Goal: Task Accomplishment & Management: Use online tool/utility

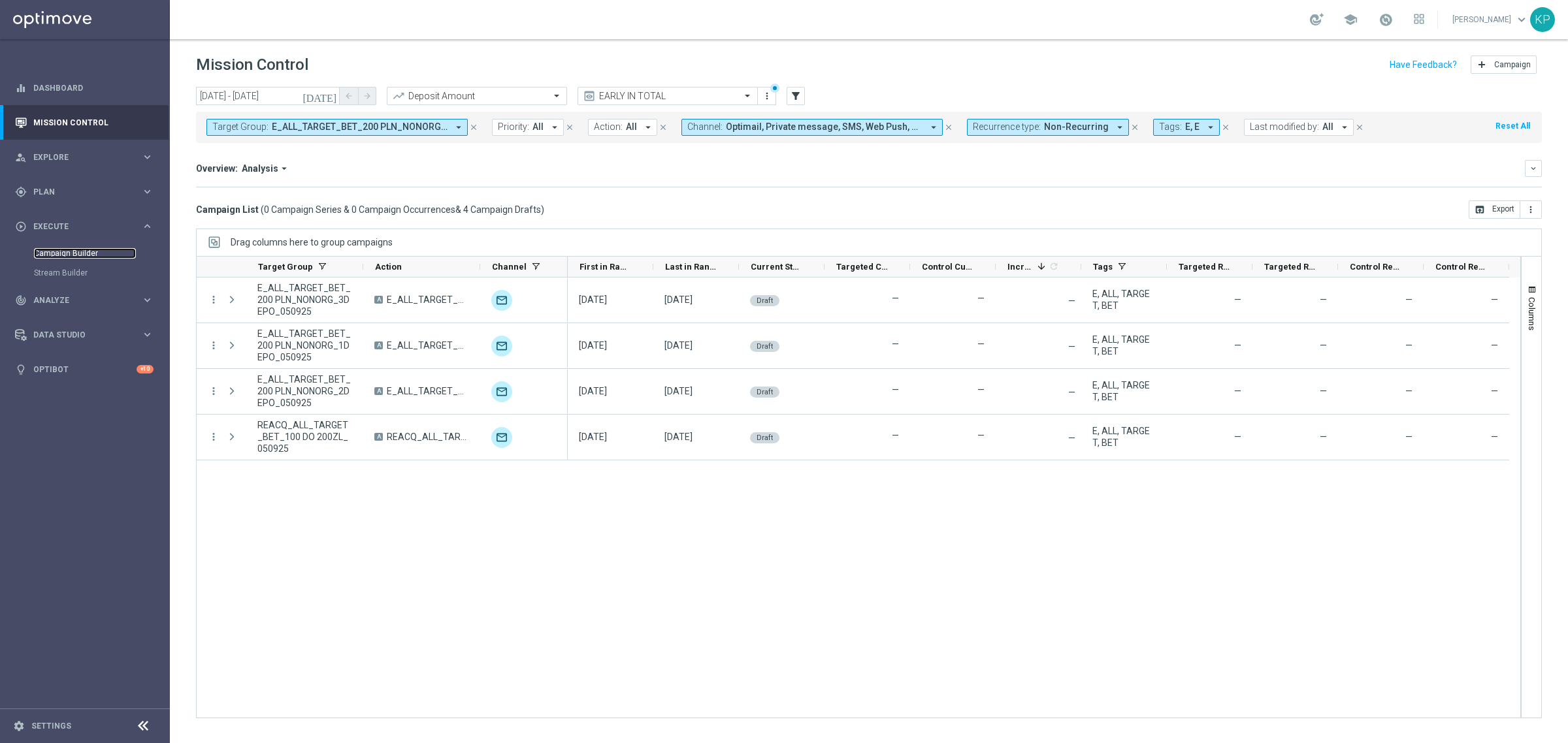
click at [64, 249] on link "Campaign Builder" at bounding box center [85, 253] width 102 height 11
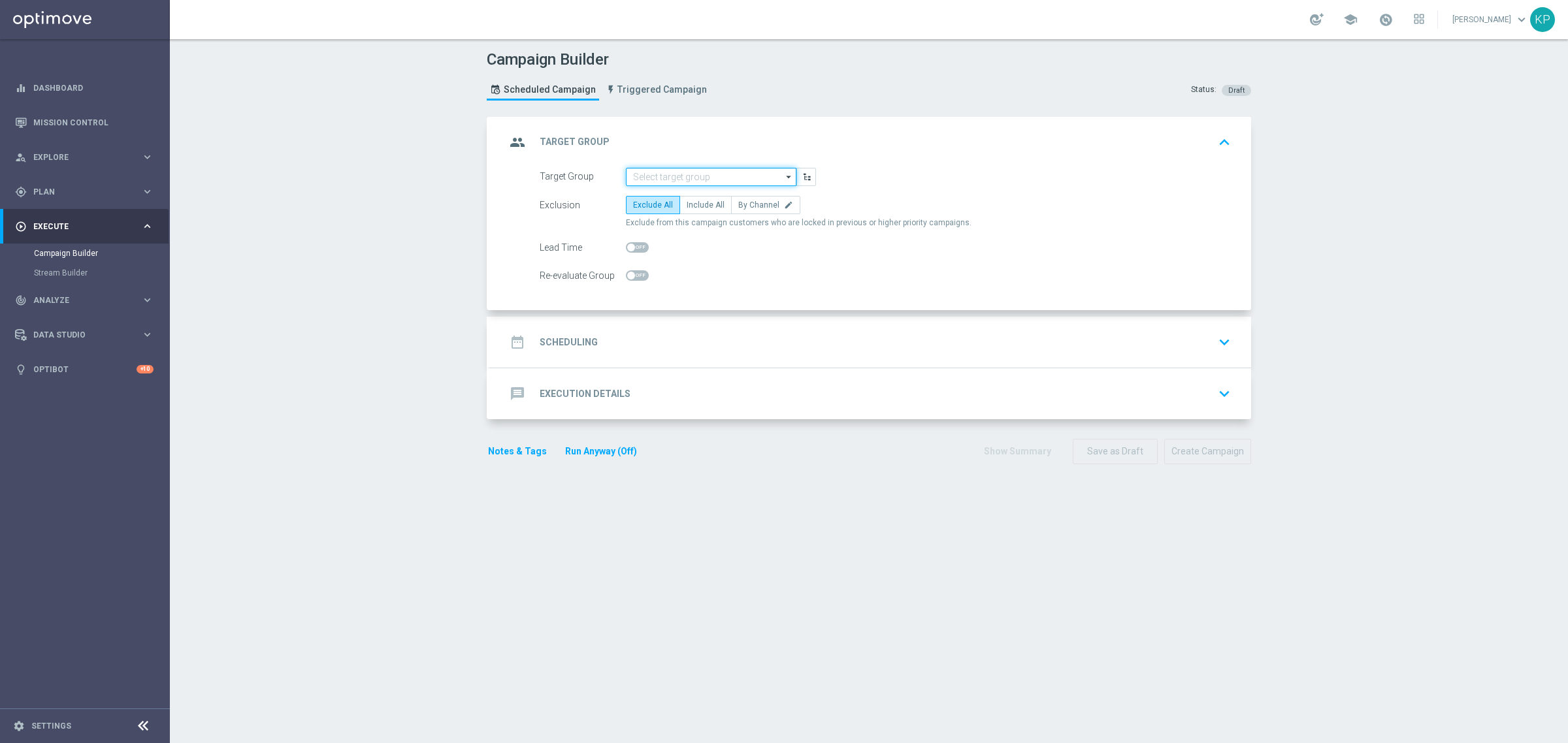
click at [645, 171] on input at bounding box center [711, 177] width 170 height 18
paste input "E_ALL_TARGET_OFFER_ORG_POL FIN_070925"
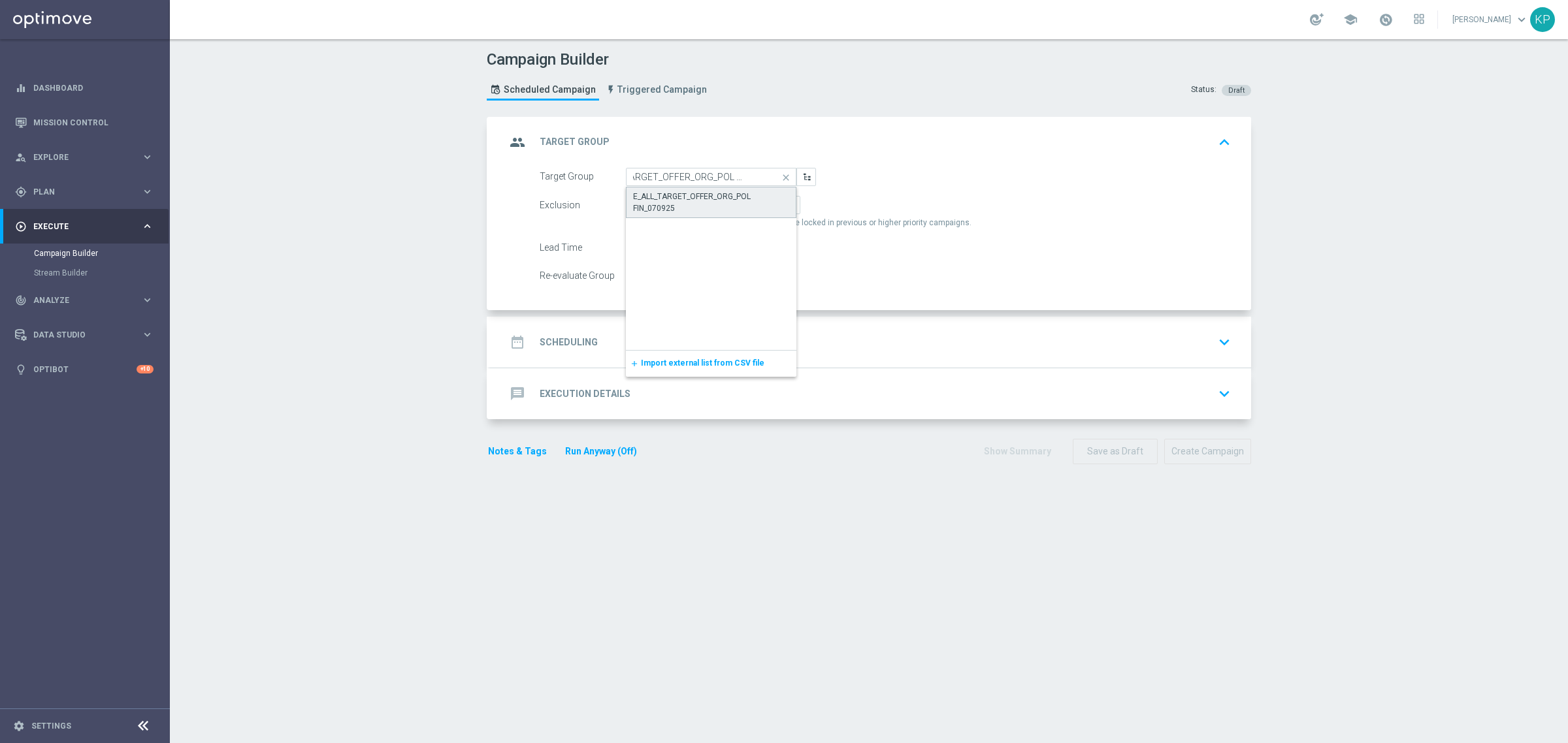
click at [660, 194] on div "E_ALL_TARGET_OFFER_ORG_POL FIN_070925" at bounding box center [711, 202] width 156 height 23
type input "E_ALL_TARGET_OFFER_ORG_POL FIN_070925"
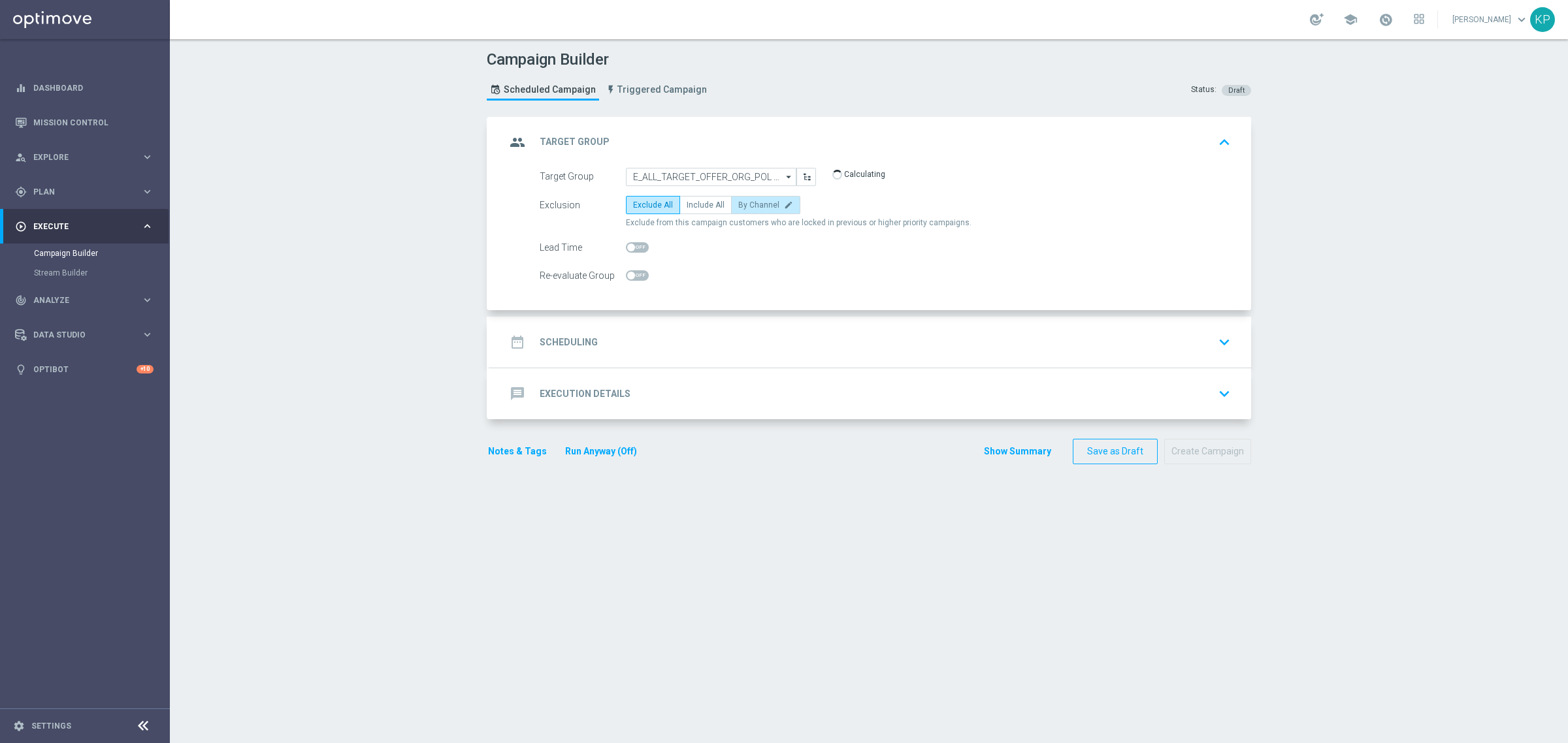
click at [731, 203] on label "By Channel edit" at bounding box center [765, 205] width 69 height 18
click at [738, 203] on input "By Channel edit" at bounding box center [743, 207] width 8 height 8
radio input "true"
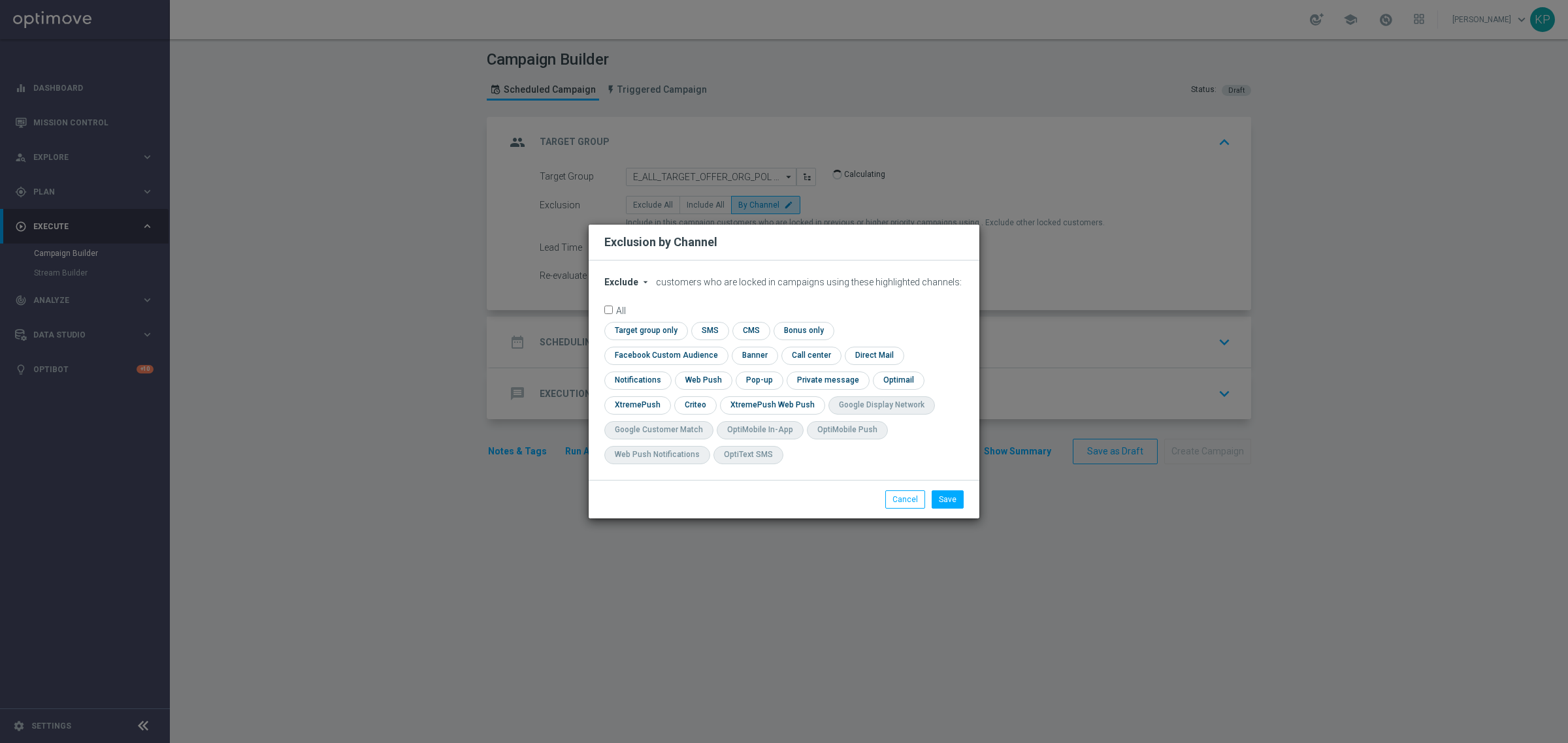
click at [644, 285] on div "Exclude arrow_drop_down × Exclude customers who are locked in campaigns using t…" at bounding box center [784, 370] width 390 height 219
click at [640, 287] on icon "arrow_drop_down" at bounding box center [645, 282] width 11 height 11
click at [0, 0] on span "Include" at bounding box center [0, 0] width 0 height 0
click at [663, 339] on input "checkbox" at bounding box center [644, 330] width 80 height 18
checkbox input "true"
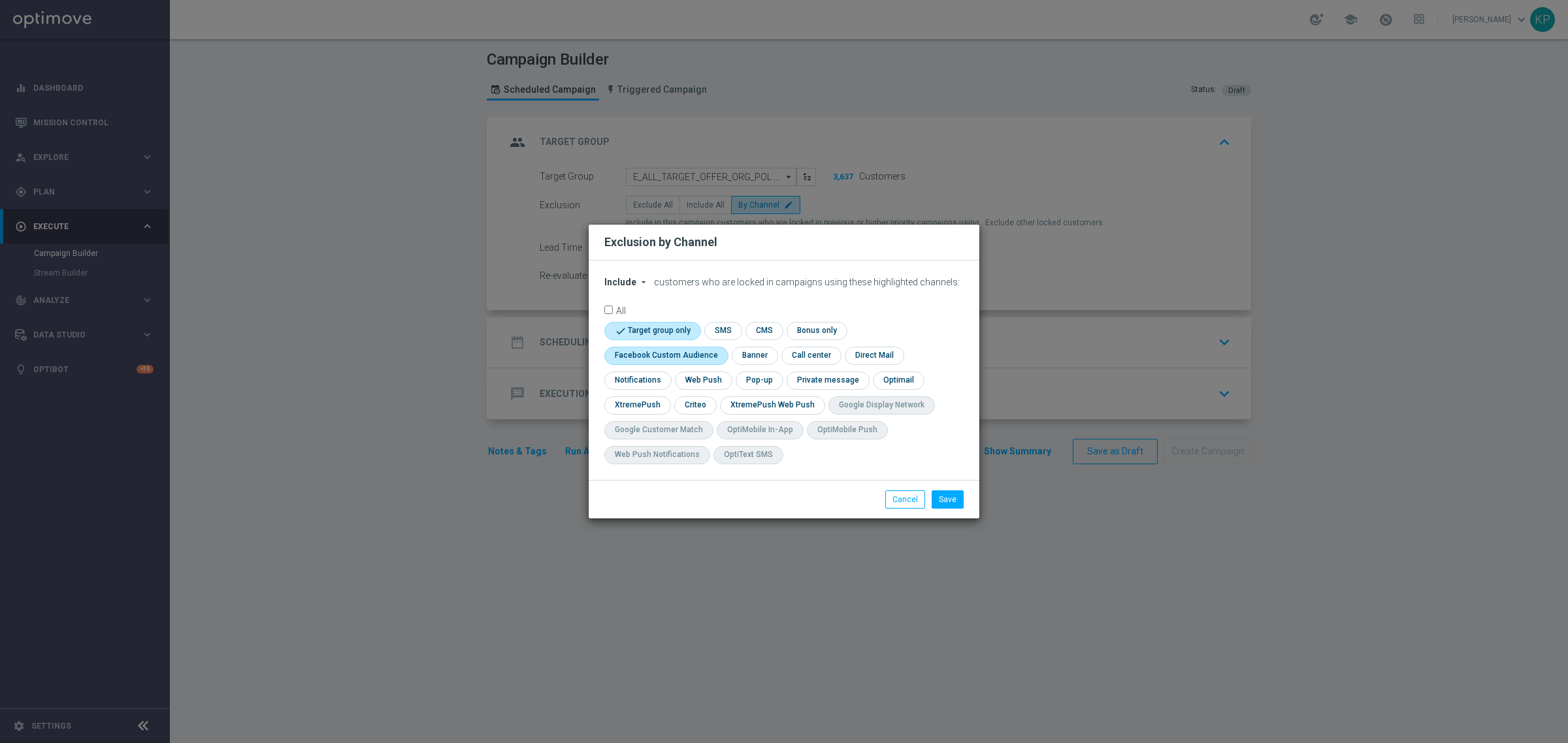
click at [675, 354] on input "checkbox" at bounding box center [663, 355] width 118 height 18
checkbox input "true"
click at [680, 330] on input "checkbox" at bounding box center [650, 330] width 92 height 18
checkbox input "false"
click at [701, 398] on input "checkbox" at bounding box center [694, 405] width 40 height 18
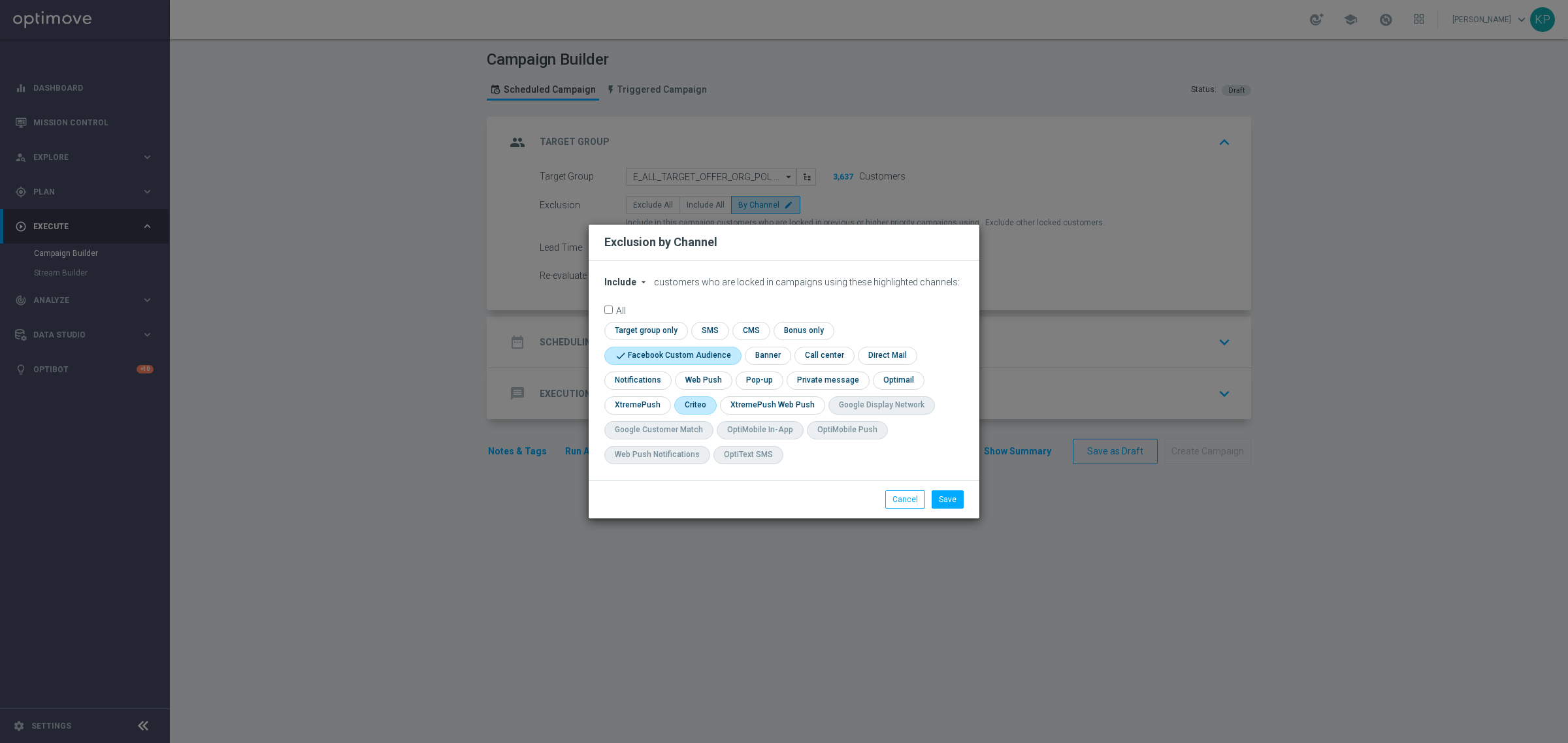
checkbox input "true"
click at [742, 380] on input "checkbox" at bounding box center [758, 380] width 45 height 18
checkbox input "true"
click at [948, 503] on button "Save" at bounding box center [947, 500] width 32 height 18
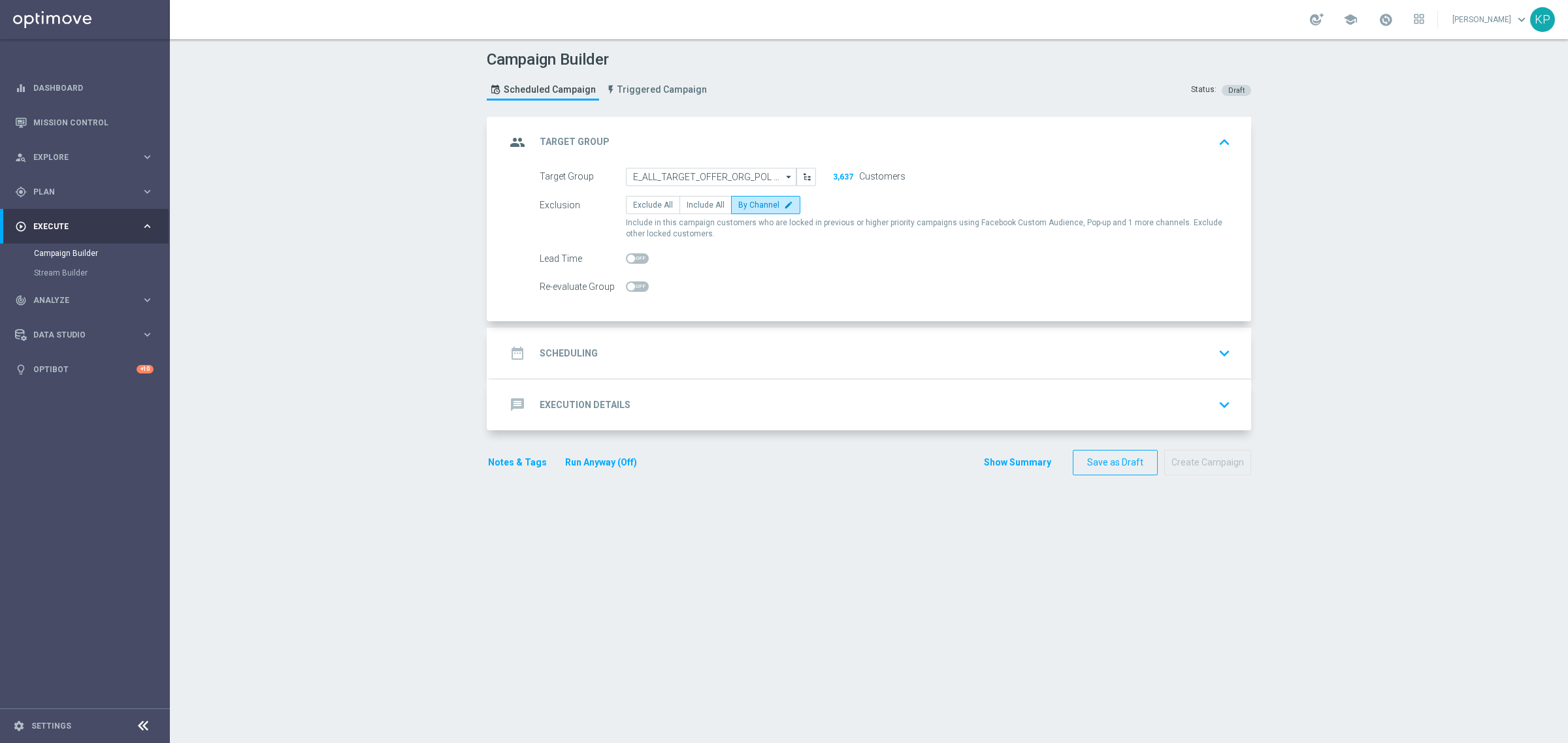
click at [628, 334] on div "date_range Scheduling keyboard_arrow_down" at bounding box center [871, 353] width 761 height 51
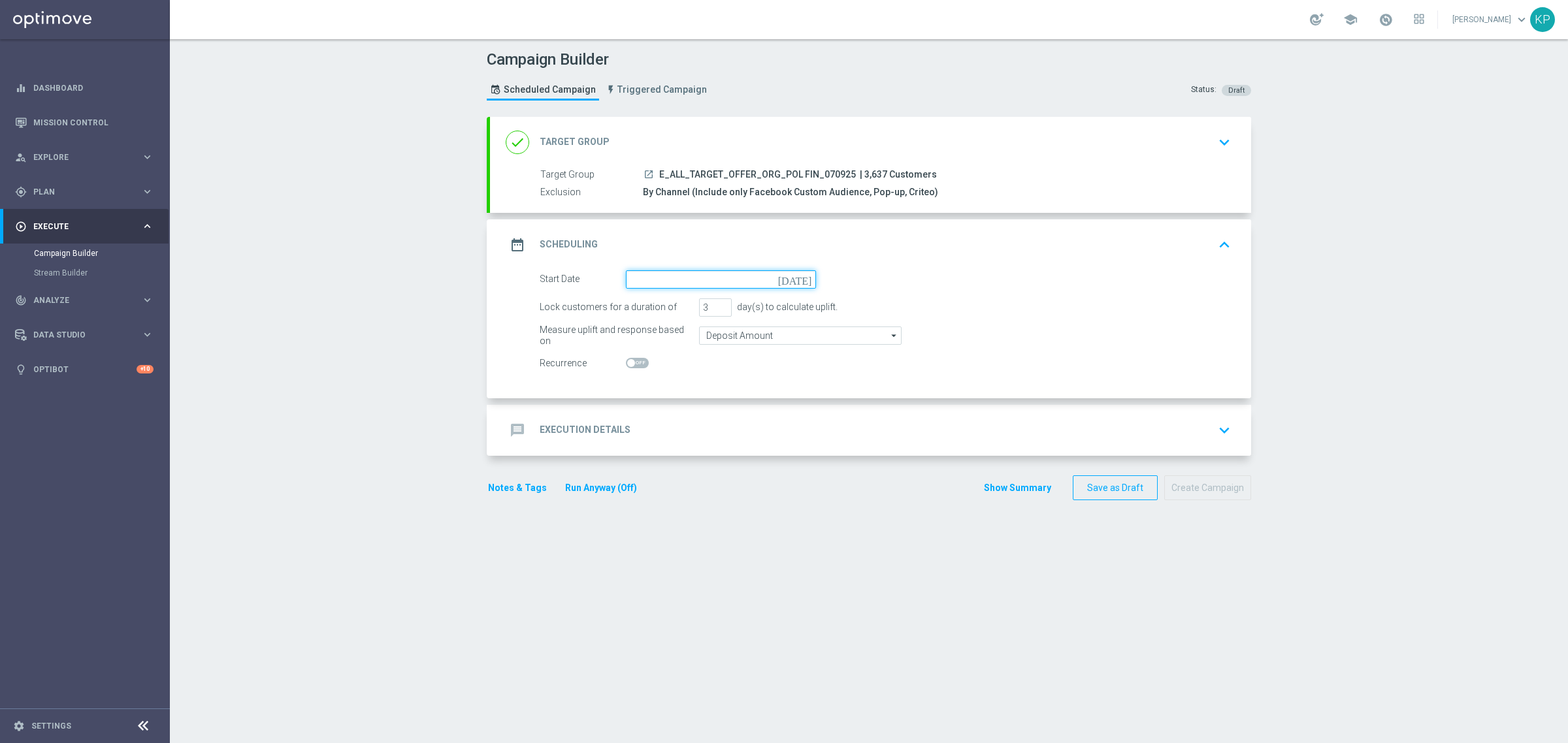
click at [636, 281] on input at bounding box center [721, 279] width 190 height 18
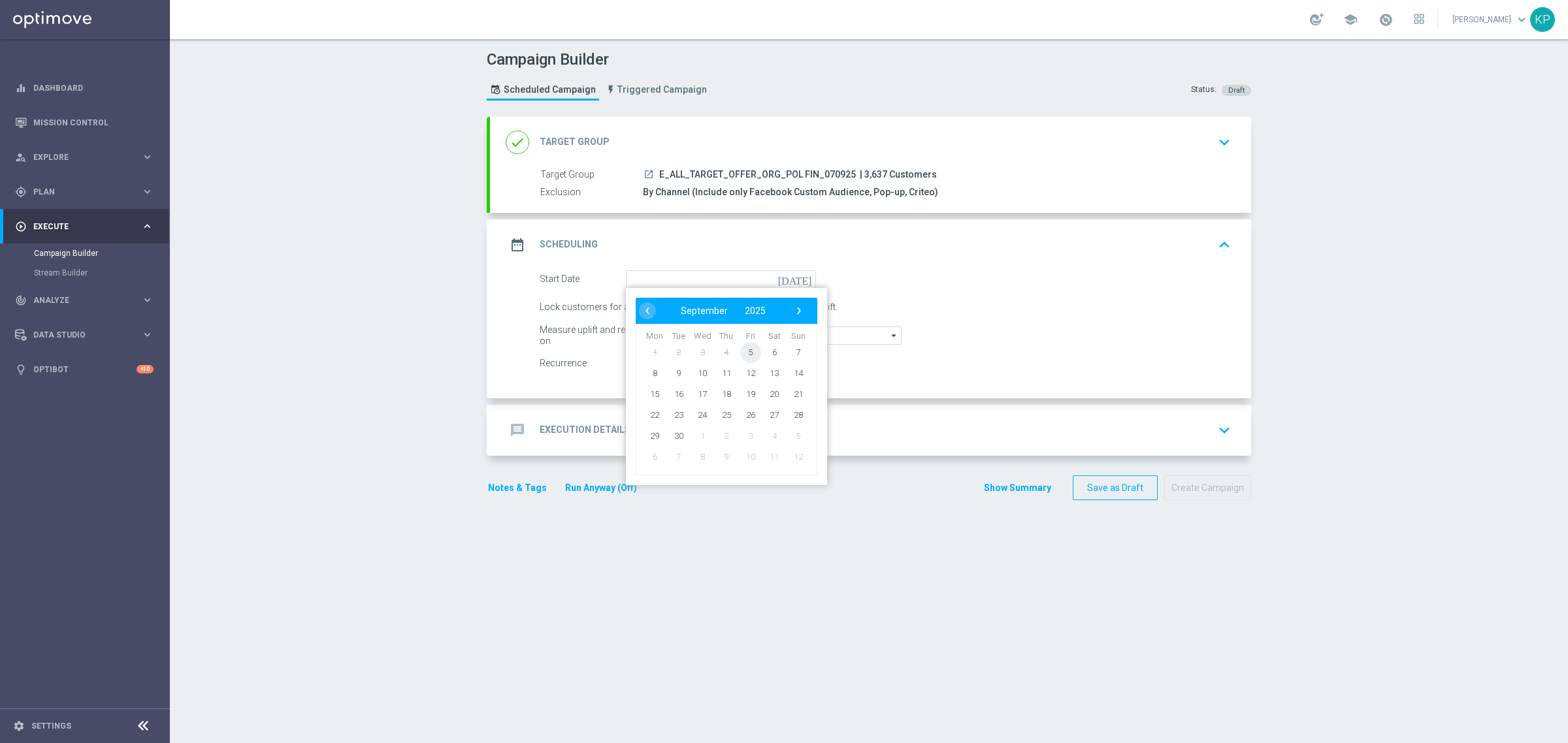
click at [745, 354] on span "5" at bounding box center [750, 352] width 21 height 21
type input "05 Sep 2025"
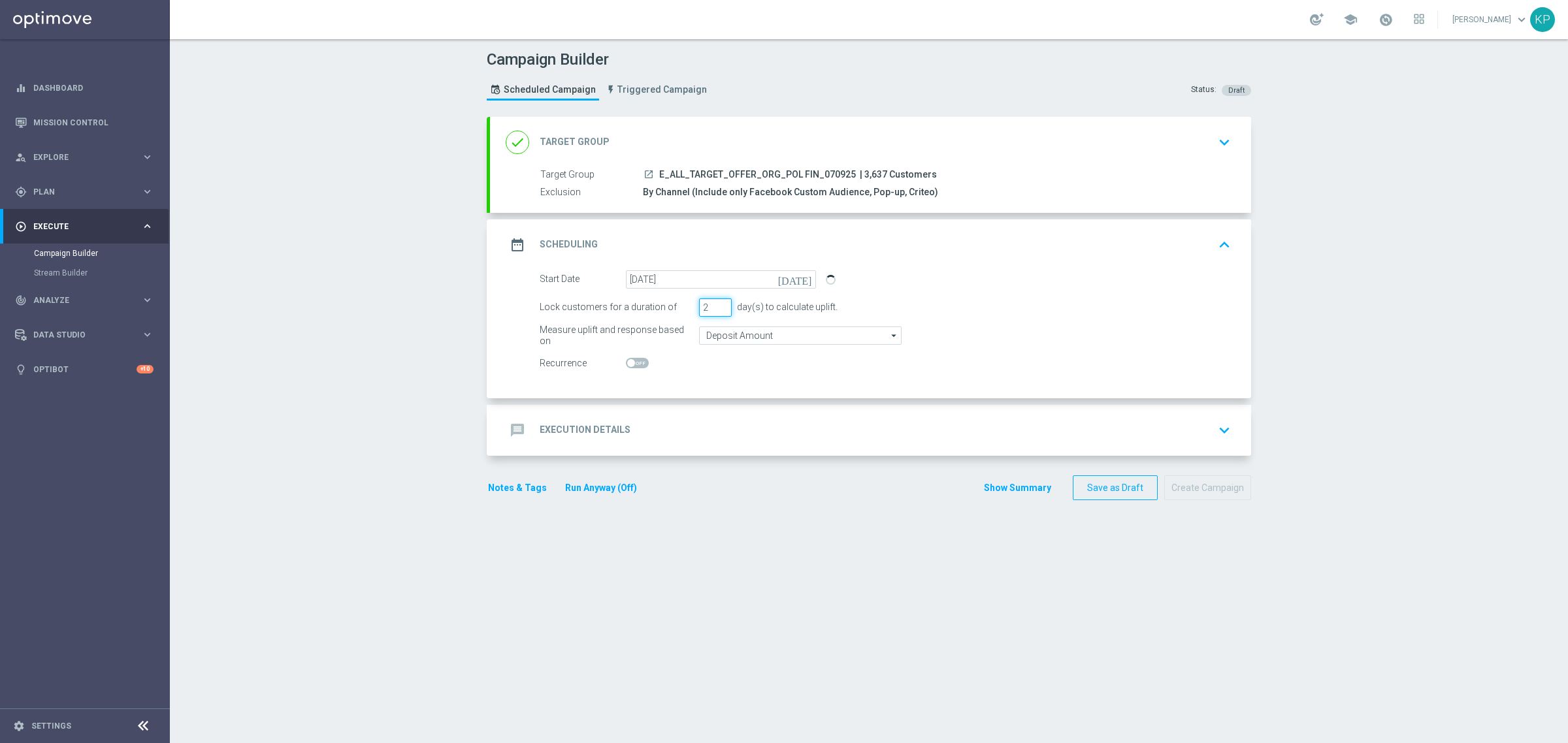
click at [715, 309] on input "2" at bounding box center [715, 308] width 33 height 18
type input "1"
click at [715, 309] on input "1" at bounding box center [715, 308] width 33 height 18
click at [628, 415] on div "message Execution Details keyboard_arrow_down" at bounding box center [871, 431] width 761 height 51
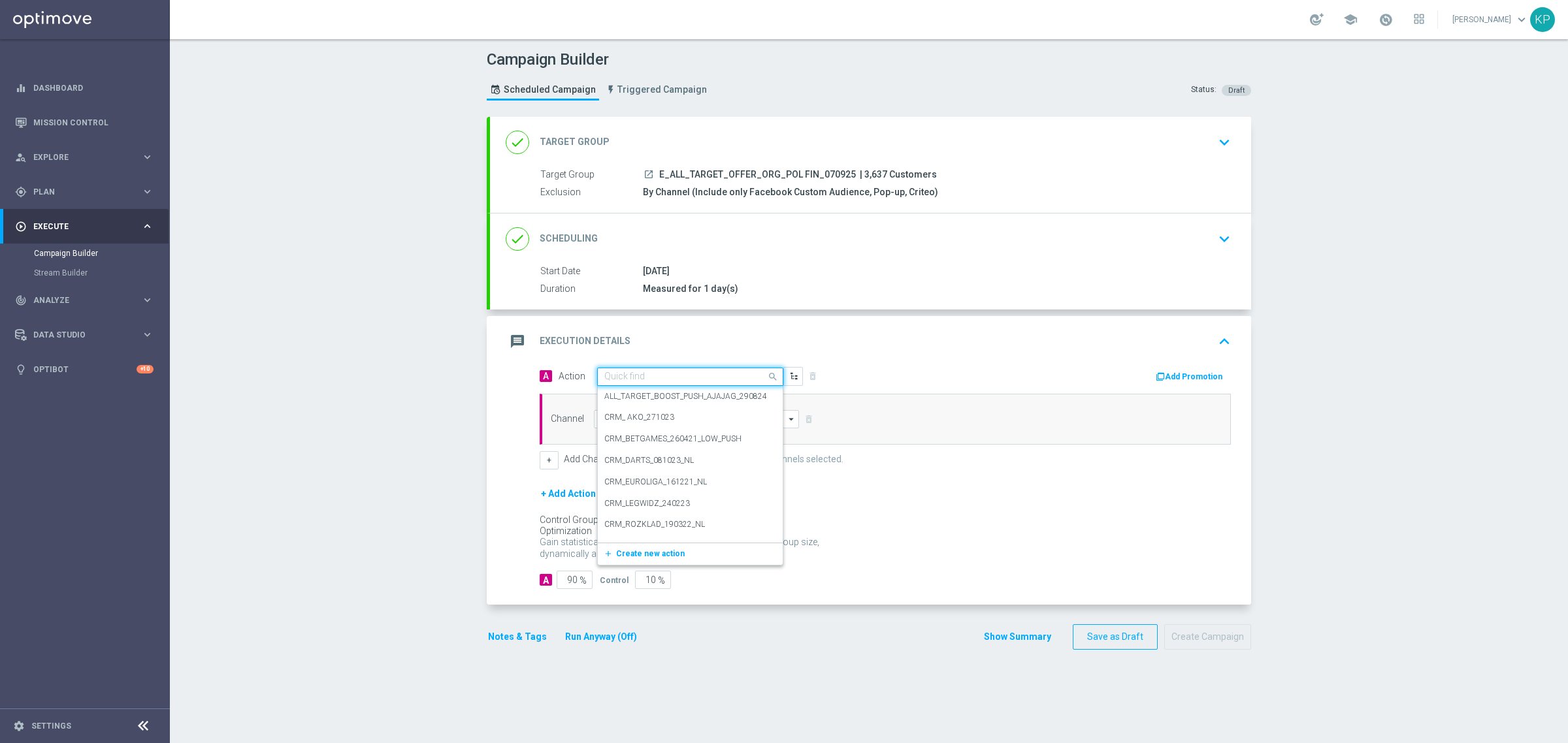
click at [611, 373] on input "text" at bounding box center [677, 378] width 146 height 11
click at [646, 549] on span "Create new action" at bounding box center [650, 554] width 69 height 9
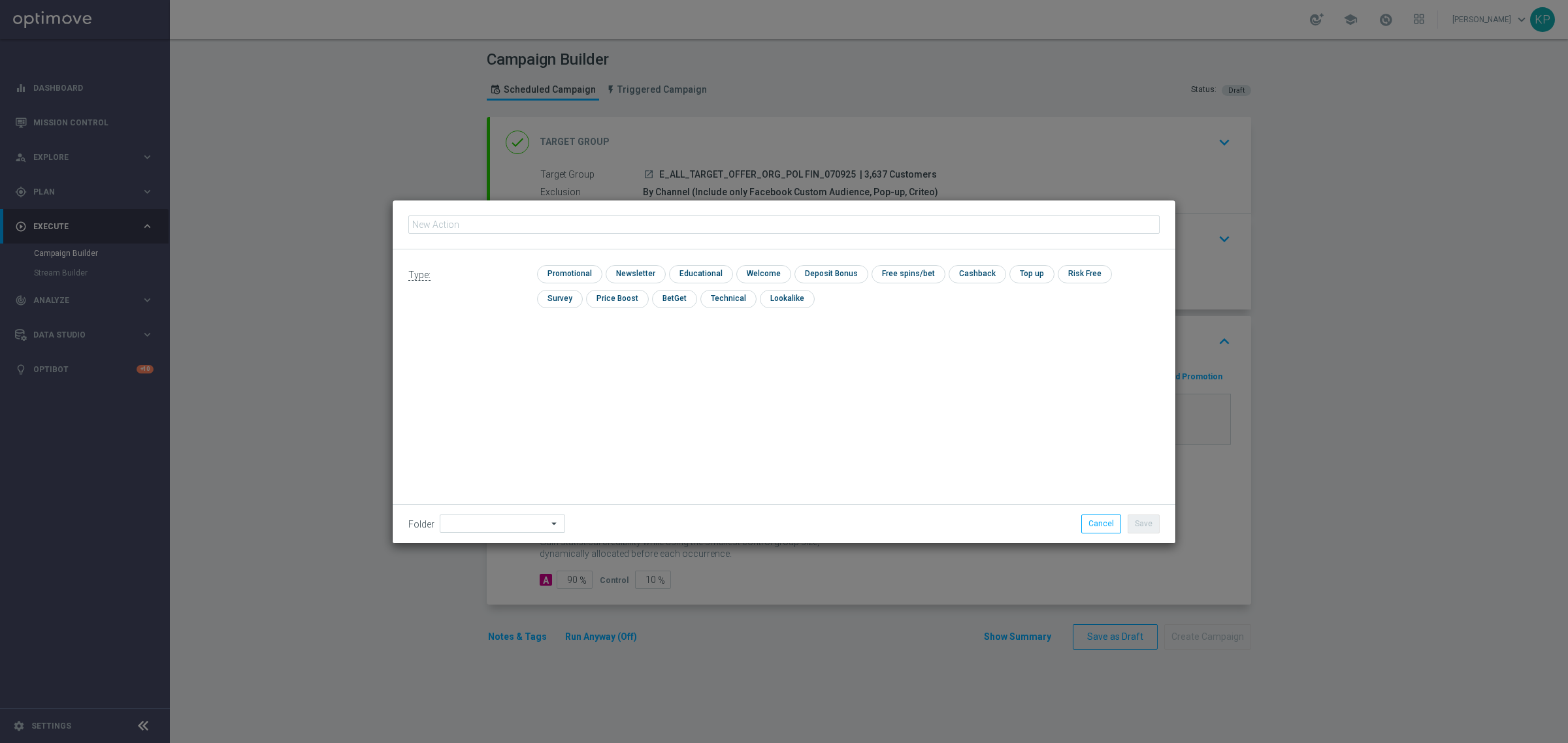
type input "E_ALL_TARGET_OFFER_ORG_POL FIN_070925"
click at [644, 273] on input "checkbox" at bounding box center [634, 274] width 57 height 18
checkbox input "true"
click at [548, 523] on icon "arrow_drop_down" at bounding box center [554, 524] width 13 height 17
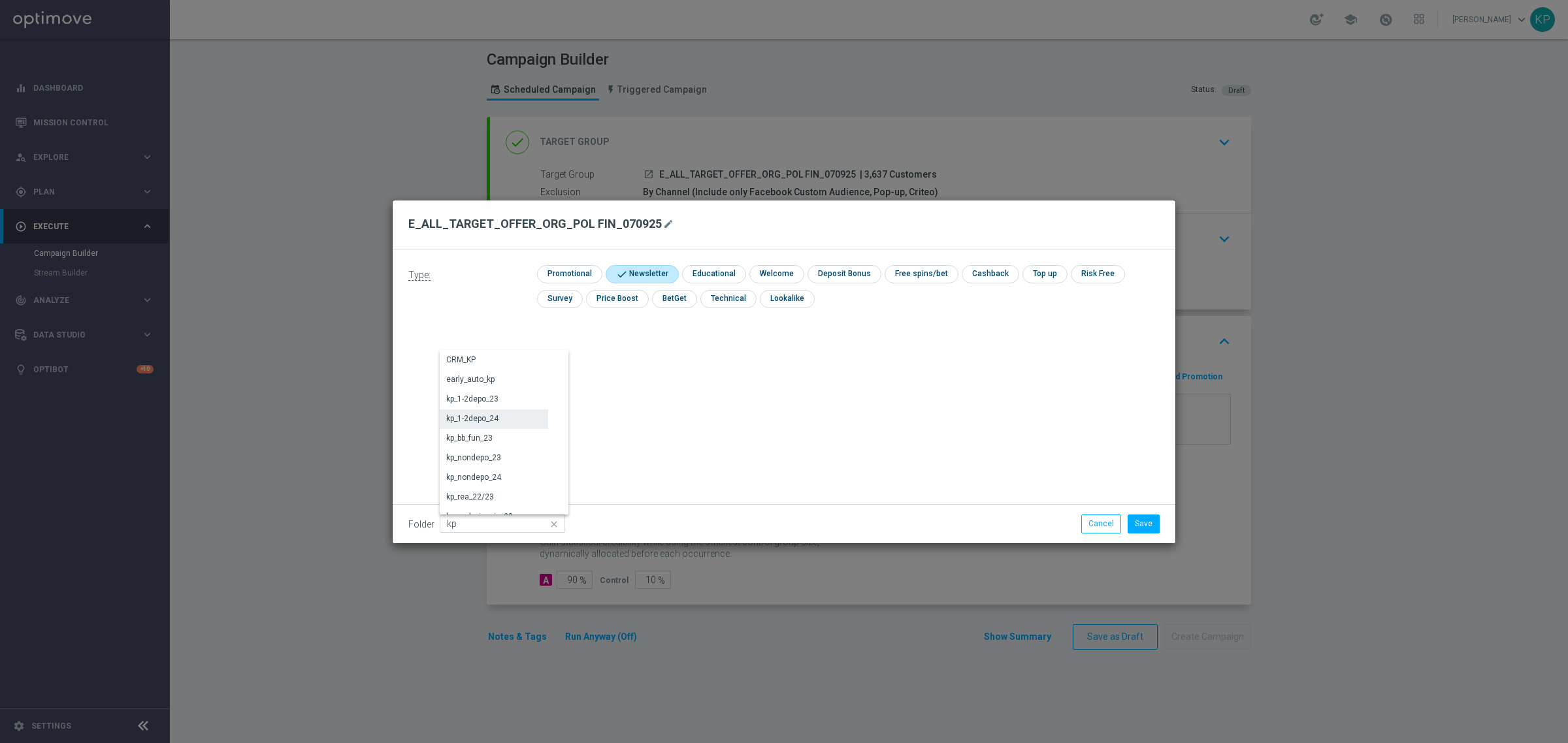
click at [504, 419] on div "kp_1-2depo_24" at bounding box center [494, 419] width 108 height 18
type input "kp_1-2depo_24"
click at [1155, 530] on button "Save" at bounding box center [1143, 524] width 32 height 18
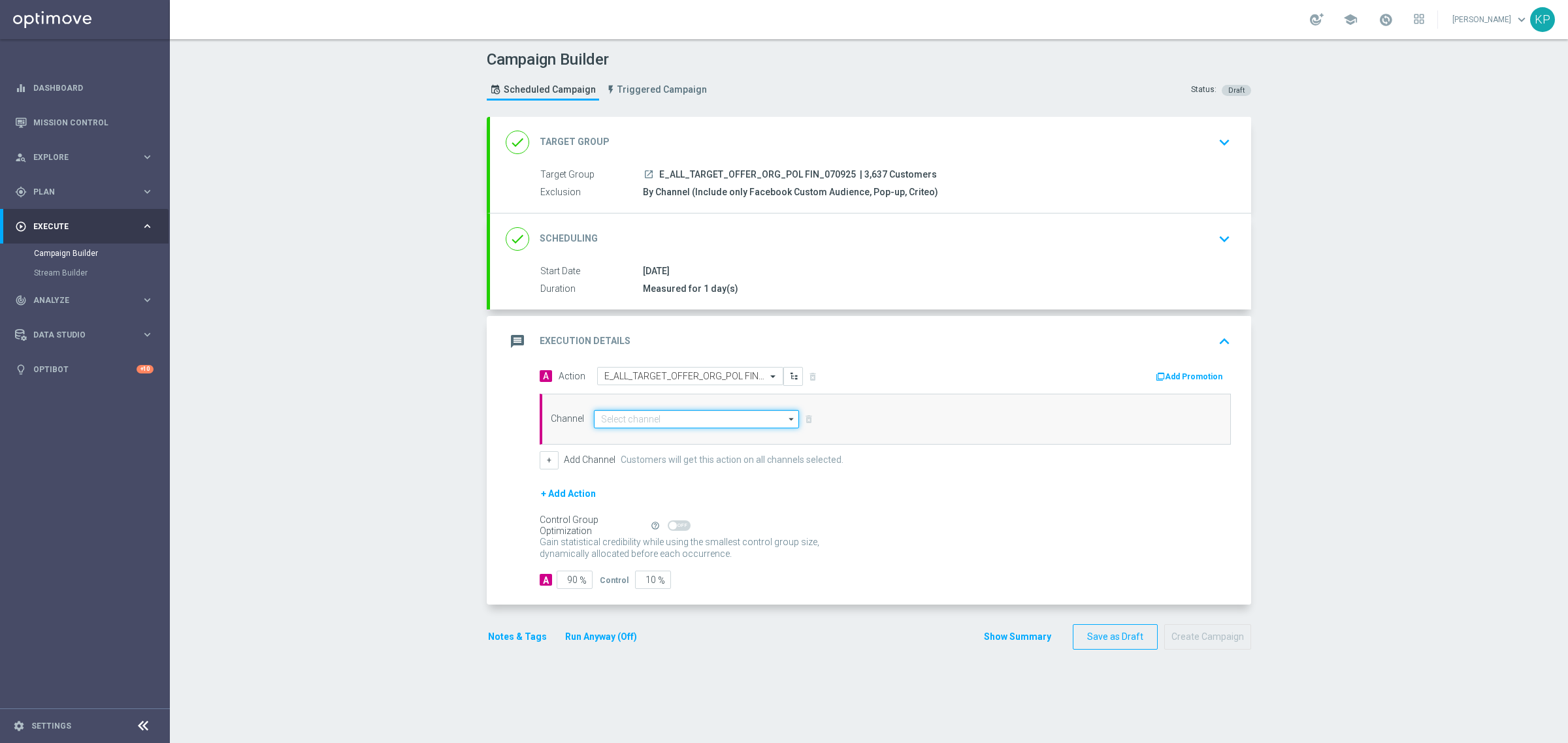
click at [728, 423] on input at bounding box center [697, 419] width 205 height 18
click at [687, 435] on div "Optimail" at bounding box center [697, 438] width 205 height 18
type input "Optimail"
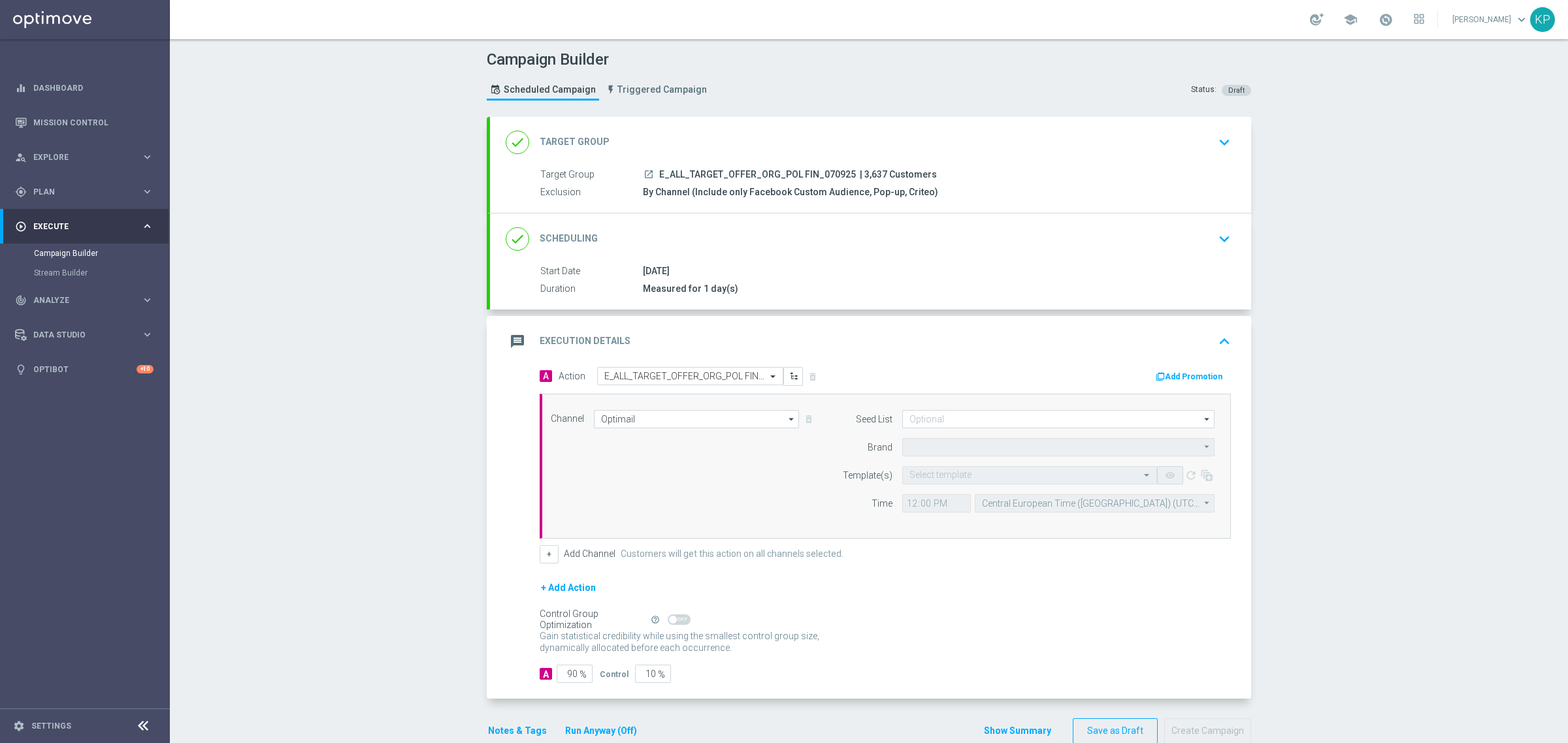
type input "STS"
click at [944, 421] on input at bounding box center [1057, 419] width 312 height 18
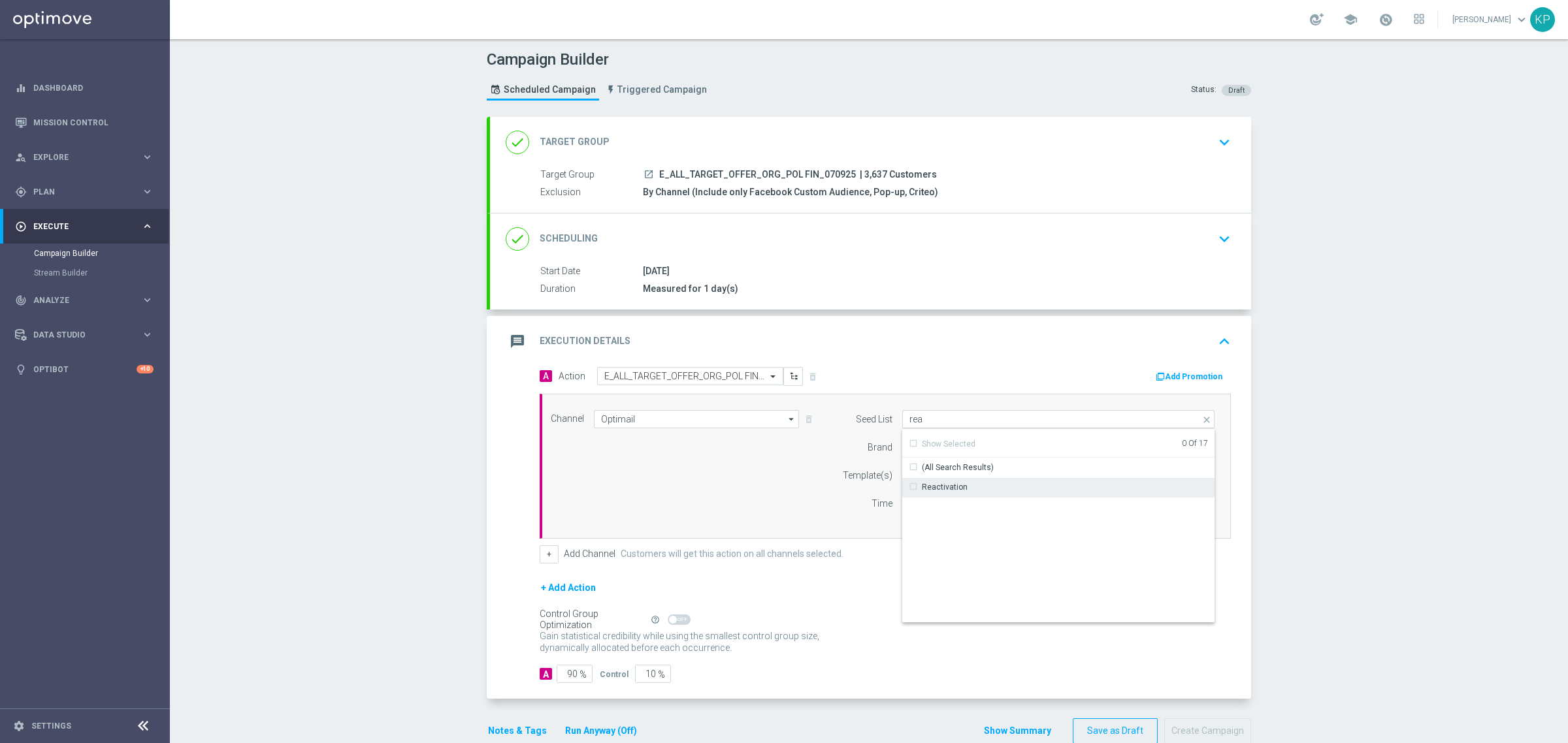
click at [915, 480] on div "Reactivation" at bounding box center [1057, 487] width 312 height 18
click at [1377, 438] on div "Campaign Builder Scheduled Campaign Triggered Campaign Status: Draft done Targe…" at bounding box center [869, 391] width 1398 height 704
type input "Reactivation"
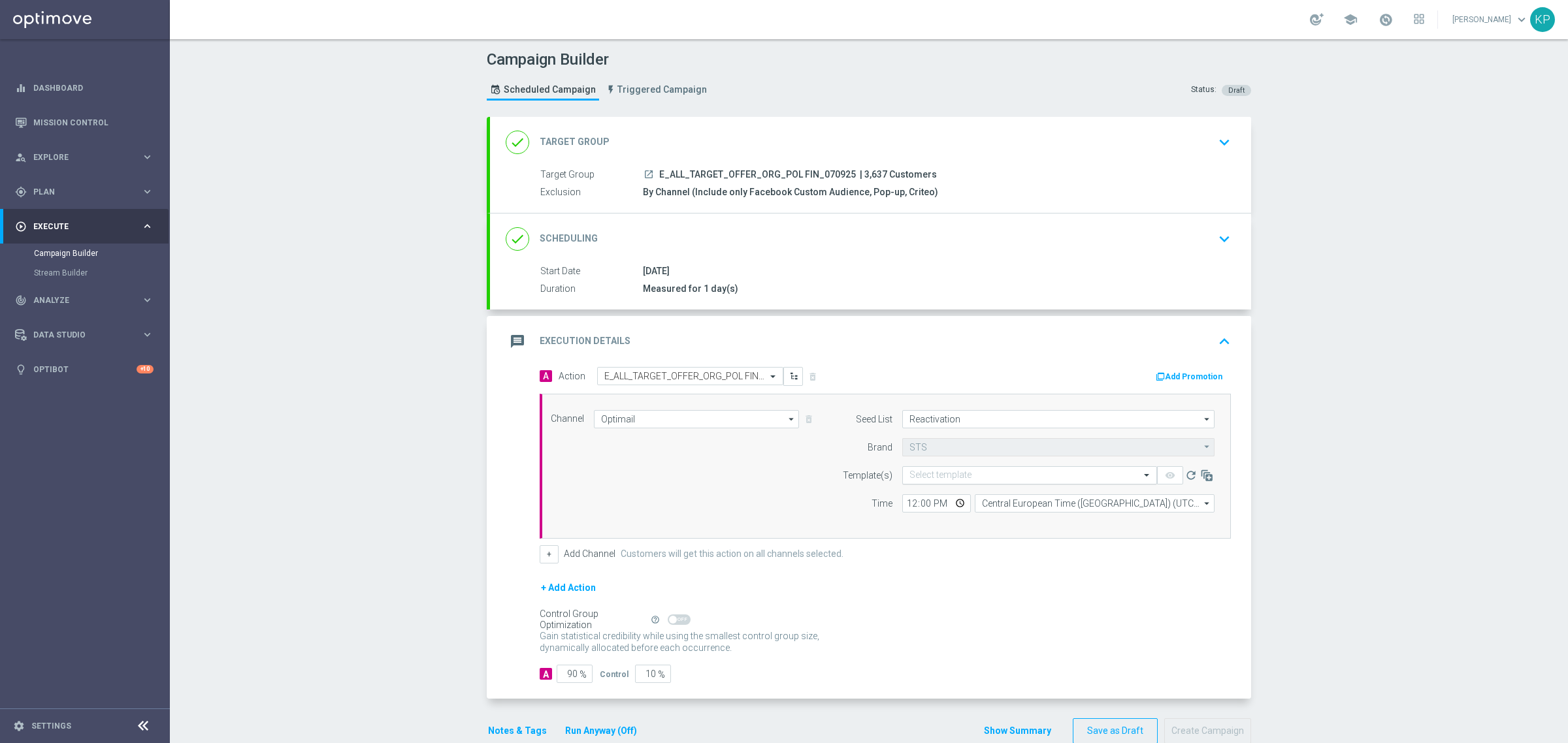
click at [1016, 481] on input "text" at bounding box center [1016, 476] width 214 height 11
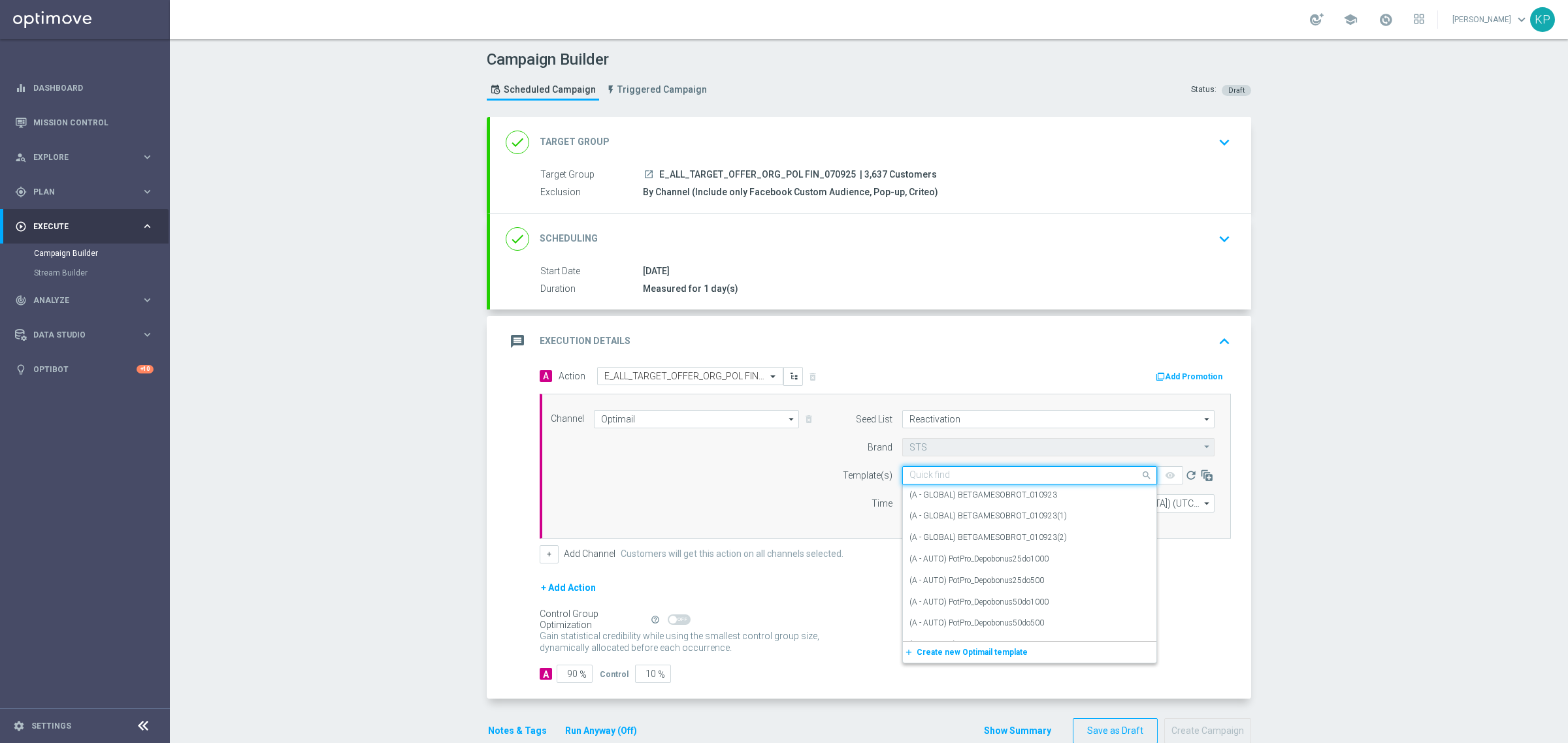
paste input "E_ALL_TARGET_OFFER_ORG_POL FIN_070925"
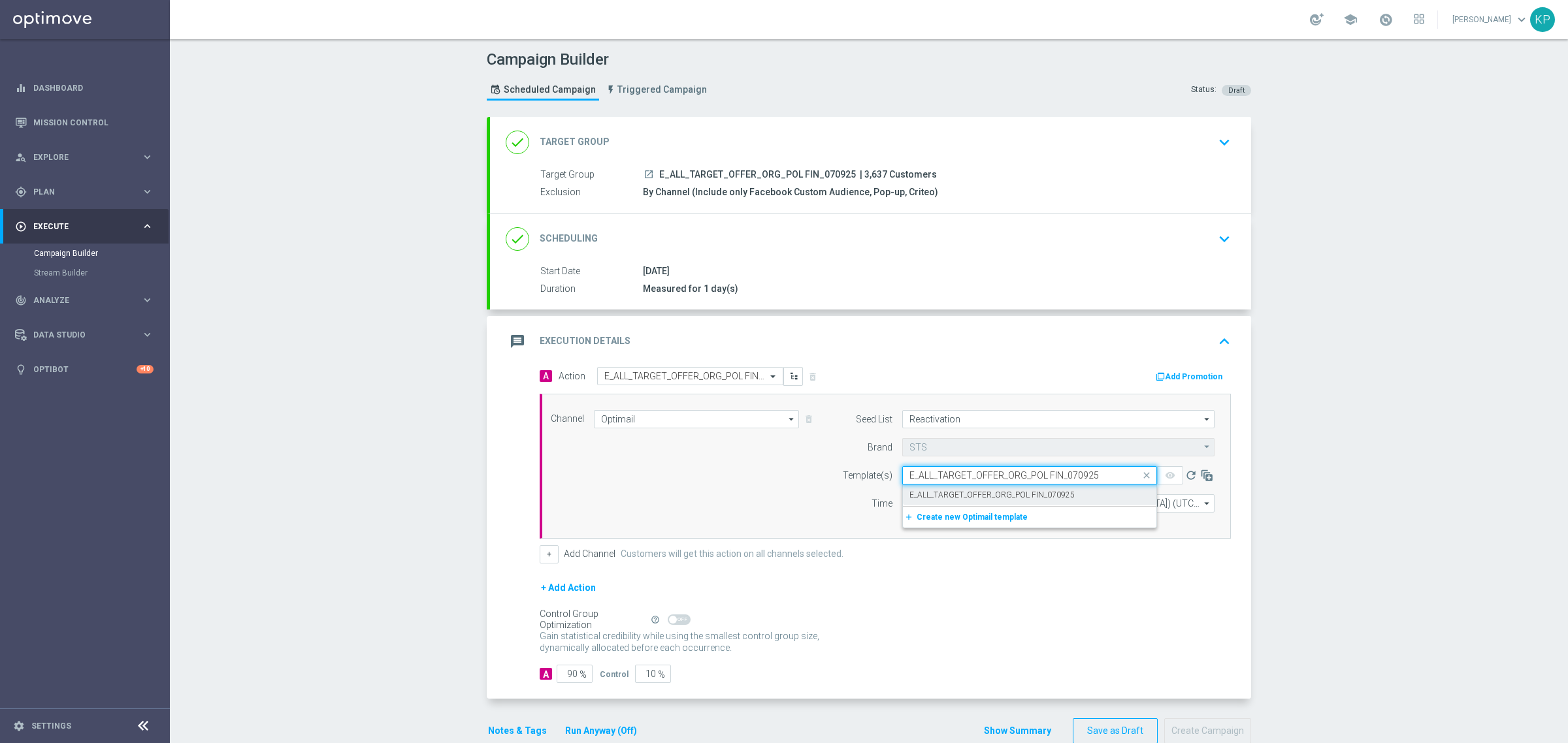
click at [1033, 498] on label "E_ALL_TARGET_OFFER_ORG_POL FIN_070925" at bounding box center [992, 496] width 165 height 11
type input "E_ALL_TARGET_OFFER_ORG_POL FIN_070925"
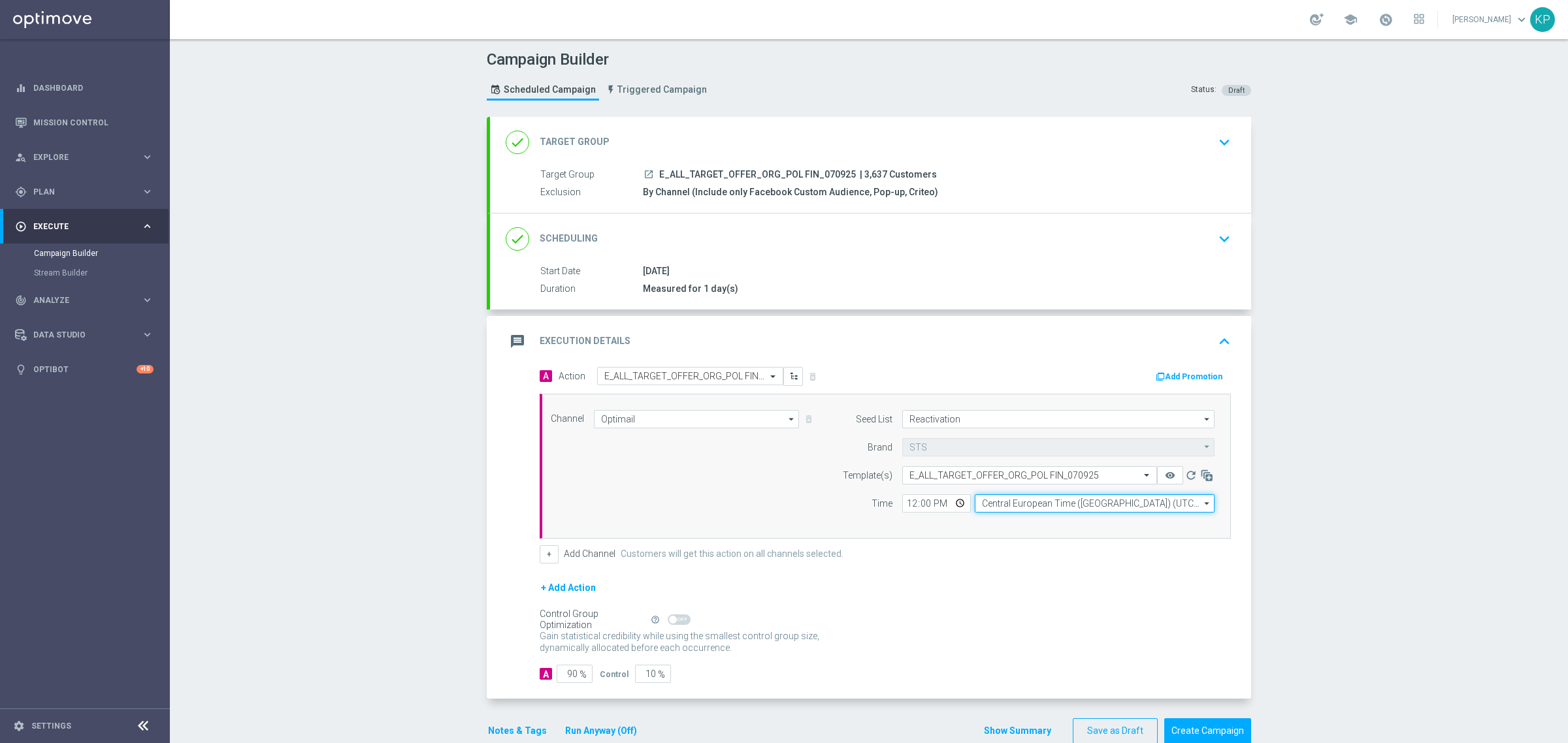
click at [1026, 504] on input "Central European Time (Warsaw) (UTC +02:00)" at bounding box center [1094, 503] width 240 height 18
click at [1024, 522] on div "Central European Time (Warsaw) (UTC +02:00)" at bounding box center [1088, 522] width 214 height 12
type input "Central European Time (Warsaw) (UTC +02:00)"
click at [953, 501] on input "12:00" at bounding box center [936, 503] width 69 height 18
type input "16:02"
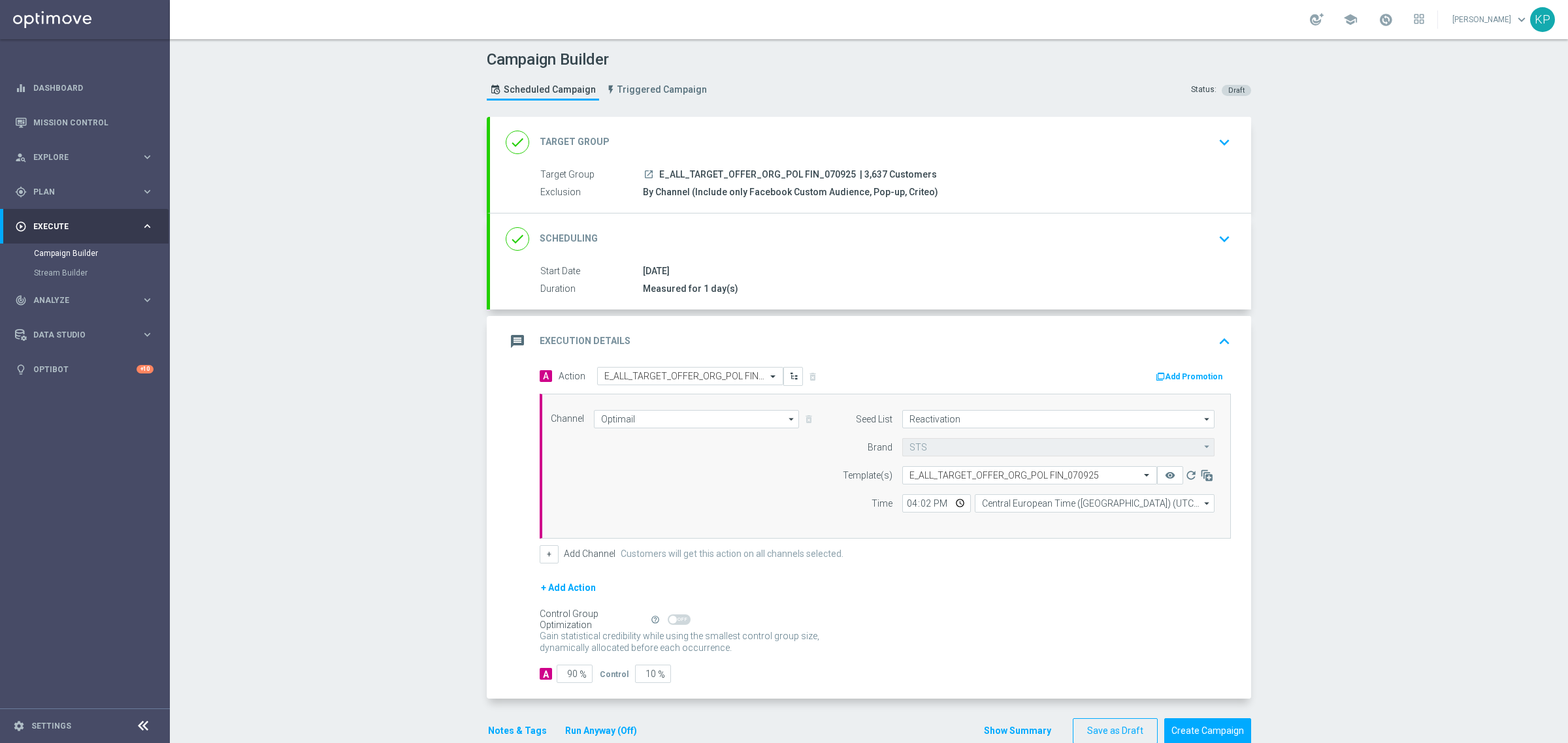
click at [1022, 577] on form "A Action Select action E_ALL_TARGET_OFFER_ORG_POL FIN_070925 delete_forever Add…" at bounding box center [885, 525] width 691 height 317
click at [1165, 475] on icon "remove_red_eye" at bounding box center [1170, 475] width 11 height 11
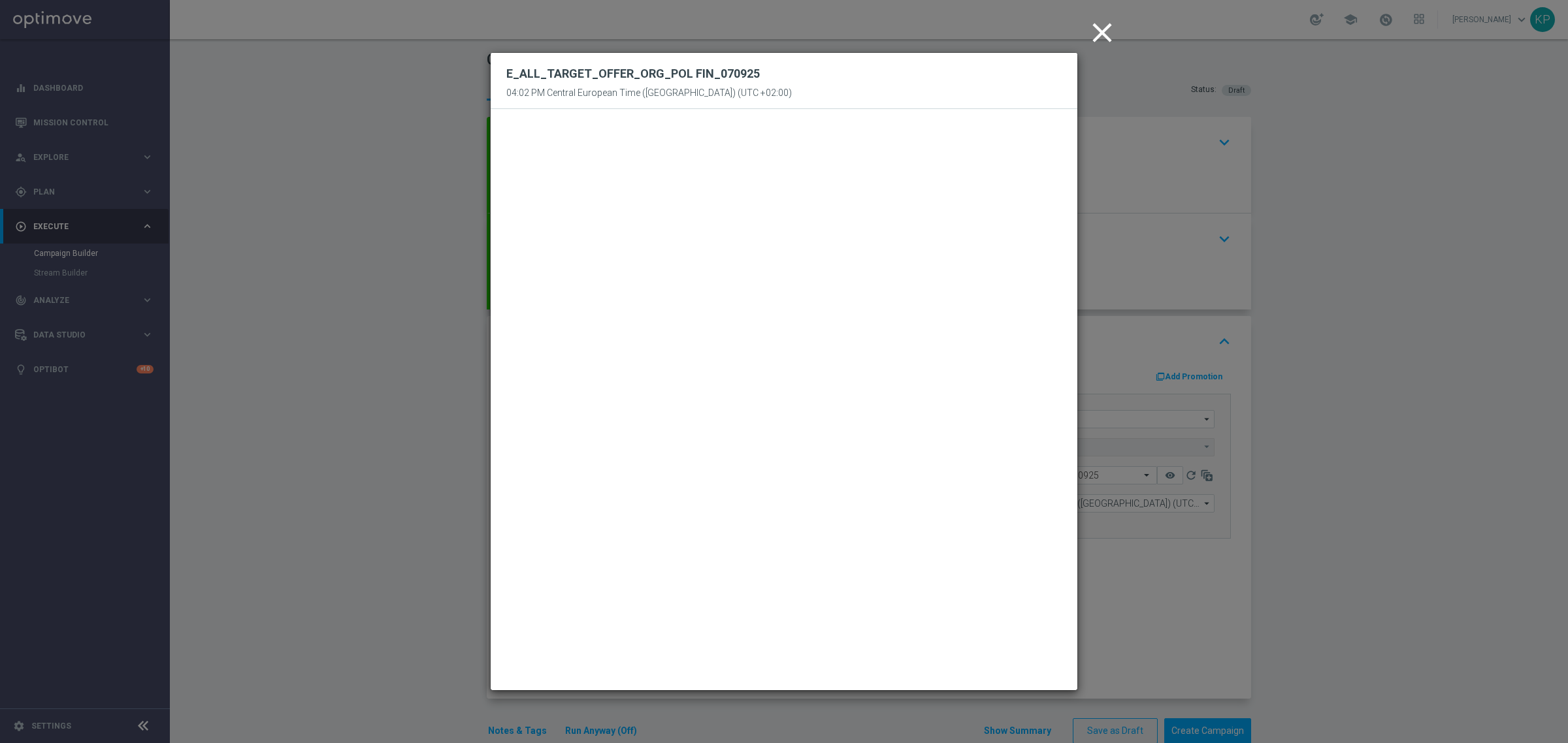
click at [1092, 33] on icon "close" at bounding box center [1102, 33] width 33 height 33
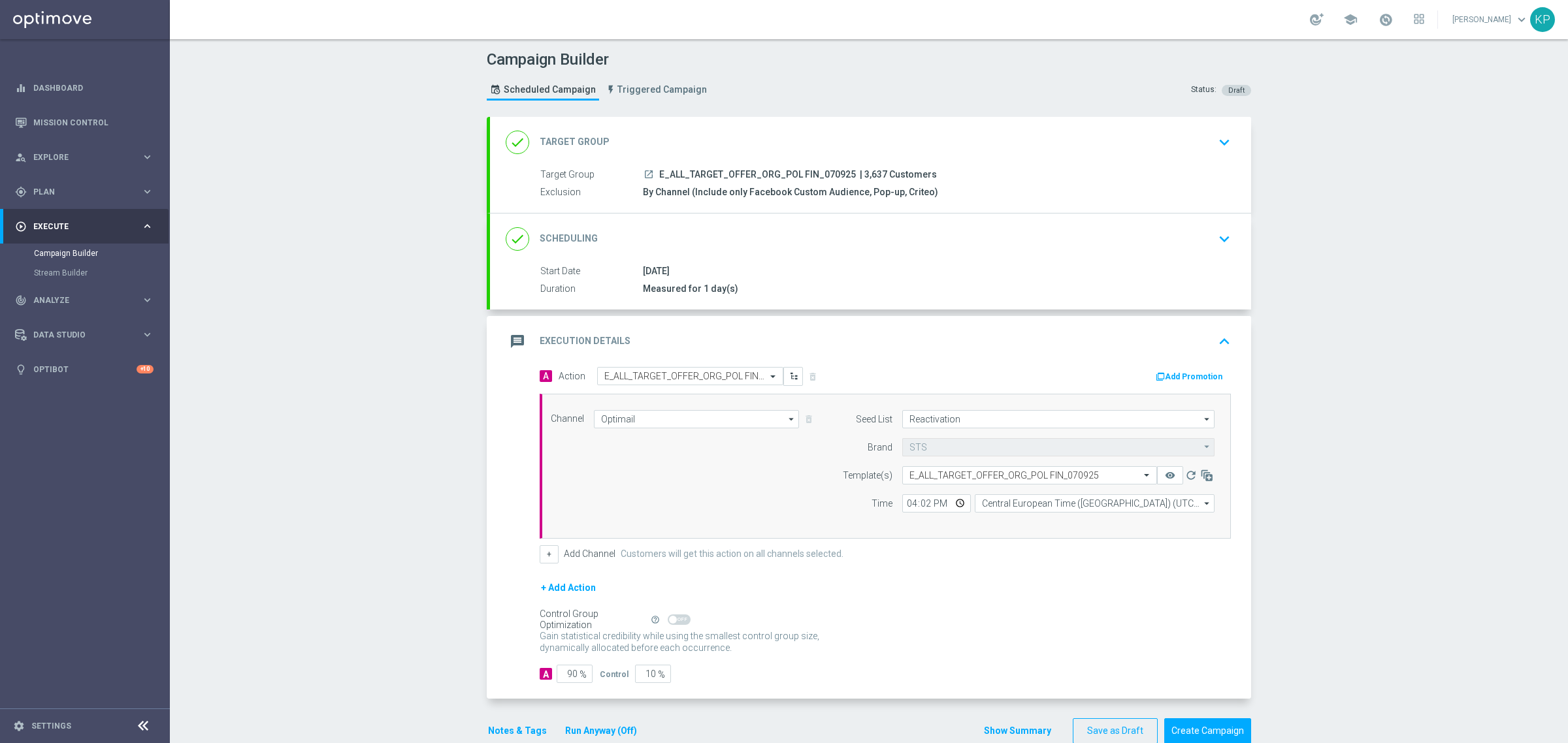
click at [1223, 238] on icon "keyboard_arrow_down" at bounding box center [1224, 239] width 20 height 20
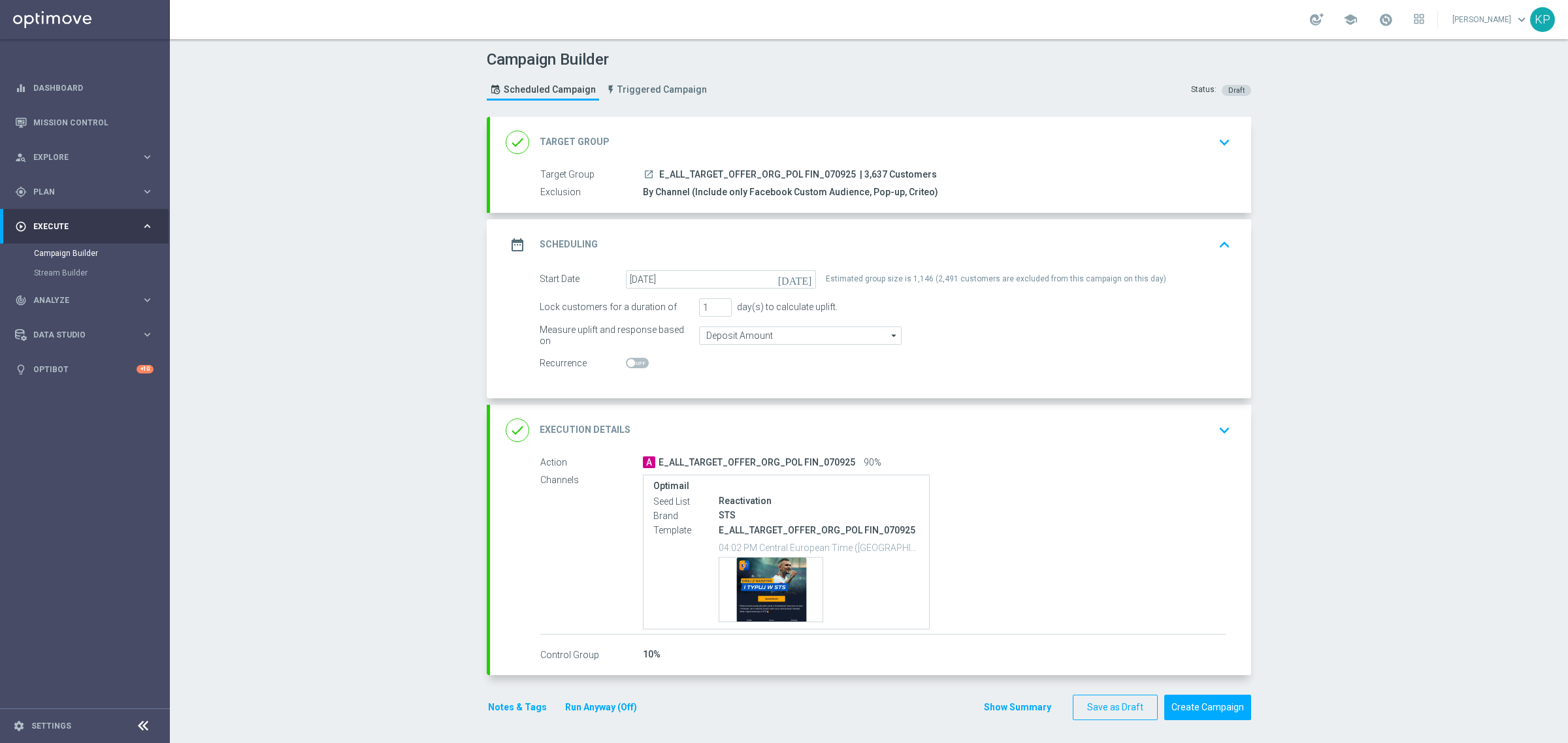
scroll to position [4, 0]
click at [1186, 696] on button "Create Campaign" at bounding box center [1207, 704] width 87 height 25
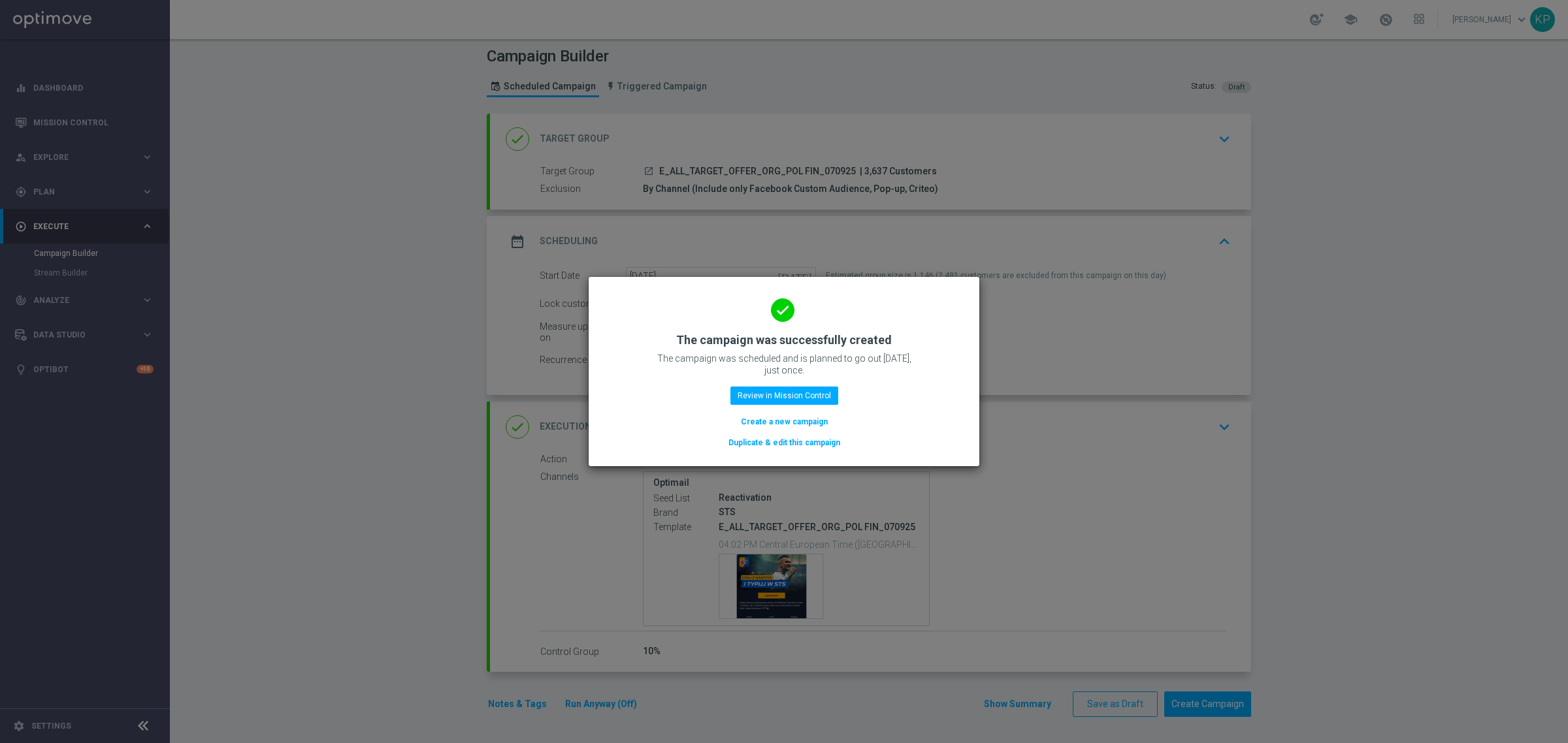
click at [786, 425] on button "Create a new campaign" at bounding box center [784, 421] width 90 height 14
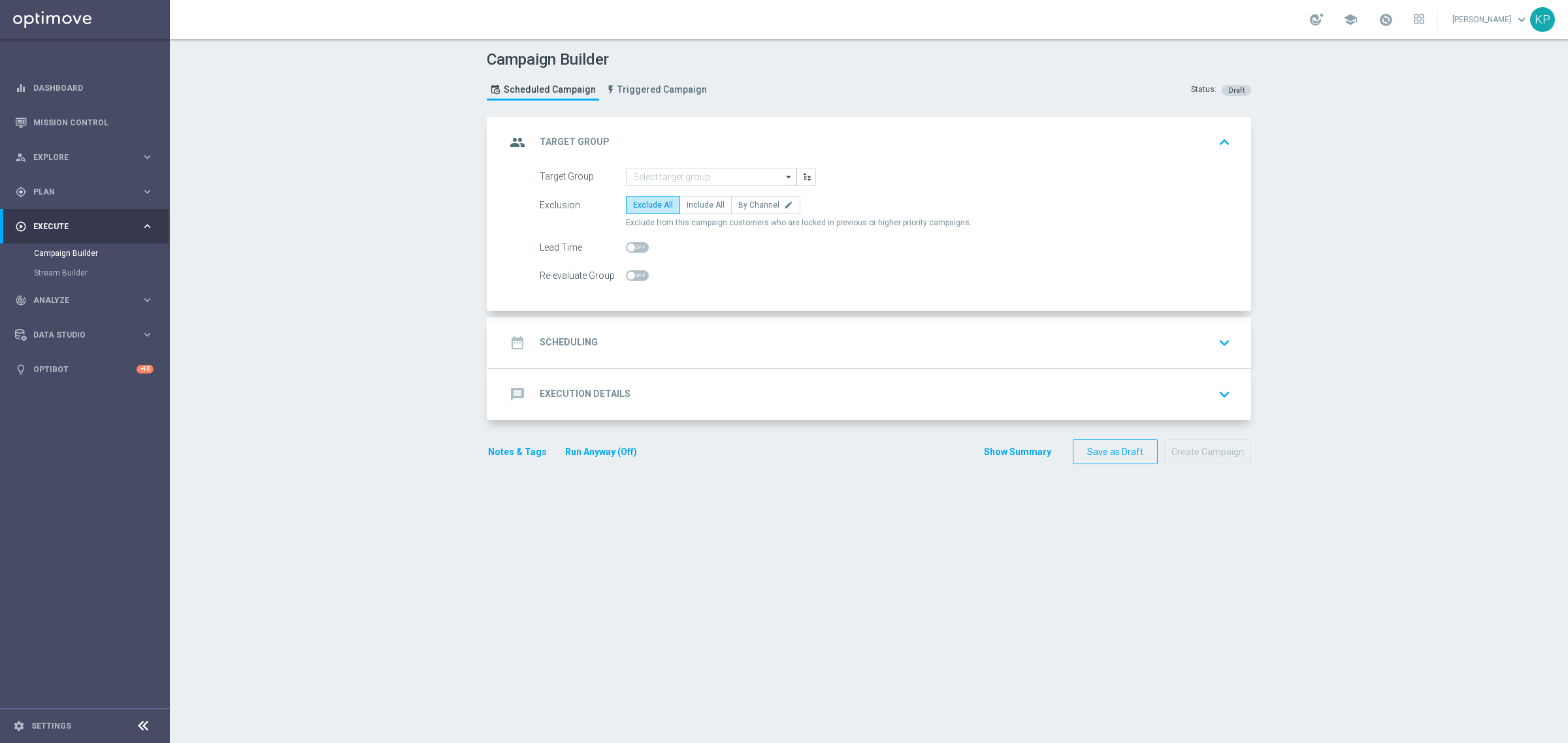
scroll to position [0, 0]
click at [690, 187] on form "Target Group arrow_drop_down Drag here to set row groups Drag here to set colum…" at bounding box center [885, 226] width 691 height 117
click at [690, 181] on input at bounding box center [711, 177] width 170 height 18
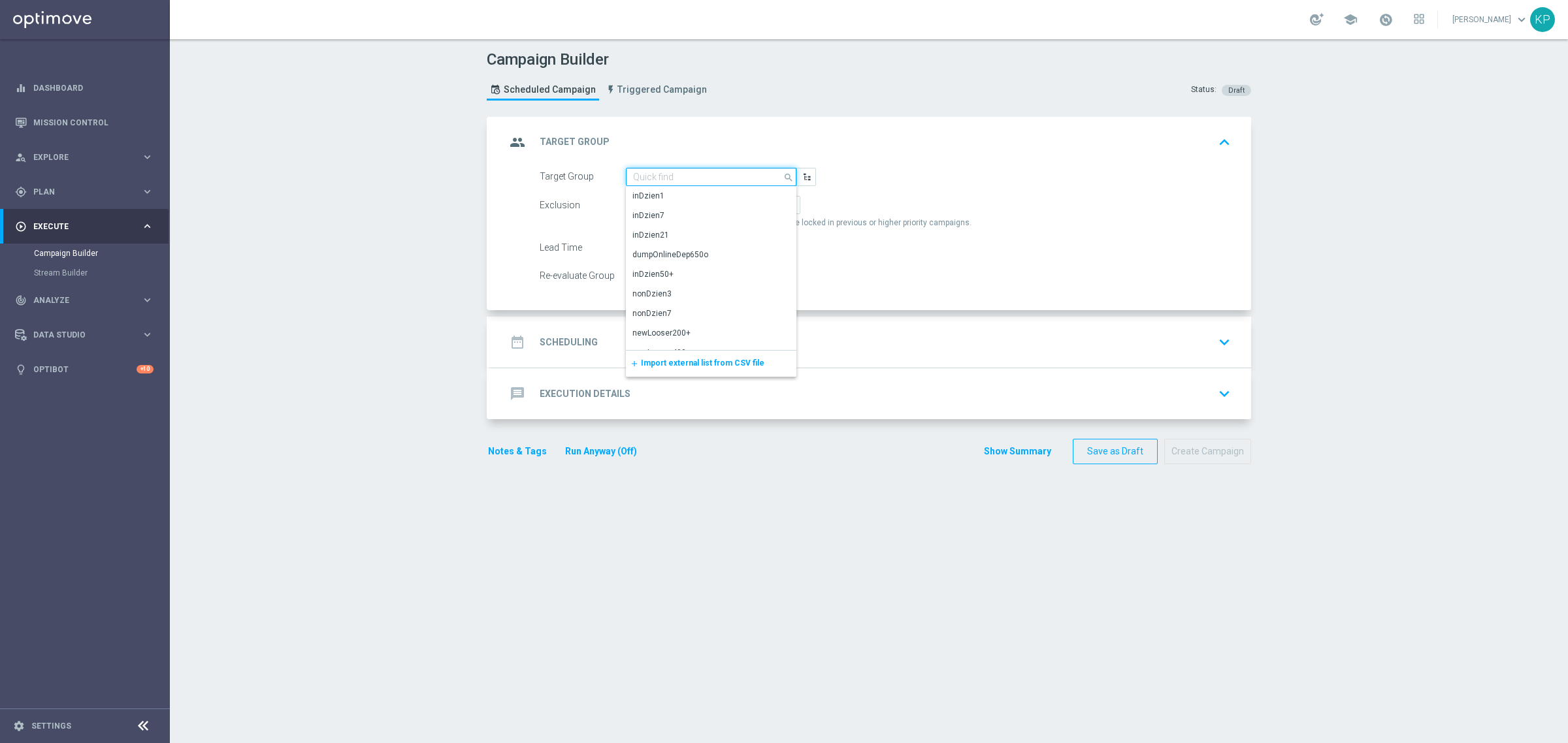
paste input "E_ALL_TARGET_OFFER_NONORG_POL FIN_070925"
click at [687, 192] on div "E_ALL_TARGET_OFFER_NONORG_POL FIN_070925" at bounding box center [711, 201] width 158 height 23
type input "E_ALL_TARGET_OFFER_NONORG_POL FIN_070925"
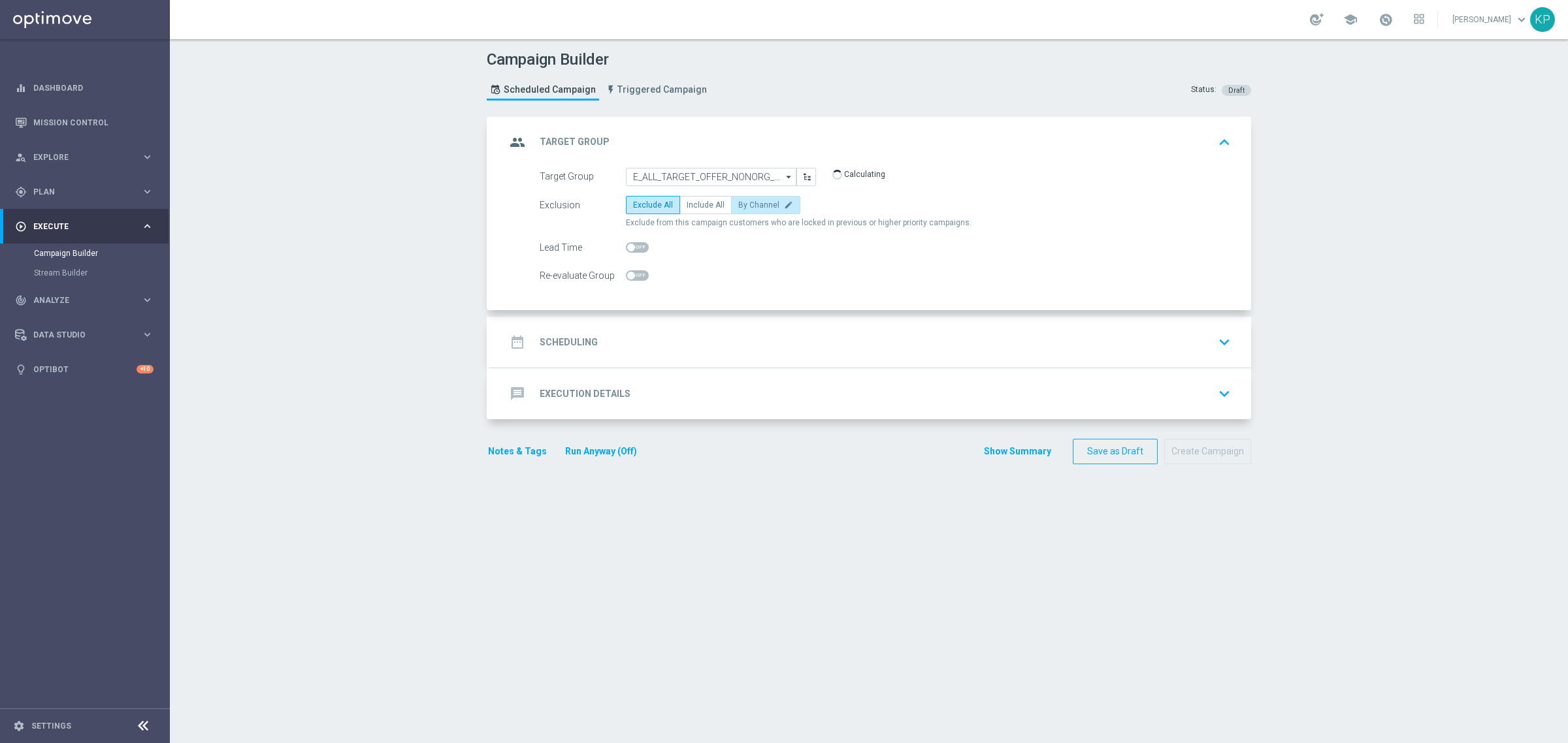
click at [746, 207] on span "By Channel" at bounding box center [759, 205] width 41 height 9
click at [746, 207] on input "By Channel edit" at bounding box center [743, 207] width 8 height 8
radio input "true"
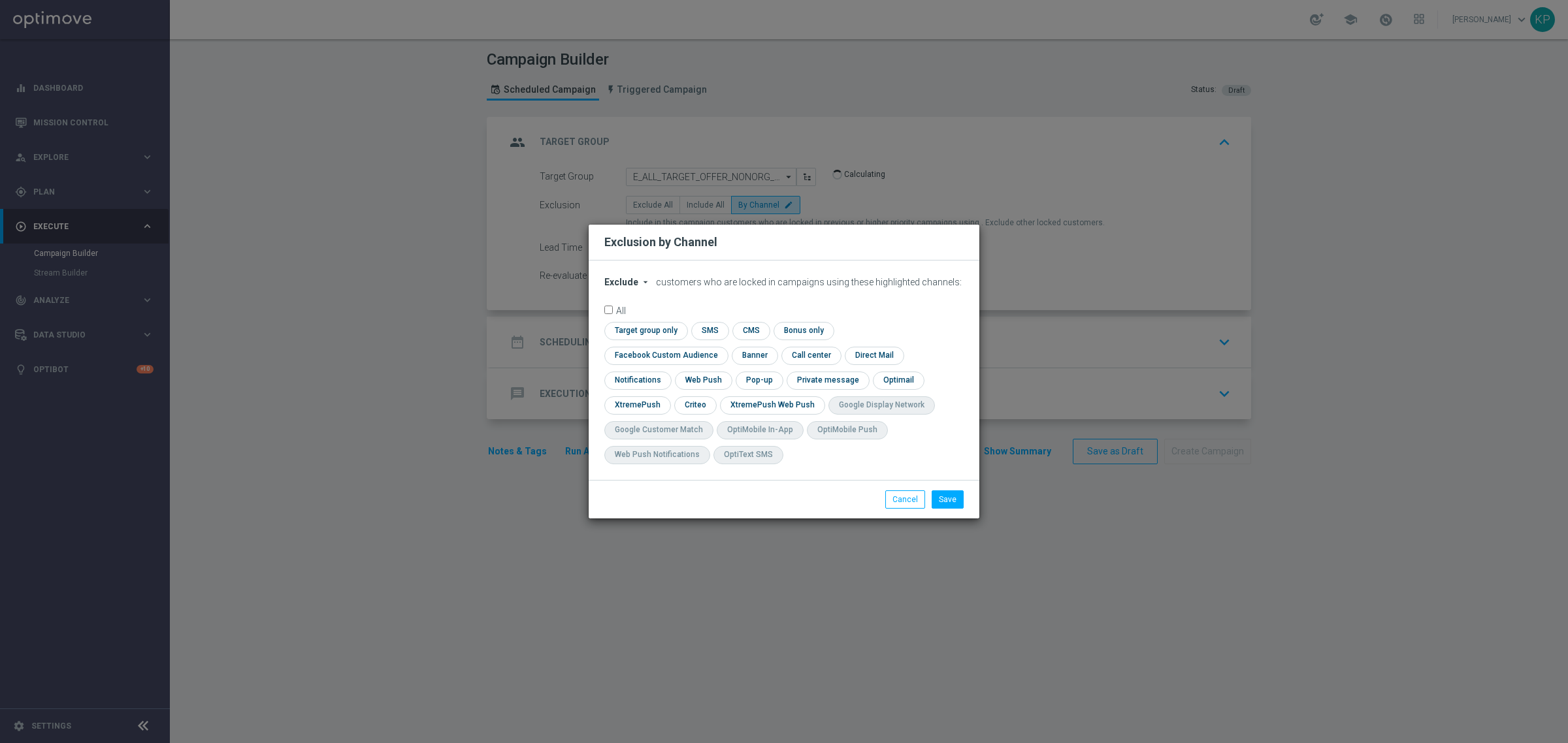
click at [644, 287] on icon "arrow_drop_down" at bounding box center [645, 282] width 11 height 11
click at [632, 317] on div "Include" at bounding box center [629, 312] width 48 height 16
click at [786, 389] on input "checkbox" at bounding box center [826, 380] width 79 height 18
click at [786, 389] on input "checkbox" at bounding box center [832, 380] width 91 height 18
checkbox input "false"
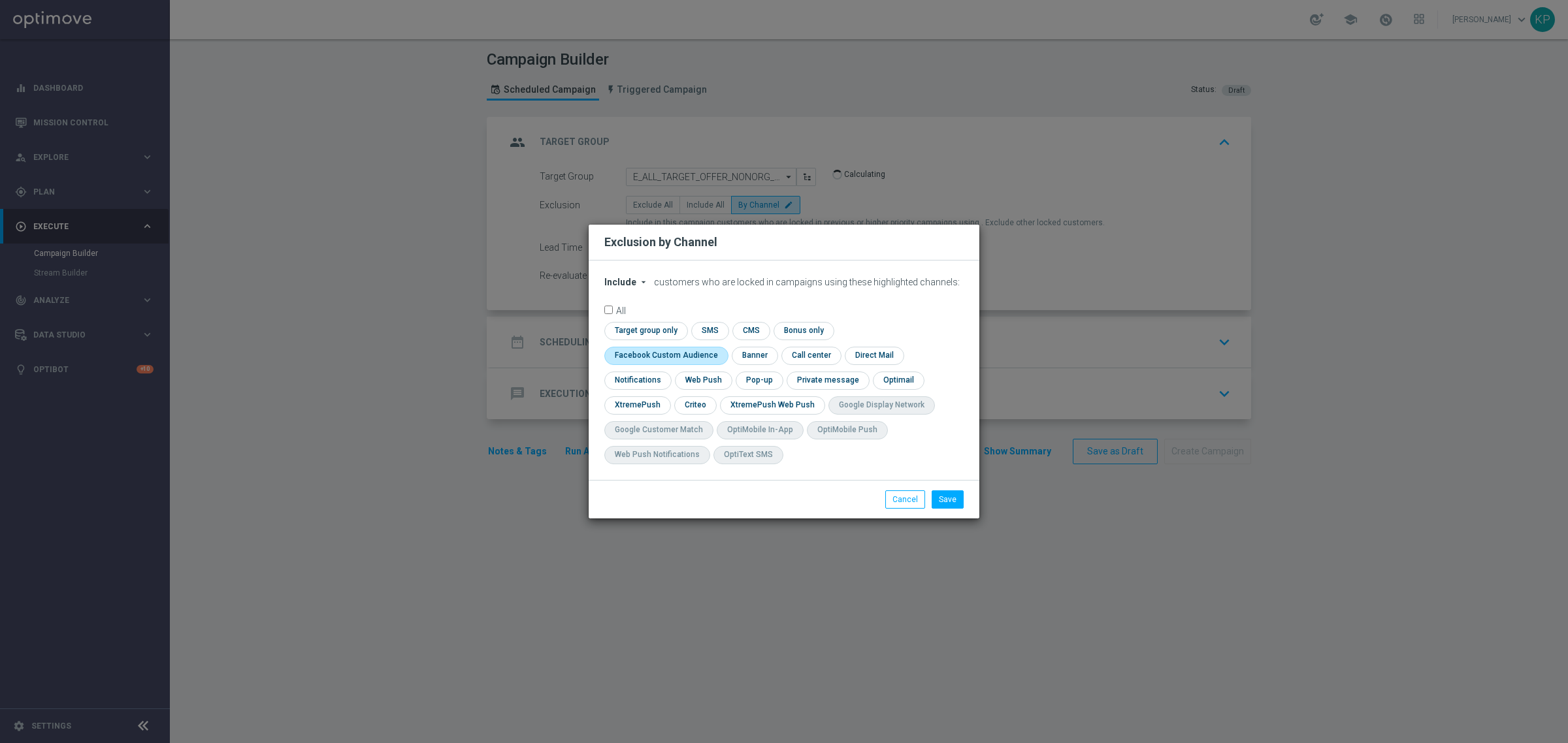
click at [722, 346] on input "checkbox" at bounding box center [663, 355] width 118 height 18
checkbox input "true"
click at [697, 398] on input "checkbox" at bounding box center [694, 405] width 40 height 18
checkbox input "true"
click at [748, 375] on input "checkbox" at bounding box center [758, 380] width 45 height 18
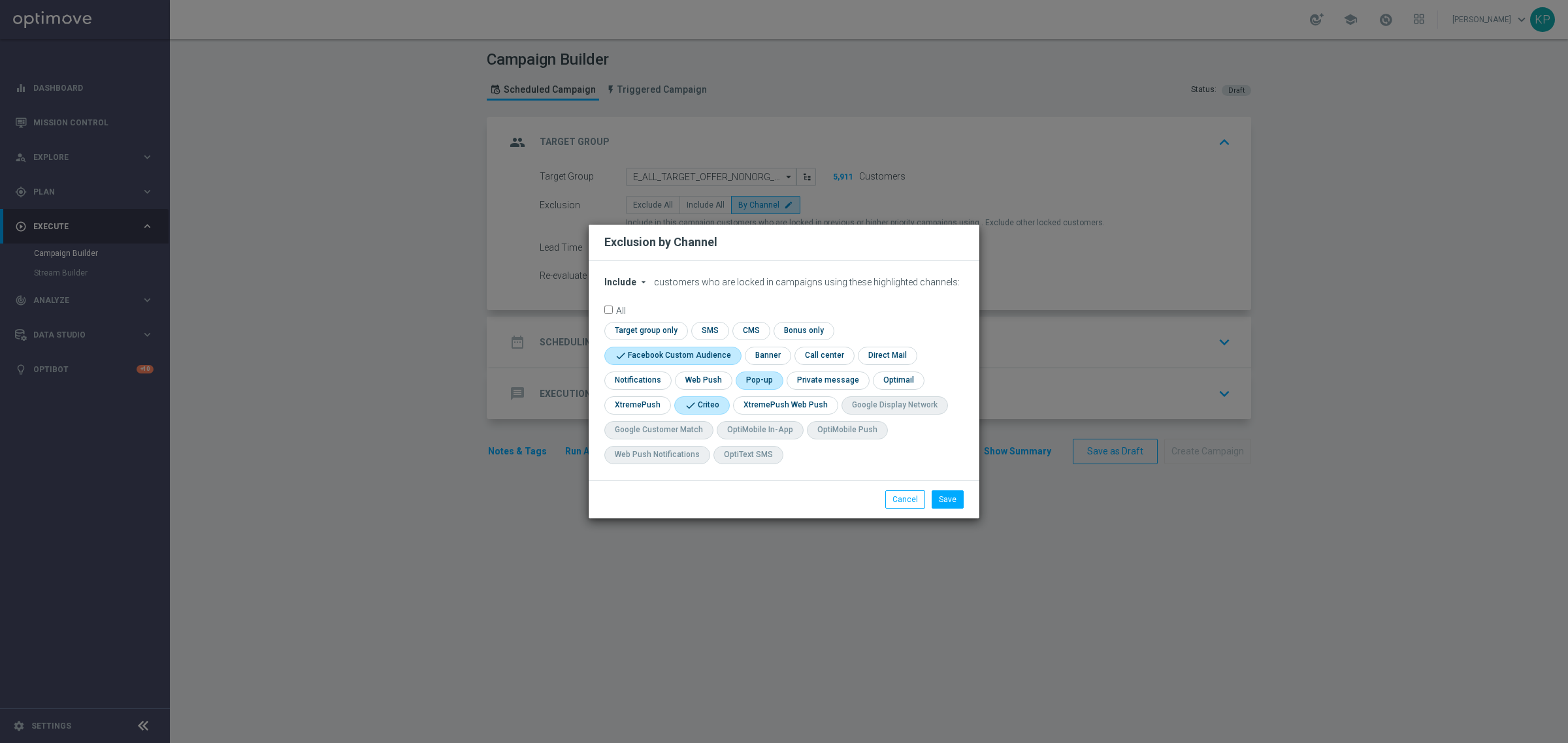
checkbox input "true"
click at [939, 495] on button "Save" at bounding box center [947, 500] width 32 height 18
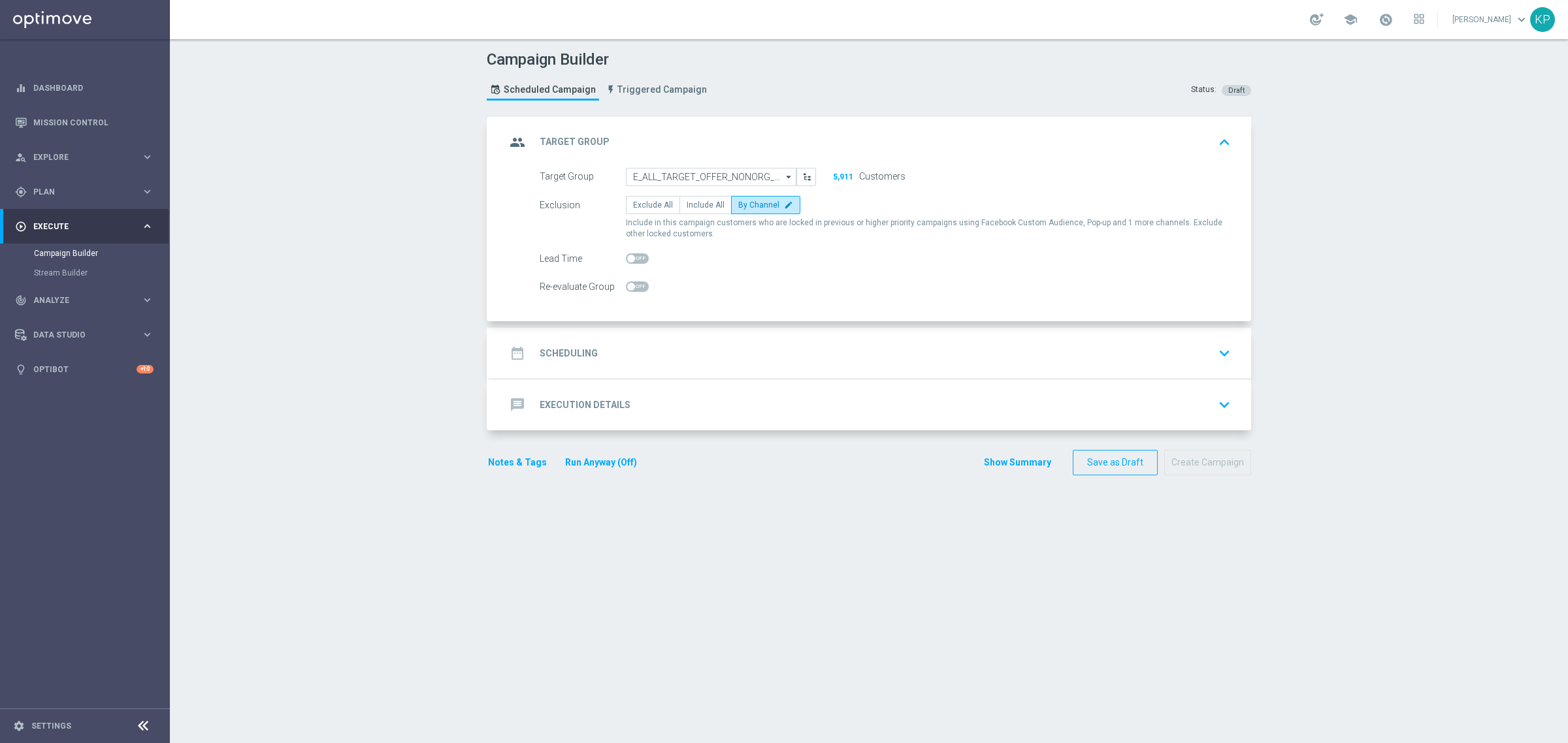
click at [668, 343] on div "date_range Scheduling keyboard_arrow_down" at bounding box center [871, 353] width 730 height 25
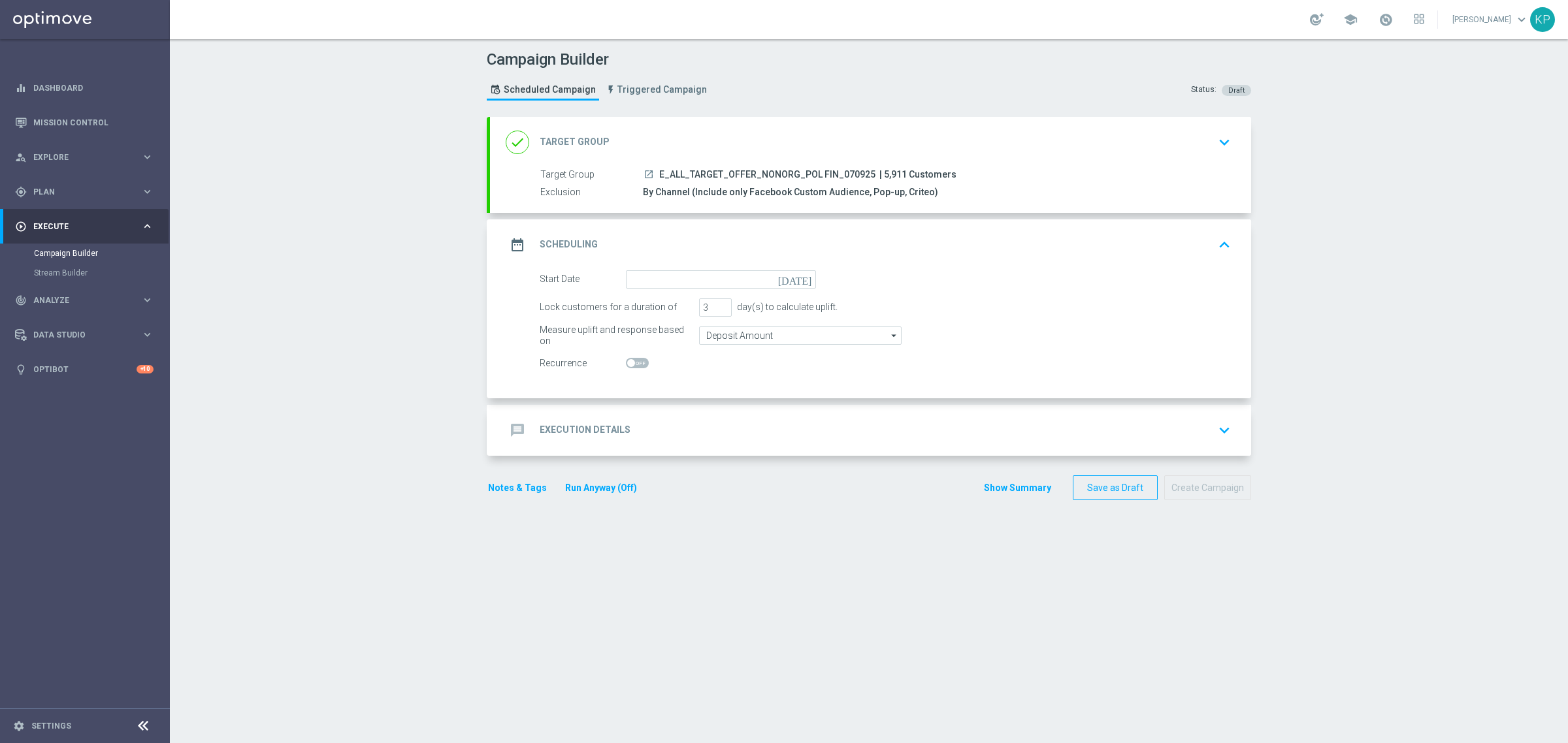
click at [651, 288] on form "Start Date today Lock customers for a duration of 3 day(s) to calculate uplift.…" at bounding box center [885, 321] width 691 height 103
click at [647, 281] on input at bounding box center [721, 279] width 190 height 18
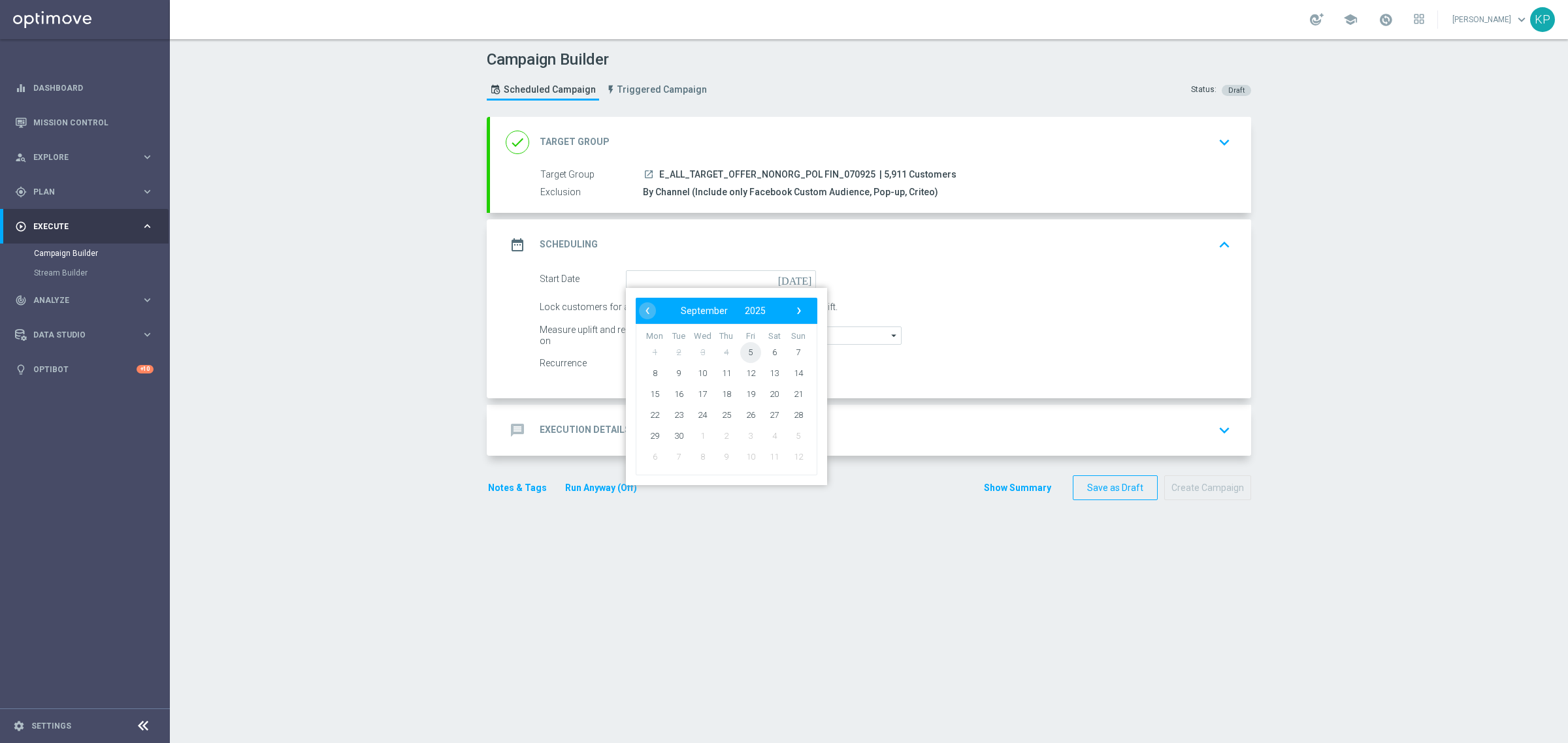
click at [741, 351] on span "5" at bounding box center [750, 352] width 21 height 21
type input "05 Sep 2025"
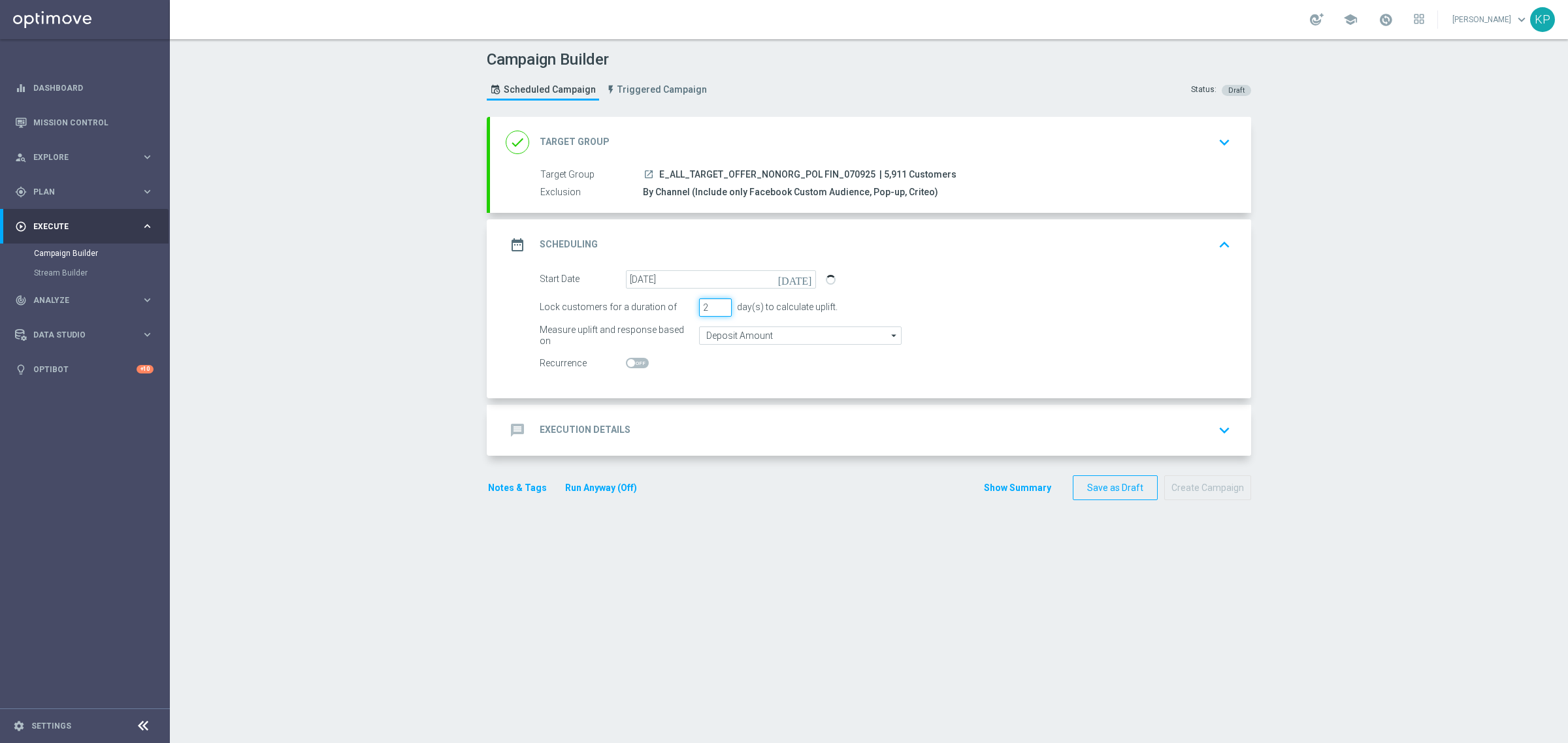
click at [716, 311] on input "2" at bounding box center [715, 308] width 33 height 18
type input "1"
click at [716, 311] on input "1" at bounding box center [715, 308] width 33 height 18
click at [611, 422] on div "message Execution Details" at bounding box center [568, 430] width 124 height 23
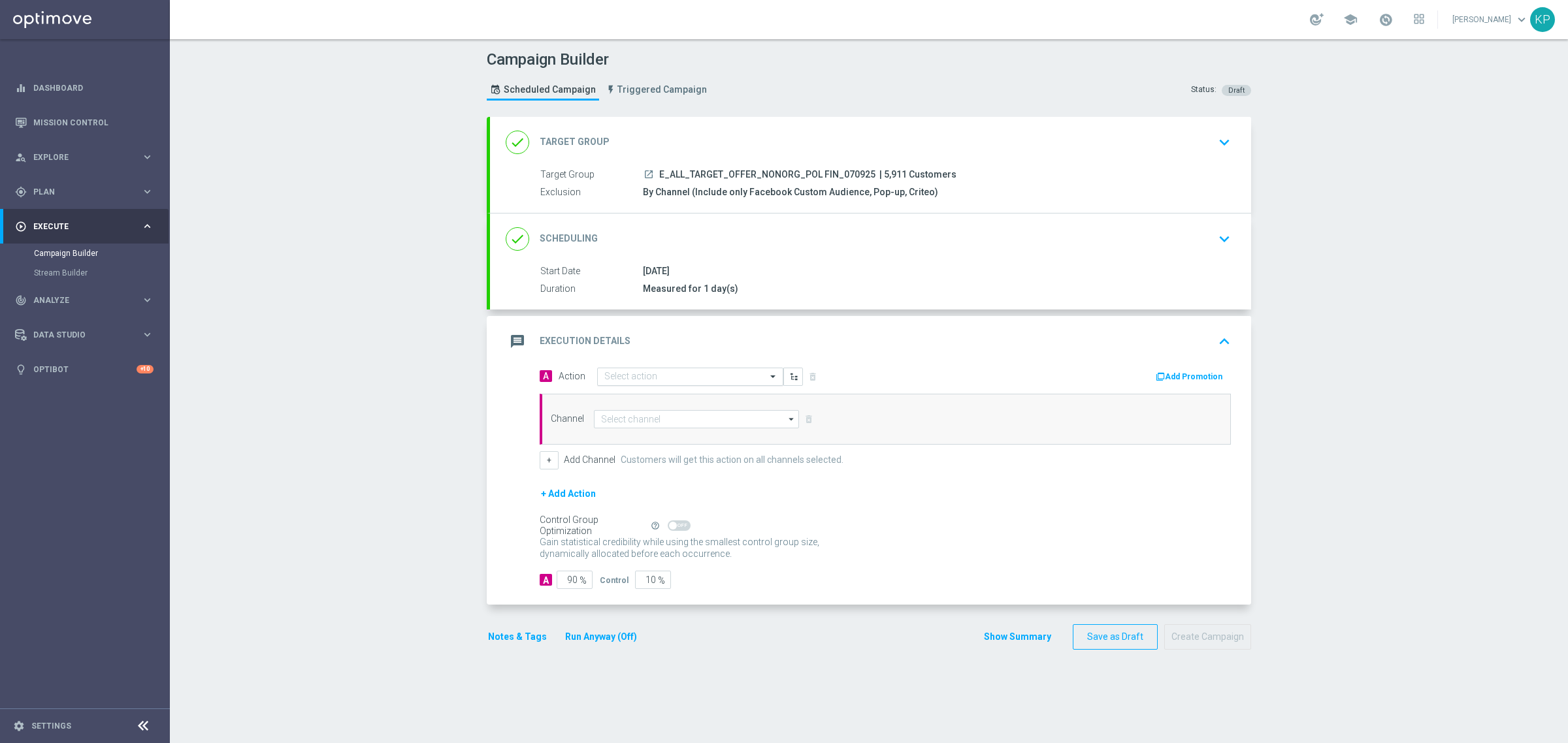
click at [638, 373] on input "text" at bounding box center [677, 378] width 146 height 11
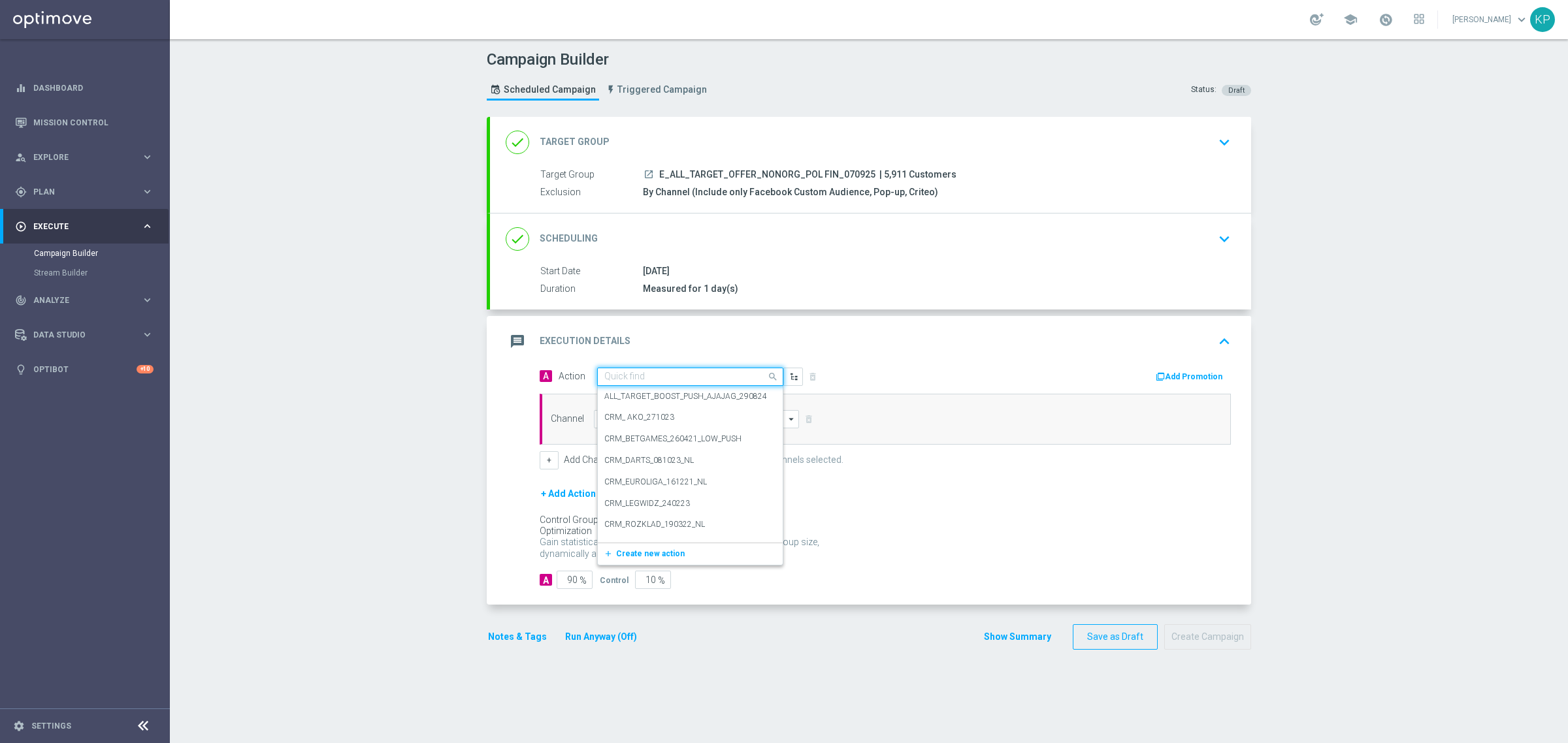
paste input "E_ALL_TARGET_OFFER_NONORG_POL FIN_070925"
type input "E_ALL_TARGET_OFFER_NONORG_POL FIN_070925"
click at [650, 423] on button "add_new Create new action" at bounding box center [687, 417] width 180 height 15
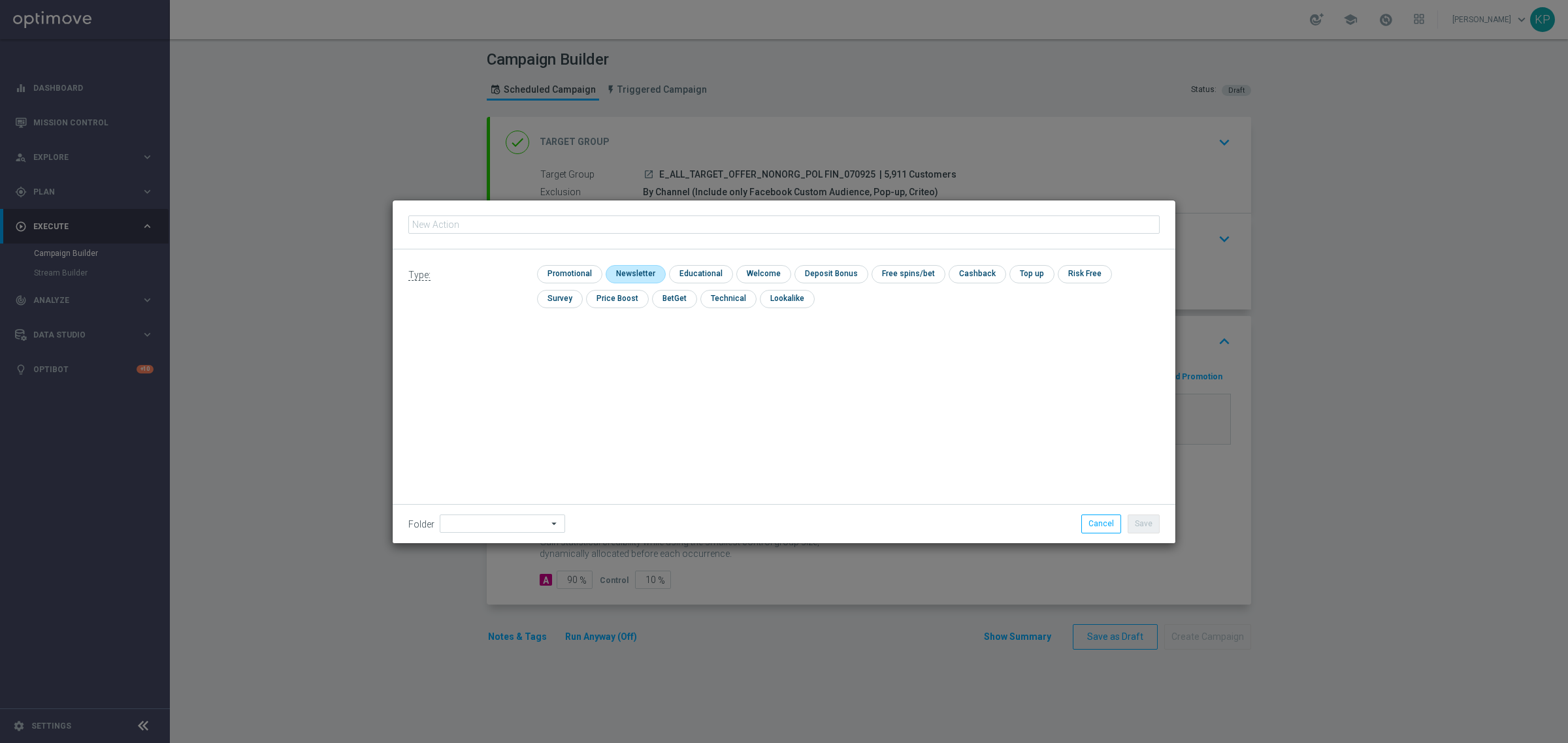
type input "E_ALL_TARGET_OFFER_NONORG_POL FIN_070925"
click at [611, 269] on input "checkbox" at bounding box center [634, 274] width 57 height 18
checkbox input "true"
click at [518, 501] on div "Type: check Promotional check Newsletter check Educational check Welcome check …" at bounding box center [784, 397] width 782 height 294
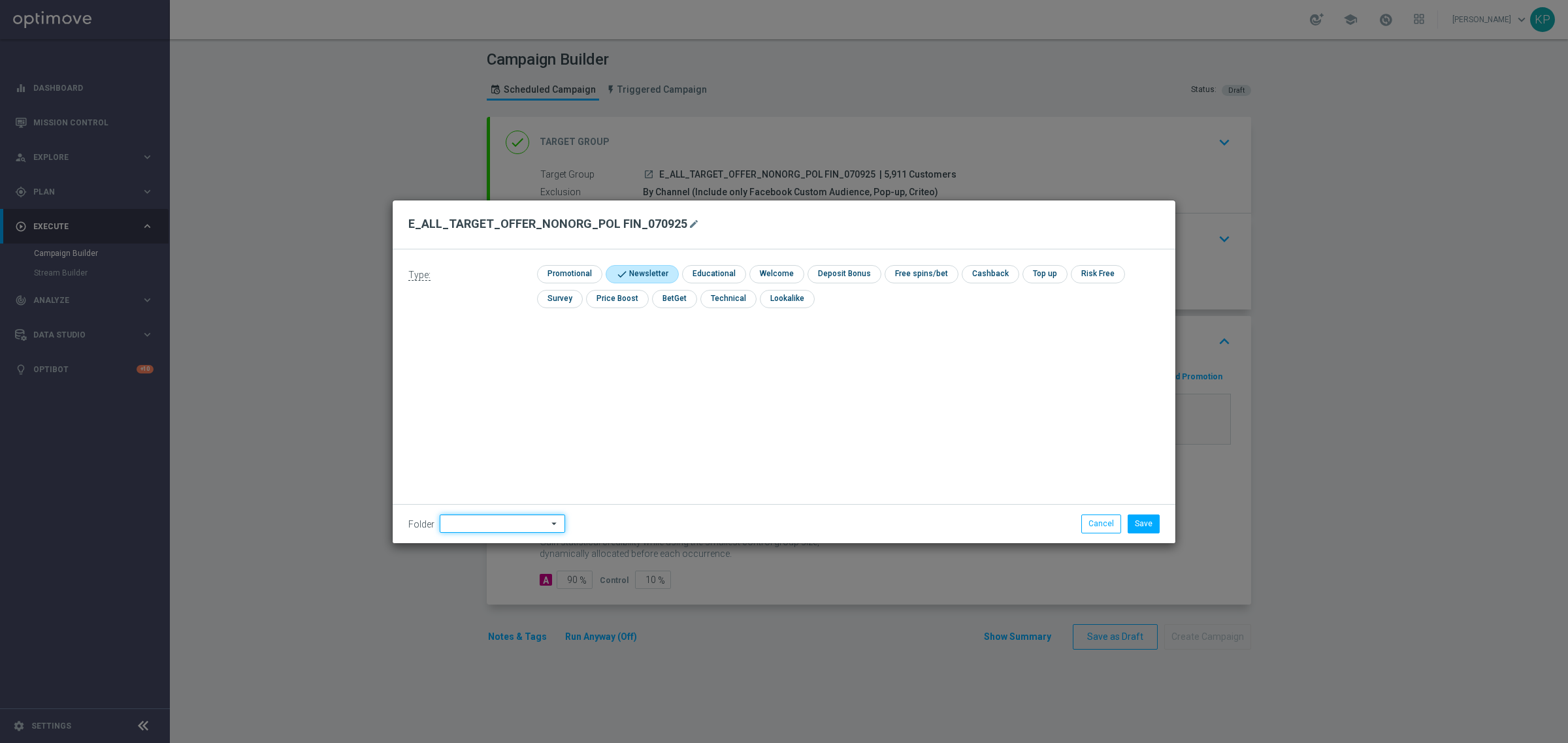
click at [511, 515] on input at bounding box center [502, 524] width 125 height 18
click at [509, 520] on input at bounding box center [502, 524] width 125 height 18
click at [506, 423] on div "kp_1-2depo_24" at bounding box center [494, 419] width 108 height 18
type input "kp_1-2depo_24"
click at [677, 408] on div "Type: check Promotional check Newsletter check Educational check Welcome check …" at bounding box center [784, 397] width 782 height 294
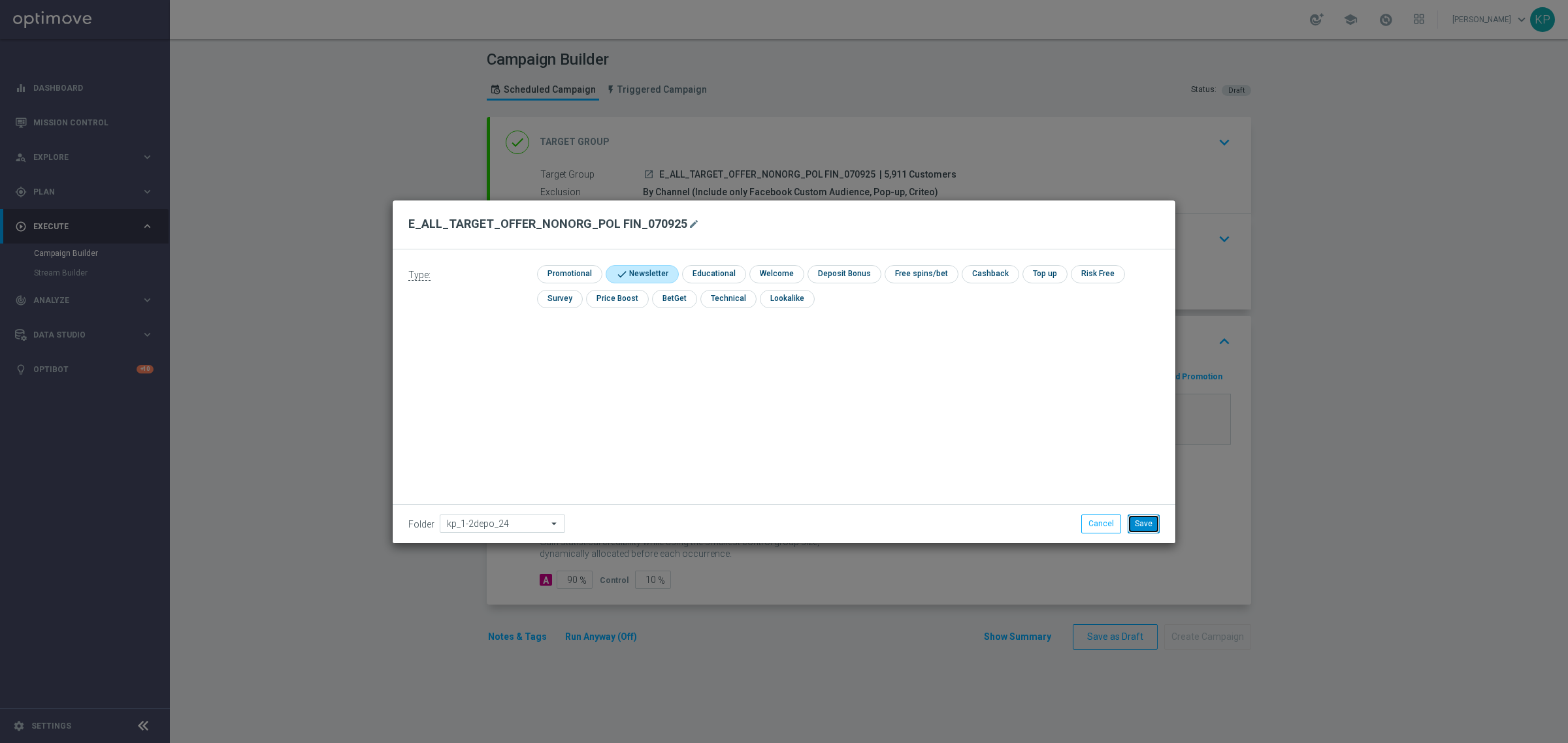
click at [1133, 522] on button "Save" at bounding box center [1143, 524] width 32 height 18
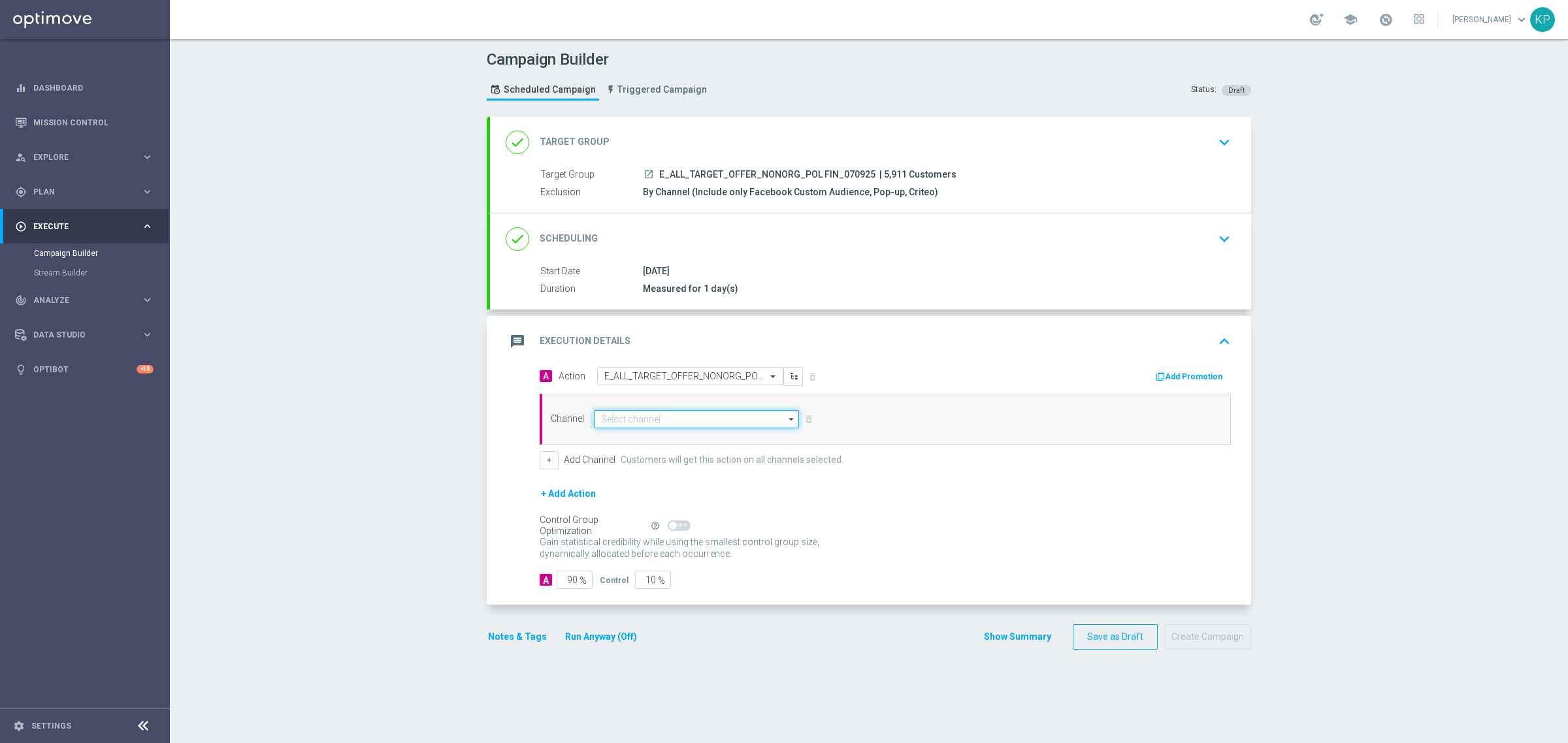
click at [756, 420] on input at bounding box center [697, 419] width 205 height 18
click at [676, 448] on div "Pop-up Optimail OptiMobile In-App OptiMobile Push OptiText SMS" at bounding box center [697, 478] width 205 height 98
click at [676, 448] on div "Optimail" at bounding box center [697, 457] width 205 height 18
type input "Optimail"
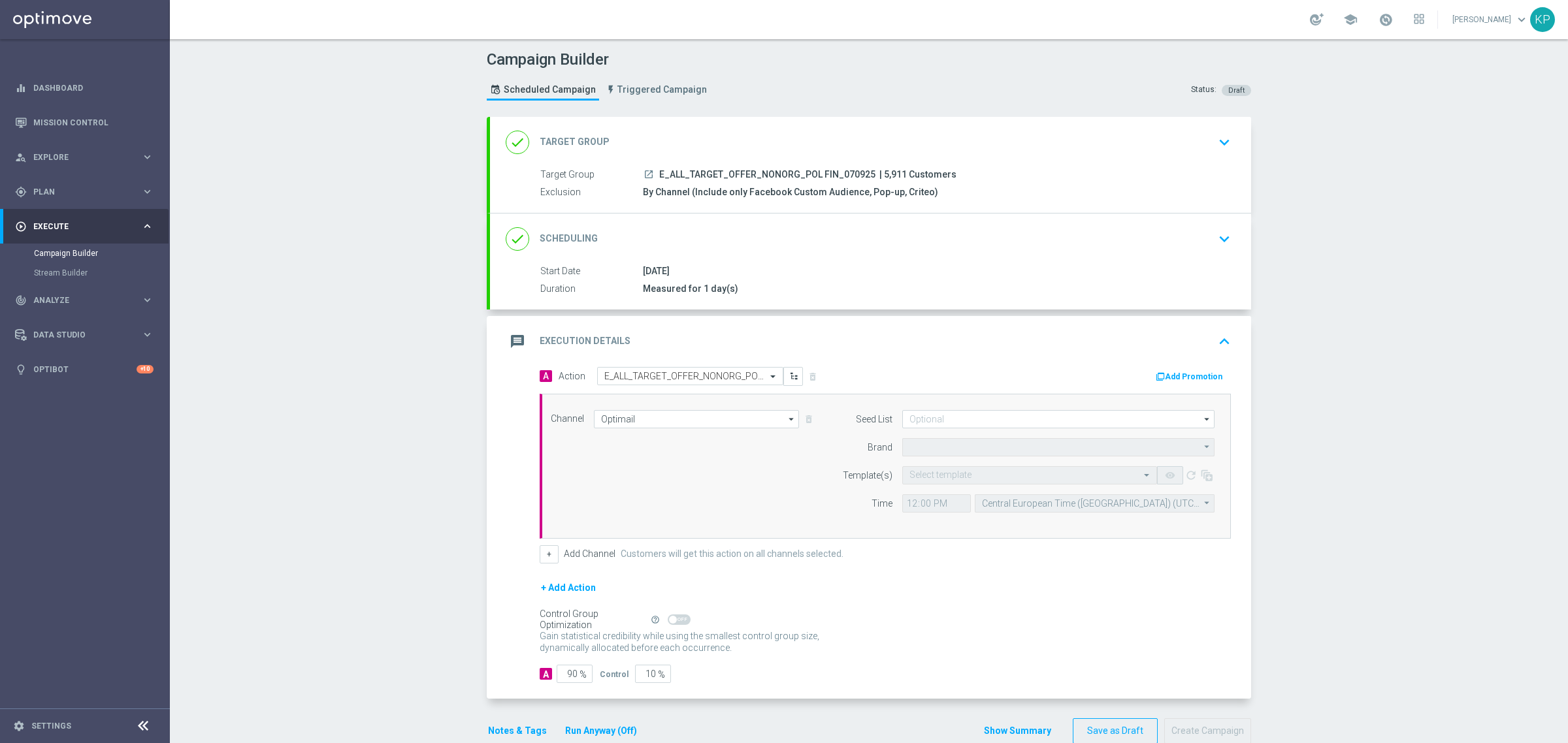
type input "STS"
click at [933, 425] on input at bounding box center [1057, 419] width 312 height 18
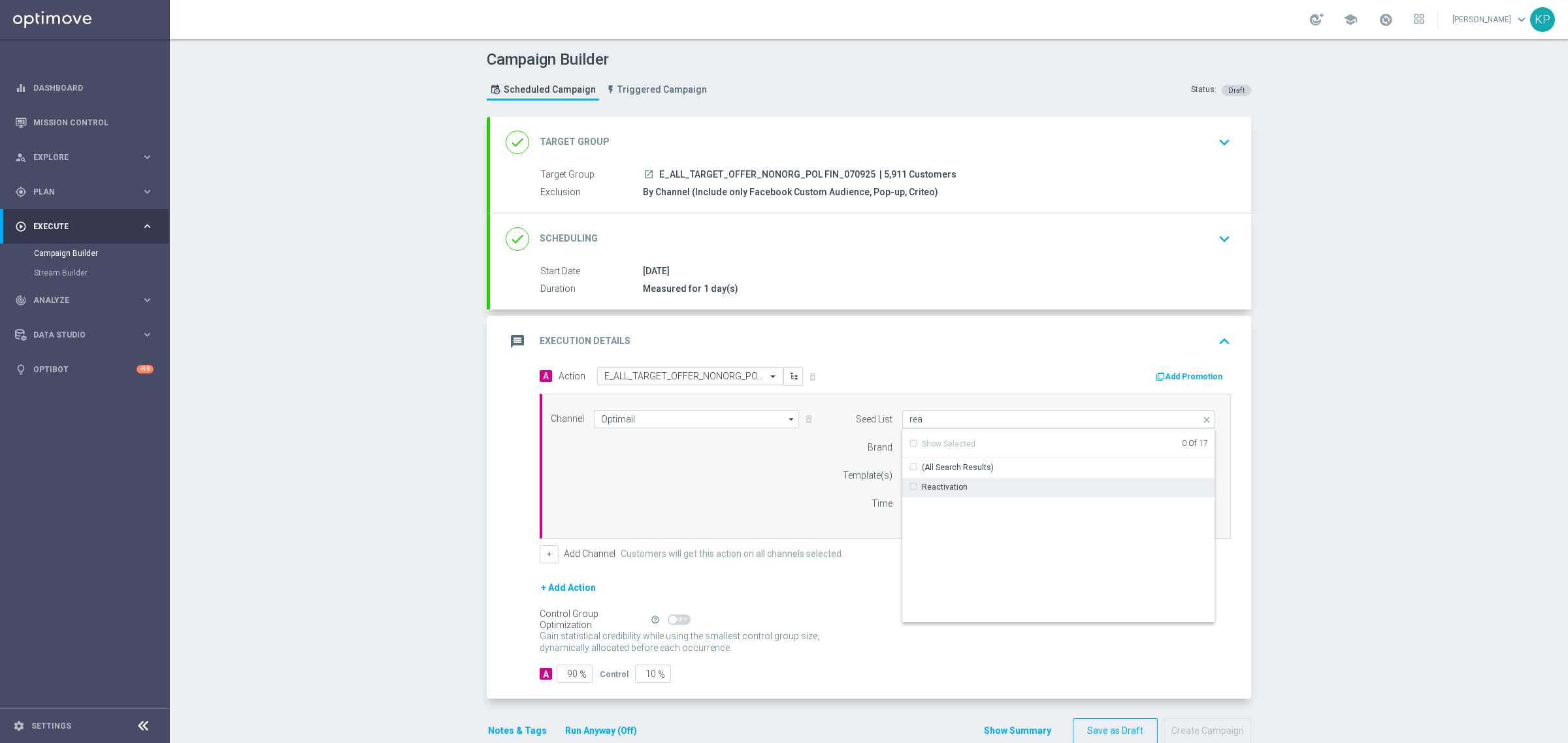
click at [927, 487] on div "Reactivation" at bounding box center [944, 487] width 46 height 12
click at [1357, 431] on div "Campaign Builder Scheduled Campaign Triggered Campaign Status: Draft done Targe…" at bounding box center [869, 391] width 1398 height 704
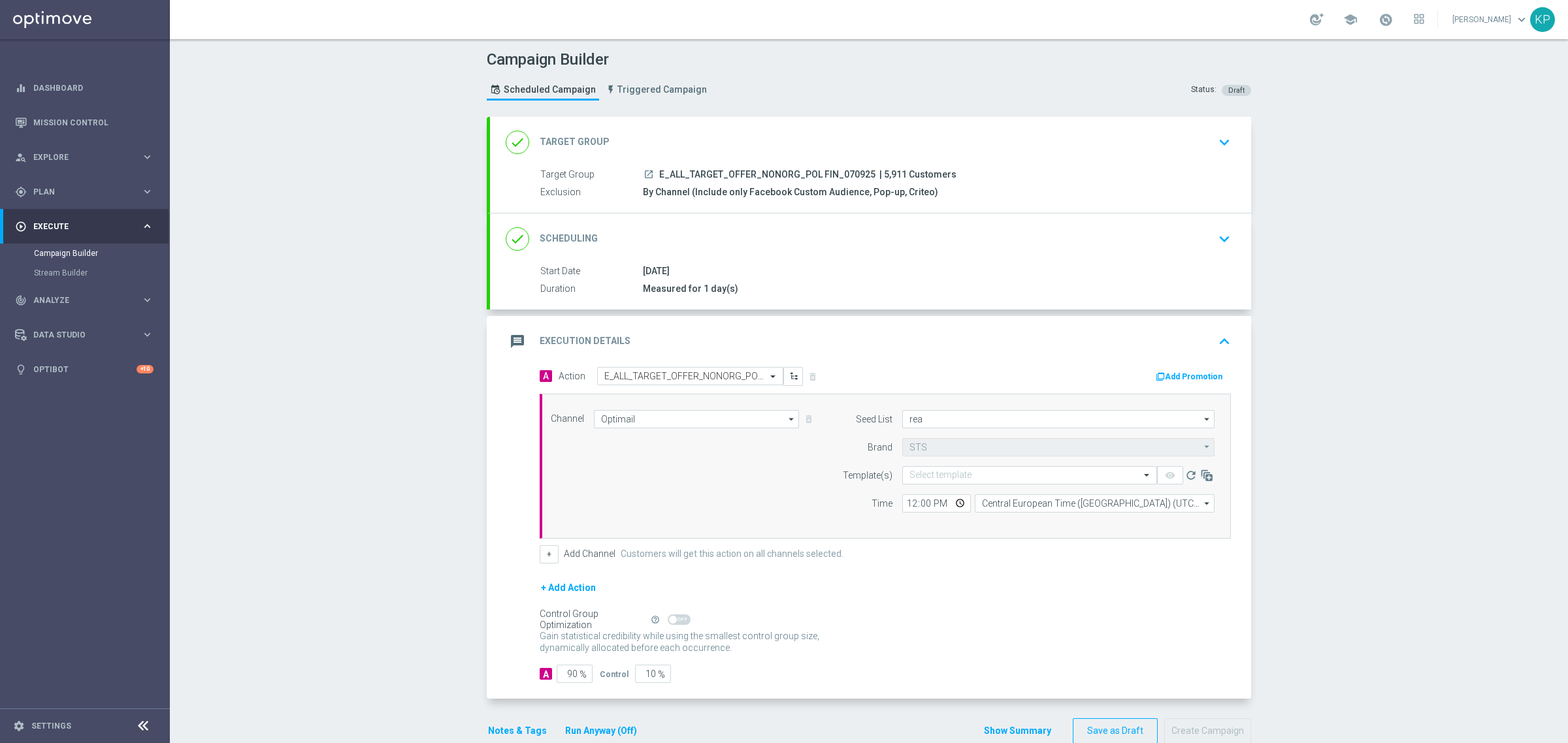
type input "Reactivation"
click at [996, 477] on input "text" at bounding box center [1016, 476] width 214 height 11
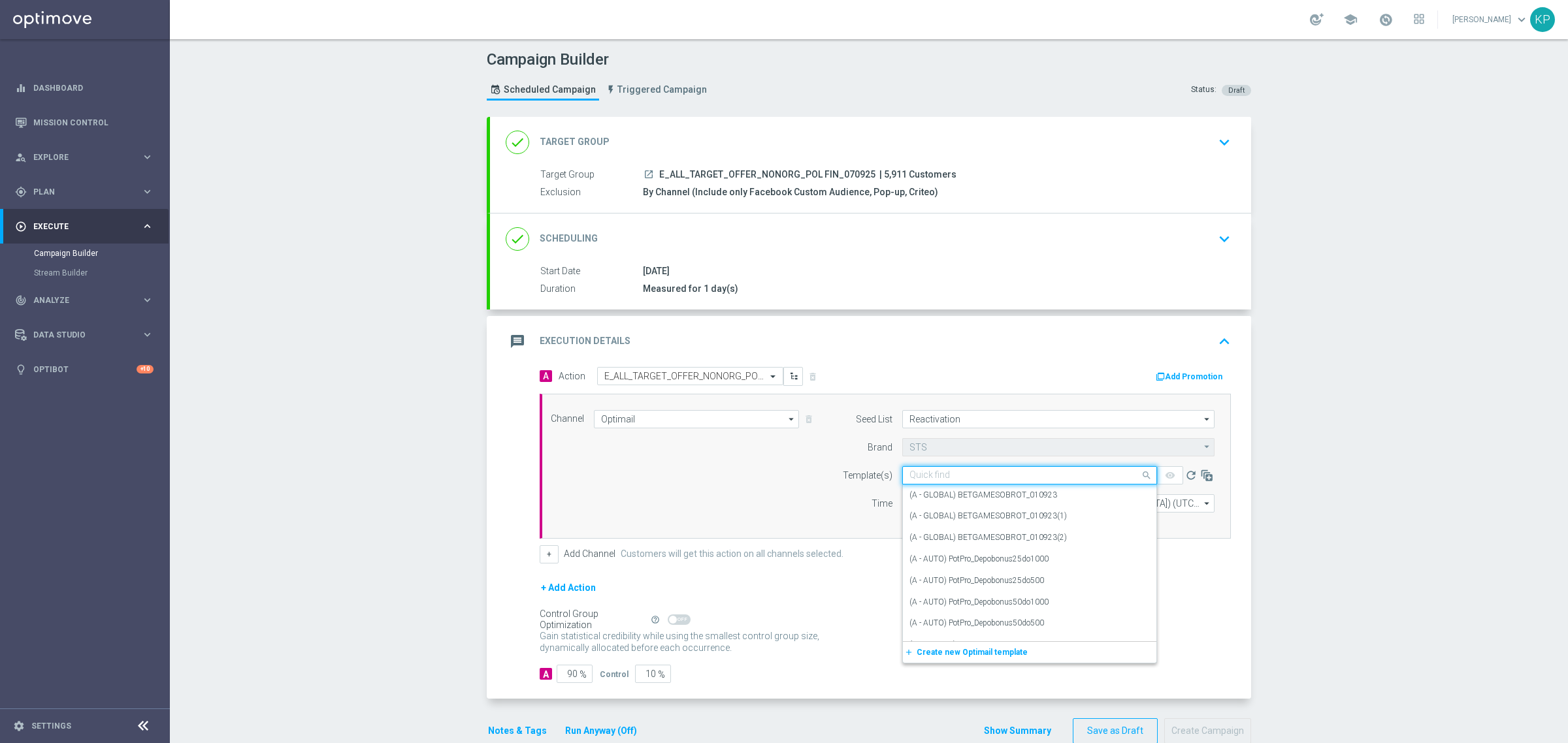
paste input "E_ALL_TARGET_OFFER_NONORG_POL FIN_070925"
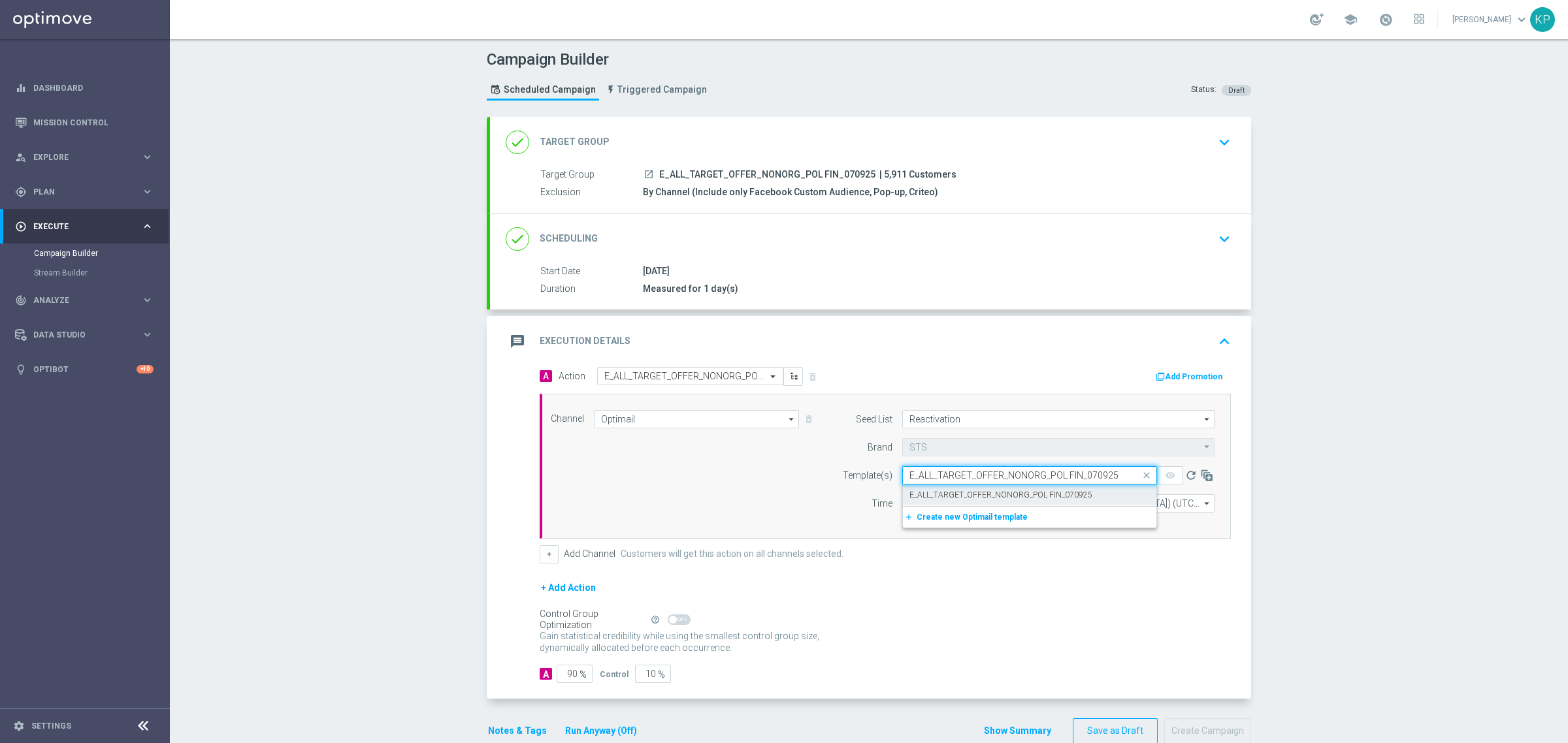
click at [994, 494] on label "E_ALL_TARGET_OFFER_NONORG_POL FIN_070925" at bounding box center [1001, 496] width 183 height 11
type input "E_ALL_TARGET_OFFER_NONORG_POL FIN_070925"
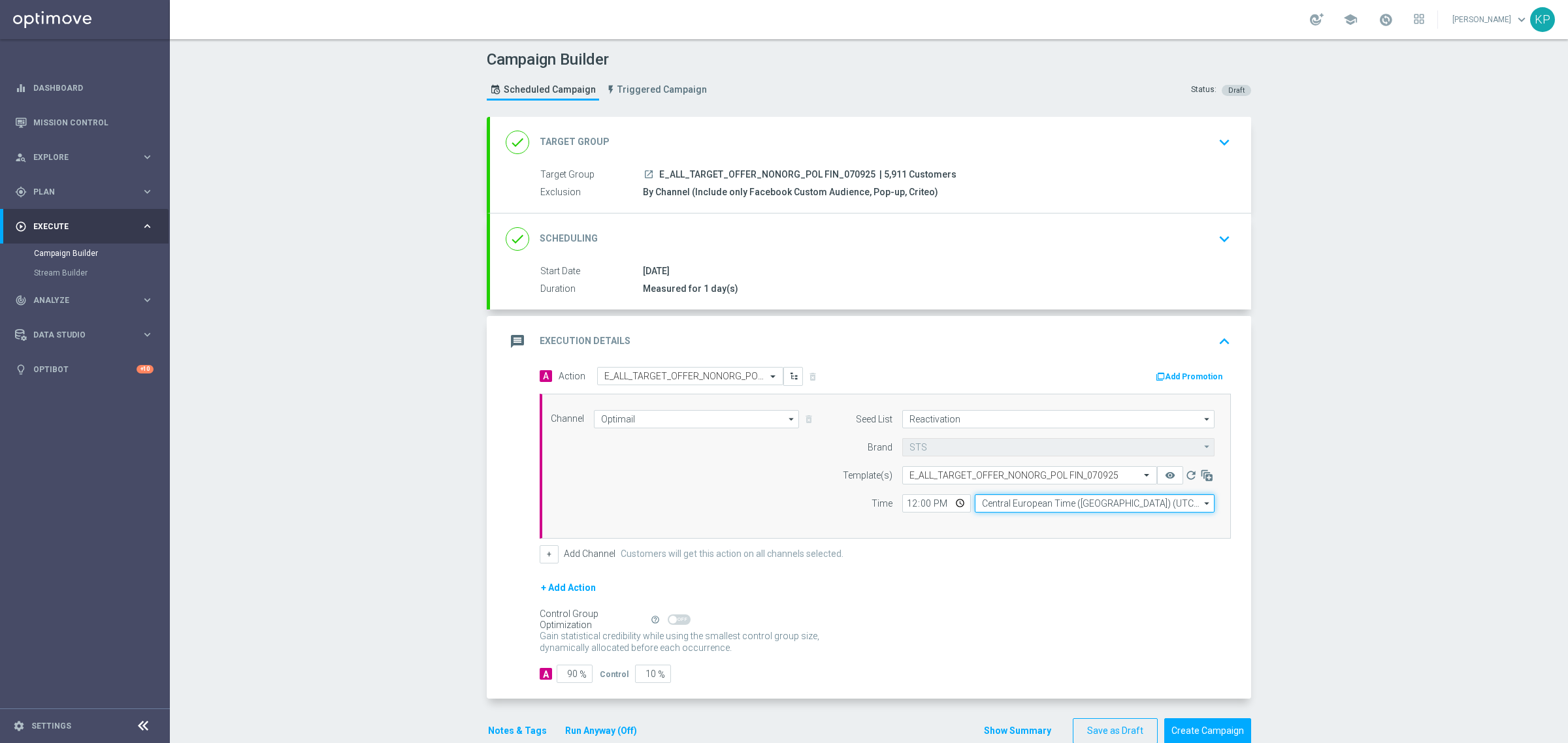
click at [1021, 500] on input "Central European Time (Warsaw) (UTC +02:00)" at bounding box center [1094, 503] width 240 height 18
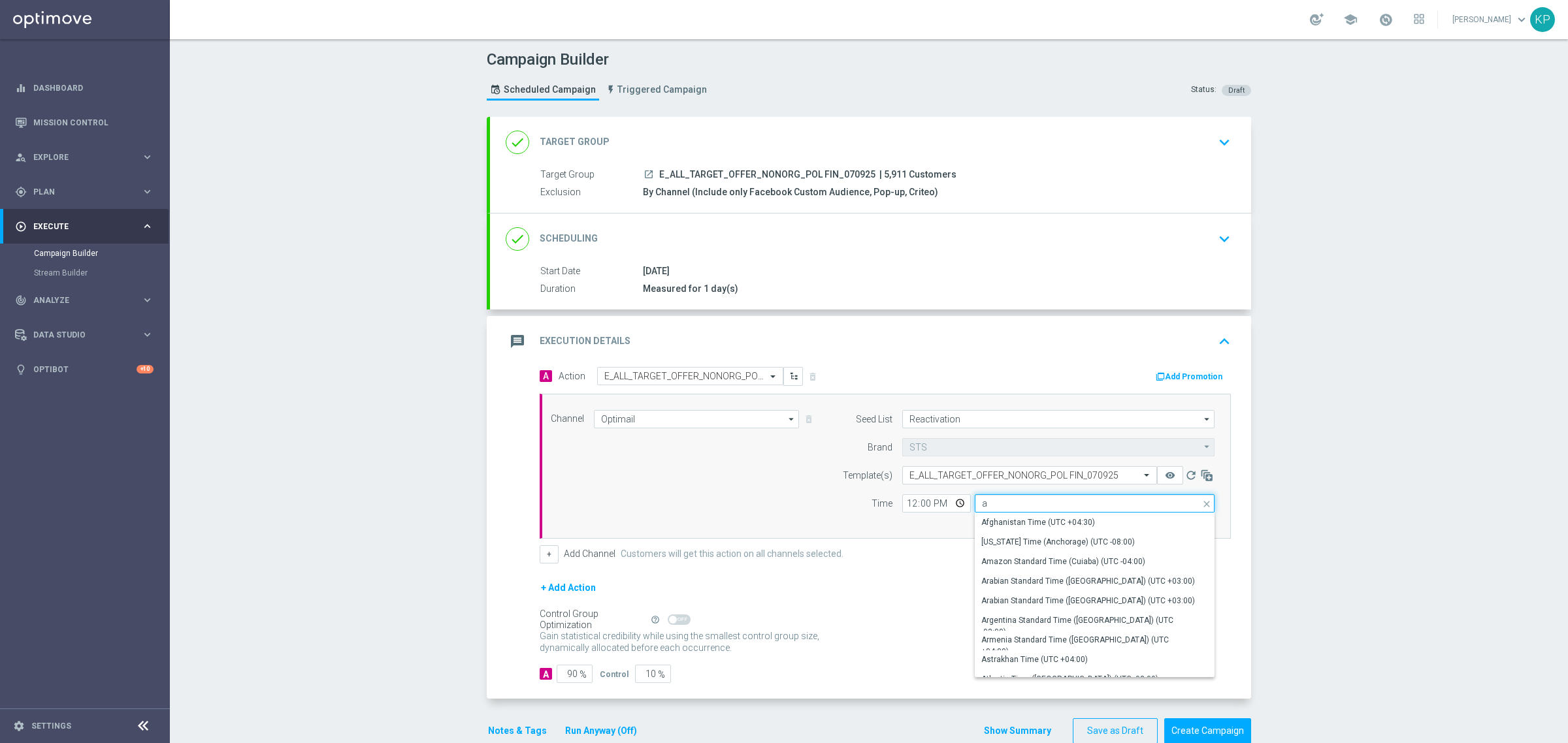
drag, startPoint x: 1017, startPoint y: 508, endPoint x: 902, endPoint y: 506, distance: 115.0
click at [902, 506] on div "12:00 a Central European Time (Warsaw) (UTC +02:00) close Drag here to set row …" at bounding box center [1057, 503] width 312 height 18
type input "Central European Time (Warsaw) (UTC +02:00)"
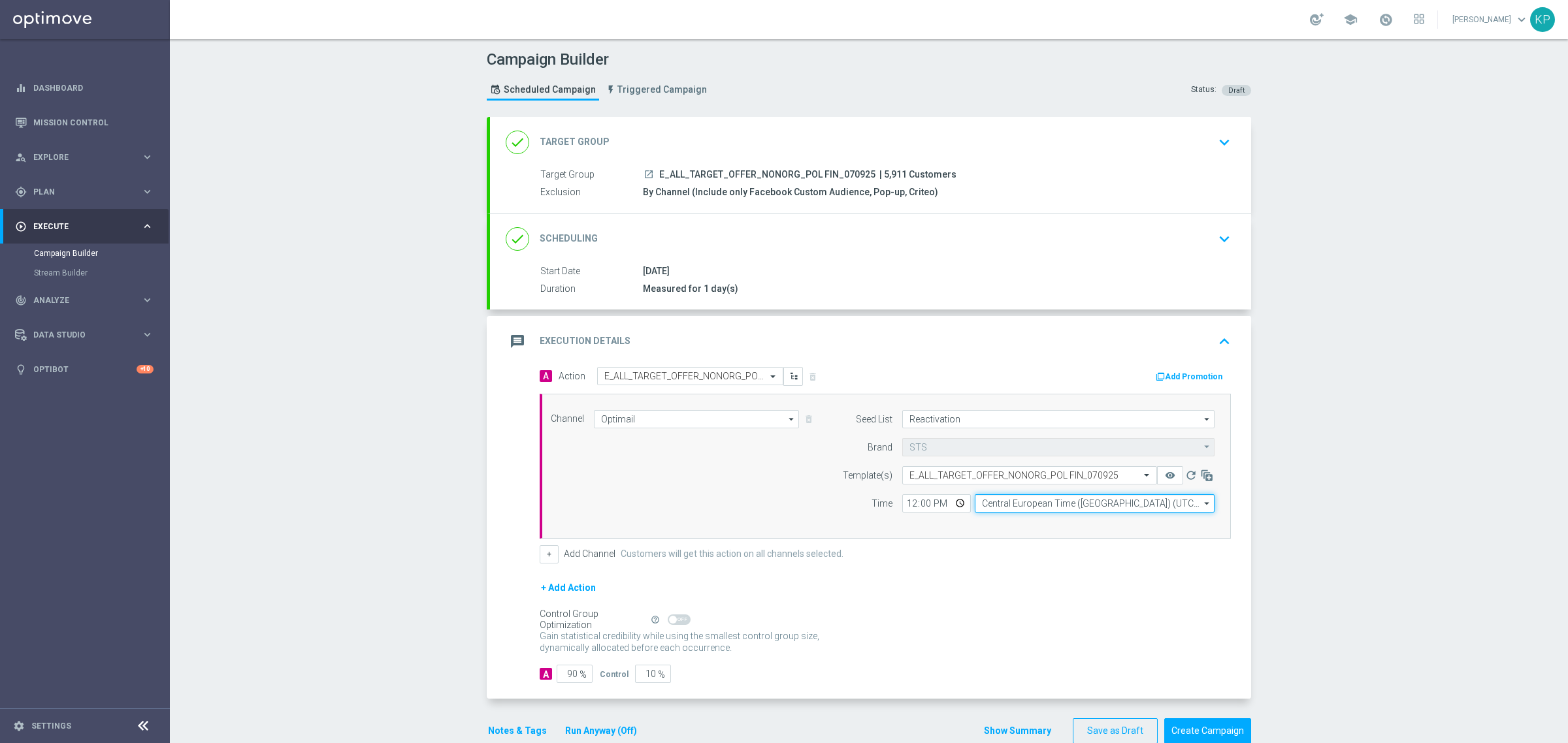
click at [1008, 509] on input "Central European Time (Warsaw) (UTC +02:00)" at bounding box center [1094, 503] width 240 height 18
click at [1006, 516] on div "Central European Time (Warsaw) (UTC +02:00)" at bounding box center [1094, 522] width 240 height 18
type input "Central European Time (Warsaw) (UTC +02:00)"
click at [952, 506] on input "12:00" at bounding box center [936, 503] width 69 height 18
type input "16:02"
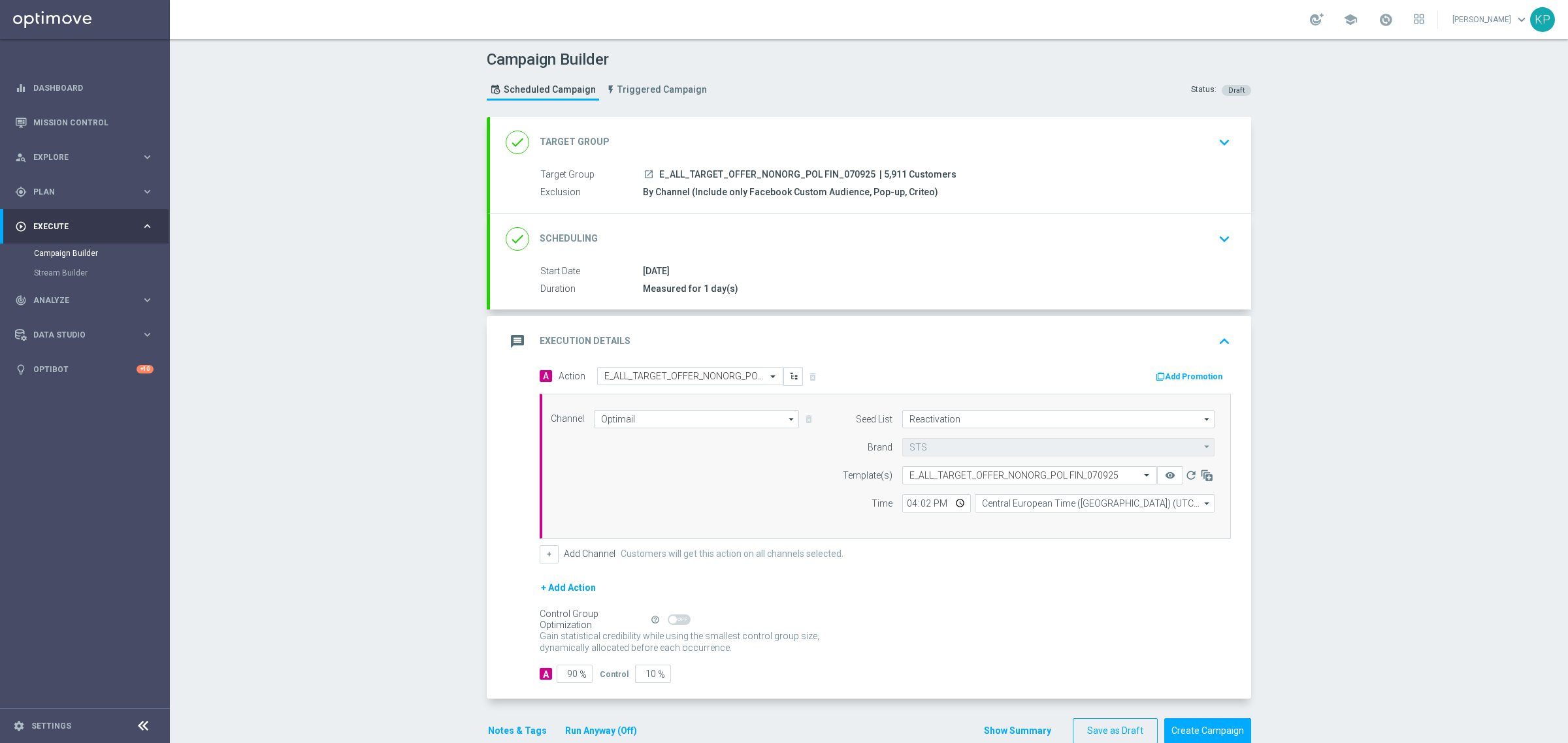
click at [823, 568] on form "A Action Select action E_ALL_TARGET_OFFER_NONORG_POL FIN_070925 delete_forever …" at bounding box center [885, 525] width 691 height 317
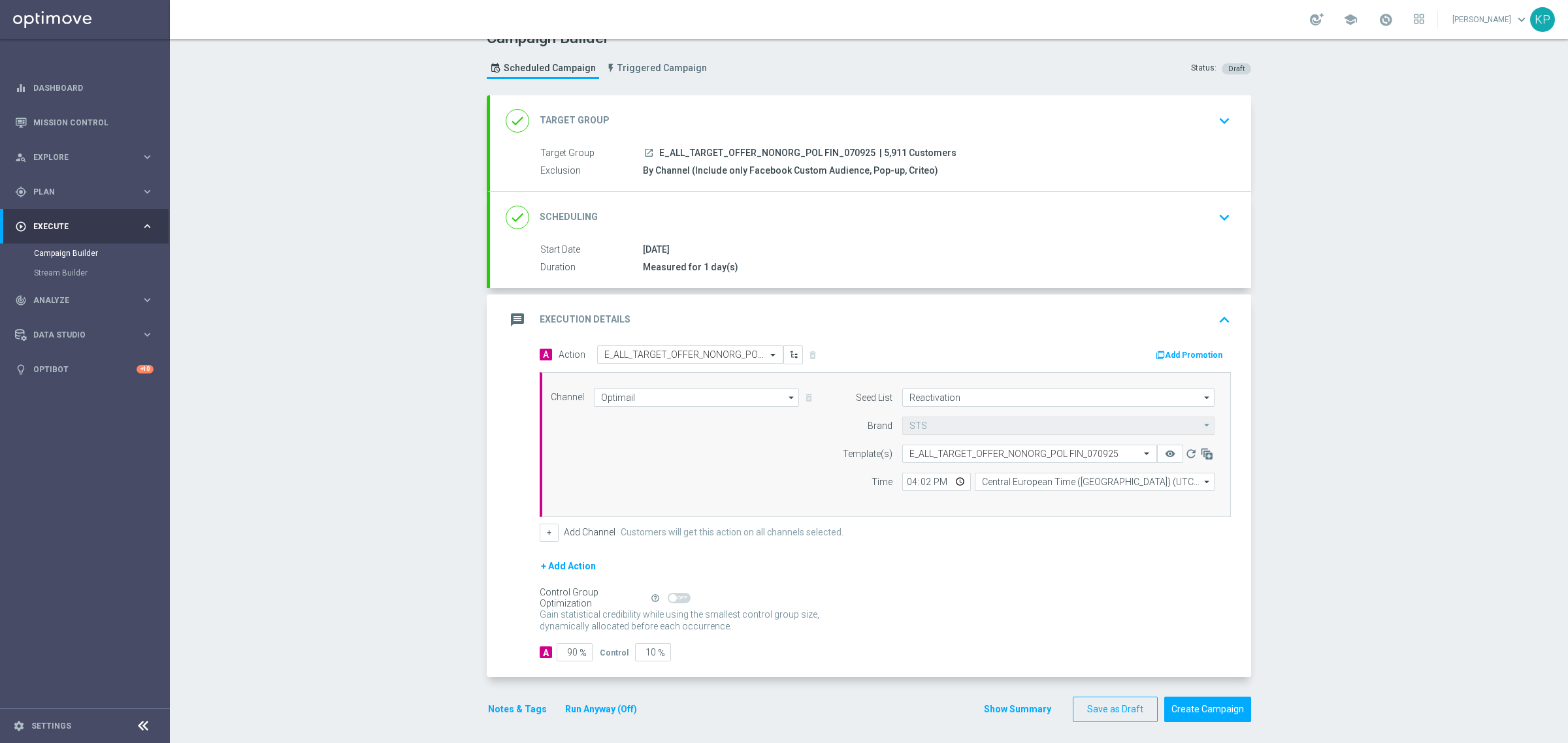
scroll to position [28, 0]
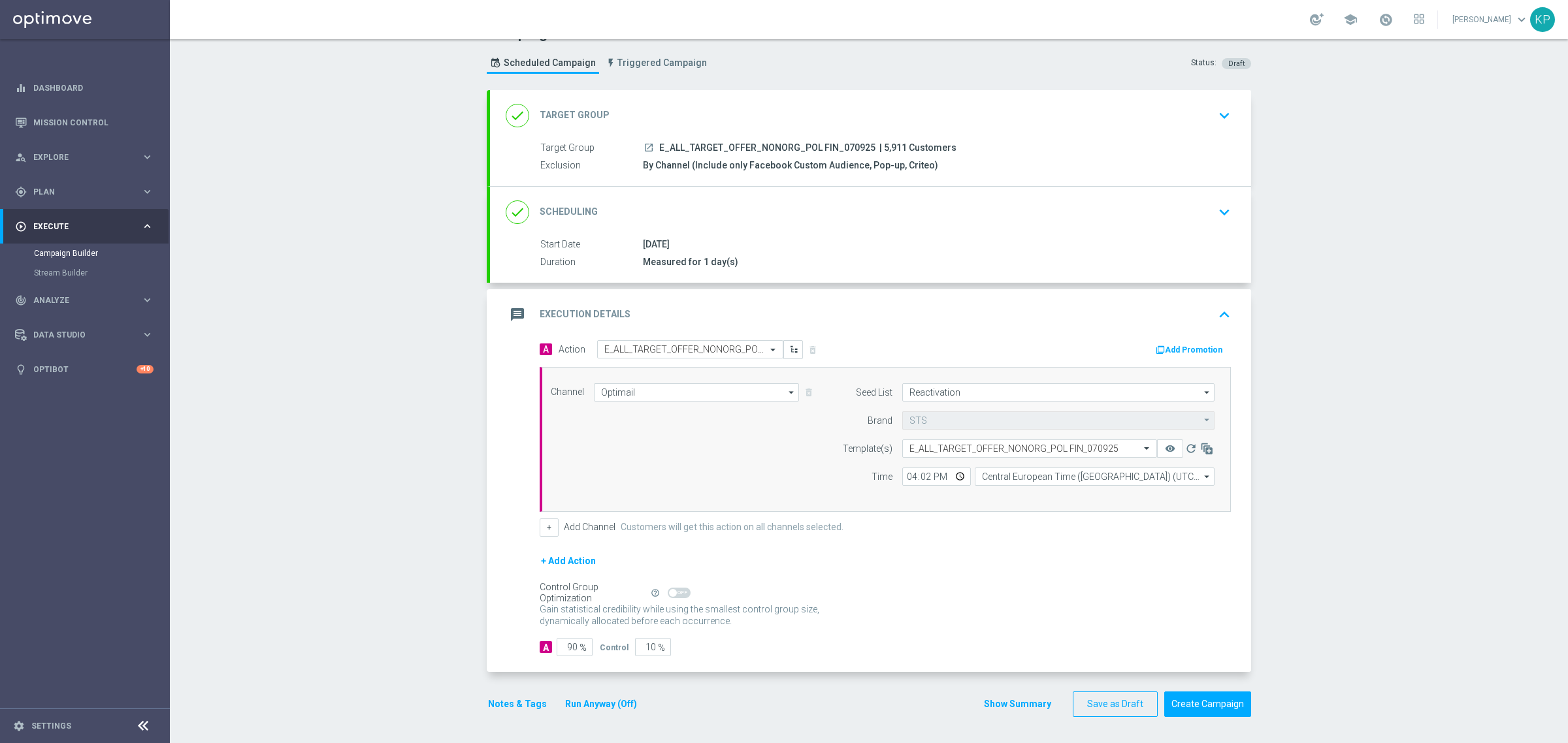
click at [529, 696] on div "Notes & Tags Run Anyway (Off)" at bounding box center [570, 704] width 167 height 25
click at [524, 702] on button "Notes & Tags" at bounding box center [517, 704] width 62 height 16
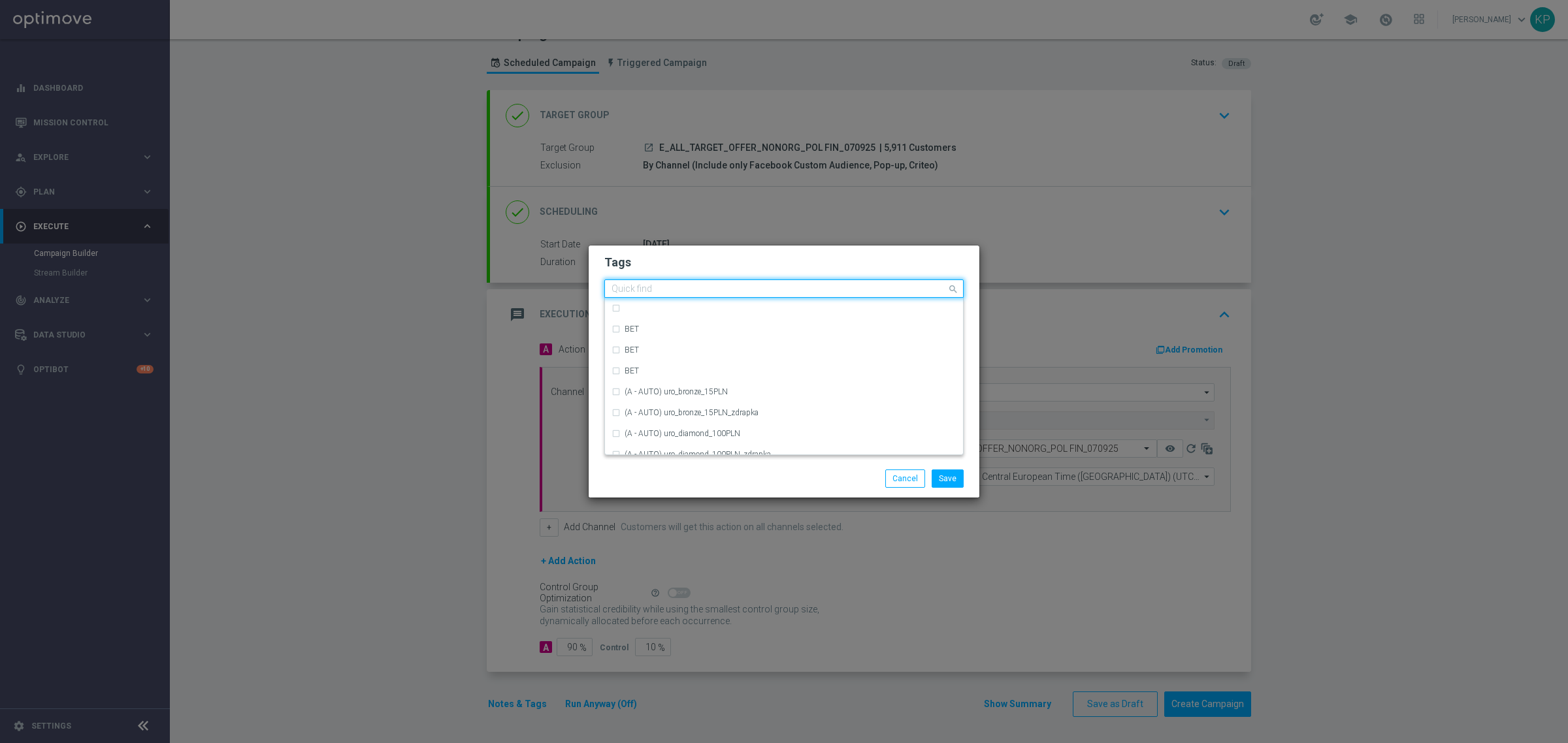
click at [652, 281] on div "Quick find" at bounding box center [775, 288] width 342 height 16
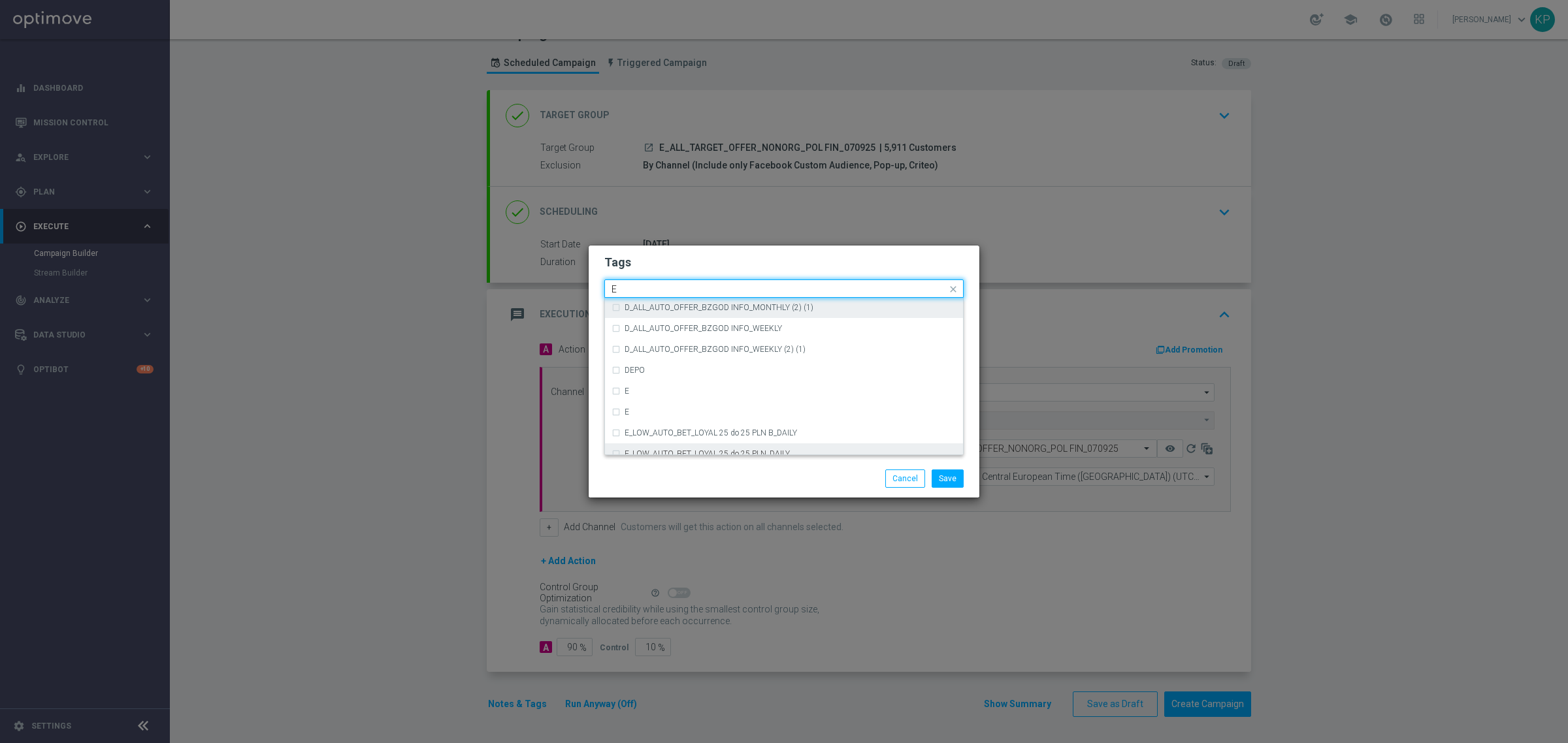
scroll to position [1877, 0]
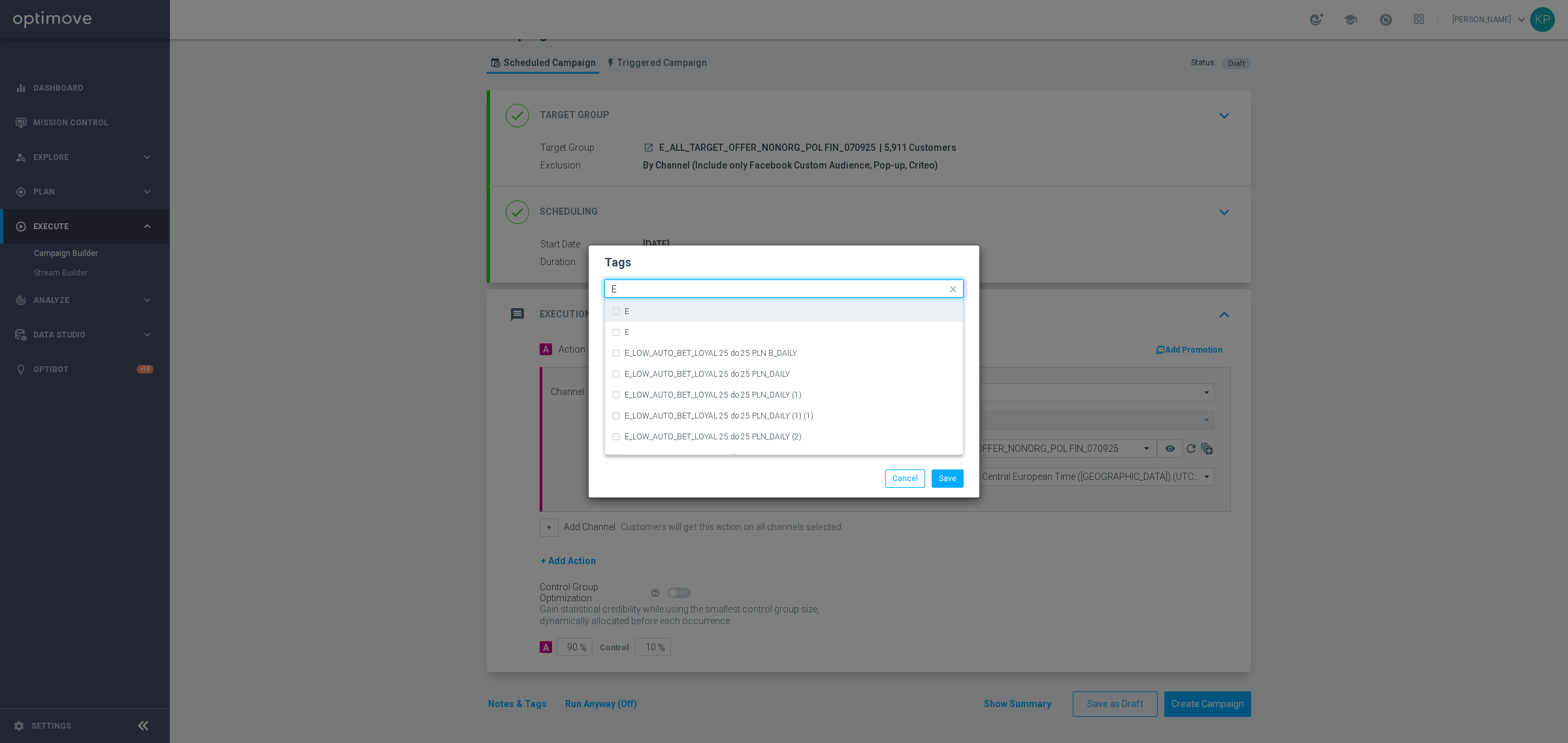
click at [625, 314] on label "E" at bounding box center [627, 311] width 4 height 8
type input "E"
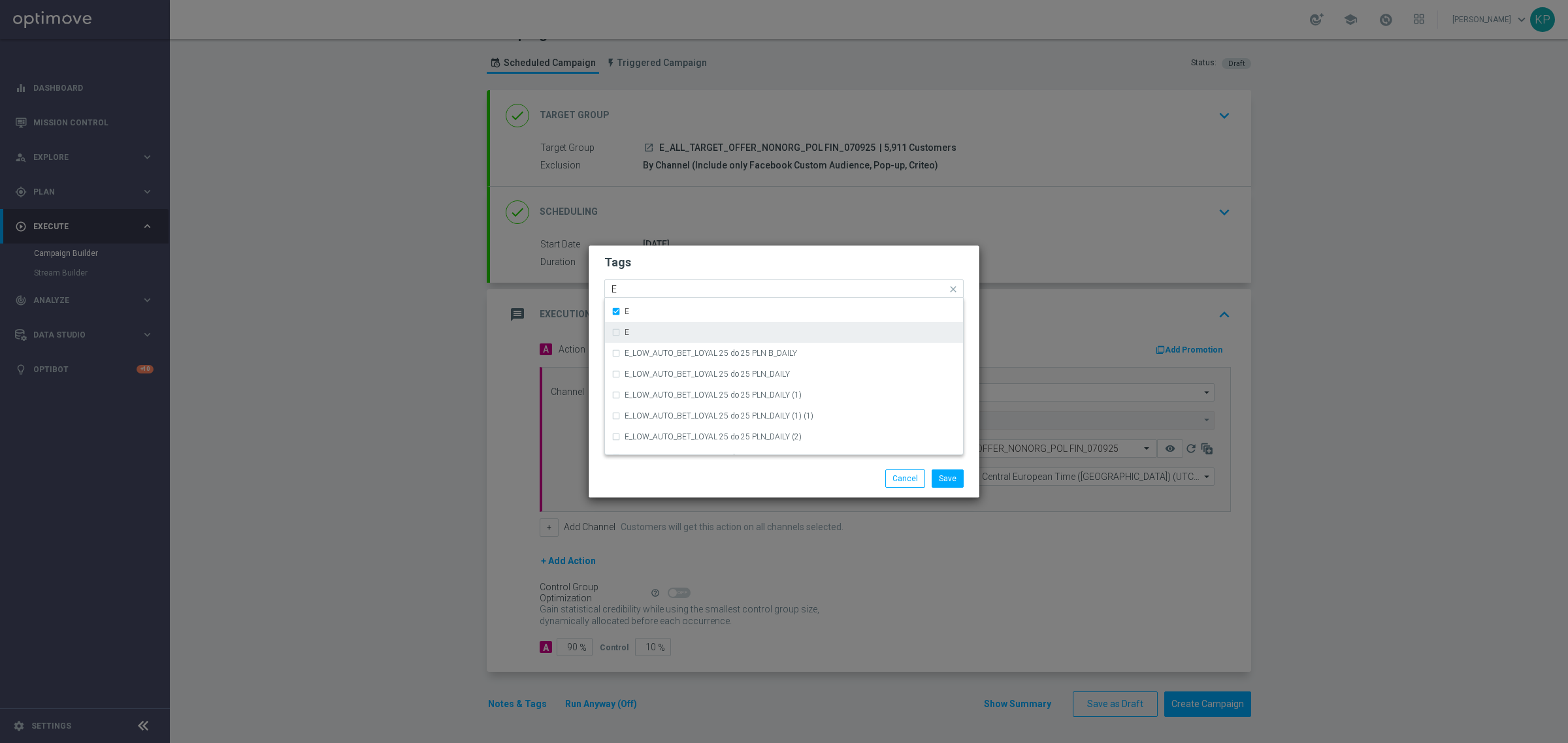
click at [624, 331] on div "E" at bounding box center [784, 332] width 345 height 21
click at [944, 480] on button "Save" at bounding box center [947, 479] width 32 height 18
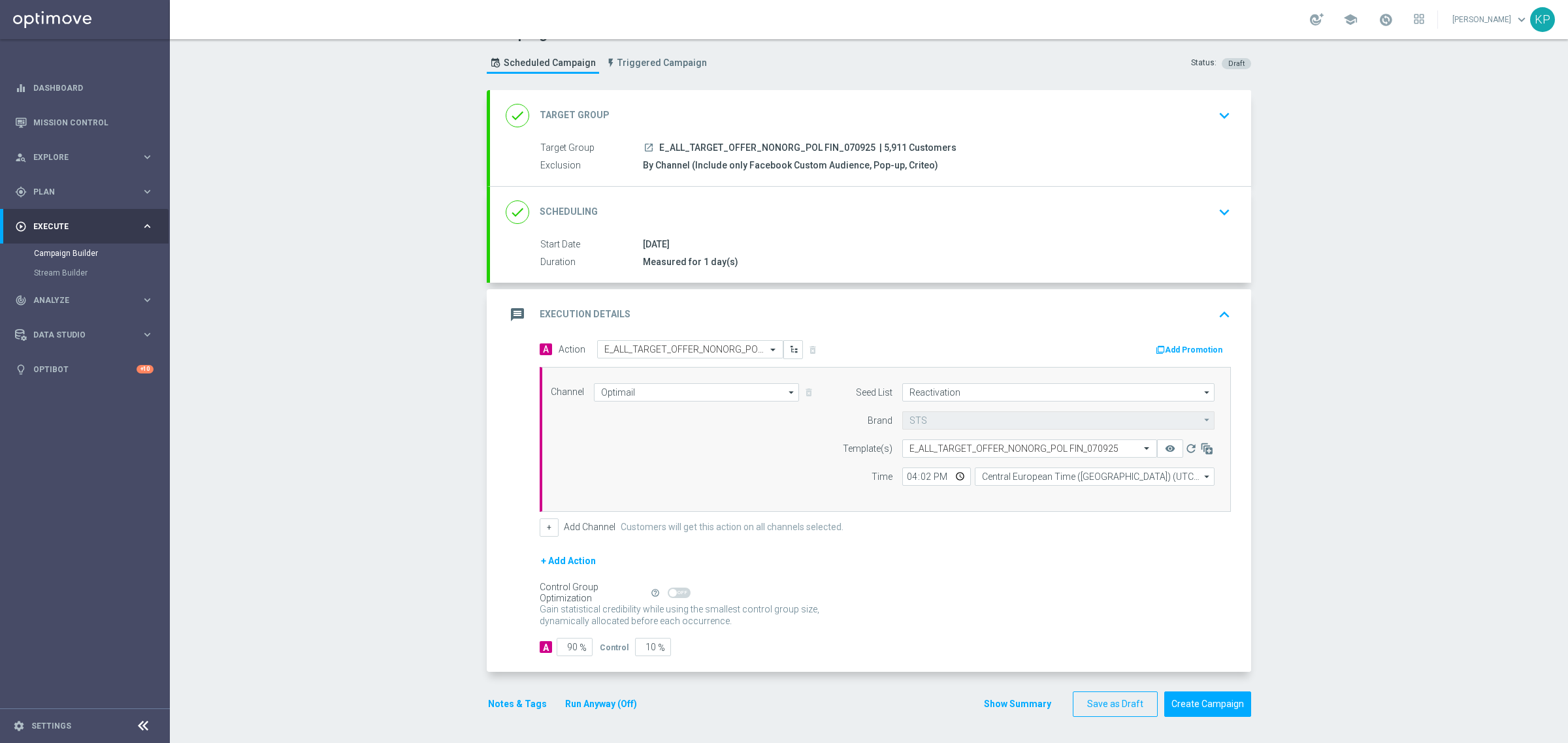
click at [524, 704] on button "Notes & Tags" at bounding box center [517, 704] width 62 height 16
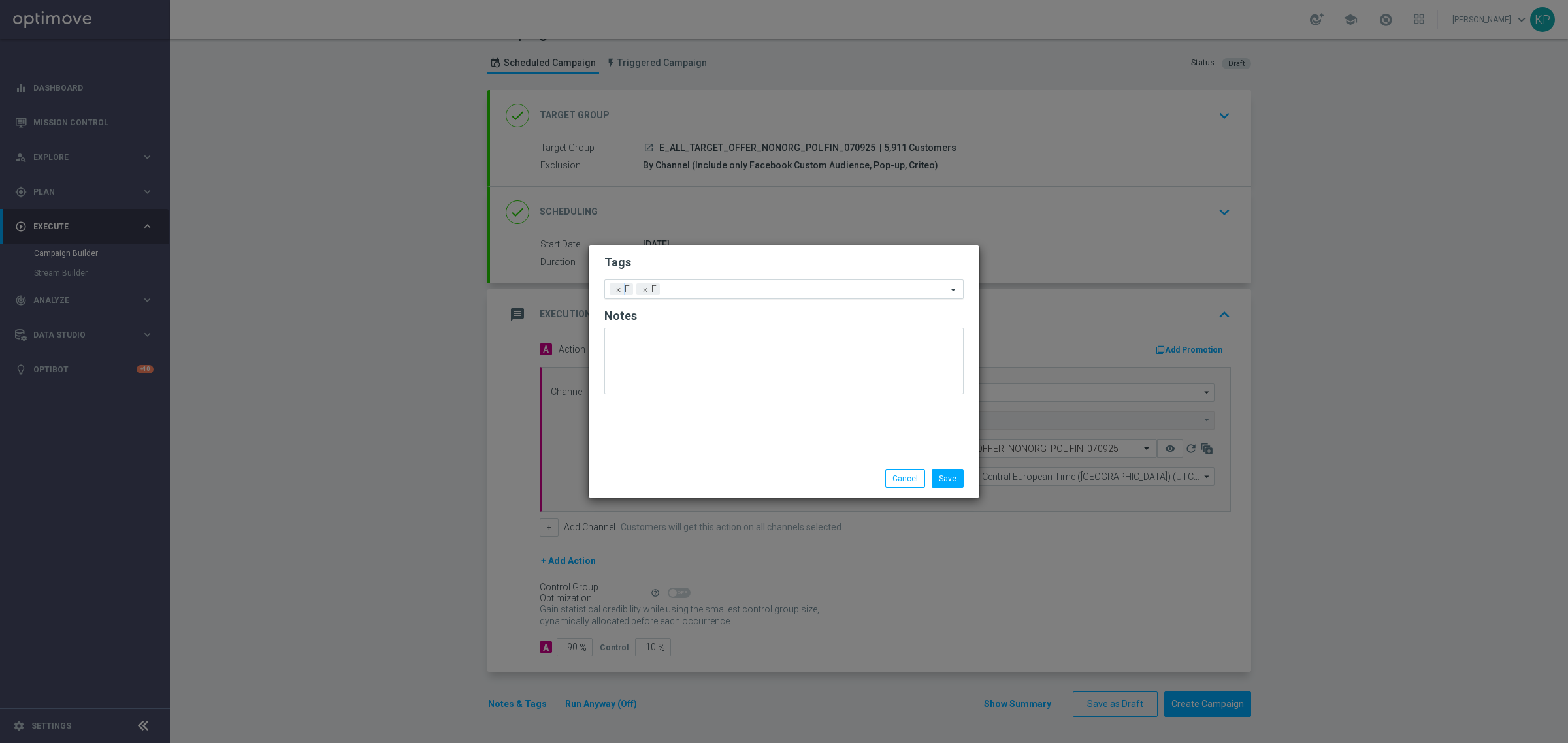
click at [689, 293] on input "text" at bounding box center [806, 291] width 281 height 11
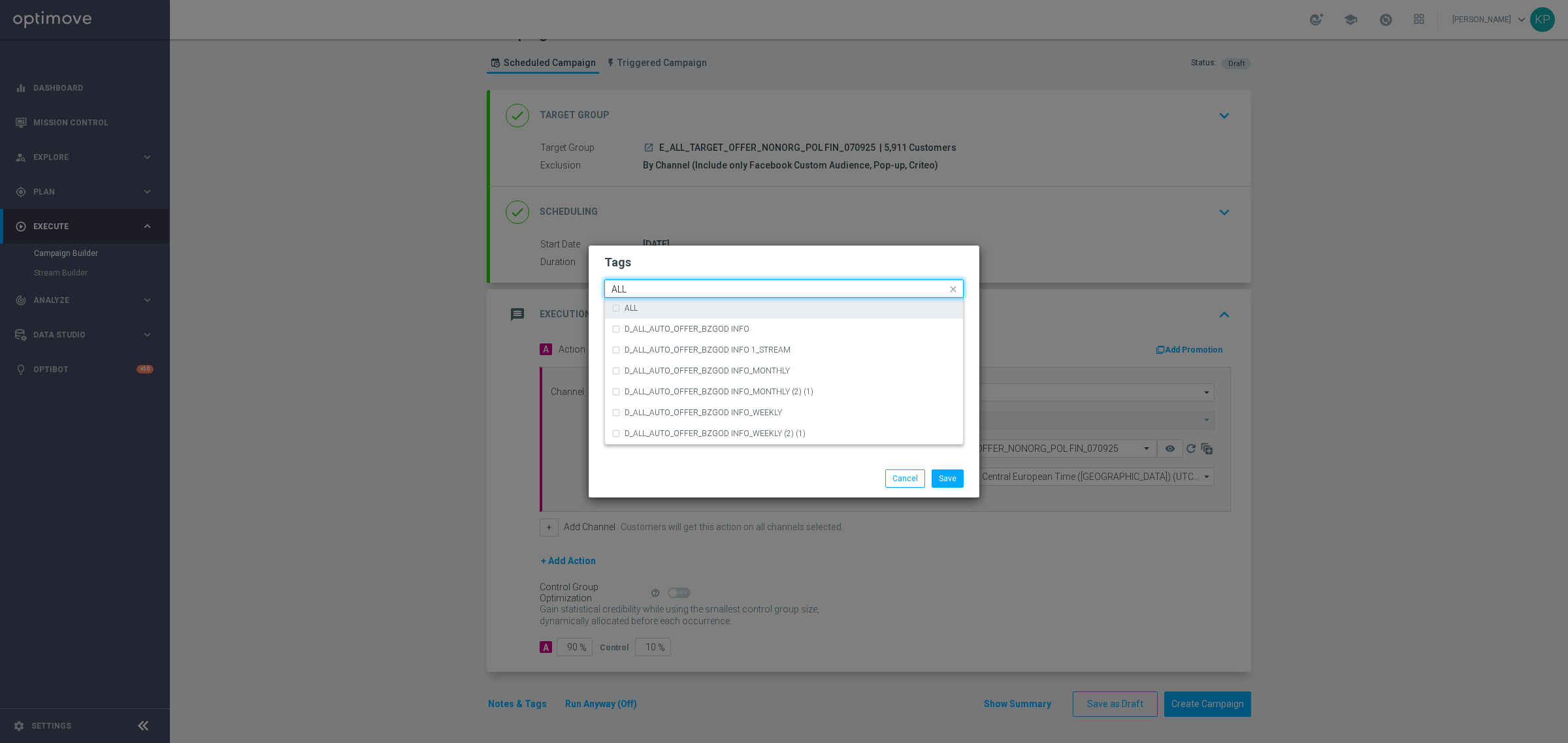
click at [625, 304] on label "ALL" at bounding box center [631, 308] width 13 height 8
click at [657, 282] on div "Quick find × E × E × ALL ALL" at bounding box center [775, 288] width 342 height 16
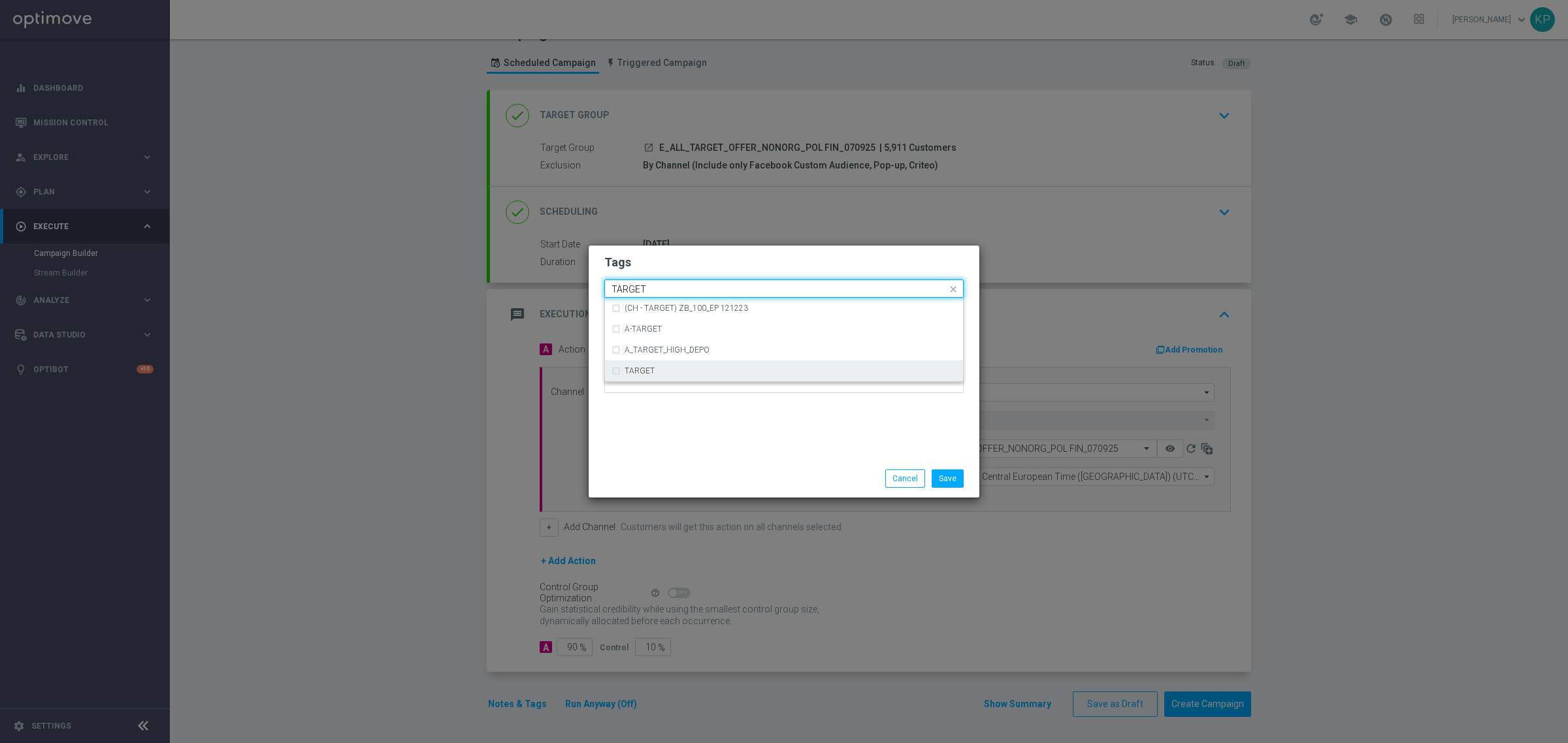
click at [681, 364] on div "TARGET" at bounding box center [784, 371] width 345 height 21
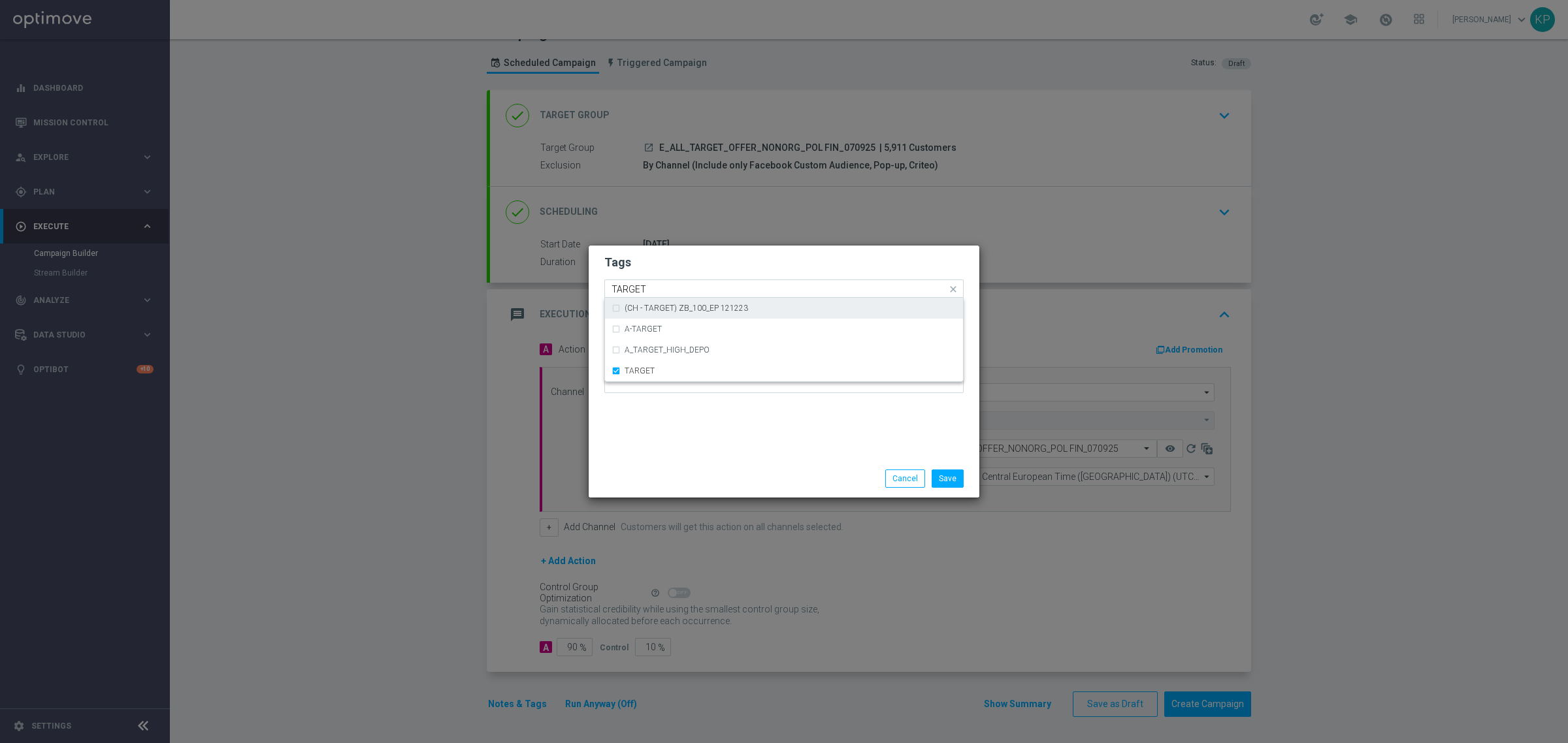
click at [675, 288] on input "TARGET" at bounding box center [779, 290] width 335 height 11
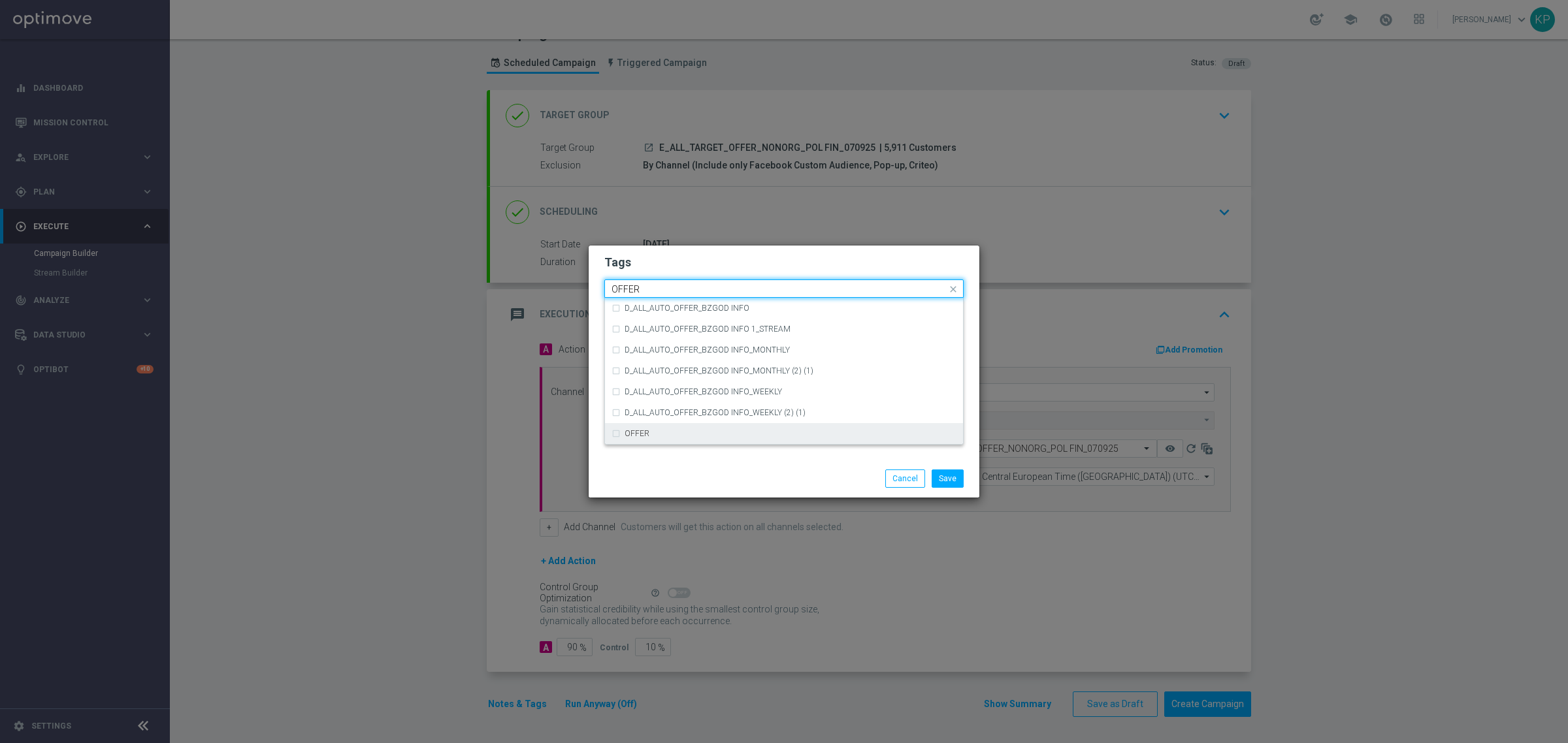
click at [640, 438] on div "OFFER" at bounding box center [784, 433] width 345 height 21
type input "OFFER"
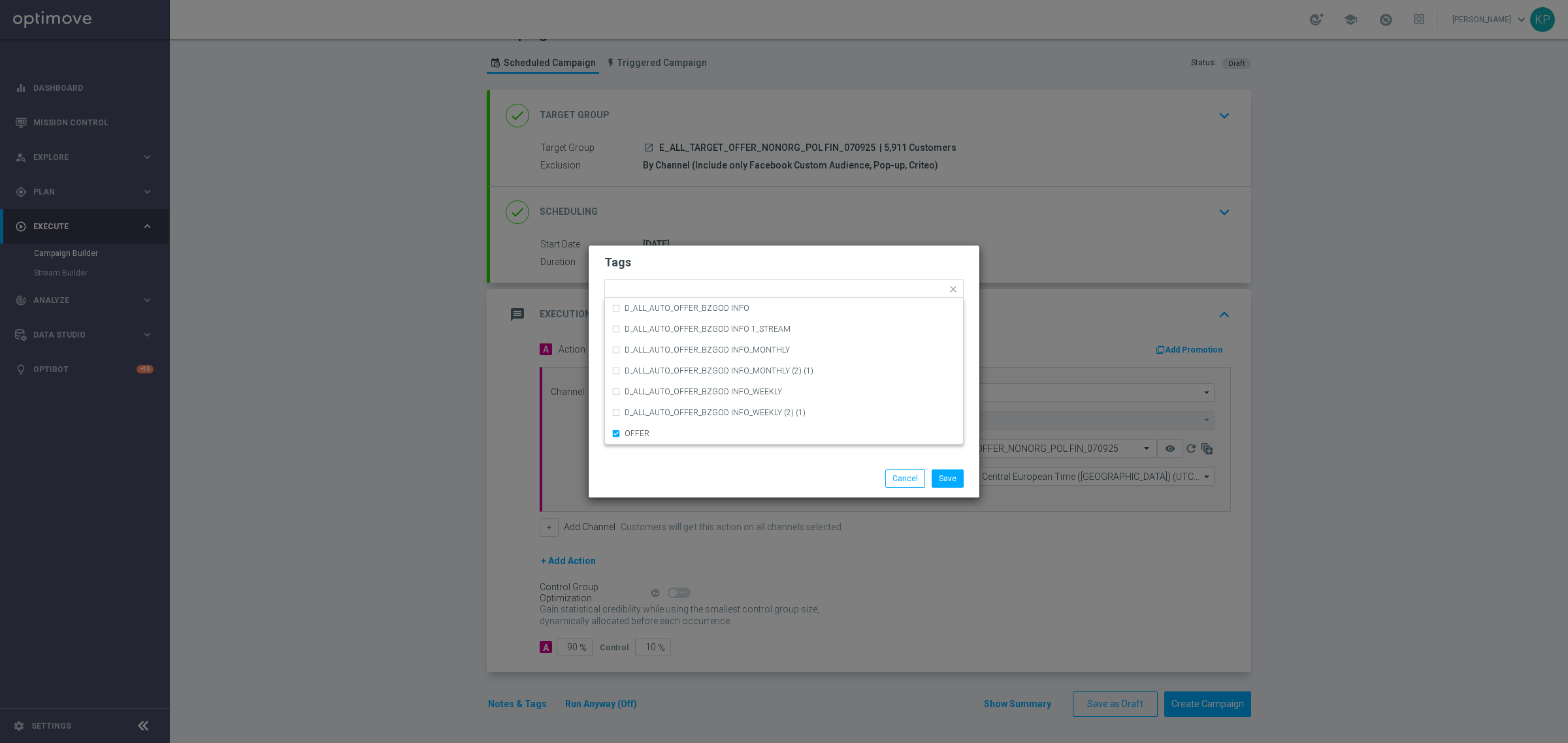
click at [664, 474] on div "Save Cancel" at bounding box center [784, 479] width 379 height 18
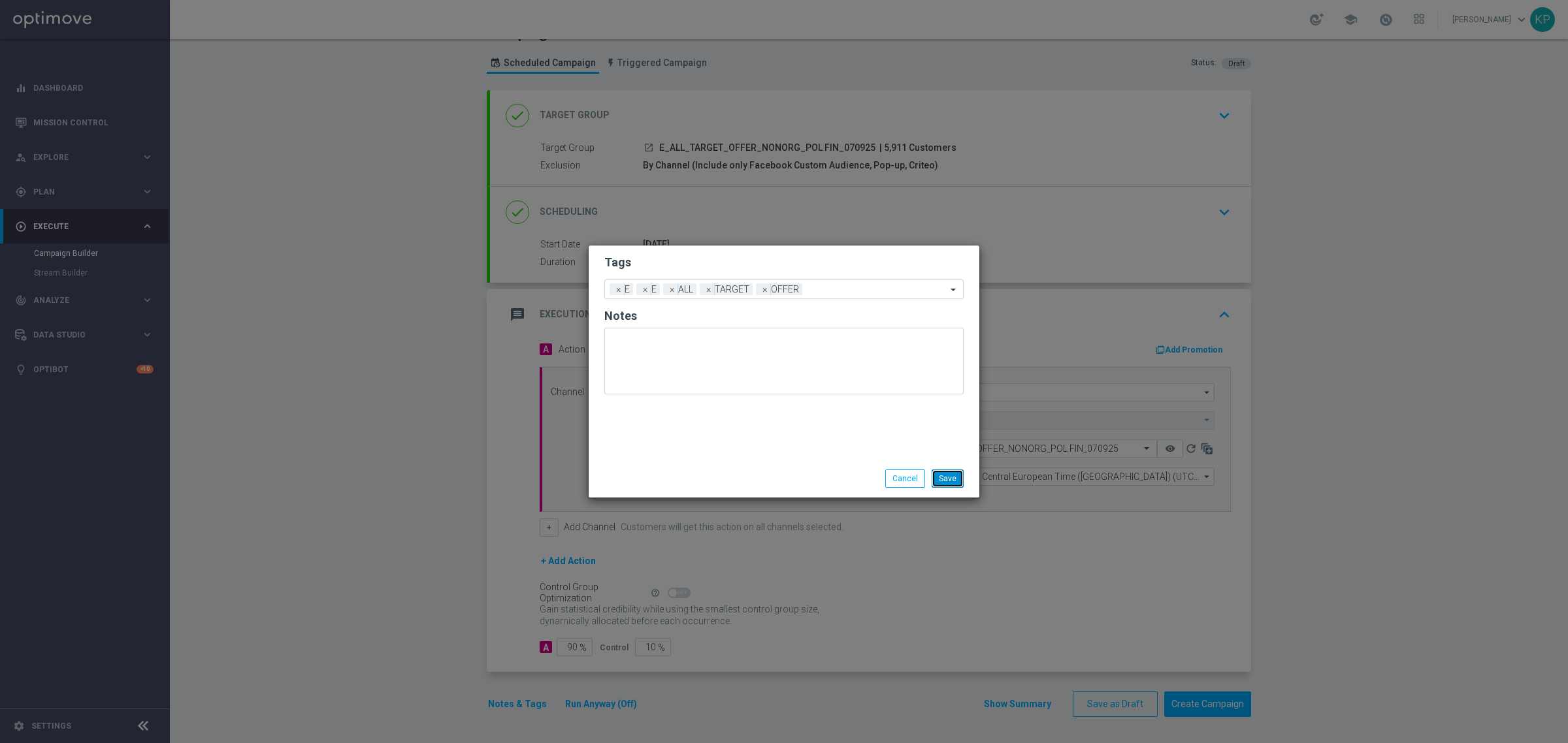
click at [943, 476] on button "Save" at bounding box center [947, 479] width 32 height 18
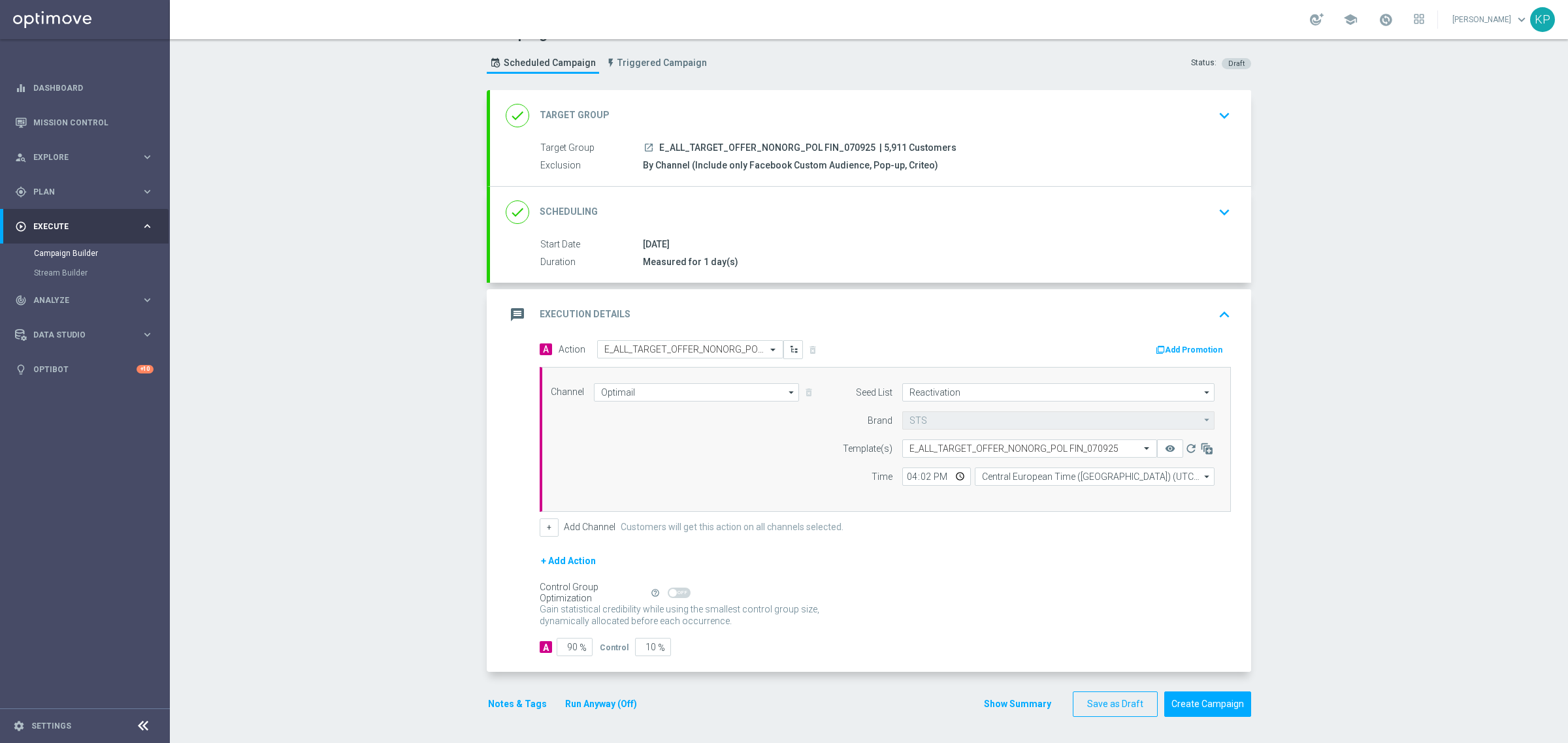
click at [1284, 410] on div "Campaign Builder Scheduled Campaign Triggered Campaign Status: Draft done Targe…" at bounding box center [869, 391] width 1398 height 704
click at [1193, 213] on div "done Scheduling keyboard_arrow_down" at bounding box center [871, 212] width 730 height 25
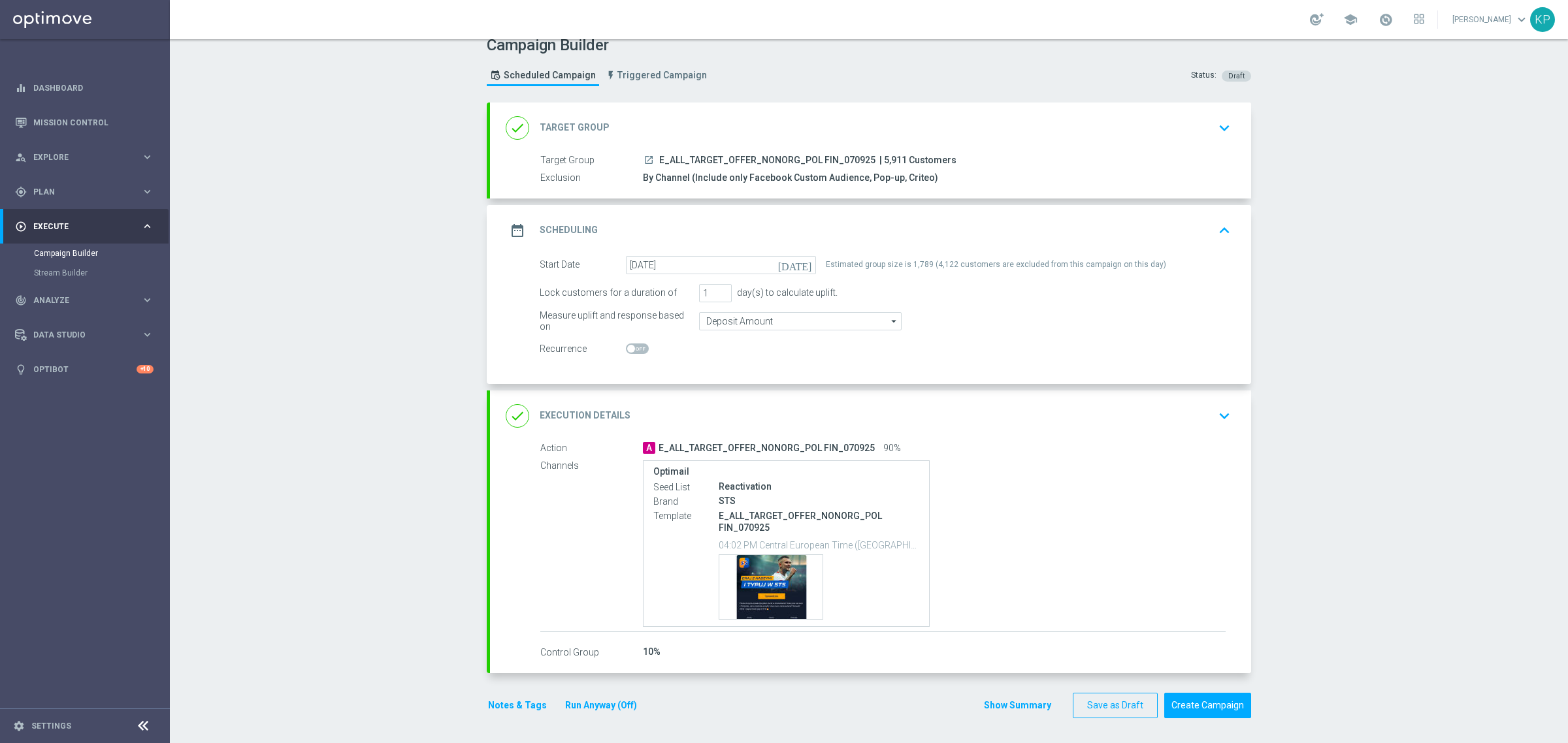
scroll to position [15, 0]
click at [1214, 232] on icon "keyboard_arrow_up" at bounding box center [1224, 230] width 20 height 20
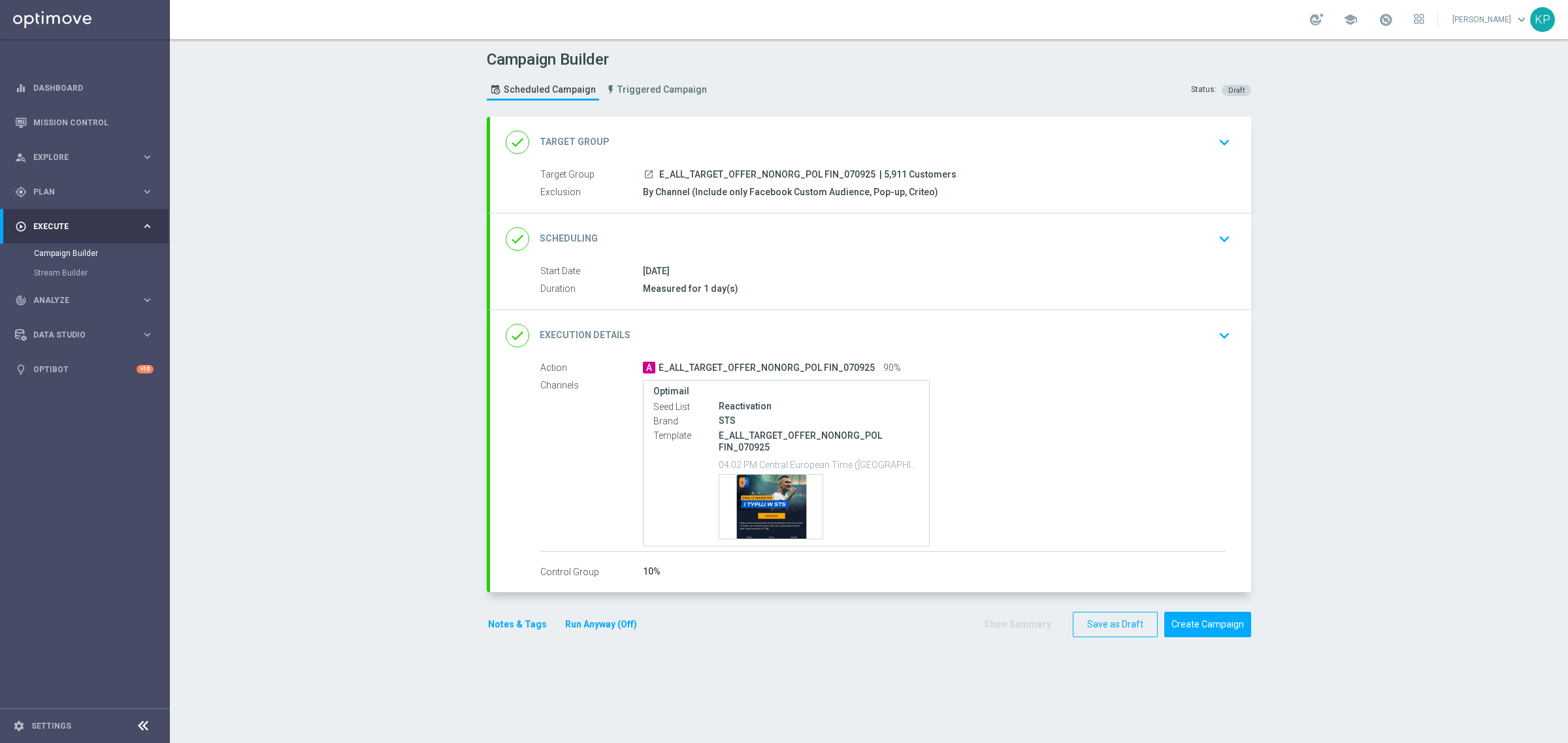
scroll to position [0, 0]
click at [1197, 618] on button "Create Campaign" at bounding box center [1207, 624] width 87 height 25
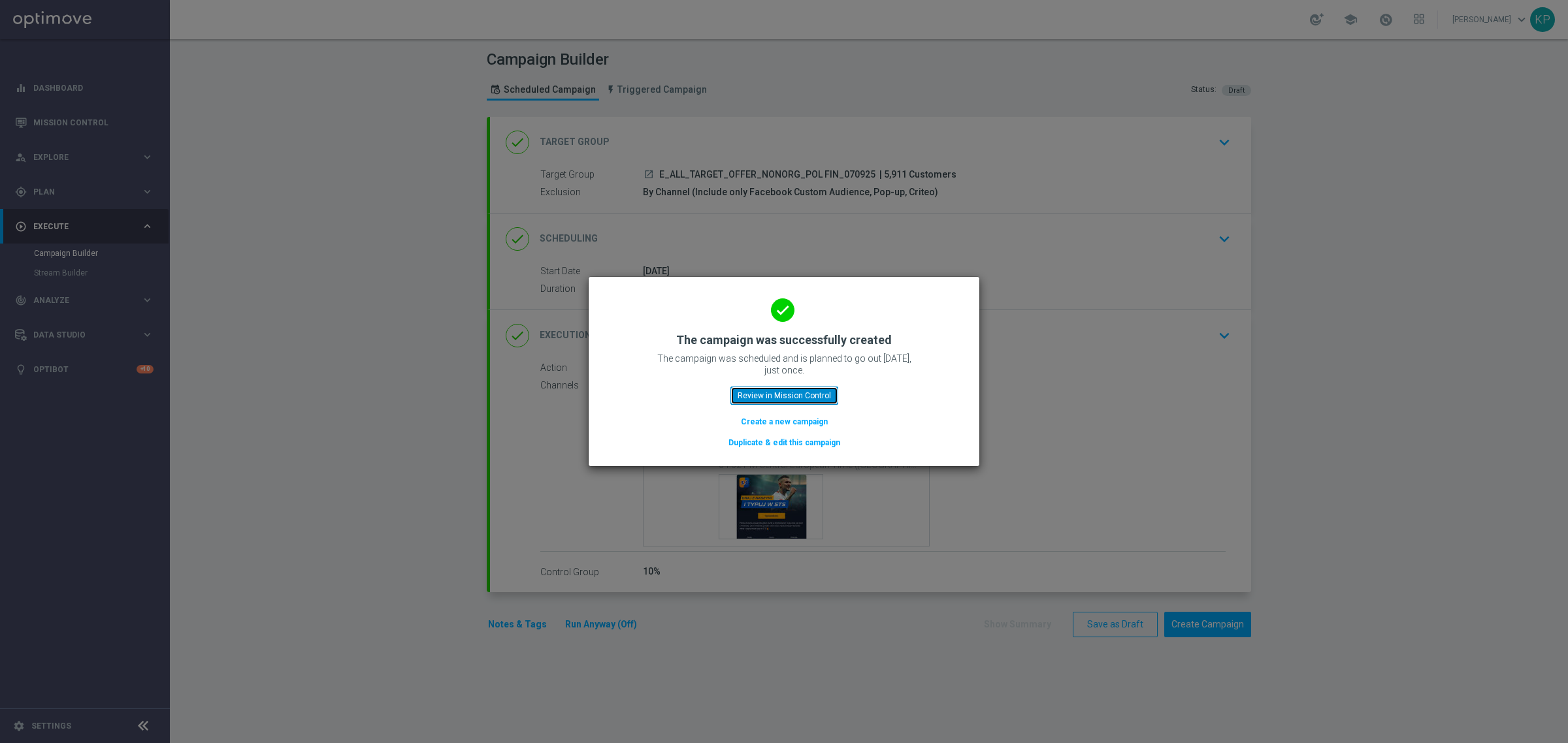
click at [772, 395] on button "Review in Mission Control" at bounding box center [784, 396] width 108 height 18
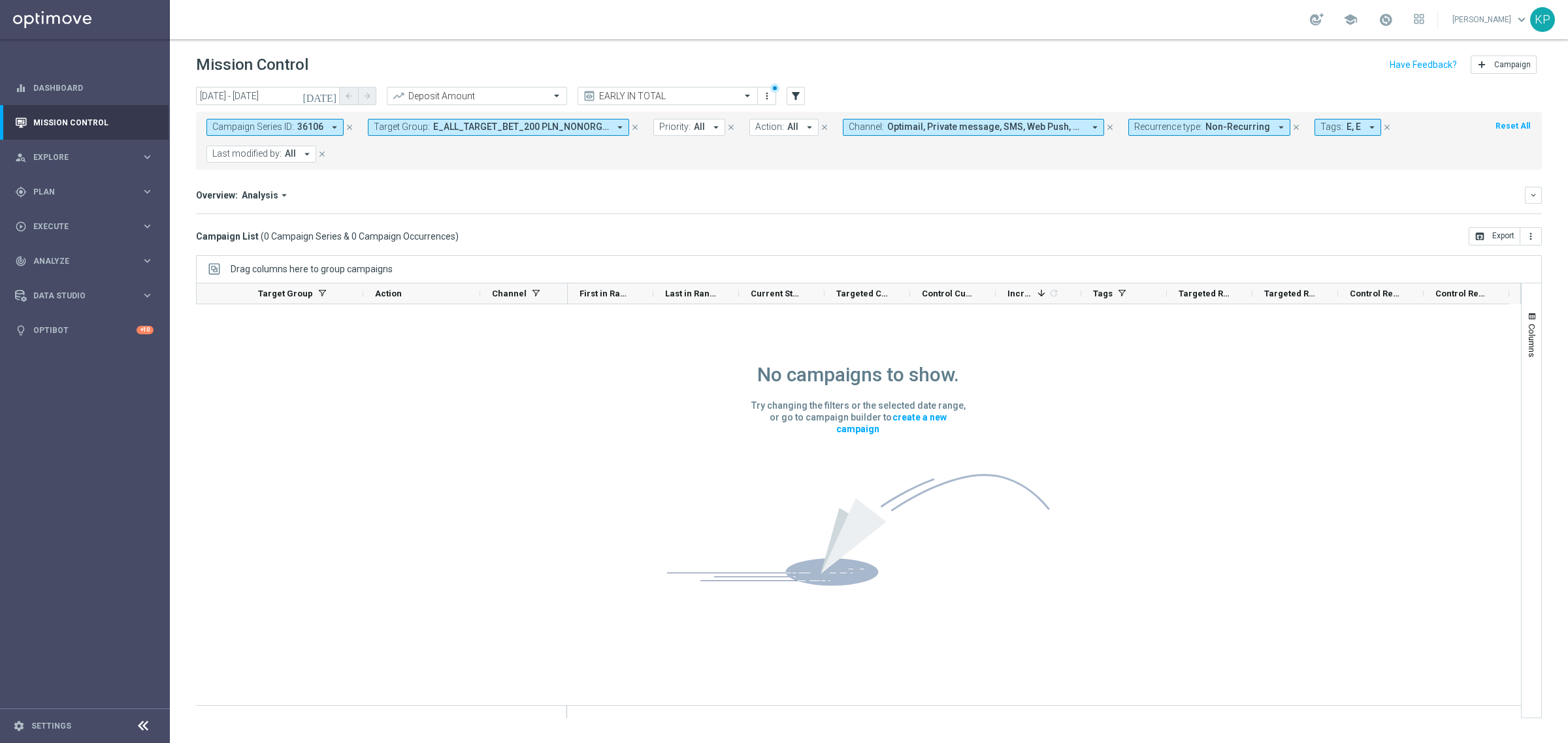
click at [573, 220] on mini-dashboard "Overview: Analysis arrow_drop_down keyboard_arrow_down Increase In Deposit Amou…" at bounding box center [869, 198] width 1346 height 57
click at [334, 132] on icon "arrow_drop_down" at bounding box center [335, 127] width 12 height 12
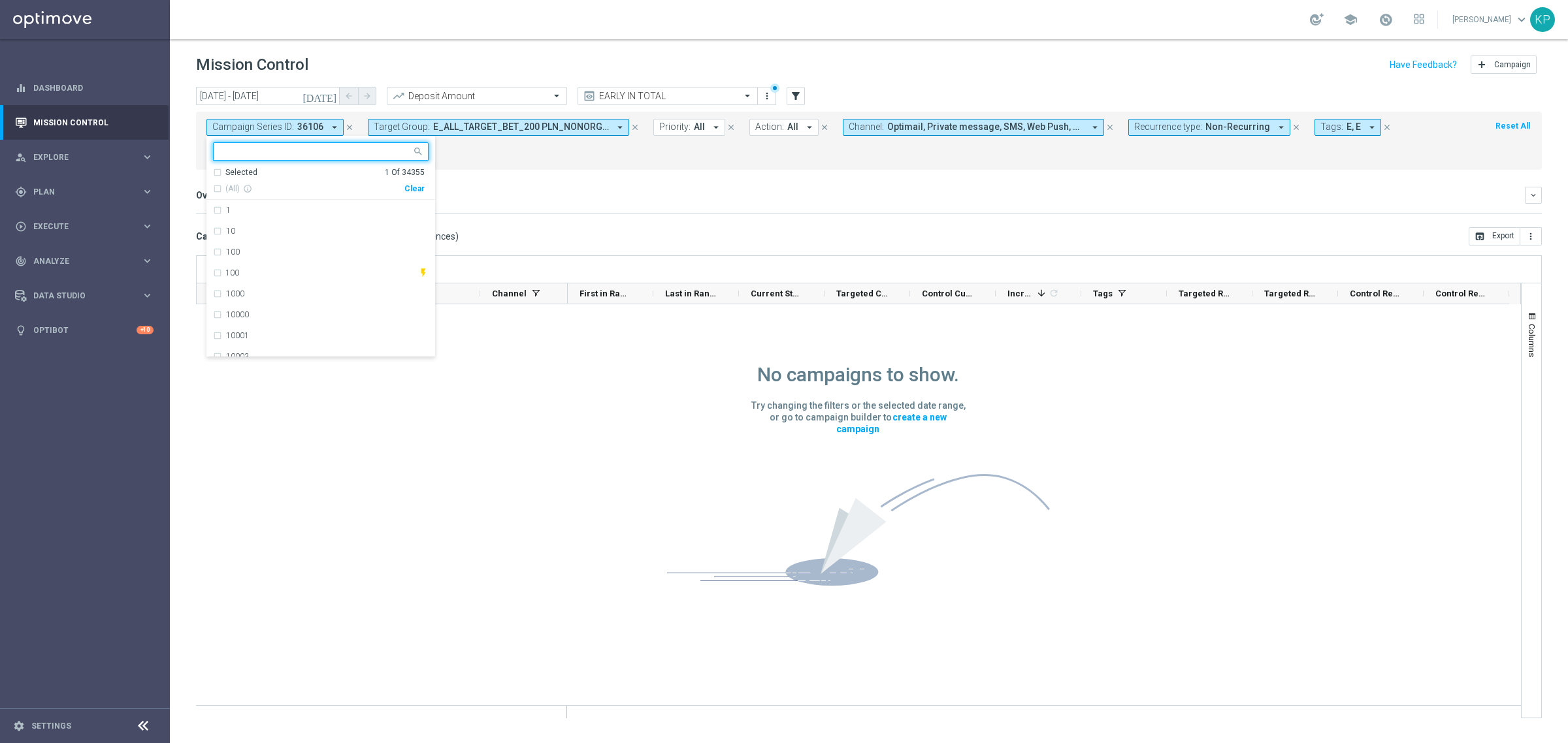
click at [226, 176] on div "Selected" at bounding box center [241, 172] width 32 height 11
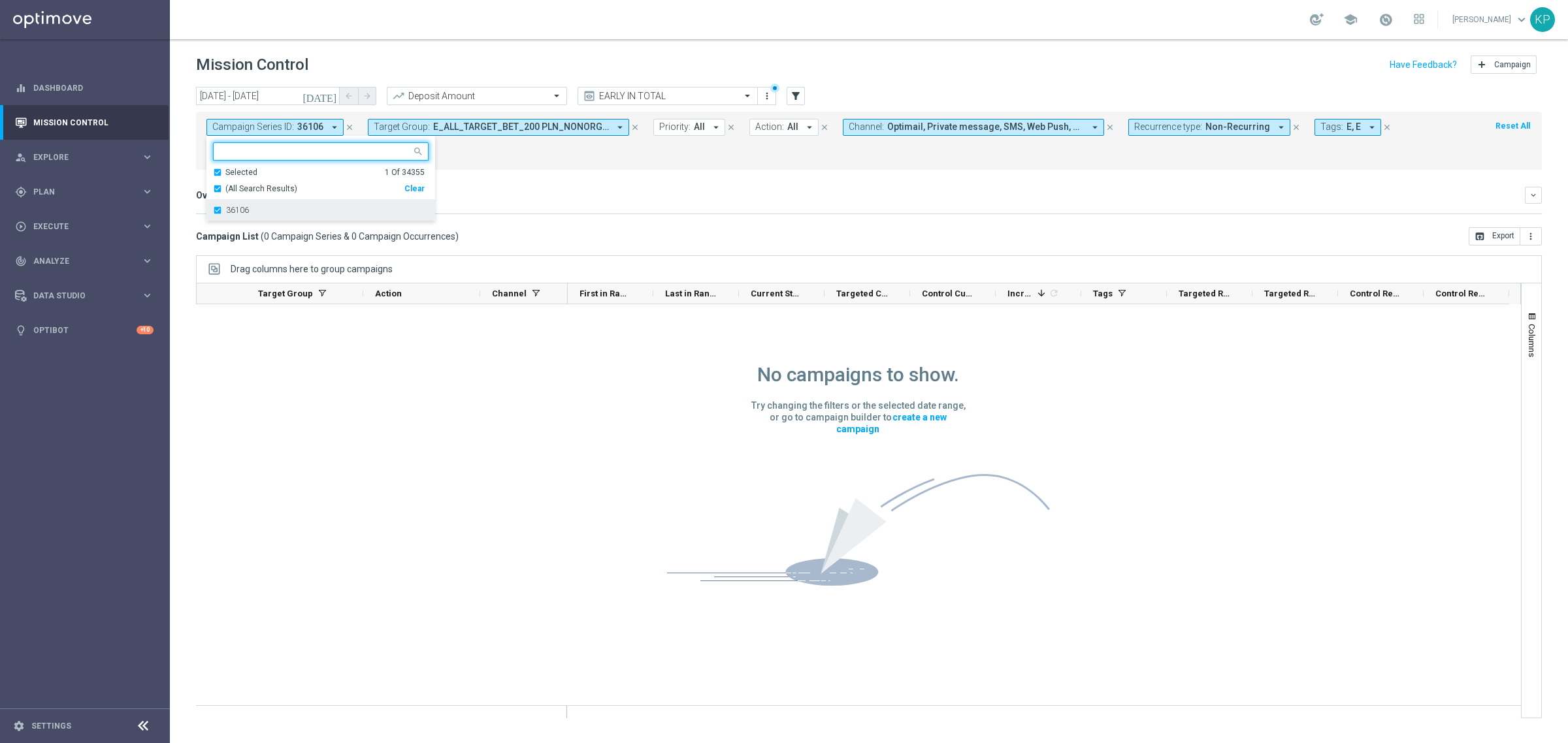
click at [227, 204] on div "36106" at bounding box center [320, 211] width 216 height 21
click at [514, 184] on mini-dashboard "Overview: Analysis arrow_drop_down keyboard_arrow_down Increase In Deposit Amou…" at bounding box center [869, 198] width 1346 height 57
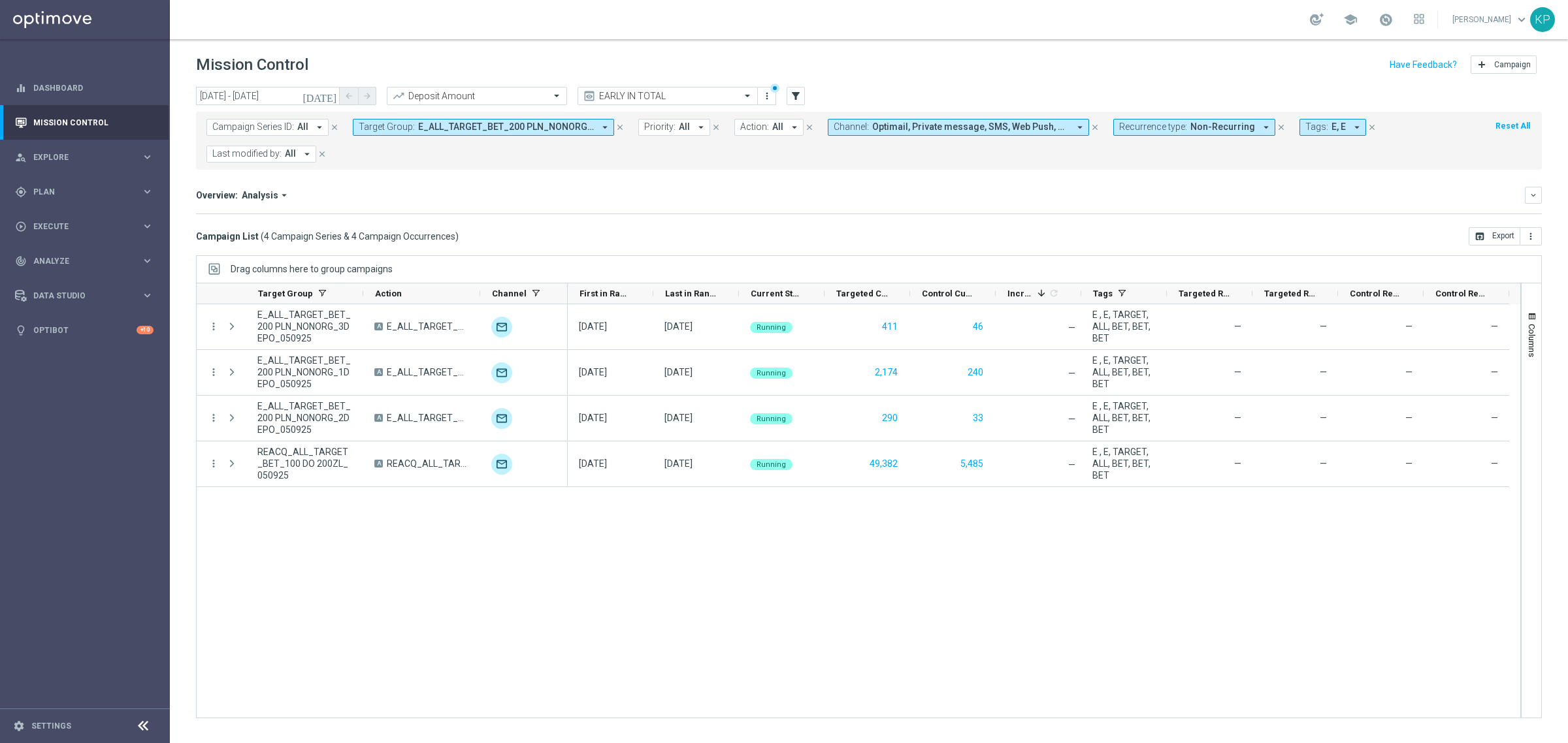
click at [456, 134] on button "Target Group: E_ALL_TARGET_BET_200 PLN_NONORG_1DEPO_050925, E_ALL_TARGET_BET_20…" at bounding box center [483, 127] width 261 height 17
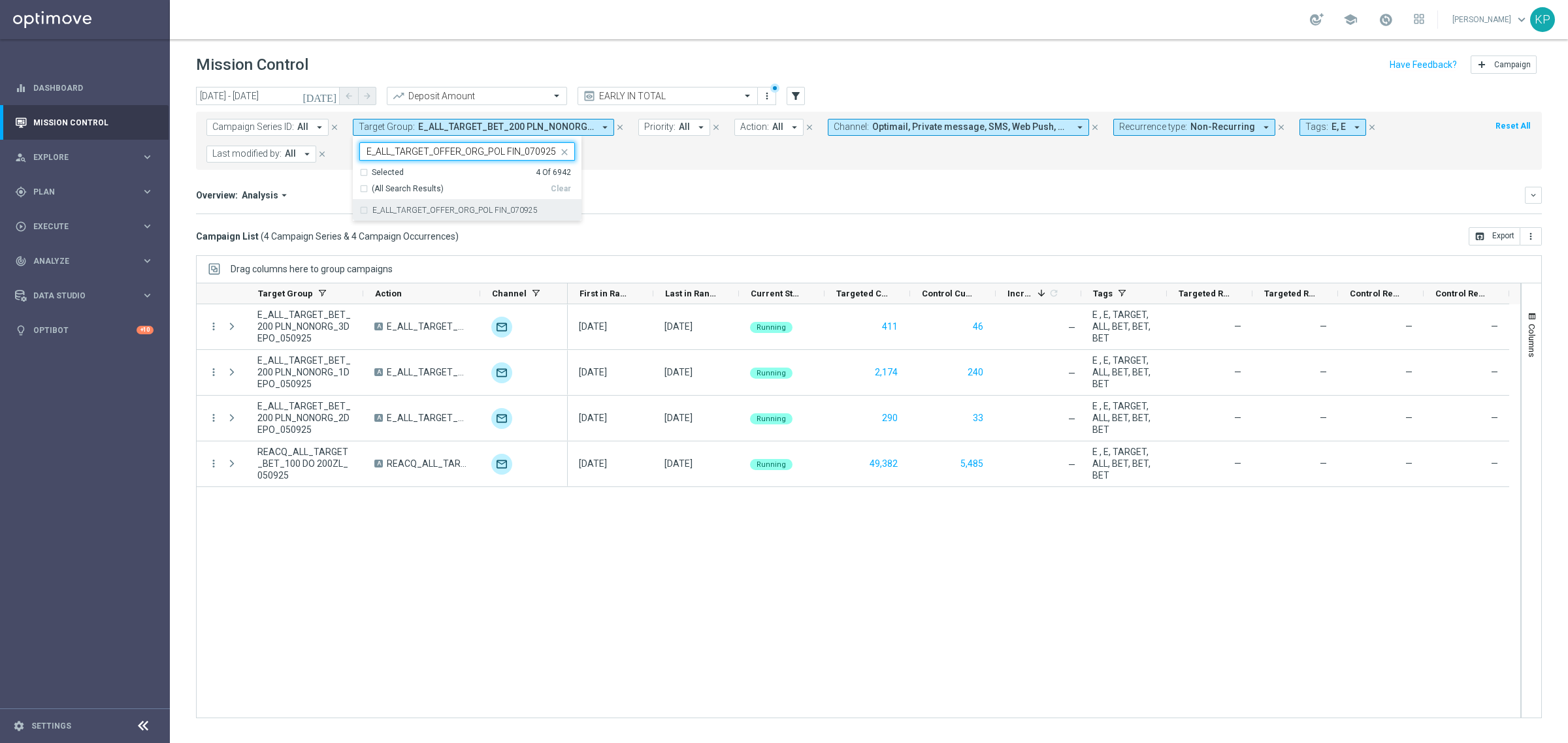
click at [454, 204] on div "E_ALL_TARGET_OFFER_ORG_POL FIN_070925" at bounding box center [467, 211] width 216 height 21
type input "E_ALL_TARGET_OFFER_ORG_POL FIN_070925"
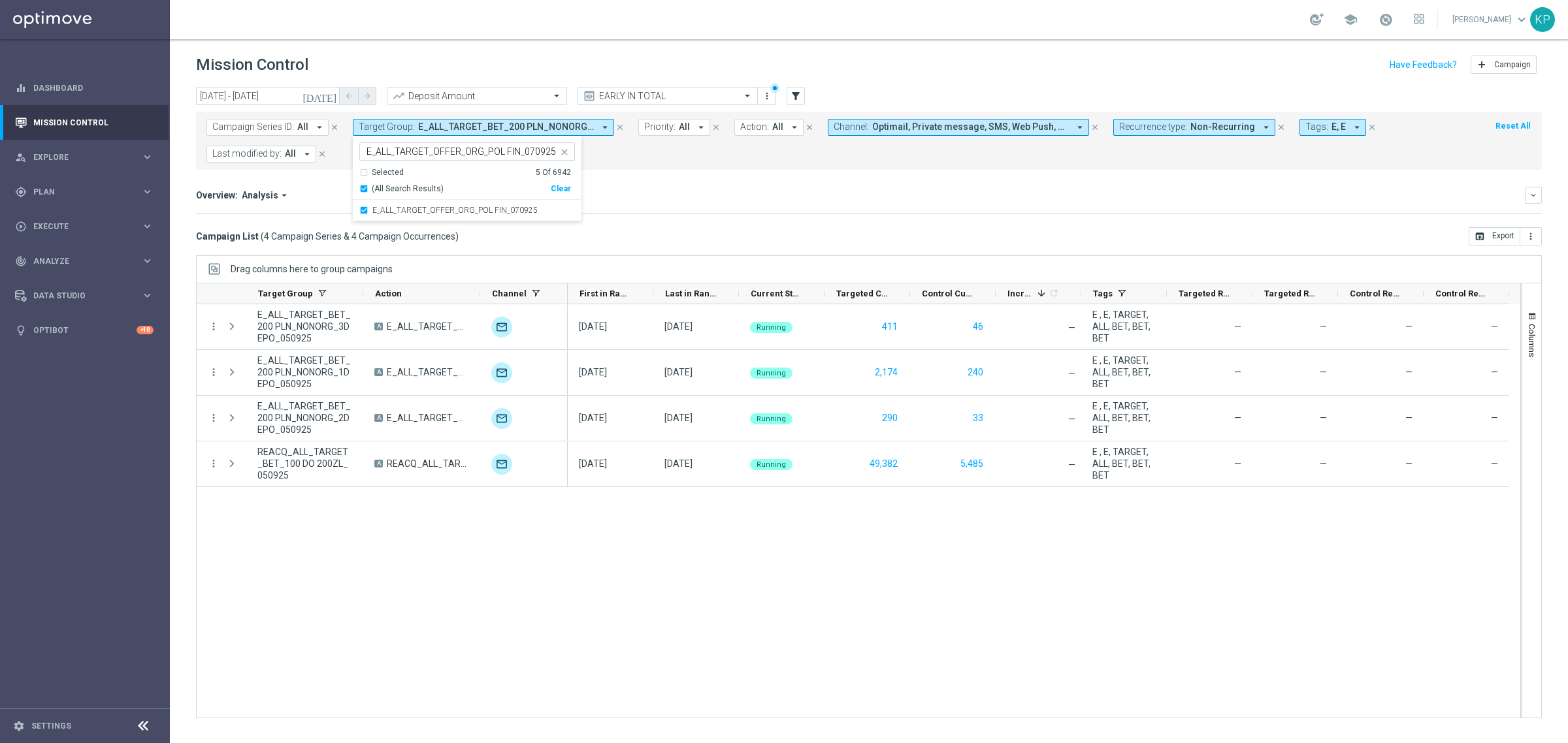
click at [654, 204] on div "Overview: Analysis arrow_drop_down keyboard_arrow_down Increase In Deposit Amou…" at bounding box center [869, 200] width 1346 height 28
click at [487, 122] on span "E_ALL_TARGET_BET_200 PLN_NONORG_1DEPO_050925, E_ALL_TARGET_BET_200 PLN_NONORG_2…" at bounding box center [506, 127] width 175 height 11
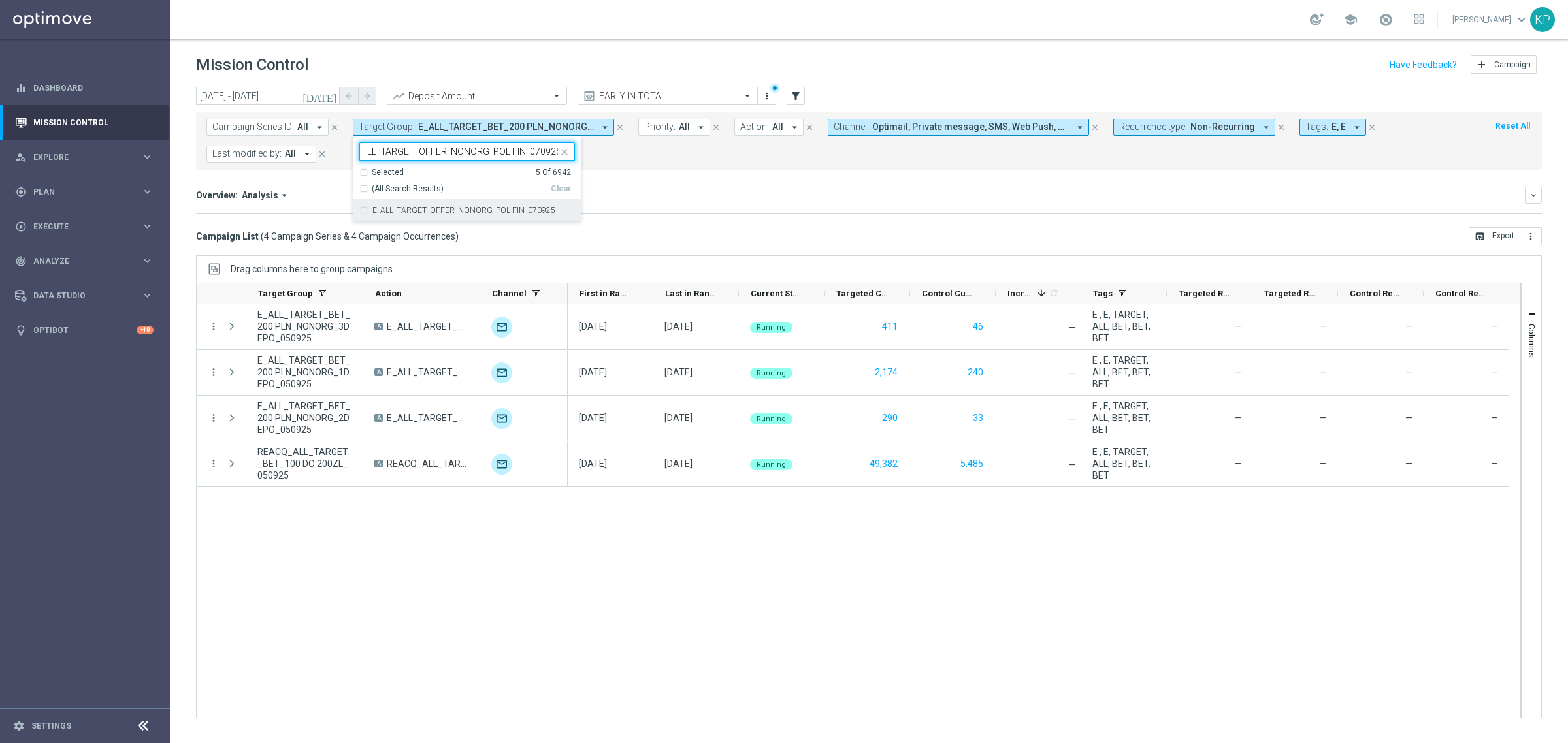
click at [475, 202] on div "E_ALL_TARGET_OFFER_NONORG_POL FIN_070925" at bounding box center [467, 211] width 216 height 21
type input "E_ALL_TARGET_OFFER_NONORG_POL FIN_070925"
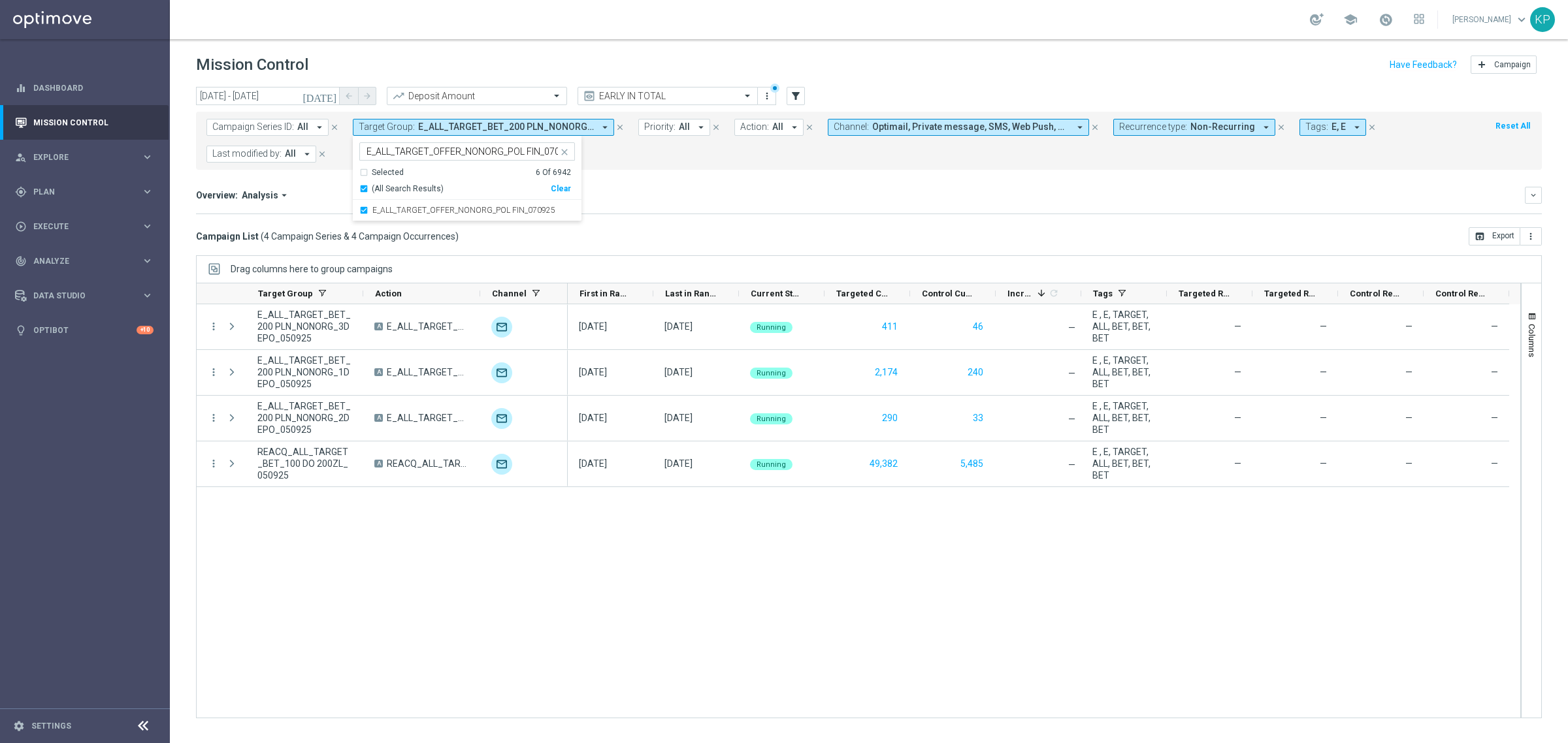
click at [646, 203] on div "Overview: Analysis arrow_drop_down keyboard_arrow_down" at bounding box center [869, 195] width 1346 height 17
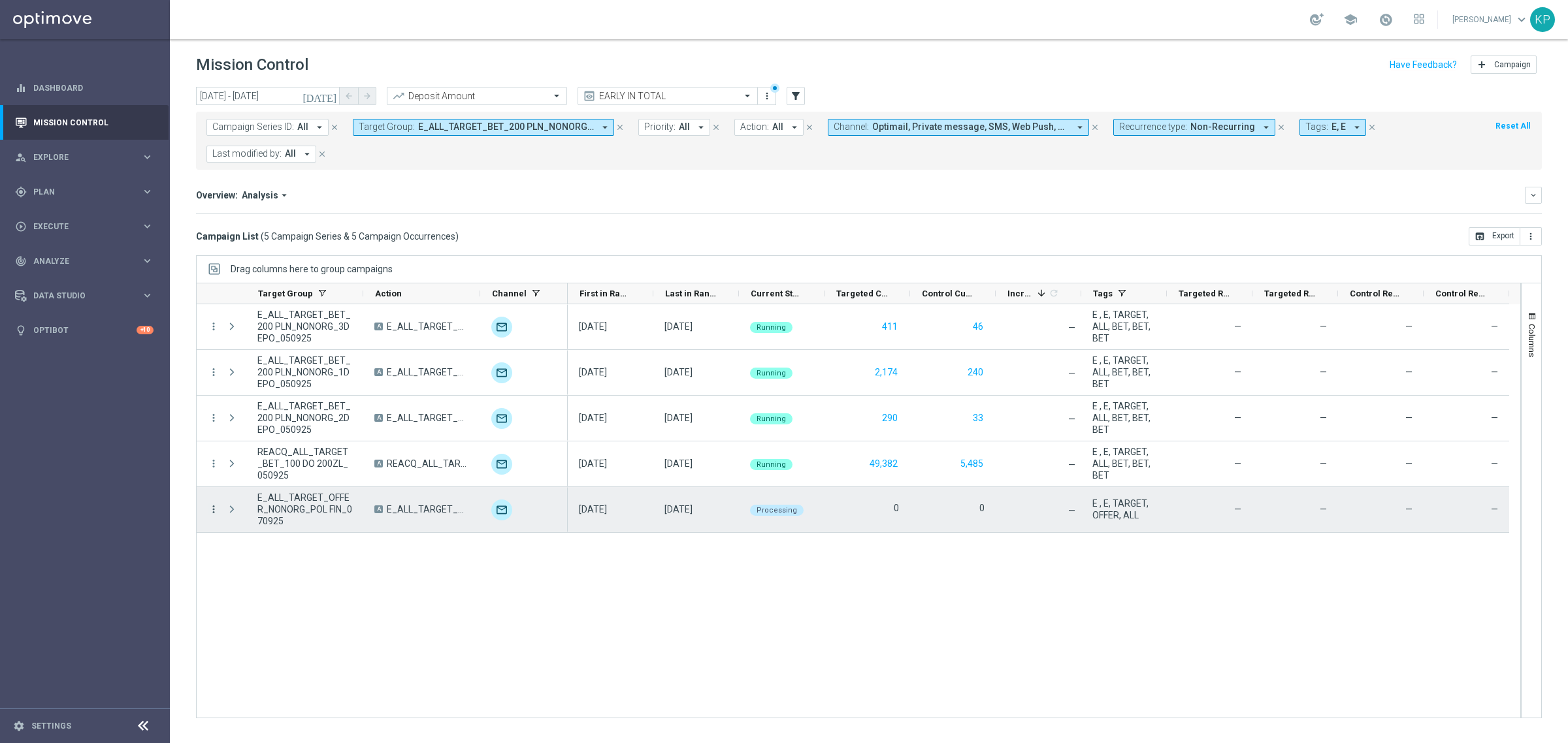
click at [216, 508] on icon "more_vert" at bounding box center [214, 509] width 12 height 12
click at [487, 595] on div "more_vert E_ALL_TARGET_BET_200 PLN_NONORG_3DEPO_050925 A E_ALL_TARGET_BET_200 P…" at bounding box center [858, 511] width 1325 height 414
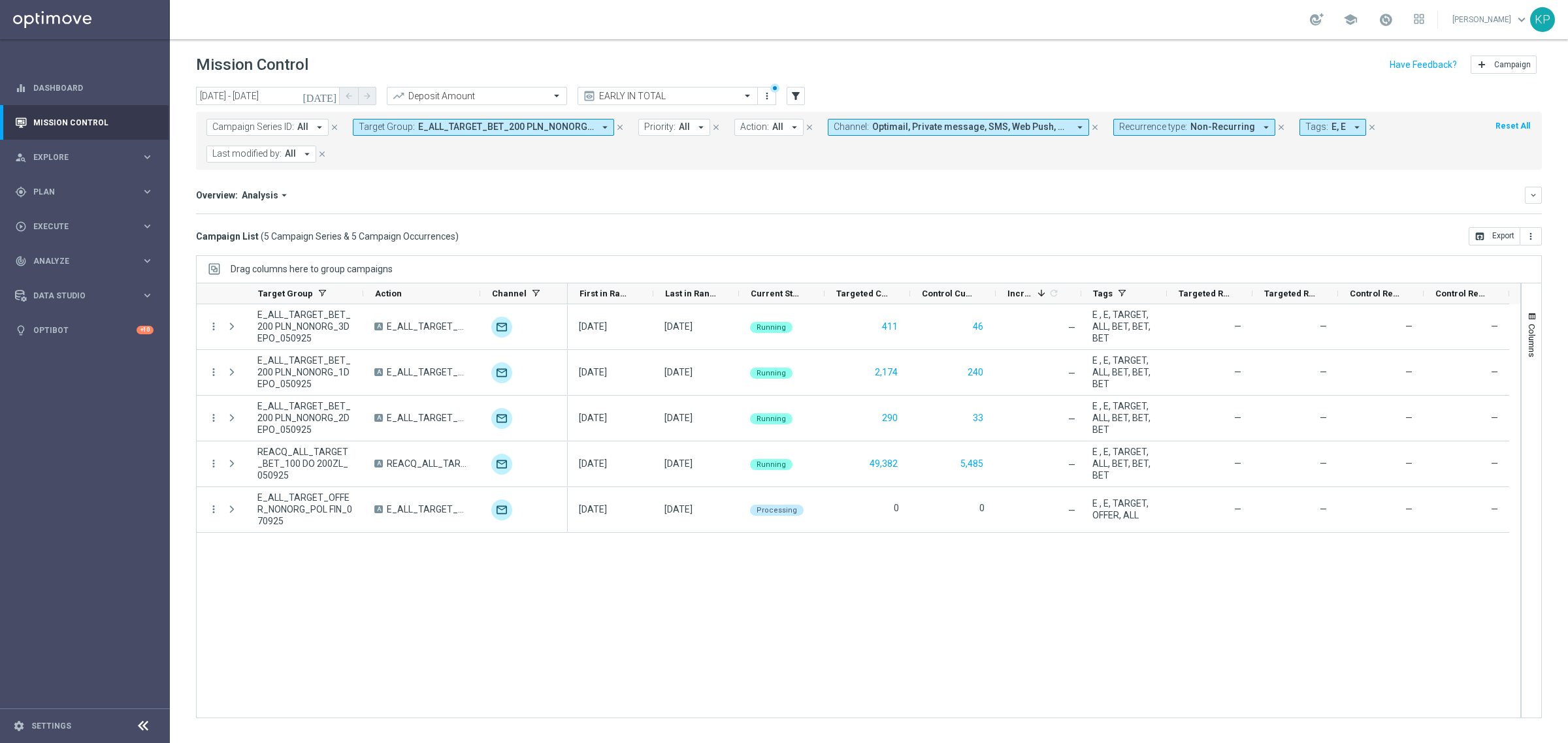
click at [1315, 124] on span "Tags:" at bounding box center [1316, 127] width 23 height 11
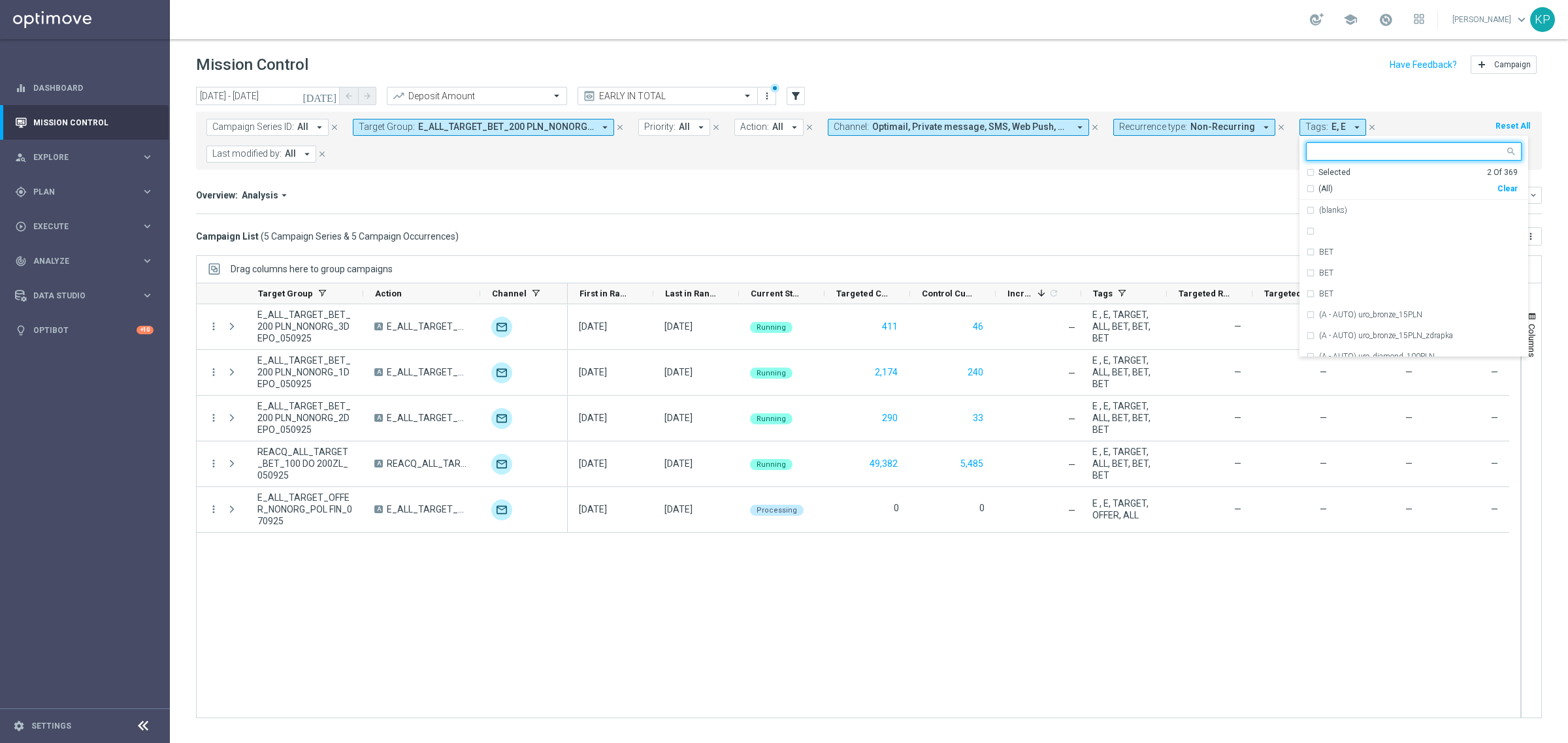
click at [1306, 173] on div "Selected 2 Of 369" at bounding box center [1411, 172] width 211 height 11
click at [1306, 209] on div "E" at bounding box center [1413, 211] width 216 height 21
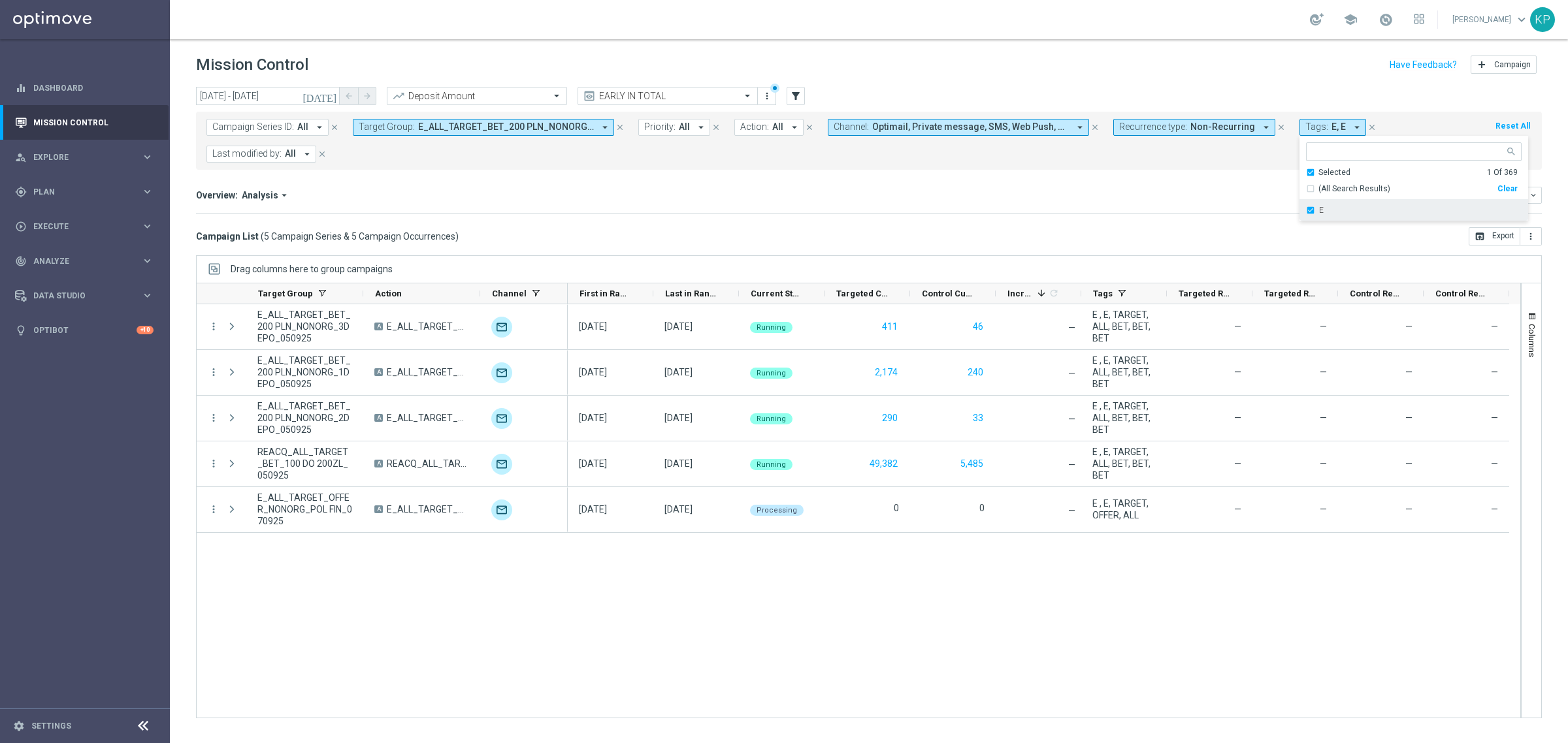
click at [1306, 213] on div "E" at bounding box center [1413, 211] width 216 height 21
click at [1226, 181] on mini-dashboard "Overview: Analysis arrow_drop_down keyboard_arrow_down Increase In Deposit Amou…" at bounding box center [869, 198] width 1346 height 57
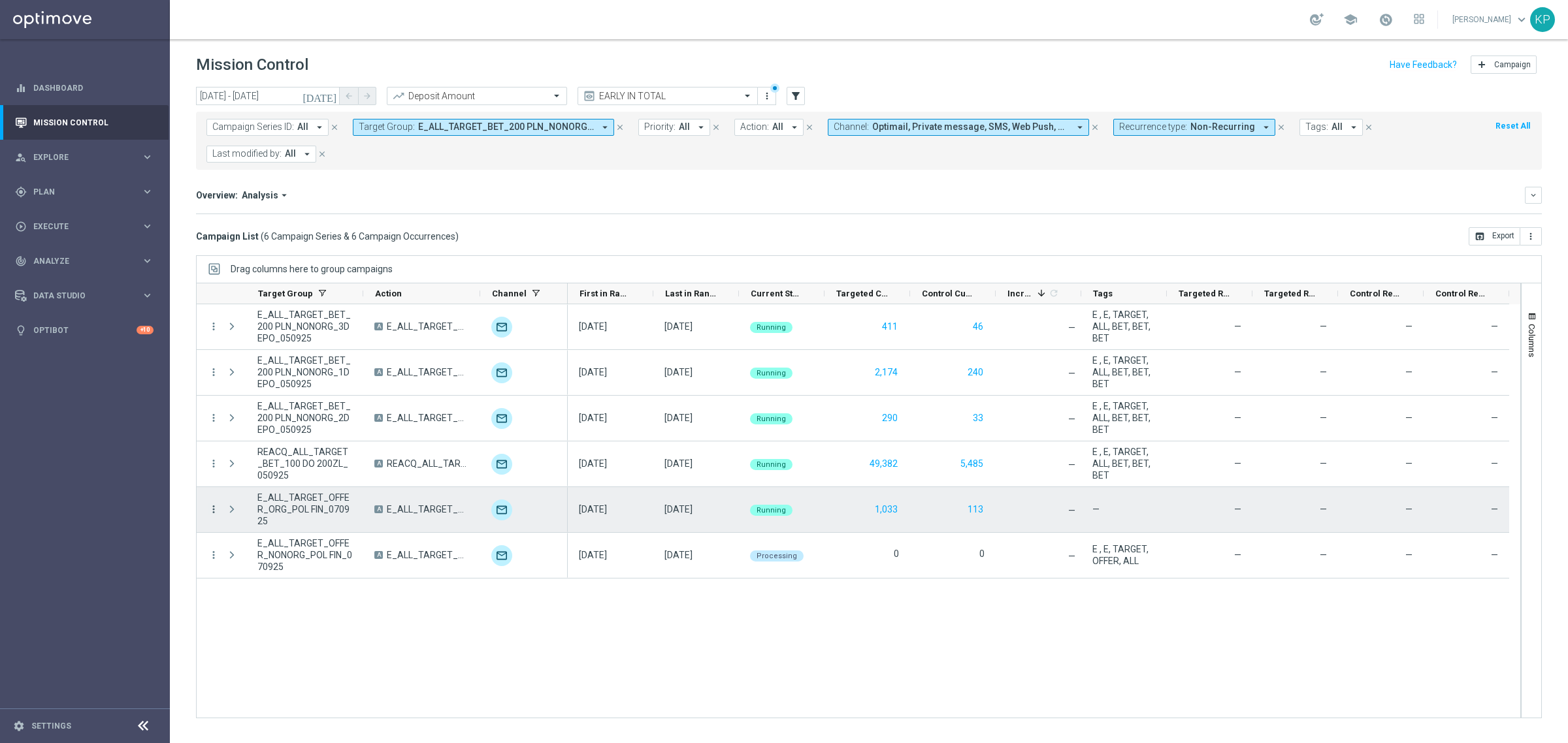
click at [214, 508] on icon "more_vert" at bounding box center [214, 509] width 12 height 12
click at [265, 635] on div "edit Edit" at bounding box center [293, 634] width 147 height 18
click at [543, 614] on div "more_vert E_ALL_TARGET_BET_200 PLN_NONORG_3DEPO_050925 A E_ALL_TARGET_BET_200 P…" at bounding box center [858, 511] width 1325 height 414
click at [321, 503] on span "E_ALL_TARGET_OFFER_ORG_POL FIN_070925" at bounding box center [305, 509] width 95 height 35
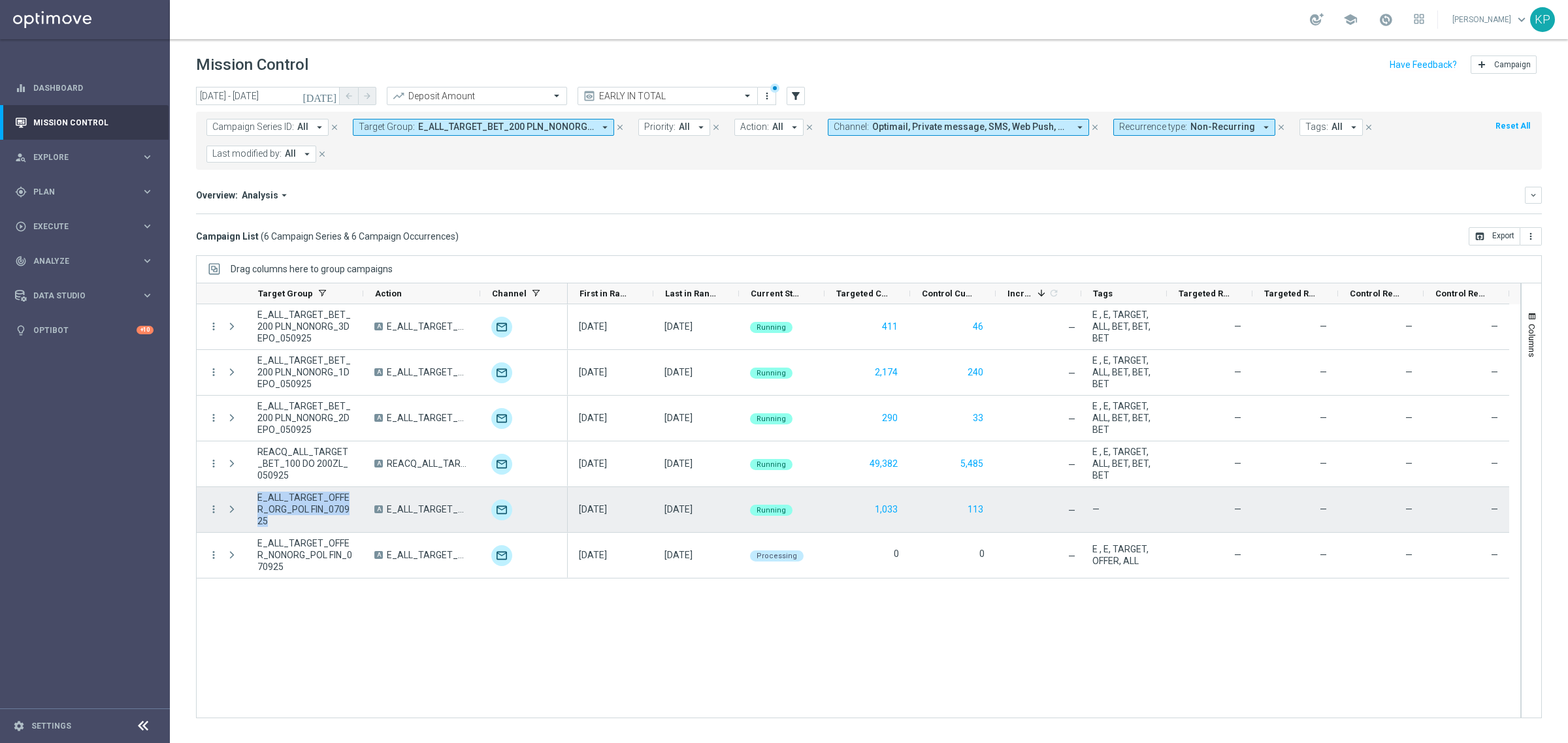
click at [321, 503] on span "E_ALL_TARGET_OFFER_ORG_POL FIN_070925" at bounding box center [305, 509] width 95 height 35
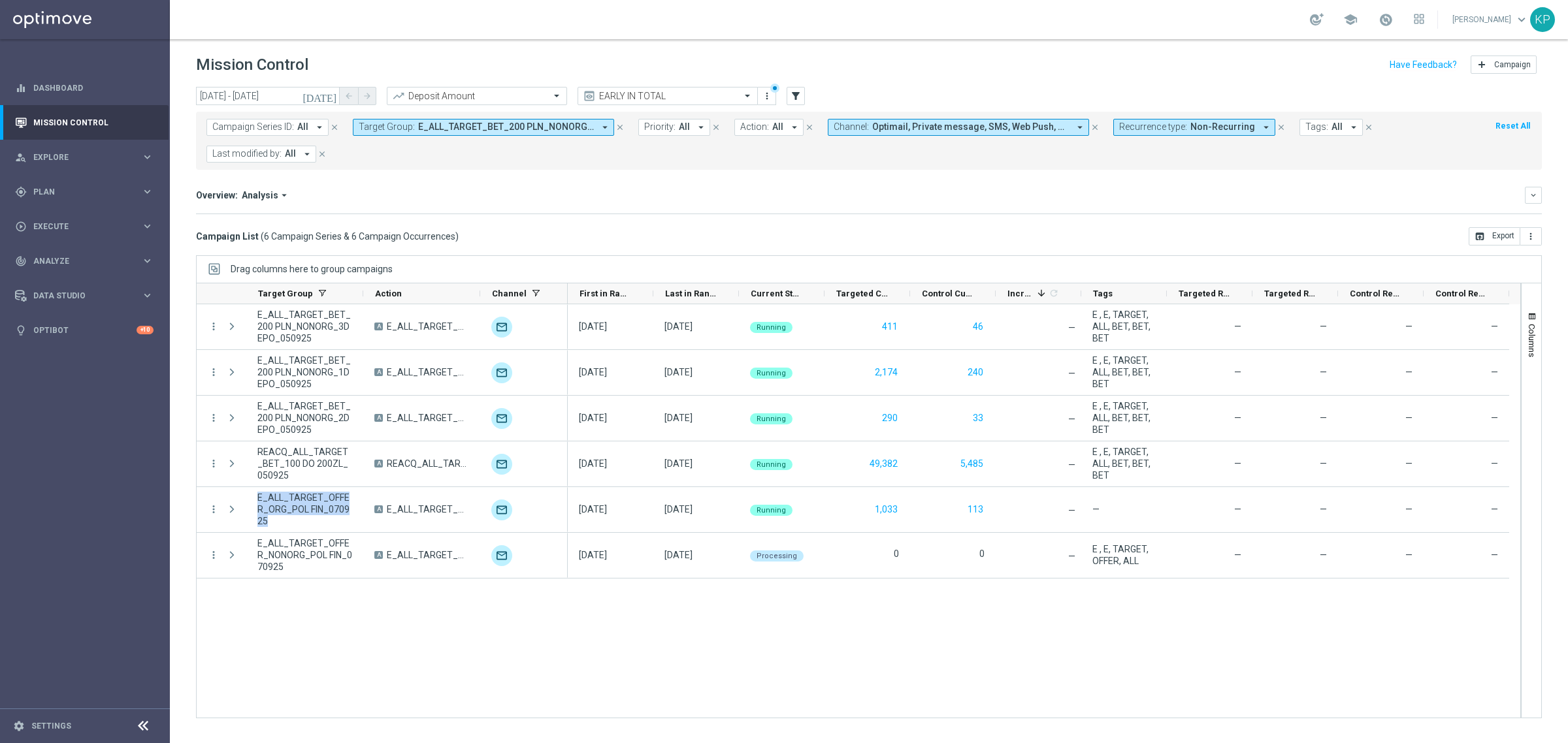
click at [554, 229] on div "Campaign List ( 6 Campaign Series & 6 Campaign Occurrences ) open_in_browser Ex…" at bounding box center [869, 236] width 1346 height 18
click at [112, 183] on div "gps_fixed Plan keyboard_arrow_right" at bounding box center [84, 192] width 168 height 35
click at [69, 214] on link "Target Groups" at bounding box center [85, 218] width 102 height 11
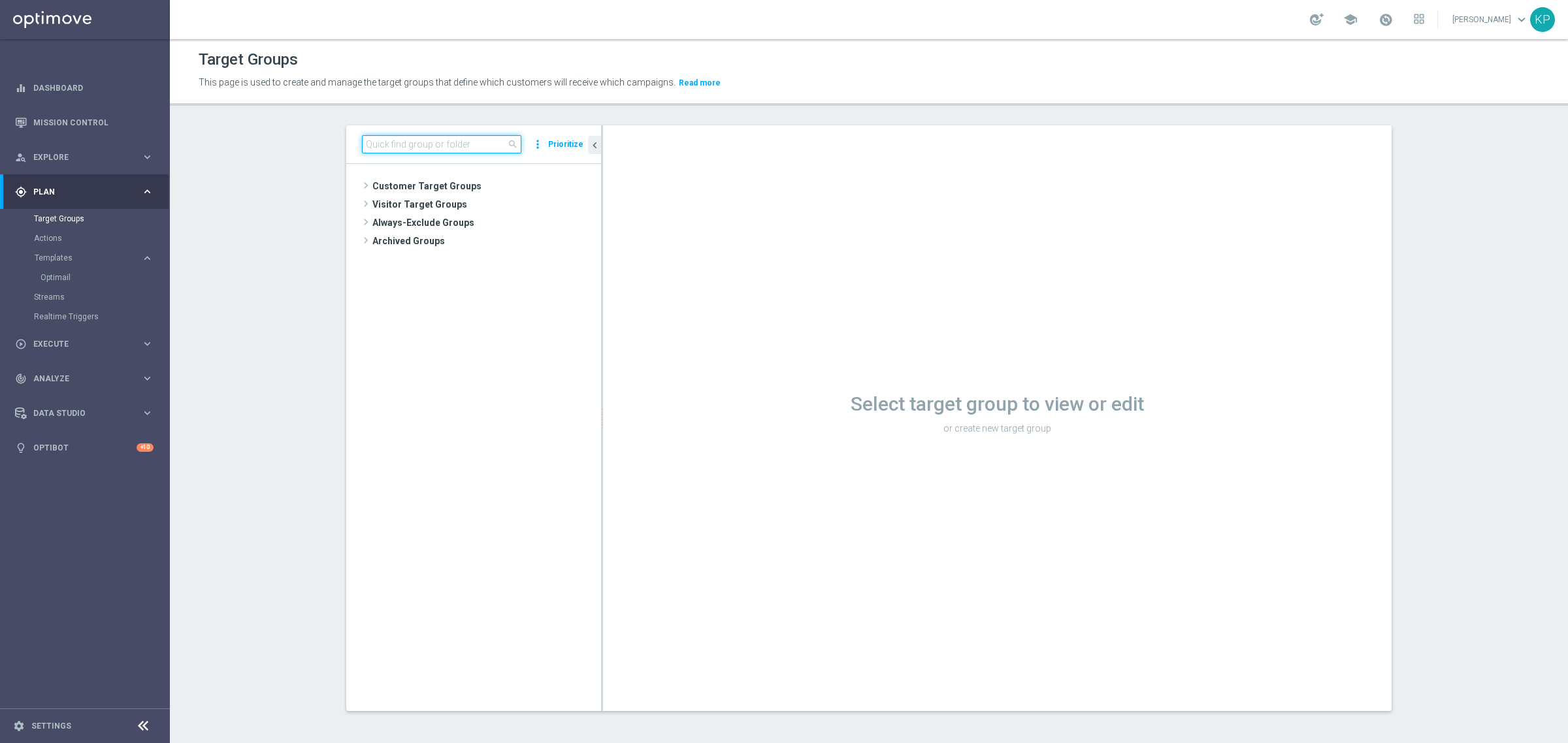
click at [458, 137] on input at bounding box center [441, 144] width 159 height 18
paste input "E_ALL_TARGET_OFFER_ORG 1DEPO GLOB REM_040925"
type input "E_ALL_TARGET_OFFER_ORG 1DEPO GLOB REM_040925"
click at [509, 222] on span "E_ALL_TARGET_OFFER_ORG 1DEPO GLOB REM_040925" at bounding box center [492, 223] width 159 height 11
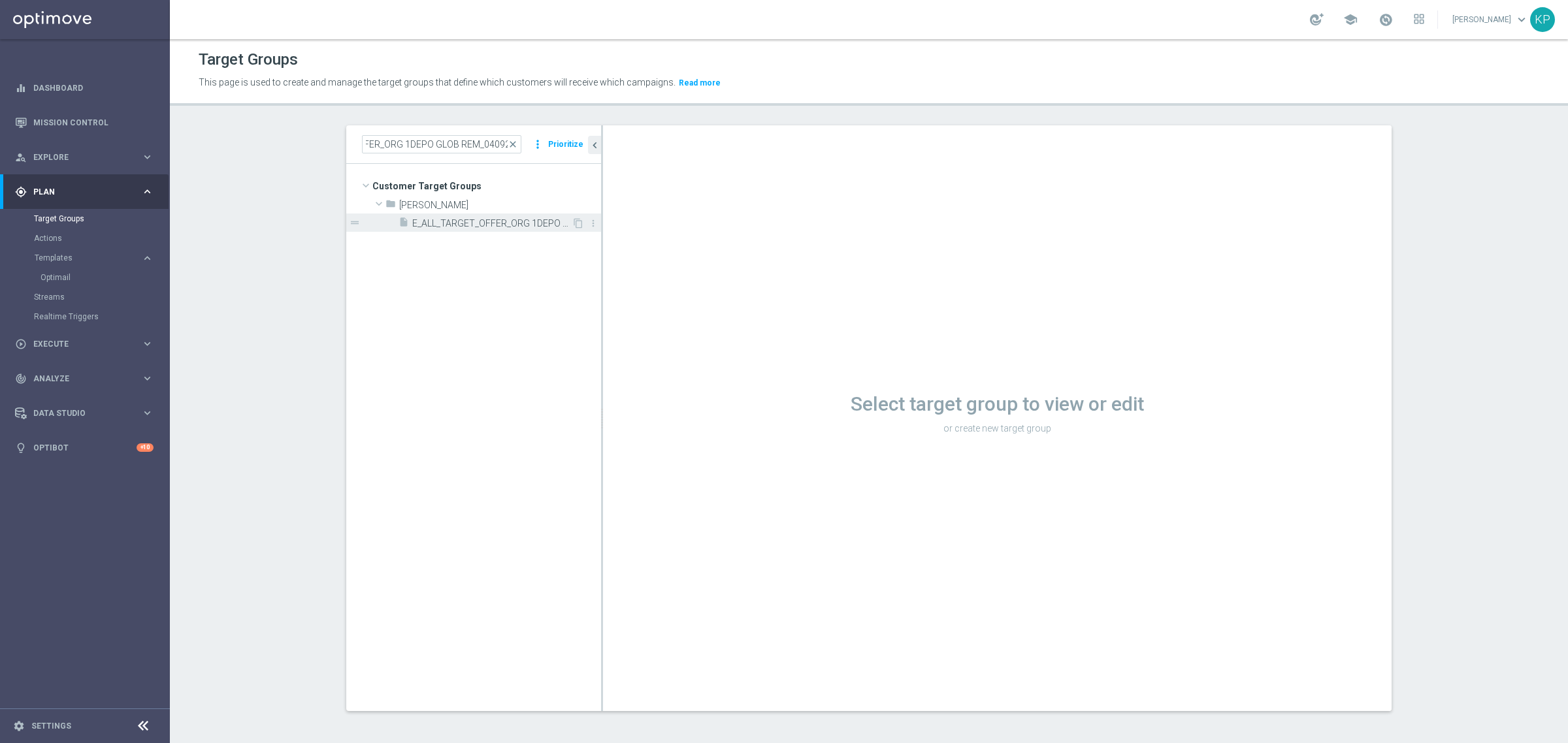
scroll to position [0, 0]
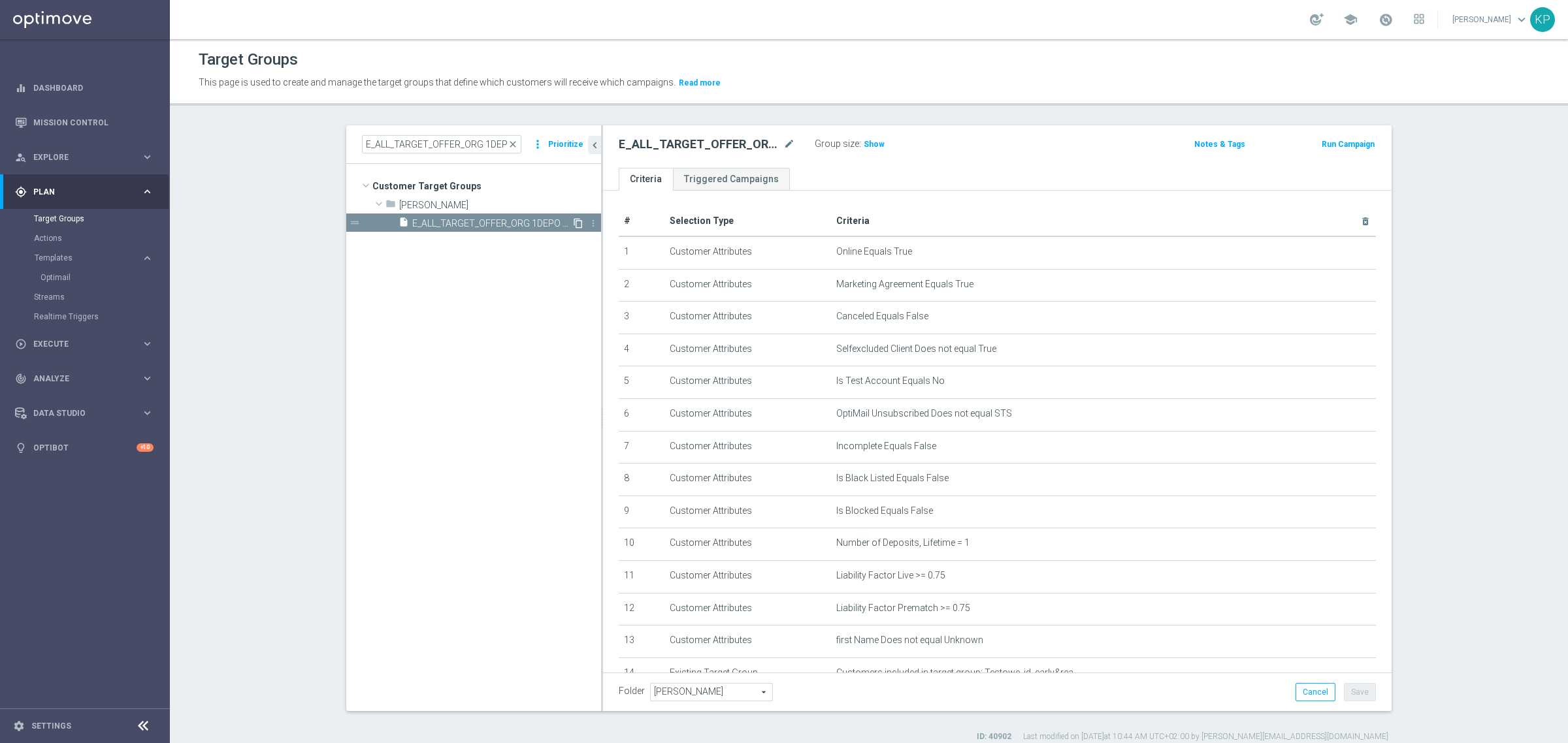
click at [573, 222] on icon "content_copy" at bounding box center [578, 223] width 11 height 11
click at [783, 138] on icon "mode_edit" at bounding box center [789, 144] width 12 height 16
type input "E_ALL_TARGET_OFFER_1DEPO WO POLFIN_070925"
click at [789, 119] on div "Target Groups This page is used to create and manage the target groups that def…" at bounding box center [869, 391] width 1398 height 704
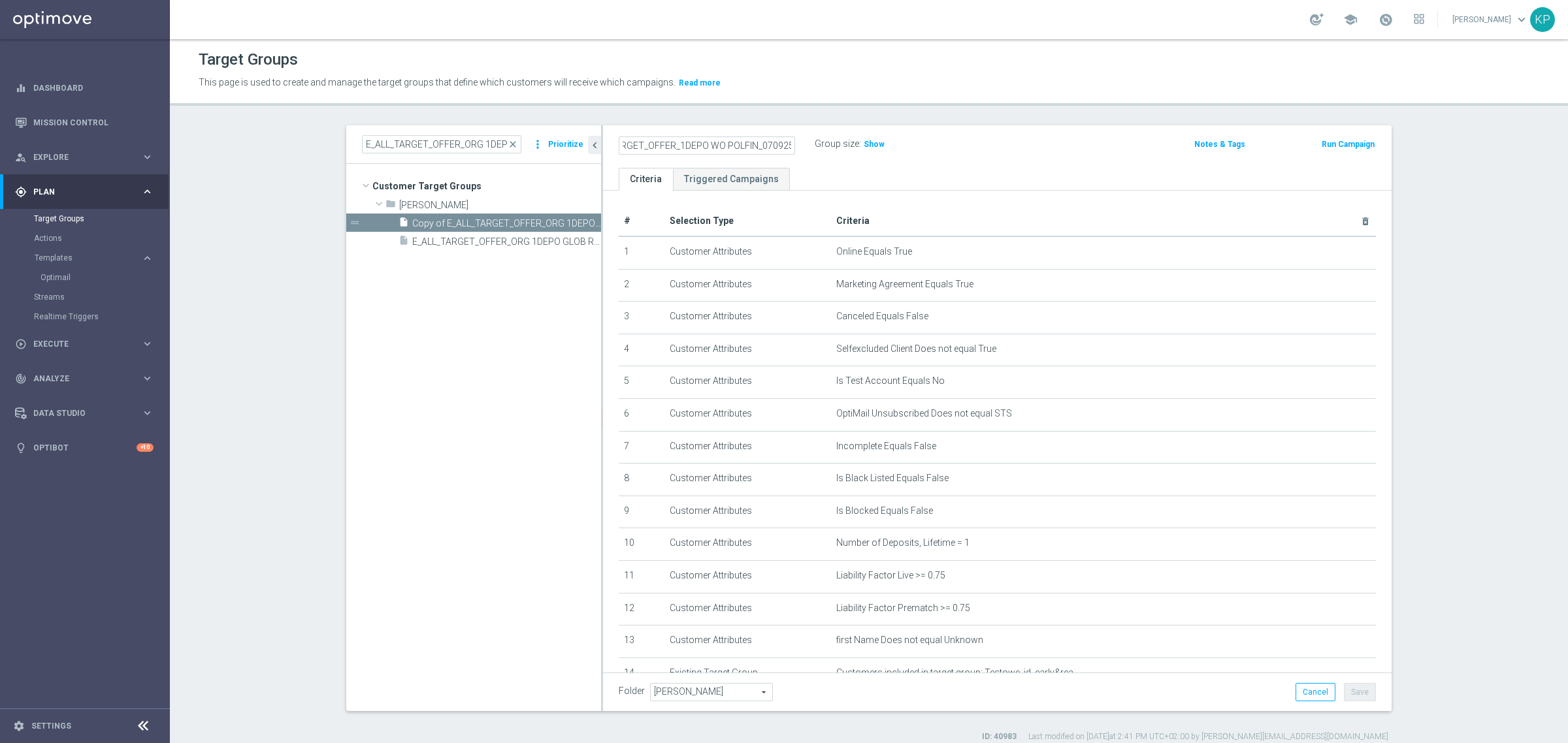
scroll to position [0, 0]
click at [1357, 694] on button "Save" at bounding box center [1359, 692] width 32 height 18
click at [588, 223] on icon "more_vert" at bounding box center [593, 223] width 11 height 11
click at [540, 294] on tree-viewport "Customer Target Groups library_add create_new_folder folder" at bounding box center [473, 437] width 255 height 546
click at [729, 693] on span "Andżelika B." at bounding box center [712, 692] width 122 height 17
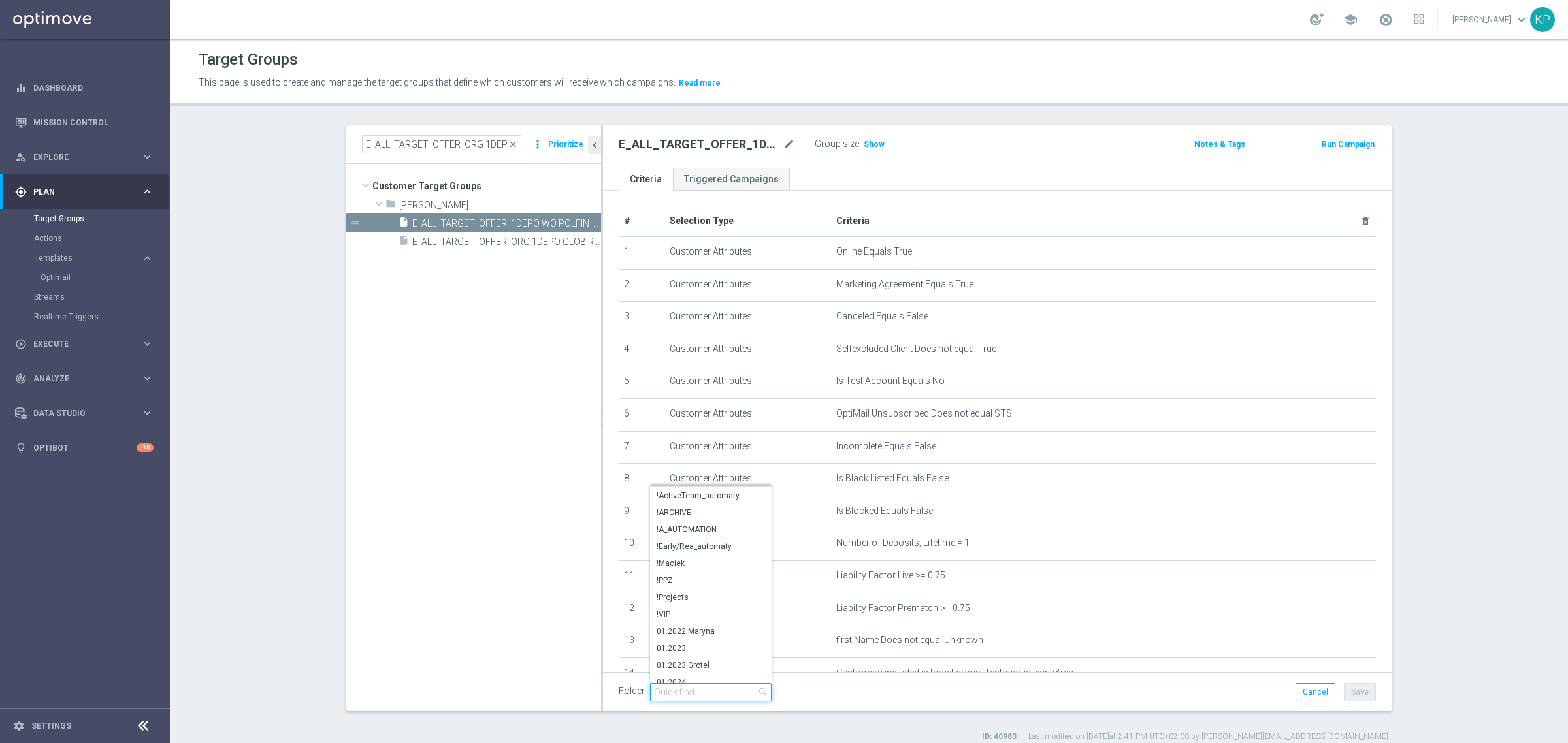
click at [729, 693] on input "search" at bounding box center [711, 692] width 122 height 18
type input "kp"
click at [707, 627] on span "KP_DEPO_25" at bounding box center [710, 624] width 108 height 11
type input "KP_DEPO_25"
click at [1360, 690] on button "Save" at bounding box center [1359, 692] width 32 height 18
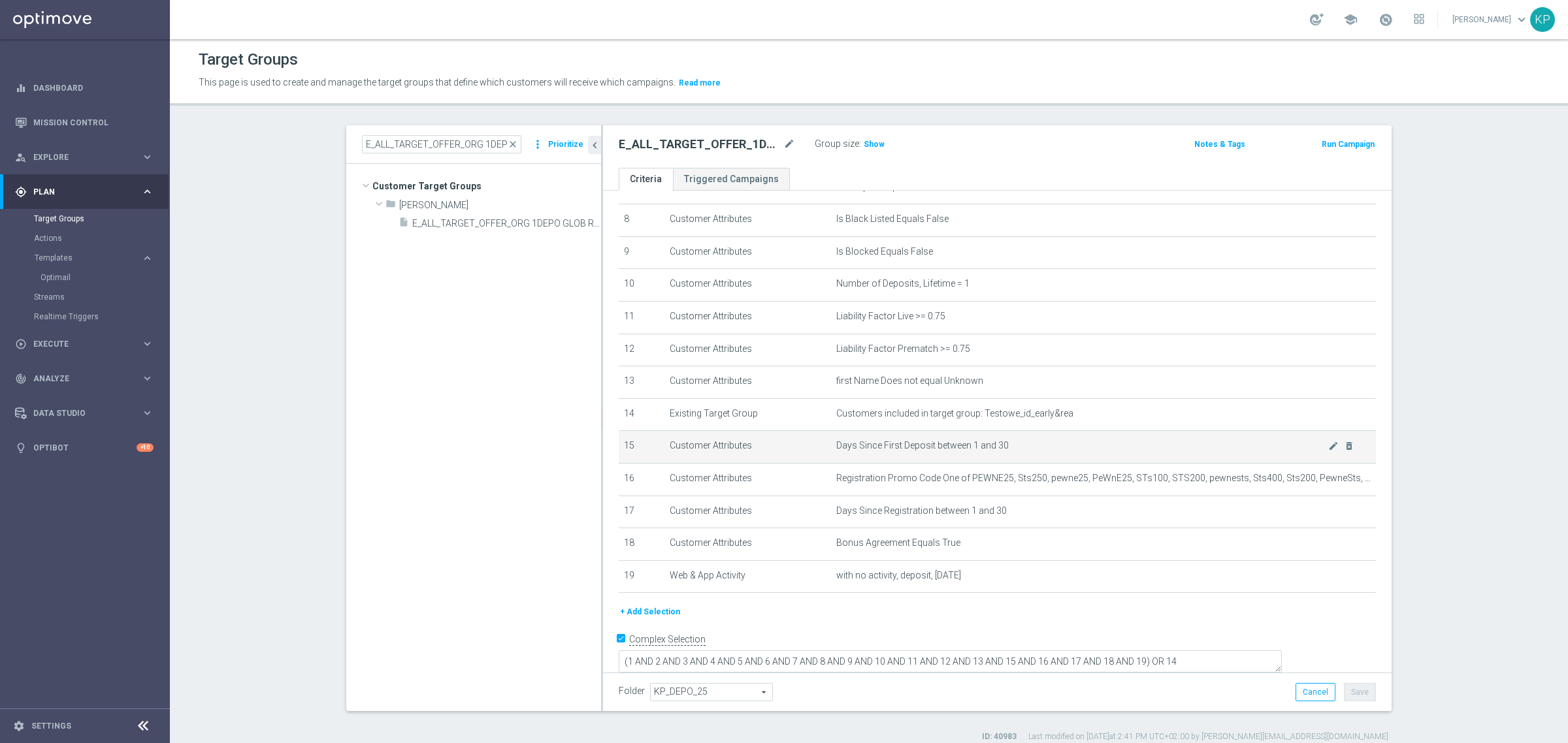
scroll to position [263, 0]
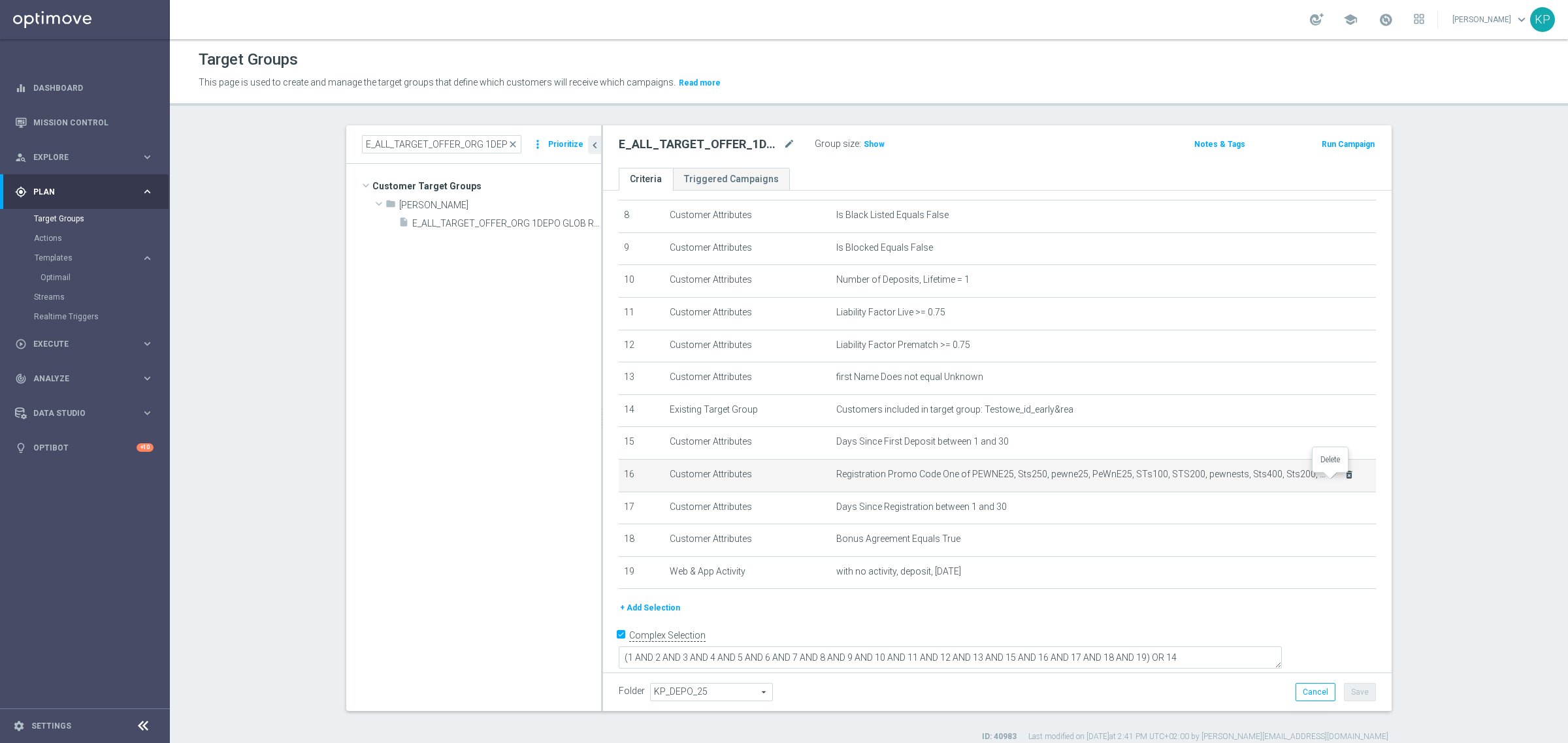
click at [1344, 480] on icon "delete_forever" at bounding box center [1349, 474] width 11 height 11
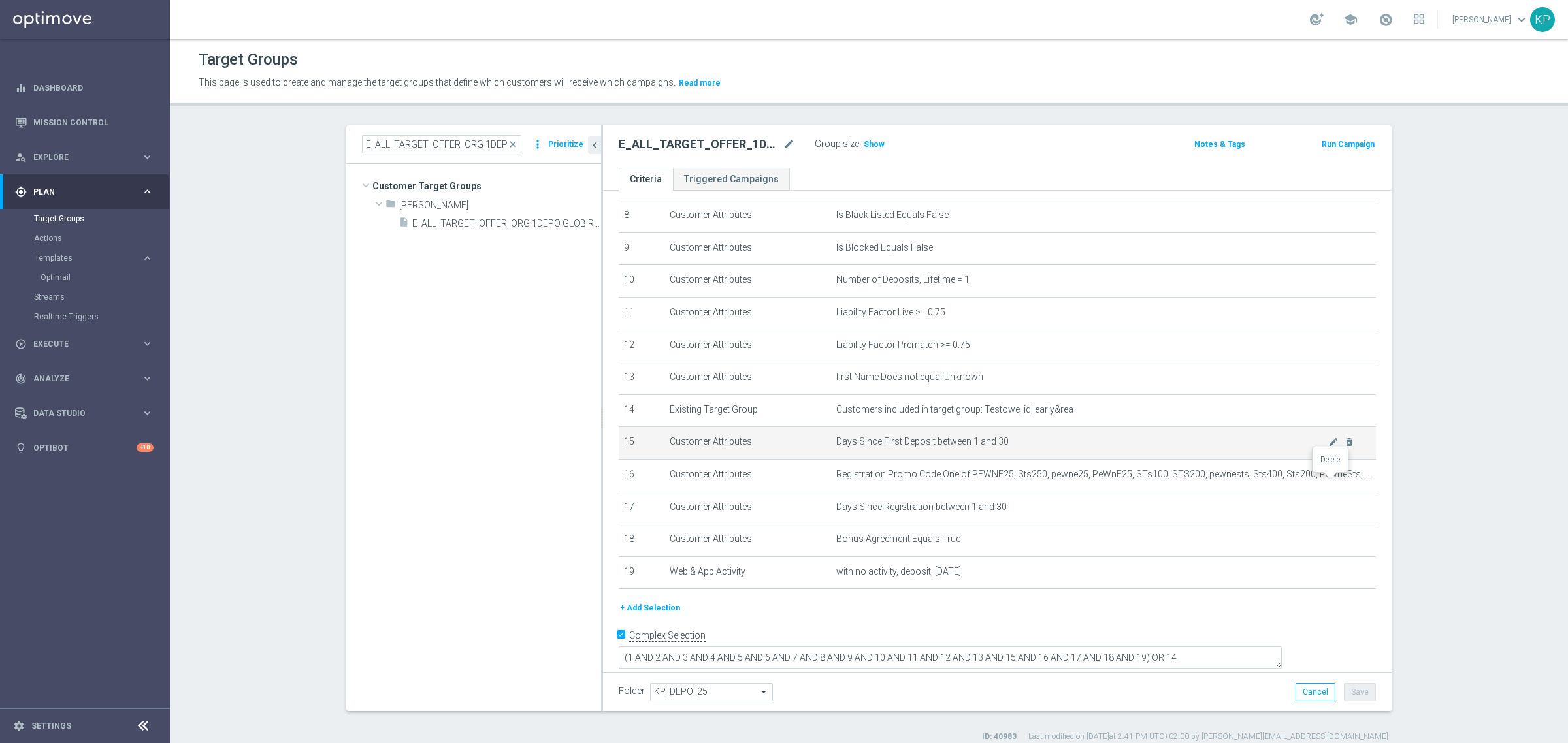
scroll to position [233, 0]
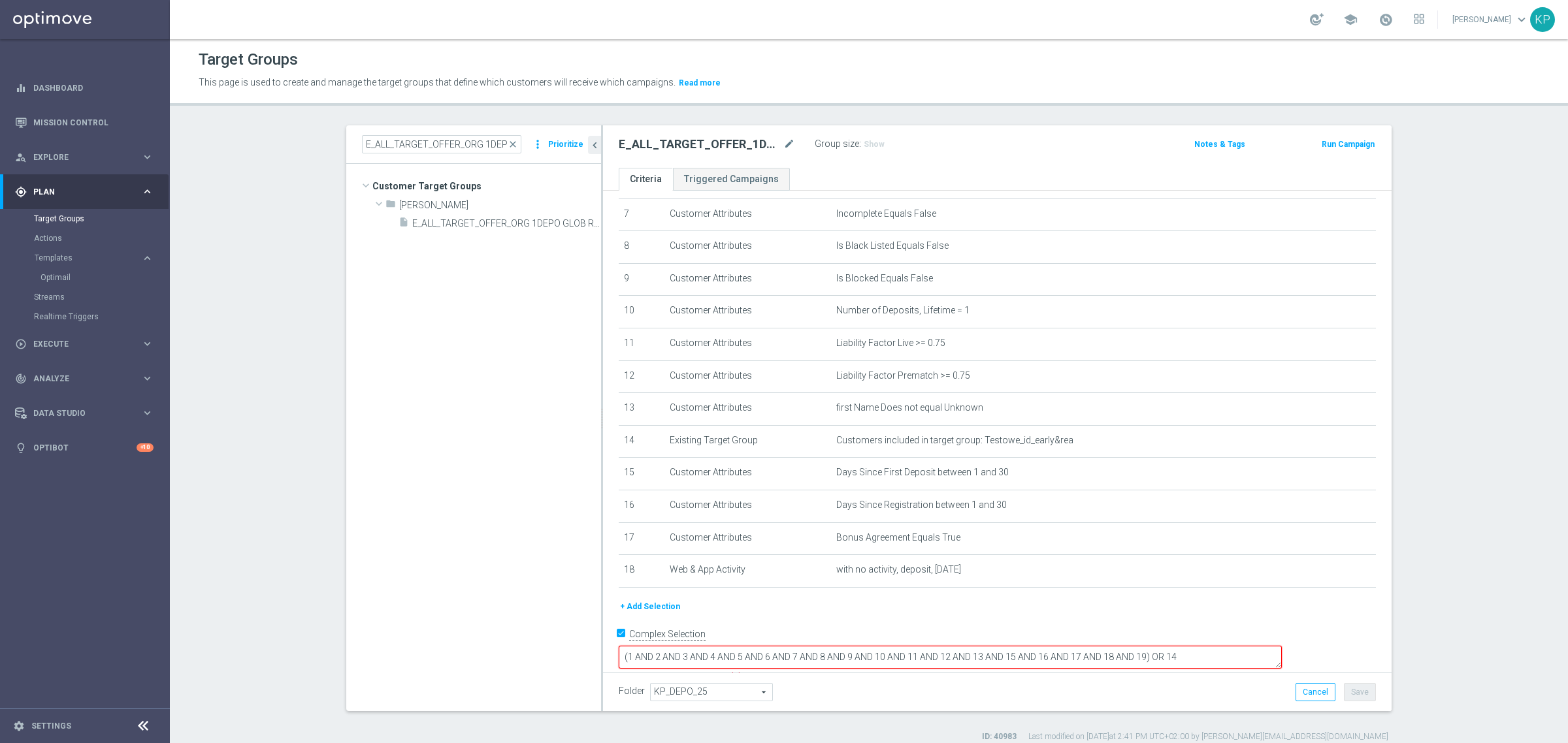
click at [1236, 645] on textarea "(1 AND 2 AND 3 AND 4 AND 5 AND 6 AND 7 AND 8 AND 9 AND 10 AND 11 AND 12 AND 13 …" at bounding box center [950, 657] width 663 height 23
type textarea "(1 AND 2 AND 3 AND 4 AND 5 AND 6 AND 7 AND 8 AND 9 AND 10 AND 11 AND 12 AND 13 …"
click at [866, 144] on span "Show" at bounding box center [874, 144] width 21 height 9
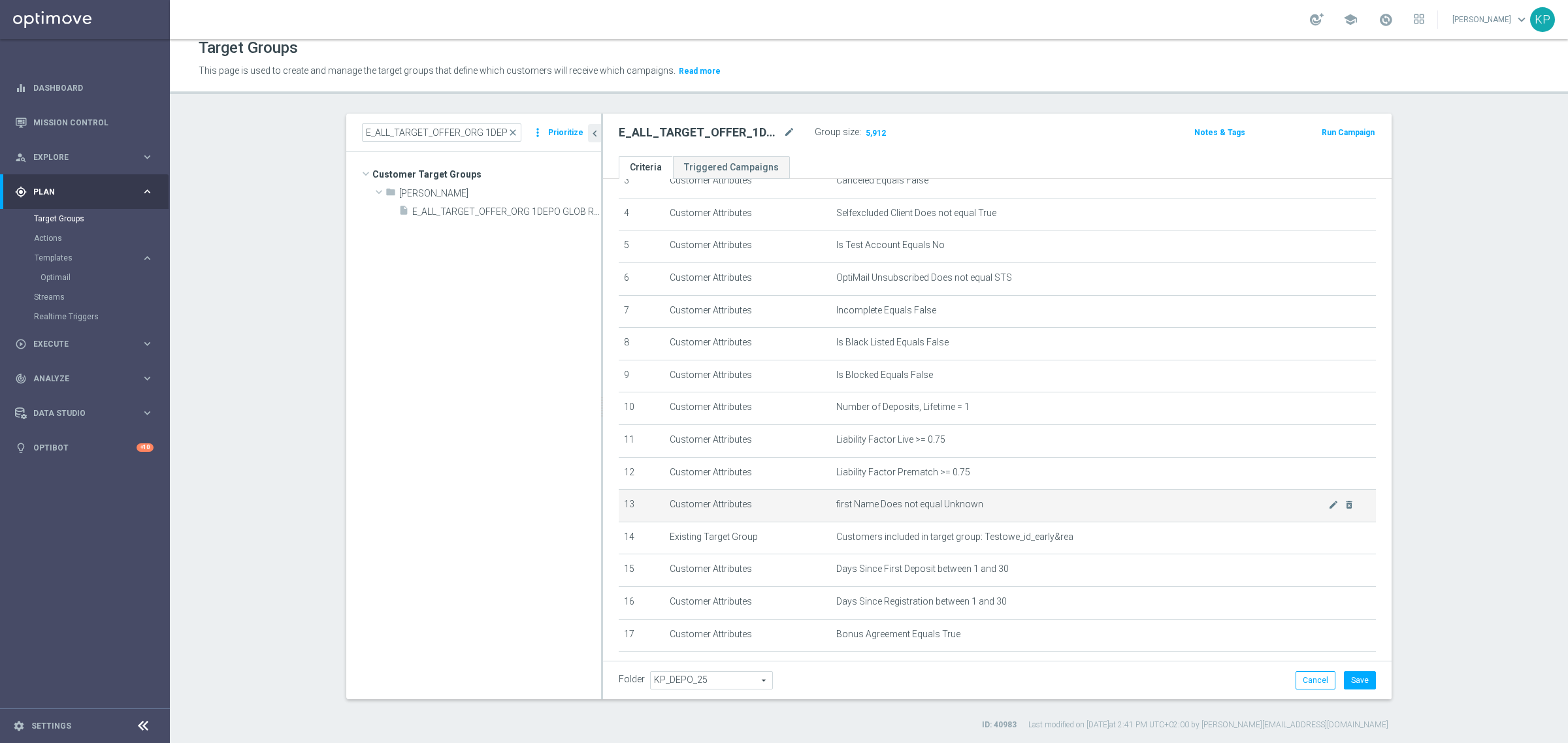
scroll to position [163, 0]
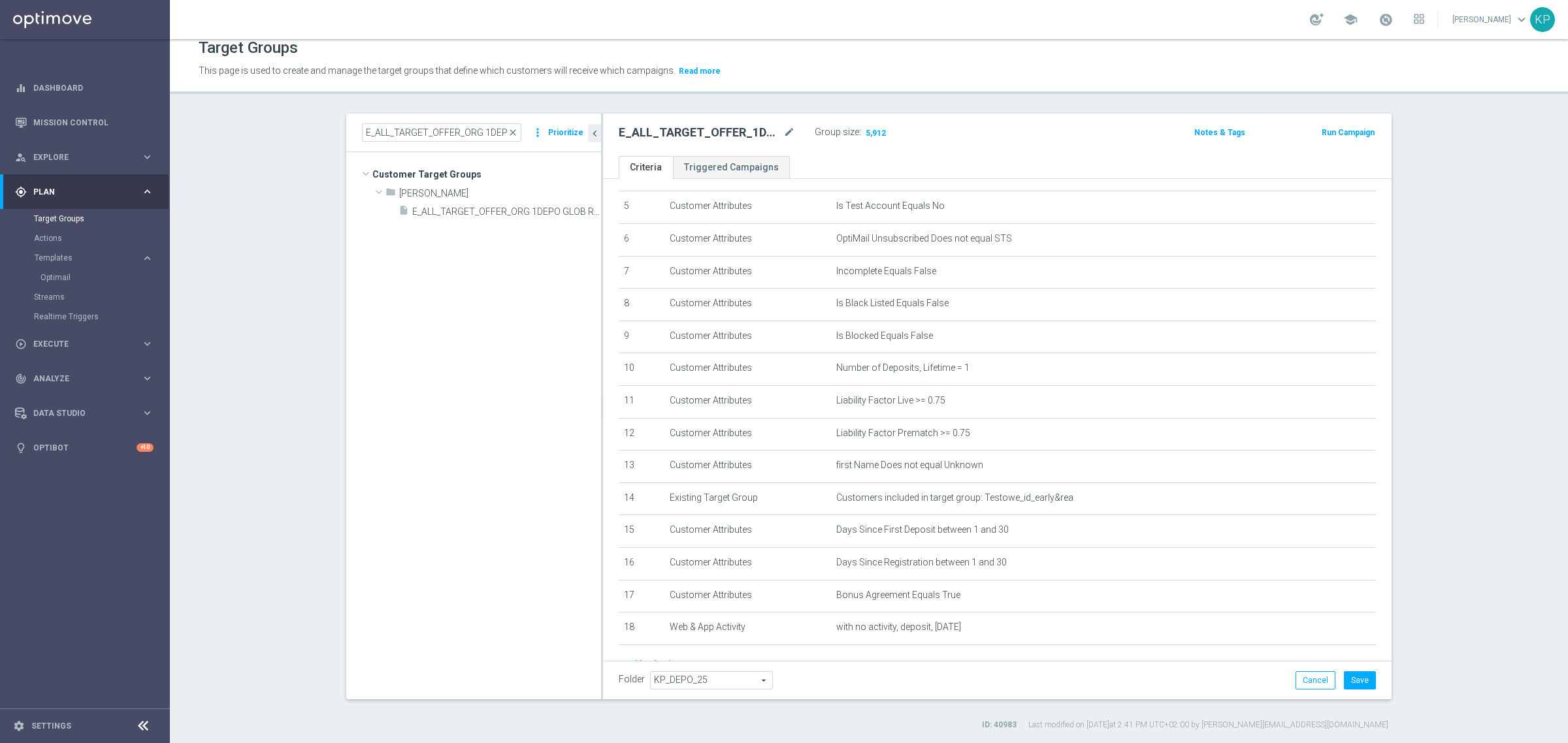
click at [654, 134] on h2 "E_ALL_TARGET_OFFER_1DEPO WO POLFIN_070925" at bounding box center [699, 132] width 162 height 16
copy div "E_ALL_TARGET_OFFER_1DEPO WO POLFIN_070925"
click at [383, 129] on input "E_ALL_TARGET_OFFER_ORG 1DEPO GLOB REM_040925" at bounding box center [441, 133] width 159 height 18
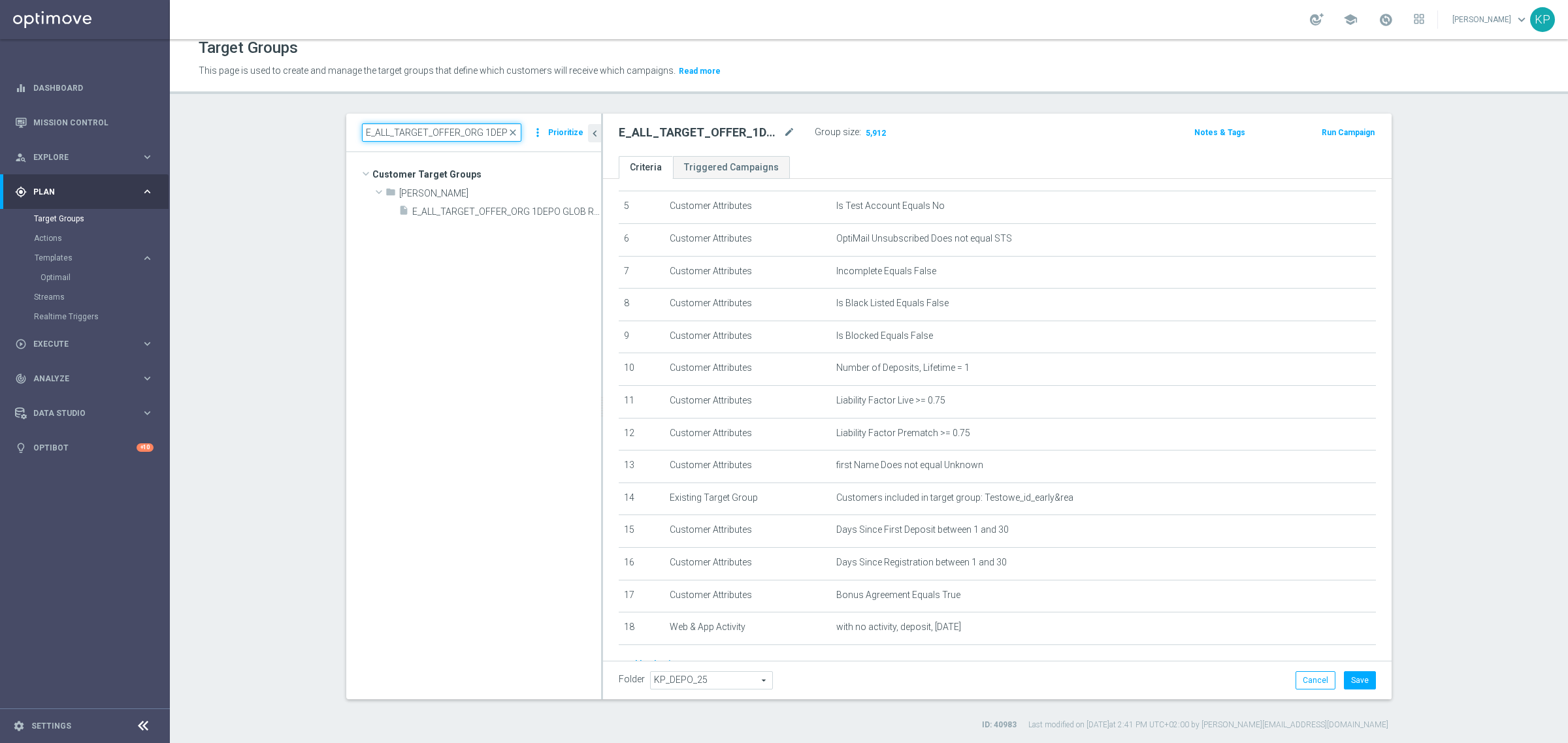
paste input "2"
type input "E_ALL_TARGET_OFFER_ORG 2DEPO GLOB REM_040925"
click at [489, 208] on span "E_ALL_TARGET_OFFER_ORG 2DEPO GLOB REM_040925" at bounding box center [492, 212] width 159 height 11
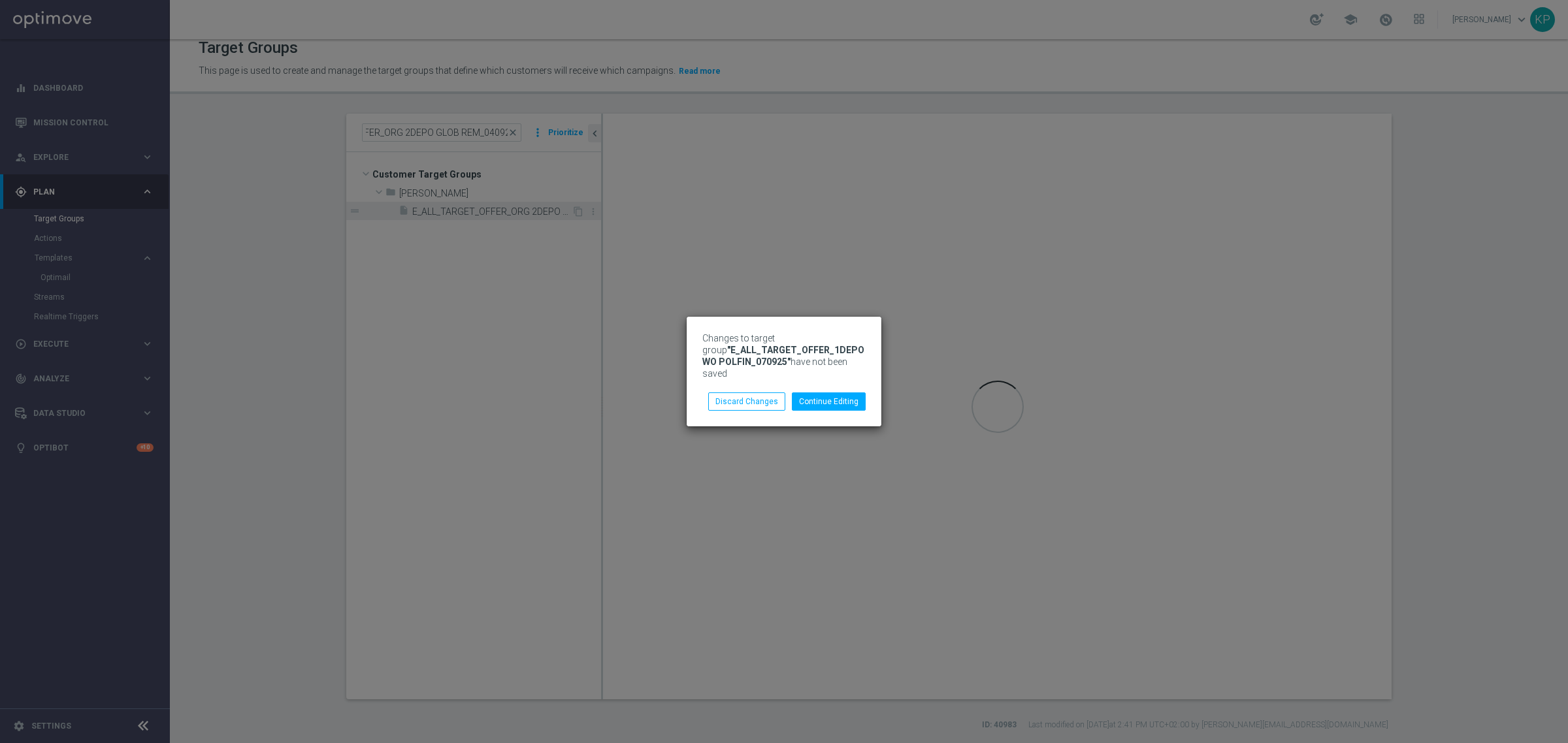
scroll to position [0, 0]
click at [815, 400] on button "Continue Editing" at bounding box center [828, 402] width 74 height 18
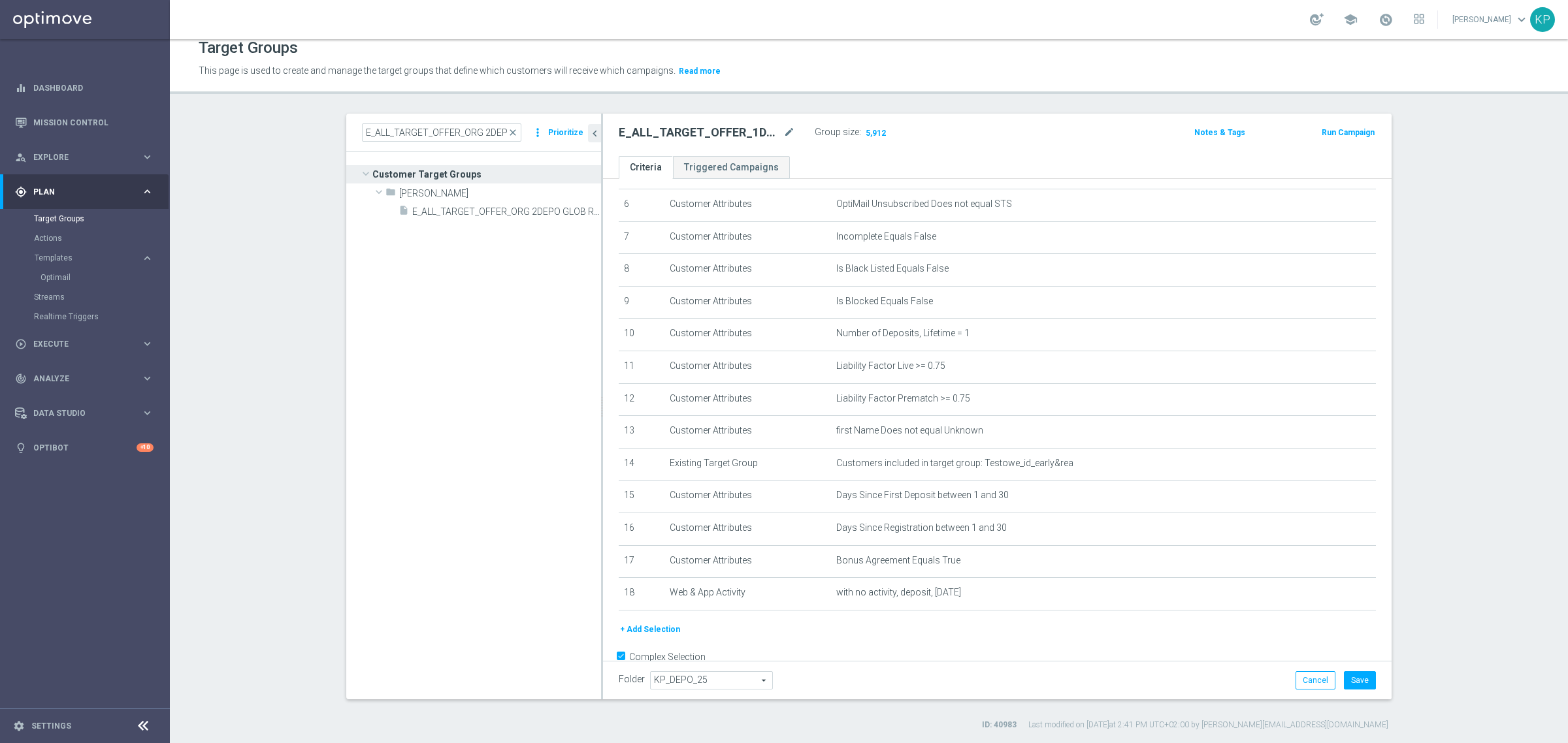
scroll to position [230, 0]
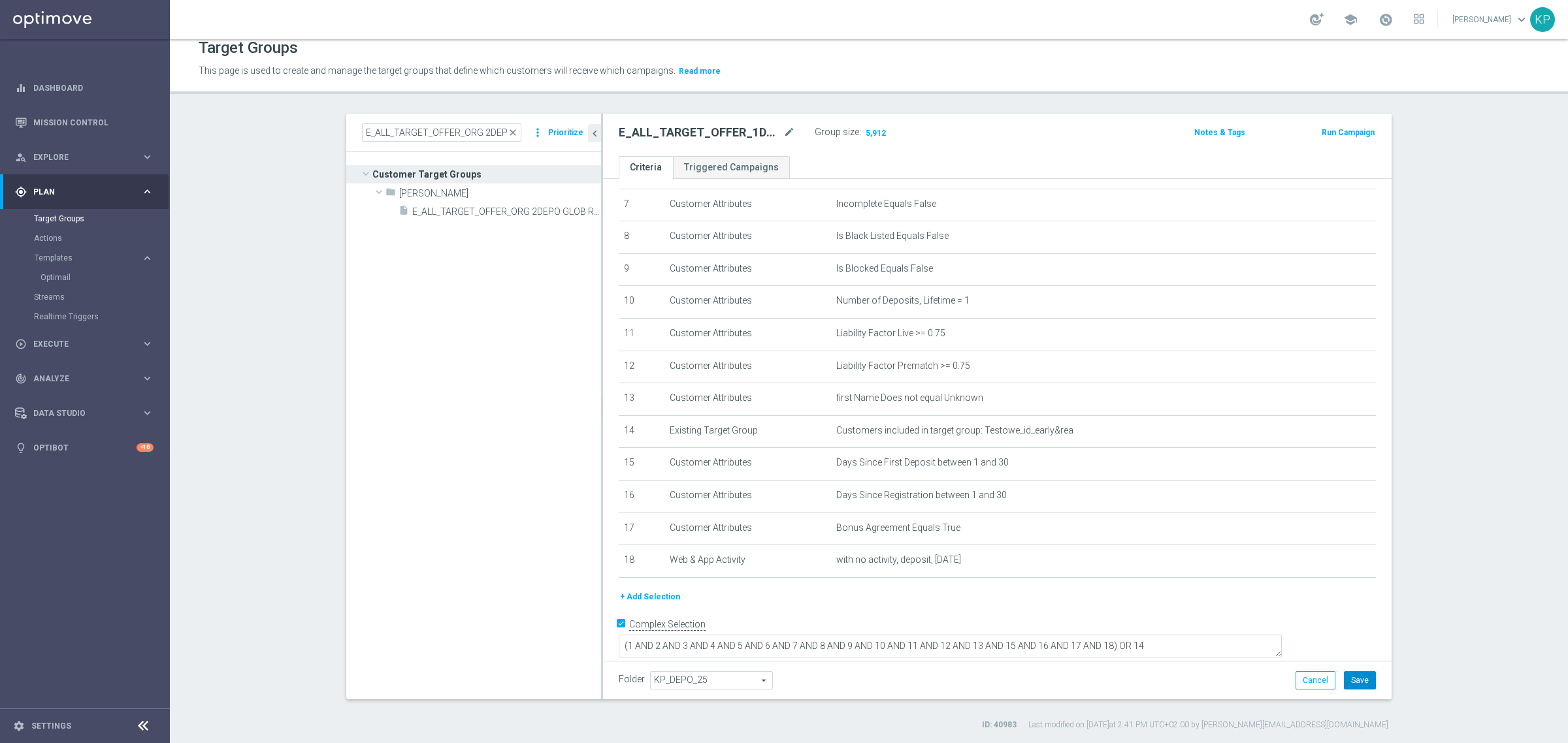
click at [1354, 681] on button "Save" at bounding box center [1359, 680] width 32 height 18
click at [573, 210] on icon "content_copy" at bounding box center [578, 211] width 11 height 11
click at [555, 269] on tree-viewport "Customer Target Groups library_add create_new_folder folder" at bounding box center [473, 425] width 255 height 546
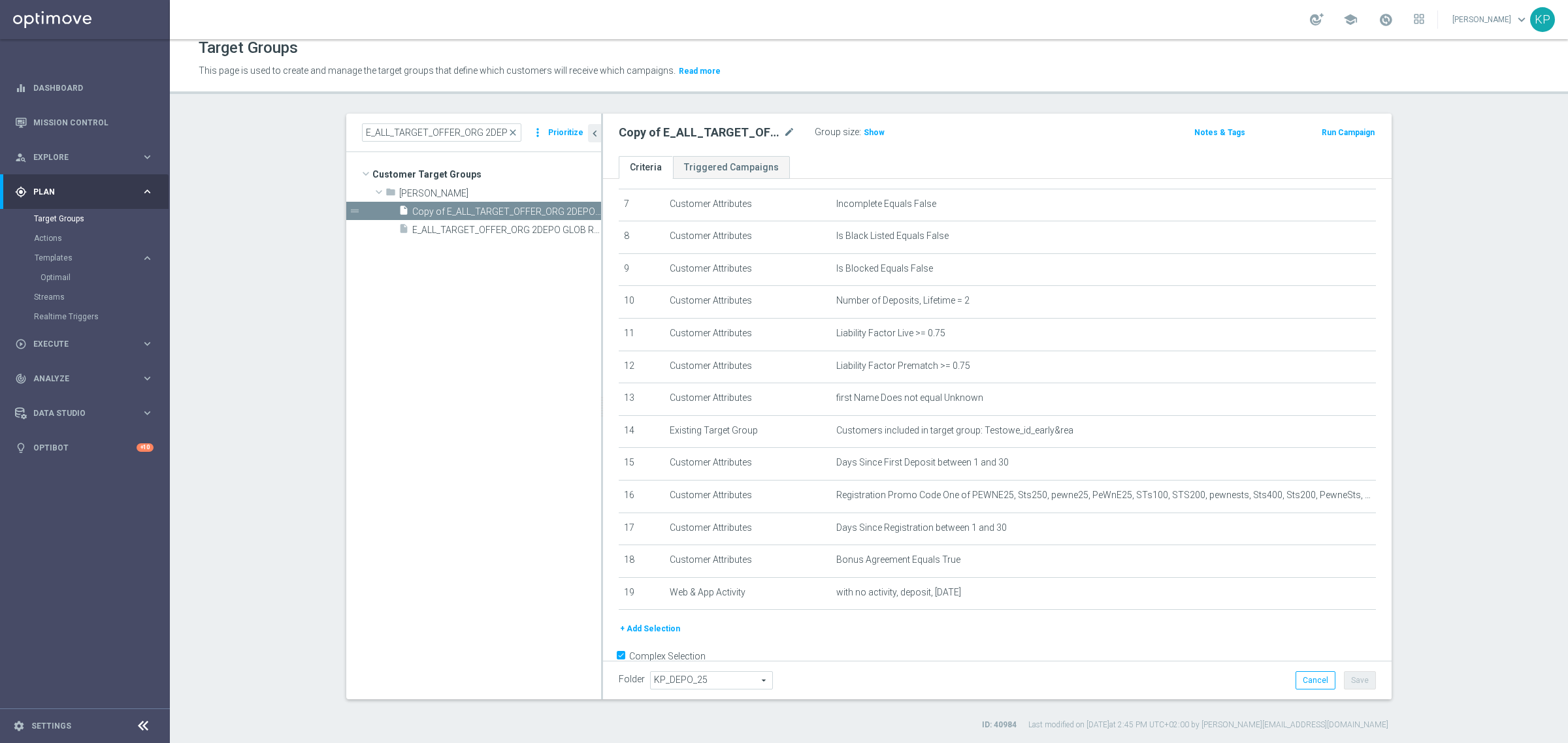
type textarea "(1 AND 2 AND 3 AND 4 AND 5 AND 6 AND 7 AND 8 AND 9 AND 10 AND 11 AND 12 AND 13 …"
type input "Andżelika B."
click at [784, 131] on icon "mode_edit" at bounding box center [789, 132] width 12 height 16
type input "E_ALL_TARGET_OFFER_2DEPO WO POLFIN_070925"
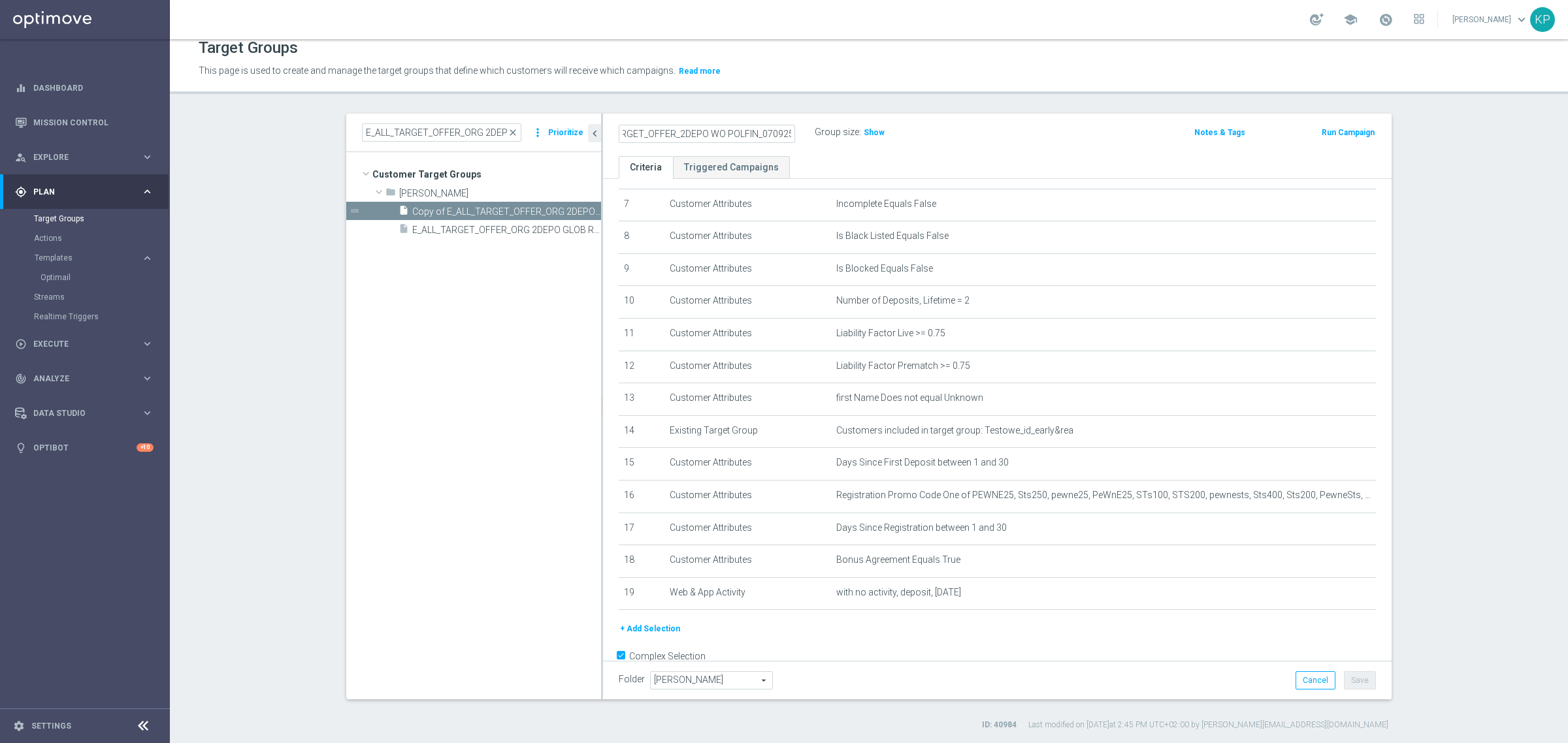
click at [791, 115] on div "E_ALL_TARGET_OFFER_2DEPO WO POLFIN_070925 Group size : Show Notes & Tags Run Ca…" at bounding box center [997, 135] width 789 height 42
click at [1344, 501] on icon "delete_forever" at bounding box center [1349, 496] width 11 height 11
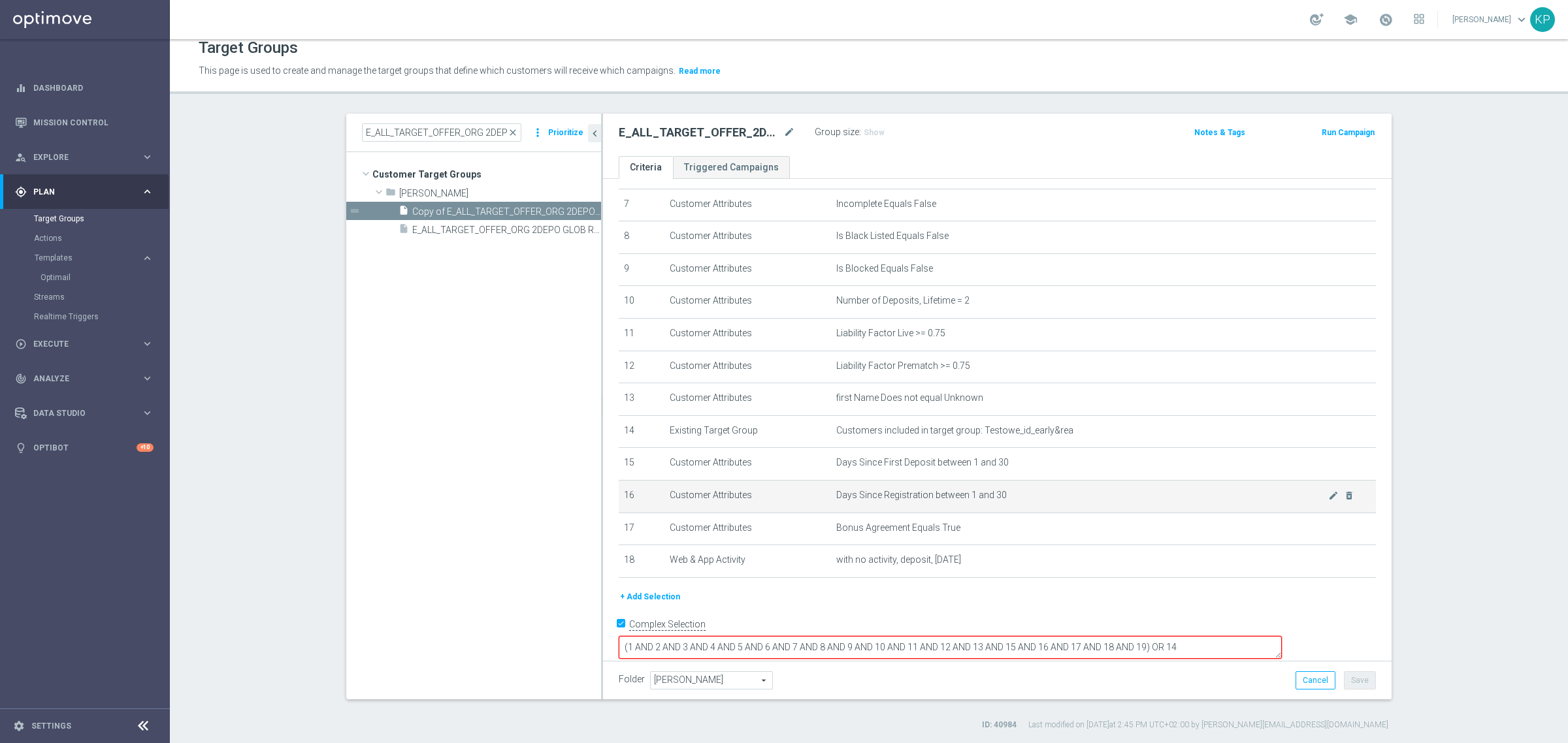
scroll to position [233, 0]
click at [1236, 634] on textarea "(1 AND 2 AND 3 AND 4 AND 5 AND 6 AND 7 AND 8 AND 9 AND 10 AND 11 AND 12 AND 13 …" at bounding box center [950, 645] width 663 height 23
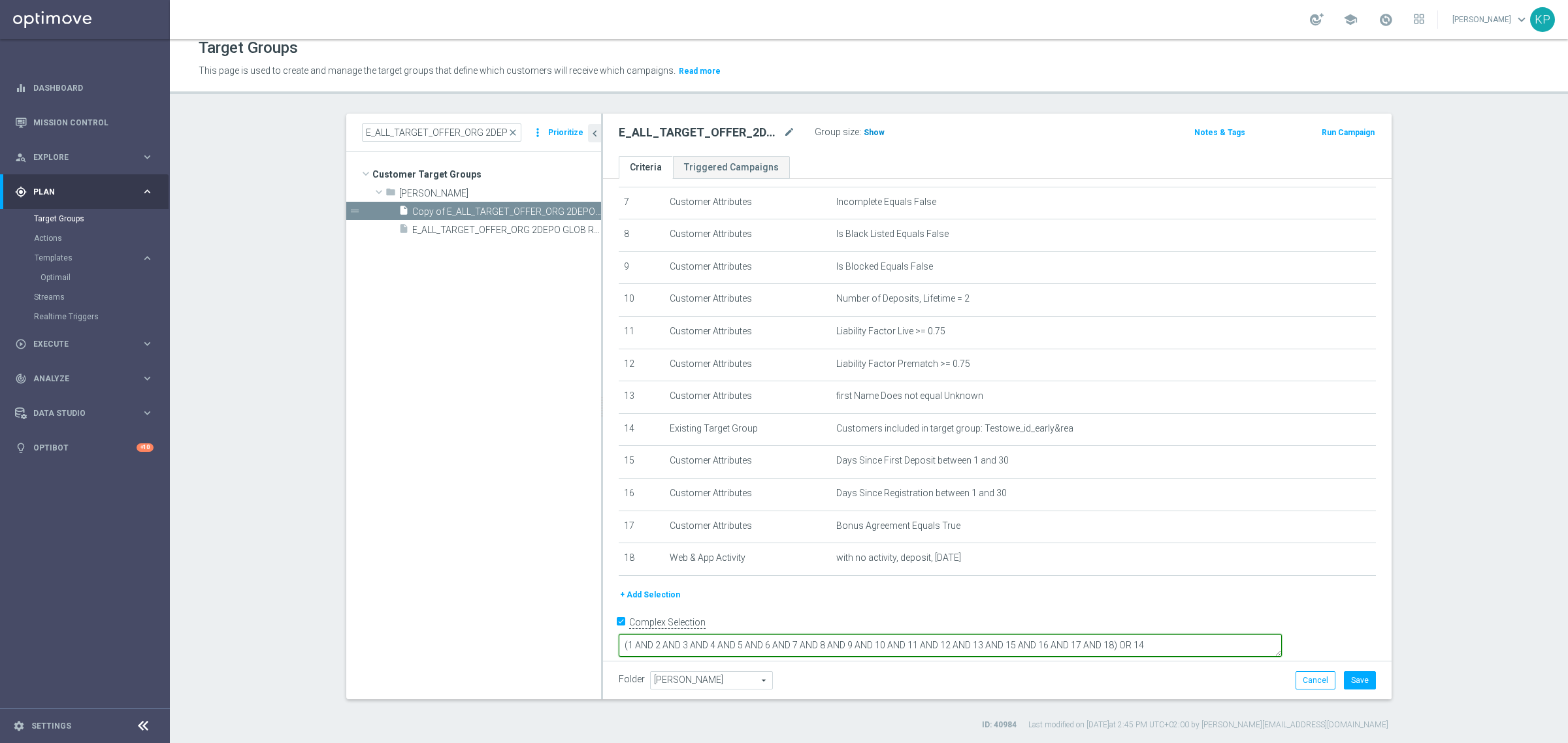
type textarea "(1 AND 2 AND 3 AND 4 AND 5 AND 6 AND 7 AND 8 AND 9 AND 10 AND 11 AND 12 AND 13 …"
click at [866, 132] on span "Show" at bounding box center [874, 132] width 21 height 9
click at [869, 158] on ul "Criteria Triggered Campaigns" at bounding box center [997, 168] width 789 height 23
click at [1357, 676] on button "Save" at bounding box center [1359, 680] width 32 height 18
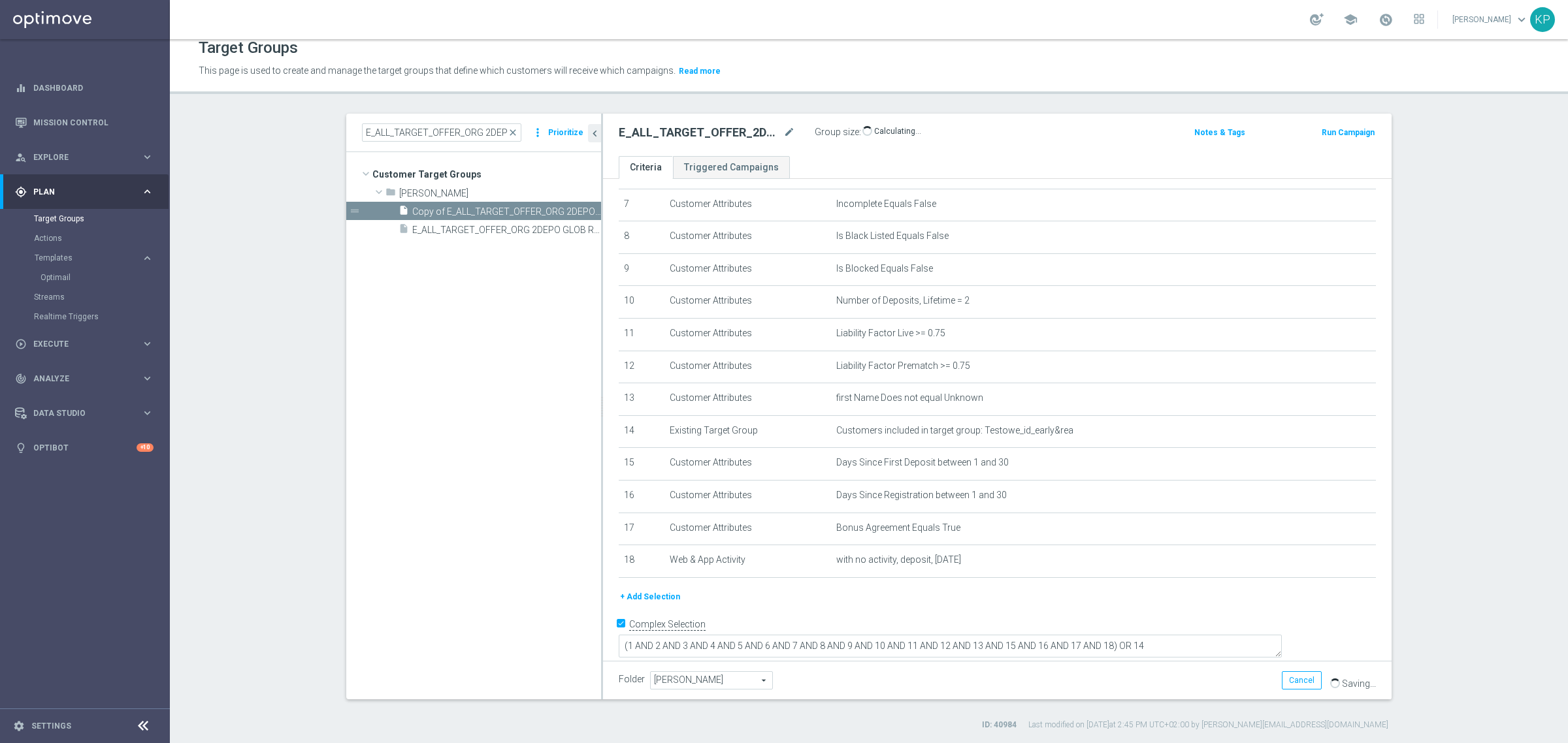
click at [716, 674] on span "Andżelika B." at bounding box center [712, 680] width 122 height 17
click at [716, 674] on input "search" at bounding box center [711, 680] width 122 height 18
type input "kp"
click at [704, 609] on span "KP_DEPO_25" at bounding box center [710, 612] width 108 height 11
type input "KP_DEPO_25"
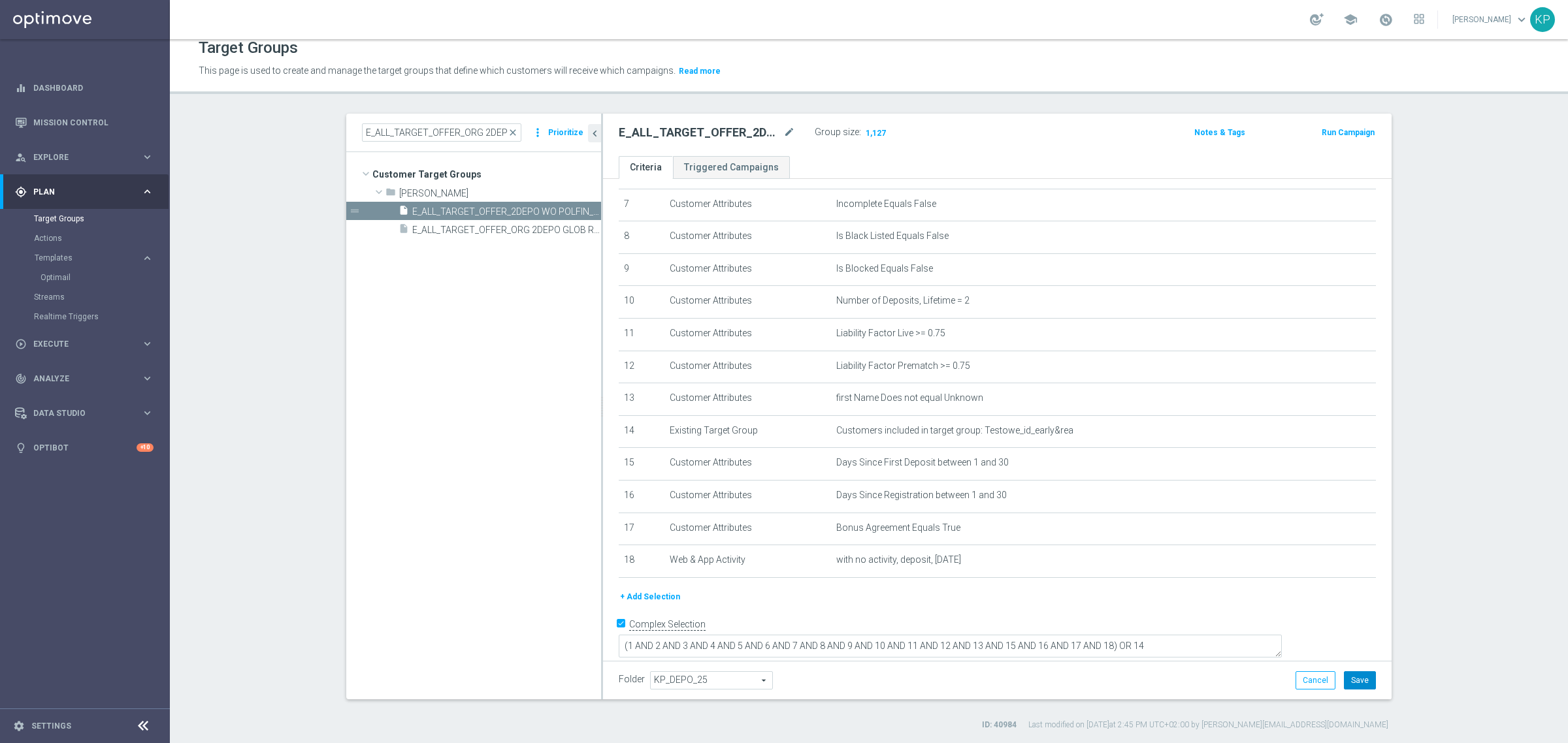
click at [1359, 683] on button "Save" at bounding box center [1359, 680] width 32 height 18
click at [87, 163] on div "person_search Explore keyboard_arrow_right" at bounding box center [84, 157] width 168 height 35
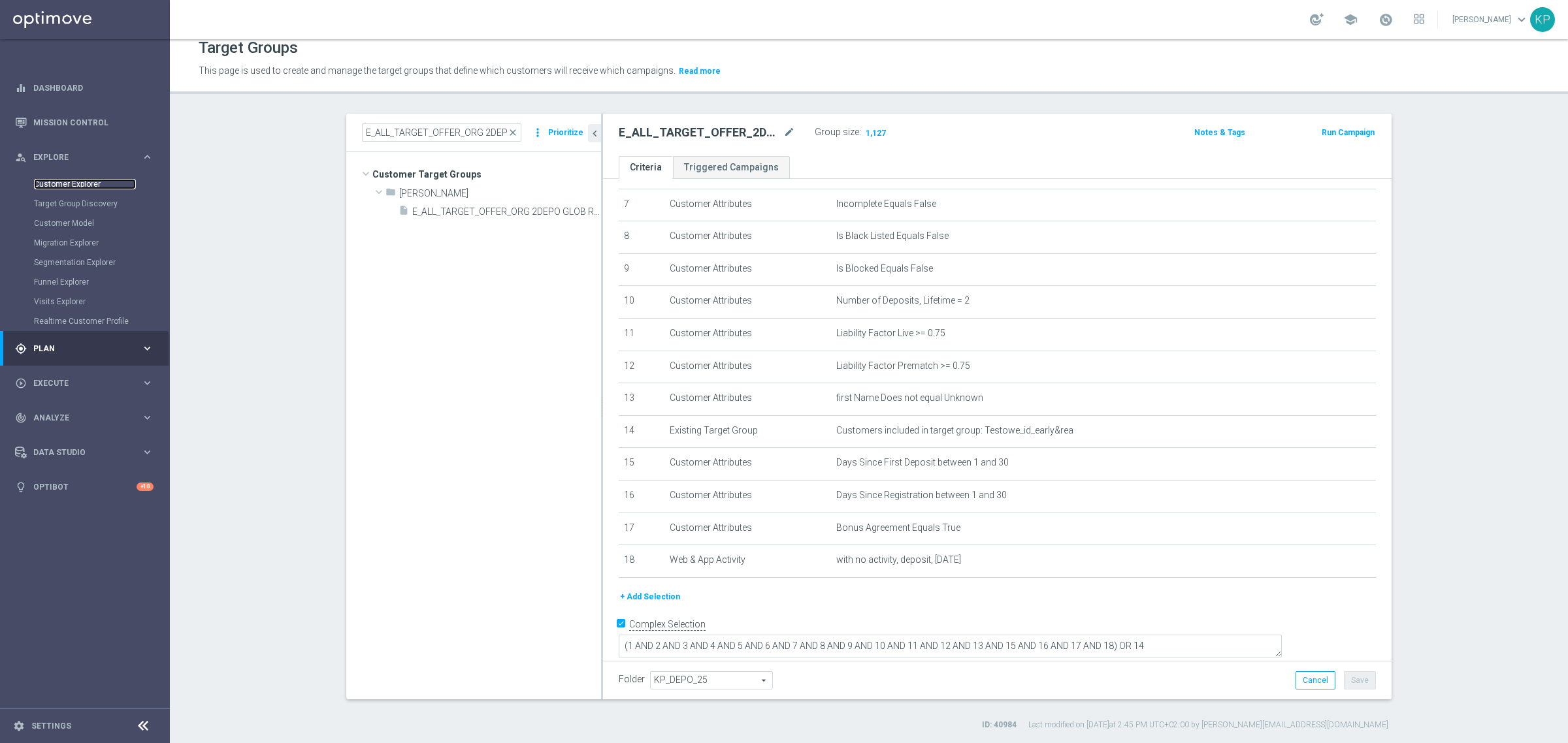
click at [81, 183] on link "Customer Explorer" at bounding box center [85, 184] width 102 height 11
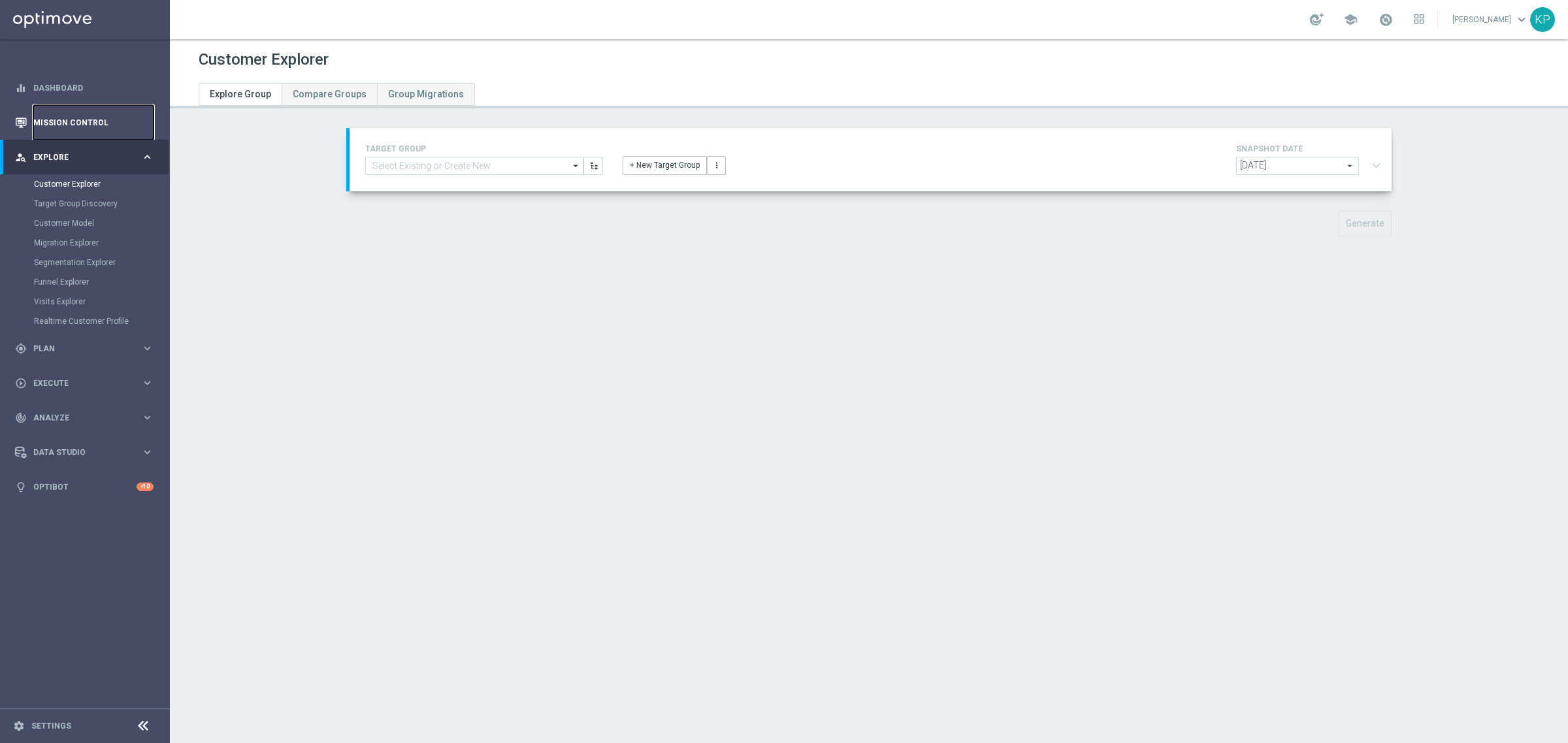
click at [113, 122] on link "Mission Control" at bounding box center [93, 122] width 120 height 35
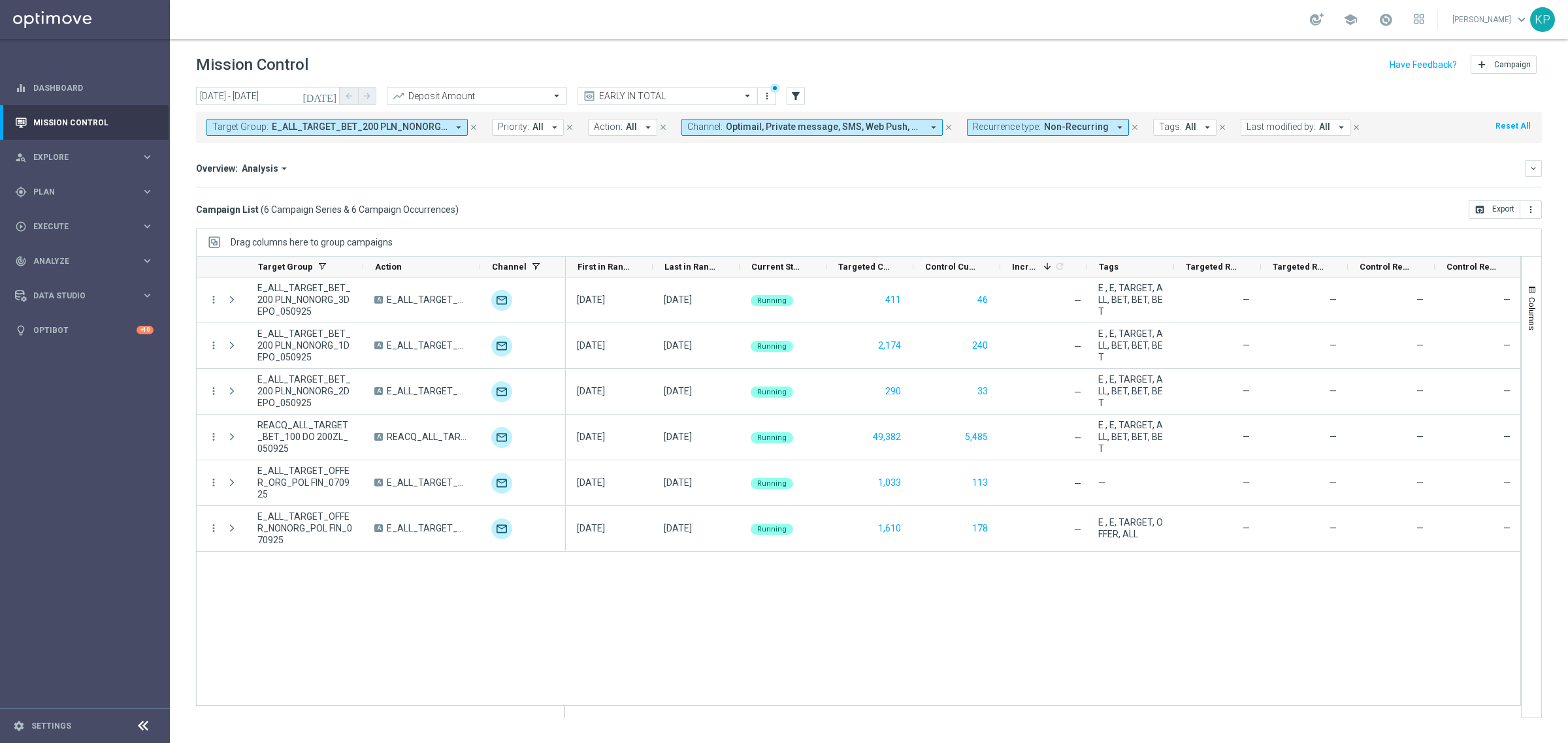
click at [1006, 129] on span "Recurrence type:" at bounding box center [1006, 127] width 68 height 11
click at [988, 214] on div "Recurring" at bounding box center [1020, 221] width 93 height 21
click at [988, 197] on label "Non-Recurring" at bounding box center [1011, 199] width 50 height 8
click at [814, 168] on div "Overview: Analysis arrow_drop_down" at bounding box center [860, 168] width 1329 height 12
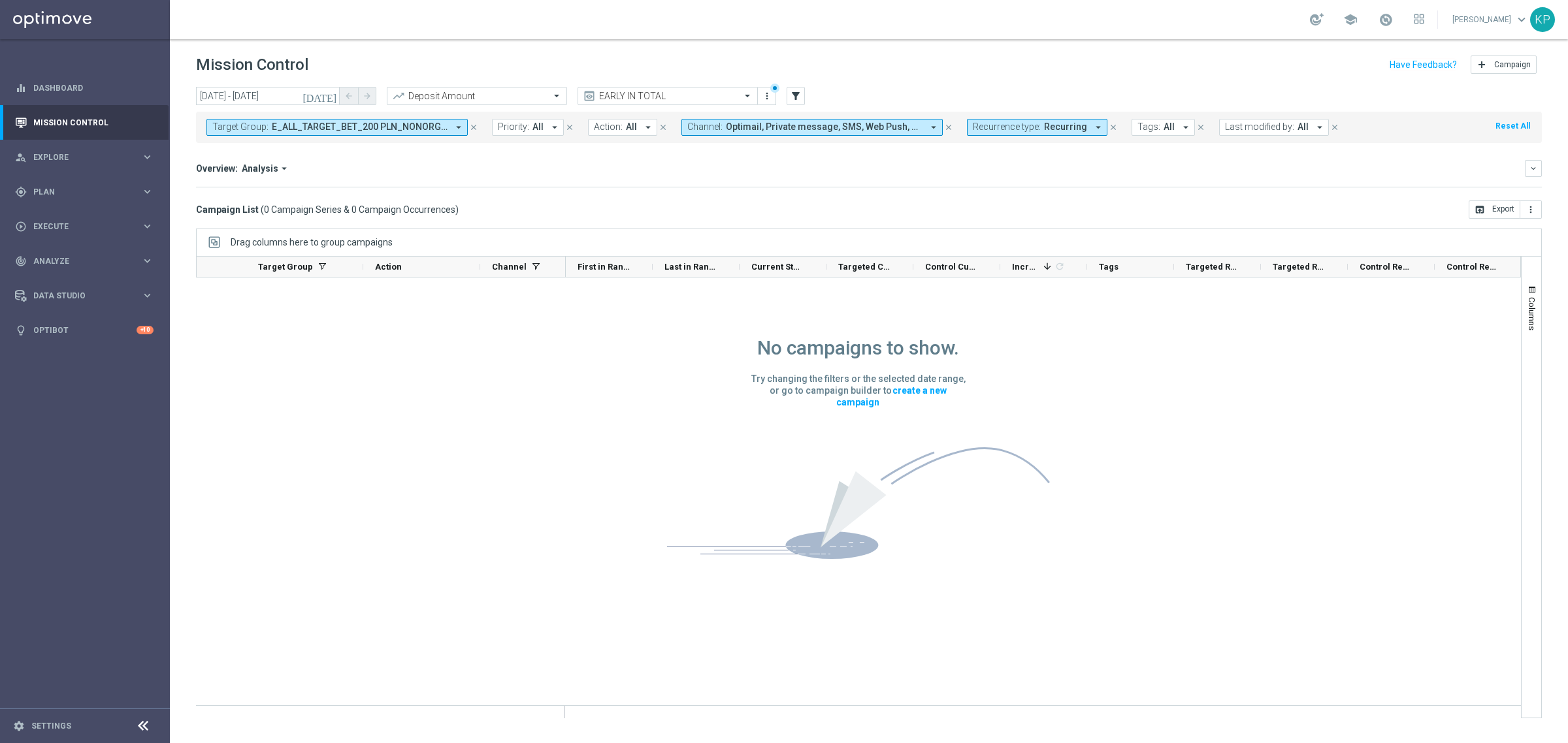
click at [402, 126] on span "E_ALL_TARGET_BET_200 PLN_NONORG_1DEPO_050925, E_ALL_TARGET_BET_200 PLN_NONORG_2…" at bounding box center [359, 127] width 175 height 11
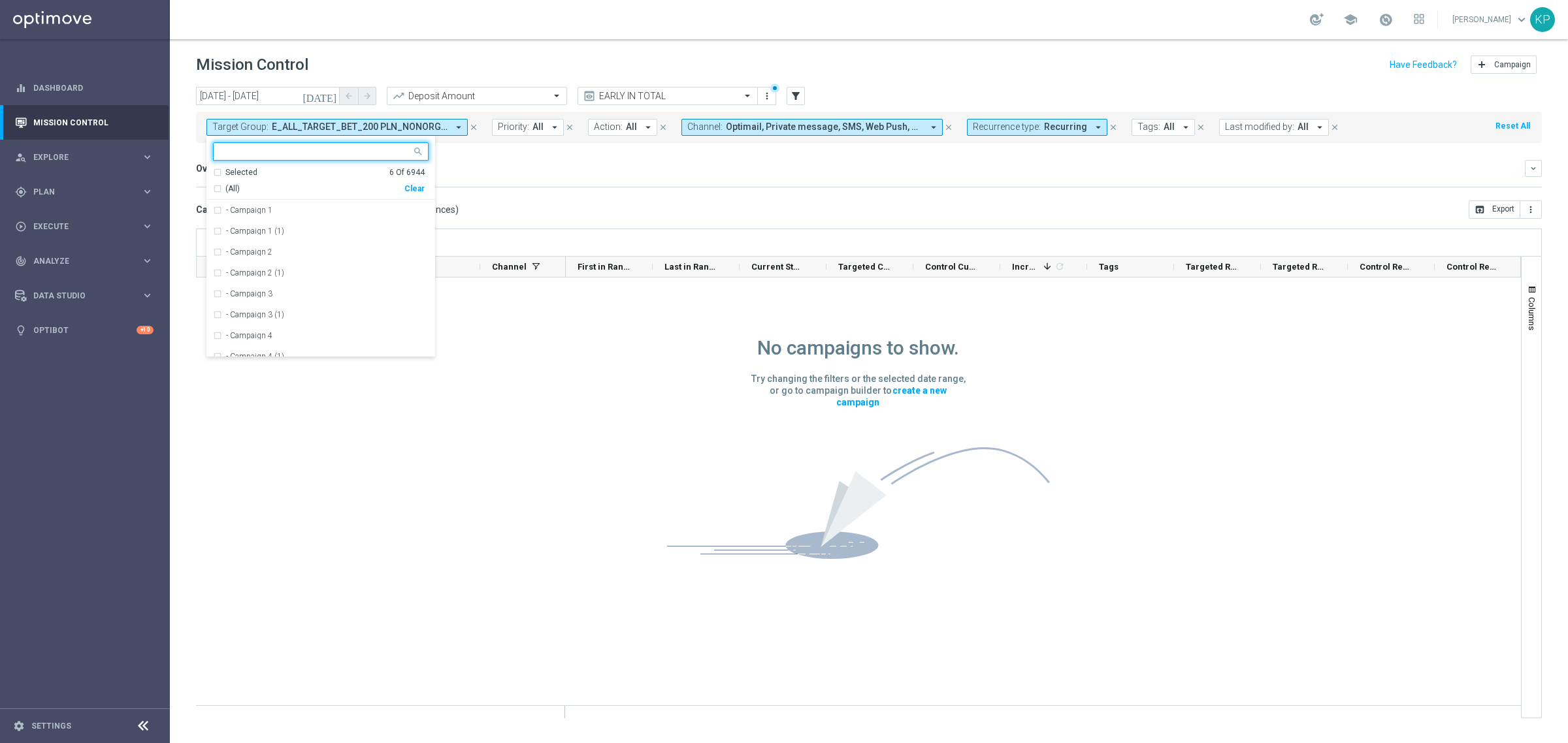
click at [258, 178] on div "(All) Clear" at bounding box center [318, 186] width 211 height 16
click at [237, 177] on div "Selected" at bounding box center [241, 172] width 32 height 11
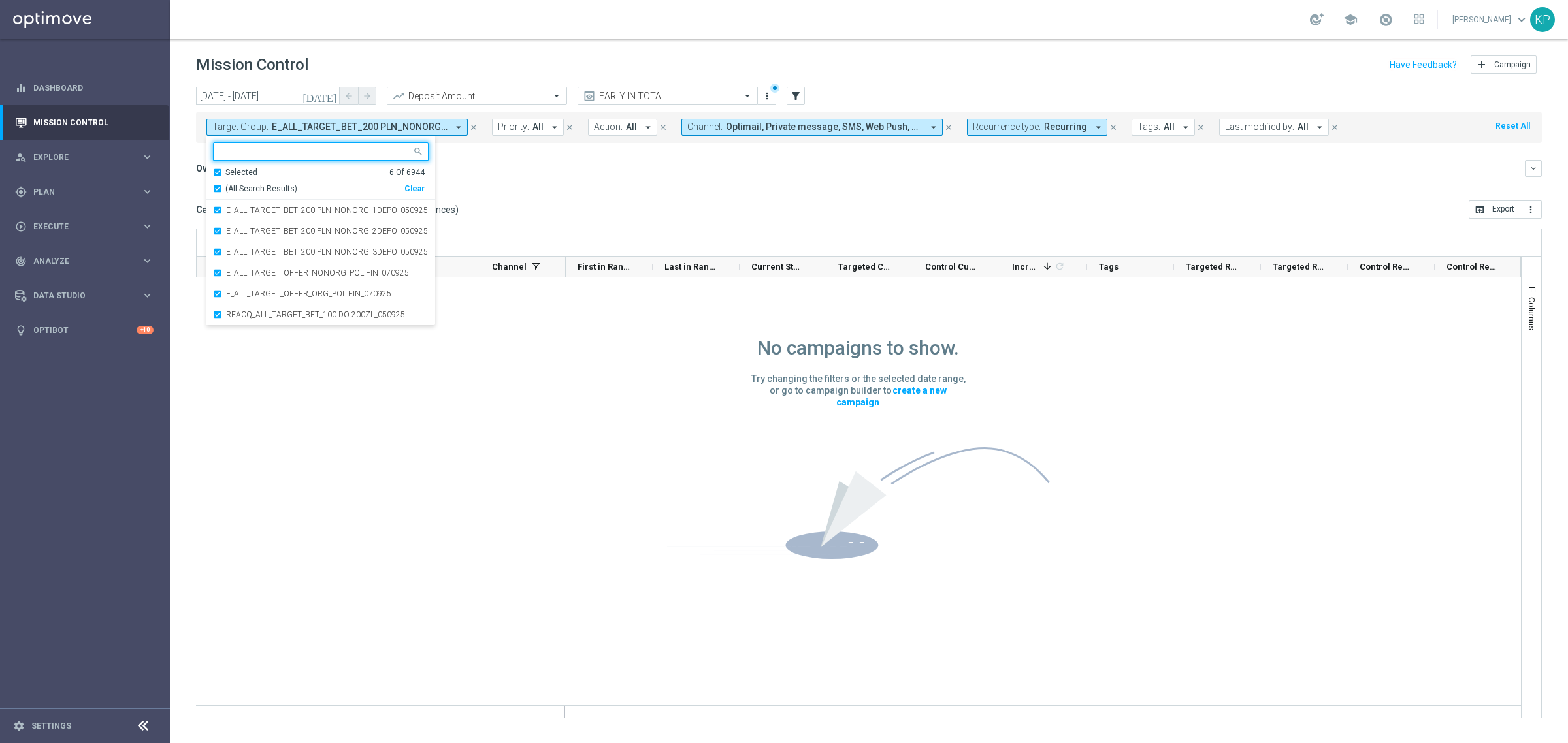
click at [217, 187] on div "(All Search Results)" at bounding box center [308, 189] width 192 height 11
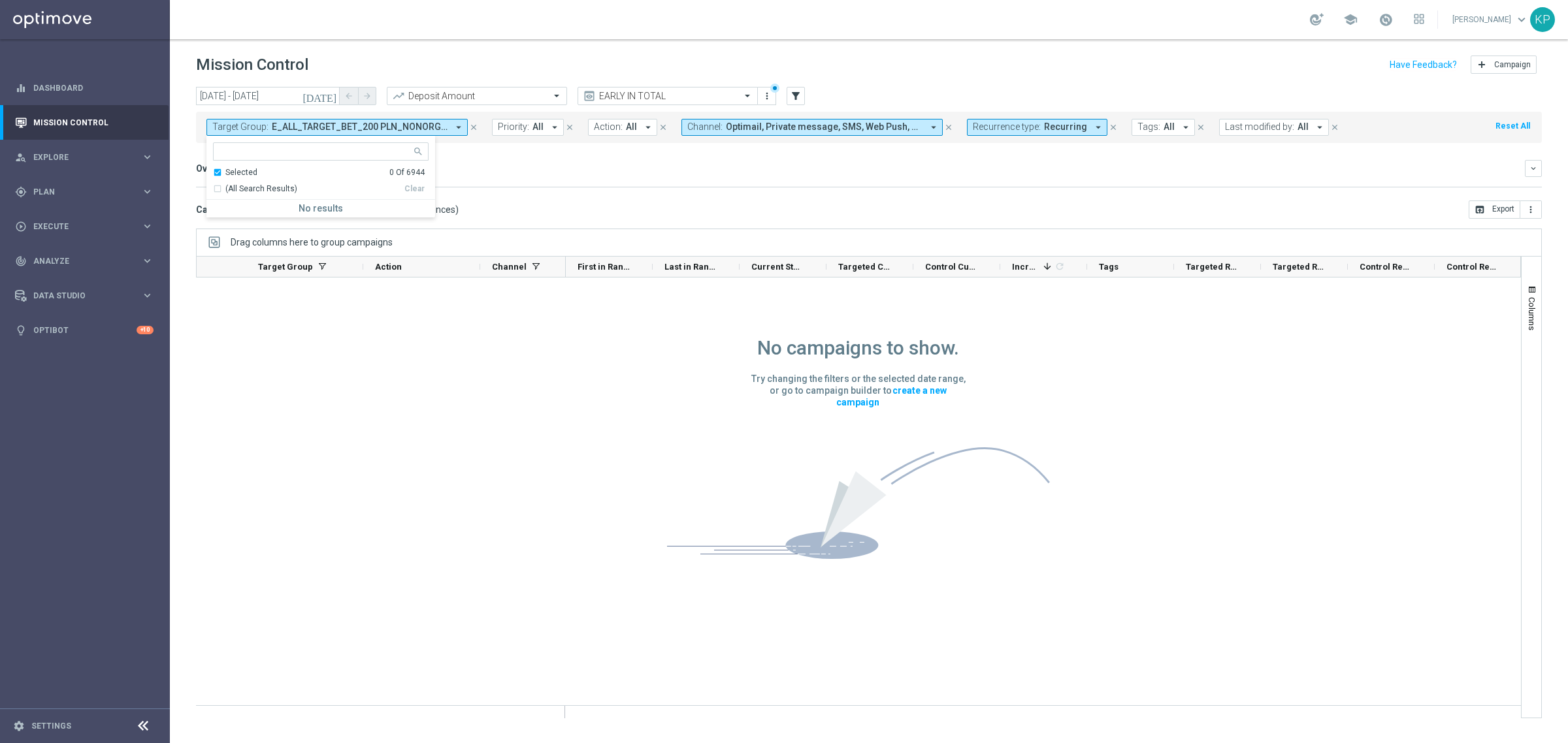
click at [219, 174] on div "Selected 0 Of 6944" at bounding box center [318, 172] width 211 height 11
click at [540, 201] on div "Campaign List ( 0 Campaign Series & 0 Campaign Occurrences ) open_in_browser Ex…" at bounding box center [869, 210] width 1346 height 18
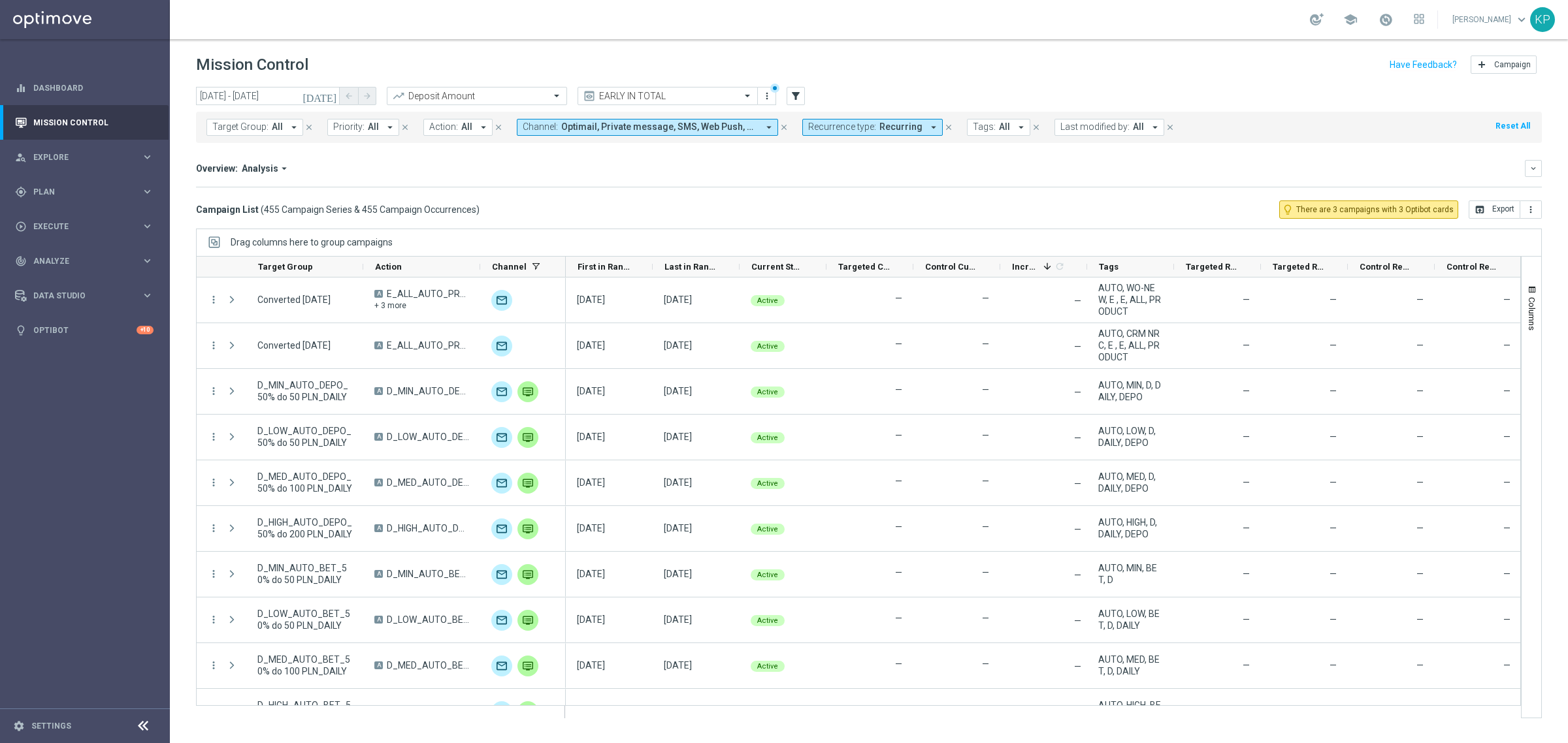
click at [331, 98] on icon "today" at bounding box center [320, 95] width 35 height 12
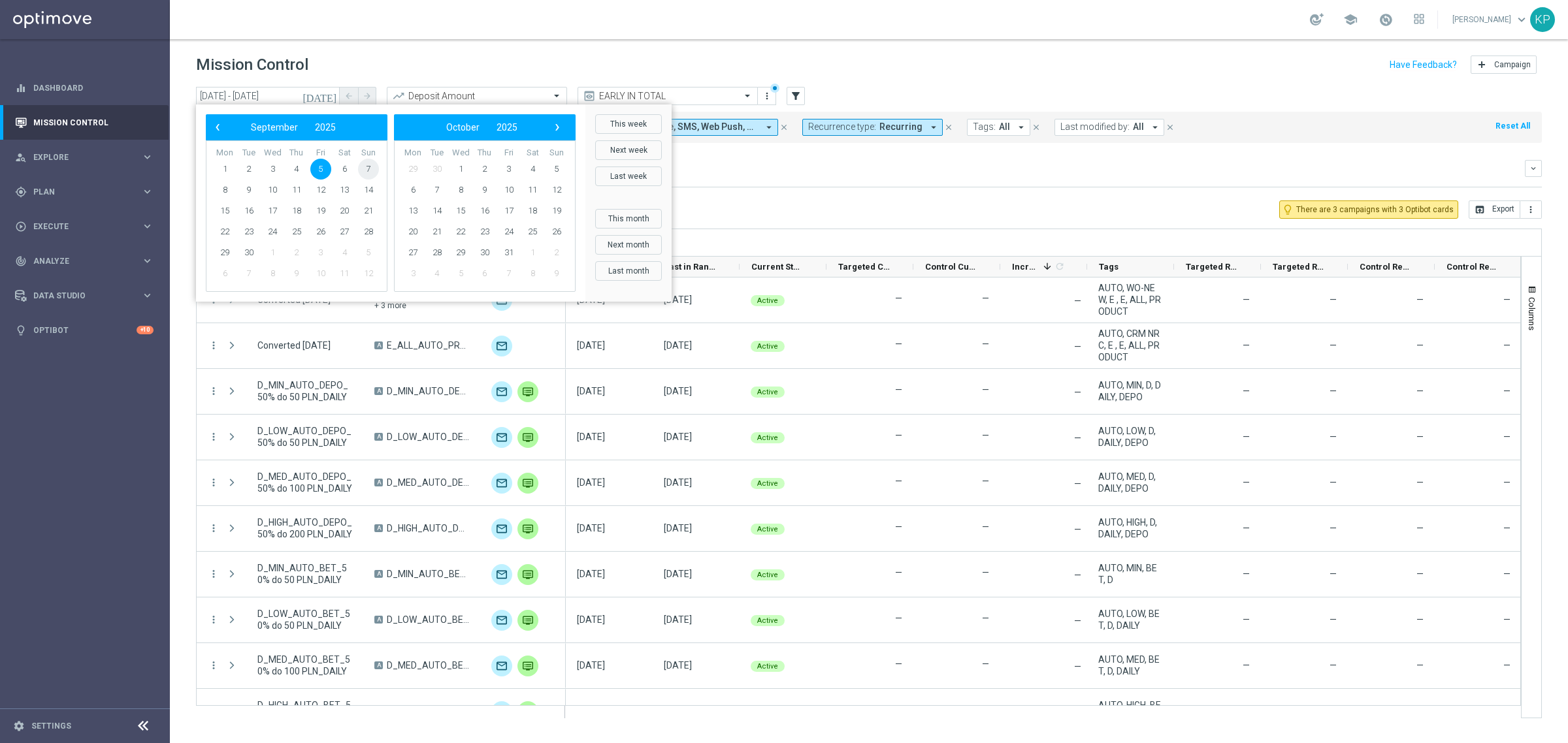
click at [368, 165] on span "7" at bounding box center [368, 169] width 21 height 21
type input "07 Sep 2025 - 07 Sep 2025"
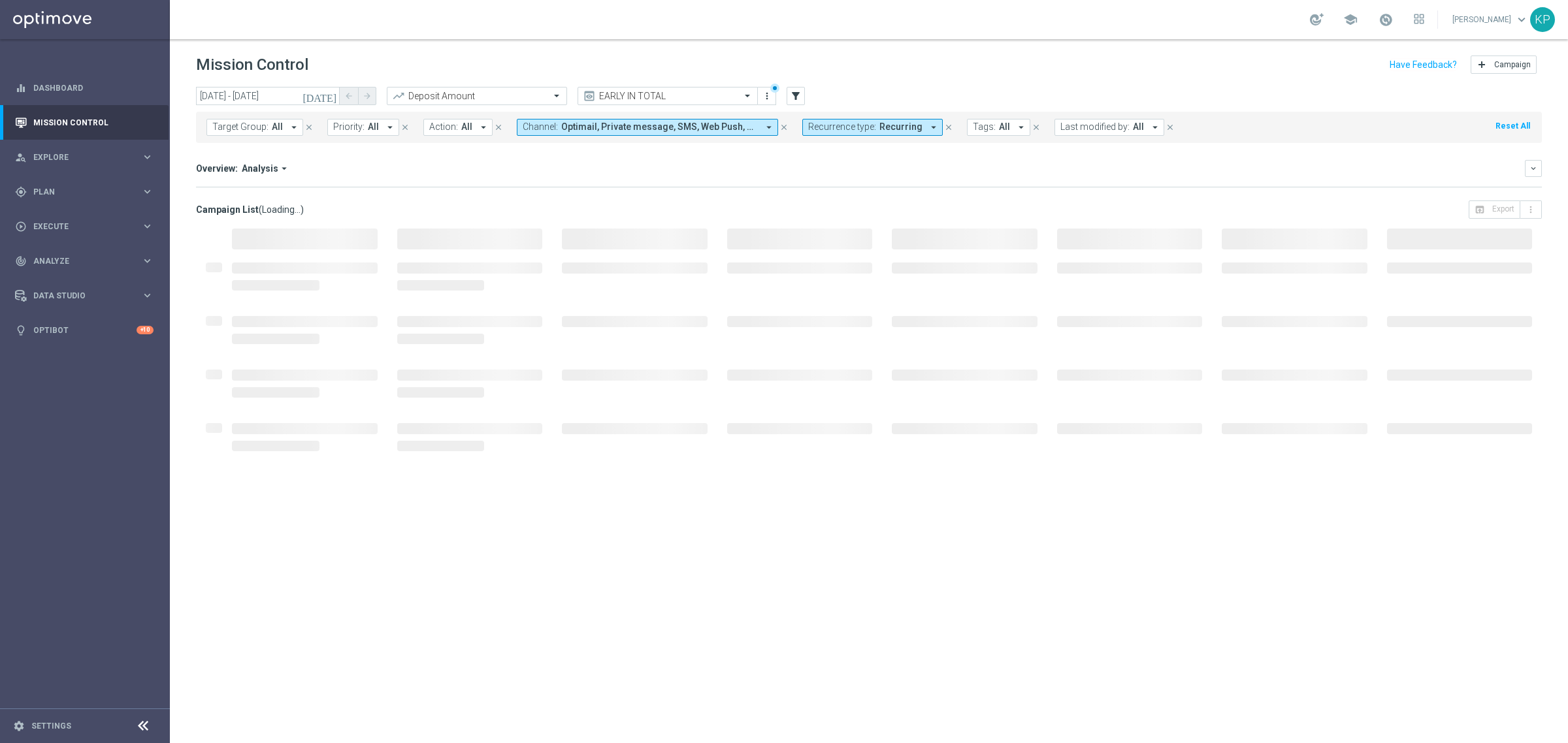
click at [552, 183] on div "Overview: Analysis arrow_drop_down keyboard_arrow_down Increase In Deposit Amou…" at bounding box center [869, 173] width 1346 height 28
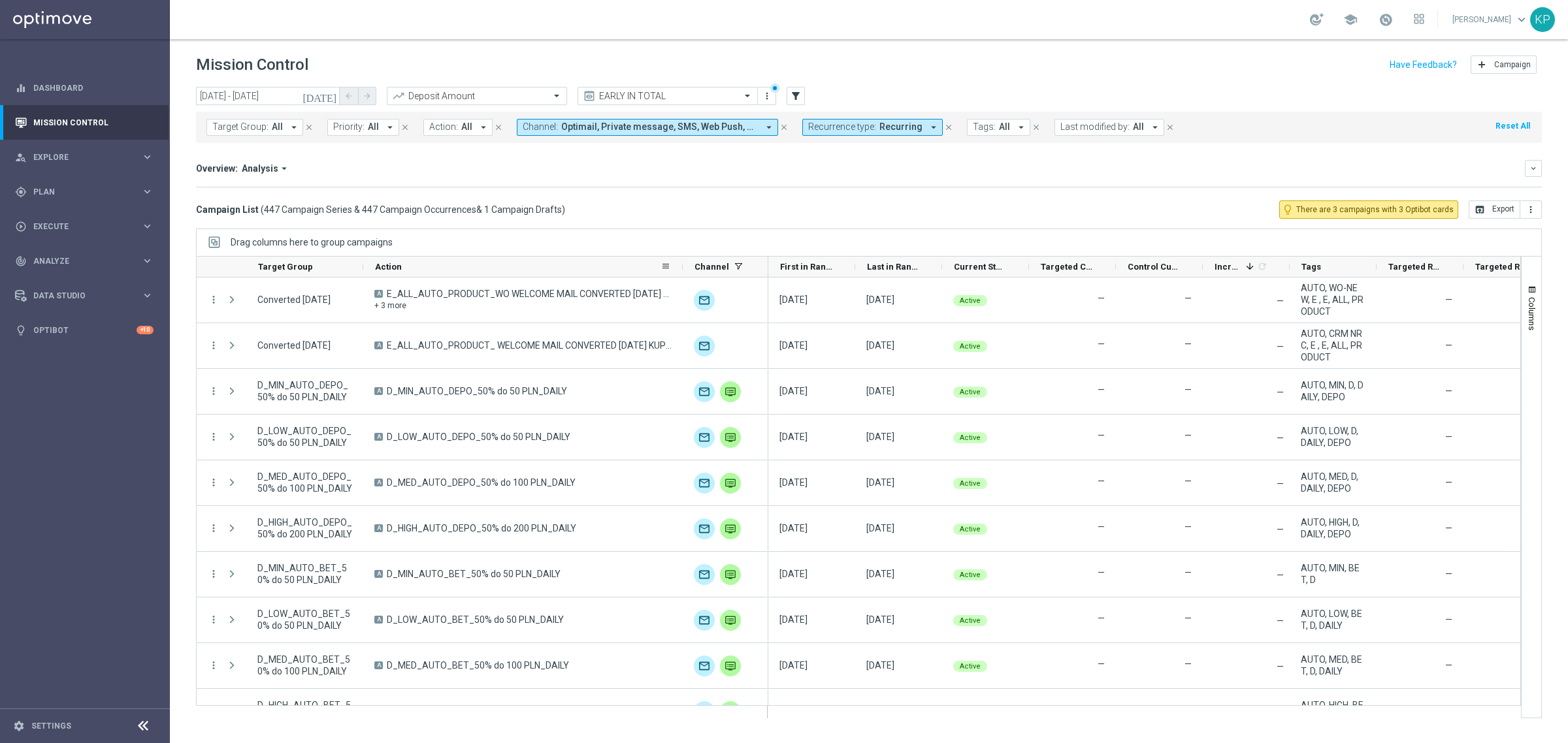
drag, startPoint x: 477, startPoint y: 266, endPoint x: 680, endPoint y: 269, distance: 203.0
click at [680, 269] on div at bounding box center [682, 267] width 5 height 21
click at [1003, 131] on button "Tags: All arrow_drop_down" at bounding box center [999, 127] width 64 height 17
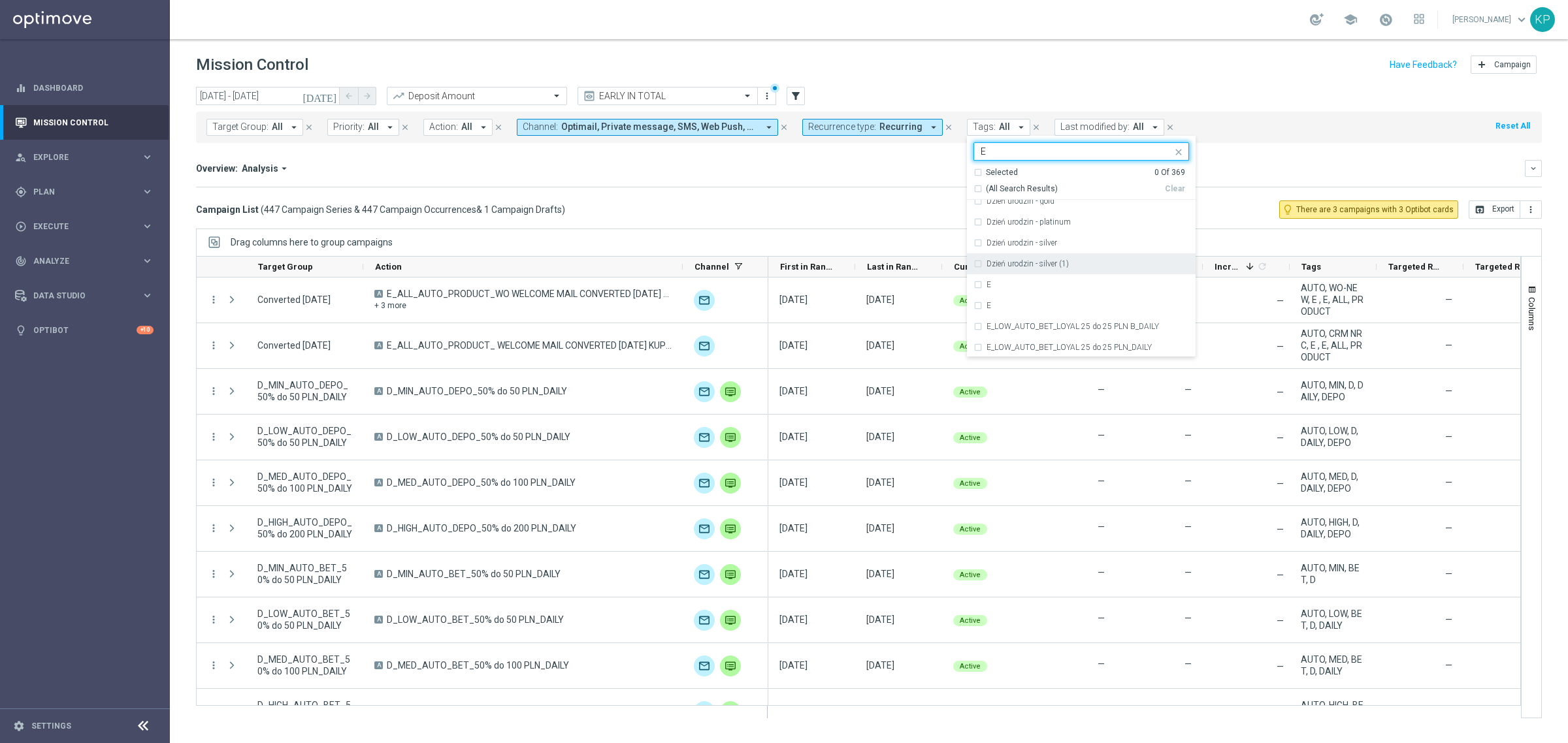
scroll to position [2530, 0]
click at [973, 206] on div "E" at bounding box center [1081, 209] width 216 height 21
type input "E"
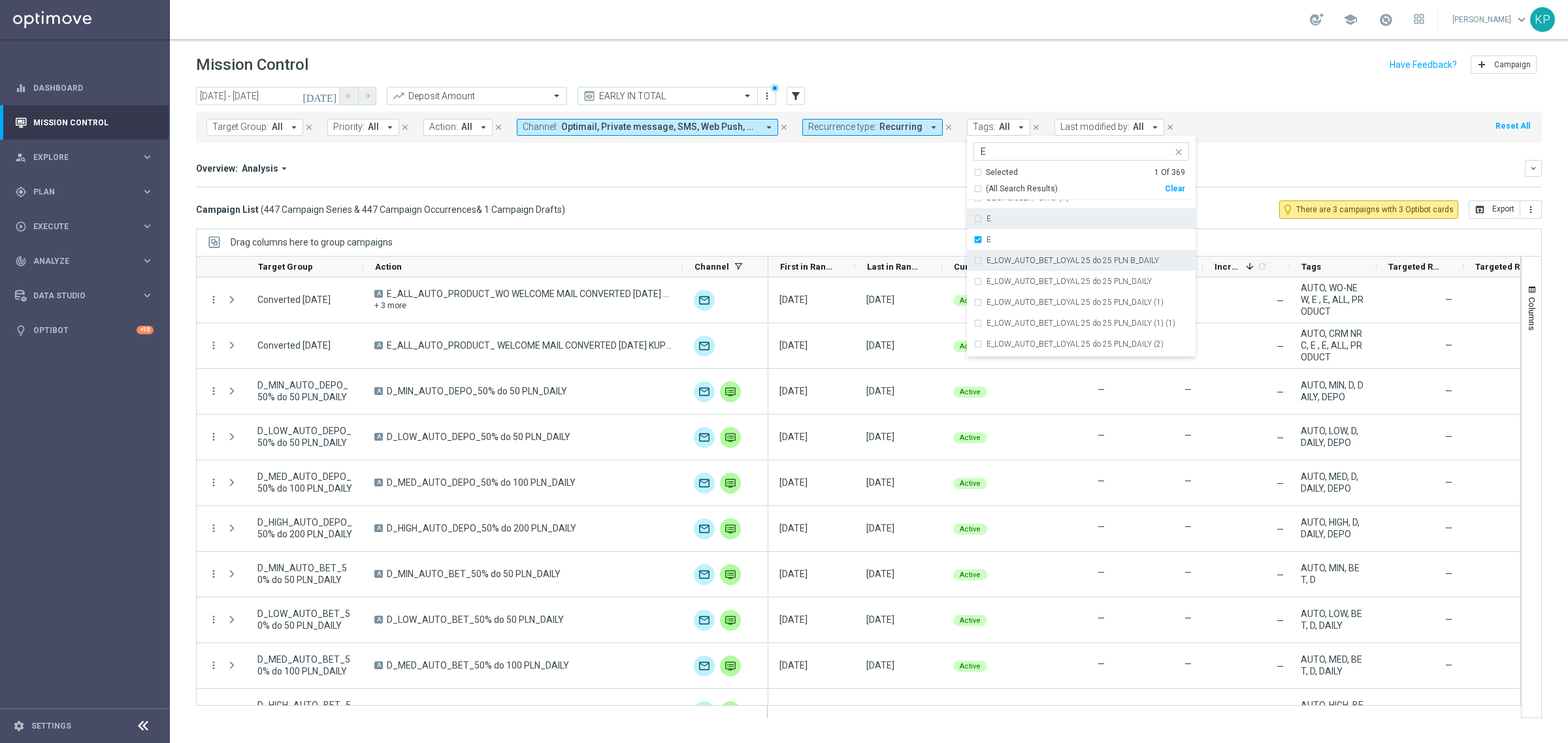
scroll to position [2448, 0]
click at [977, 272] on div "E" at bounding box center [1081, 269] width 216 height 21
click at [900, 214] on div "Campaign List ( 447 Campaign Series & 447 Campaign Occurrences & 1 Campaign Dra…" at bounding box center [869, 210] width 1346 height 18
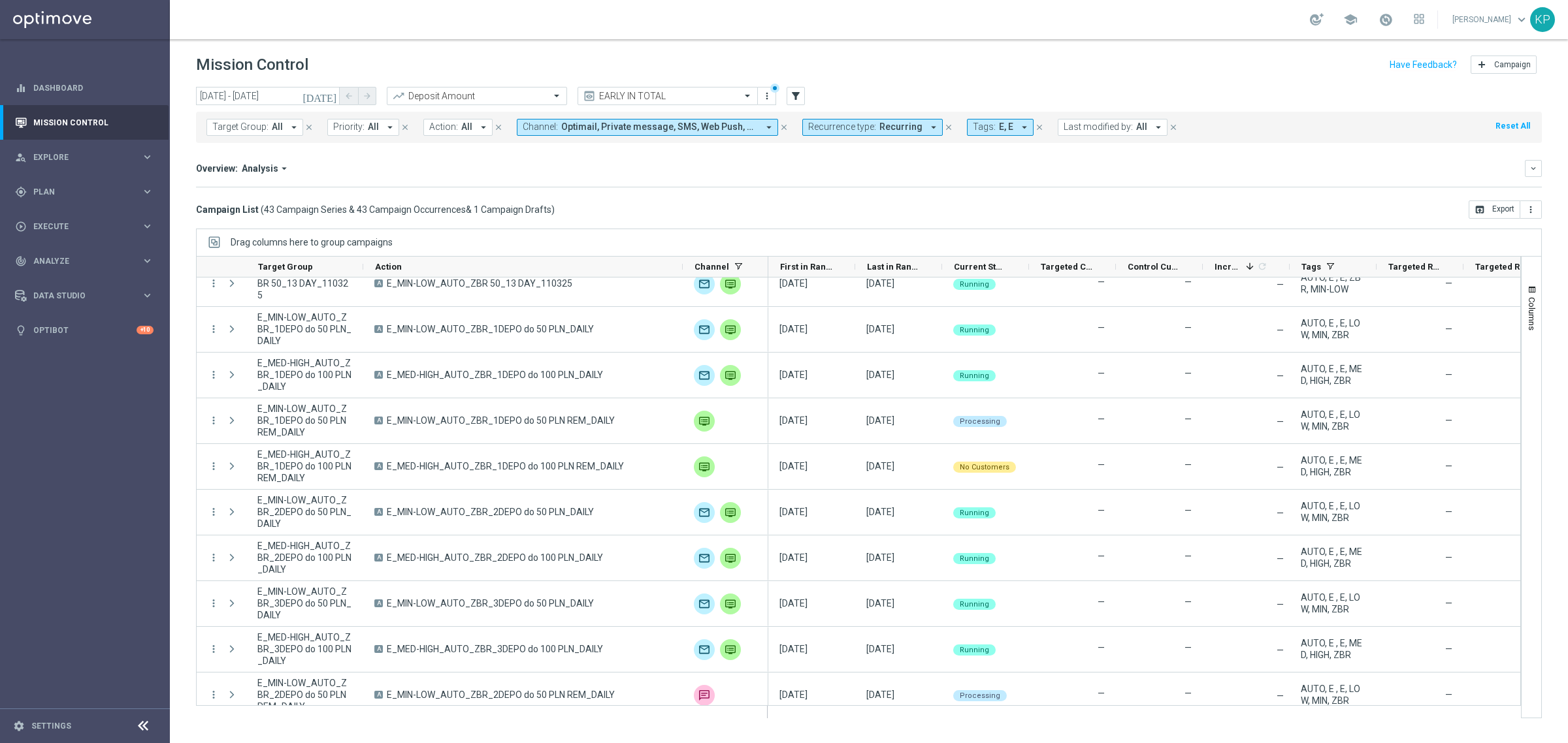
scroll to position [1061, 0]
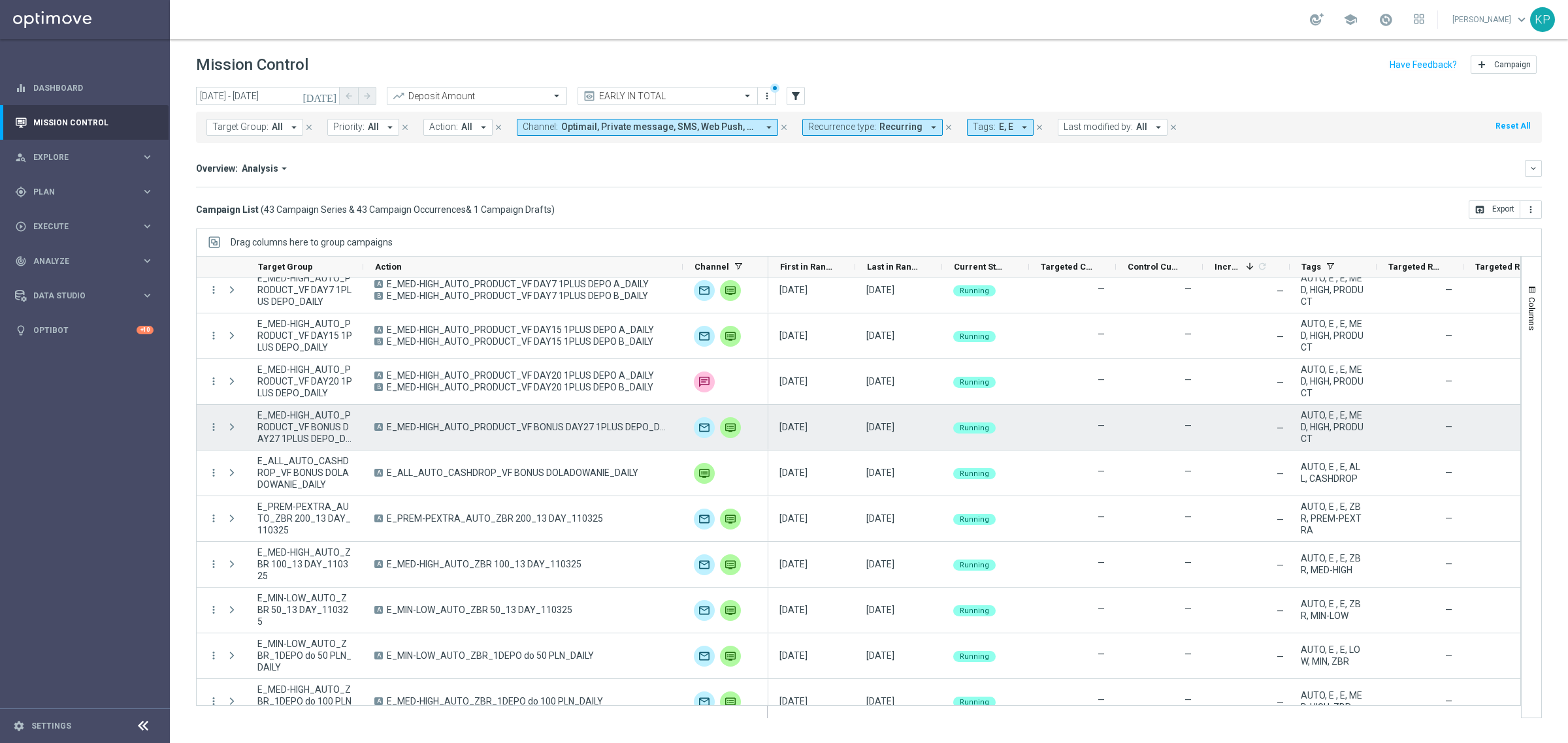
click at [556, 434] on div "A E_MED-HIGH_AUTO_PRODUCT_VF BONUS DAY27 1PLUS DEPO_DAILY" at bounding box center [523, 428] width 320 height 45
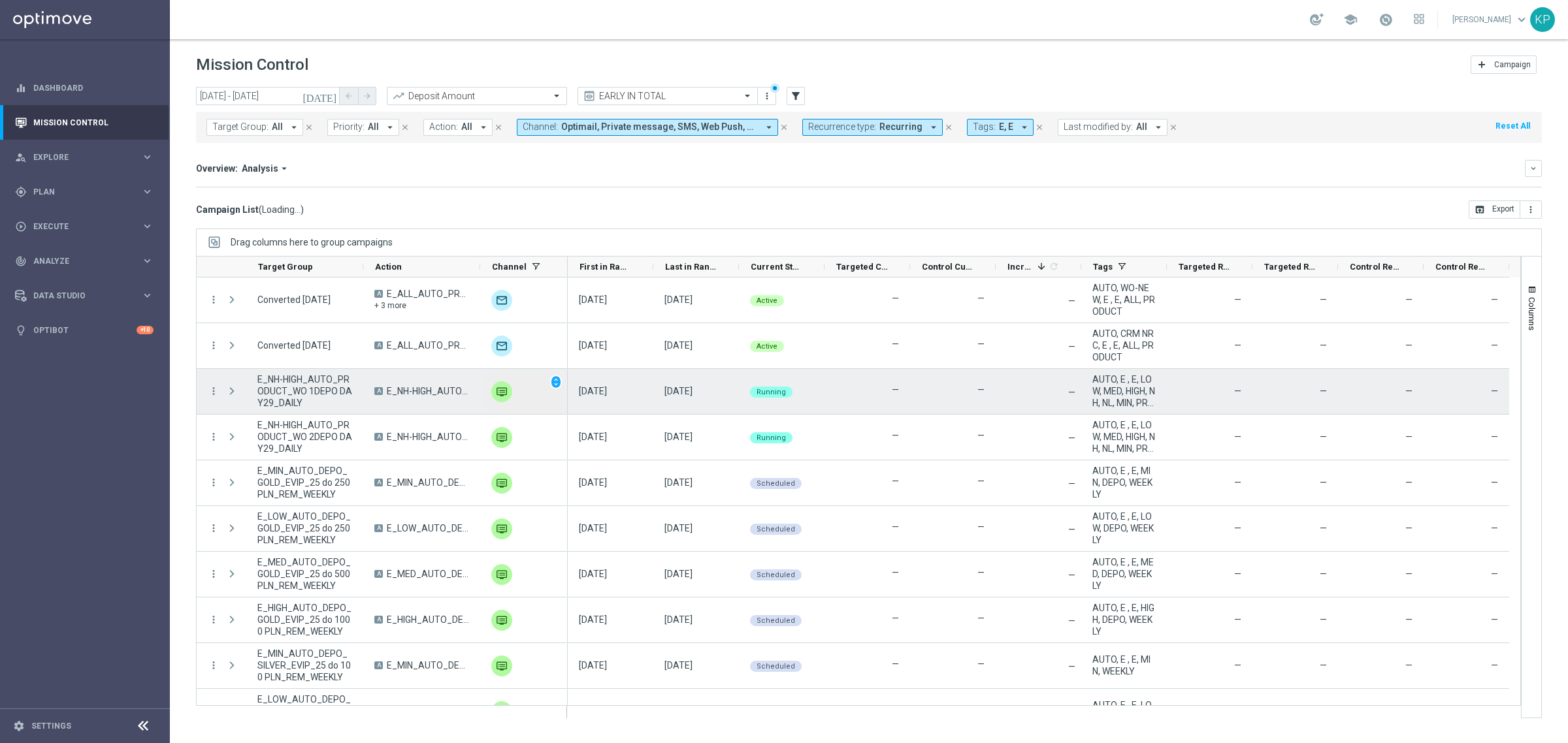
click at [546, 385] on div "unfold_more" at bounding box center [523, 392] width 81 height 40
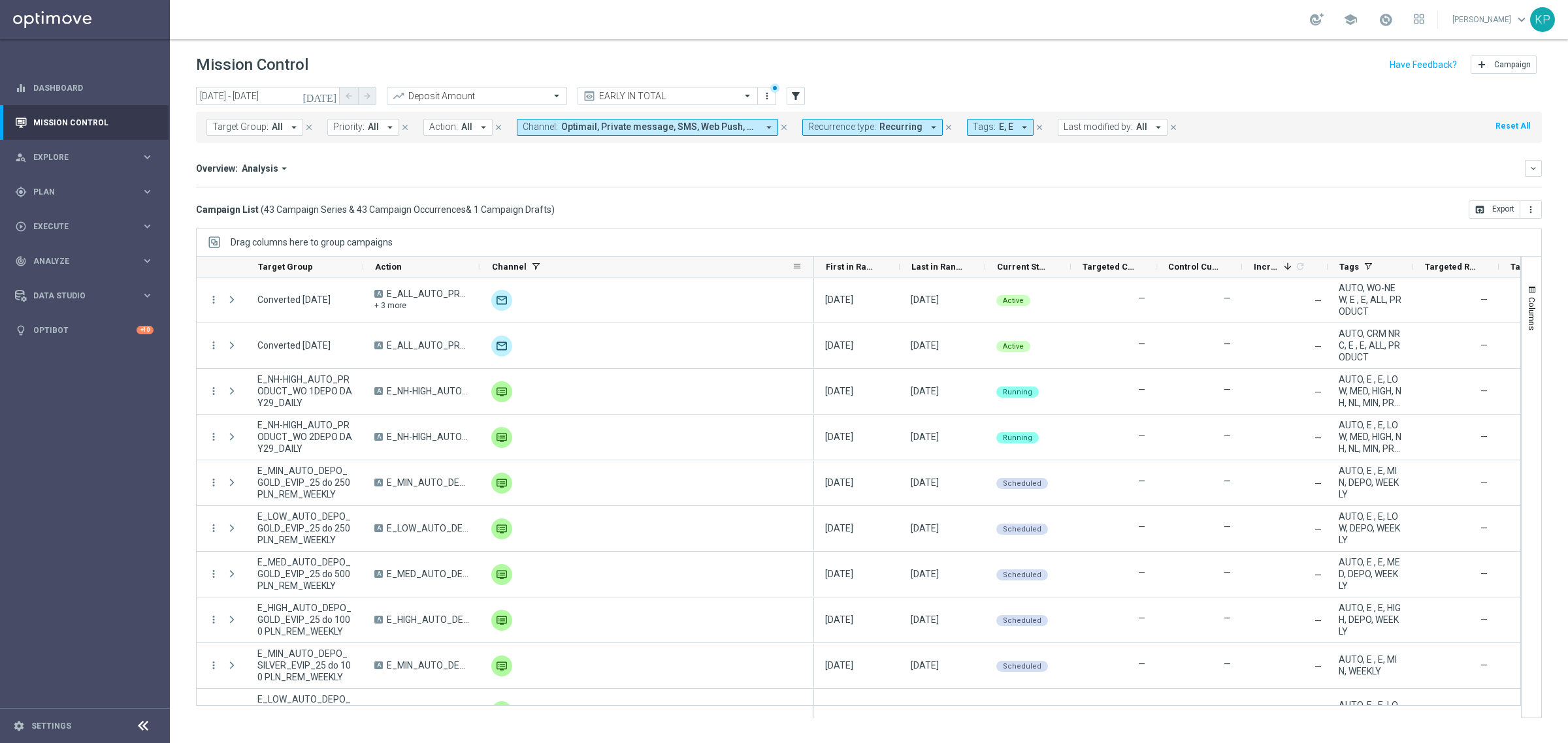
drag, startPoint x: 564, startPoint y: 265, endPoint x: 810, endPoint y: 261, distance: 246.0
click at [810, 261] on div "Channel" at bounding box center [647, 267] width 334 height 21
click at [255, 129] on span "Target Group:" at bounding box center [240, 127] width 56 height 11
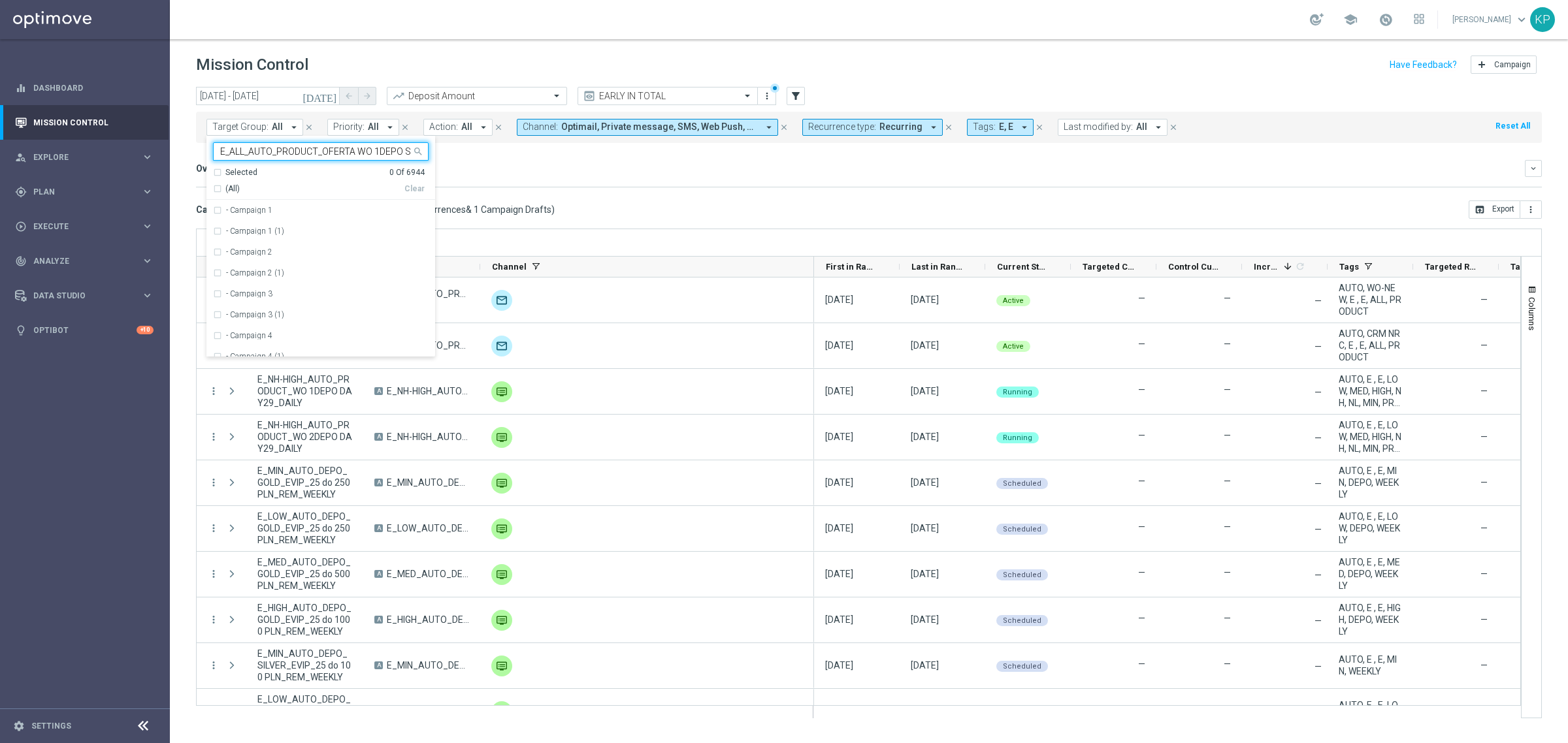
scroll to position [0, 63]
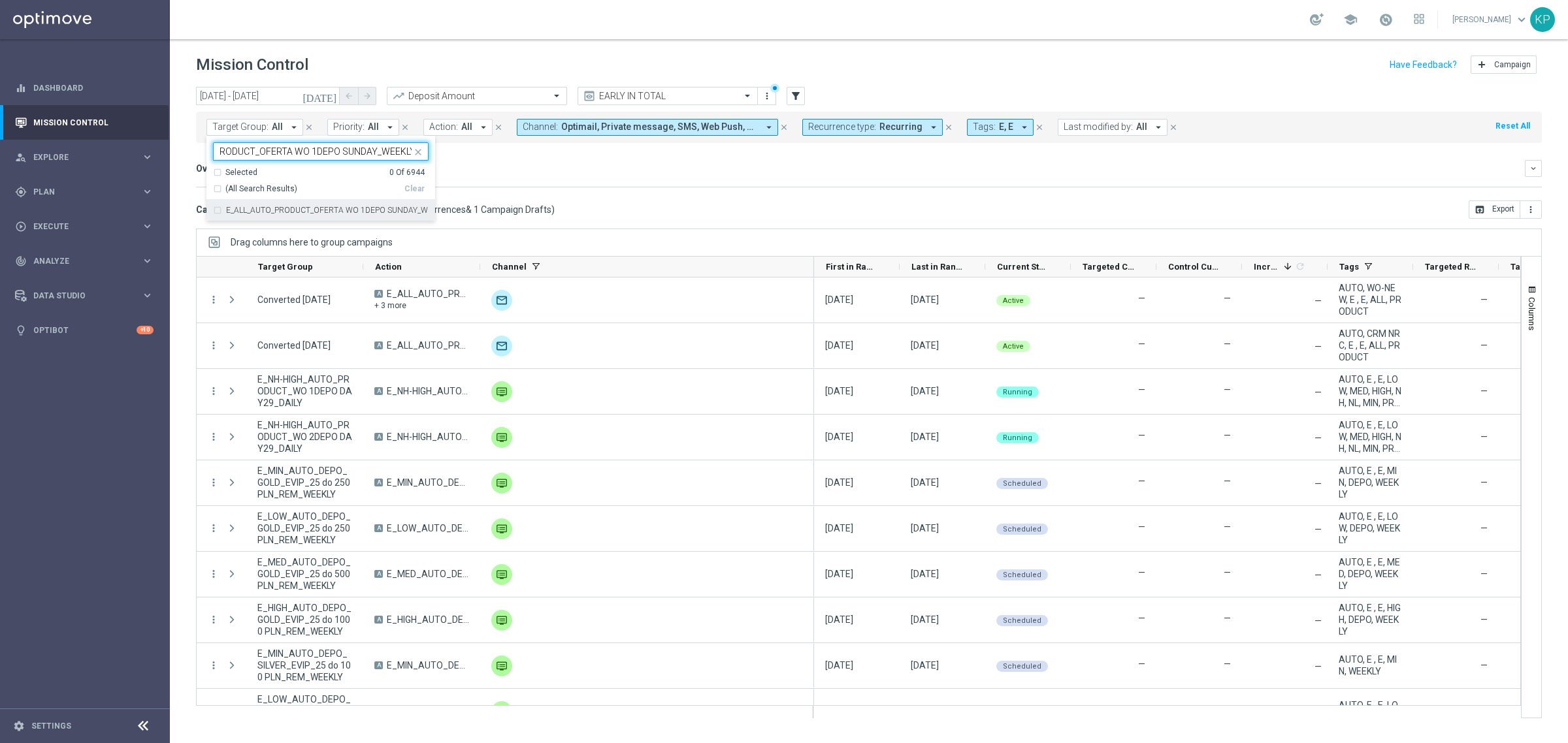
click at [322, 204] on div "E_ALL_AUTO_PRODUCT_OFERTA WO 1DEPO SUNDAY_WEEKLY" at bounding box center [320, 211] width 216 height 21
type input "E_ALL_AUTO_PRODUCT_OFERTA WO 1DEPO SUNDAY_WEEKLY"
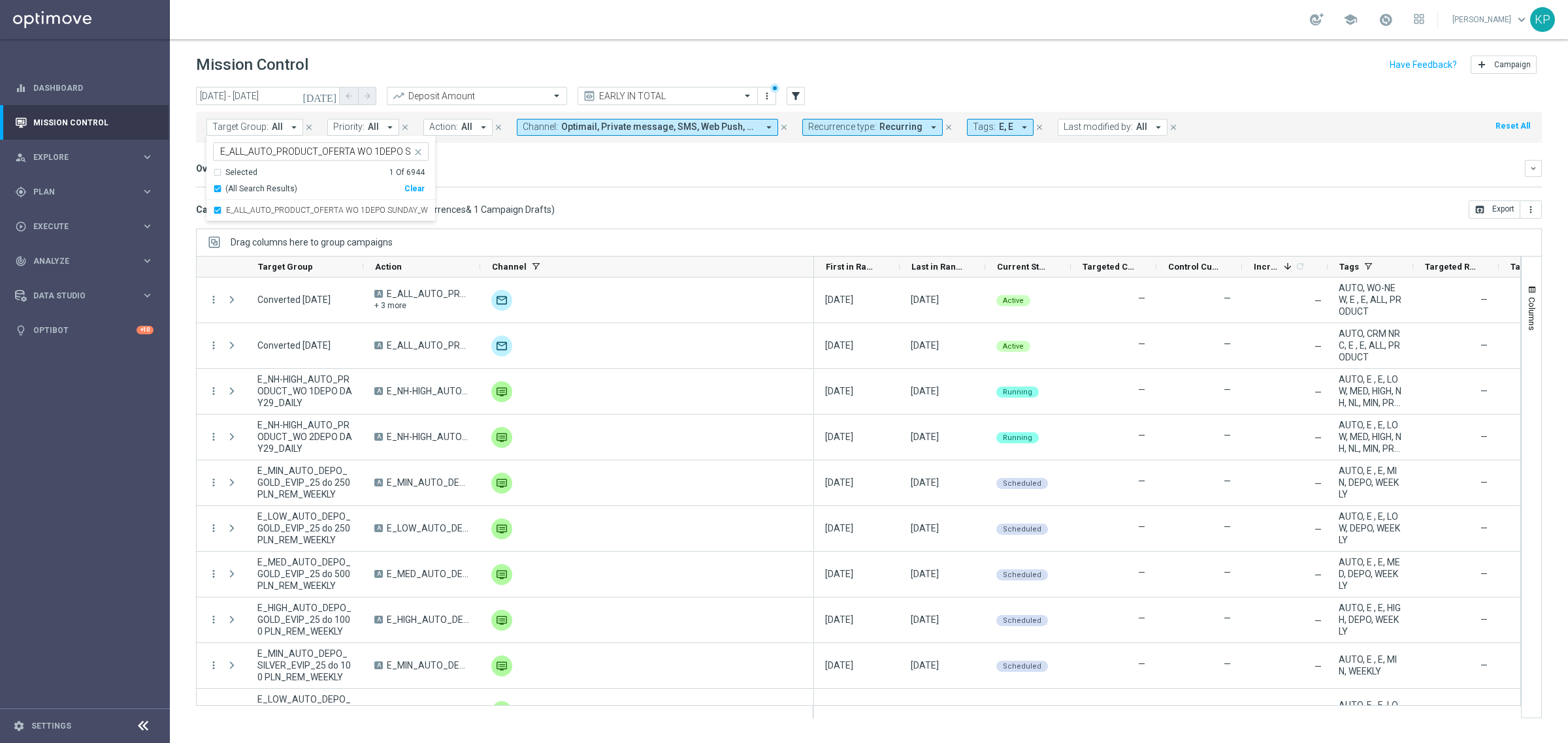
click at [537, 197] on mini-dashboard "Overview: Analysis arrow_drop_down keyboard_arrow_down Increase In Deposit Amou…" at bounding box center [869, 171] width 1346 height 57
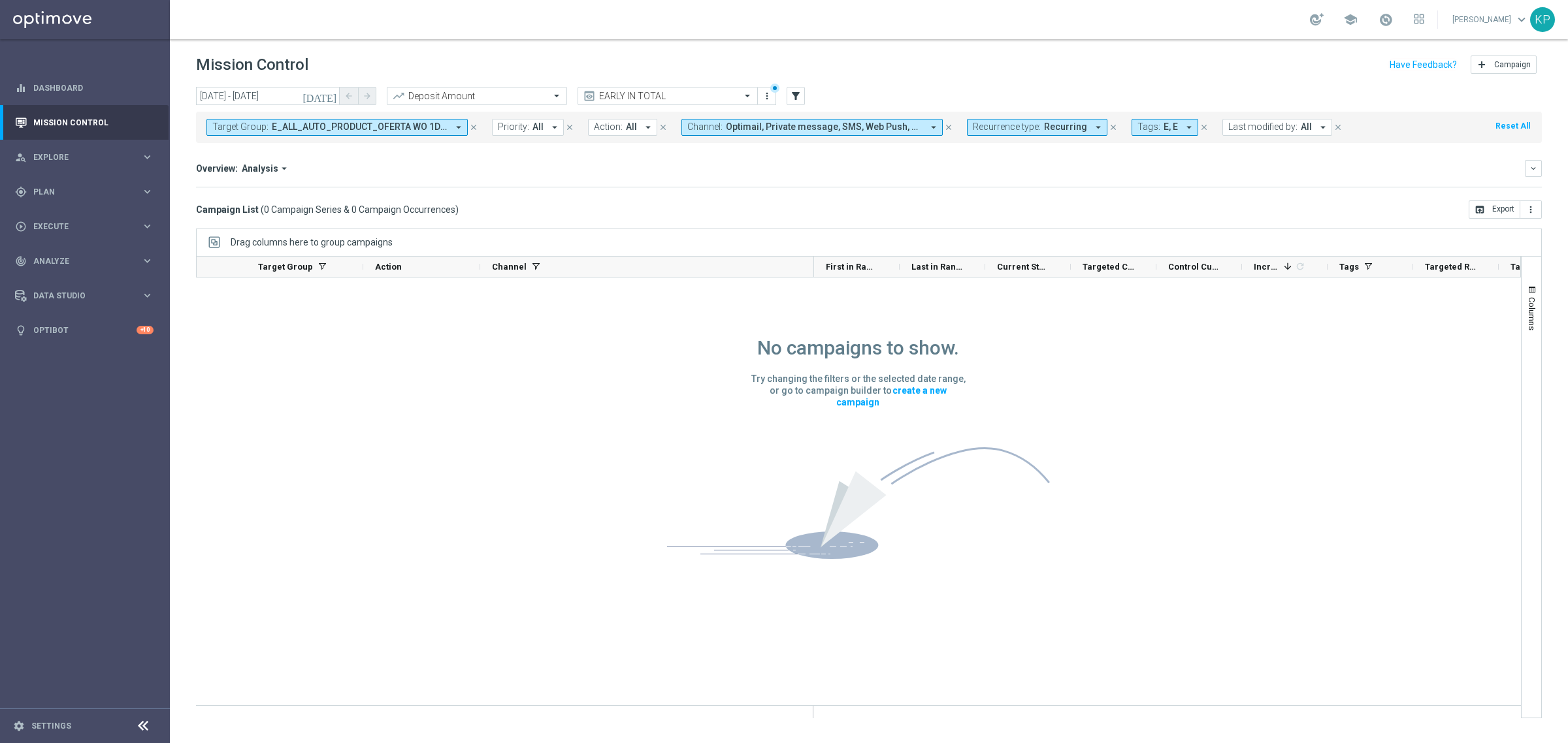
click at [335, 100] on icon "today" at bounding box center [320, 95] width 35 height 12
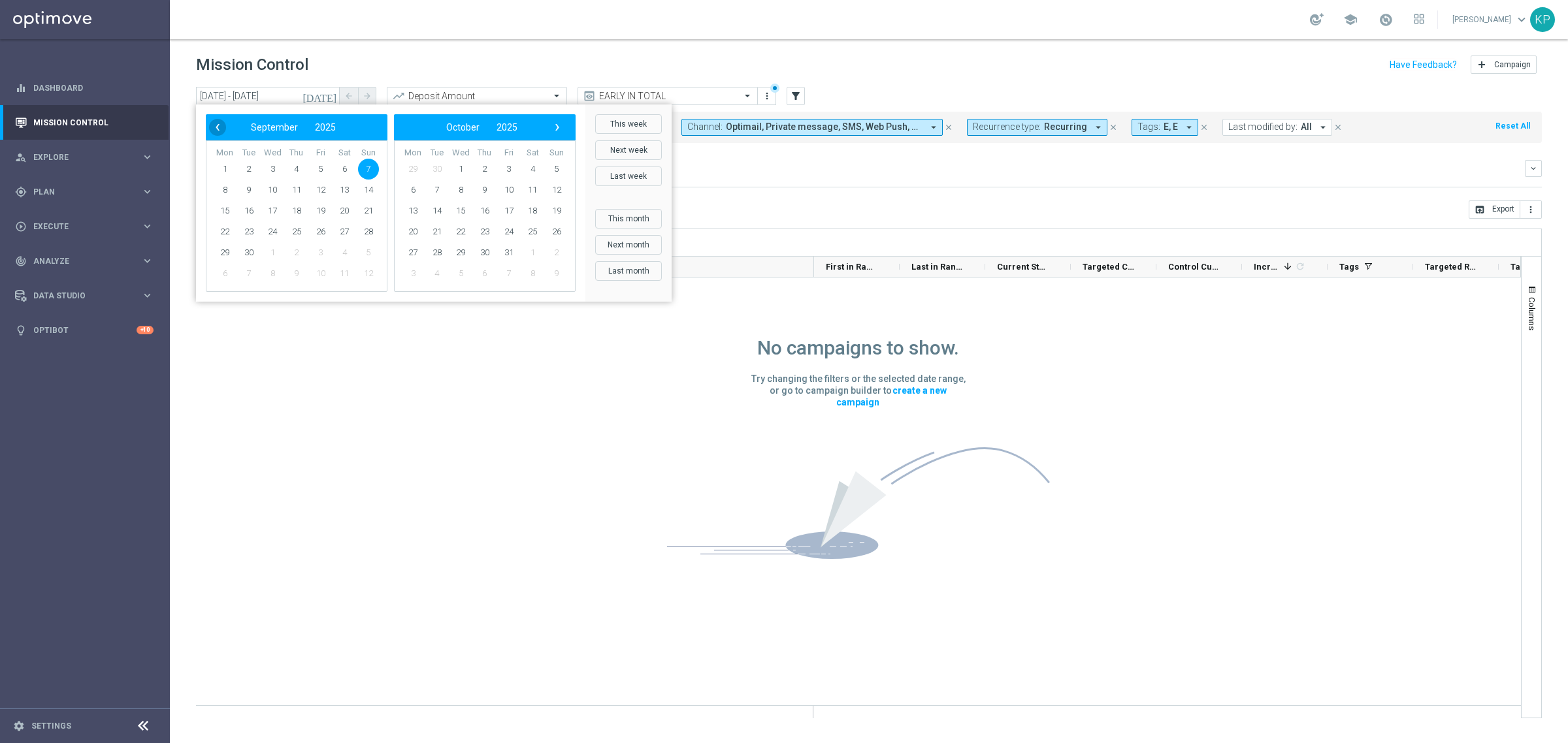
click at [219, 134] on span "‹" at bounding box center [218, 127] width 17 height 17
click at [214, 230] on span "18" at bounding box center [225, 232] width 21 height 21
click at [560, 175] on span "7" at bounding box center [557, 169] width 21 height 21
type input "18 Aug 2025 - 07 Sep 2025"
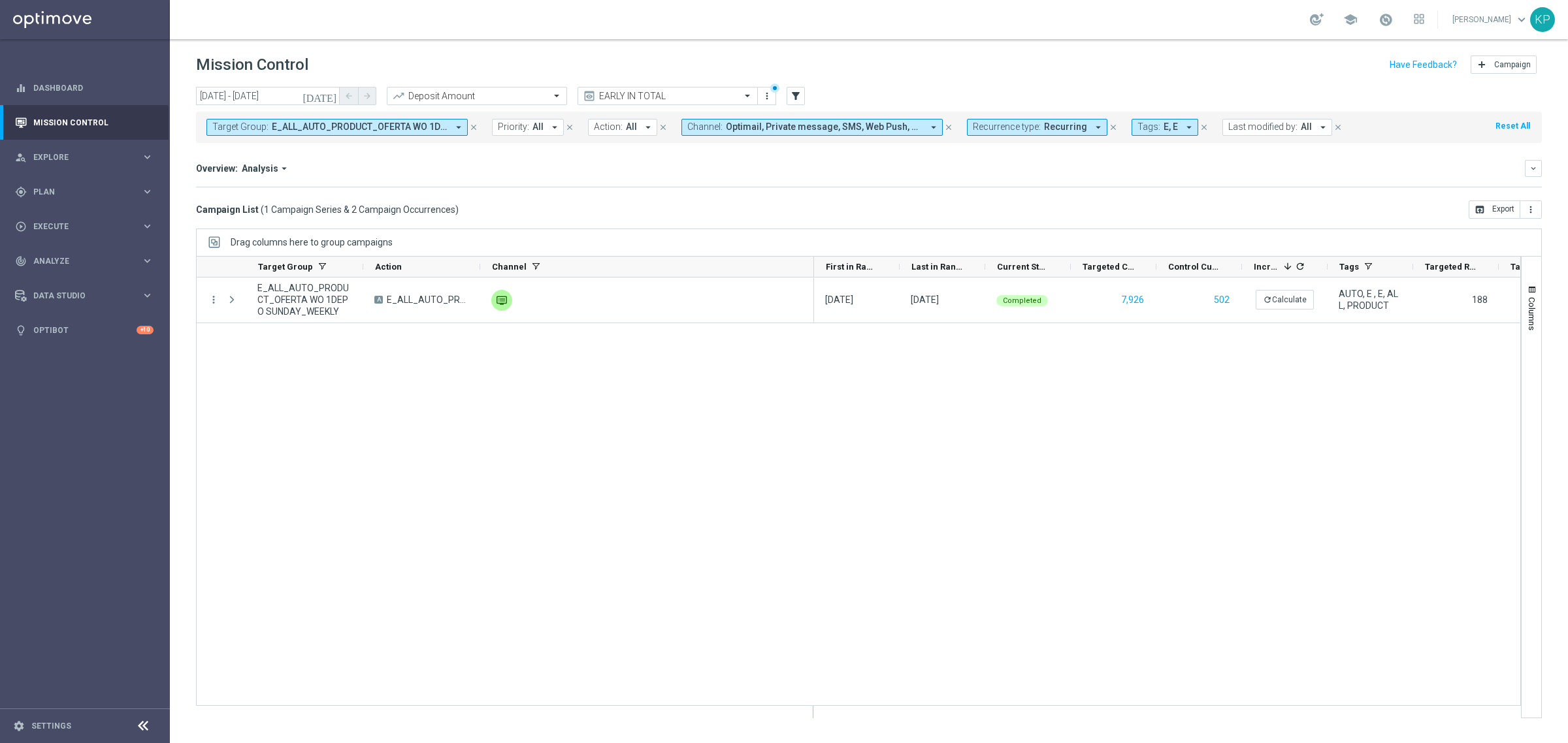
click at [441, 167] on div "Overview: Analysis arrow_drop_down" at bounding box center [860, 168] width 1329 height 12
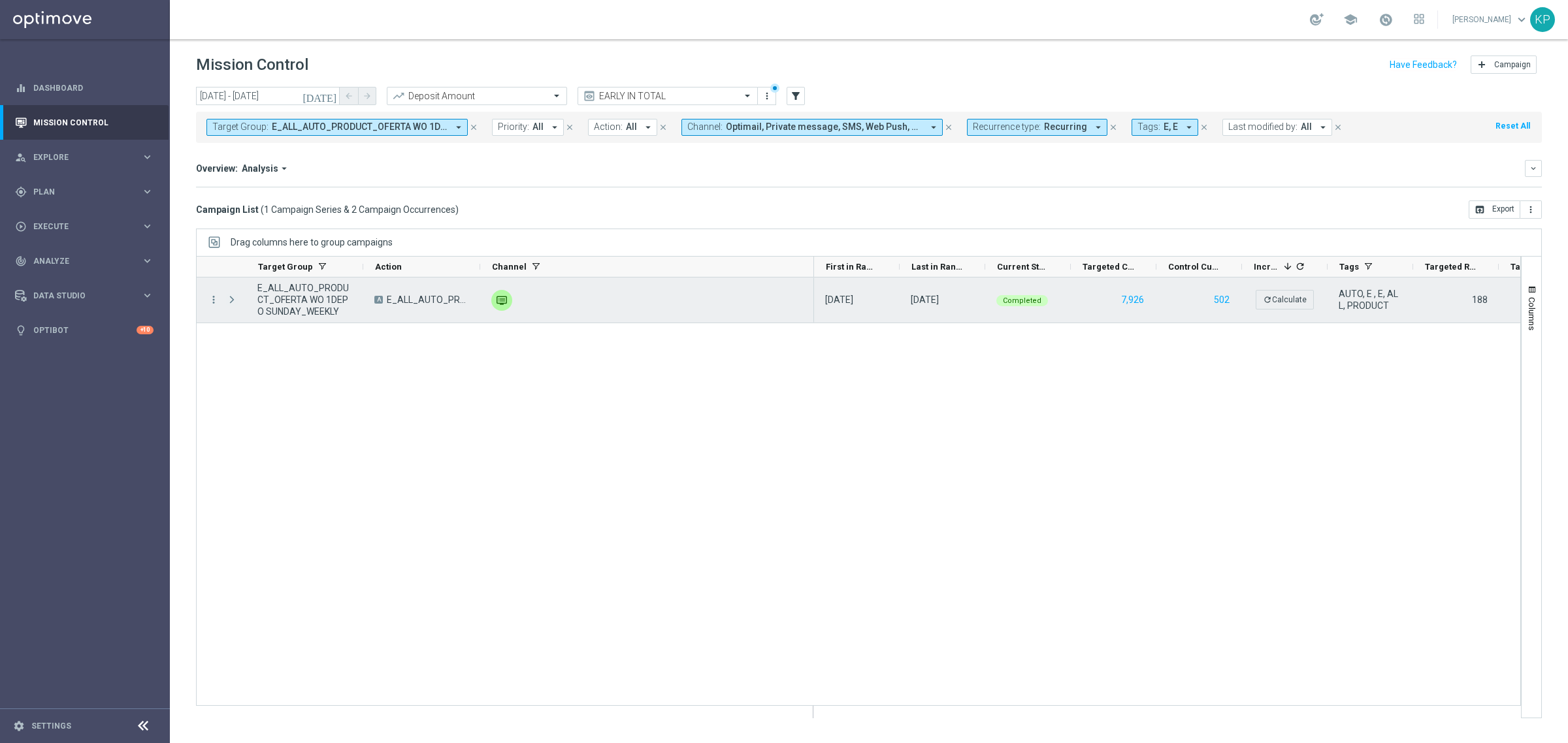
click at [233, 296] on span "Press SPACE to select this row." at bounding box center [232, 300] width 12 height 11
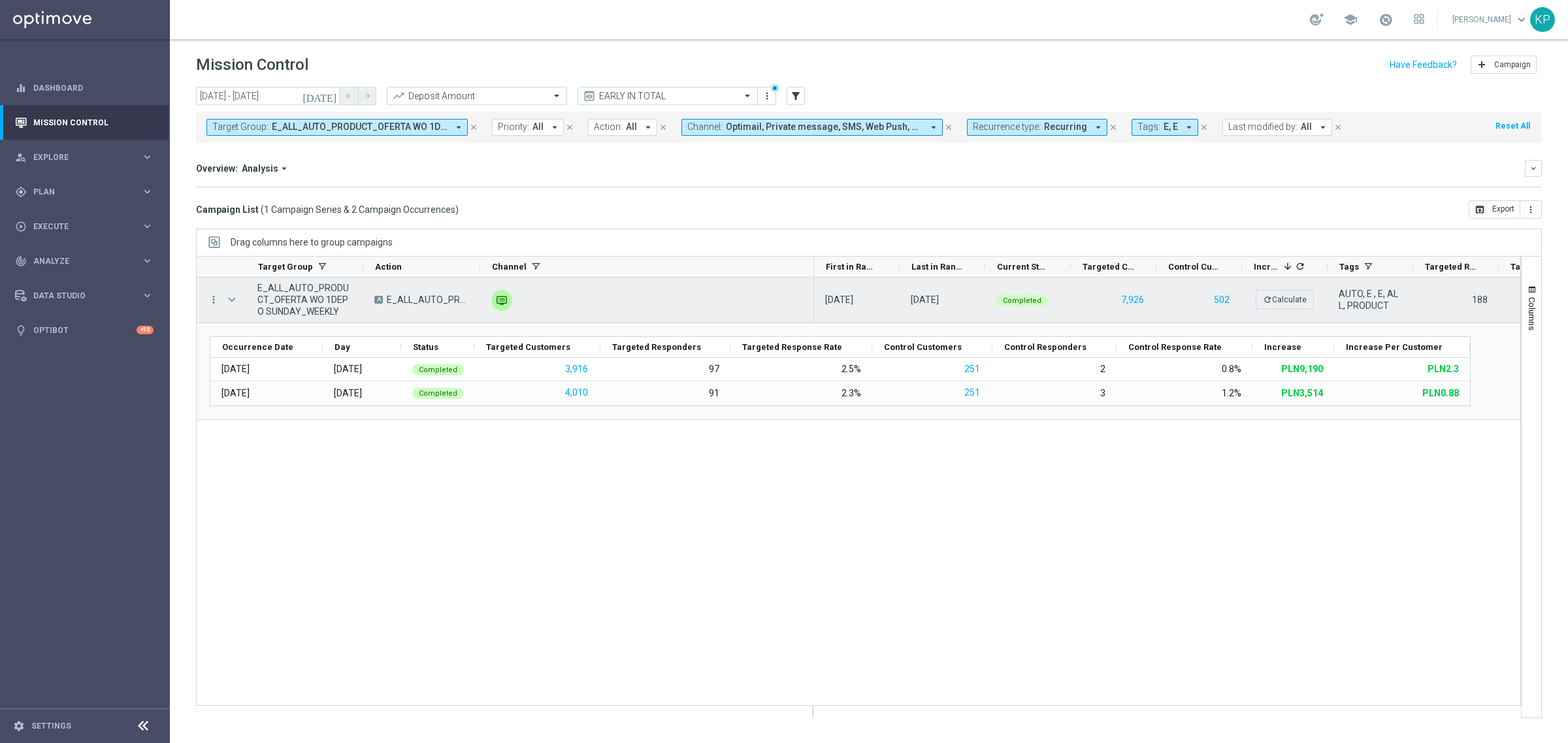
click at [233, 296] on span "Press SPACE to select this row." at bounding box center [232, 300] width 12 height 11
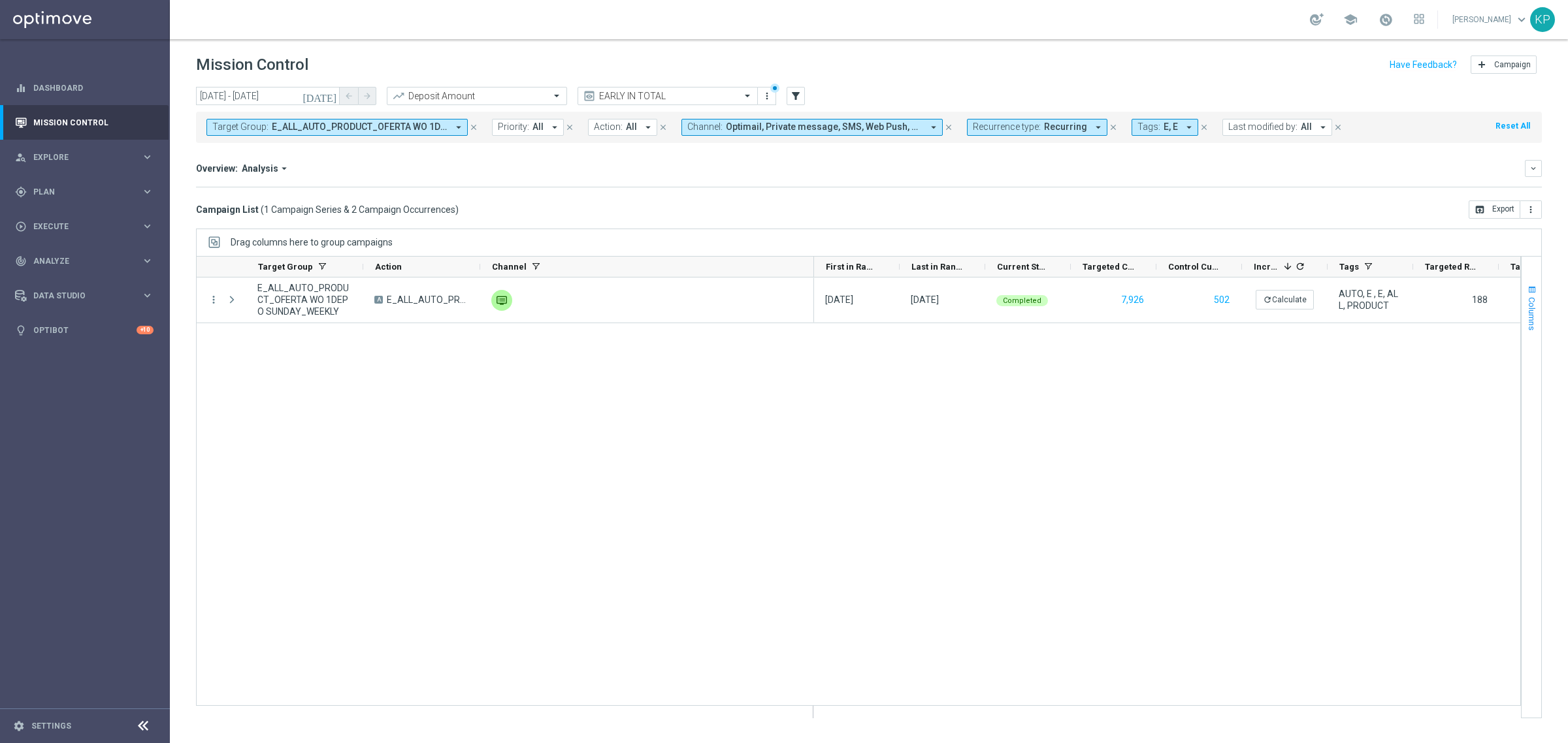
click at [1527, 282] on button "Columns" at bounding box center [1531, 308] width 20 height 71
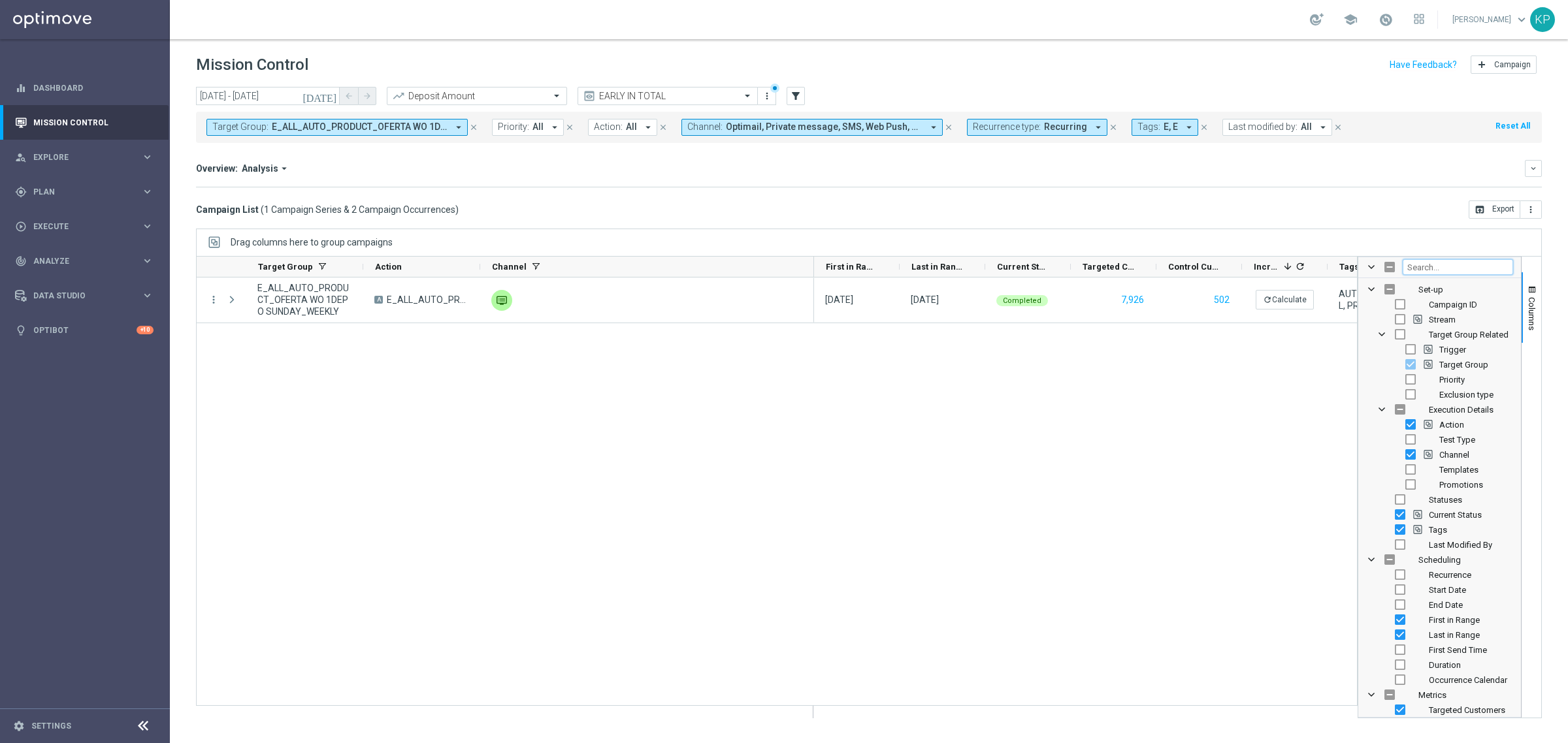
click at [1448, 271] on input "Filter Columns Input" at bounding box center [1458, 267] width 110 height 16
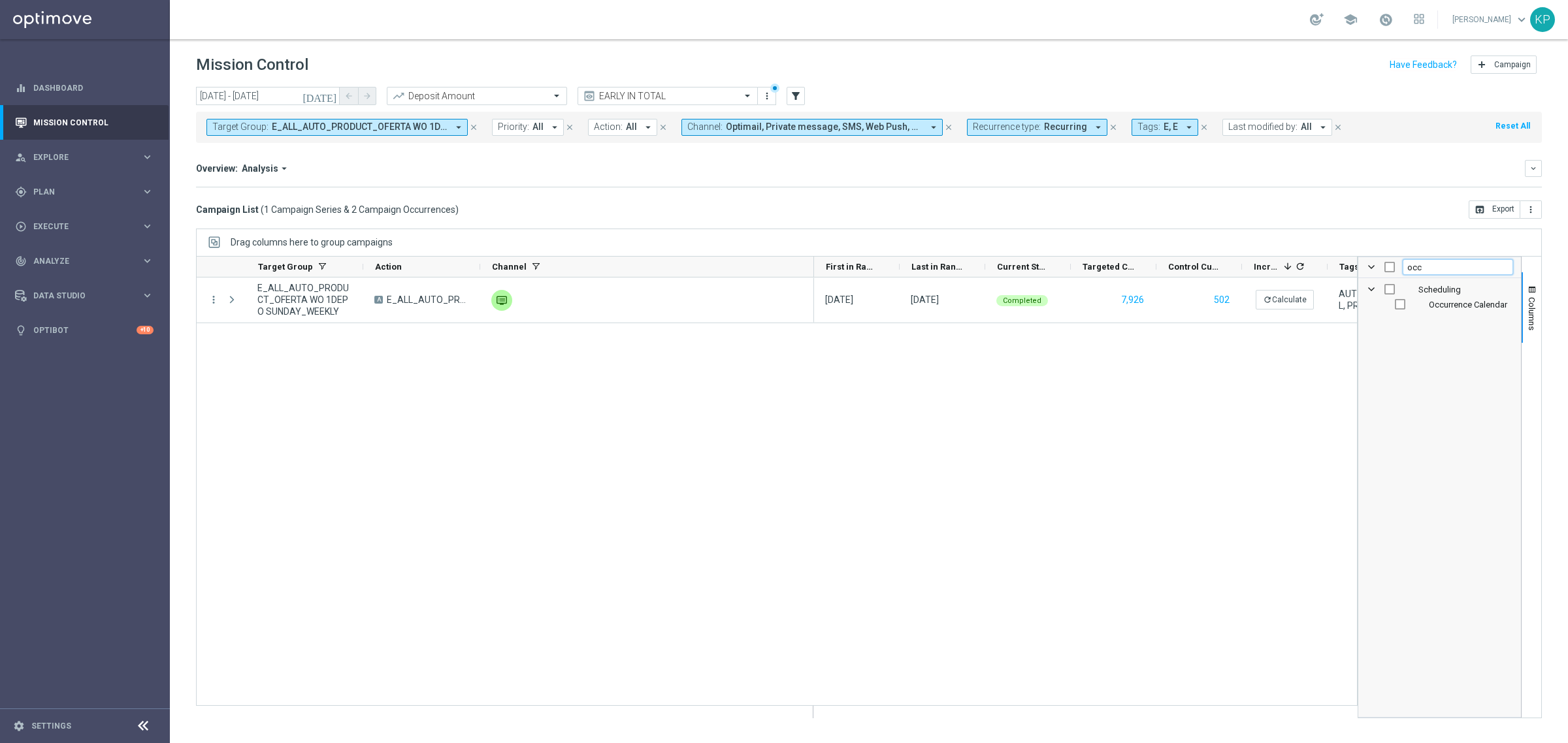
type input "occ"
click at [1401, 308] on input "Press SPACE to toggle visibility (hidden)" at bounding box center [1400, 304] width 11 height 11
checkbox input "true"
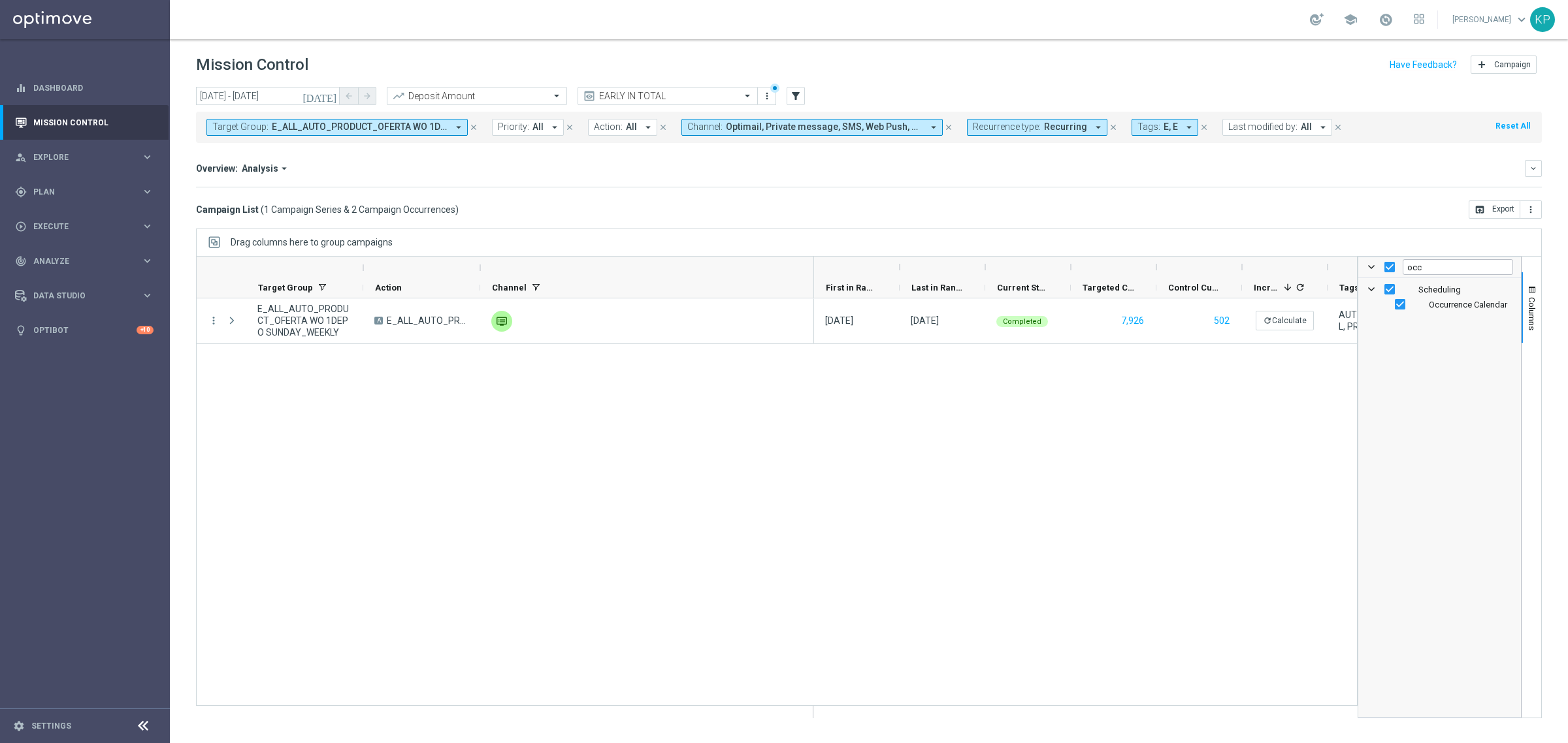
click at [1520, 307] on div "occ Scheduling Occurrence Calendar" at bounding box center [1439, 487] width 163 height 461
click at [1526, 307] on span "Columns" at bounding box center [1531, 313] width 11 height 33
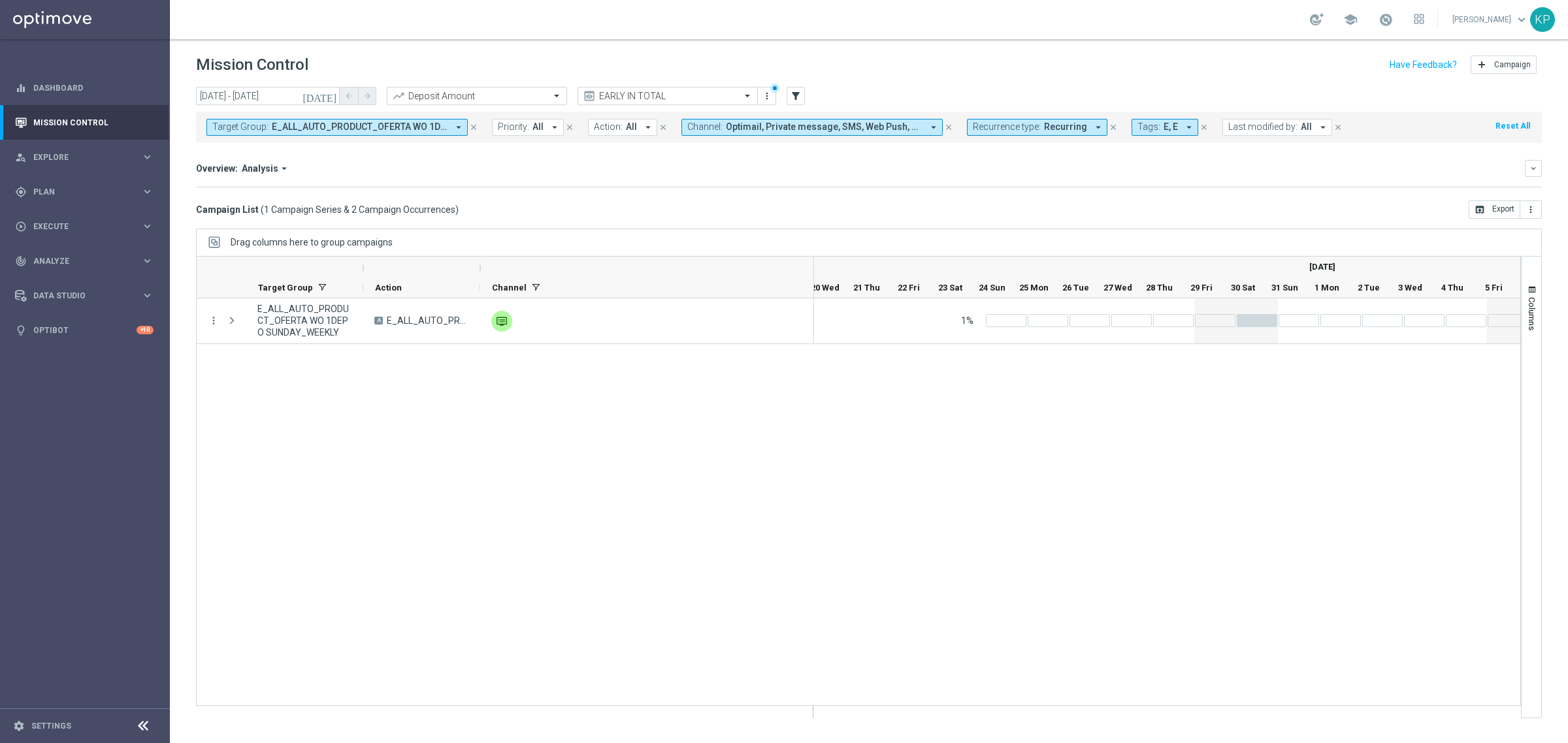
scroll to position [0, 1112]
click at [330, 102] on button "today" at bounding box center [320, 97] width 39 height 20
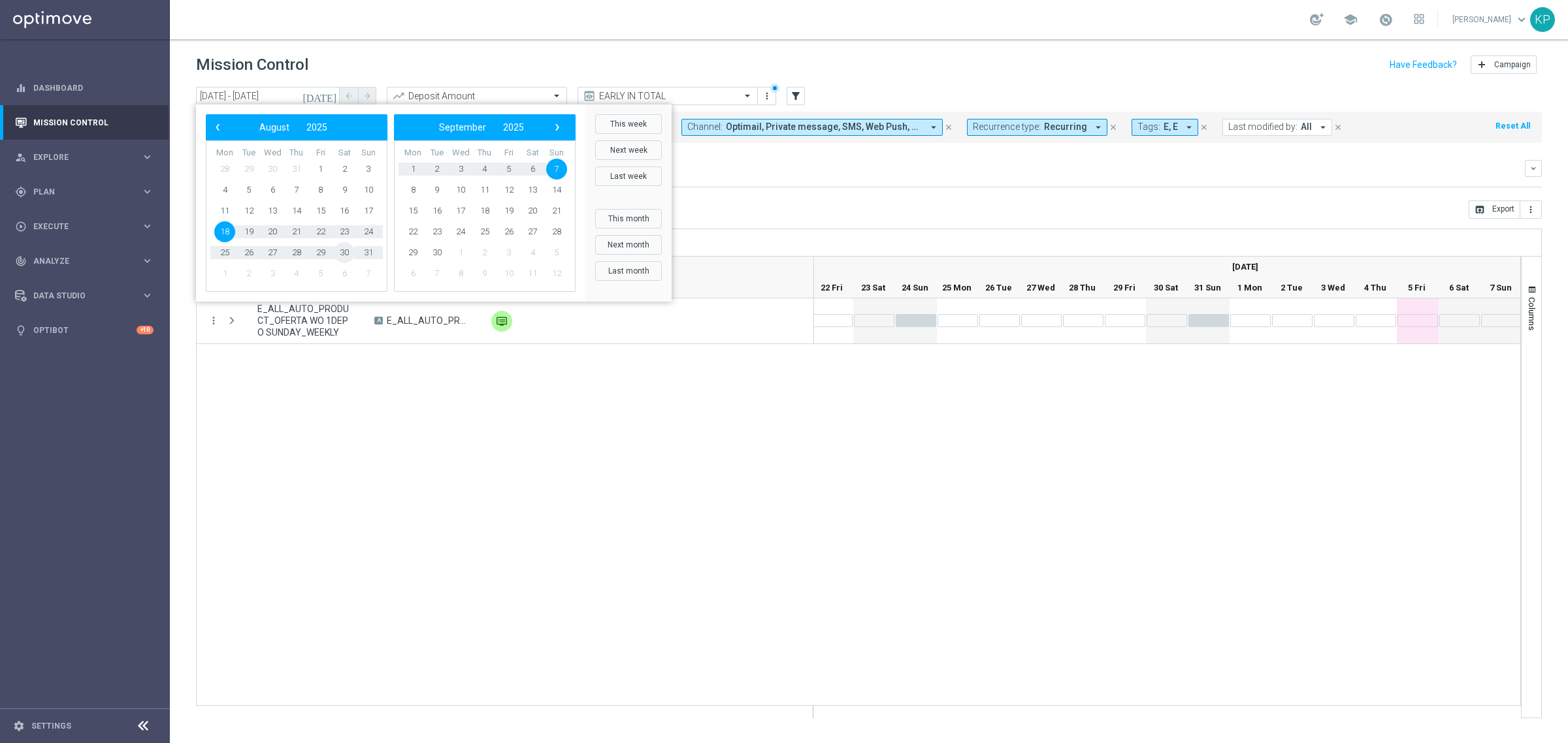
click at [340, 252] on span "30" at bounding box center [344, 253] width 21 height 21
click at [550, 213] on span "21" at bounding box center [557, 211] width 21 height 21
type input "30 Aug 2025 - 21 Sep 2025"
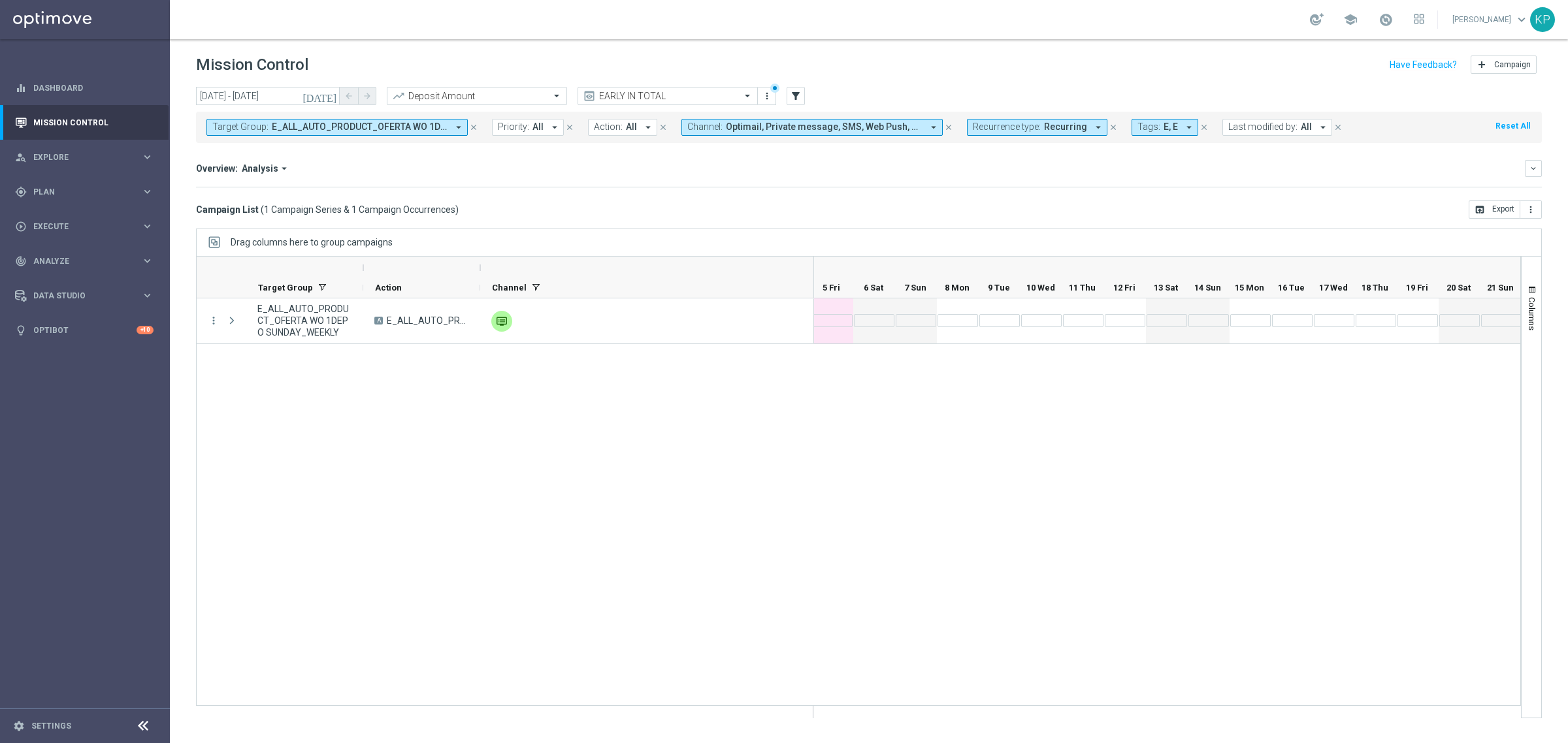
scroll to position [0, 1196]
click at [97, 214] on div "play_circle_outline Execute keyboard_arrow_right" at bounding box center [84, 226] width 168 height 35
click at [74, 249] on link "Campaign Builder" at bounding box center [85, 253] width 102 height 11
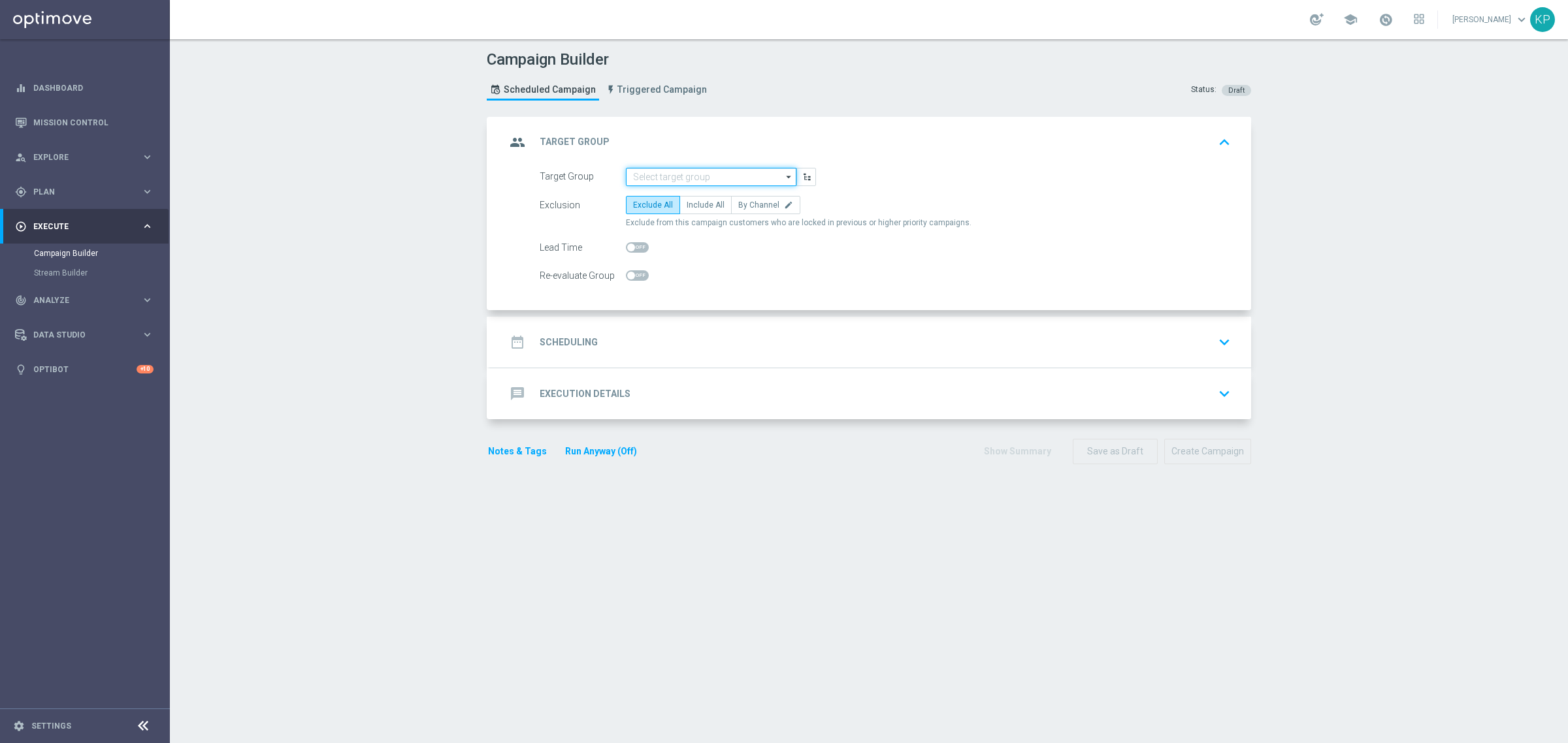
click at [668, 178] on input at bounding box center [711, 177] width 170 height 18
paste input "E_ALL_TARGET_OFFER_1DEPO WO POLFIN_070925"
click at [676, 201] on div "E_ALL_TARGET_OFFER_1DEPO WO POLFIN_070925" at bounding box center [711, 201] width 158 height 23
type input "E_ALL_TARGET_OFFER_1DEPO WO POLFIN_070925"
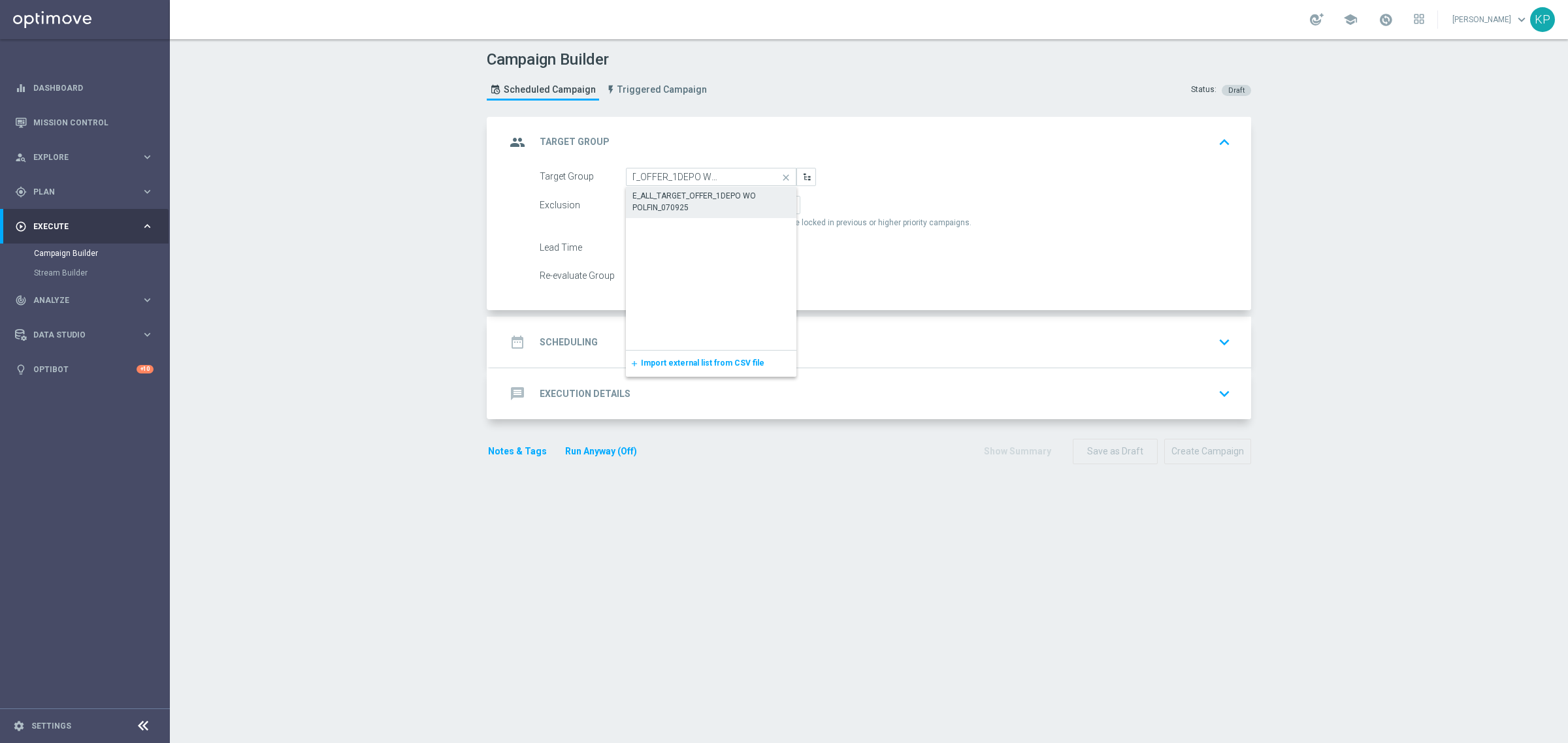
scroll to position [0, 0]
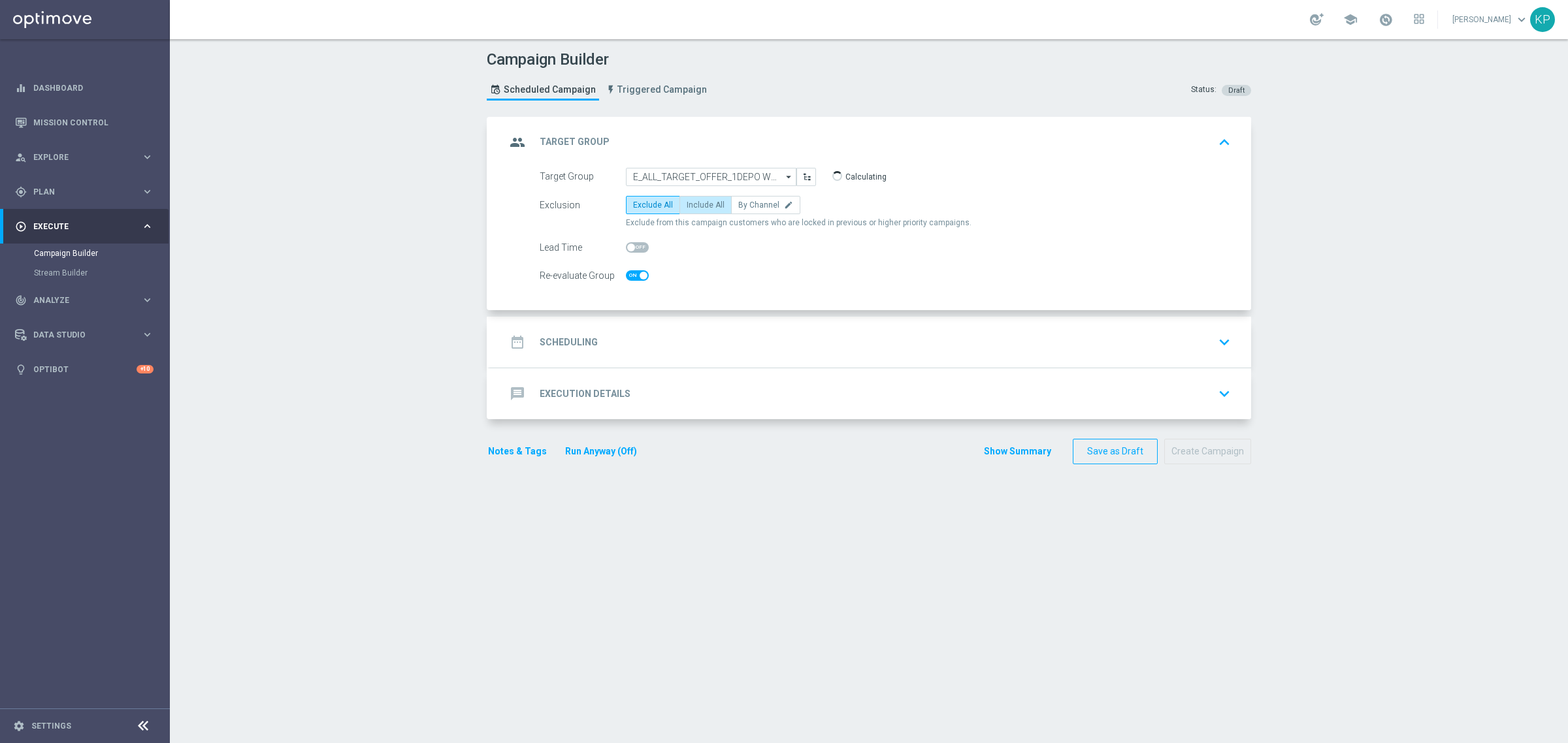
checkbox input "true"
click at [745, 206] on span "By Channel" at bounding box center [759, 205] width 41 height 9
click at [745, 206] on input "By Channel edit" at bounding box center [743, 207] width 8 height 8
radio input "true"
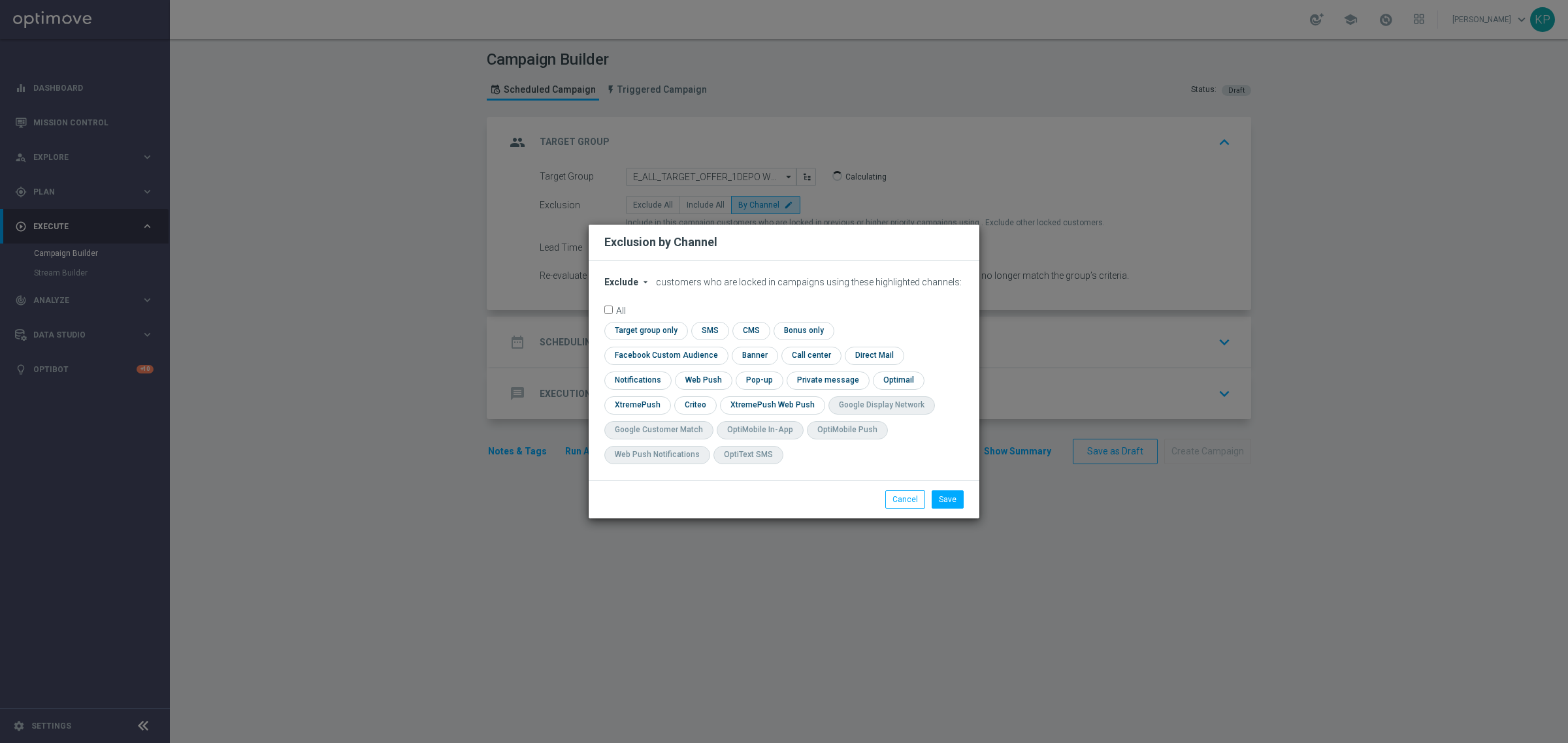
click at [636, 288] on button "Exclude arrow_drop_down" at bounding box center [629, 283] width 50 height 11
click at [631, 319] on div "Include" at bounding box center [629, 312] width 48 height 16
click at [722, 348] on input "checkbox" at bounding box center [663, 355] width 118 height 18
checkbox input "true"
click at [699, 400] on input "checkbox" at bounding box center [694, 405] width 40 height 18
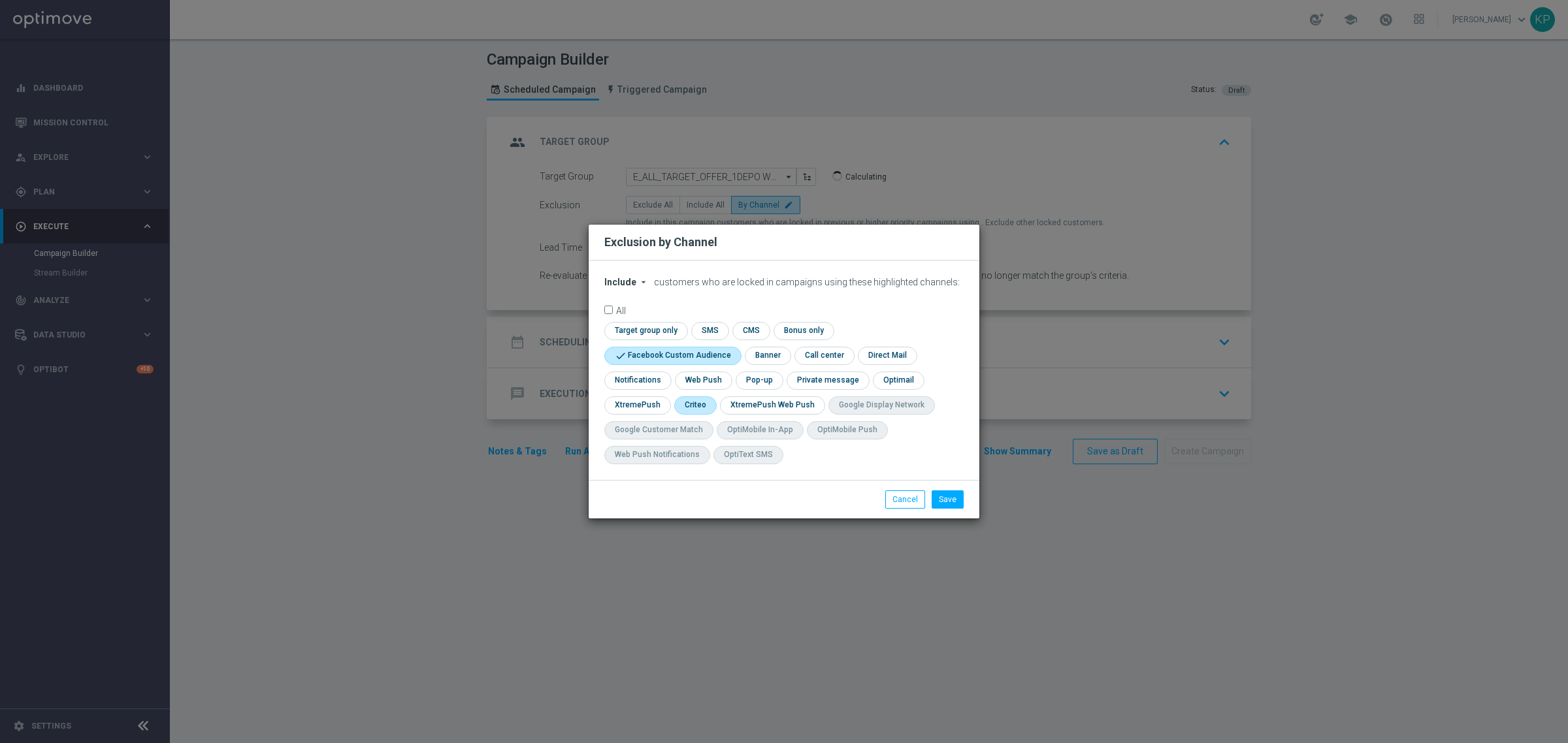
checkbox input "true"
click at [741, 374] on input "checkbox" at bounding box center [758, 380] width 45 height 18
checkbox input "true"
click at [944, 500] on button "Save" at bounding box center [947, 500] width 32 height 18
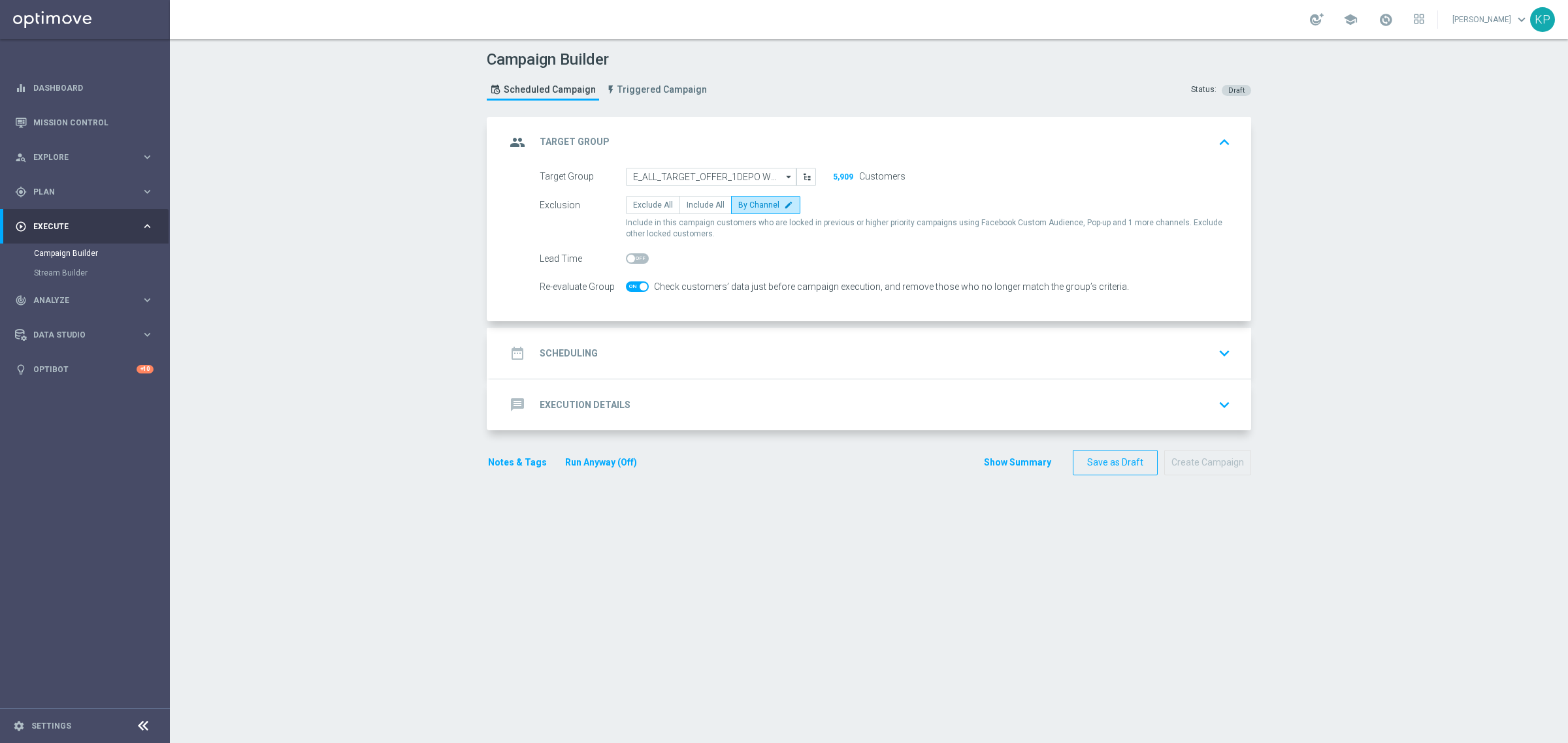
click at [654, 346] on div "date_range Scheduling keyboard_arrow_down" at bounding box center [871, 353] width 730 height 25
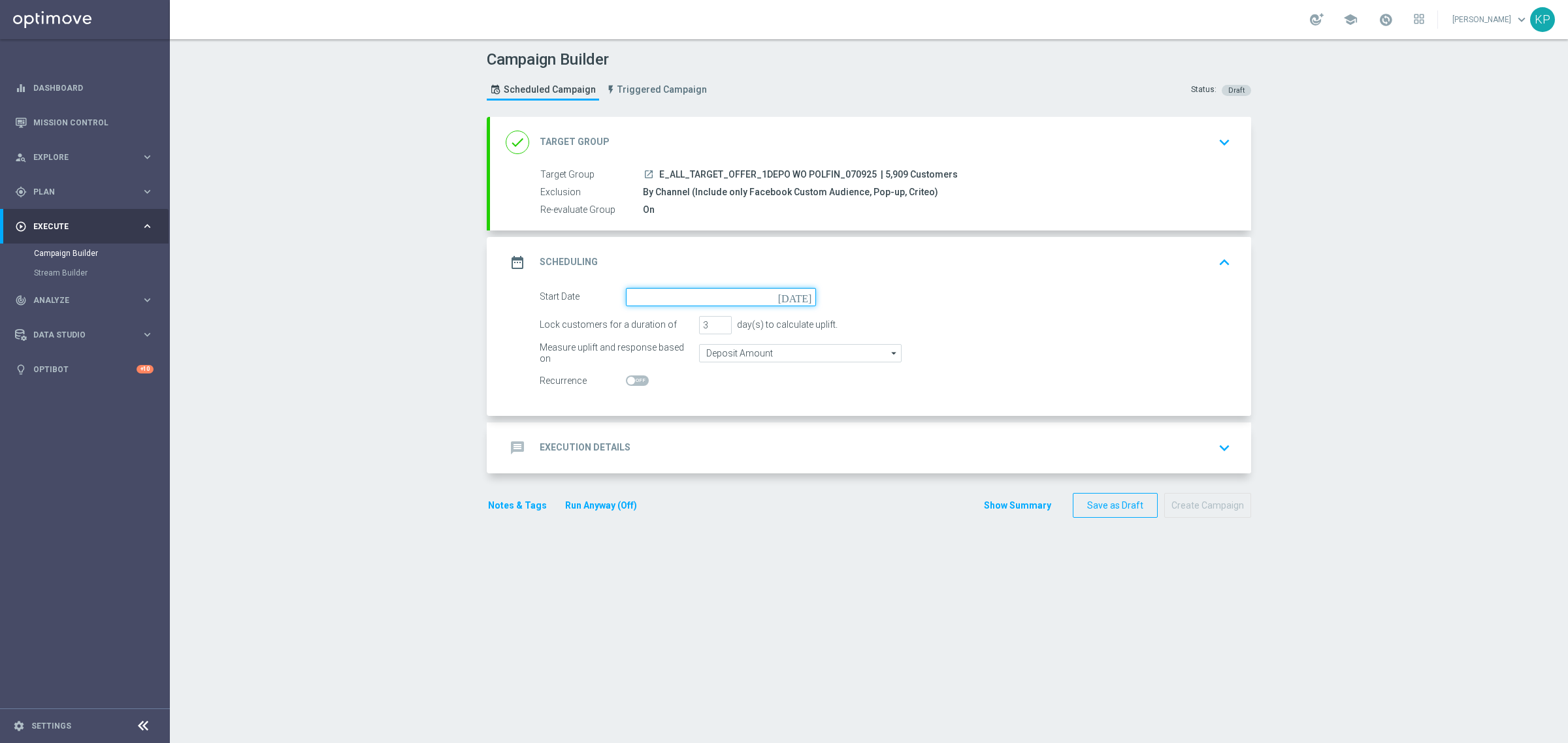
click at [656, 303] on input at bounding box center [721, 297] width 190 height 18
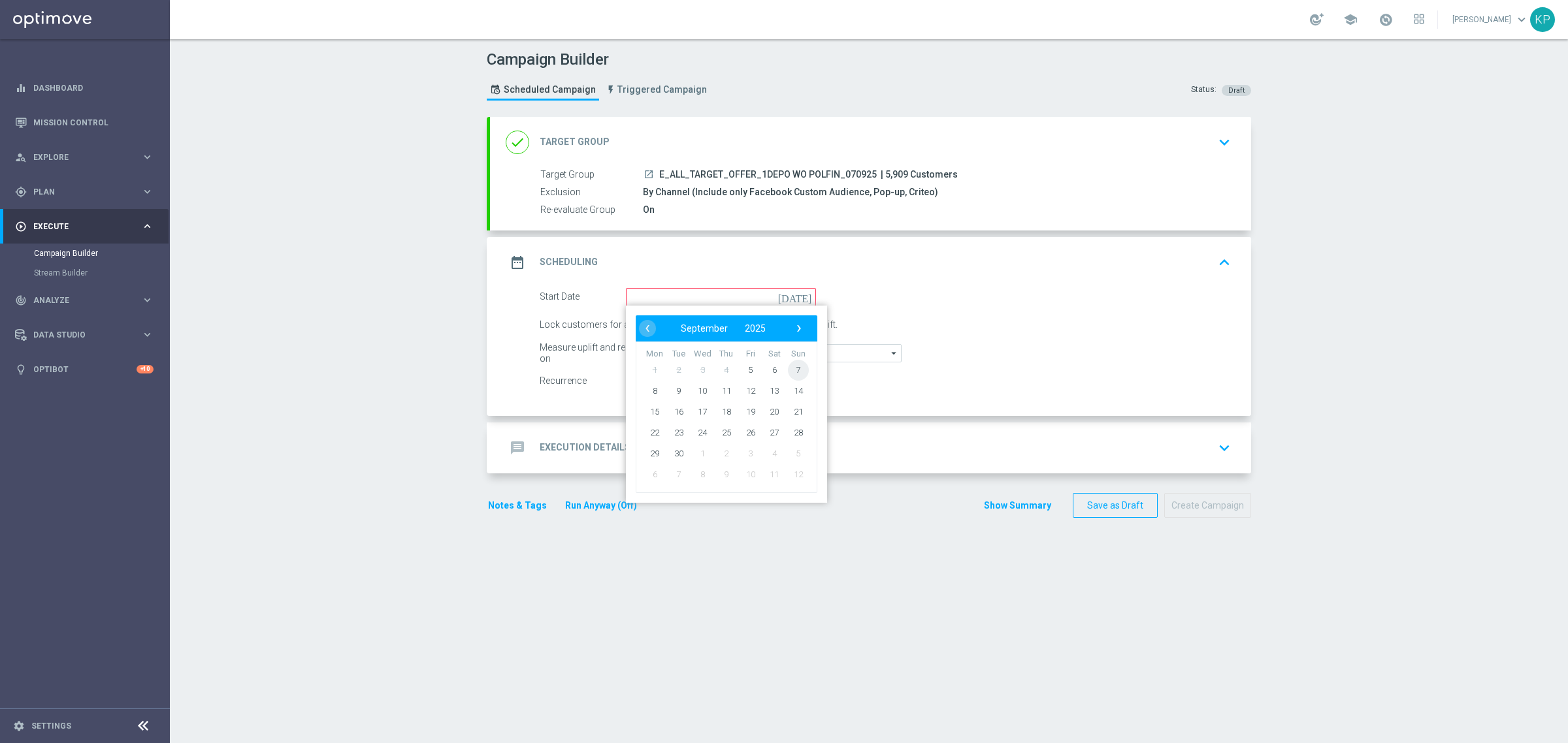
click at [788, 363] on span "7" at bounding box center [798, 370] width 21 height 21
type input "07 Sep 2025"
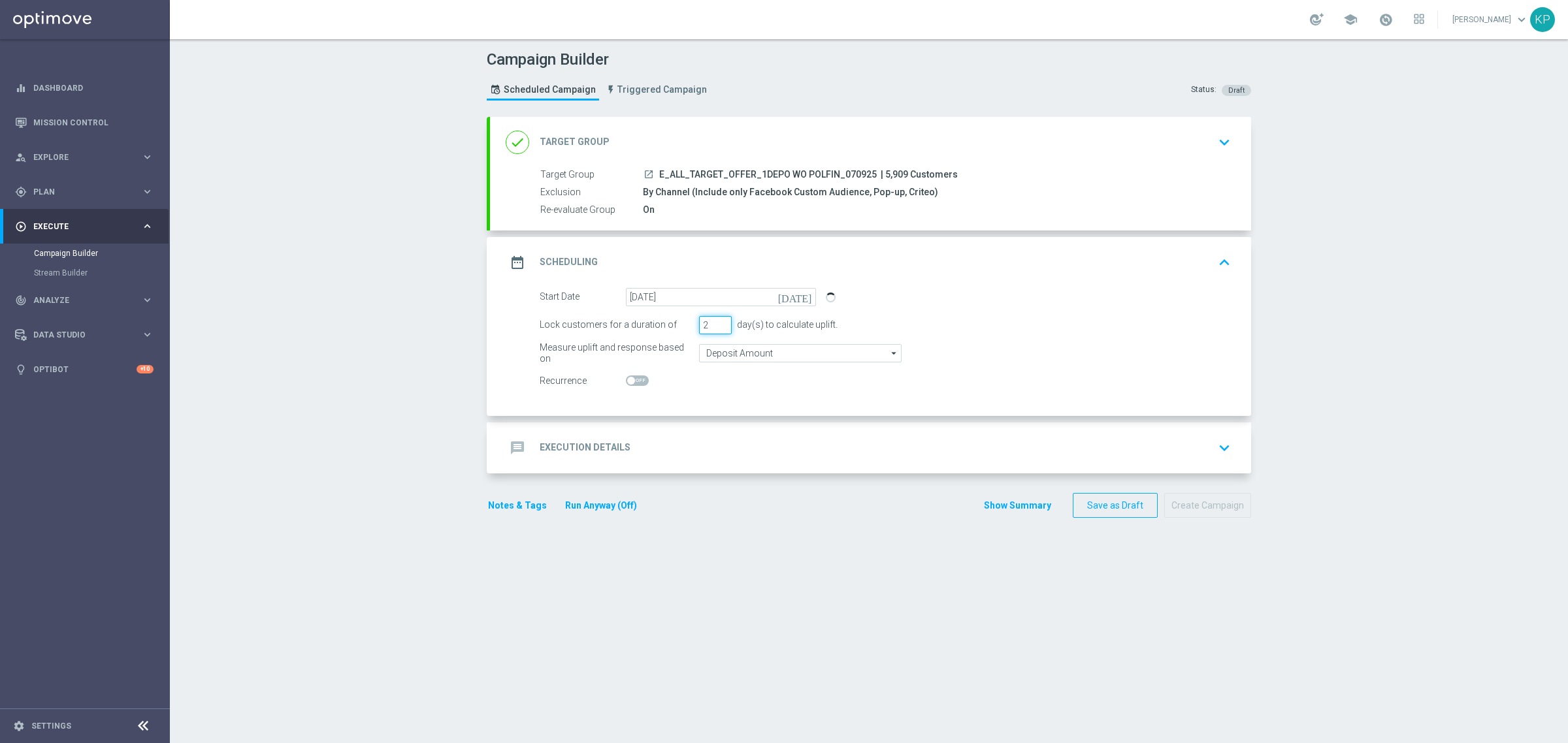
click at [715, 325] on input "2" at bounding box center [715, 325] width 33 height 18
type input "1"
click at [715, 327] on input "1" at bounding box center [715, 325] width 33 height 18
click at [654, 440] on div "message Execution Details keyboard_arrow_down" at bounding box center [871, 447] width 730 height 25
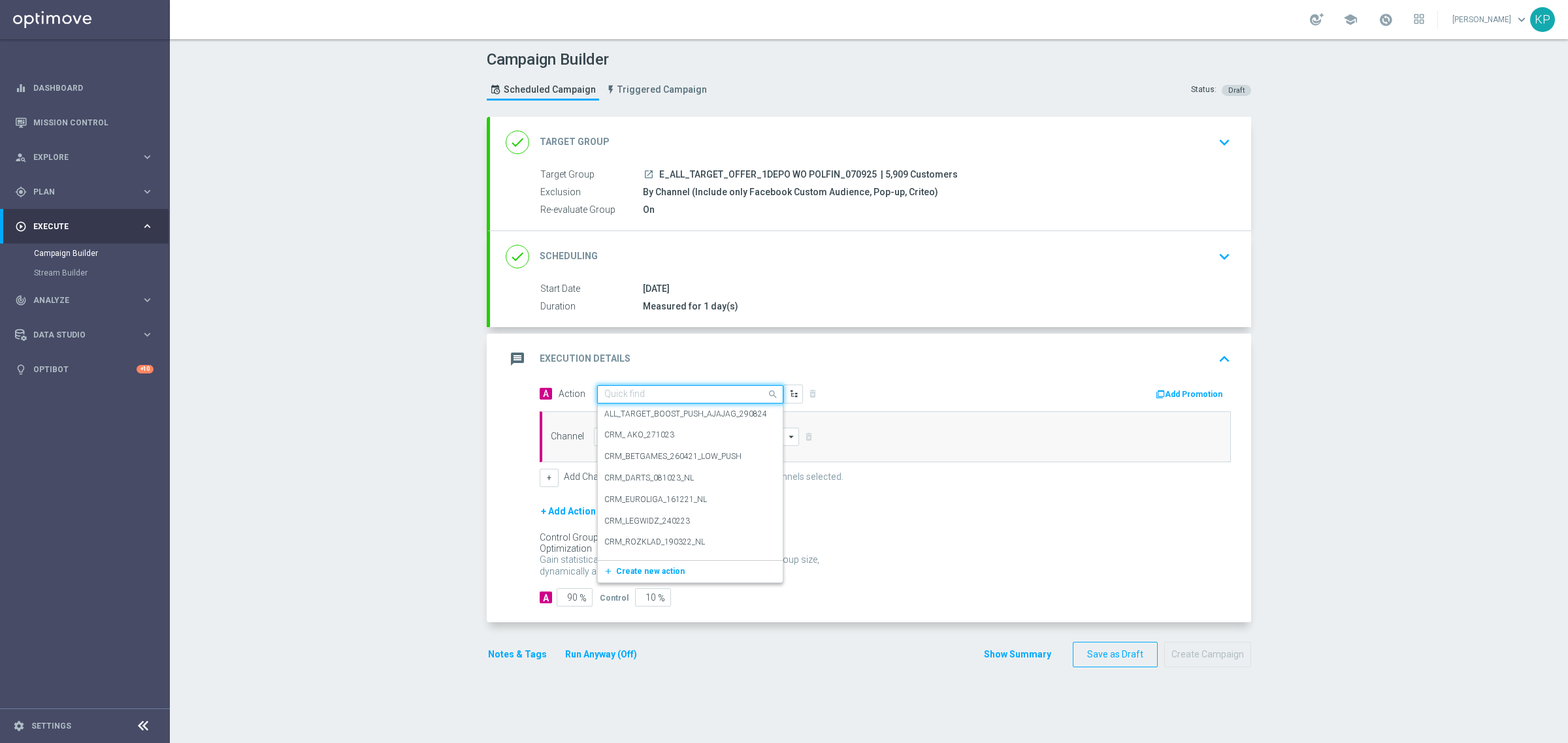
click at [638, 392] on input "text" at bounding box center [677, 394] width 146 height 11
paste input "E_ALL_TARGET_OFFER_1DEPO WO POLFIN_070925"
type input "E_ALL_TARGET_OFFER_1DEPO WO POLFIN_070925"
click at [652, 431] on span "Create new action" at bounding box center [650, 435] width 69 height 9
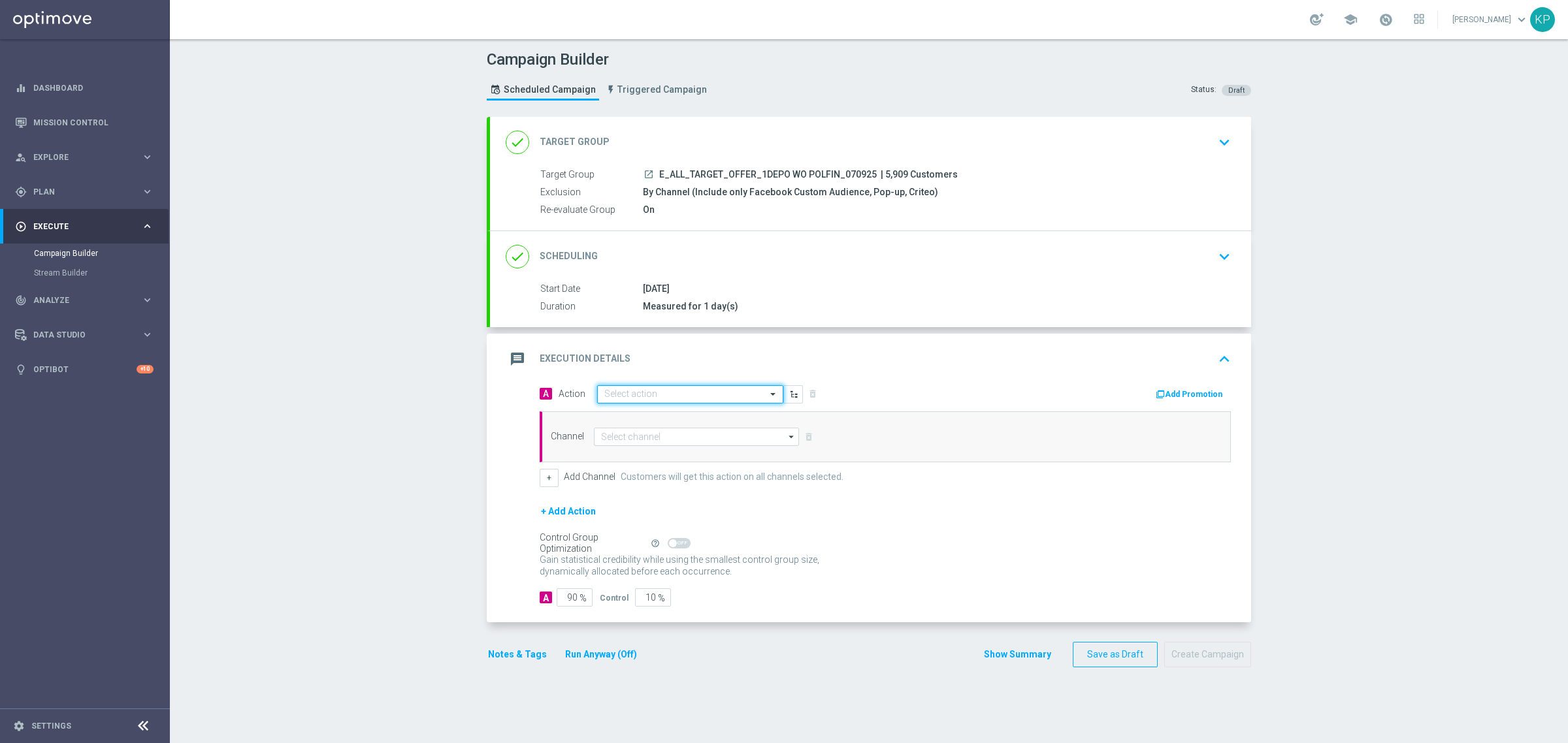
scroll to position [0, 0]
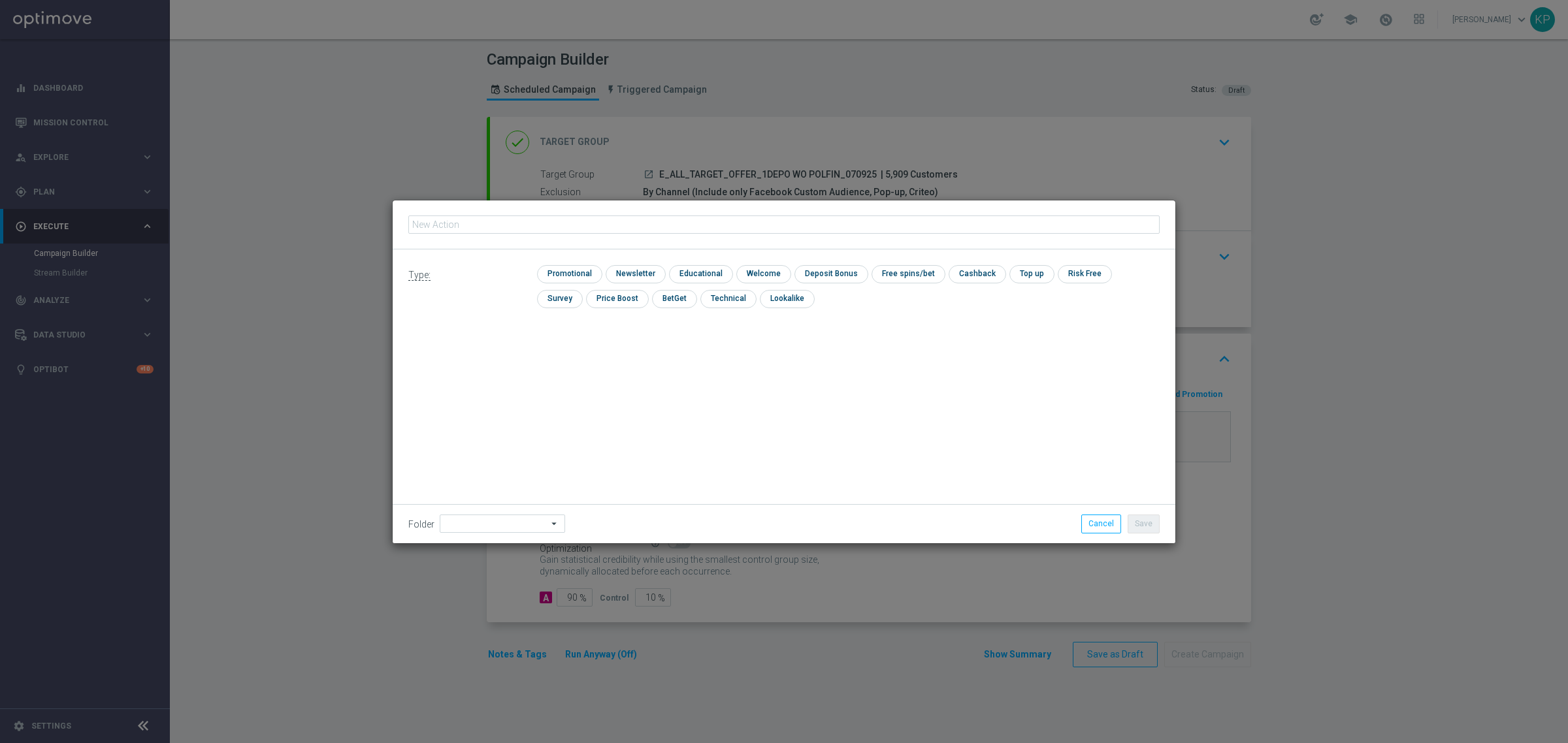
type input "E_ALL_TARGET_OFFER_1DEPO WO POLFIN_070925"
click at [588, 274] on input "checkbox" at bounding box center [568, 274] width 62 height 18
checkbox input "true"
click at [511, 513] on div "Folder arrow_drop_down Drag here to set row groups Drag here to set column labe…" at bounding box center [784, 523] width 782 height 38
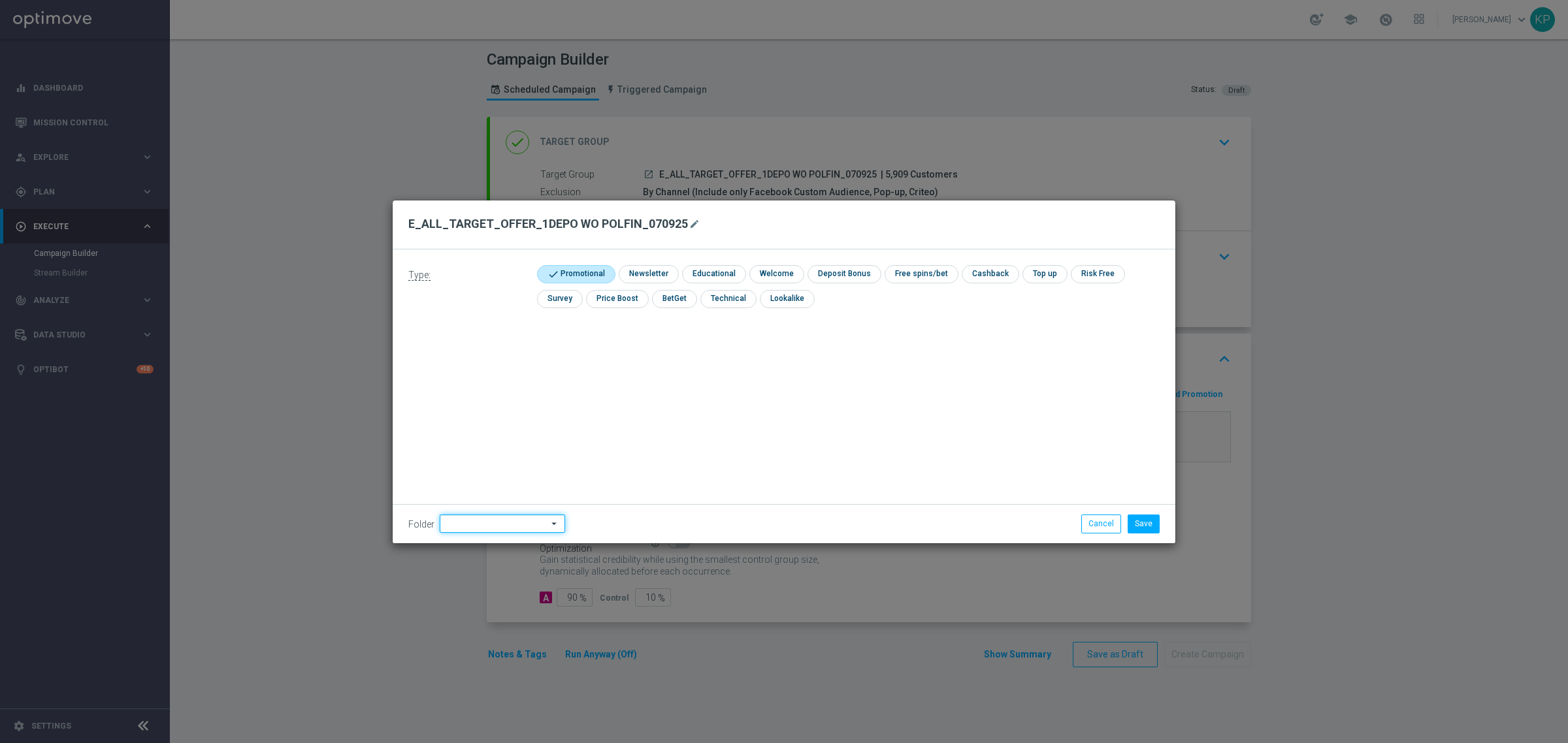
click at [509, 516] on input at bounding box center [502, 524] width 125 height 18
click at [504, 416] on div "kp_1-2depo_24" at bounding box center [494, 419] width 108 height 18
type input "kp_1-2depo_24"
click at [763, 379] on div "Type: check Promotional check Newsletter check Educational check Welcome check …" at bounding box center [784, 397] width 782 height 294
click at [1132, 521] on button "Save" at bounding box center [1143, 524] width 32 height 18
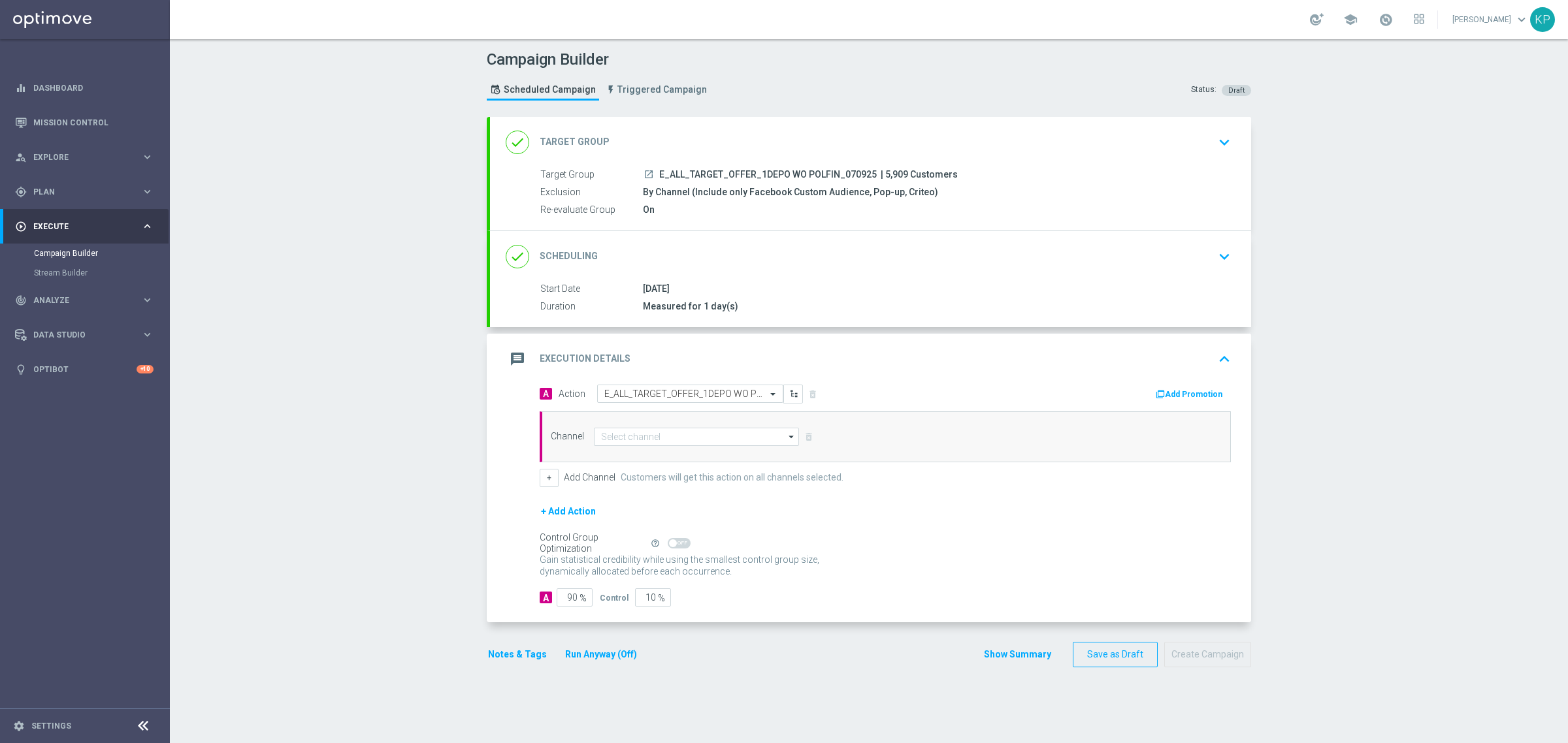
click at [521, 654] on button "Notes & Tags" at bounding box center [517, 654] width 62 height 16
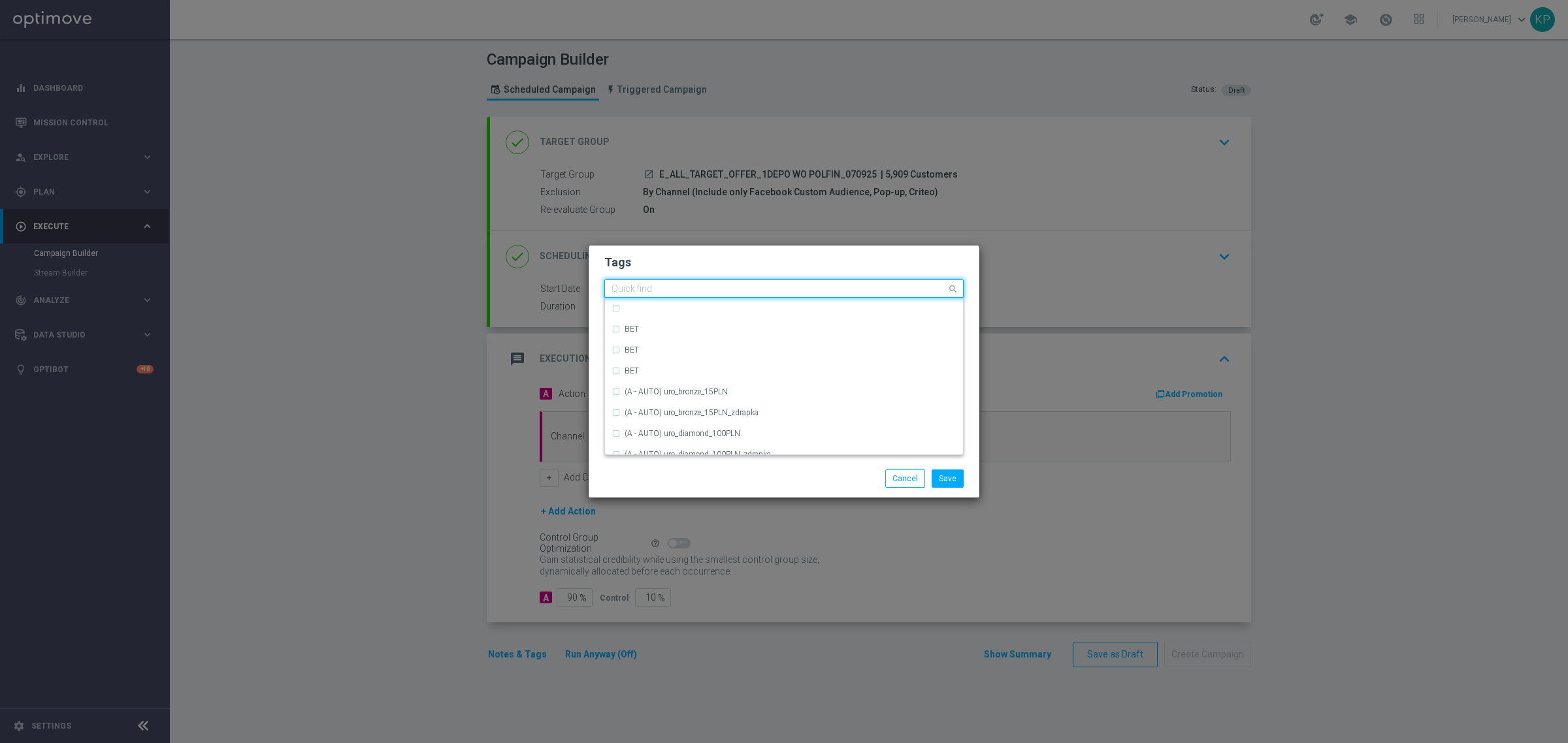
click at [632, 295] on div at bounding box center [778, 291] width 337 height 13
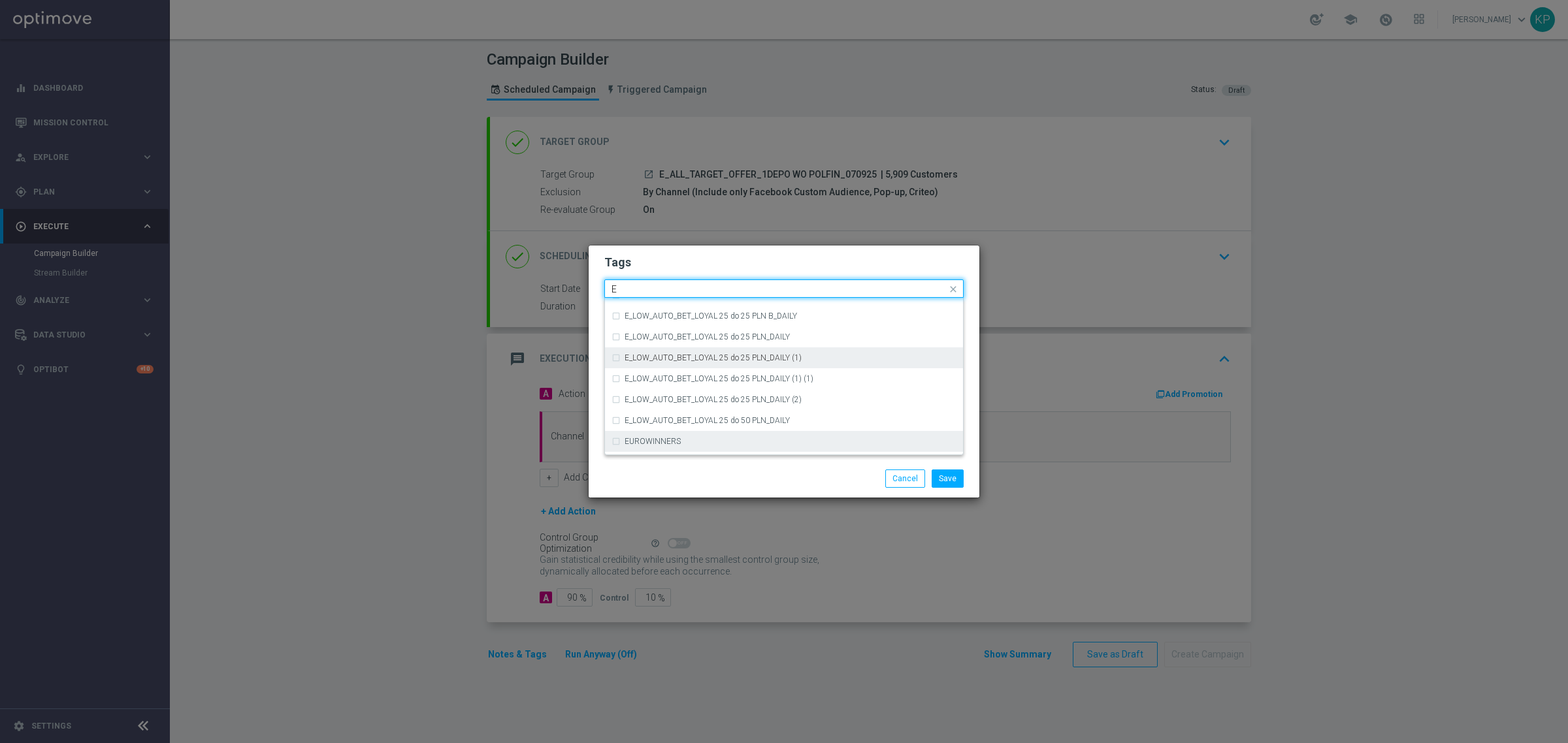
scroll to position [1877, 0]
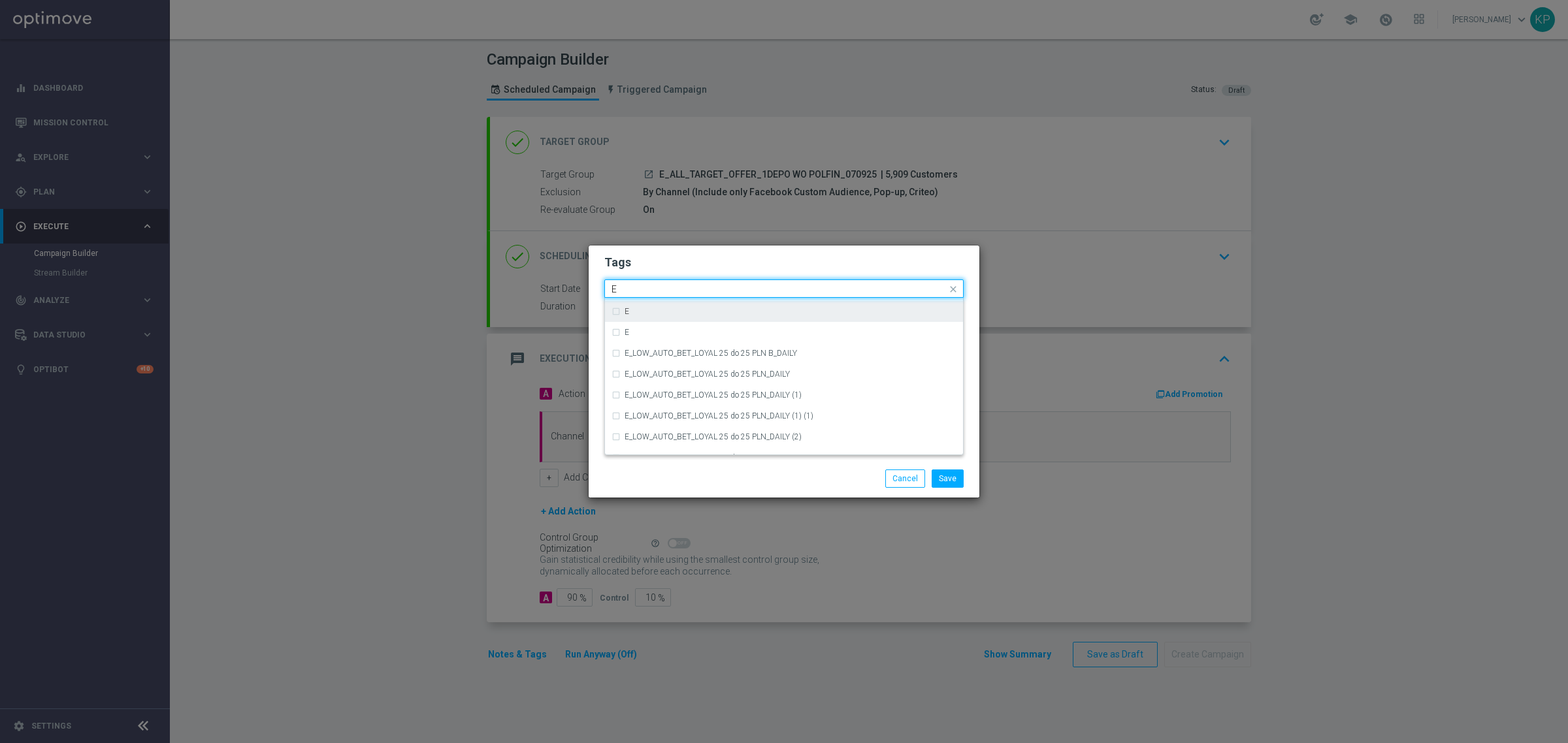
click at [612, 313] on div "E" at bounding box center [784, 312] width 345 height 21
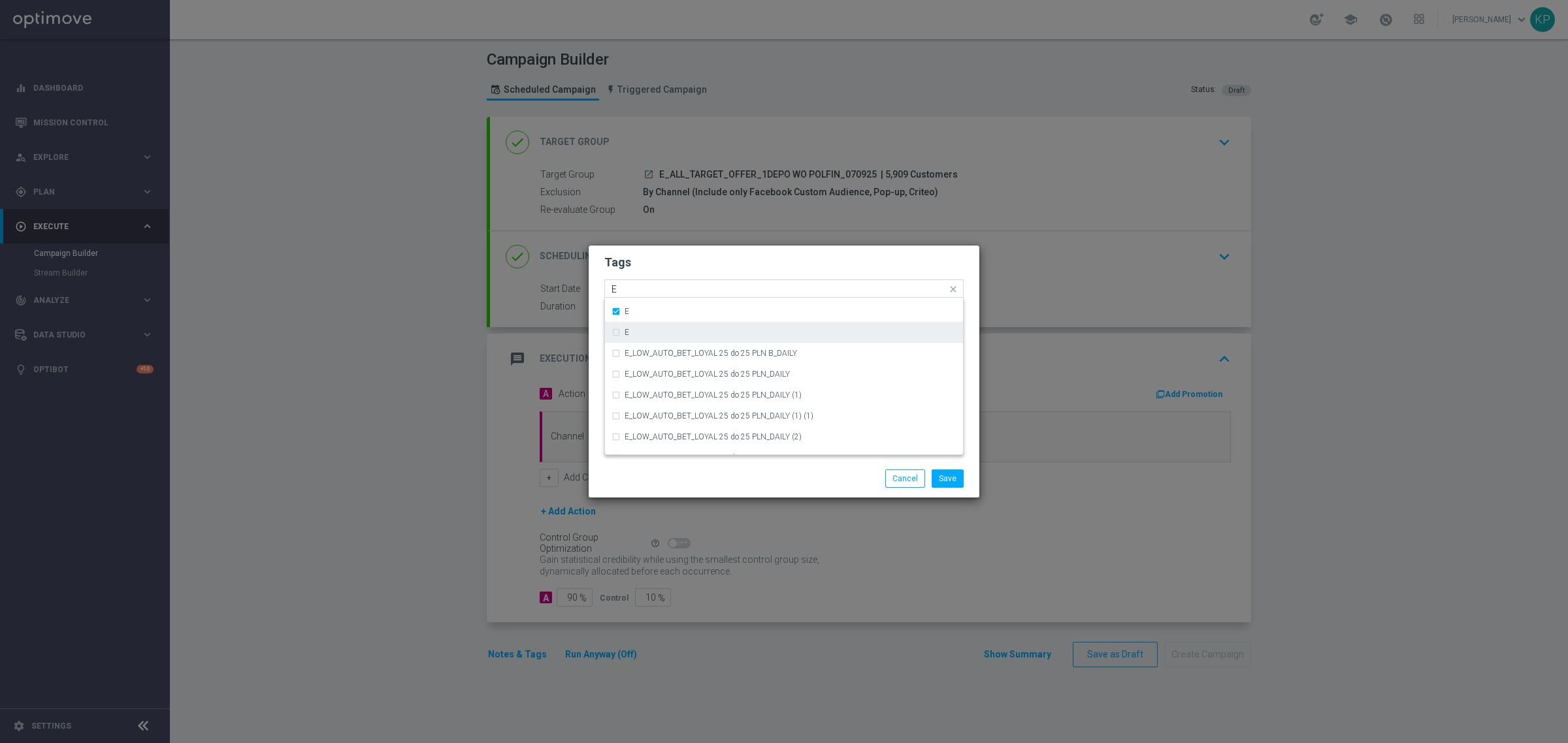
click at [618, 337] on div "E" at bounding box center [784, 332] width 345 height 21
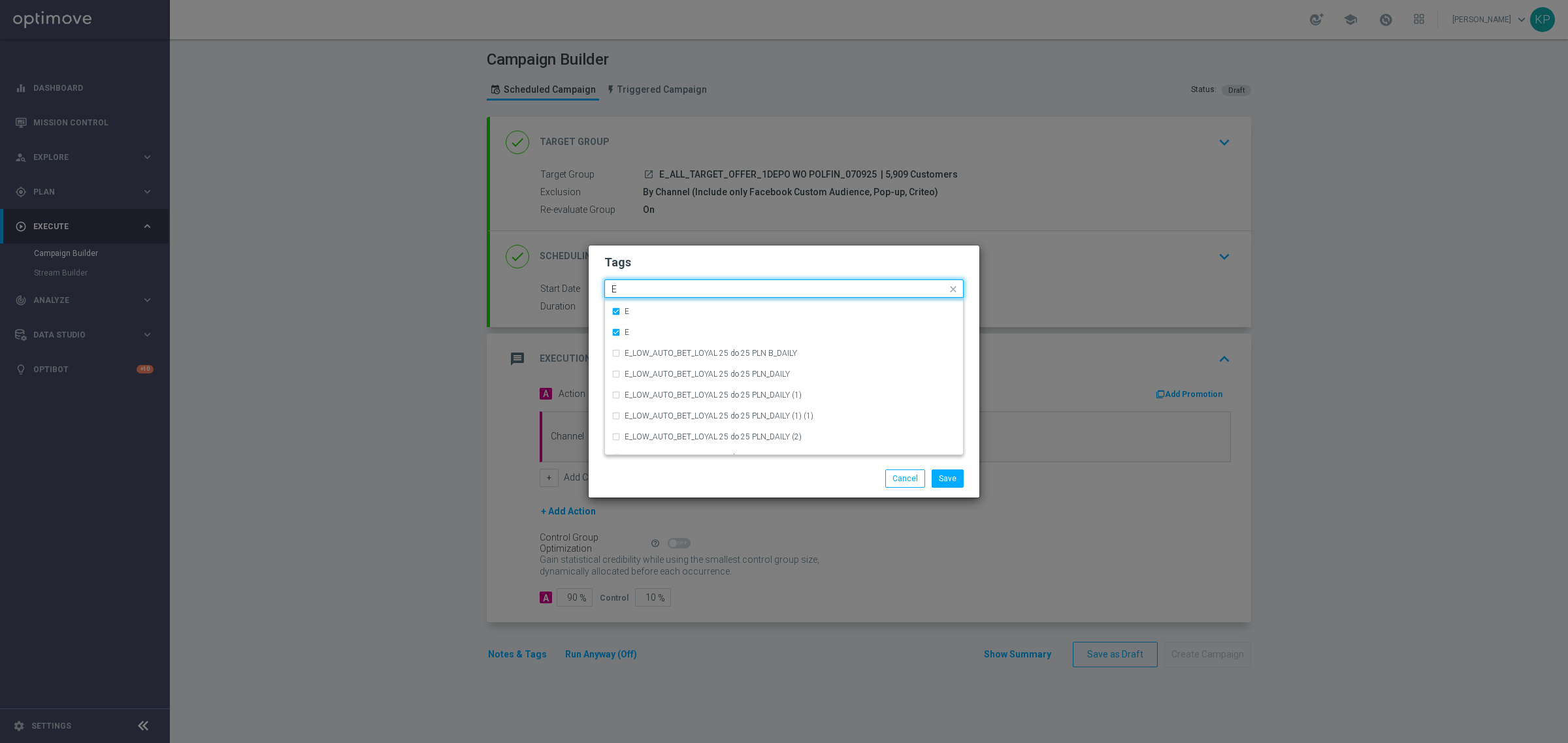
drag, startPoint x: 616, startPoint y: 291, endPoint x: 598, endPoint y: 288, distance: 18.2
click at [598, 288] on div "Tags Quick find × E × E E D_ALL_AUTO_OFFER_BZGOD INFO_MONTHLY D_ALL_AUTO_OFFER_…" at bounding box center [784, 352] width 390 height 214
click at [617, 307] on div "ALL" at bounding box center [784, 308] width 345 height 21
drag, startPoint x: 636, startPoint y: 293, endPoint x: 598, endPoint y: 292, distance: 38.0
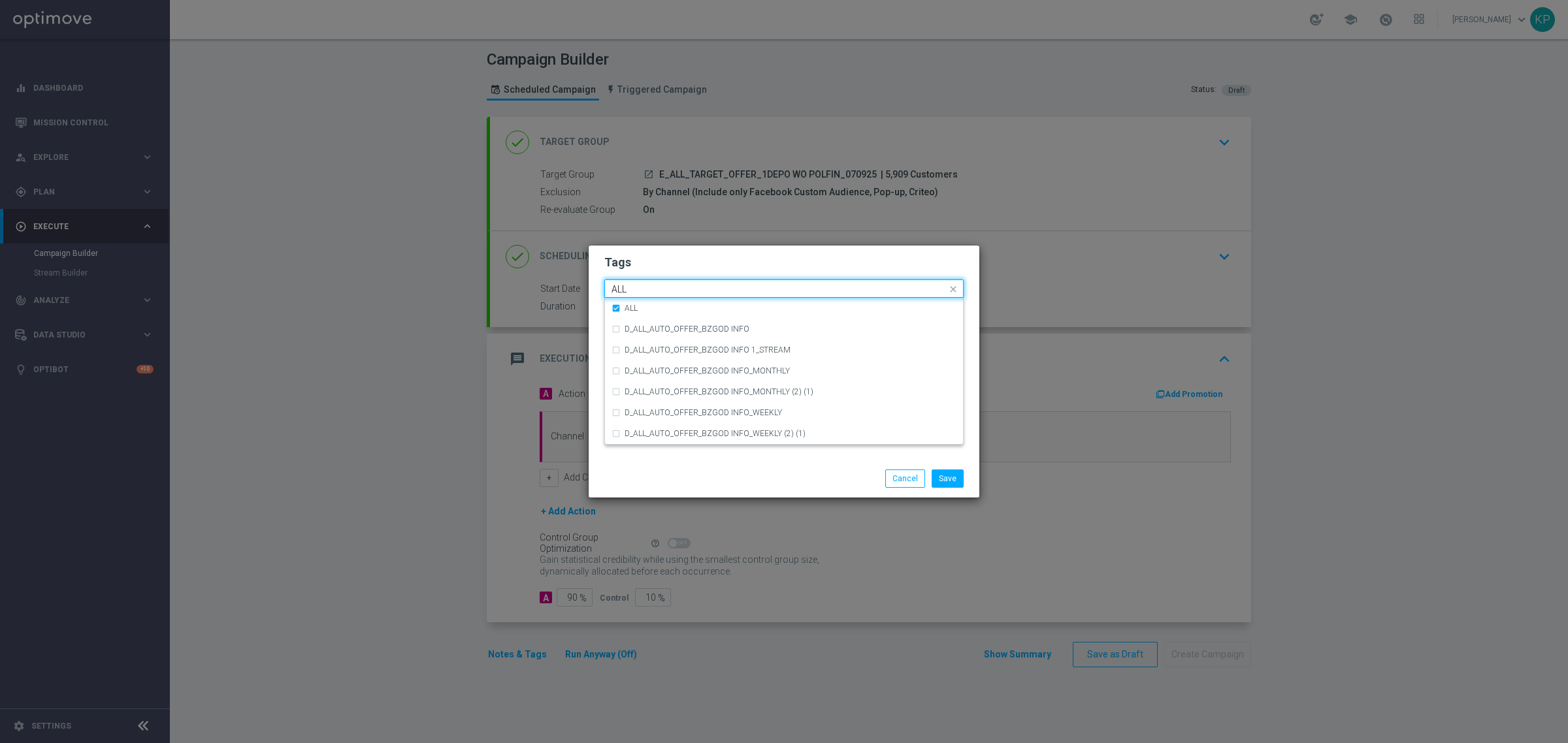
click at [598, 292] on div "Tags Quick find × E × E × ALL ALL ALL D_ALL_AUTO_OFFER_BZGOD INFO D_ALL_AUTO_OF…" at bounding box center [784, 352] width 390 height 214
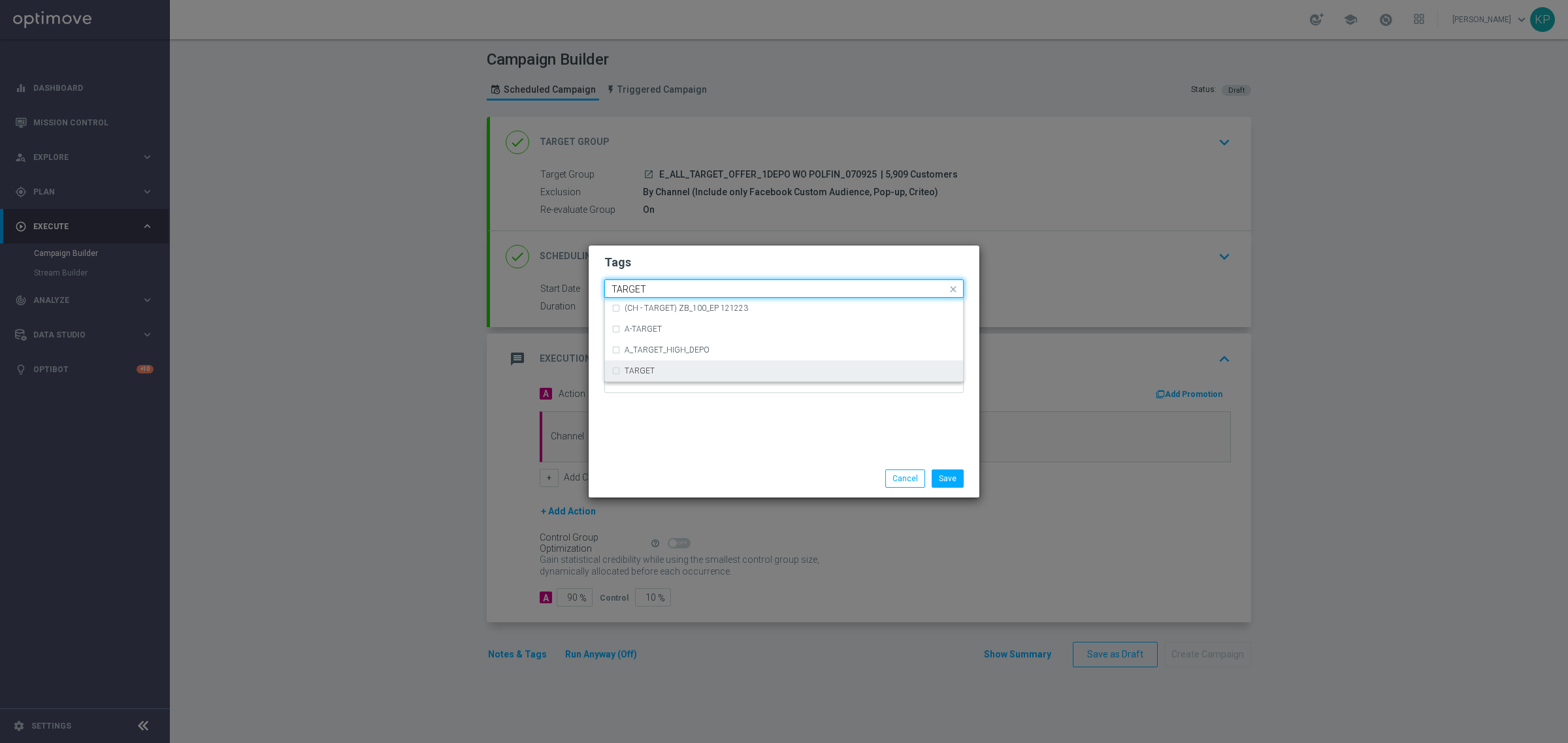
click at [615, 379] on div "TARGET" at bounding box center [784, 371] width 345 height 21
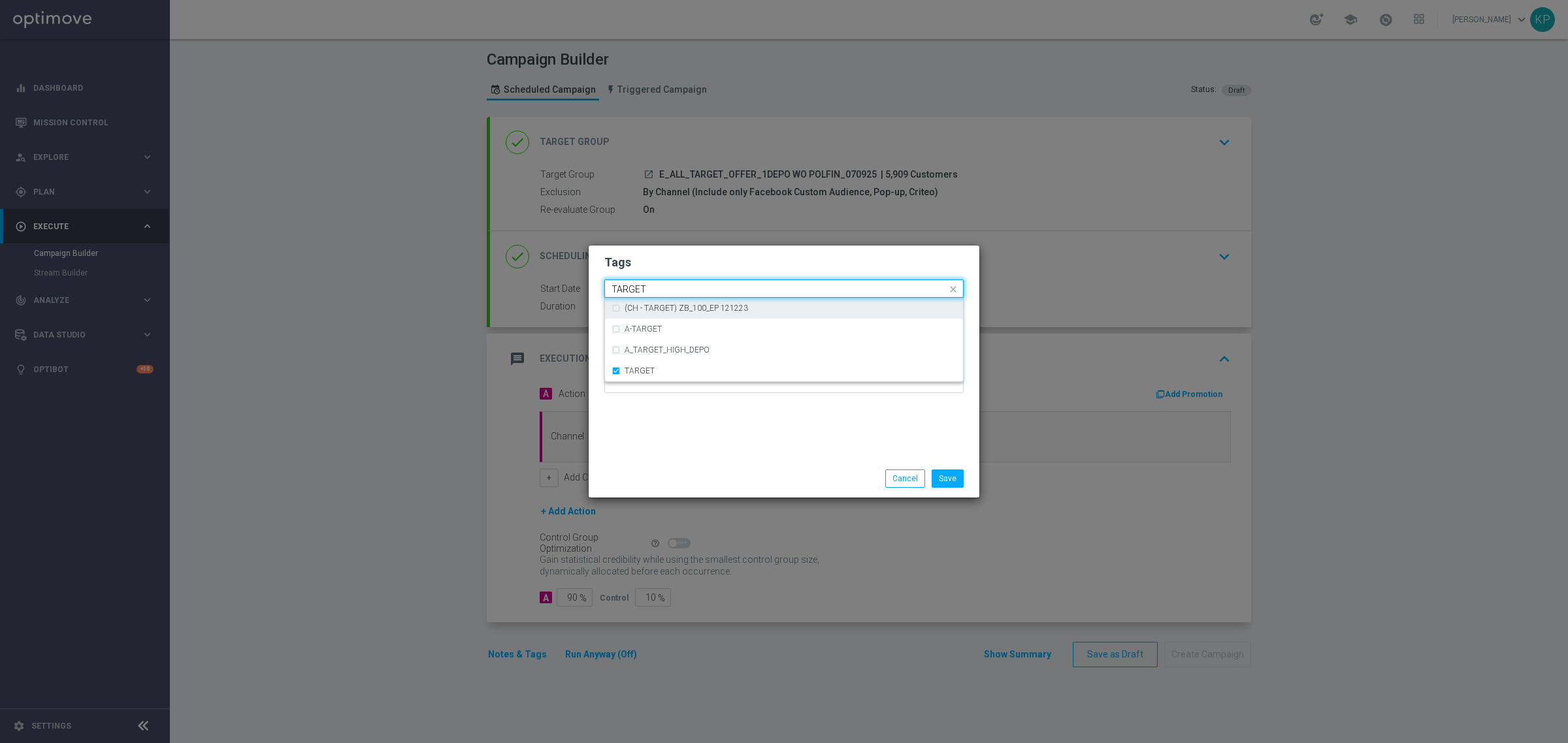
drag, startPoint x: 651, startPoint y: 283, endPoint x: 601, endPoint y: 283, distance: 50.0
click at [601, 283] on div "Tags Quick find × E × E × ALL × TARGET TARGET (CH - TARGET) ZB_100_EP 121223 A-…" at bounding box center [784, 352] width 390 height 214
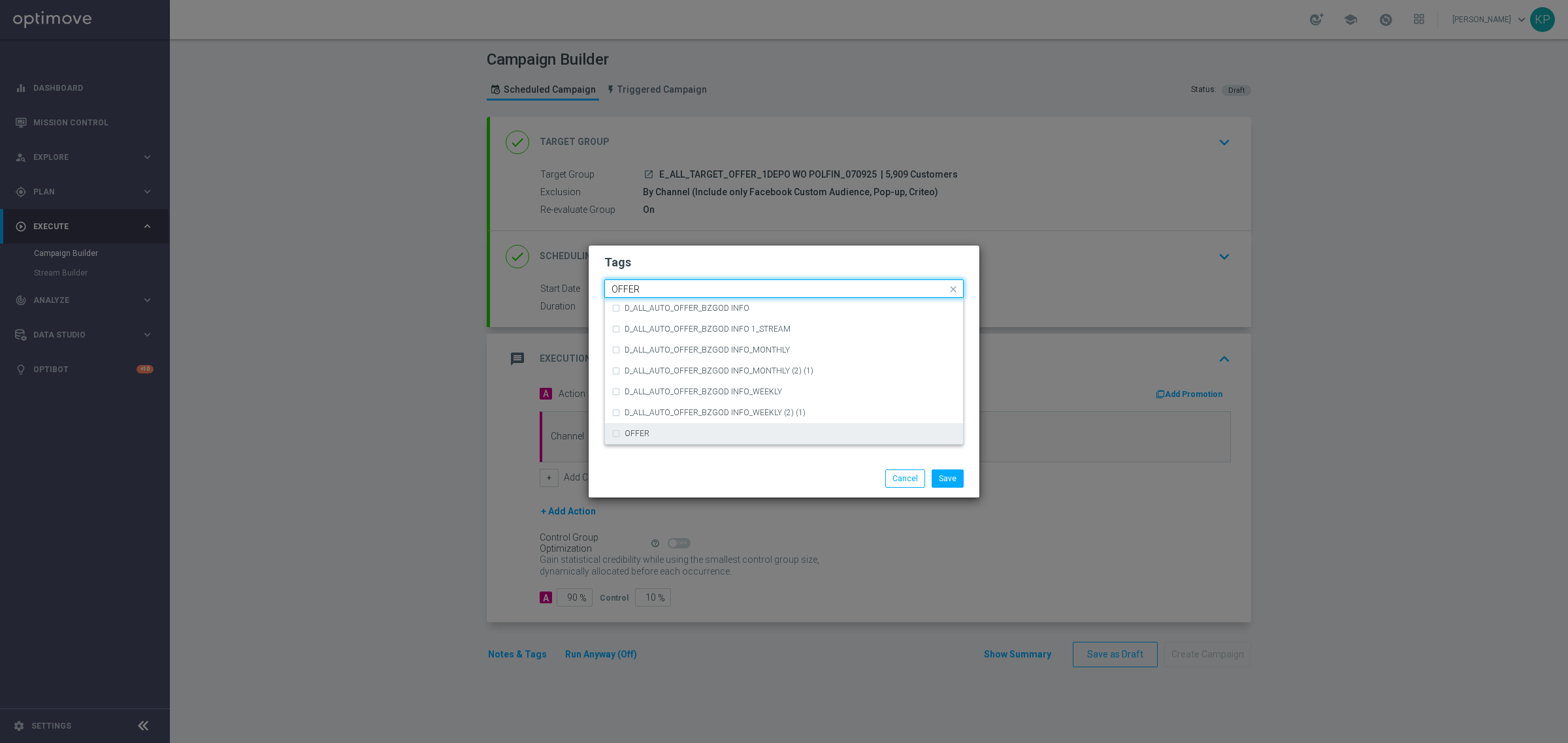
click at [612, 431] on div "OFFER" at bounding box center [784, 433] width 345 height 21
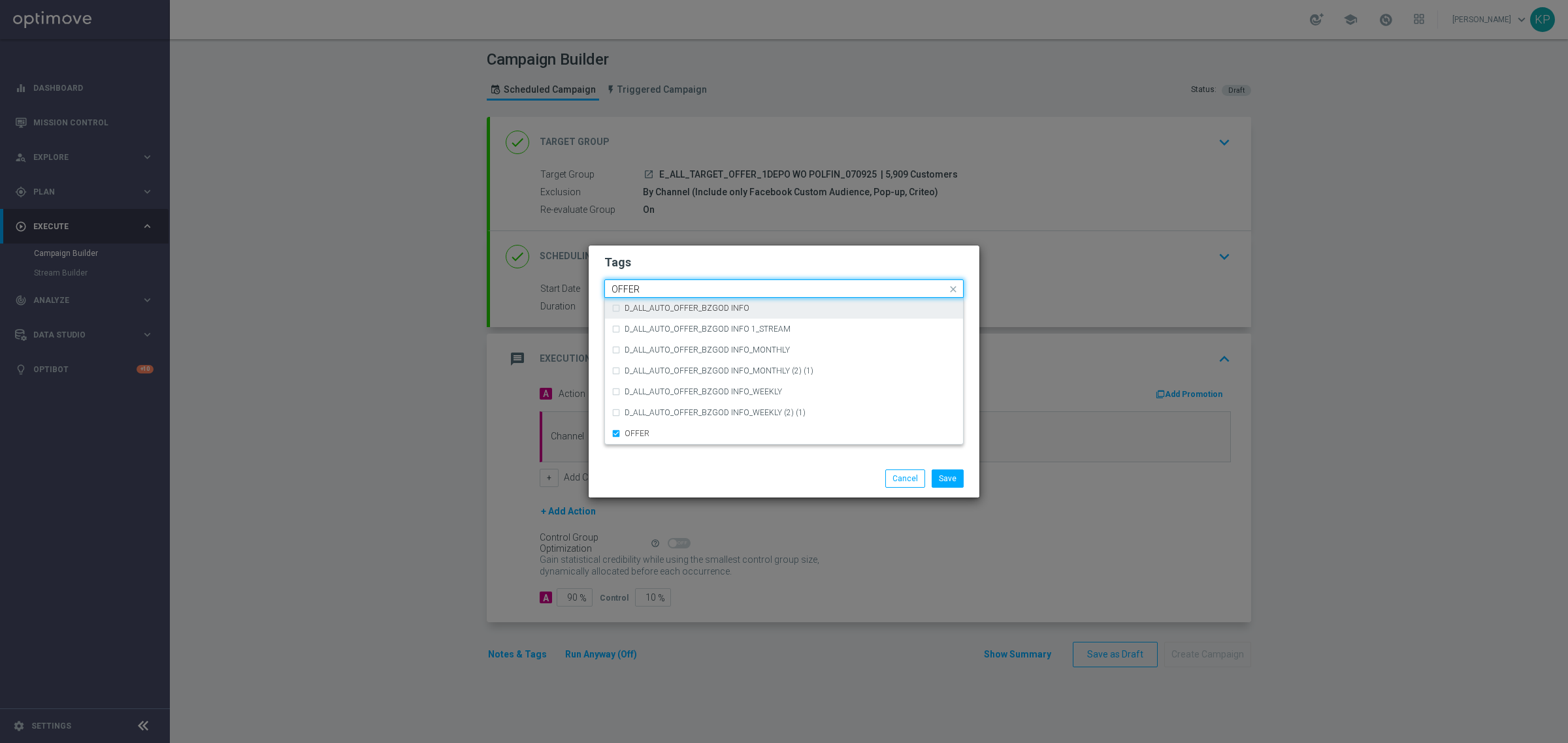
drag, startPoint x: 654, startPoint y: 283, endPoint x: 611, endPoint y: 283, distance: 43.0
click at [611, 283] on div "Quick find × E × E × ALL × TARGET × OFFER OFFER" at bounding box center [775, 288] width 342 height 16
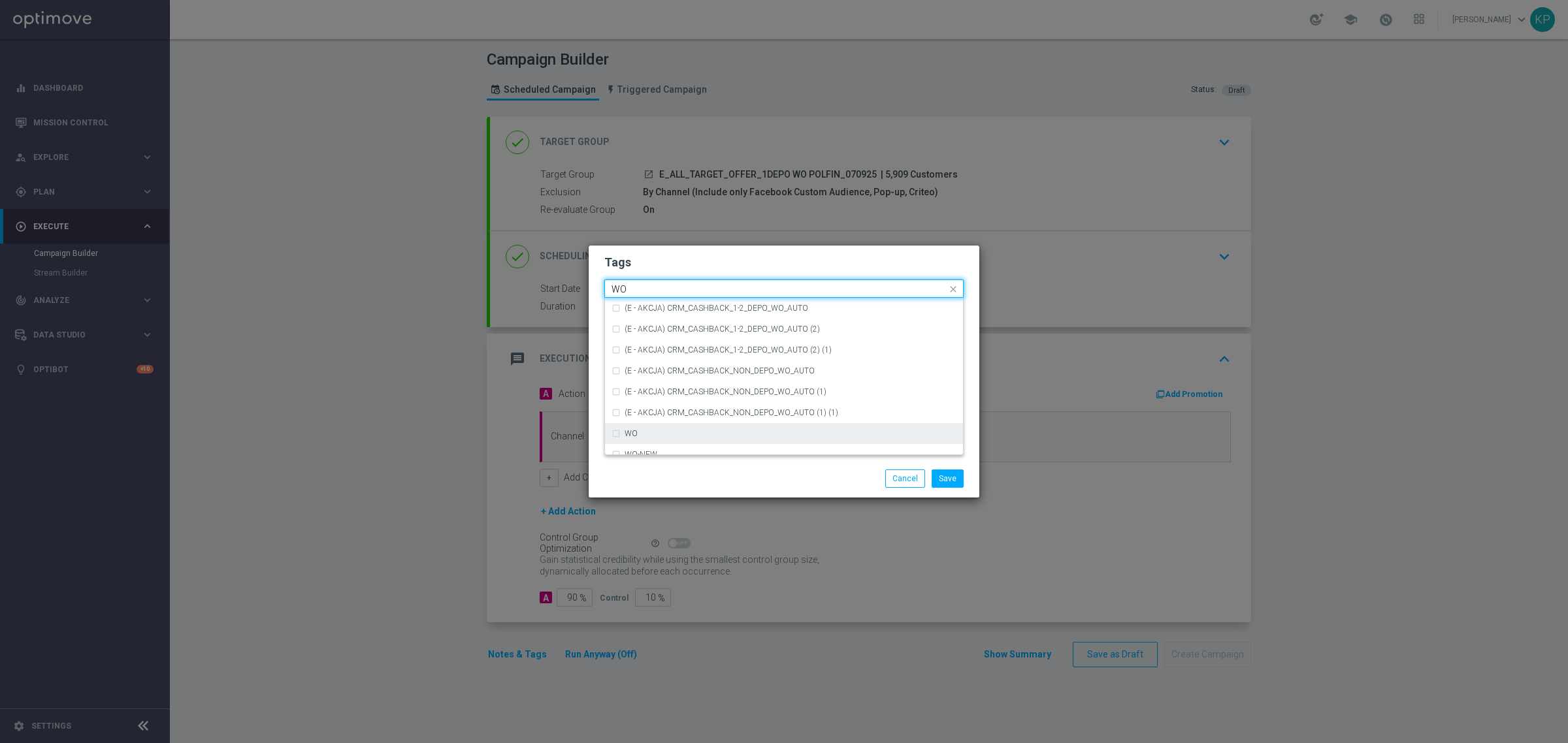
click at [620, 426] on div "WO" at bounding box center [784, 433] width 345 height 21
type input "WO"
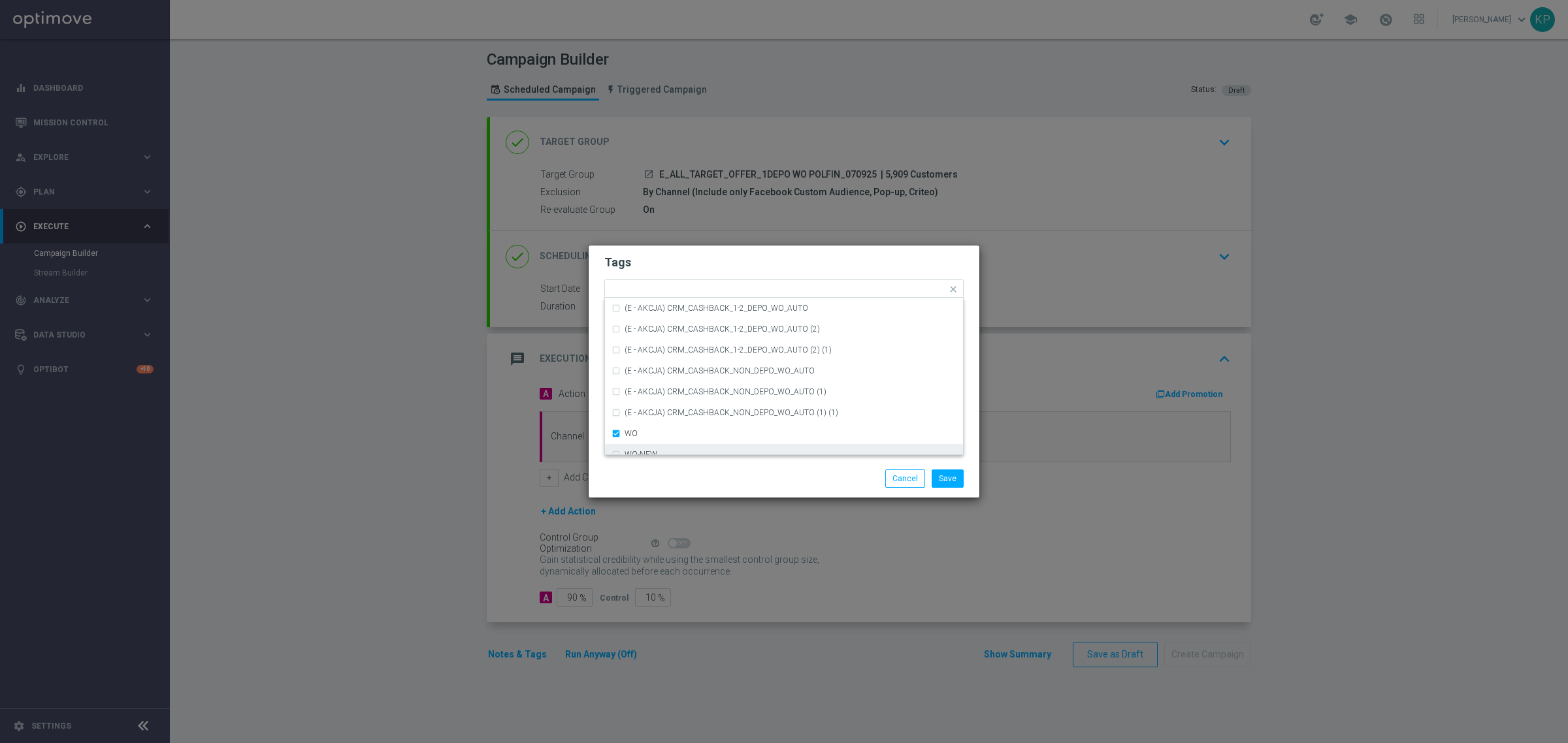
click at [690, 474] on div "Save Cancel" at bounding box center [784, 479] width 379 height 18
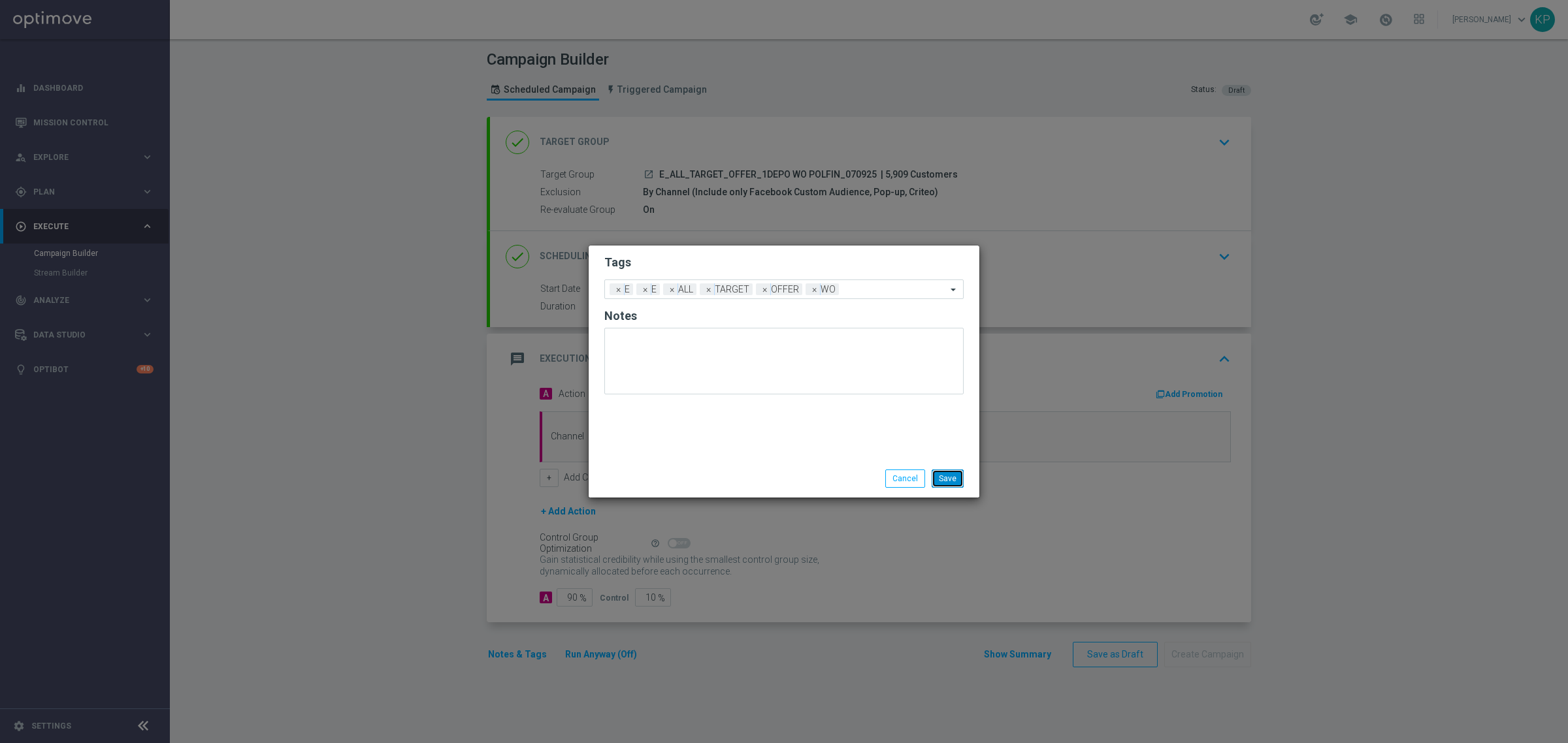
click at [948, 482] on button "Save" at bounding box center [947, 479] width 32 height 18
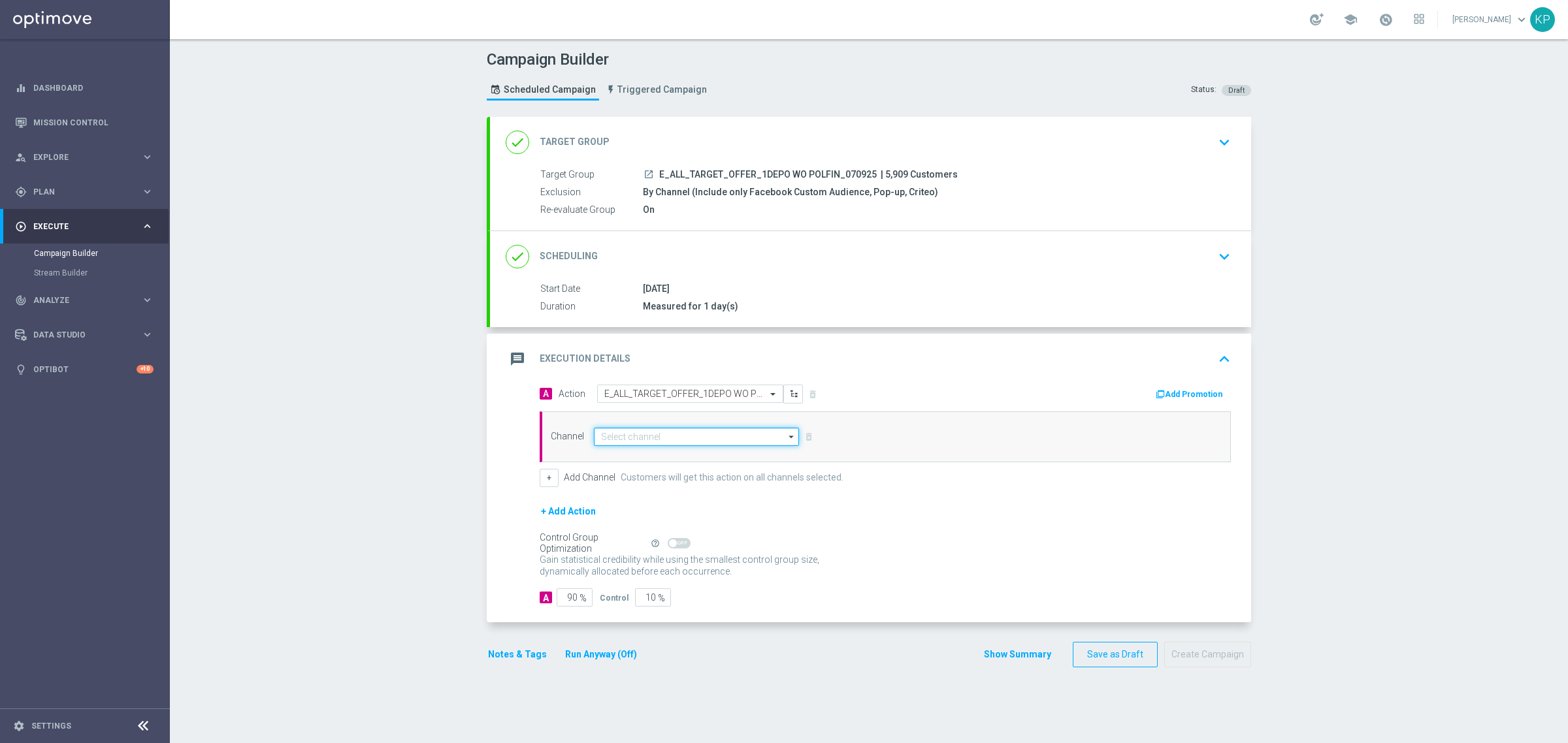
click at [668, 435] on input at bounding box center [697, 437] width 205 height 18
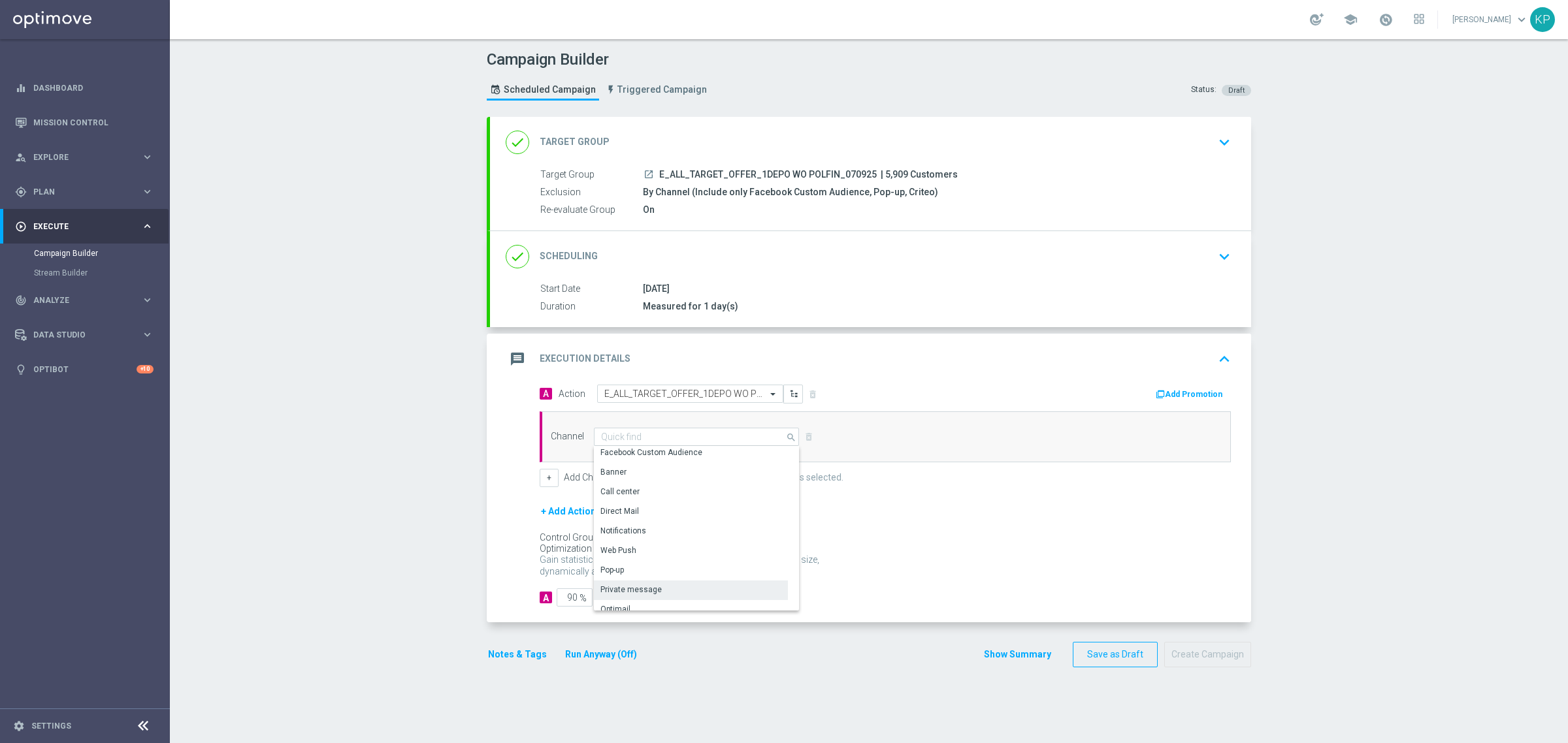
click at [651, 583] on div "Private message" at bounding box center [691, 590] width 194 height 18
type input "Private message"
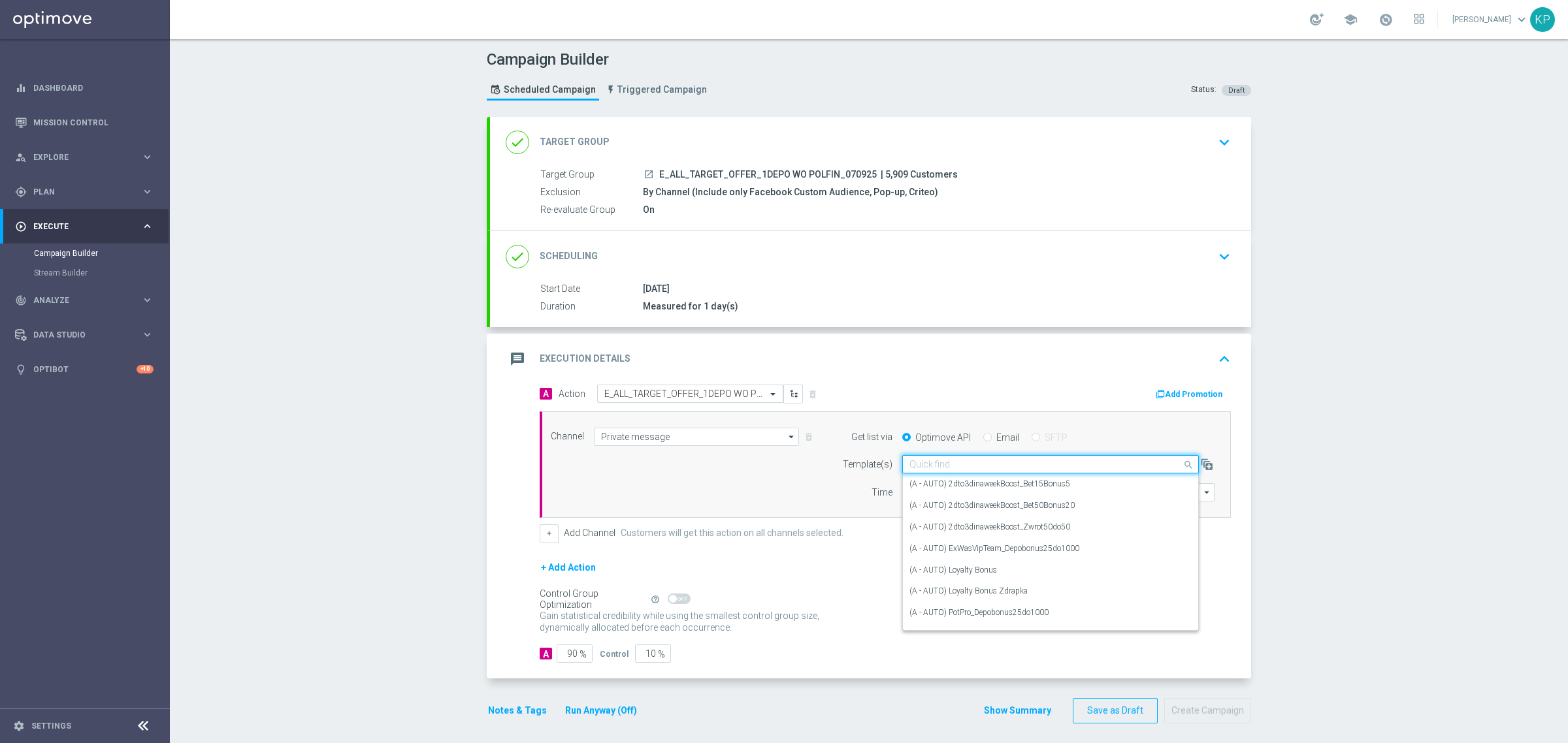
click at [947, 470] on input "text" at bounding box center [1038, 464] width 256 height 11
paste input "E_ALL_TARGET_OFFER_1DEPO WO POLFIN_070925"
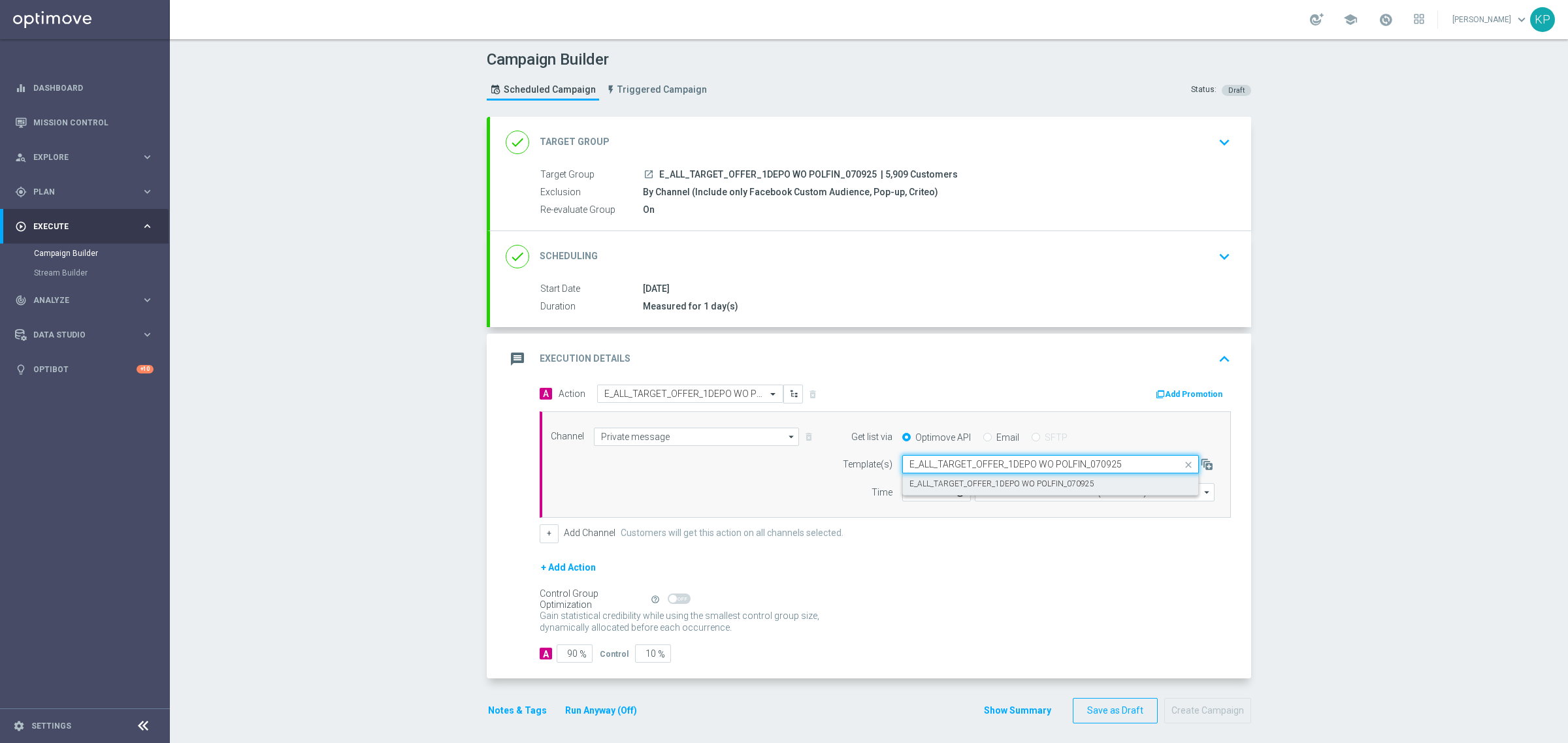
click at [975, 488] on label "E_ALL_TARGET_OFFER_1DEPO WO POLFIN_070925" at bounding box center [1001, 484] width 185 height 11
type input "E_ALL_TARGET_OFFER_1DEPO WO POLFIN_070925"
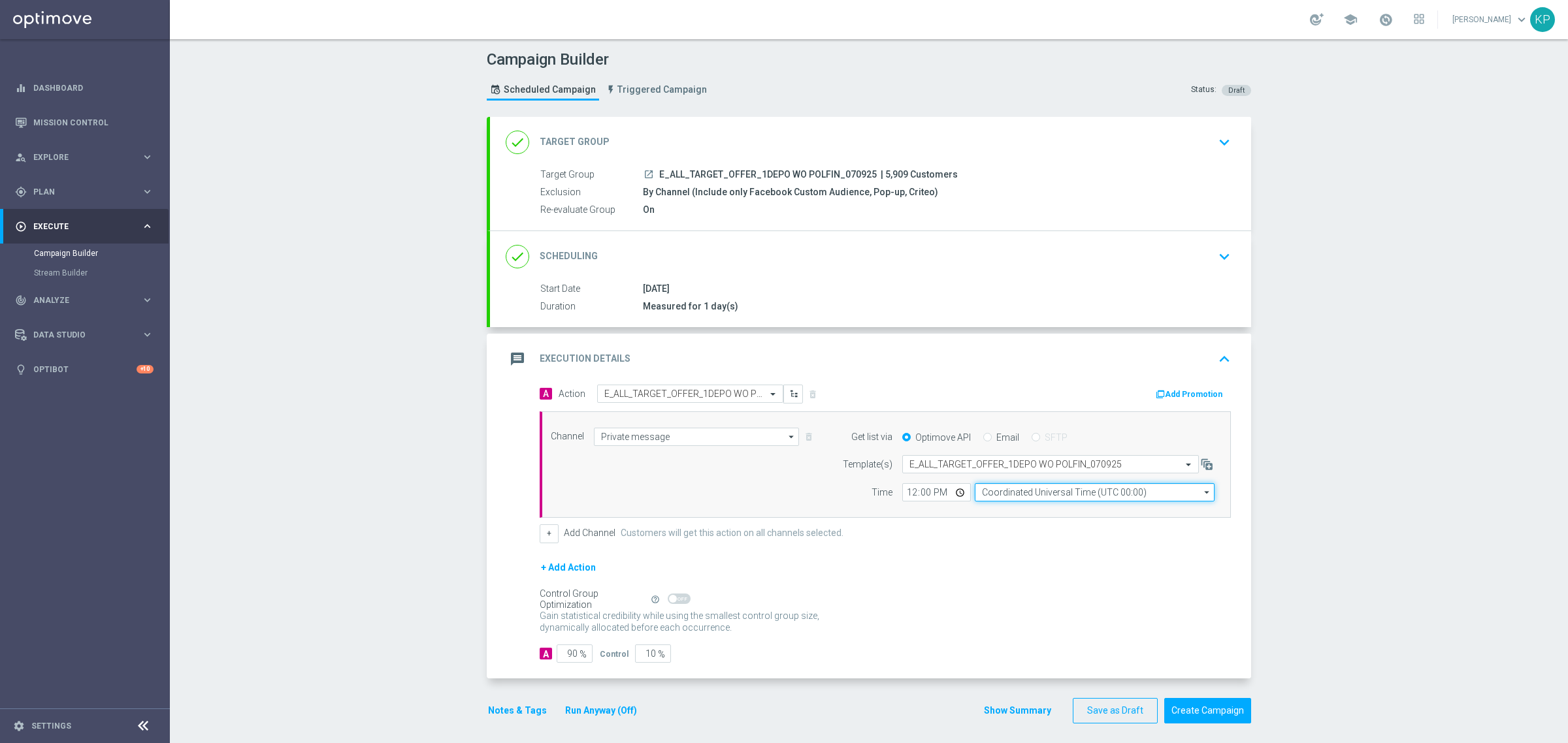
click at [990, 496] on input "Coordinated Universal Time (UTC 00:00)" at bounding box center [1094, 492] width 240 height 18
click at [1000, 513] on div "Central European Time (Warsaw) (UTC +02:00)" at bounding box center [1088, 511] width 214 height 12
type input "Central European Time (Warsaw) (UTC +02:00)"
click at [944, 497] on input "12:00" at bounding box center [936, 492] width 69 height 18
click at [948, 497] on input "12:00" at bounding box center [936, 492] width 69 height 18
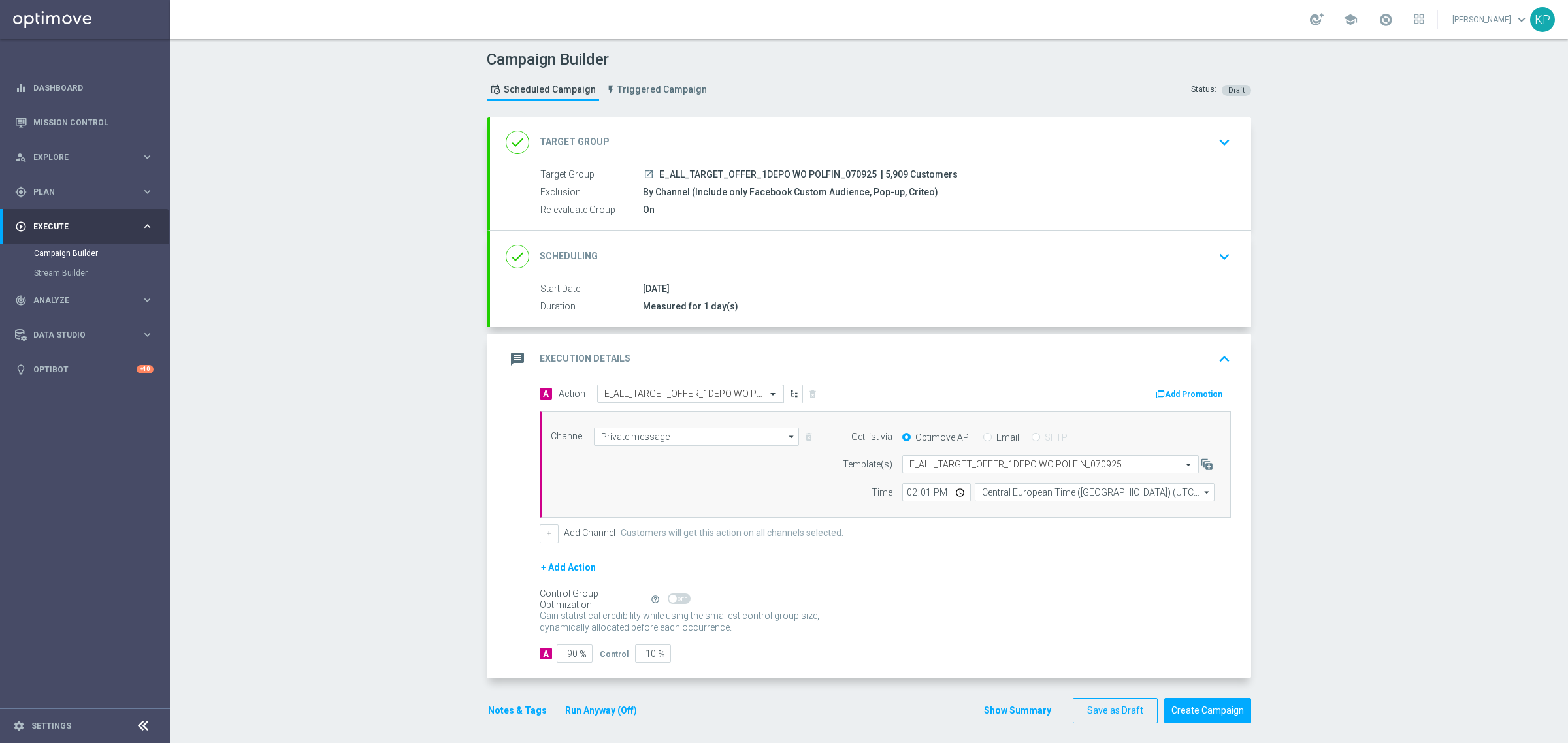
click at [1010, 568] on div "+ Add Action" at bounding box center [885, 575] width 691 height 33
click at [955, 493] on input "14:01" at bounding box center [936, 492] width 69 height 18
click at [1042, 524] on div "A Action Select action E_ALL_TARGET_OFFER_1DEPO WO POLFIN_070925 delete_forever…" at bounding box center [885, 464] width 711 height 158
click at [970, 536] on div "+ Add Channel Customers will get this action on all channels selected." at bounding box center [885, 534] width 691 height 18
click at [954, 494] on input "11:01" at bounding box center [936, 492] width 69 height 18
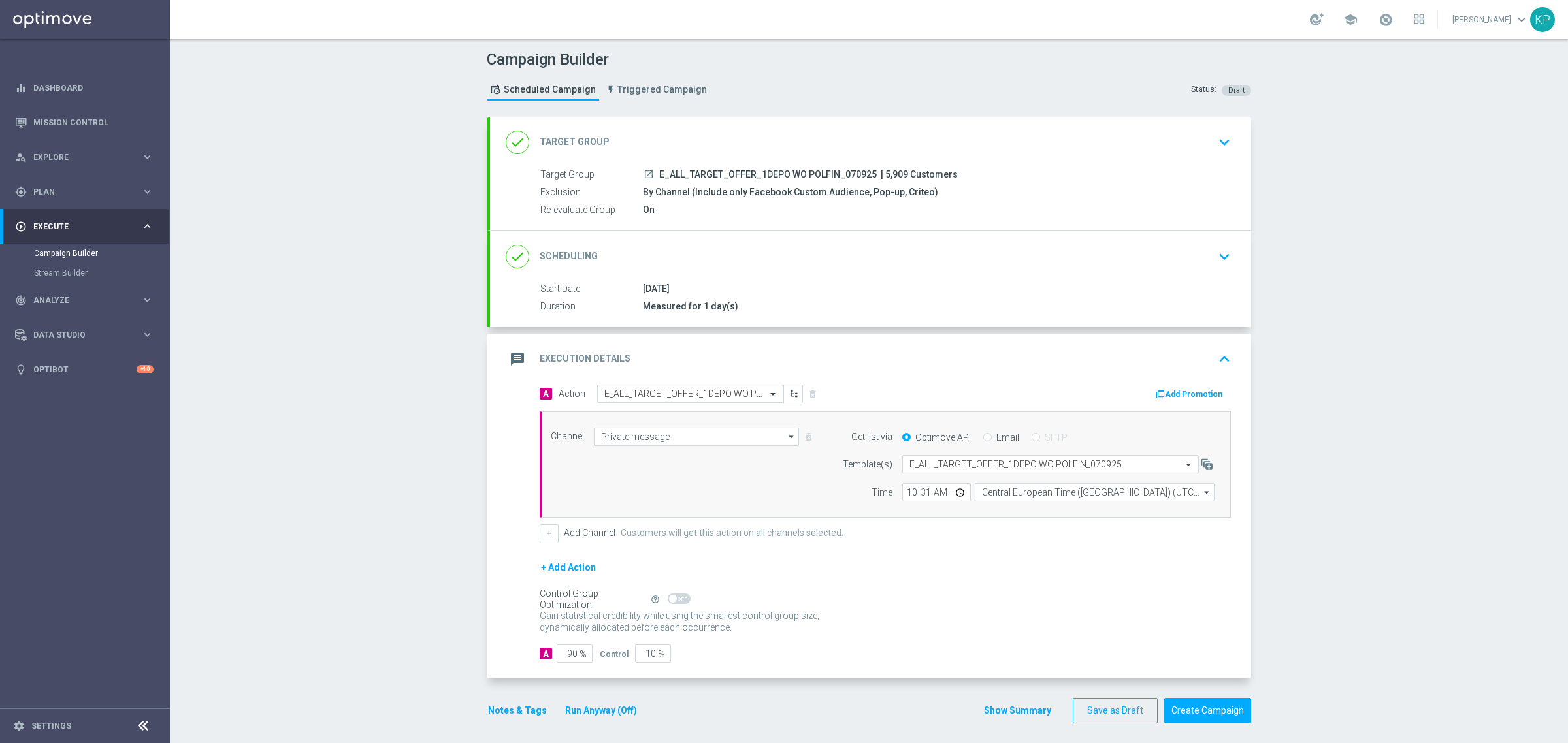
type input "10:31"
click at [1011, 575] on div "+ Add Action" at bounding box center [885, 575] width 691 height 33
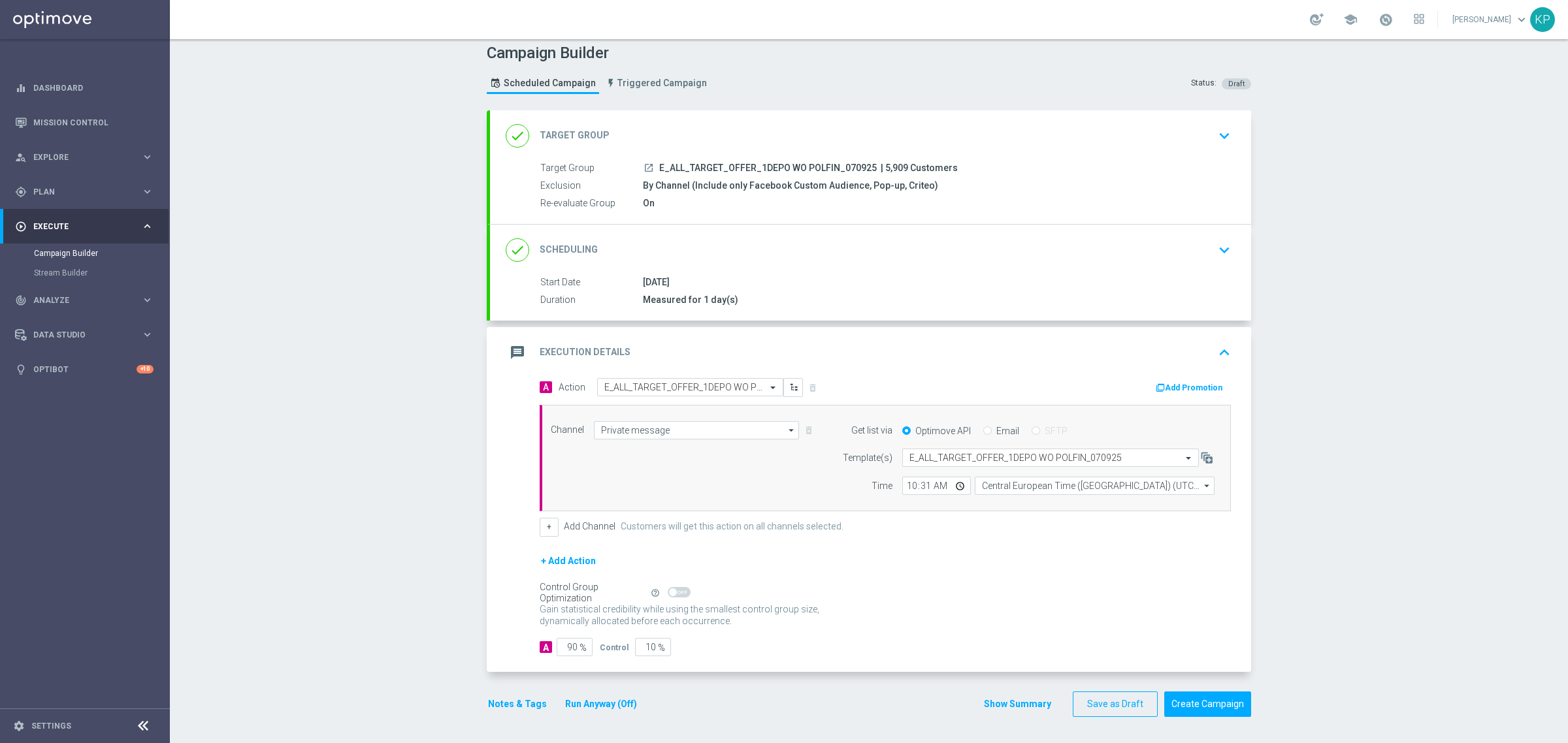
click at [528, 705] on button "Notes & Tags" at bounding box center [517, 704] width 62 height 16
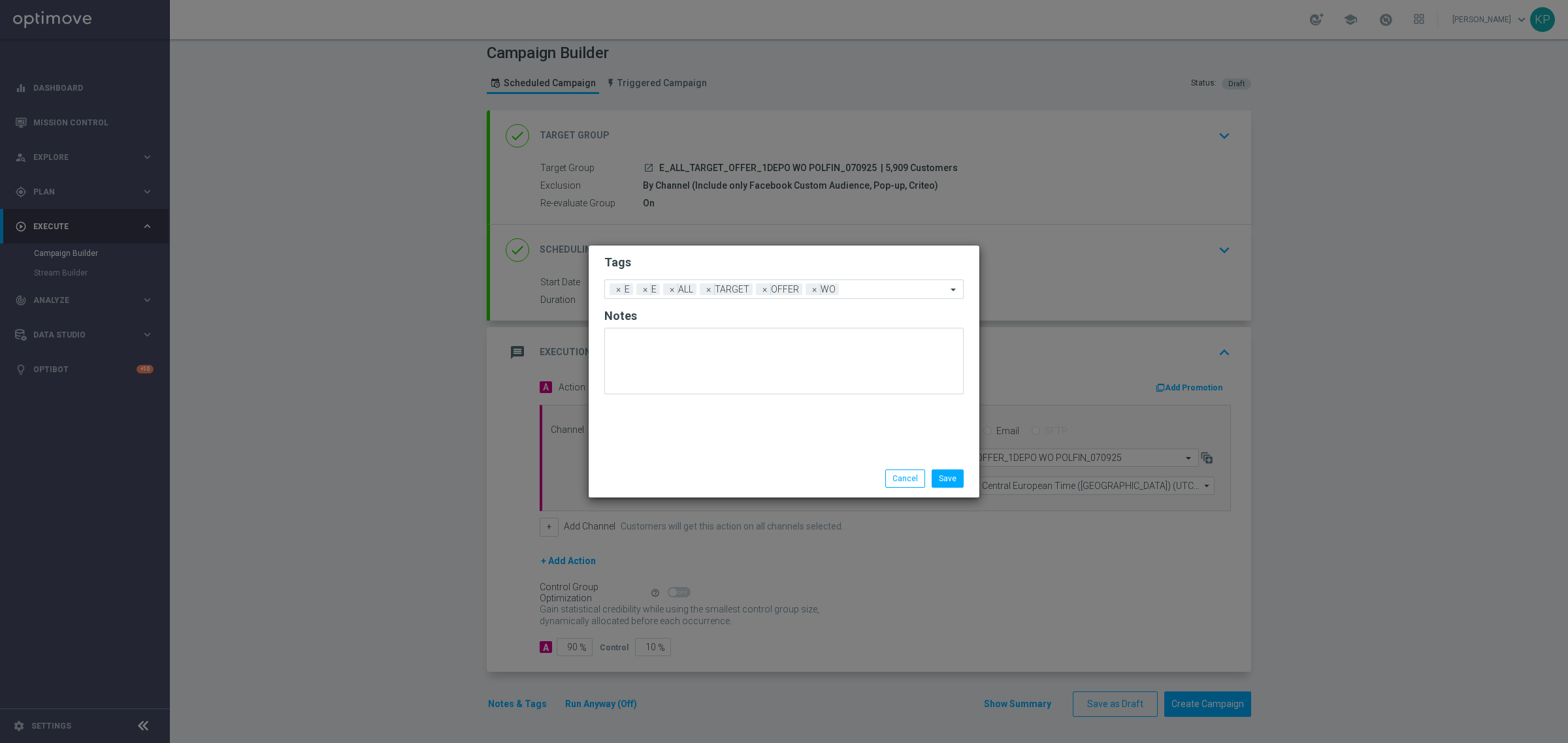
click at [753, 321] on h2 "Notes" at bounding box center [784, 316] width 359 height 16
click at [906, 475] on button "Cancel" at bounding box center [905, 479] width 40 height 18
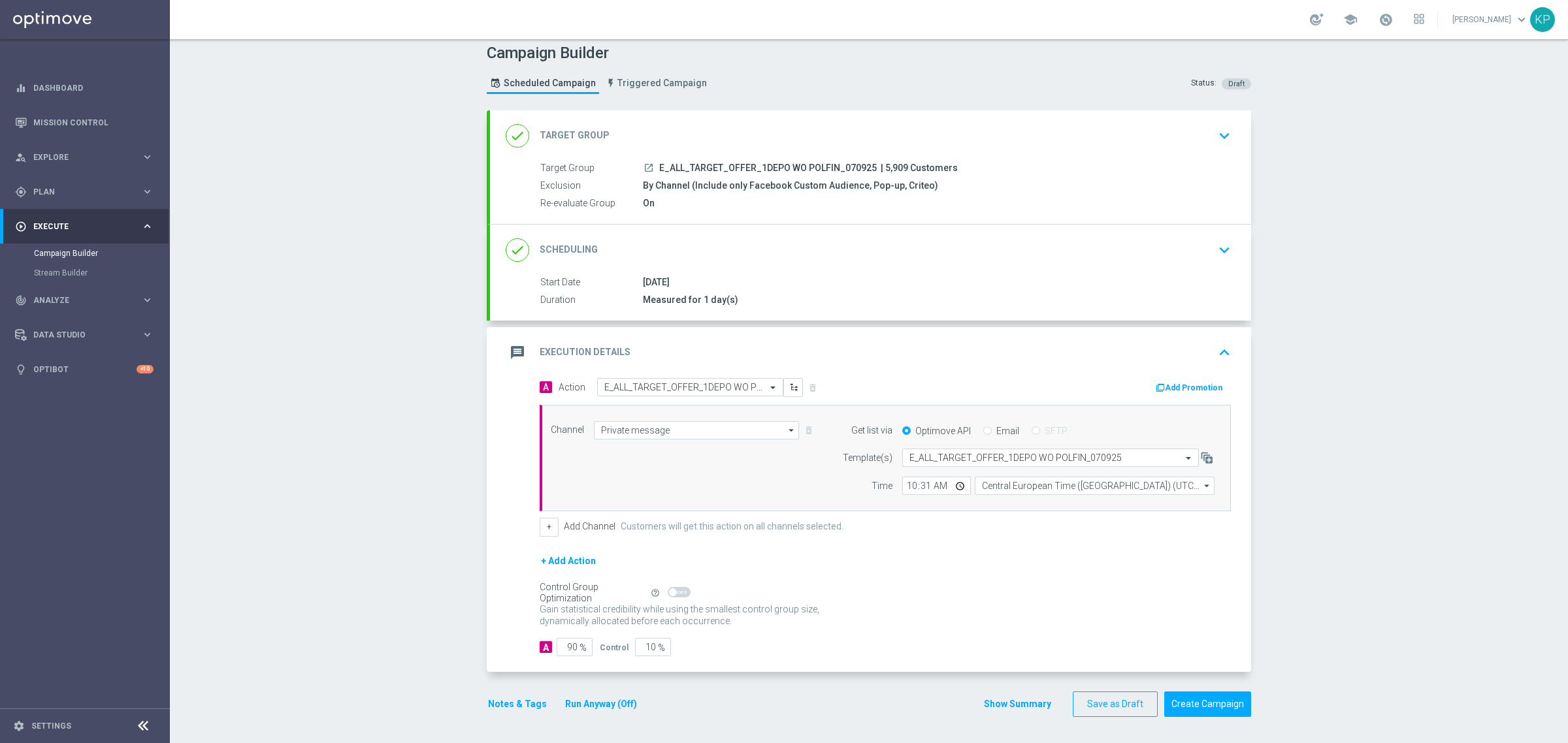
click at [887, 553] on div "+ Add Action" at bounding box center [885, 569] width 691 height 33
click at [1186, 696] on button "Create Campaign" at bounding box center [1207, 704] width 87 height 25
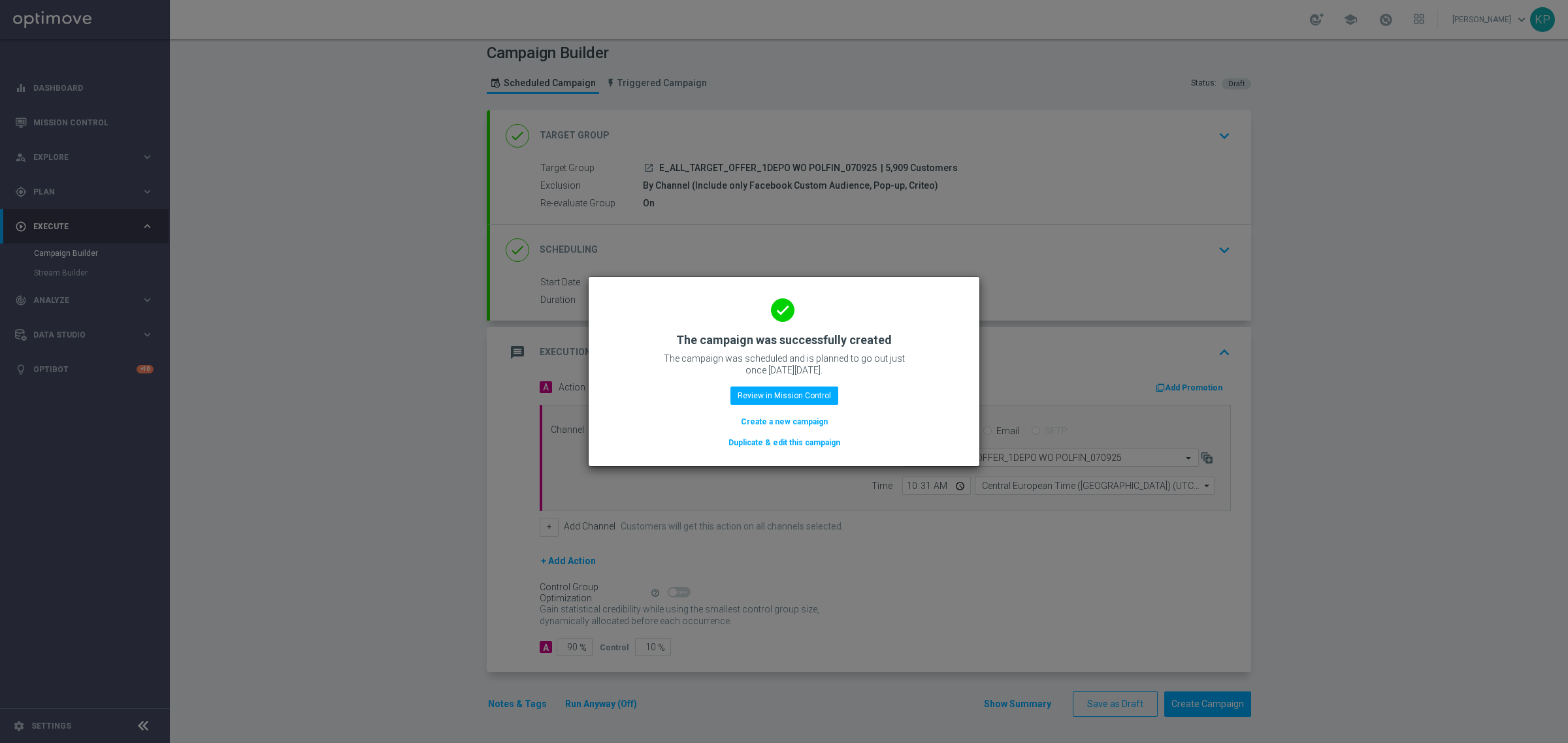
click at [784, 421] on button "Create a new campaign" at bounding box center [784, 421] width 90 height 14
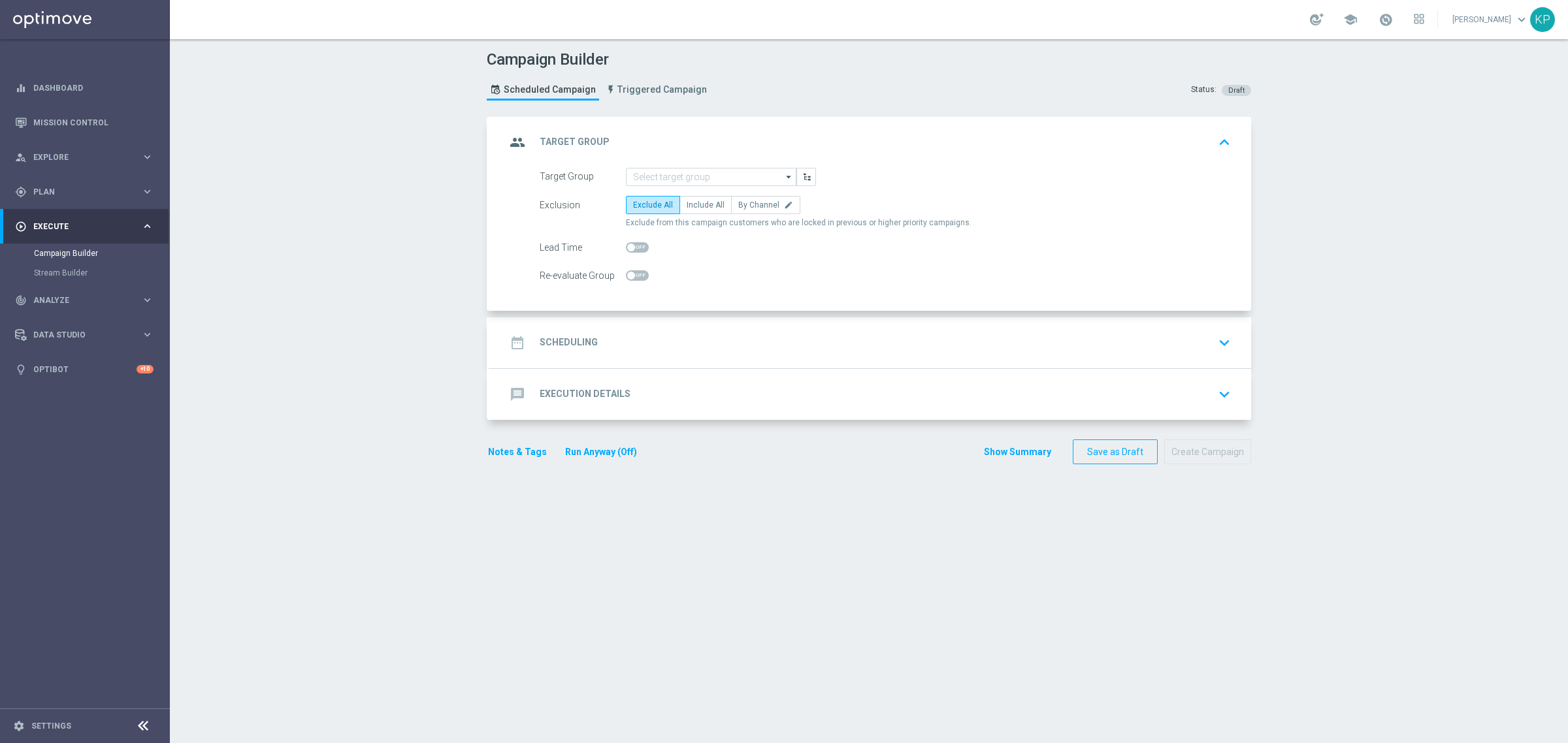
scroll to position [0, 0]
click at [651, 180] on input at bounding box center [711, 177] width 170 height 18
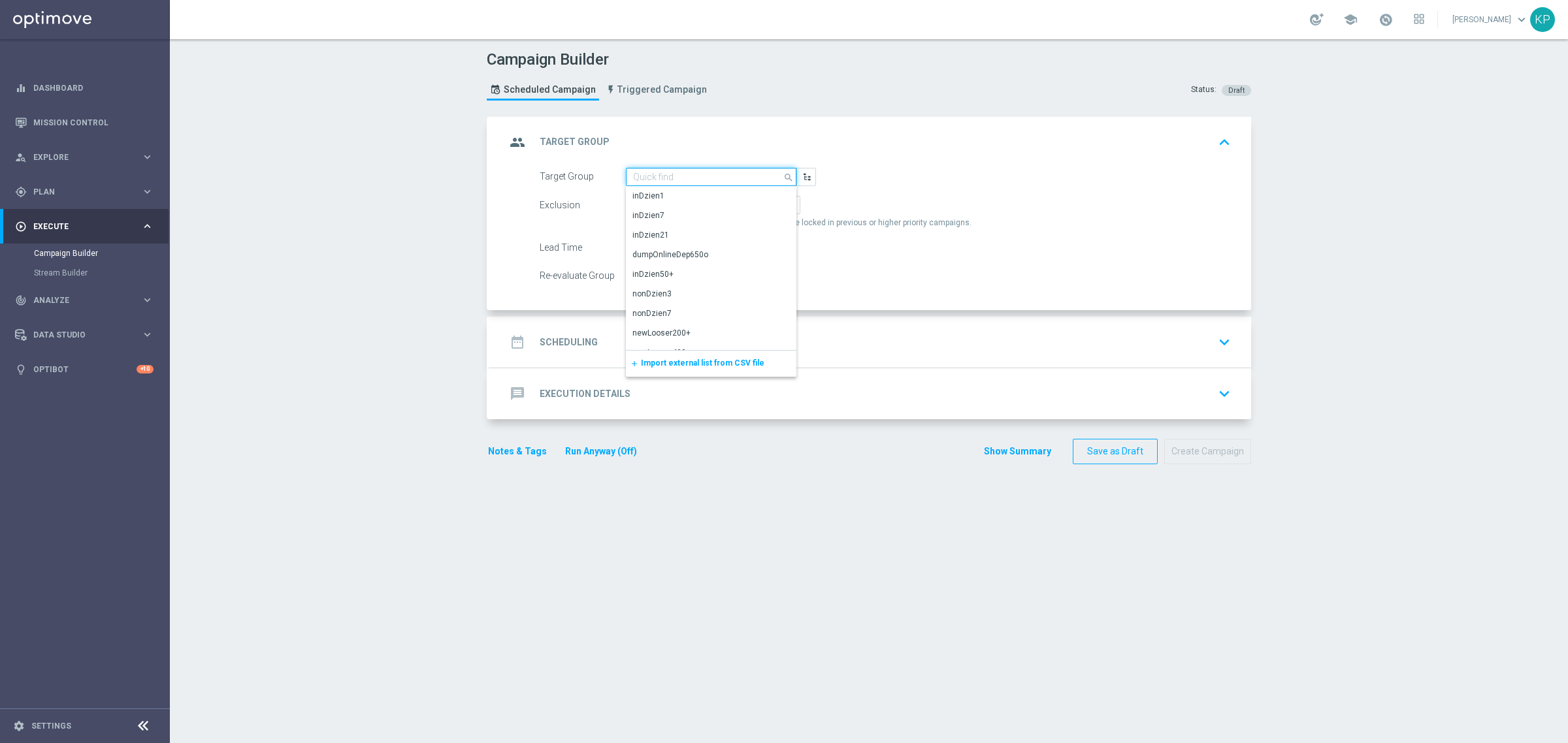
paste input "E_ALL_TARGET_OFFER_2DEPO WO POLFIN_070925"
click at [663, 191] on div "E_ALL_TARGET_OFFER_2DEPO WO POLFIN_070925" at bounding box center [711, 202] width 156 height 23
type input "E_ALL_TARGET_OFFER_2DEPO WO POLFIN_070925"
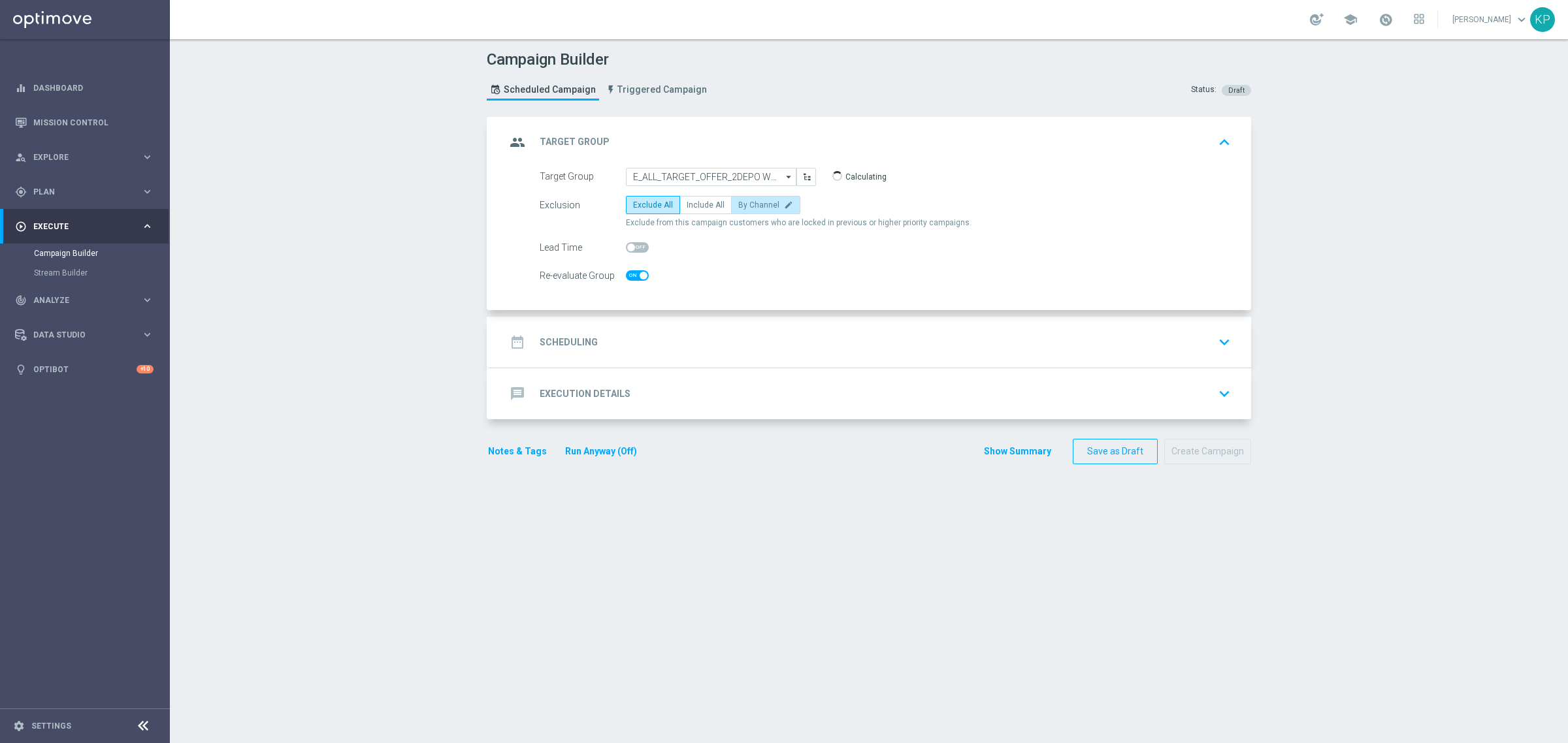
checkbox input "true"
click at [750, 203] on span "By Channel" at bounding box center [759, 205] width 41 height 9
click at [747, 203] on input "By Channel edit" at bounding box center [743, 207] width 8 height 8
radio input "true"
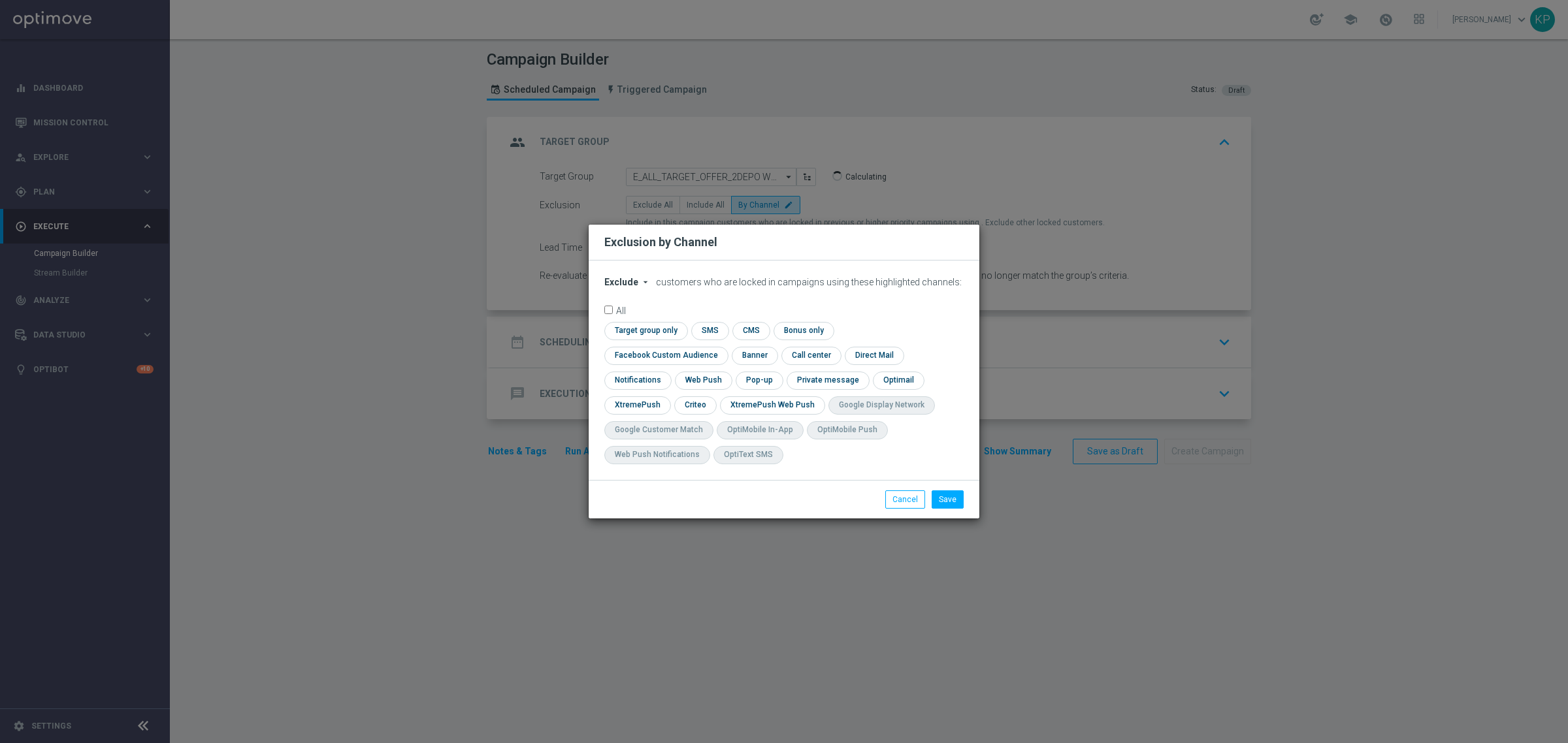
click at [640, 287] on icon "arrow_drop_down" at bounding box center [645, 282] width 11 height 11
click at [0, 0] on span "Include" at bounding box center [0, 0] width 0 height 0
click at [722, 346] on input "checkbox" at bounding box center [663, 355] width 118 height 18
checkbox input "true"
click at [697, 406] on input "checkbox" at bounding box center [694, 405] width 40 height 18
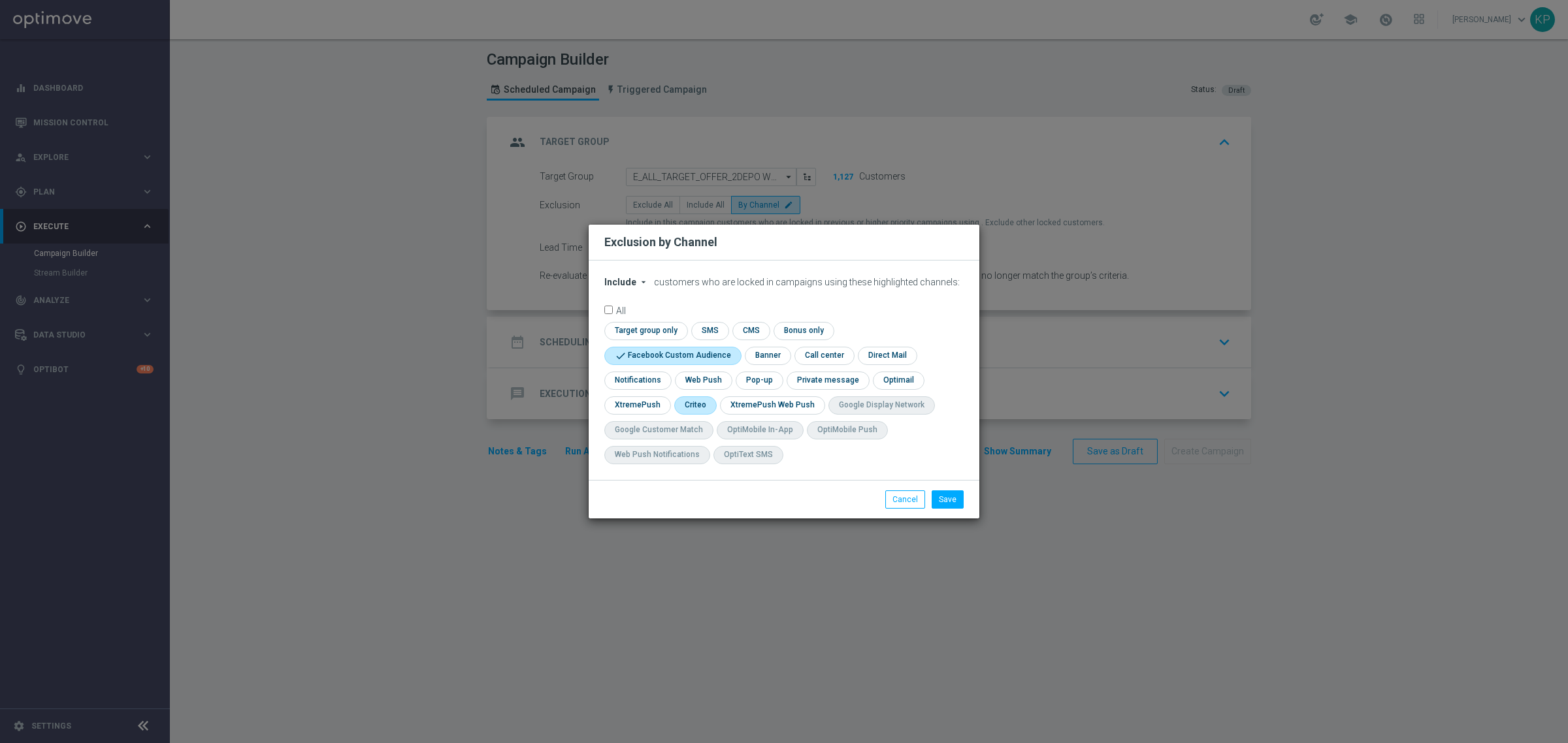
checkbox input "true"
click at [765, 379] on input "checkbox" at bounding box center [758, 380] width 45 height 18
checkbox input "true"
click at [939, 497] on button "Save" at bounding box center [947, 500] width 32 height 18
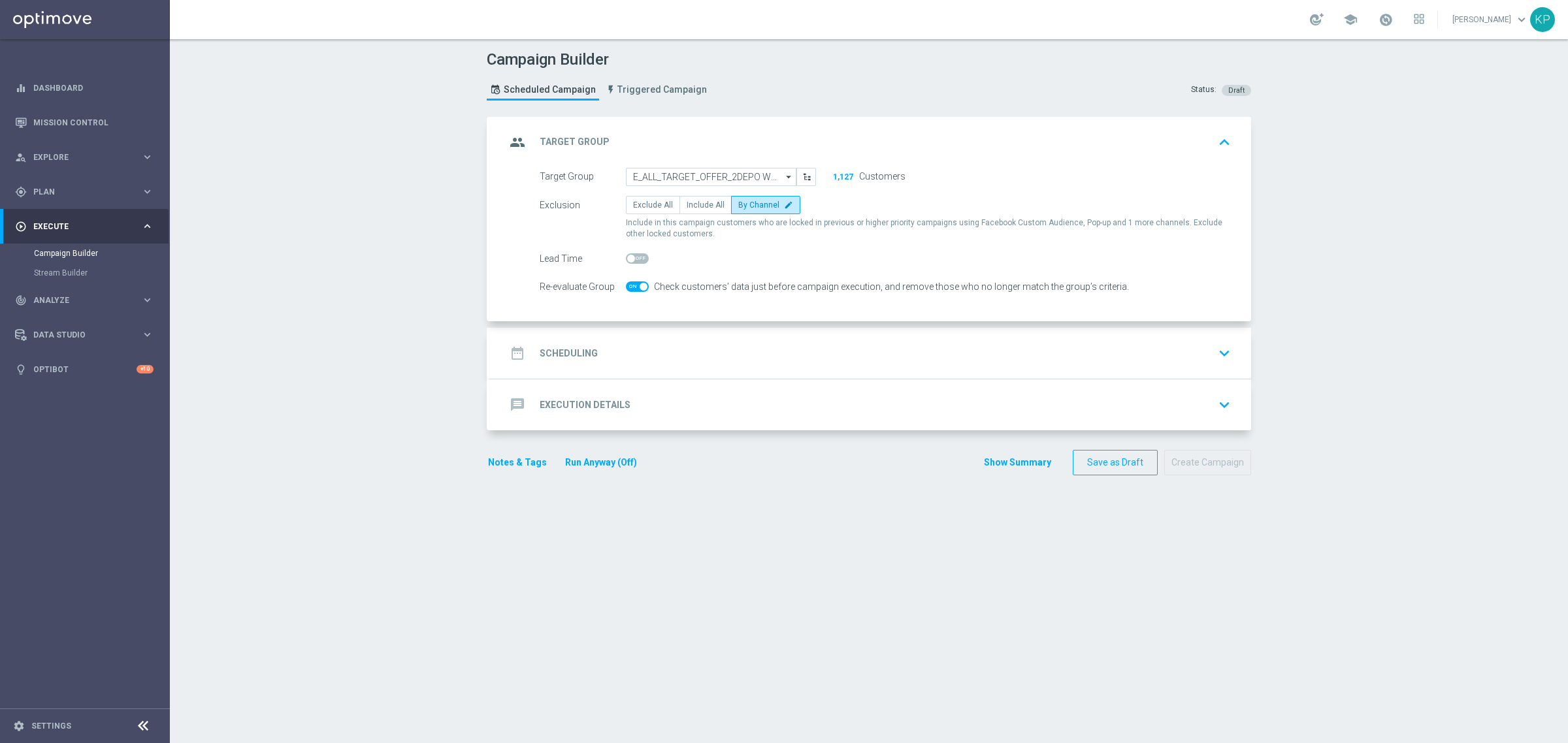
click at [651, 351] on div "date_range Scheduling keyboard_arrow_down" at bounding box center [871, 353] width 730 height 25
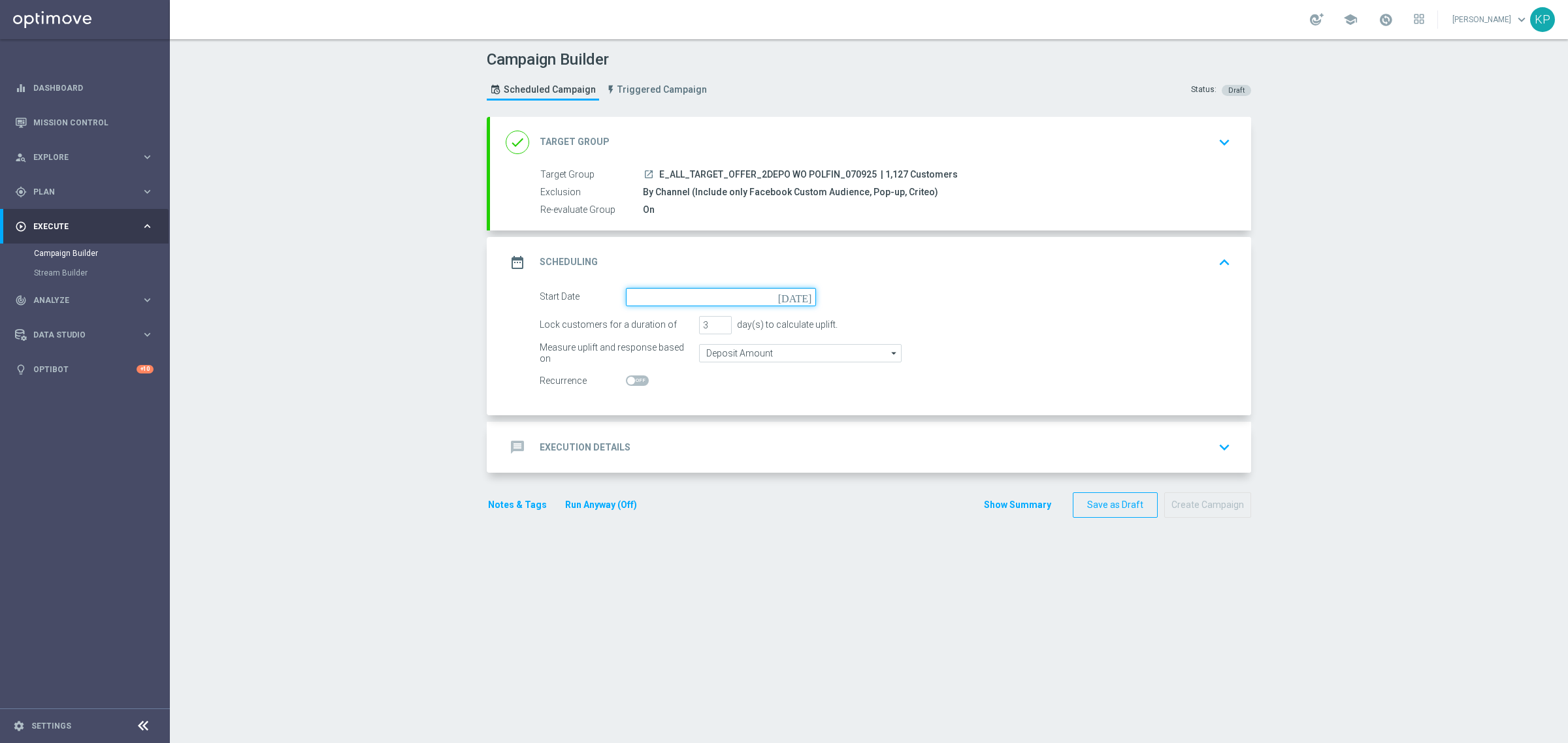
click at [667, 296] on input at bounding box center [721, 297] width 190 height 18
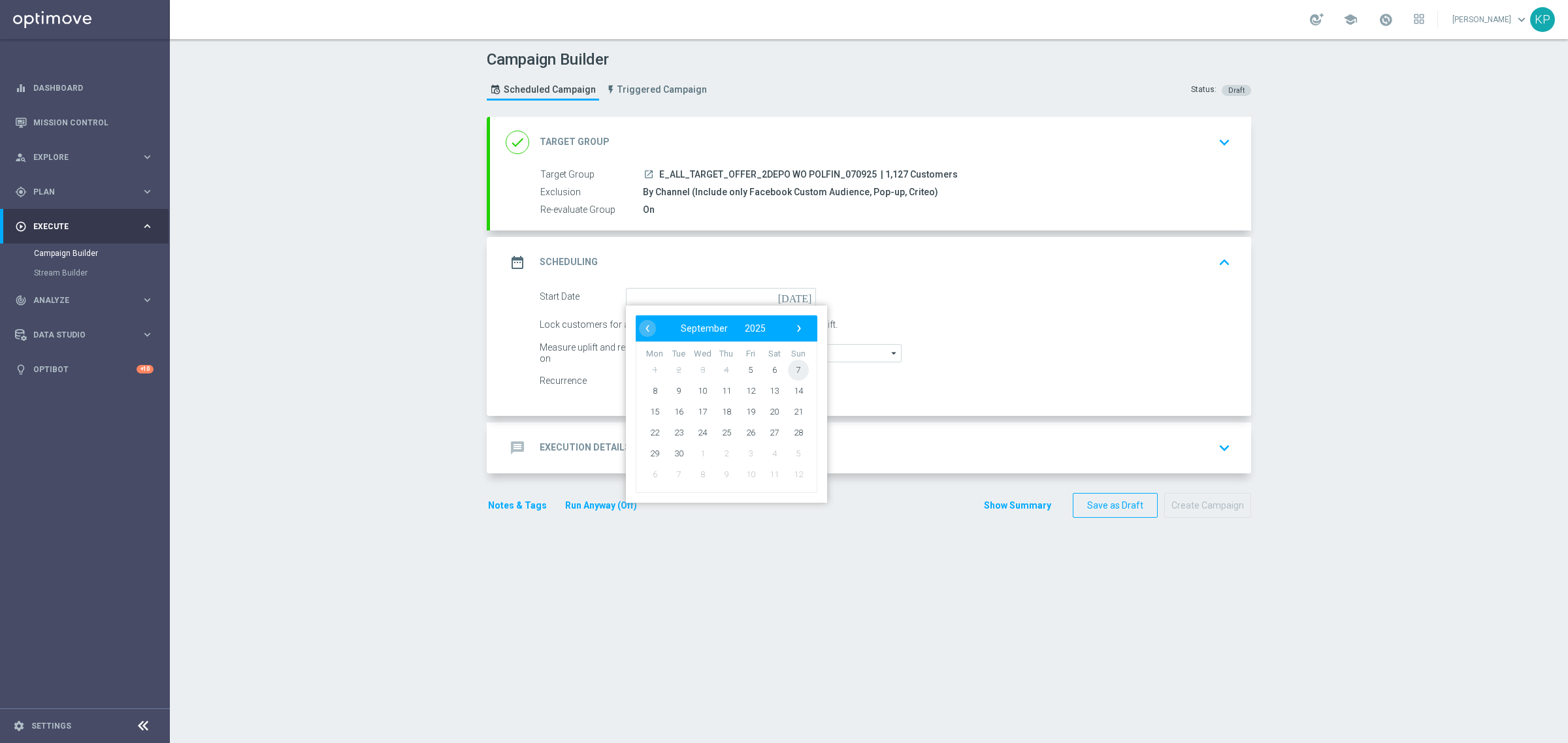
click at [788, 375] on span "7" at bounding box center [798, 370] width 21 height 21
type input "07 Sep 2025"
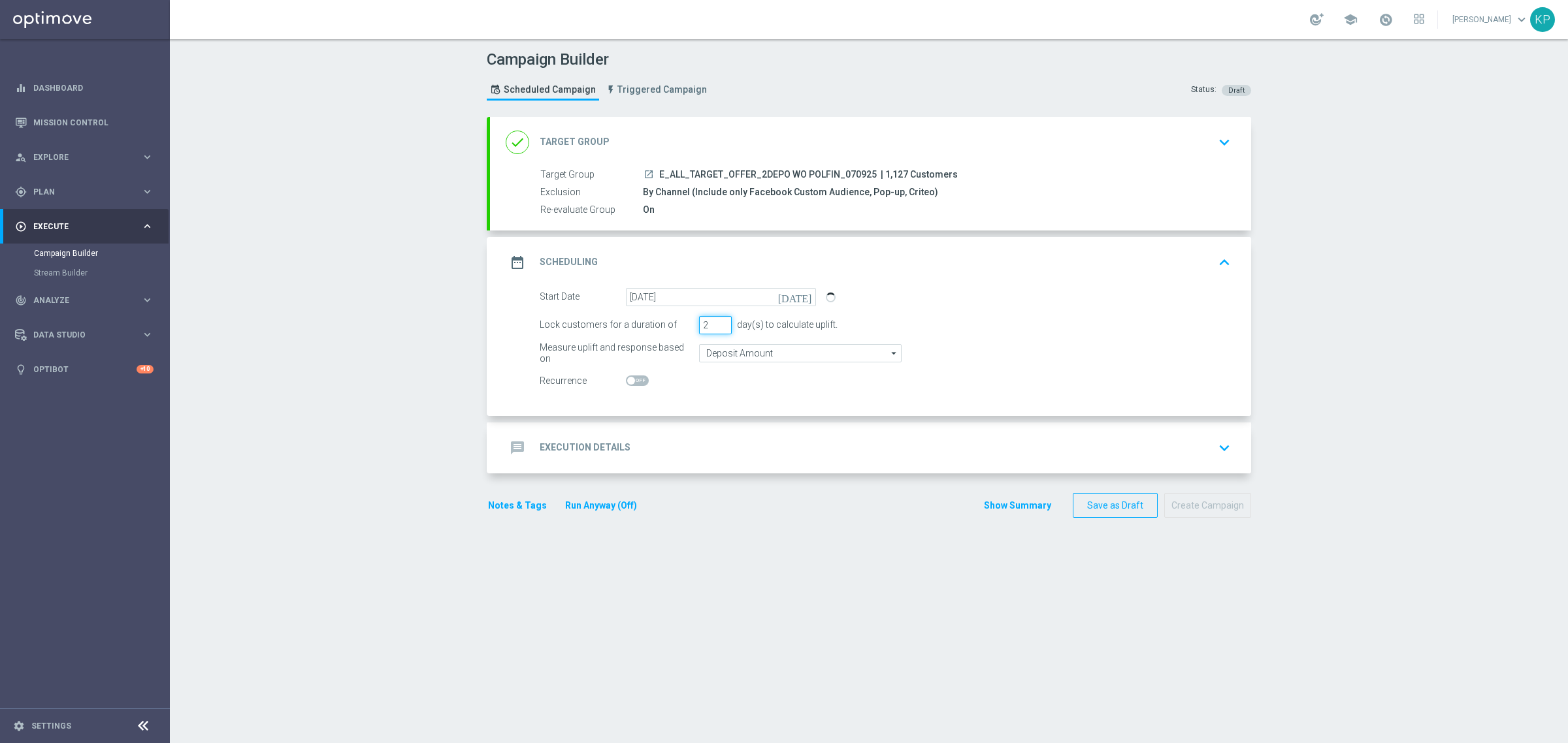
click at [716, 329] on input "2" at bounding box center [715, 325] width 33 height 18
type input "1"
click at [716, 329] on input "1" at bounding box center [715, 325] width 33 height 18
click at [636, 444] on div "message Execution Details keyboard_arrow_down" at bounding box center [871, 447] width 730 height 25
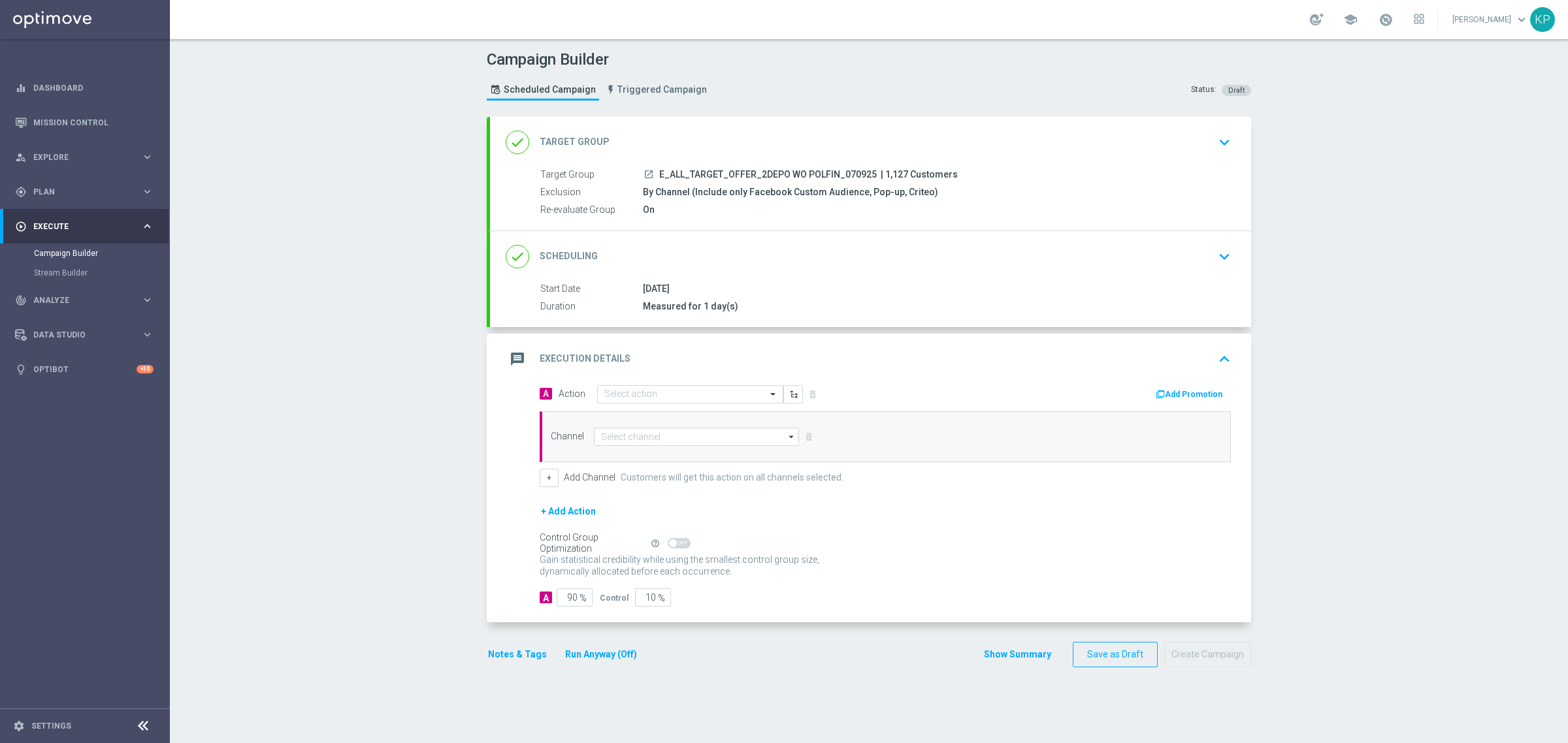
click at [641, 385] on div "A Action Select action delete_forever" at bounding box center [707, 394] width 355 height 19
click at [642, 392] on input "text" at bounding box center [677, 394] width 146 height 11
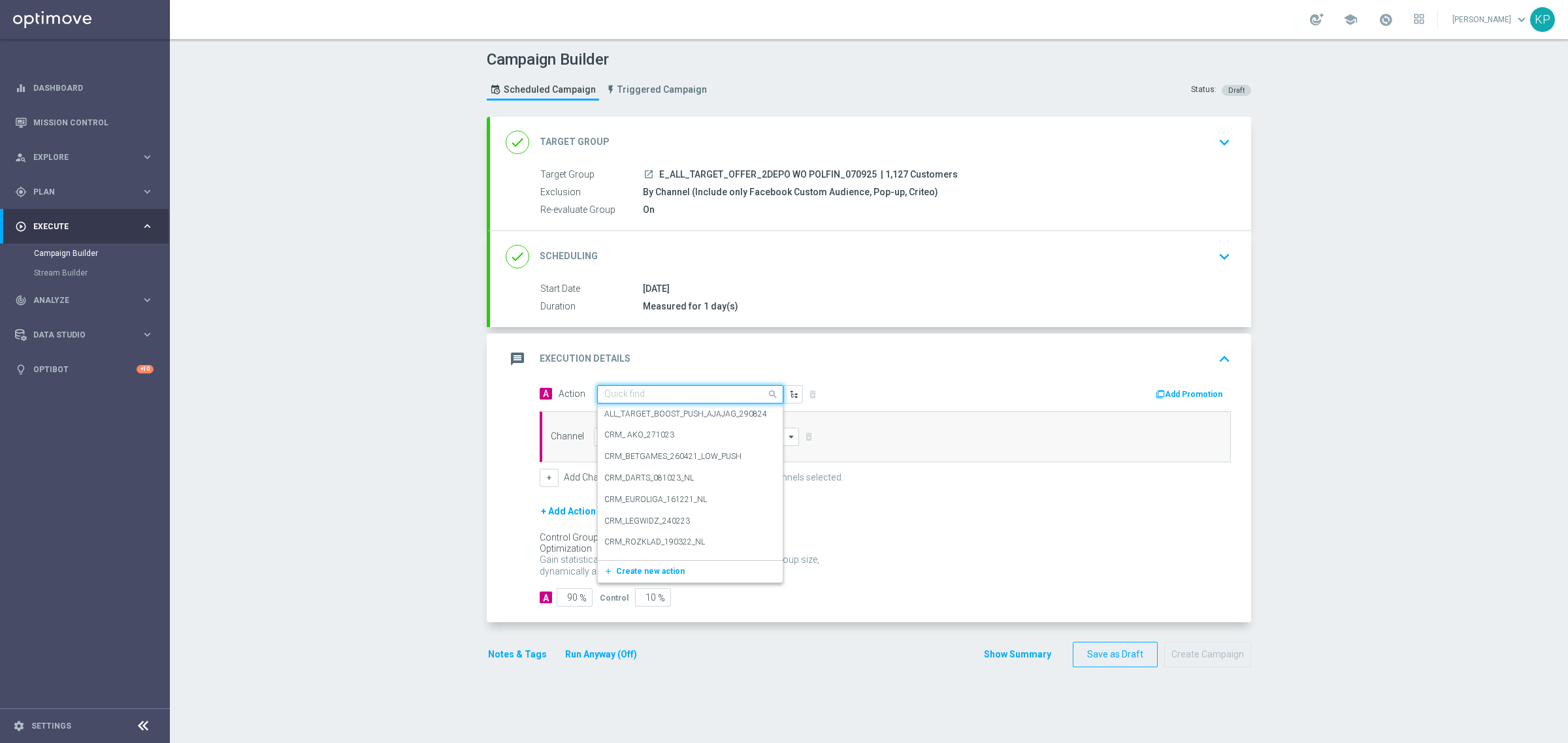
paste input "E_ALL_TARGET_OFFER_2DEPO WO POLFIN_070925"
type input "E_ALL_TARGET_OFFER_2DEPO WO POLFIN_070925"
click at [671, 432] on span "Create new action" at bounding box center [650, 435] width 69 height 9
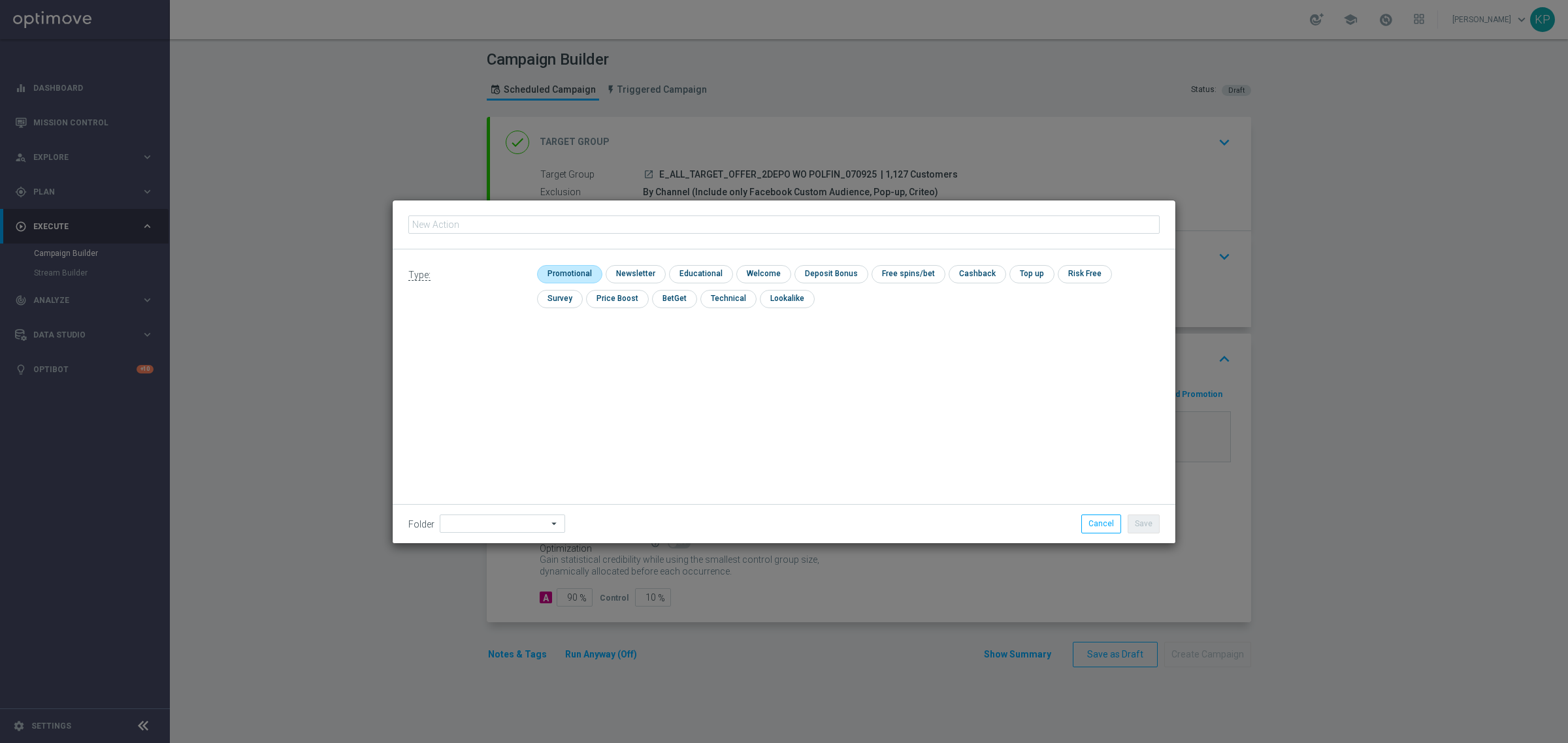
click at [569, 271] on input "checkbox" at bounding box center [568, 274] width 62 height 18
checkbox input "true"
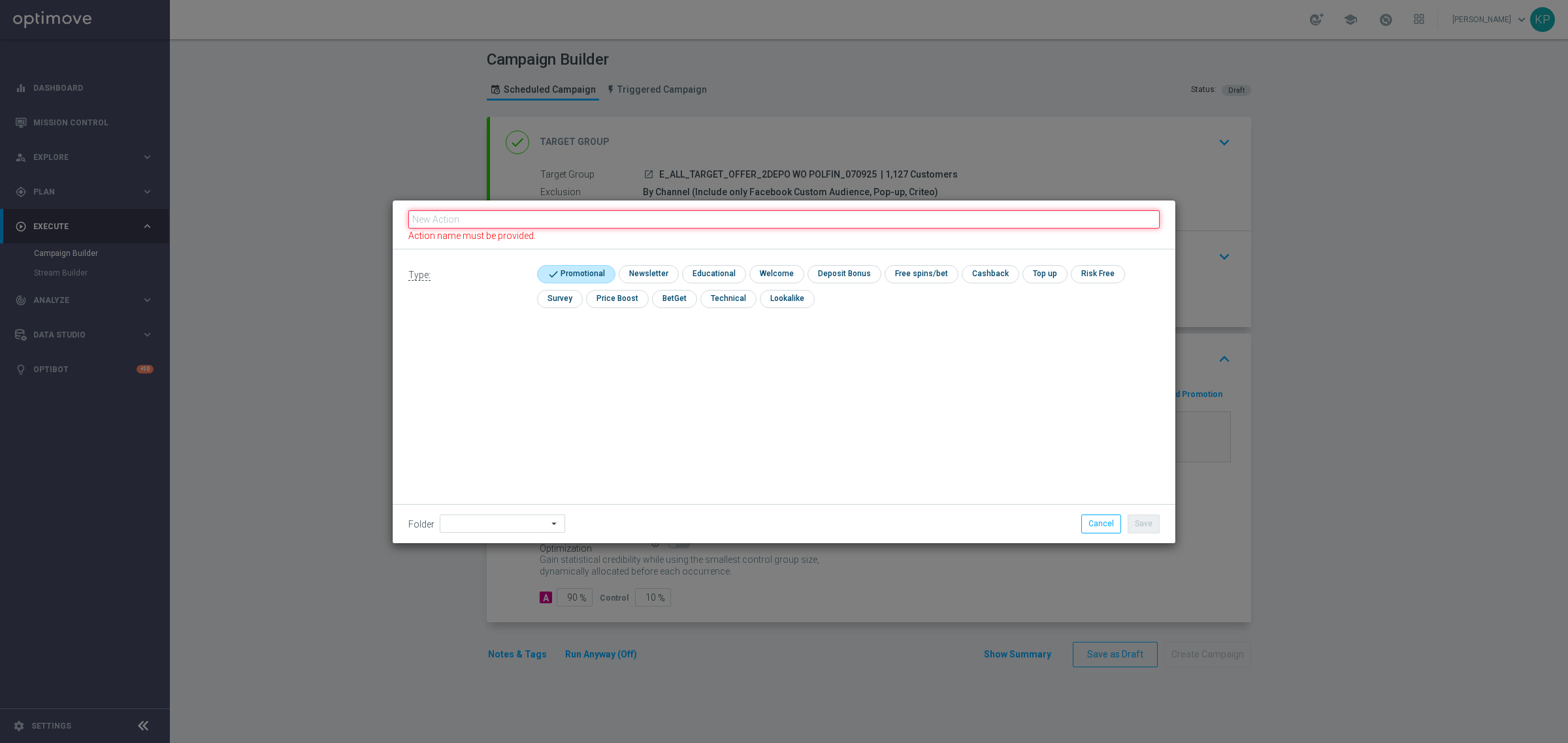
click at [542, 218] on input "text" at bounding box center [784, 219] width 751 height 18
paste input "E_ALL_TARGET_OFFER_2DEPO WO POLFIN_070925"
type input "E_ALL_TARGET_OFFER_2DEPO WO POLFIN_070925"
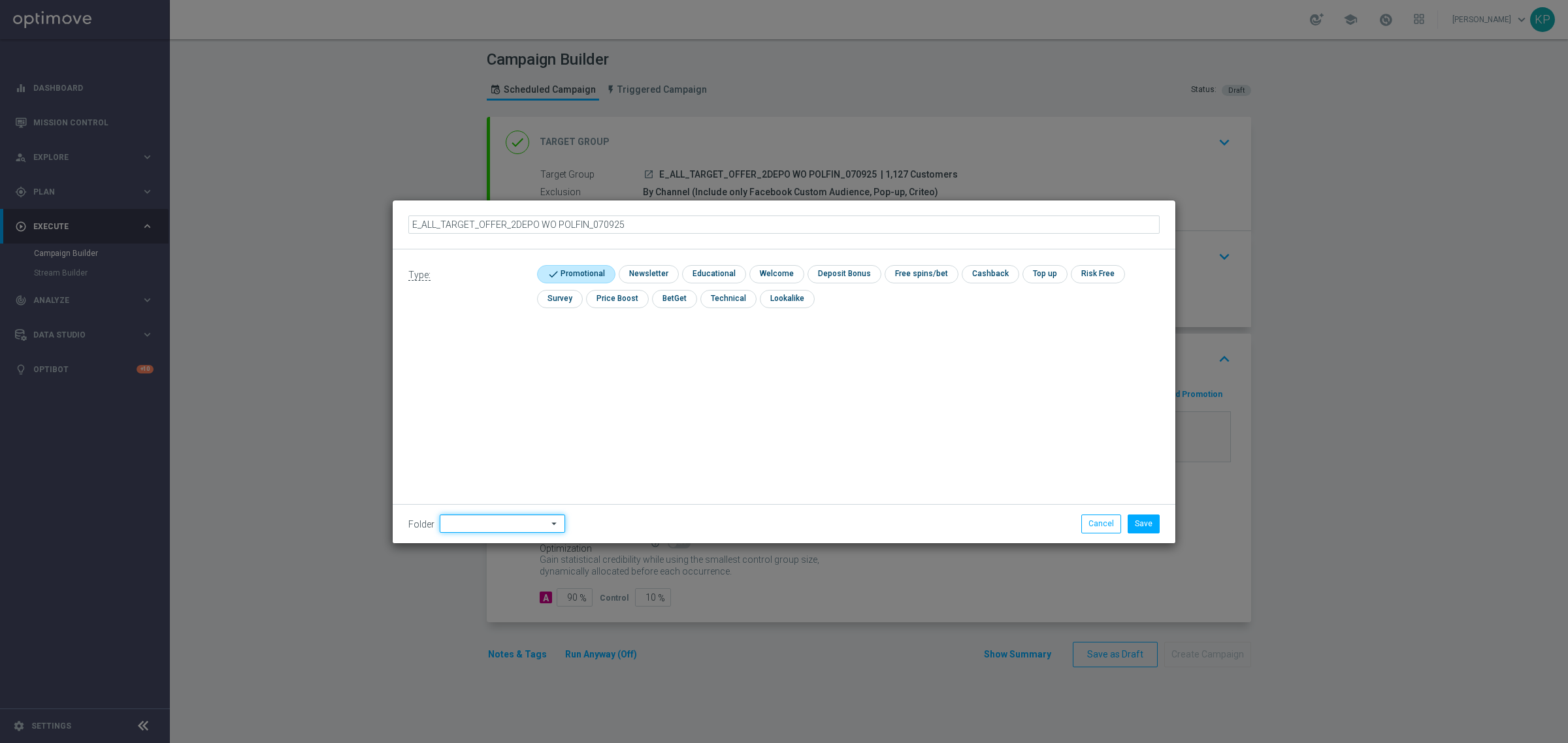
click at [533, 519] on input at bounding box center [502, 524] width 125 height 18
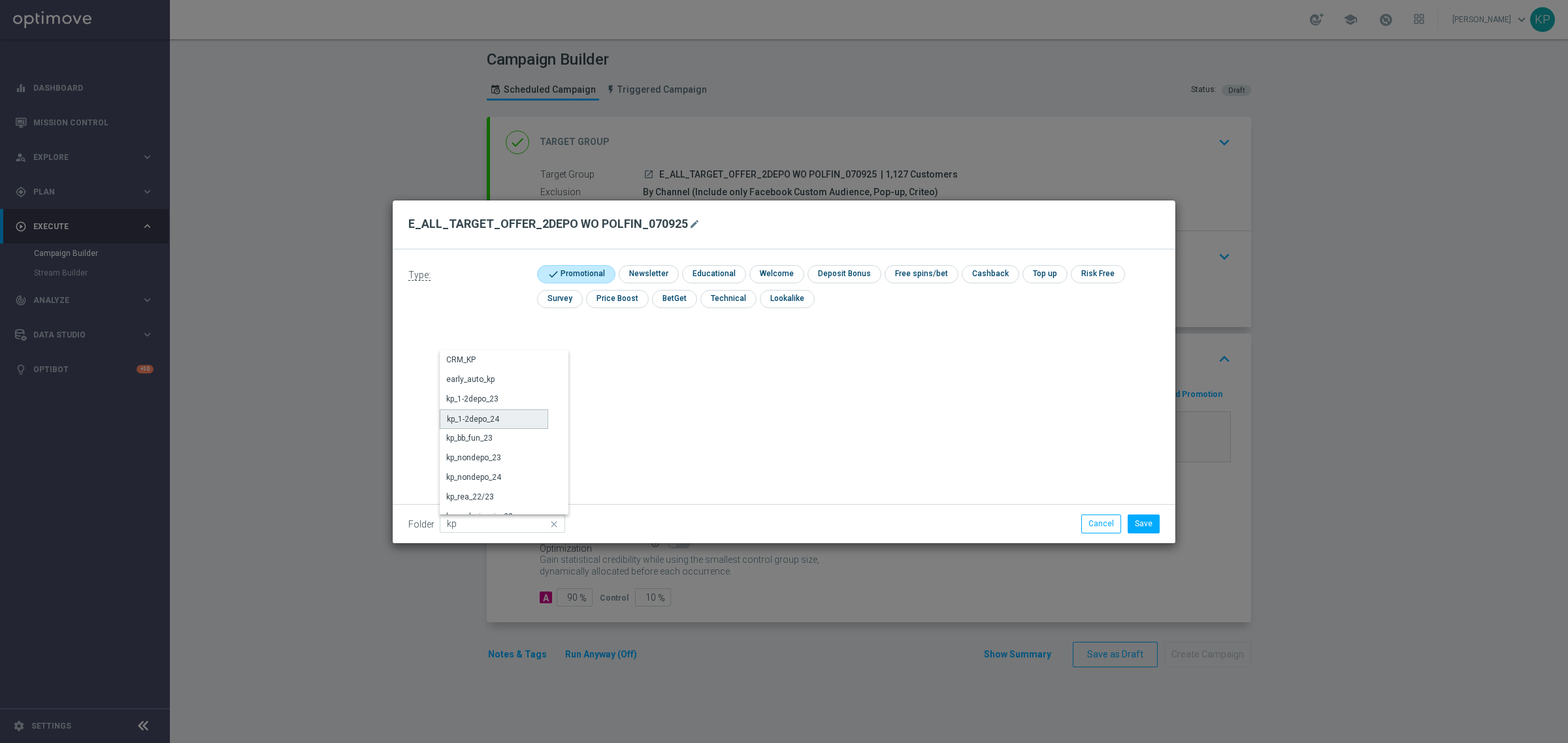
click at [516, 423] on div "kp_1-2depo_24" at bounding box center [494, 419] width 108 height 20
type input "kp_1-2depo_24"
click at [620, 353] on div "Type: check Promotional check Newsletter check Educational check Welcome check …" at bounding box center [784, 397] width 782 height 294
click at [1146, 522] on button "Save" at bounding box center [1143, 524] width 32 height 18
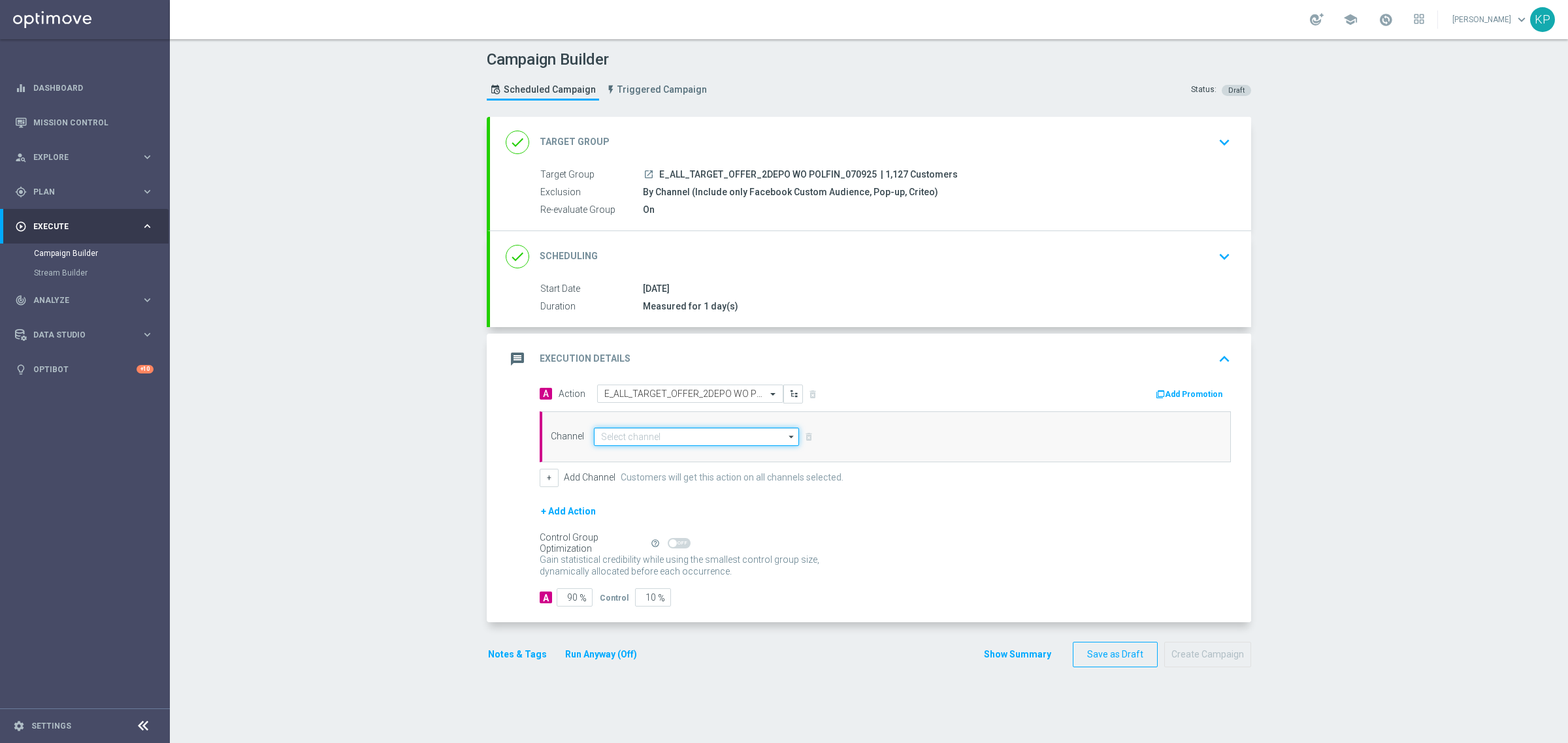
click at [731, 439] on input at bounding box center [697, 437] width 205 height 18
click at [675, 455] on div "Private message" at bounding box center [697, 456] width 205 height 18
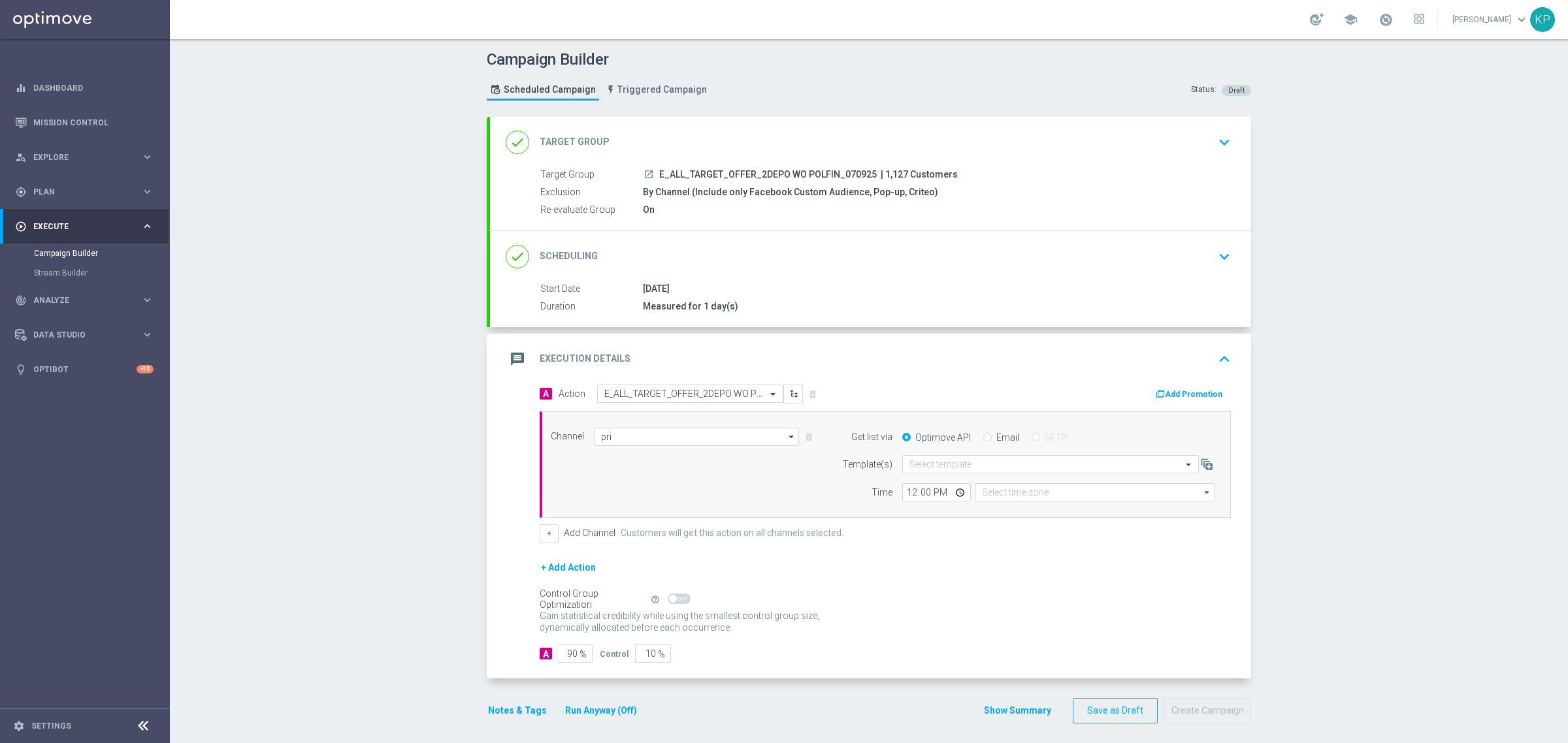
type input "Private message"
type input "Coordinated Universal Time (UTC 00:00)"
click at [914, 462] on input "text" at bounding box center [1038, 464] width 256 height 11
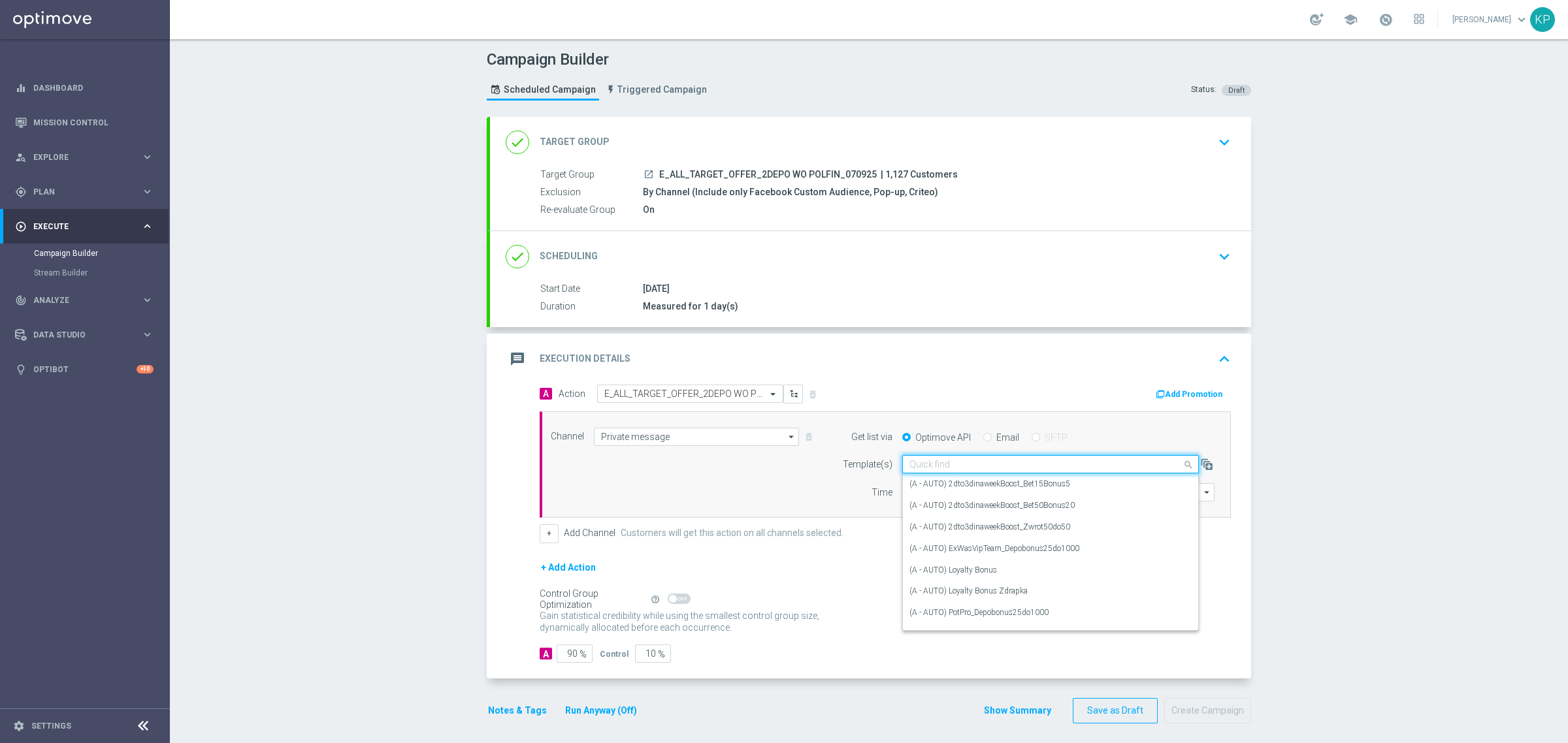
paste input "E_ALL_TARGET_OFFER_2DEPO WO POLFIN_070925"
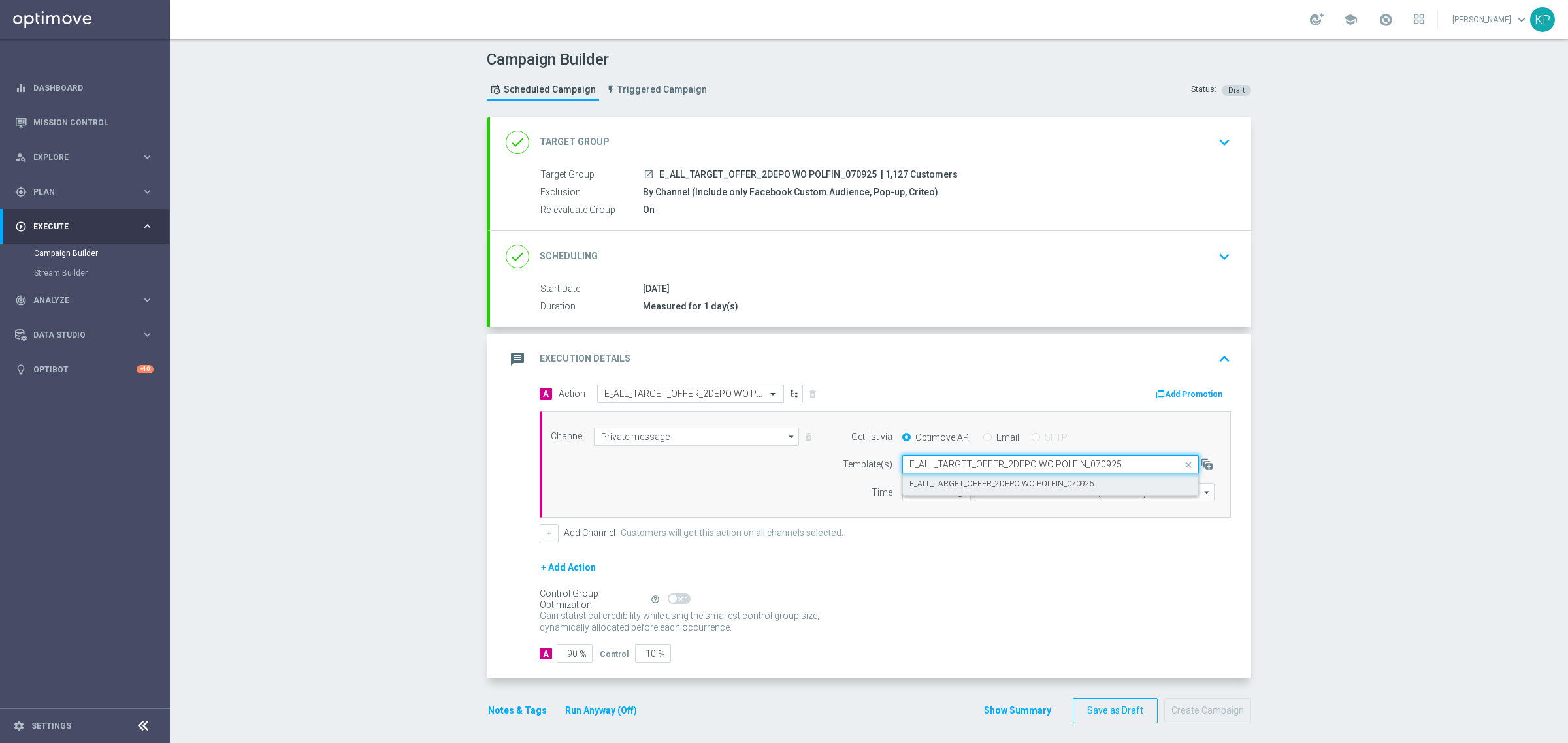
click at [946, 483] on label "E_ALL_TARGET_OFFER_2DEPO WO POLFIN_070925" at bounding box center [1001, 484] width 185 height 11
type input "E_ALL_TARGET_OFFER_2DEPO WO POLFIN_070925"
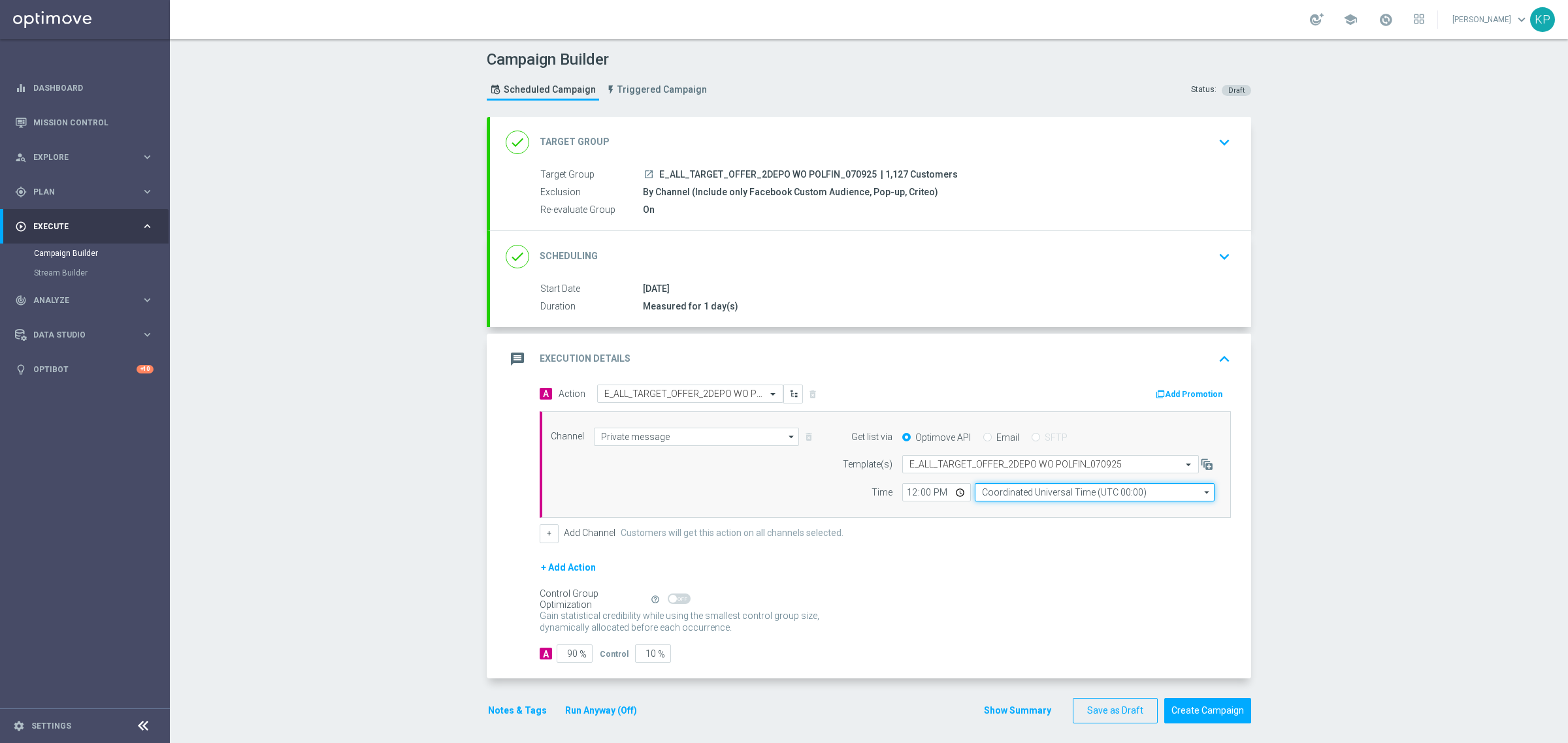
click at [987, 488] on input "Coordinated Universal Time (UTC 00:00)" at bounding box center [1094, 492] width 240 height 18
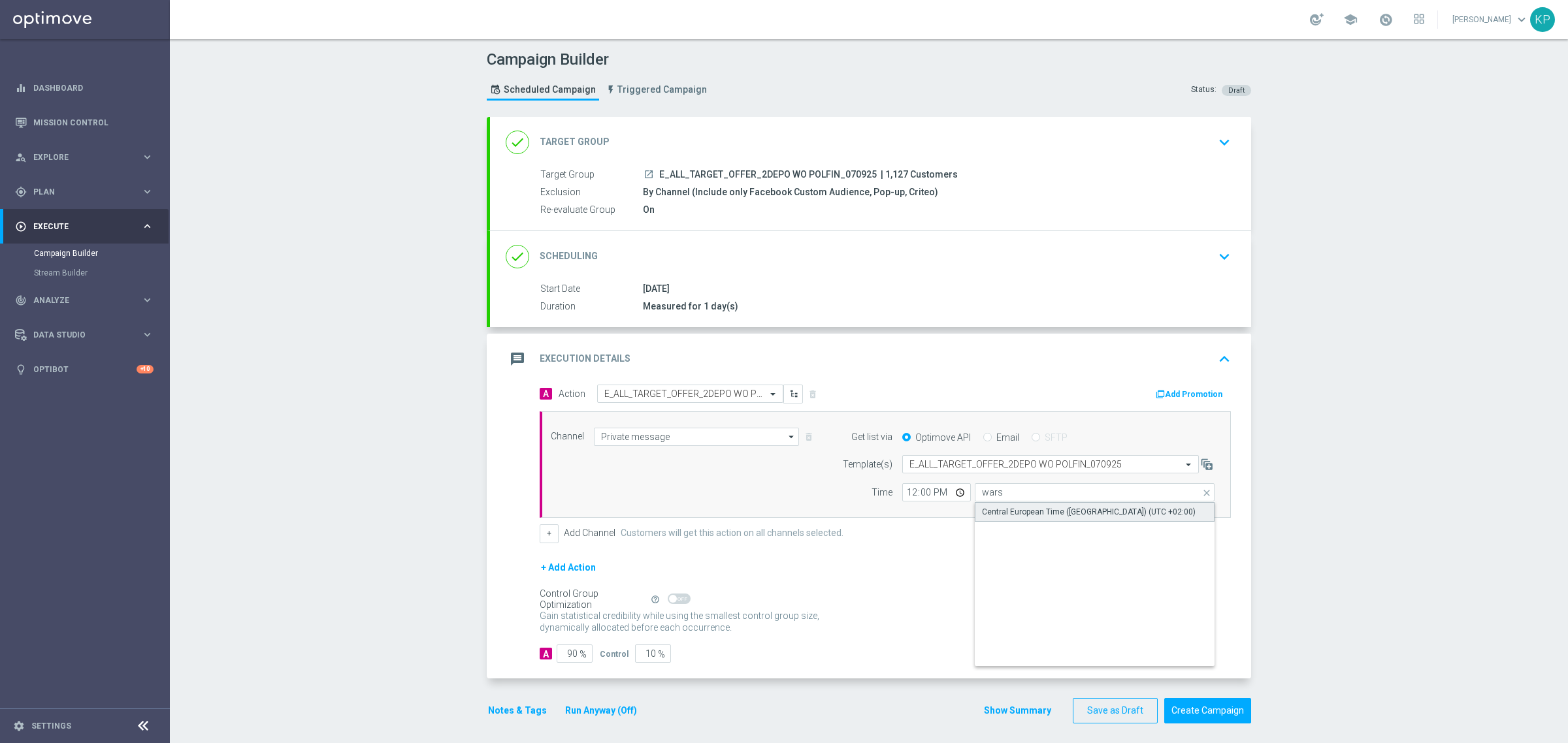
drag, startPoint x: 990, startPoint y: 504, endPoint x: 961, endPoint y: 503, distance: 29.0
click at [990, 507] on div "Central European Time (Warsaw) (UTC +02:00)" at bounding box center [1094, 512] width 240 height 20
type input "Central European Time (Warsaw) (UTC +02:00)"
click at [948, 495] on input "12:00" at bounding box center [936, 492] width 69 height 18
type input "10:31"
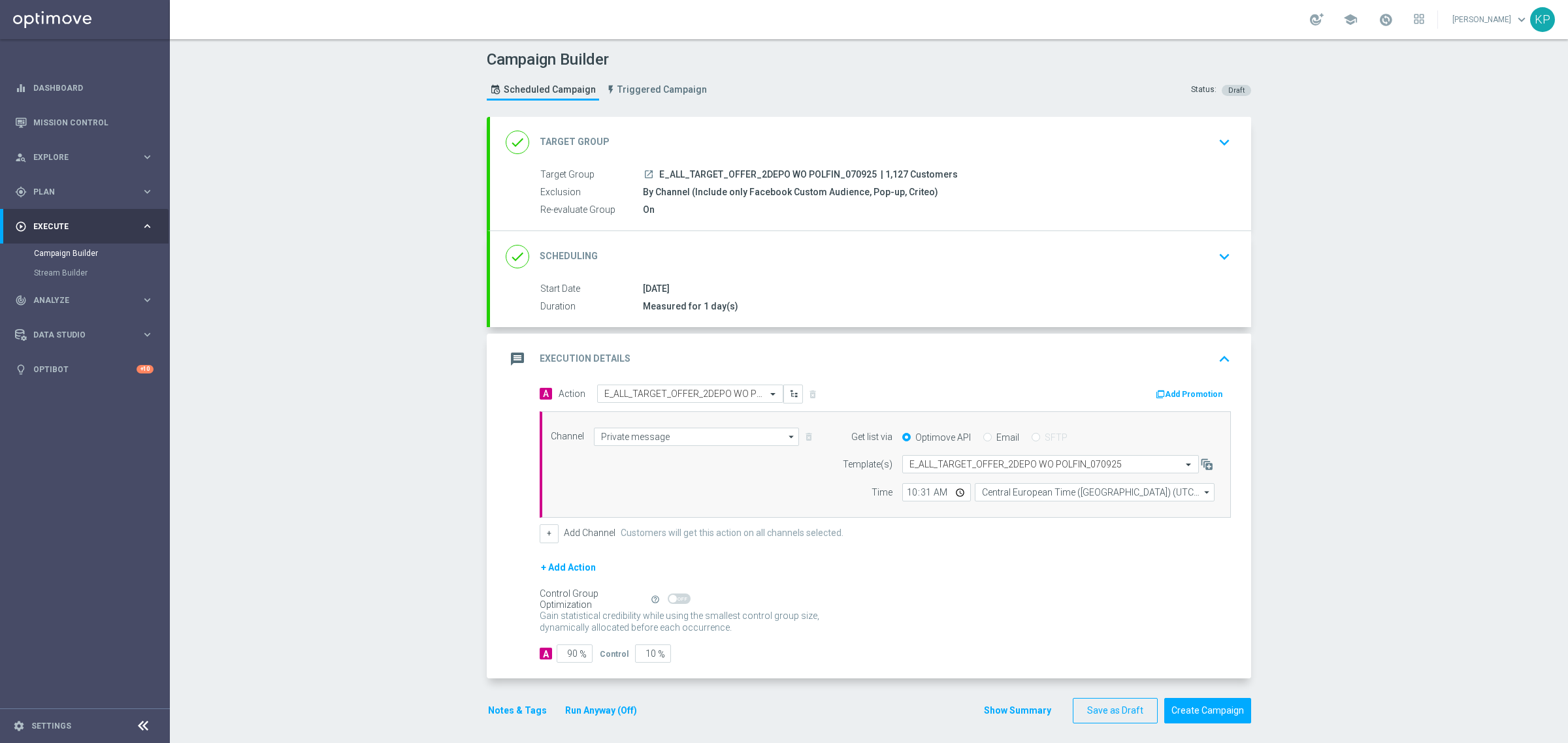
drag, startPoint x: 1046, startPoint y: 581, endPoint x: 1033, endPoint y: 581, distance: 13.0
click at [1044, 581] on div "+ Add Action" at bounding box center [885, 575] width 691 height 33
click at [523, 712] on button "Notes & Tags" at bounding box center [517, 710] width 62 height 16
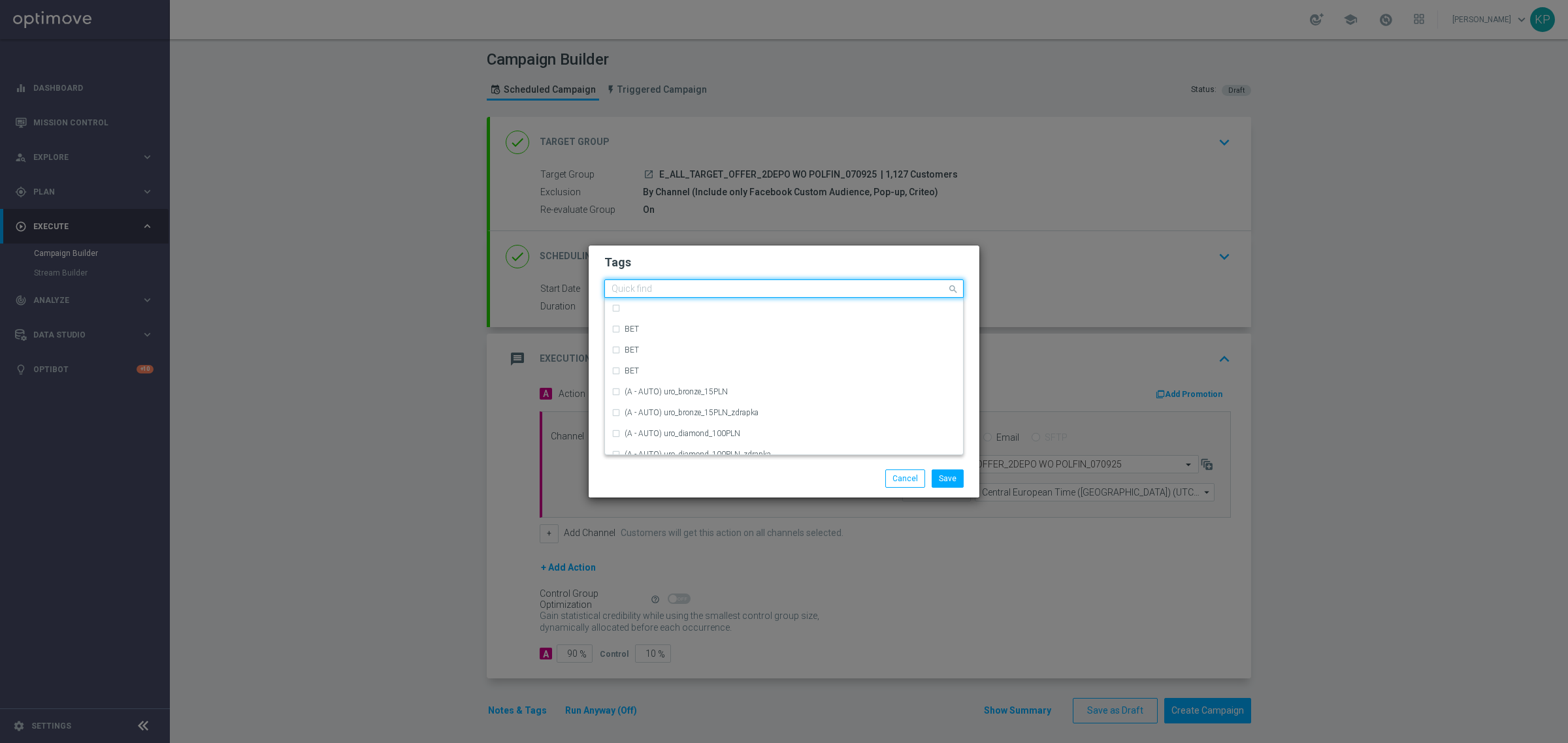
click at [662, 294] on input "text" at bounding box center [779, 290] width 335 height 11
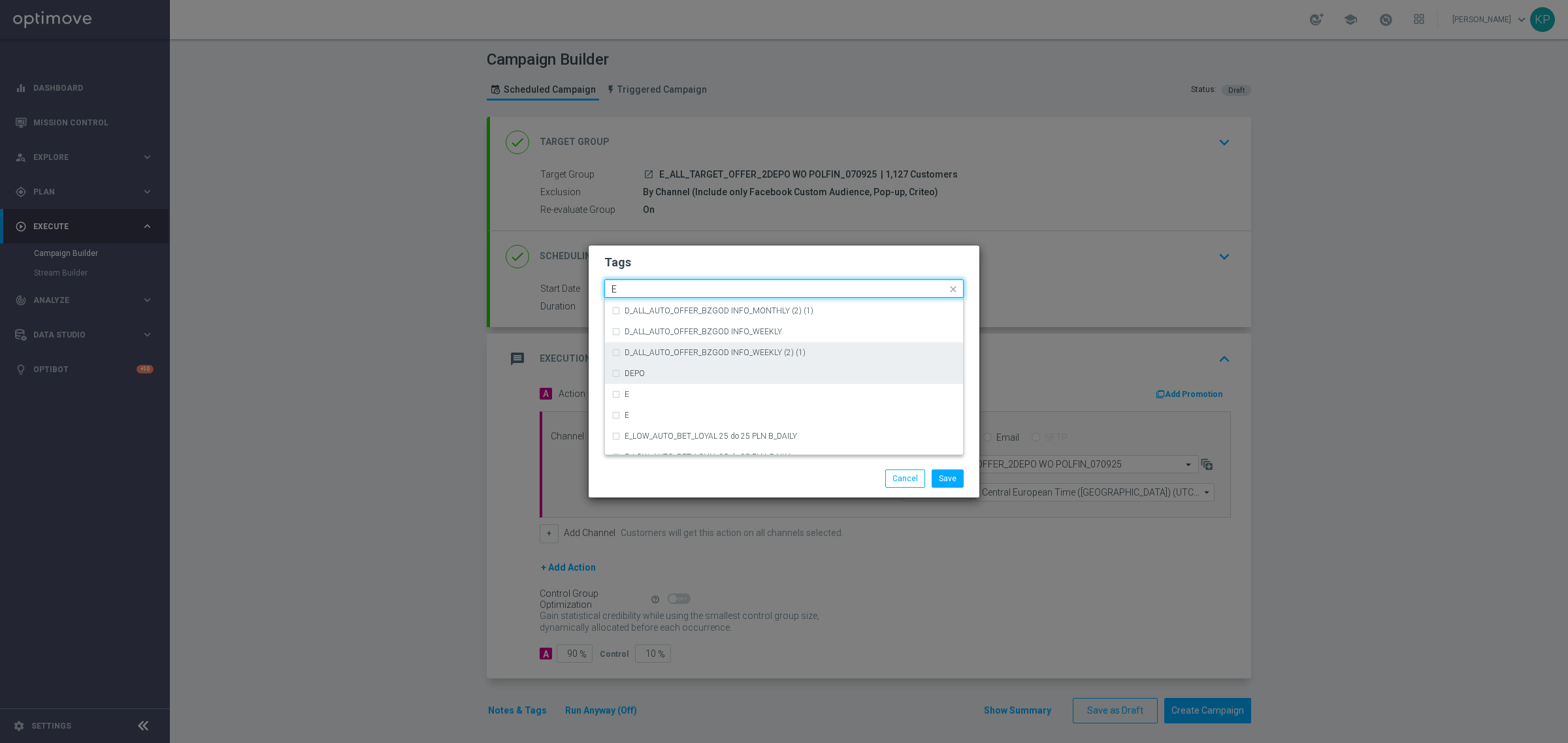
scroll to position [1796, 0]
click at [646, 395] on div "E" at bounding box center [790, 392] width 332 height 8
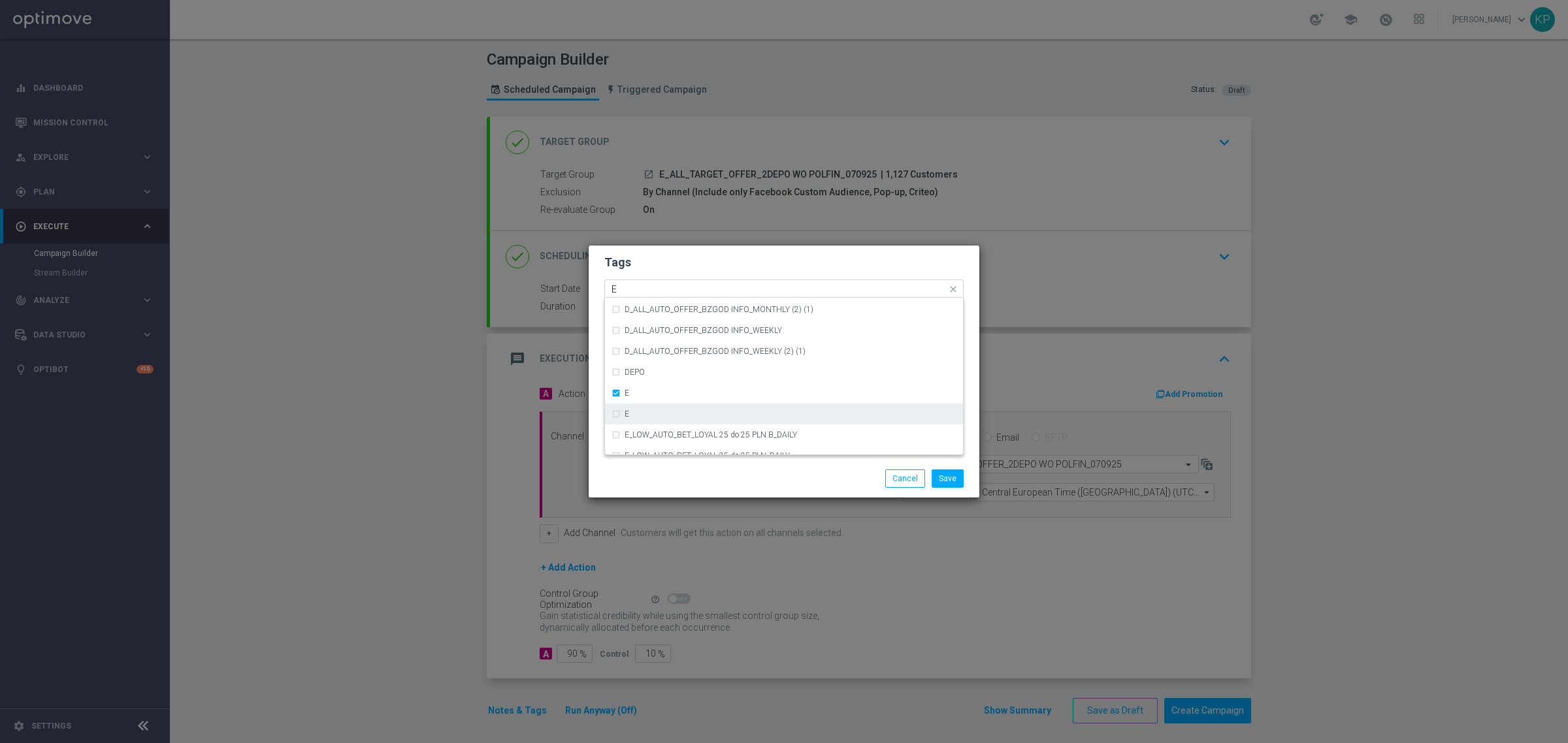
click at [645, 410] on div "E" at bounding box center [790, 414] width 332 height 8
click at [627, 410] on label "E" at bounding box center [627, 414] width 4 height 8
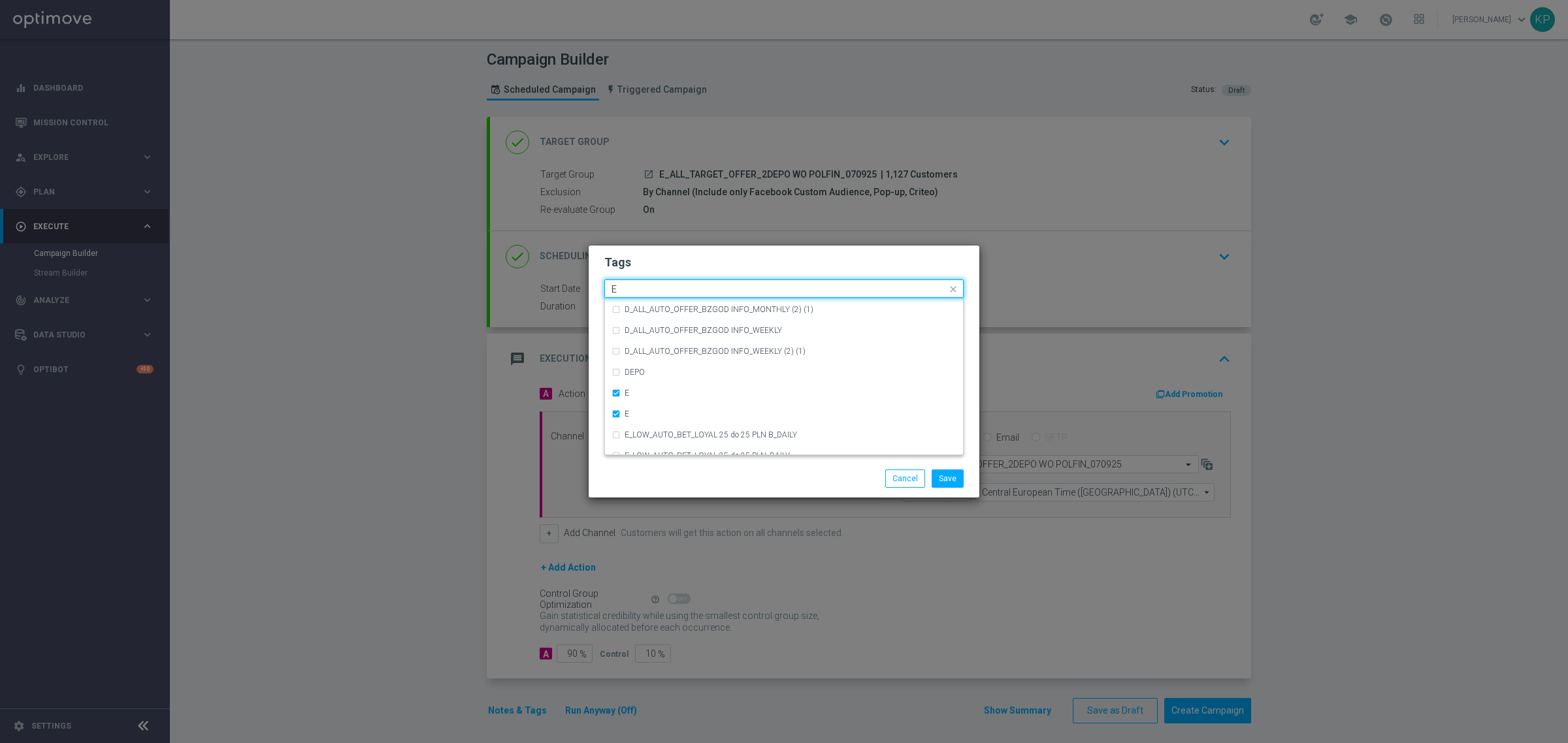
drag, startPoint x: 608, startPoint y: 284, endPoint x: 580, endPoint y: 281, distance: 28.2
click at [580, 281] on modal-container "Tags Quick find × E × E E CRM_VIP_STREAM_TEST_260922 CRM_VIP_STREAM_TEST_260922…" at bounding box center [784, 371] width 1568 height 743
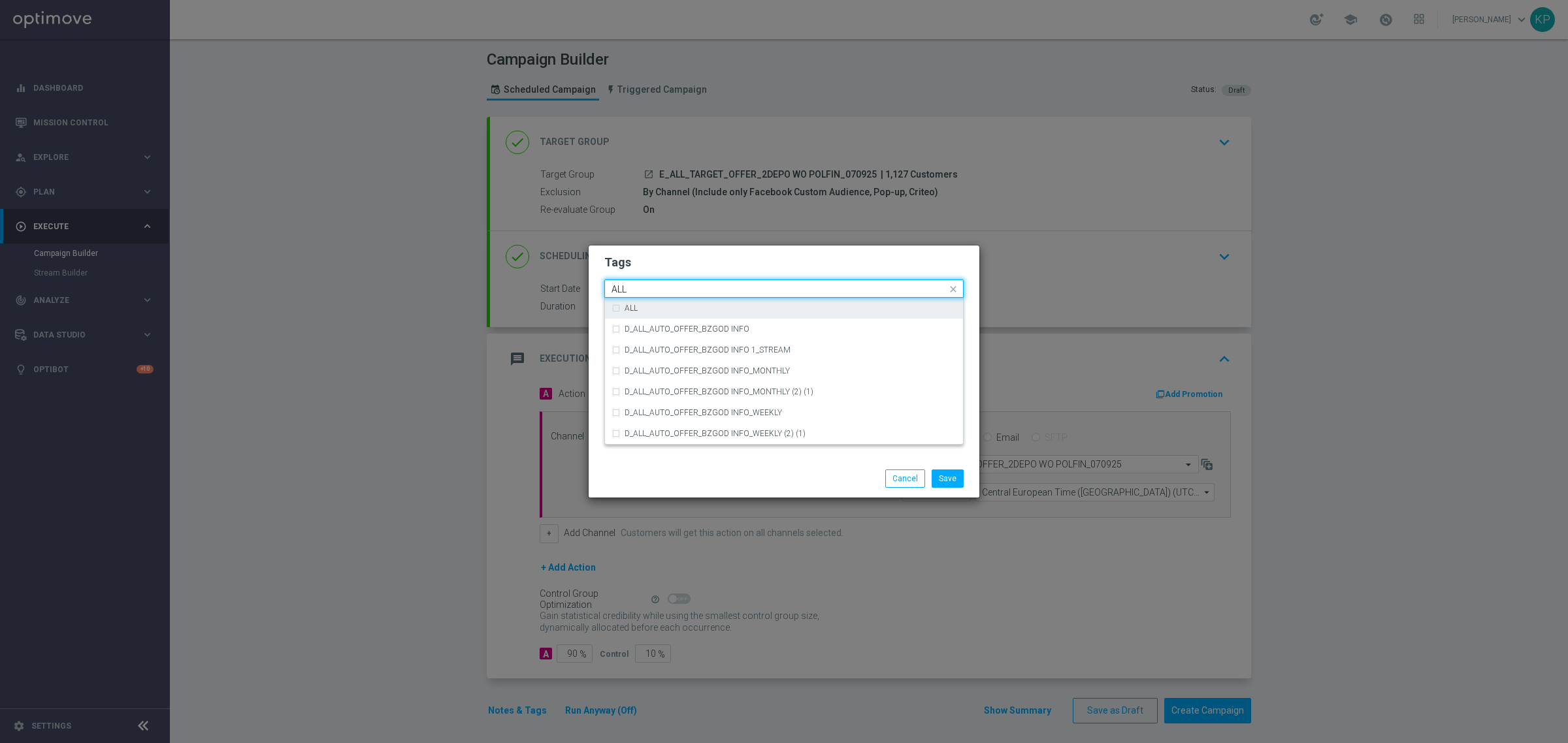
click at [642, 305] on div "ALL" at bounding box center [790, 308] width 332 height 8
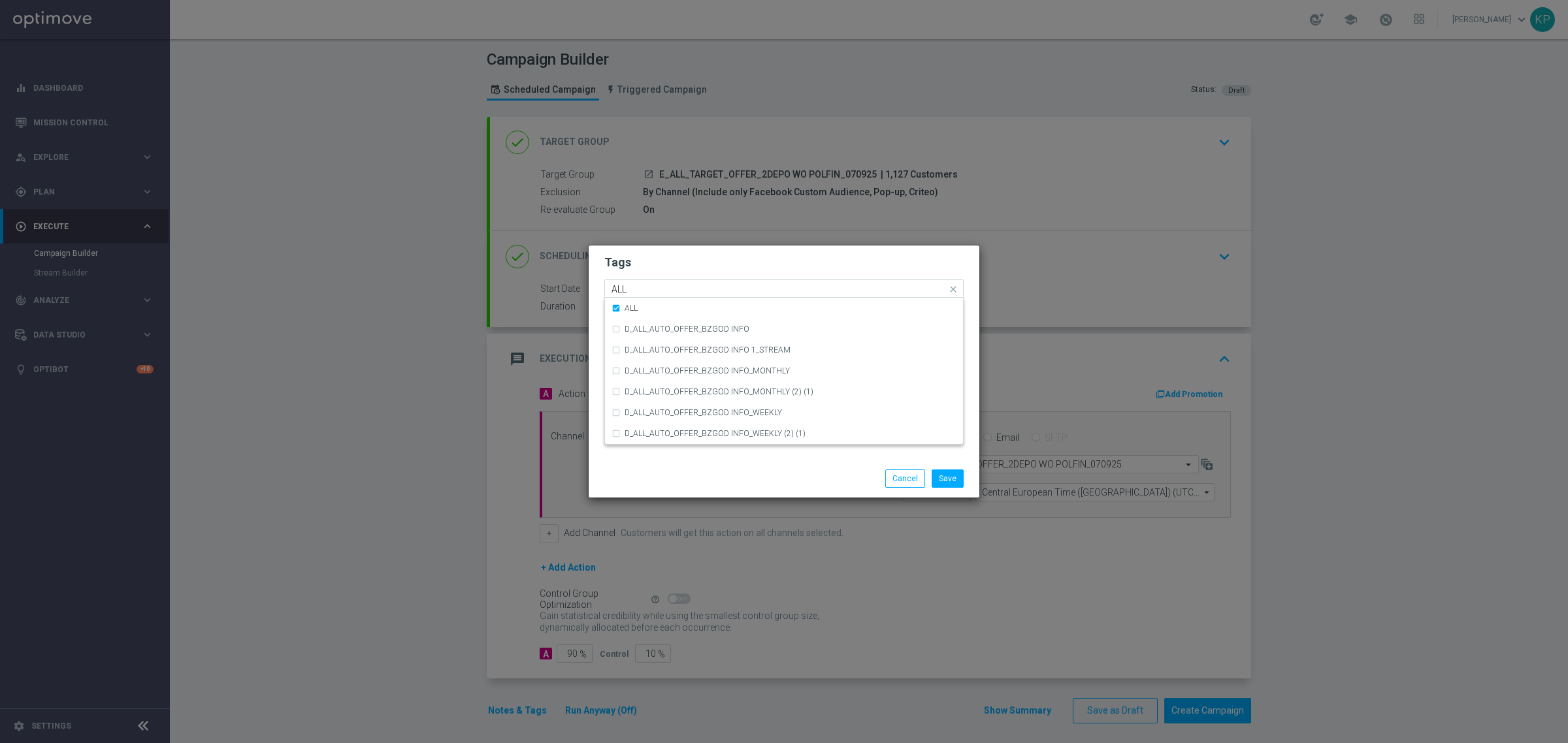
click at [641, 287] on input "ALL" at bounding box center [779, 290] width 335 height 11
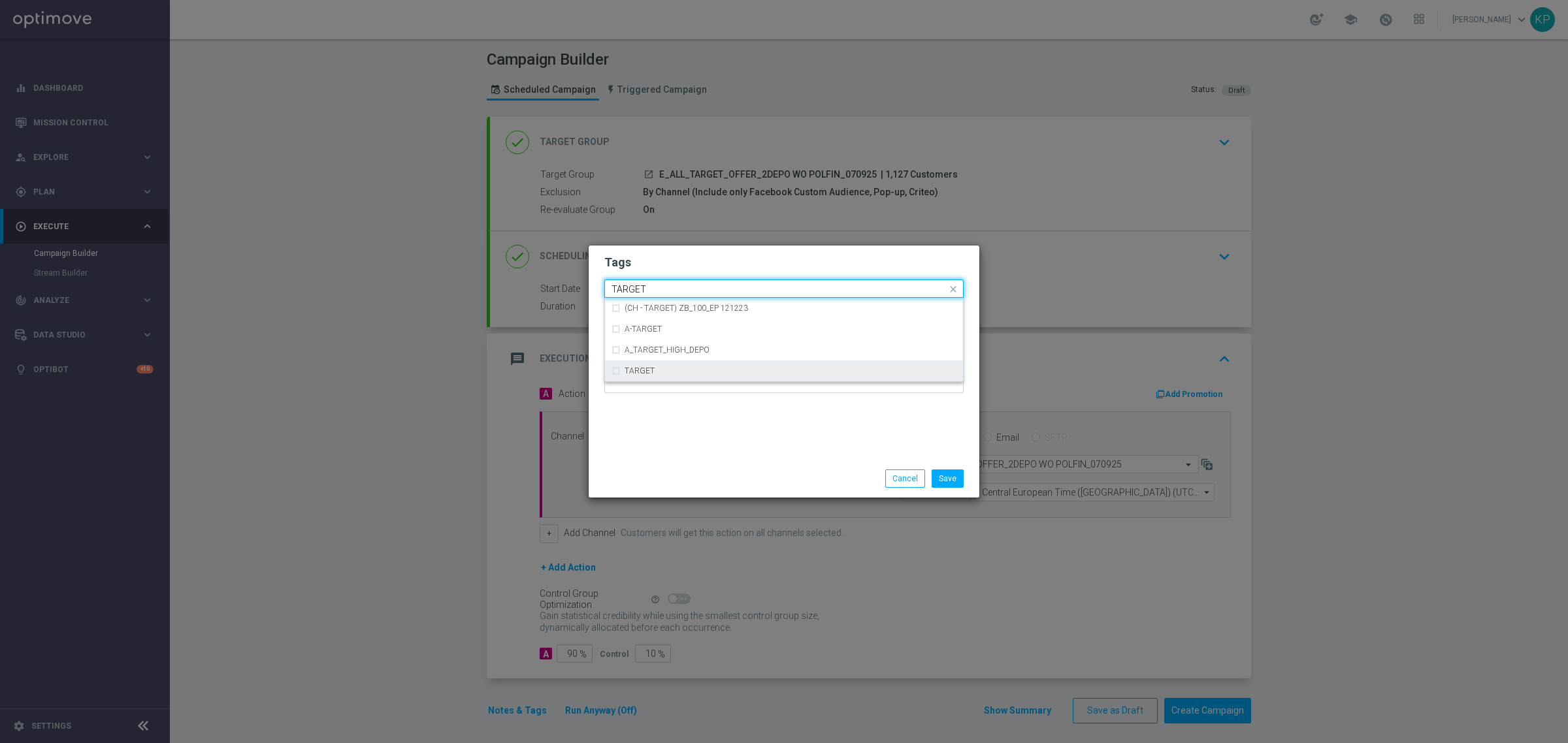
click at [640, 368] on label "TARGET" at bounding box center [639, 370] width 30 height 8
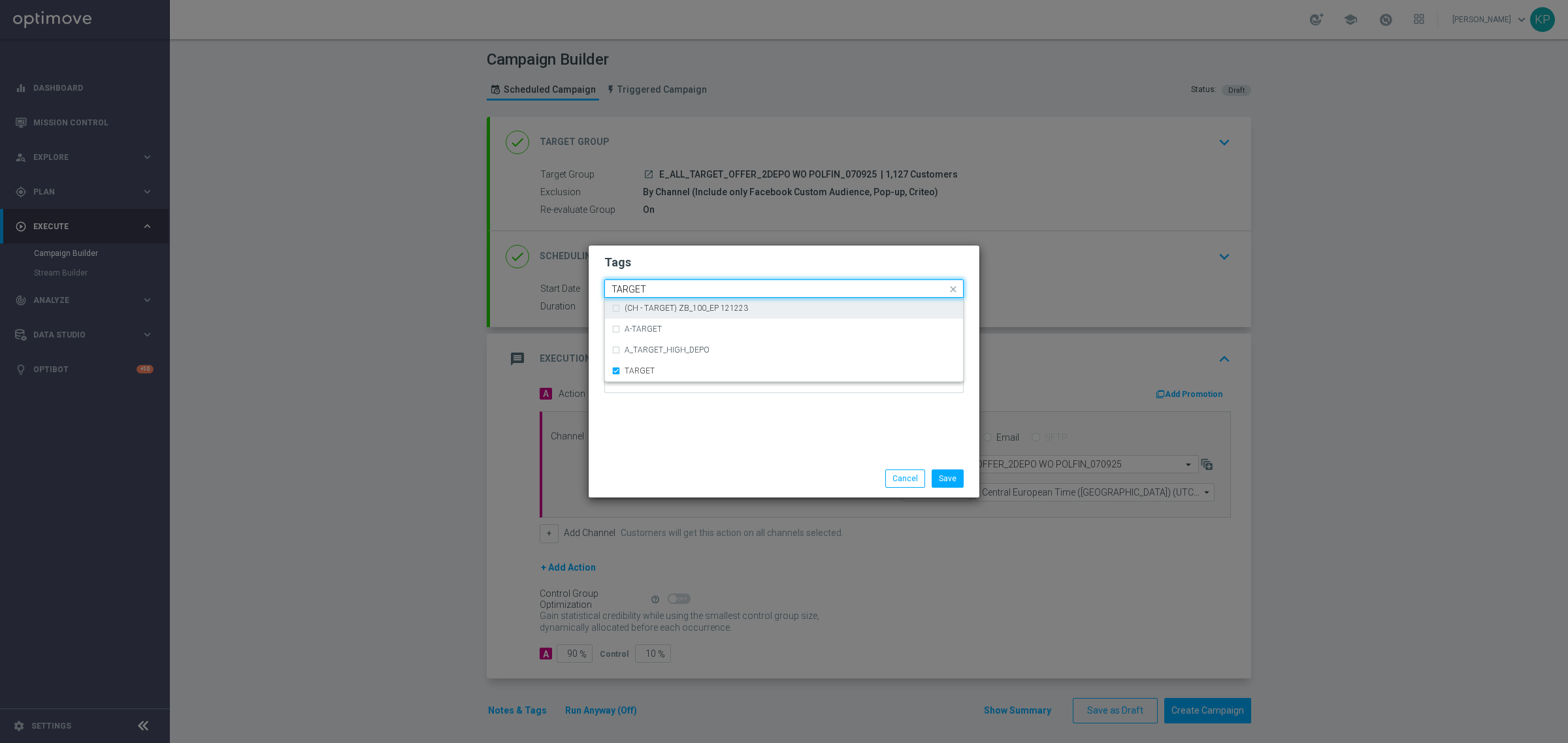
click at [655, 281] on div "Quick find × E × E × ALL × TARGET TARGET" at bounding box center [775, 288] width 342 height 16
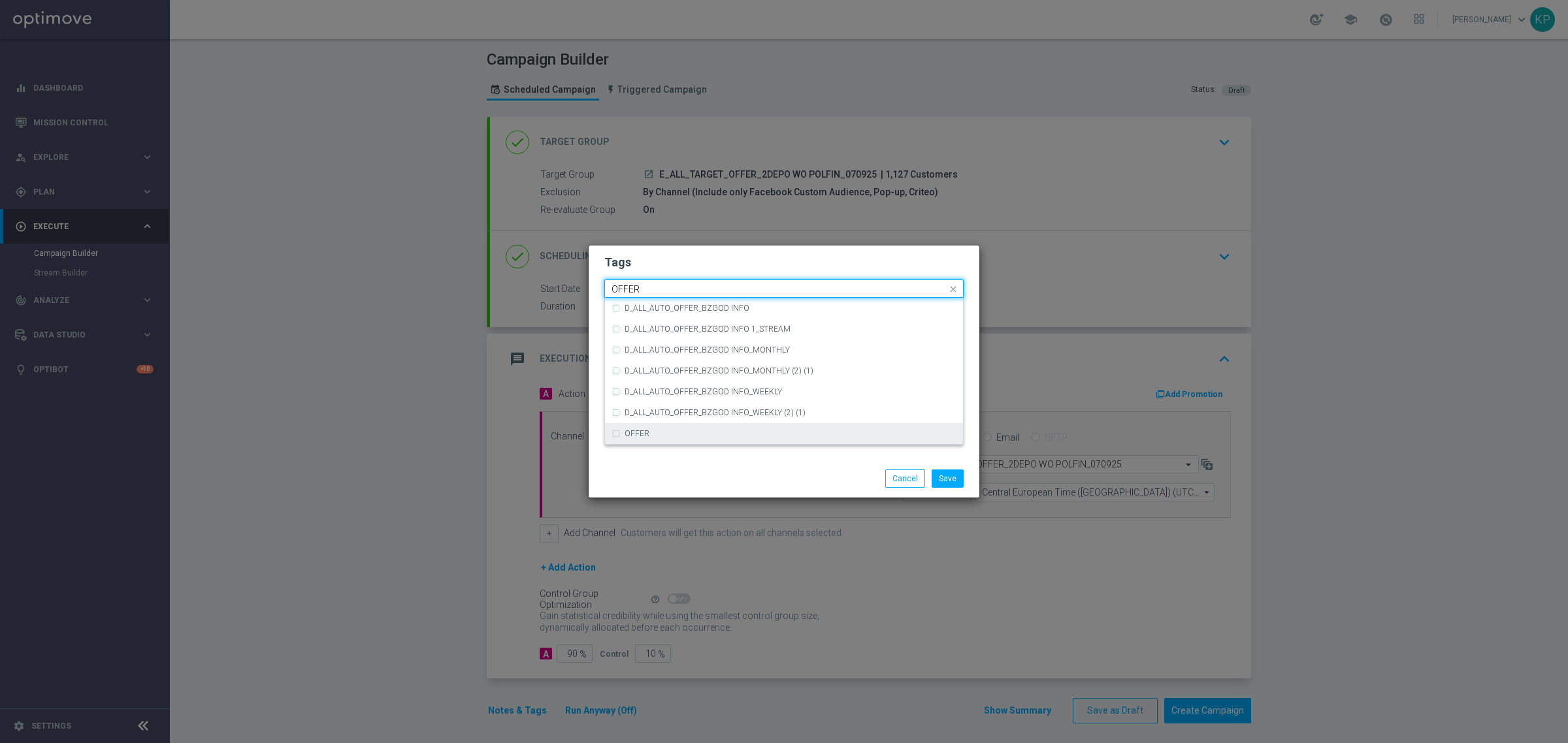
click at [609, 436] on div "OFFER" at bounding box center [784, 433] width 358 height 21
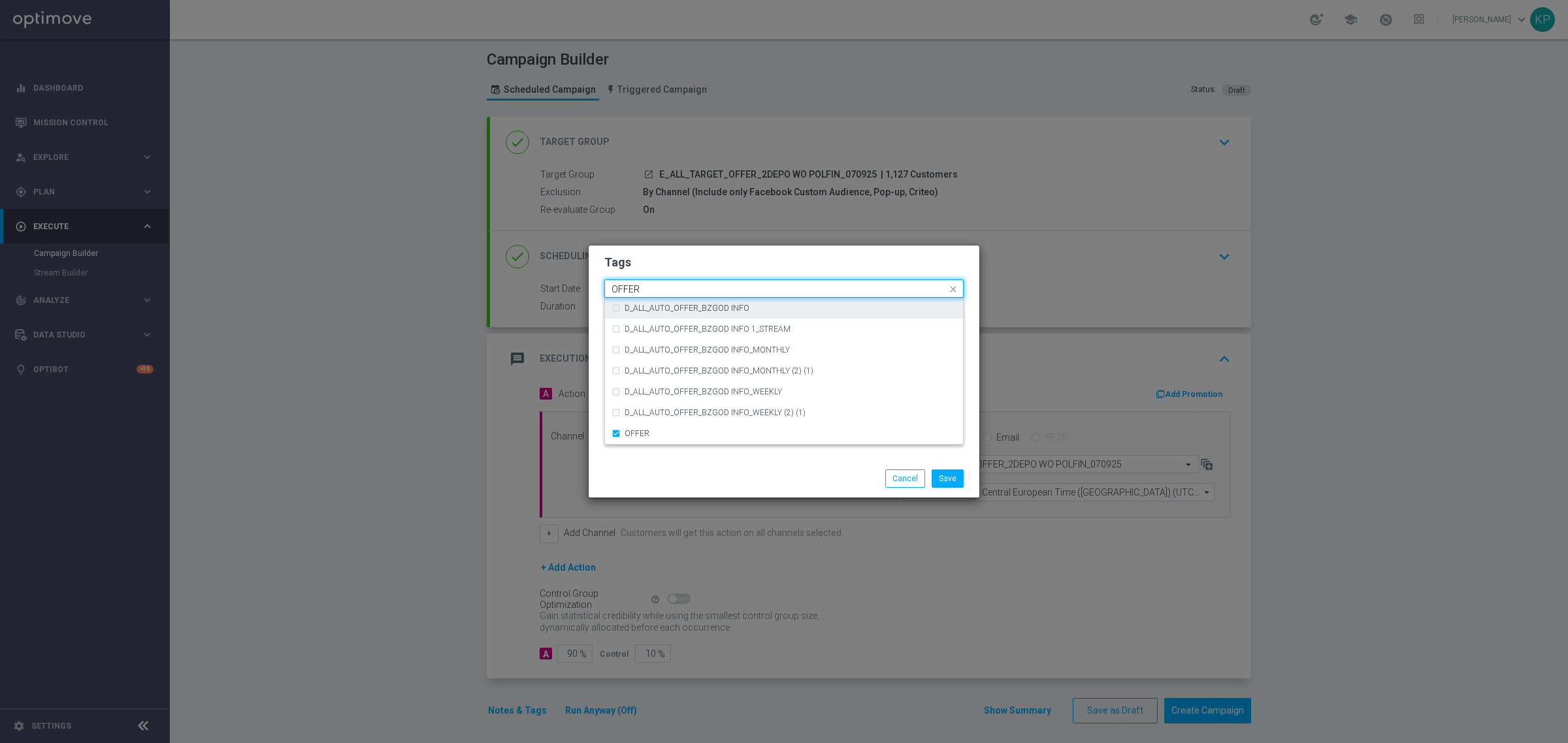
click at [652, 287] on input "OFFER" at bounding box center [779, 290] width 335 height 11
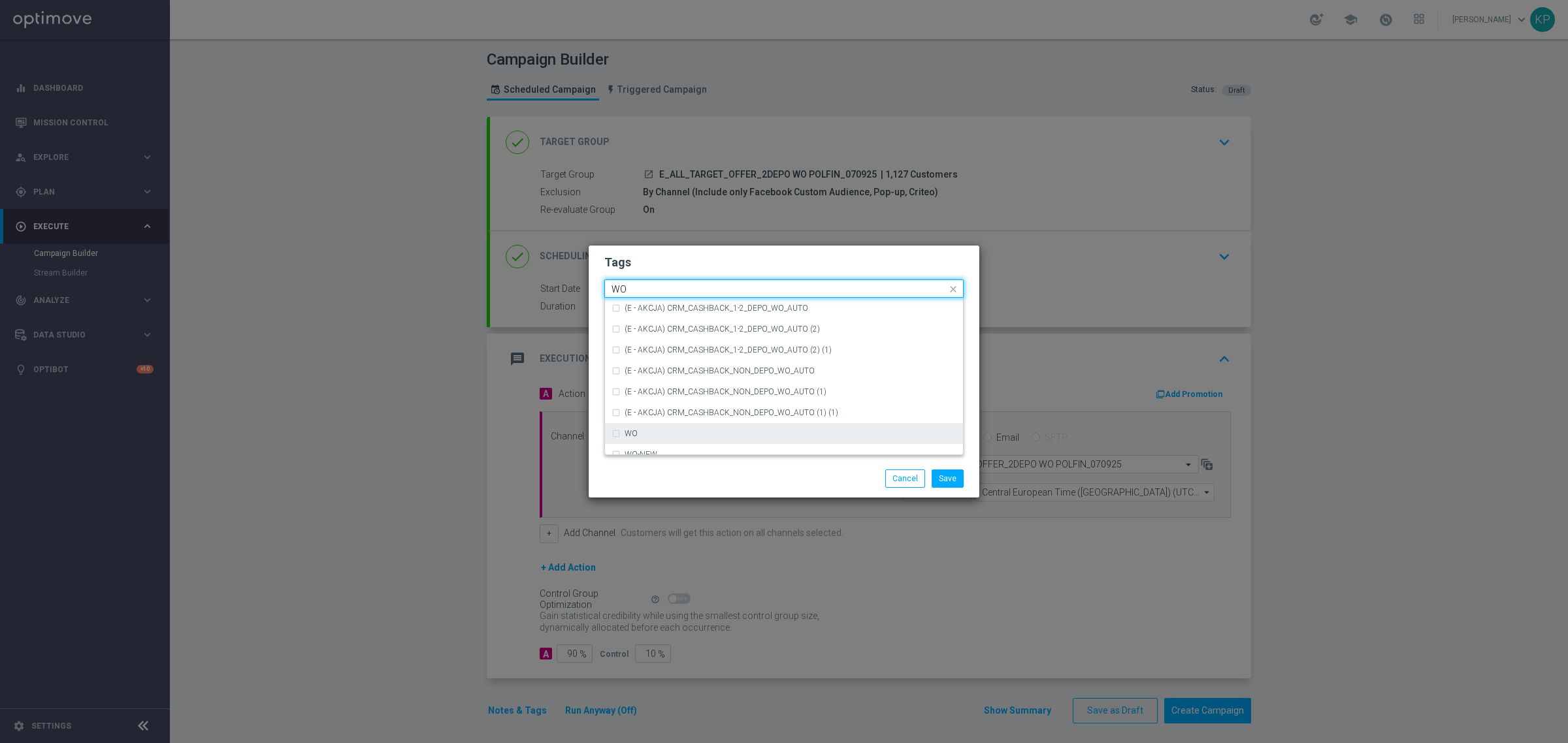
click at [622, 435] on div "WO" at bounding box center [784, 433] width 345 height 21
type input "WO"
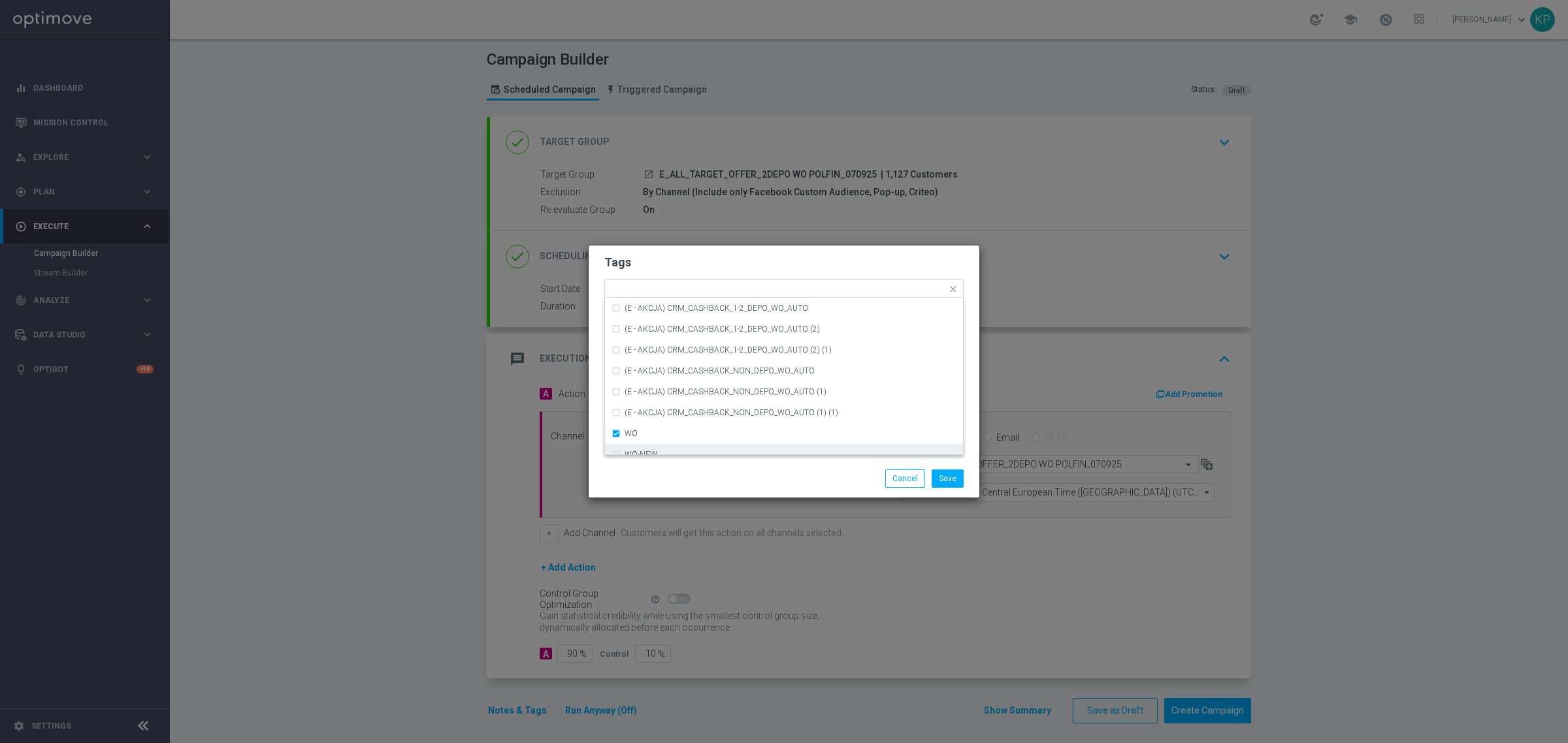
click at [649, 485] on div "Save Cancel" at bounding box center [784, 479] width 379 height 18
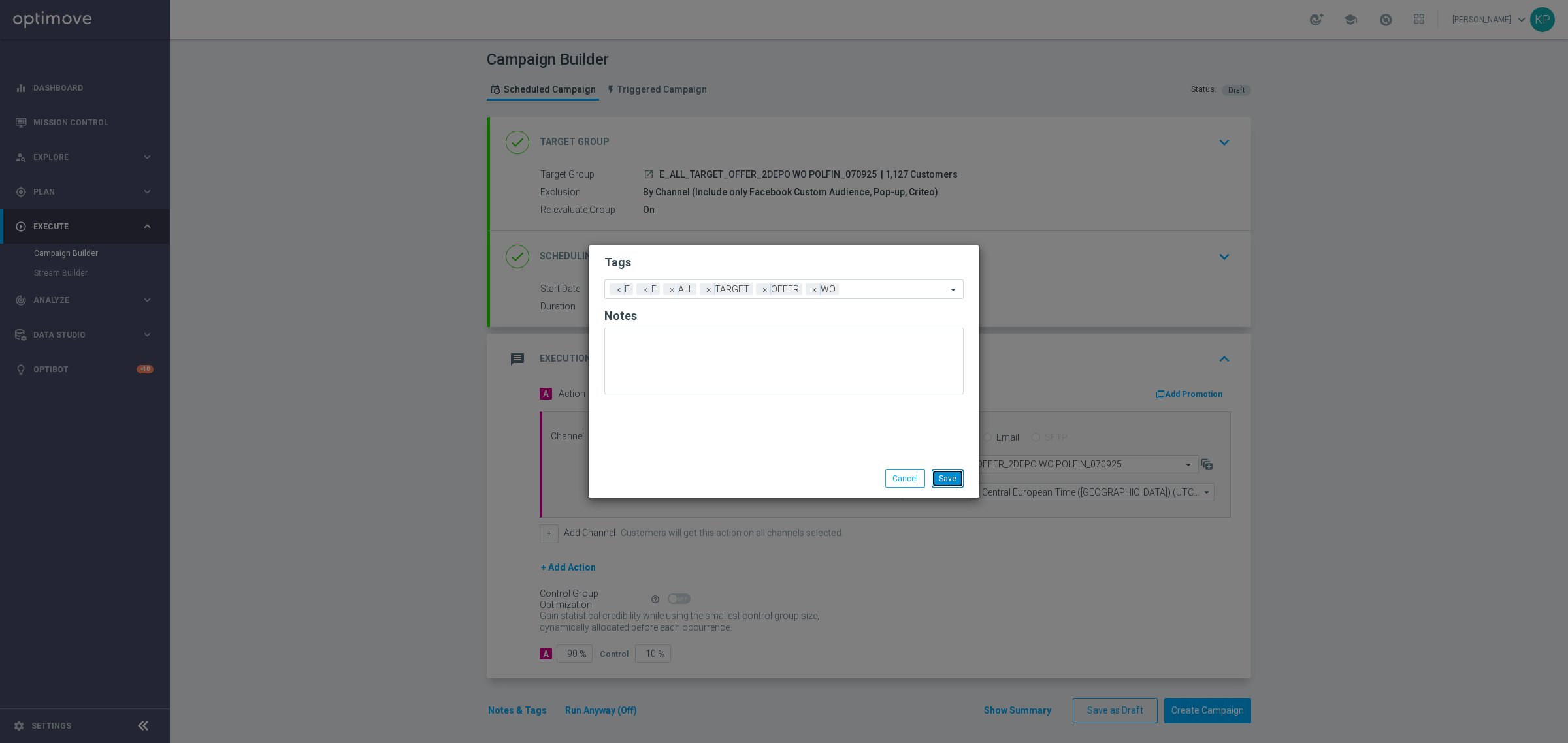
click at [952, 476] on button "Save" at bounding box center [947, 479] width 32 height 18
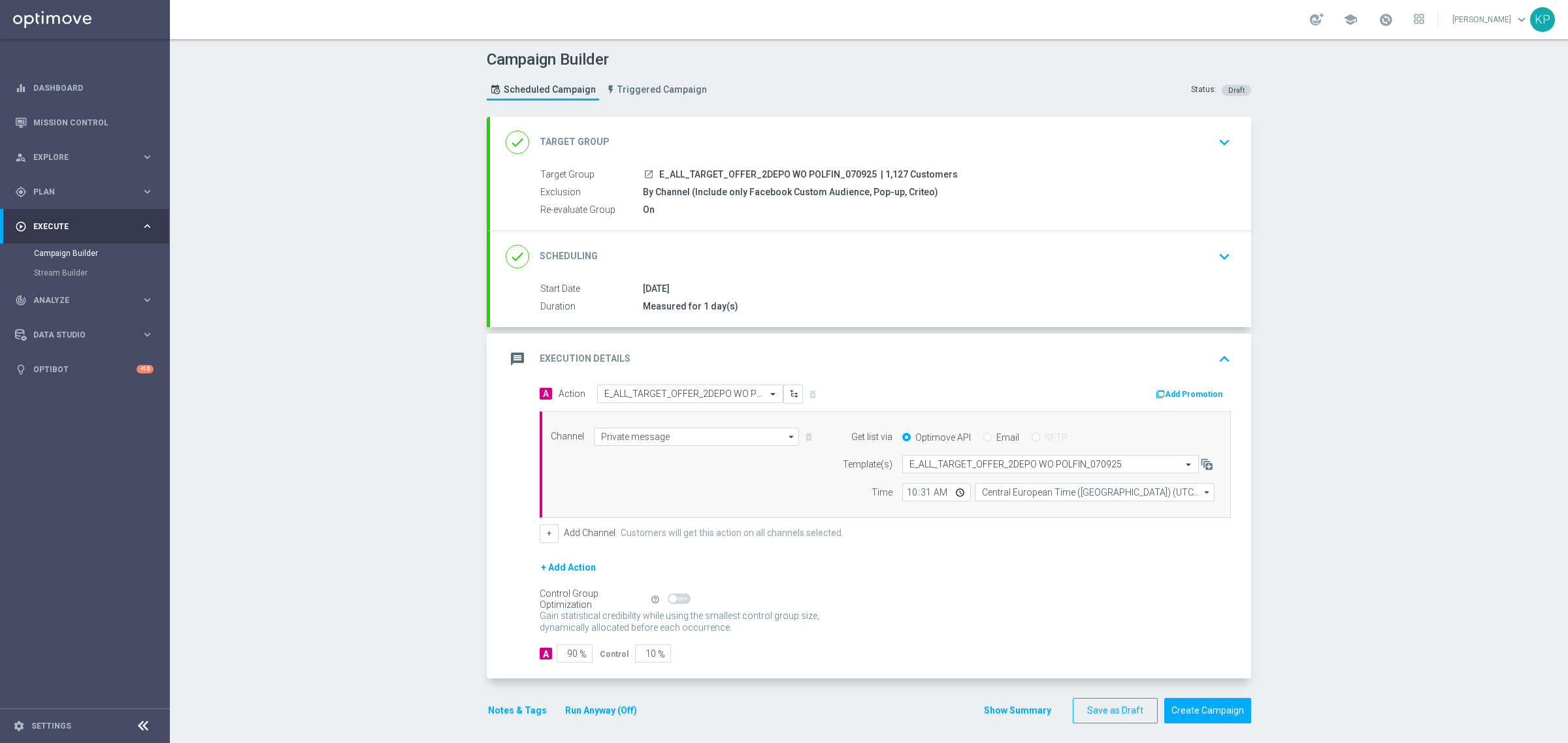
click at [646, 176] on icon "launch" at bounding box center [649, 174] width 11 height 11
click at [1132, 602] on div "Control Group Optimization Self Optimizing Campaign help_outline" at bounding box center [885, 599] width 691 height 14
click at [1185, 710] on button "Create Campaign" at bounding box center [1207, 710] width 87 height 25
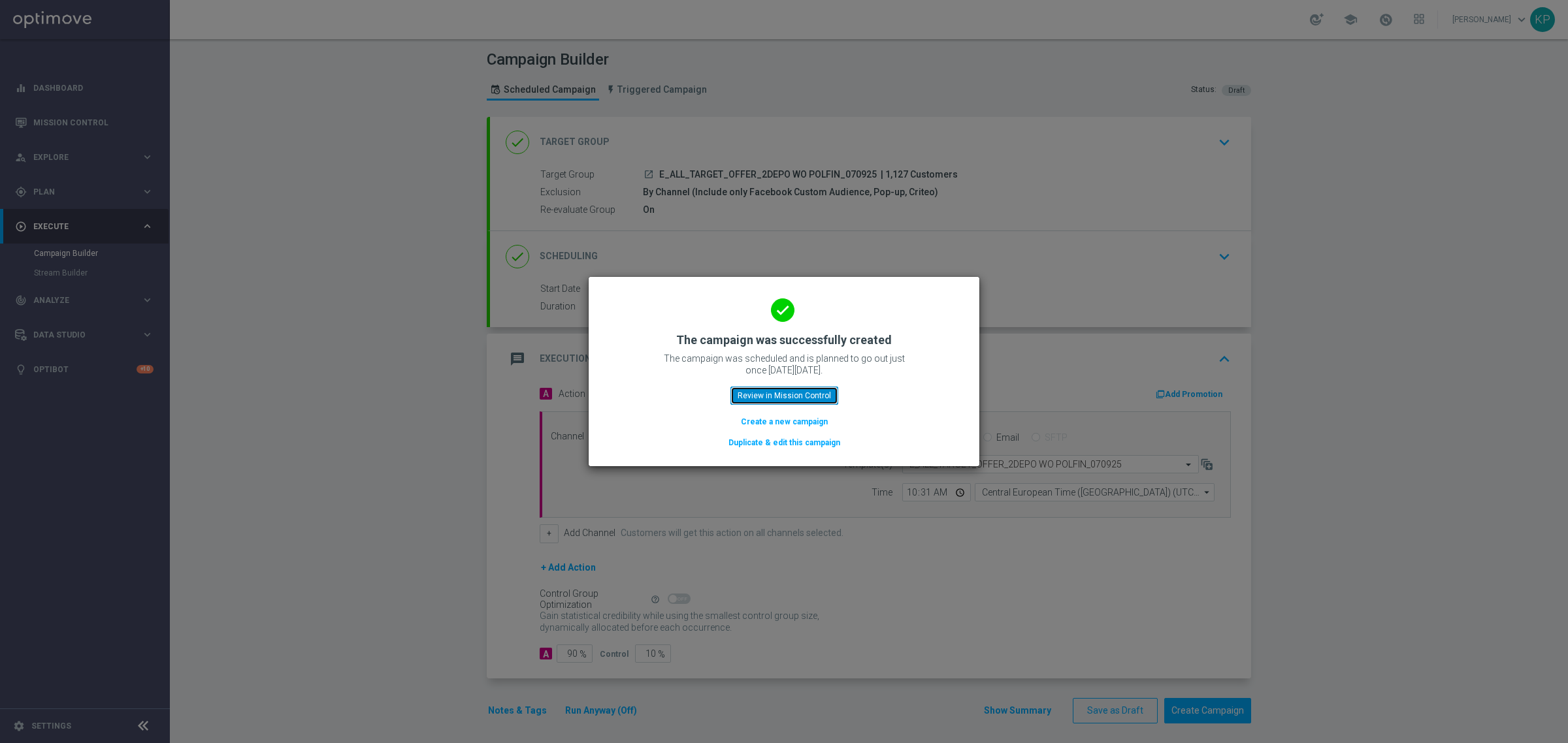
click at [753, 387] on button "Review in Mission Control" at bounding box center [784, 396] width 108 height 18
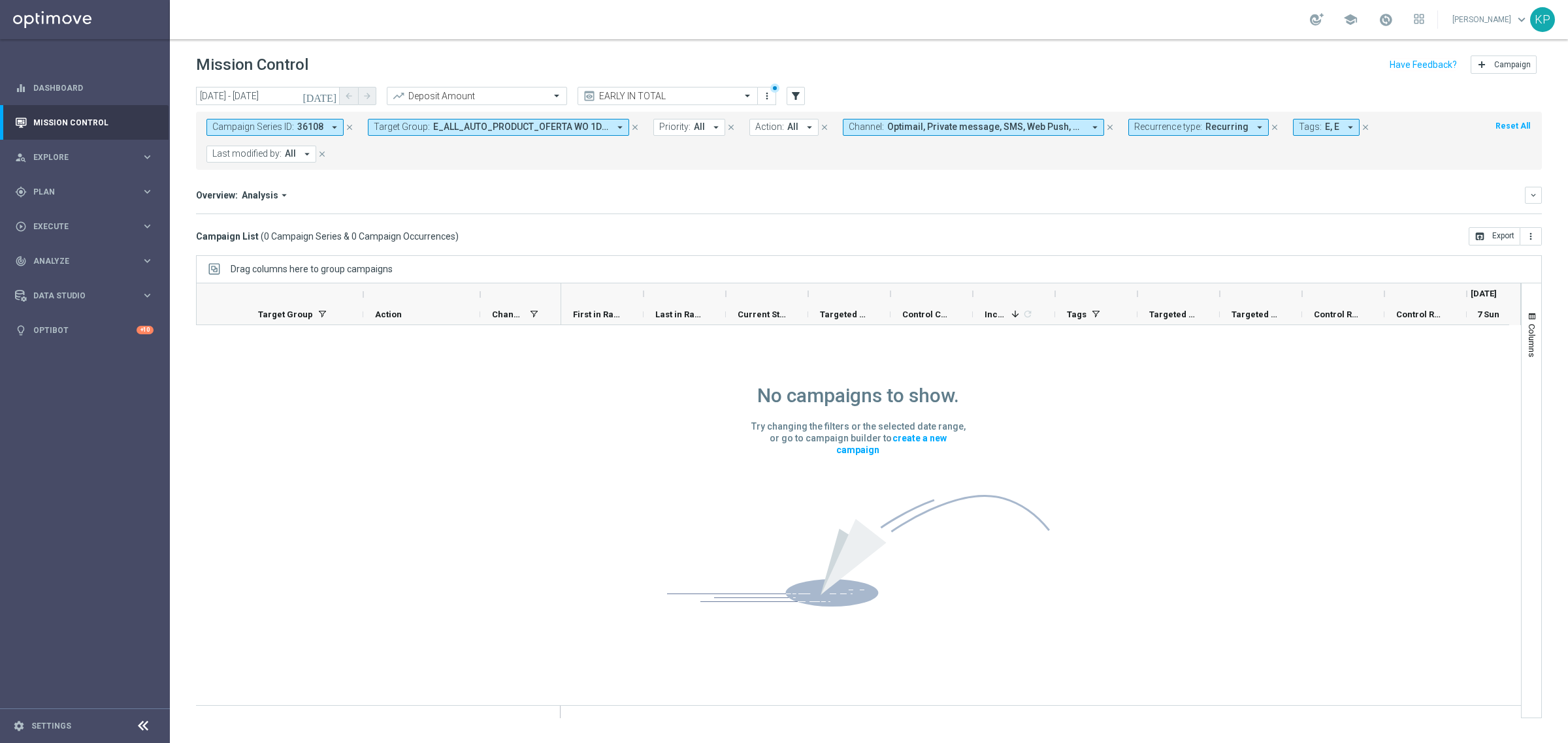
click at [307, 125] on span "36108" at bounding box center [310, 127] width 26 height 11
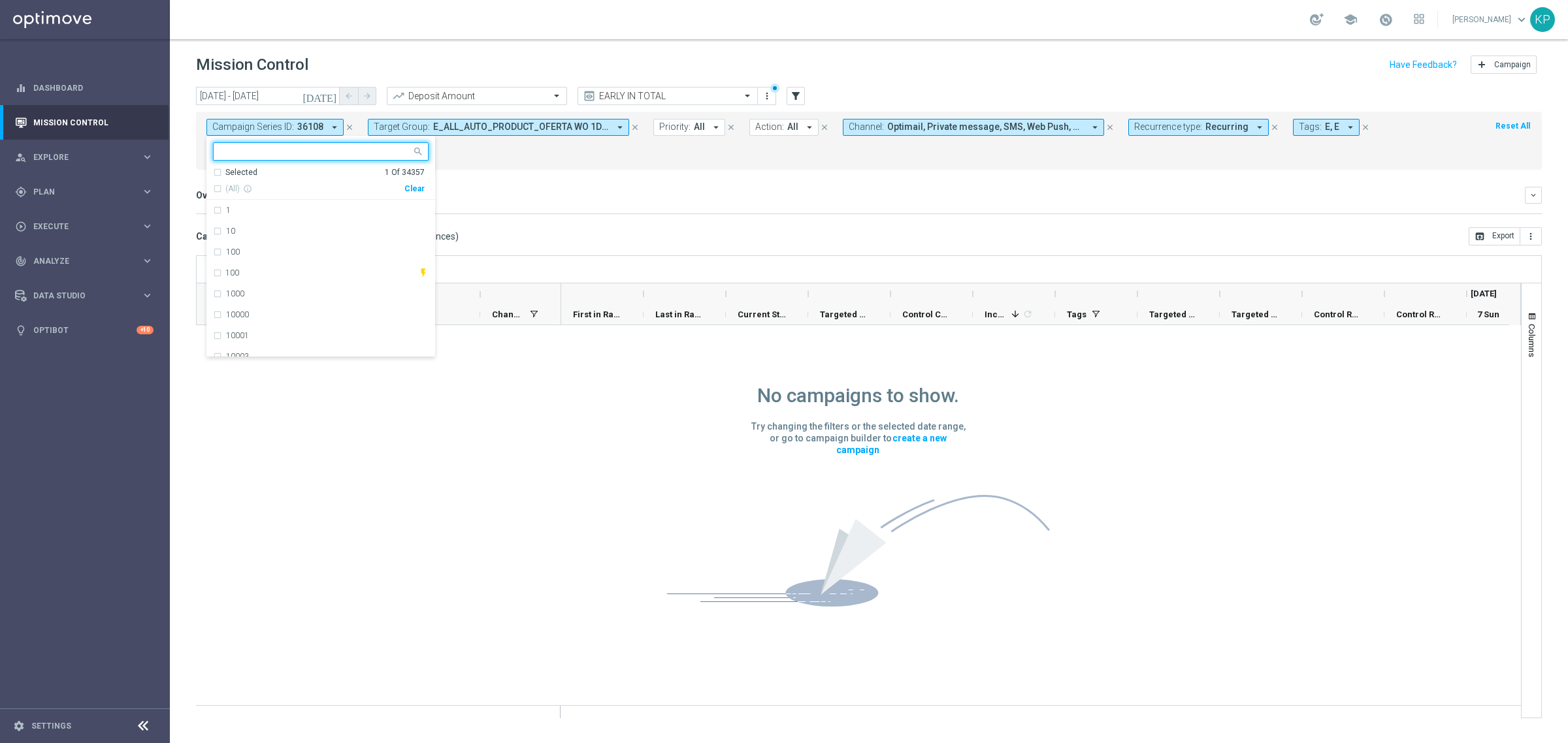
click at [250, 168] on div "Selected" at bounding box center [241, 172] width 32 height 11
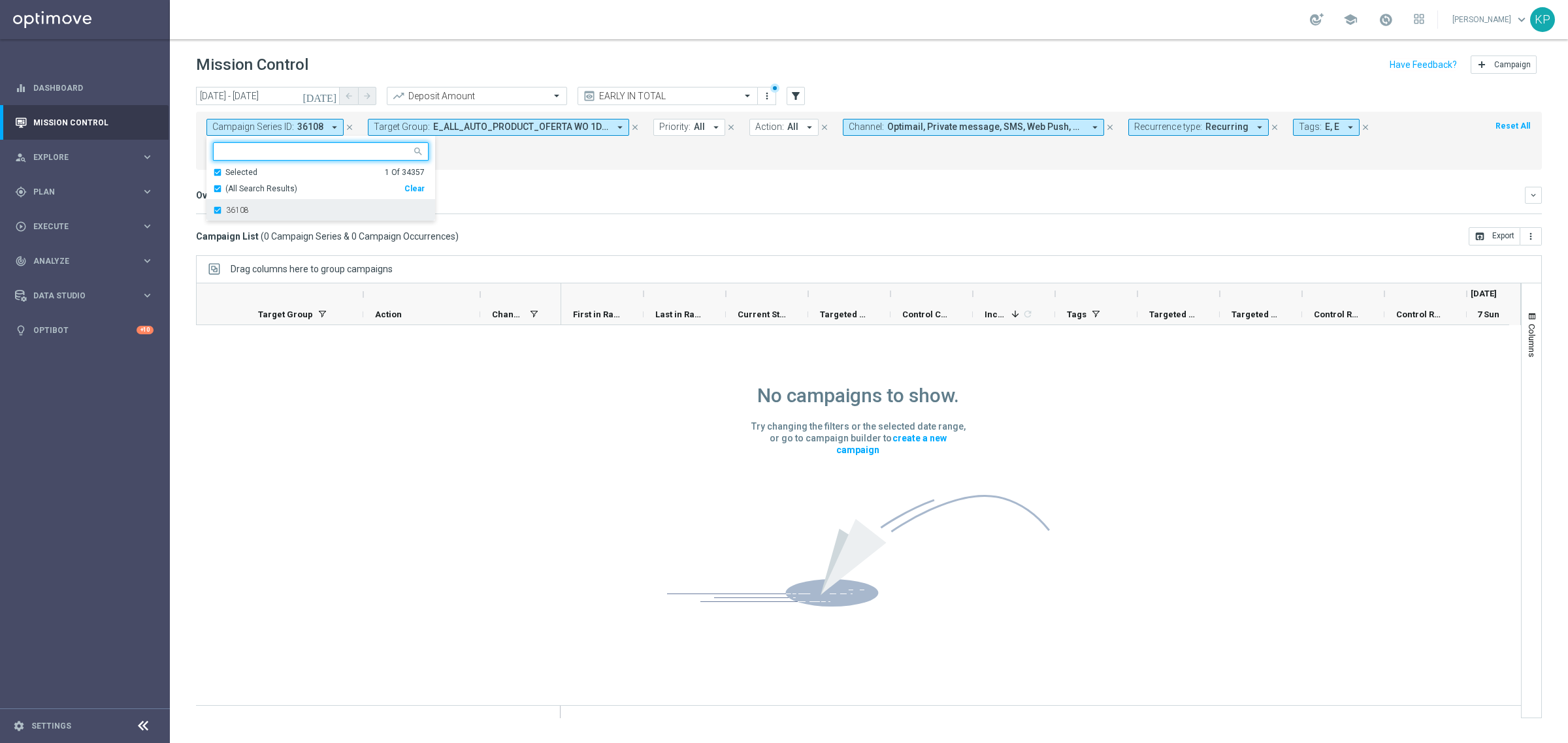
click at [265, 209] on div "36108" at bounding box center [327, 210] width 202 height 8
click at [547, 187] on div "Overview: Analysis arrow_drop_down keyboard_arrow_down" at bounding box center [869, 195] width 1346 height 17
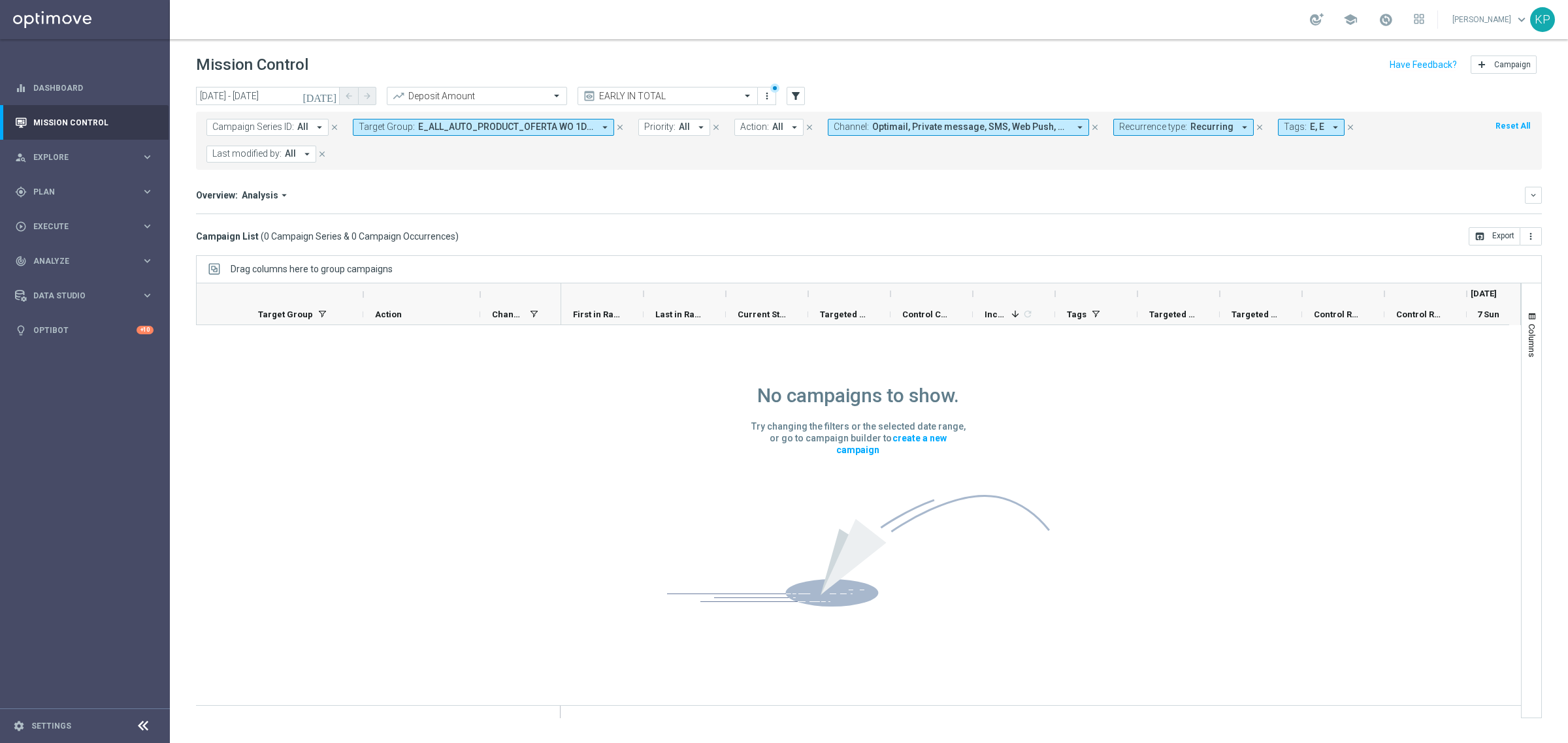
click at [1158, 134] on button "Recurrence type: Recurring arrow_drop_down" at bounding box center [1183, 127] width 141 height 17
click at [1135, 202] on label "Non-Recurring" at bounding box center [1157, 199] width 50 height 8
click at [1137, 217] on label "Recurring" at bounding box center [1149, 221] width 33 height 8
click at [943, 132] on button "Channel: Optimail, Private message, SMS, Web Push, XtremePush arrow_drop_down" at bounding box center [958, 127] width 261 height 17
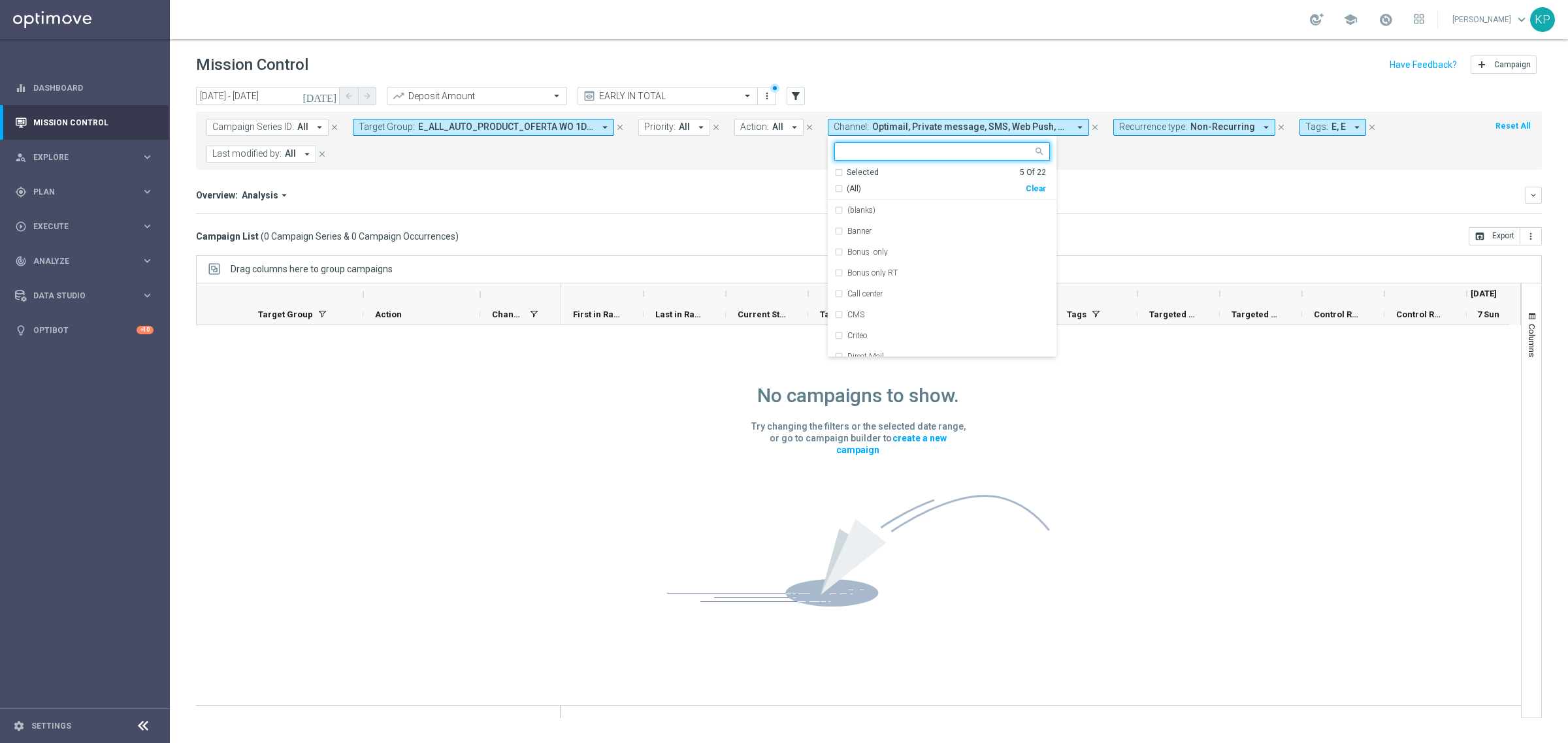
click at [726, 165] on div "Campaign Series ID: All arrow_drop_down close Target Group: E_ALL_AUTO_PRODUCT_…" at bounding box center [869, 141] width 1346 height 58
click at [1331, 124] on span "E, E" at bounding box center [1338, 127] width 14 height 11
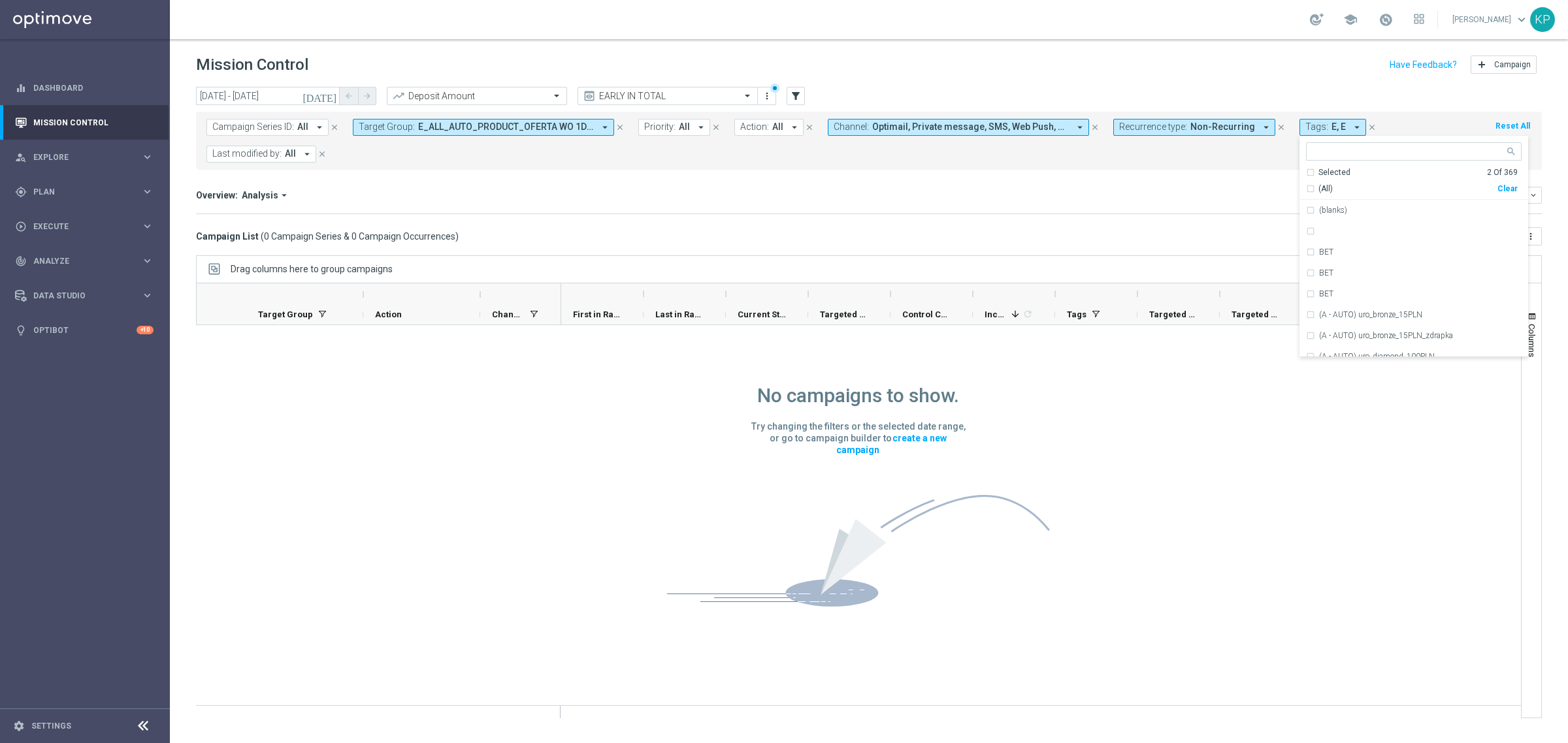
click at [1302, 163] on ng-select "Selected 2 of 369 Selected 2 Of 369 (All) Clear (blanks) BET BET BET (A - AUTO)…" at bounding box center [1413, 250] width 228 height 215
click at [1306, 174] on div "Selected 2 Of 369" at bounding box center [1411, 172] width 211 height 11
click at [1306, 186] on div "(All Search Results)" at bounding box center [1401, 189] width 192 height 11
click at [1216, 181] on mini-dashboard "Overview: Analysis arrow_drop_down keyboard_arrow_down Increase In Deposit Amou…" at bounding box center [869, 198] width 1346 height 57
click at [709, 199] on div "Overview: Analysis arrow_drop_down" at bounding box center [860, 195] width 1329 height 12
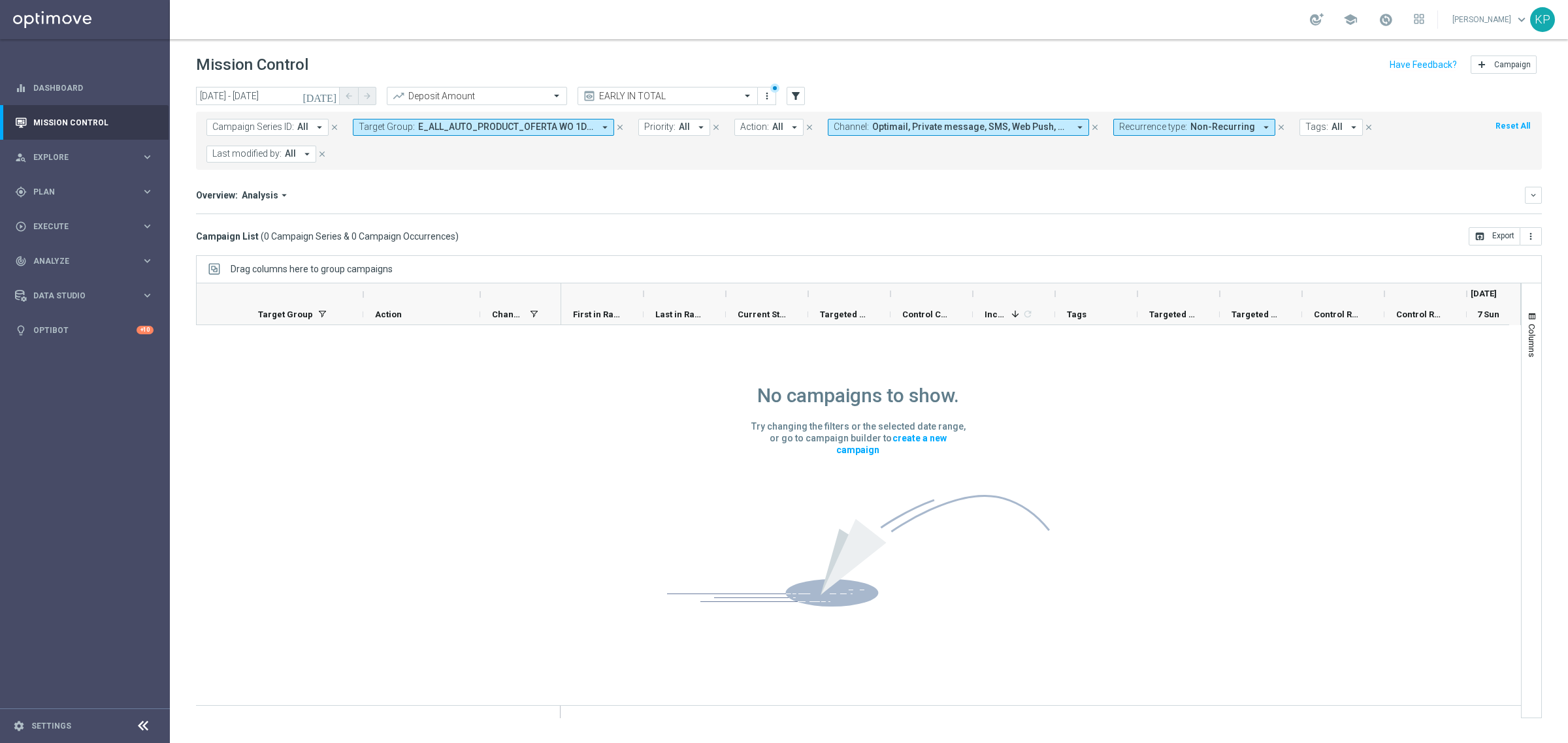
click at [327, 92] on icon "today" at bounding box center [320, 95] width 35 height 12
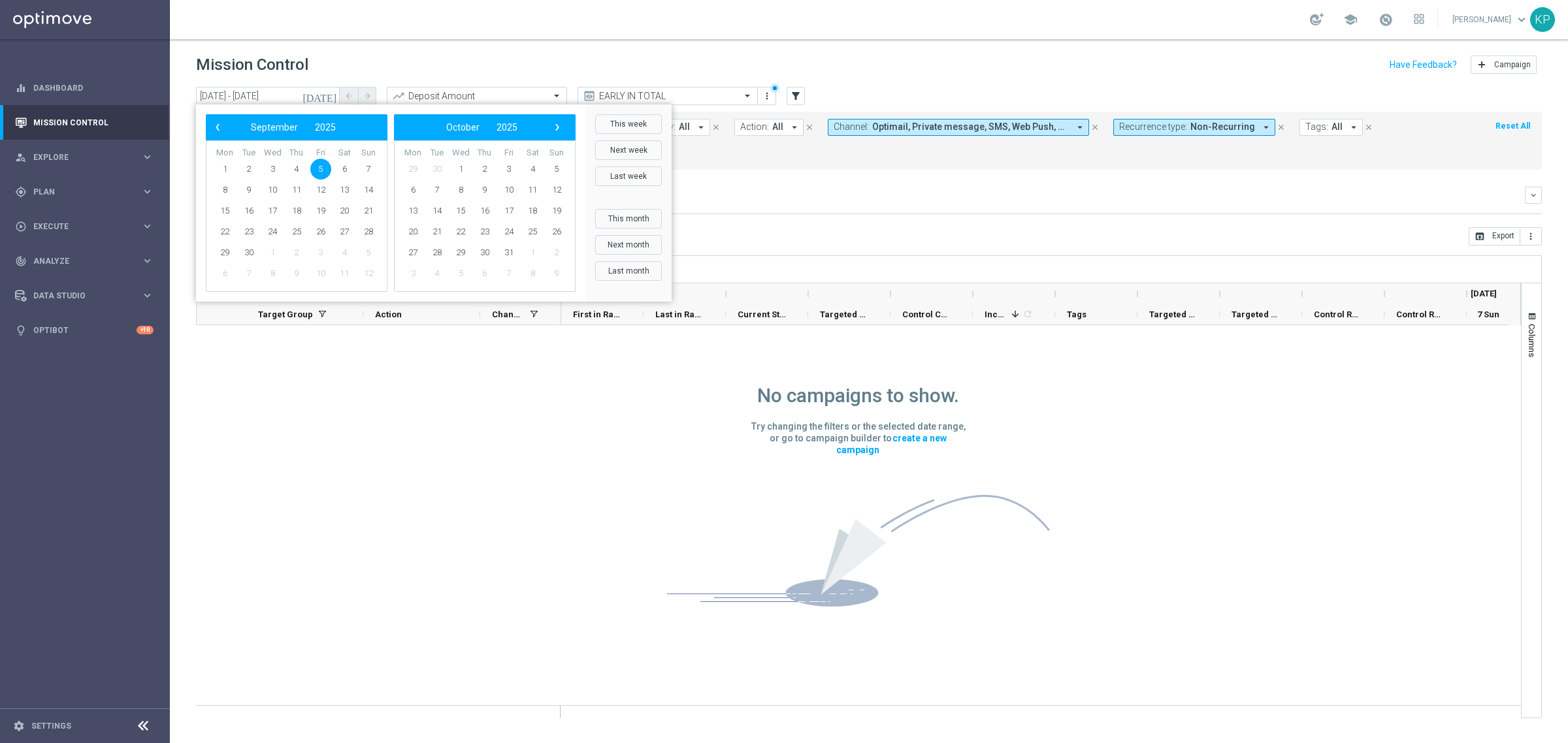
click at [324, 165] on span "5" at bounding box center [321, 169] width 21 height 21
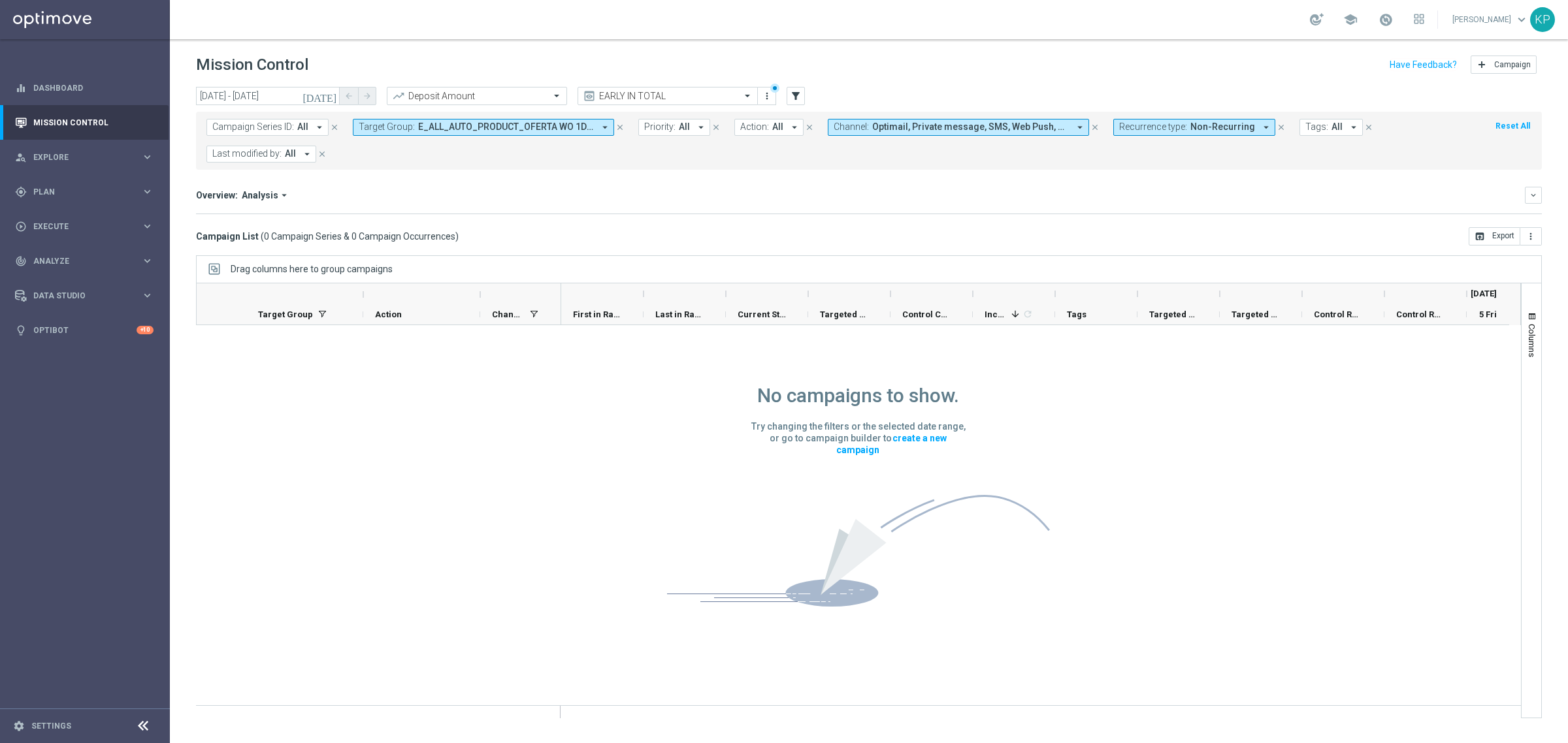
click at [531, 178] on mini-dashboard "Overview: Analysis arrow_drop_down keyboard_arrow_down Increase In Deposit Amou…" at bounding box center [869, 198] width 1346 height 57
click at [337, 95] on icon "today" at bounding box center [320, 95] width 35 height 12
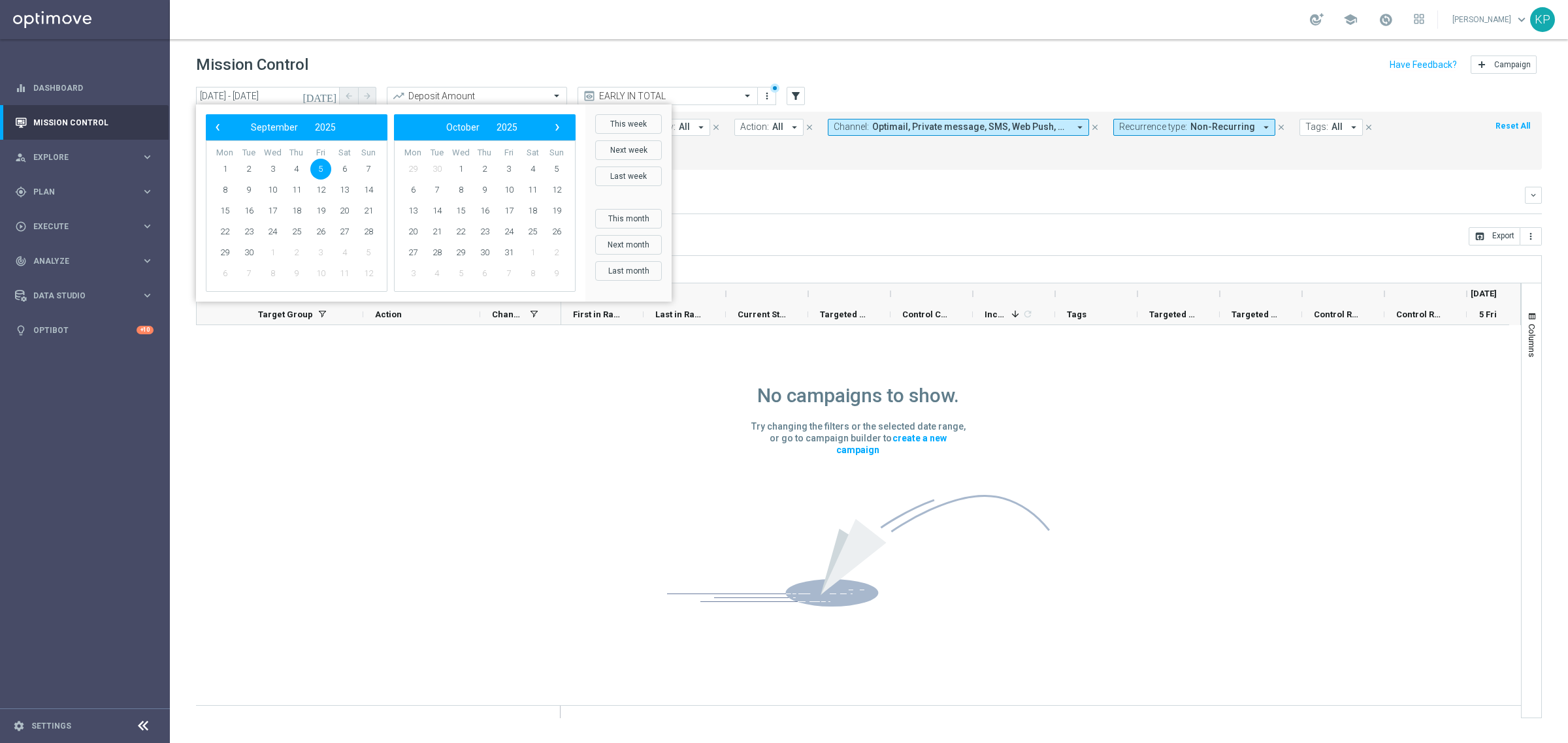
click at [327, 168] on span "5" at bounding box center [321, 169] width 21 height 21
click at [361, 165] on span "7" at bounding box center [368, 169] width 21 height 21
type input "05 Sep 2025 - 07 Sep 2025"
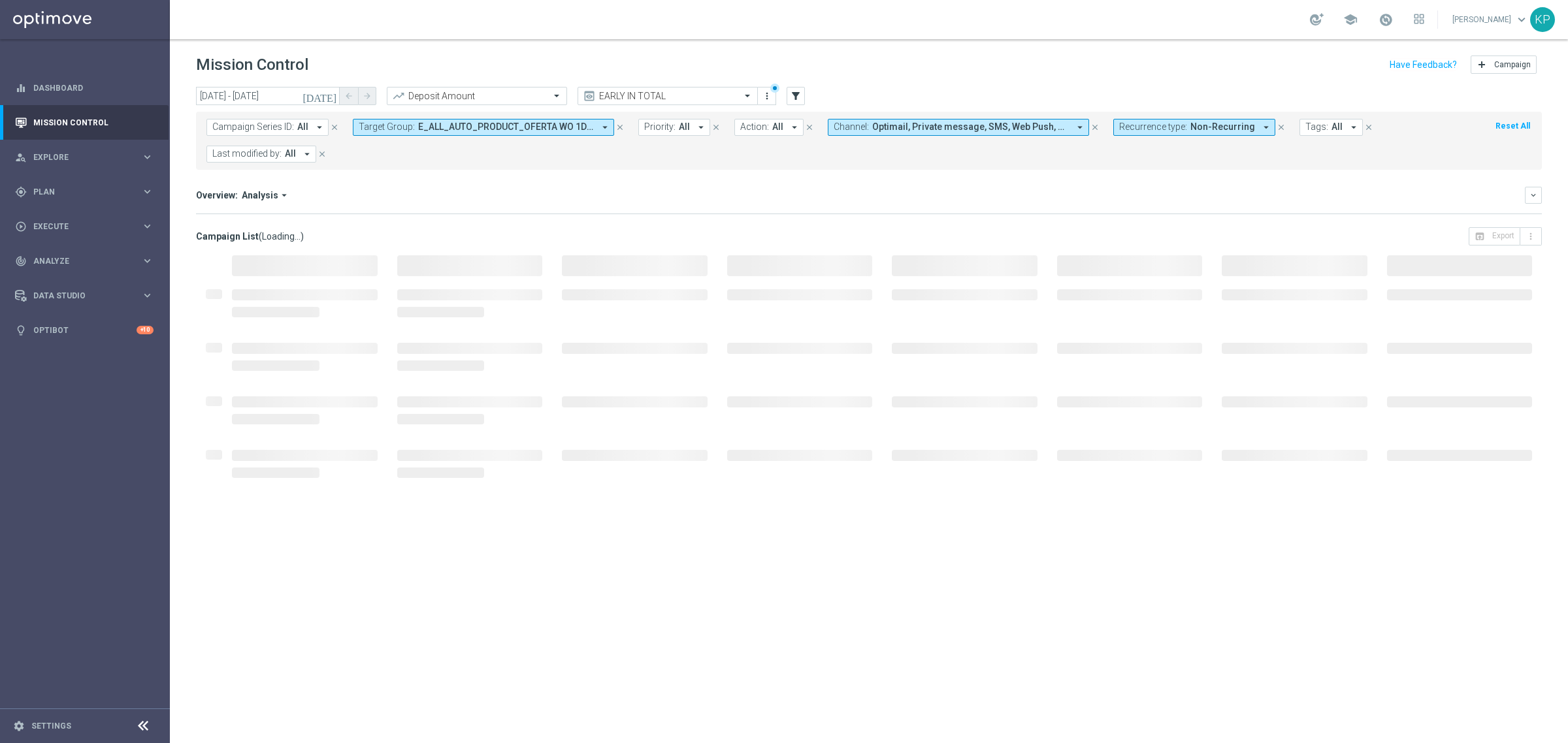
click at [612, 177] on mini-dashboard "Overview: Analysis arrow_drop_down keyboard_arrow_down Increase In Deposit Amou…" at bounding box center [869, 198] width 1346 height 57
click at [552, 131] on span "E_ALL_AUTO_PRODUCT_OFERTA WO 1DEPO SUNDAY_WEEKLY" at bounding box center [506, 127] width 175 height 11
click at [389, 168] on div "Selected" at bounding box center [388, 172] width 32 height 11
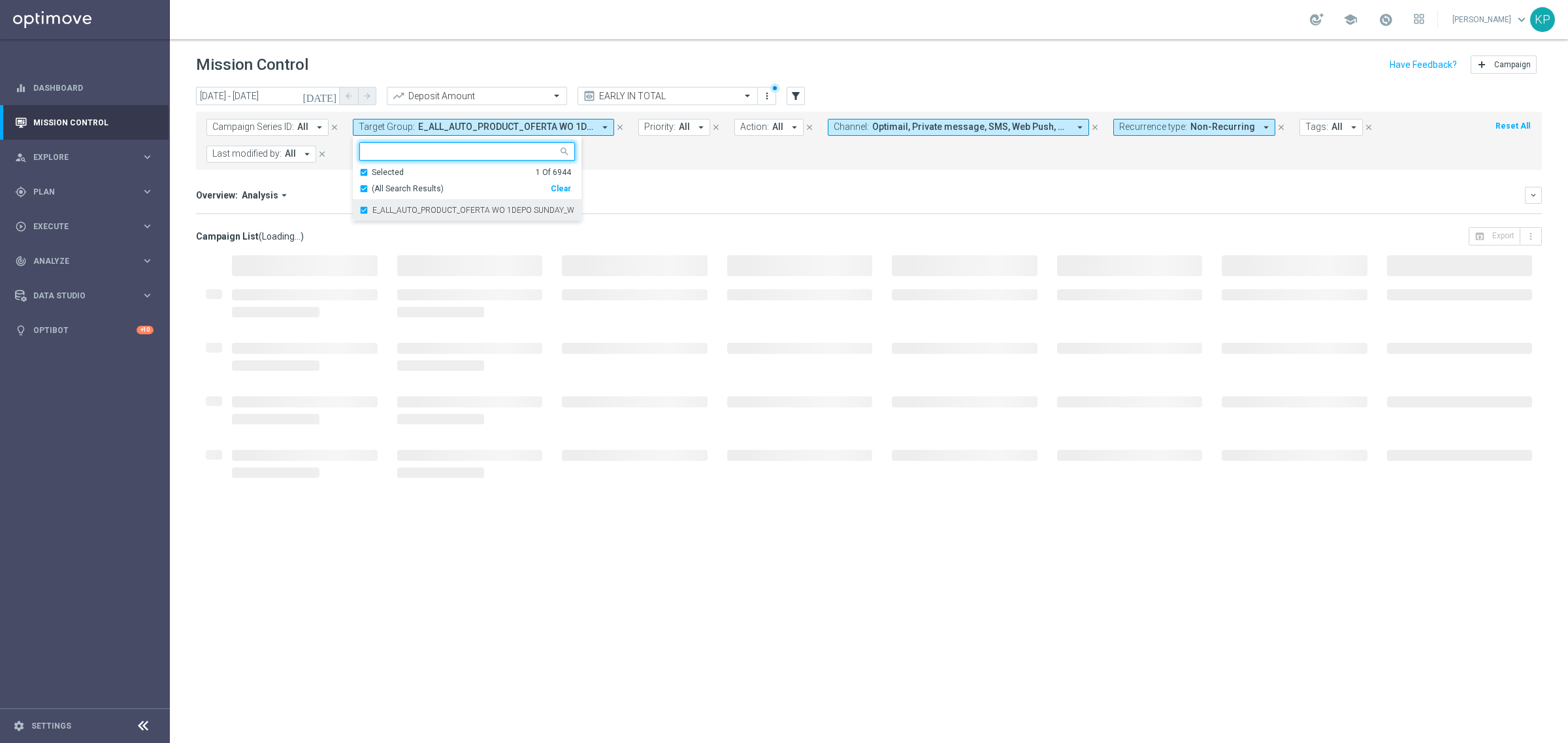
click at [387, 213] on label "E_ALL_AUTO_PRODUCT_OFERTA WO 1DEPO SUNDAY_WEEKLY" at bounding box center [473, 210] width 202 height 8
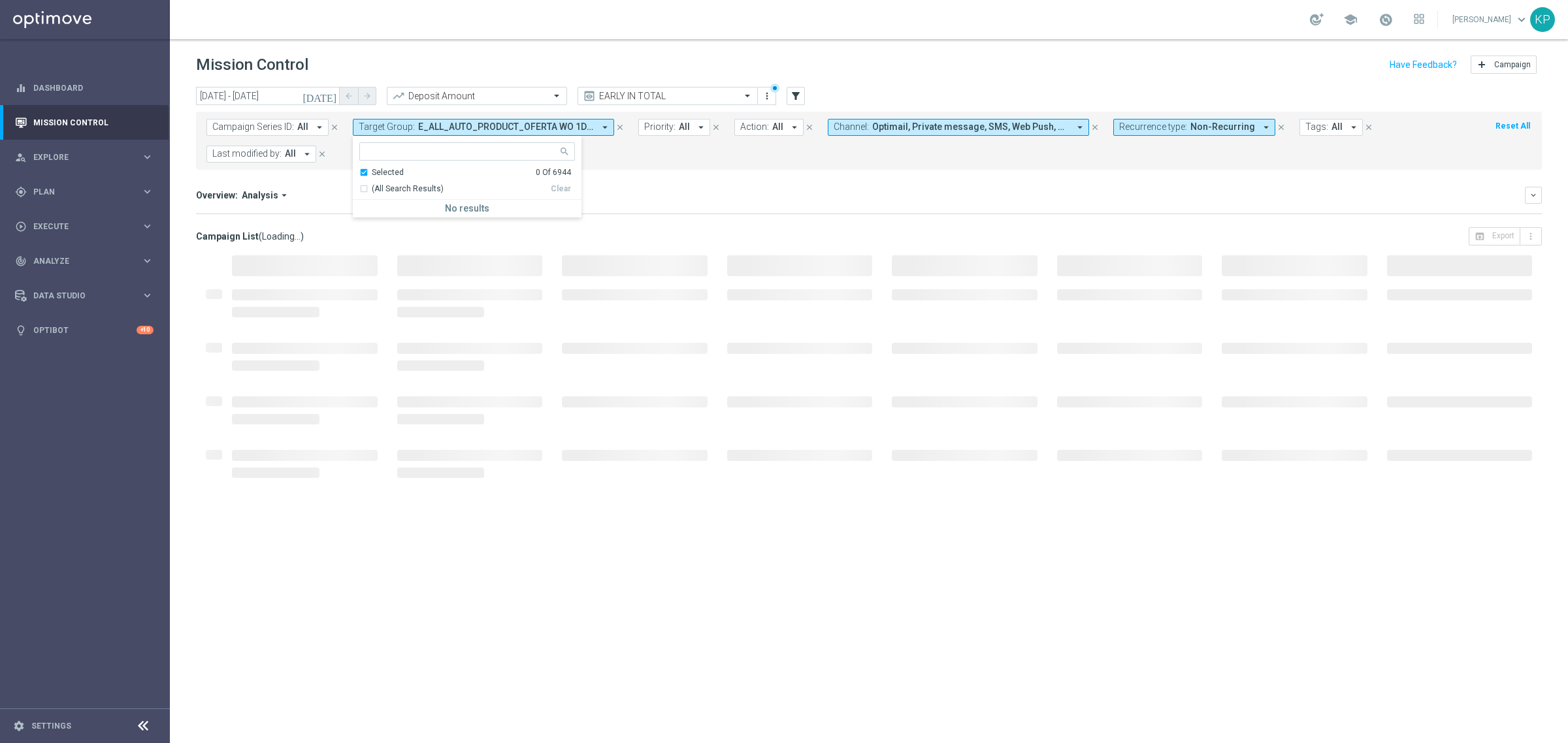
click at [689, 187] on div "Overview: Analysis arrow_drop_down keyboard_arrow_down" at bounding box center [869, 195] width 1346 height 17
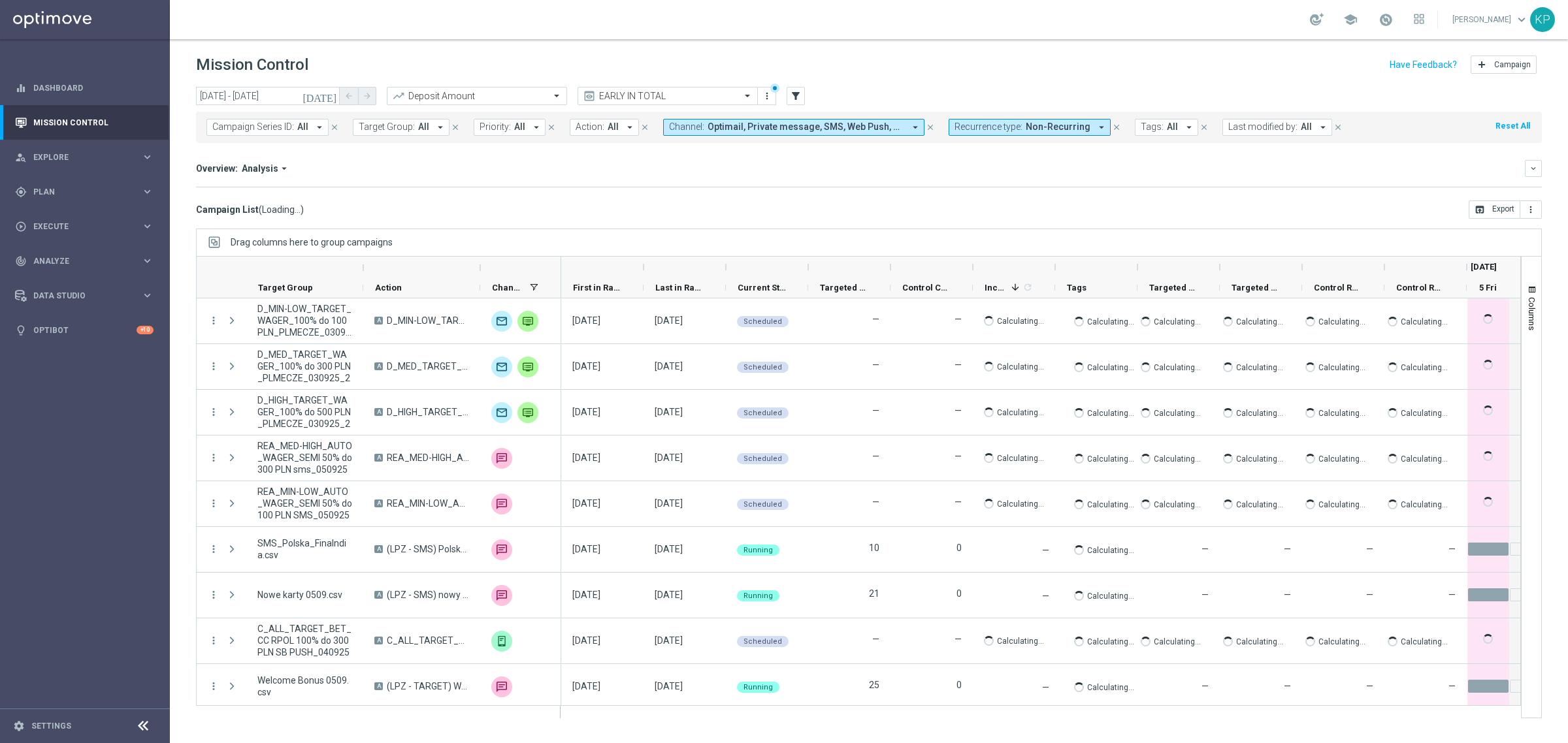
click at [1248, 129] on span "Last modified by:" at bounding box center [1262, 127] width 69 height 11
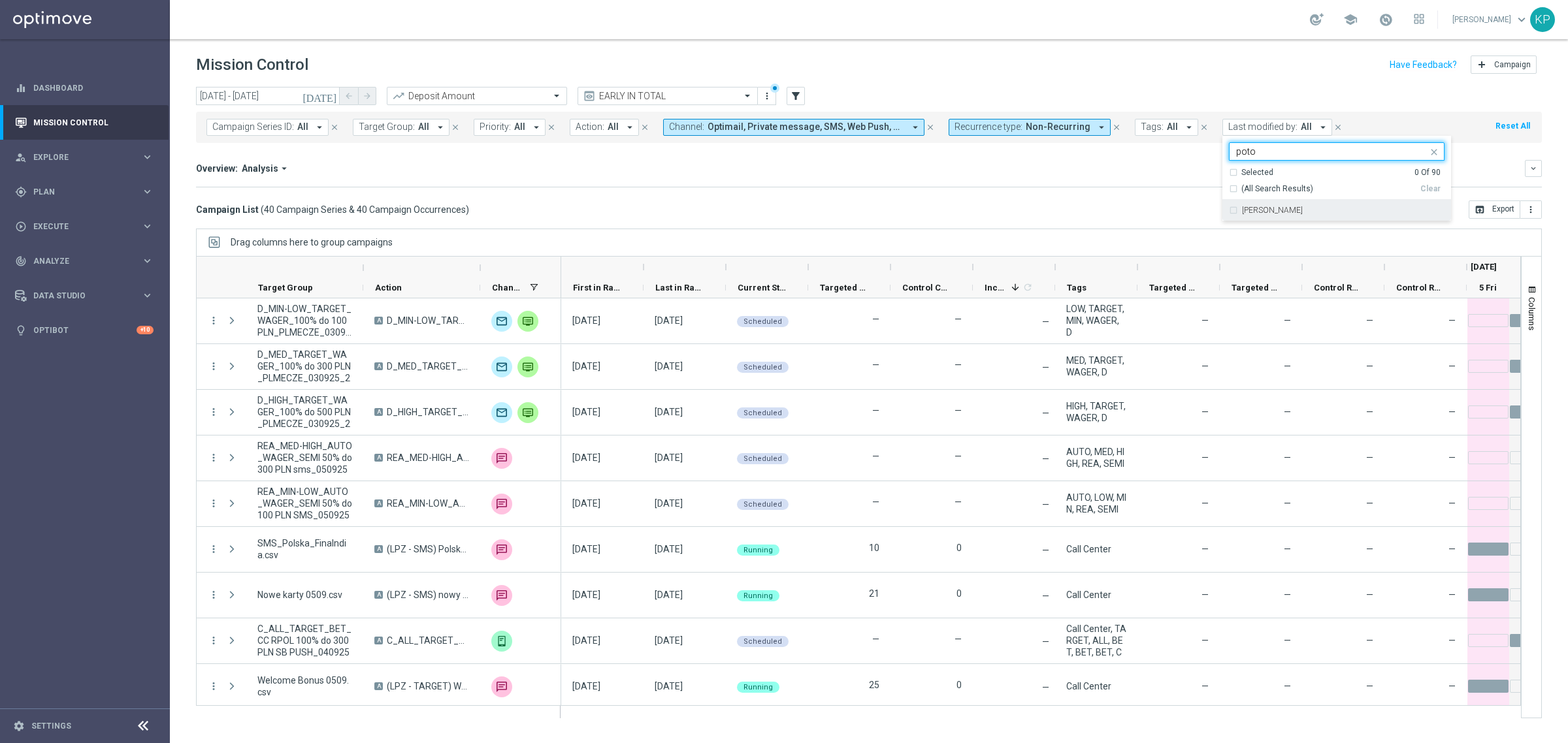
click at [1242, 210] on label "[PERSON_NAME]" at bounding box center [1272, 210] width 61 height 8
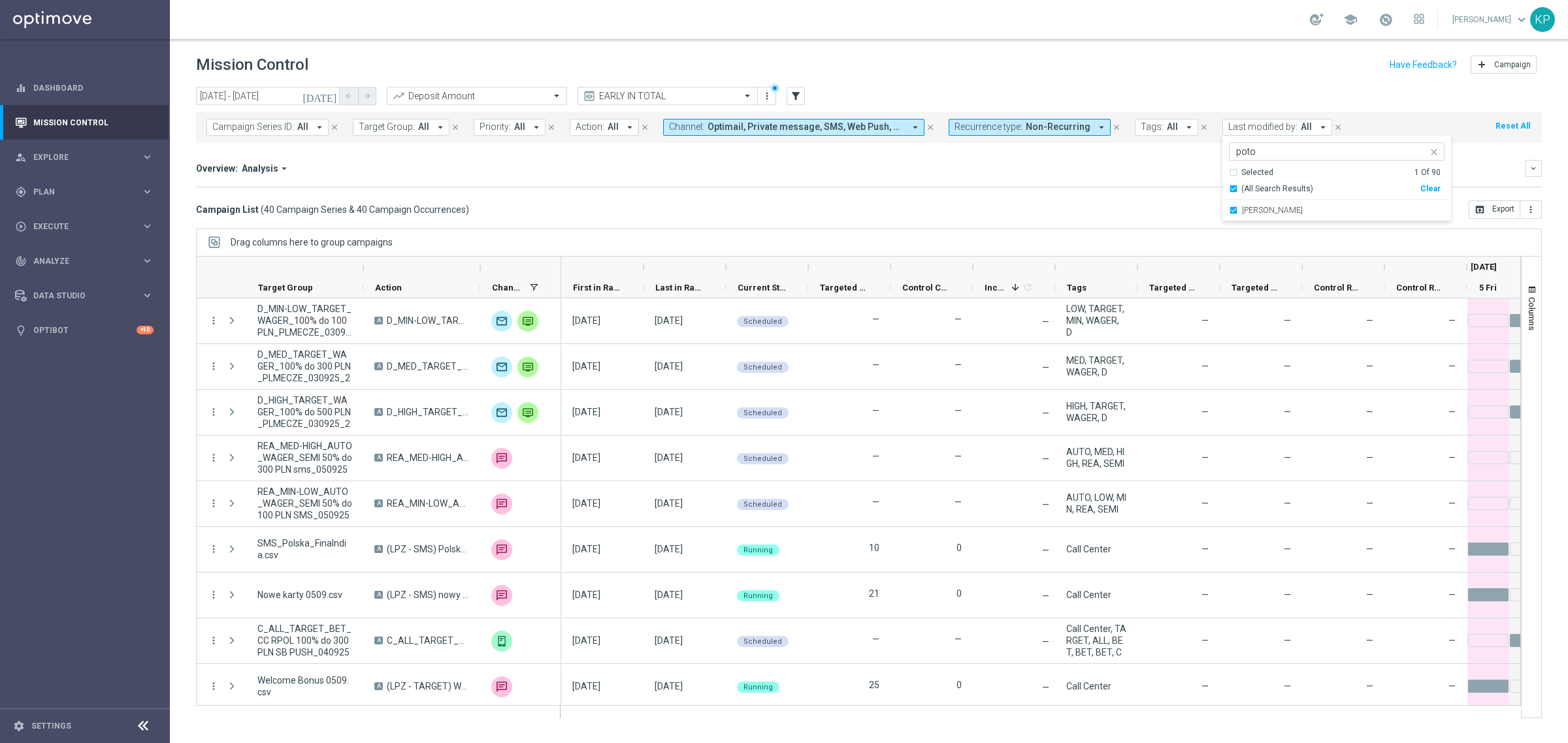
click at [1249, 154] on input "poto" at bounding box center [1331, 152] width 192 height 11
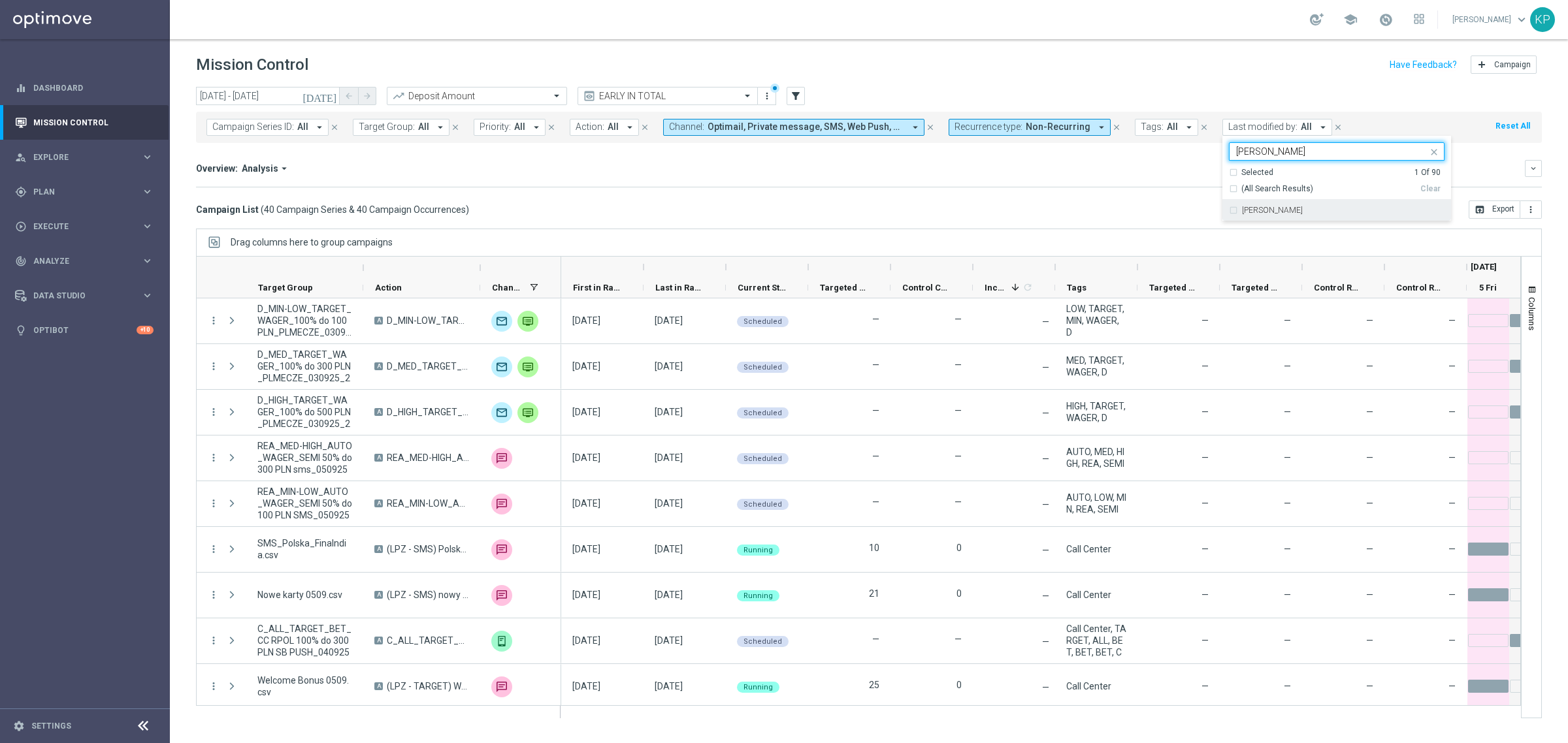
click at [1269, 210] on label "Tomasz Kowalczyk" at bounding box center [1272, 210] width 61 height 8
type input "kowal"
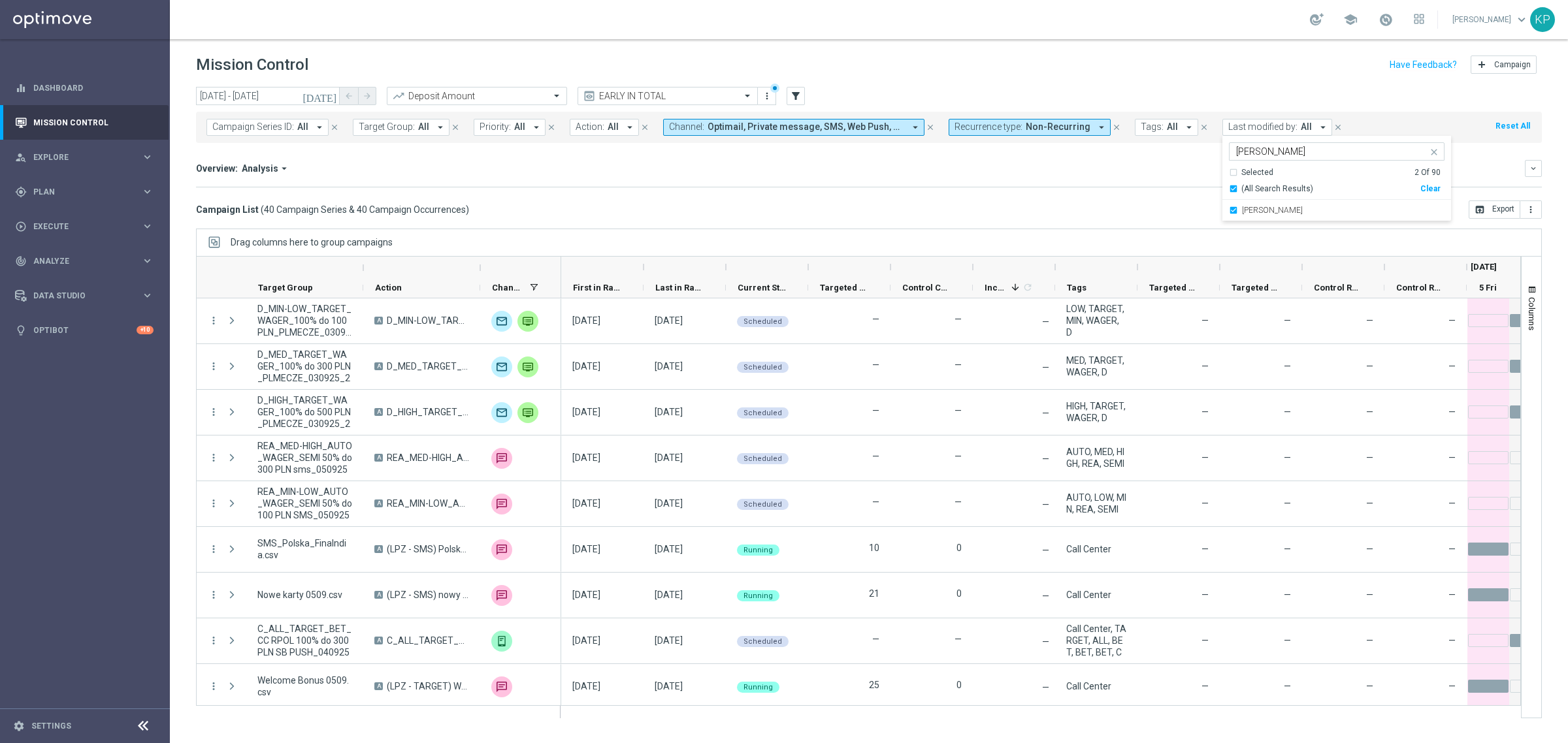
click at [982, 194] on mini-dashboard "Overview: Analysis arrow_drop_down keyboard_arrow_down Increase In Deposit Amou…" at bounding box center [869, 171] width 1346 height 57
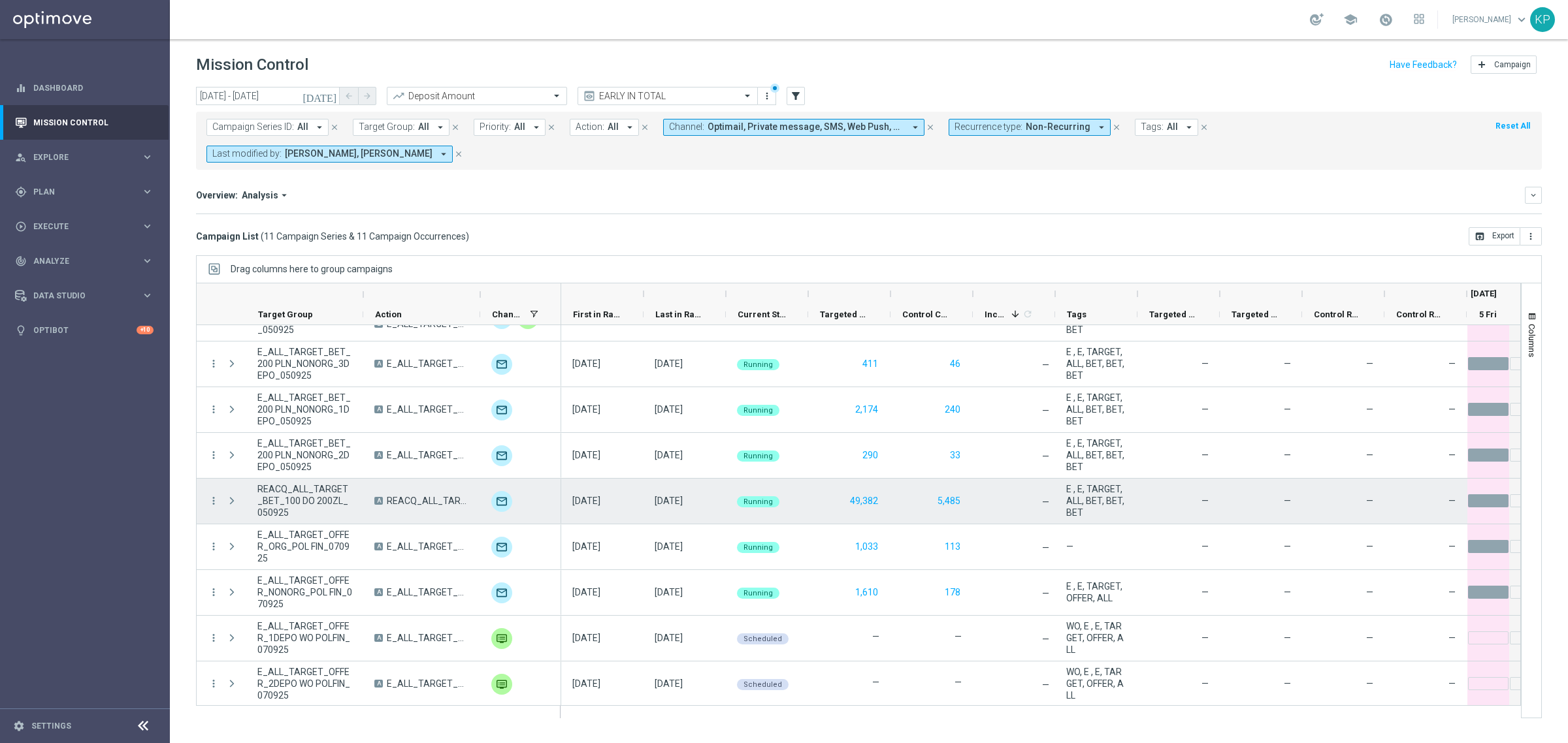
scroll to position [123, 0]
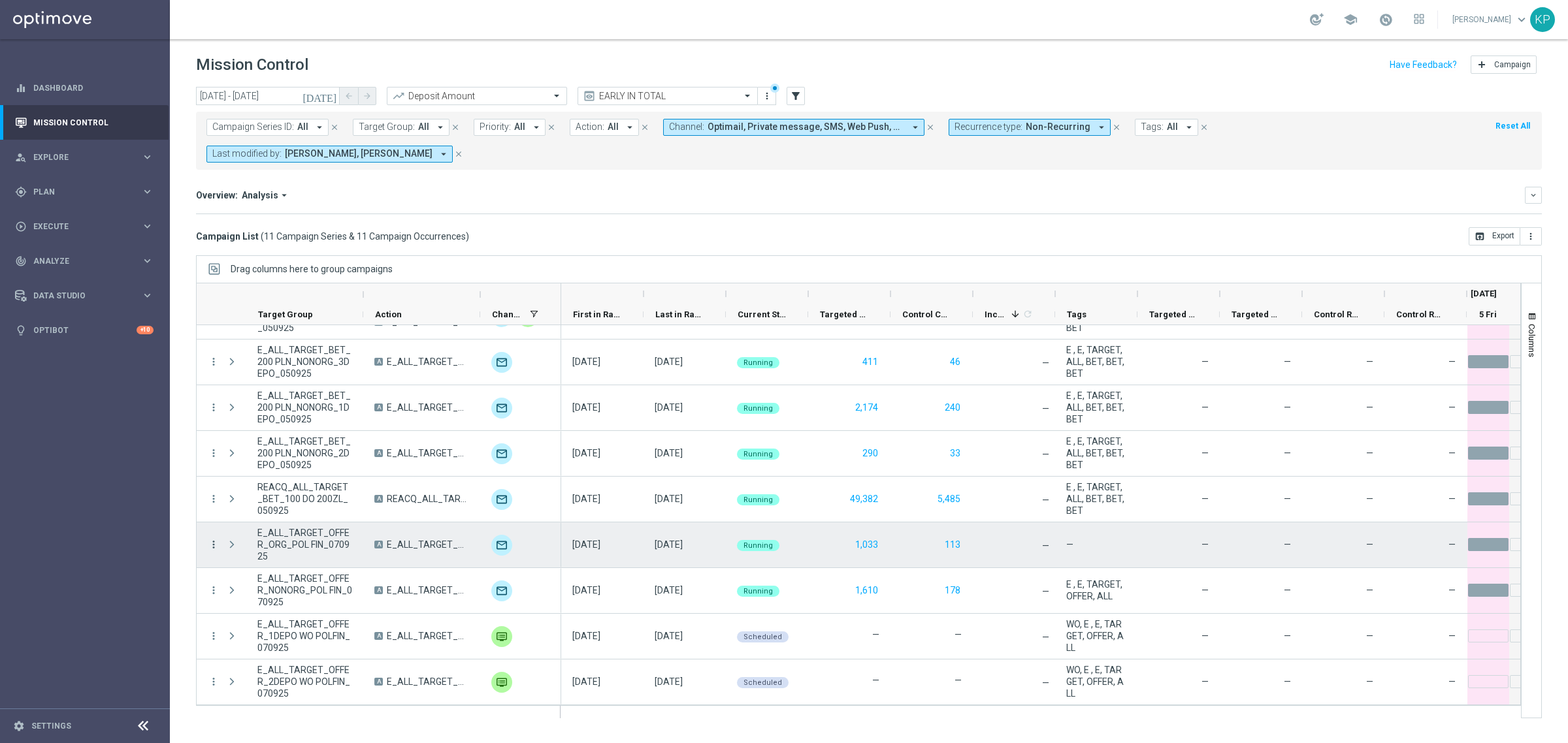
click at [216, 540] on icon "more_vert" at bounding box center [214, 544] width 12 height 12
click at [266, 667] on div "edit Edit" at bounding box center [293, 669] width 147 height 18
click at [1058, 550] on div "—" at bounding box center [1096, 545] width 82 height 45
click at [216, 542] on icon "more_vert" at bounding box center [214, 544] width 12 height 12
click at [1190, 537] on div "—" at bounding box center [1178, 545] width 82 height 45
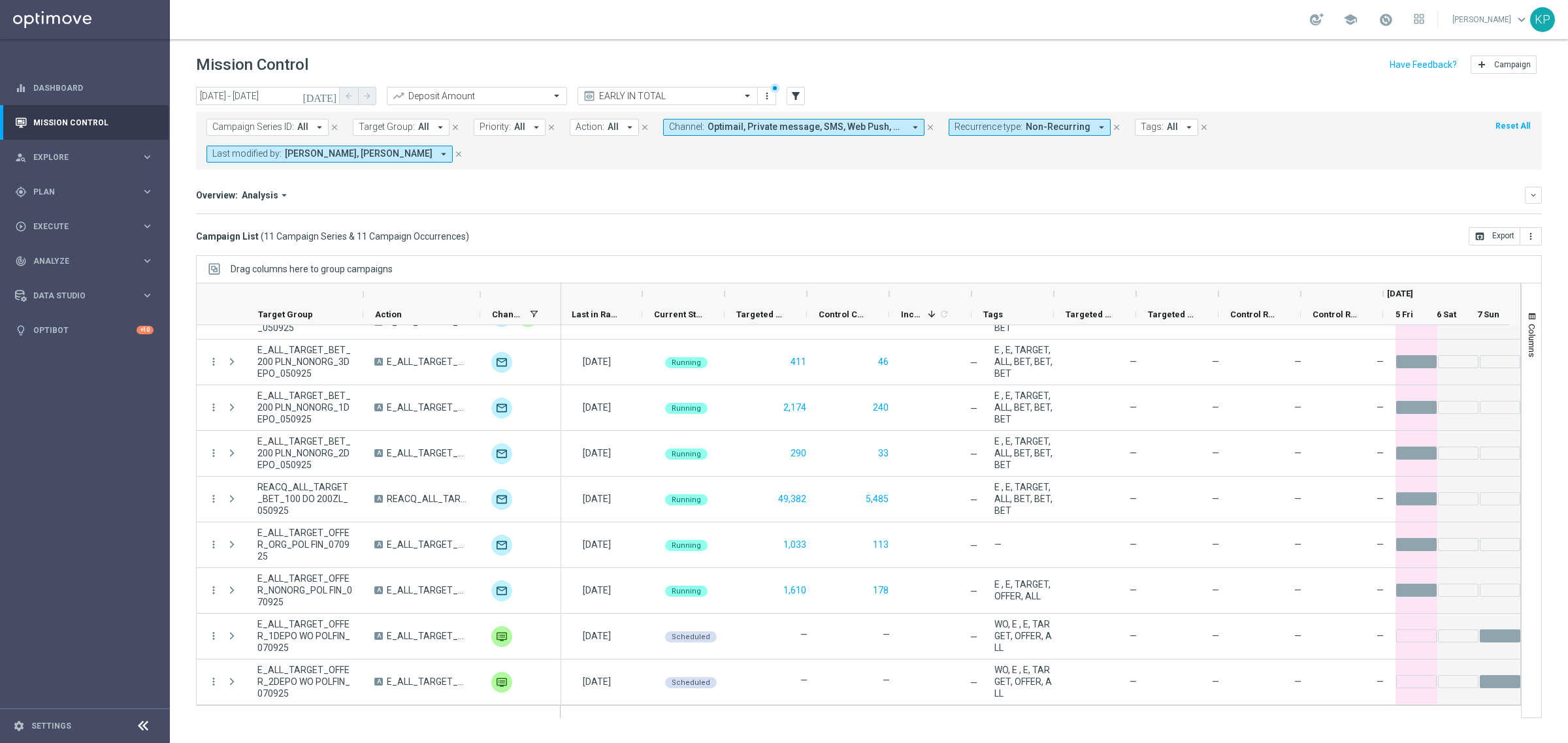
scroll to position [0, 0]
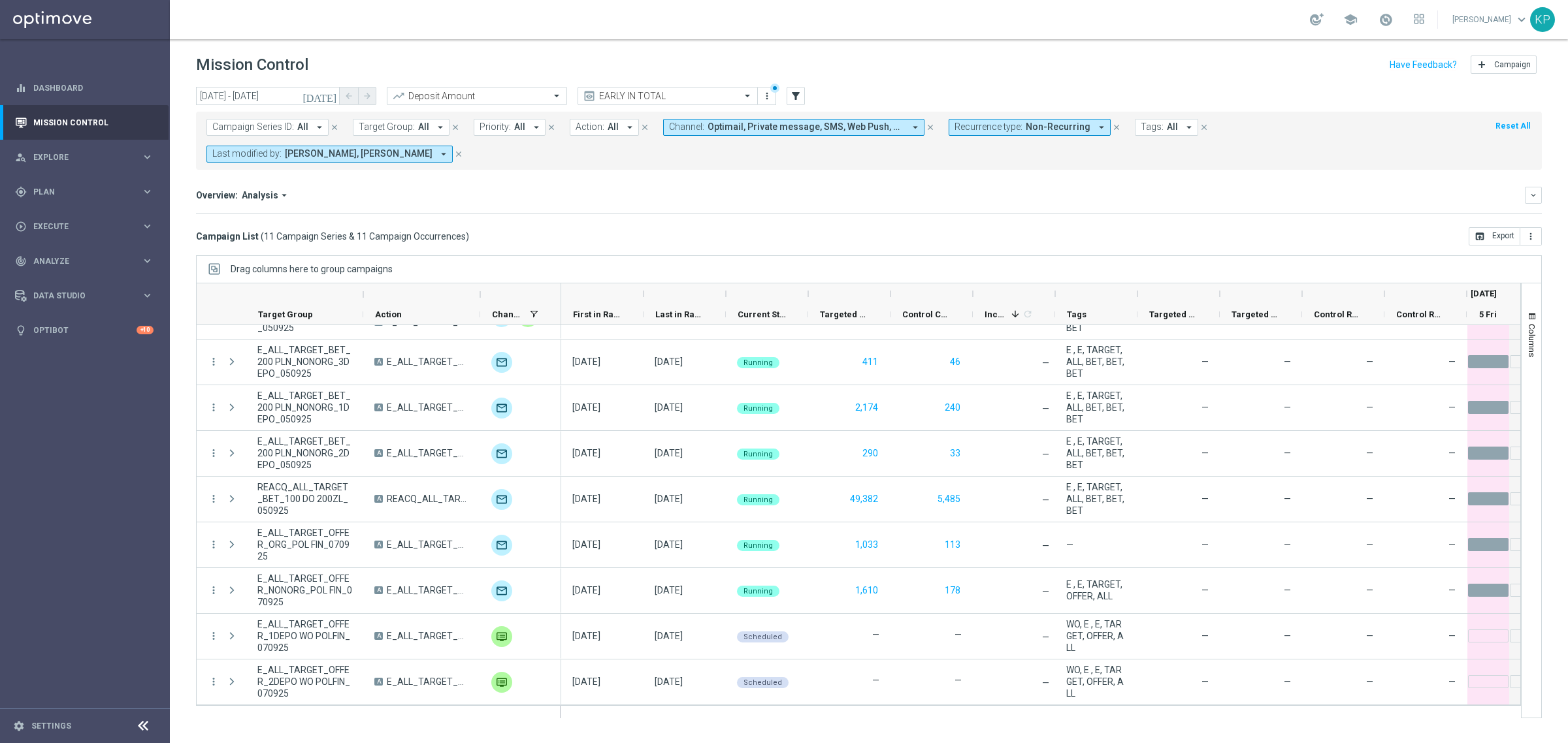
click at [491, 238] on div "Campaign List ( 11 Campaign Series & 11 Campaign Occurrences ) open_in_browser …" at bounding box center [869, 236] width 1346 height 18
click at [857, 167] on div "Campaign Series ID: All arrow_drop_down close Target Group: All arrow_drop_down…" at bounding box center [869, 141] width 1346 height 58
click at [328, 96] on icon "today" at bounding box center [320, 95] width 35 height 12
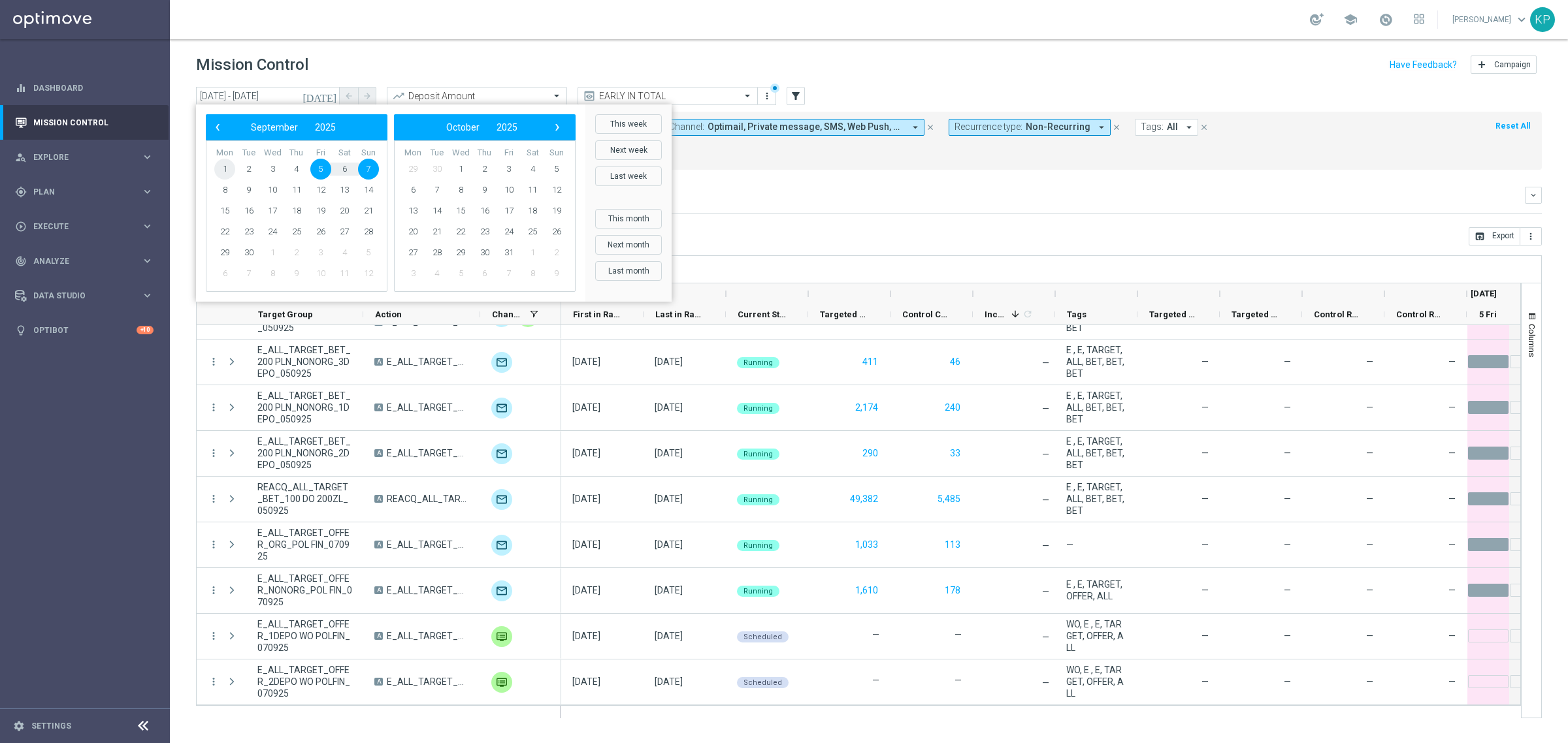
click at [220, 172] on span "1" at bounding box center [225, 169] width 21 height 21
click at [243, 258] on span "30" at bounding box center [249, 253] width 21 height 21
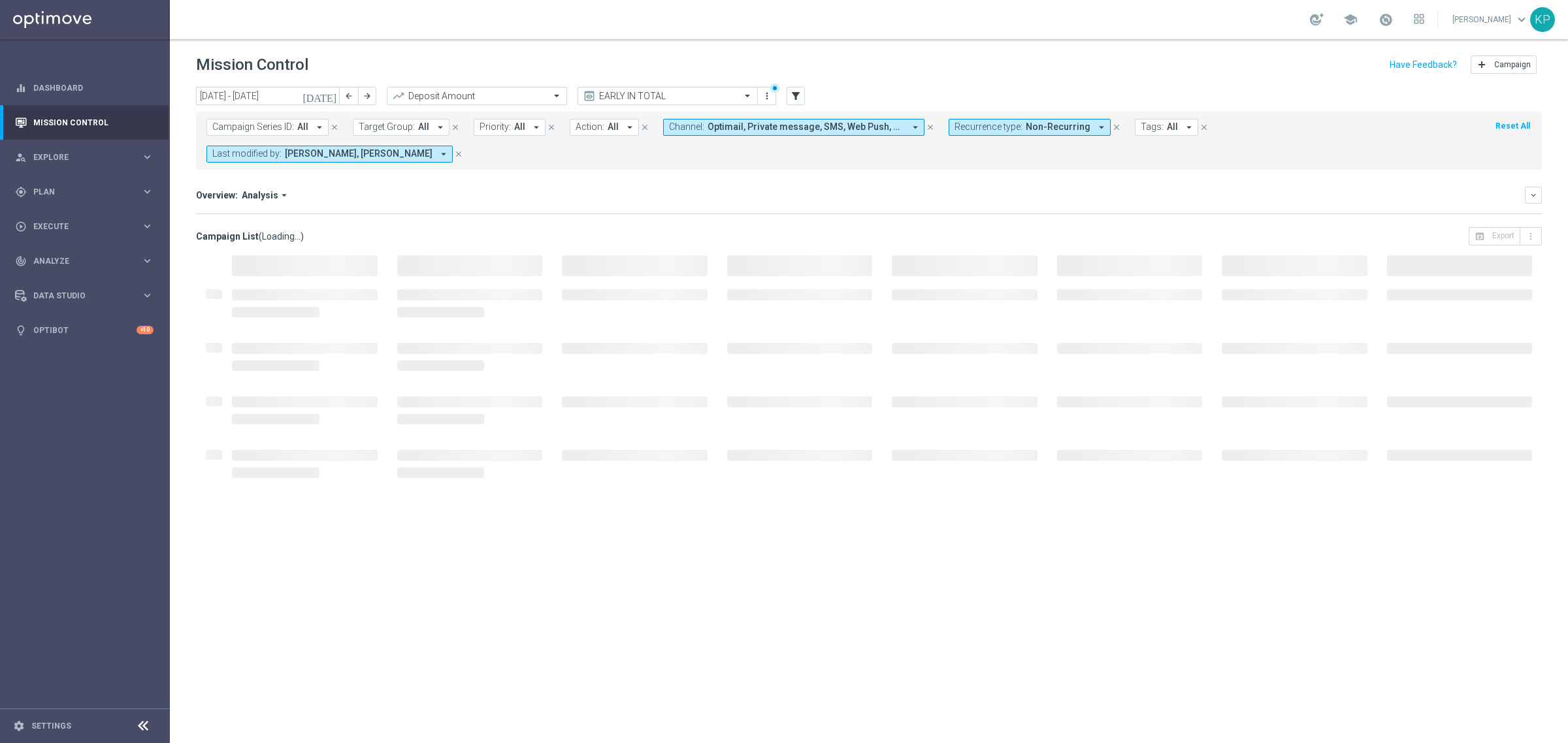
type input "01 Sep 2025 - 30 Sep 2025"
click at [994, 132] on span "Recurrence type:" at bounding box center [988, 127] width 68 height 11
click at [957, 220] on div "Recurring" at bounding box center [1001, 221] width 93 height 21
click at [949, 200] on div "Non-Recurring" at bounding box center [1001, 200] width 107 height 21
click at [840, 174] on mini-dashboard "Overview: Analysis arrow_drop_down keyboard_arrow_down Increase In Deposit Amou…" at bounding box center [869, 198] width 1346 height 57
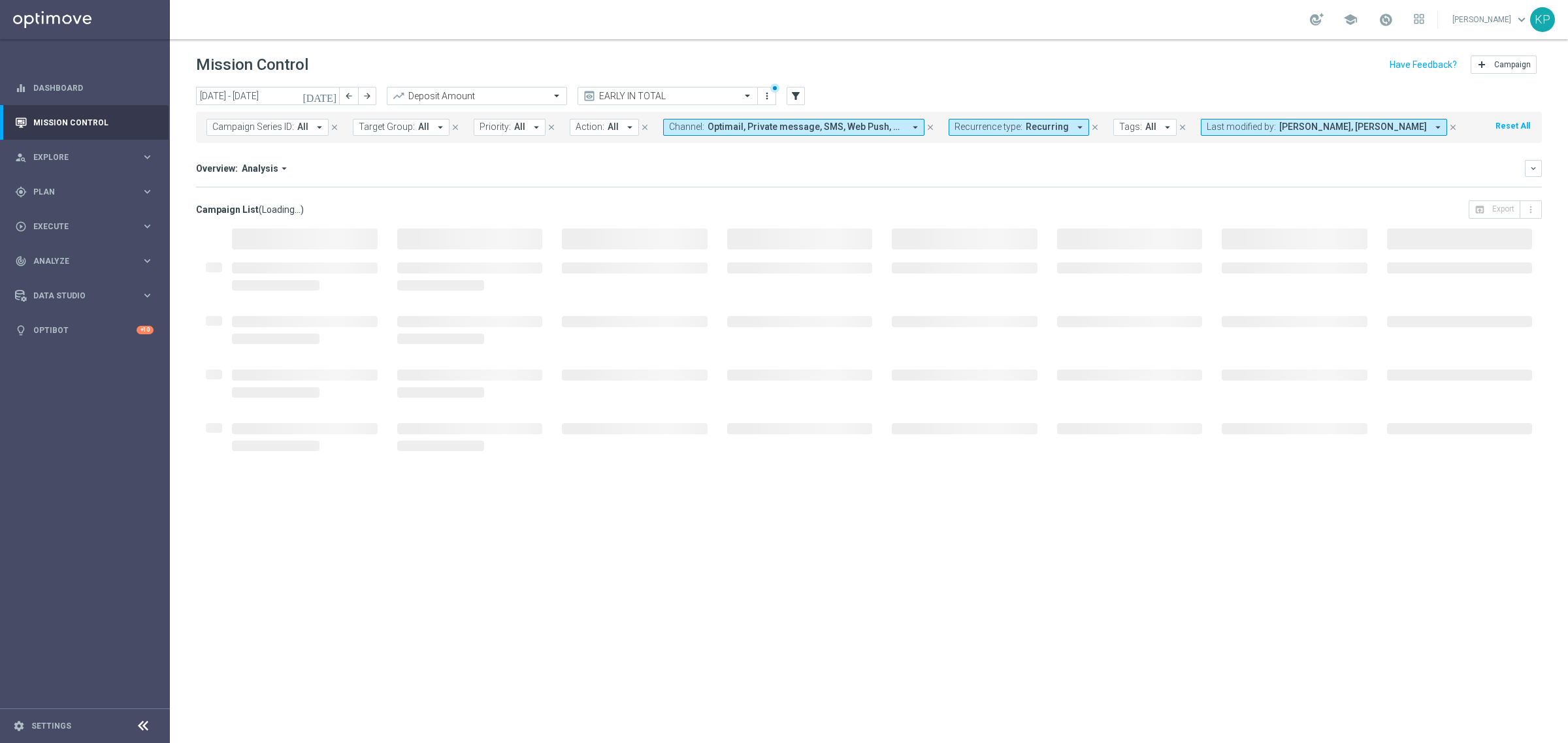
click at [1240, 119] on button "Last modified by: Krystian Potoczny, Tomasz Kowalczyk arrow_drop_down" at bounding box center [1324, 127] width 246 height 17
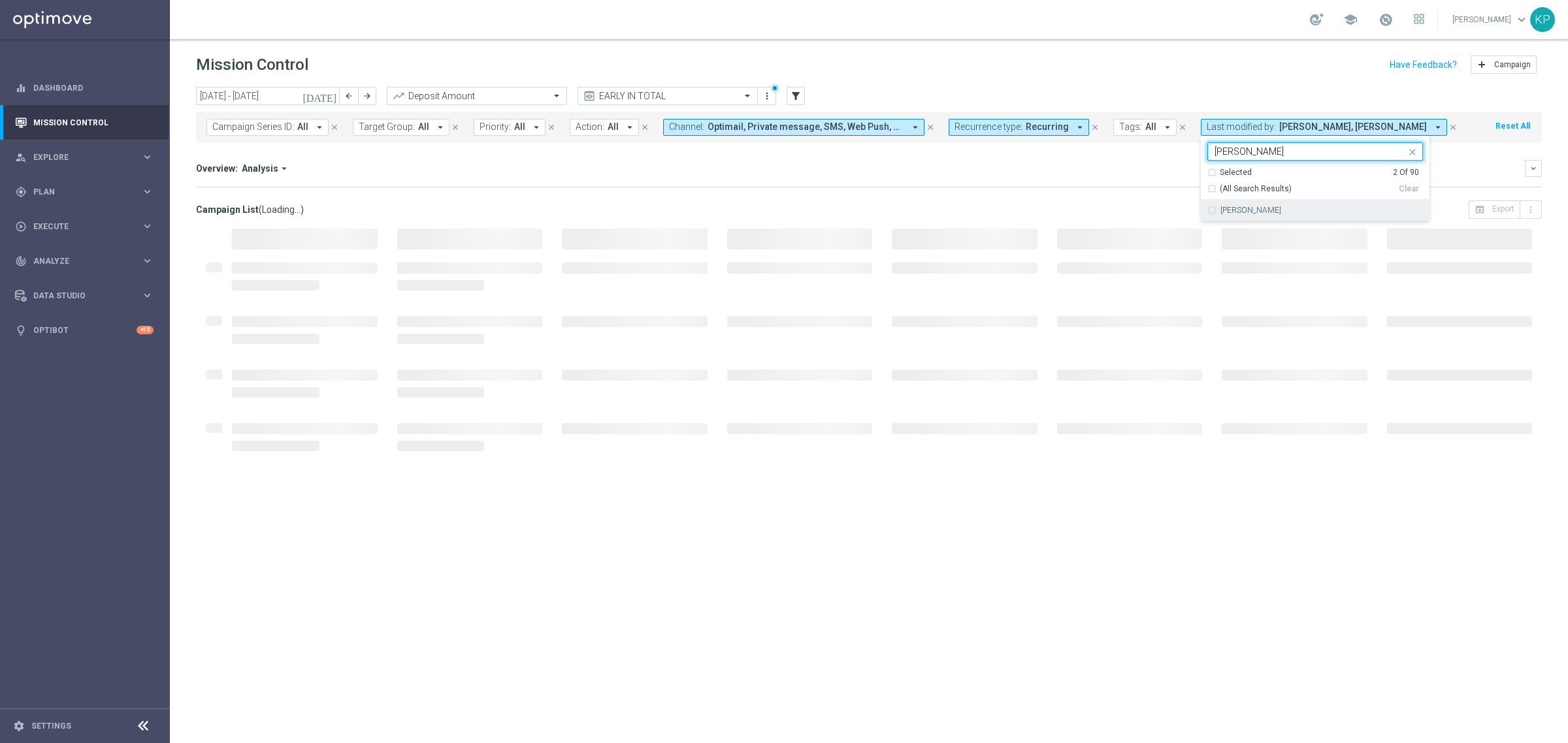
click at [1294, 207] on div "Andzelika Binek" at bounding box center [1321, 210] width 202 height 8
type input "binek"
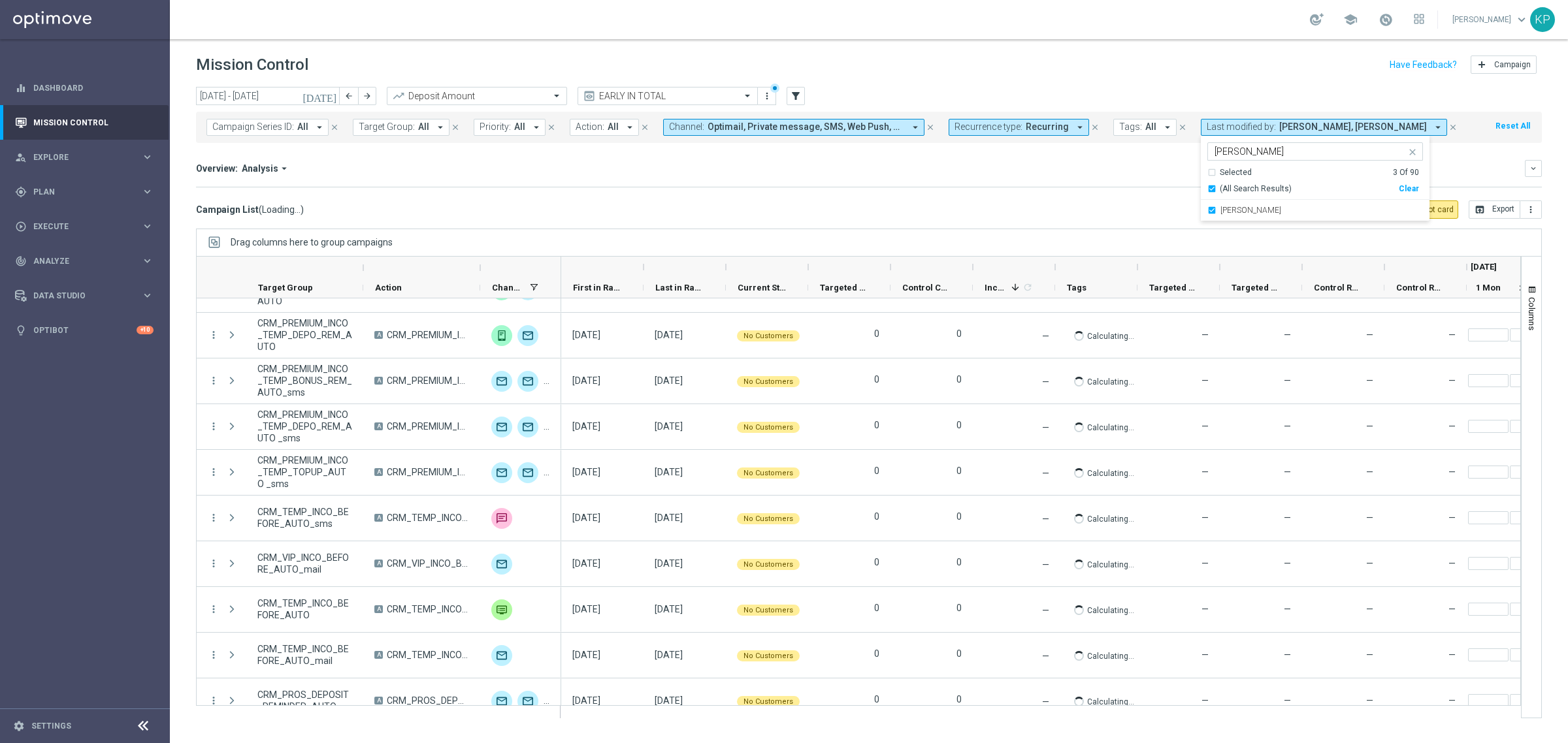
click at [1118, 172] on div "Overview: Analysis arrow_drop_down" at bounding box center [860, 168] width 1329 height 12
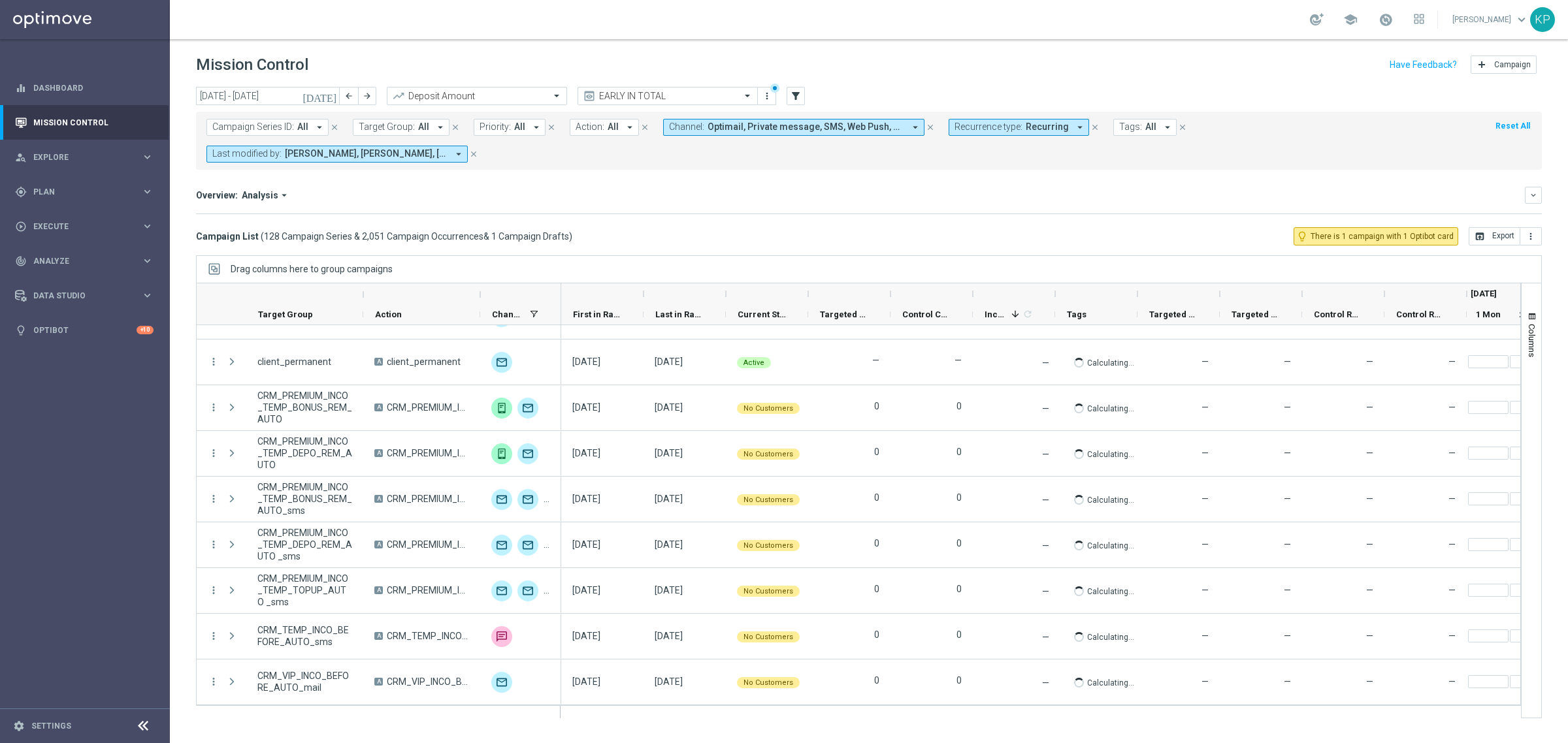
click at [873, 129] on span "Optimail, Private message, SMS, Web Push, XtremePush" at bounding box center [806, 127] width 197 height 11
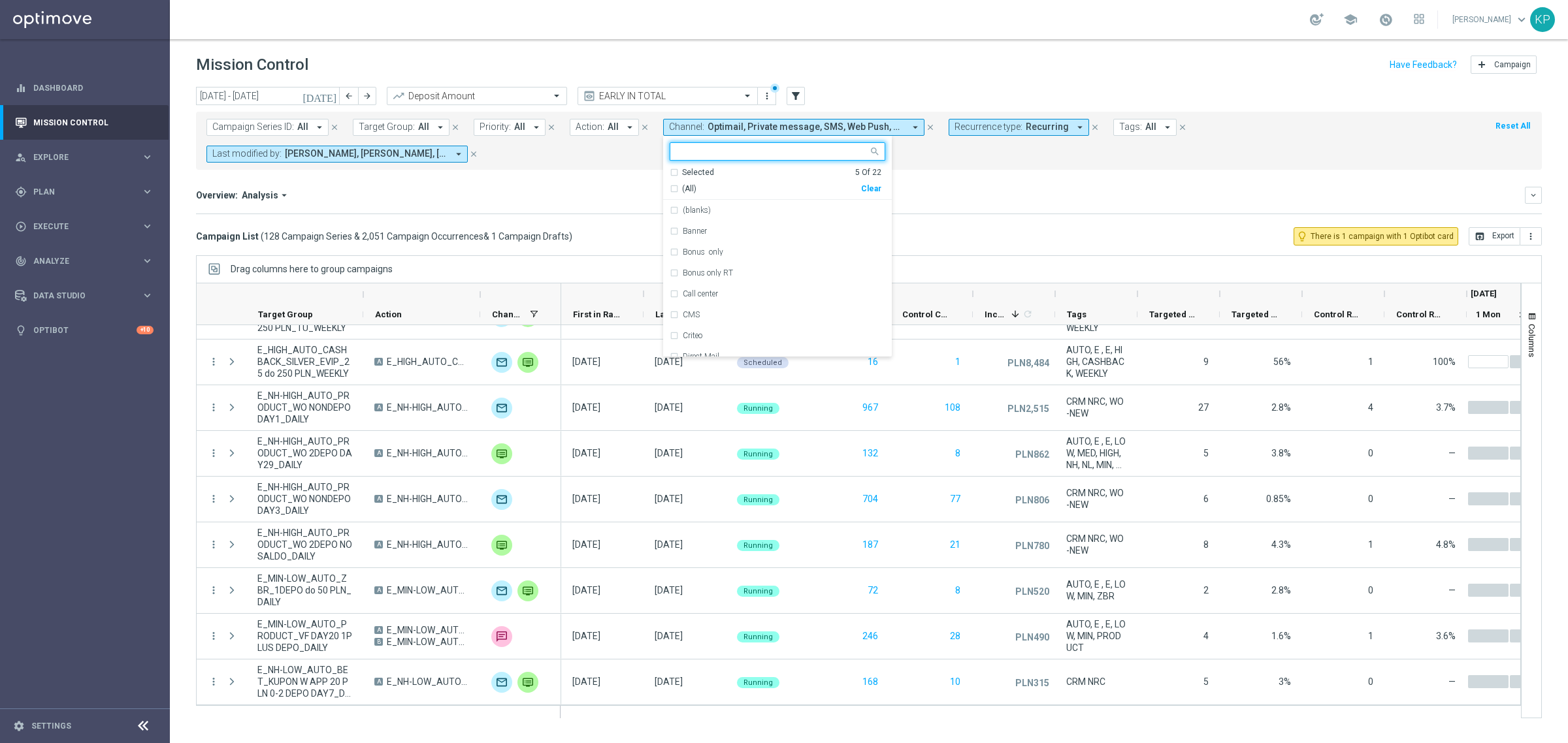
click at [686, 175] on div "Selected" at bounding box center [697, 172] width 32 height 11
click at [670, 234] on div "Private message" at bounding box center [777, 231] width 216 height 21
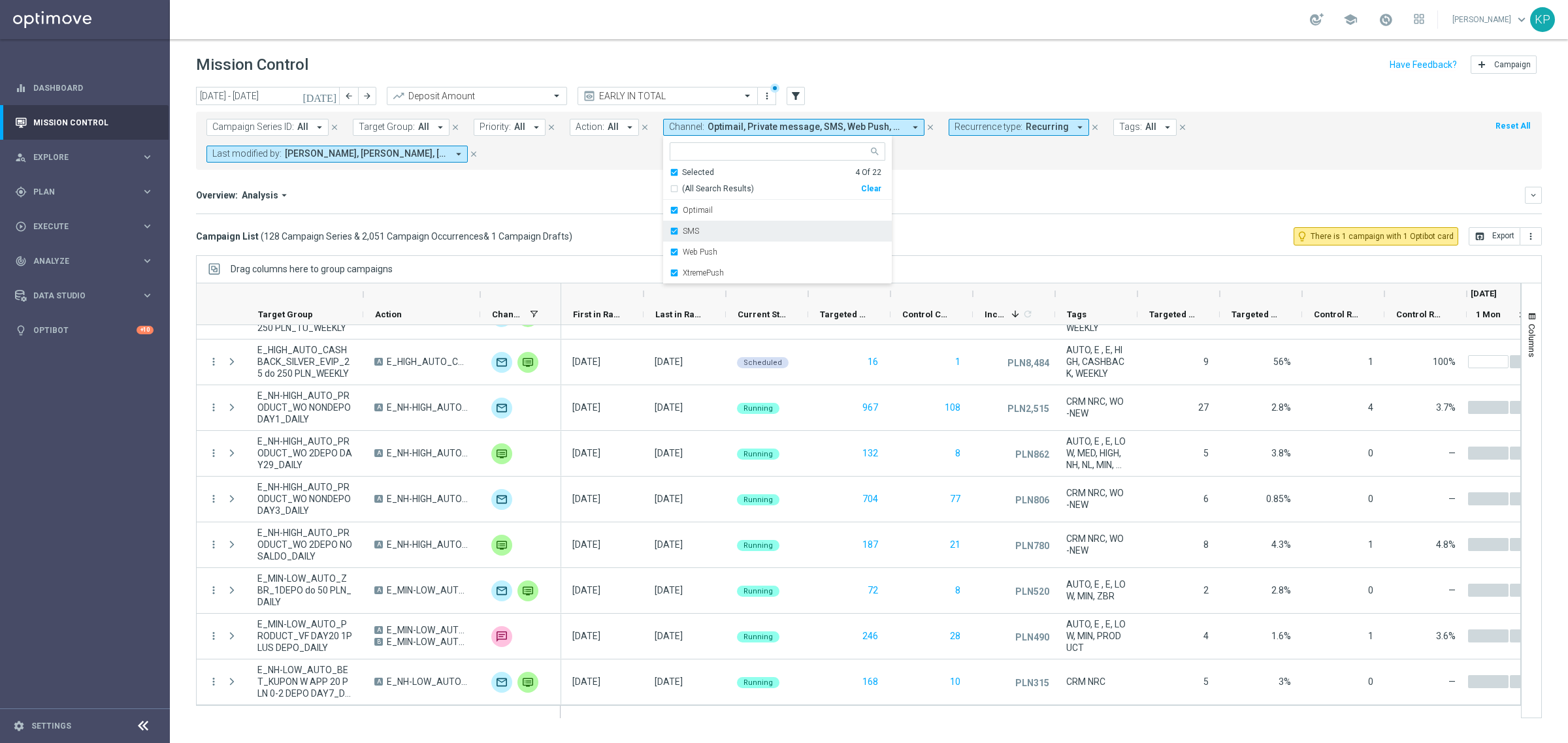
click at [670, 234] on div "SMS" at bounding box center [777, 231] width 216 height 21
click at [670, 234] on div "Web Push" at bounding box center [777, 231] width 216 height 21
click at [670, 234] on div "XtremePush" at bounding box center [777, 231] width 216 height 21
click at [601, 199] on div "Overview: Analysis arrow_drop_down" at bounding box center [860, 195] width 1329 height 12
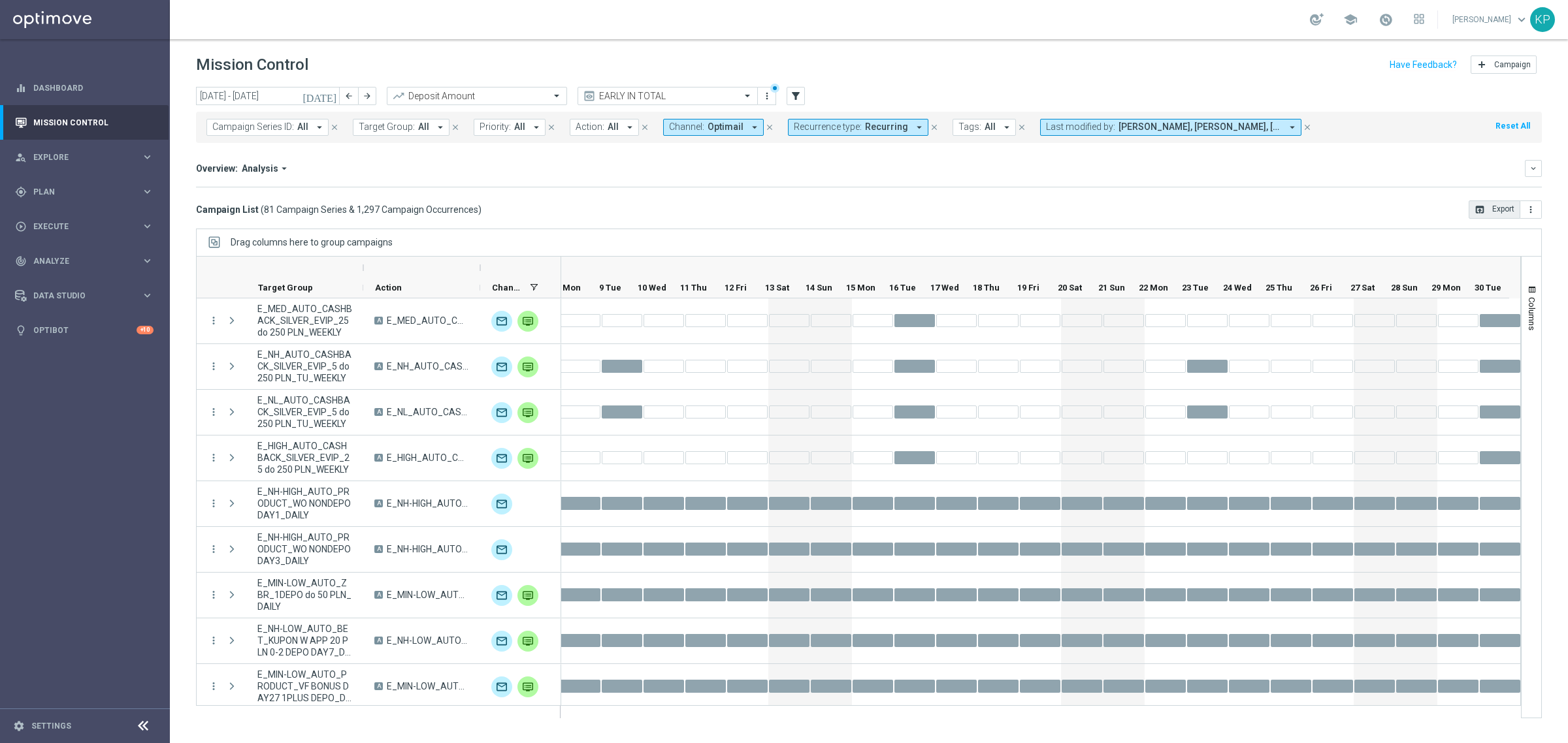
click at [1486, 207] on button "open_in_browser Export" at bounding box center [1494, 210] width 52 height 18
click at [1532, 286] on span "button" at bounding box center [1531, 290] width 11 height 11
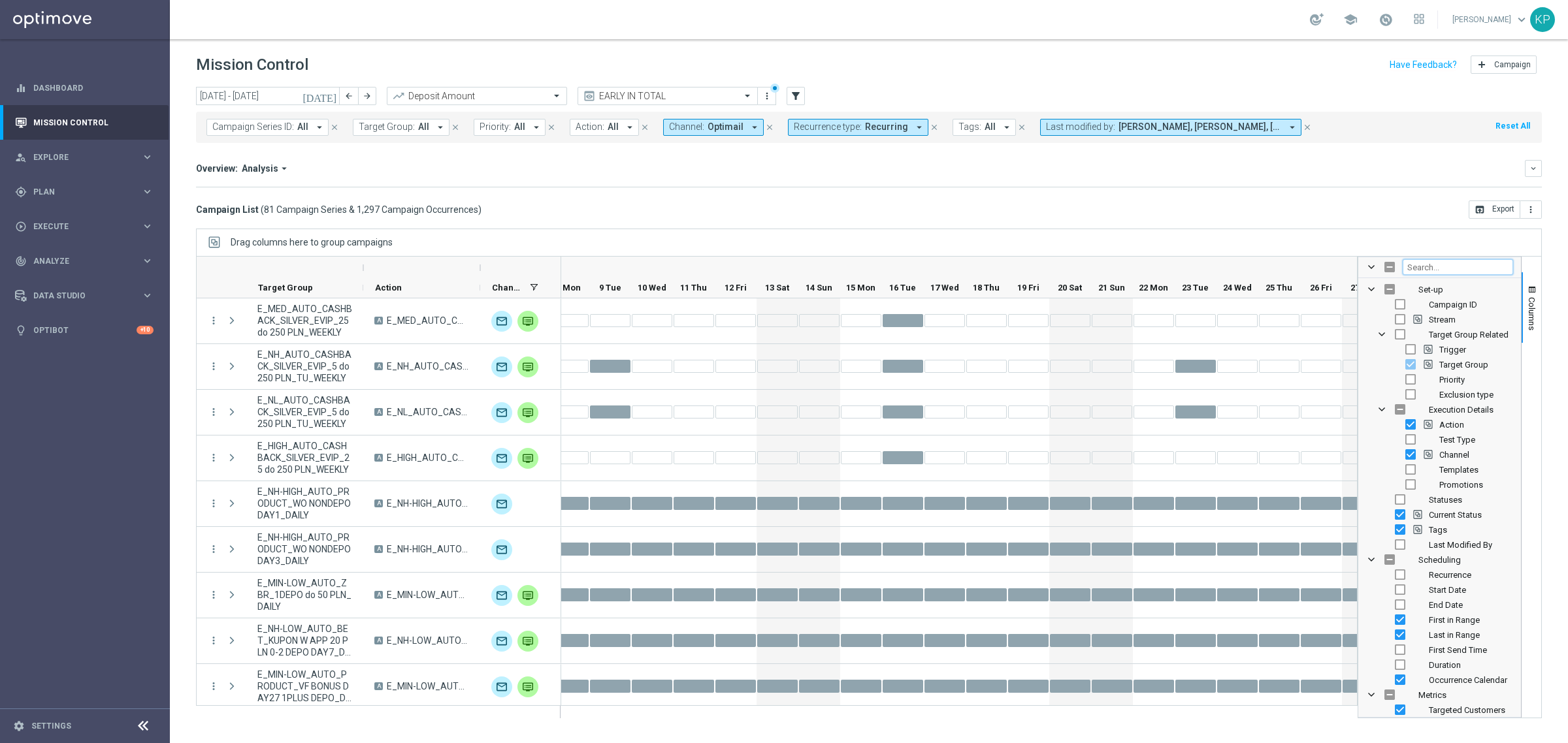
click at [1457, 271] on input "Filter Columns Input" at bounding box center [1458, 267] width 110 height 16
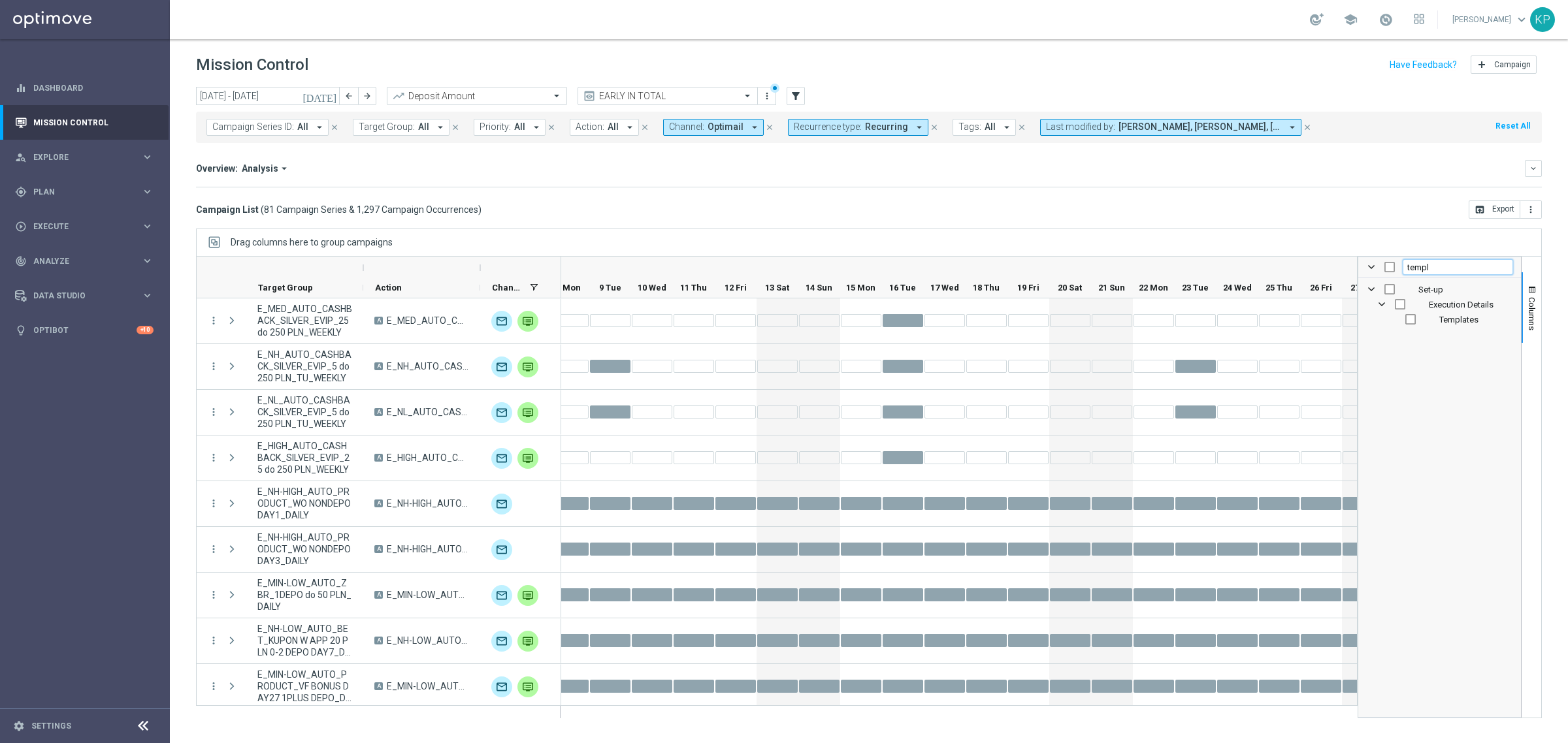
type input "templ"
click at [1434, 317] on div "Templates" at bounding box center [1448, 319] width 129 height 15
click at [1397, 324] on div "Templates" at bounding box center [1448, 319] width 129 height 15
click at [1410, 322] on input "Press SPACE to toggle visibility (hidden)" at bounding box center [1410, 319] width 11 height 11
checkbox input "true"
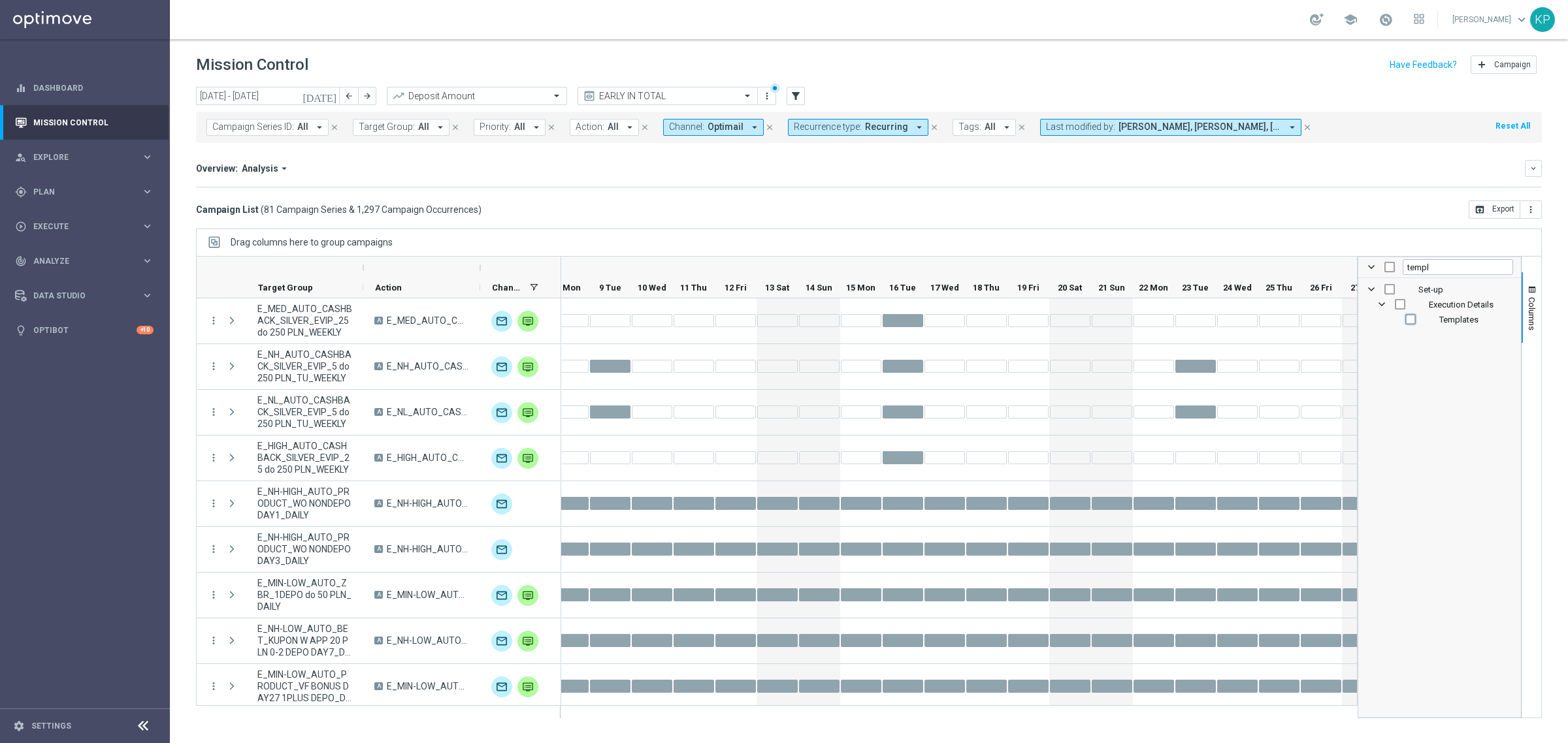
checkbox input "true"
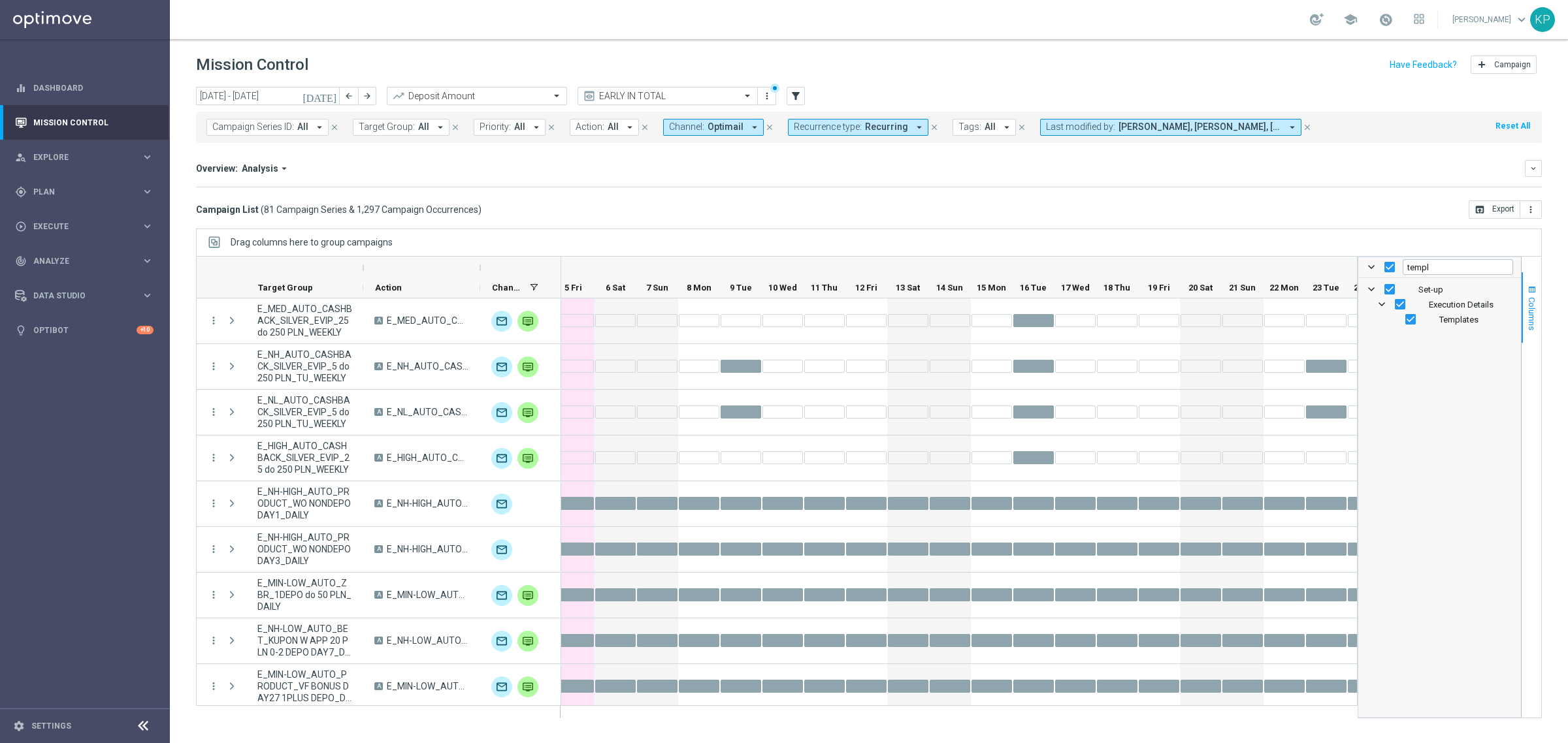
click at [1531, 302] on span "Columns" at bounding box center [1531, 313] width 11 height 33
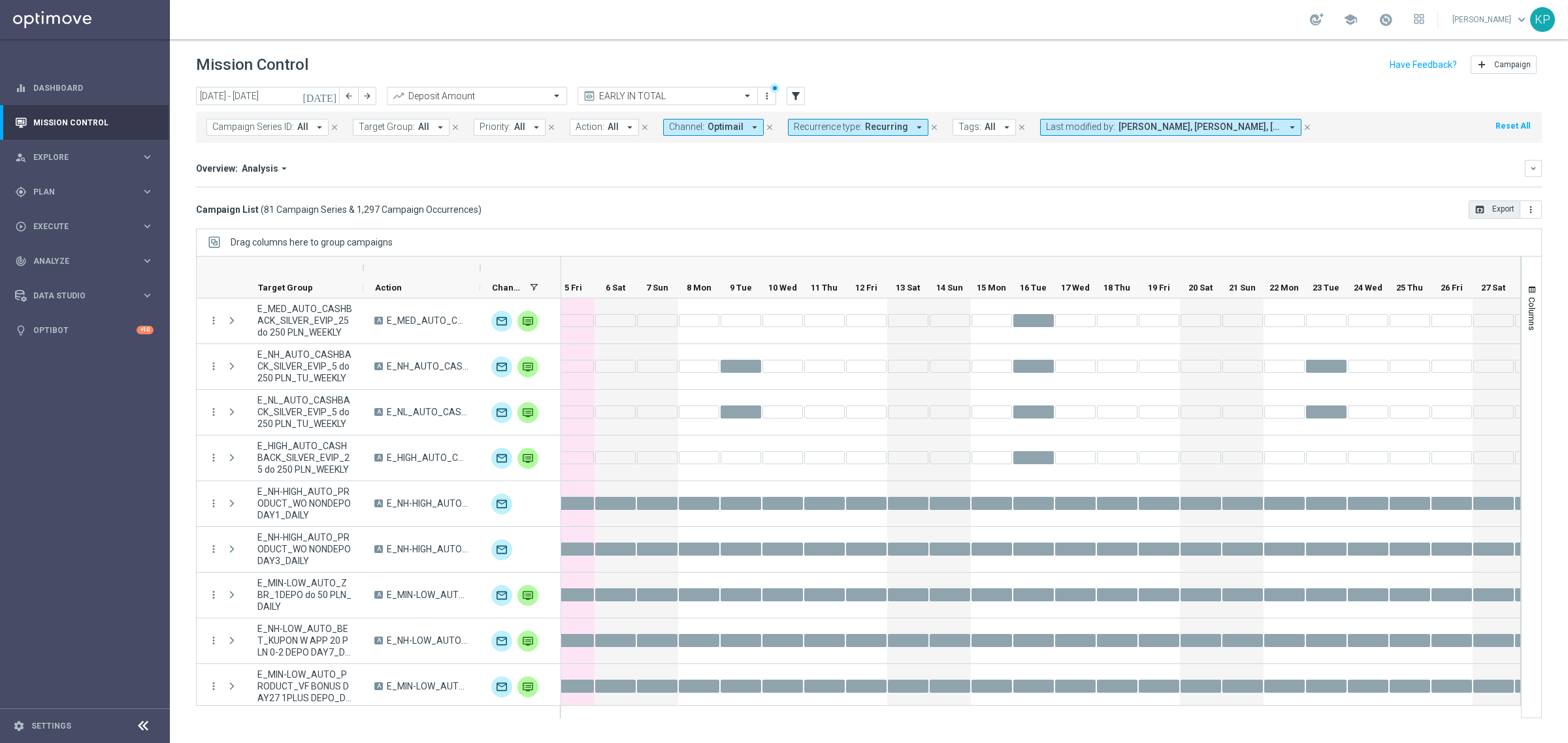
click at [1485, 209] on button "open_in_browser Export" at bounding box center [1494, 210] width 52 height 18
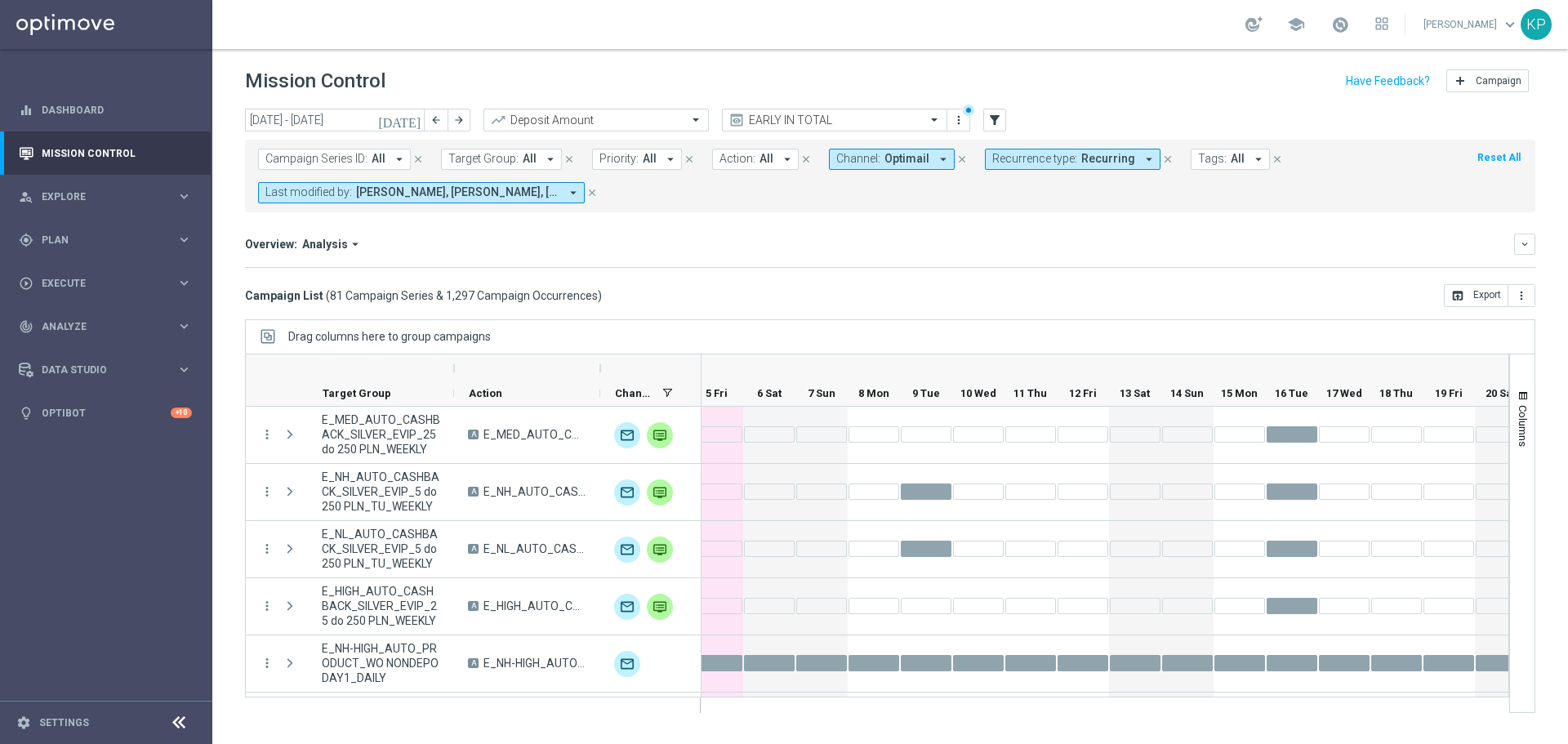
scroll to position [0, 1516]
click at [1011, 60] on header "Mission Control add Campaign" at bounding box center [890, 78] width 1356 height 59
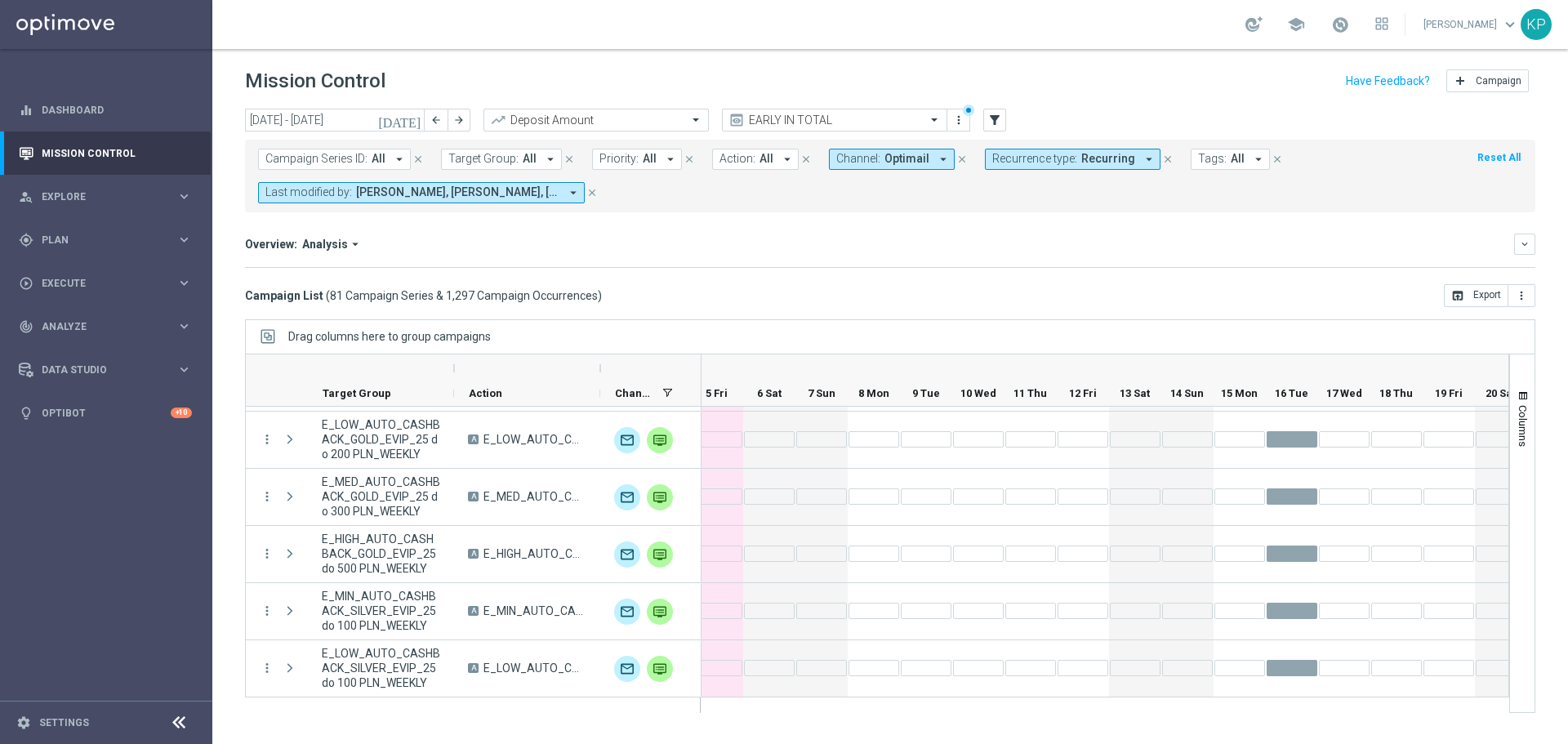
scroll to position [1470, 0]
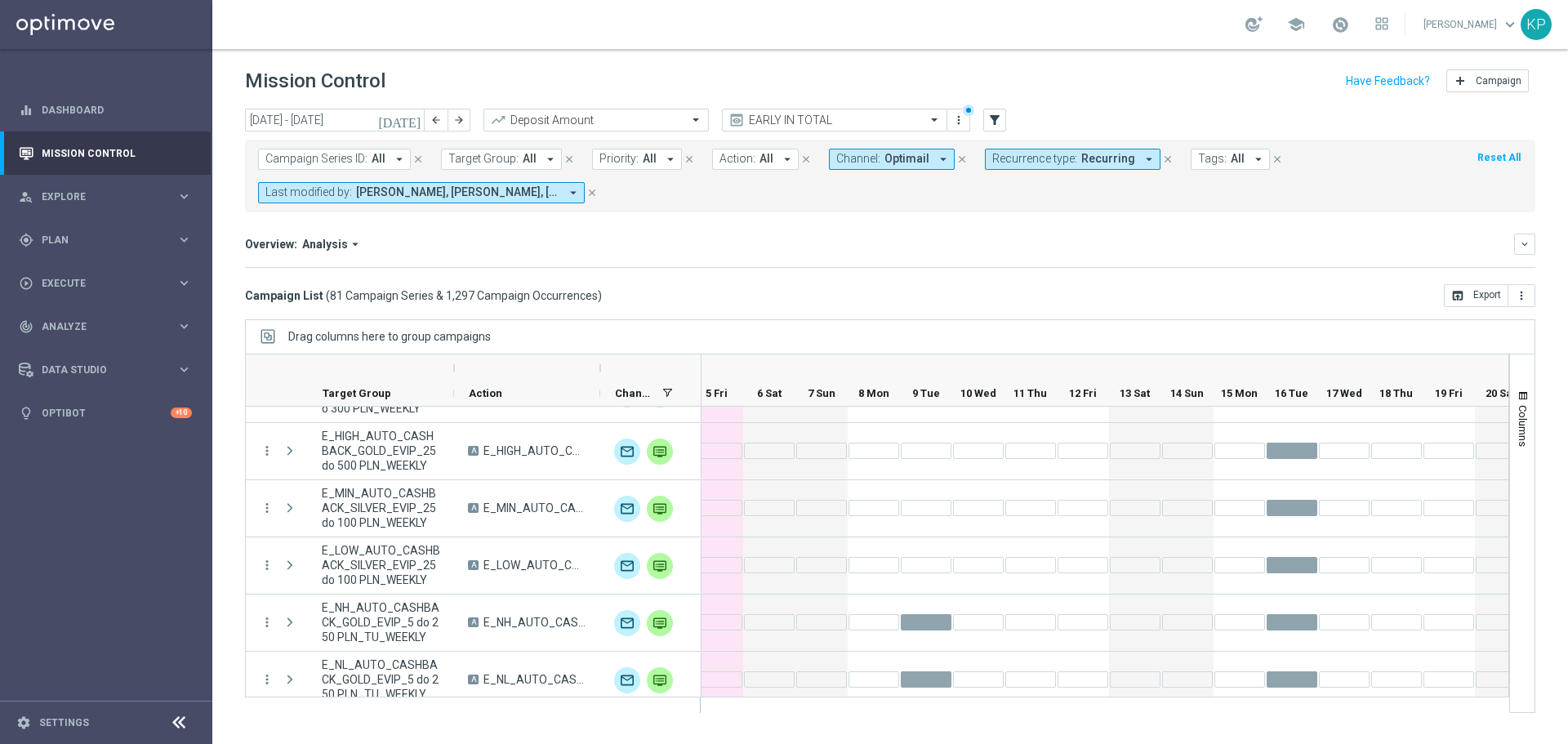
click at [992, 55] on header "Mission Control add Campaign" at bounding box center [890, 78] width 1356 height 59
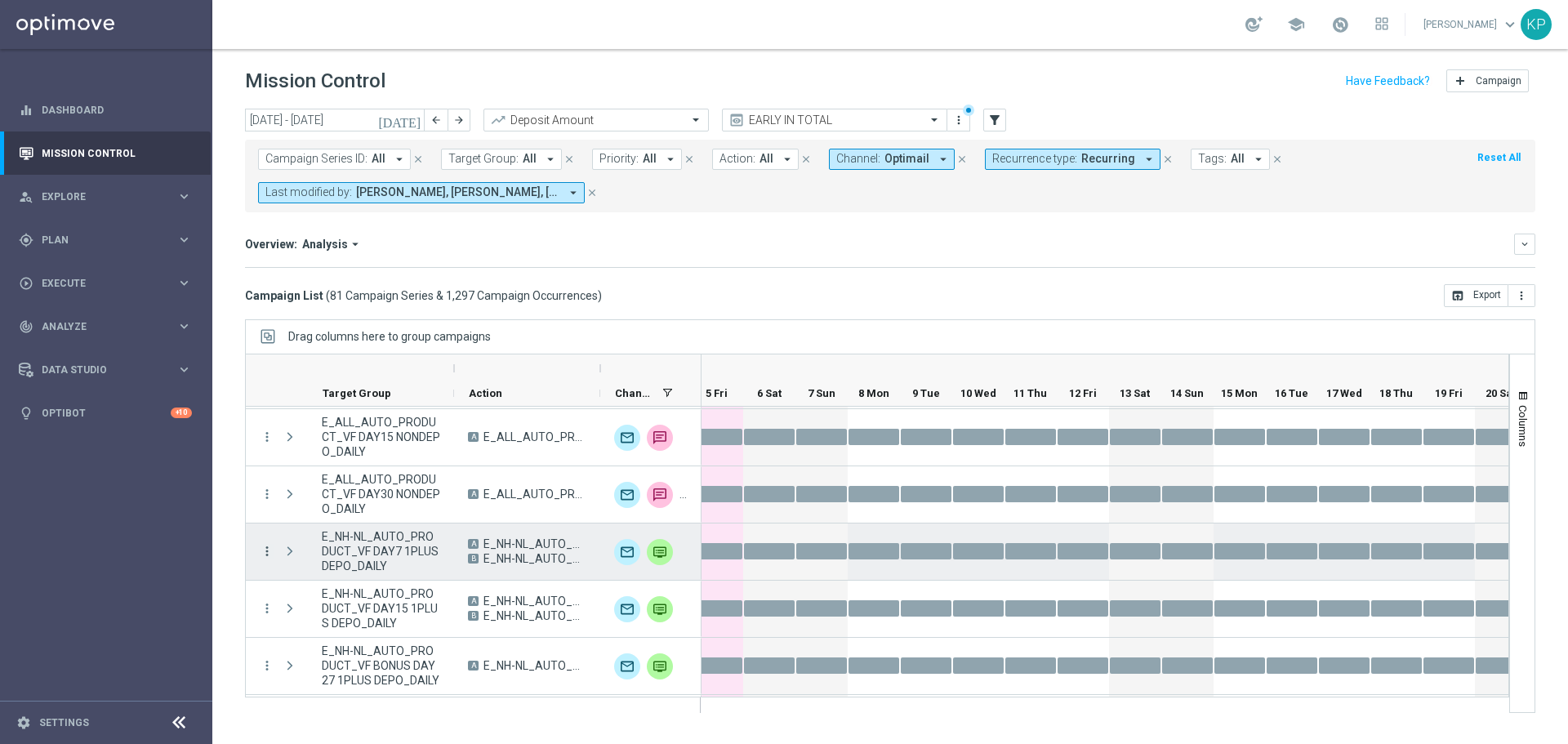
click at [267, 544] on icon "more_vert" at bounding box center [267, 551] width 15 height 15
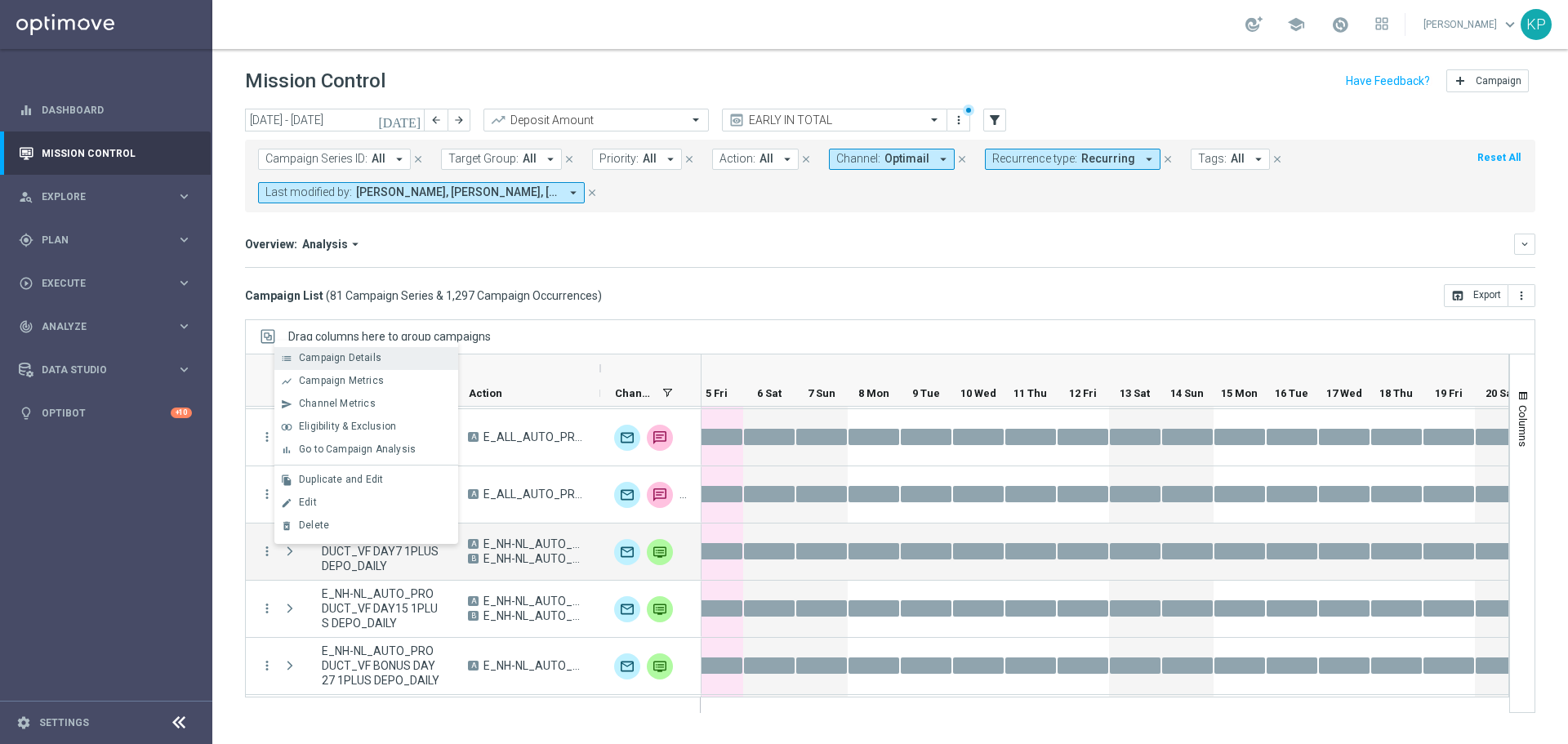
click at [379, 364] on div "Campaign Details" at bounding box center [375, 357] width 152 height 12
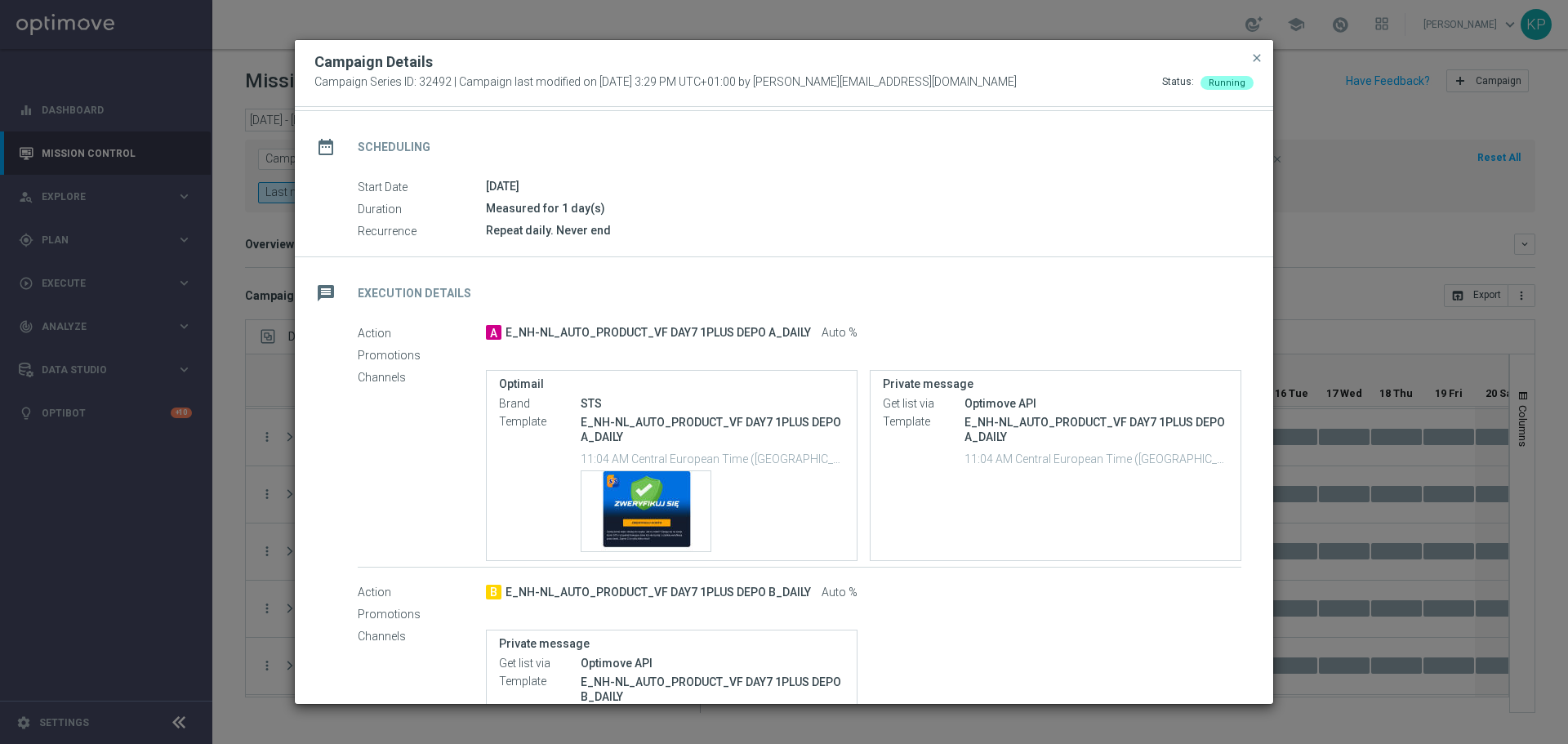
scroll to position [245, 0]
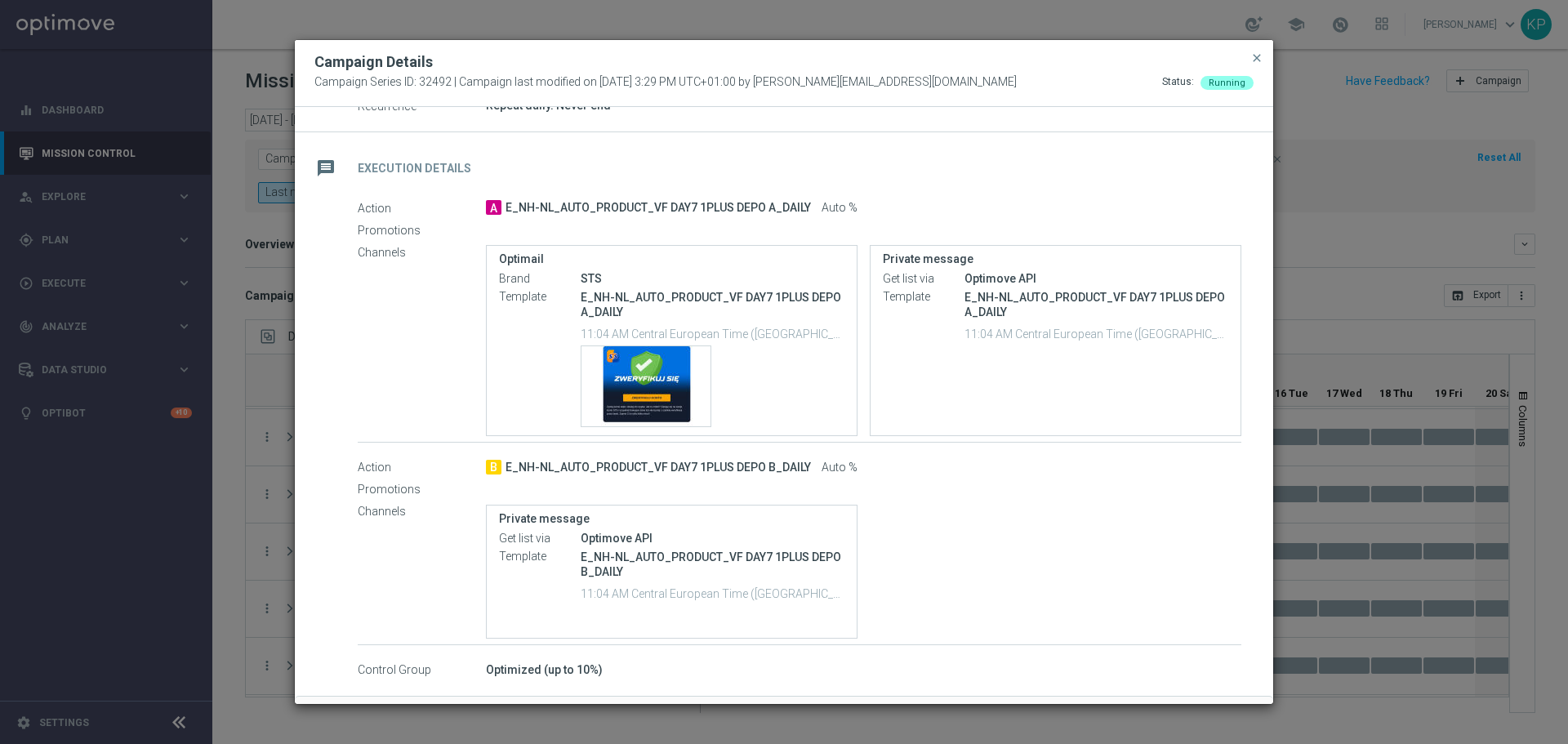
drag, startPoint x: 1251, startPoint y: 56, endPoint x: 1553, endPoint y: 150, distance: 316.3
click at [1251, 56] on span "close" at bounding box center [1257, 58] width 13 height 13
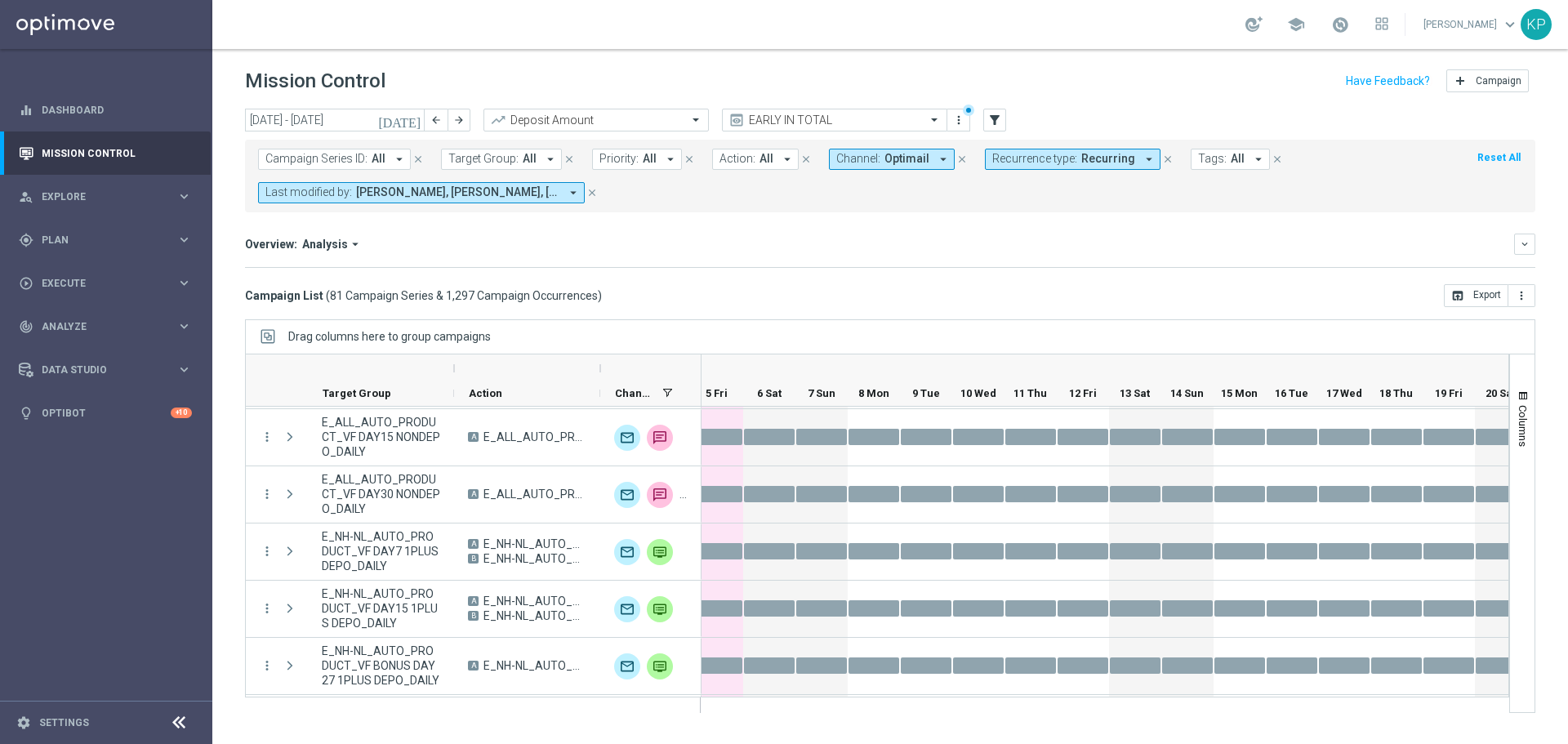
click at [1043, 80] on div "Mission Control add Campaign" at bounding box center [890, 81] width 1290 height 32
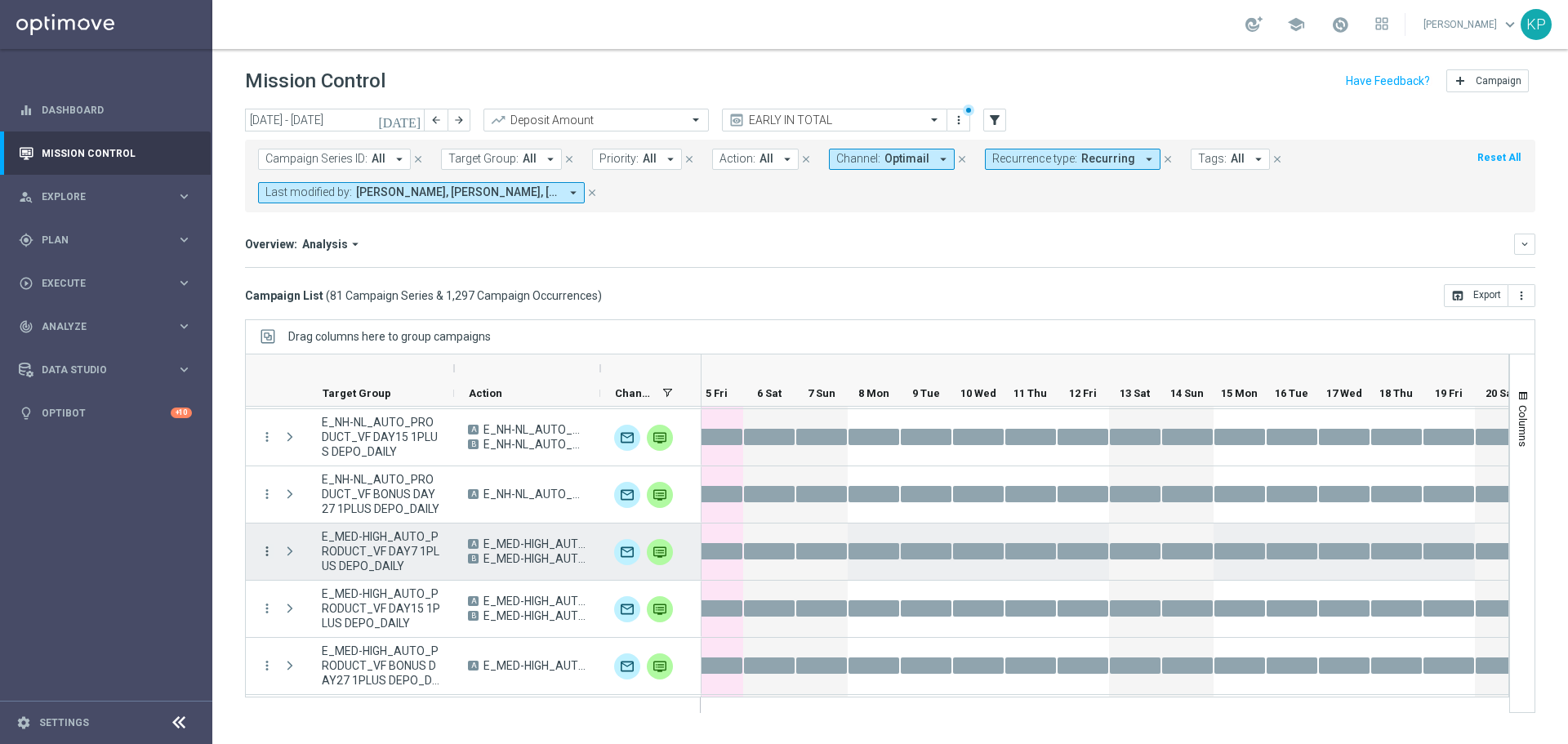
click at [271, 546] on icon "more_vert" at bounding box center [267, 551] width 15 height 15
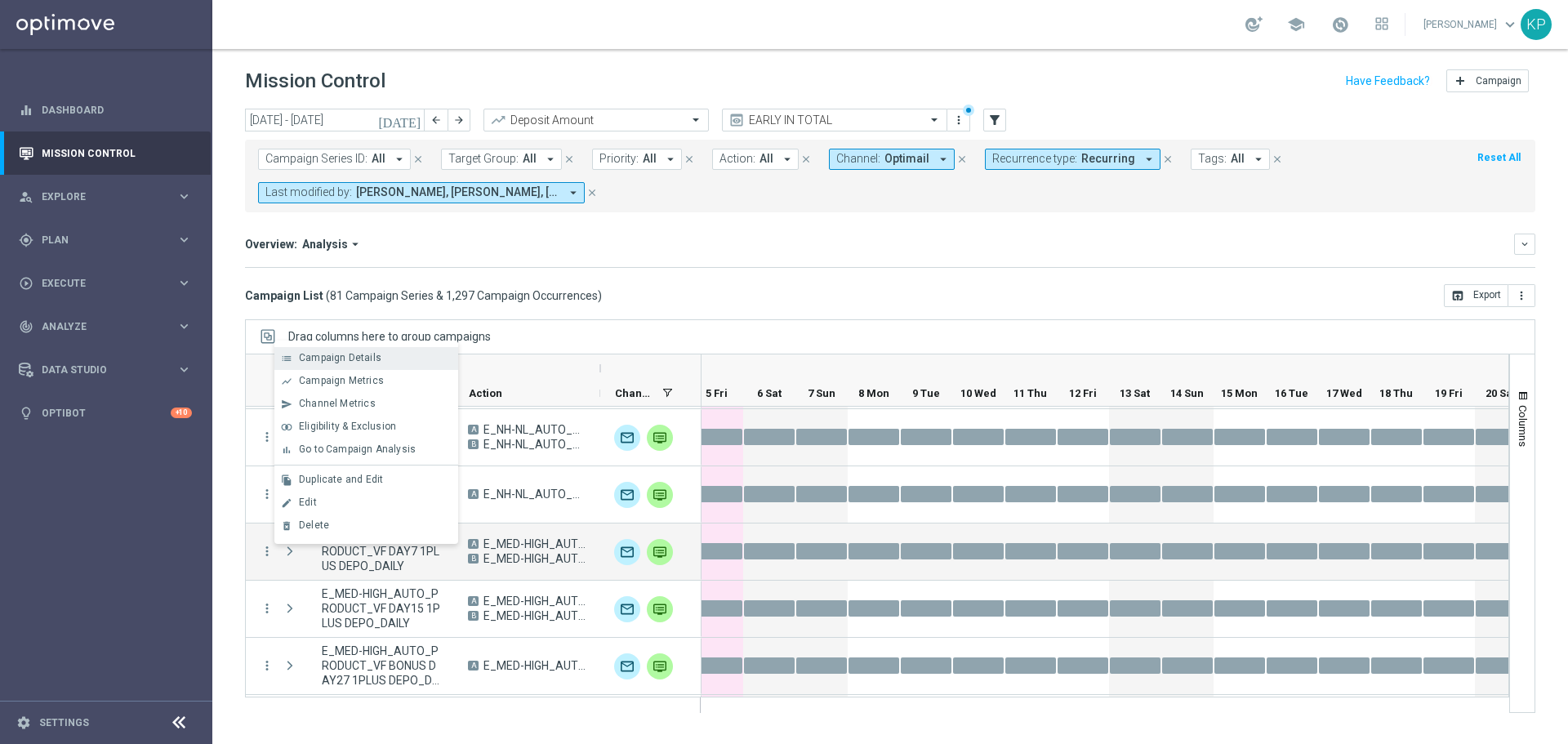
click at [358, 355] on span "Campaign Details" at bounding box center [340, 357] width 82 height 12
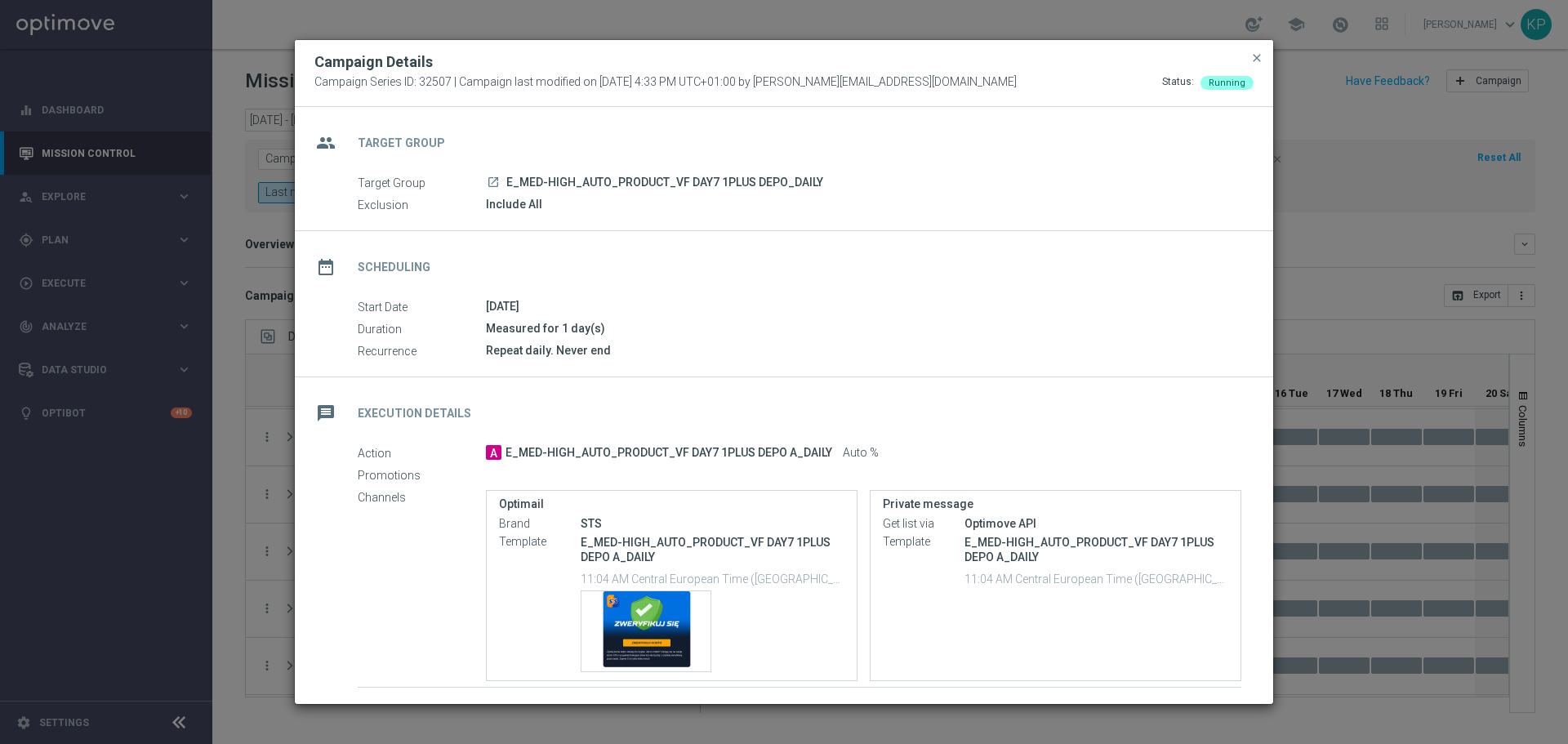
scroll to position [307, 0]
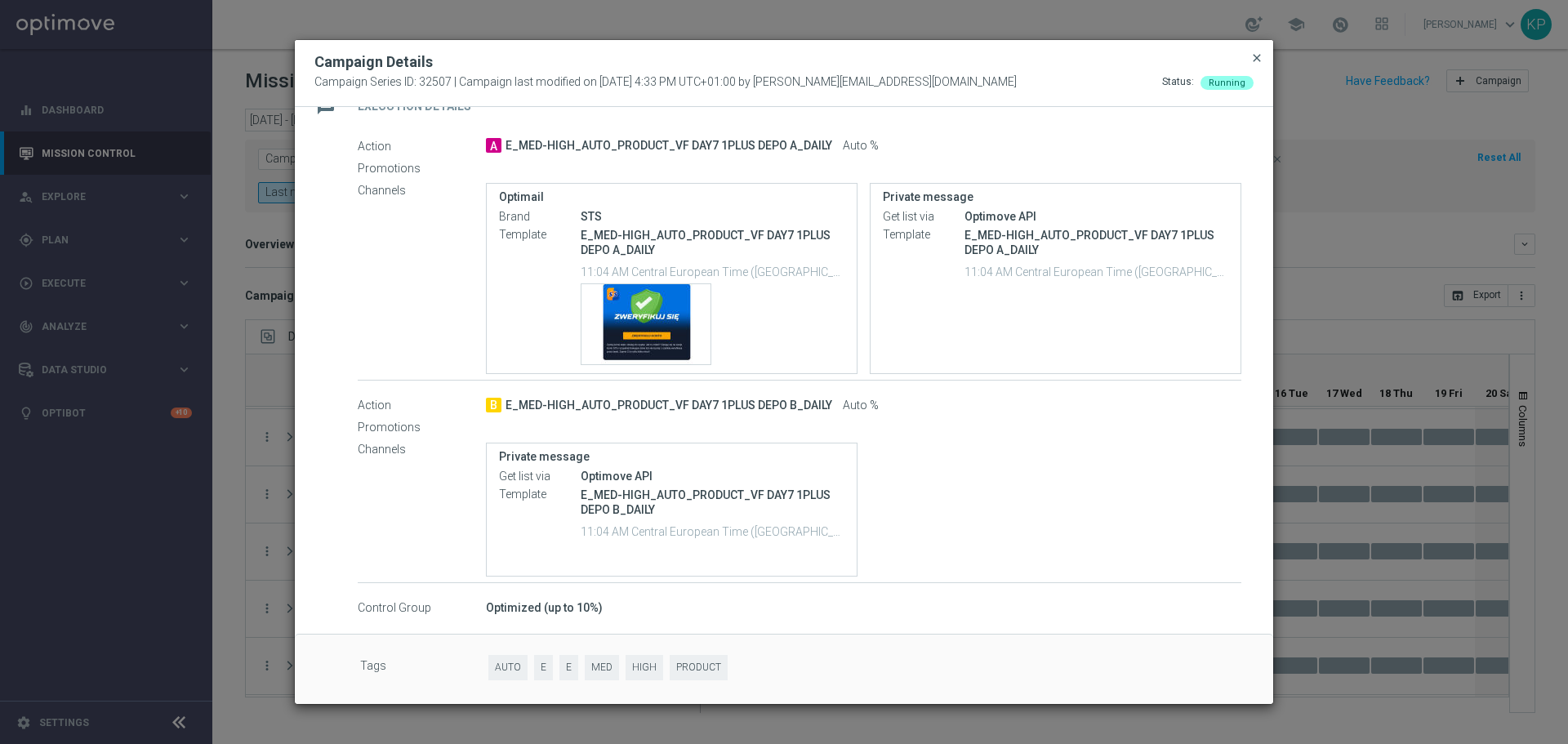
click at [1259, 48] on div "Campaign Details Campaign Series ID: 32507 | Campaign last modified on 10 Feb 2…" at bounding box center [784, 73] width 978 height 67
click at [1258, 53] on span "close" at bounding box center [1257, 58] width 13 height 13
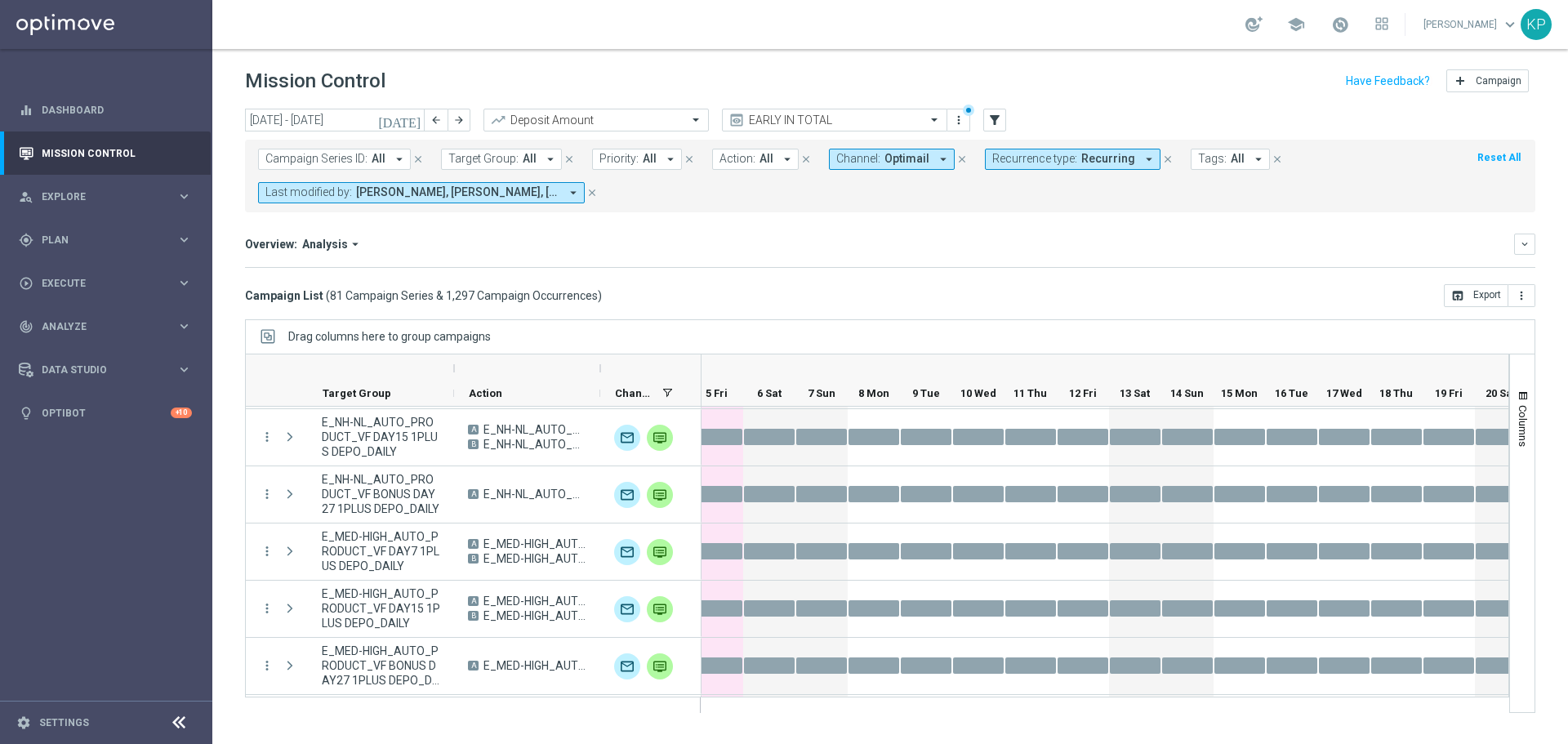
click at [1070, 81] on div "Mission Control add Campaign" at bounding box center [890, 81] width 1290 height 32
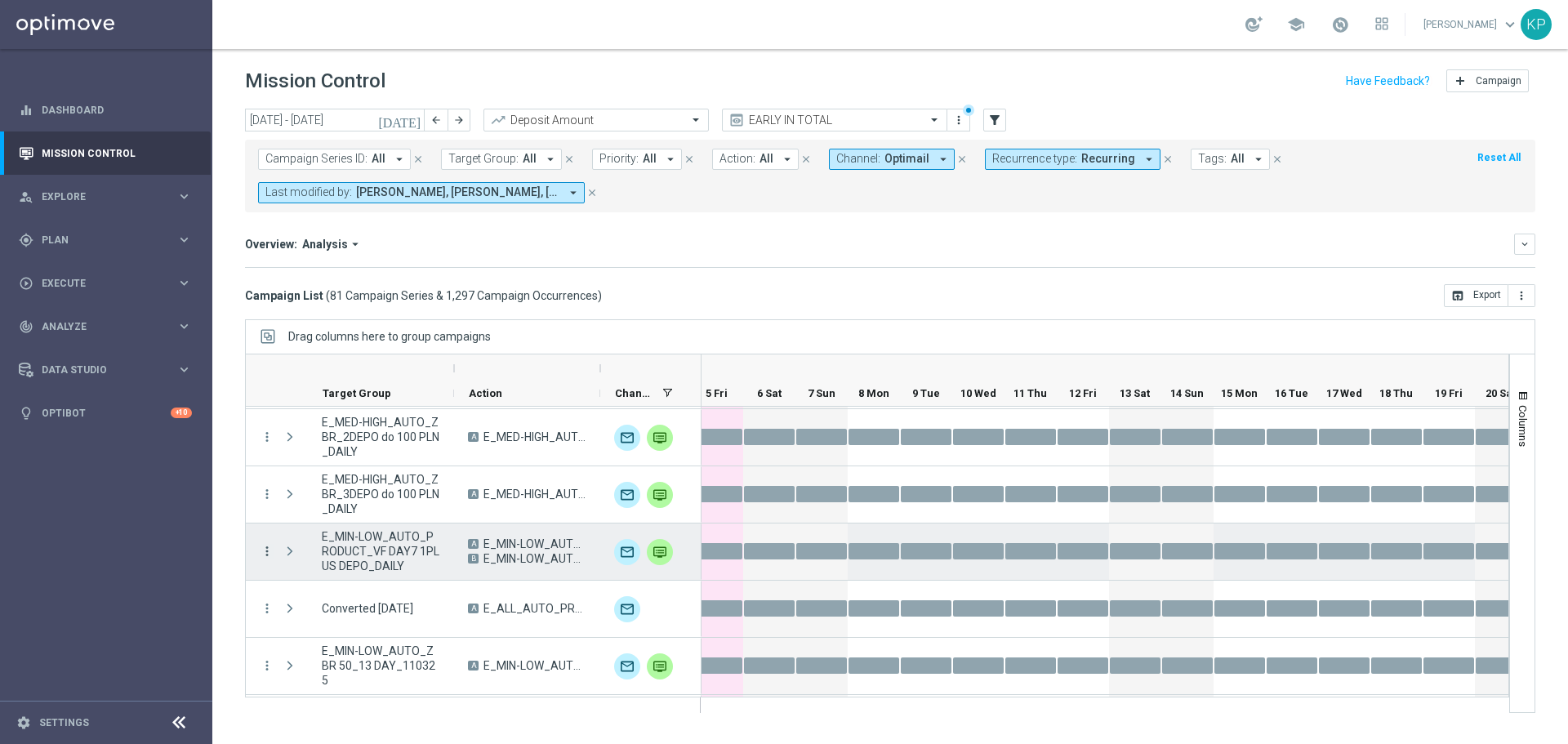
click at [265, 549] on icon "more_vert" at bounding box center [267, 551] width 15 height 15
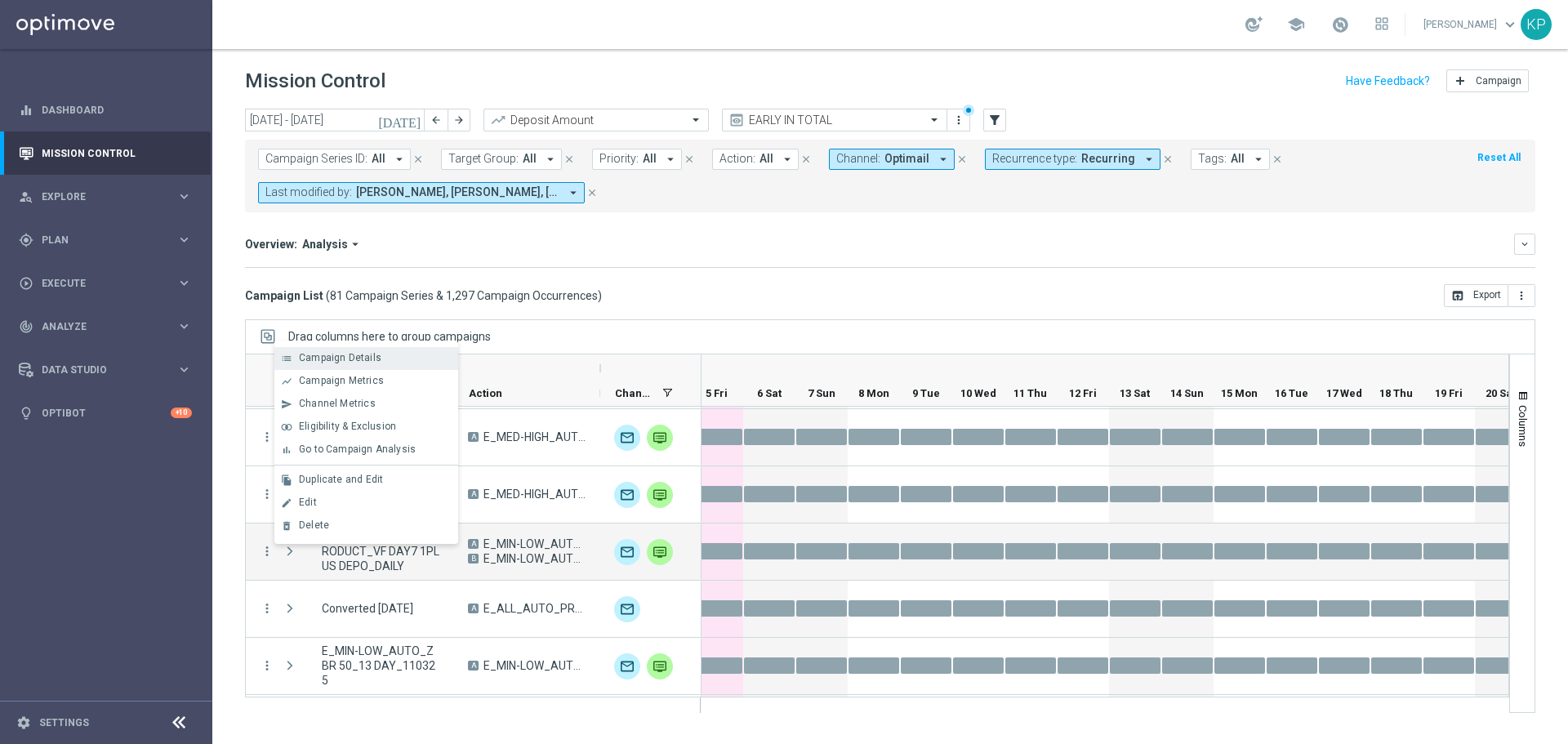
click at [343, 360] on span "Campaign Details" at bounding box center [340, 357] width 82 height 12
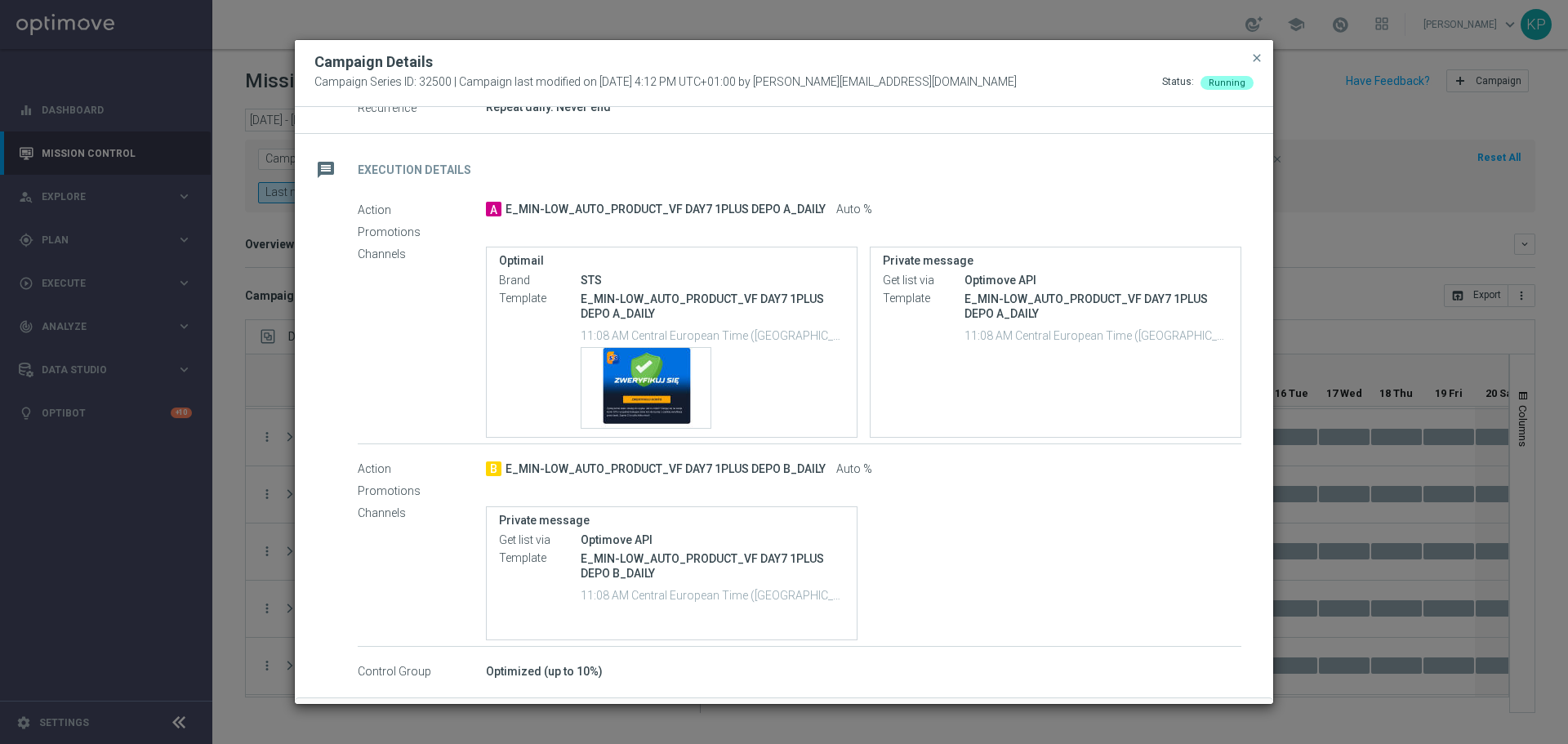
scroll to position [307, 0]
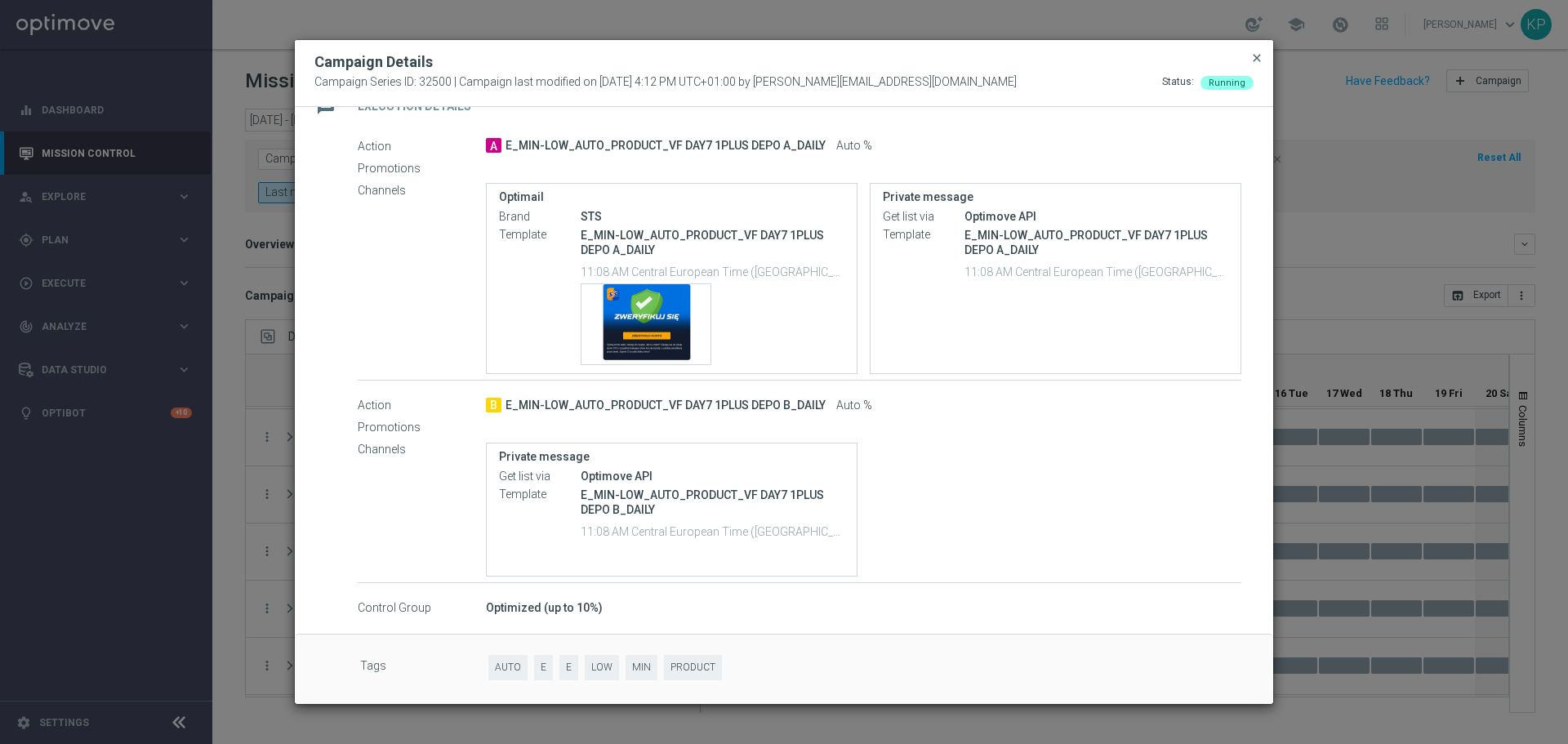
click at [1256, 57] on span "close" at bounding box center [1257, 58] width 13 height 13
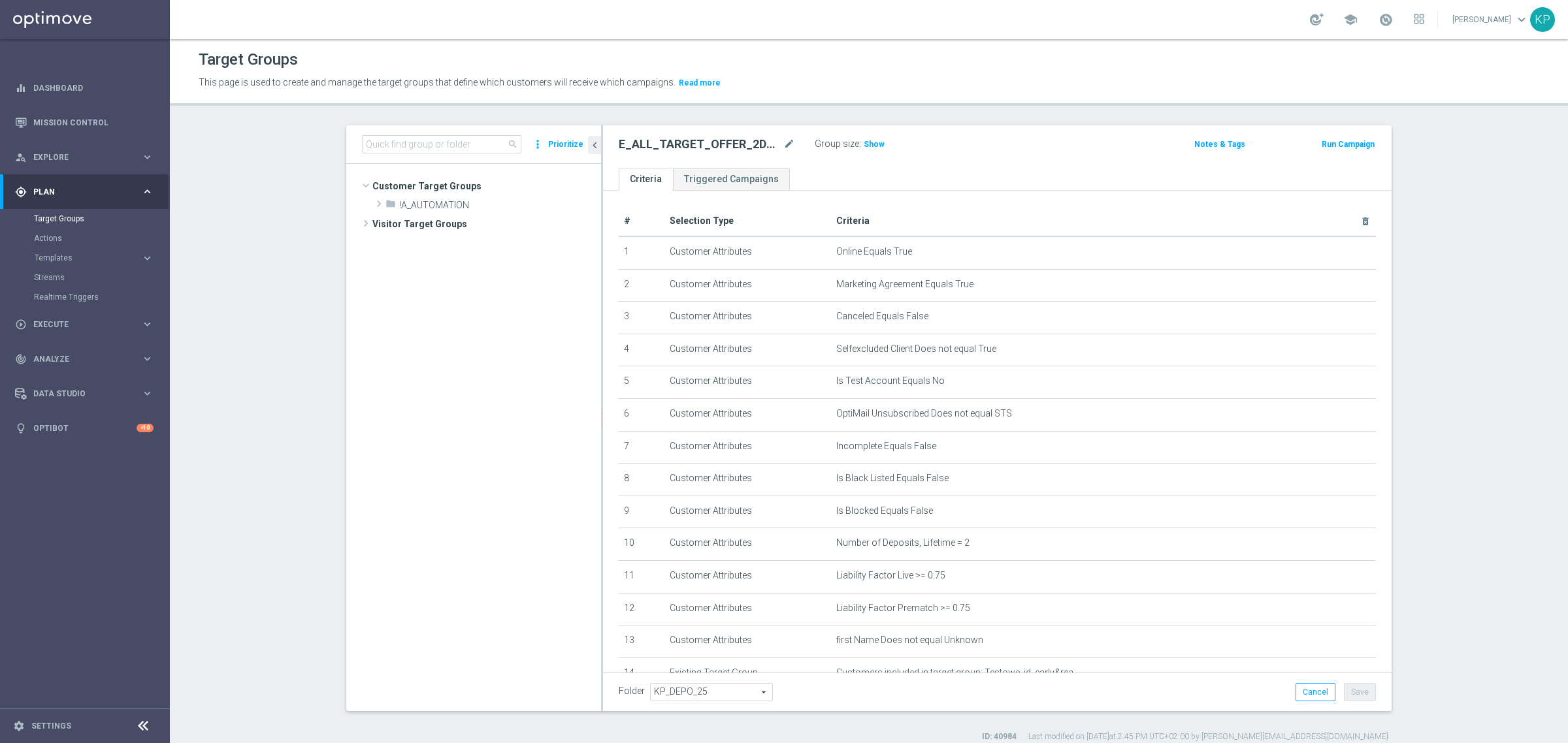
scroll to position [337, 0]
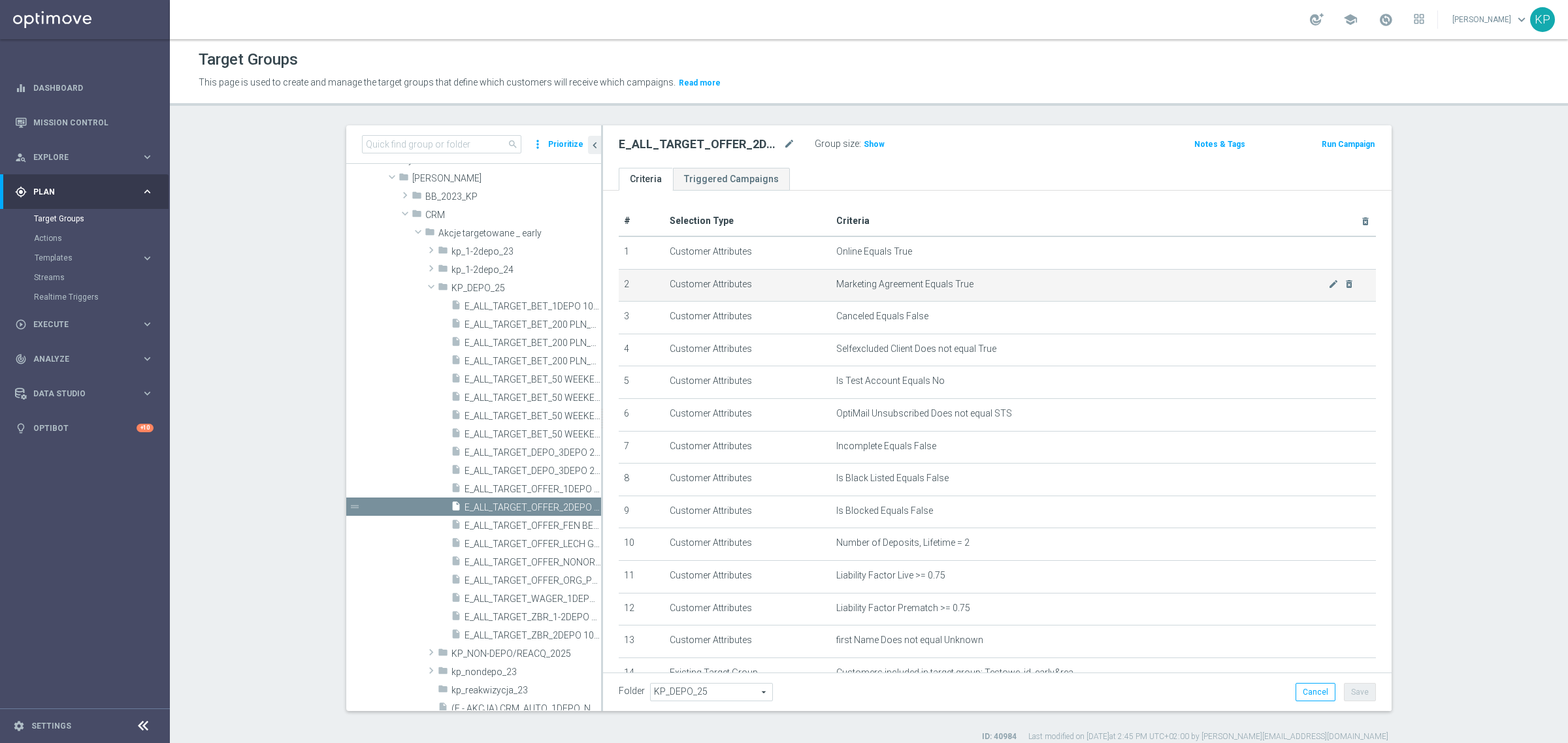
drag, startPoint x: 863, startPoint y: 141, endPoint x: 936, endPoint y: 297, distance: 172.2
click at [864, 141] on span "Show" at bounding box center [874, 144] width 21 height 9
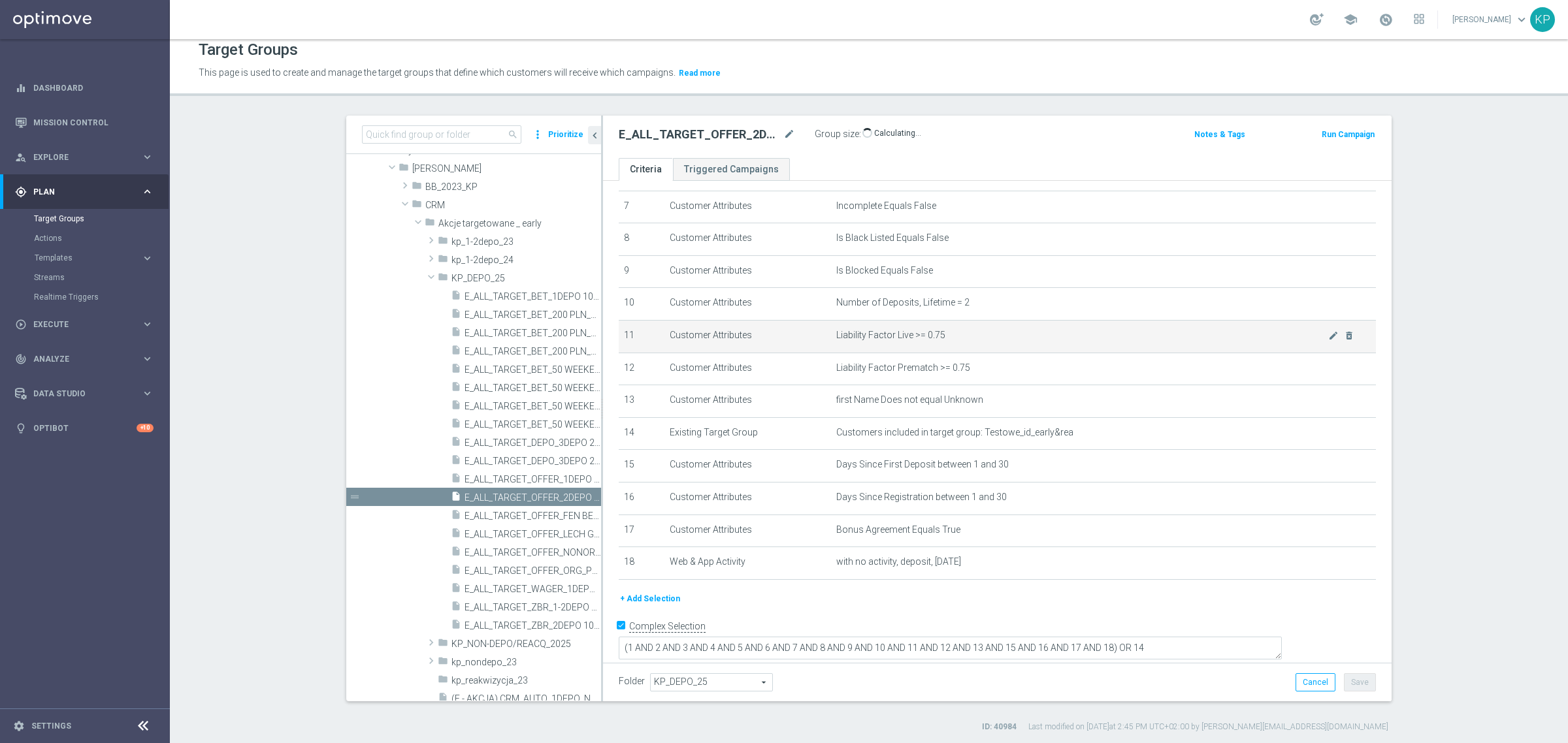
scroll to position [12, 0]
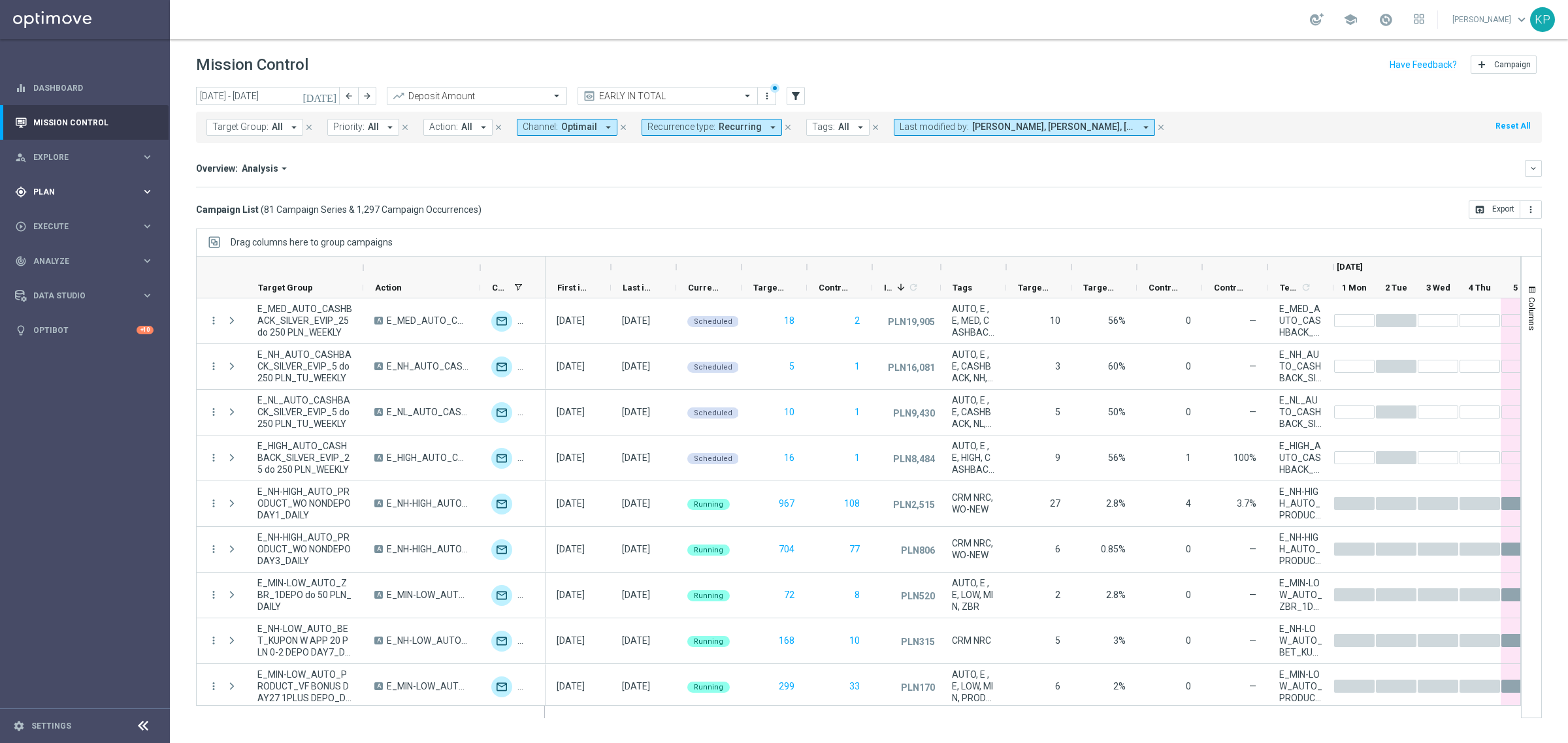
click at [124, 192] on span "Plan" at bounding box center [87, 192] width 108 height 8
click at [93, 256] on span "Templates" at bounding box center [81, 257] width 93 height 8
click at [64, 274] on link "Optimail" at bounding box center [88, 277] width 95 height 11
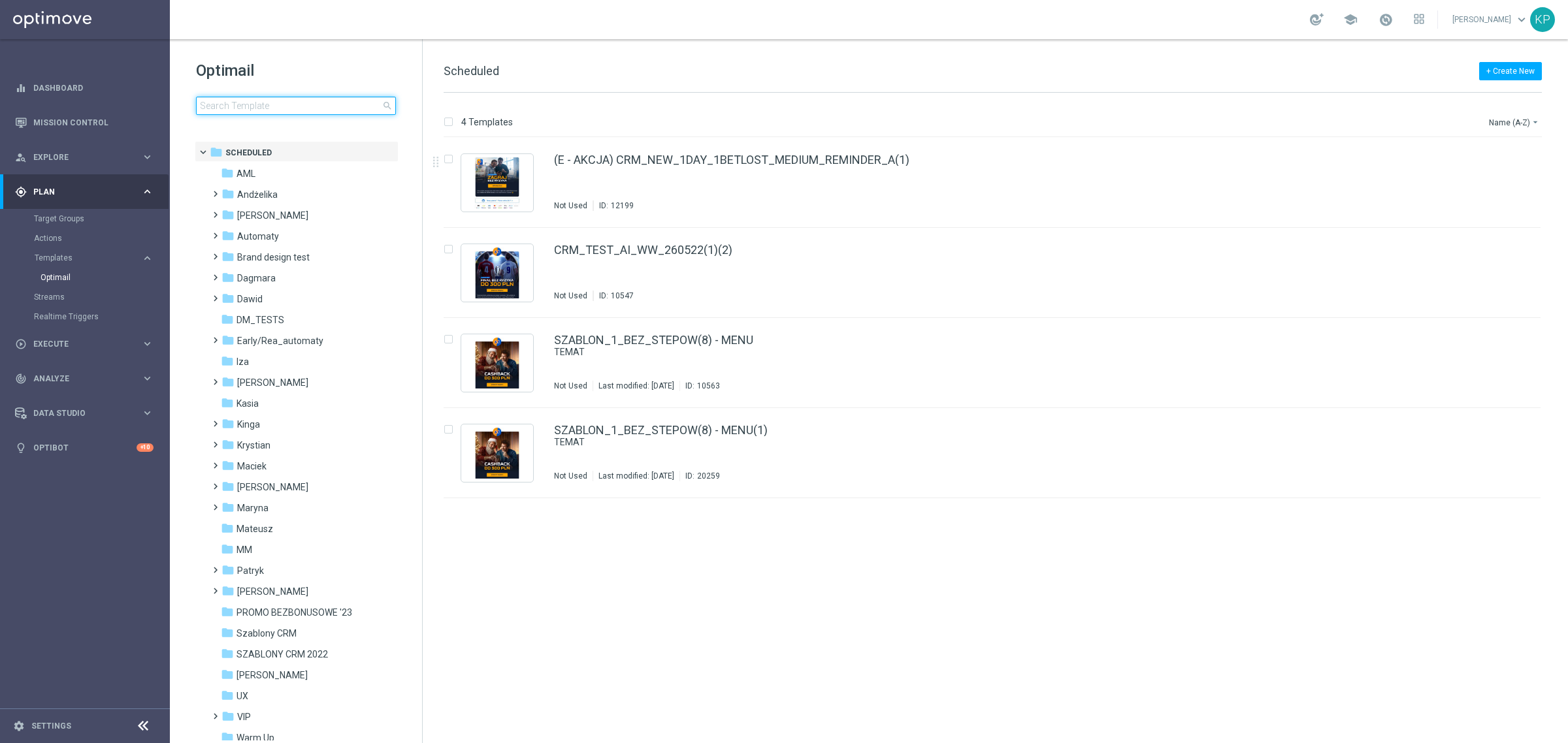
click at [319, 103] on input at bounding box center [296, 106] width 200 height 18
type input "E_MED_AUTO_CASHBACK_SILVER_EVIP_25 do 250 PLN_WEEKLY"
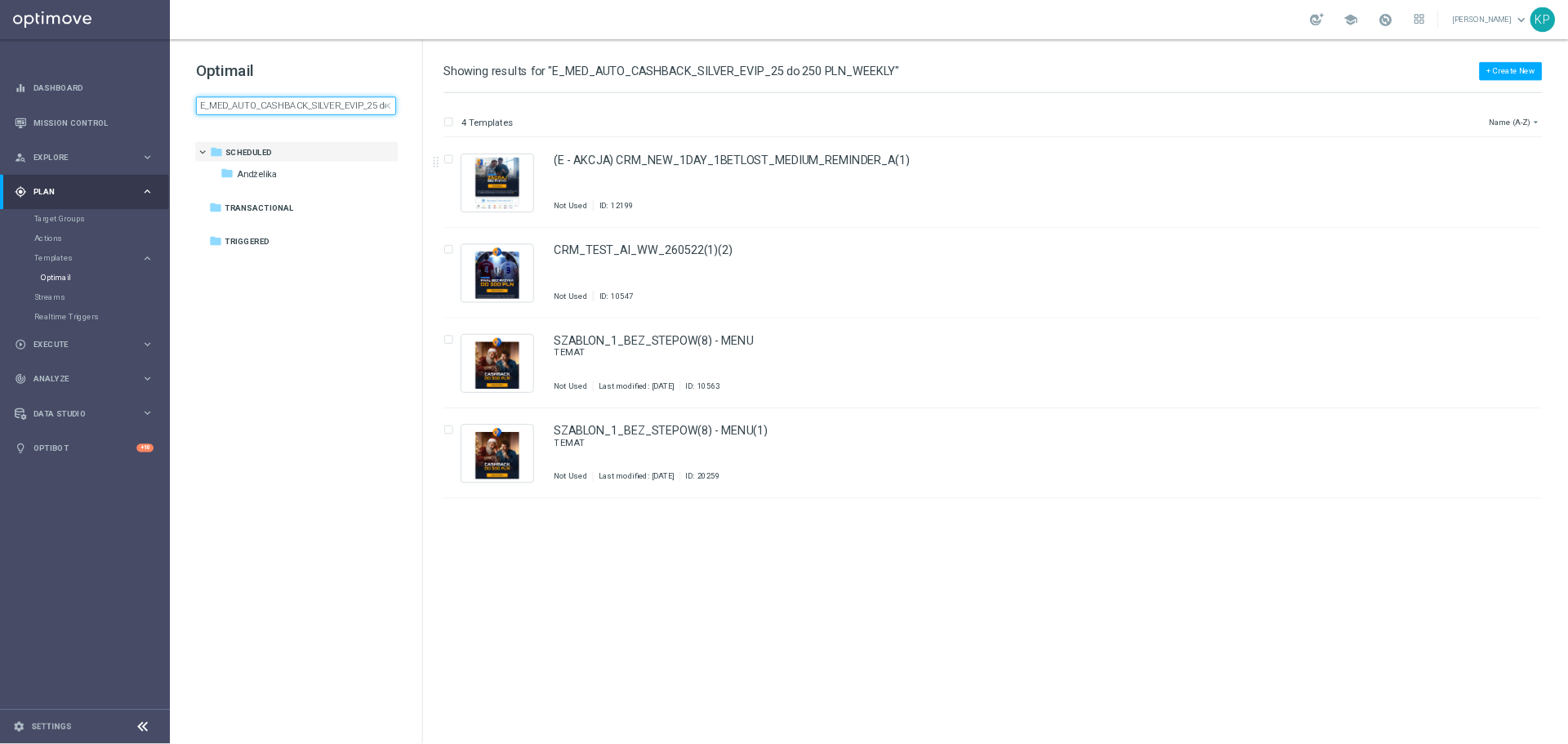
scroll to position [0, 95]
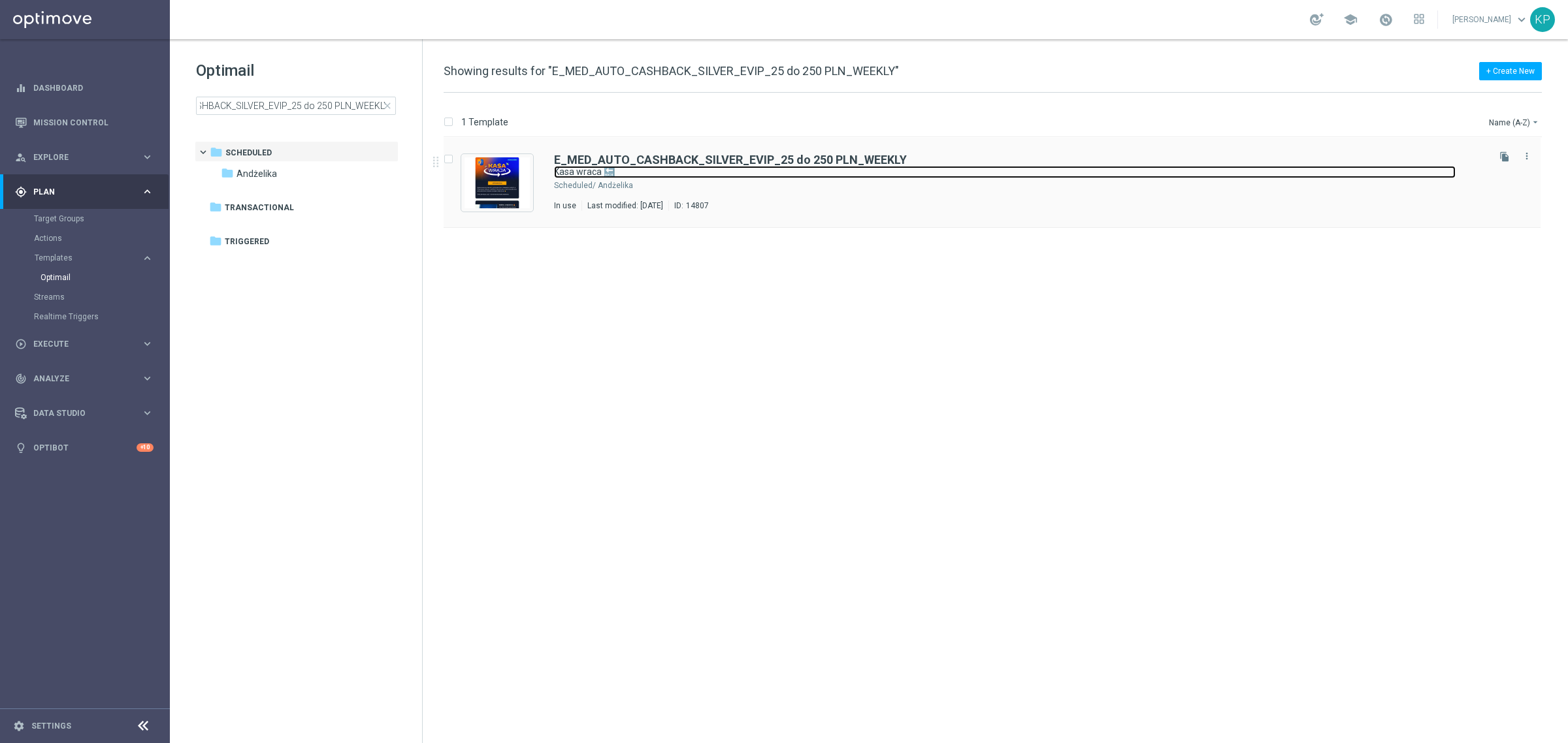
click at [749, 171] on link "Kasa wraca 🔙" at bounding box center [1004, 172] width 902 height 13
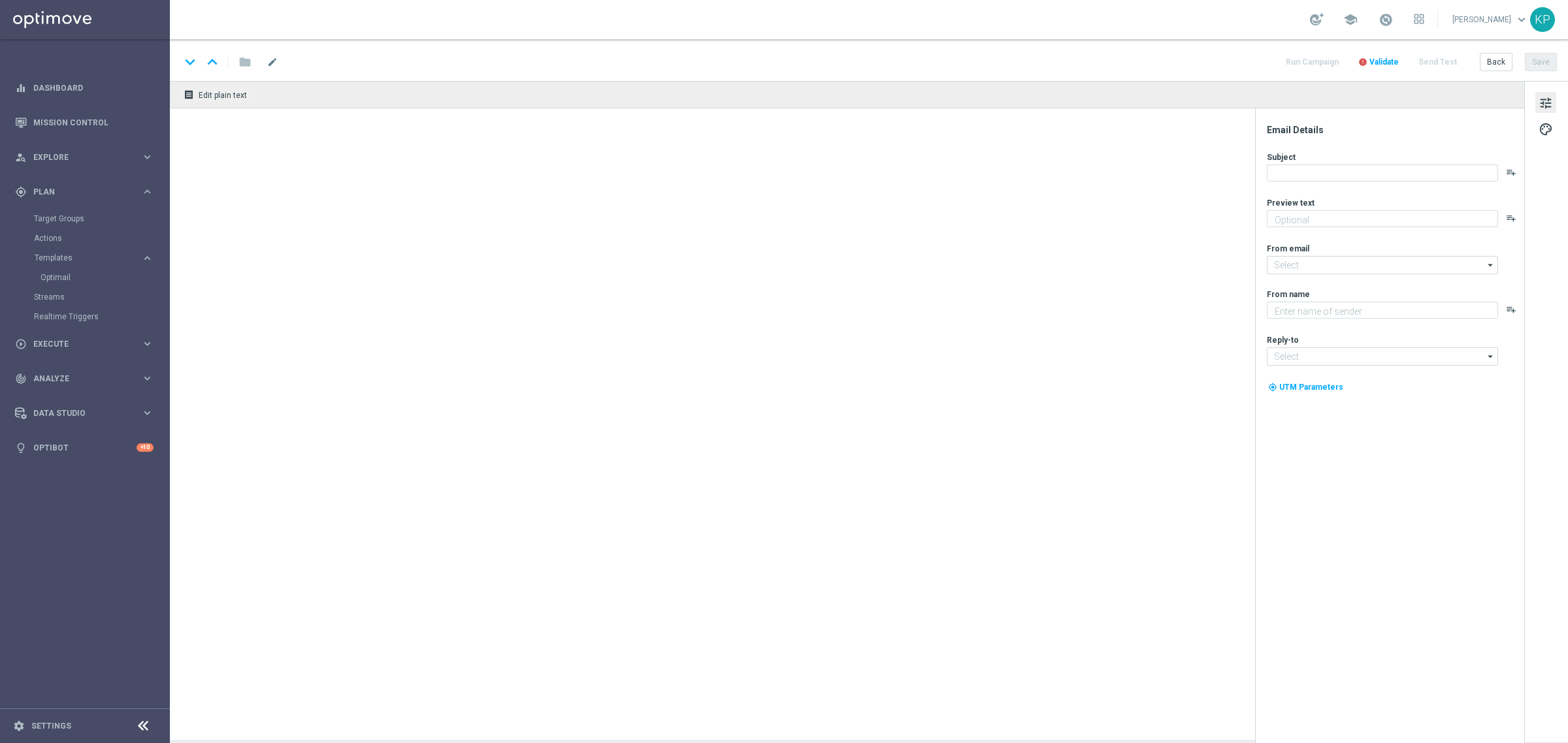
type textarea "Otrzymaj zwrot za nietrafione kupony do 250 PLN 💸"
type input "[EMAIL_ADDRESS][DOMAIN_NAME]"
type textarea "STS"
type input "[EMAIL_ADDRESS][DOMAIN_NAME]"
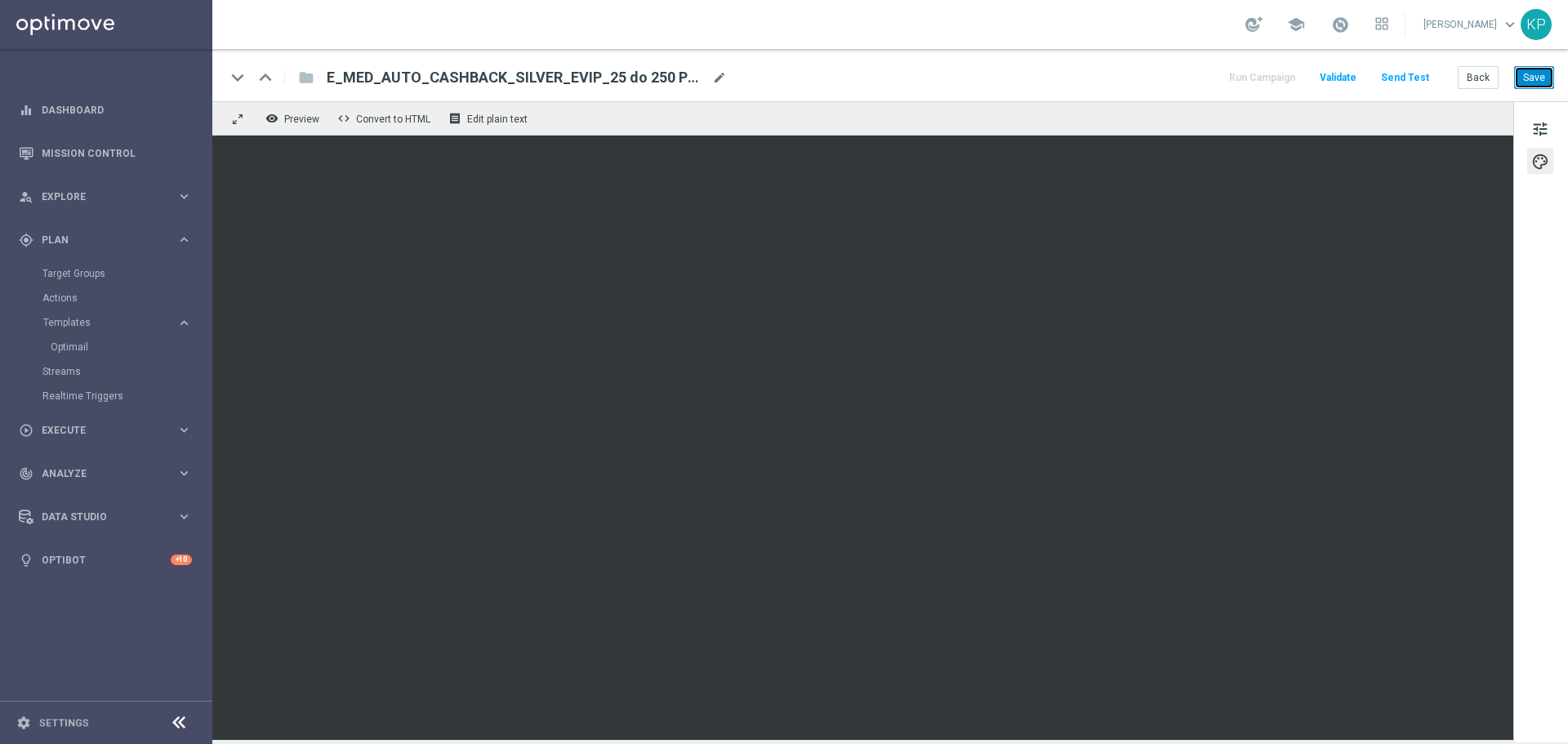
click at [1526, 81] on button "Save" at bounding box center [1534, 78] width 40 height 23
click at [1470, 76] on button "Back" at bounding box center [1479, 78] width 41 height 23
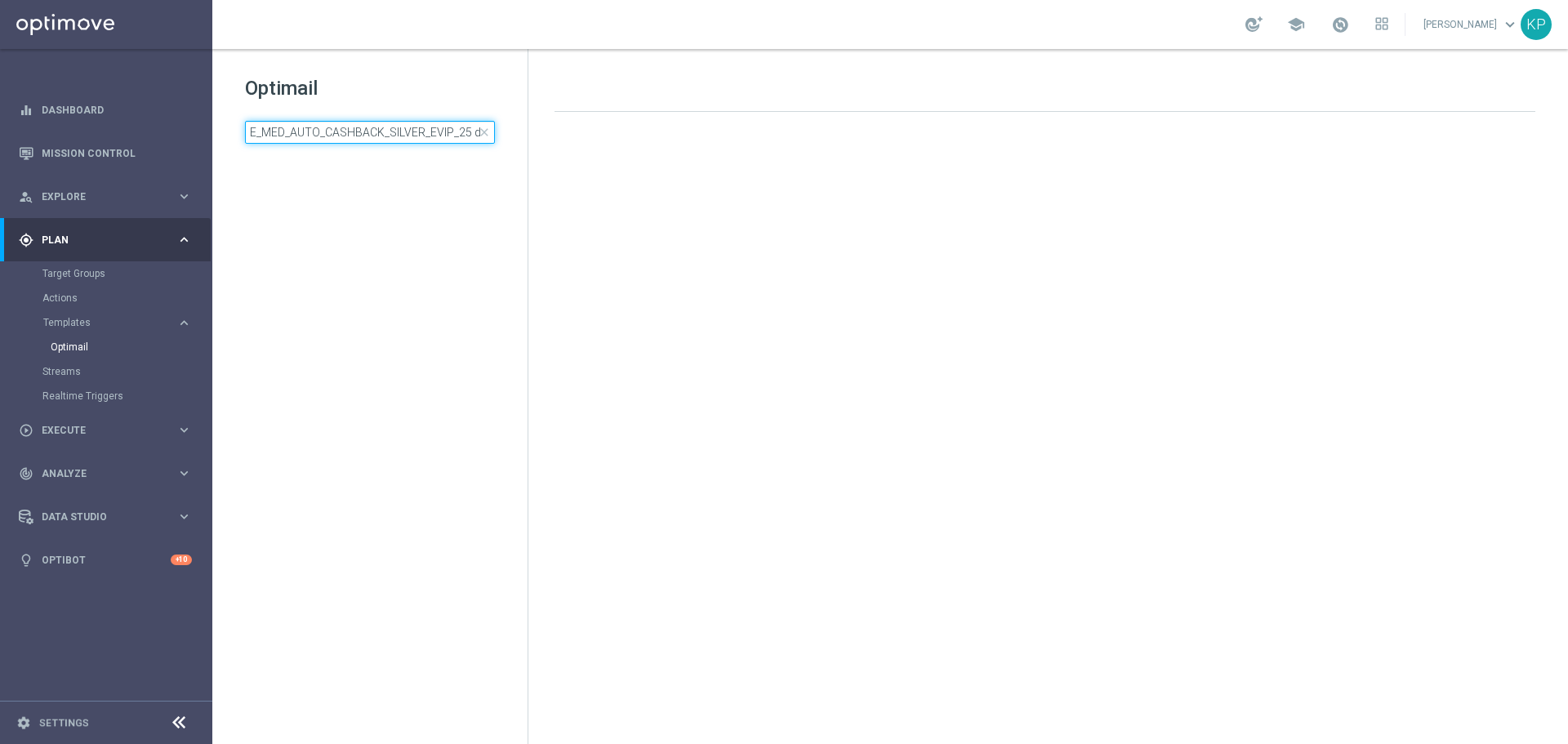
click at [353, 128] on input "E_MED_AUTO_CASHBACK_SILVER_EVIP_25 do 250 PLN_WEEKLY" at bounding box center [370, 133] width 250 height 23
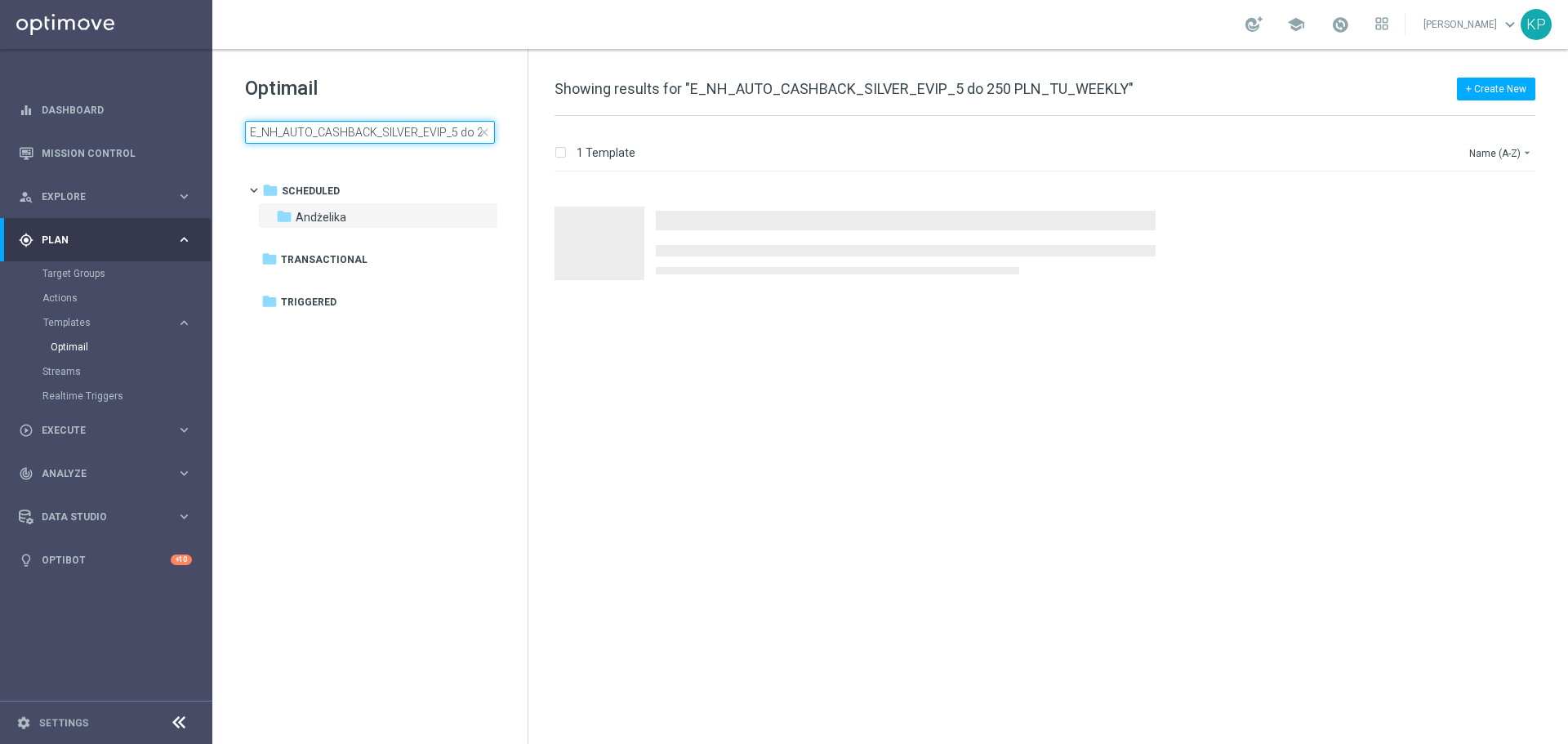
scroll to position [0, 101]
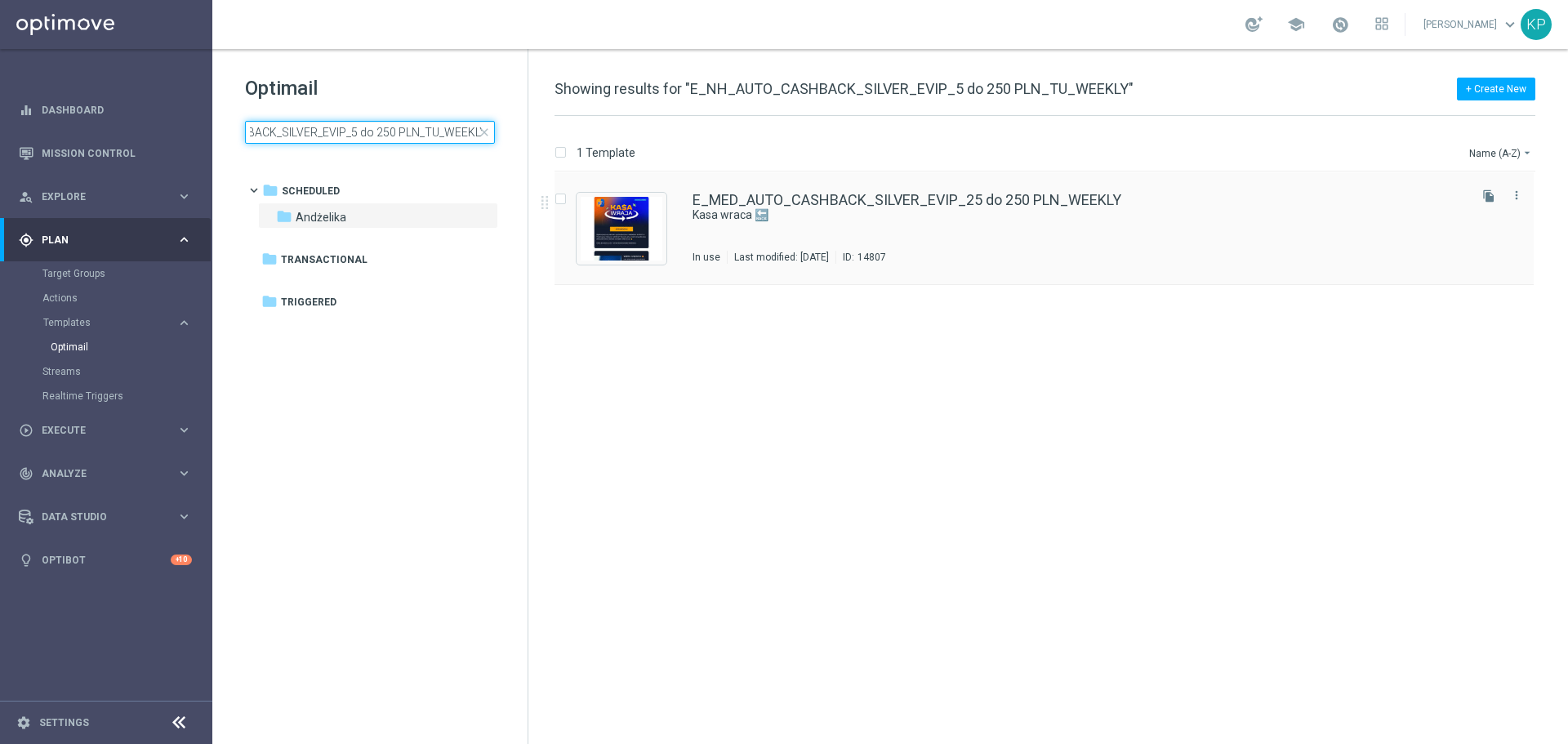
type input "E_NH_AUTO_CASHBACK_SILVER_EVIP_5 do 250 PLN_TU_WEEKLY"
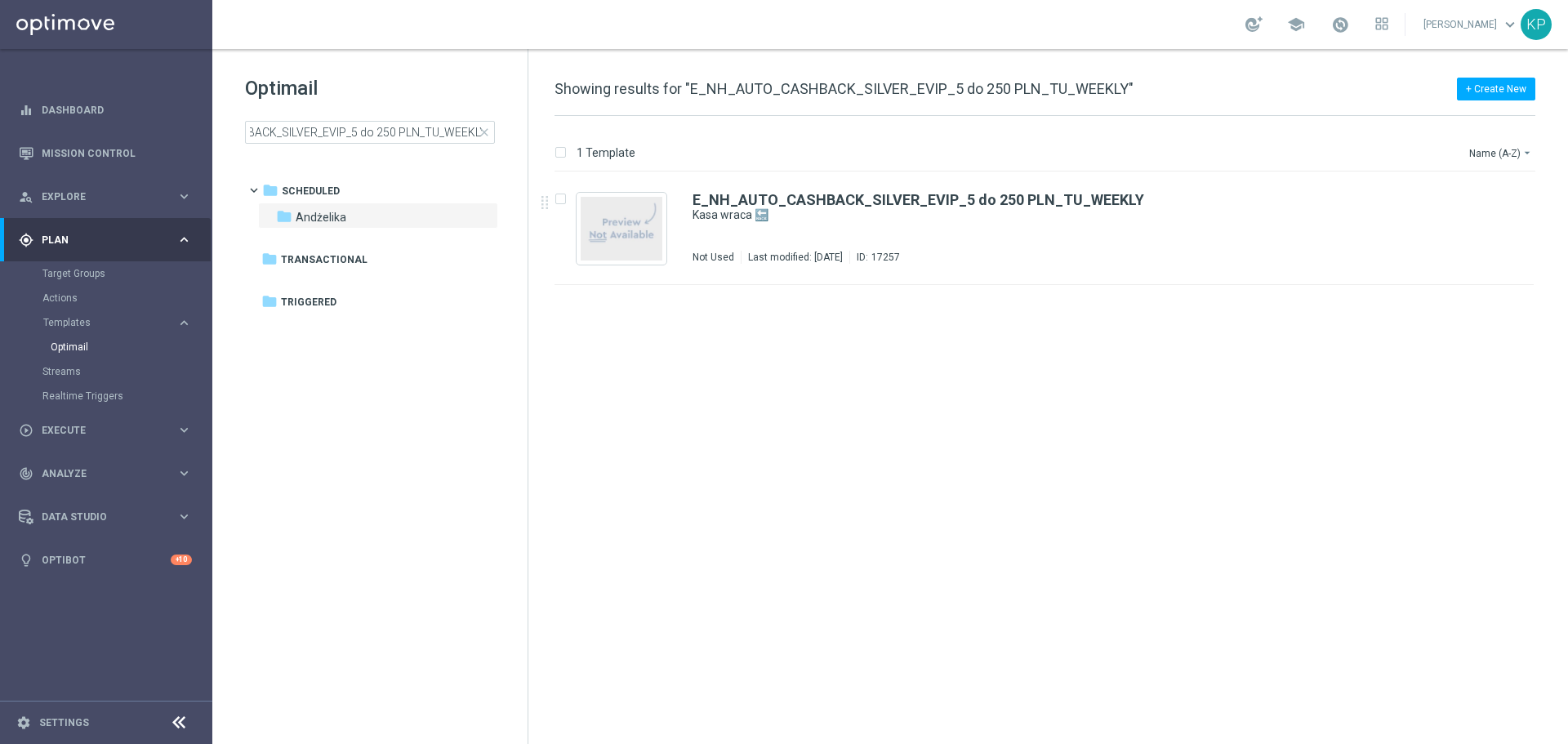
scroll to position [0, 0]
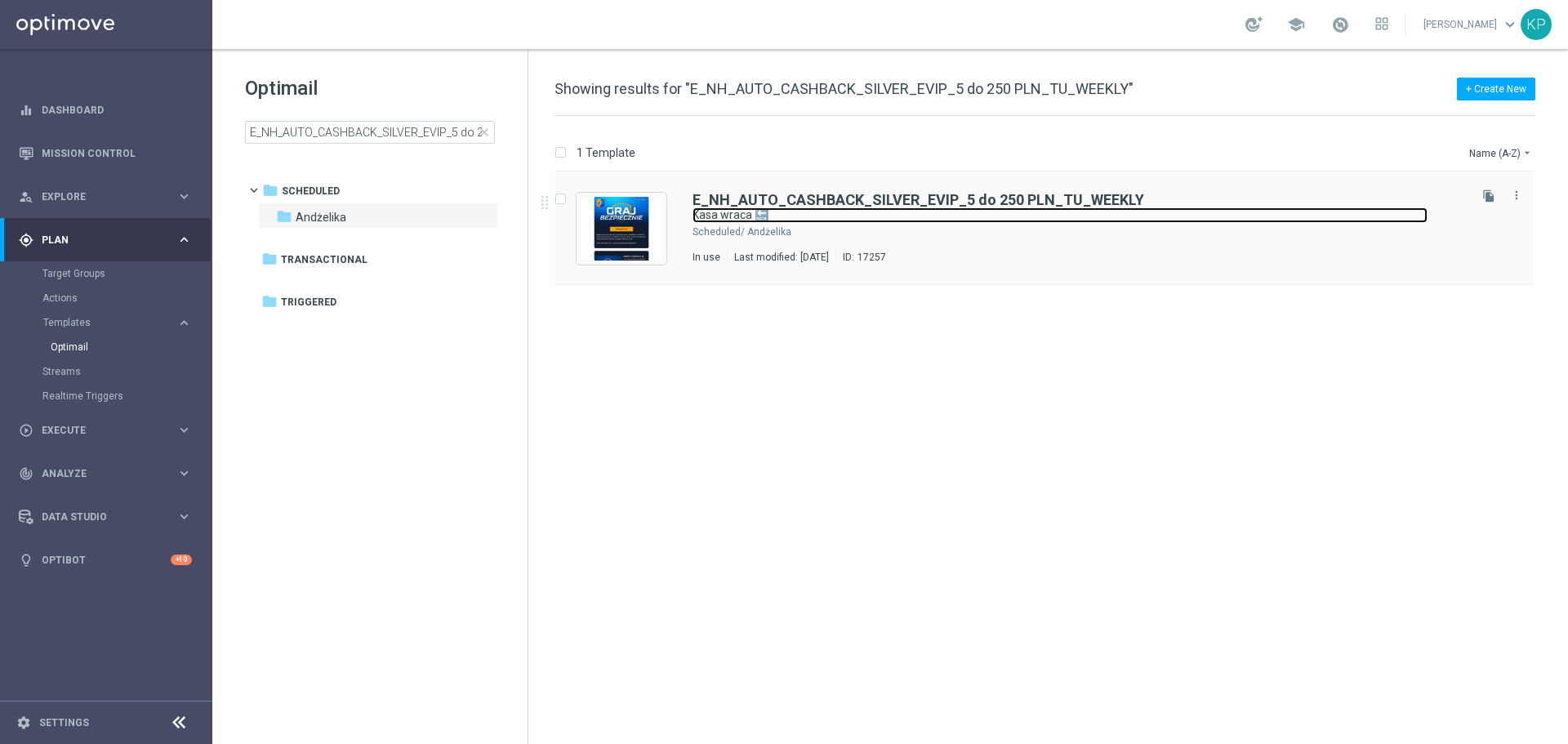
click at [896, 216] on link "Kasa wraca 🔙" at bounding box center [1059, 216] width 735 height 16
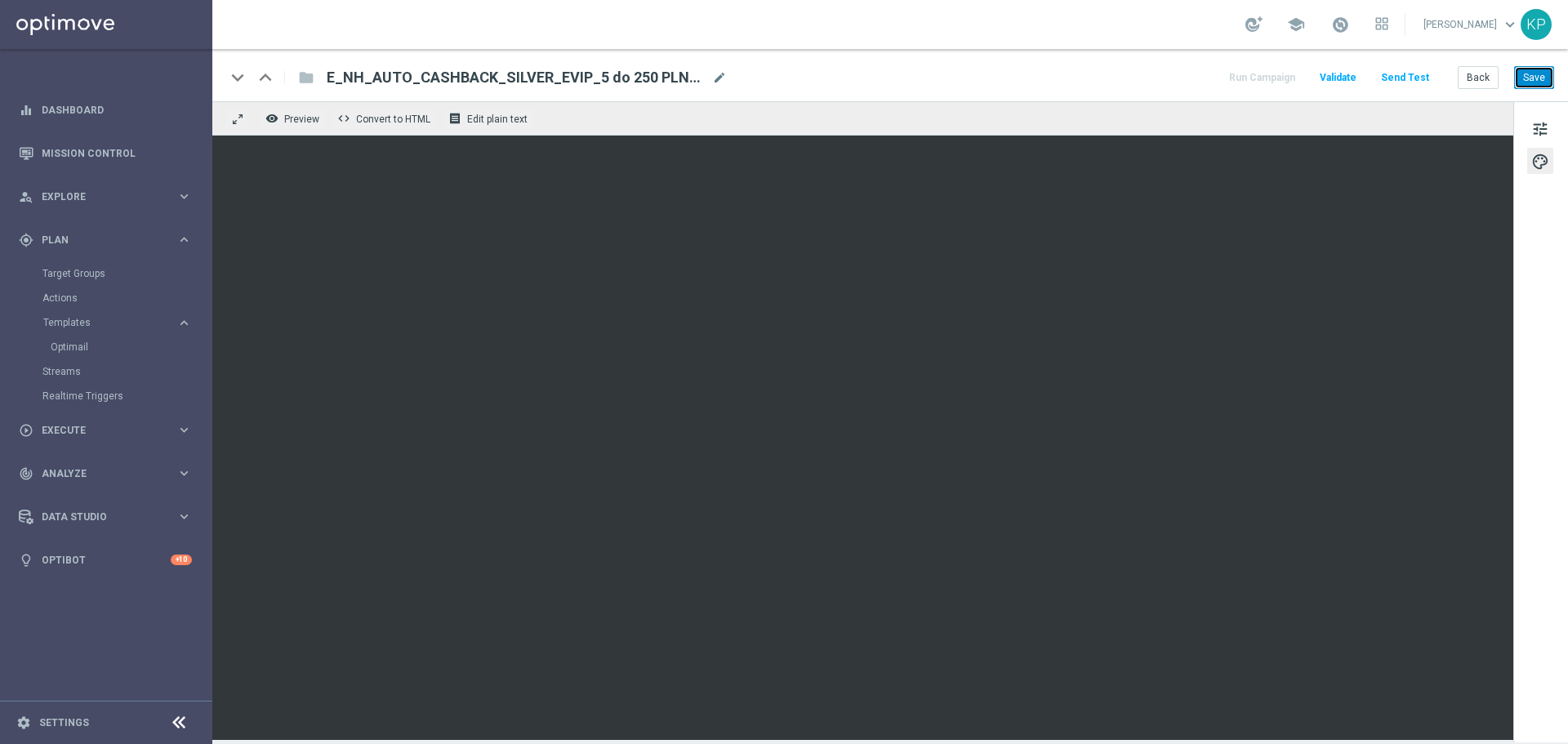
click at [1534, 76] on button "Save" at bounding box center [1534, 78] width 40 height 23
click at [1473, 77] on button "Back" at bounding box center [1479, 78] width 41 height 23
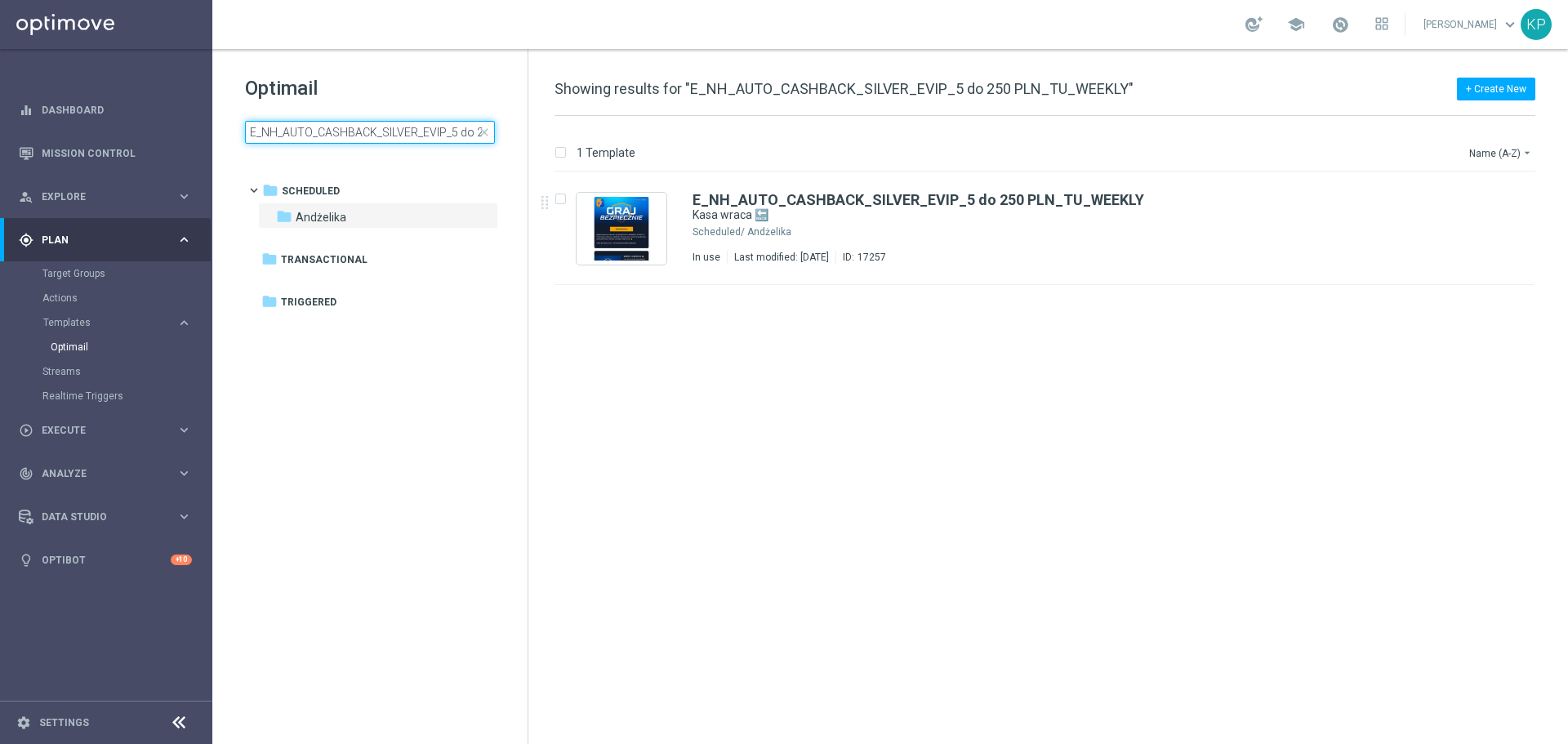
click at [379, 124] on input "E_NH_AUTO_CASHBACK_SILVER_EVIP_5 do 250 PLN_TU_WEEKLY" at bounding box center [370, 133] width 250 height 23
type input "E_NL_AUTO_CASHBACK_SILVER_EVIP_5 do 250 PLN_TU_WEEKLY"
click at [913, 230] on div "Andżelika" at bounding box center [1106, 232] width 718 height 13
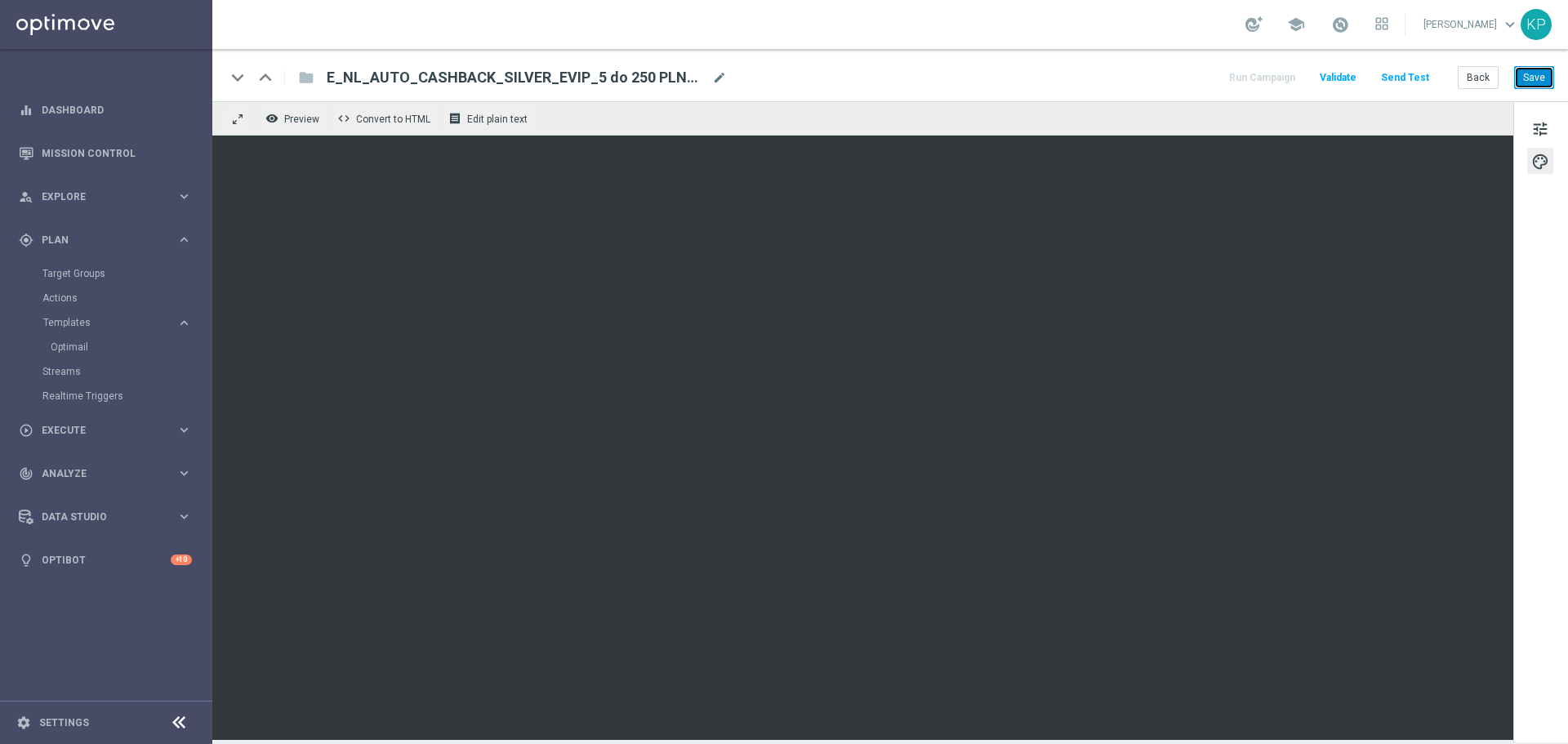
click at [1532, 70] on button "Save" at bounding box center [1534, 78] width 40 height 23
click at [1095, 28] on div "school [PERSON_NAME] keyboard_arrow_down KP" at bounding box center [890, 24] width 1356 height 49
click at [1473, 69] on button "Back" at bounding box center [1479, 78] width 41 height 23
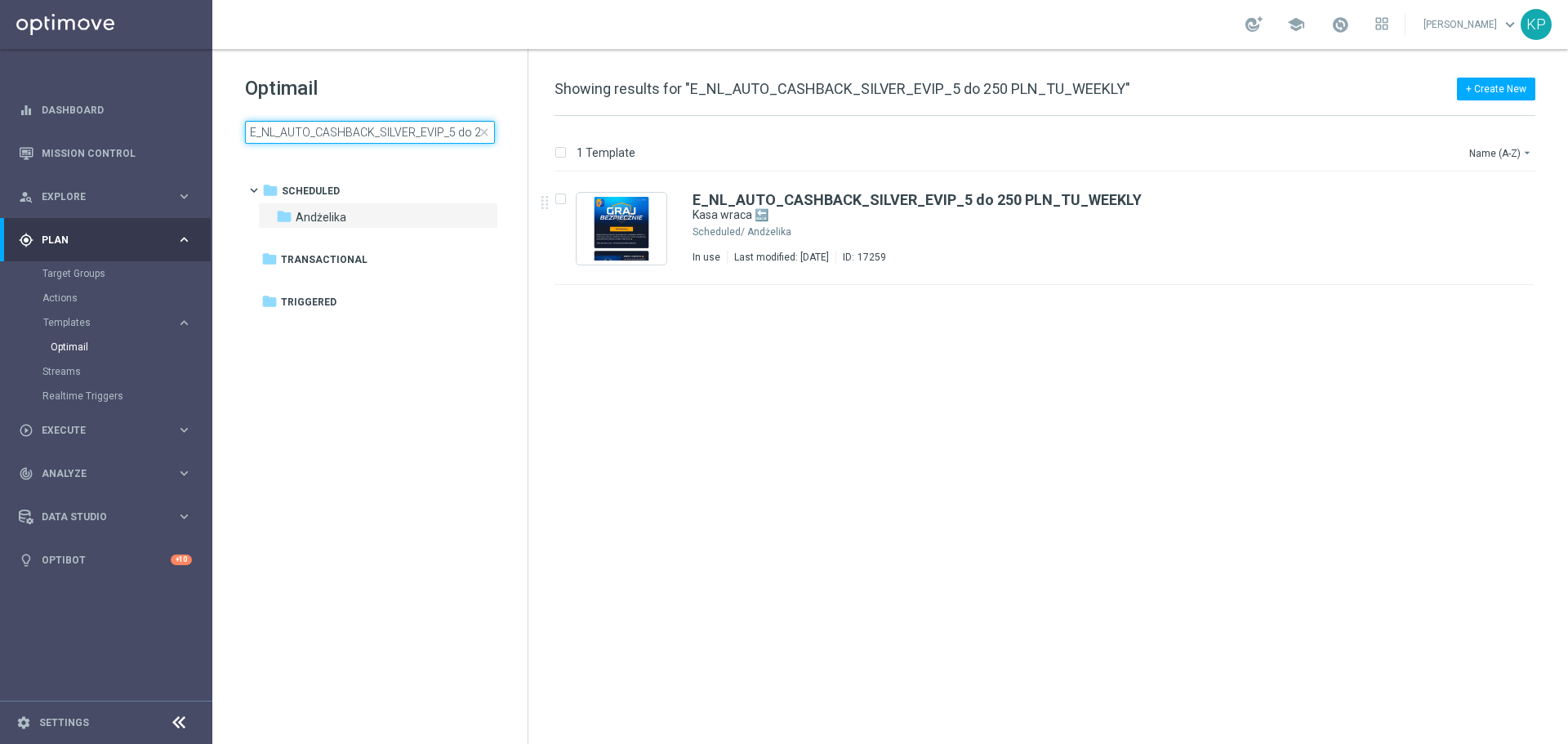
click at [432, 130] on input "E_NL_AUTO_CASHBACK_SILVER_EVIP_5 do 250 PLN_TU_WEEKLY" at bounding box center [370, 133] width 250 height 23
type input "E_HIGH_AUTO_CASHBACK_SILVER_EVIP_25 do 250 PLN_WEEKLY"
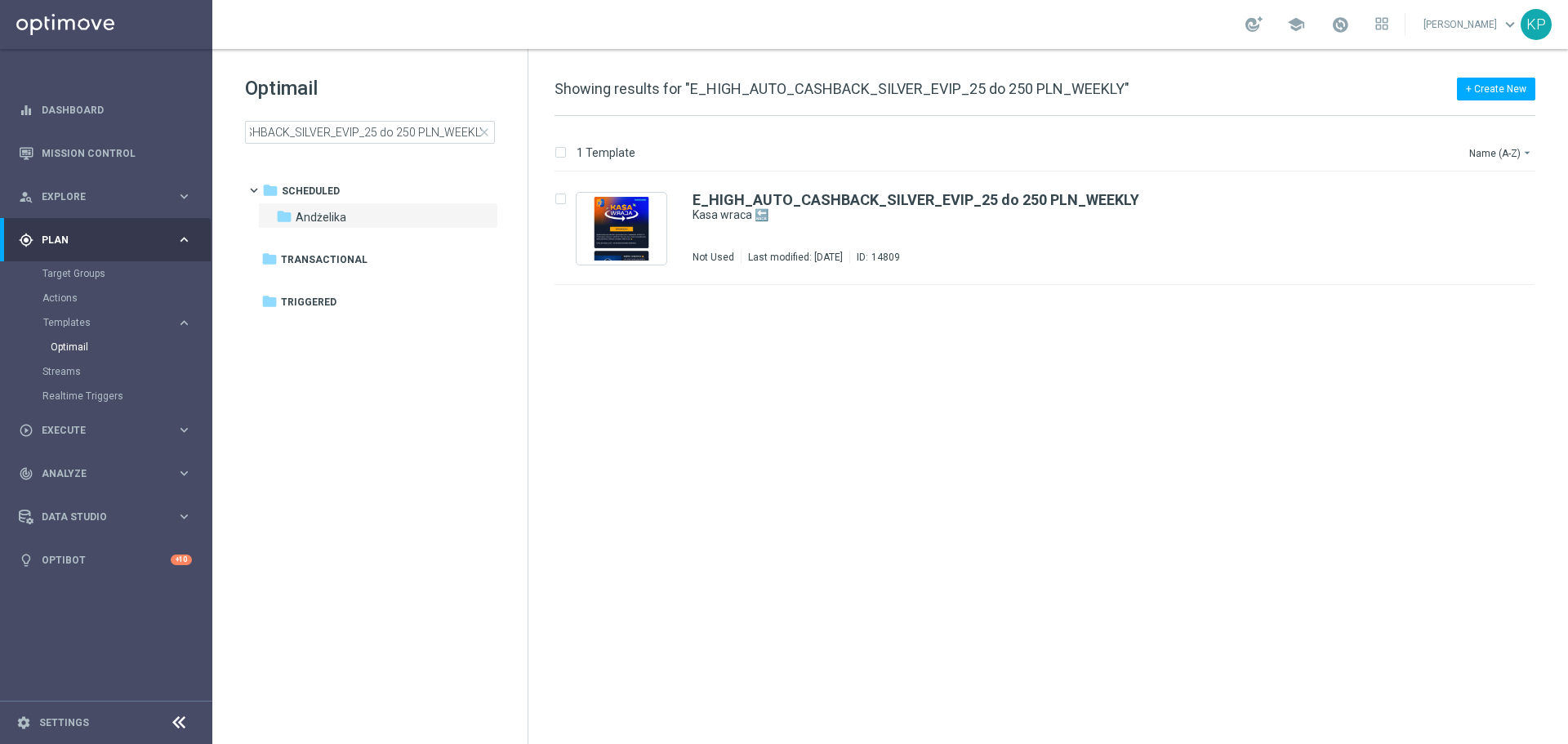
scroll to position [0, 0]
click at [803, 223] on div "E_HIGH_AUTO_CASHBACK_SILVER_EVIP_25 do 250 PLN_WEEKLY Kasa wraca 🔙 Scheduled/ A…" at bounding box center [1079, 228] width 773 height 71
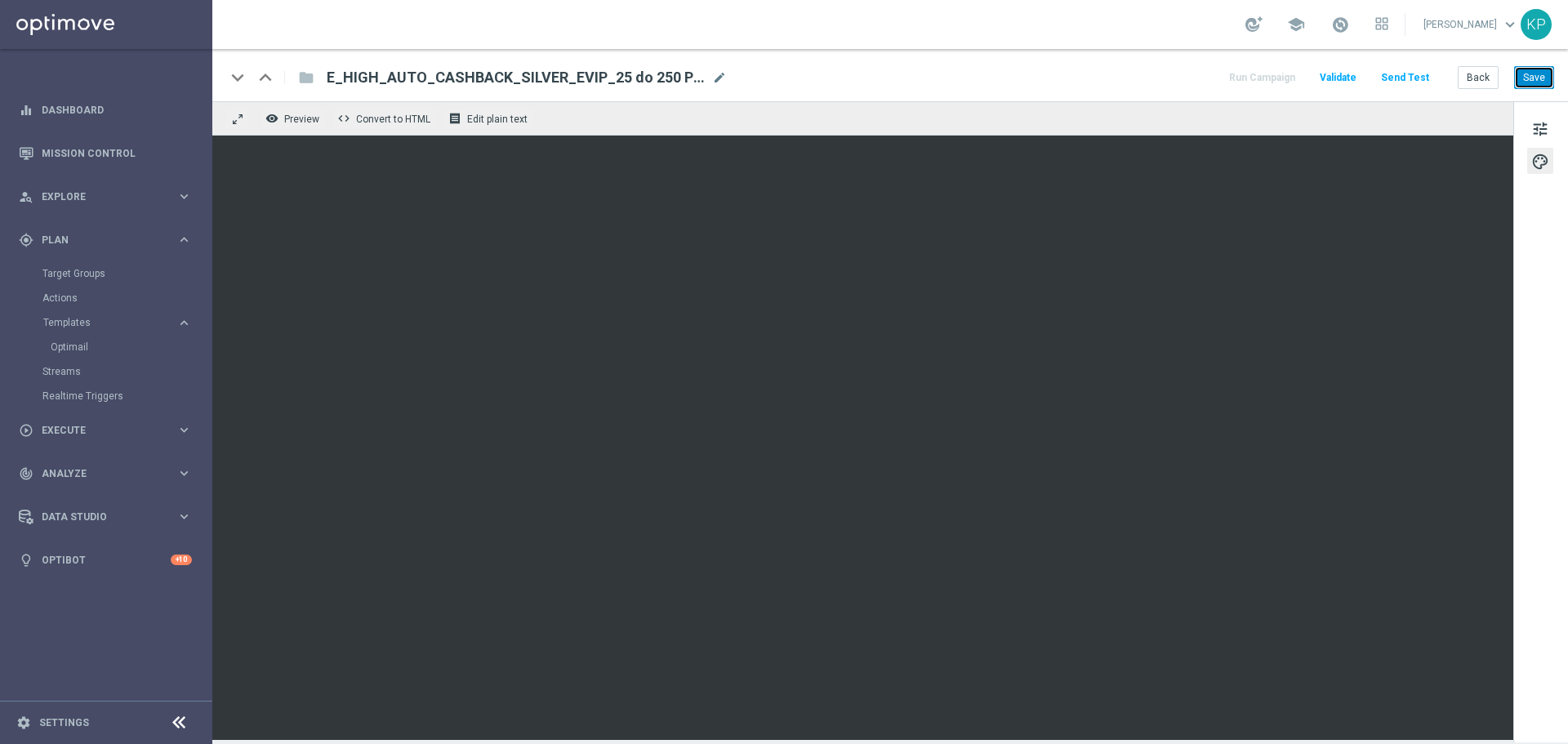
click at [1532, 81] on button "Save" at bounding box center [1534, 78] width 40 height 23
click at [1465, 81] on button "Back" at bounding box center [1479, 78] width 41 height 23
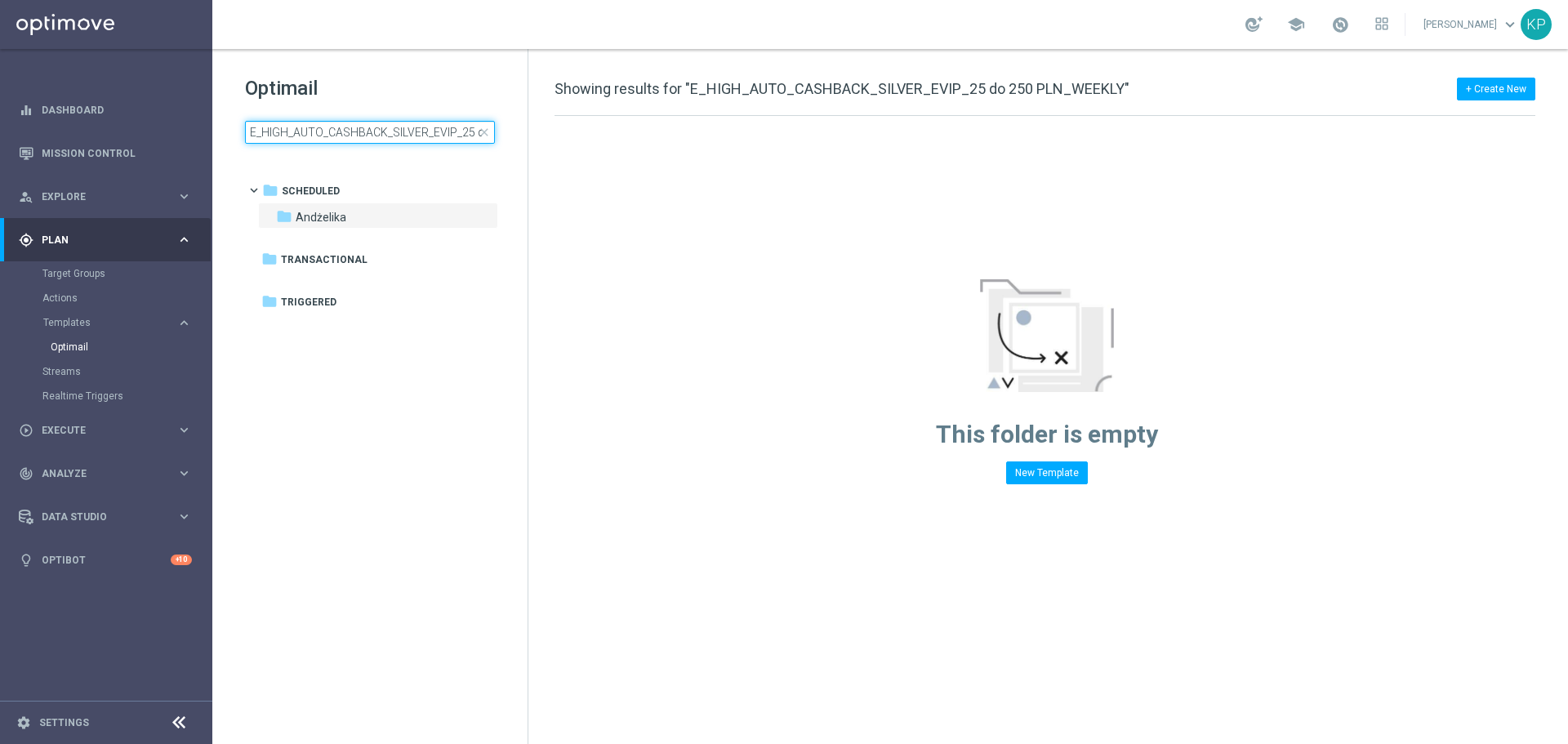
click at [402, 134] on input "E_HIGH_AUTO_CASHBACK_SILVER_EVIP_25 do 250 PLN_WEEKLY" at bounding box center [370, 133] width 250 height 23
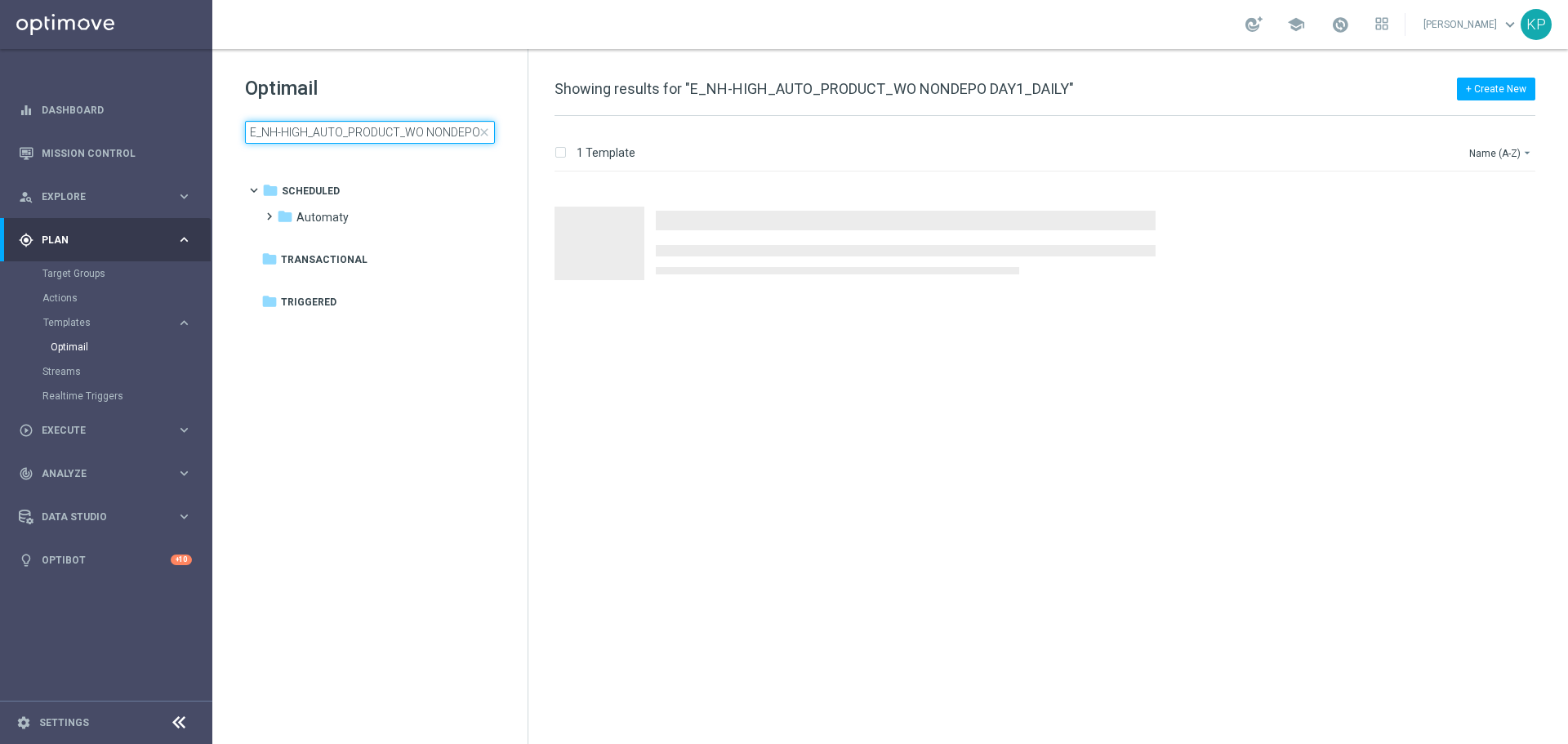
scroll to position [0, 58]
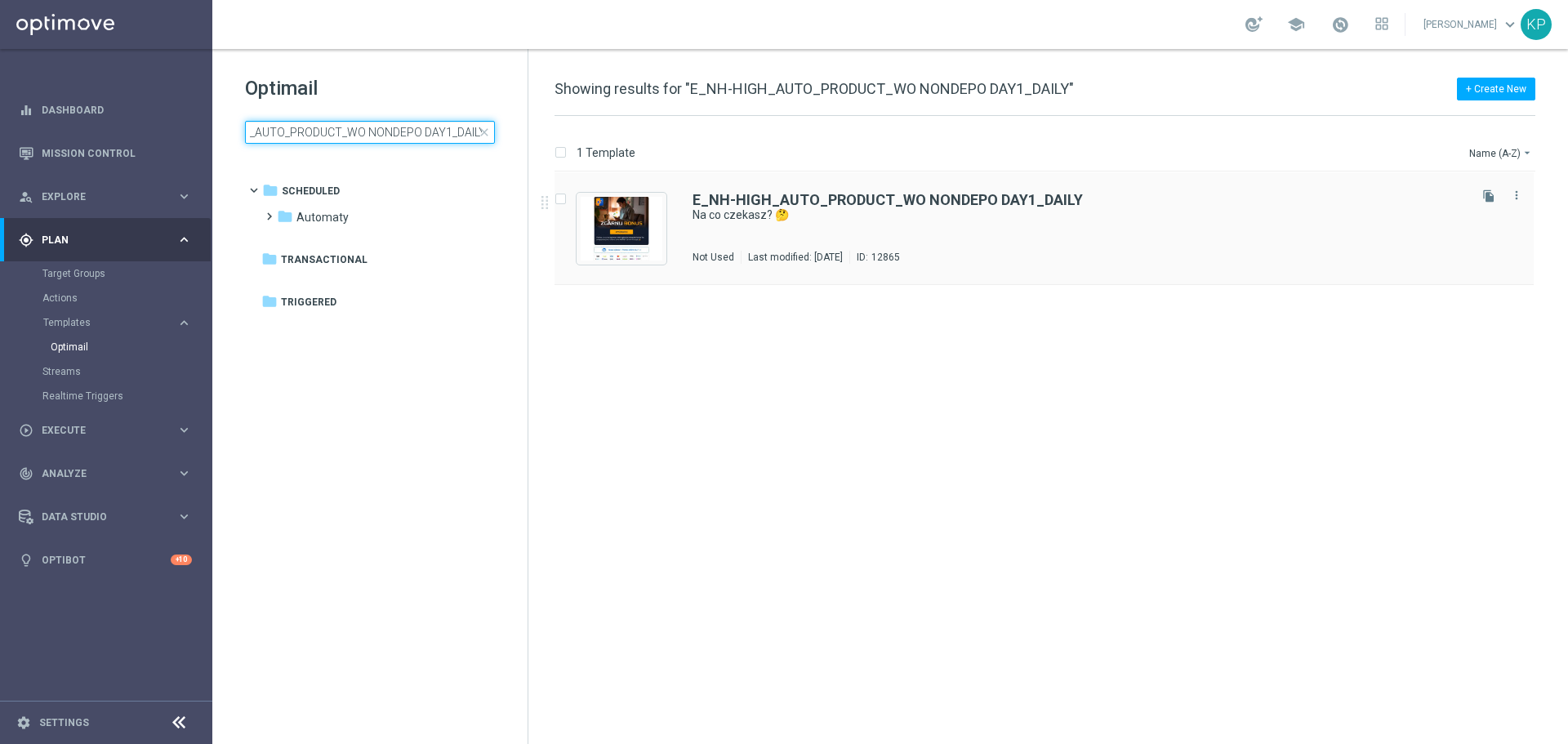
type input "E_NH-HIGH_AUTO_PRODUCT_WO NONDEPO DAY1_DAILY"
click at [914, 241] on div "E_NH-HIGH_AUTO_PRODUCT_WO NONDEPO DAY1_DAILY Na co czekasz? 🤔 In use Last modif…" at bounding box center [1079, 228] width 773 height 71
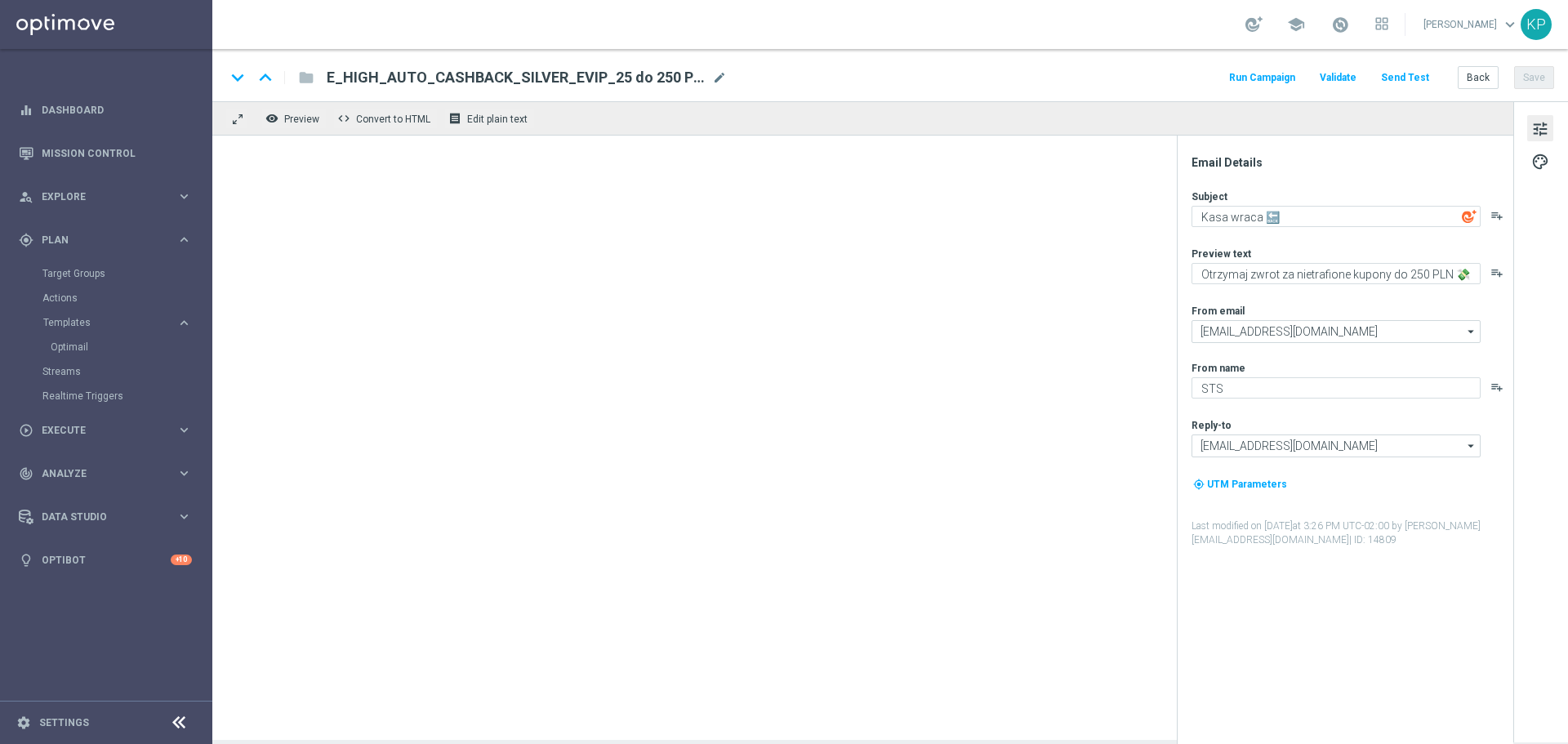
type textarea "Na co czekasz? 🤔"
type textarea "Odbierz nawet 100 PLN bonusu od wpłaty 💸➡️"
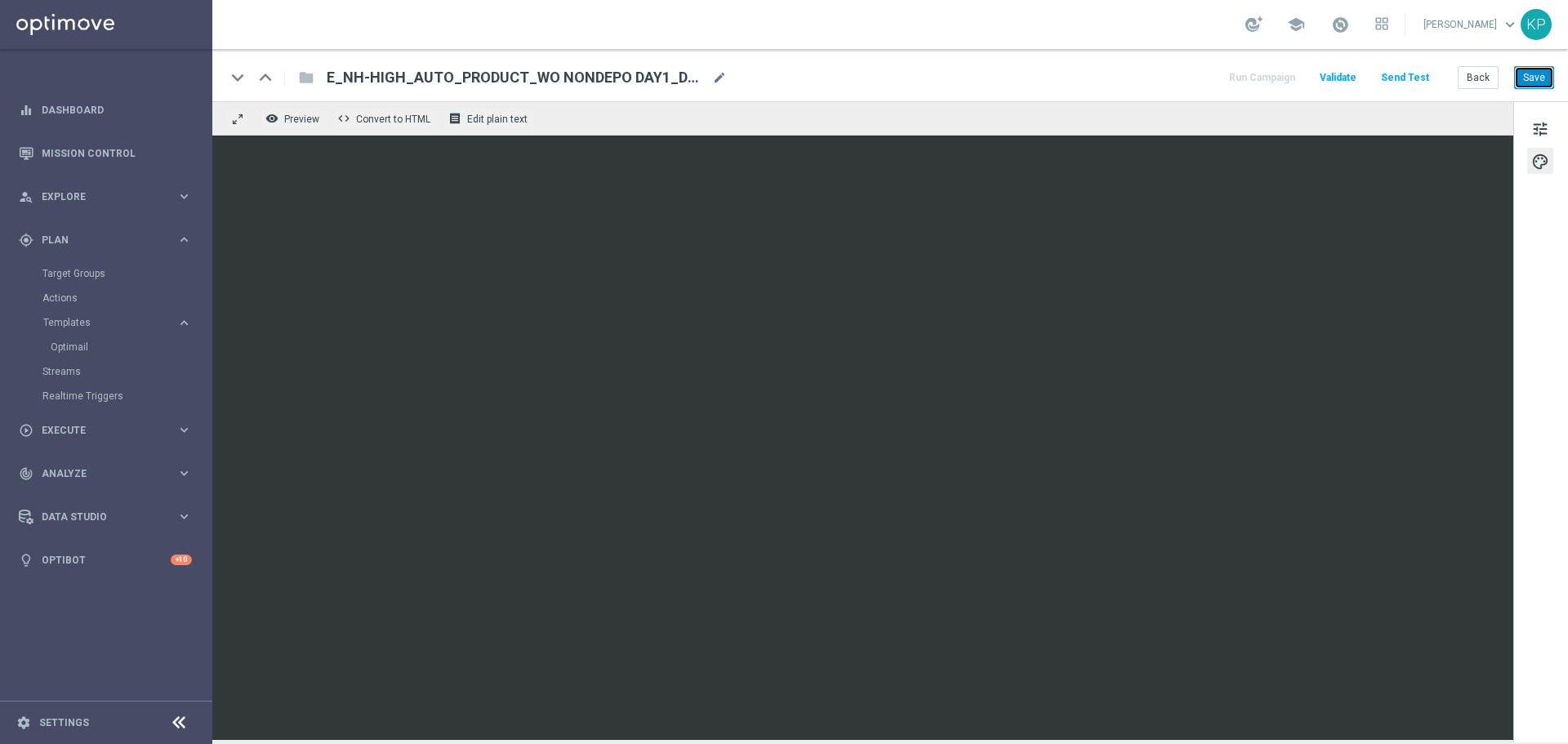
click at [1537, 82] on button "Save" at bounding box center [1534, 78] width 40 height 23
click at [1459, 75] on button "Back" at bounding box center [1479, 78] width 41 height 23
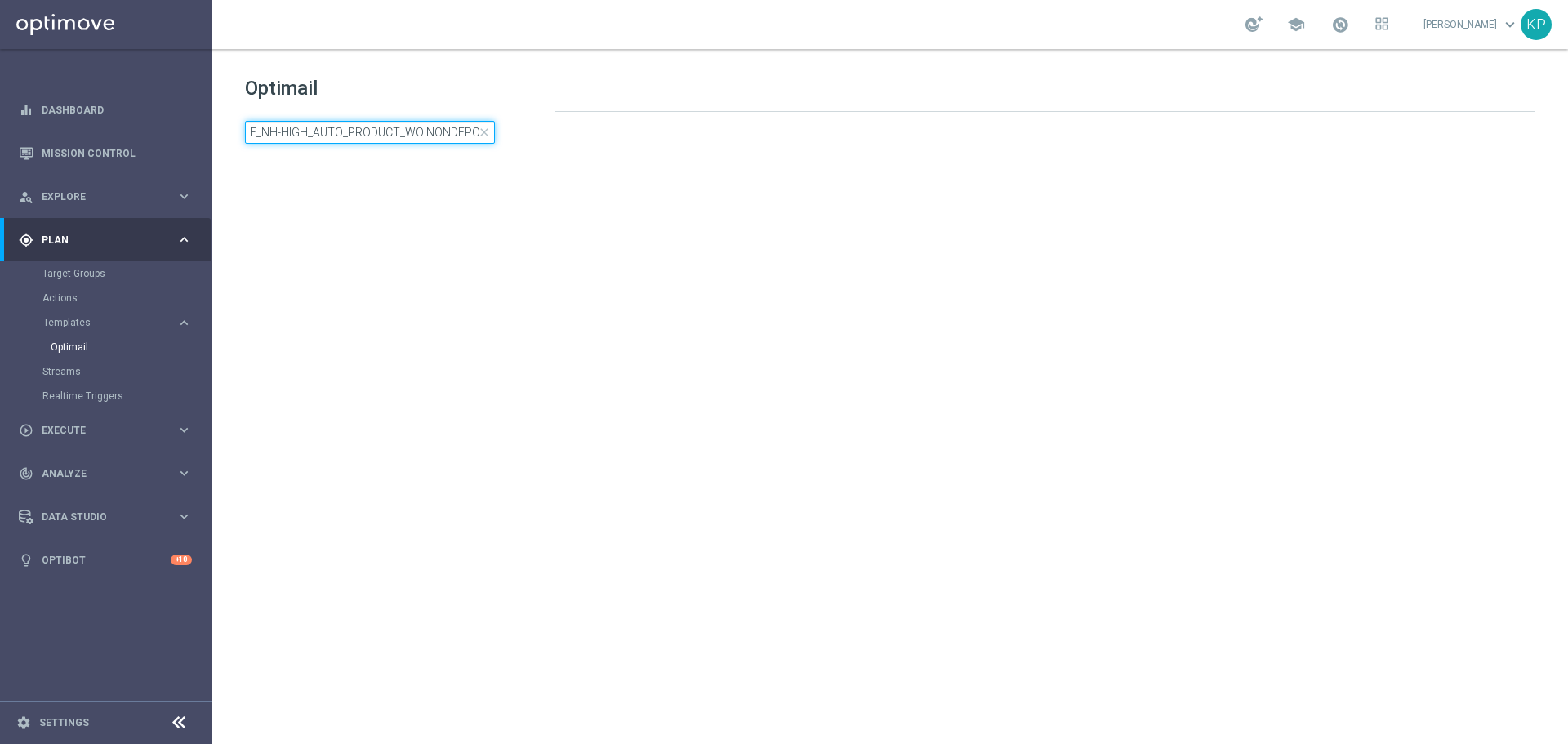
click at [389, 127] on input "E_NH-HIGH_AUTO_PRODUCT_WO NONDEPO DAY1_DAILY" at bounding box center [370, 133] width 250 height 23
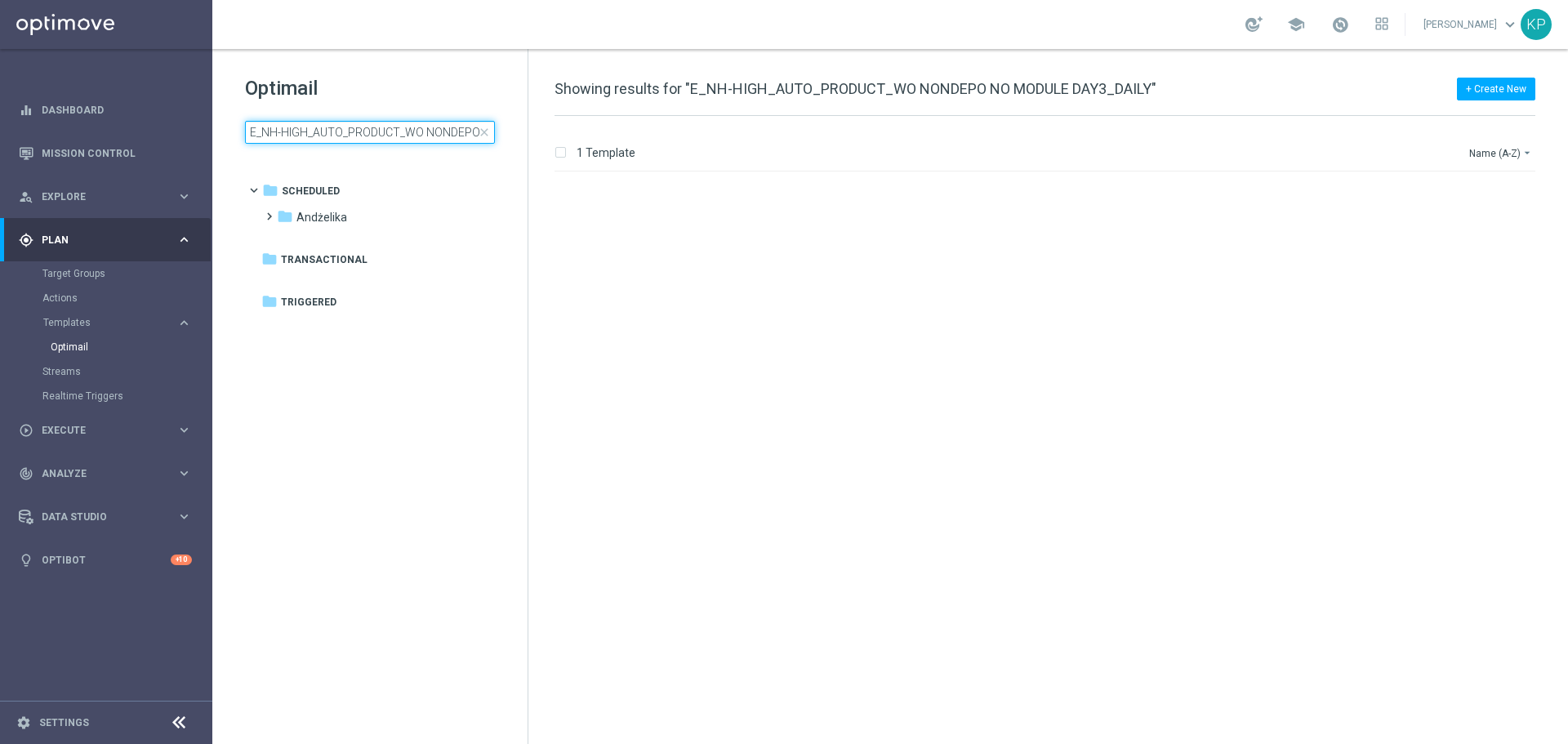
scroll to position [0, 125]
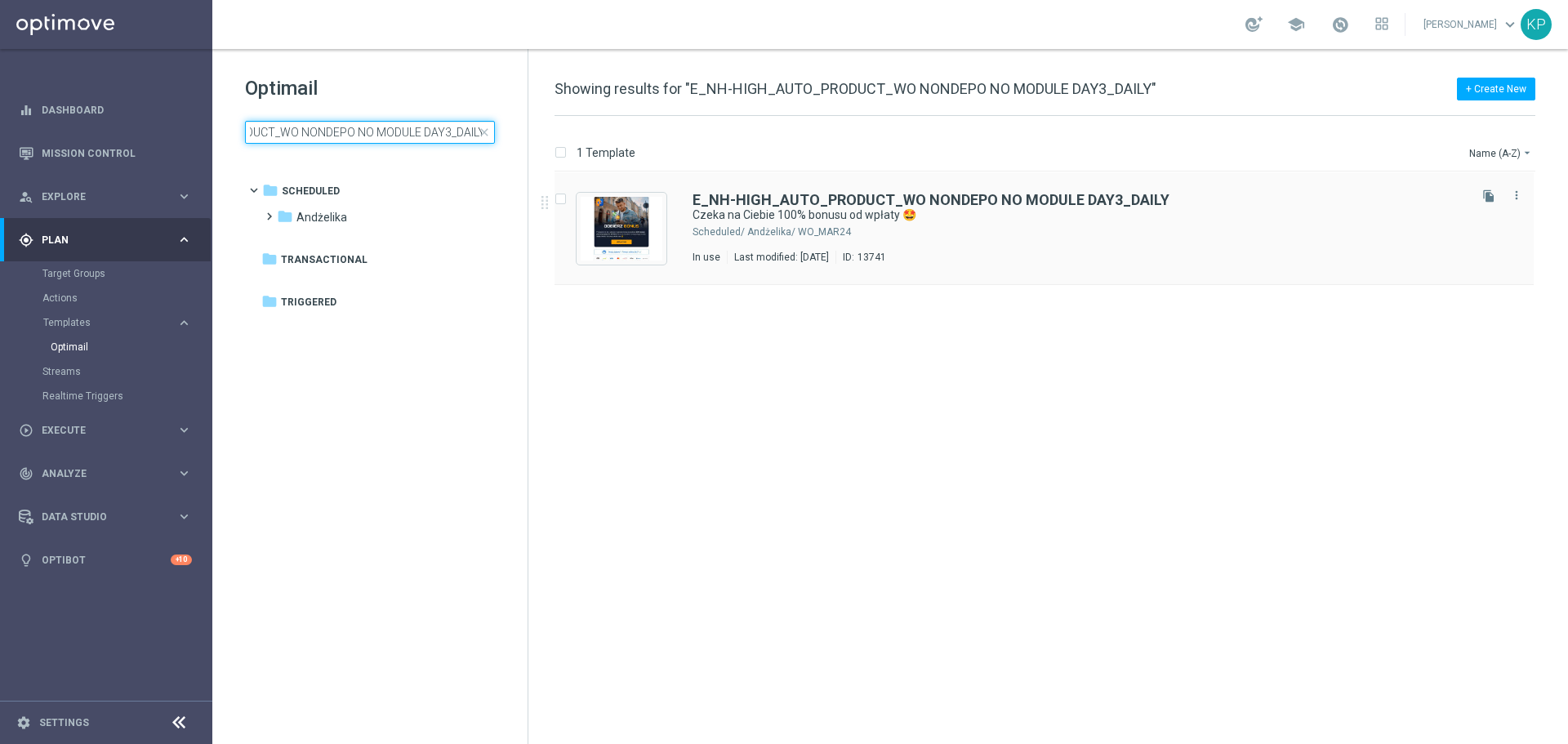
type input "E_NH-HIGH_AUTO_PRODUCT_WO NONDEPO NO MODULE DAY3_DAILY"
click at [998, 227] on div "Andżelika/ WO_MAR24" at bounding box center [1106, 232] width 718 height 13
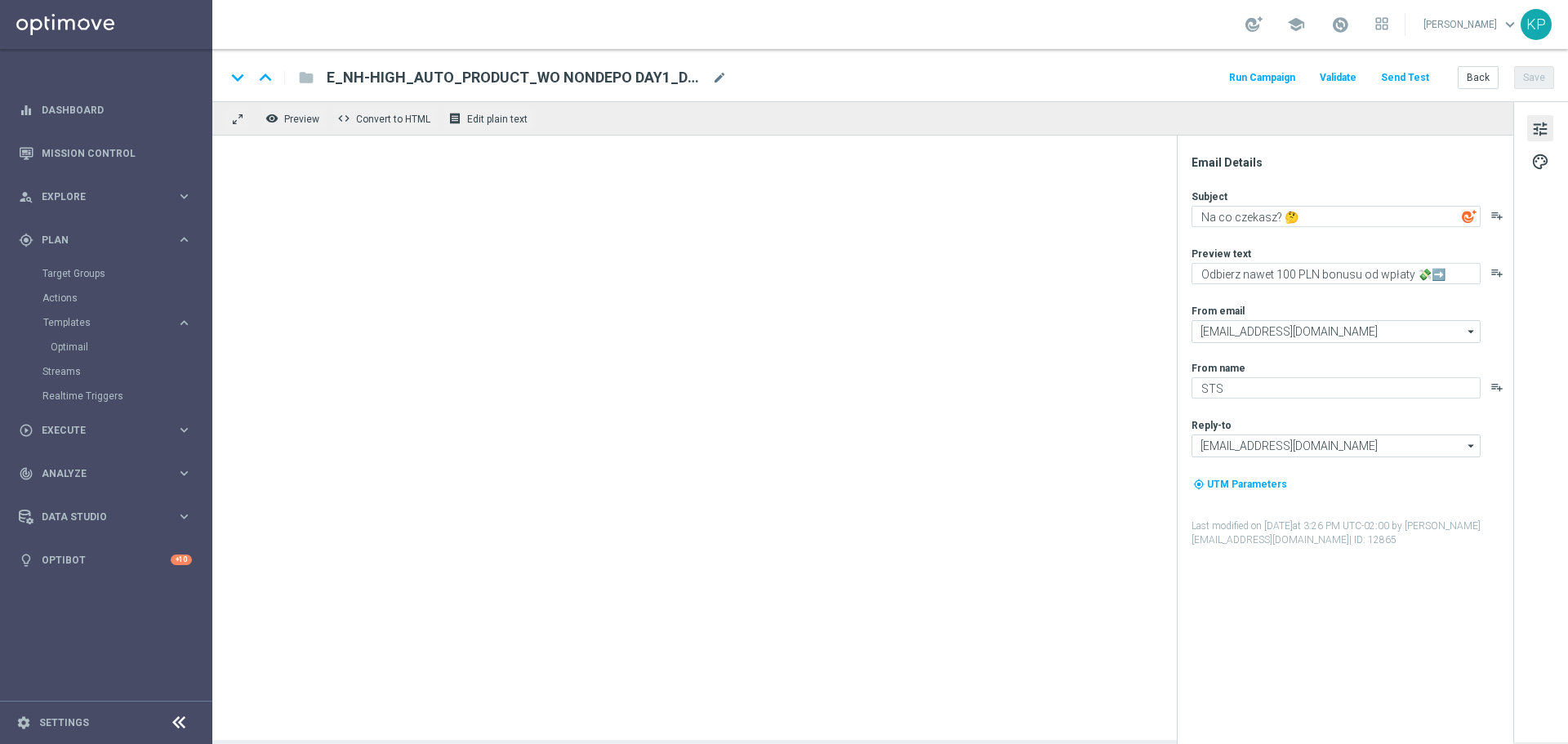
type textarea "Czeka na Ciebie 100% bonusu od wpłaty 🤩"
type textarea "Zgarnij ekstra kasę już teraz ➡️"
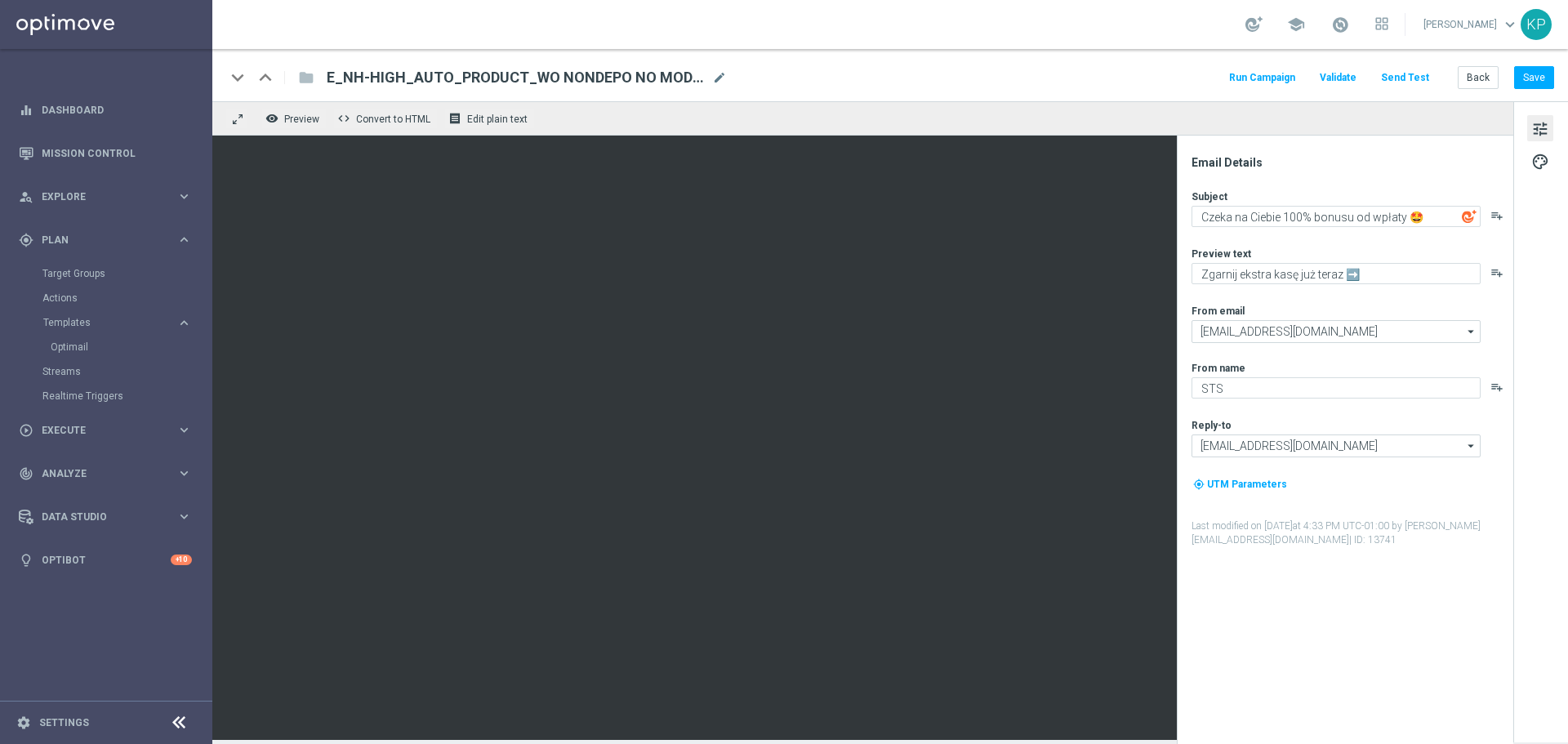
drag, startPoint x: 945, startPoint y: 14, endPoint x: 935, endPoint y: 109, distance: 95.5
click at [945, 14] on div "school [PERSON_NAME] keyboard_arrow_down KP" at bounding box center [890, 24] width 1356 height 49
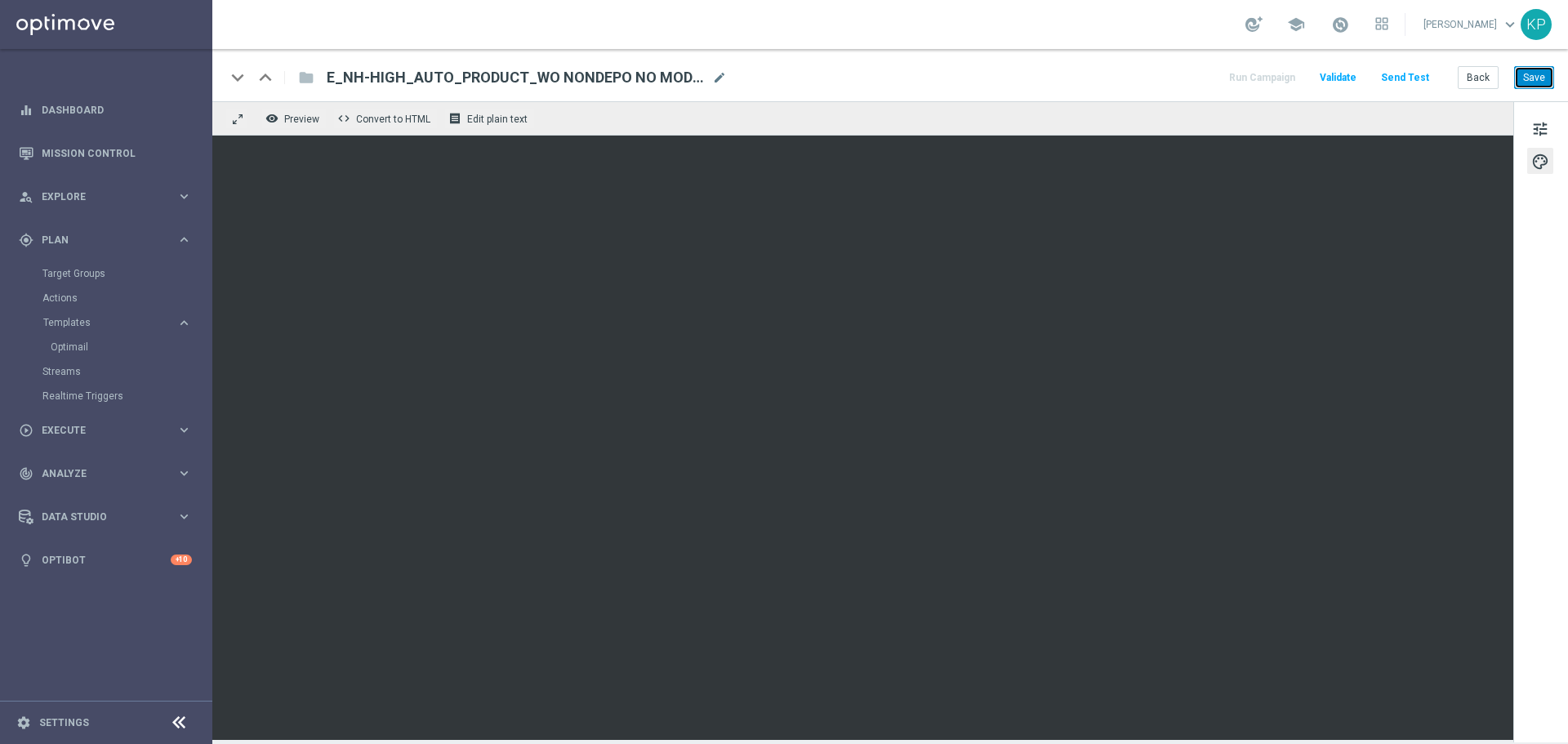
click at [1531, 79] on button "Save" at bounding box center [1534, 78] width 40 height 23
click at [1467, 80] on button "Back" at bounding box center [1479, 78] width 41 height 23
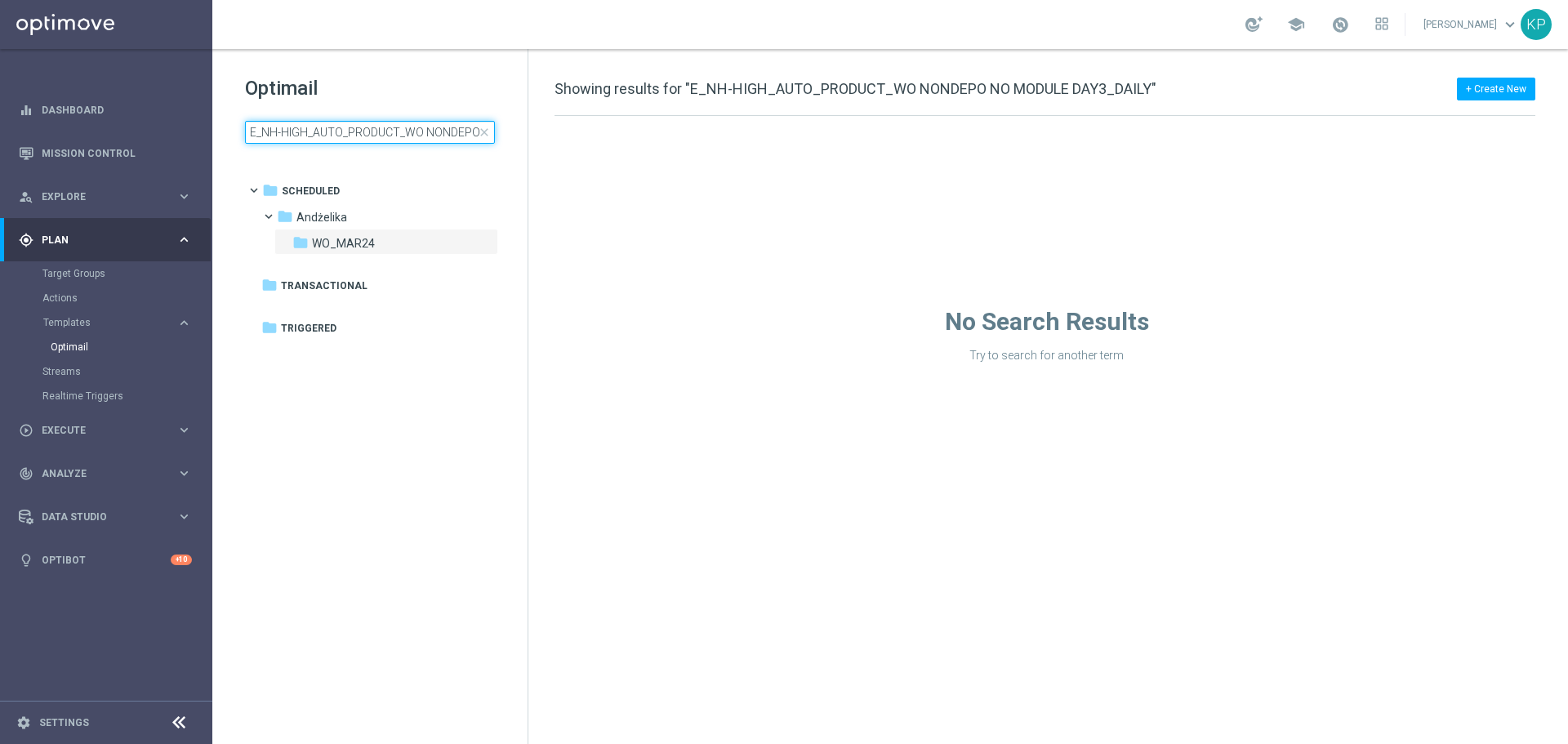
click at [393, 129] on input "E_NH-HIGH_AUTO_PRODUCT_WO NONDEPO NO MODULE DAY3_DAILY" at bounding box center [370, 133] width 250 height 23
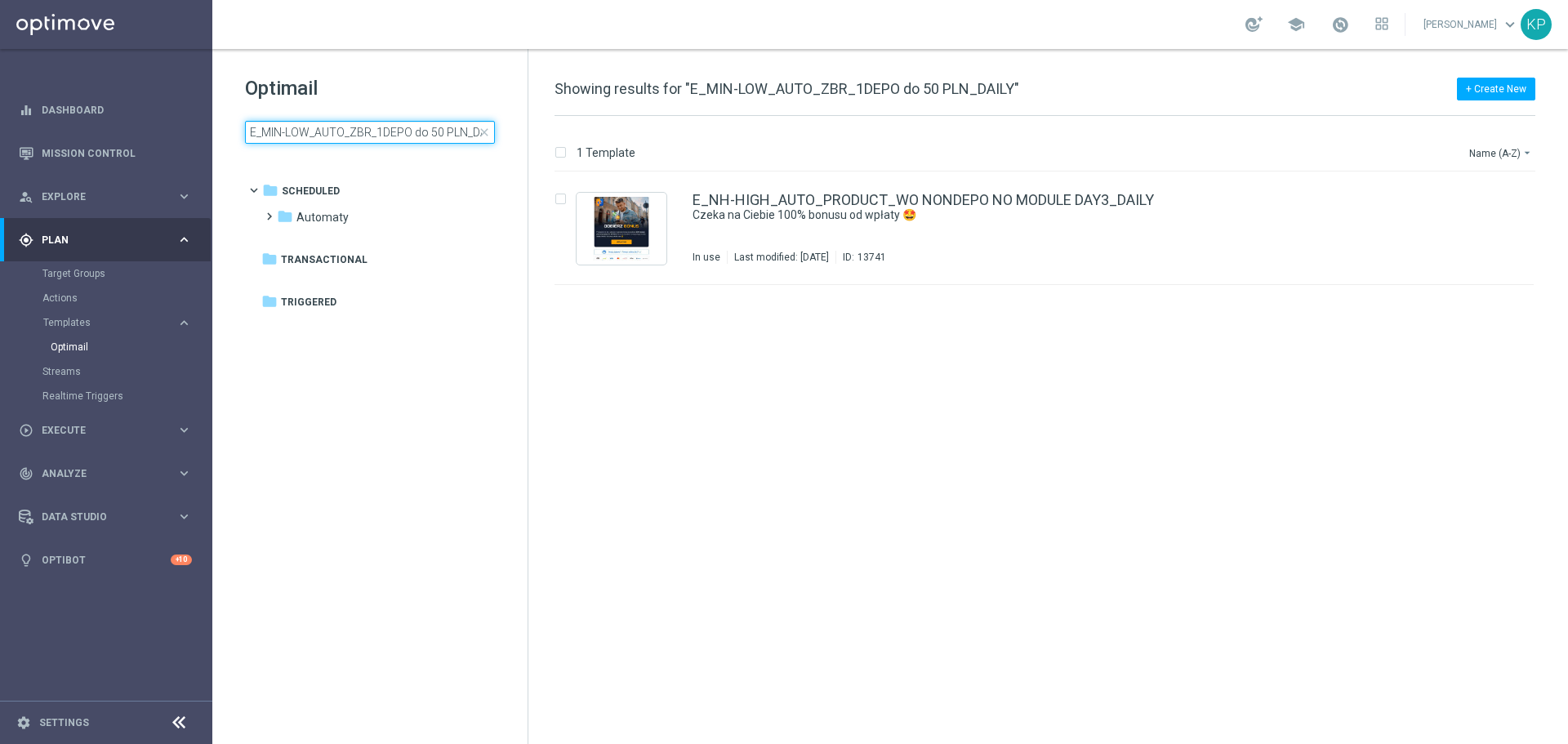
scroll to position [0, 16]
type input "E_MIN-LOW_AUTO_ZBR_1DEPO do 50 PLN_DAILY"
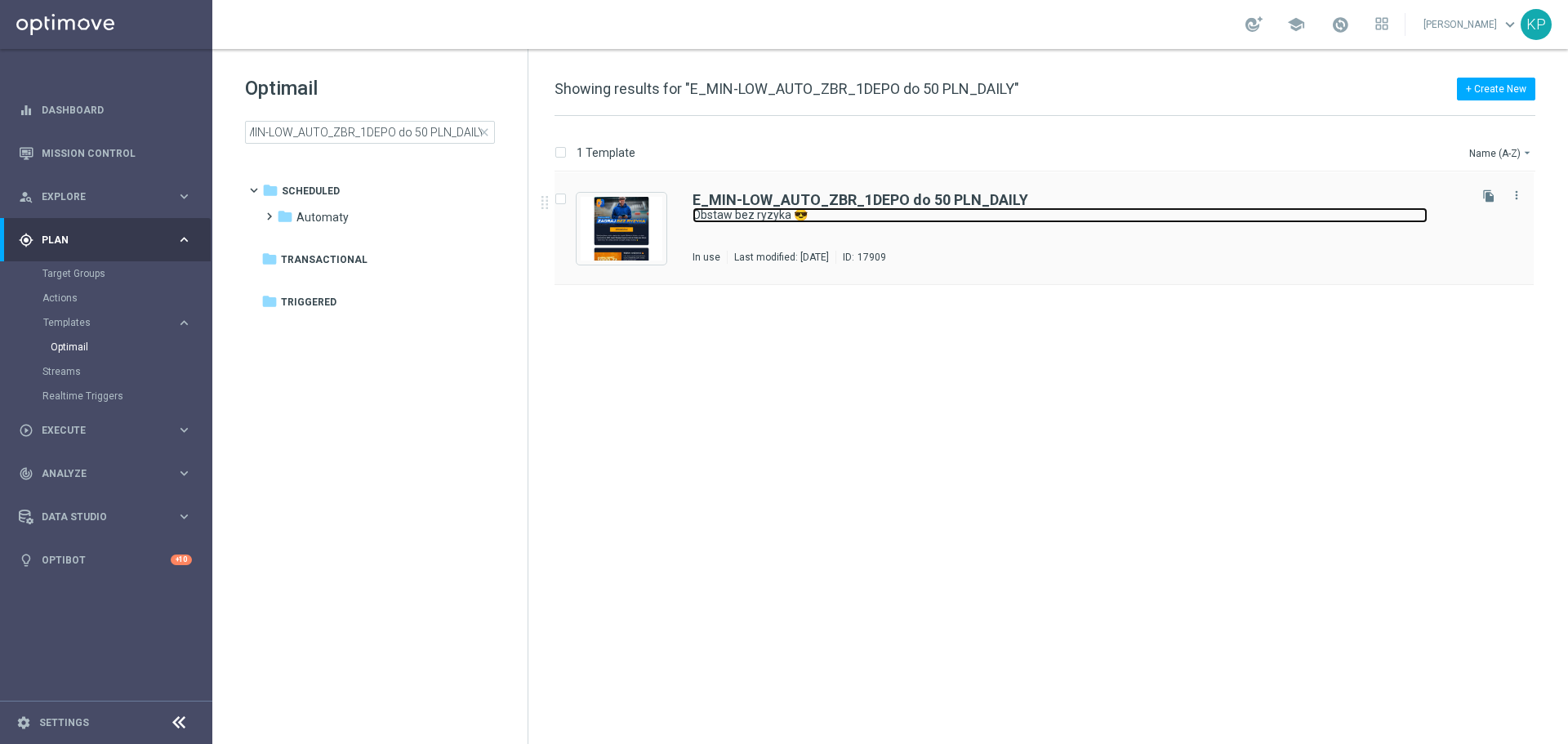
click at [838, 219] on link "Obstaw bez ryzyka 😎" at bounding box center [1059, 216] width 735 height 16
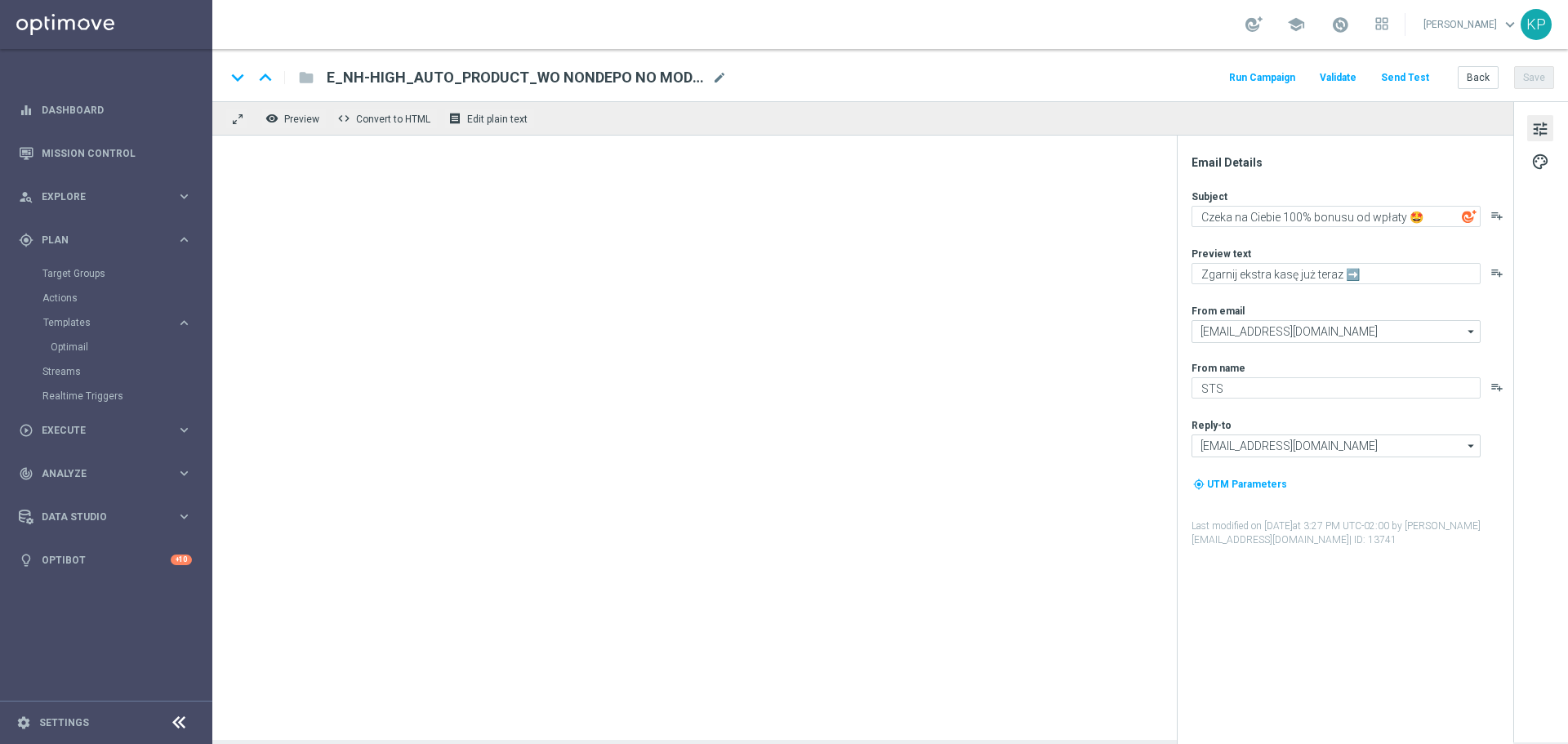
type textarea "Obstaw bez ryzyka 😎"
type textarea "Kasa wraca w razie niepowodzenia 💸"
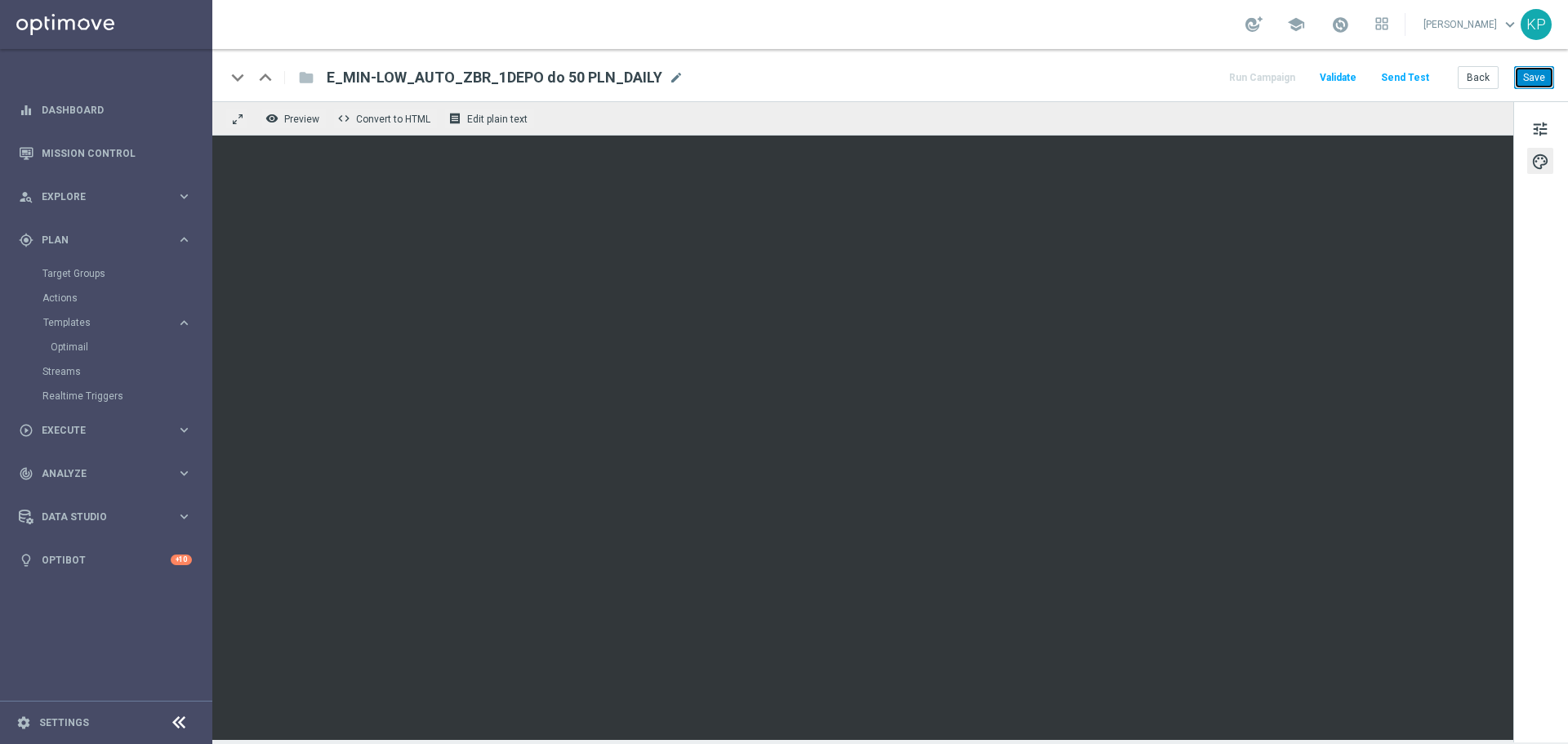
click at [1534, 76] on button "Save" at bounding box center [1534, 78] width 40 height 23
click at [1467, 72] on button "Back" at bounding box center [1479, 78] width 41 height 23
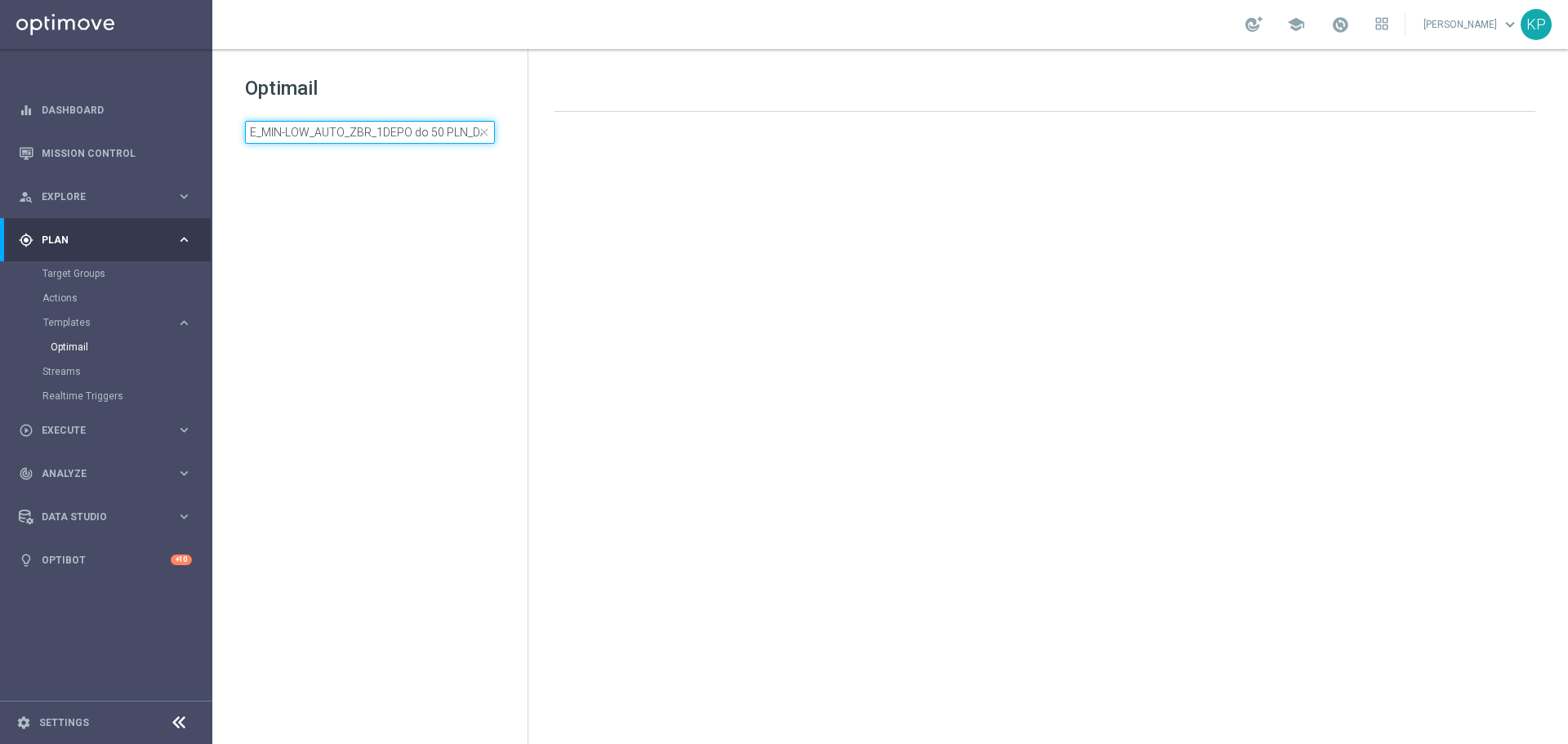
click at [370, 133] on input "E_MIN-LOW_AUTO_ZBR_1DEPO do 50 PLN_DAILY" at bounding box center [370, 133] width 250 height 23
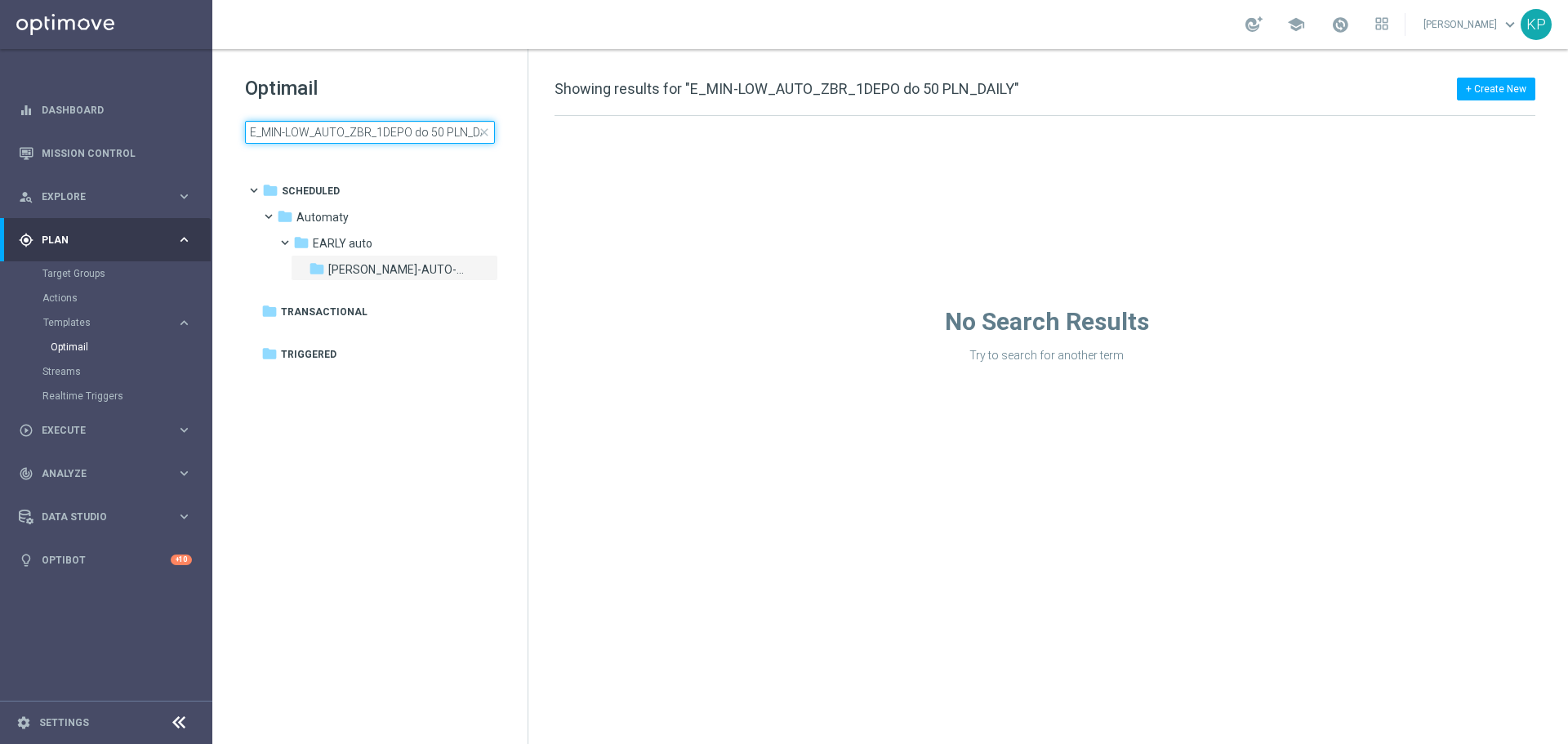
type input "E_NH-LOW_AUTO_BET_KUPON W APP 20 PLN 0-2 DEPO DAY7_DAILY"
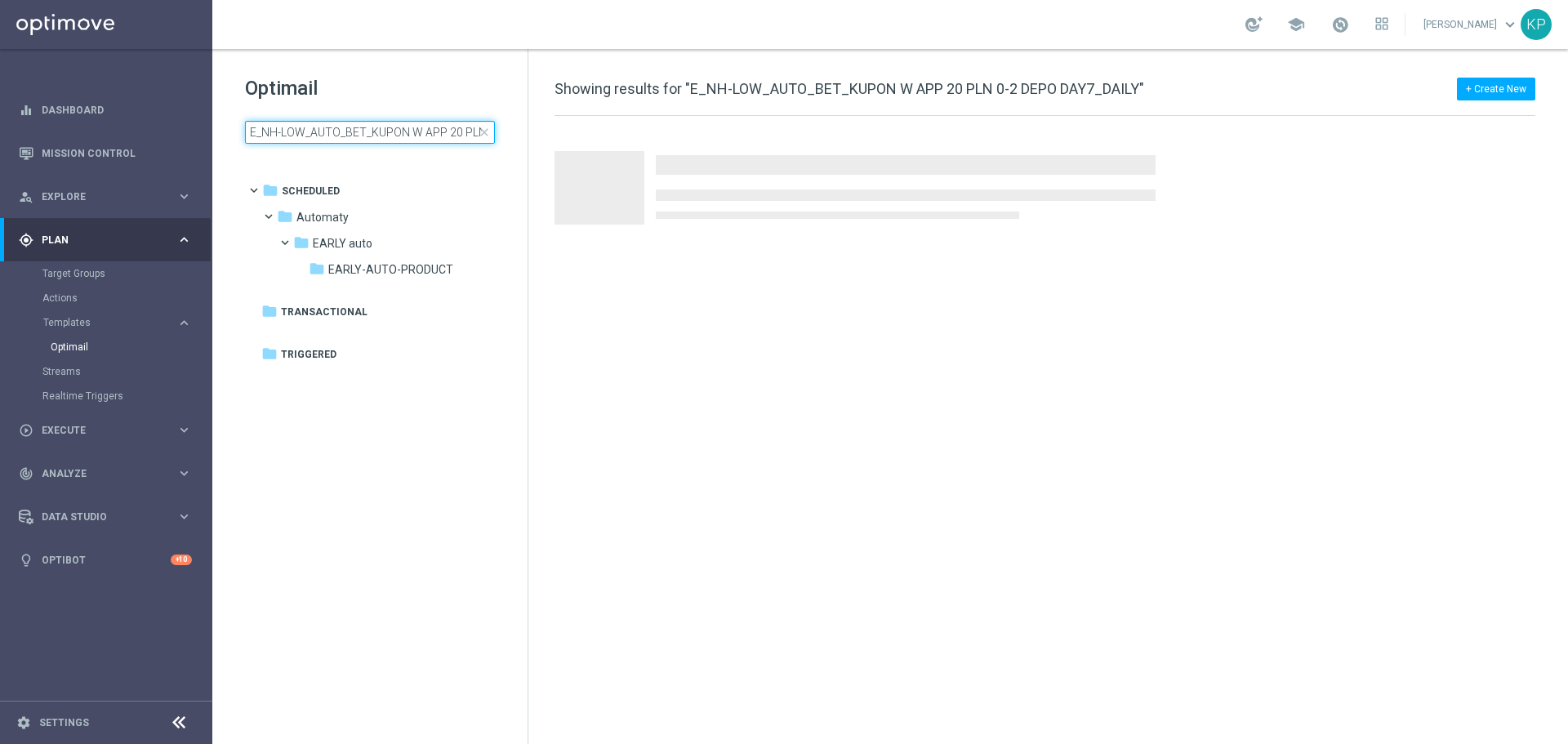
scroll to position [0, 115]
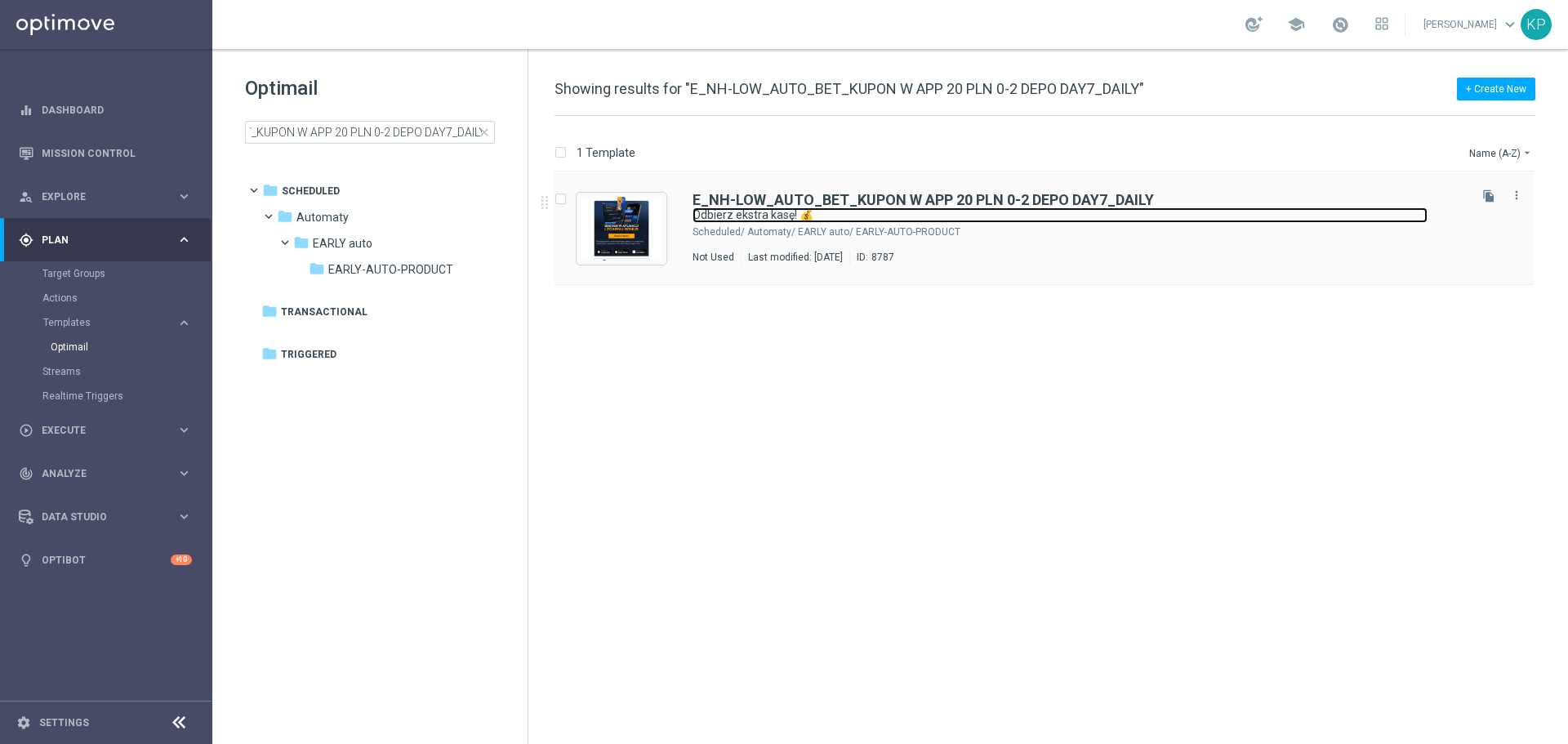
click at [893, 219] on link "Odbierz ekstra kasę! 💰" at bounding box center [1059, 216] width 735 height 16
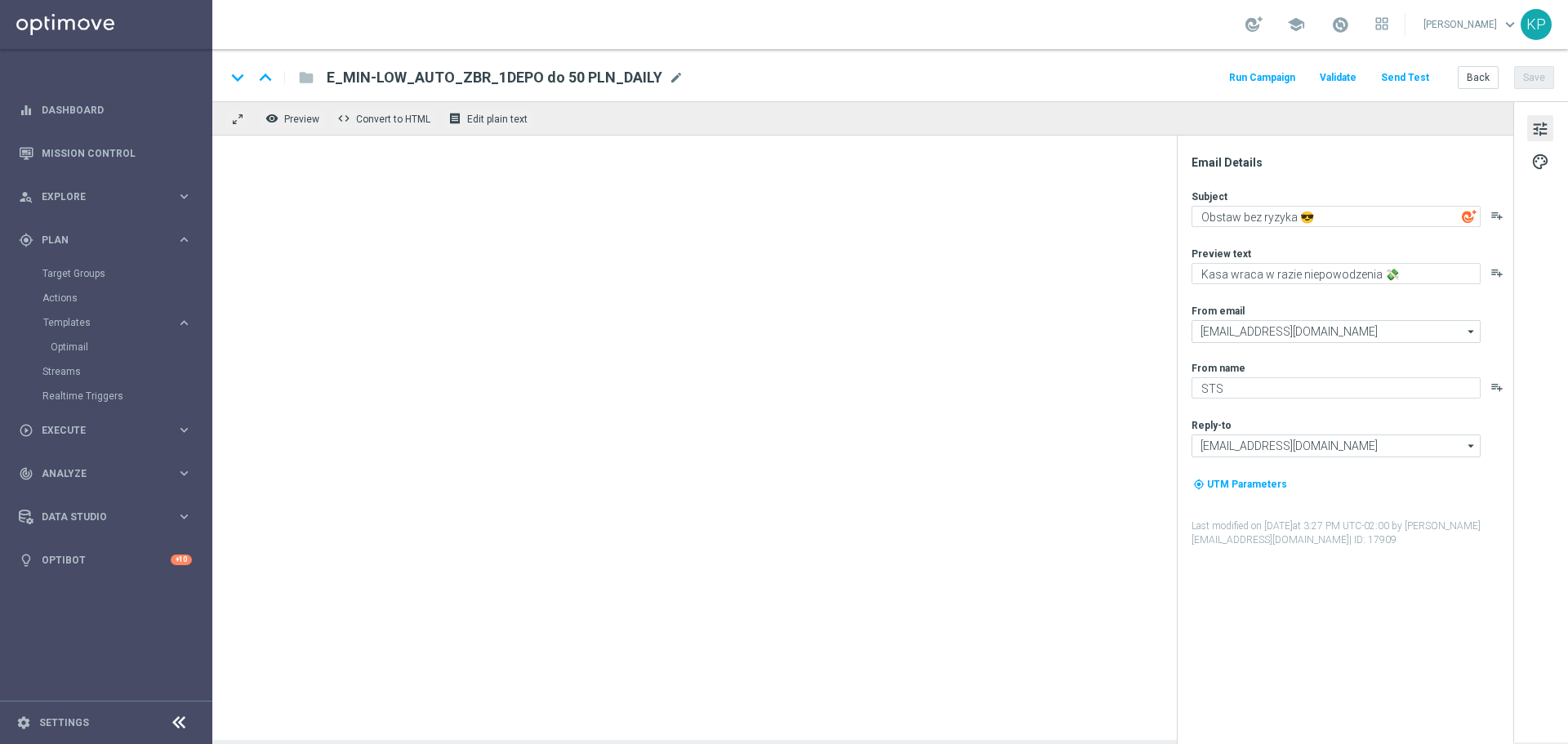
type textarea "Odbierz ekstra kasę! 💰"
type textarea "Obstaw w aplikacji i zgarnij bonus 📲"
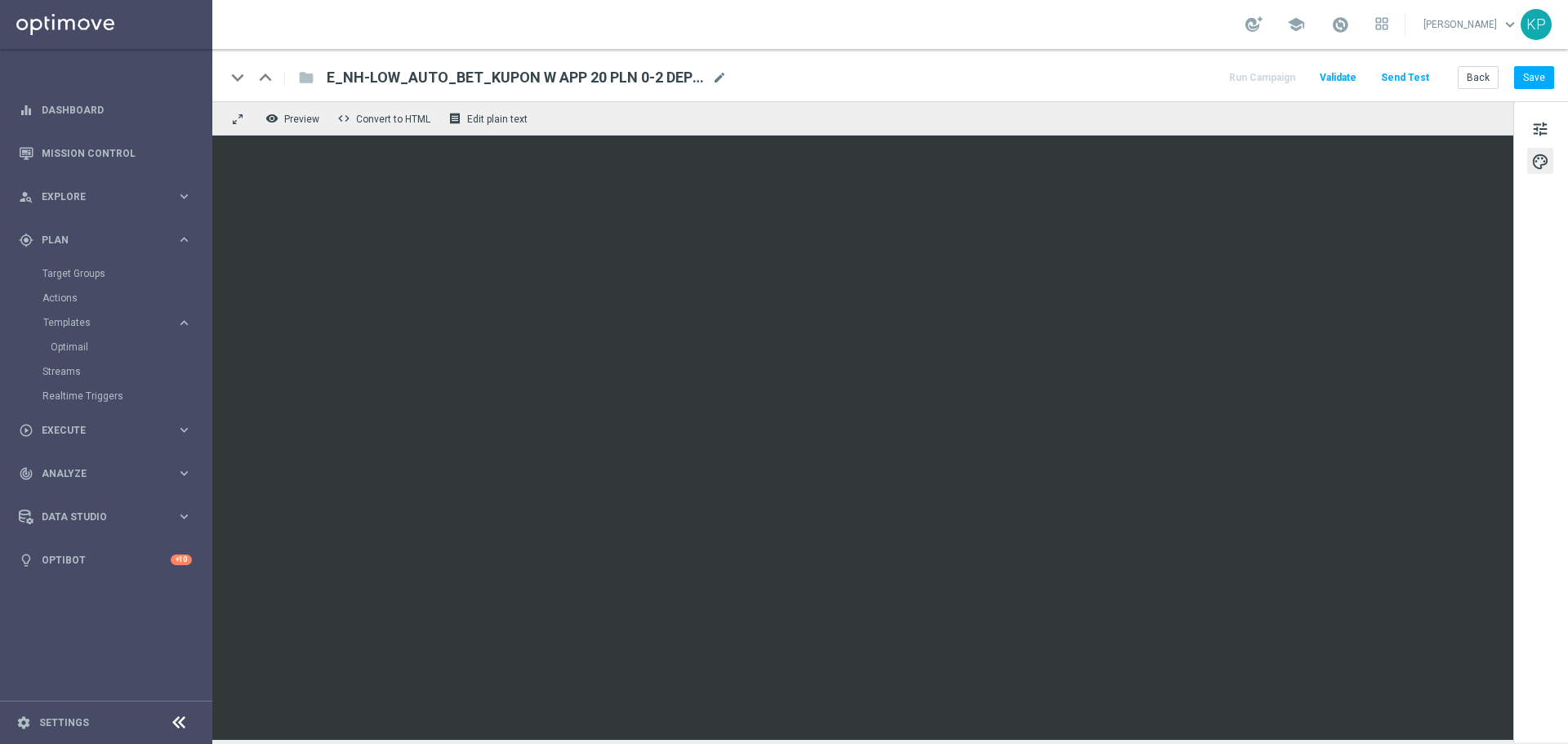
click at [1512, 77] on div "Back Save" at bounding box center [1506, 78] width 96 height 23
click at [1519, 77] on button "Save" at bounding box center [1534, 78] width 40 height 23
click at [1487, 70] on button "Back" at bounding box center [1479, 78] width 41 height 23
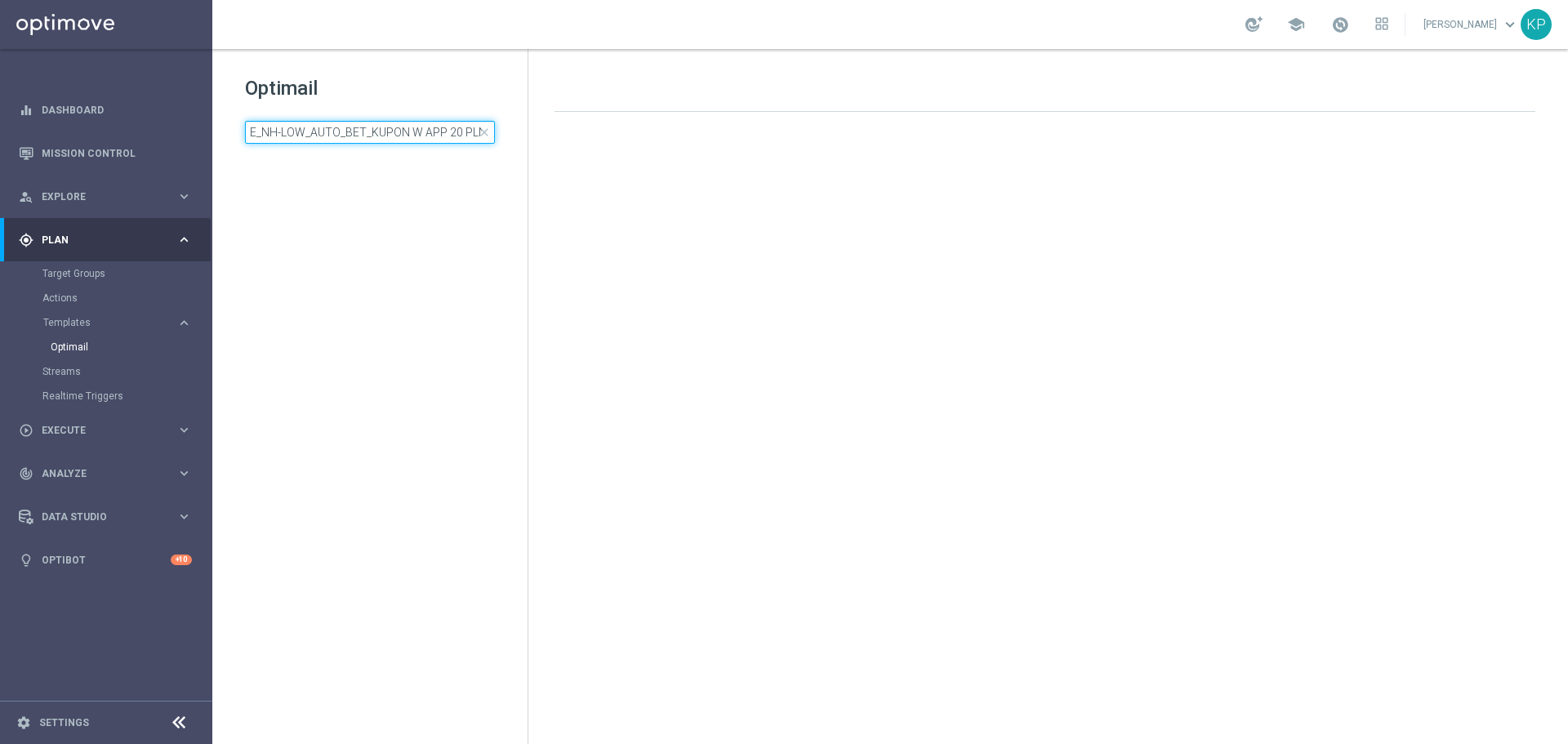
click at [324, 134] on input "E_NH-LOW_AUTO_BET_KUPON W APP 20 PLN 0-2 DEPO DAY7_DAILY" at bounding box center [370, 133] width 250 height 23
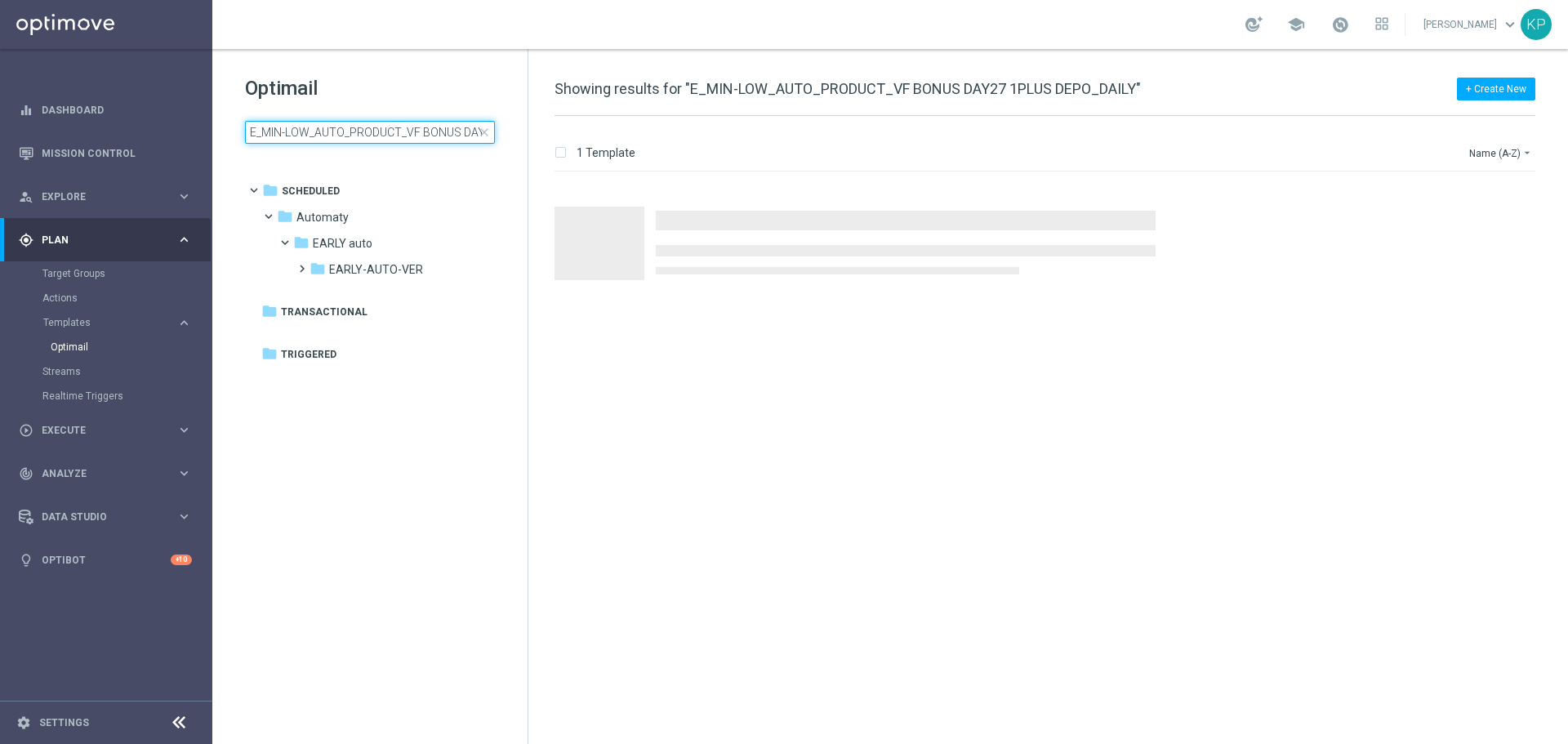
scroll to position [0, 113]
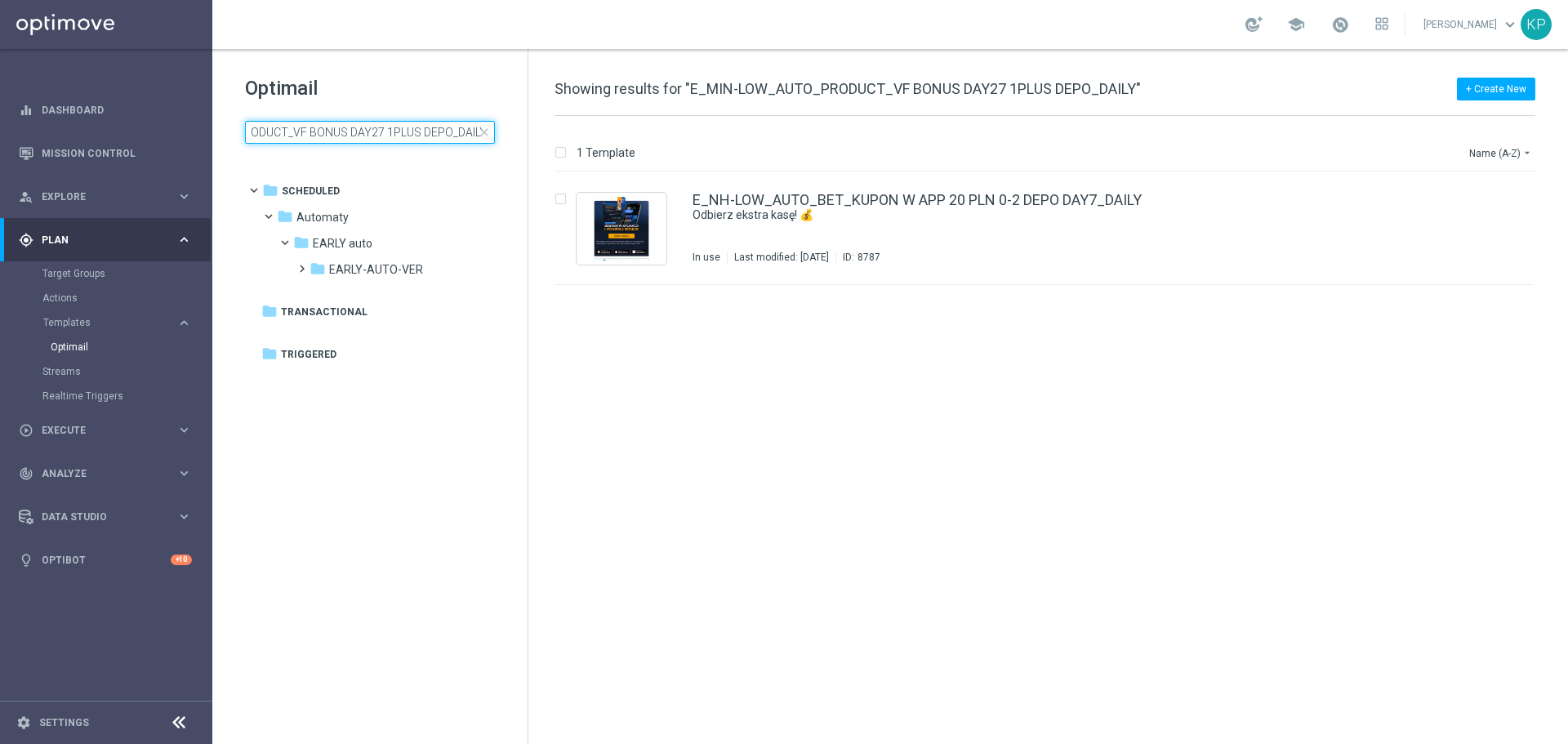
type input "E_MIN-LOW_AUTO_PRODUCT_VF BONUS DAY27 1PLUS DEPO_DAILY"
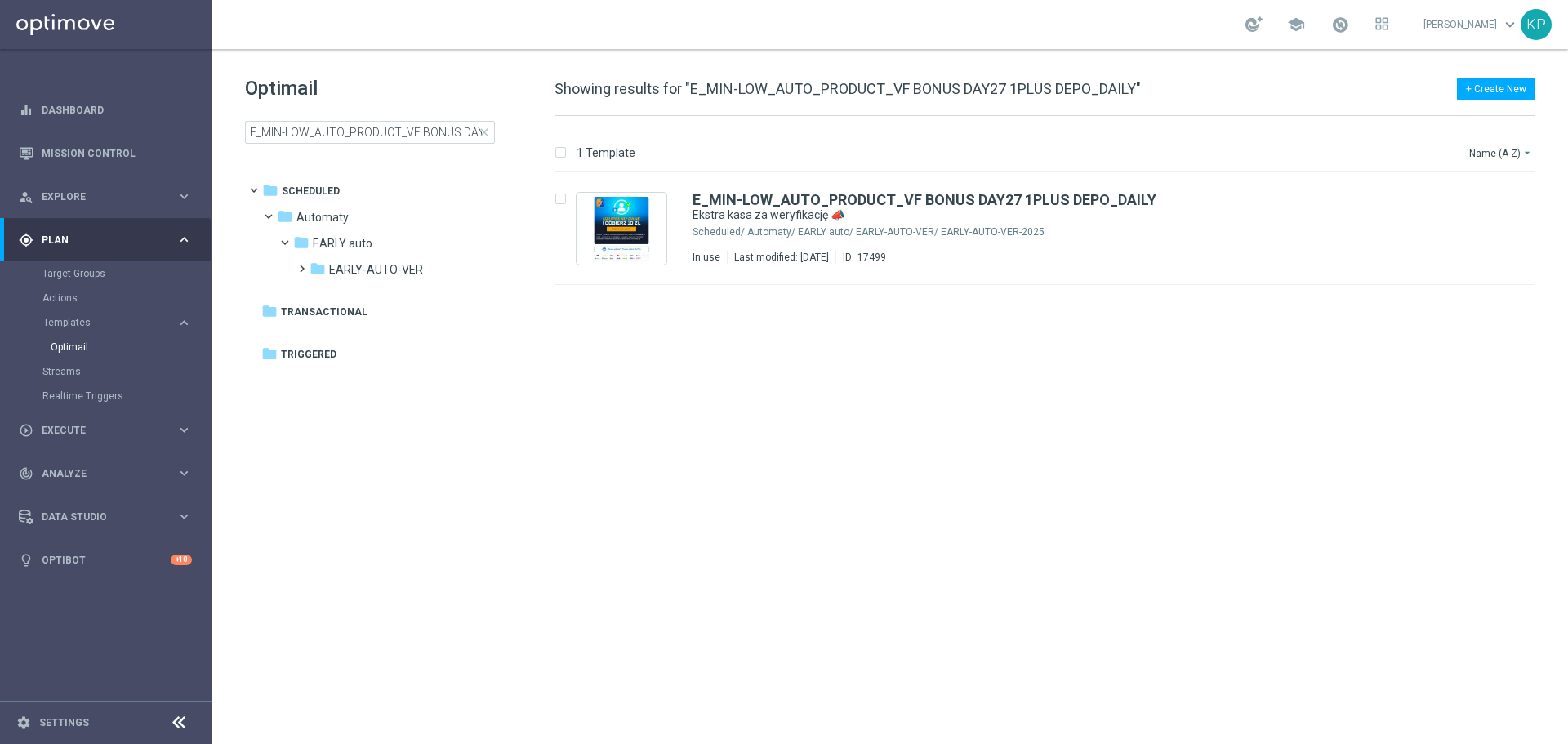
click at [1058, 27] on div "school [PERSON_NAME] keyboard_arrow_down KP" at bounding box center [890, 24] width 1356 height 49
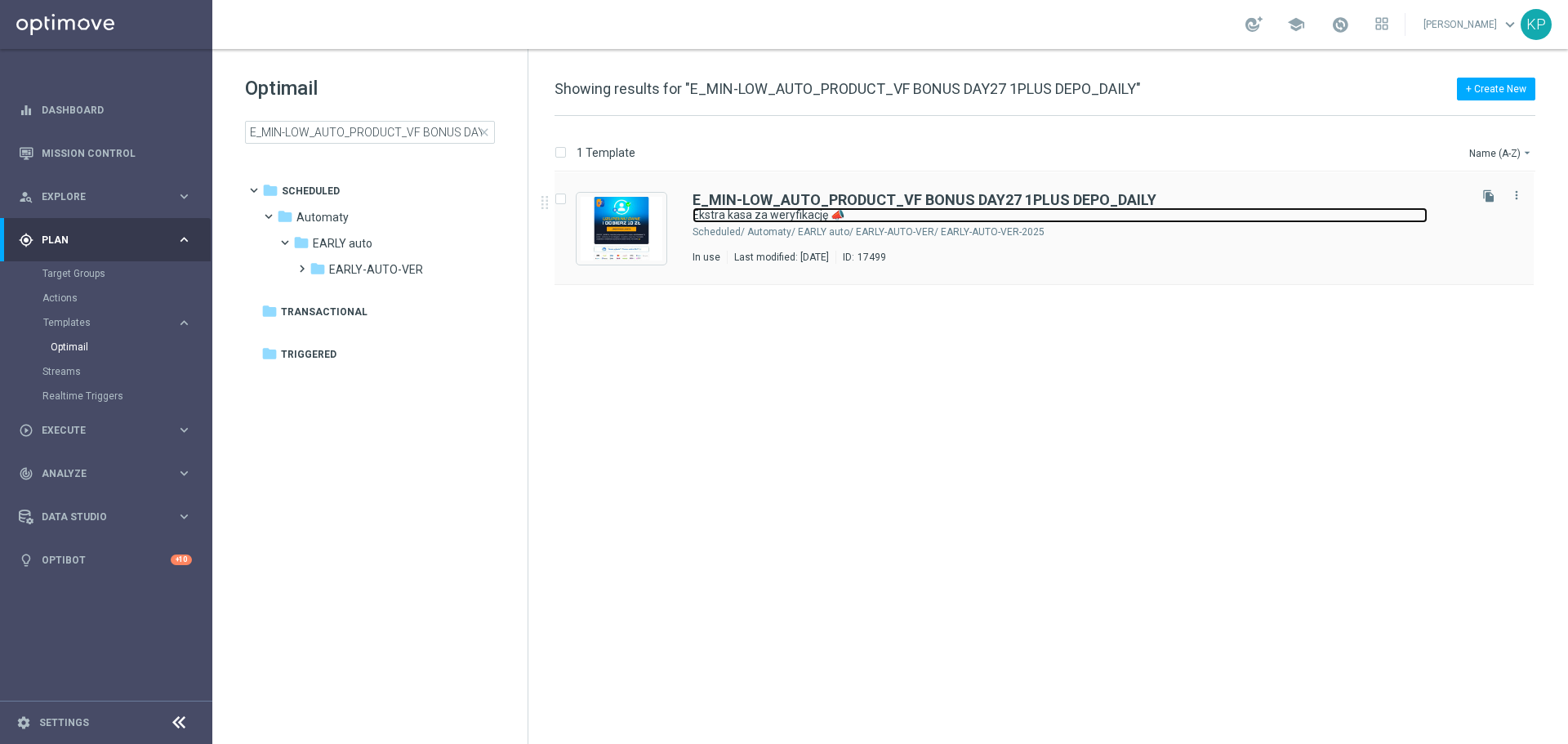
click at [894, 222] on link "Ekstra kasa za weryfikację 📣" at bounding box center [1059, 216] width 735 height 16
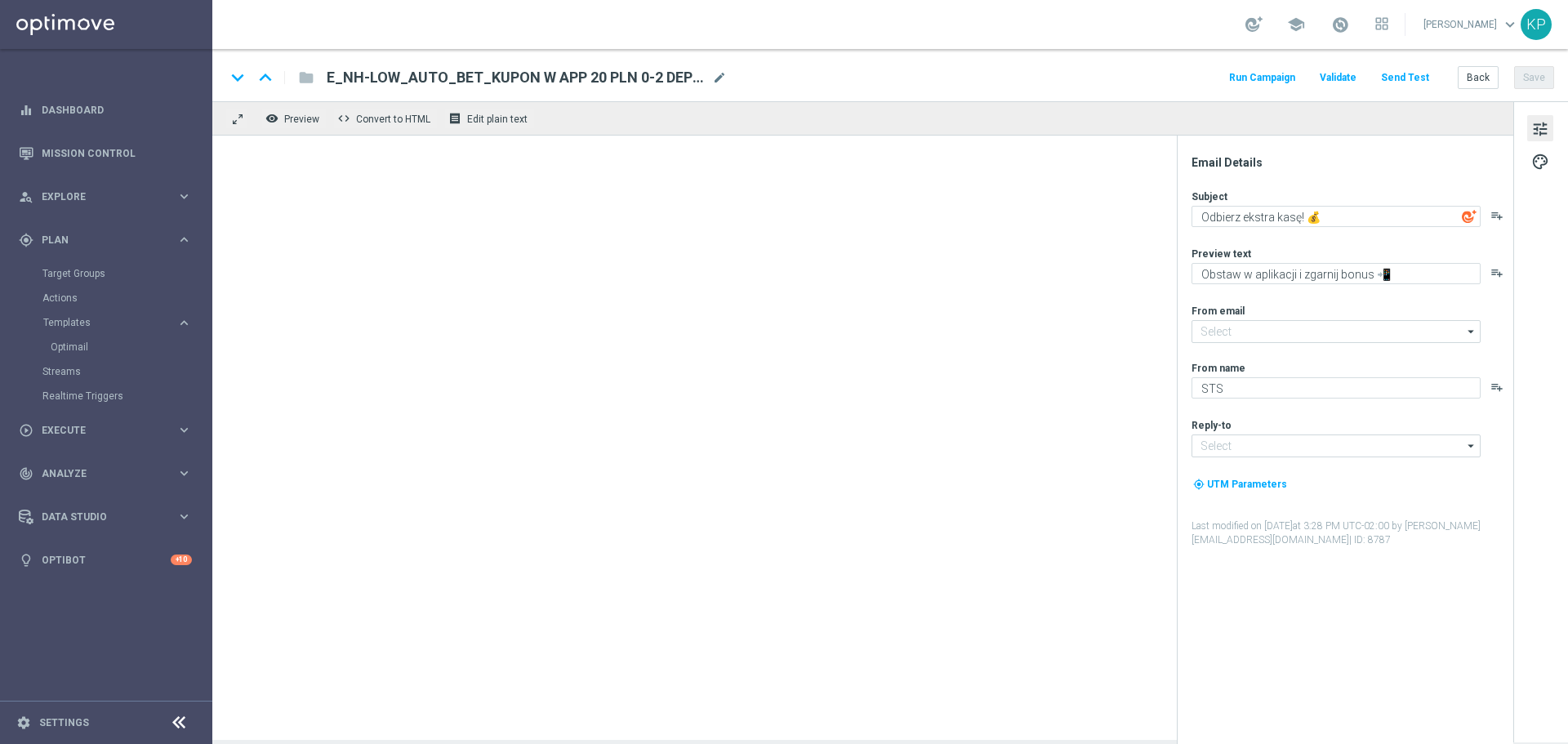
type input "[EMAIL_ADDRESS][DOMAIN_NAME]"
type textarea "Ekstra kasa za weryfikację 📣"
type textarea "Uzupełnij dane i odbierz bonus 💰➡️"
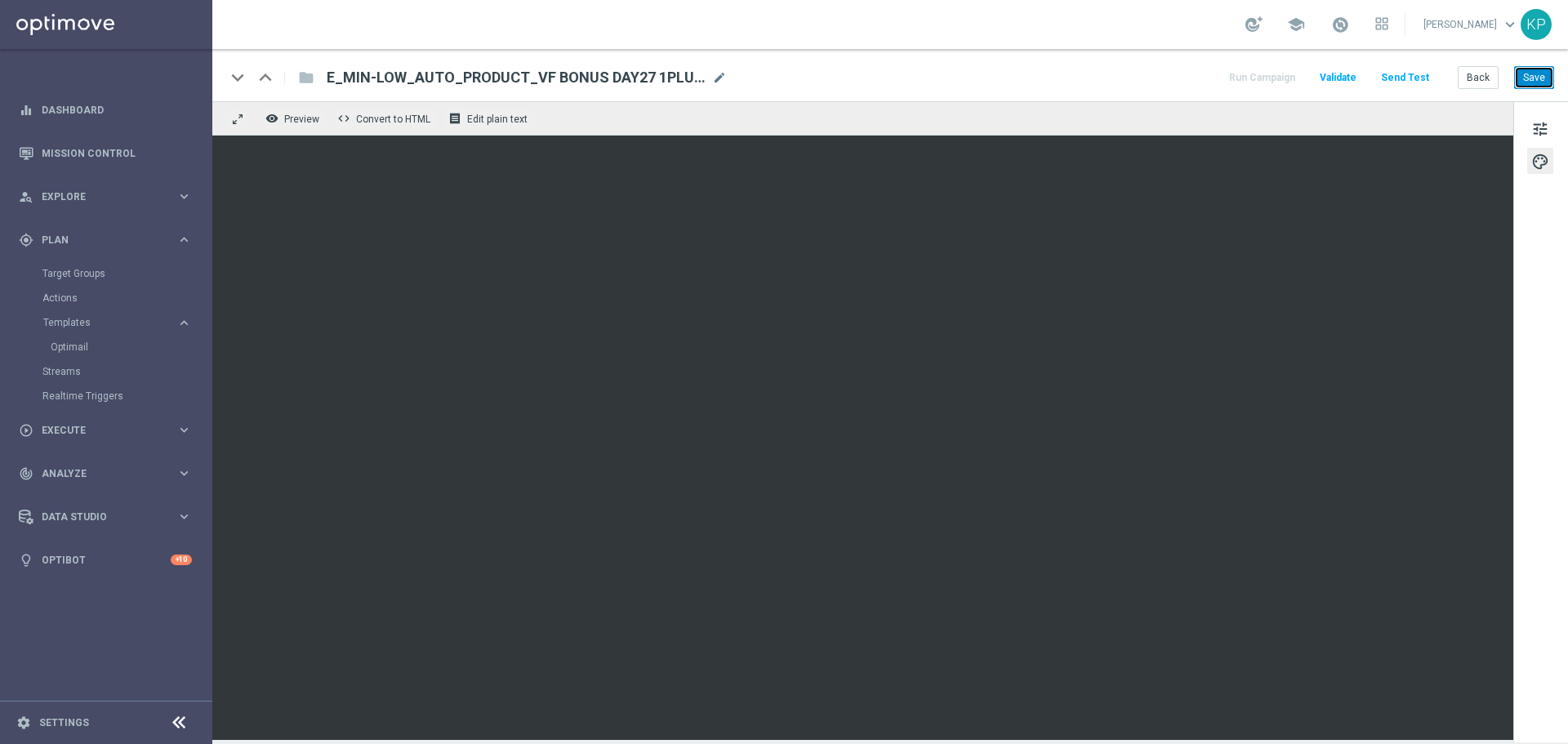
click at [1537, 85] on button "Save" at bounding box center [1534, 78] width 40 height 23
click at [1477, 73] on button "Back" at bounding box center [1479, 78] width 41 height 23
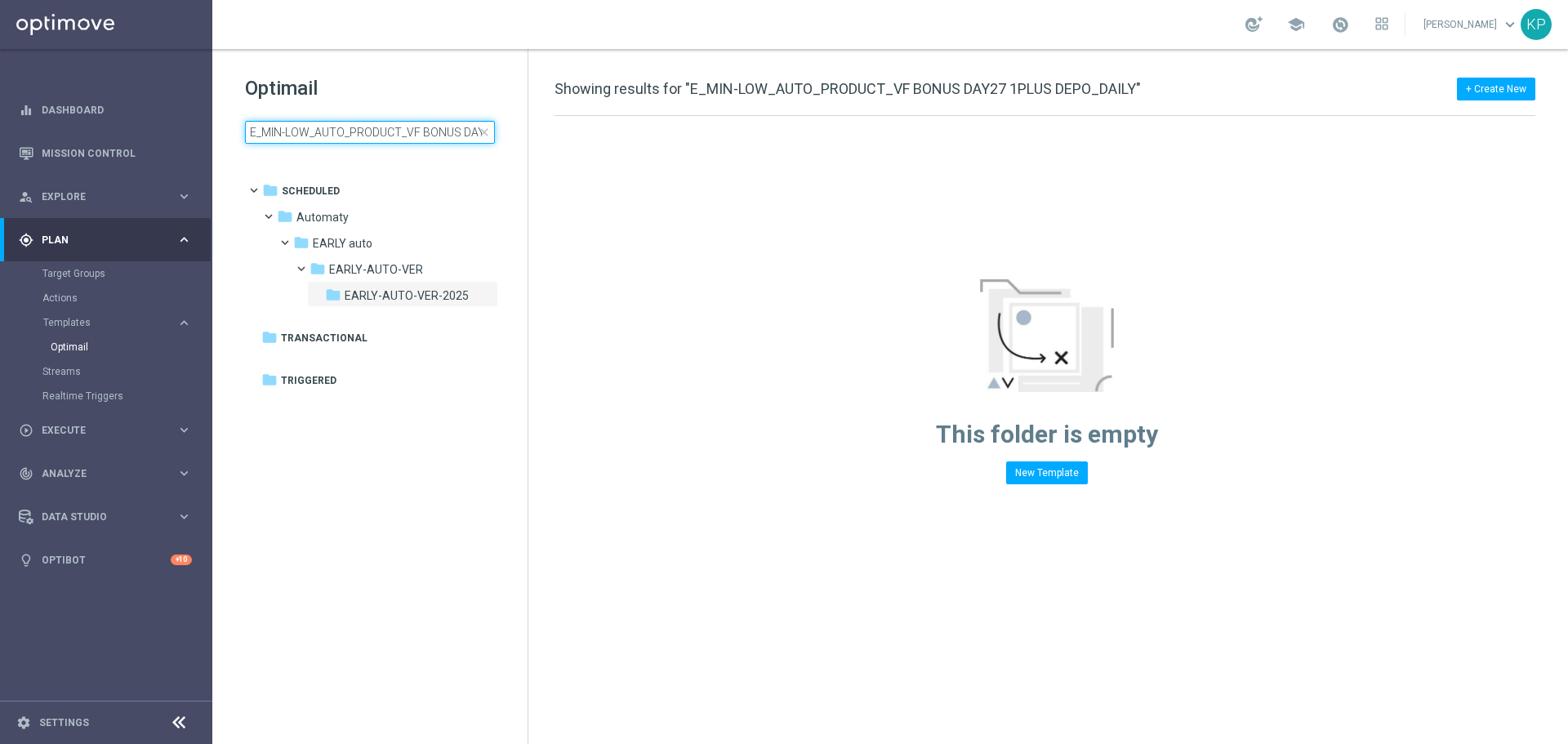
click at [398, 129] on input "E_MIN-LOW_AUTO_PRODUCT_VF BONUS DAY27 1PLUS DEPO_DAILY" at bounding box center [370, 133] width 250 height 23
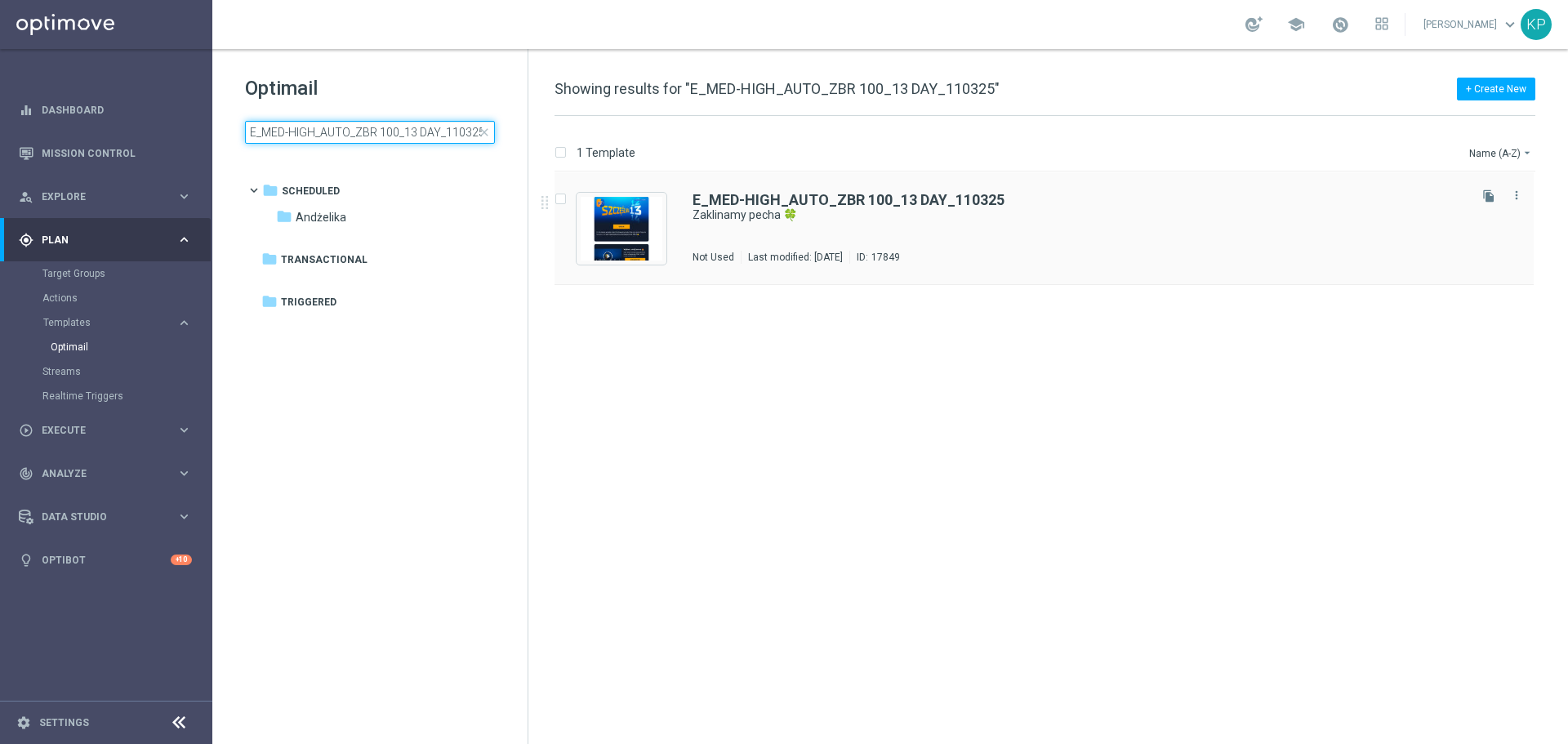
type input "E_MED-HIGH_AUTO_ZBR 100_13 DAY_110325"
click at [997, 233] on div "E_MED-HIGH_AUTO_ZBR 100_13 DAY_110325 Zaklinamy pecha 🍀 Not Used Last modified:…" at bounding box center [1079, 228] width 773 height 71
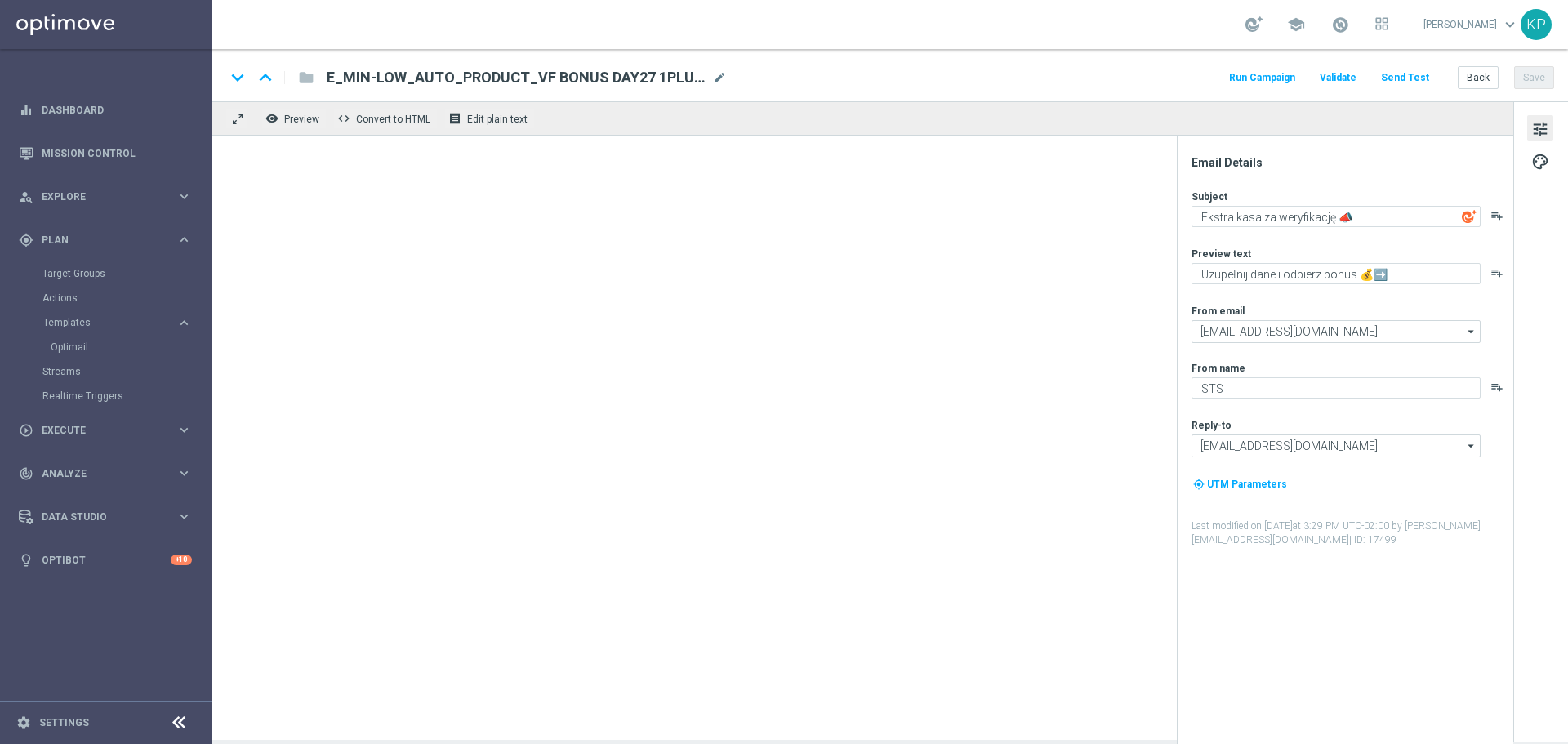
type textarea "Zaklinamy pecha 🍀"
type textarea "Odpalamy zakład bez ryzyka do 100 zł 🔥"
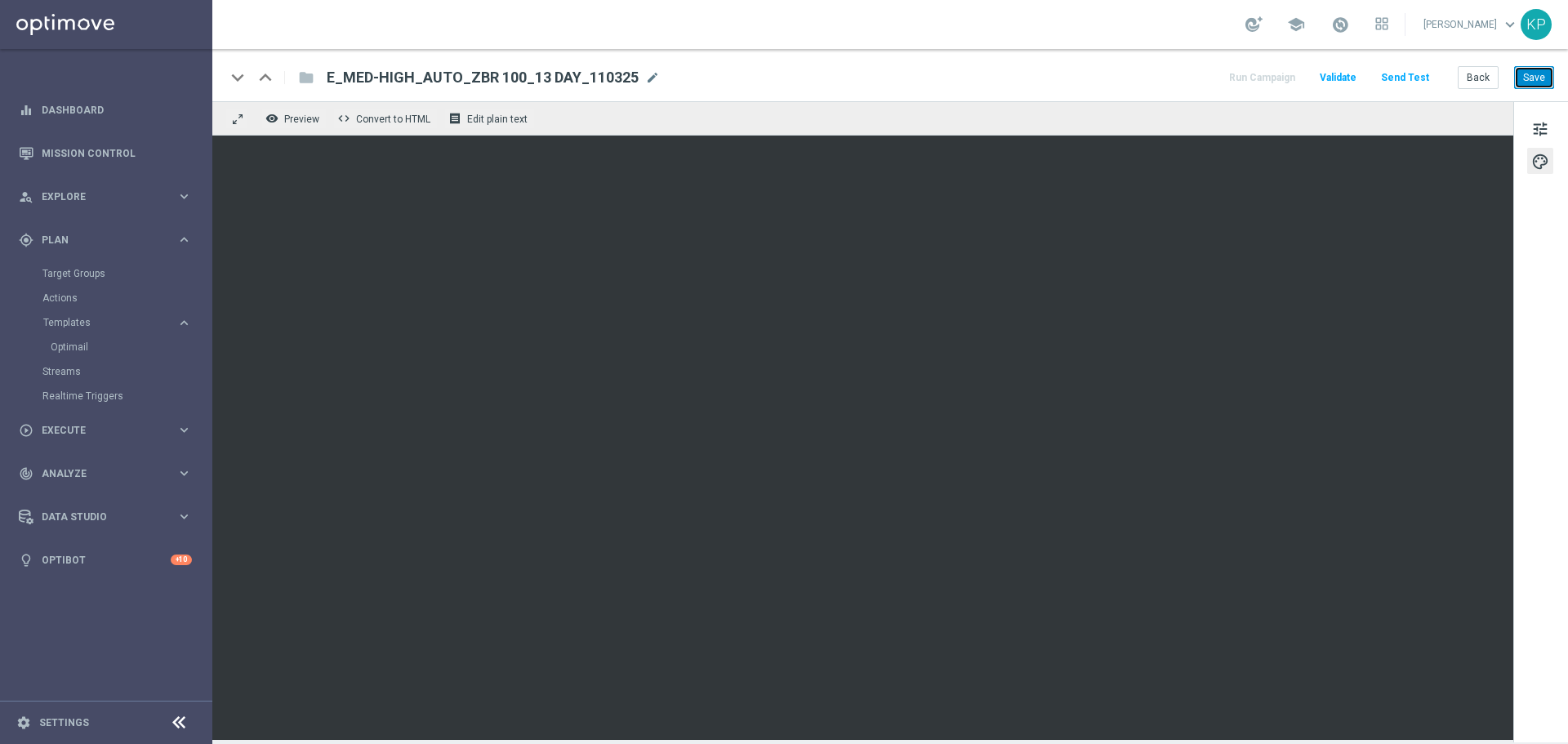
click at [1532, 82] on button "Save" at bounding box center [1534, 78] width 40 height 23
click at [1468, 68] on button "Back" at bounding box center [1479, 78] width 41 height 23
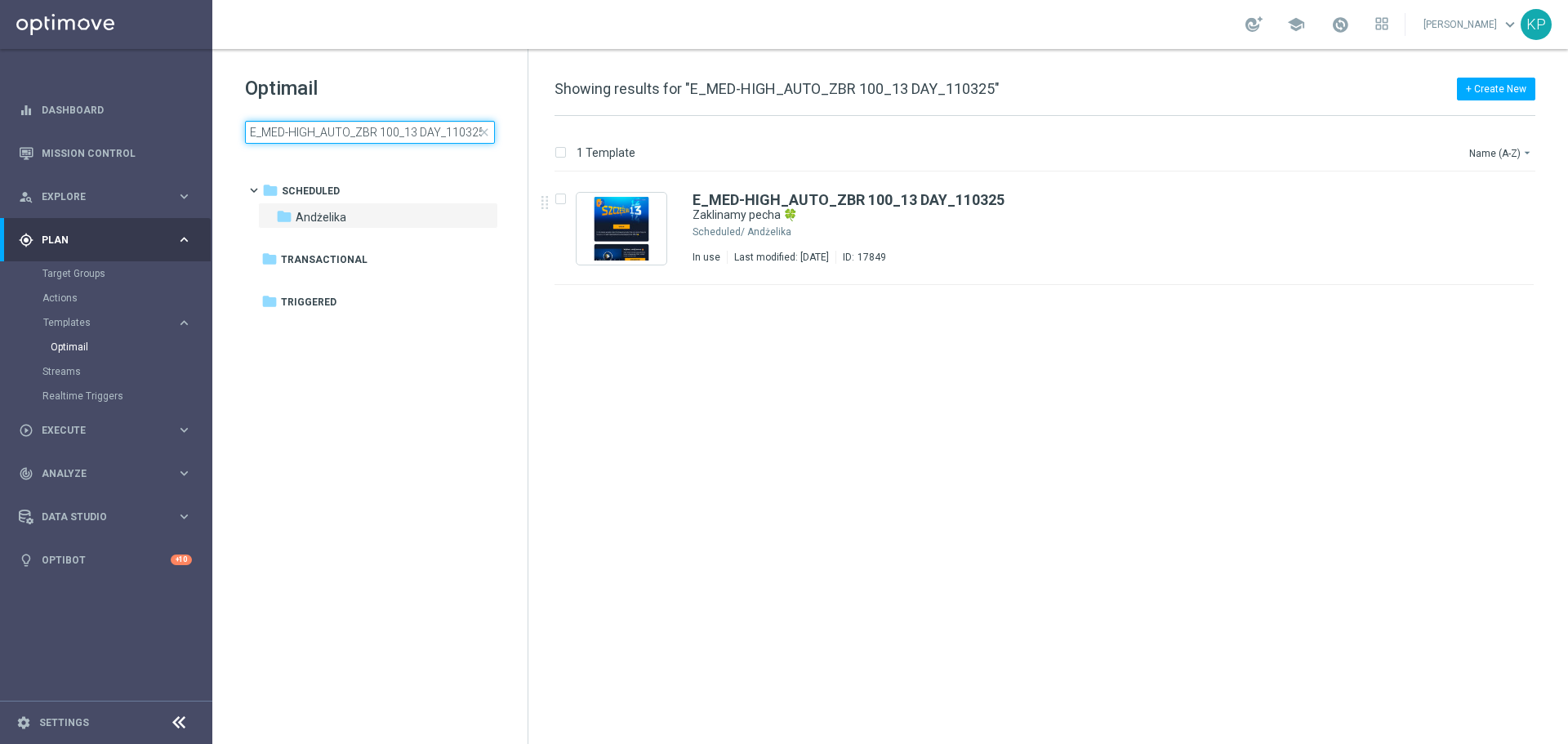
click at [369, 135] on input "E_MED-HIGH_AUTO_ZBR 100_13 DAY_110325" at bounding box center [370, 133] width 250 height 23
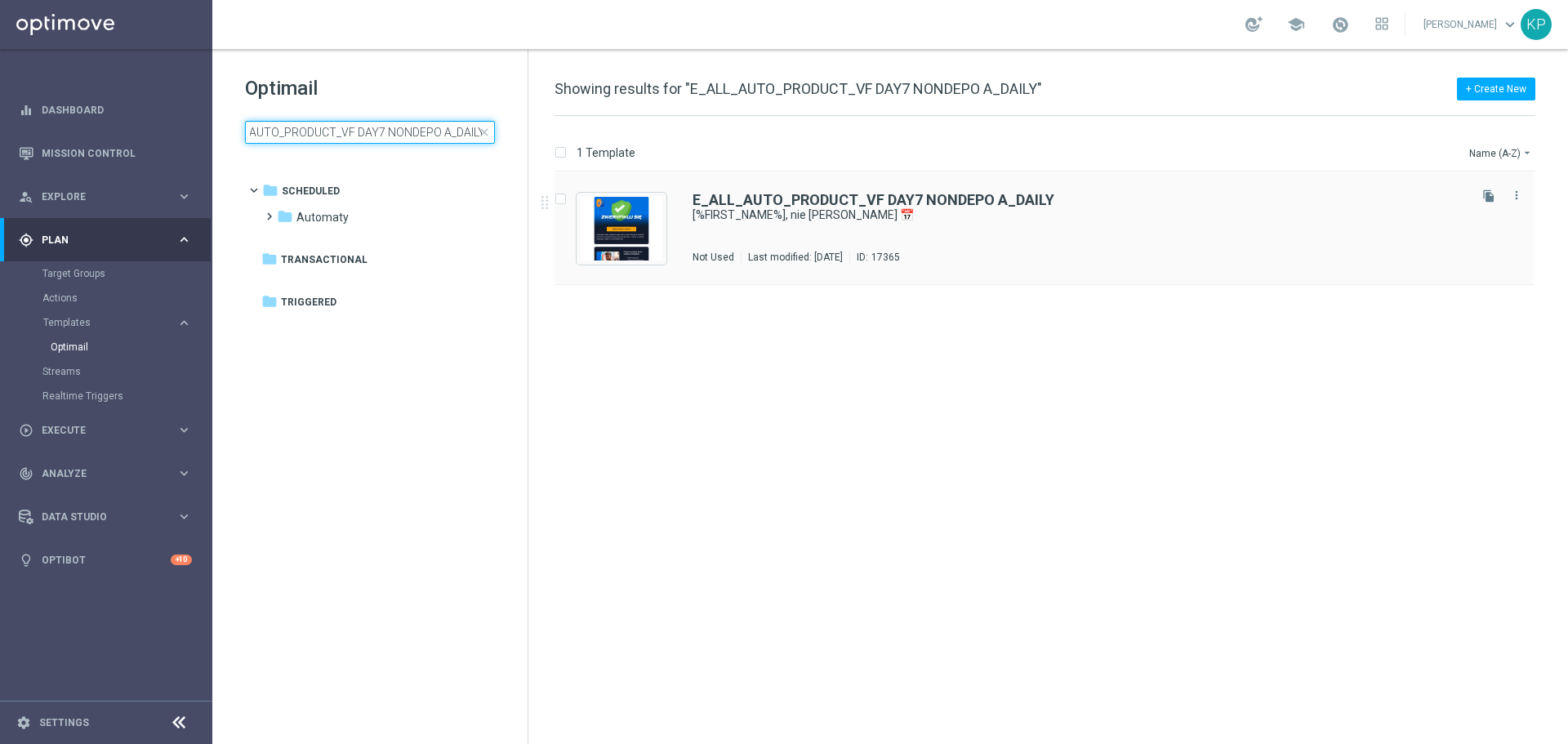
type input "E_ALL_AUTO_PRODUCT_VF DAY7 NONDEPO A_DAILY"
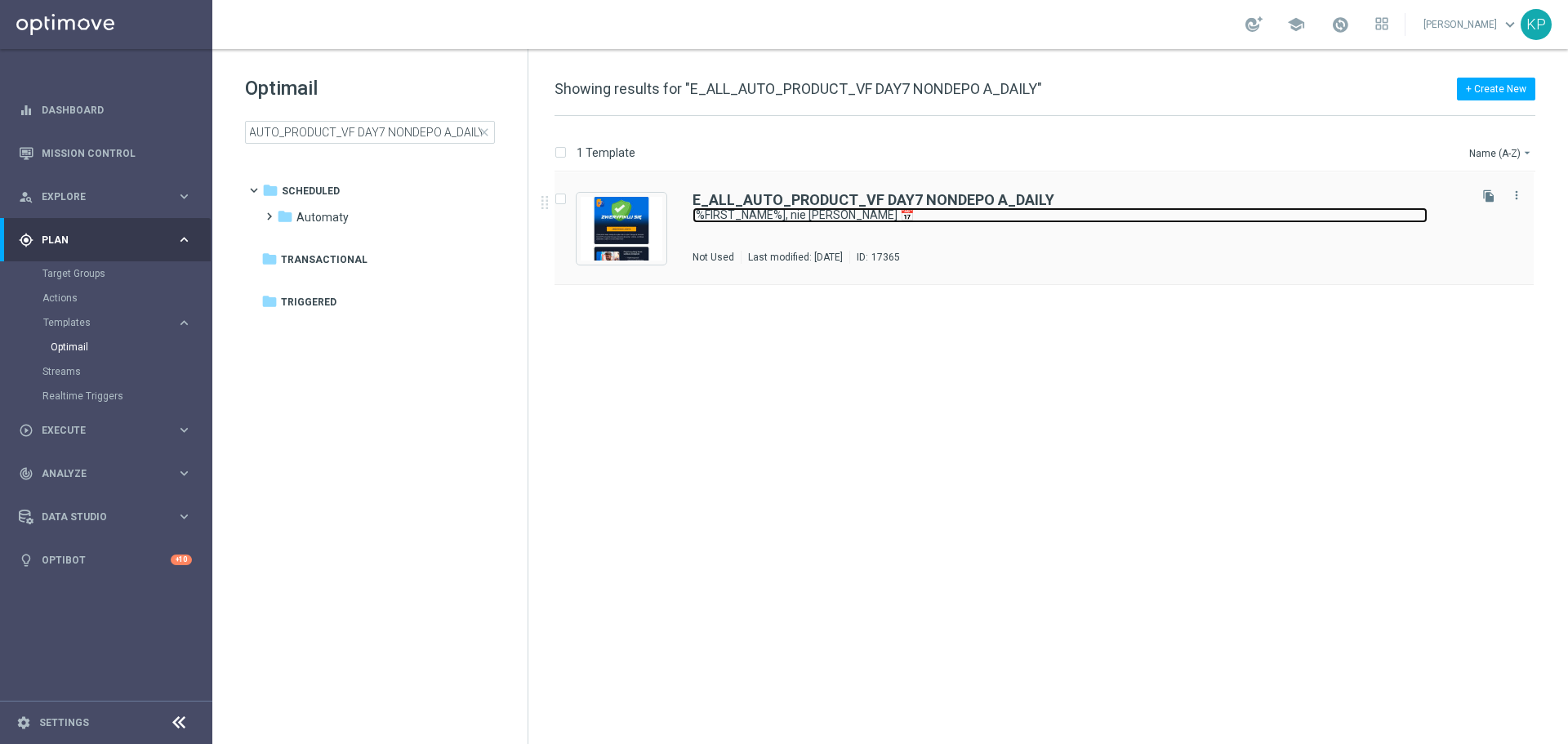
click at [833, 222] on link "[%FIRST_NAME%], nie czekaj 📅" at bounding box center [1059, 216] width 735 height 16
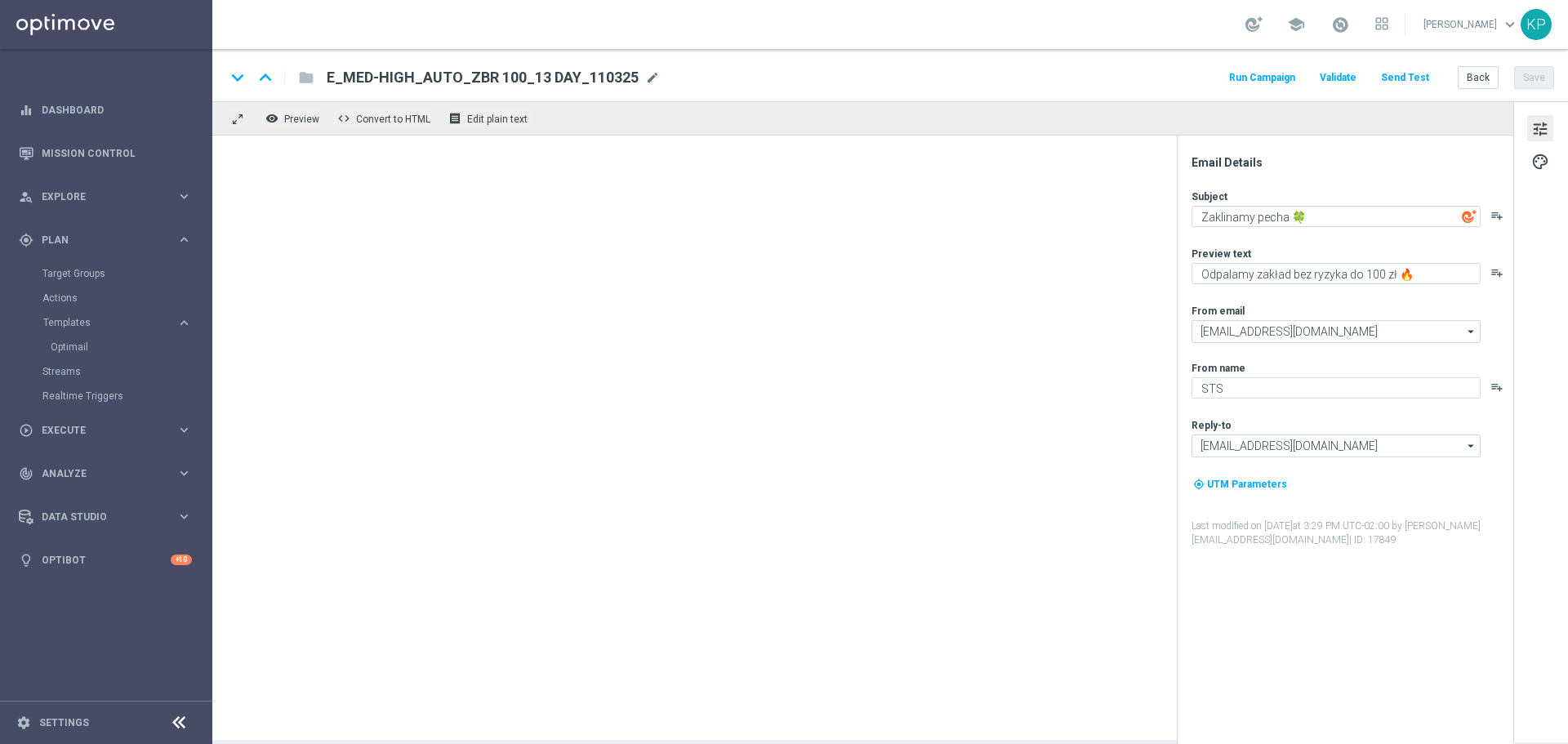
type textarea "[%FIRST_NAME%], nie czekaj 📅"
type textarea "Uzupełnij dane i zyskaj konto stałe ➡️"
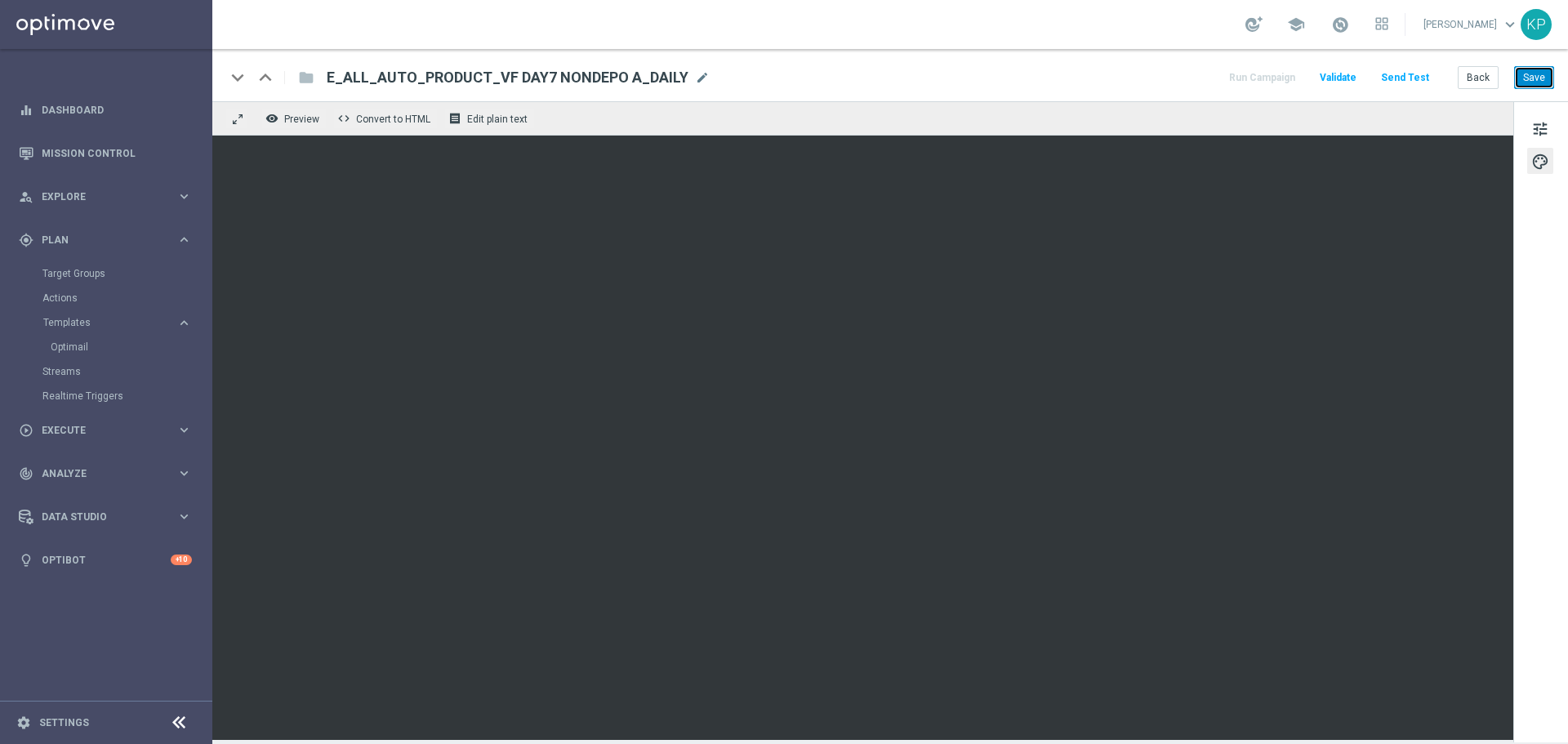
click at [1527, 86] on button "Save" at bounding box center [1534, 78] width 40 height 23
click at [1480, 77] on button "Back" at bounding box center [1479, 78] width 41 height 23
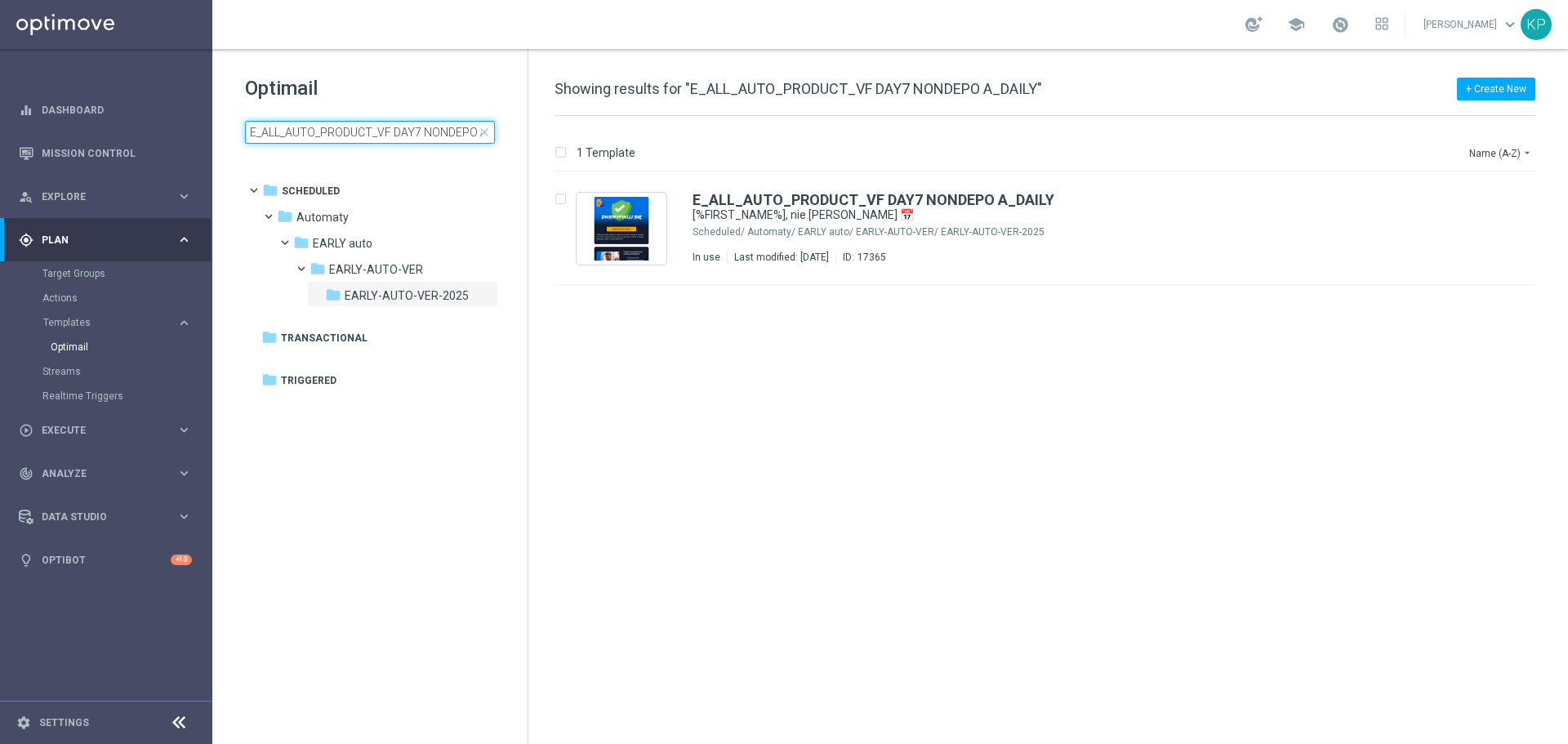
click at [436, 124] on input "E_ALL_AUTO_PRODUCT_VF DAY7 NONDEPO A_DAILY" at bounding box center [370, 133] width 250 height 23
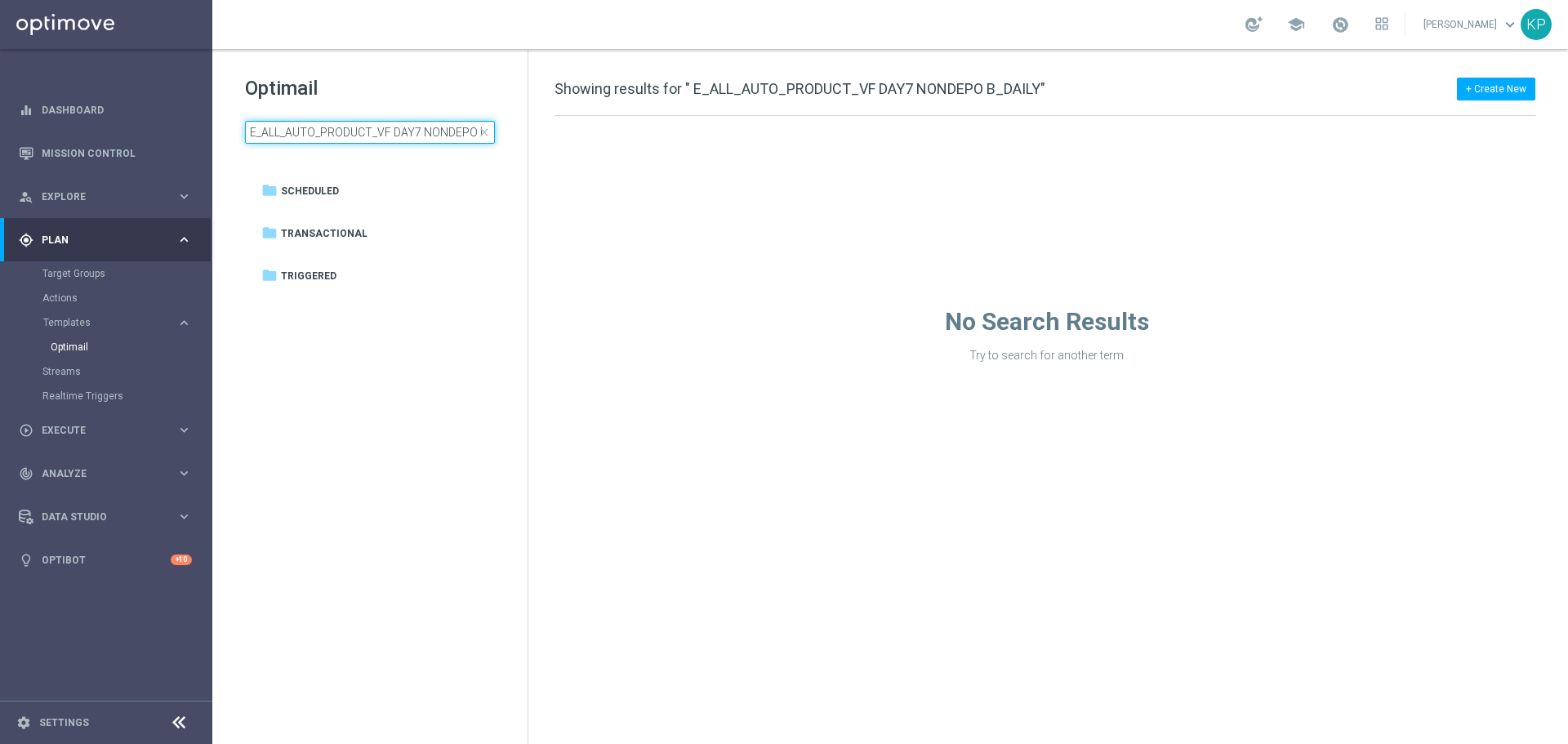
click at [433, 137] on input "E_ALL_AUTO_PRODUCT_VF DAY7 NONDEPO B_DAILY" at bounding box center [370, 133] width 250 height 23
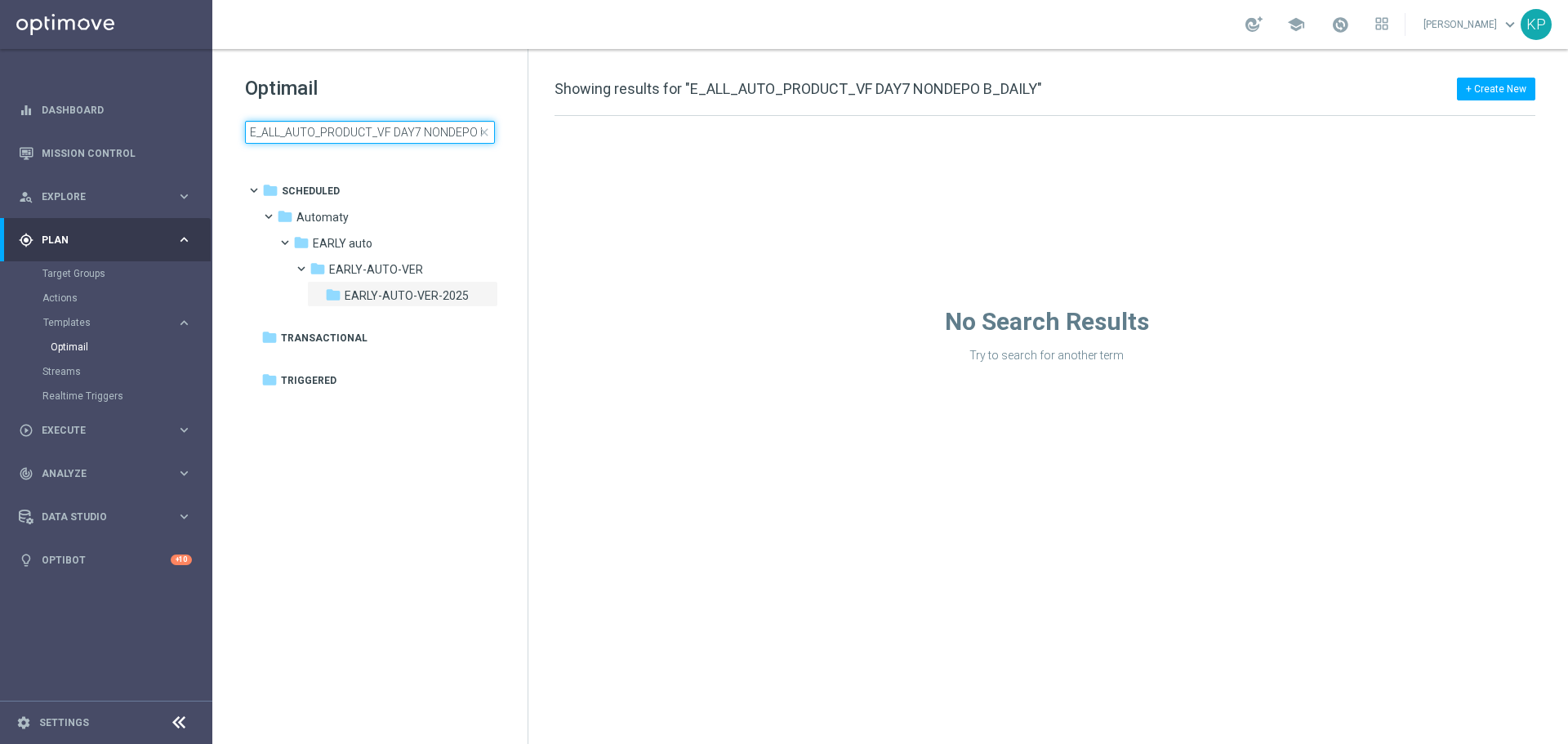
scroll to position [0, 36]
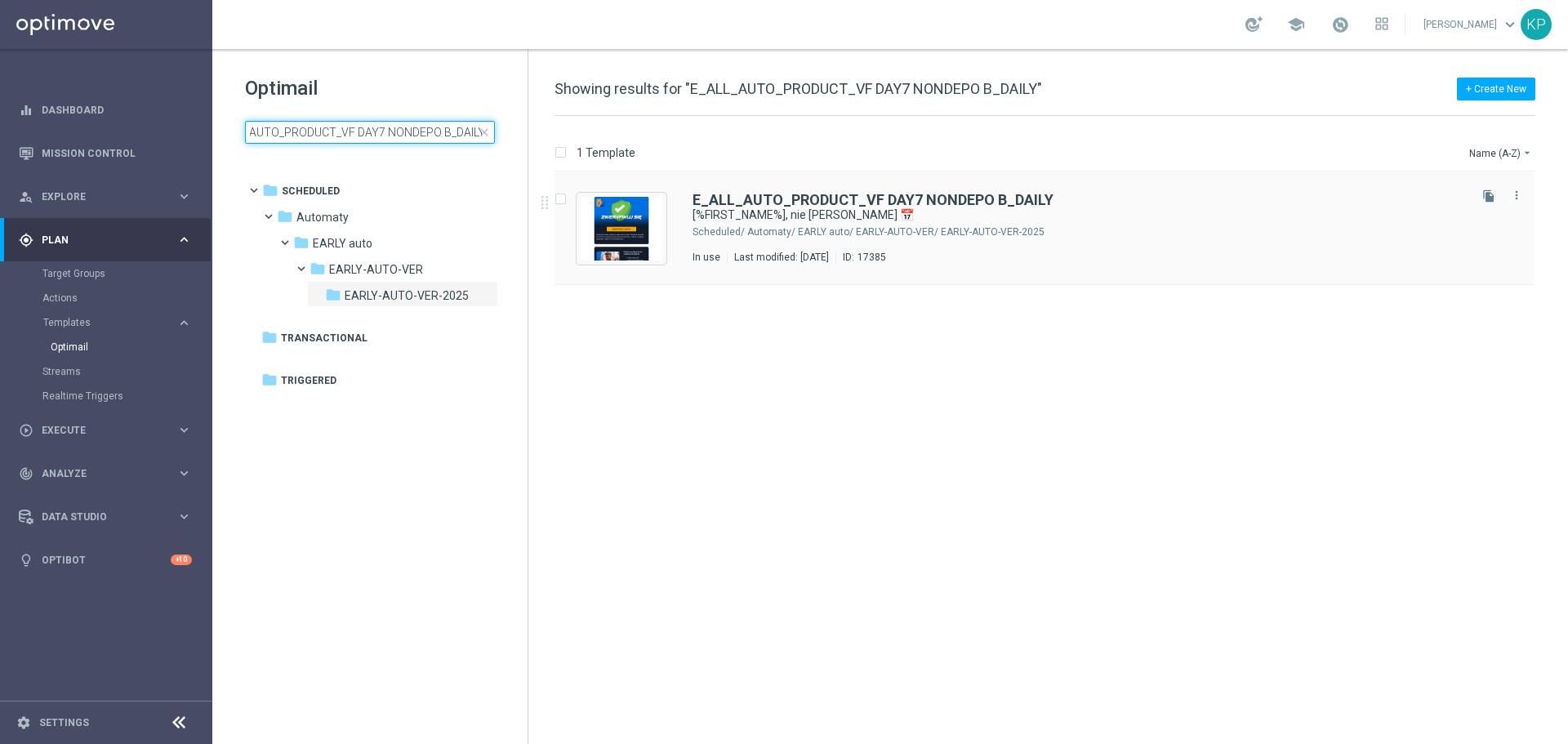
type input "E_ALL_AUTO_PRODUCT_VF DAY7 NONDEPO B_DAILY"
click at [816, 229] on div "Automaty/ EARLY auto/ EARLY-AUTO-VER/ EARLY-AUTO-VER-2025" at bounding box center [1106, 232] width 718 height 13
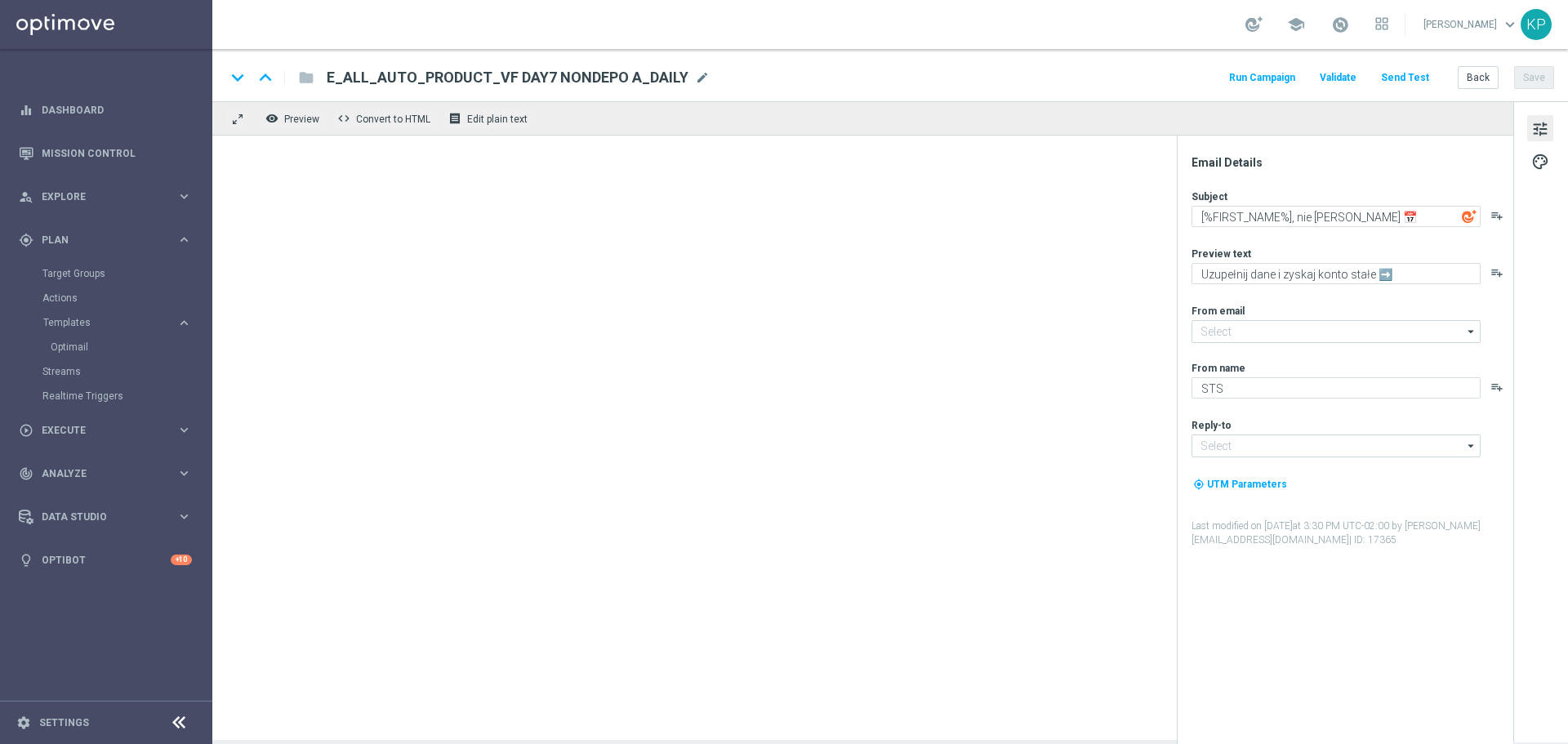
type input "[EMAIL_ADDRESS][DOMAIN_NAME]"
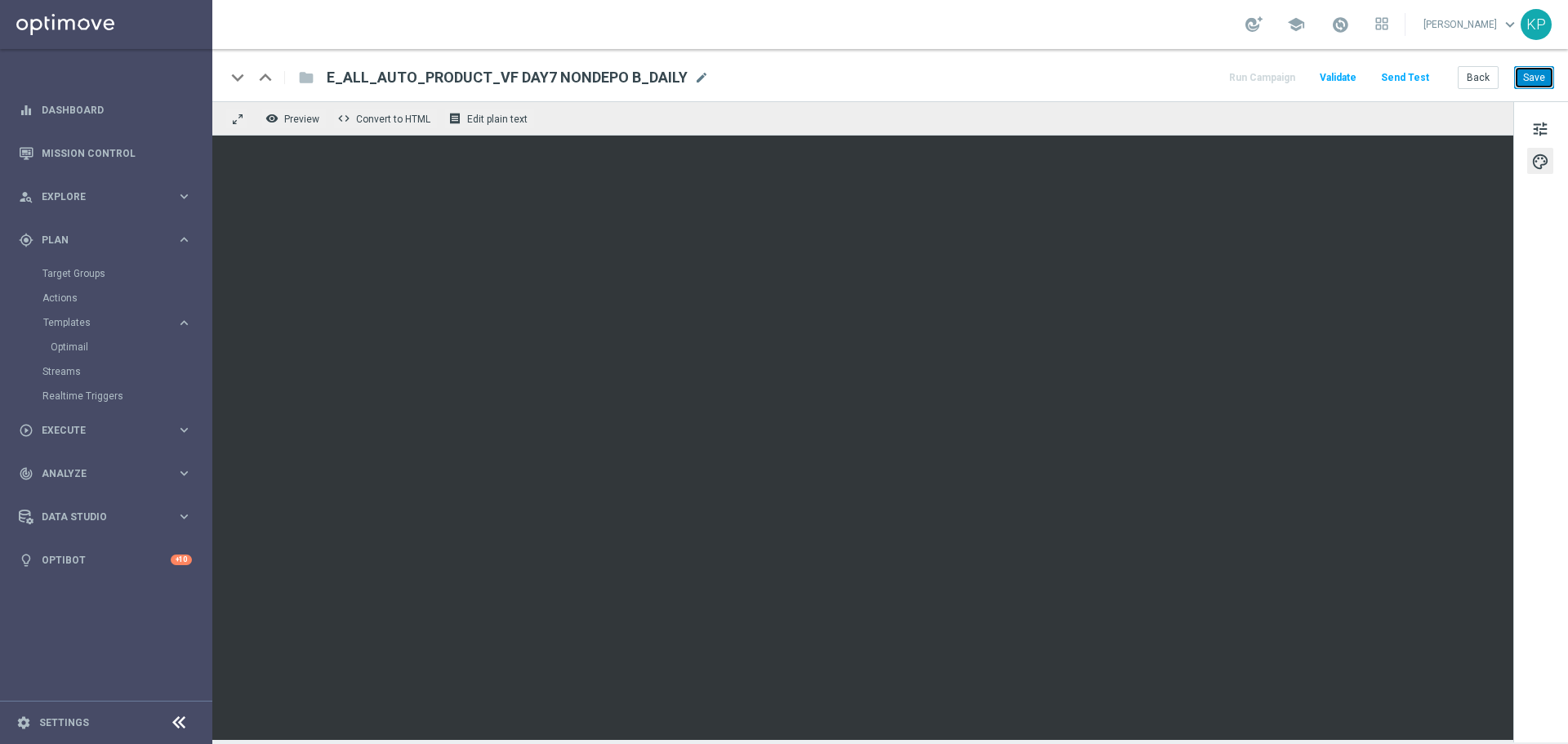
click at [1534, 75] on button "Save" at bounding box center [1534, 78] width 40 height 23
click at [1468, 75] on button "Back" at bounding box center [1479, 78] width 41 height 23
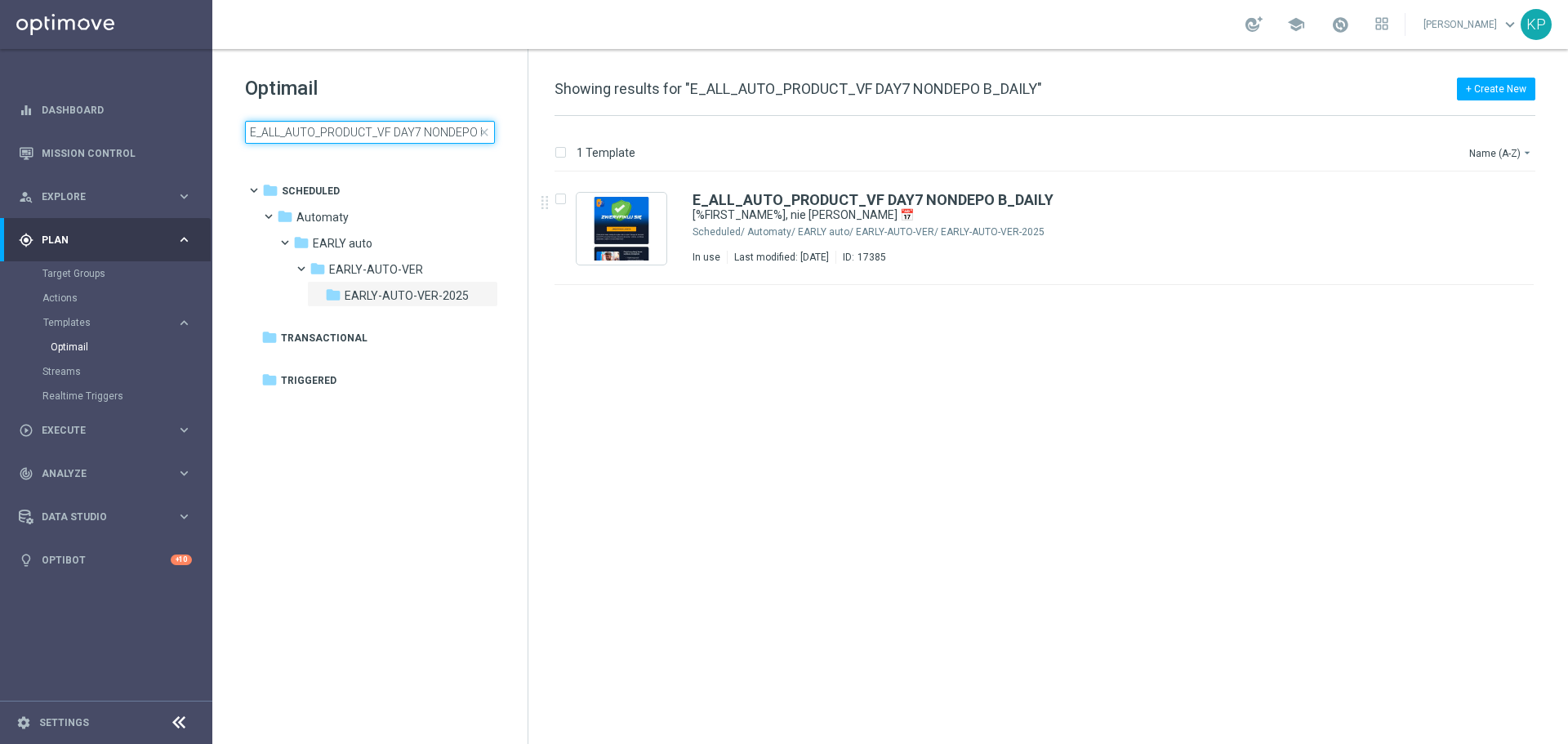
click at [438, 139] on input "E_ALL_AUTO_PRODUCT_VF DAY7 NONDEPO B_DAILY" at bounding box center [370, 133] width 250 height 23
type input "E_MIN-LOW_AUTO_PRODUCT_VF DAY15 1PLUS DEPO B_DAILY"
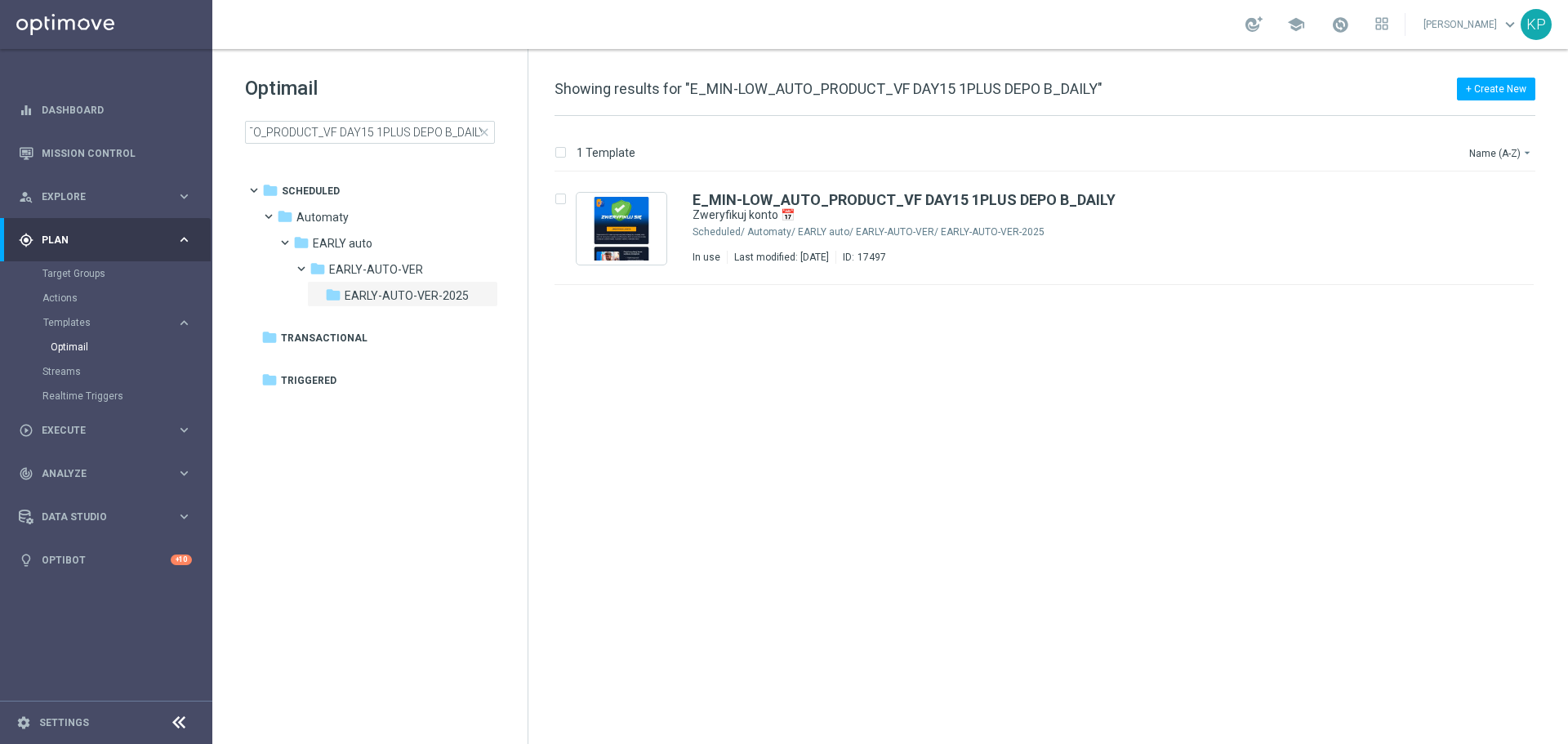
click at [853, 33] on div "school [PERSON_NAME] keyboard_arrow_down KP" at bounding box center [890, 24] width 1356 height 49
click at [868, 230] on div "Automaty/ EARLY auto/ EARLY-AUTO-VER/ EARLY-AUTO-VER-2025" at bounding box center [1106, 232] width 718 height 13
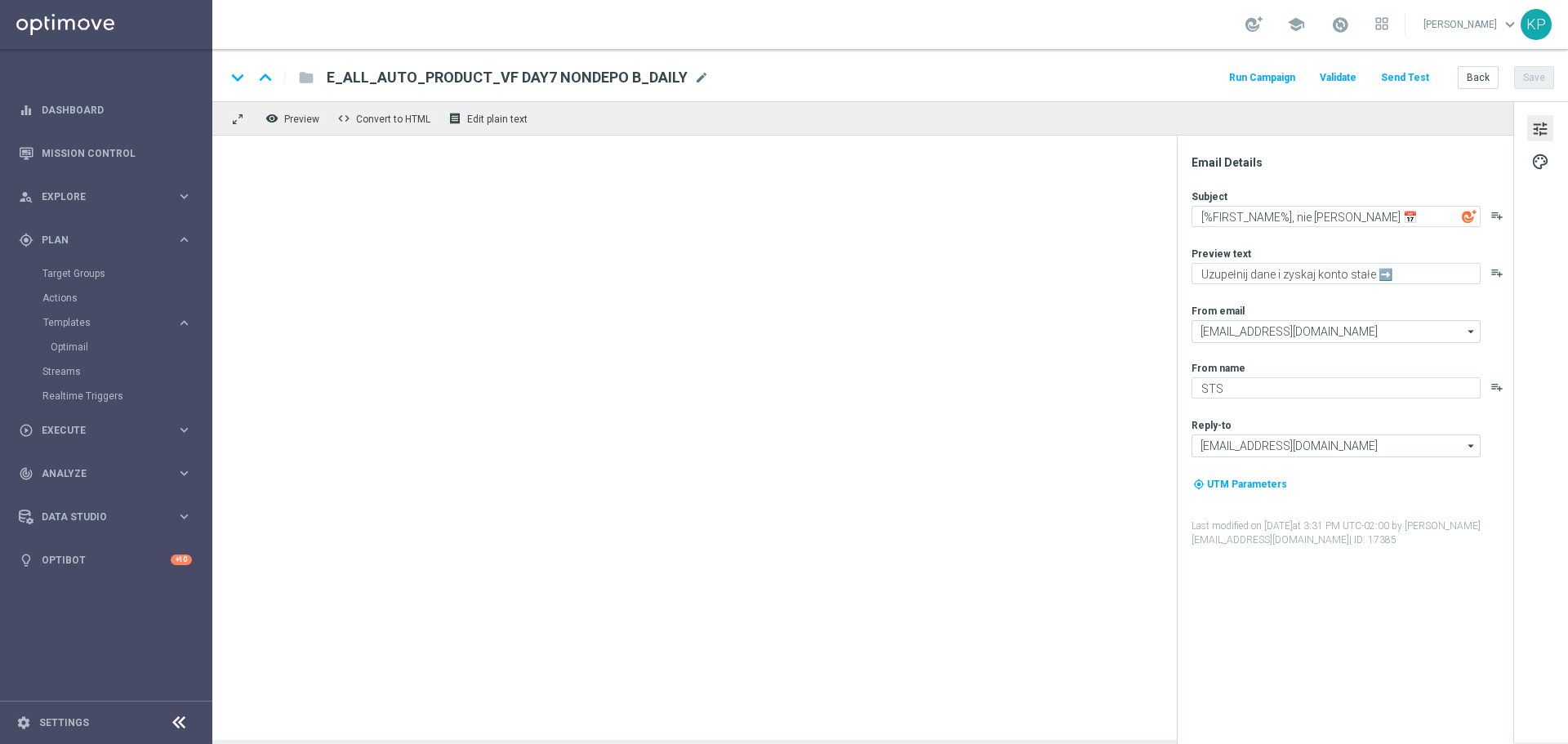
type textarea "Zweryfikuj konto 📅"
type textarea "Uzupełnij dane i graj dalej ➡️"
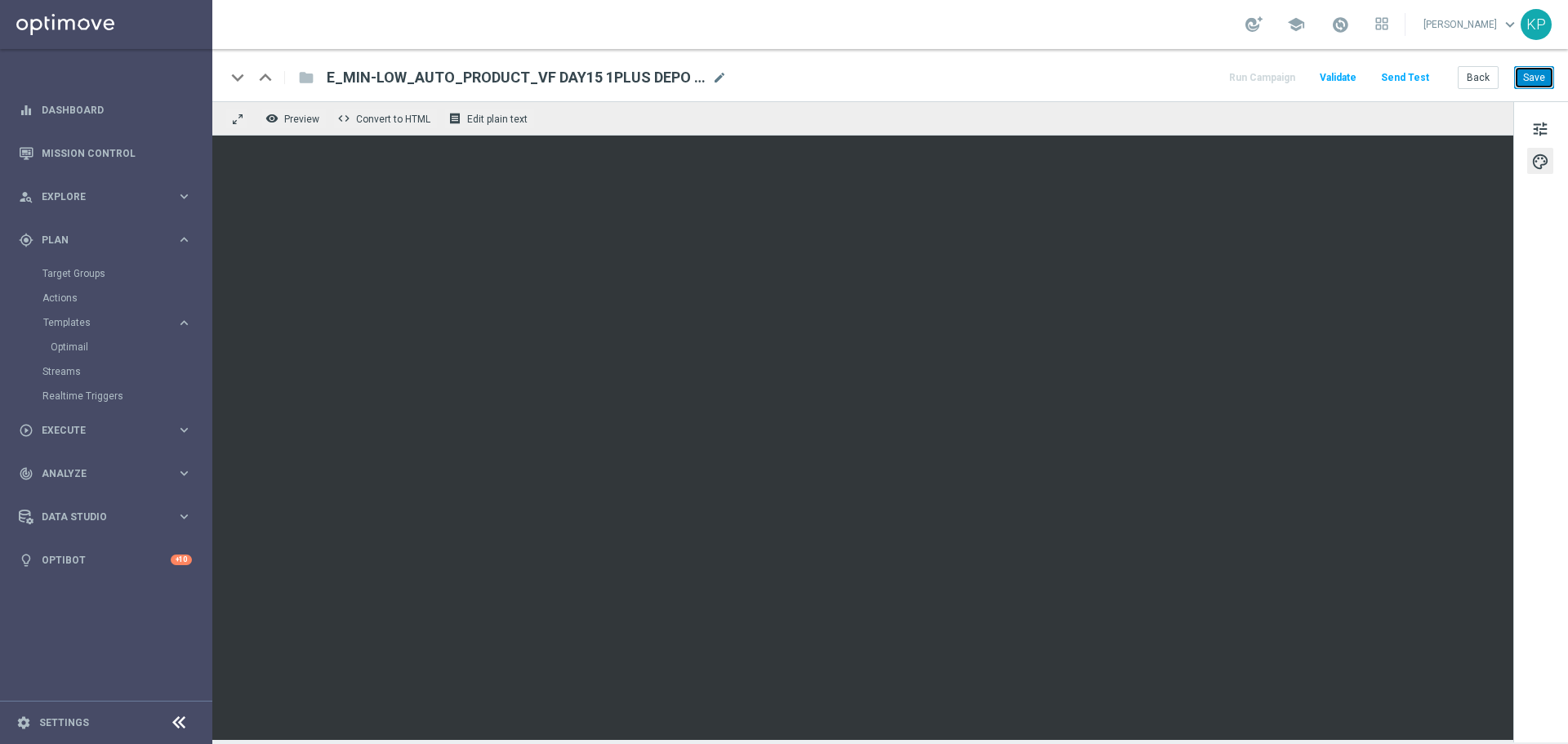
click at [1524, 77] on button "Save" at bounding box center [1534, 78] width 40 height 23
click at [1477, 81] on button "Back" at bounding box center [1479, 78] width 41 height 23
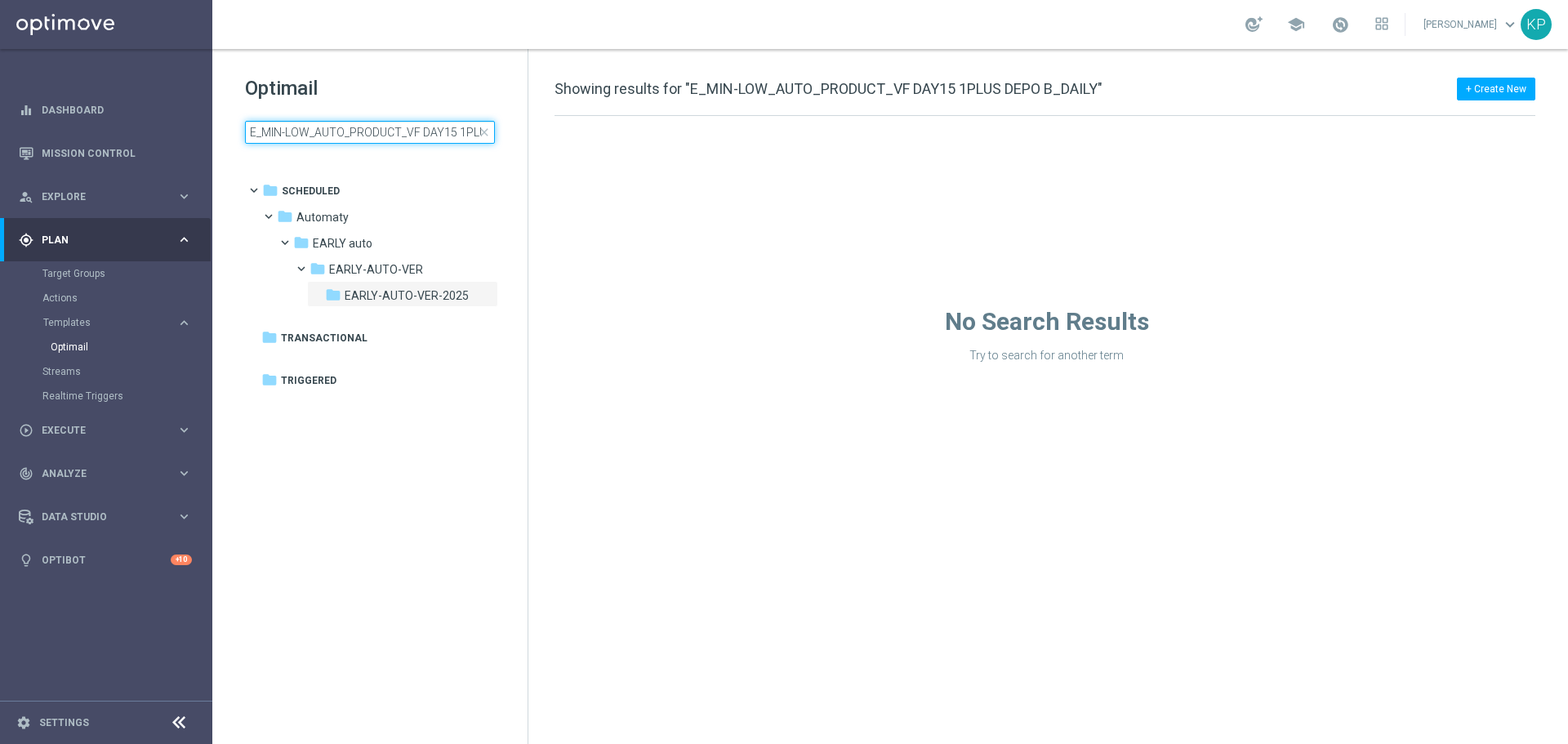
click at [401, 131] on input "E_MIN-LOW_AUTO_PRODUCT_VF DAY15 1PLUS DEPO B_DAILY" at bounding box center [370, 133] width 250 height 23
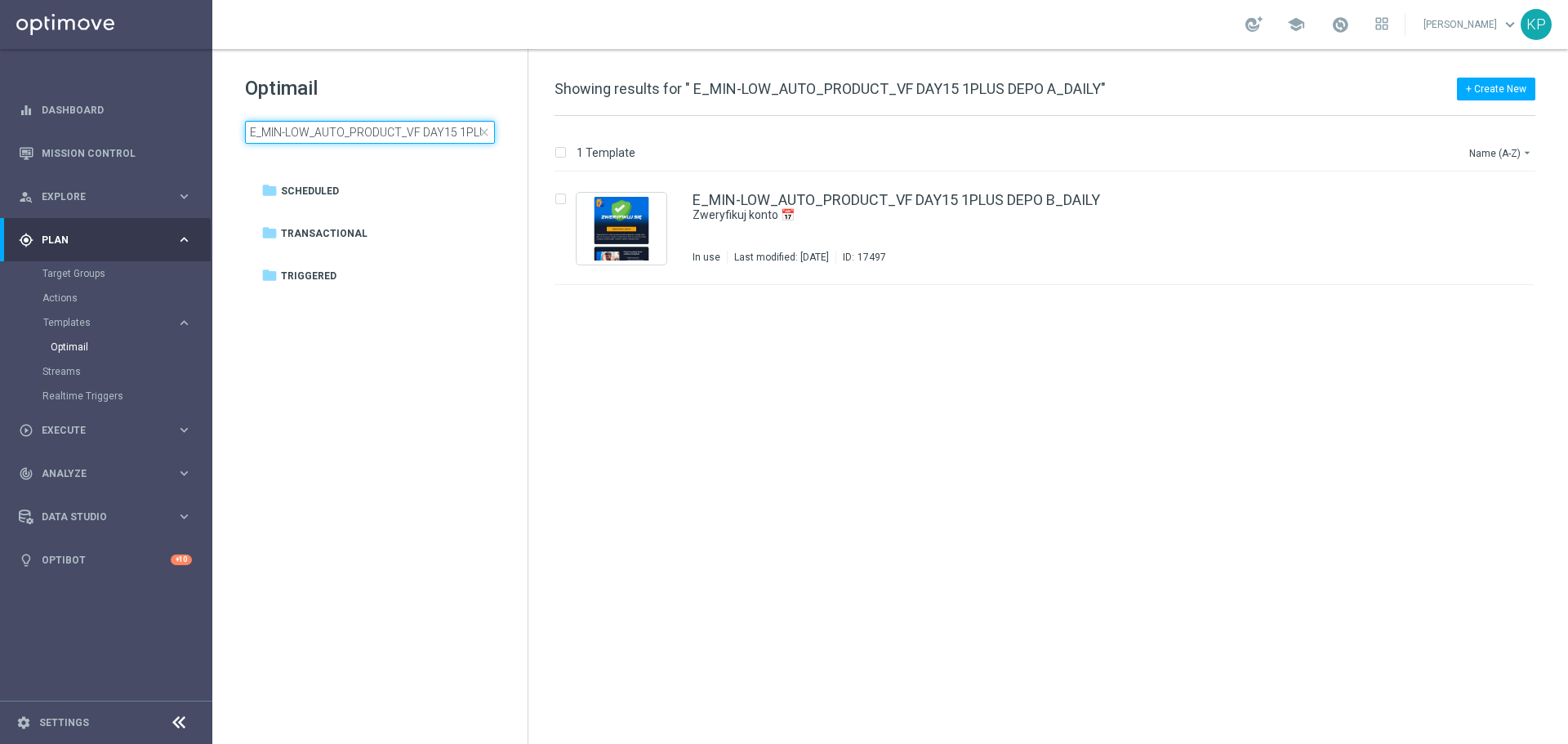
scroll to position [0, 87]
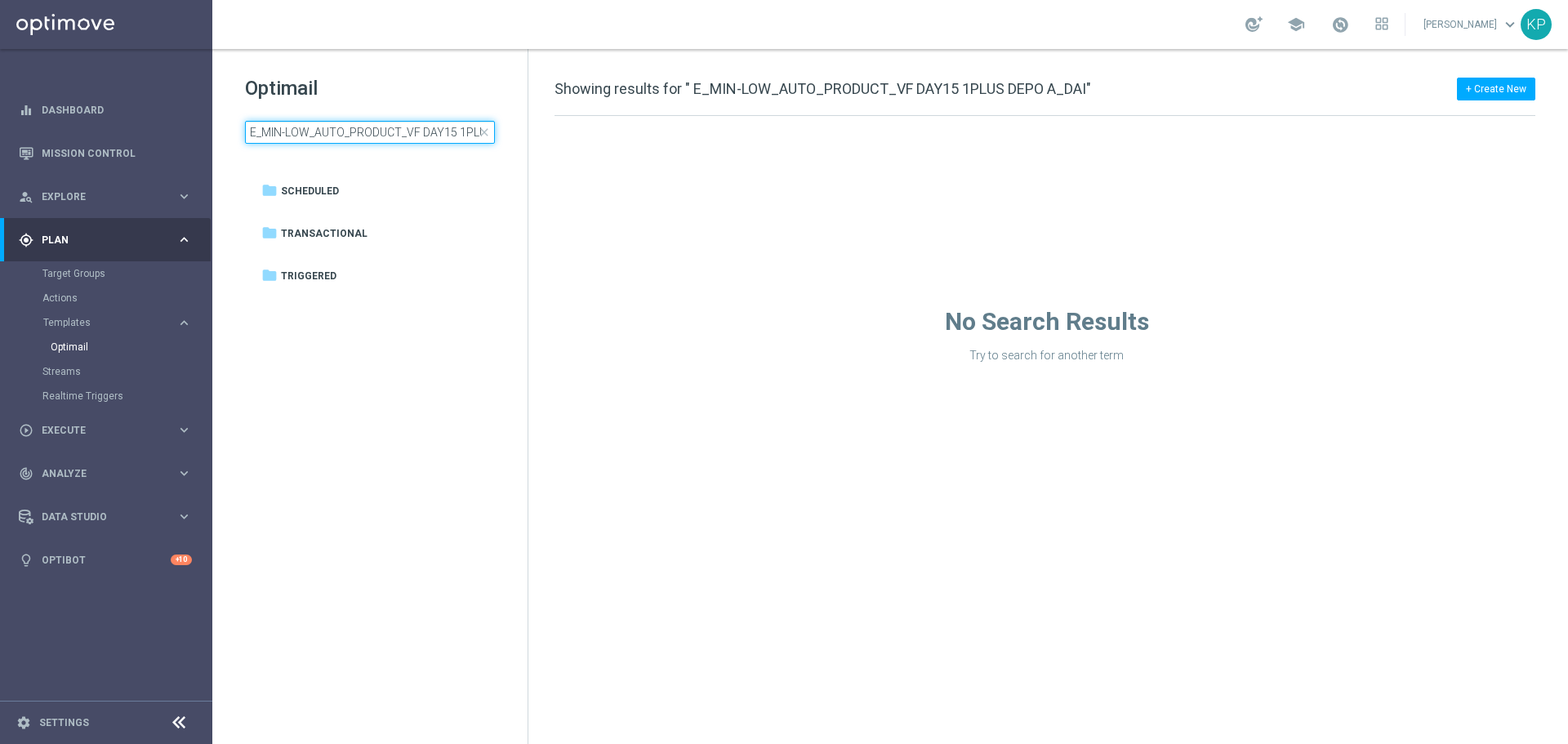
click at [324, 137] on input "E_MIN-LOW_AUTO_PRODUCT_VF DAY15 1PLUS DEPO A_DAI" at bounding box center [370, 133] width 250 height 23
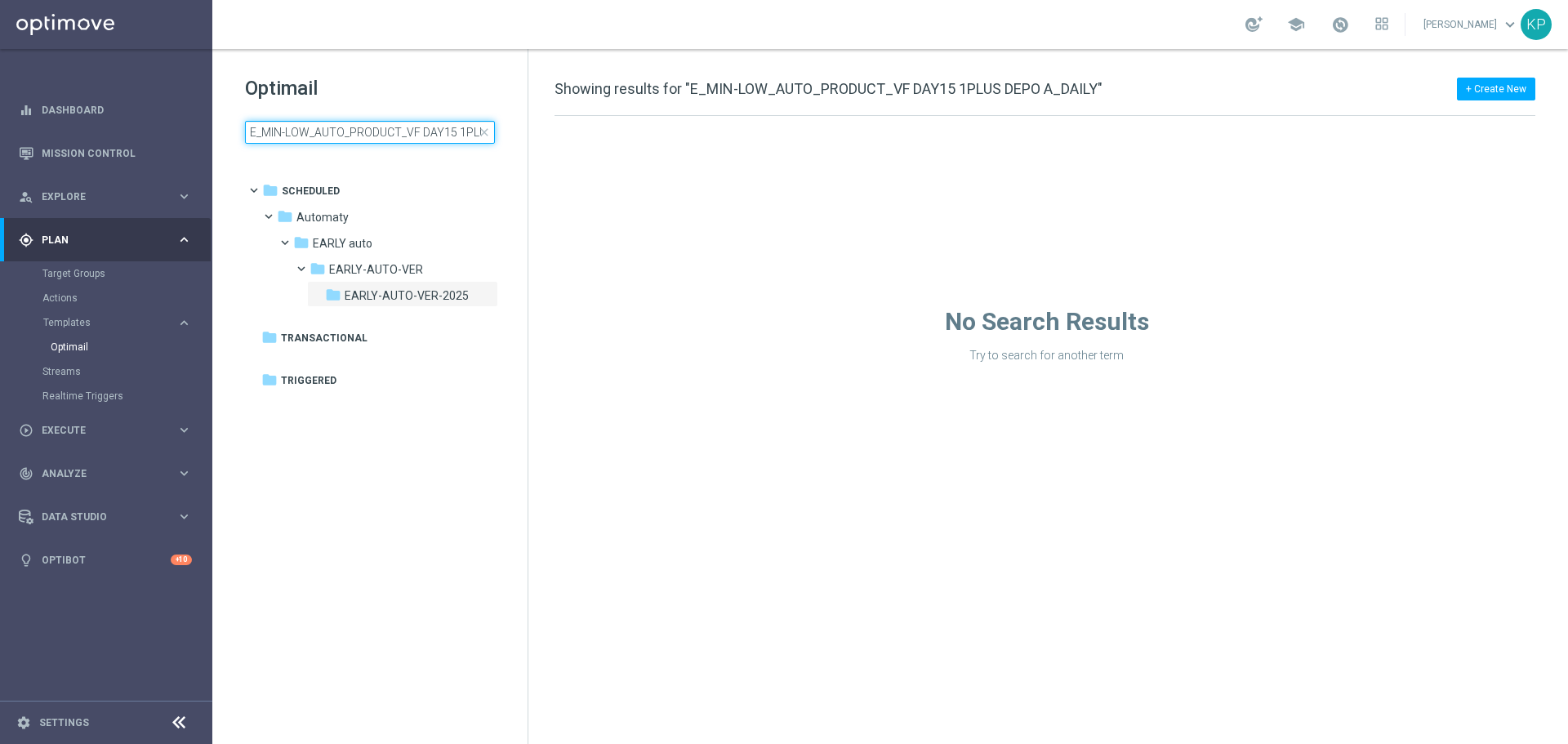
scroll to position [0, 83]
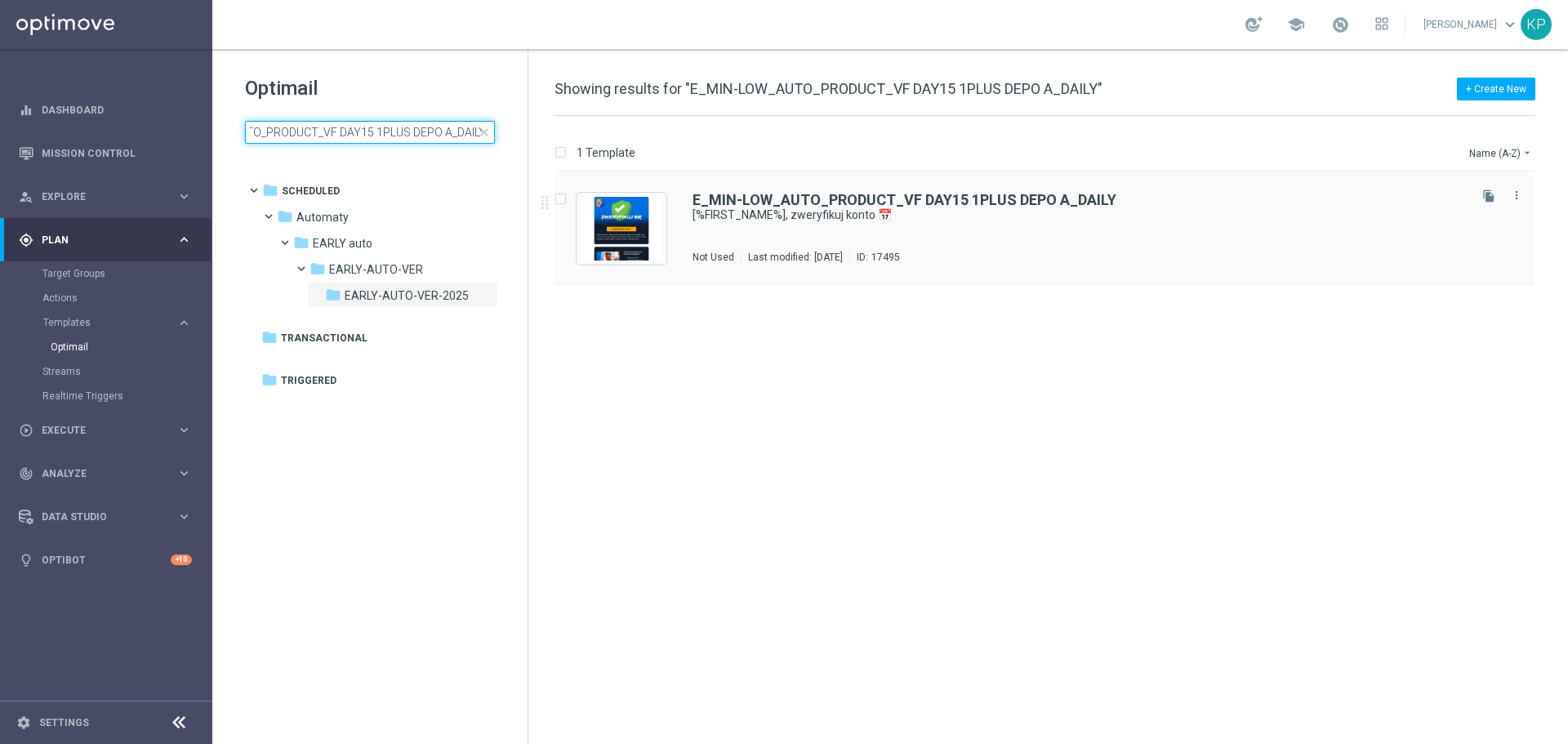
type input "E_MIN-LOW_AUTO_PRODUCT_VF DAY15 1PLUS DEPO A_DAILY"
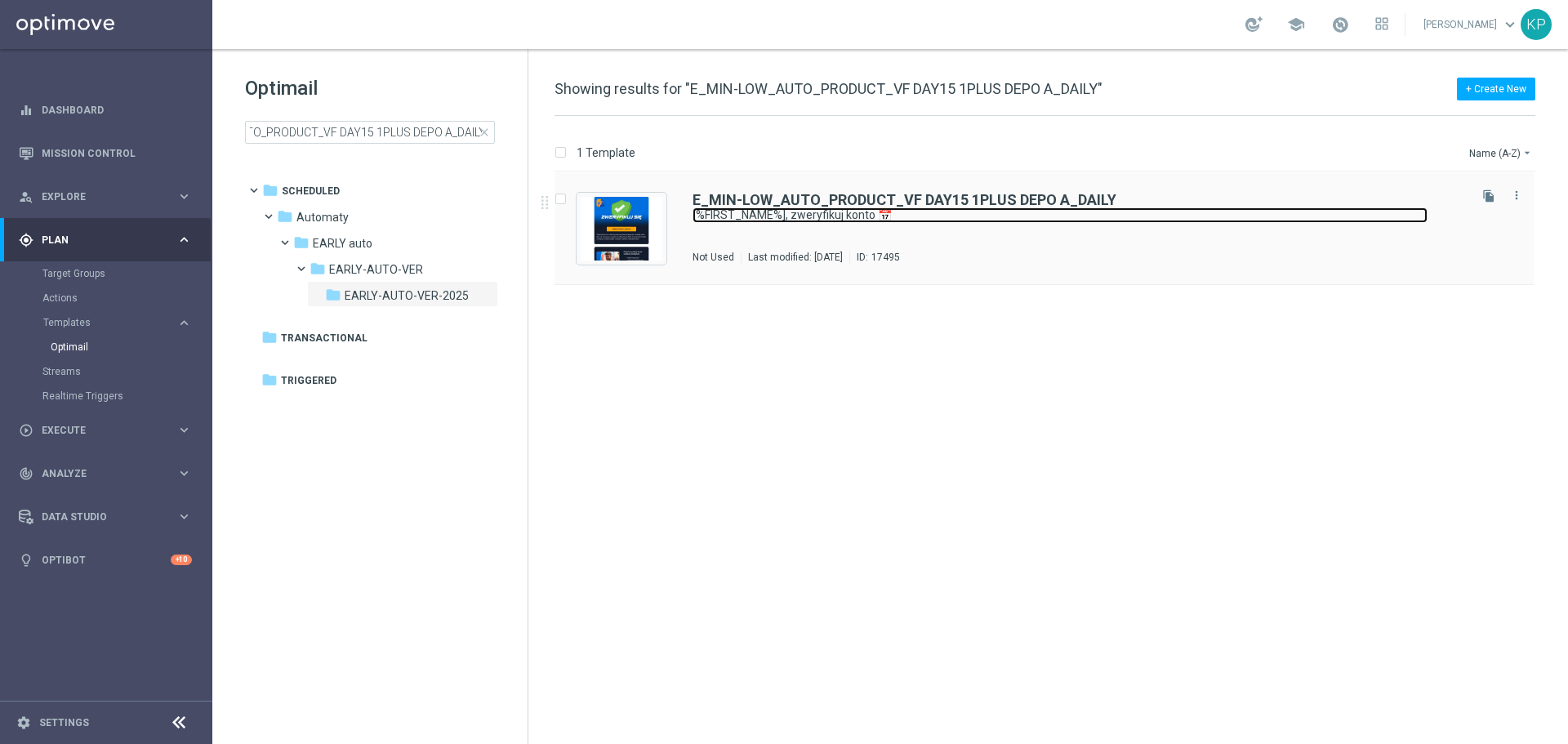
click at [848, 222] on link "[%FIRST_NAME%], zweryfikuj konto 📅" at bounding box center [1059, 216] width 735 height 16
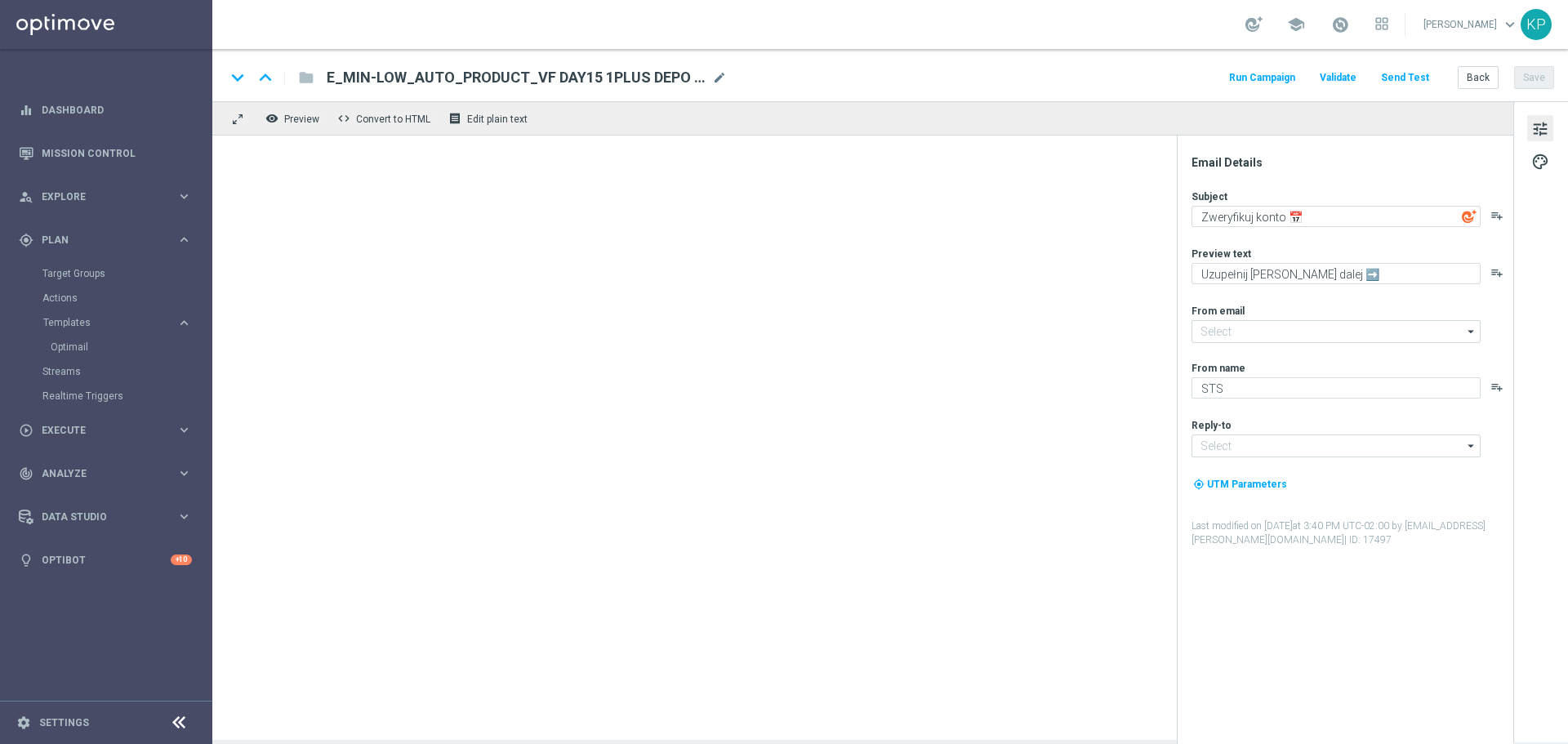
type input "[EMAIL_ADDRESS][DOMAIN_NAME]"
type textarea "[%FIRST_NAME%], zweryfikuj konto 📅"
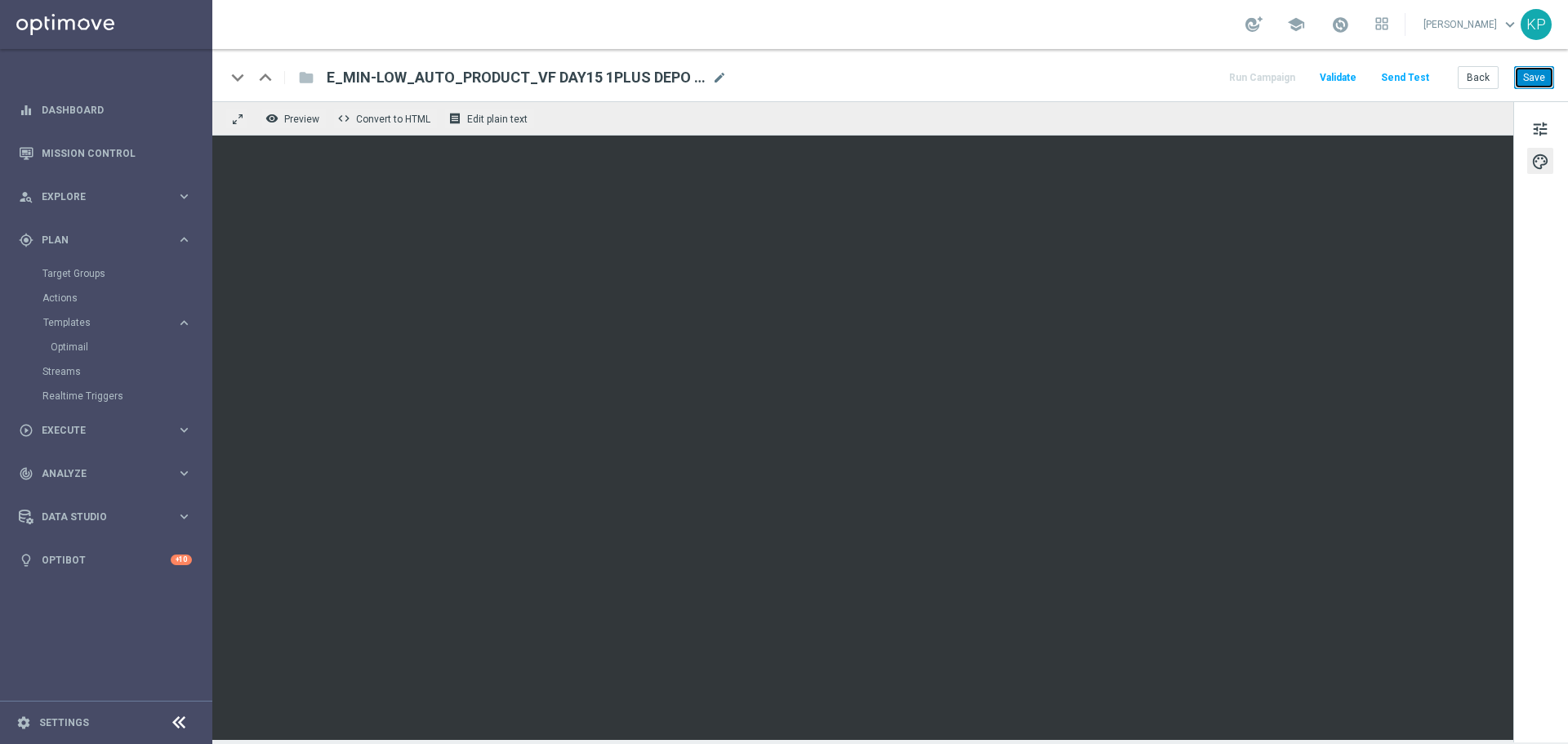
click at [1532, 80] on button "Save" at bounding box center [1534, 78] width 40 height 23
click at [1475, 74] on button "Back" at bounding box center [1479, 78] width 41 height 23
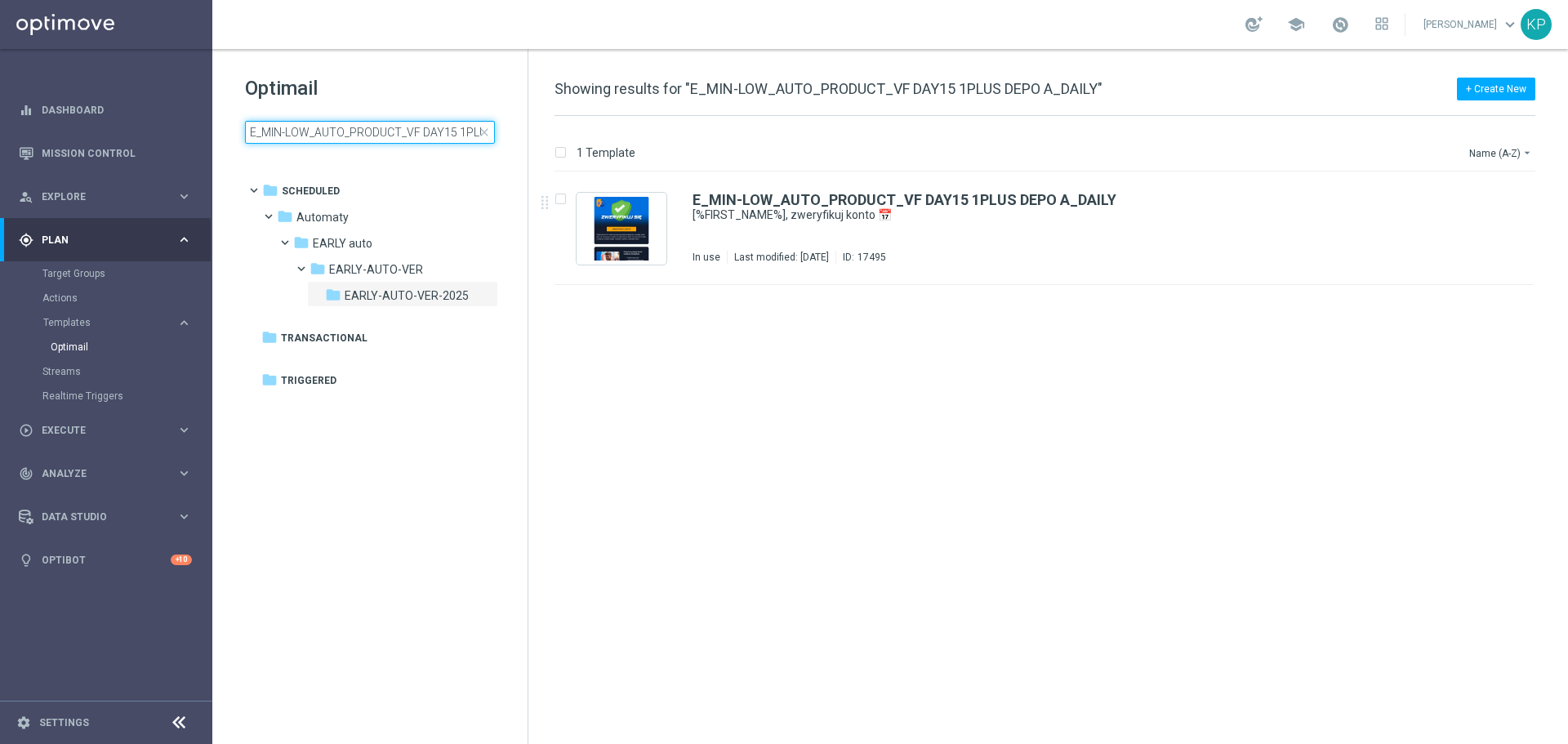
click at [410, 122] on input "E_MIN-LOW_AUTO_PRODUCT_VF DAY15 1PLUS DEPO A_DAILY" at bounding box center [370, 133] width 250 height 23
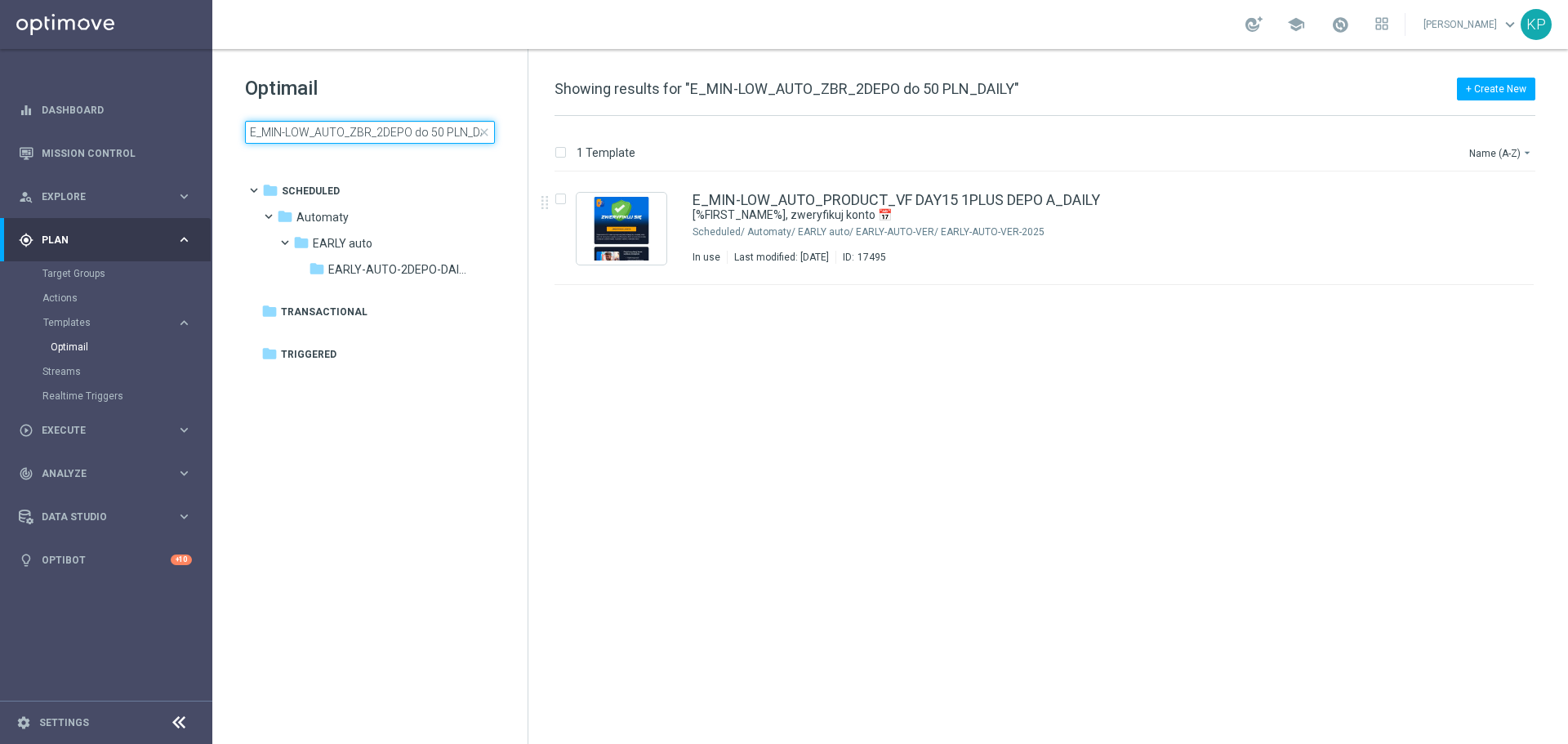
scroll to position [0, 16]
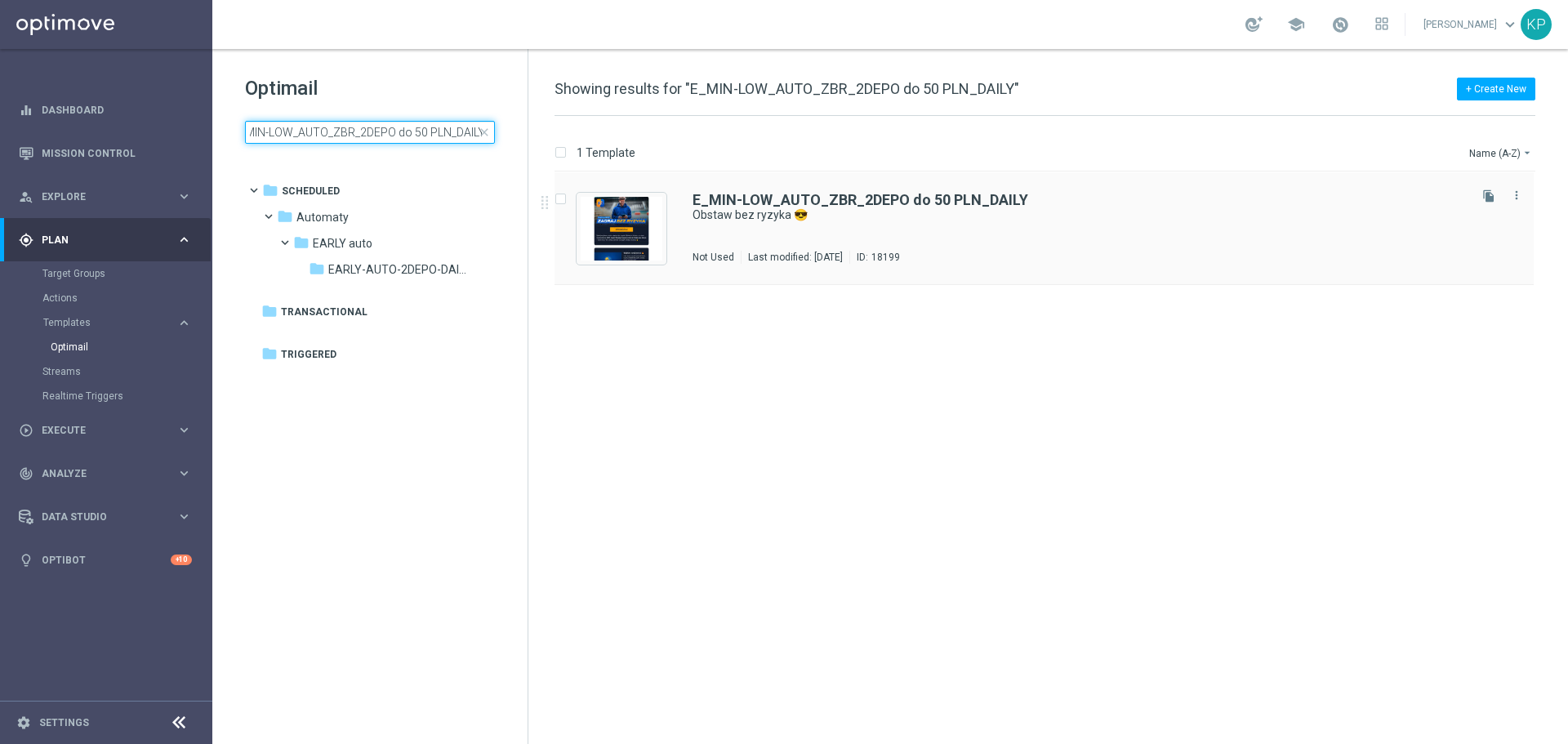
type input "E_MIN-LOW_AUTO_ZBR_2DEPO do 50 PLN_DAILY"
click at [892, 225] on div "E_MIN-LOW_AUTO_ZBR_2DEPO do 50 PLN_DAILY Obstaw bez ryzyka 😎 Not Used Last modi…" at bounding box center [1079, 228] width 773 height 71
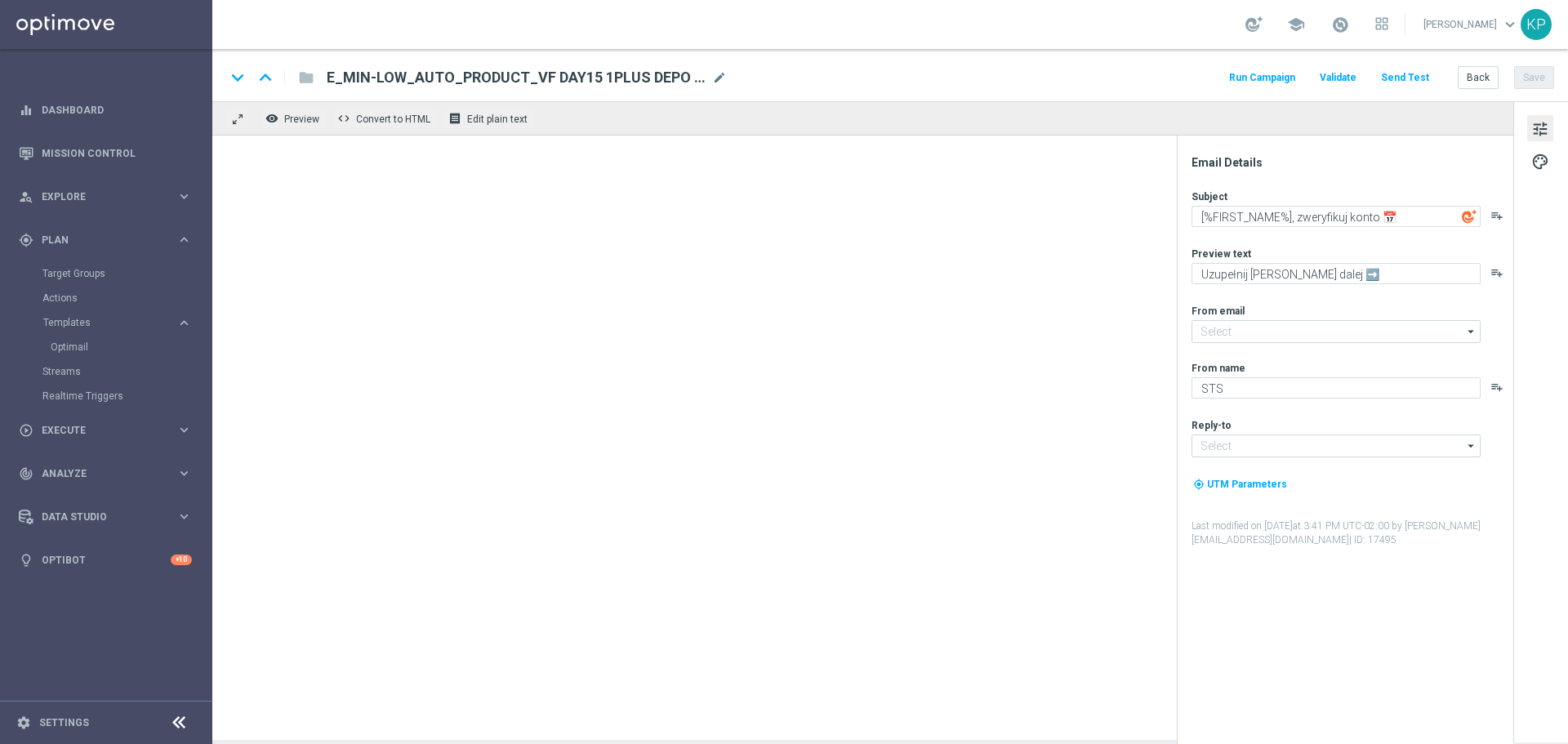
type input "[EMAIL_ADDRESS][DOMAIN_NAME]"
type textarea "Obstaw bez ryzyka 😎"
type textarea "Kasa wraca w razie niepowodzenia 💸"
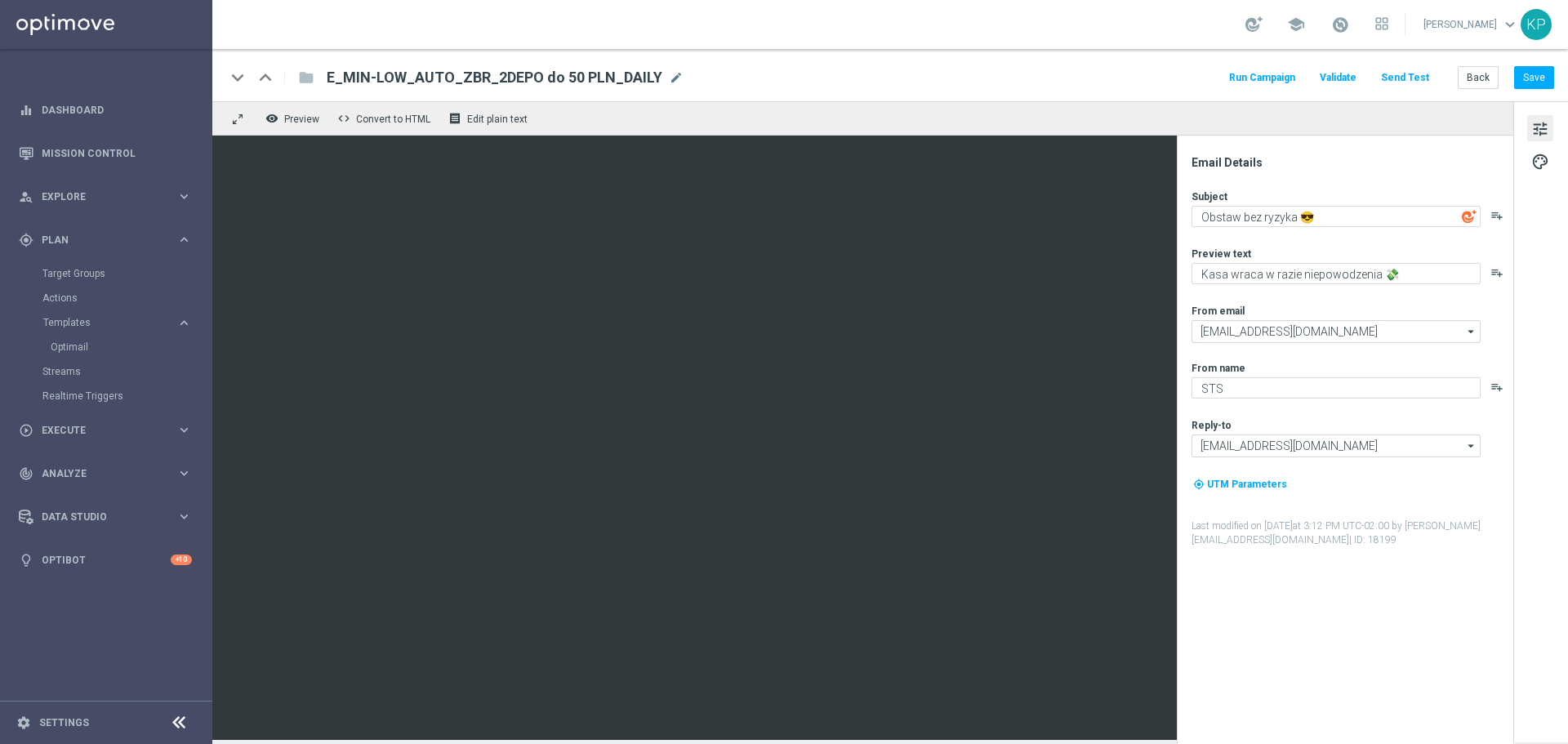
click at [1078, 16] on div "school [PERSON_NAME] keyboard_arrow_down KP" at bounding box center [890, 24] width 1356 height 49
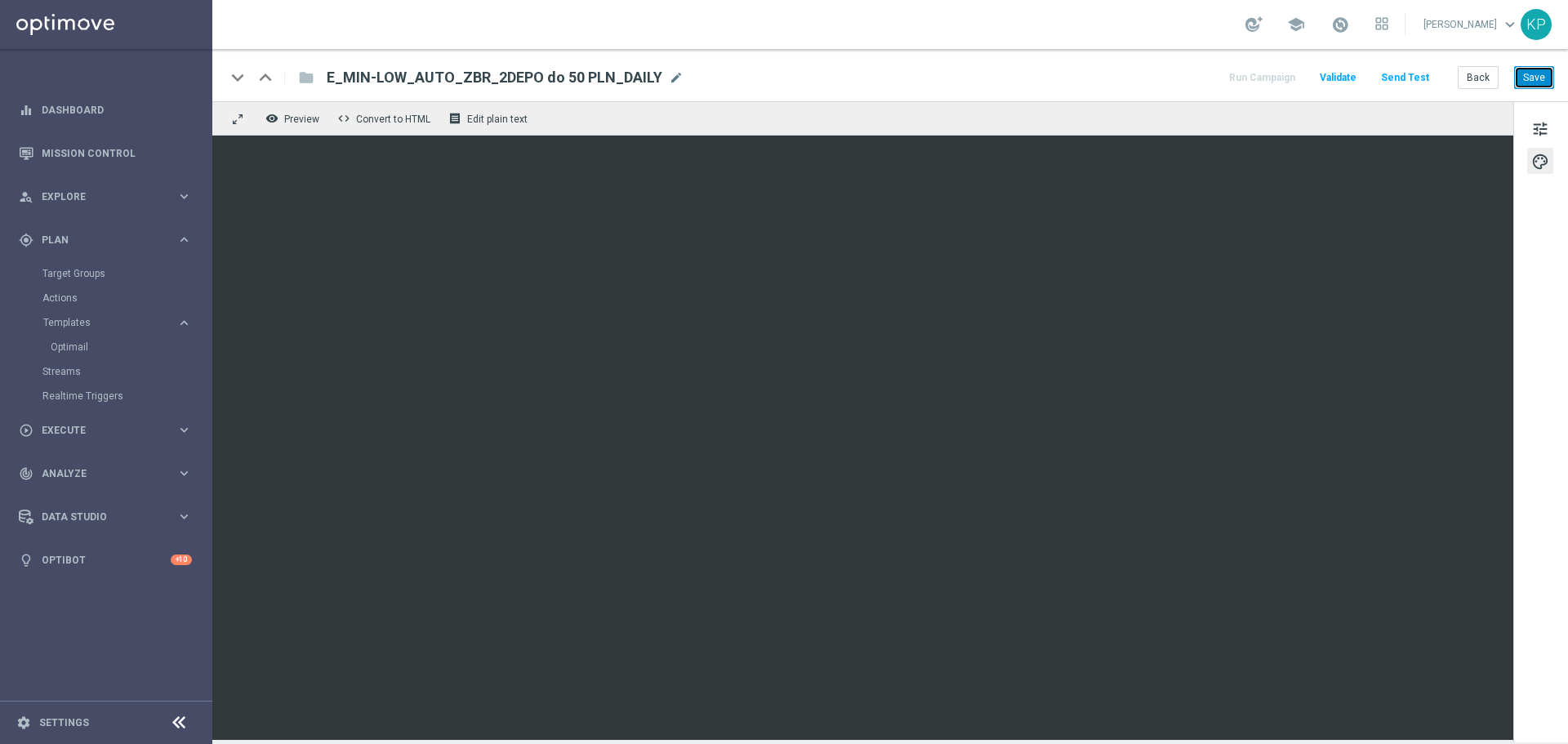
click at [1534, 75] on button "Save" at bounding box center [1534, 78] width 40 height 23
click at [990, 58] on div "keyboard_arrow_down keyboard_arrow_up folder E_MIN-LOW_AUTO_ZBR_2DEPO do 50 PLN…" at bounding box center [890, 74] width 1356 height 52
click at [1495, 80] on button "Back" at bounding box center [1479, 78] width 41 height 23
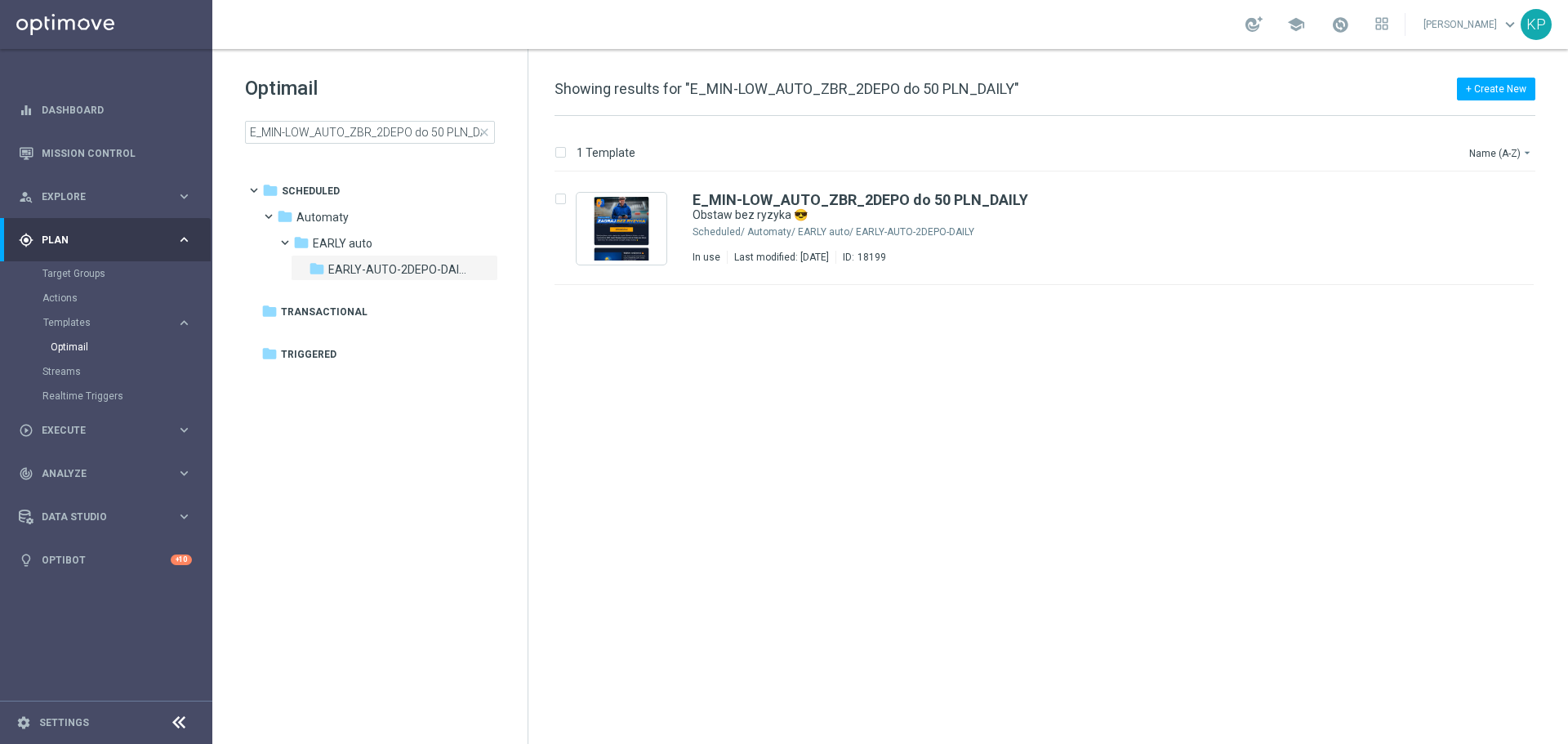
click at [994, 16] on div "school [PERSON_NAME] keyboard_arrow_down KP" at bounding box center [890, 24] width 1356 height 49
click at [443, 129] on input "E_MIN-LOW_AUTO_ZBR_2DEPO do 50 PLN_DAILY" at bounding box center [370, 133] width 250 height 23
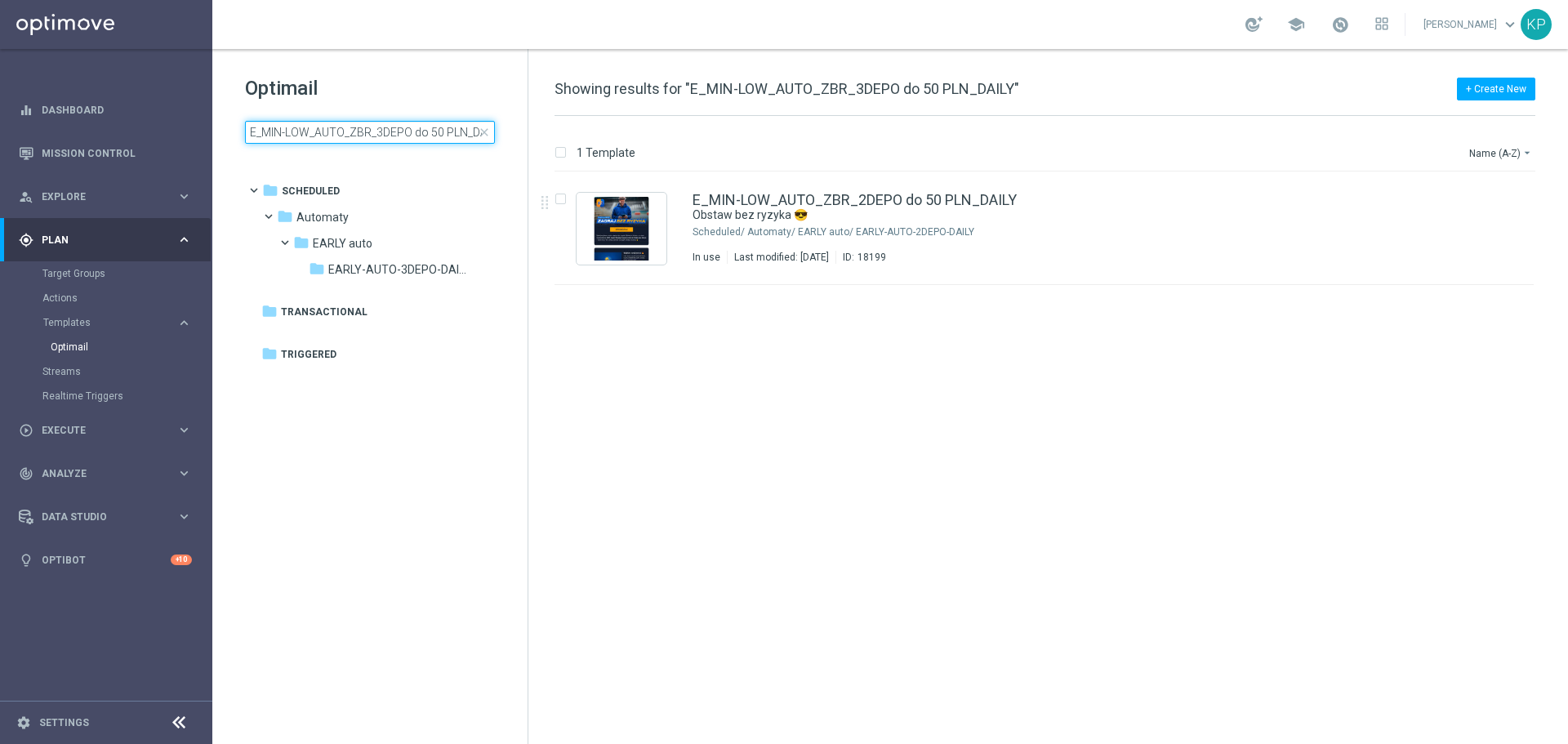
scroll to position [0, 16]
type input "E_MIN-LOW_AUTO_ZBR_3DEPO do 50 PLN_DAILY"
click at [646, 45] on div "school [PERSON_NAME] keyboard_arrow_down KP" at bounding box center [890, 24] width 1356 height 49
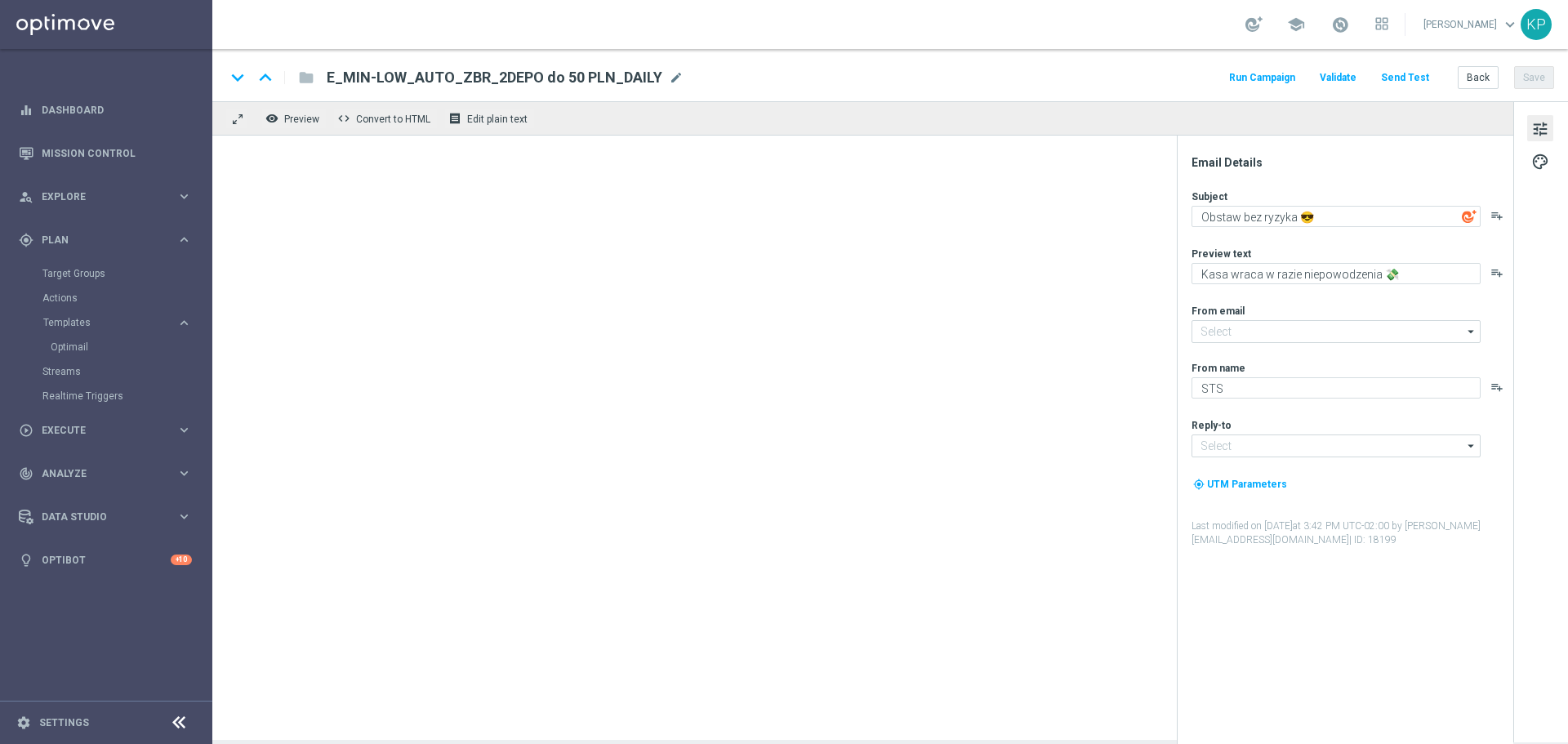
type input "[EMAIL_ADDRESS][DOMAIN_NAME]"
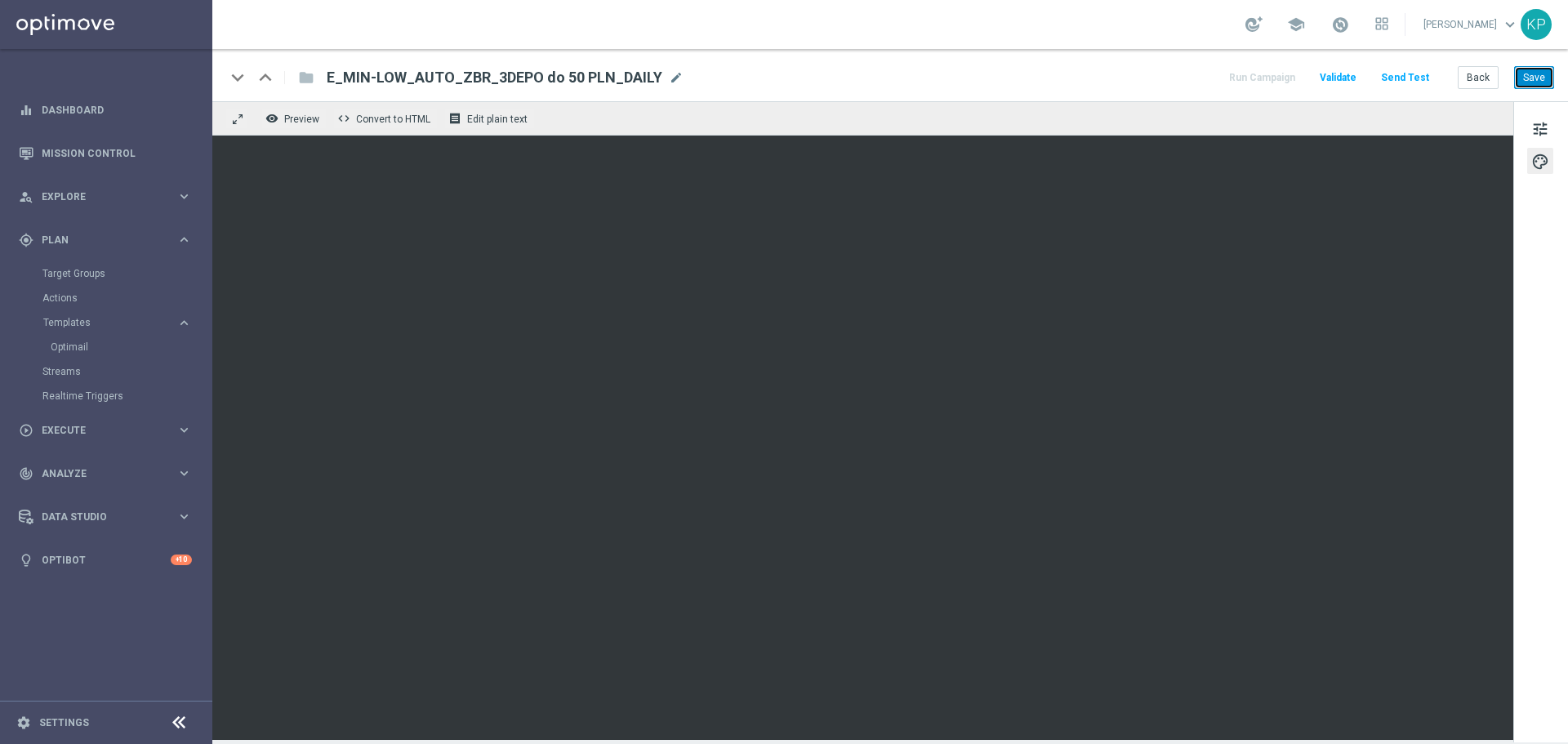
click at [1528, 82] on button "Save" at bounding box center [1534, 78] width 40 height 23
click at [1059, 80] on div "keyboard_arrow_down keyboard_arrow_up folder E_MIN-LOW_AUTO_ZBR_3DEPO do 50 PLN…" at bounding box center [890, 78] width 1329 height 21
click at [1520, 67] on button "Save" at bounding box center [1534, 78] width 40 height 23
click at [1475, 77] on button "Back" at bounding box center [1479, 78] width 41 height 23
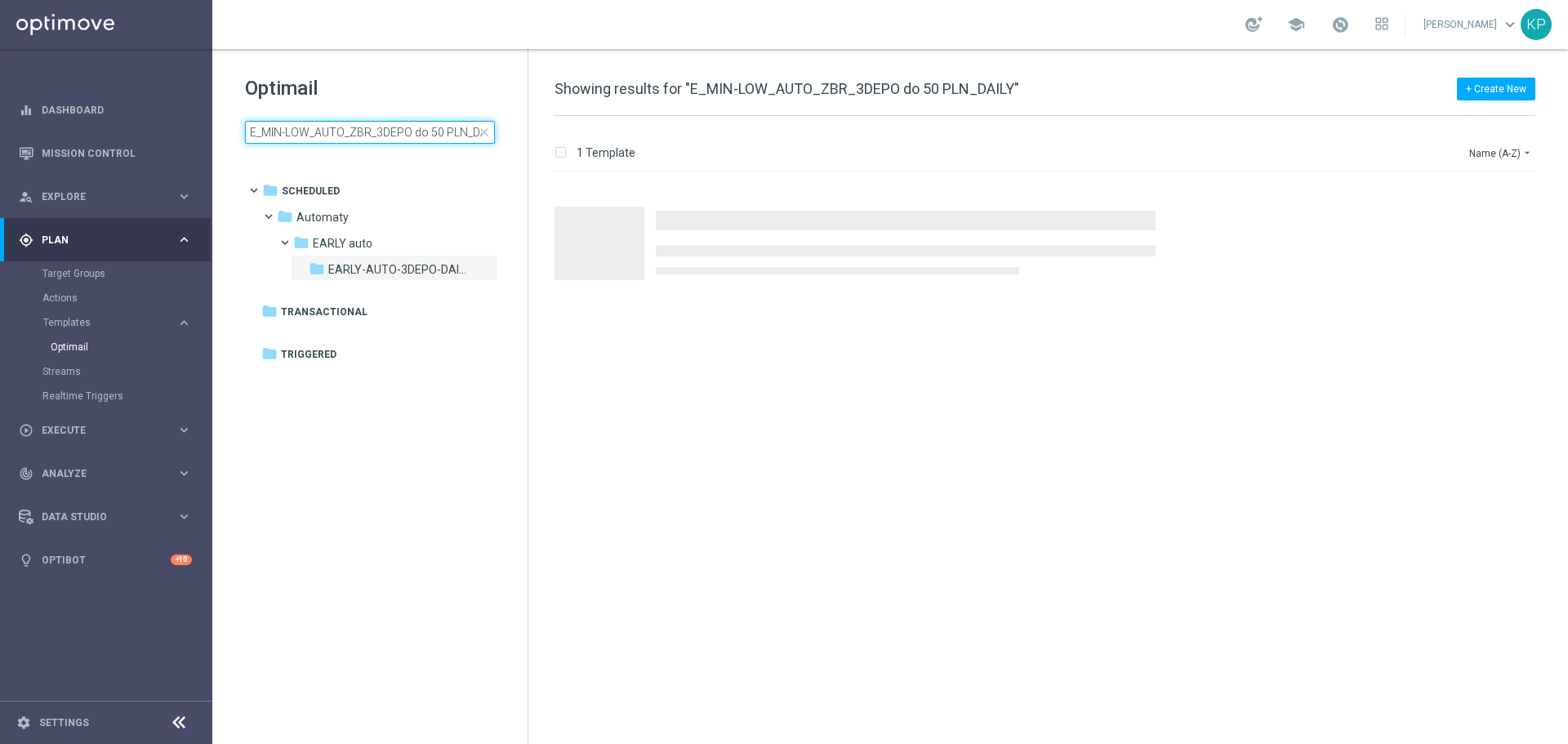
click at [426, 137] on input "E_MIN-LOW_AUTO_ZBR_3DEPO do 50 PLN_DAILY" at bounding box center [370, 133] width 250 height 23
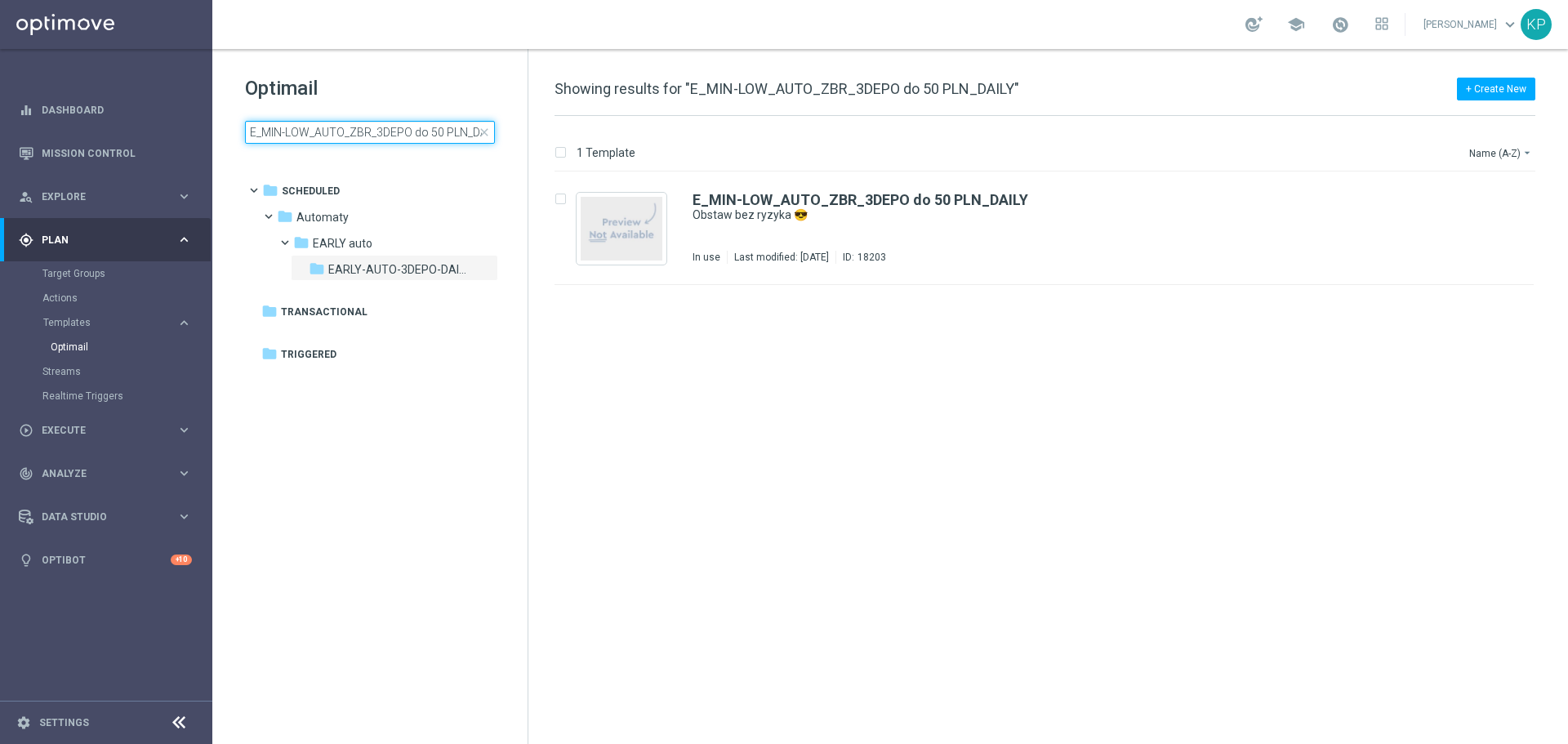
type input "E_NH-HIGH_AUTO_PRODUCT_WO NONDEPO DAY23 v1_DAILY"
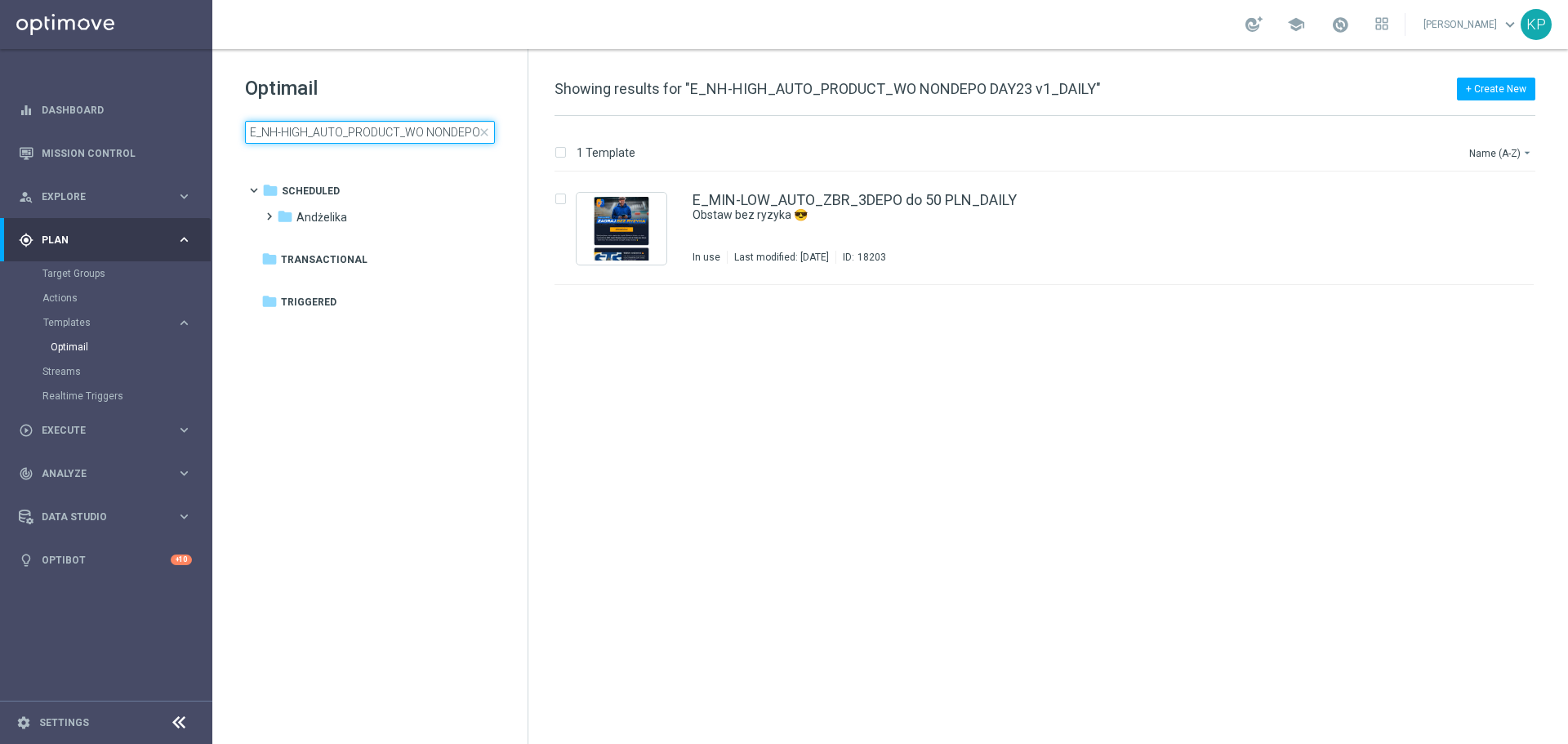
scroll to position [0, 80]
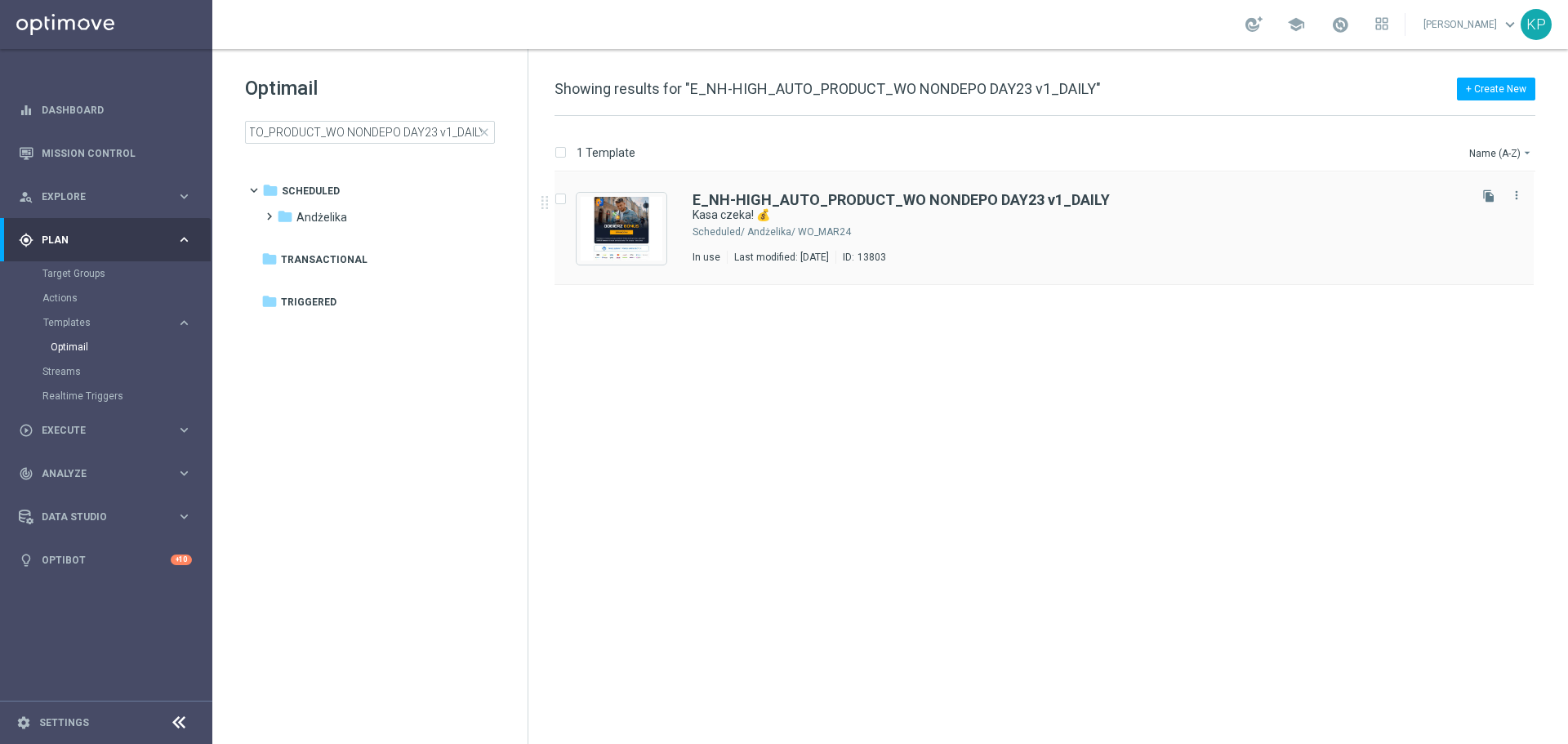
click at [880, 230] on div "Andżelika/ WO_MAR24" at bounding box center [1106, 232] width 718 height 13
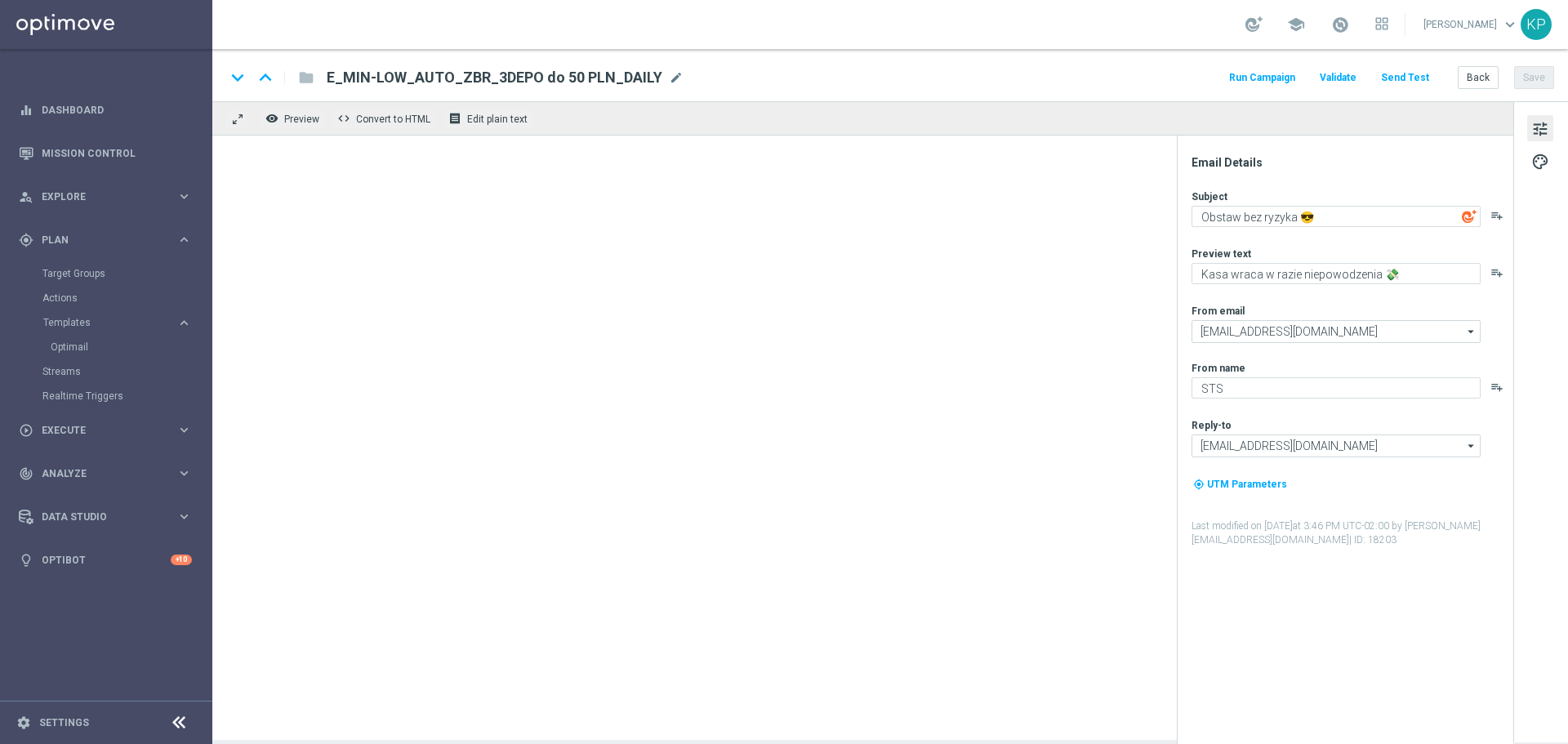
type textarea "Kasa czeka! 💰"
type textarea "Zgarnij bonus od pierwszej wpłaty ➡️"
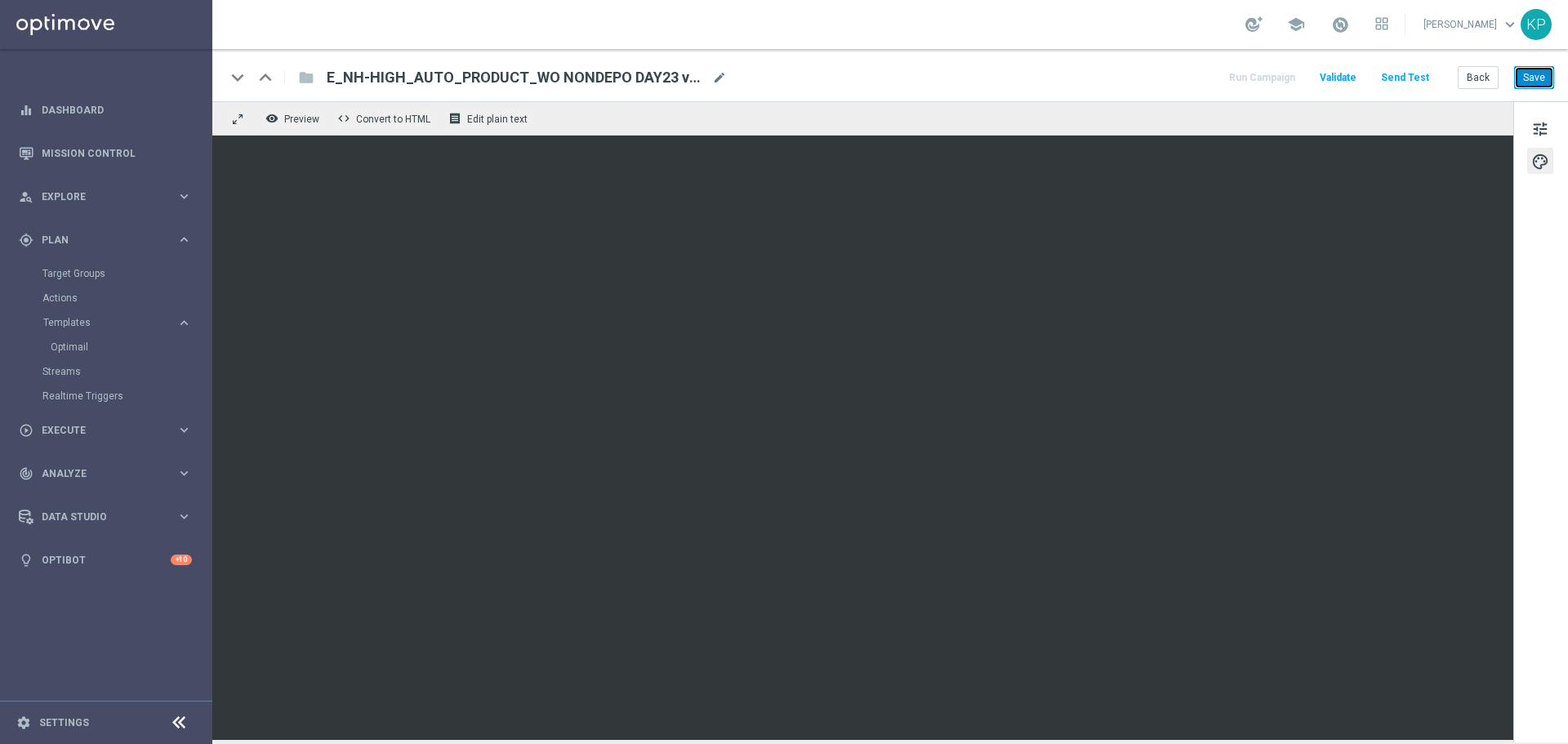
click at [1540, 77] on button "Save" at bounding box center [1534, 78] width 40 height 23
click at [1462, 71] on button "Back" at bounding box center [1479, 78] width 41 height 23
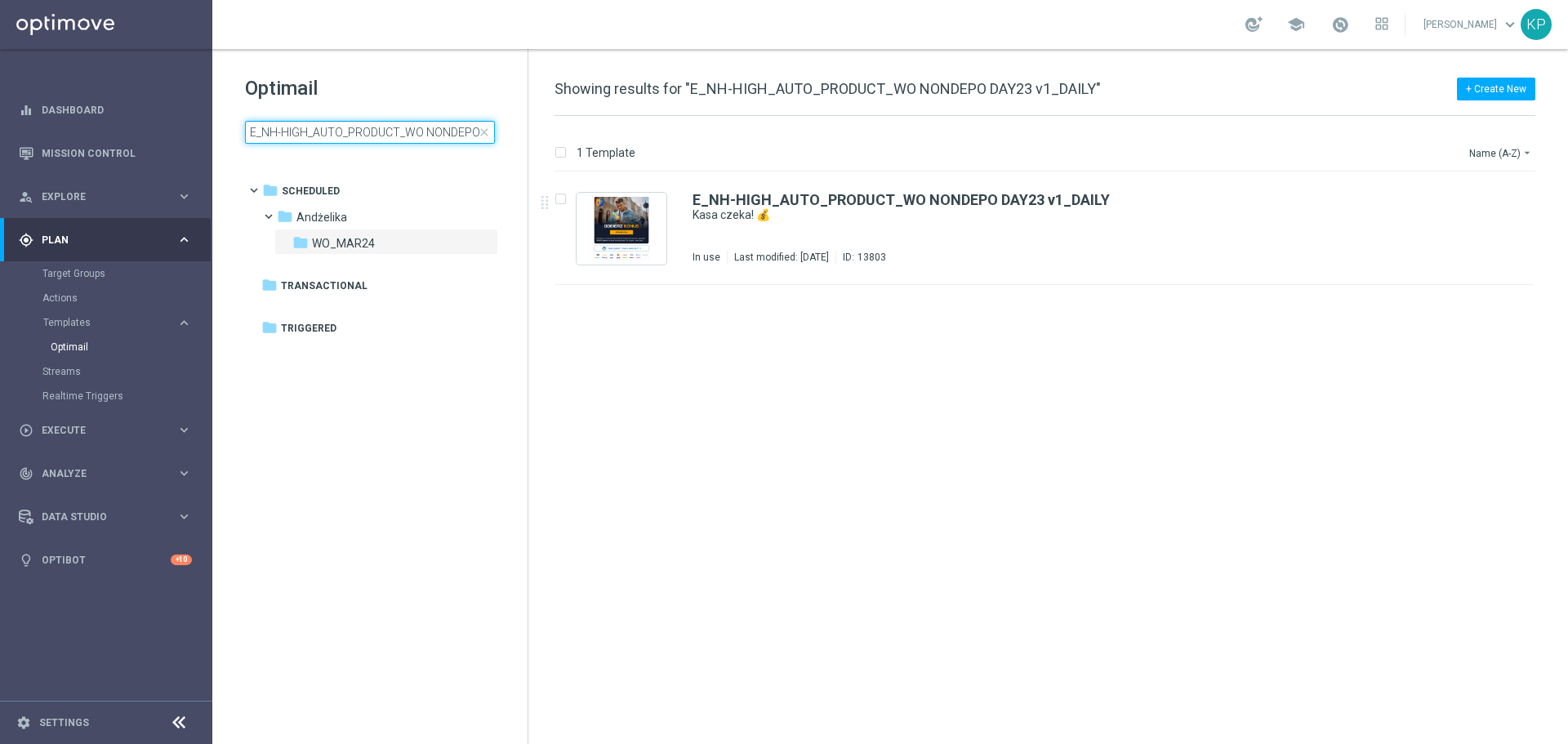
click at [420, 139] on input "E_NH-HIGH_AUTO_PRODUCT_WO NONDEPO DAY23 v1_DAILY" at bounding box center [370, 133] width 250 height 23
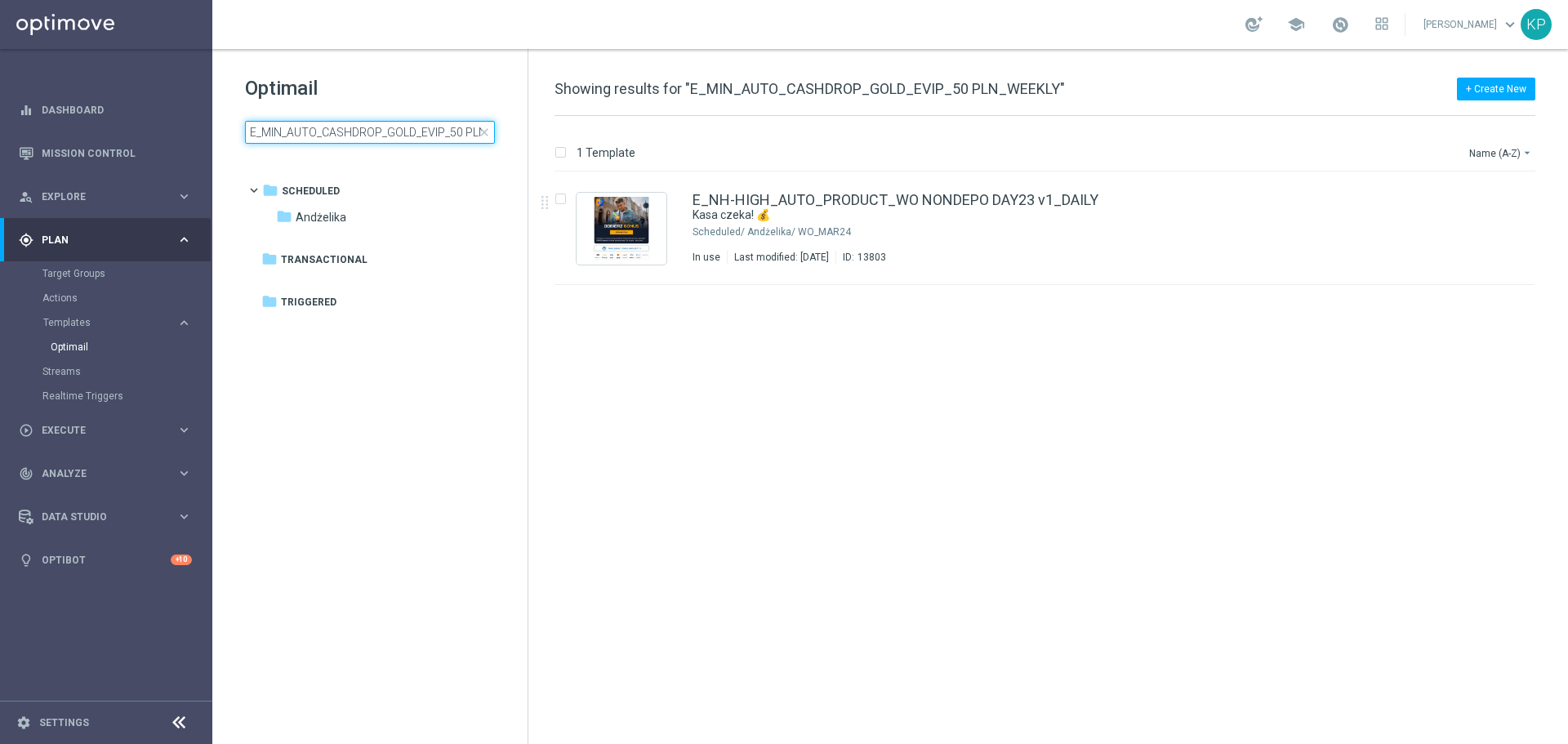
scroll to position [0, 49]
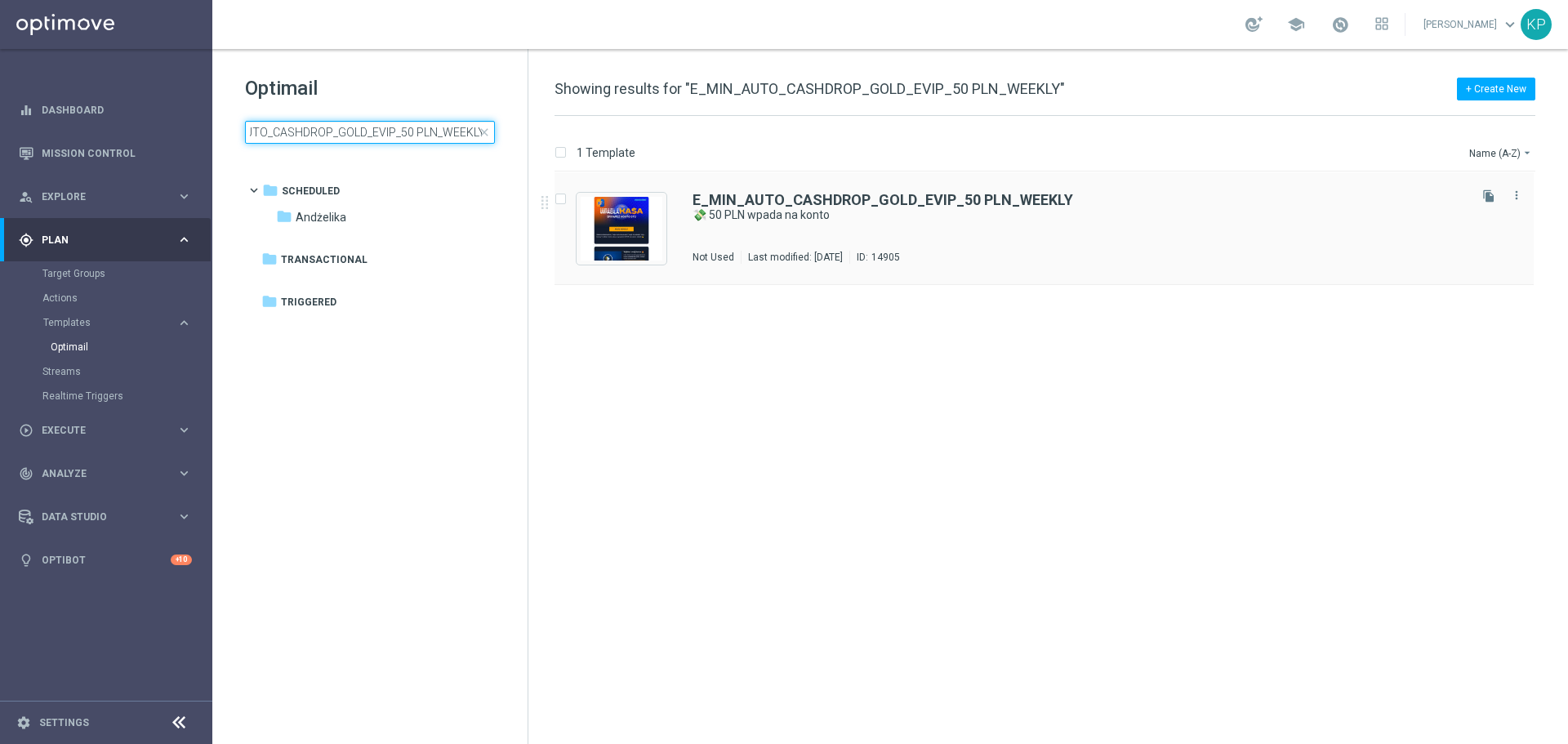
type input "E_MIN_AUTO_CASHDROP_GOLD_EVIP_50 PLN_WEEKLY"
click at [808, 241] on div "E_MIN_AUTO_CASHDROP_GOLD_EVIP_50 PLN_WEEKLY 💸 50 PLN wpada na konto Not Used La…" at bounding box center [1079, 228] width 773 height 71
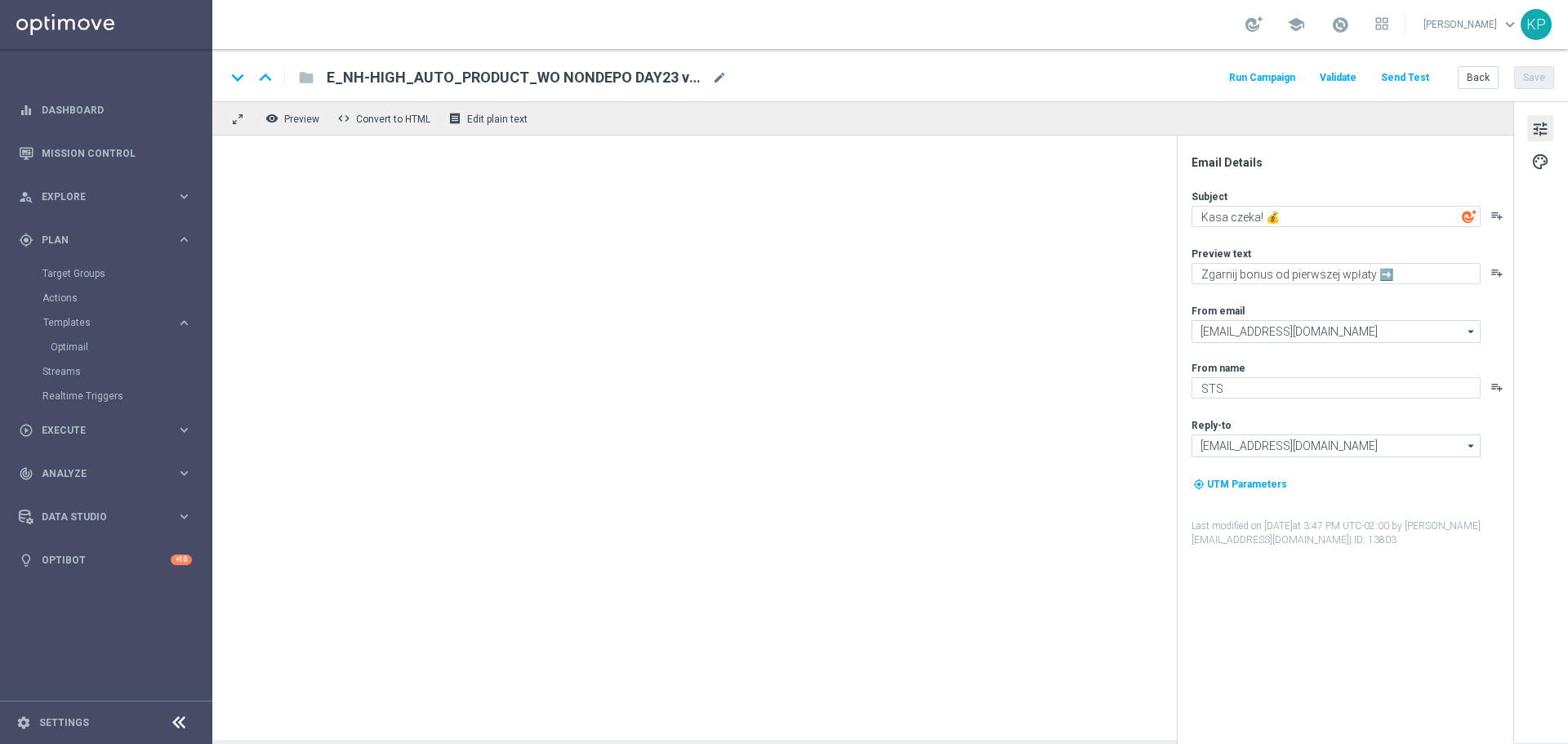
type textarea "💸 50 PLN wpada na konto"
type textarea "Odbierz ekstra kasę w zakładce "Moje bonusy" na Twoją dalszą grę!"
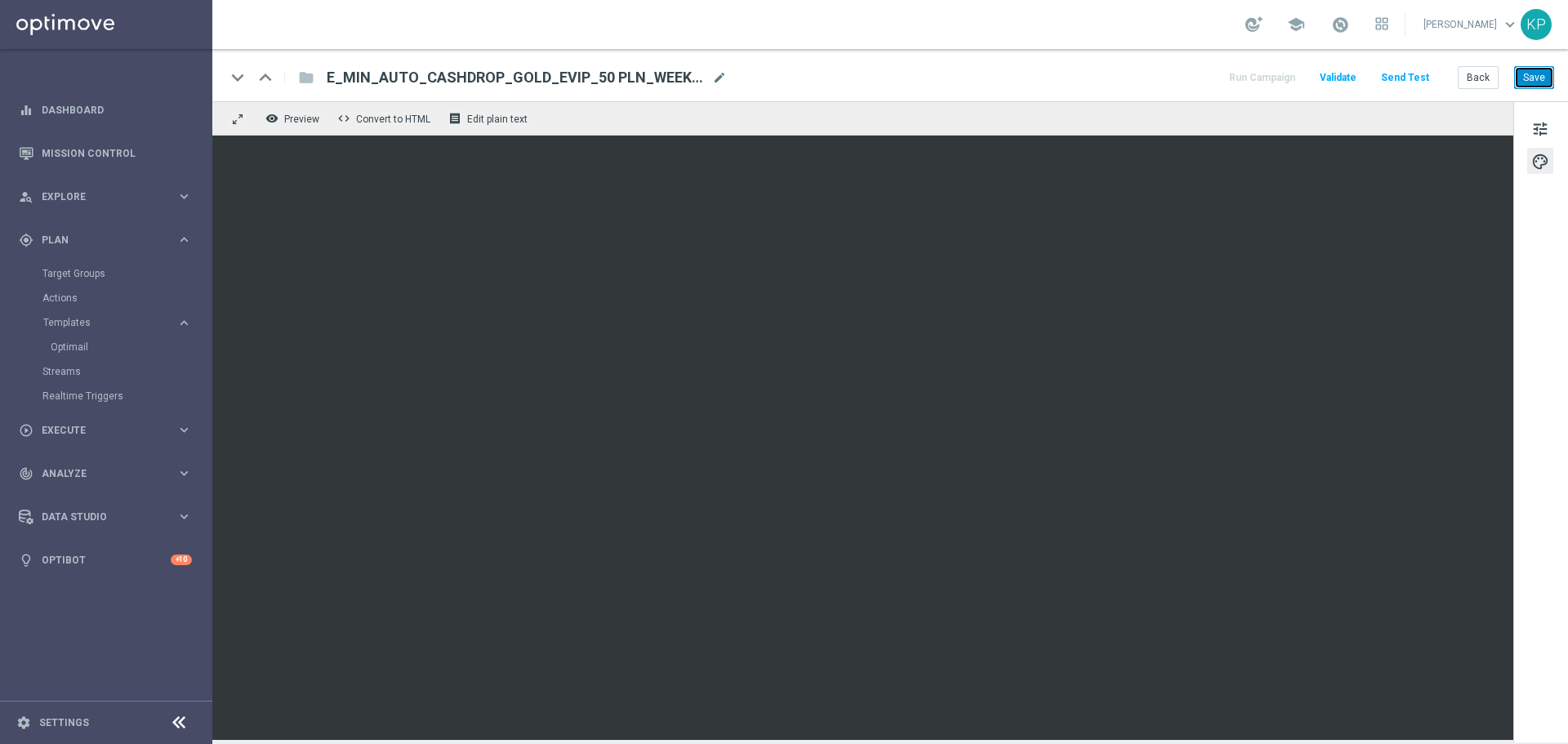
click at [1538, 80] on button "Save" at bounding box center [1534, 78] width 40 height 23
click at [1480, 73] on button "Back" at bounding box center [1479, 78] width 41 height 23
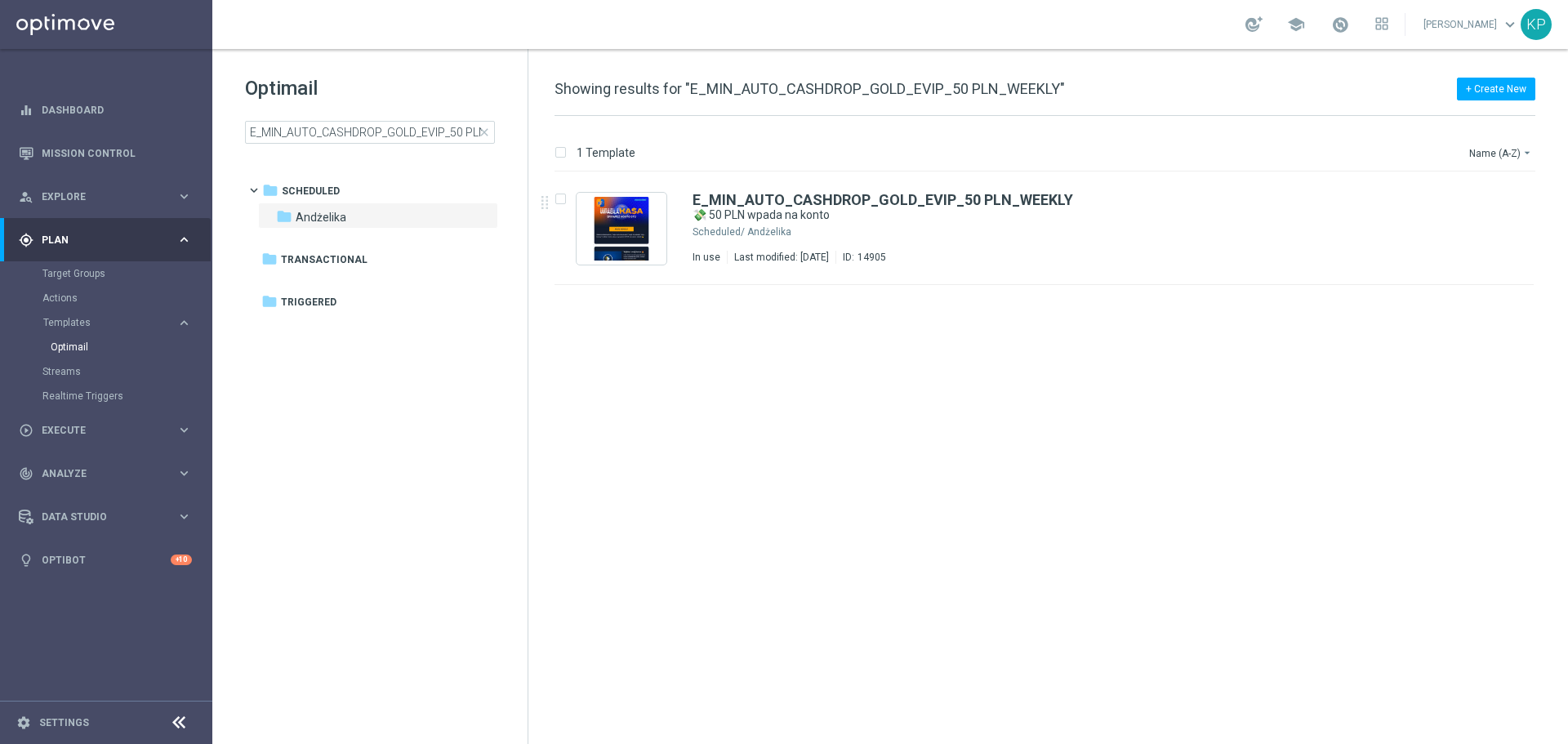
click at [1090, 36] on div "school [PERSON_NAME] keyboard_arrow_down KP" at bounding box center [890, 24] width 1356 height 49
click at [408, 140] on input "E_MIN_AUTO_CASHDROP_GOLD_EVIP_50 PLN_WEEKLY" at bounding box center [370, 133] width 250 height 23
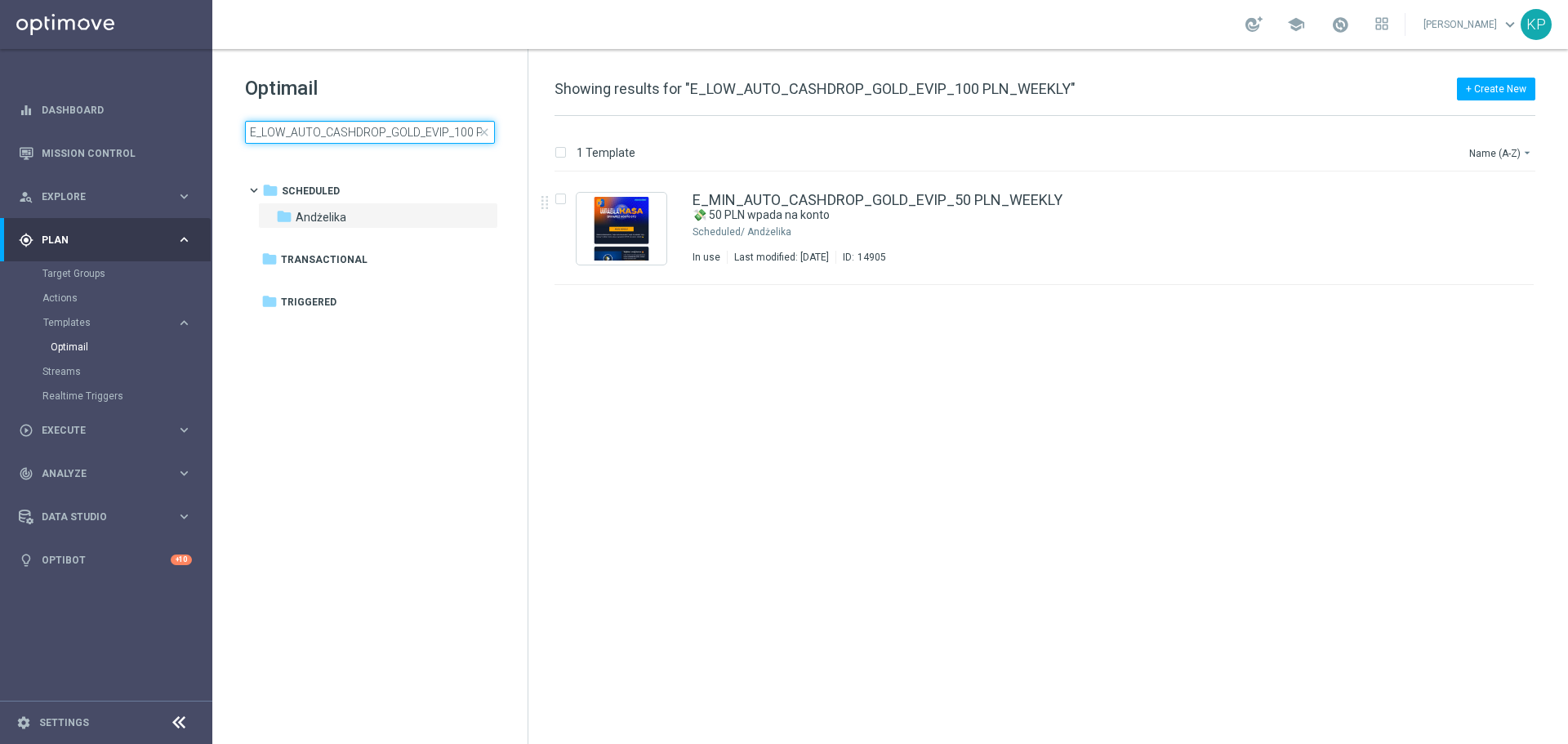
scroll to position [0, 58]
type input "E_LOW_AUTO_CASHDROP_GOLD_EVIP_100 PLN_WEEKLY"
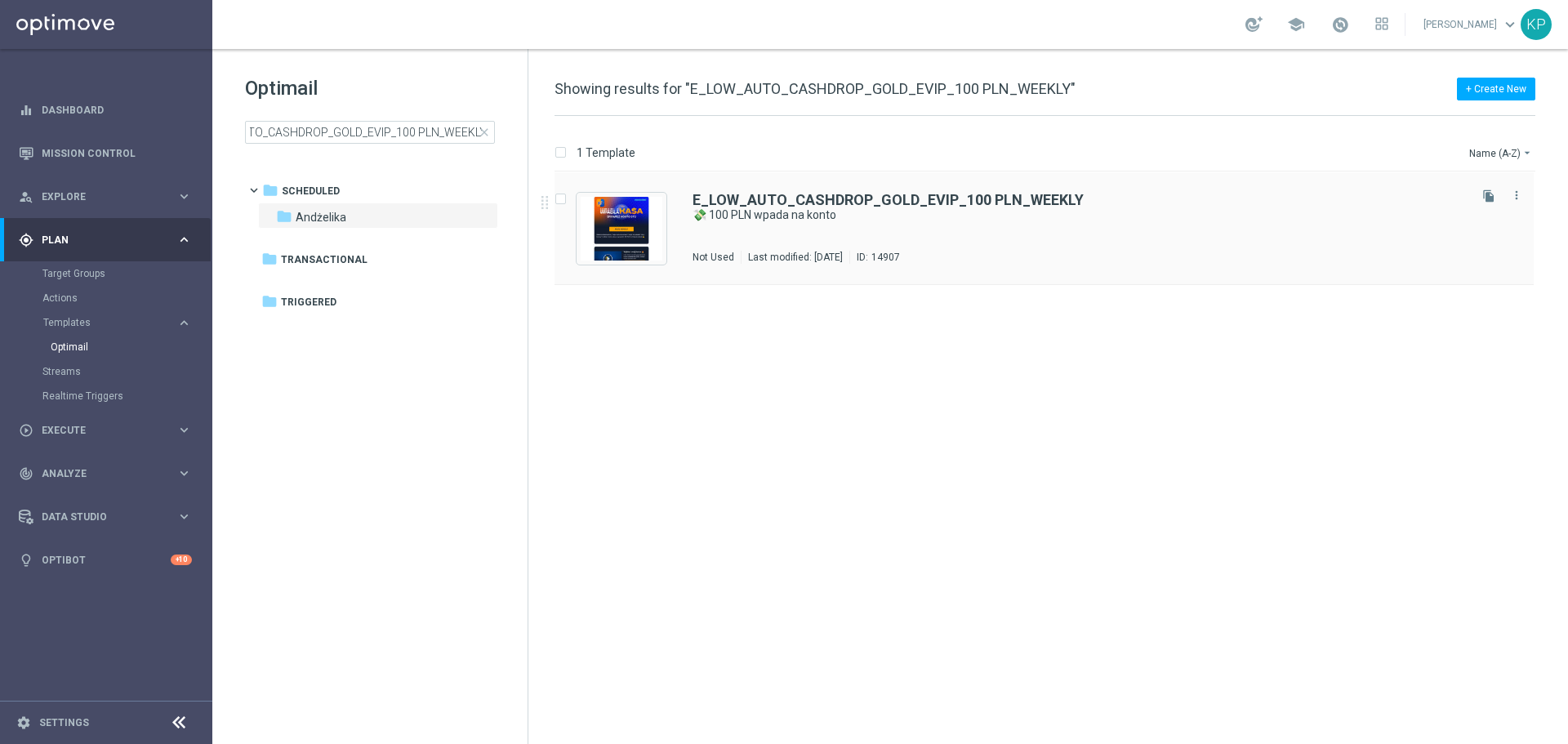
click at [938, 230] on div "E_LOW_AUTO_CASHDROP_GOLD_EVIP_100 PLN_WEEKLY 💸 100 PLN wpada na konto Not Used …" at bounding box center [1079, 228] width 773 height 71
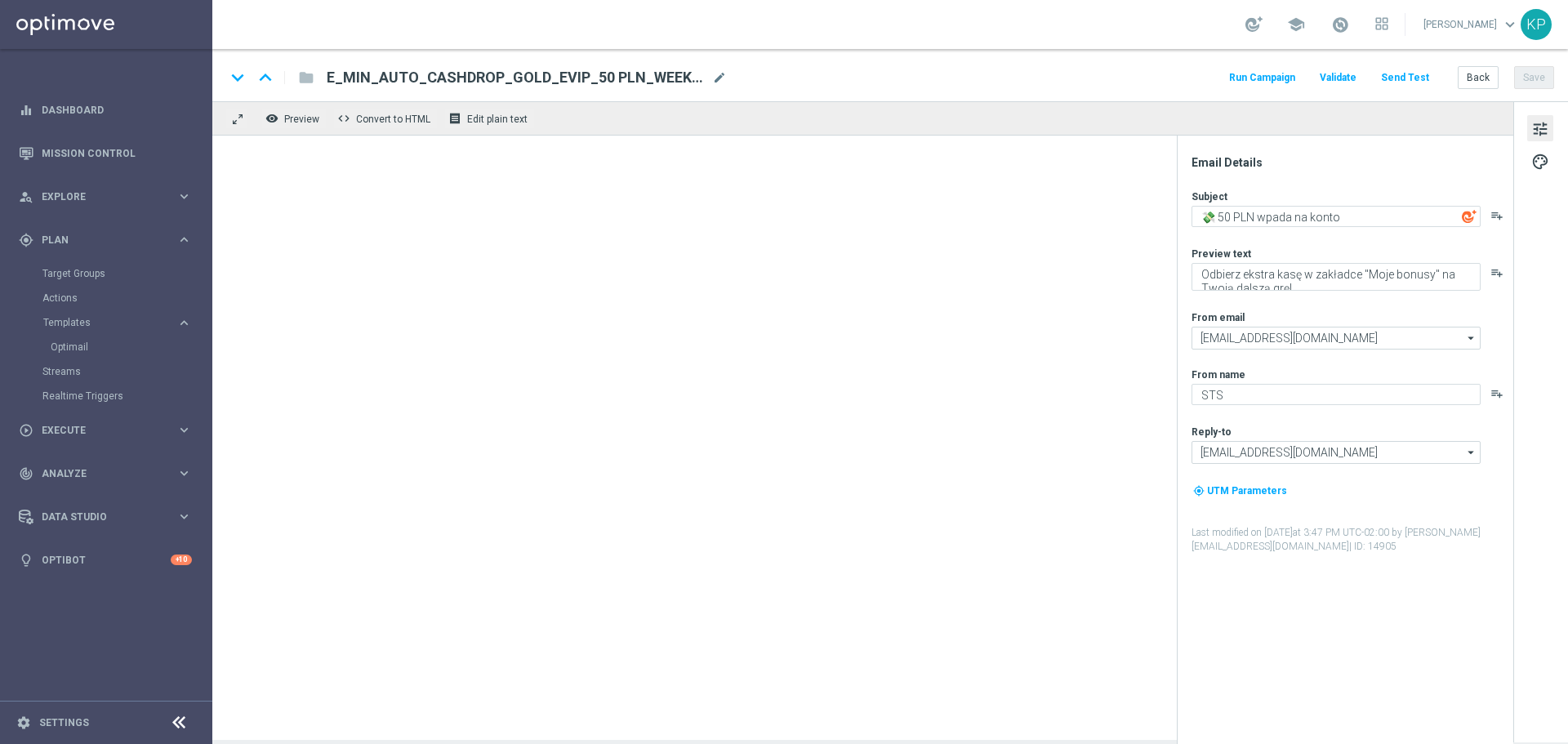
type textarea "💸 100 PLN wpada na konto"
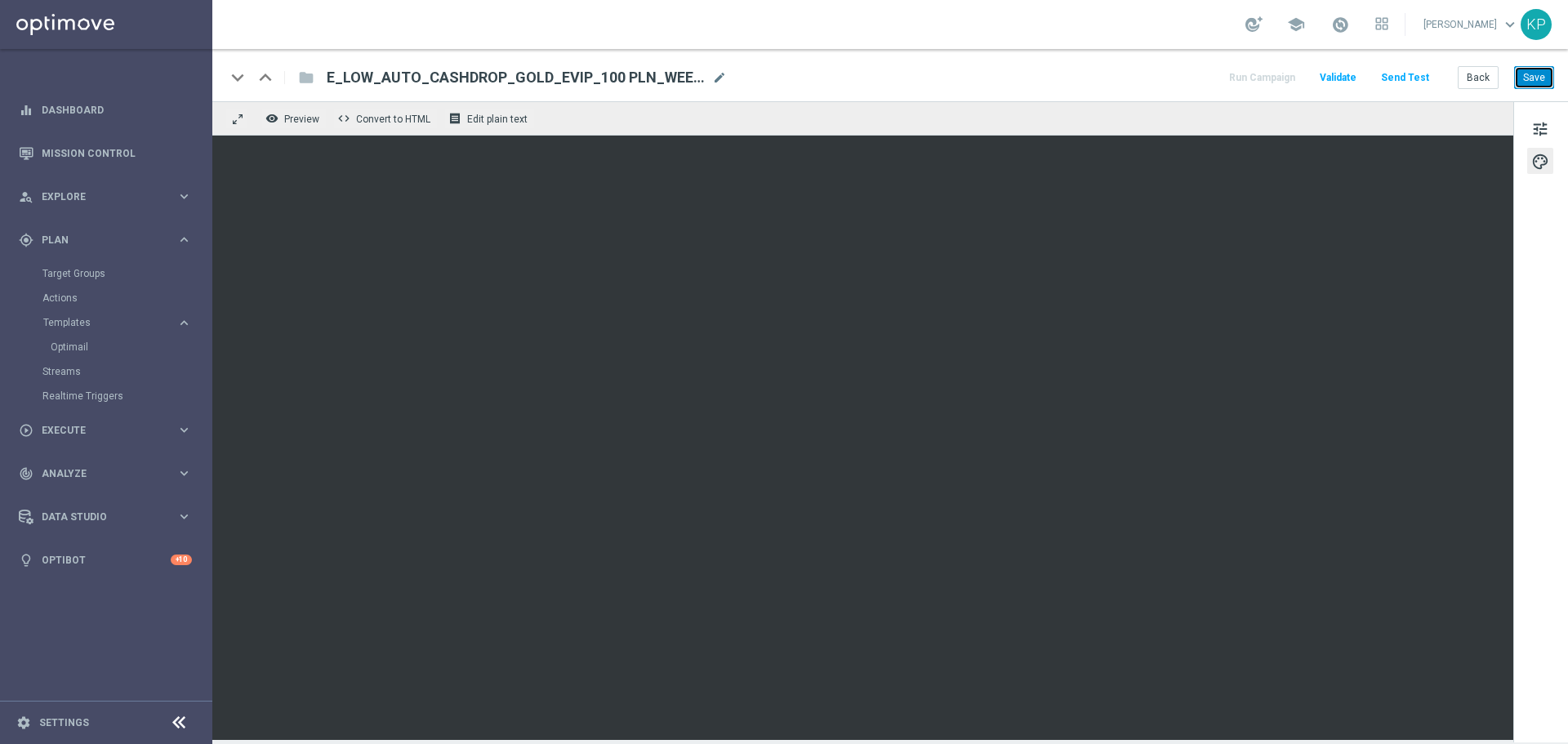
click at [1541, 81] on button "Save" at bounding box center [1534, 78] width 40 height 23
click at [1464, 79] on button "Back" at bounding box center [1479, 78] width 41 height 23
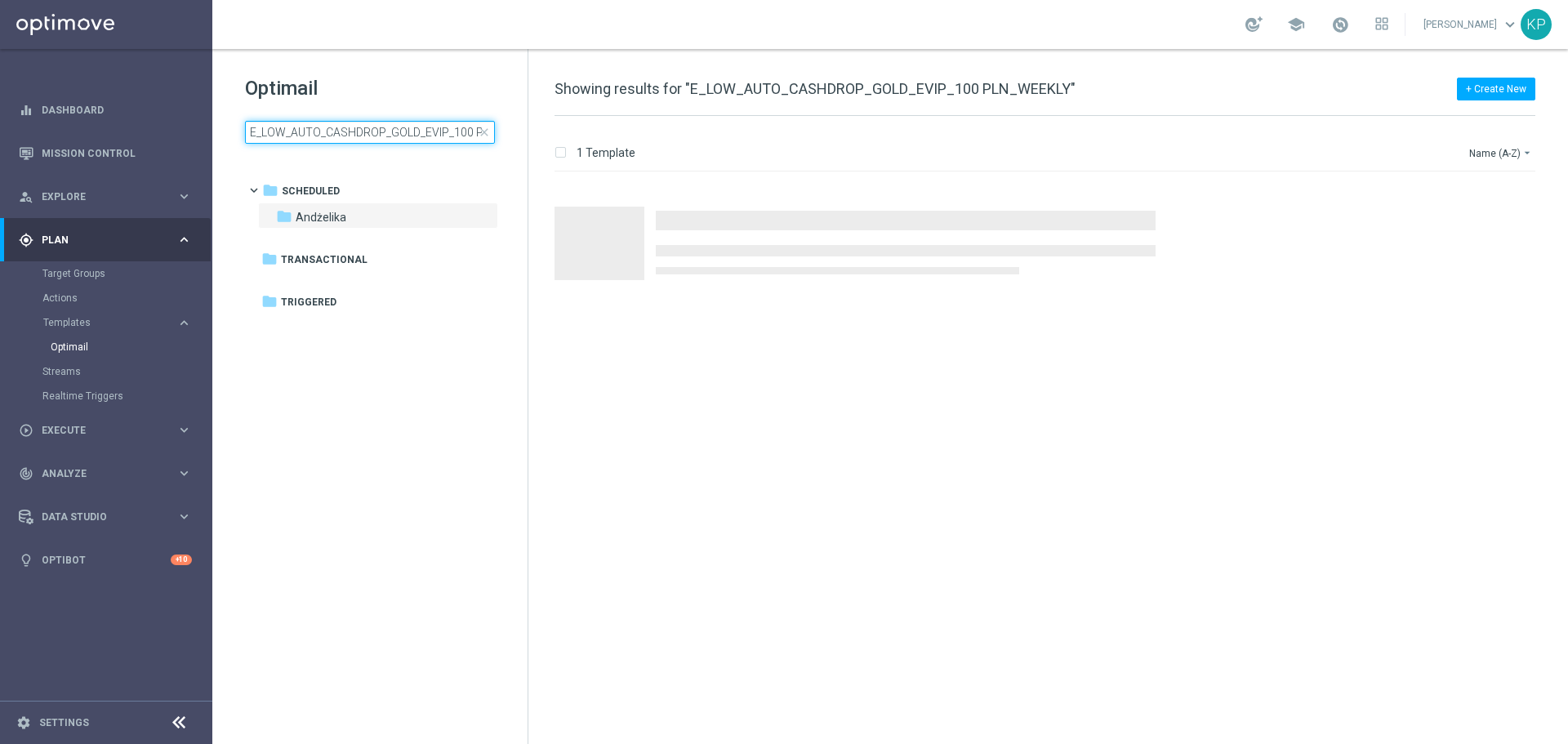
click at [442, 123] on input "E_LOW_AUTO_CASHDROP_GOLD_EVIP_100 PLN_WEEKLY" at bounding box center [370, 133] width 250 height 23
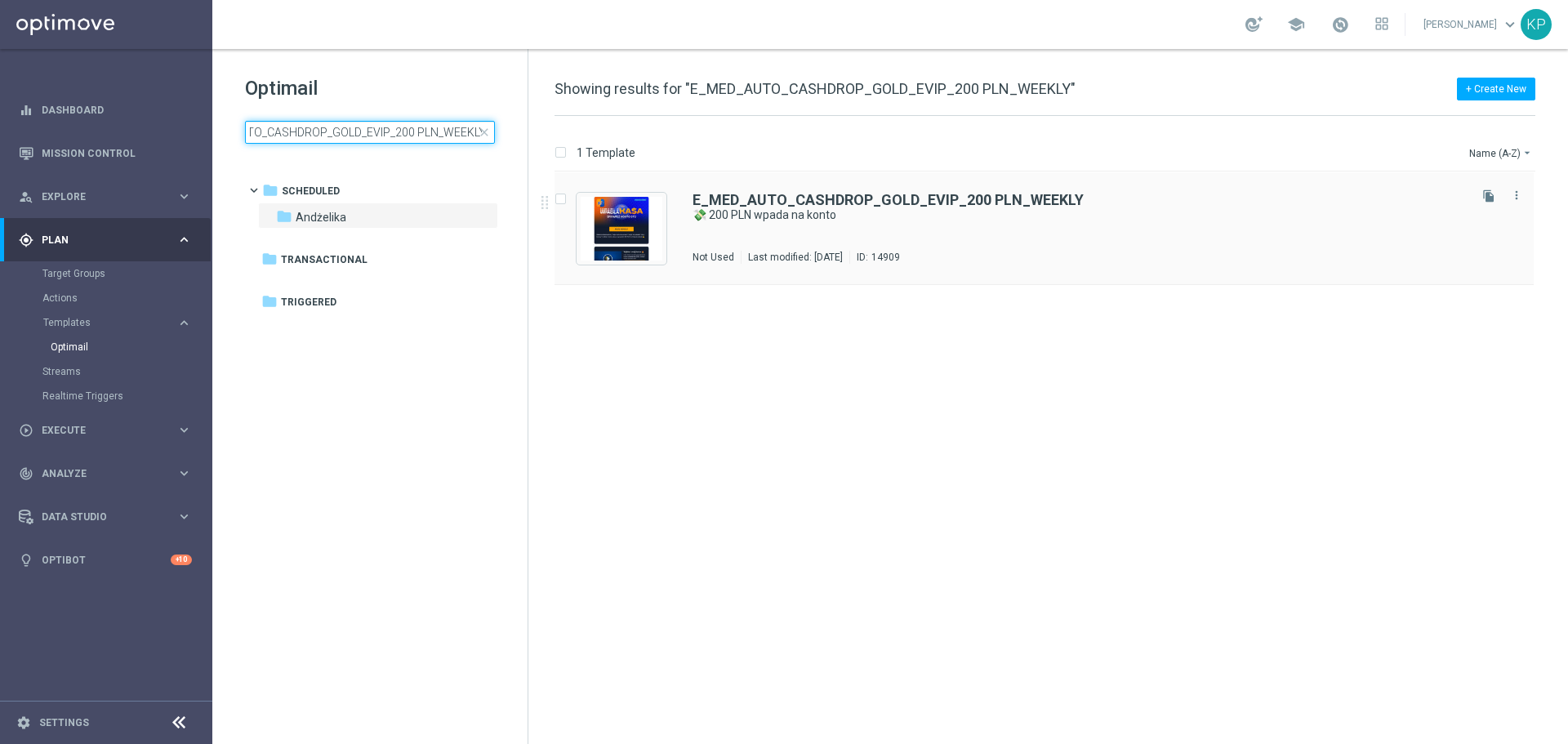
type input "E_MED_AUTO_CASHDROP_GOLD_EVIP_200 PLN_WEEKLY"
click at [901, 226] on div "E_MED_AUTO_CASHDROP_GOLD_EVIP_200 PLN_WEEKLY 💸 200 PLN wpada na konto In use La…" at bounding box center [1079, 228] width 773 height 71
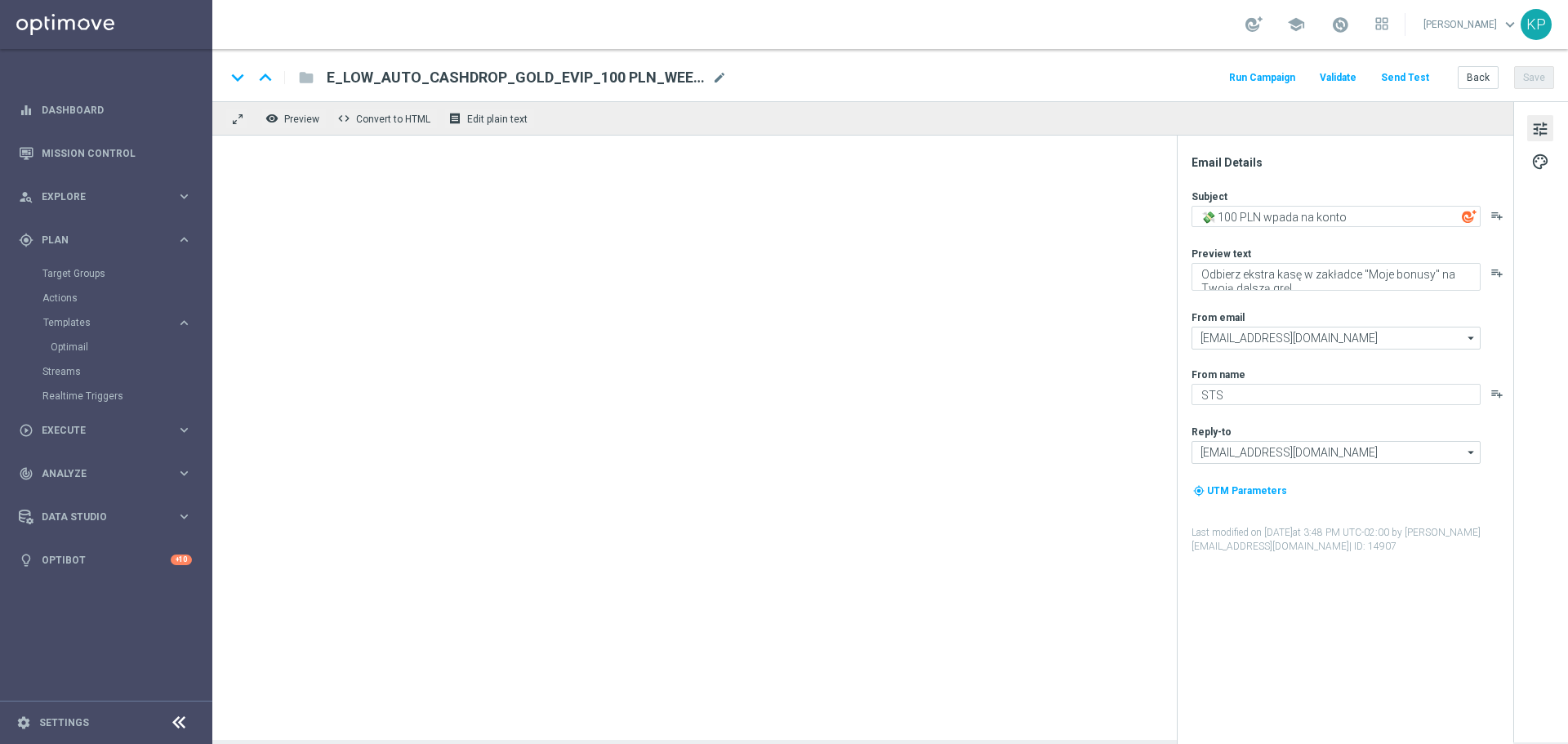
type textarea "💸 200 PLN wpada na konto"
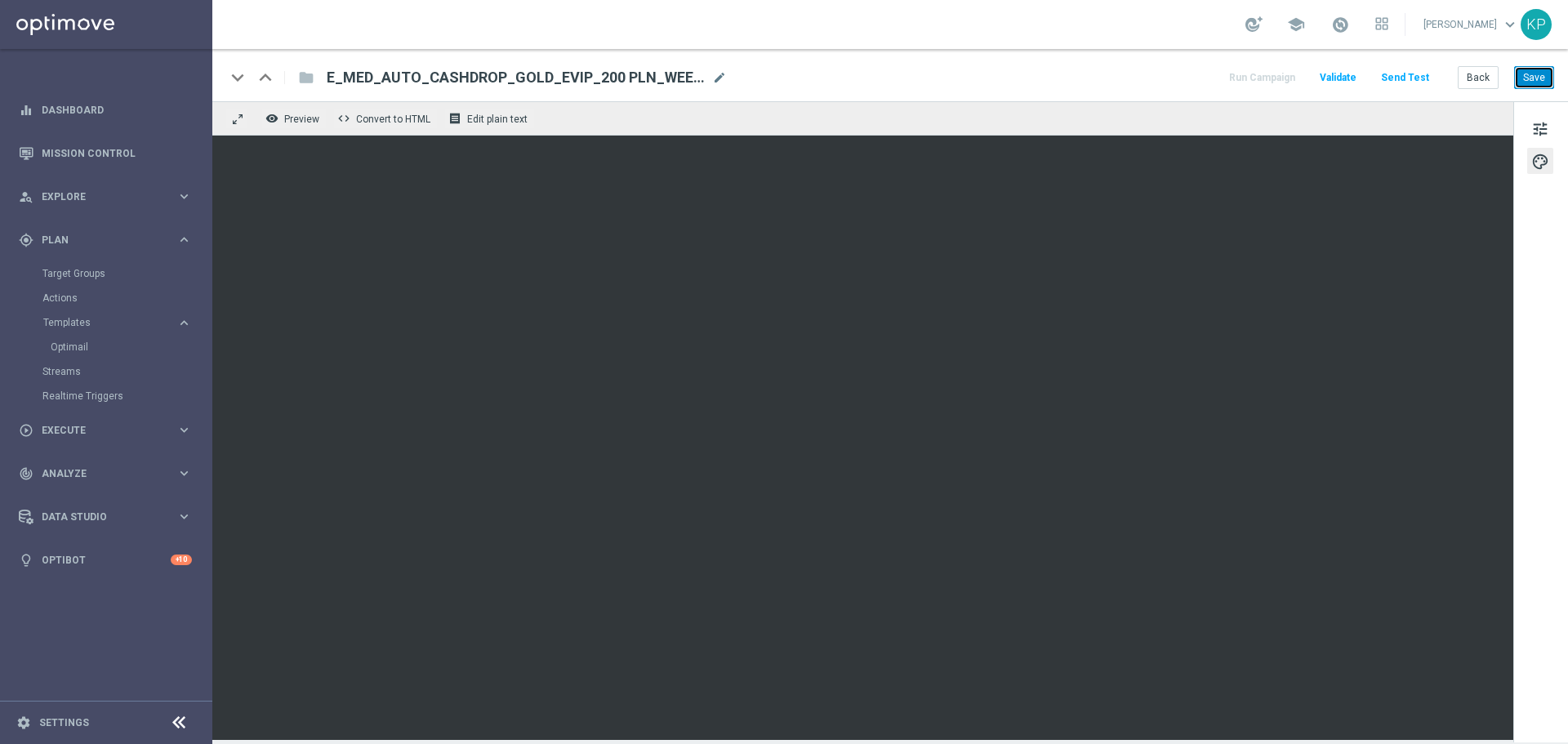
click at [1527, 80] on button "Save" at bounding box center [1534, 78] width 40 height 23
click at [1474, 75] on button "Back" at bounding box center [1479, 78] width 41 height 23
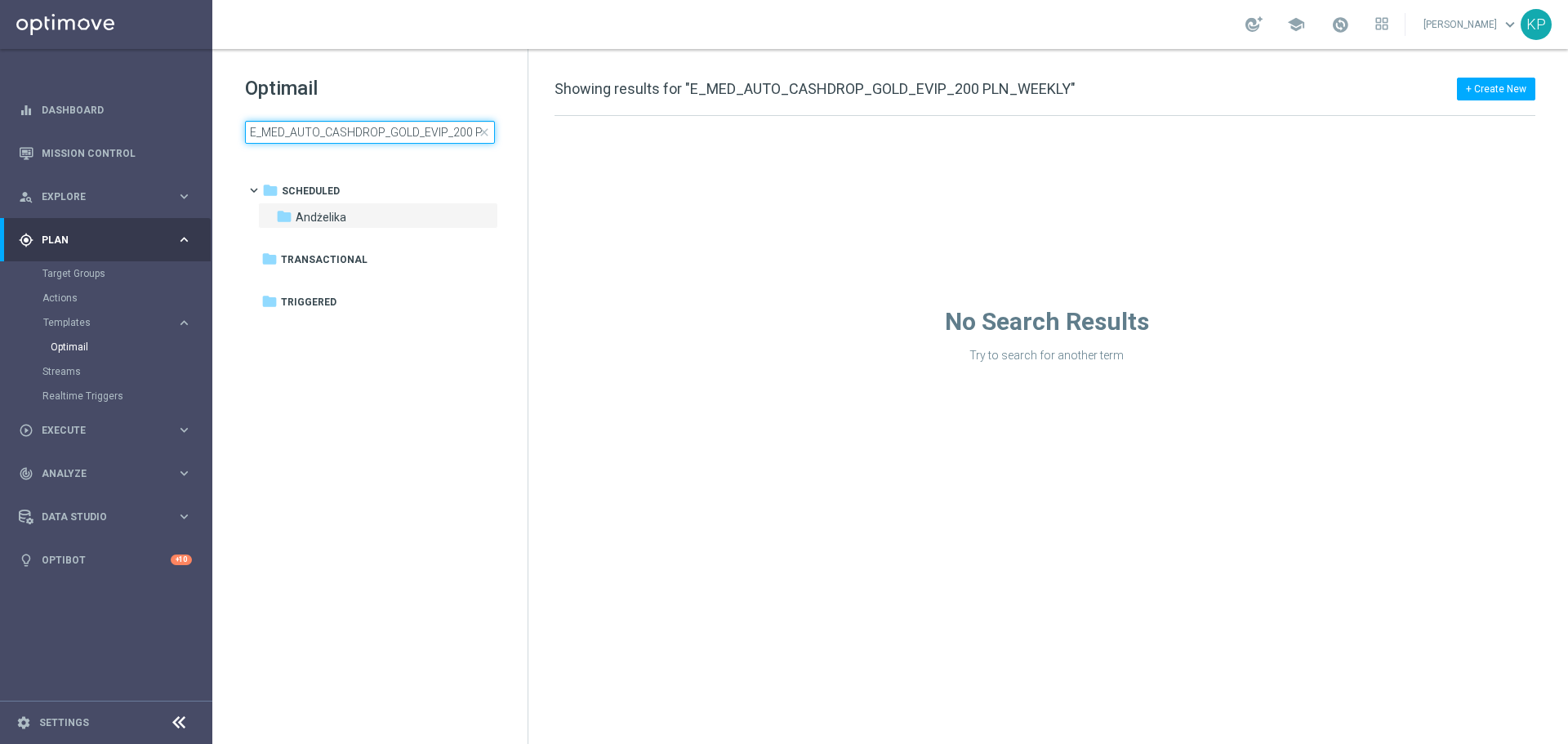
click at [394, 133] on input "E_MED_AUTO_CASHDROP_GOLD_EVIP_200 PLN_WEEKLY" at bounding box center [370, 133] width 250 height 23
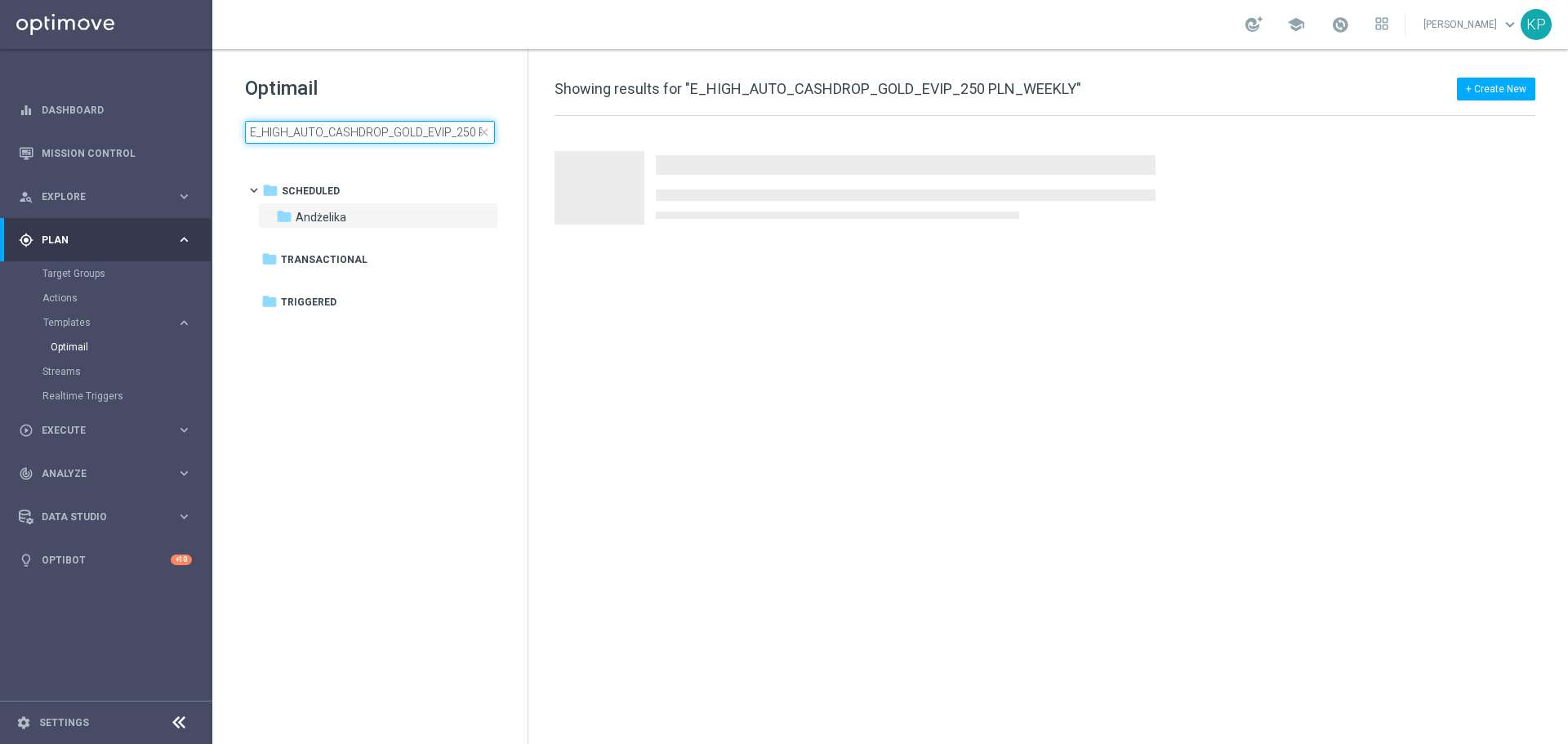
scroll to position [0, 61]
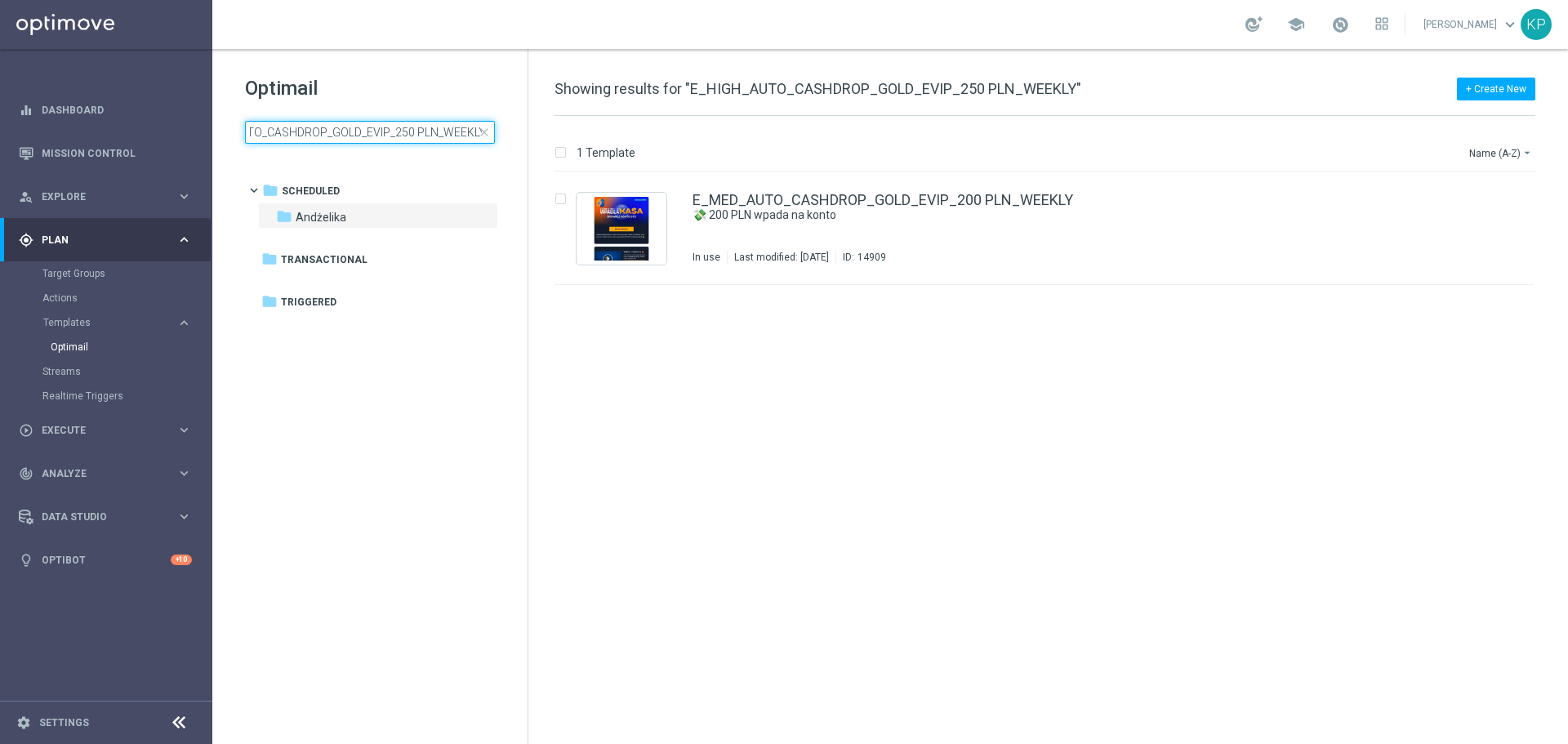
type input "E_HIGH_AUTO_CASHDROP_GOLD_EVIP_250 PLN_WEEKLY"
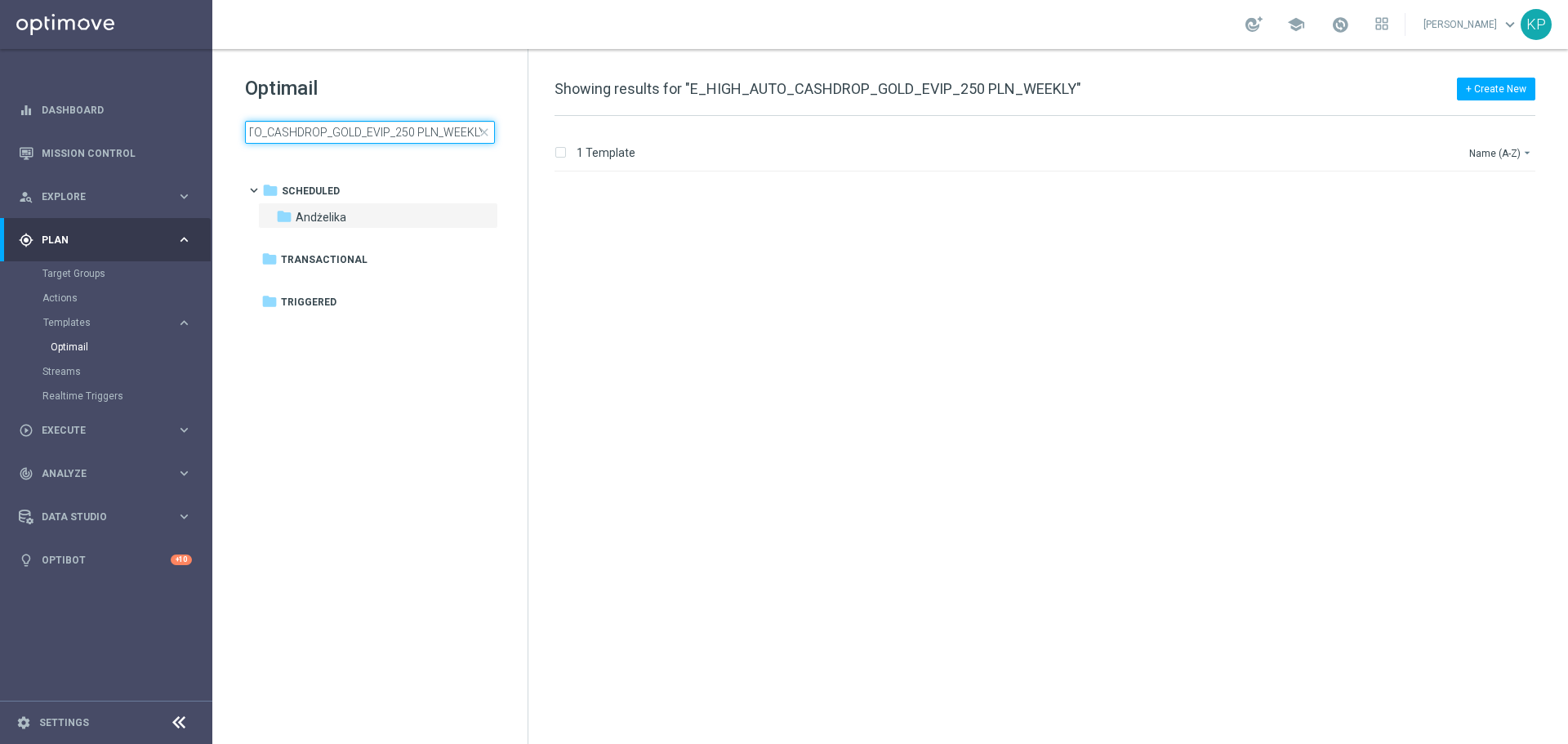
scroll to position [0, 0]
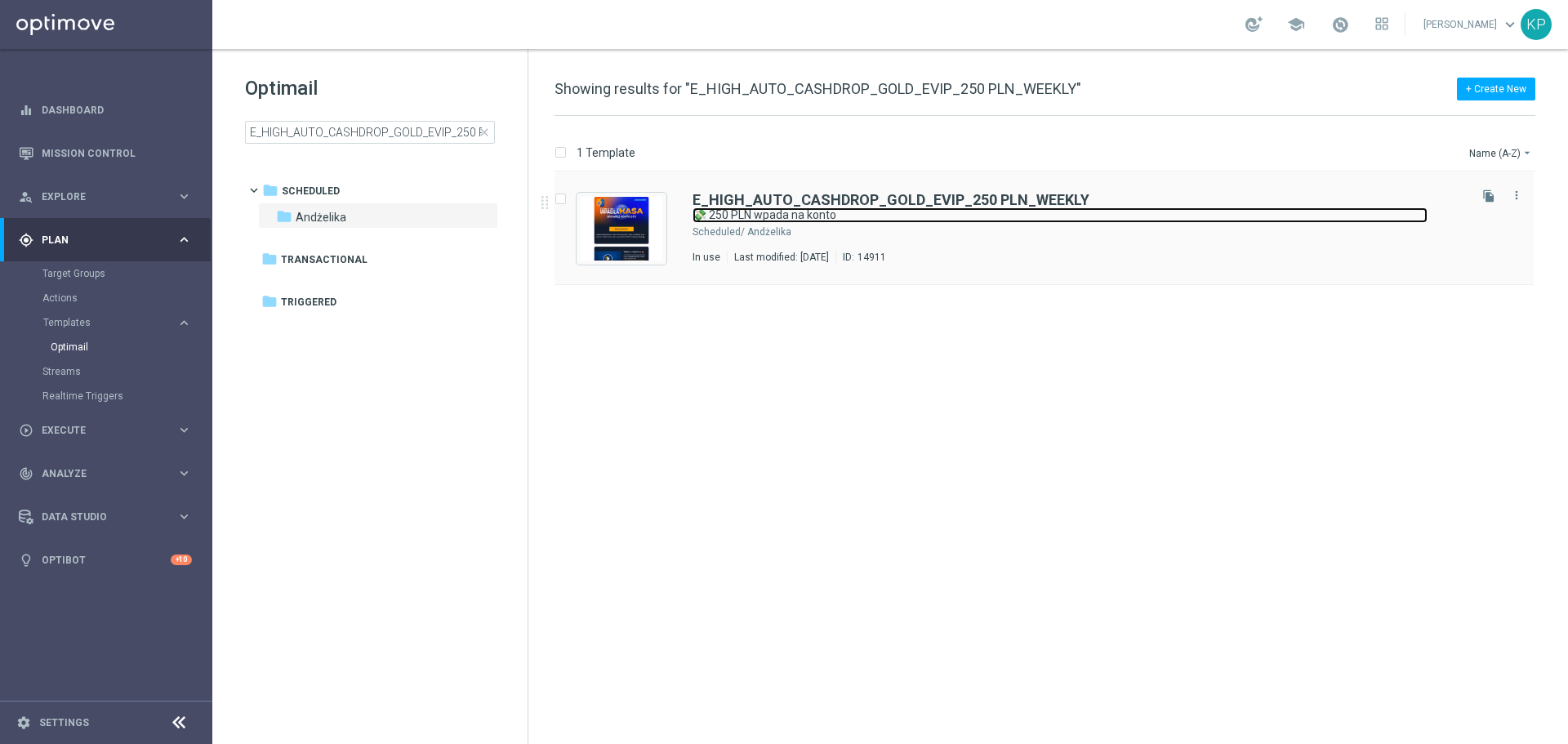
click at [888, 219] on link "💸 250 PLN wpada na konto" at bounding box center [1059, 216] width 735 height 16
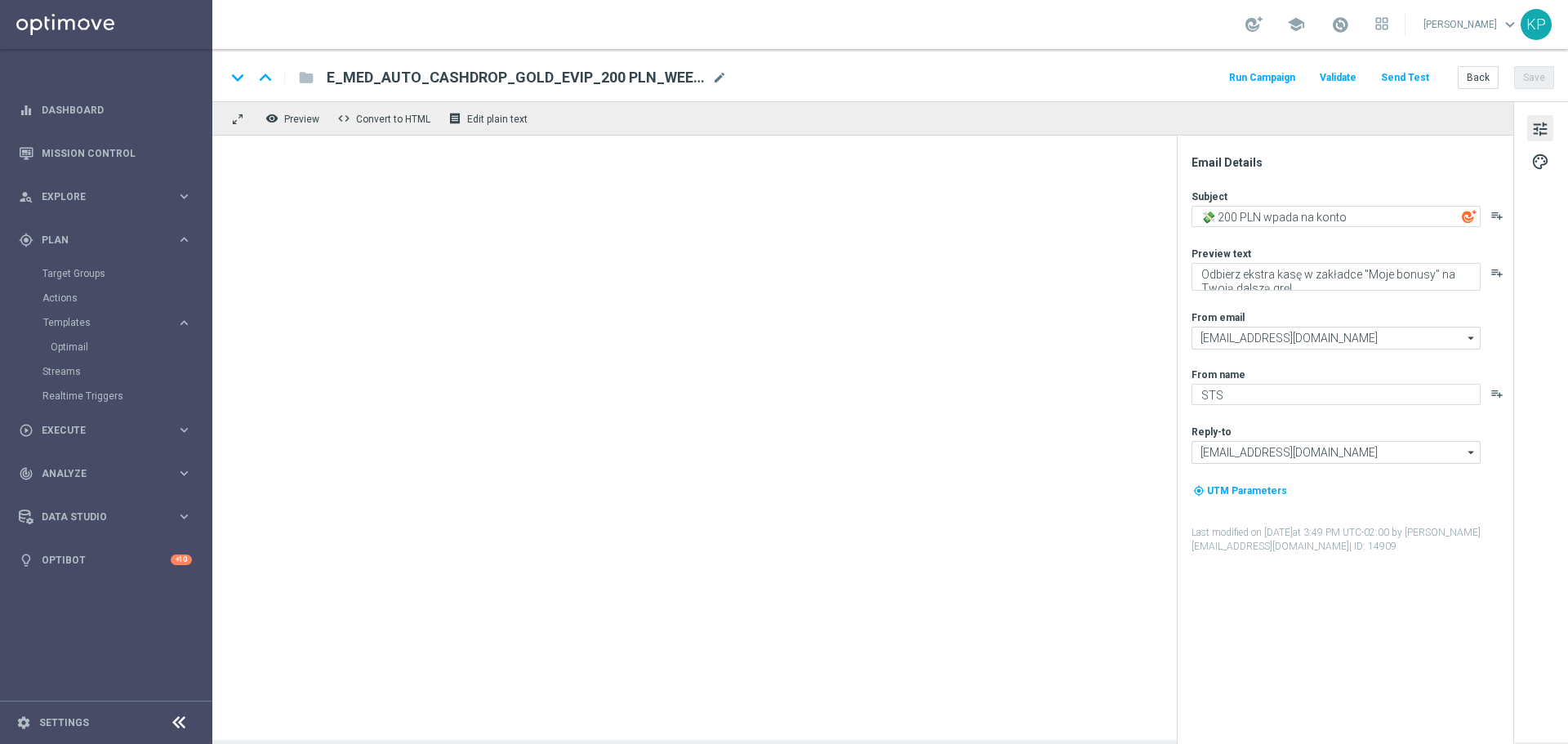
type textarea "💸 250 PLN wpada na konto"
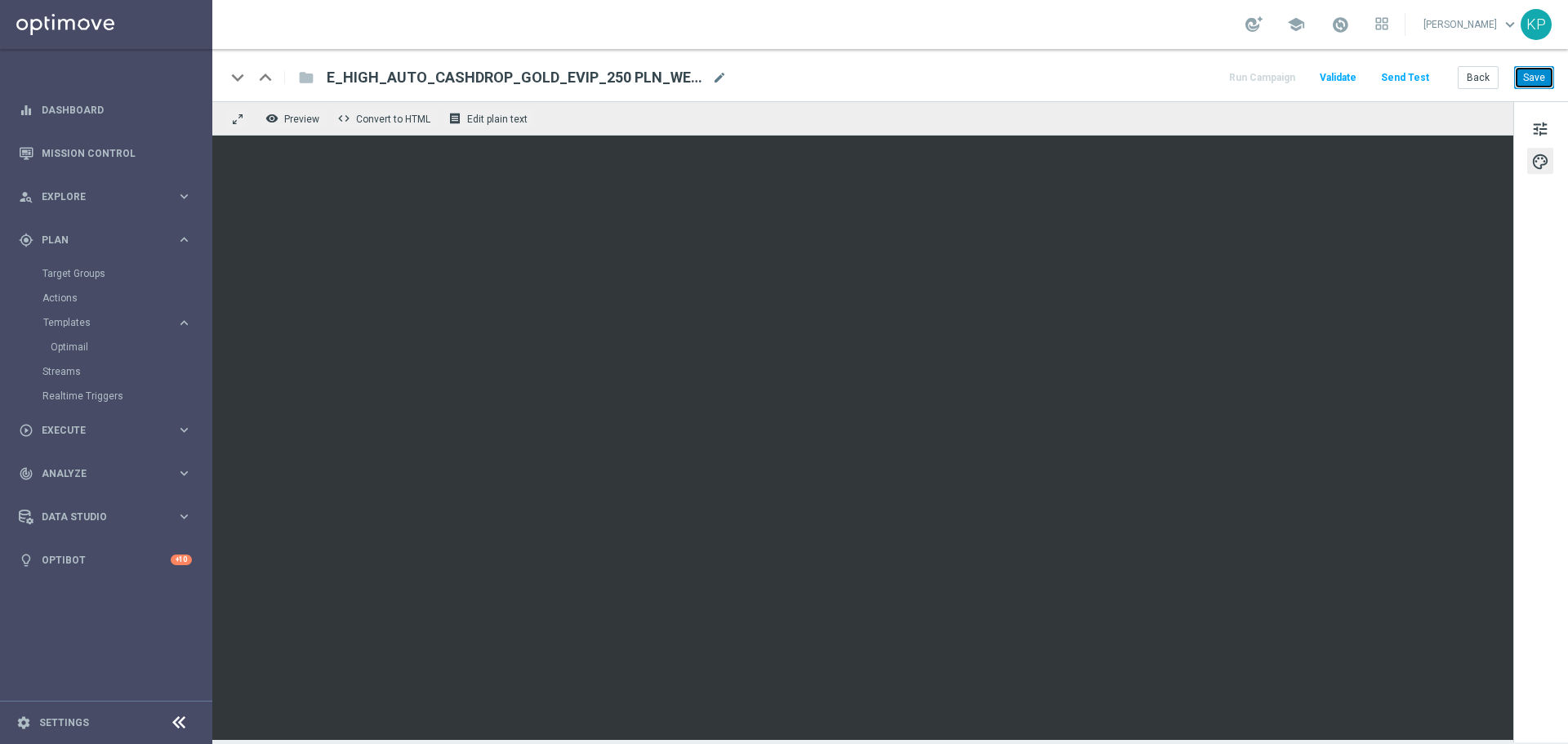
click at [1535, 78] on button "Save" at bounding box center [1534, 78] width 40 height 23
click at [1464, 78] on button "Back" at bounding box center [1479, 78] width 41 height 23
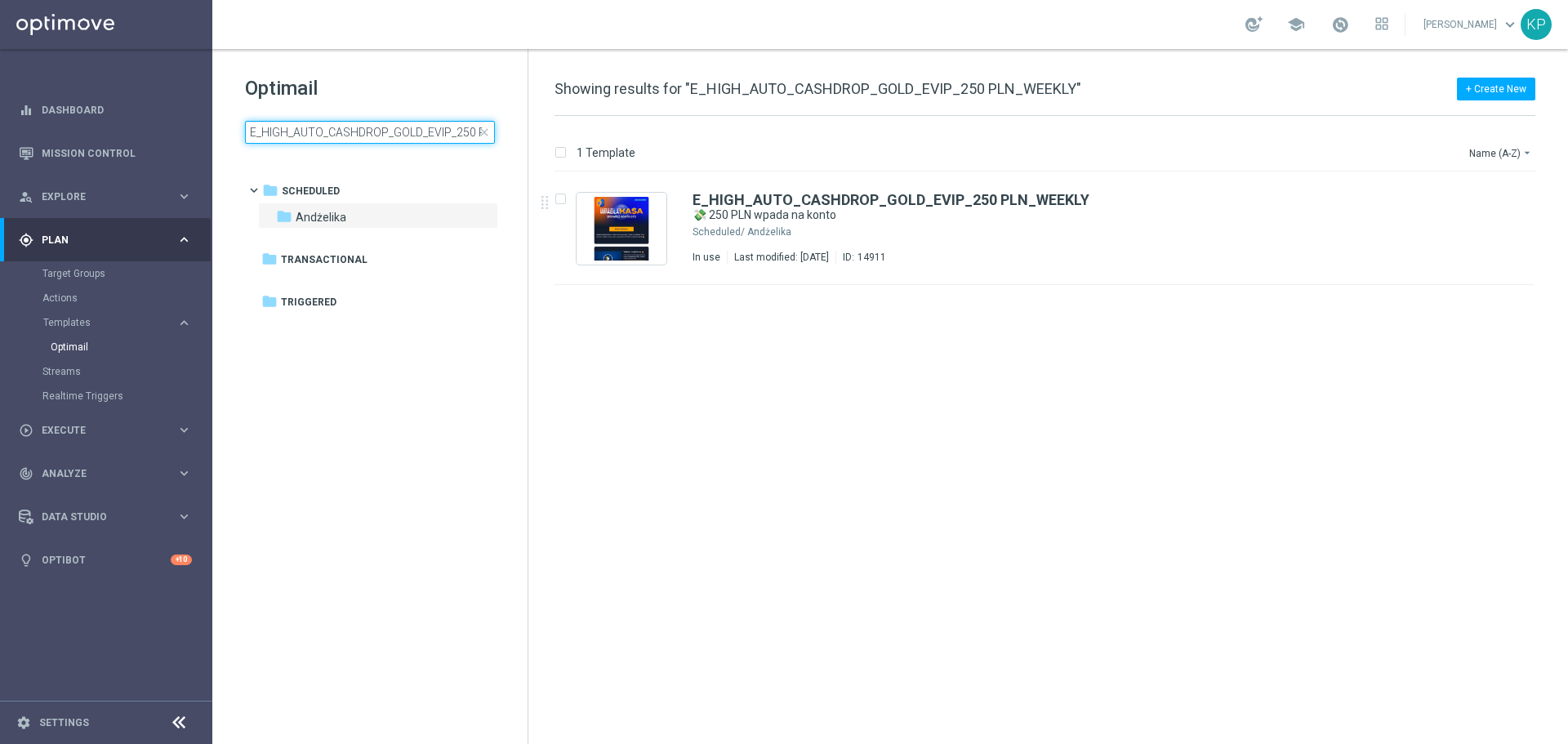
click at [454, 126] on input "E_HIGH_AUTO_CASHDROP_GOLD_EVIP_250 PLN_WEEKLY" at bounding box center [370, 133] width 250 height 23
type input "E_MIN_AUTO_CASHDROP_SILVER_EVIP_25 PLN_WEEKLY"
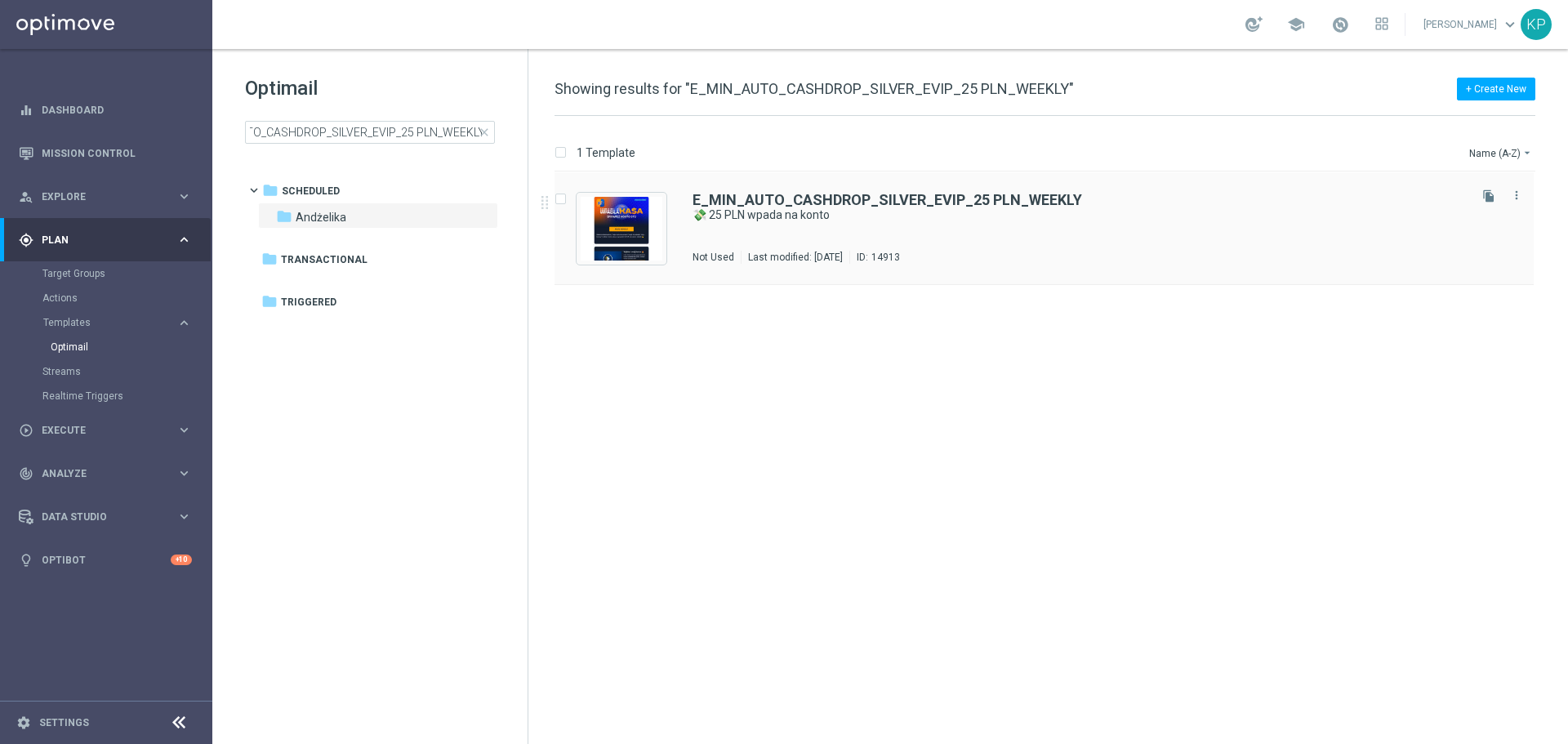
click at [894, 241] on div "E_MIN_AUTO_CASHDROP_SILVER_EVIP_25 PLN_WEEKLY 💸 25 PLN wpada na konto Not Used …" at bounding box center [1079, 228] width 773 height 71
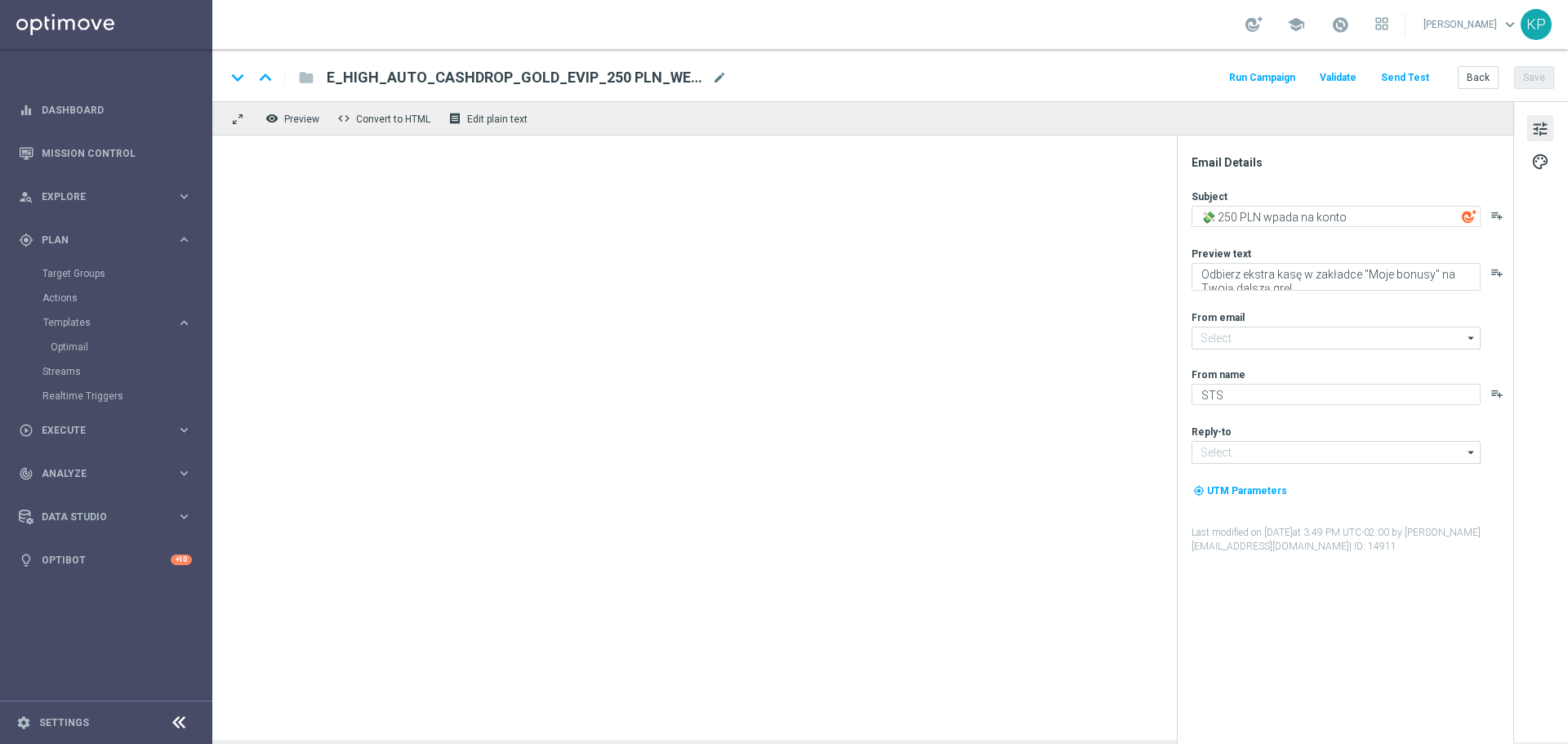
type input "[EMAIL_ADDRESS][DOMAIN_NAME]"
type textarea "💸 25 PLN wpada na konto"
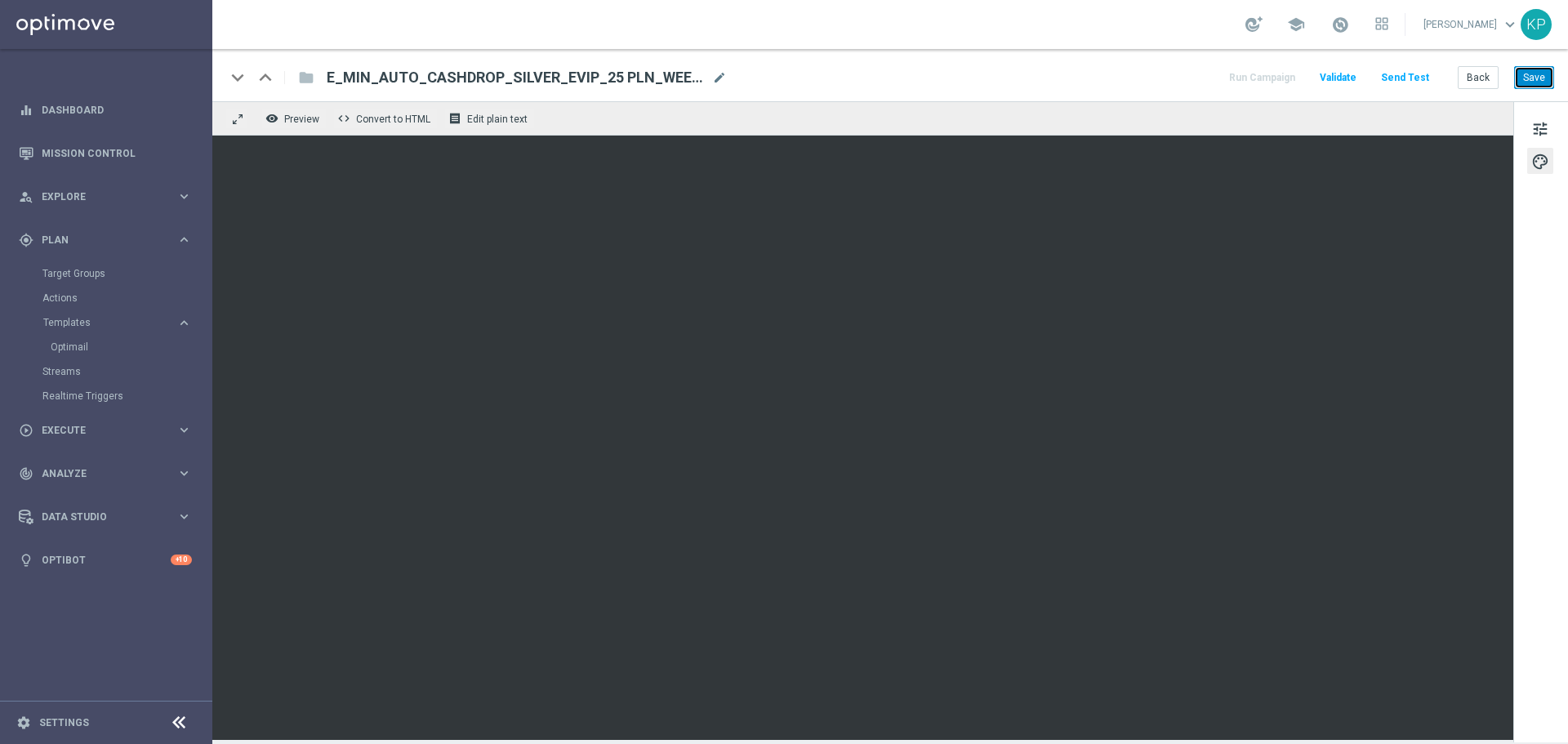
click at [1541, 81] on button "Save" at bounding box center [1534, 78] width 40 height 23
click at [1472, 85] on button "Back" at bounding box center [1479, 78] width 41 height 23
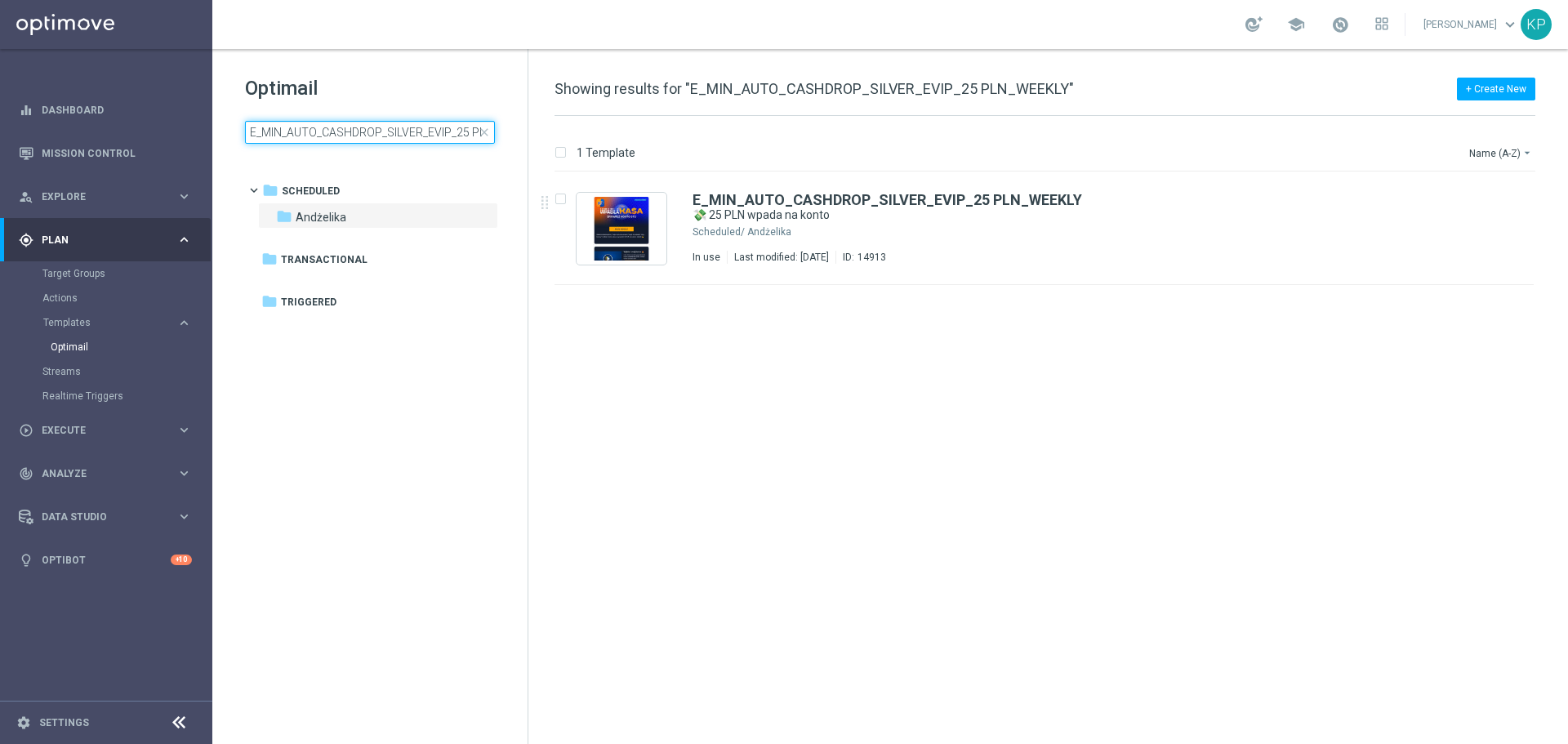
click at [423, 137] on input "E_MIN_AUTO_CASHDROP_SILVER_EVIP_25 PLN_WEEKLY" at bounding box center [370, 133] width 250 height 23
type input "E_LOW_AUTO_CASHDROP_SILVER_EVIP_25 PLN_WEEKLY"
click at [914, 230] on div "E_LOW_AUTO_CASHDROP_SILVER_EVIP_25 PLN_WEEKLY 💸 25 PLN wpada na konto Not Used …" at bounding box center [1079, 228] width 773 height 71
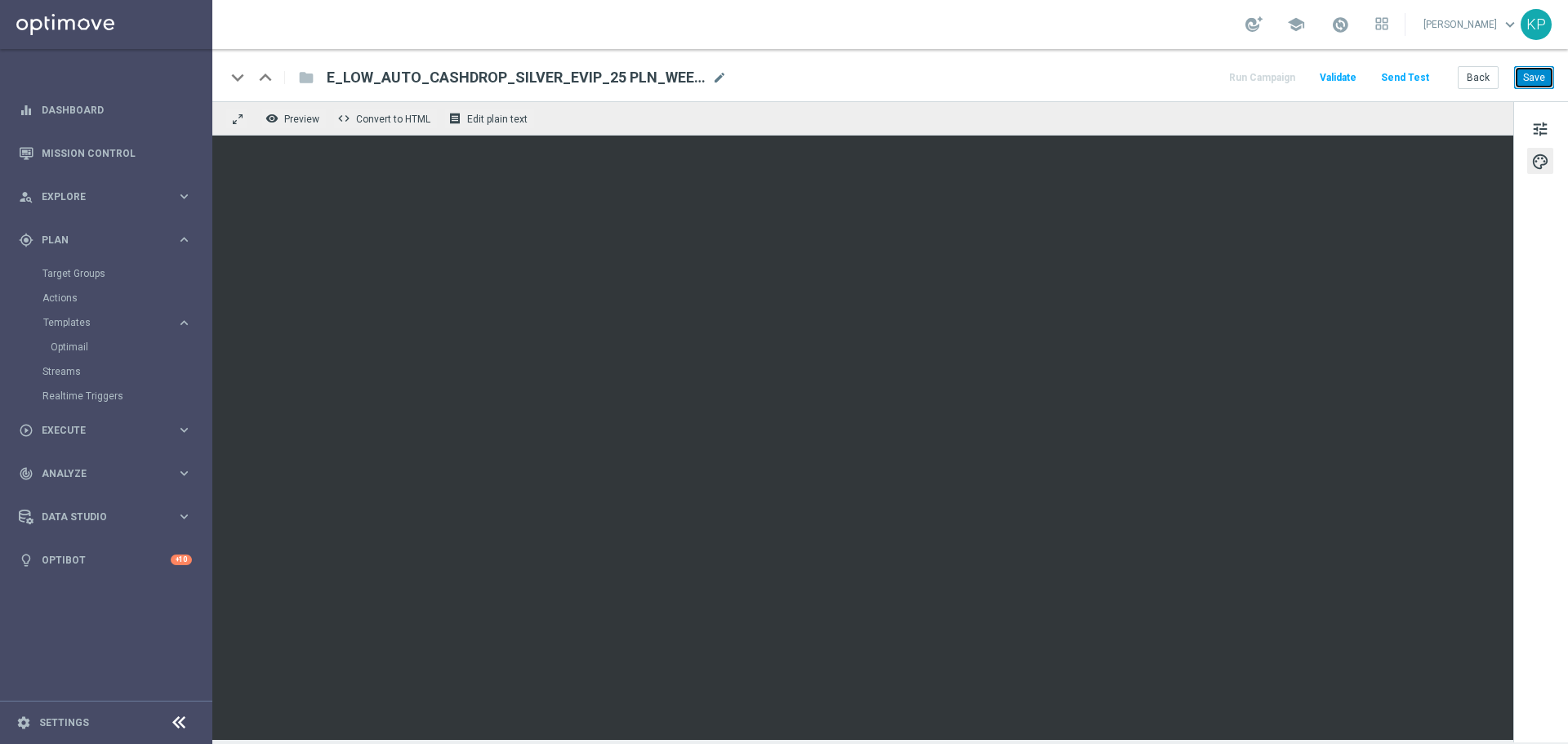
click at [1518, 84] on button "Save" at bounding box center [1534, 78] width 40 height 23
click at [1459, 81] on button "Back" at bounding box center [1479, 78] width 41 height 23
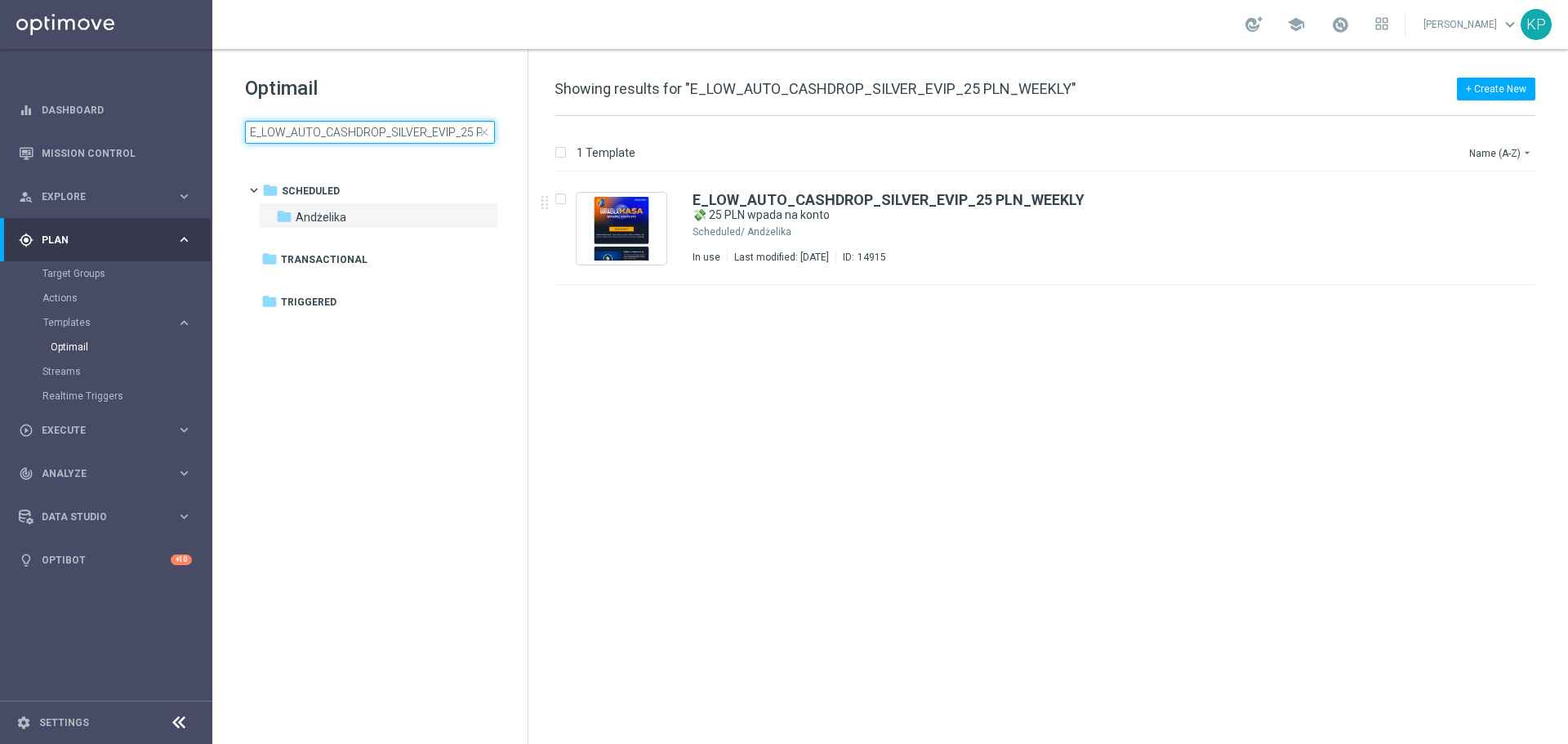
click at [369, 137] on input "E_LOW_AUTO_CASHDROP_SILVER_EVIP_25 PLN_WEEKLY" at bounding box center [370, 133] width 250 height 23
type input "E_MED_AUTO_CASHDROP_SILVER_EVIP_50 PLN_WEEKLY"
click at [792, 230] on div "E_MED_AUTO_CASHDROP_SILVER_EVIP_50 PLN_WEEKLY 💸 50 PLN wpada na konto Not Used …" at bounding box center [1079, 228] width 773 height 71
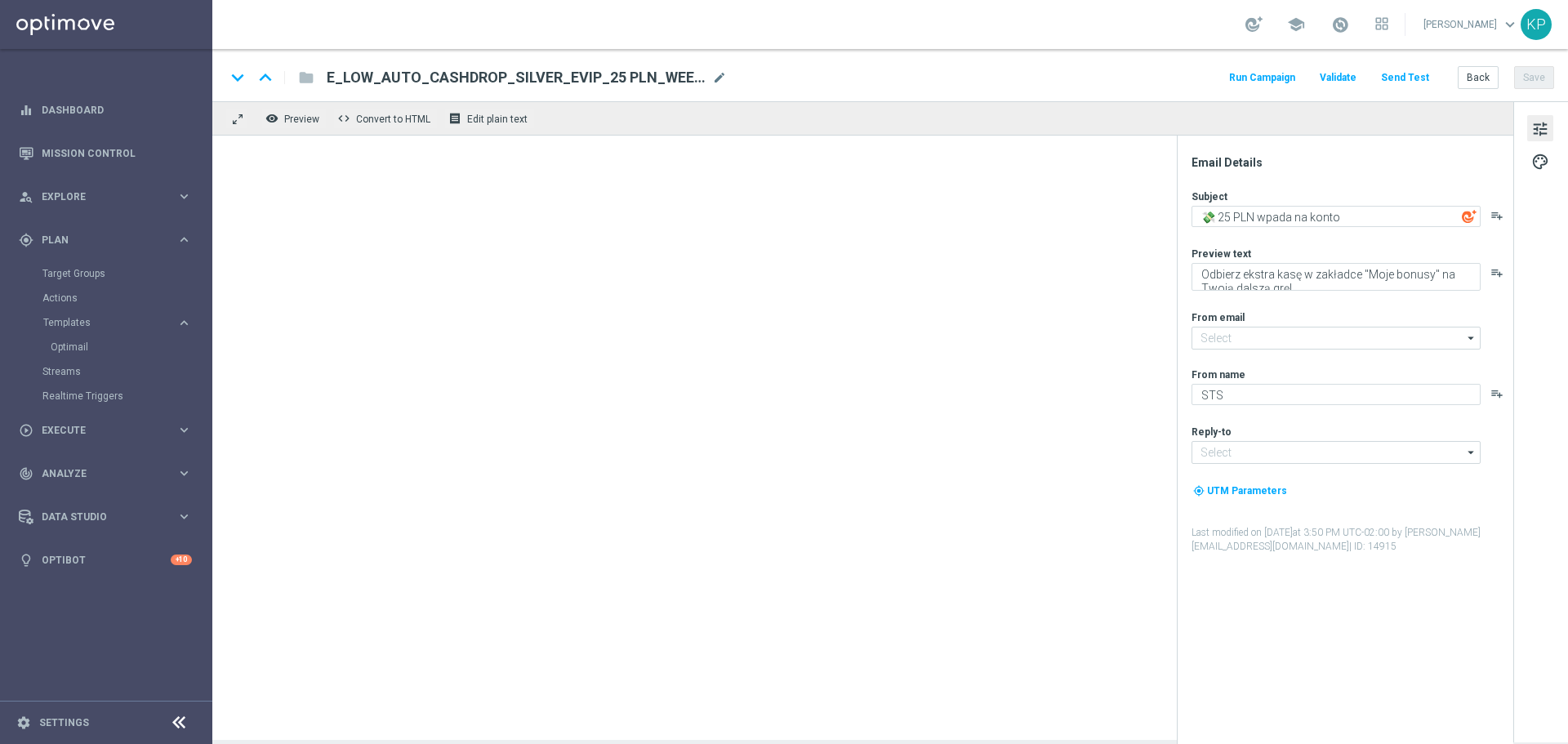
type input "[EMAIL_ADDRESS][DOMAIN_NAME]"
type textarea "💸 50 PLN wpada na konto"
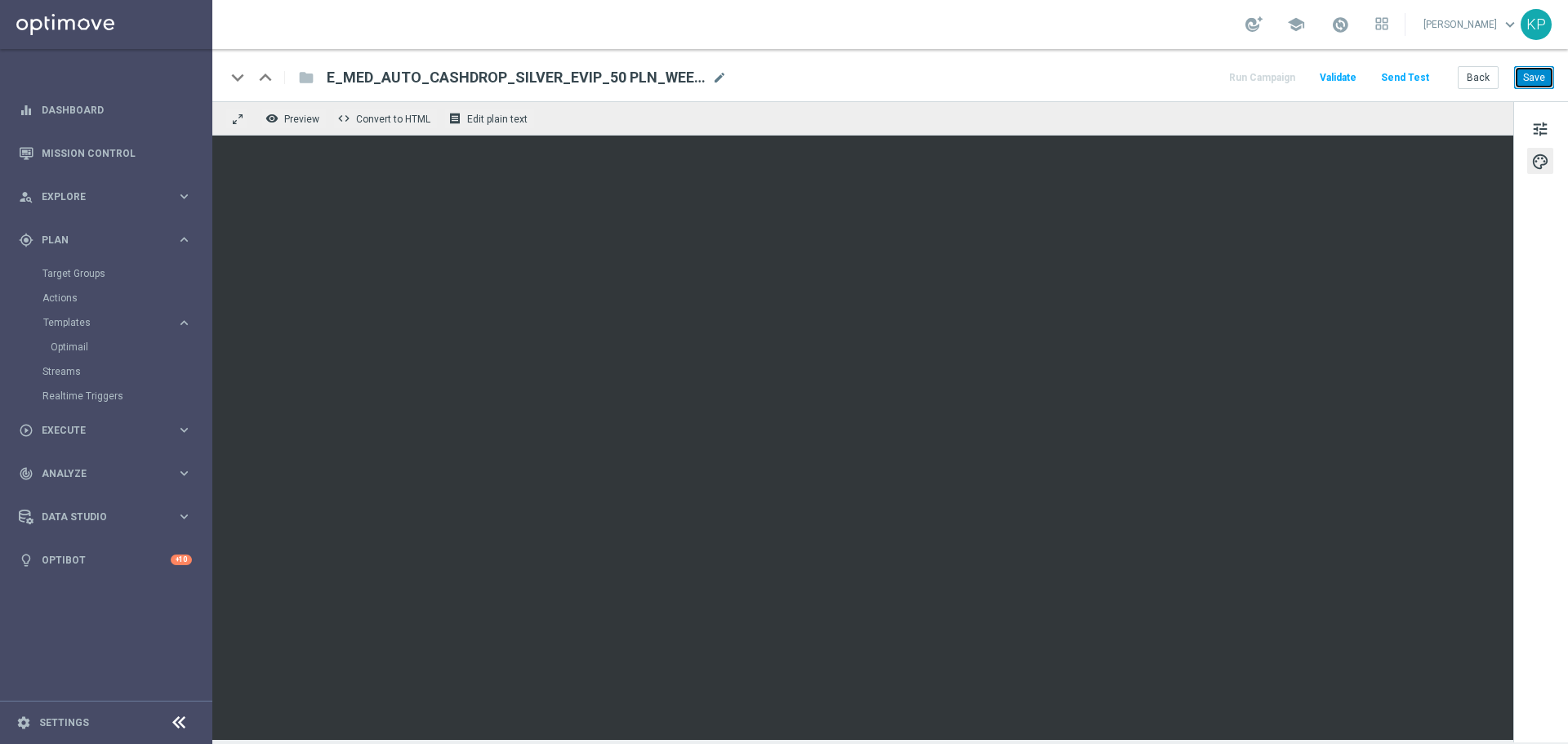
click at [1534, 69] on button "Save" at bounding box center [1534, 78] width 40 height 23
click at [1473, 77] on button "Back" at bounding box center [1479, 78] width 41 height 23
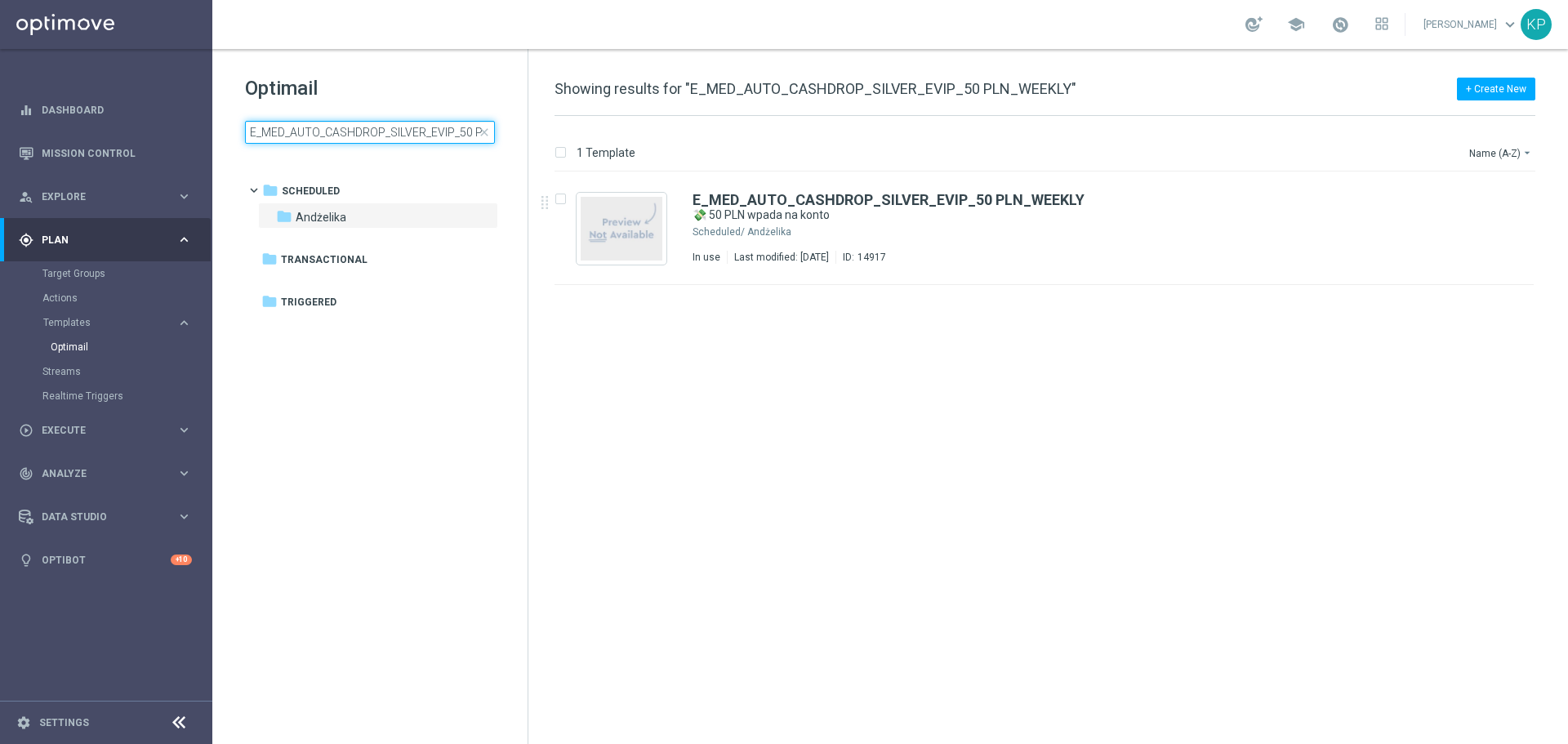
click at [432, 133] on input "E_MED_AUTO_CASHDROP_SILVER_EVIP_50 PLN_WEEKLY" at bounding box center [370, 133] width 250 height 23
type input "E_HIGH_AUTO_CASHDROP_SILVER_EVIP_50 PLN_WEEKLY"
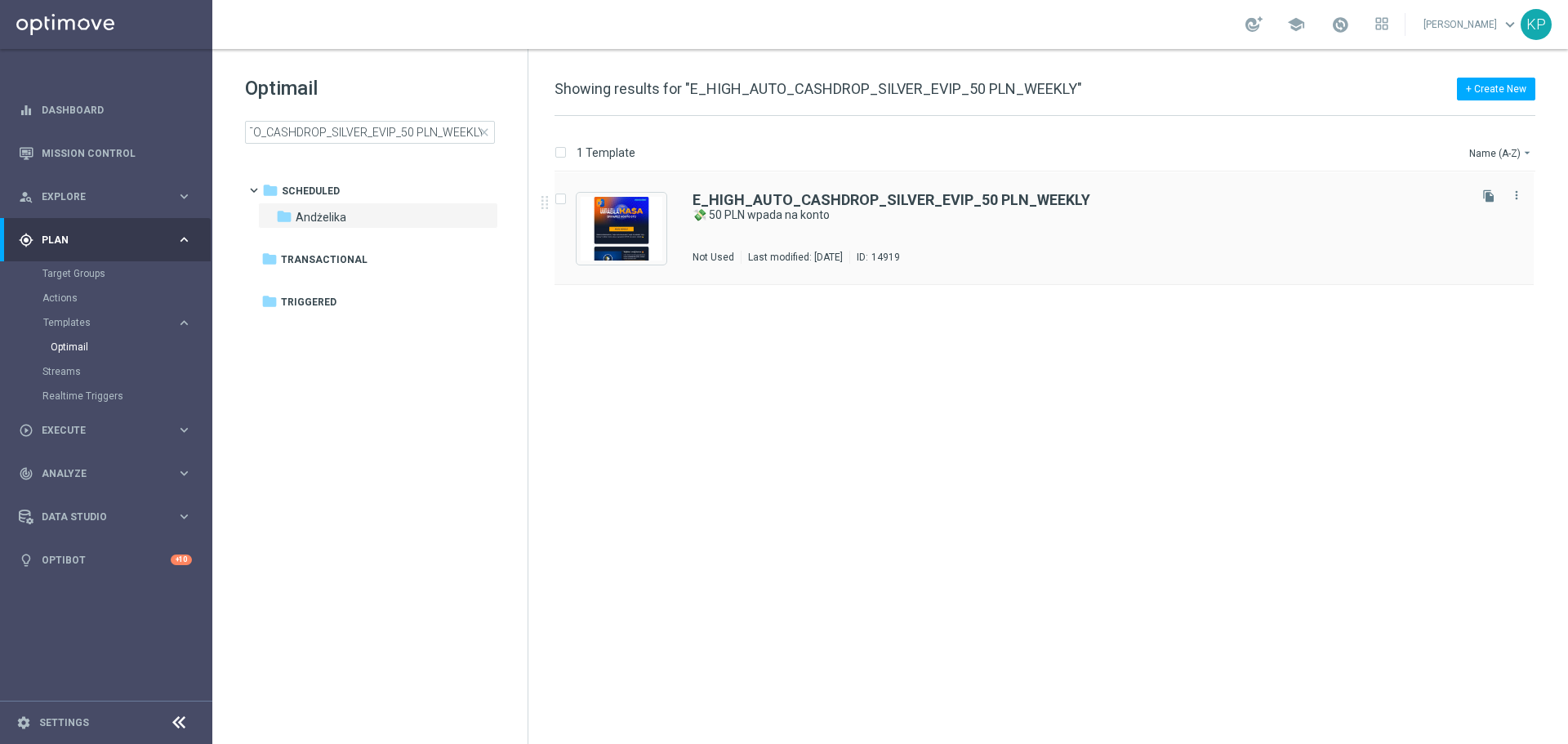
click at [845, 234] on div "E_HIGH_AUTO_CASHDROP_SILVER_EVIP_50 PLN_WEEKLY 💸 50 PLN wpada na konto Not Used…" at bounding box center [1079, 228] width 773 height 71
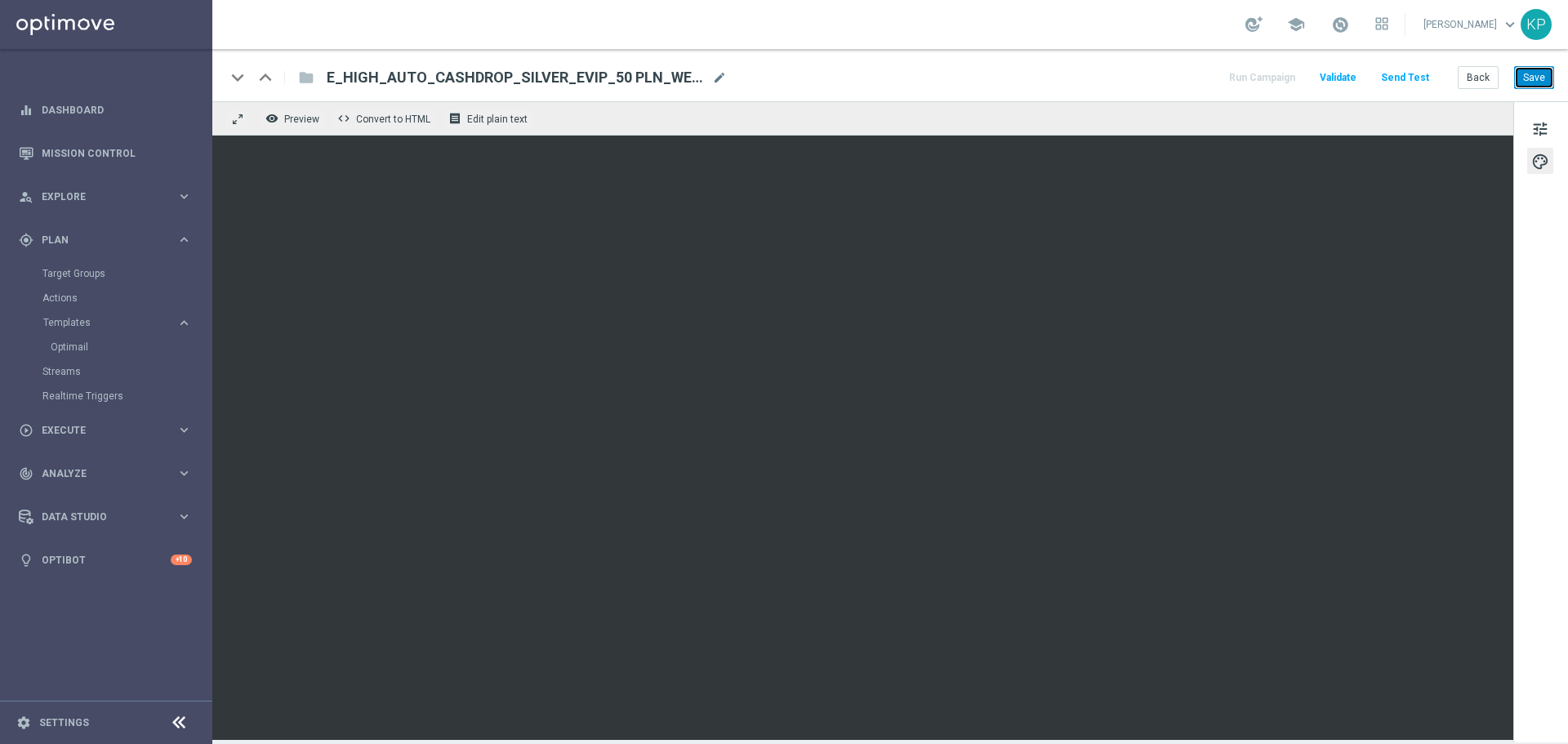
click at [1536, 76] on button "Save" at bounding box center [1534, 78] width 40 height 23
click at [1479, 73] on button "Back" at bounding box center [1479, 78] width 41 height 23
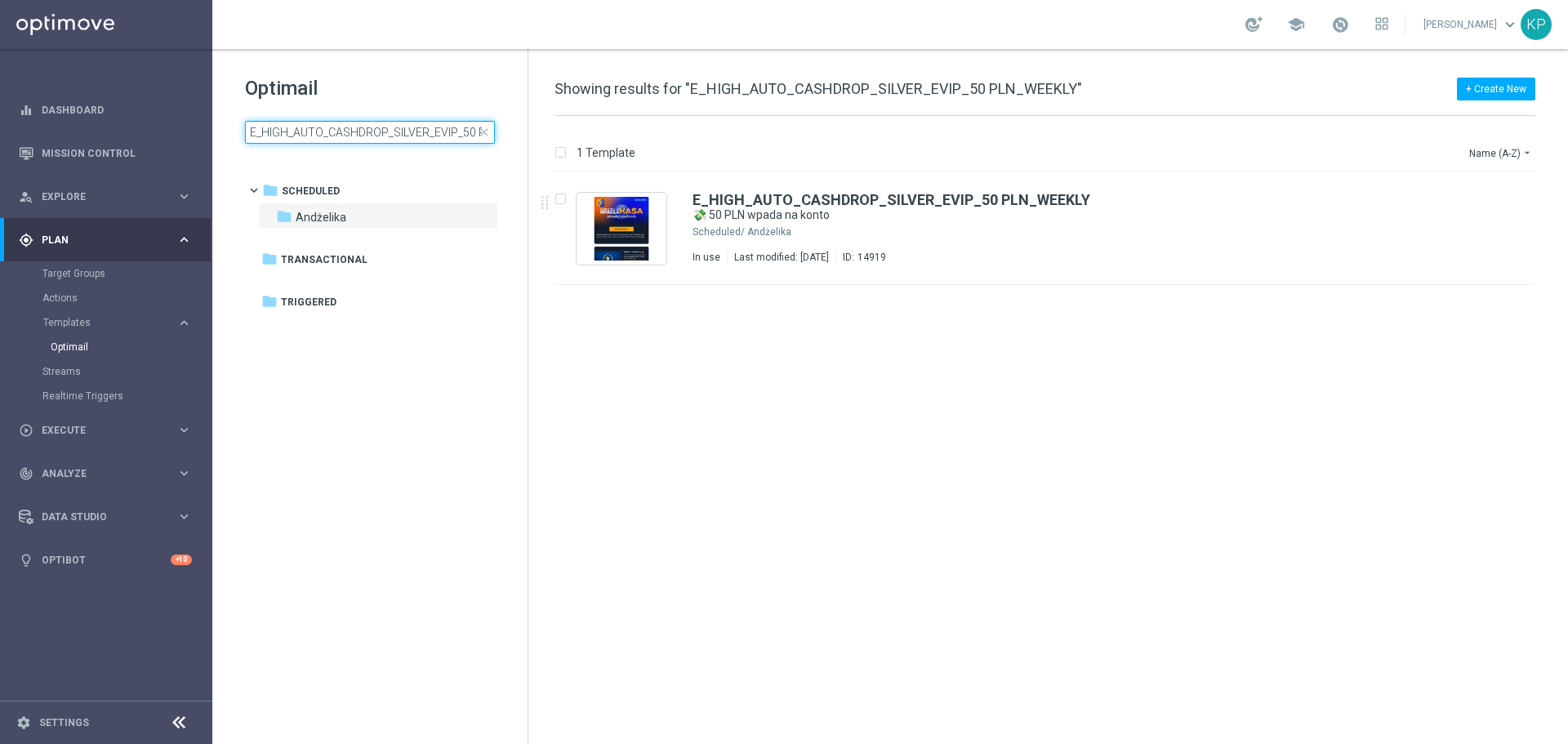
click at [360, 134] on input "E_HIGH_AUTO_CASHDROP_SILVER_EVIP_50 PLN_WEEKLY" at bounding box center [370, 133] width 250 height 23
type input "E_MIN_AUTO_CASHBACK_GOLD_EVIP_25 do 100 PLN_WEEKLY"
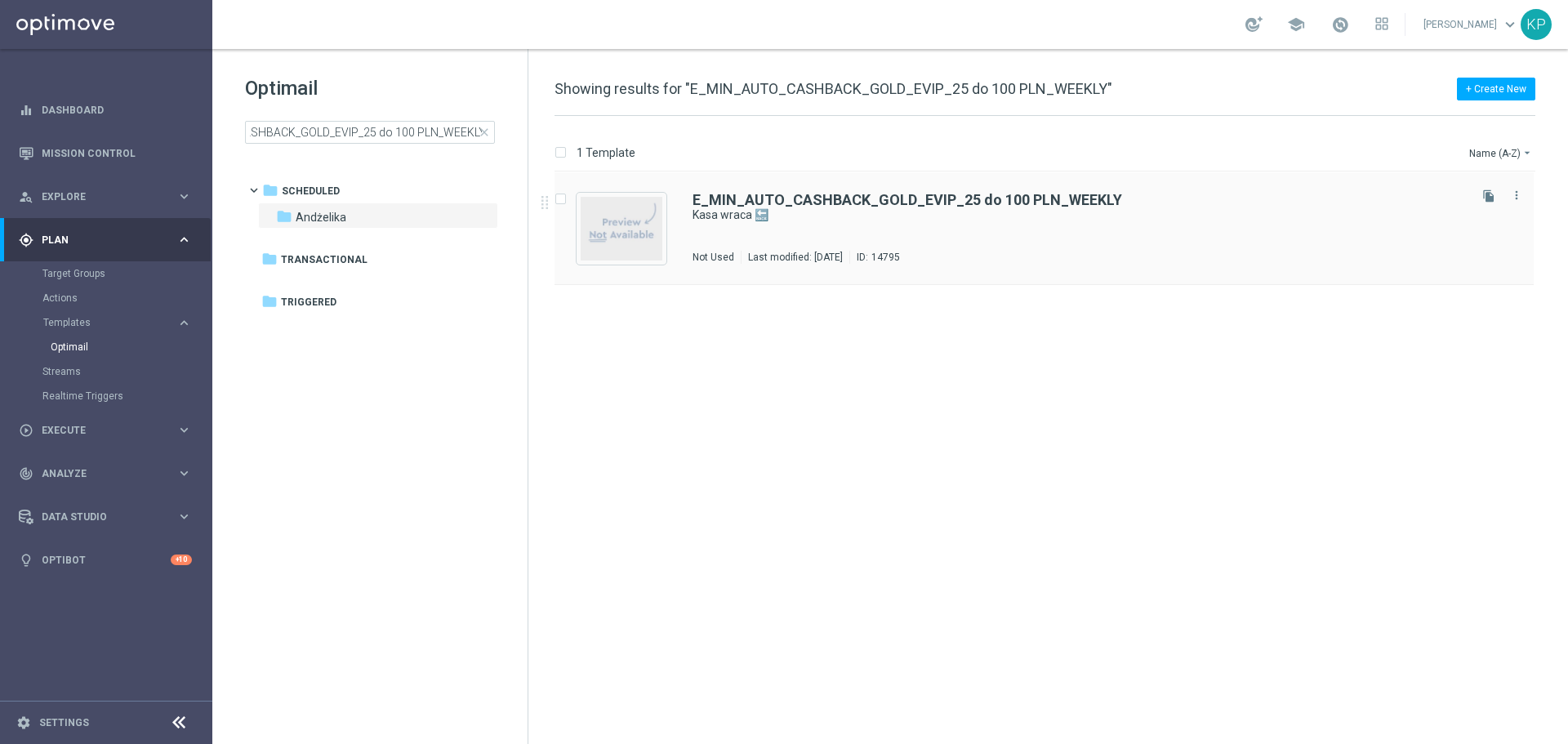
click at [896, 234] on div "E_MIN_AUTO_CASHBACK_GOLD_EVIP_25 do 100 PLN_WEEKLY Kasa wraca 🔙 Not Used Last m…" at bounding box center [1079, 228] width 773 height 71
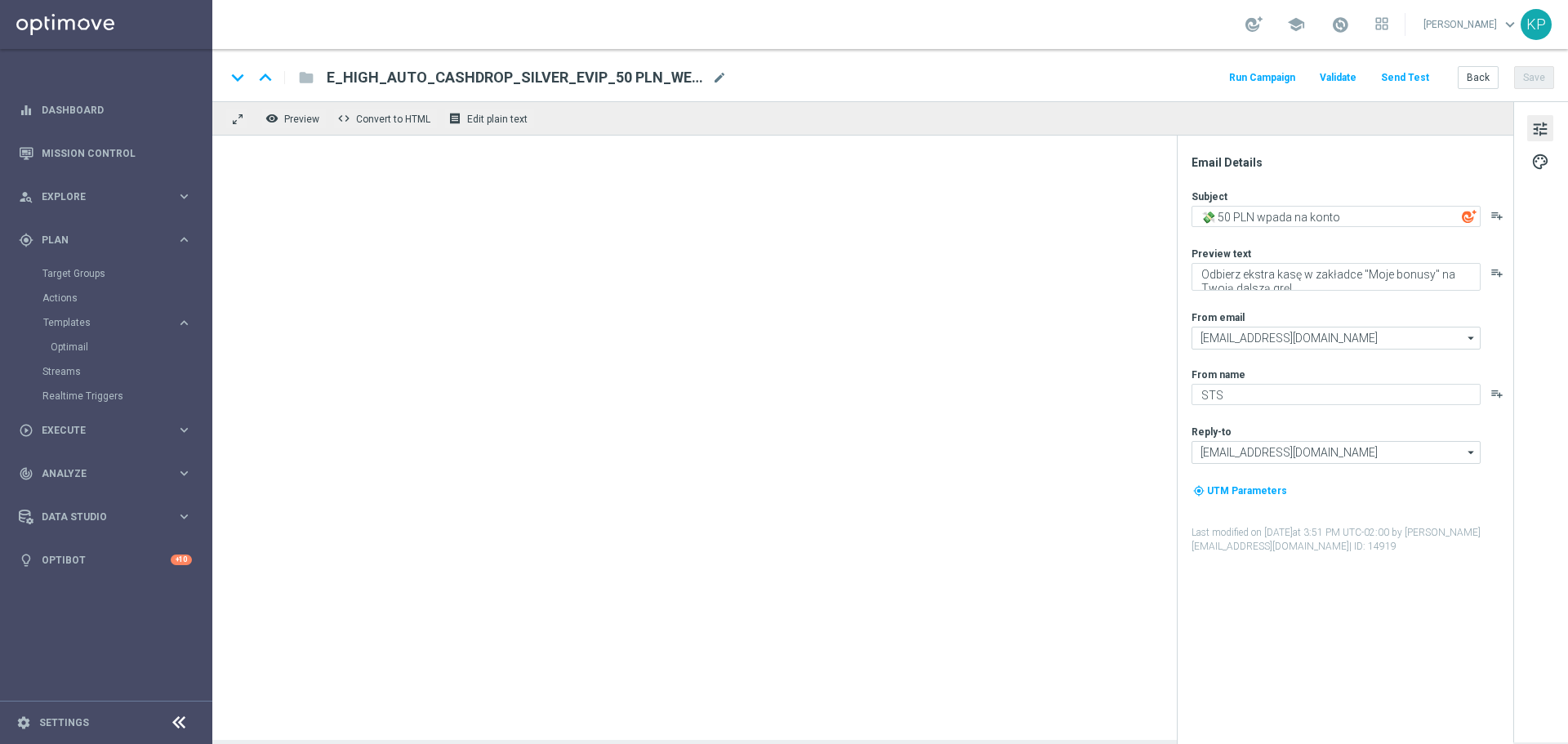
type textarea "Kasa wraca 🔙"
type textarea "Otrzymaj zwrot za nietrafione kupony do 100 PLN 💸"
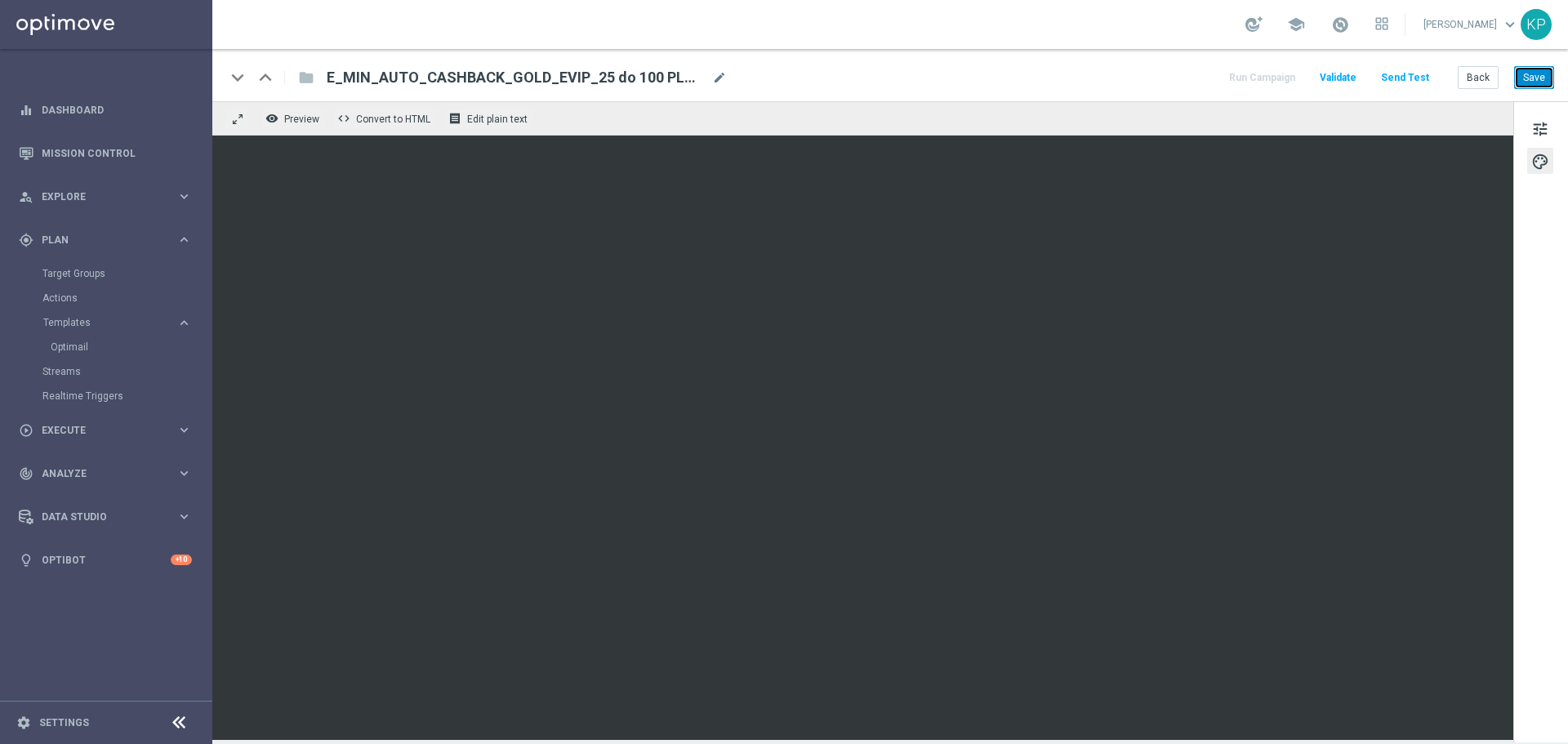
click at [1544, 81] on button "Save" at bounding box center [1534, 78] width 40 height 23
click at [1473, 81] on button "Back" at bounding box center [1479, 78] width 41 height 23
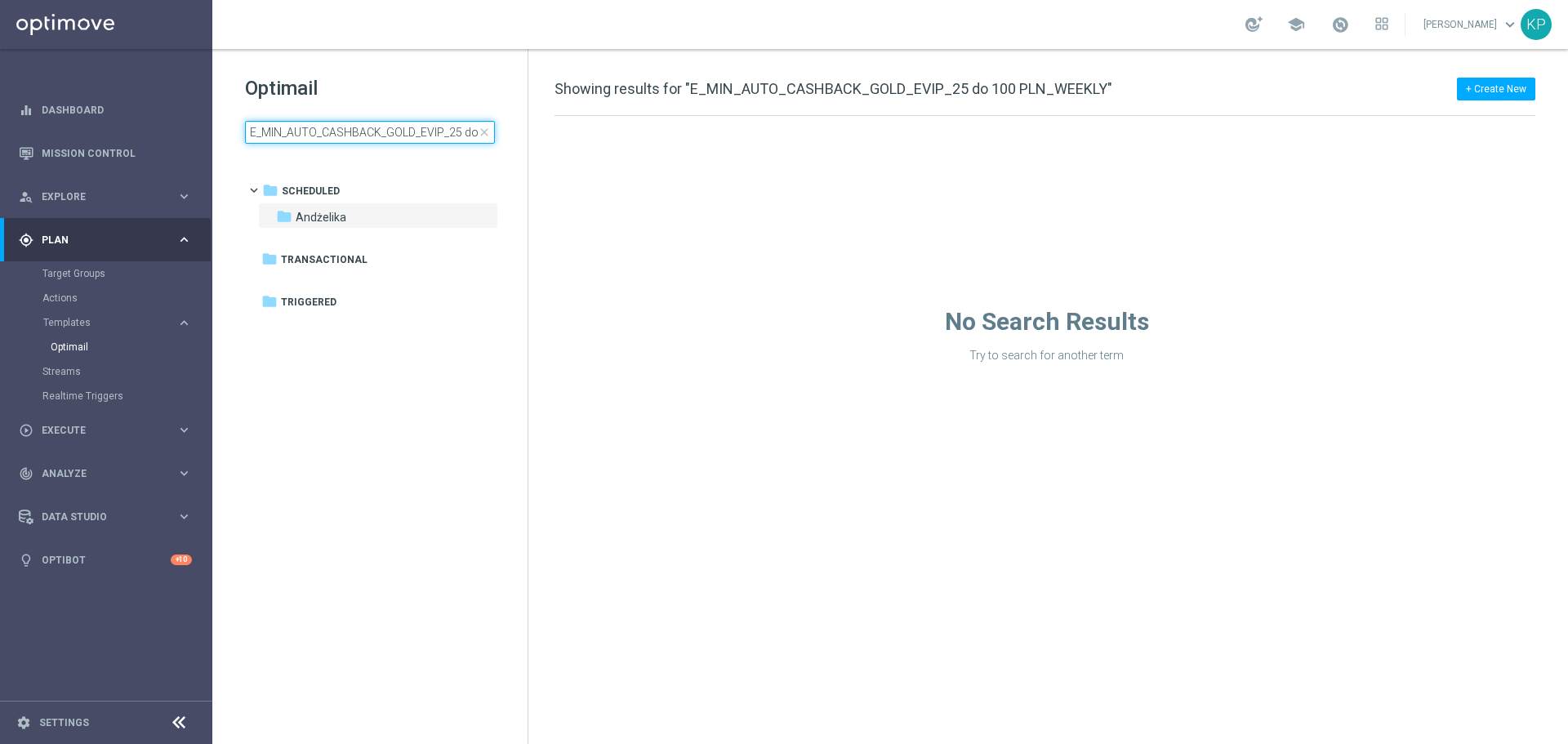
click at [434, 132] on input "E_MIN_AUTO_CASHBACK_GOLD_EVIP_25 do 100 PLN_WEEKLY" at bounding box center [370, 133] width 250 height 23
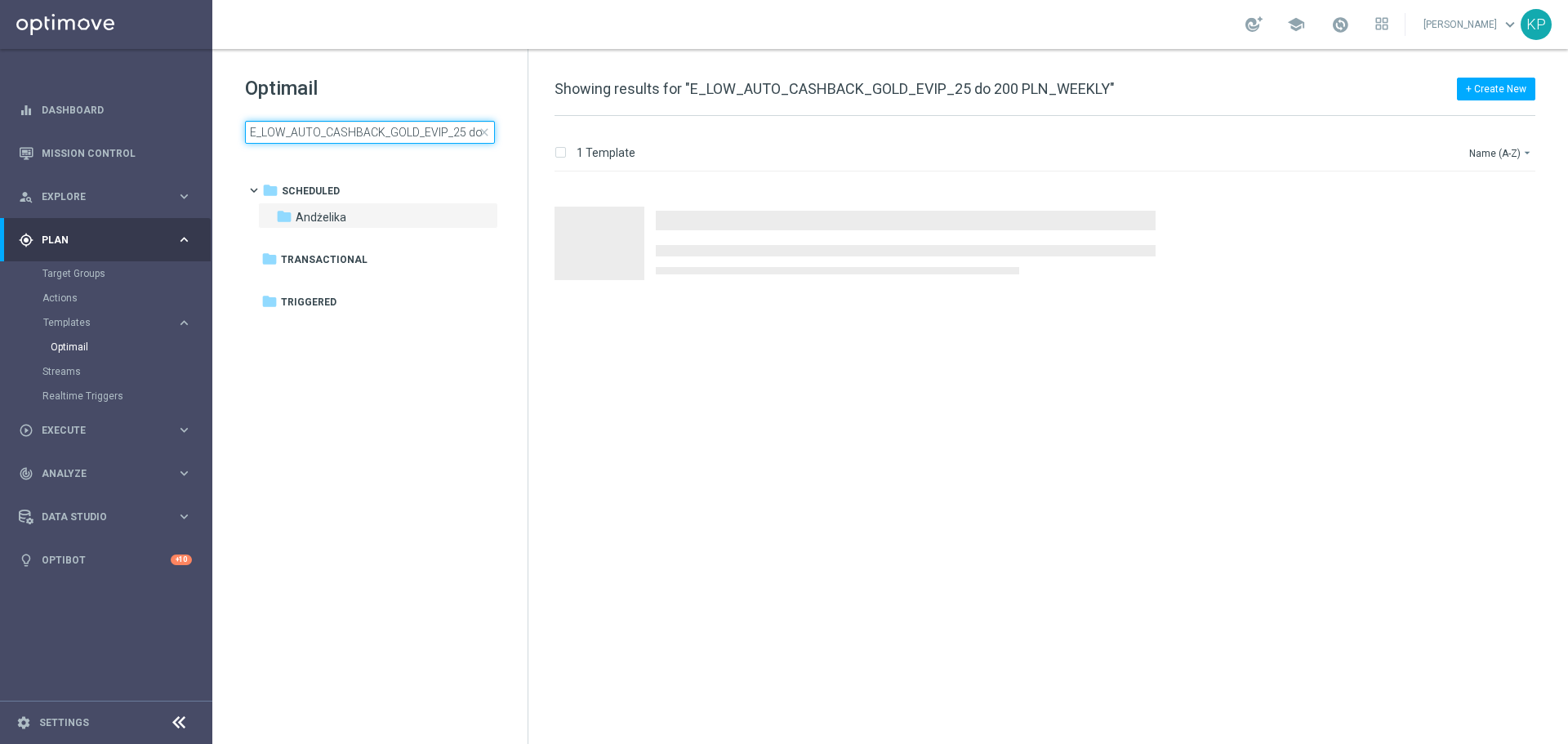
scroll to position [0, 88]
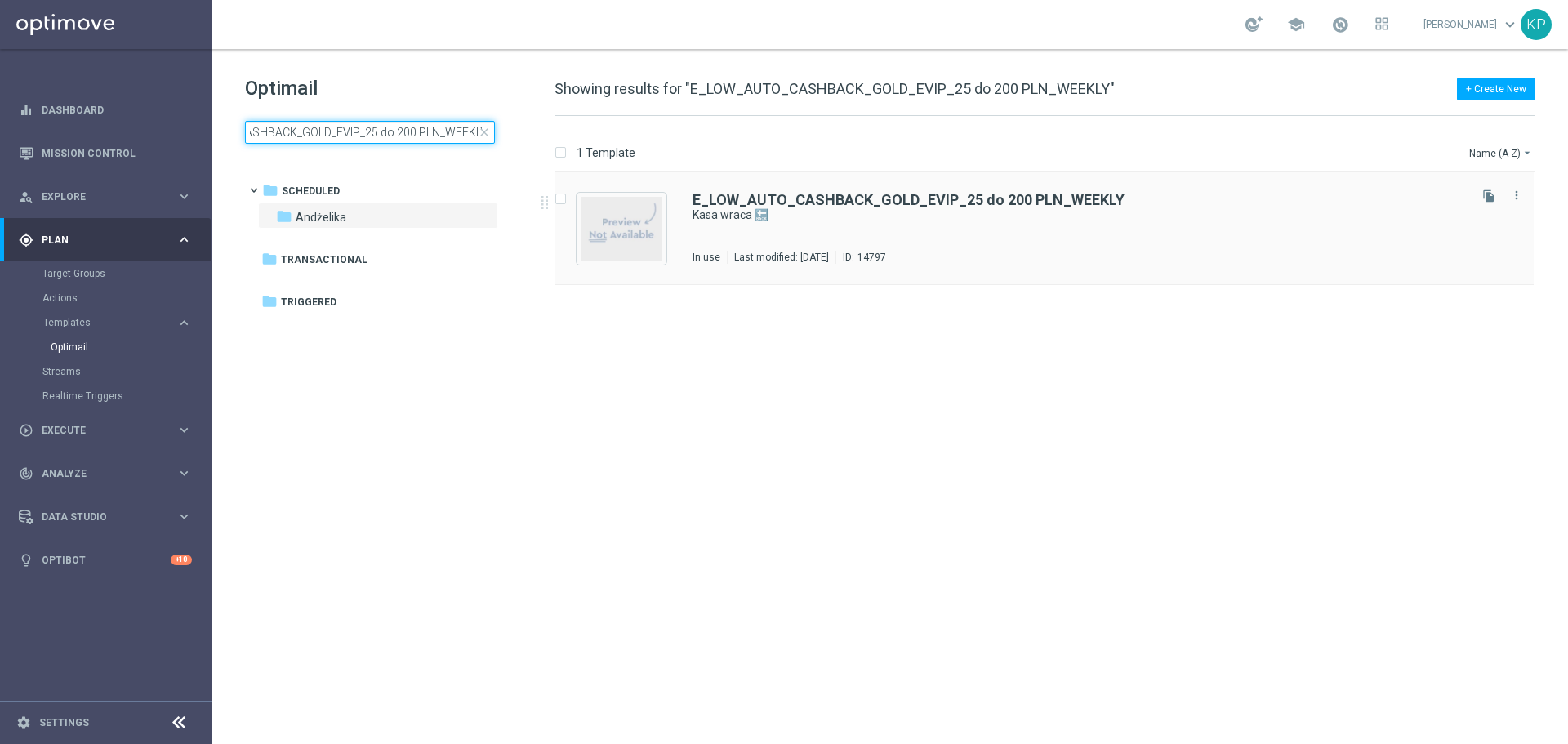
type input "E_LOW_AUTO_CASHBACK_GOLD_EVIP_25 do 200 PLN_WEEKLY"
click at [838, 234] on div "E_LOW_AUTO_CASHBACK_GOLD_EVIP_25 do 200 PLN_WEEKLY Kasa wraca 🔙 In use Last mod…" at bounding box center [1079, 228] width 773 height 71
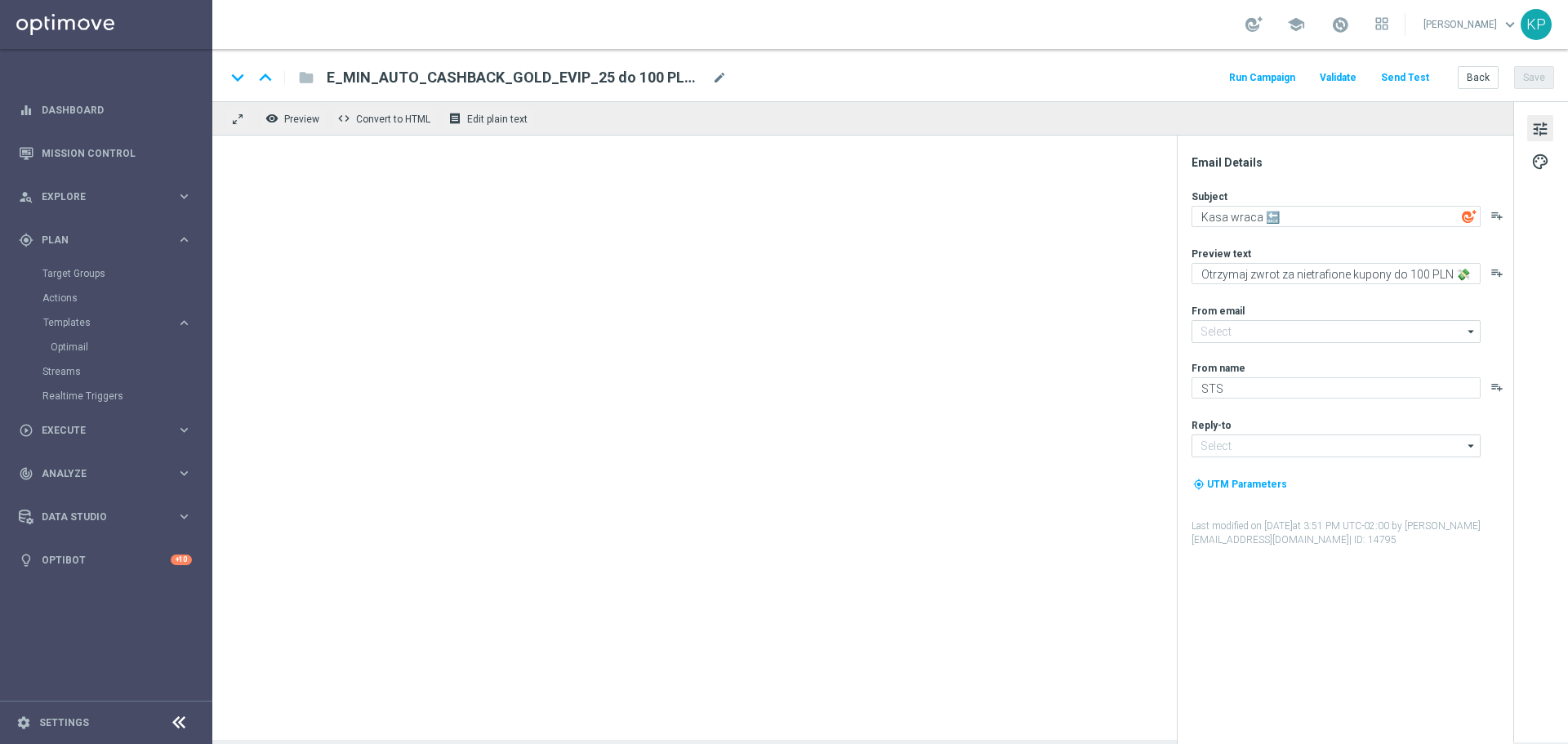
type input "[EMAIL_ADDRESS][DOMAIN_NAME]"
type textarea "Otrzymaj zwrot za nietrafione kupony do 200 PLN 💸"
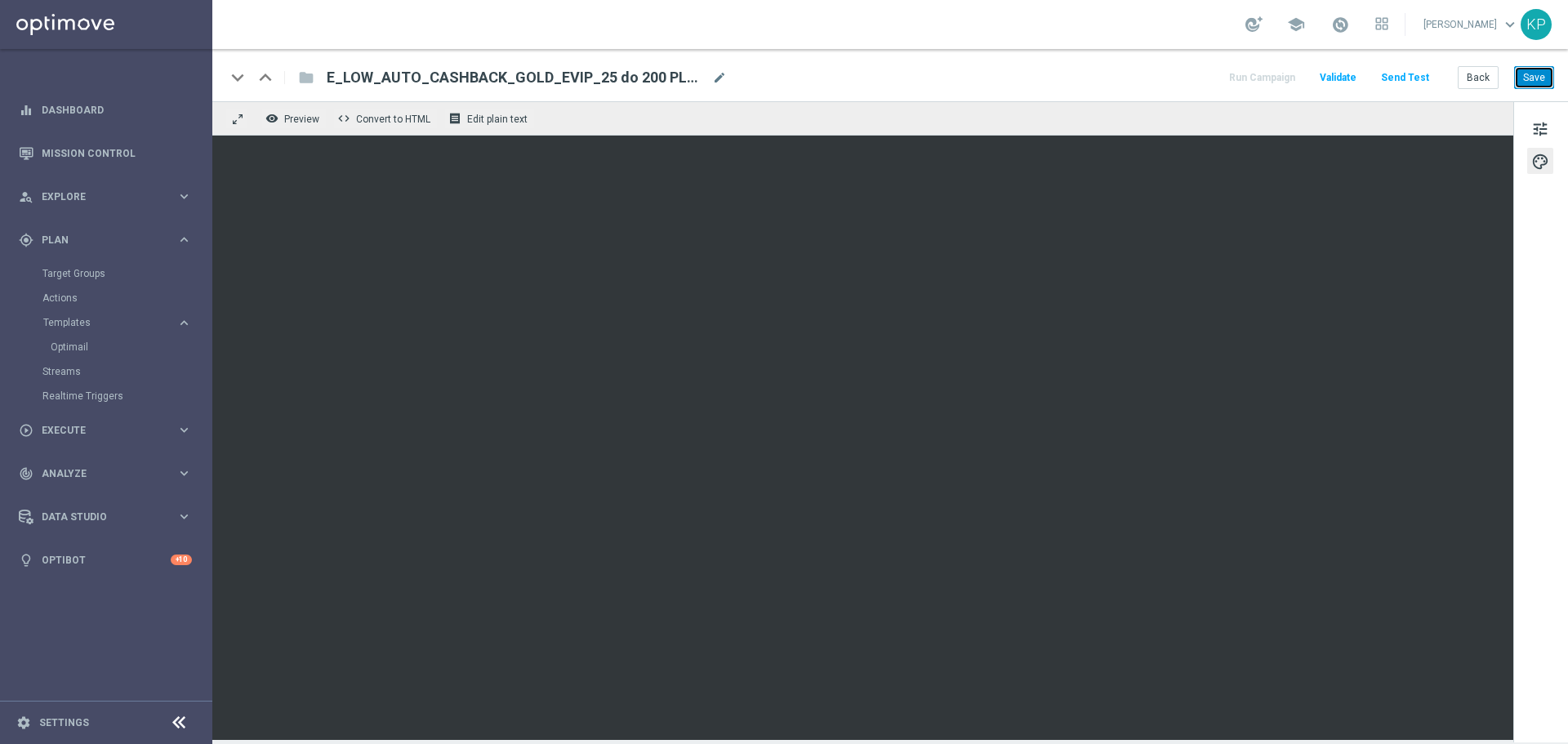
click at [1535, 74] on button "Save" at bounding box center [1534, 78] width 40 height 23
click at [1464, 77] on button "Back" at bounding box center [1479, 78] width 41 height 23
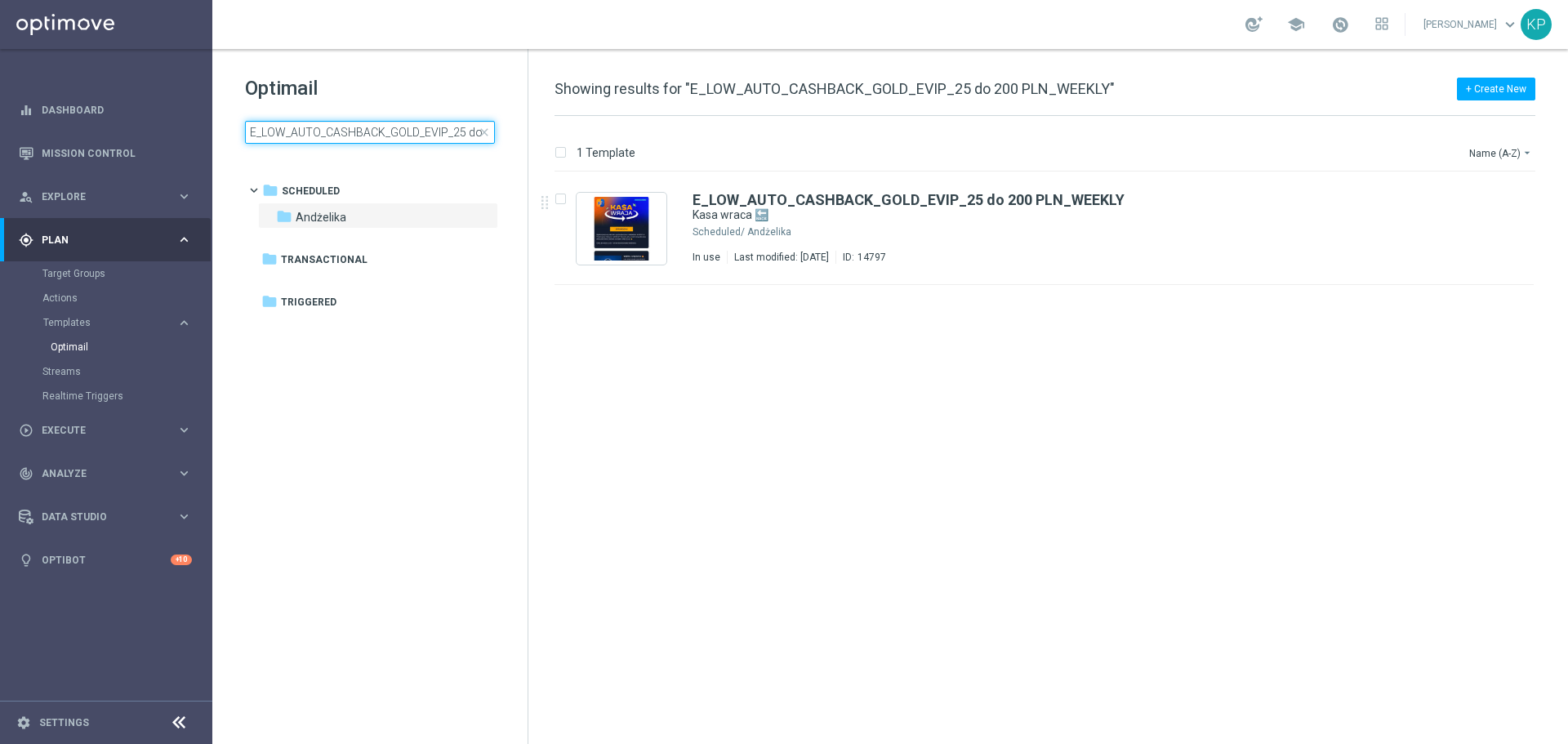
click at [441, 131] on input "E_LOW_AUTO_CASHBACK_GOLD_EVIP_25 do 200 PLN_WEEKLY" at bounding box center [370, 133] width 250 height 23
type input "E_MED_AUTO_CASHBACK_GOLD_EVIP_25 do 300 PLN_WEEKLY"
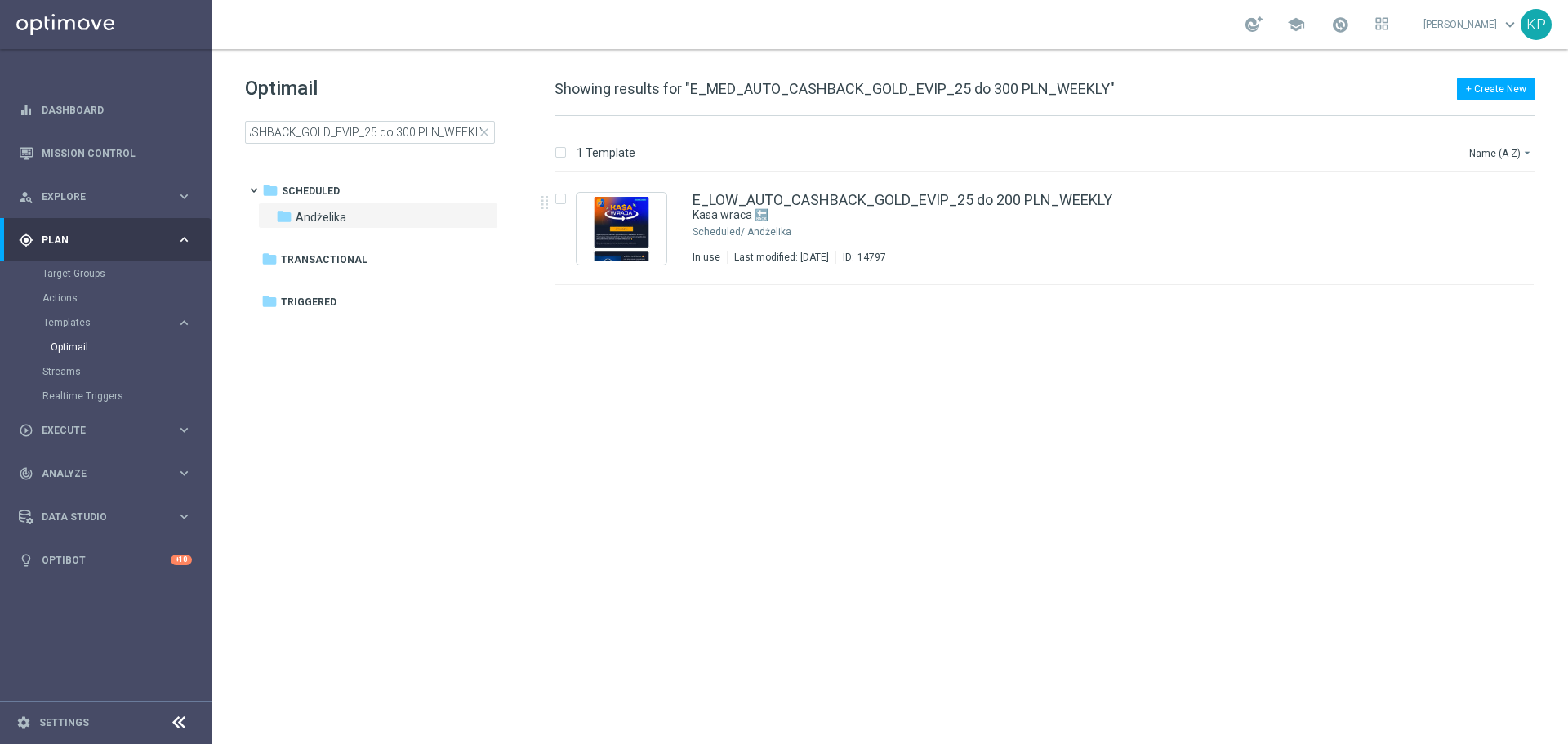
scroll to position [0, 0]
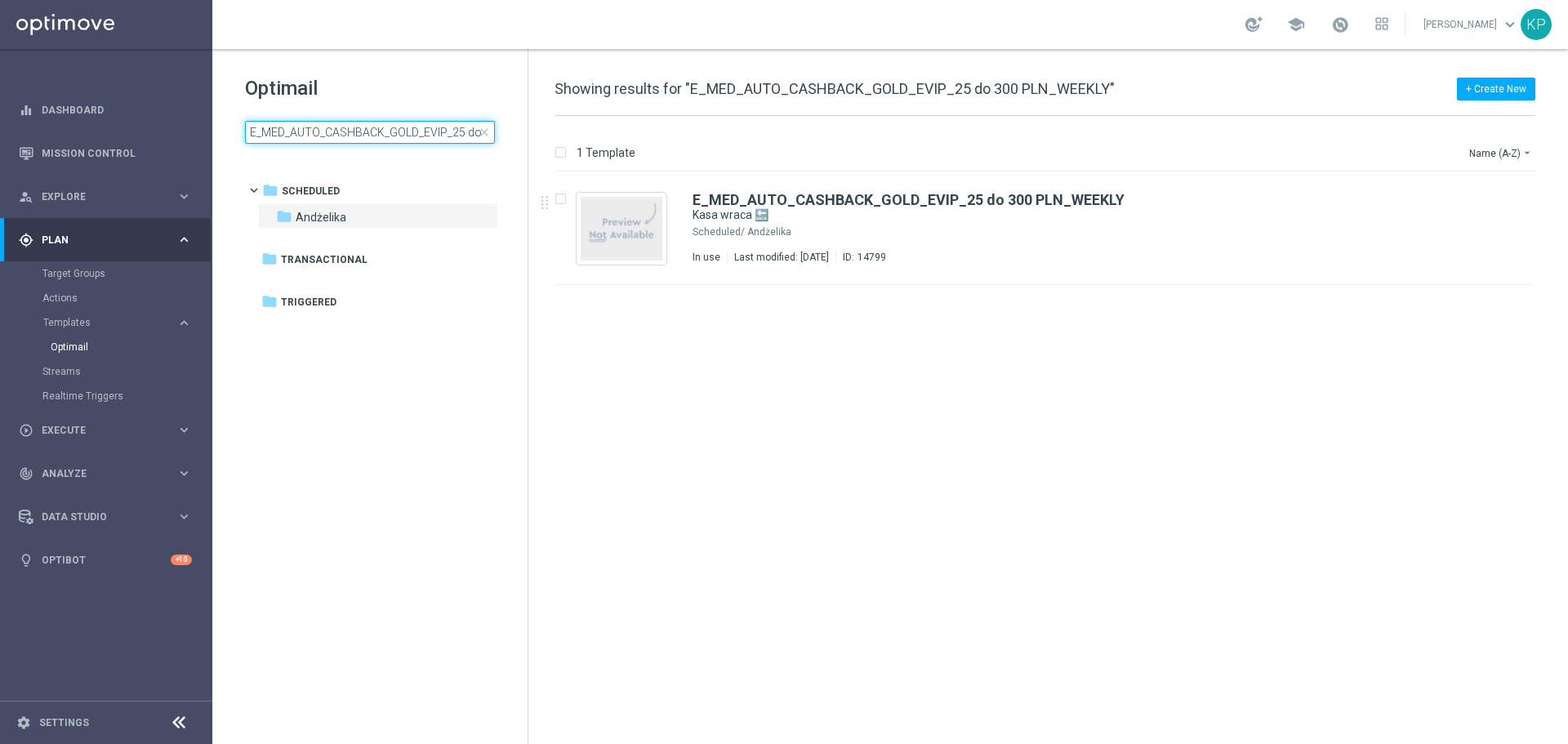
click at [394, 134] on input "E_MED_AUTO_CASHBACK_GOLD_EVIP_25 do 300 PLN_WEEKLY" at bounding box center [370, 133] width 250 height 23
click at [863, 225] on div "E_MED_AUTO_CASHBACK_GOLD_EVIP_25 do 300 PLN_WEEKLY Kasa wraca 🔙 Scheduled/ Andż…" at bounding box center [1079, 228] width 773 height 71
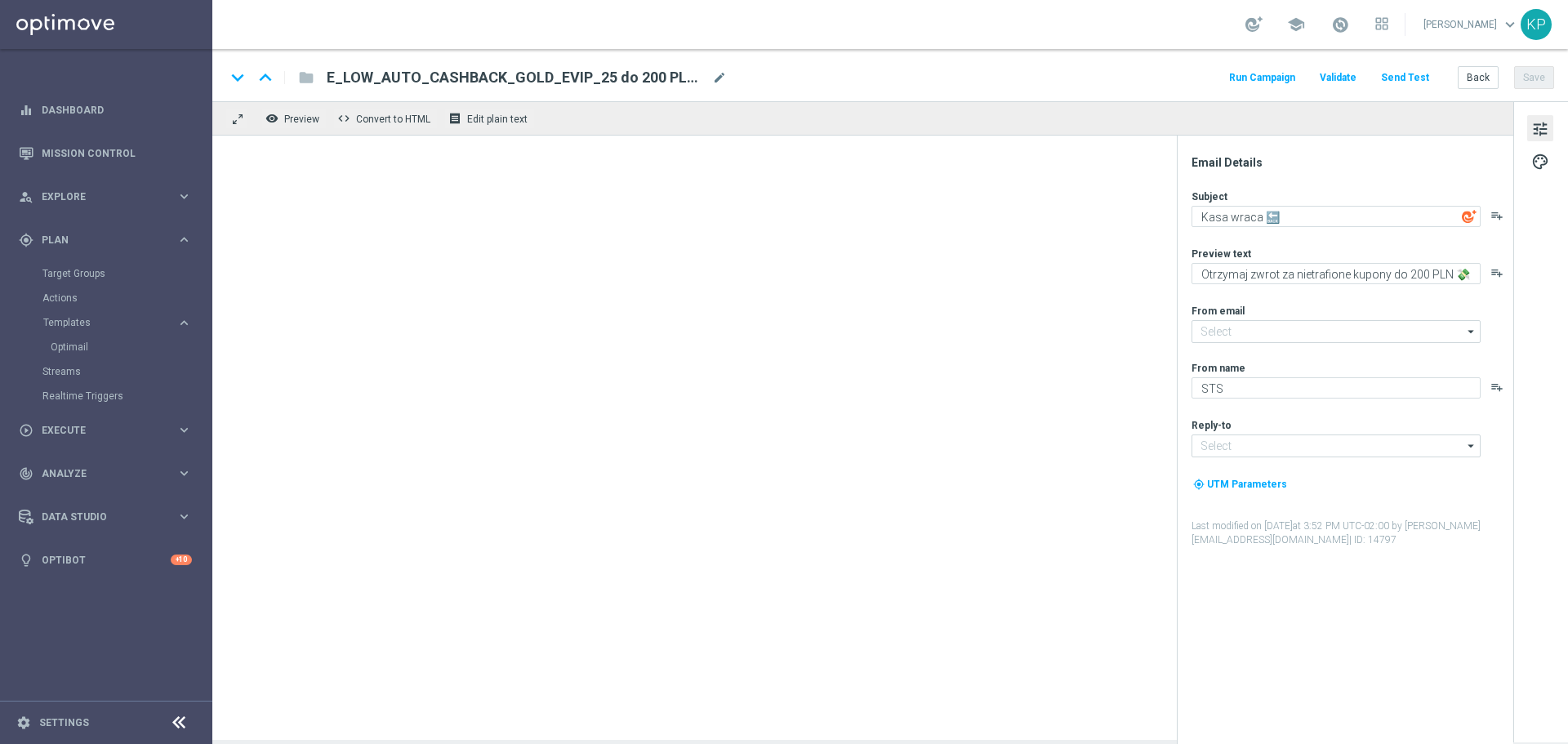
type input "[EMAIL_ADDRESS][DOMAIN_NAME]"
type textarea "Otrzymaj zwrot za nietrafione kupony do 300 PLN 💸"
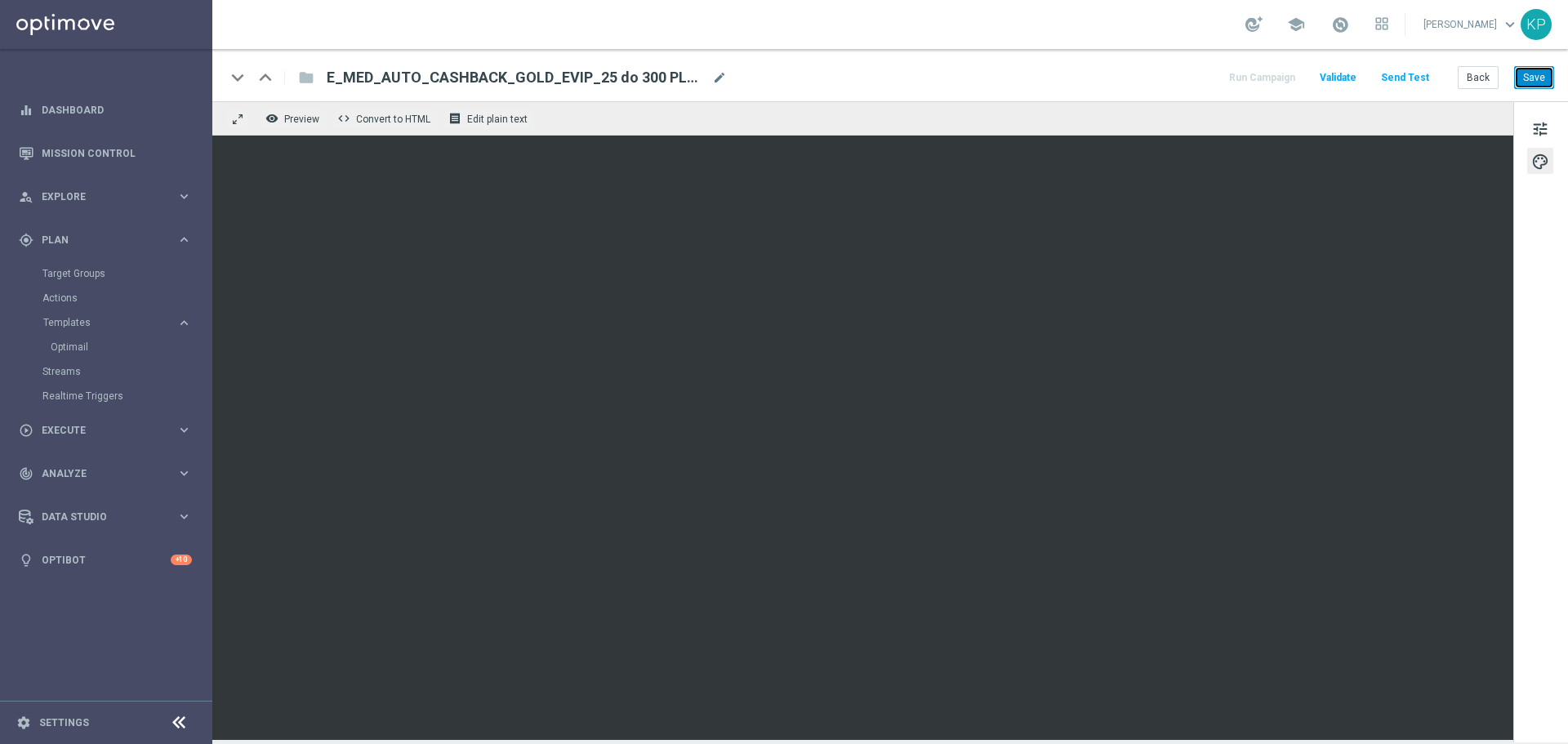
click at [1534, 82] on button "Save" at bounding box center [1534, 78] width 40 height 23
click at [1469, 67] on button "Back" at bounding box center [1479, 78] width 41 height 23
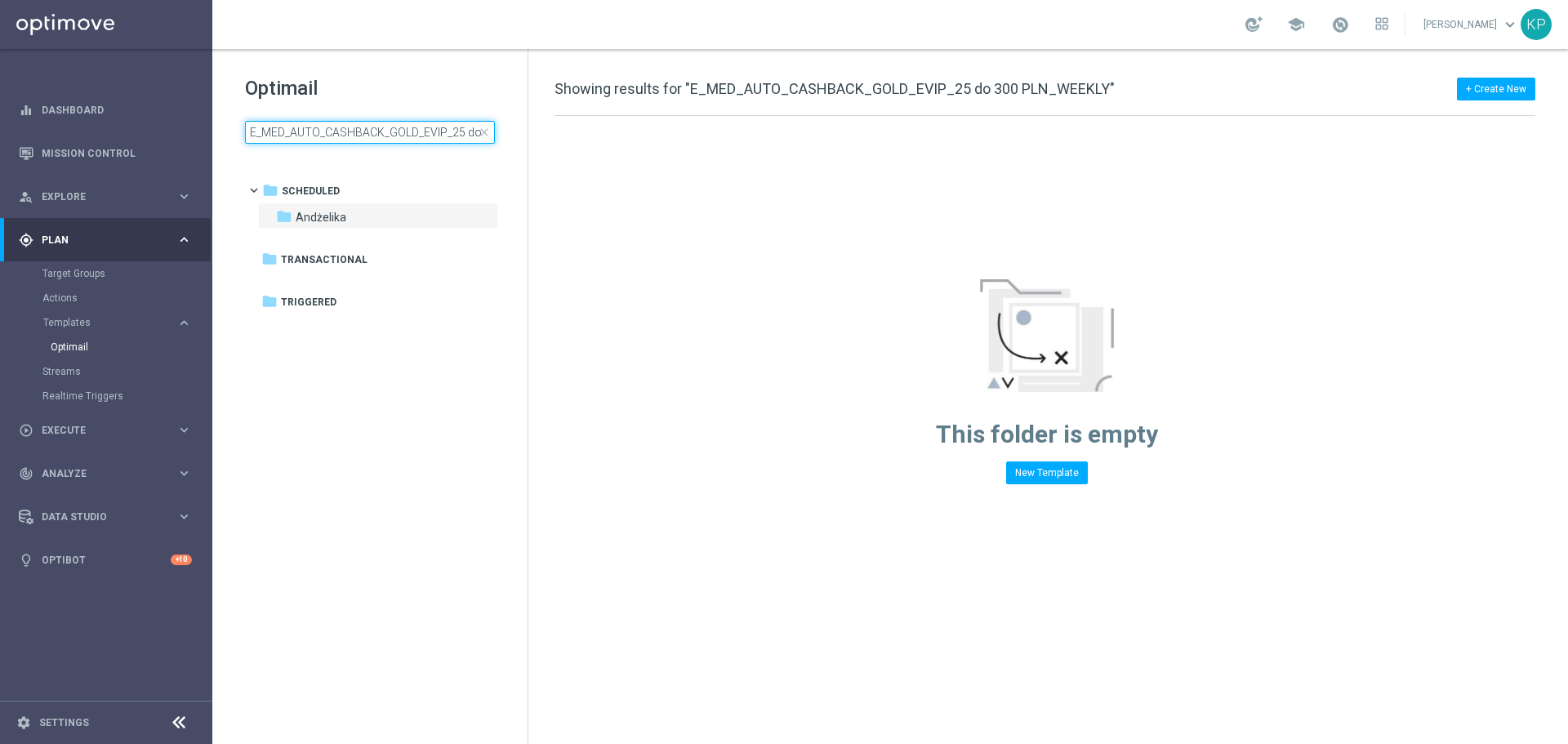
click at [389, 128] on input "E_MED_AUTO_CASHBACK_GOLD_EVIP_25 do 300 PLN_WEEKLY" at bounding box center [370, 133] width 250 height 23
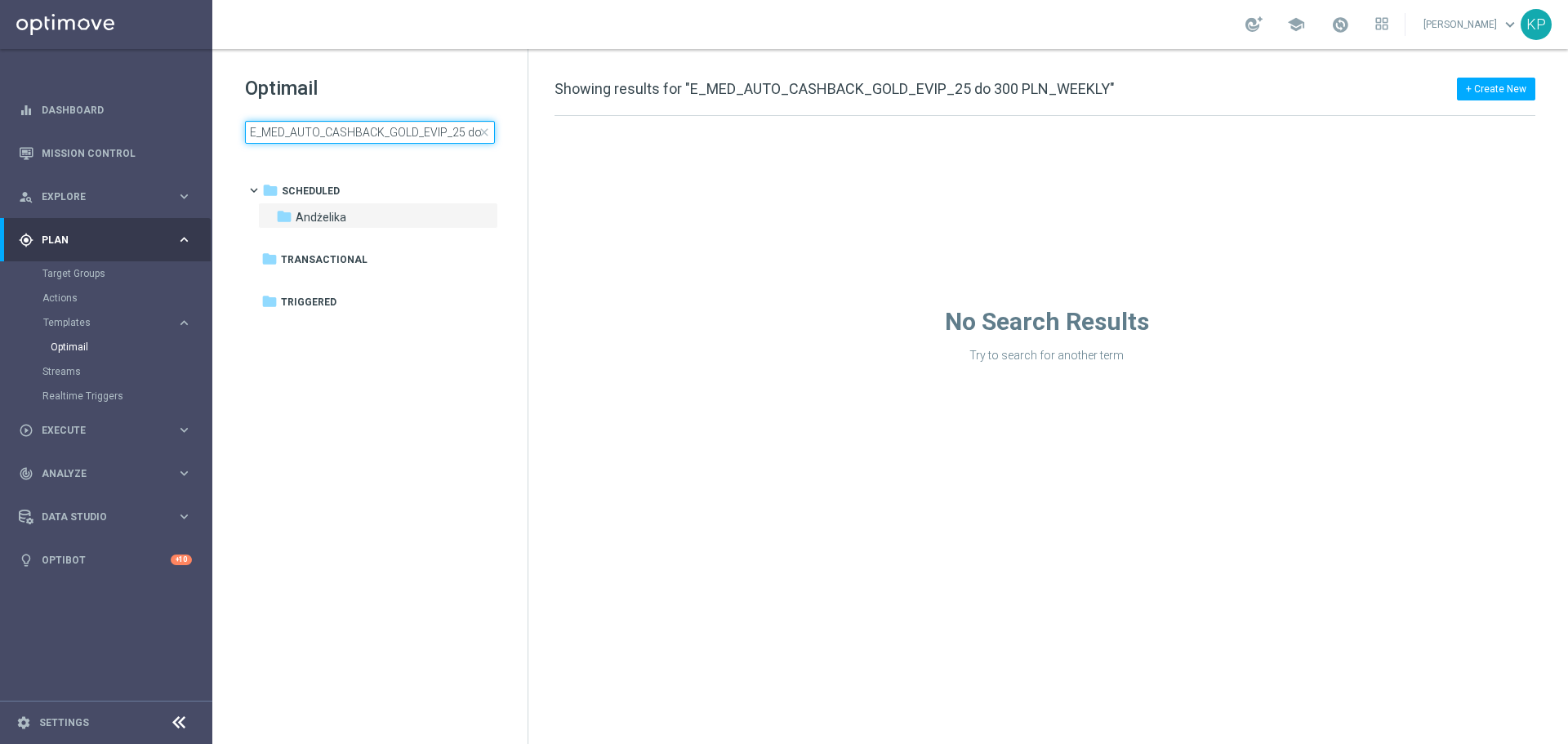
type input "E_HIGH_AUTO_CASHBACK_GOLD_EVIP_25 do 500 PLN_WEEKLY"
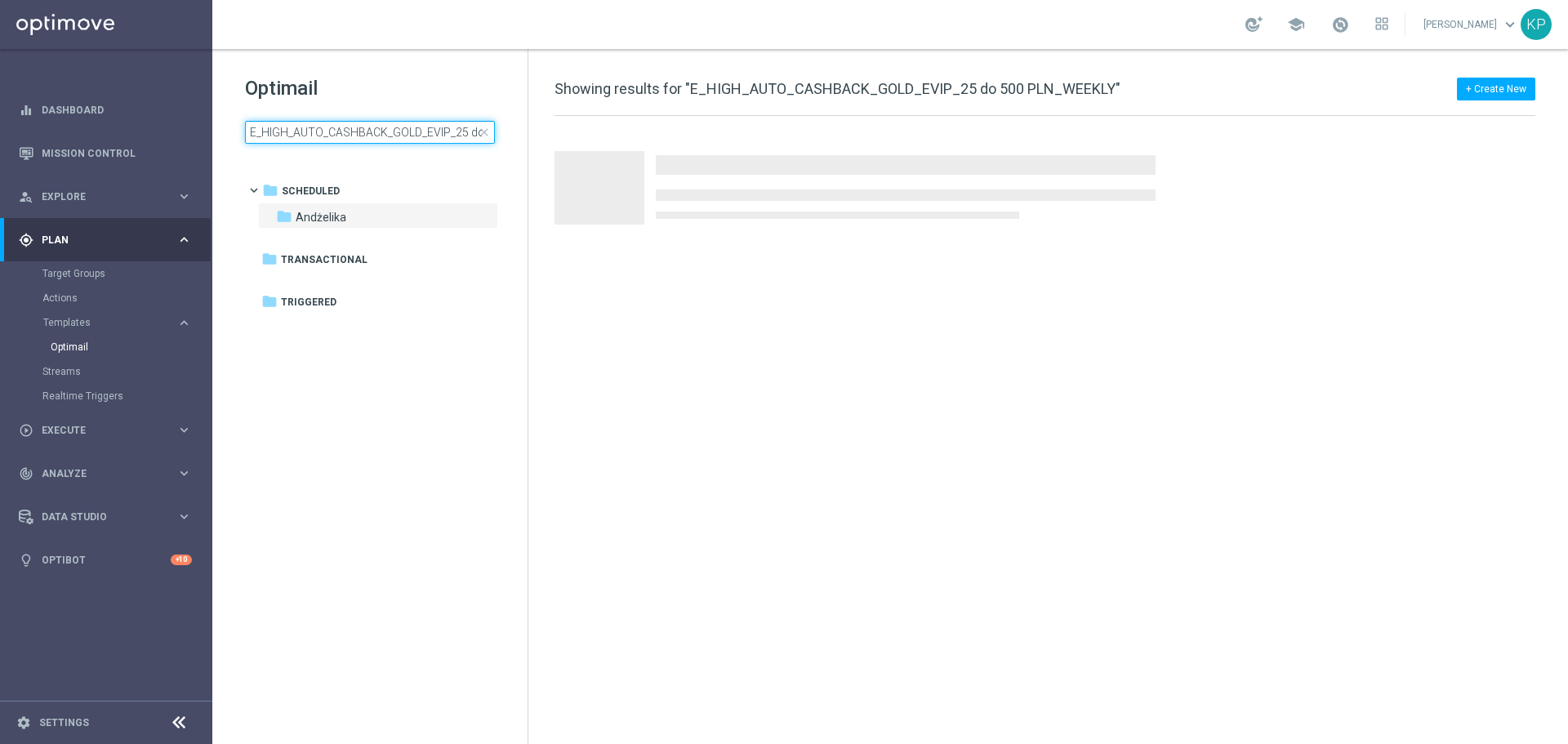
scroll to position [0, 91]
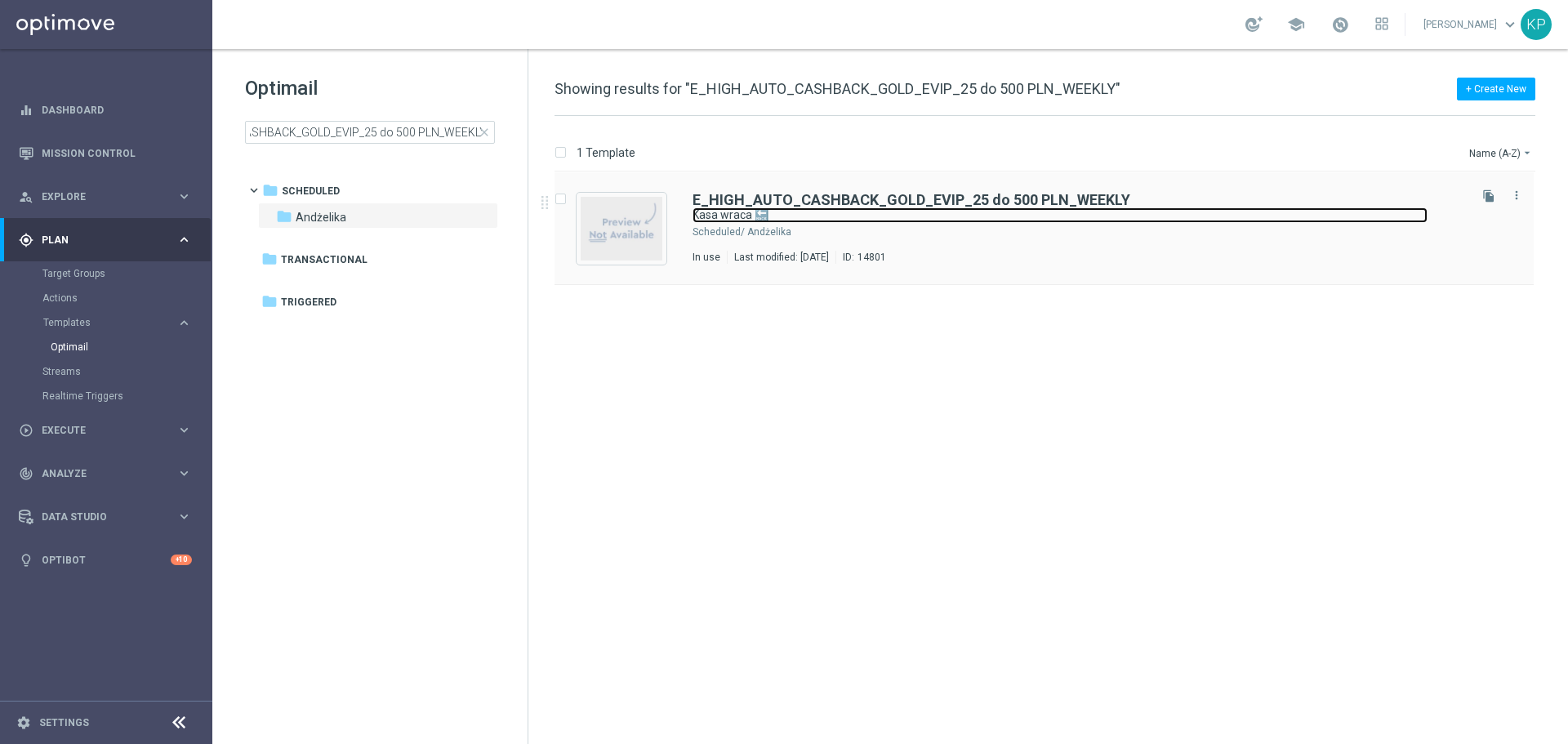
click at [845, 222] on link "Kasa wraca 🔙" at bounding box center [1059, 216] width 735 height 16
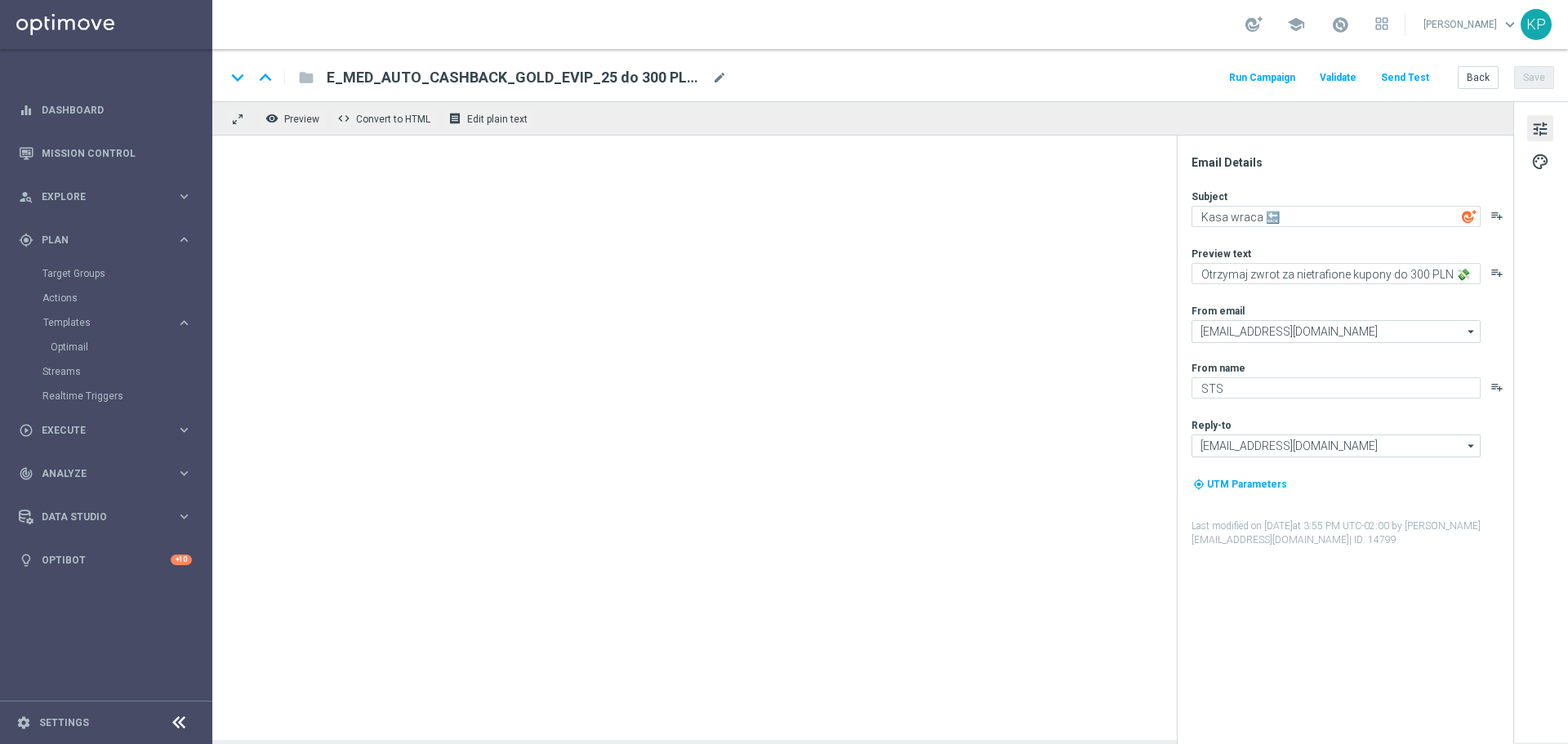
type textarea "Otrzymaj zwrot za nietrafione kupony do 500 PLN 💸"
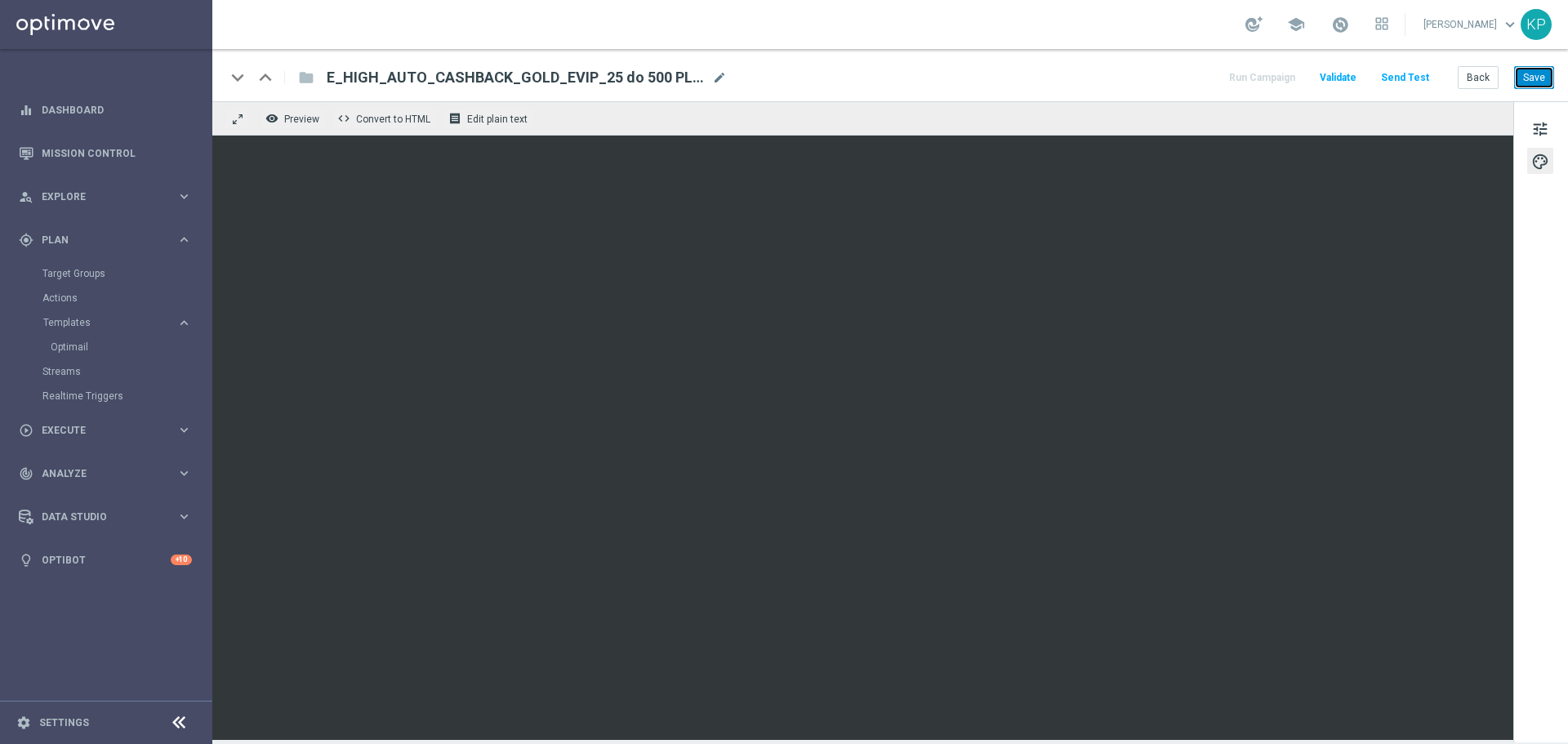
click at [1534, 84] on button "Save" at bounding box center [1534, 78] width 40 height 23
click at [1475, 88] on button "Back" at bounding box center [1479, 78] width 41 height 23
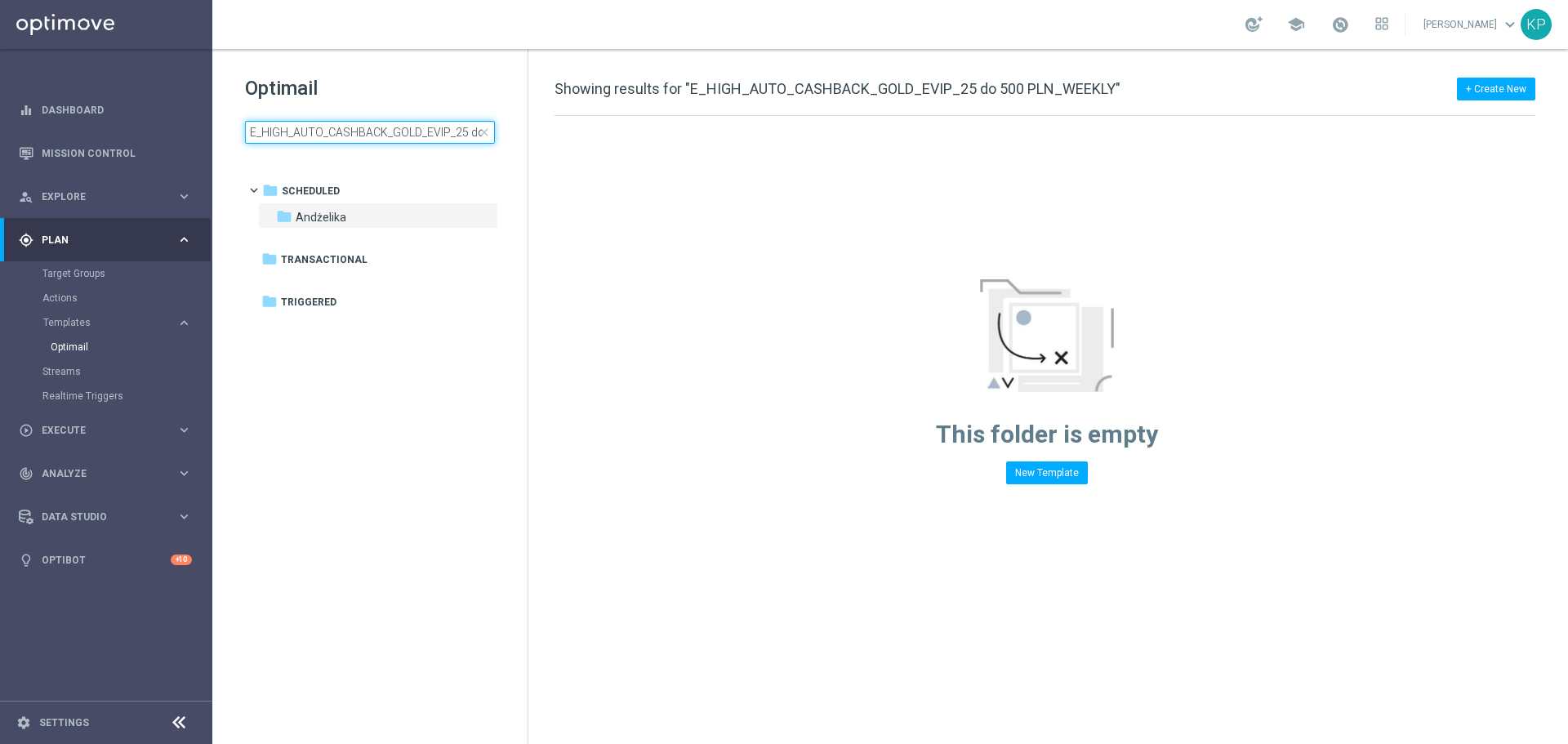
click at [422, 134] on input "E_HIGH_AUTO_CASHBACK_GOLD_EVIP_25 do 500 PLN_WEEKLY" at bounding box center [370, 133] width 250 height 23
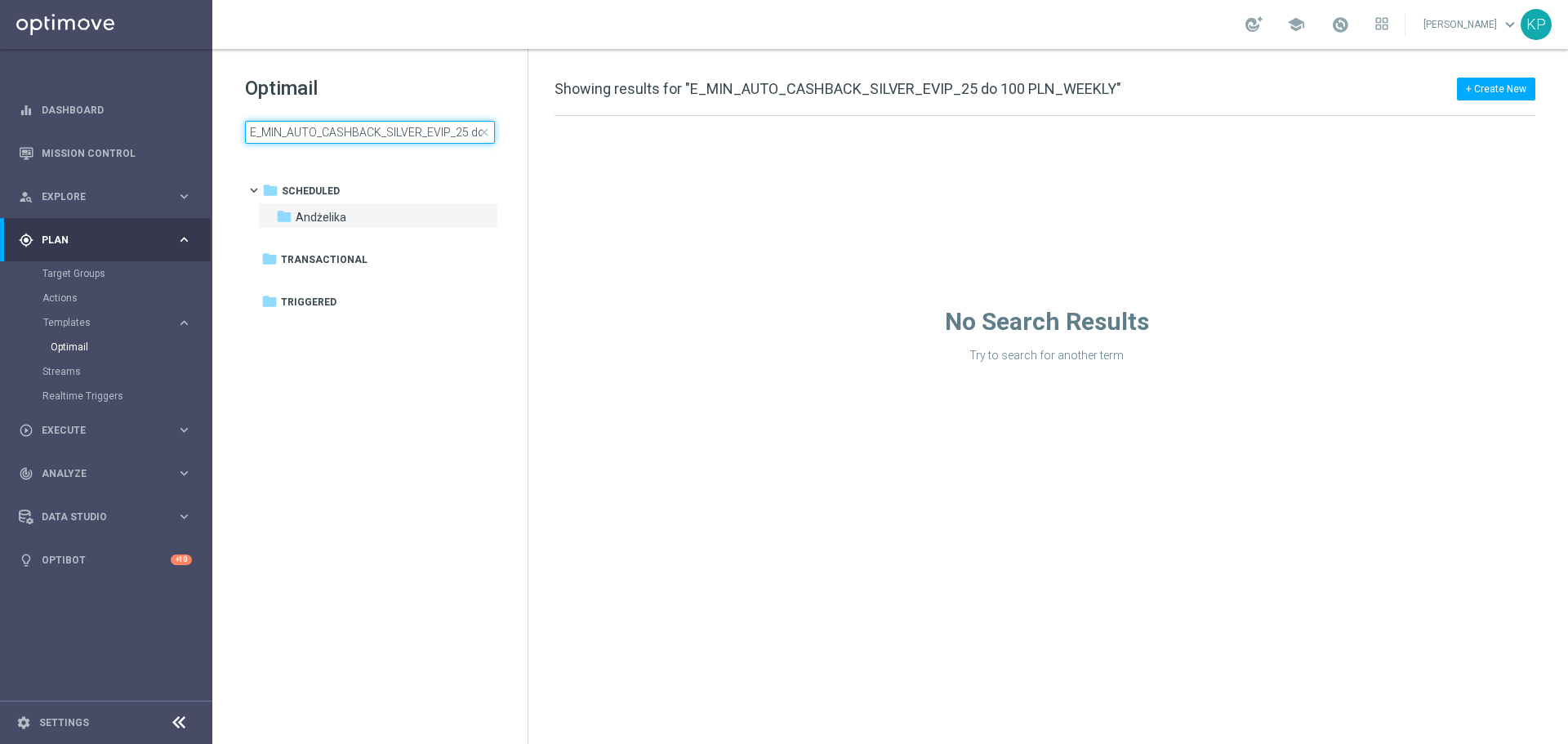
scroll to position [0, 92]
type input "E_MIN_AUTO_CASHBACK_SILVER_EVIP_25 do 100 PLN_WEEKLY"
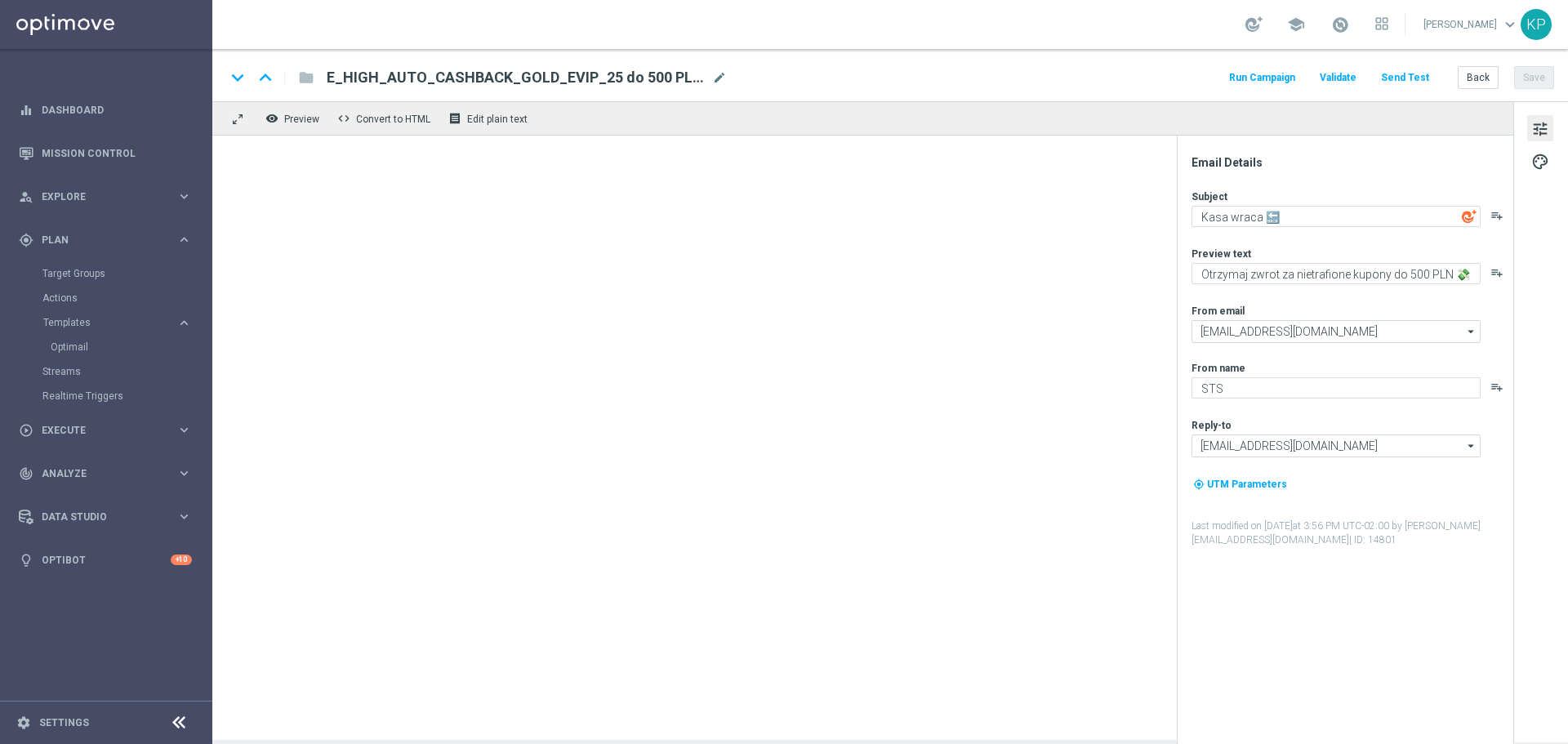
type textarea "Otrzymaj zwrot za nietrafione kupony do 100 PLN 💸"
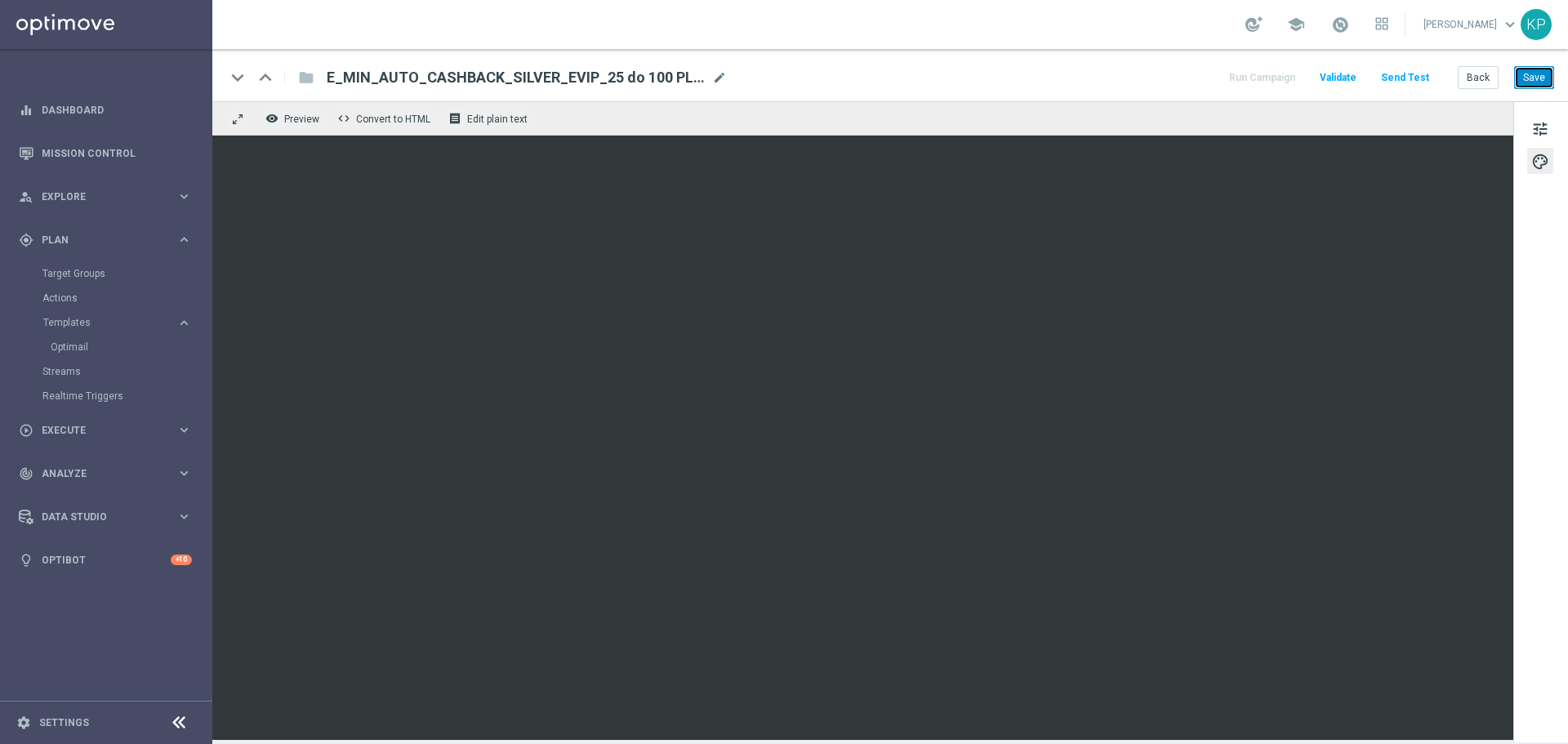
click at [1543, 76] on button "Save" at bounding box center [1534, 78] width 40 height 23
click at [1460, 81] on button "Back" at bounding box center [1479, 78] width 41 height 23
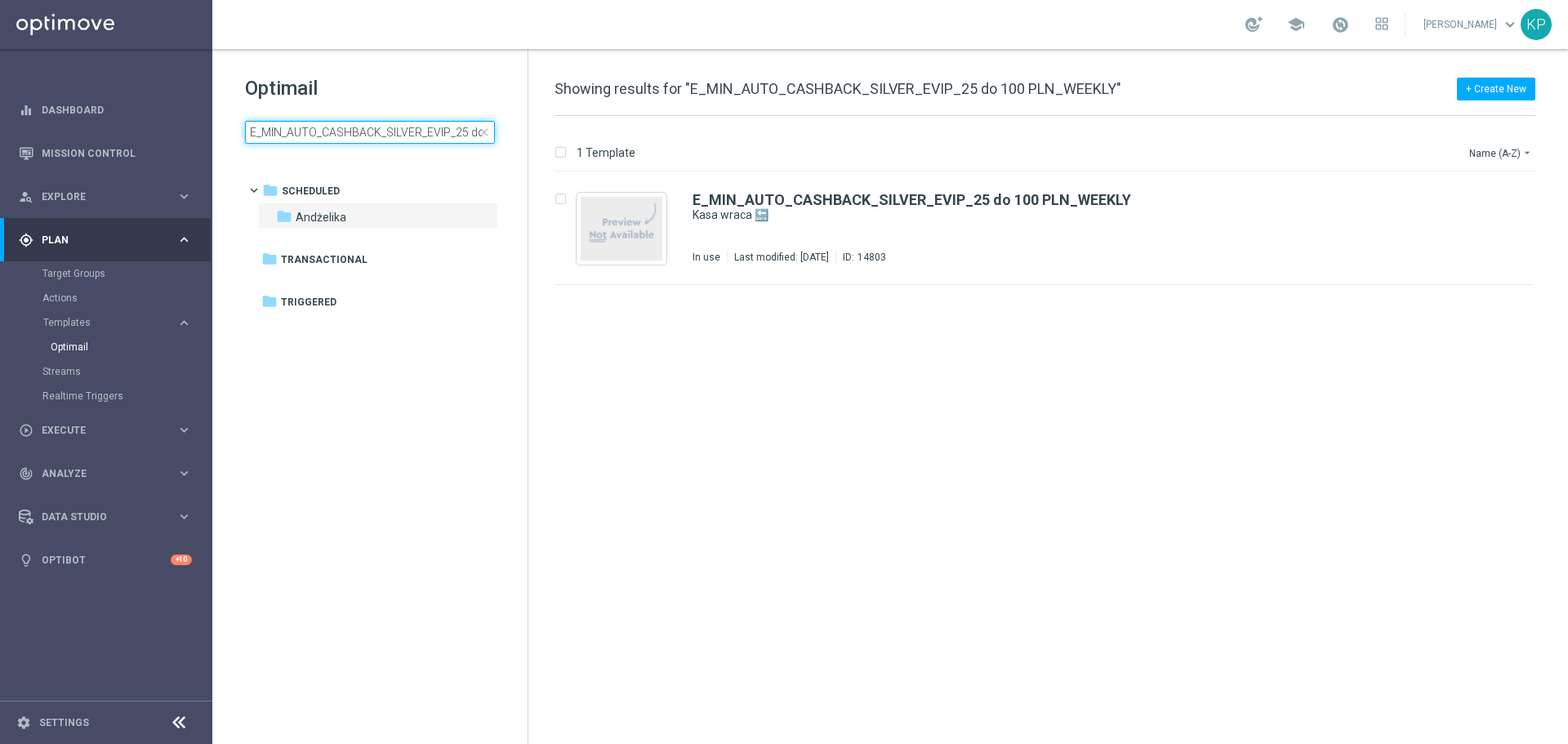
click at [424, 134] on input "E_MIN_AUTO_CASHBACK_SILVER_EVIP_25 do 100 PLN_WEEKLY" at bounding box center [370, 133] width 250 height 23
type input "E_LOW_AUTO_CASHBACK_SILVER_EVIP_25 do 100 PLN_WEEKLY"
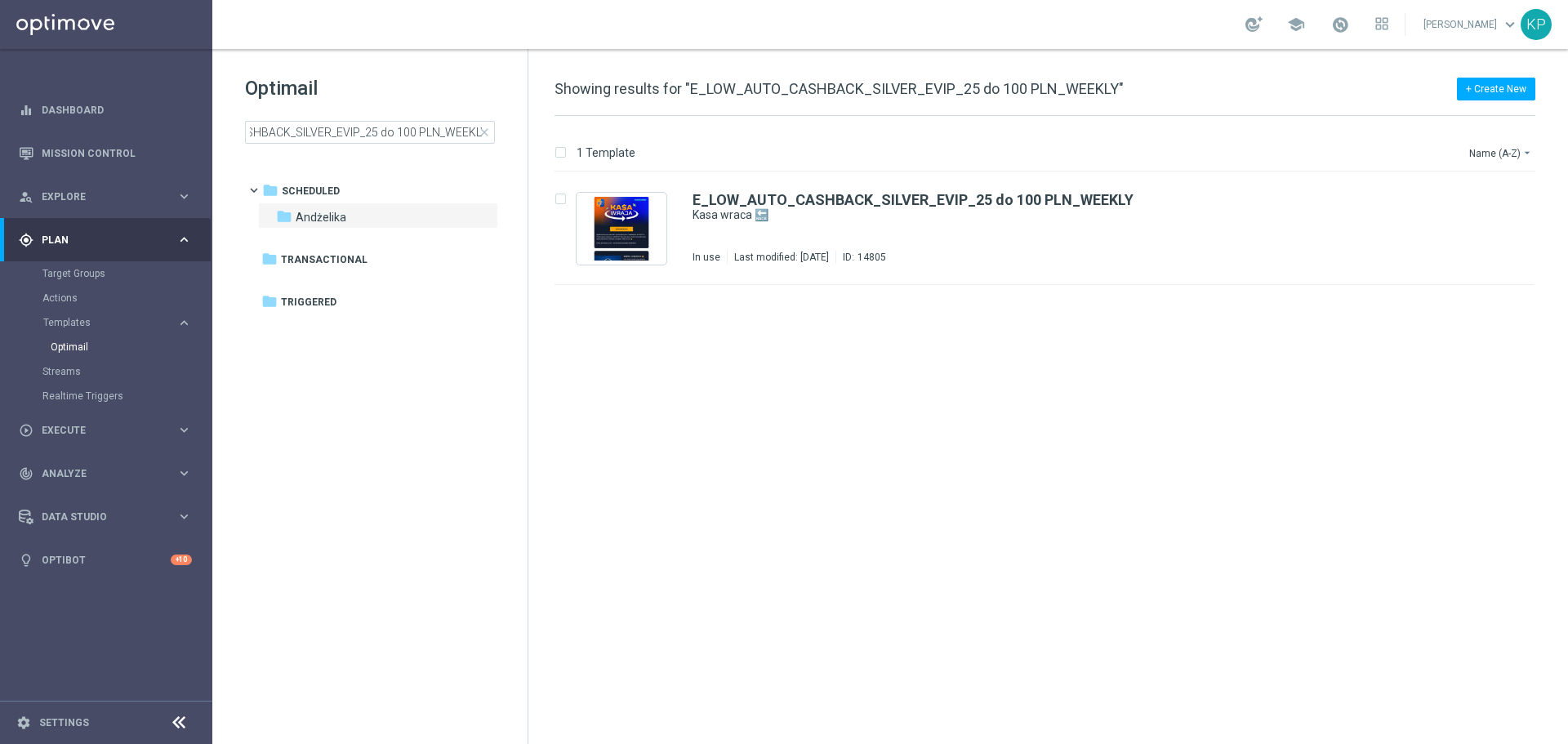
scroll to position [0, 0]
click at [851, 230] on div "Andżelika" at bounding box center [1106, 232] width 718 height 13
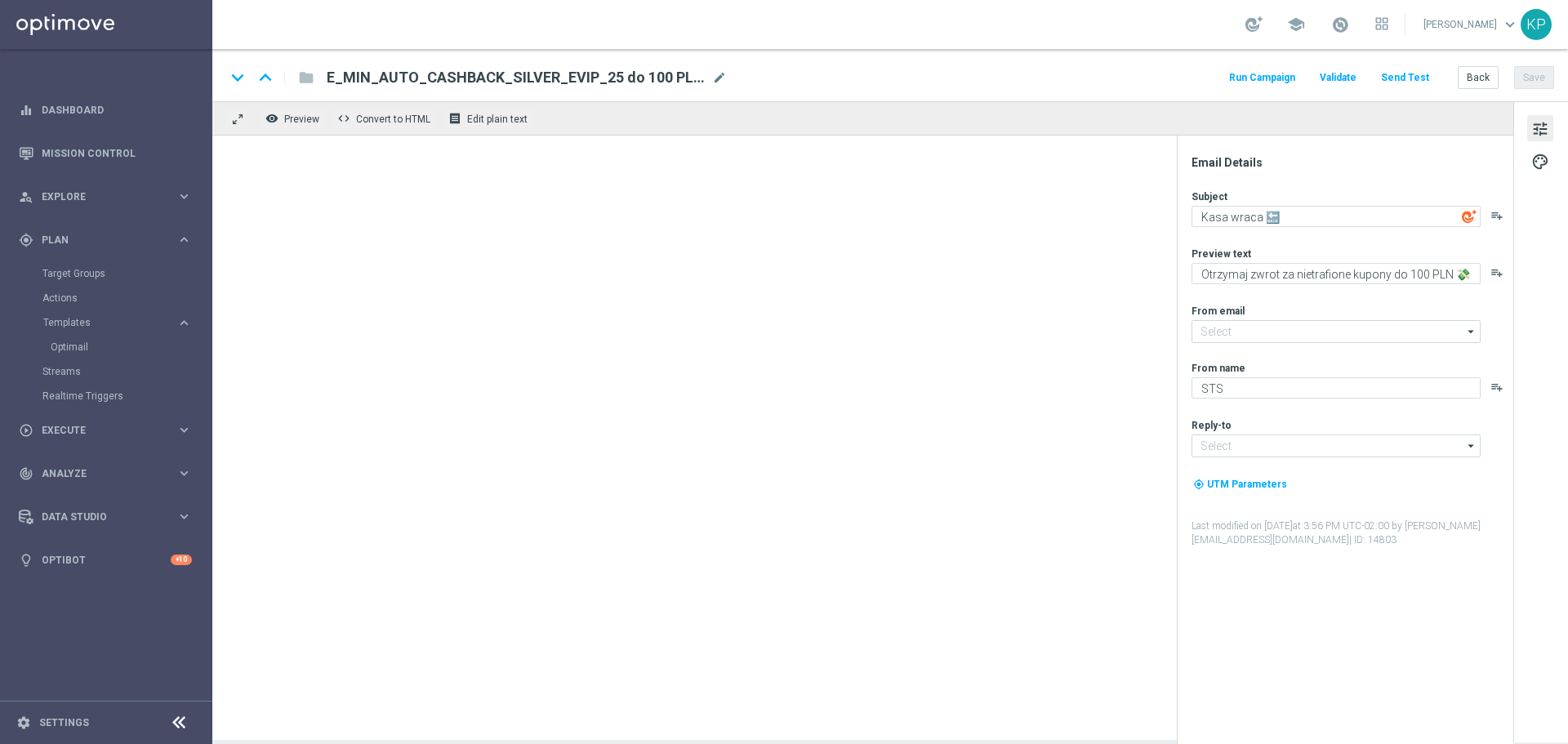
type input "[EMAIL_ADDRESS][DOMAIN_NAME]"
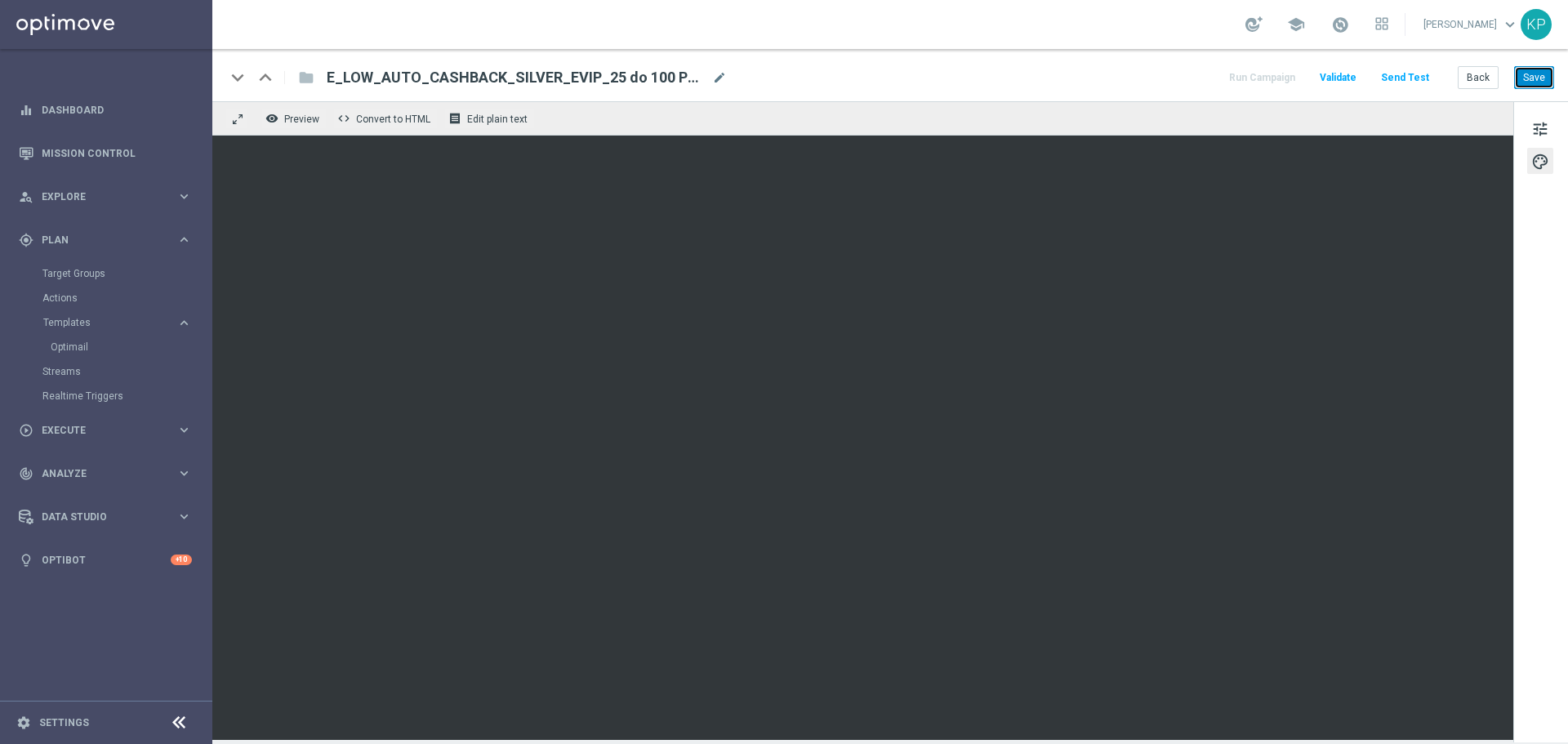
click at [1520, 75] on button "Save" at bounding box center [1534, 78] width 40 height 23
click at [1464, 81] on button "Back" at bounding box center [1479, 78] width 41 height 23
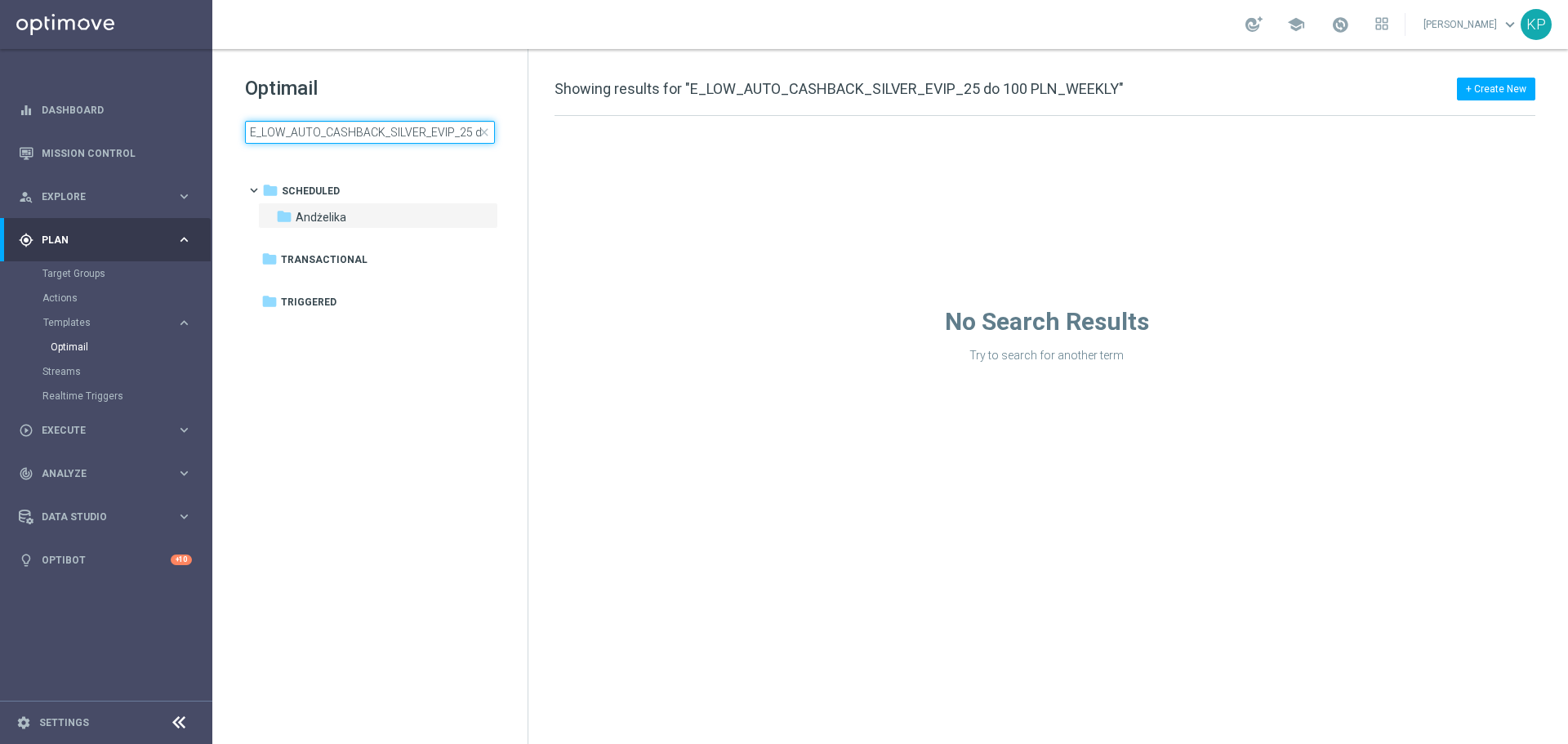
click at [401, 134] on input "E_LOW_AUTO_CASHBACK_SILVER_EVIP_25 do 100 PLN_WEEKLY" at bounding box center [370, 133] width 250 height 23
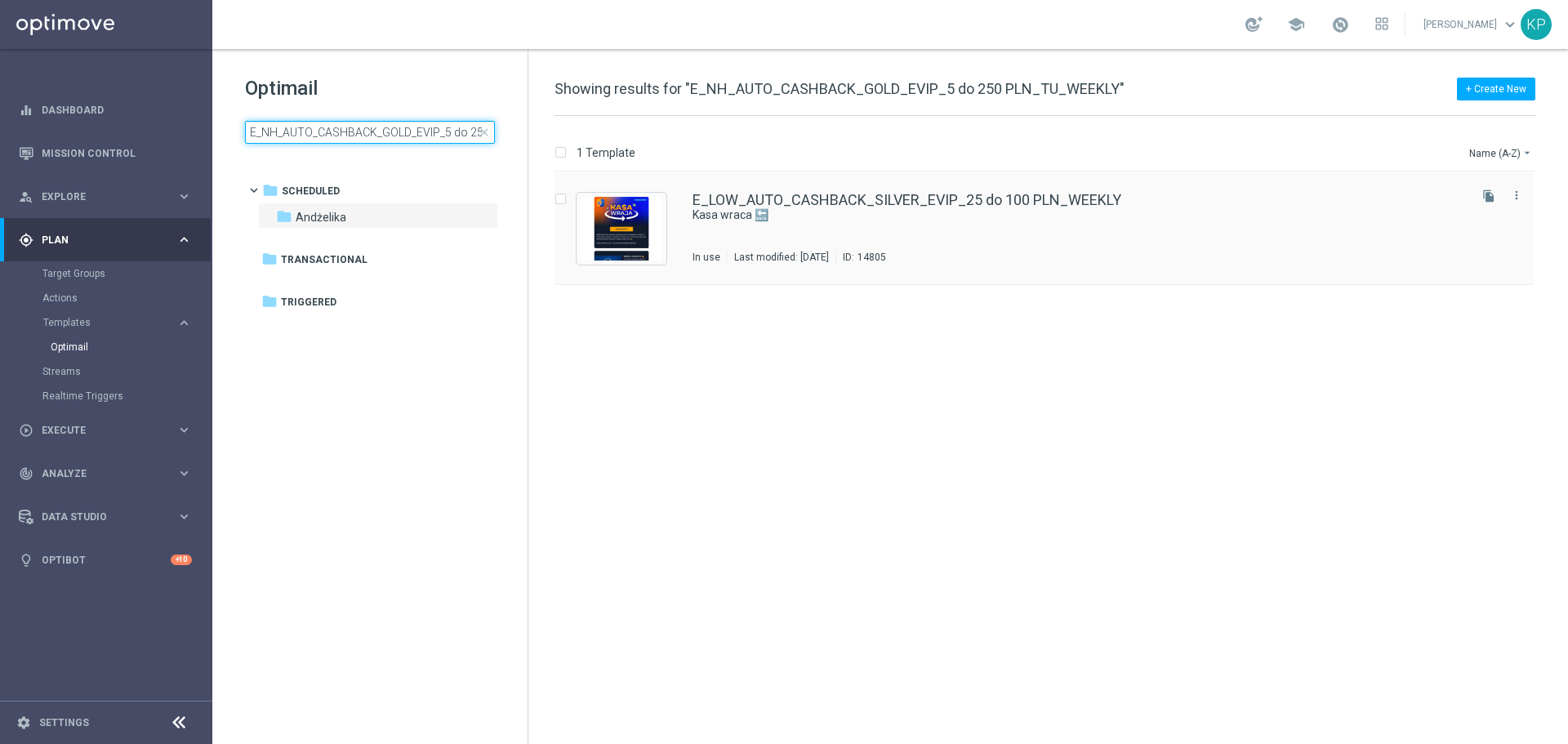
scroll to position [0, 94]
type input "E_NH_AUTO_CASHBACK_GOLD_EVIP_5 do 250 PLN_TU_WEEKLY"
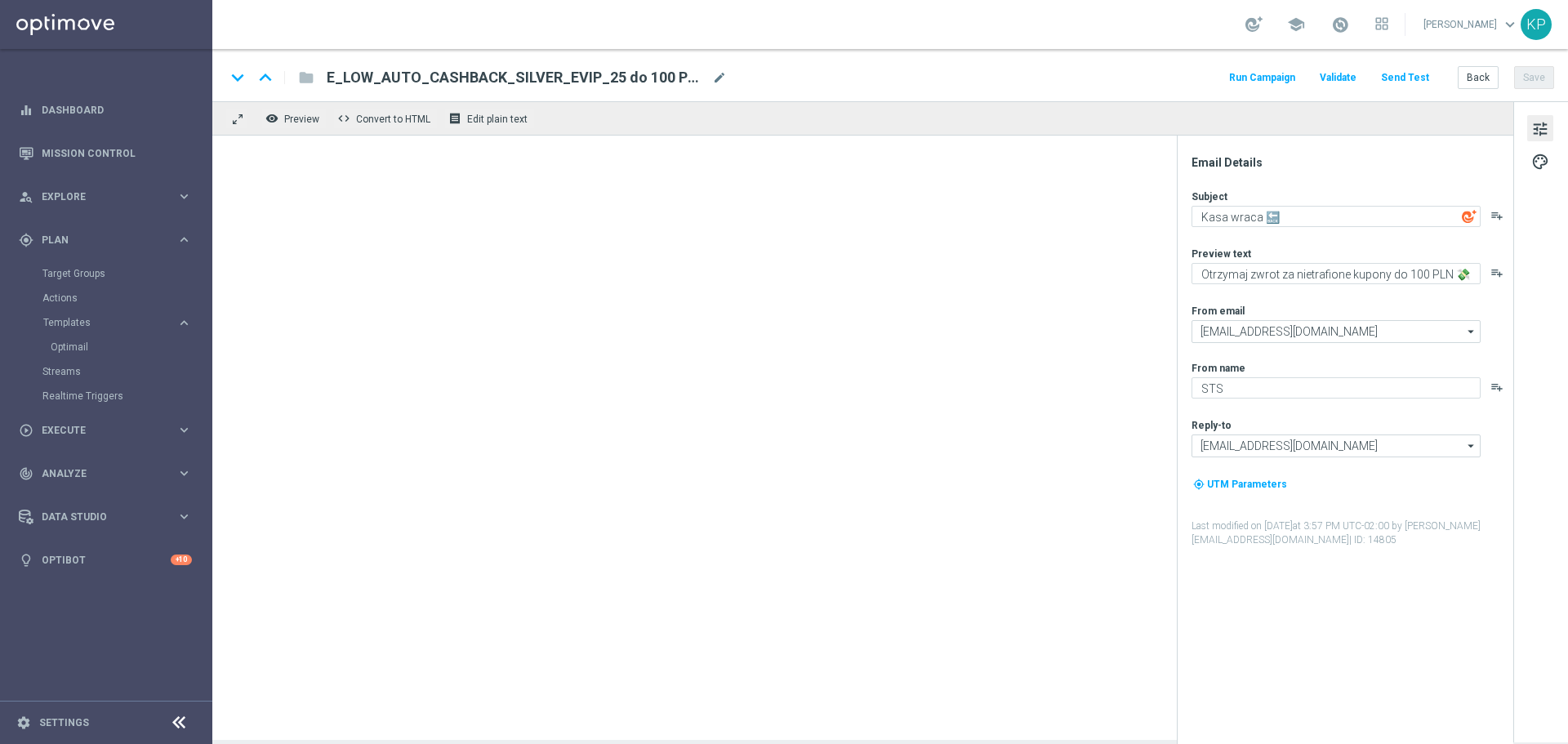
type textarea "Otrzymaj zwrot za nietrafione kupony do 250 PLN 💸"
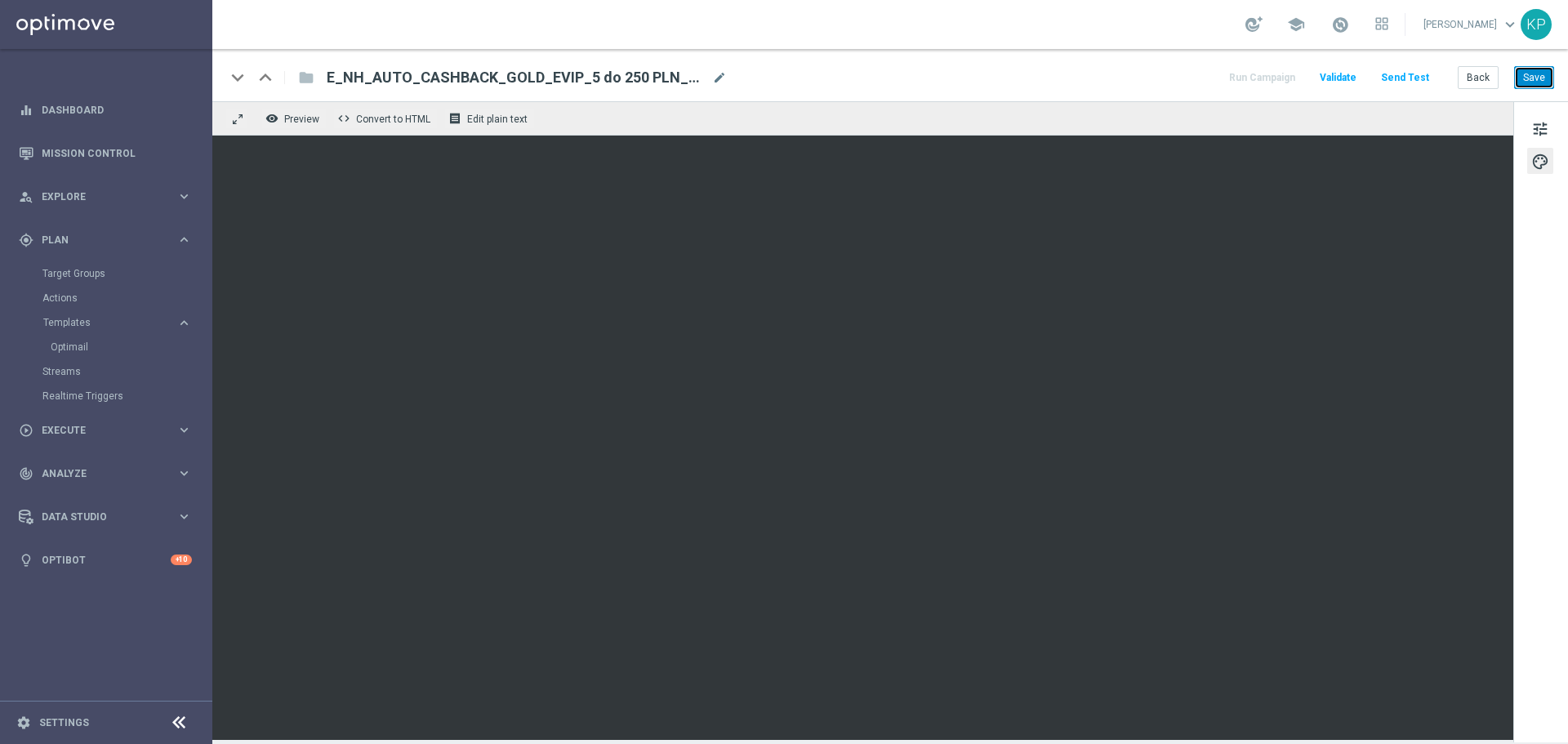
click at [1527, 87] on button "Save" at bounding box center [1534, 78] width 40 height 23
click at [1090, 19] on div "school [PERSON_NAME] keyboard_arrow_down KP" at bounding box center [890, 24] width 1356 height 49
click at [1466, 63] on div "keyboard_arrow_down keyboard_arrow_up folder E_NH_AUTO_CASHBACK_GOLD_EVIP_5 do …" at bounding box center [890, 74] width 1356 height 52
click at [1470, 67] on button "Back" at bounding box center [1479, 78] width 41 height 23
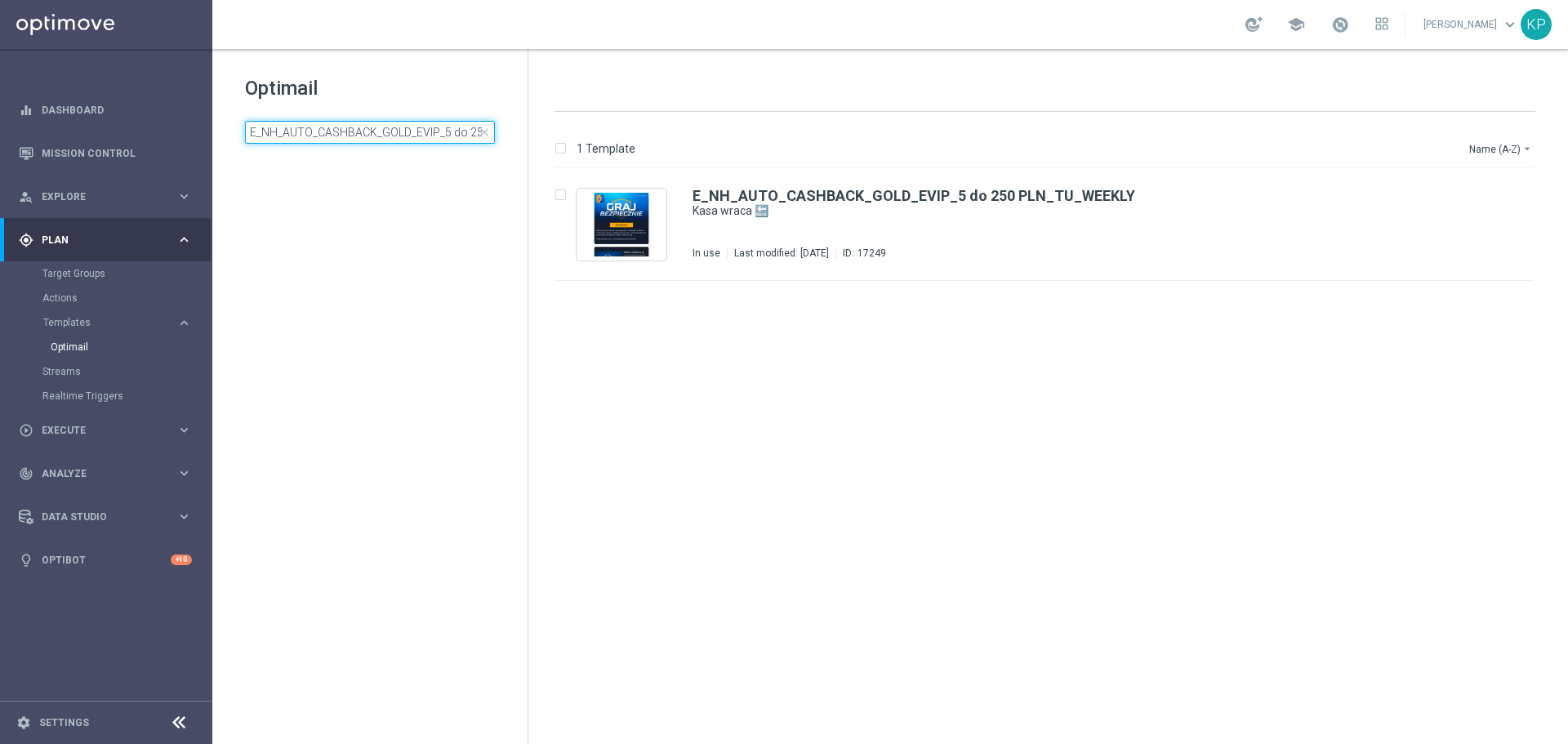
click at [402, 127] on input "E_NH_AUTO_CASHBACK_GOLD_EVIP_5 do 250 PLN_TU_WEEKLY" at bounding box center [370, 133] width 250 height 23
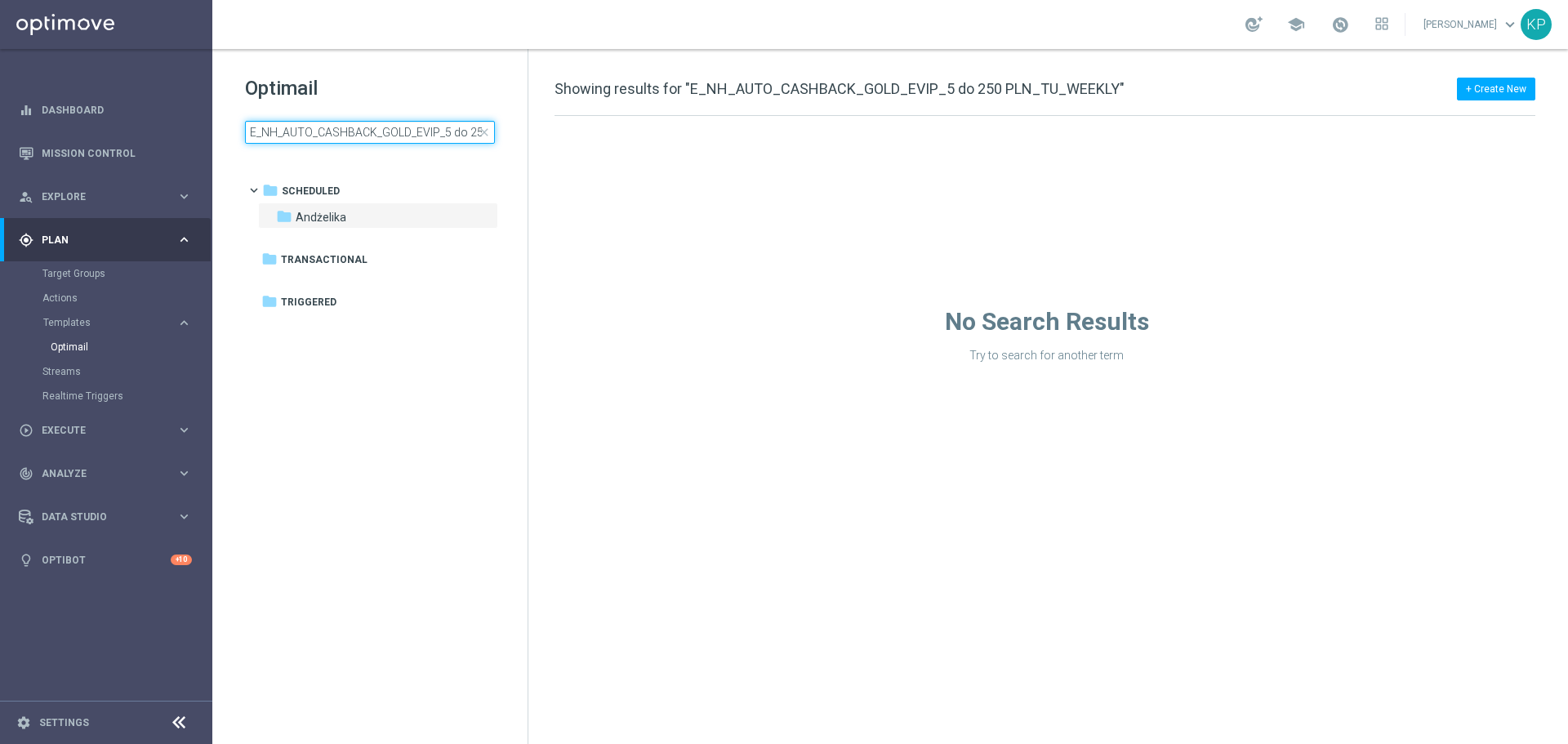
type input "E_NL_AUTO_CASHBACK_GOLD_EVIP_5 do 250 PLN_TU_WEEKLY"
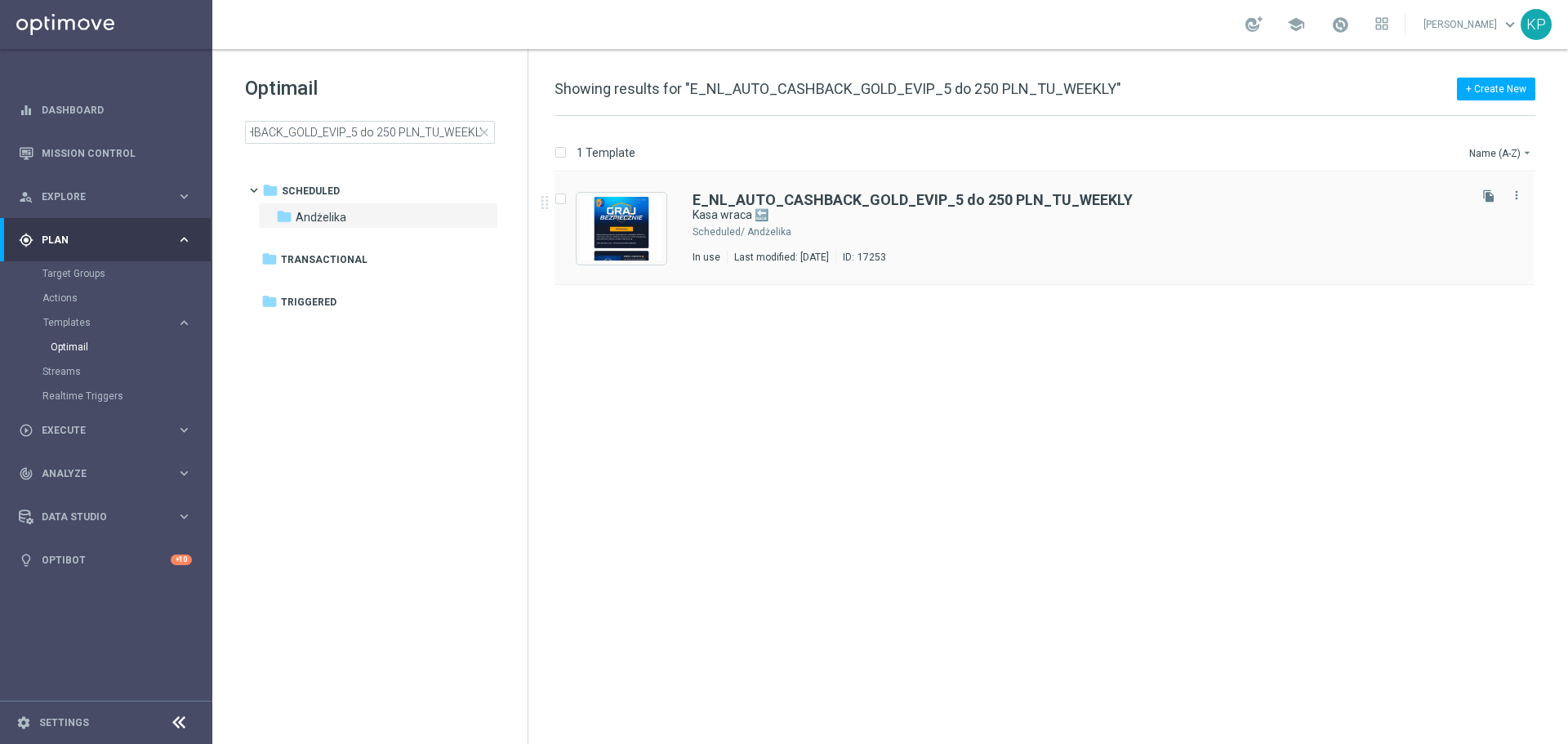
click at [810, 223] on div "E_NL_AUTO_CASHBACK_GOLD_EVIP_5 do 250 PLN_TU_WEEKLY Kasa wraca 🔙 Scheduled/ And…" at bounding box center [1079, 228] width 773 height 71
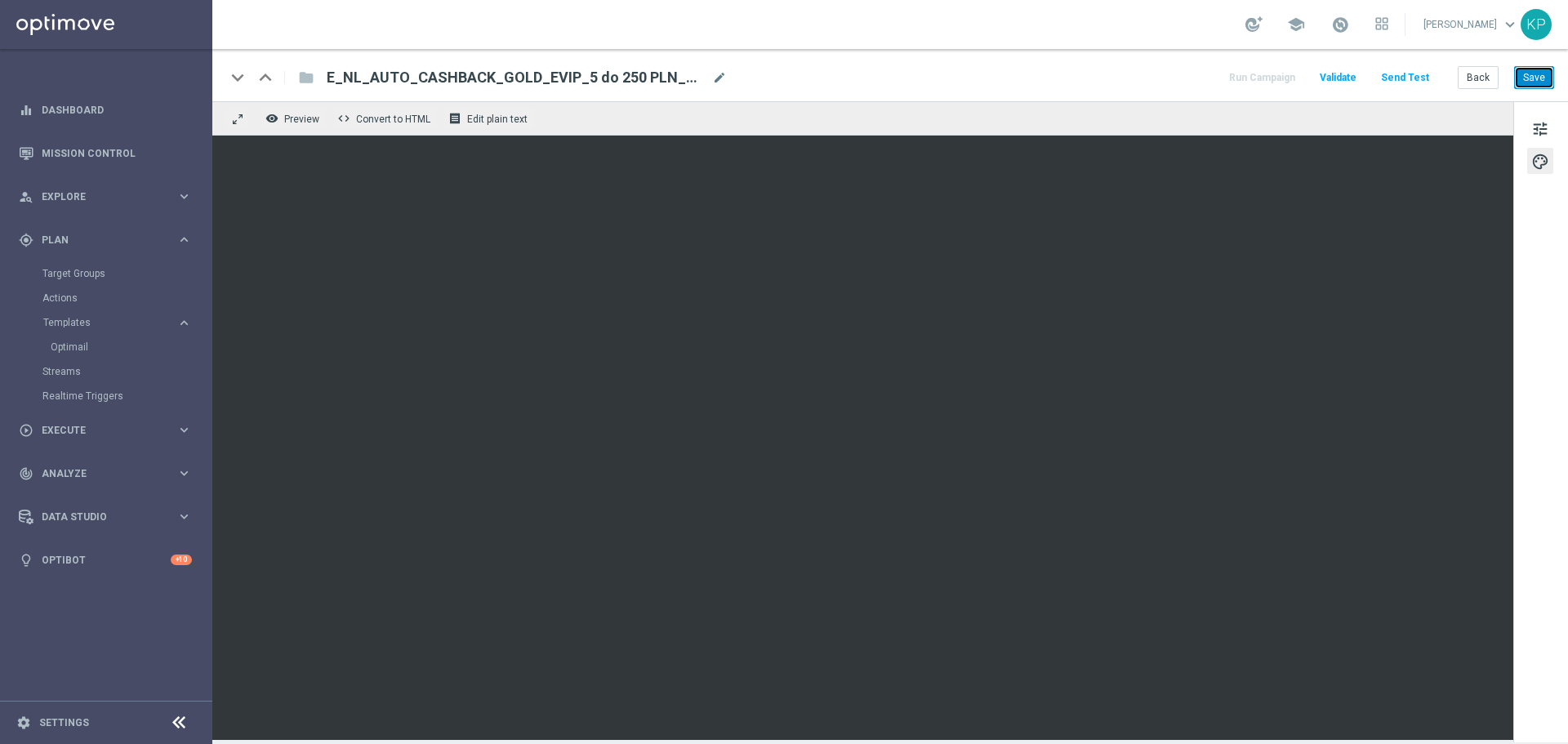
click at [1529, 81] on button "Save" at bounding box center [1534, 78] width 40 height 23
click at [1469, 73] on button "Back" at bounding box center [1479, 78] width 41 height 23
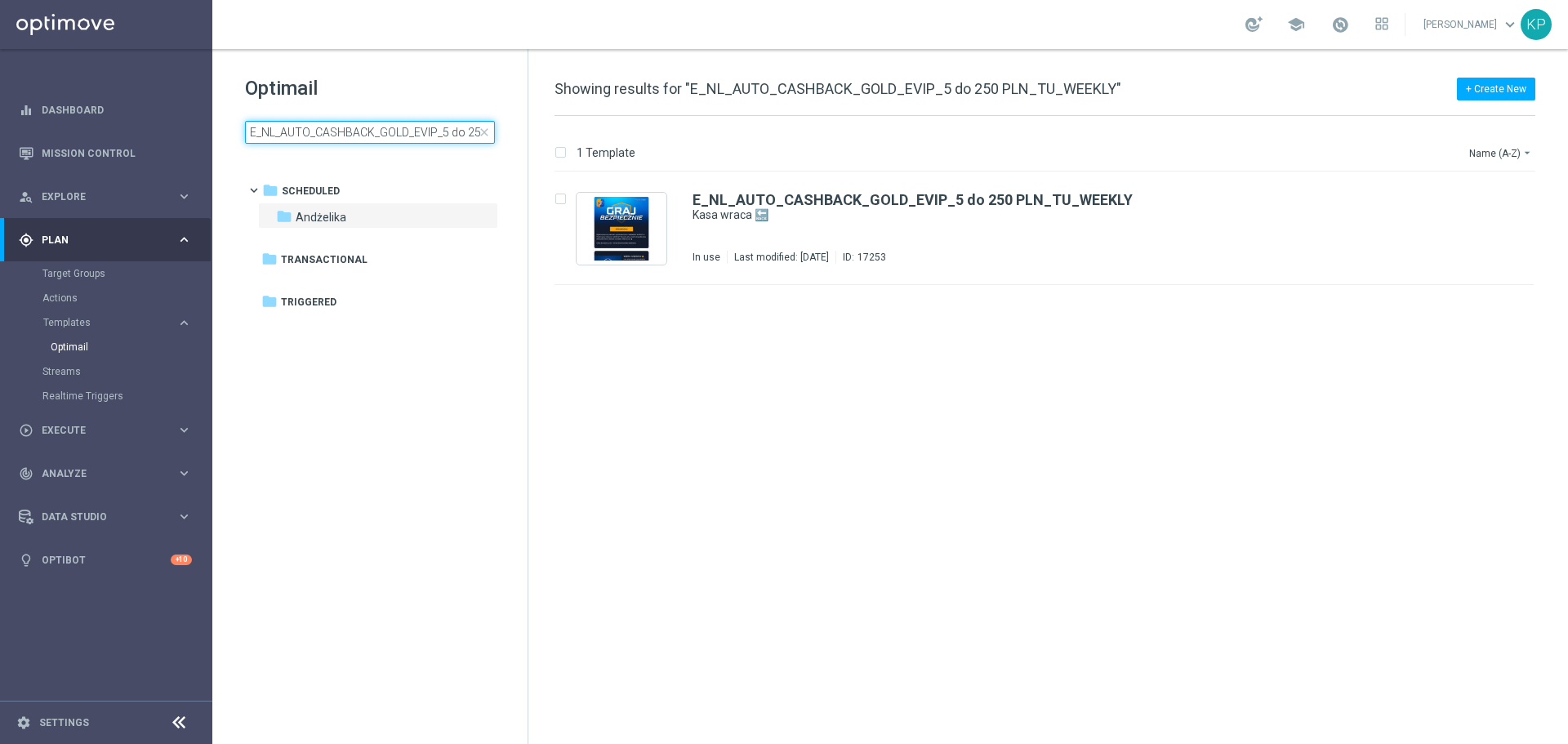
click at [389, 140] on input "E_NL_AUTO_CASHBACK_GOLD_EVIP_5 do 250 PLN_TU_WEEKLY" at bounding box center [370, 133] width 250 height 23
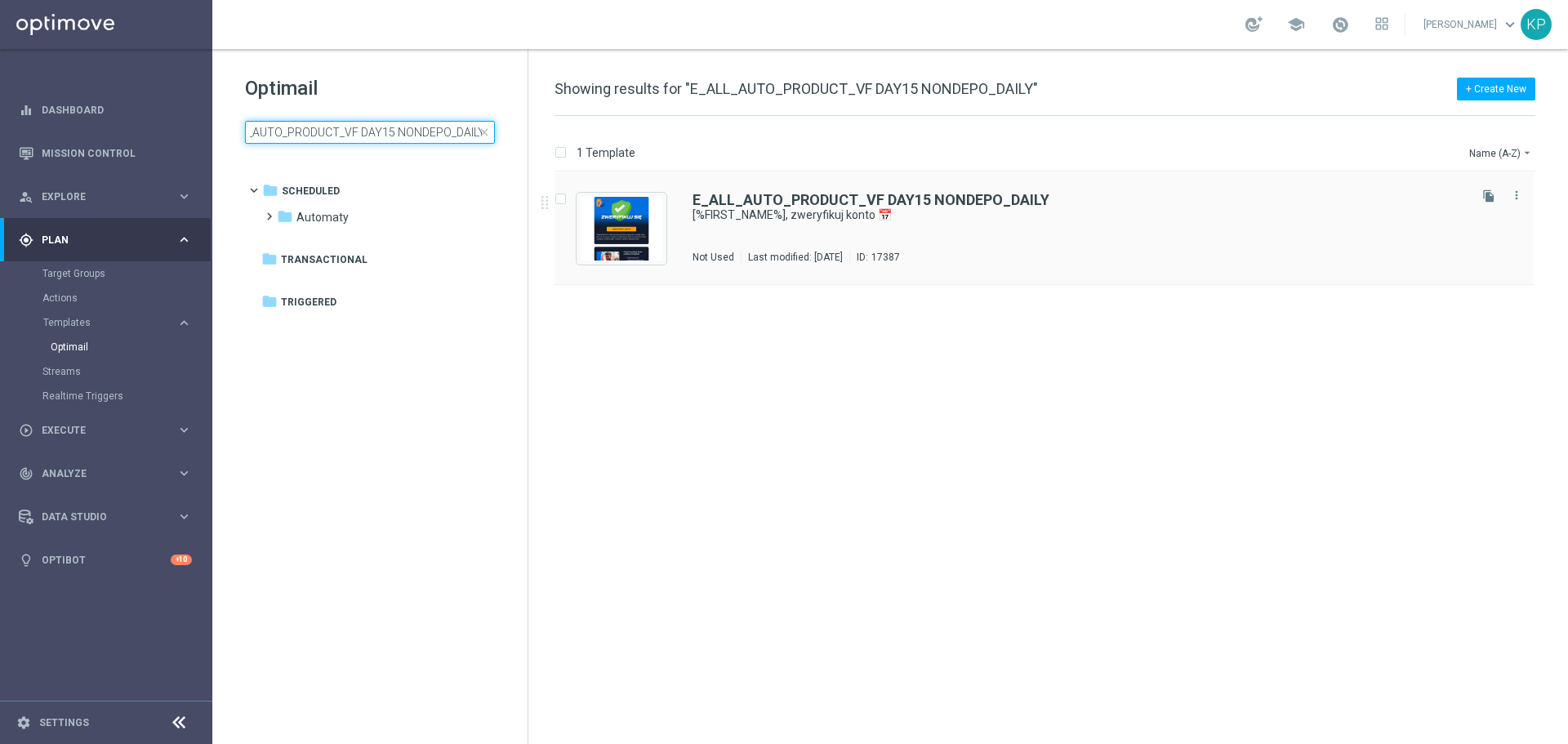
type input "E_ALL_AUTO_PRODUCT_VF DAY15 NONDEPO_DAILY"
click at [938, 227] on div "E_ALL_AUTO_PRODUCT_VF DAY15 NONDEPO_DAILY [%FIRST_NAME%], zweryfikuj konto 📅 No…" at bounding box center [1079, 228] width 773 height 71
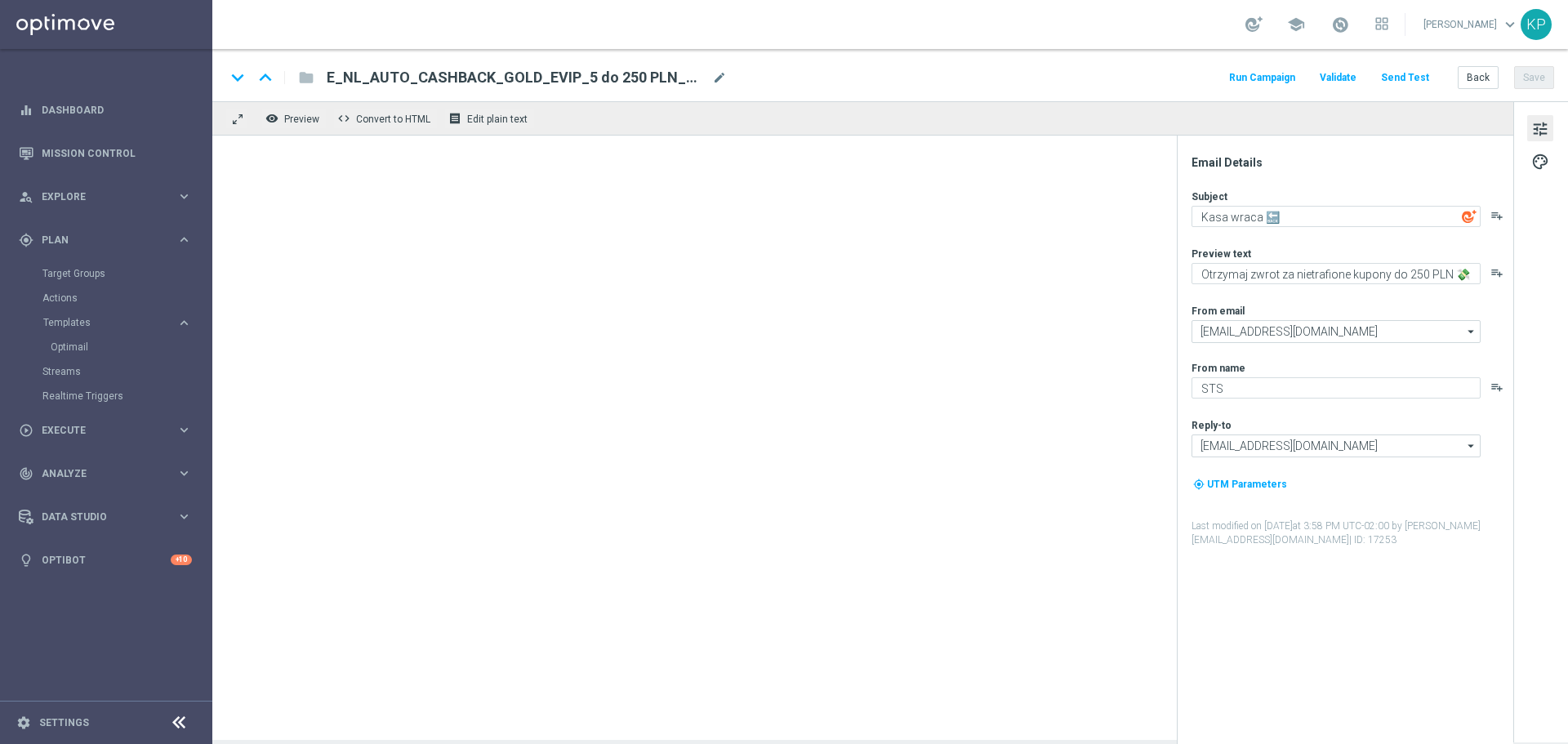
type textarea "[%FIRST_NAME%], zweryfikuj konto 📅"
type textarea "Uzupełnij dane i graj dalej ➡️"
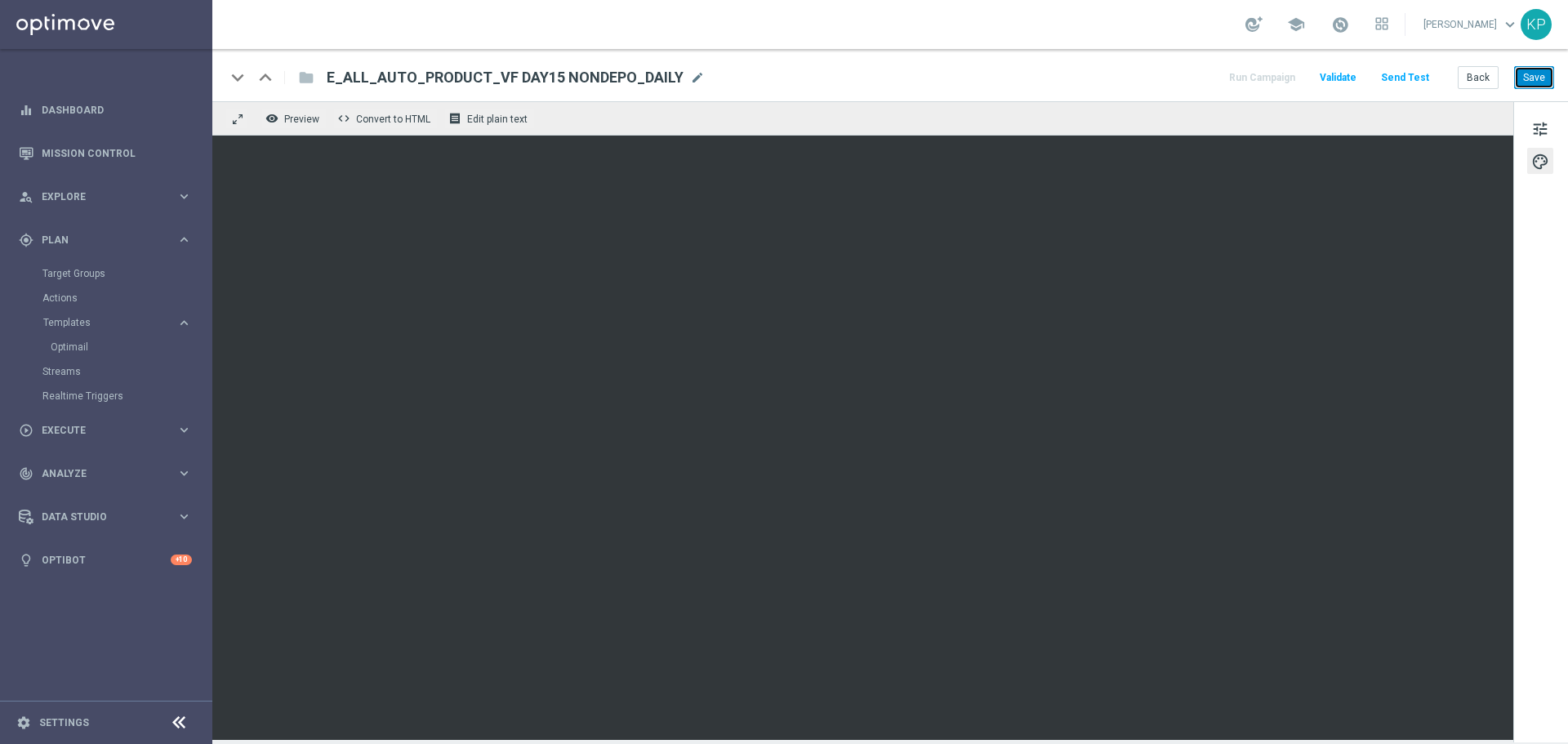
click at [1523, 82] on button "Save" at bounding box center [1534, 78] width 40 height 23
click at [1480, 81] on button "Back" at bounding box center [1479, 78] width 41 height 23
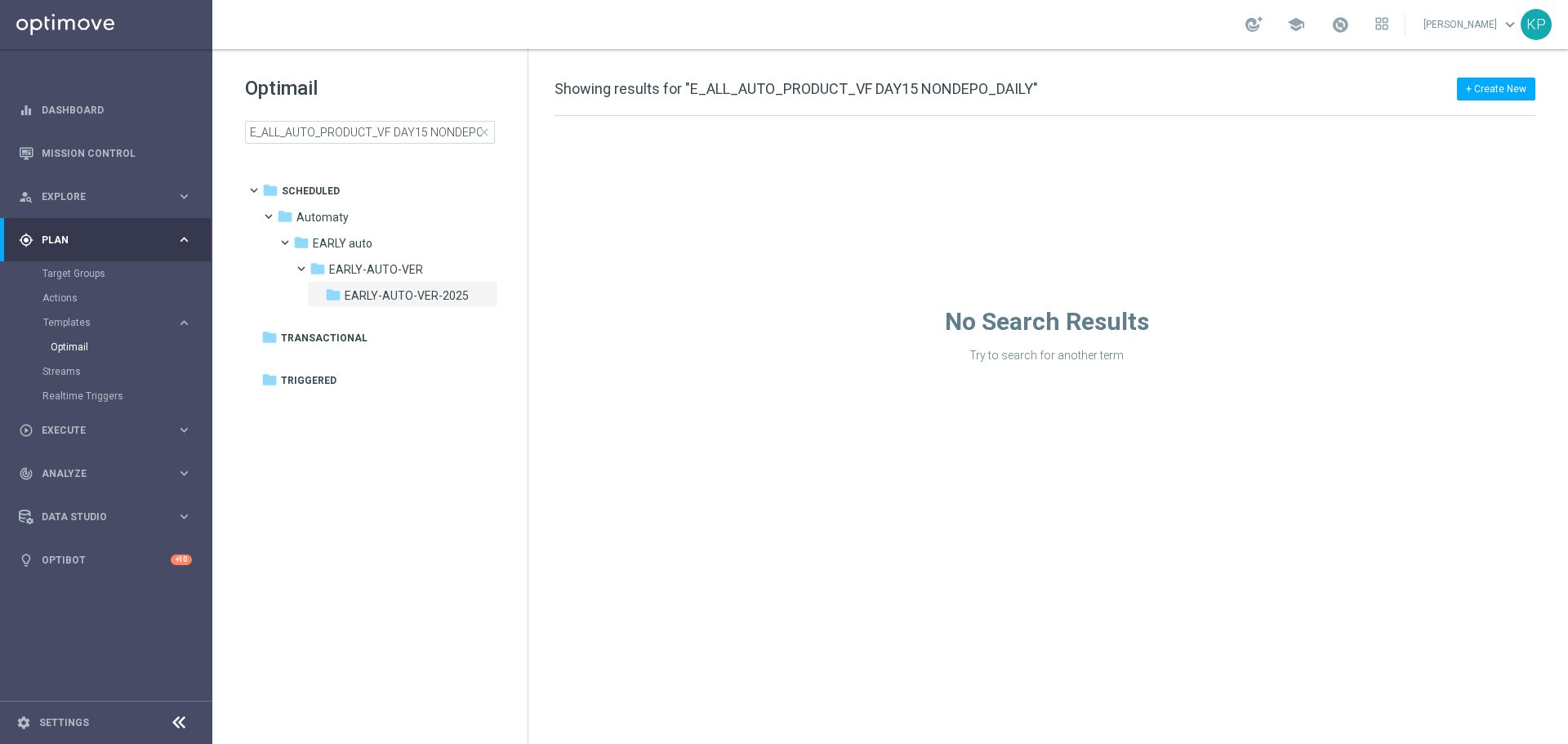
click at [424, 144] on div "Optimail E_ALL_AUTO_PRODUCT_VF DAY15 NONDEPO_DAILY close folder 1 Folder folder…" at bounding box center [370, 150] width 315 height 203
click at [424, 137] on input "E_ALL_AUTO_PRODUCT_VF DAY15 NONDEPO_DAILY" at bounding box center [370, 133] width 250 height 23
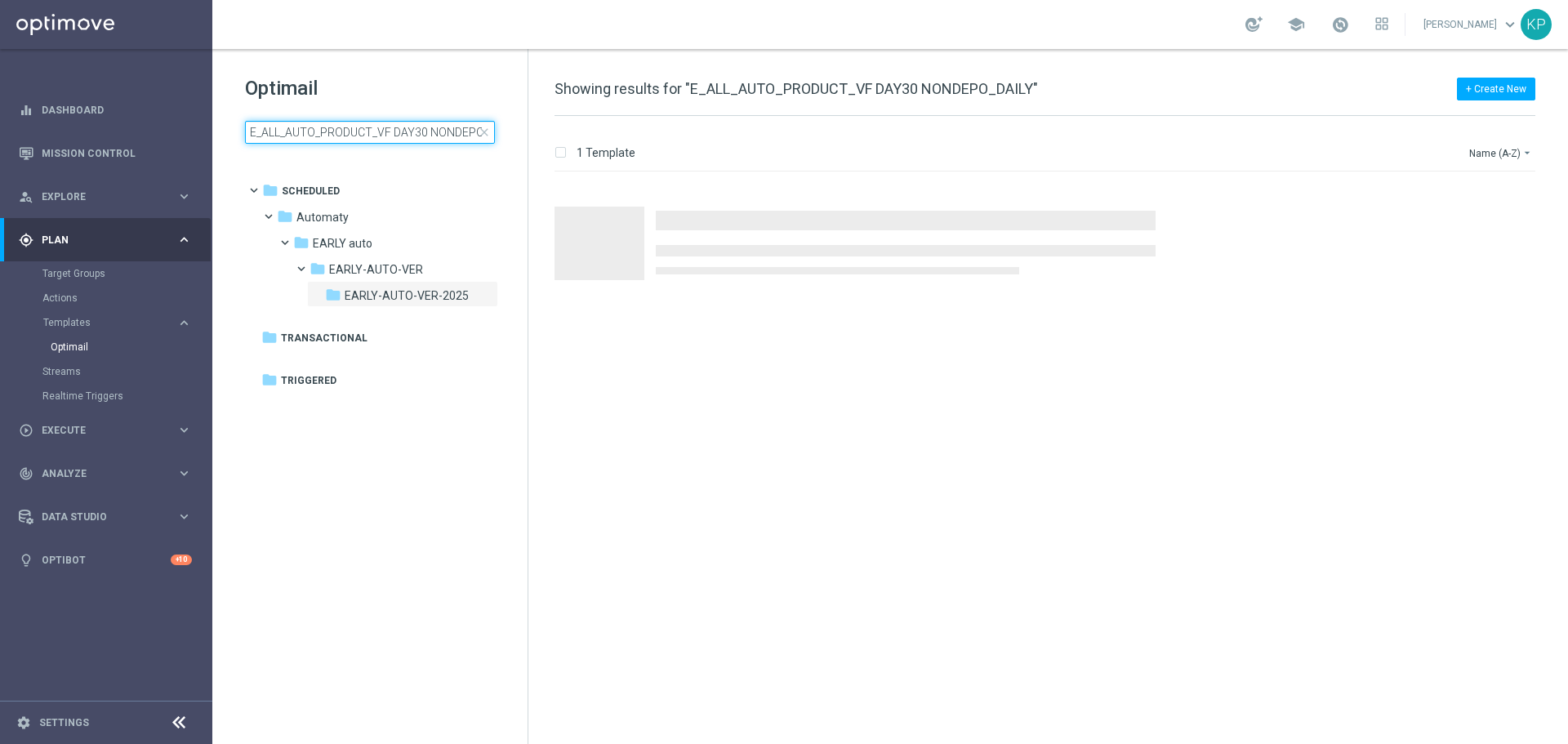
scroll to position [0, 33]
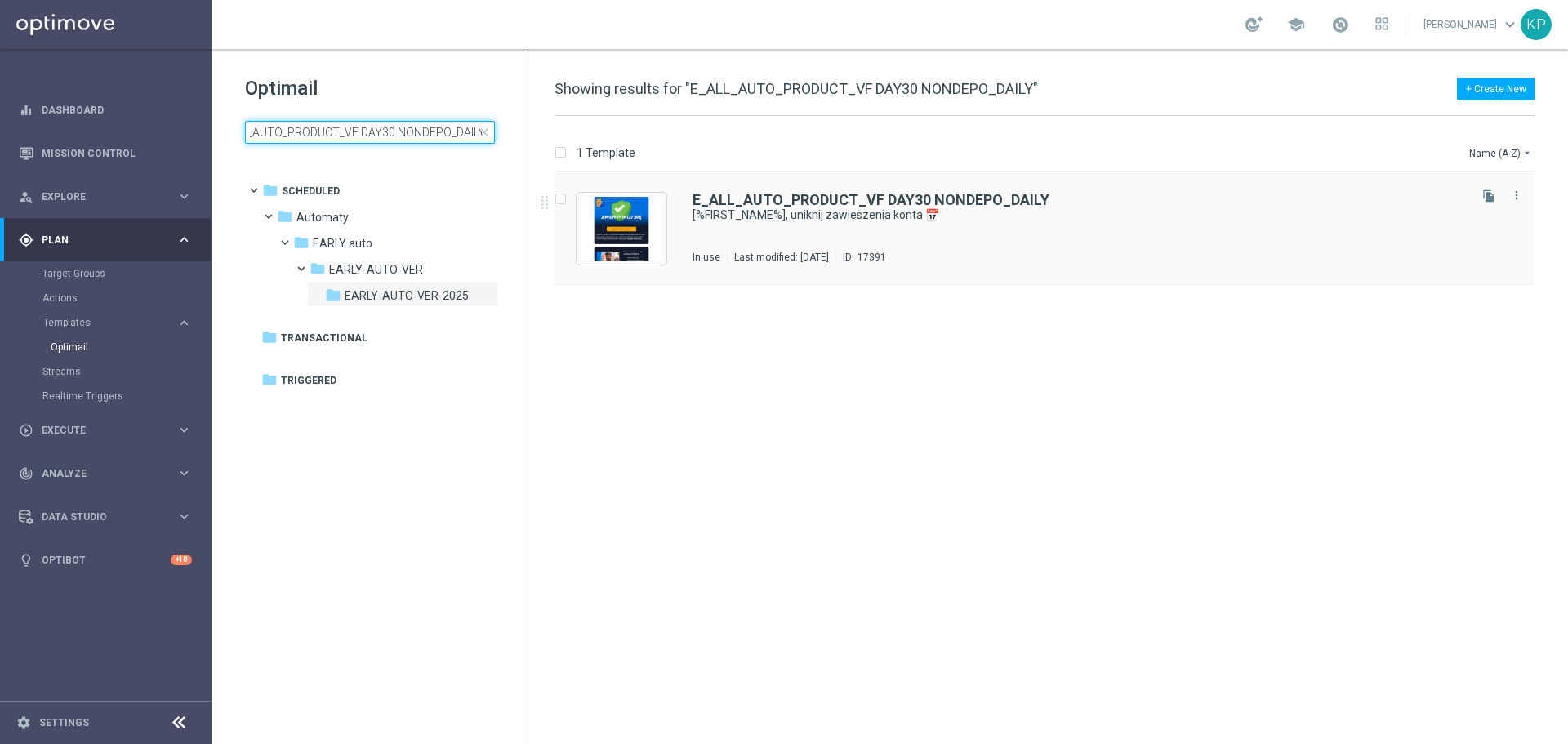
type input "E_ALL_AUTO_PRODUCT_VF DAY30 NONDEPO_DAILY"
click at [977, 227] on div "E_ALL_AUTO_PRODUCT_VF DAY30 NONDEPO_DAILY [%FIRST_NAME%], uniknij zawieszenia k…" at bounding box center [1079, 228] width 773 height 71
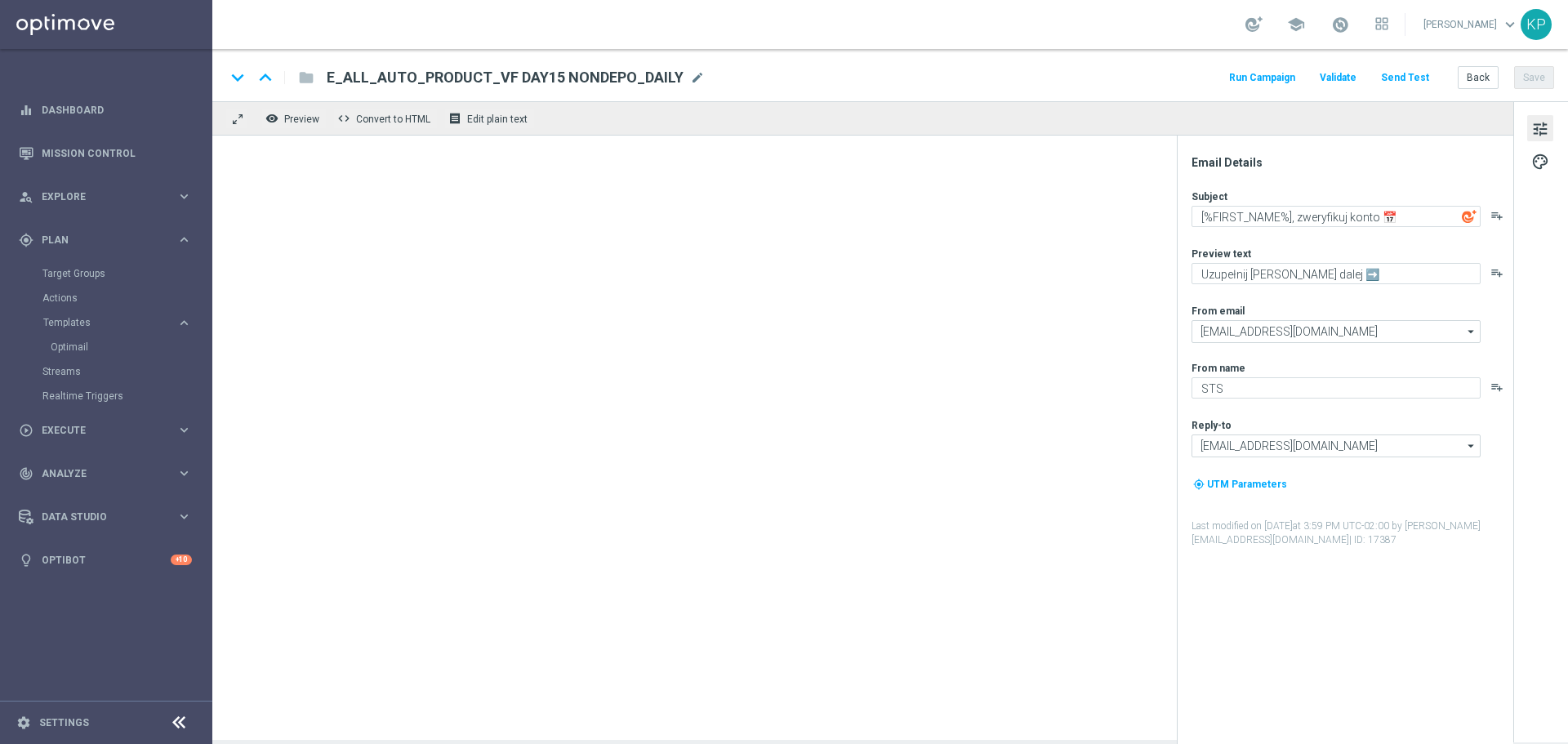
type textarea "[%FIRST_NAME%], uniknij zawieszenia konta 📅"
type textarea "Uzupełnij dane, aby móc grać dalej ➡️"
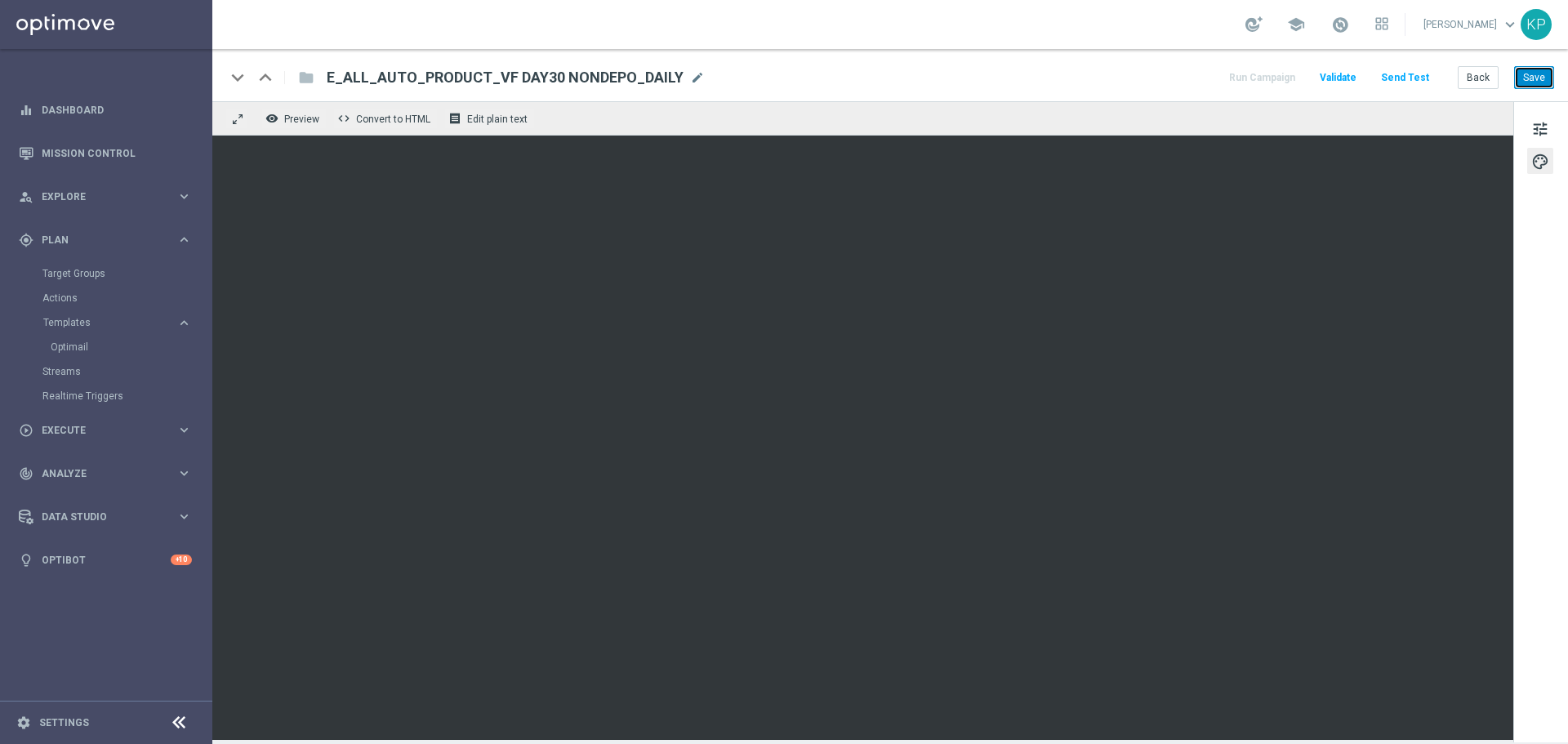
click at [1527, 78] on button "Save" at bounding box center [1534, 78] width 40 height 23
click at [1476, 80] on button "Back" at bounding box center [1479, 78] width 41 height 23
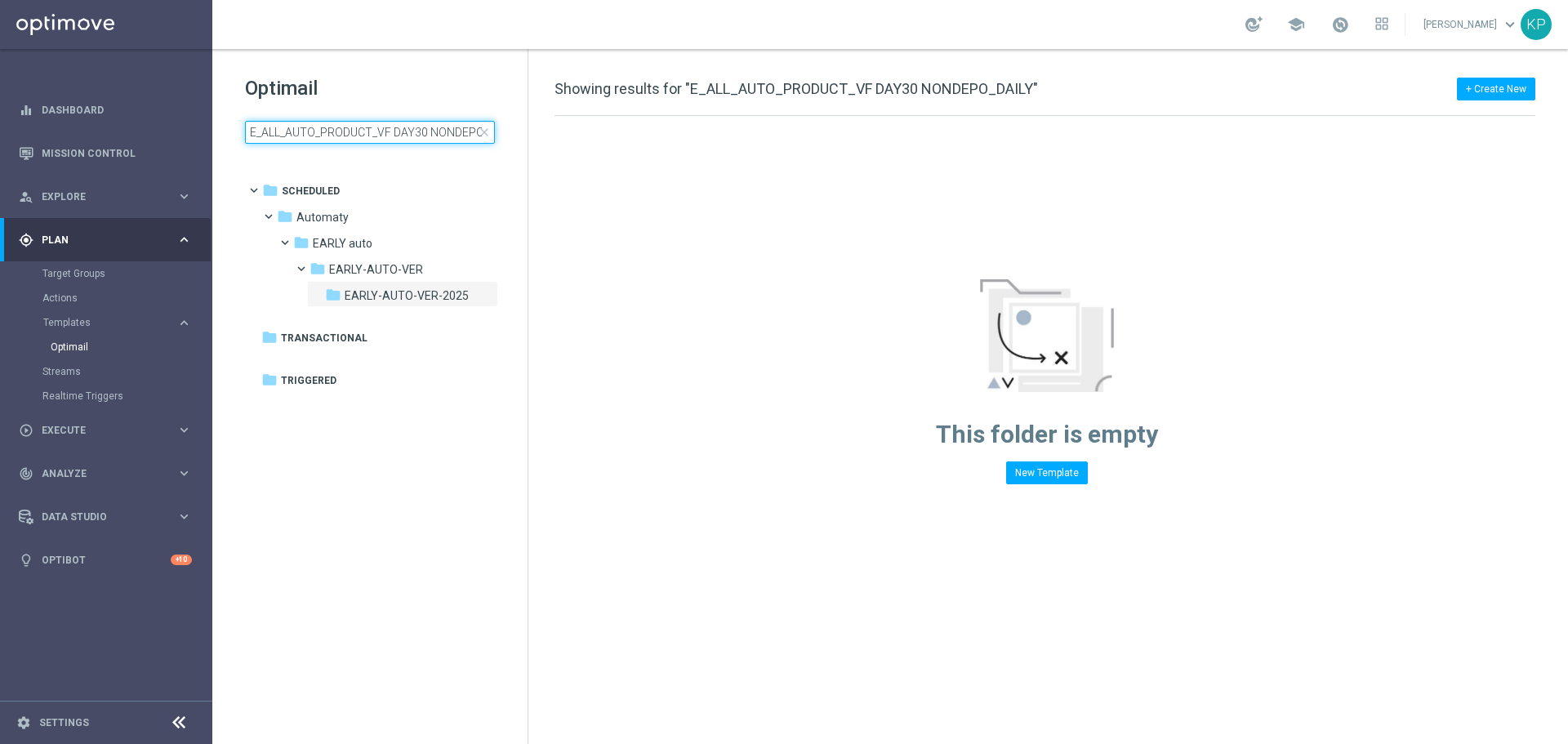
click at [395, 140] on input "E_ALL_AUTO_PRODUCT_VF DAY30 NONDEPO_DAILY" at bounding box center [370, 133] width 250 height 23
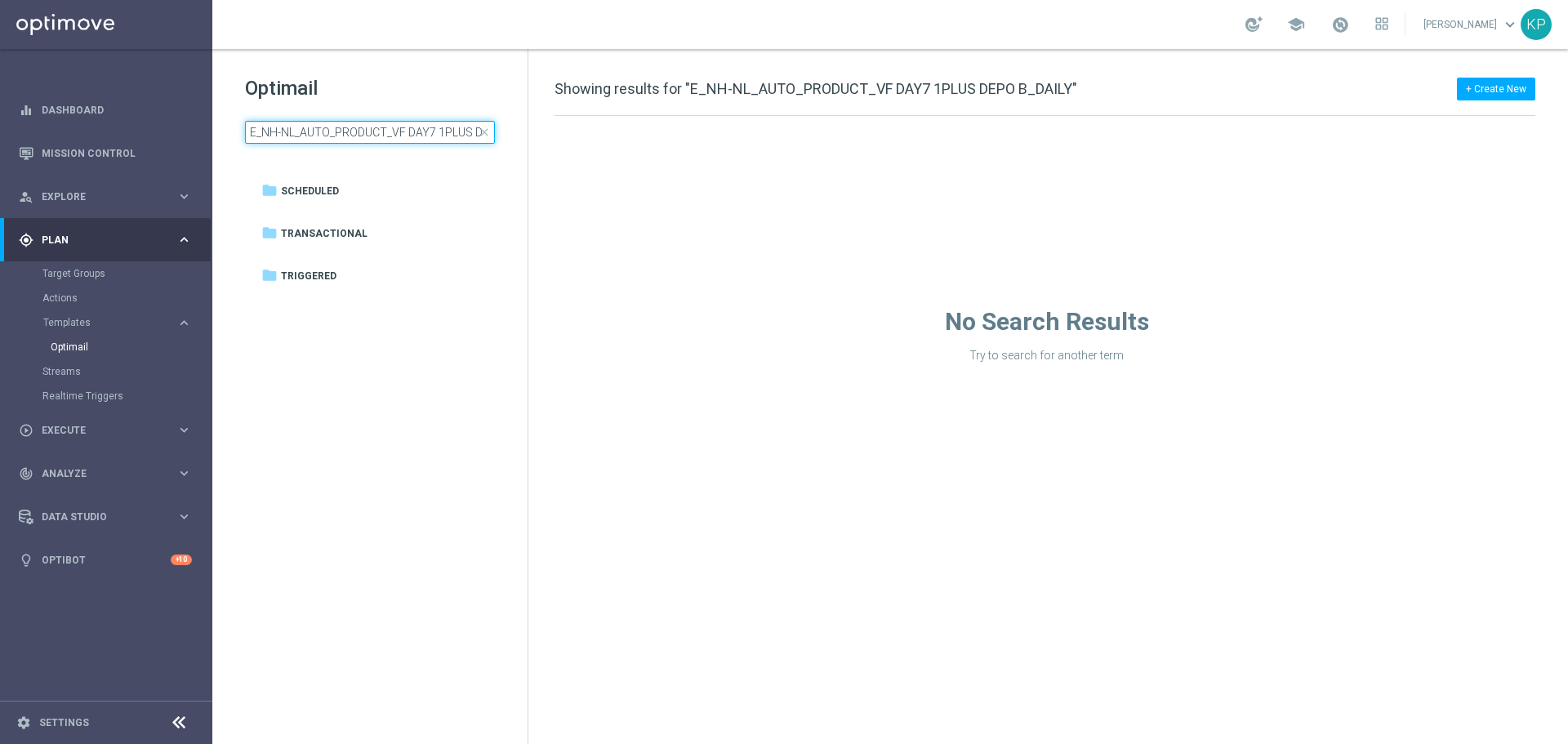
scroll to position [0, 63]
type input "E_NH-NL_AUTO_PRODUCT_VF DAY7 1PLUS DEPO"
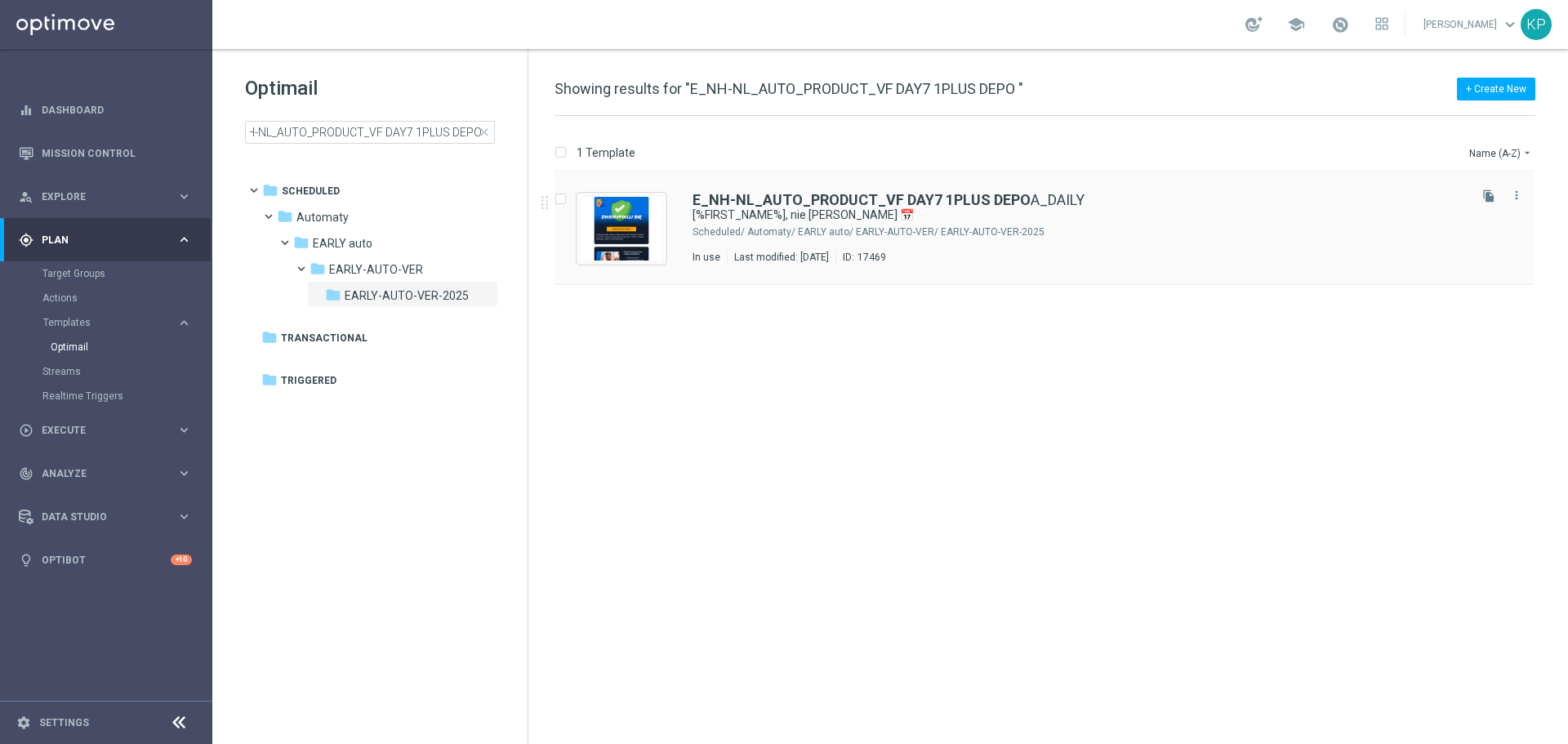
click at [1011, 225] on div "E_NH-NL_AUTO_PRODUCT_VF DAY7 1PLUS DEPO A_DAILY [%FIRST_NAME%], nie czekaj 📅 Sc…" at bounding box center [1079, 228] width 773 height 71
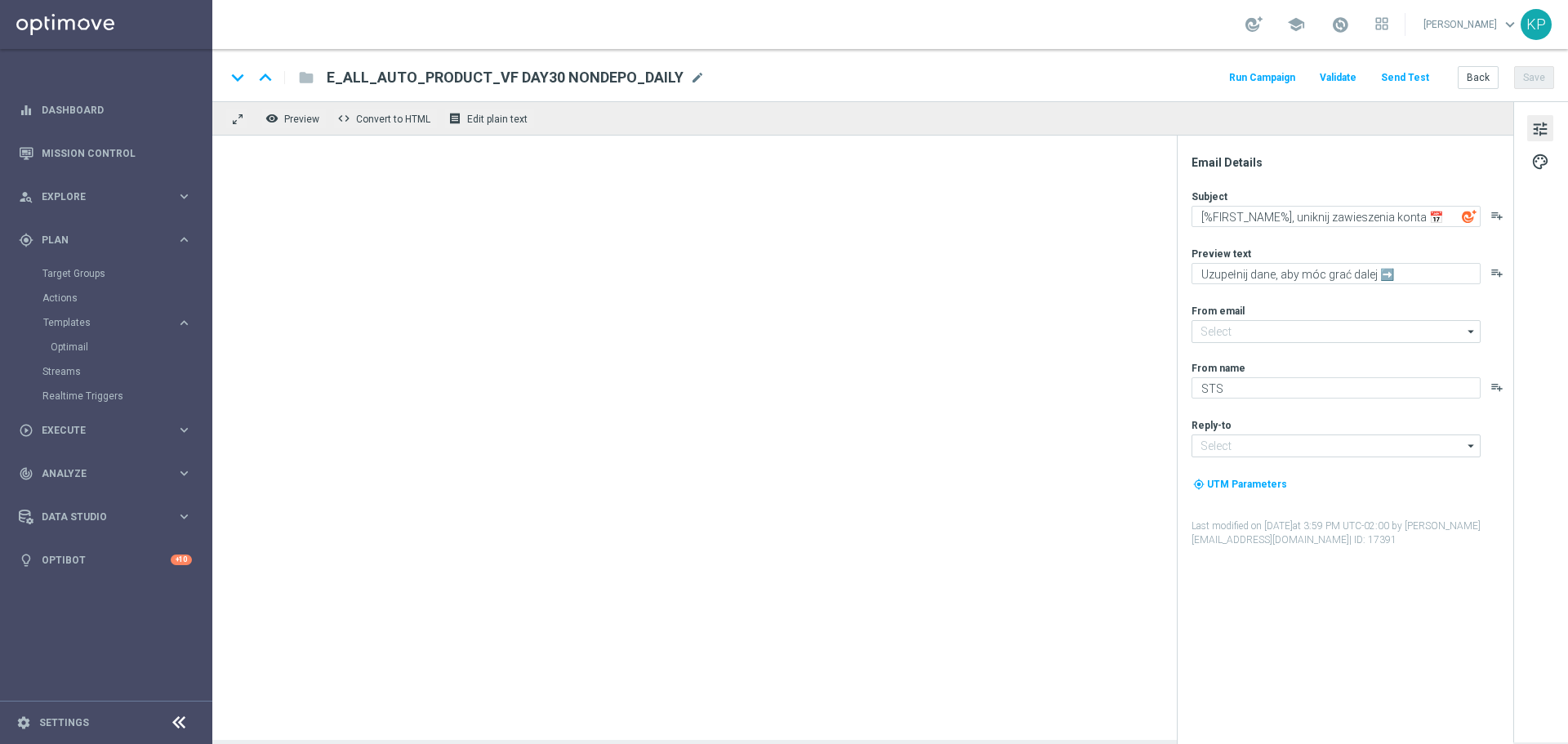
type input "[EMAIL_ADDRESS][DOMAIN_NAME]"
type textarea "[%FIRST_NAME%], nie czekaj 📅"
type textarea "Uzupełnij dane i zyskaj konto stałe ➡️"
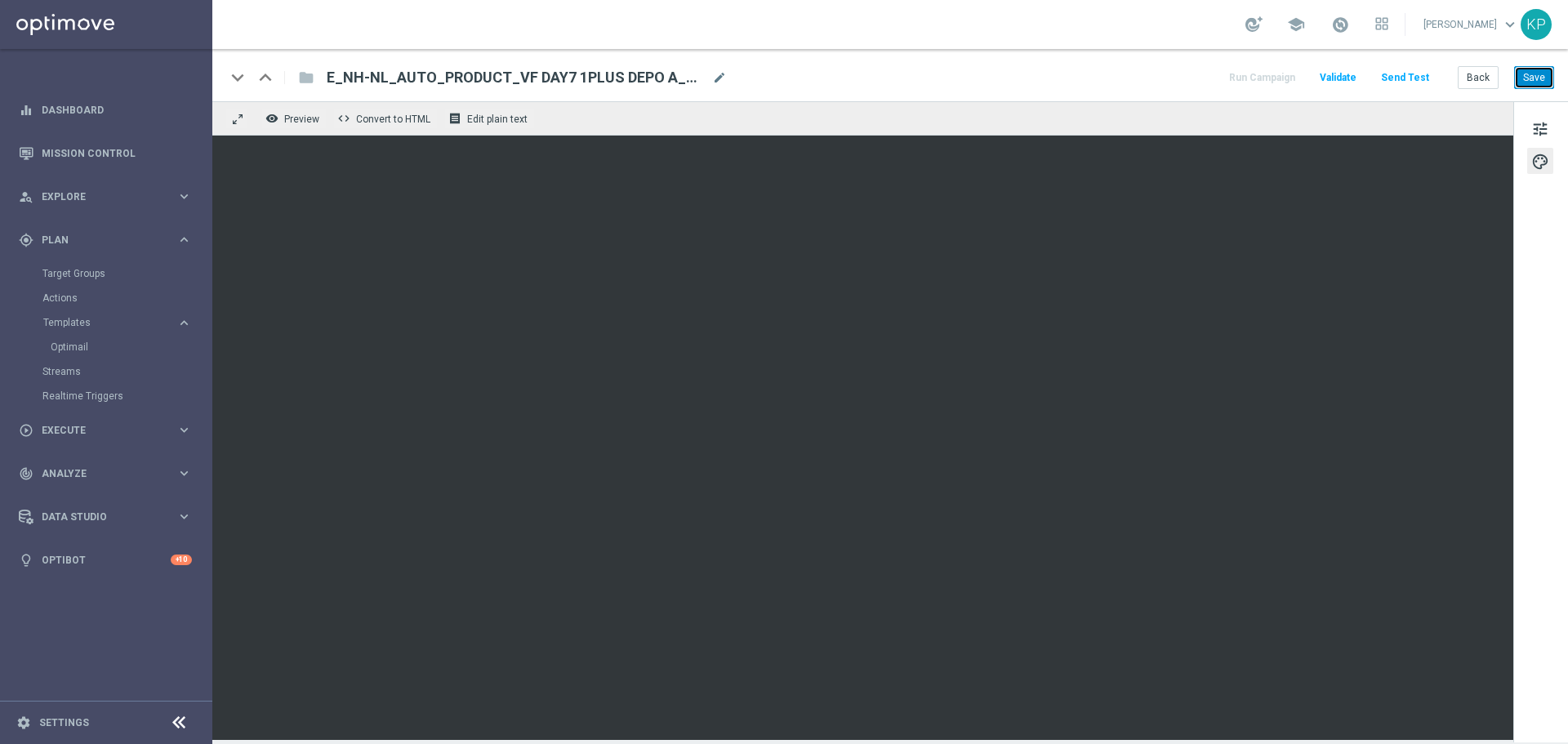
click at [1522, 84] on button "Save" at bounding box center [1534, 78] width 40 height 23
click at [1462, 70] on button "Back" at bounding box center [1479, 78] width 41 height 23
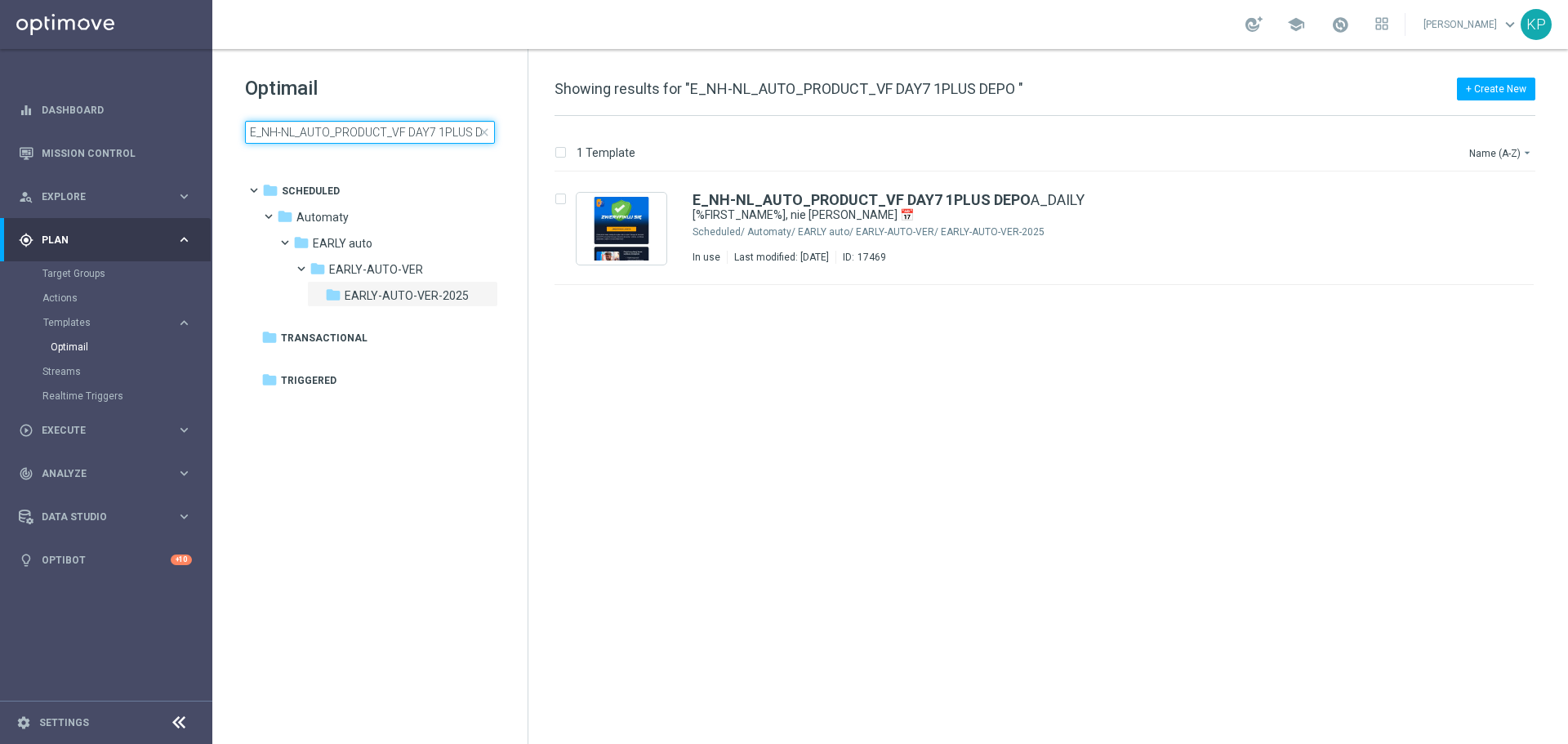
click at [364, 134] on input "E_NH-NL_AUTO_PRODUCT_VF DAY7 1PLUS DEPO" at bounding box center [370, 133] width 250 height 23
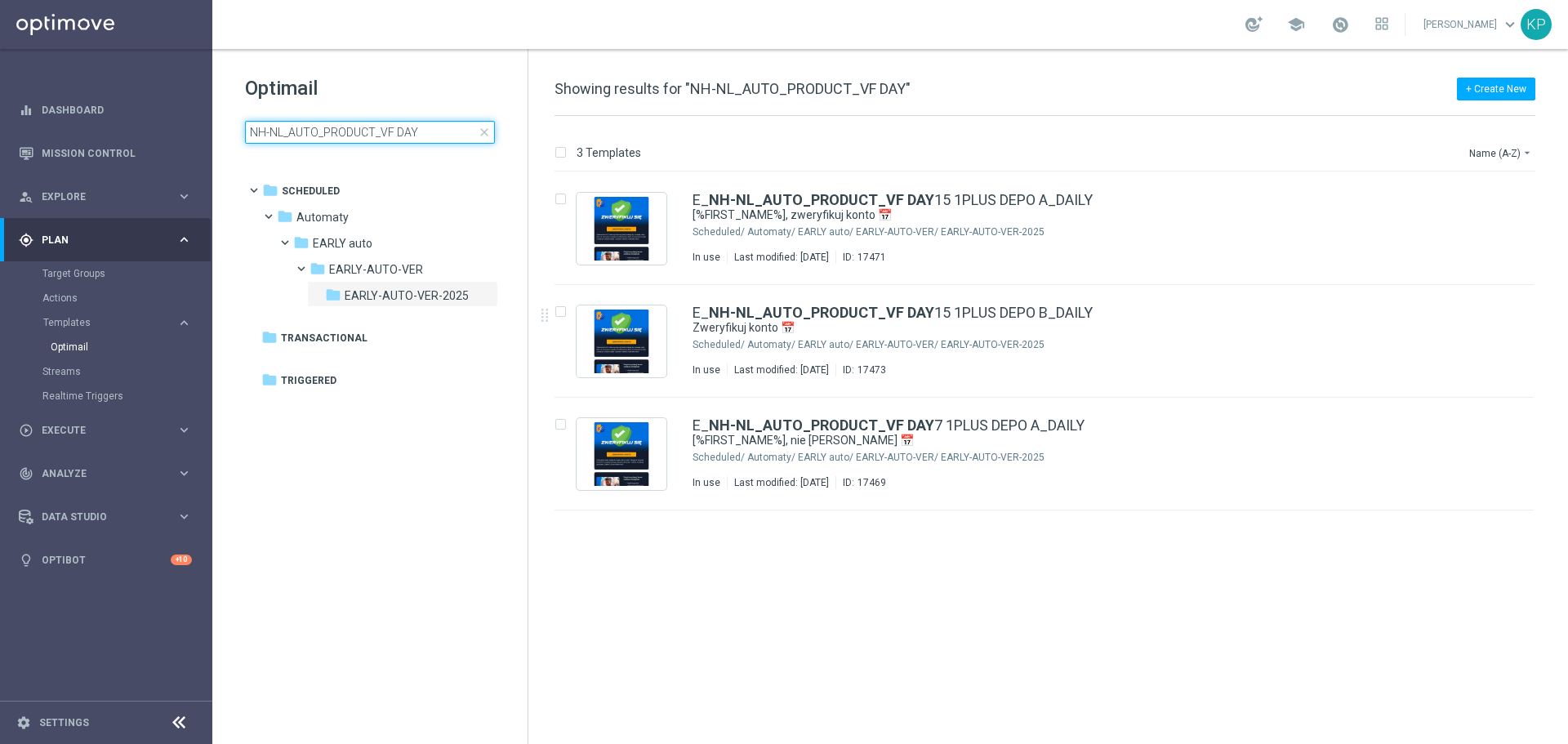
type input "NH-NL_AUTO_PRODUCT_VF DAY"
click at [1110, 1] on div "school [PERSON_NAME] keyboard_arrow_down KP" at bounding box center [890, 24] width 1356 height 49
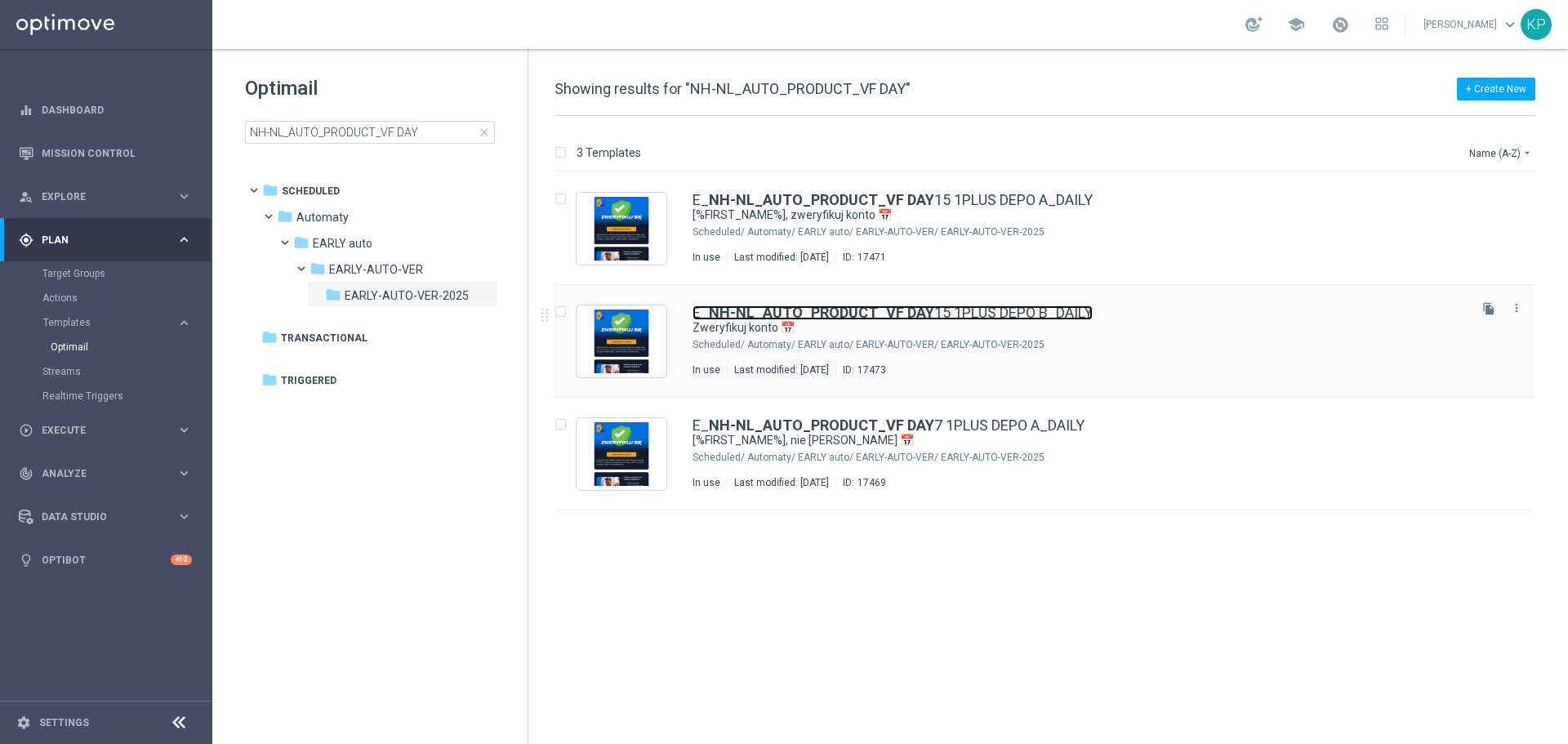
click at [1045, 317] on link "E_ NH-NL_AUTO_PRODUCT_VF DAY 15 1PLUS DEPO B_DAILY" at bounding box center [892, 312] width 401 height 15
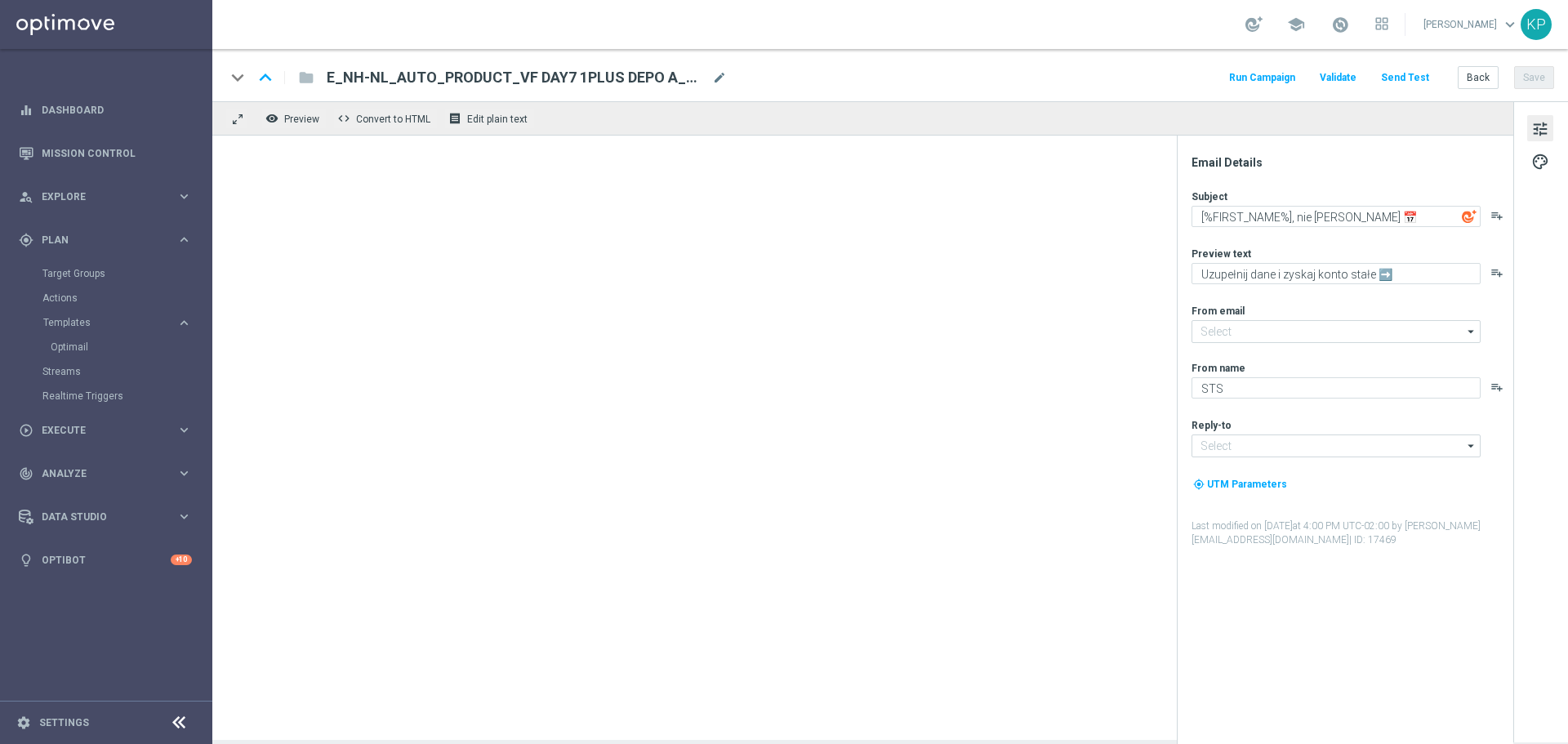
type input "[EMAIL_ADDRESS][DOMAIN_NAME]"
type textarea "Zweryfikuj konto 📅"
type textarea "Uzupełnij dane i graj dalej ➡️"
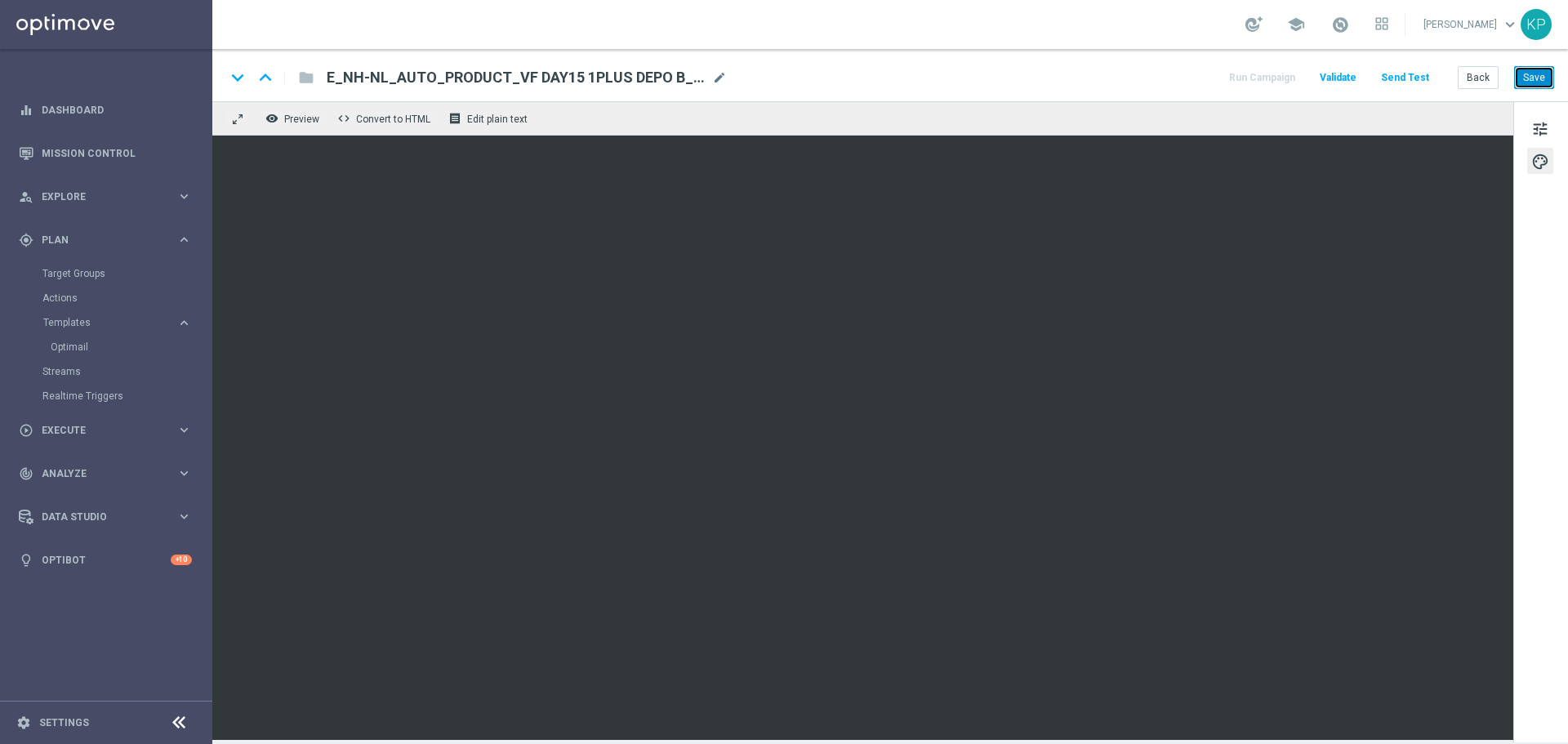
click at [1525, 77] on button "Save" at bounding box center [1534, 78] width 40 height 23
click at [1487, 76] on button "Back" at bounding box center [1479, 78] width 41 height 23
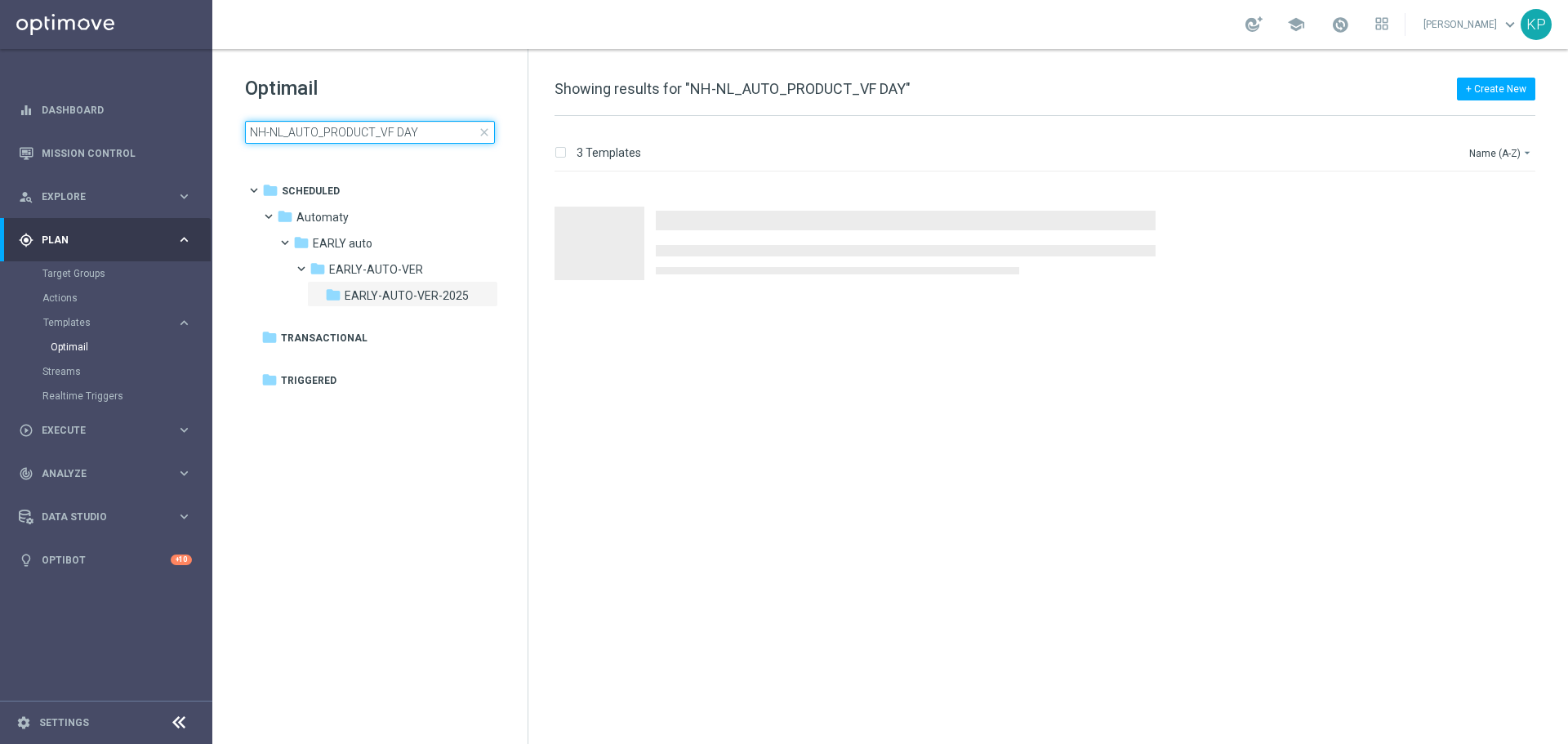
click at [411, 134] on input "NH-NL_AUTO_PRODUCT_VF DAY" at bounding box center [370, 133] width 250 height 23
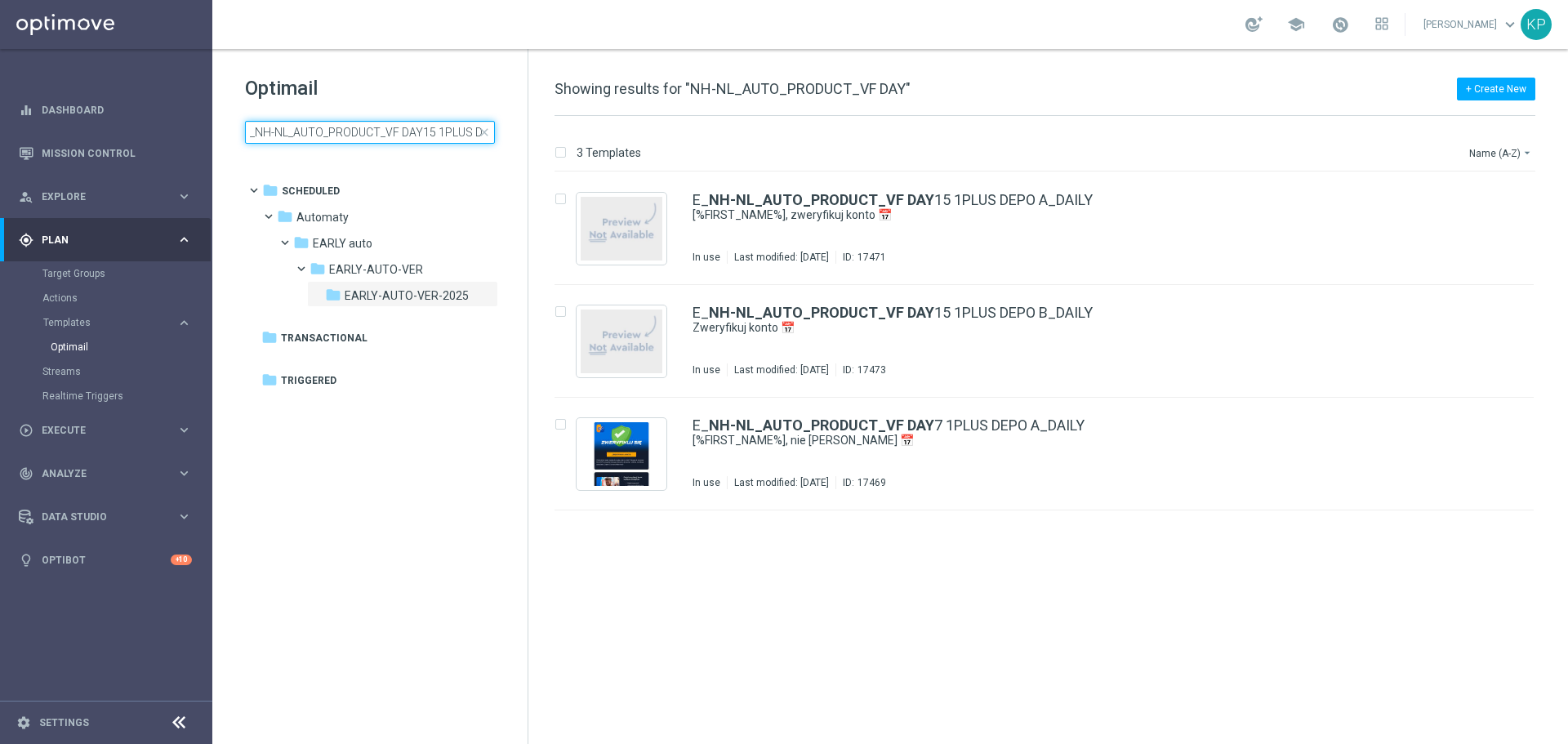
scroll to position [0, 57]
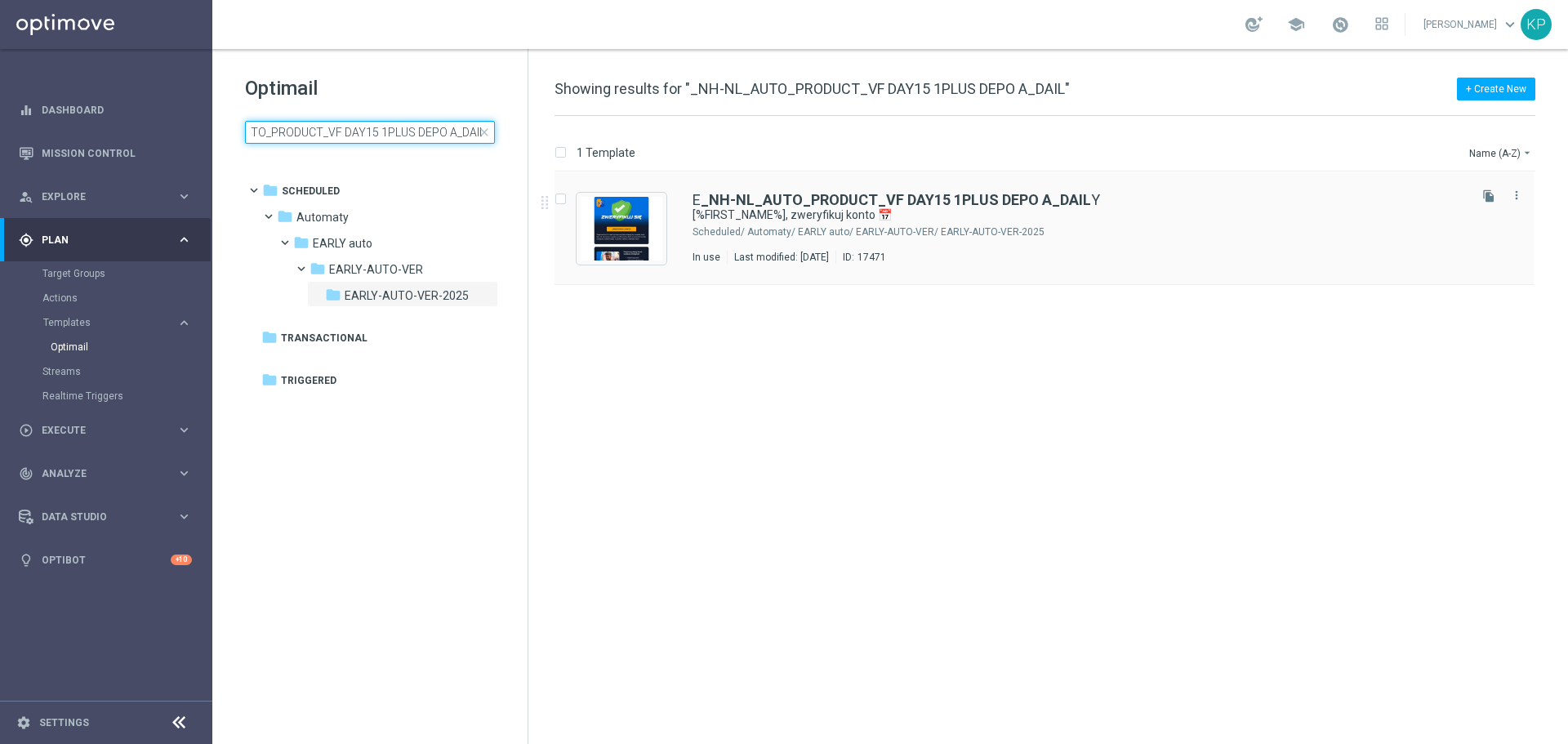
type input "_NH-NL_AUTO_PRODUCT_VF DAY15 1PLUS DEPO A_DAIL"
click at [1035, 227] on div "Automaty/ EARLY auto/ EARLY-AUTO-VER/ EARLY-AUTO-VER-2025" at bounding box center [1106, 232] width 718 height 13
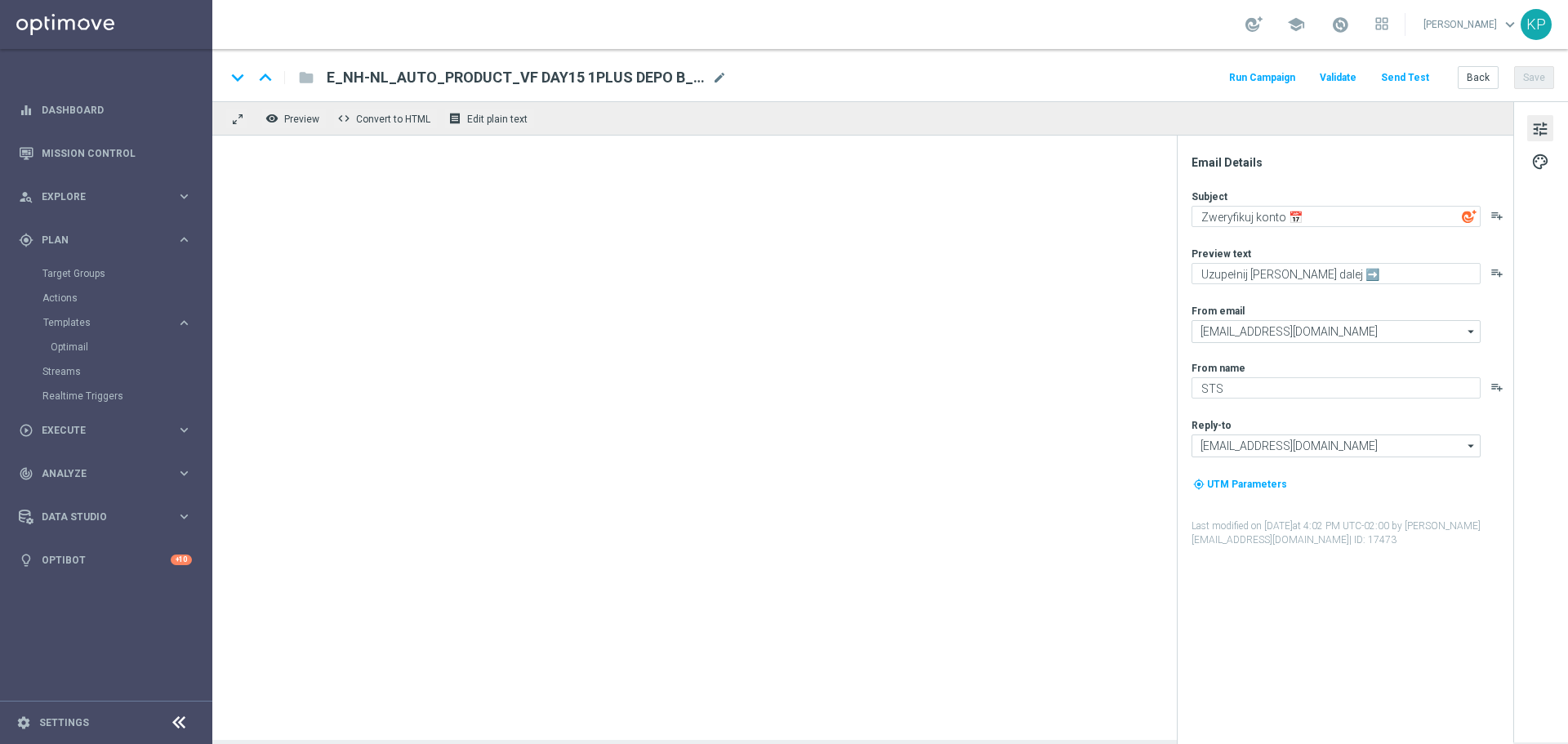
type textarea "[%FIRST_NAME%], zweryfikuj konto 📅"
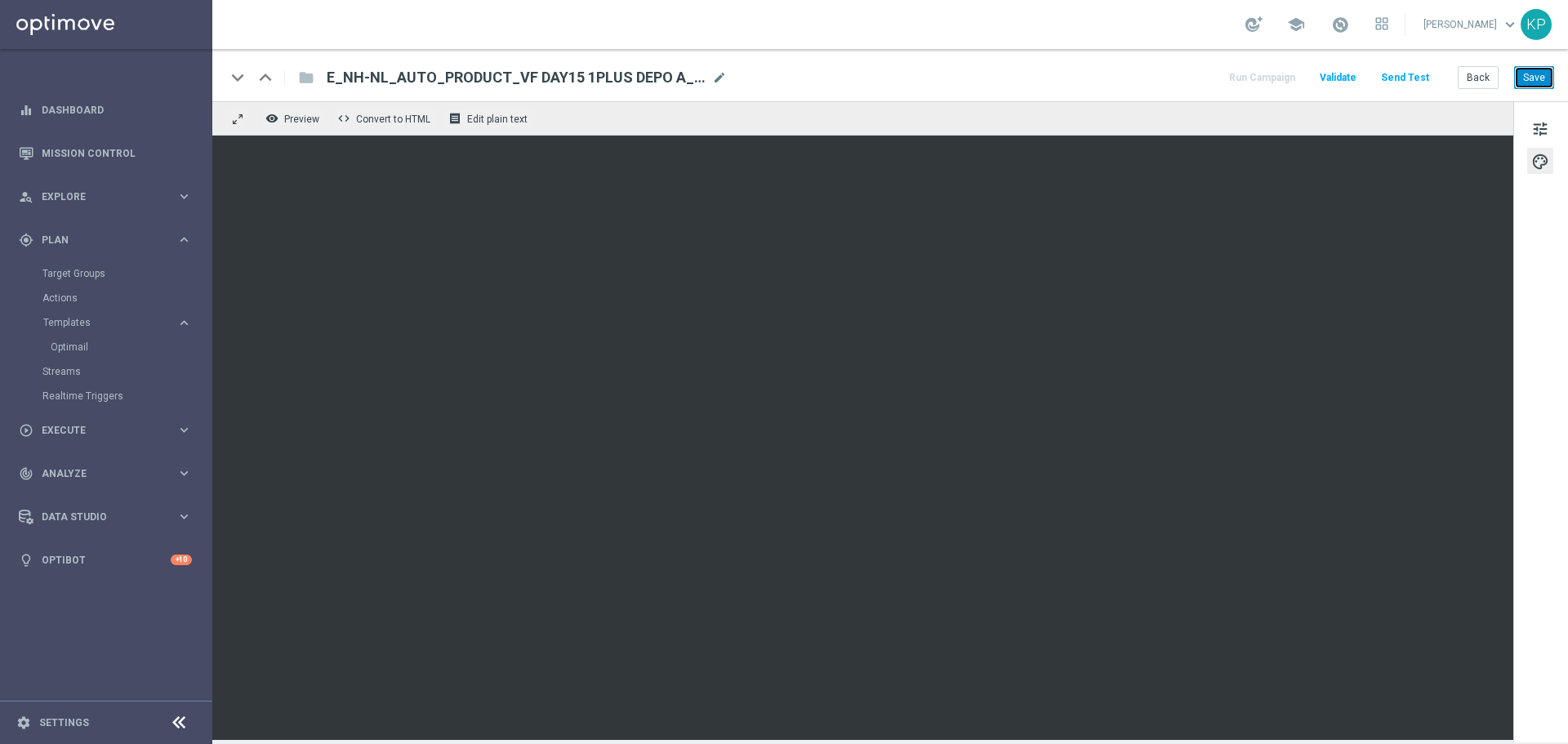
click at [1544, 81] on button "Save" at bounding box center [1534, 78] width 40 height 23
click at [1464, 82] on button "Back" at bounding box center [1479, 78] width 41 height 23
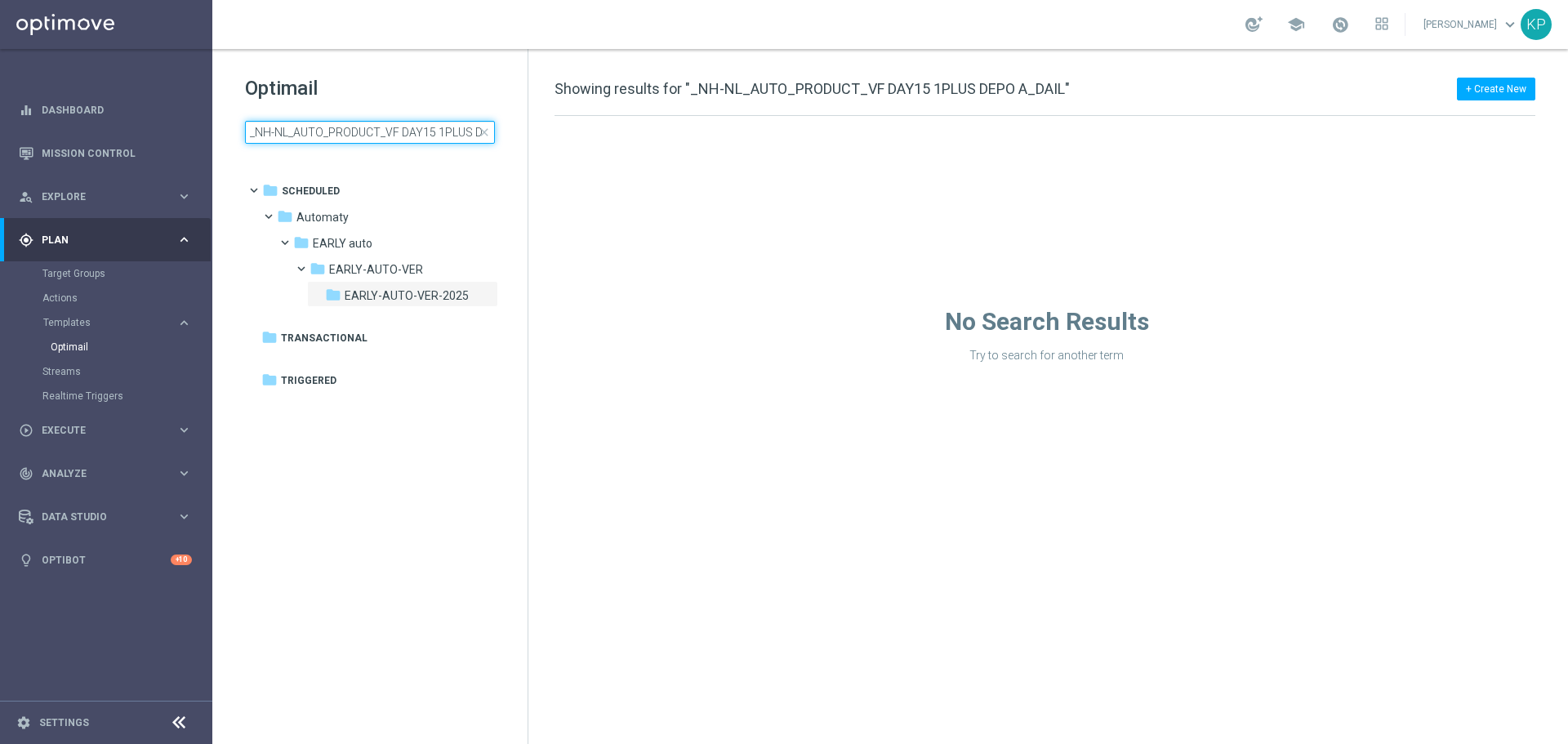
click at [425, 139] on input "_NH-NL_AUTO_PRODUCT_VF DAY15 1PLUS DEPO A_DAIL" at bounding box center [370, 133] width 250 height 23
type input "E_NH-NL_AUTO_PRODUCT_VF BONUS DAY27 1PLUS DEPO_DAILY"
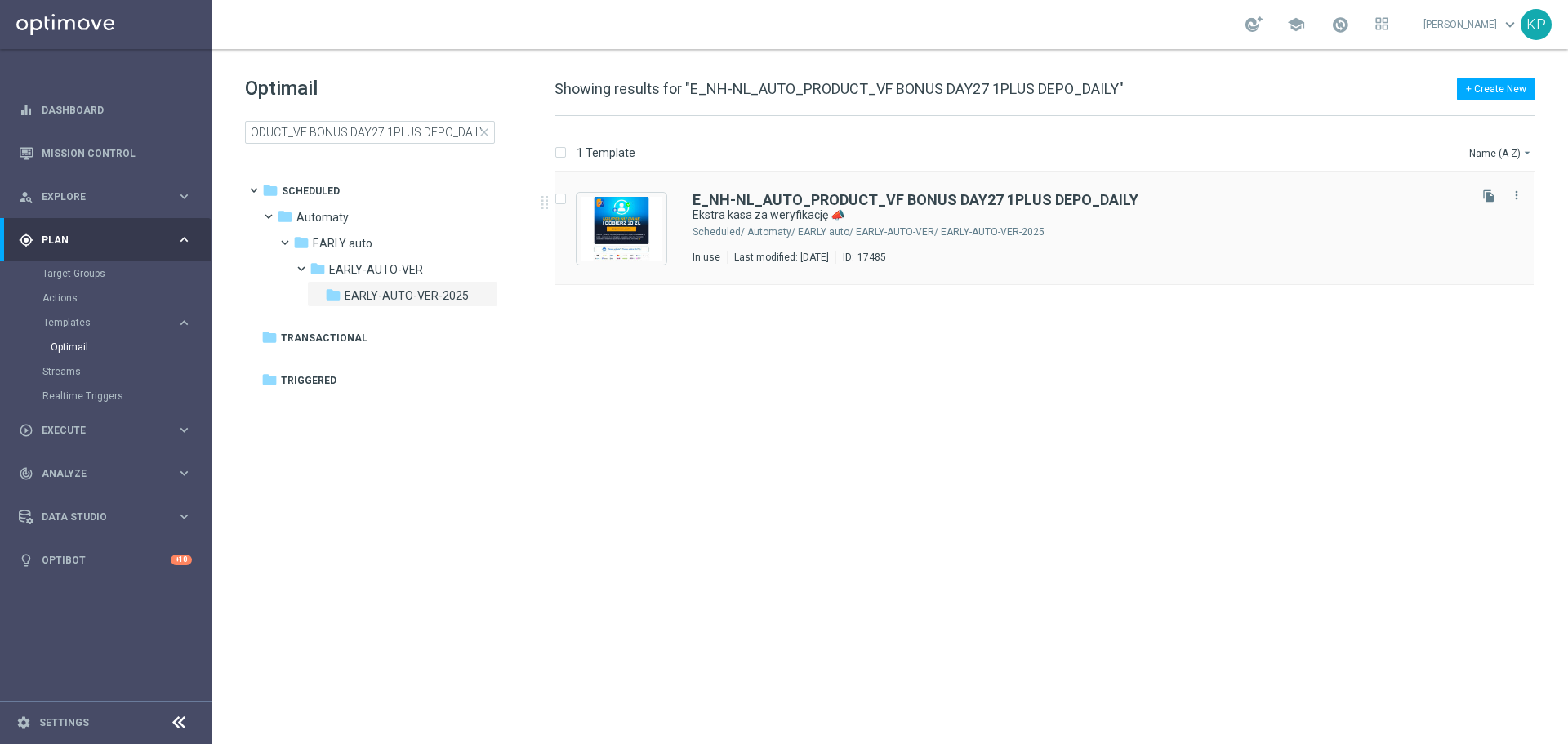
click at [887, 242] on div "E_NH-NL_AUTO_PRODUCT_VF BONUS DAY27 1PLUS DEPO_DAILY Ekstra kasa za weryfikację…" at bounding box center [1079, 228] width 773 height 71
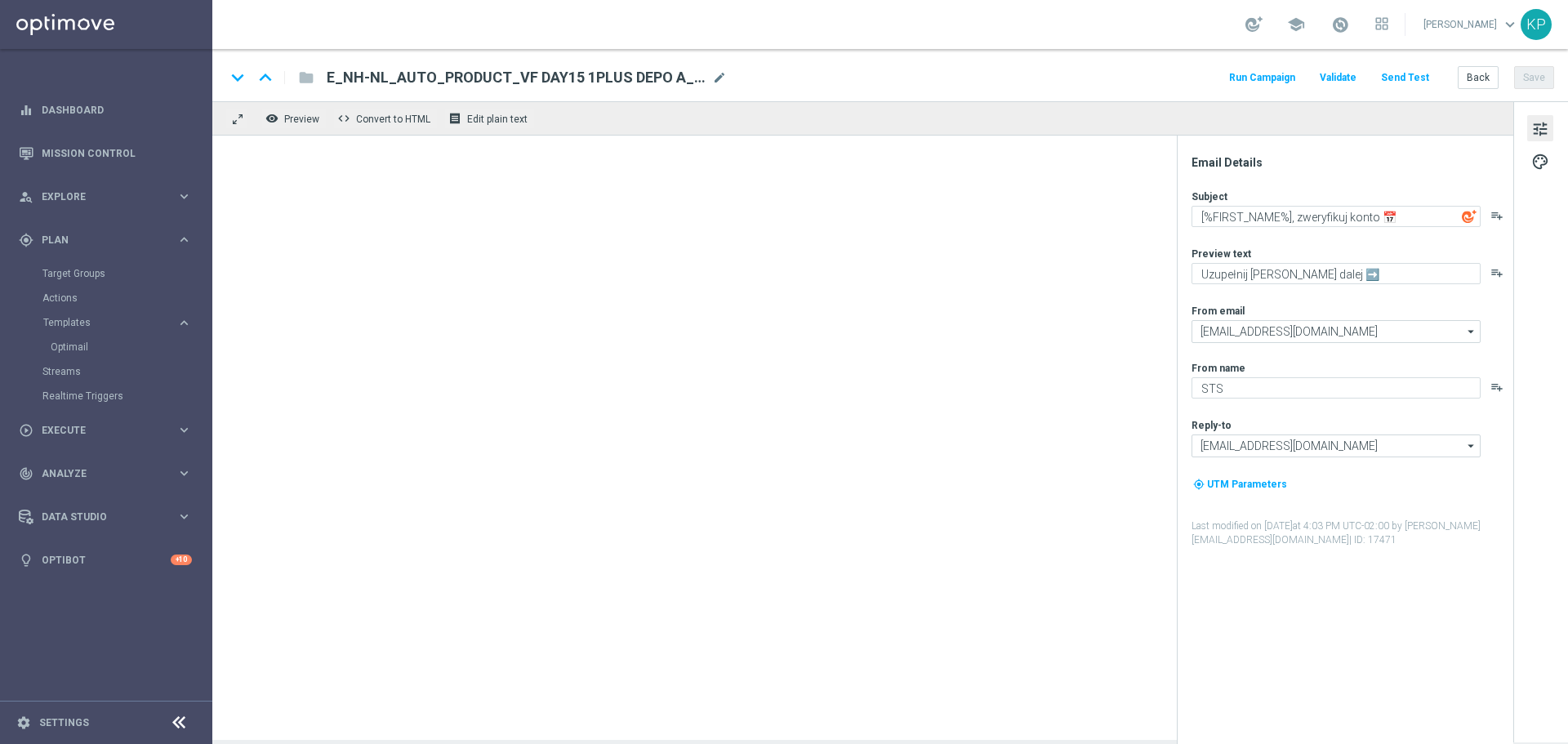
type textarea "Ekstra kasa za weryfikację 📣"
type textarea "Uzupełnij dane i odbierz bonus 💰➡️"
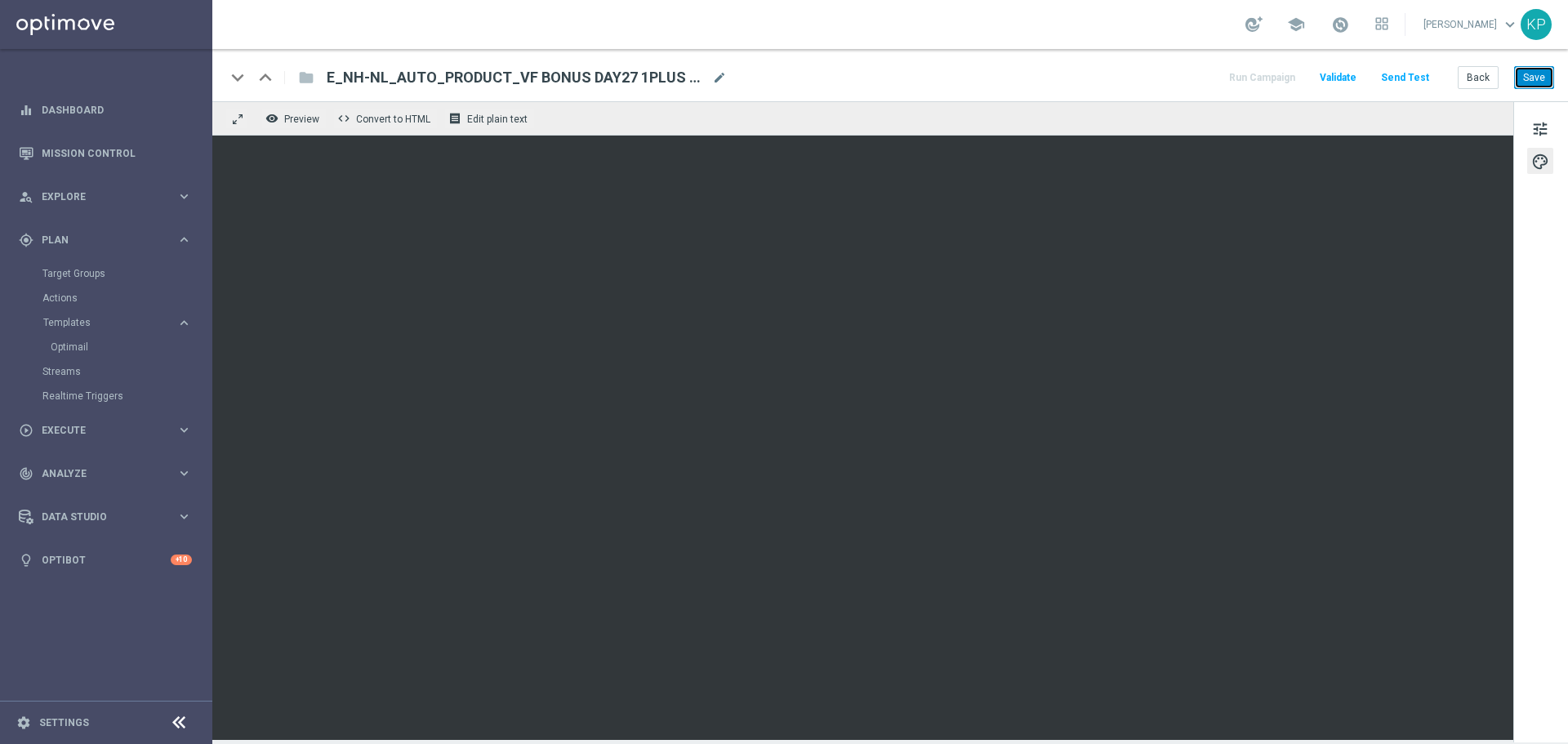
click at [1521, 76] on button "Save" at bounding box center [1534, 78] width 40 height 23
click at [1478, 74] on button "Back" at bounding box center [1479, 78] width 41 height 23
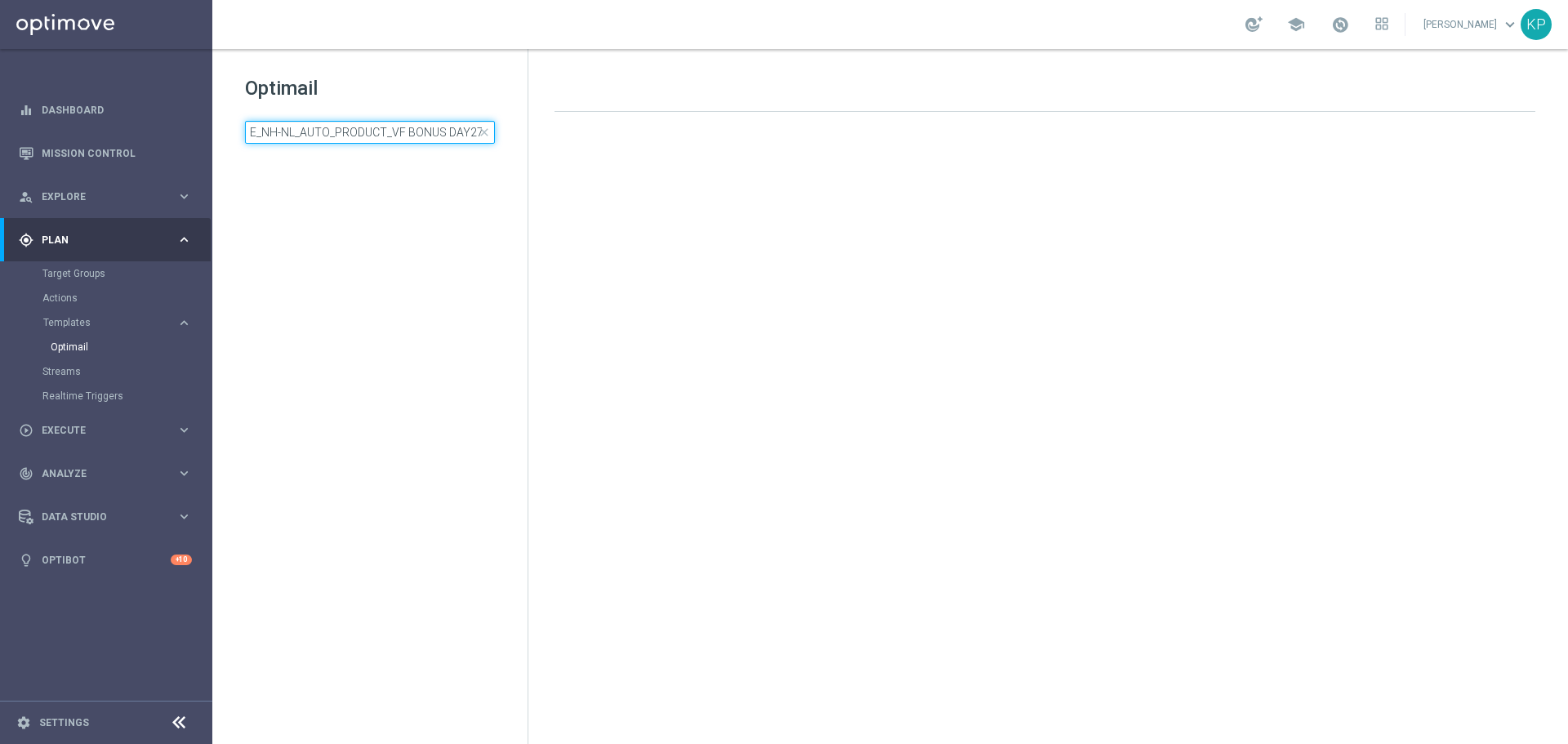
click at [391, 138] on input "E_NH-NL_AUTO_PRODUCT_VF BONUS DAY27 1PLUS DEPO_DAILY" at bounding box center [370, 133] width 250 height 23
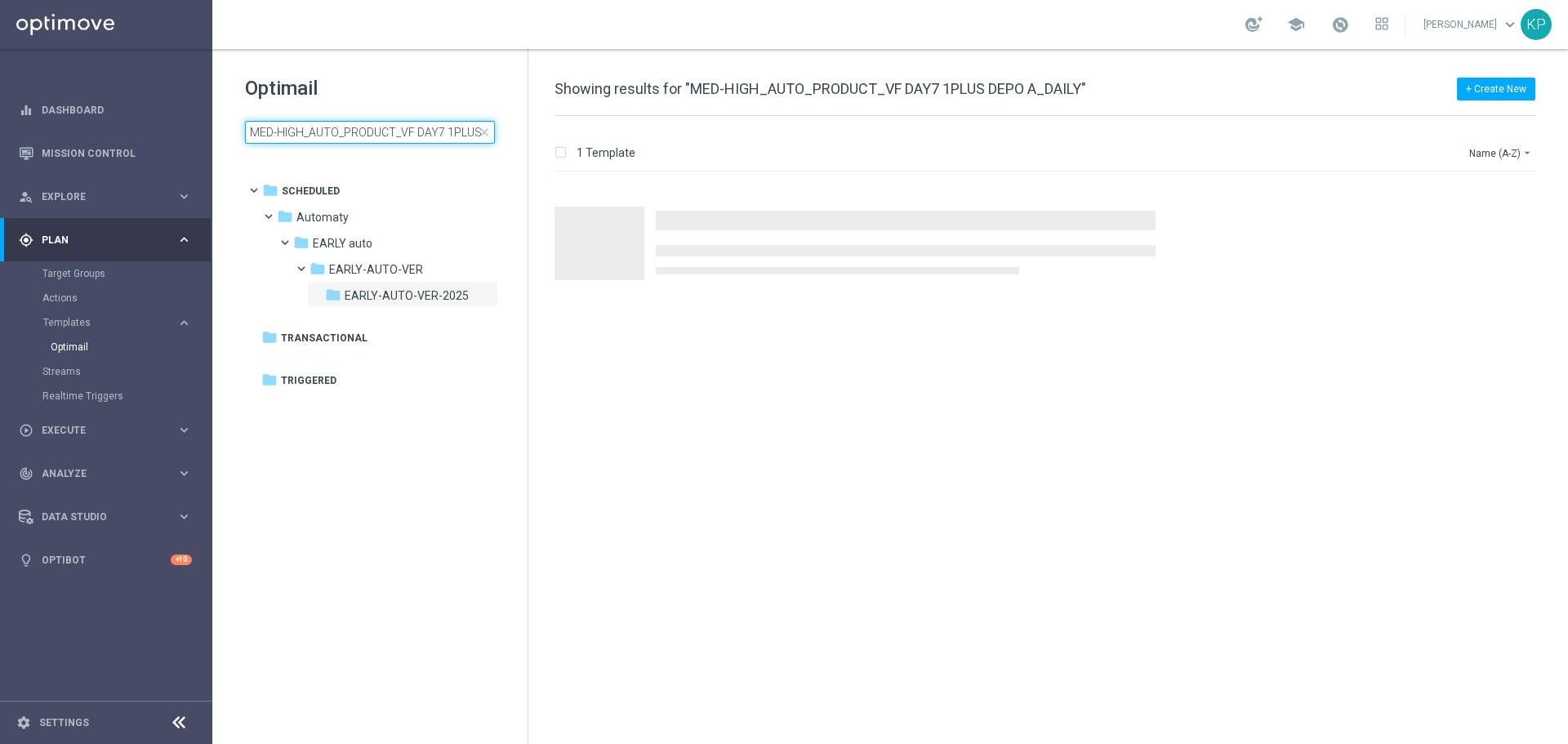
scroll to position [0, 72]
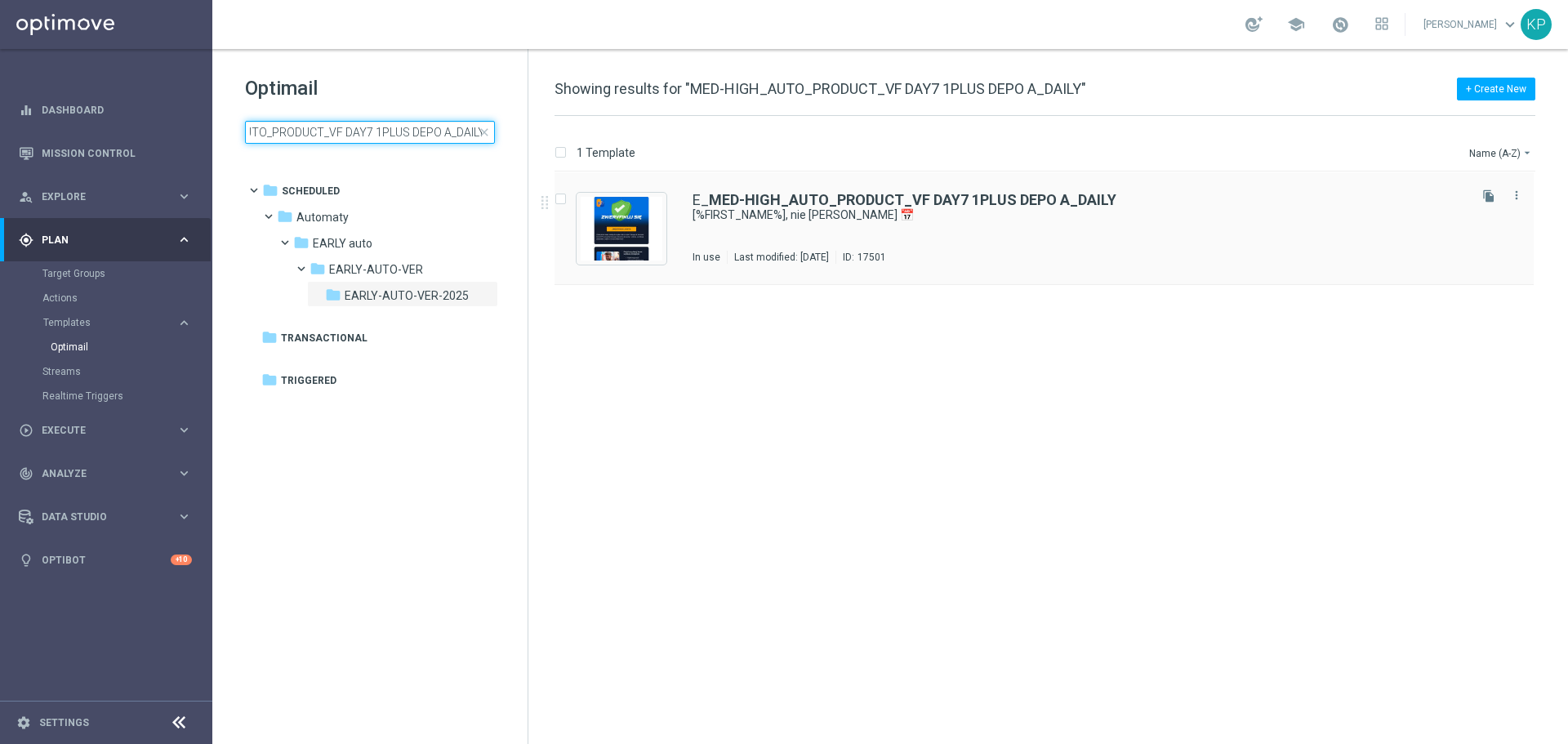
type input "MED-HIGH_AUTO_PRODUCT_VF DAY7 1PLUS DEPO A_DAILY"
click at [910, 227] on div "E_ MED-HIGH_AUTO_PRODUCT_VF DAY7 1PLUS DEPO A_DAILY [%FIRST_NAME%], nie czekaj …" at bounding box center [1079, 228] width 773 height 71
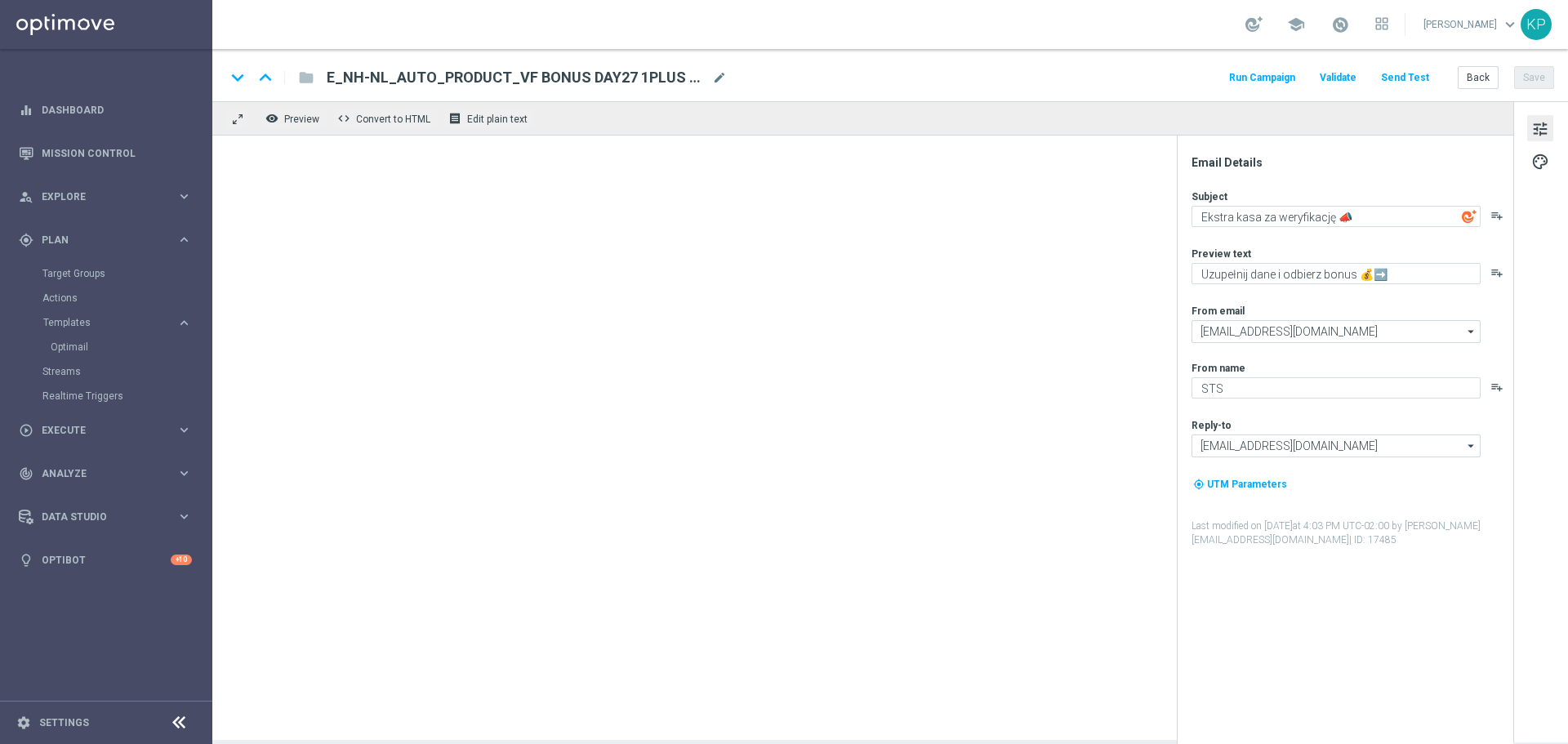
type textarea "[%FIRST_NAME%], nie czekaj 📅"
type textarea "Uzupełnij dane i zyskaj konto stałe ➡️"
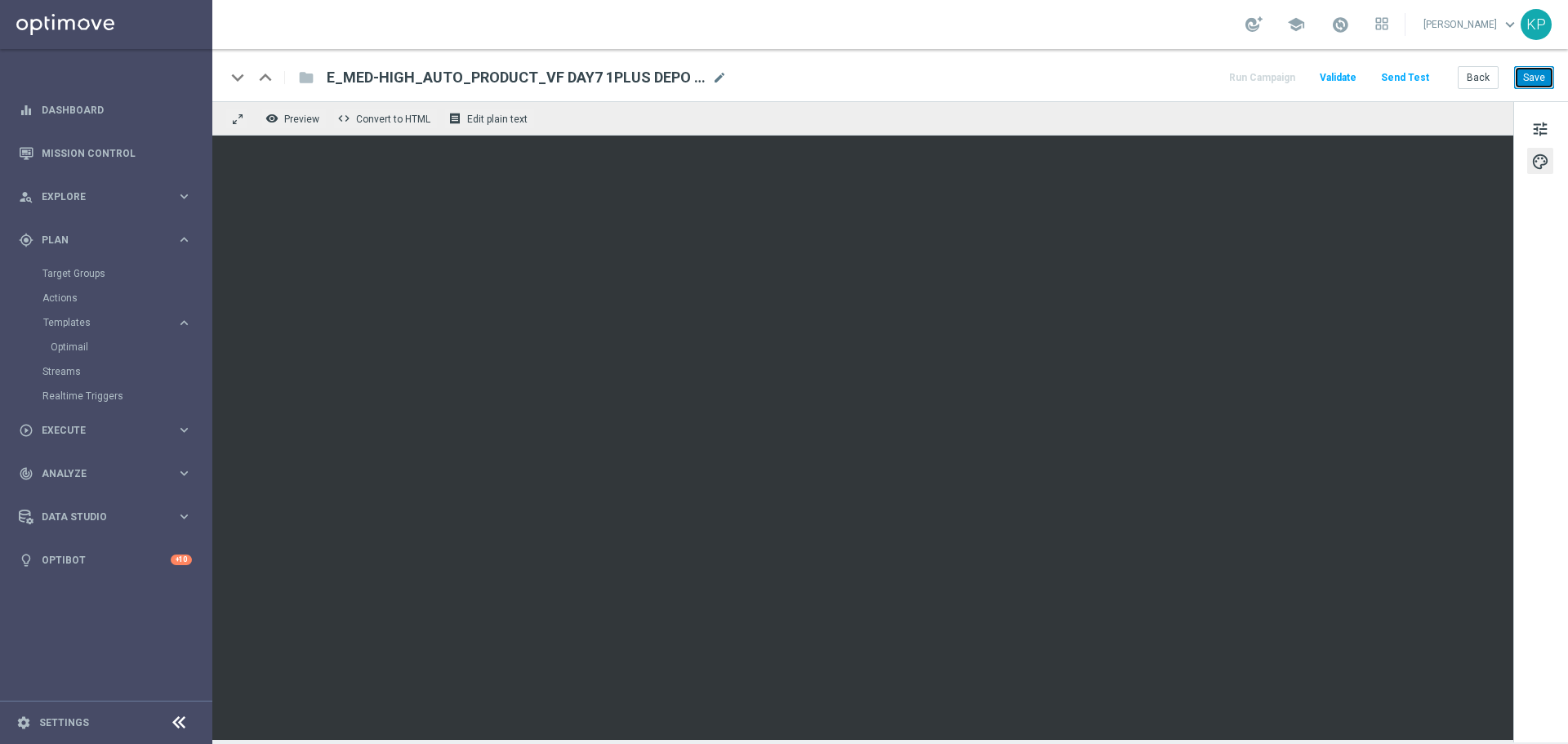
drag, startPoint x: 1521, startPoint y: 81, endPoint x: 1513, endPoint y: 87, distance: 10.0
click at [1521, 81] on button "Save" at bounding box center [1534, 78] width 40 height 23
click at [1479, 73] on button "Back" at bounding box center [1479, 78] width 41 height 23
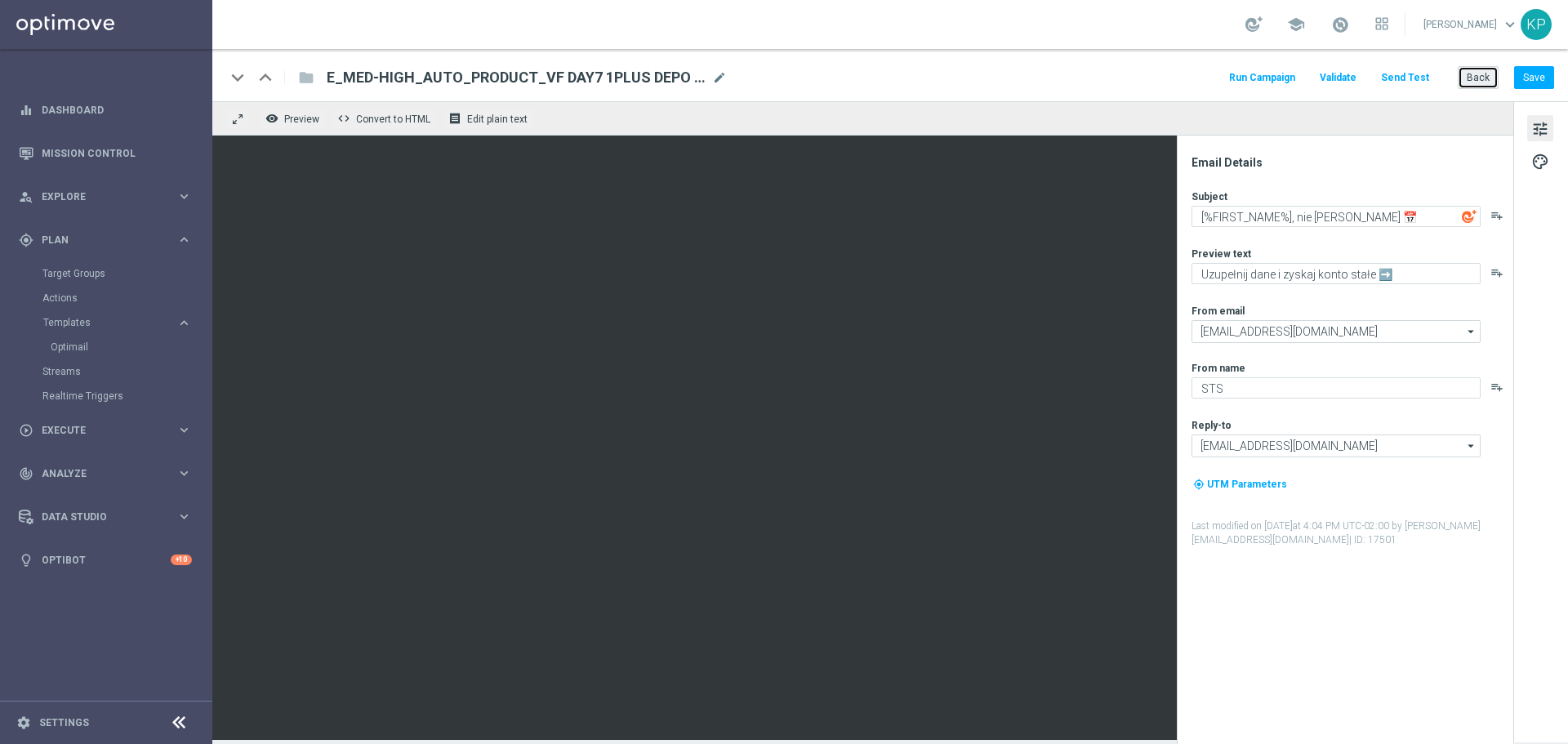
click at [1459, 83] on button "Back" at bounding box center [1479, 78] width 41 height 23
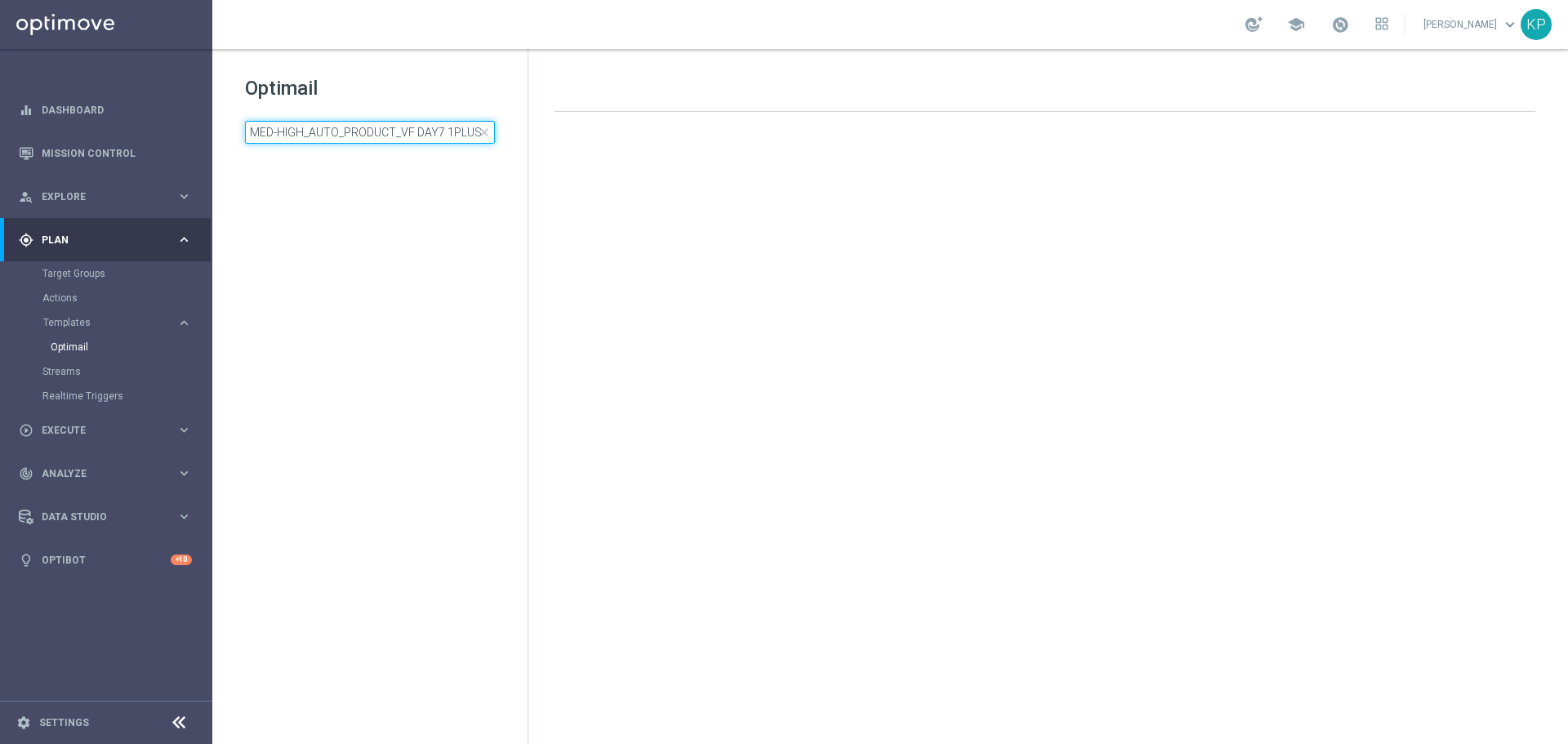
click at [392, 134] on input "MED-HIGH_AUTO_PRODUCT_VF DAY7 1PLUS DEPO A_DAILY" at bounding box center [370, 133] width 250 height 23
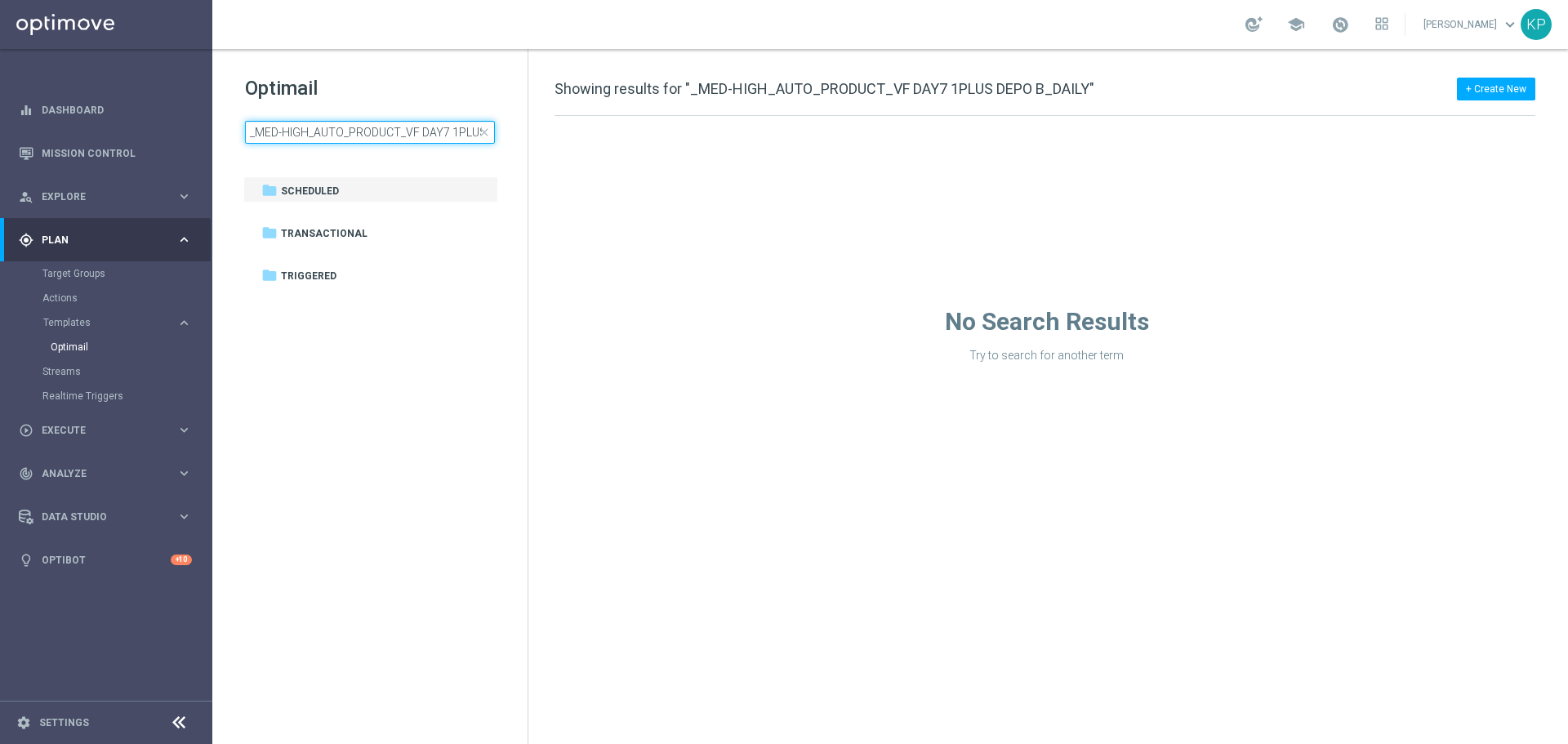
click at [421, 137] on input "_MED-HIGH_AUTO_PRODUCT_VF DAY7 1PLUS DEPO B_DAILY" at bounding box center [370, 133] width 250 height 23
type input "_MED-HIGH_AUTO_PRODUCT_VF DAY15 1PLUS DEPO B_DAILY"
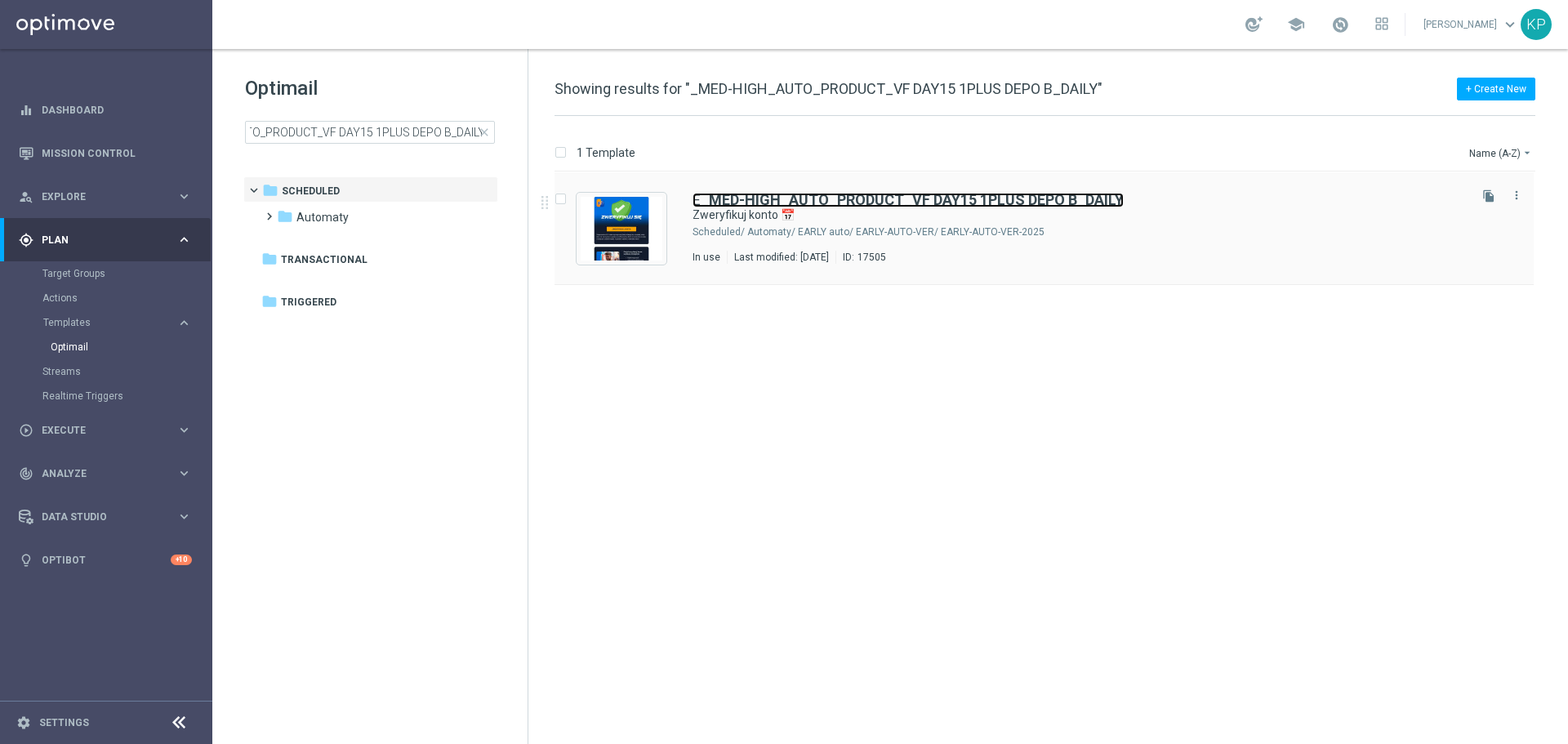
click at [880, 207] on b "_MED-HIGH_AUTO_PRODUCT_VF DAY15 1PLUS DEPO B_DAILY" at bounding box center [912, 199] width 423 height 17
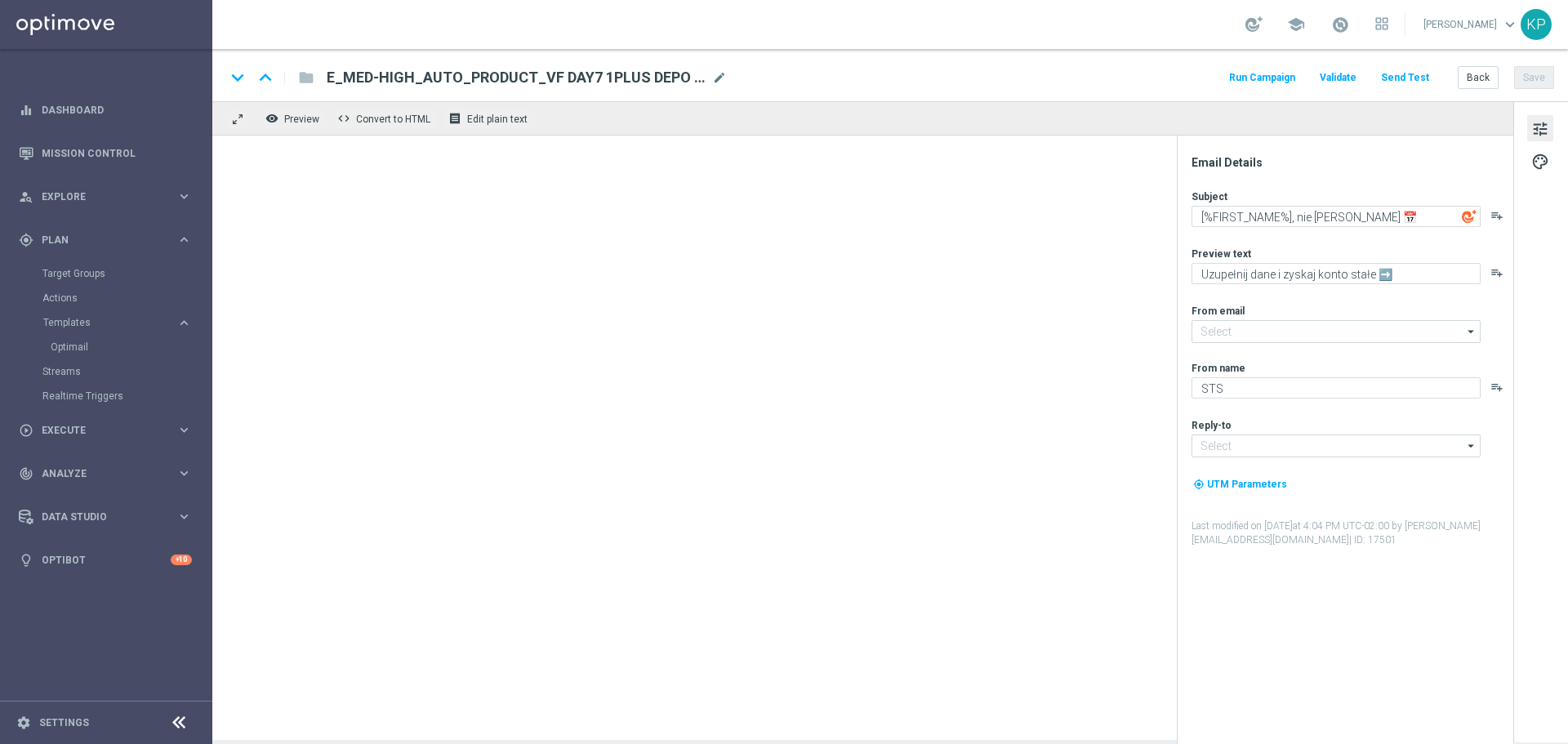
type textarea "Zweryfikuj konto 📅"
type textarea "Uzupełnij dane i graj dalej ➡️"
type input "[EMAIL_ADDRESS][DOMAIN_NAME]"
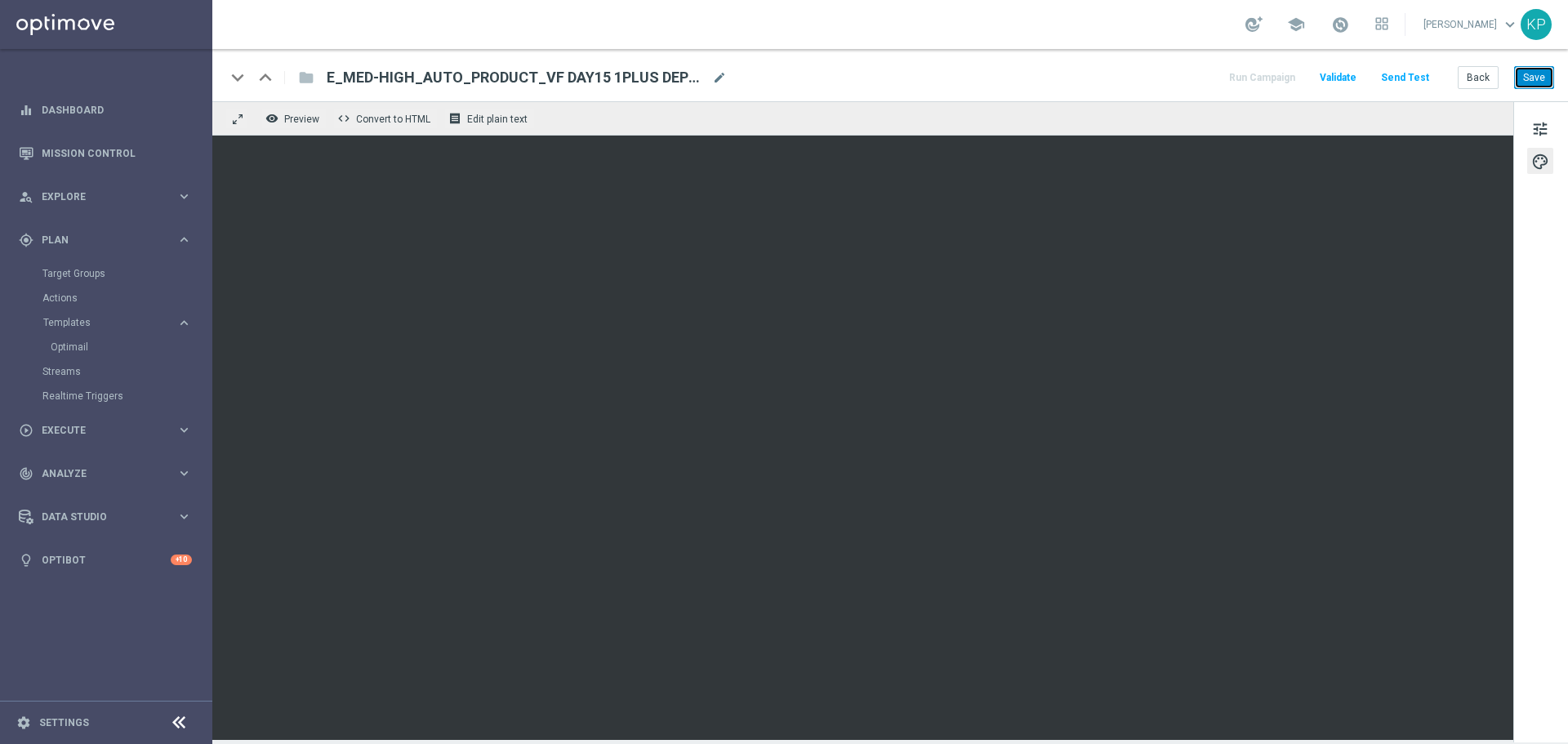
click at [1519, 73] on button "Save" at bounding box center [1534, 78] width 40 height 23
click at [1477, 66] on button "Back" at bounding box center [1479, 78] width 41 height 23
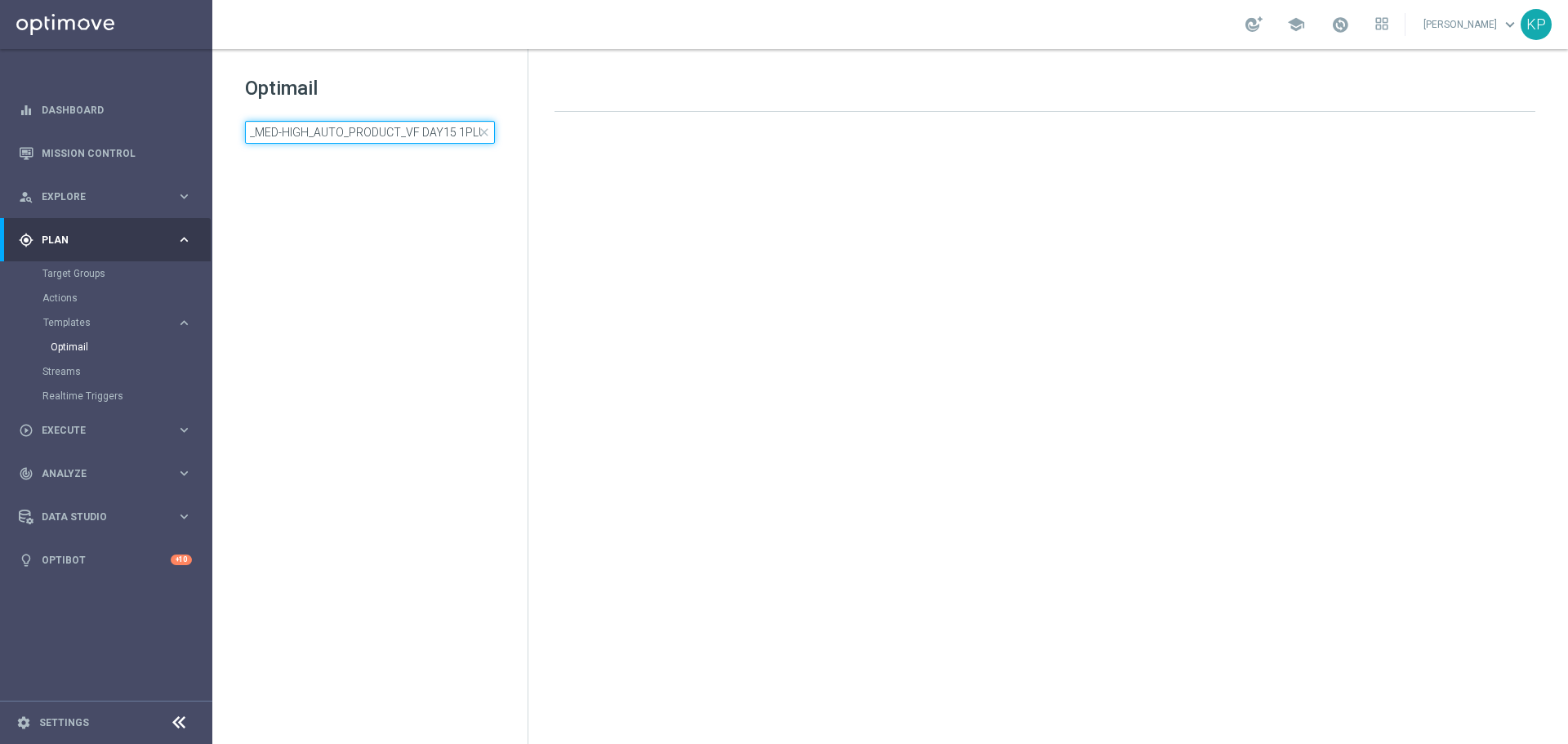
click at [358, 123] on input "_MED-HIGH_AUTO_PRODUCT_VF DAY15 1PLUS DEPO B_DAILY" at bounding box center [370, 133] width 250 height 23
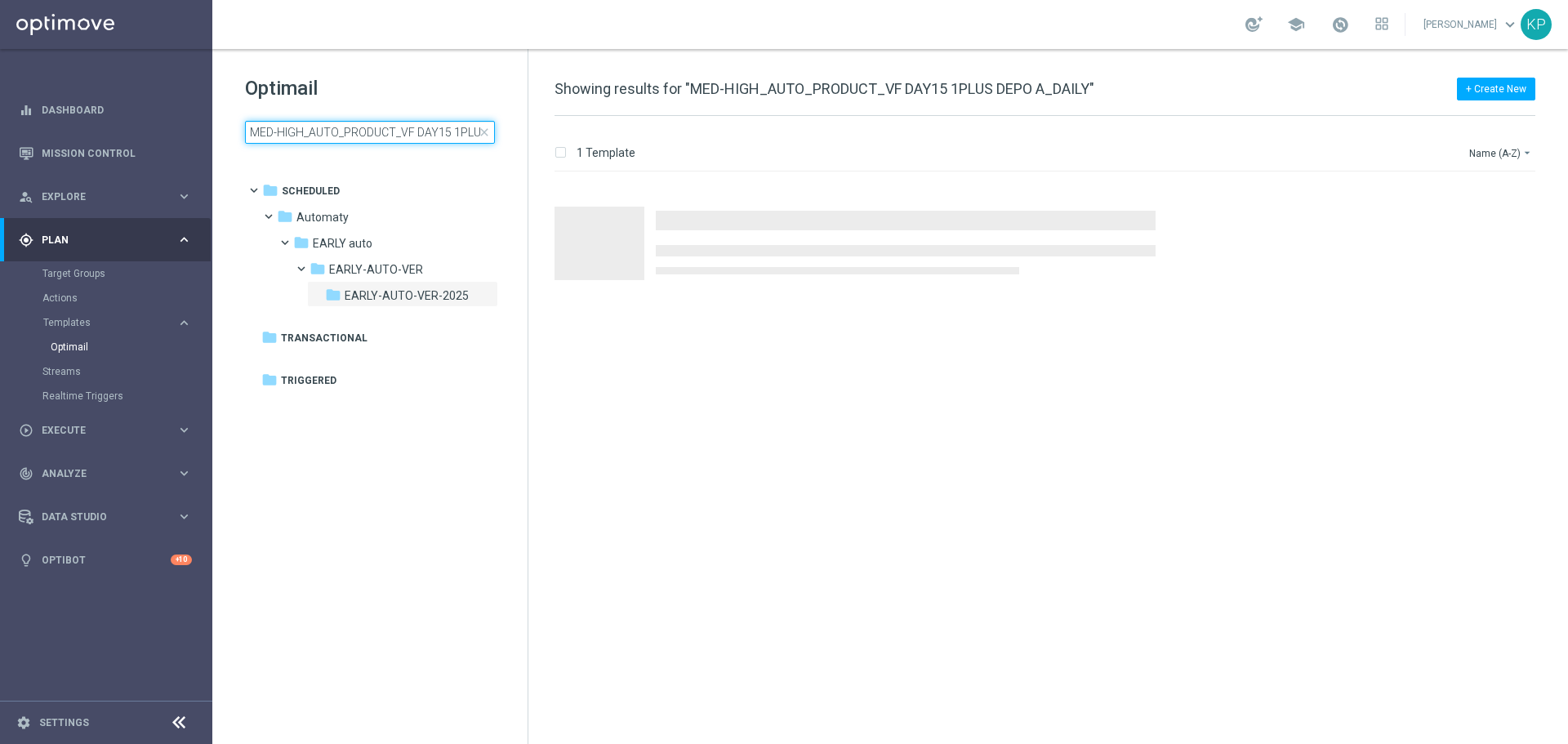
scroll to position [0, 79]
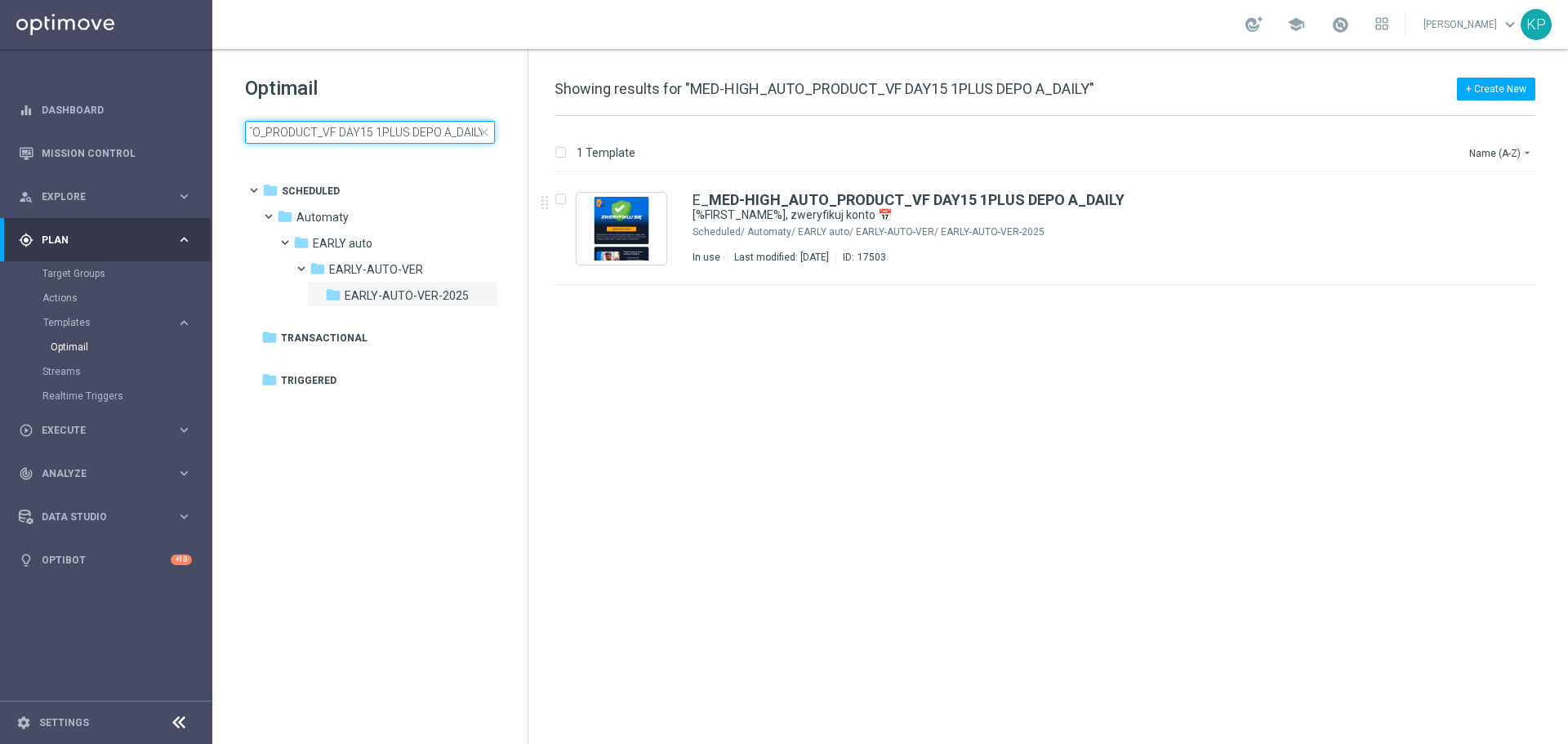
type input "MED-HIGH_AUTO_PRODUCT_VF DAY15 1PLUS DEPO A_DAILY"
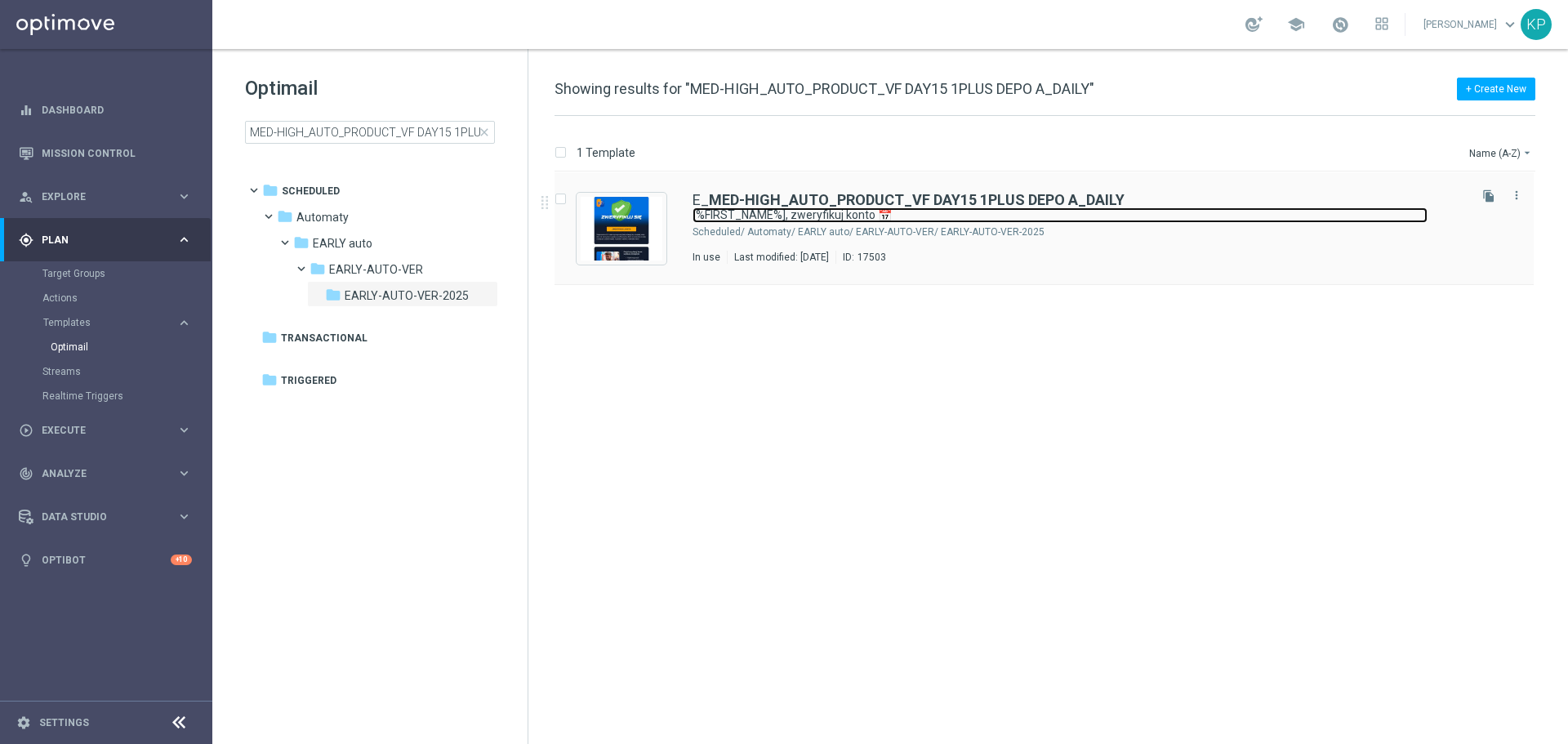
click at [1059, 219] on link "[%FIRST_NAME%], zweryfikuj konto 📅" at bounding box center [1059, 216] width 735 height 16
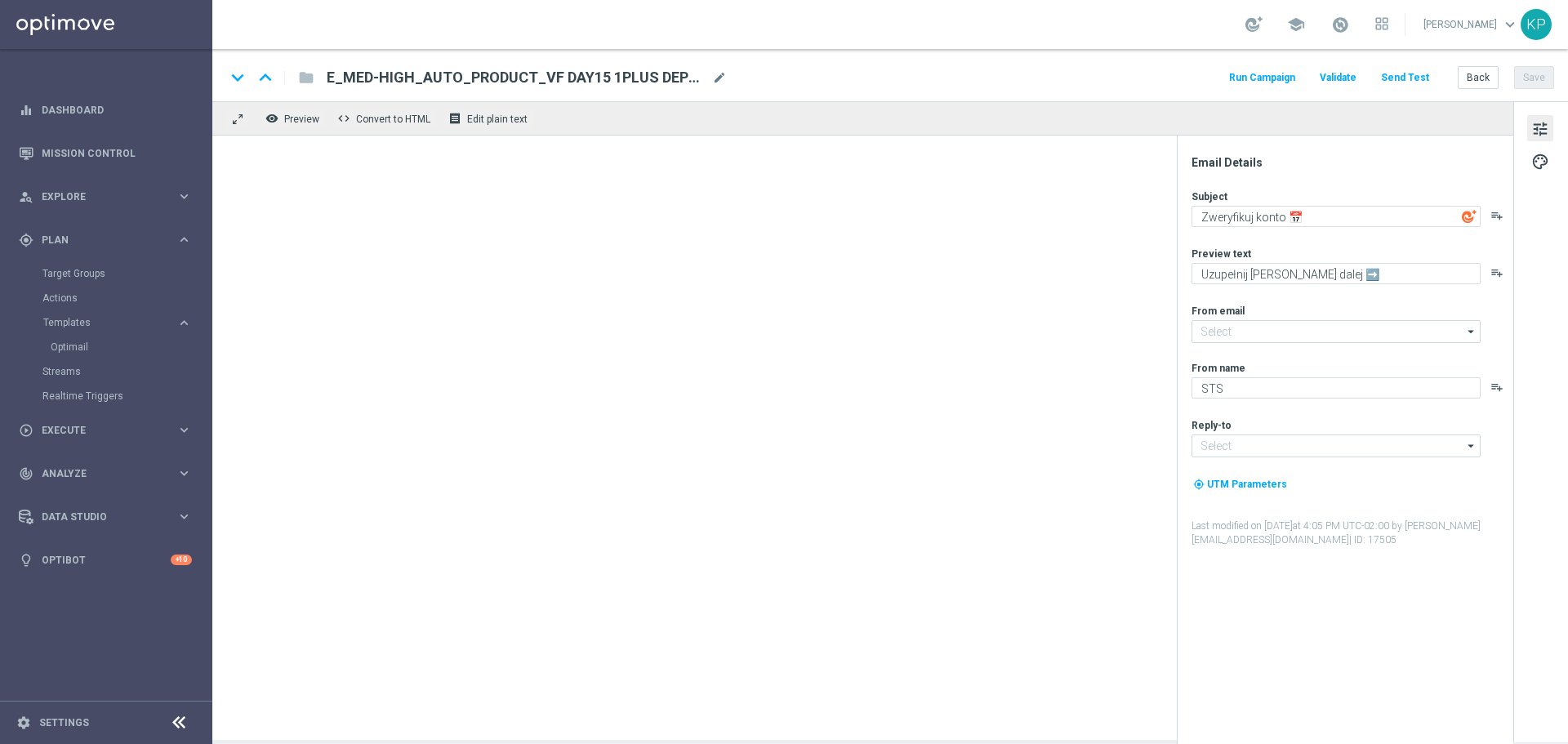
type input "[EMAIL_ADDRESS][DOMAIN_NAME]"
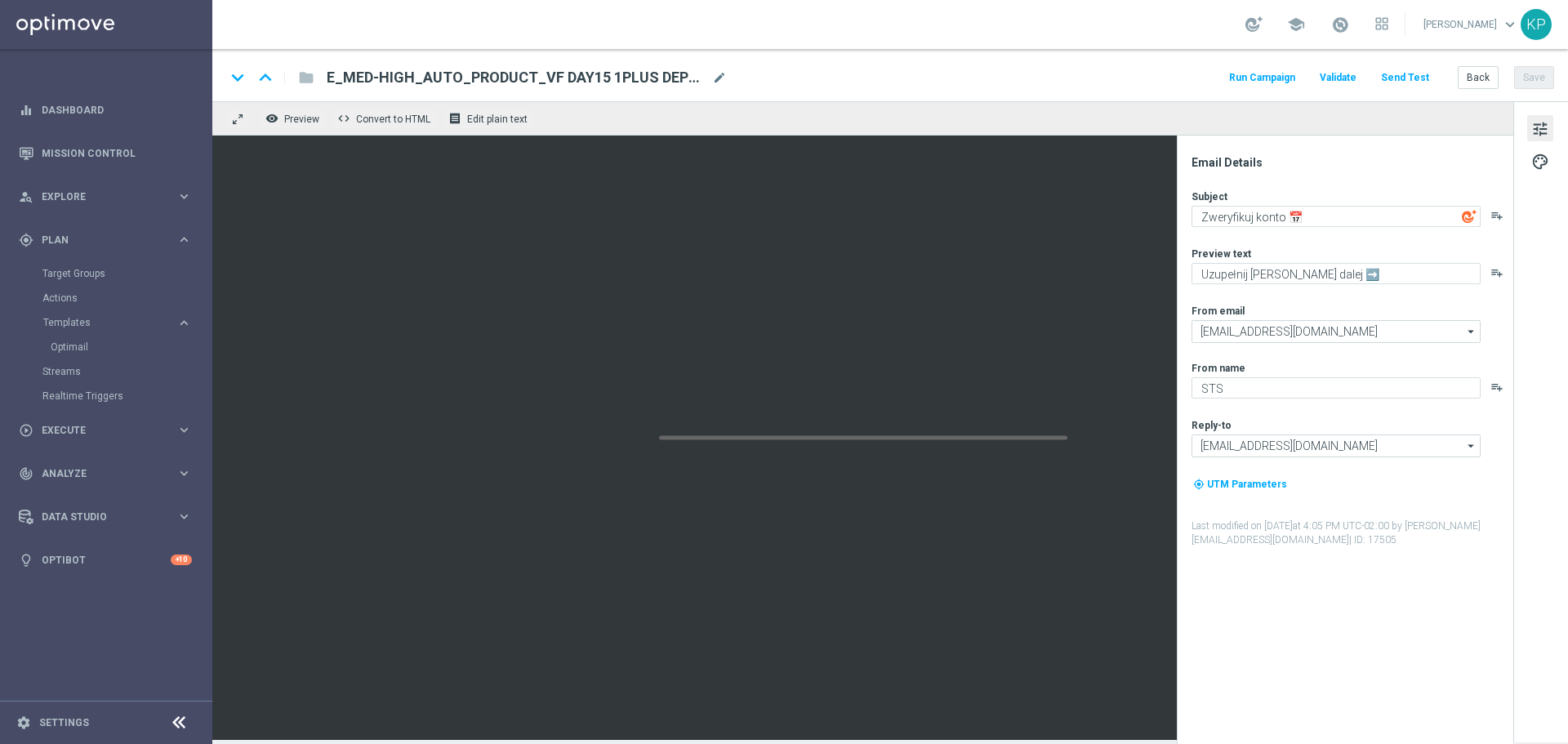
type textarea "[%FIRST_NAME%], zweryfikuj konto 📅"
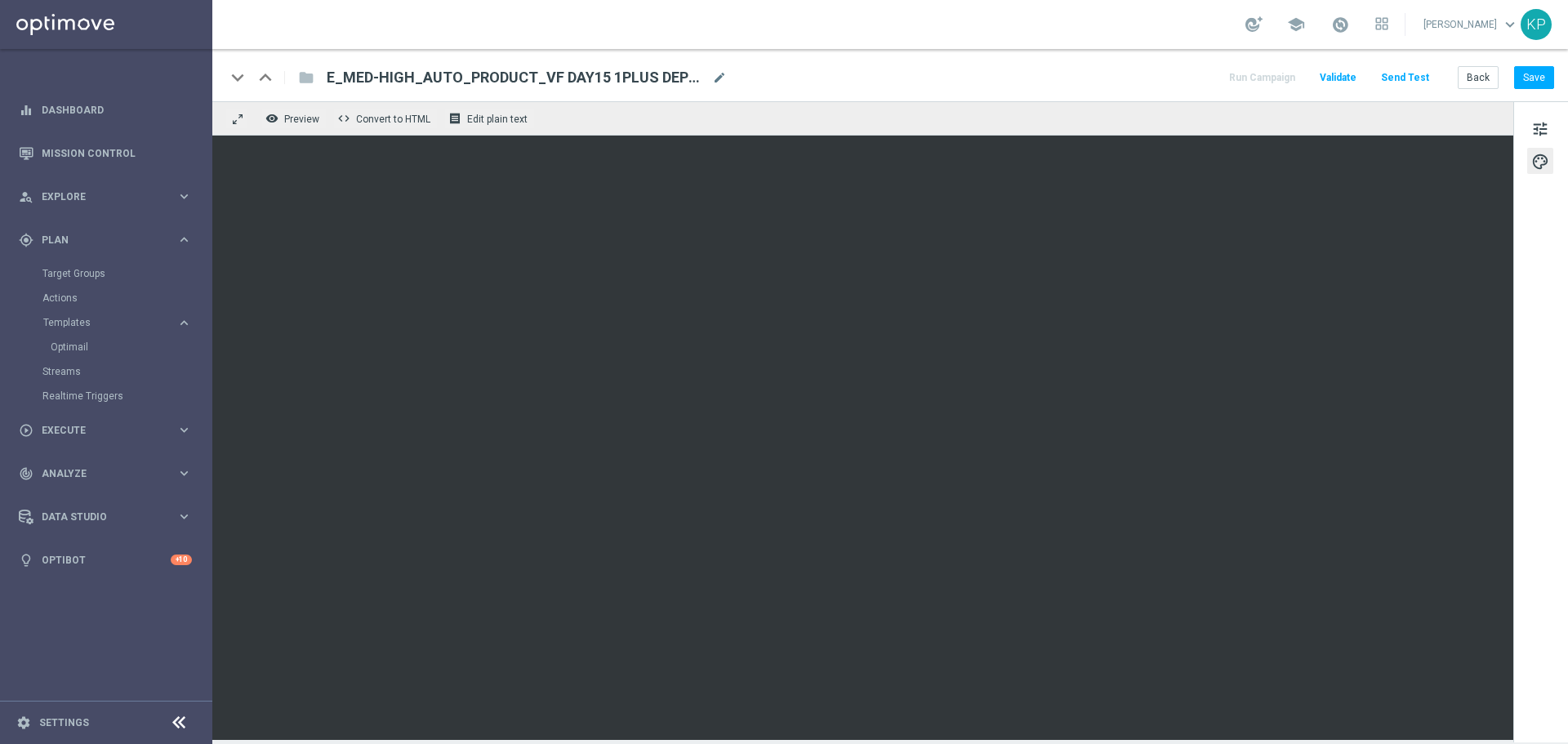
click at [1514, 80] on div "Back Save" at bounding box center [1506, 78] width 96 height 23
click at [1529, 76] on button "Save" at bounding box center [1534, 78] width 40 height 23
click at [1471, 73] on button "Back" at bounding box center [1479, 78] width 41 height 23
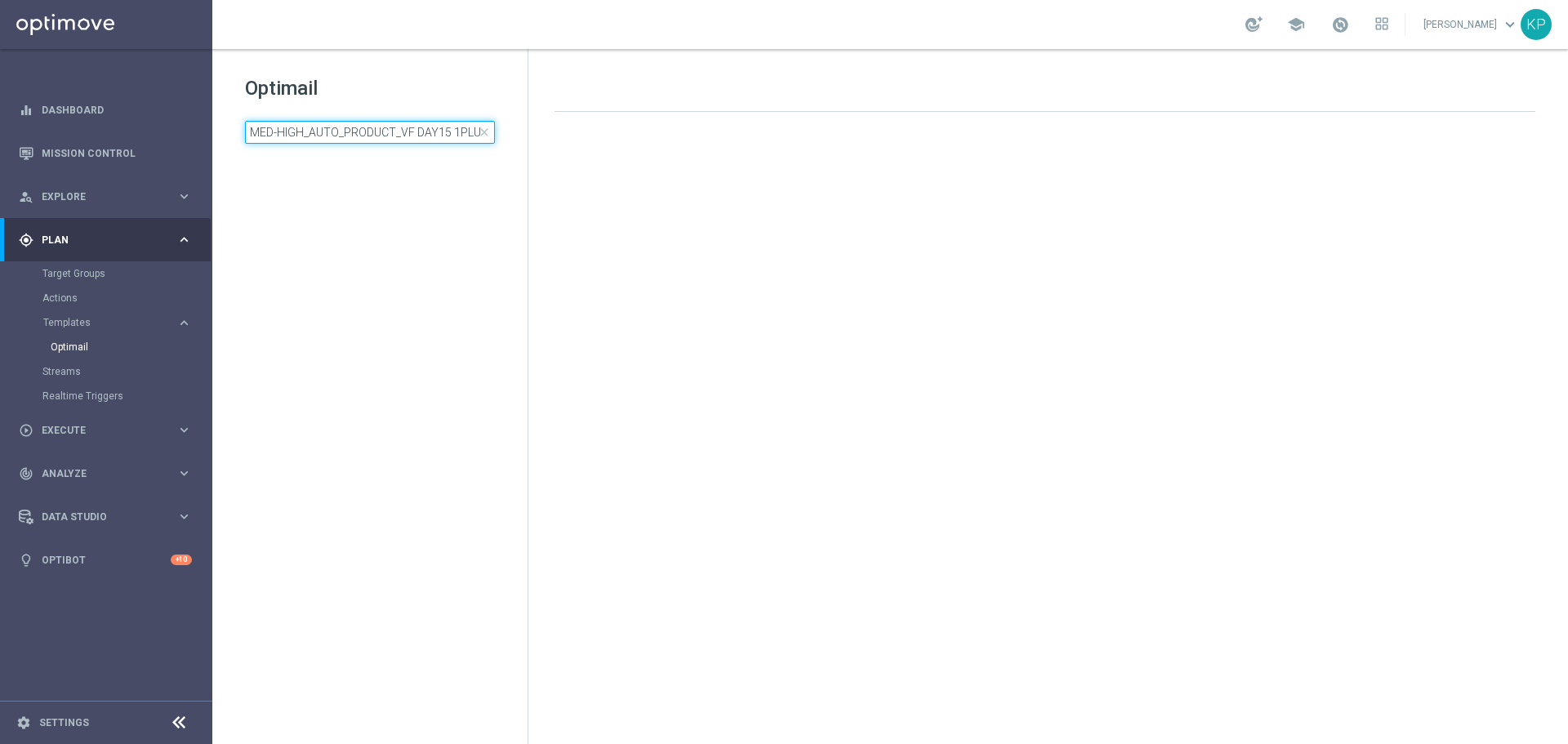
click at [390, 128] on input "MED-HIGH_AUTO_PRODUCT_VF DAY15 1PLUS DEPO A_DAILY" at bounding box center [370, 133] width 250 height 23
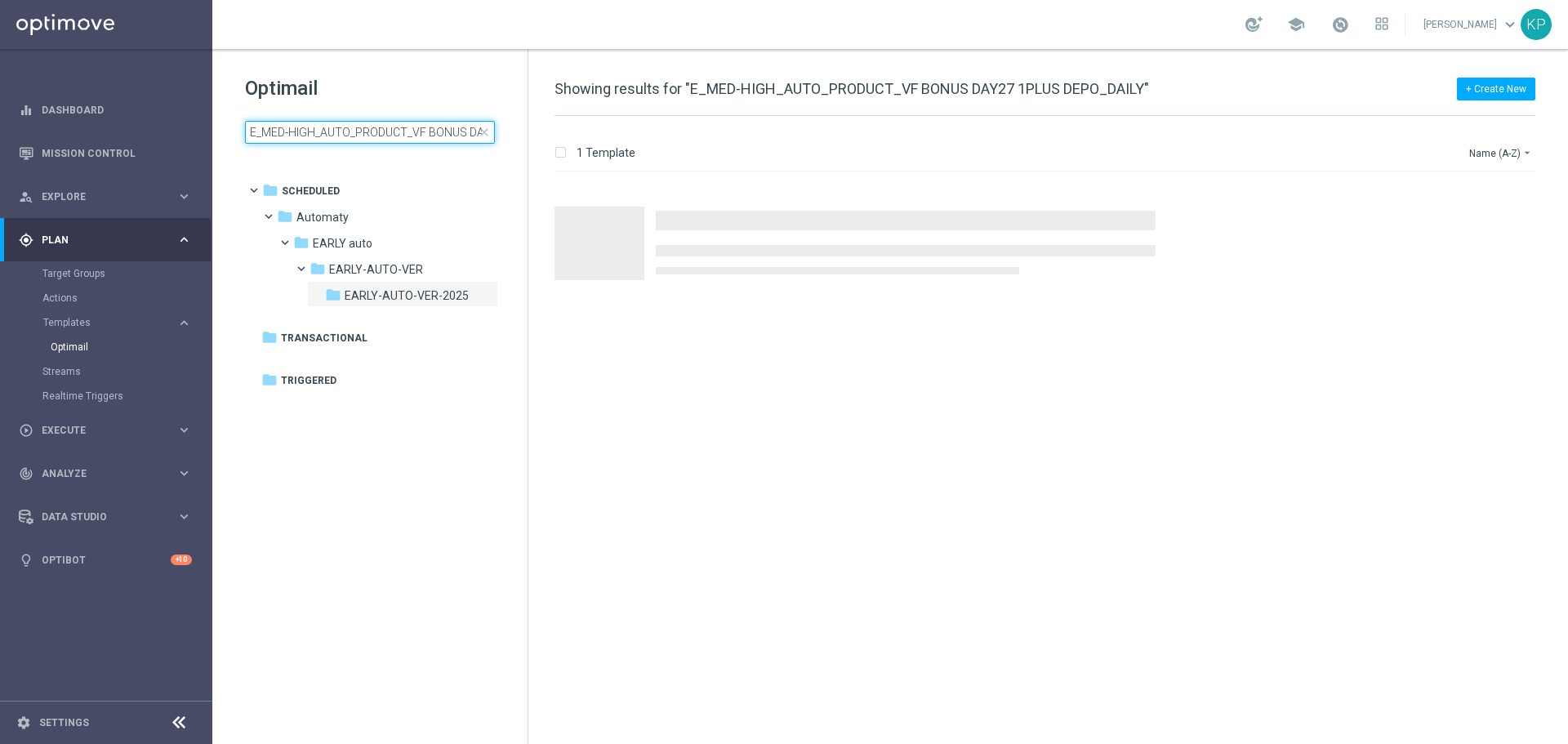
scroll to position [0, 120]
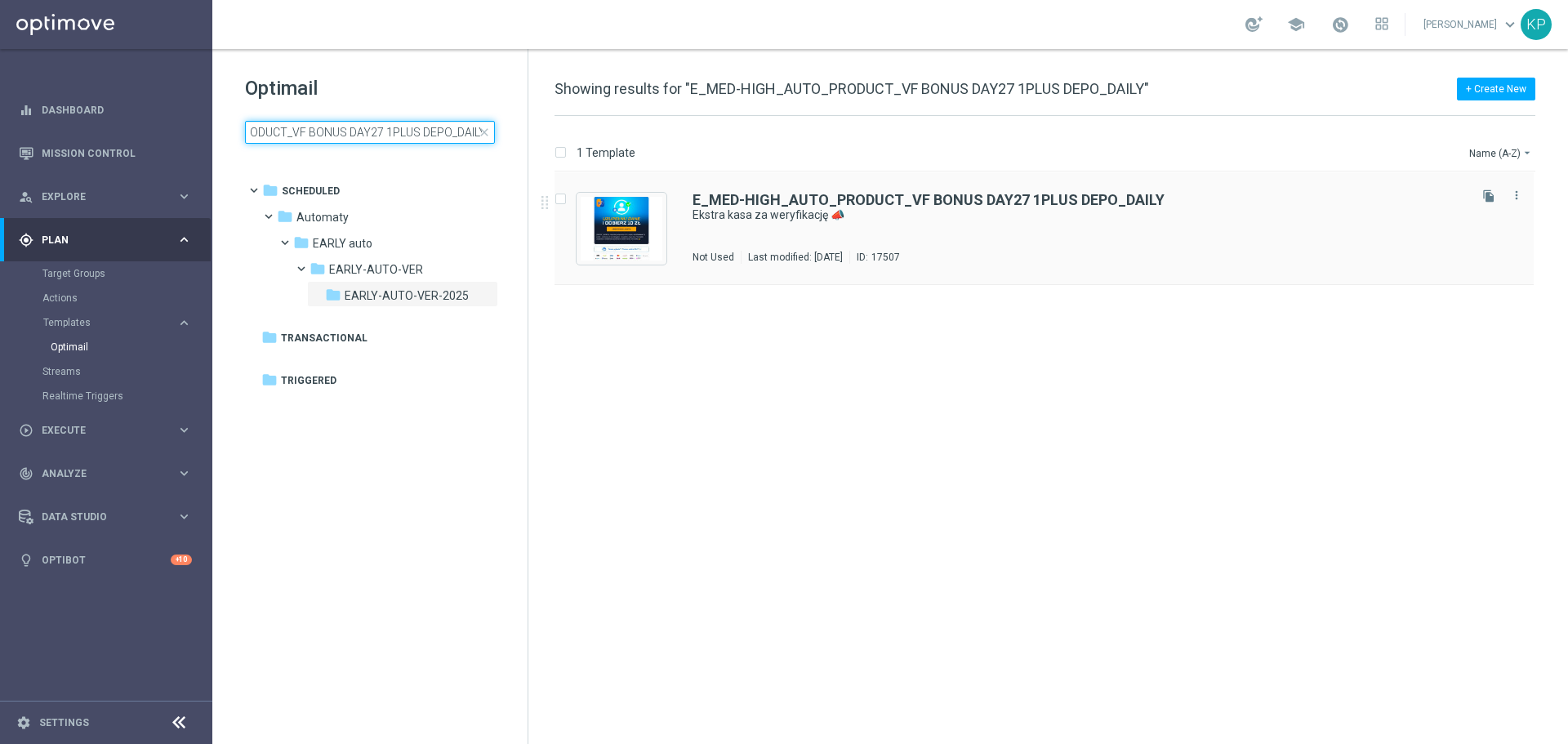
type input "E_MED-HIGH_AUTO_PRODUCT_VF BONUS DAY27 1PLUS DEPO_DAILY"
click at [948, 234] on div "E_MED-HIGH_AUTO_PRODUCT_VF BONUS DAY27 1PLUS DEPO_DAILY Ekstra kasa za weryfika…" at bounding box center [1079, 228] width 773 height 71
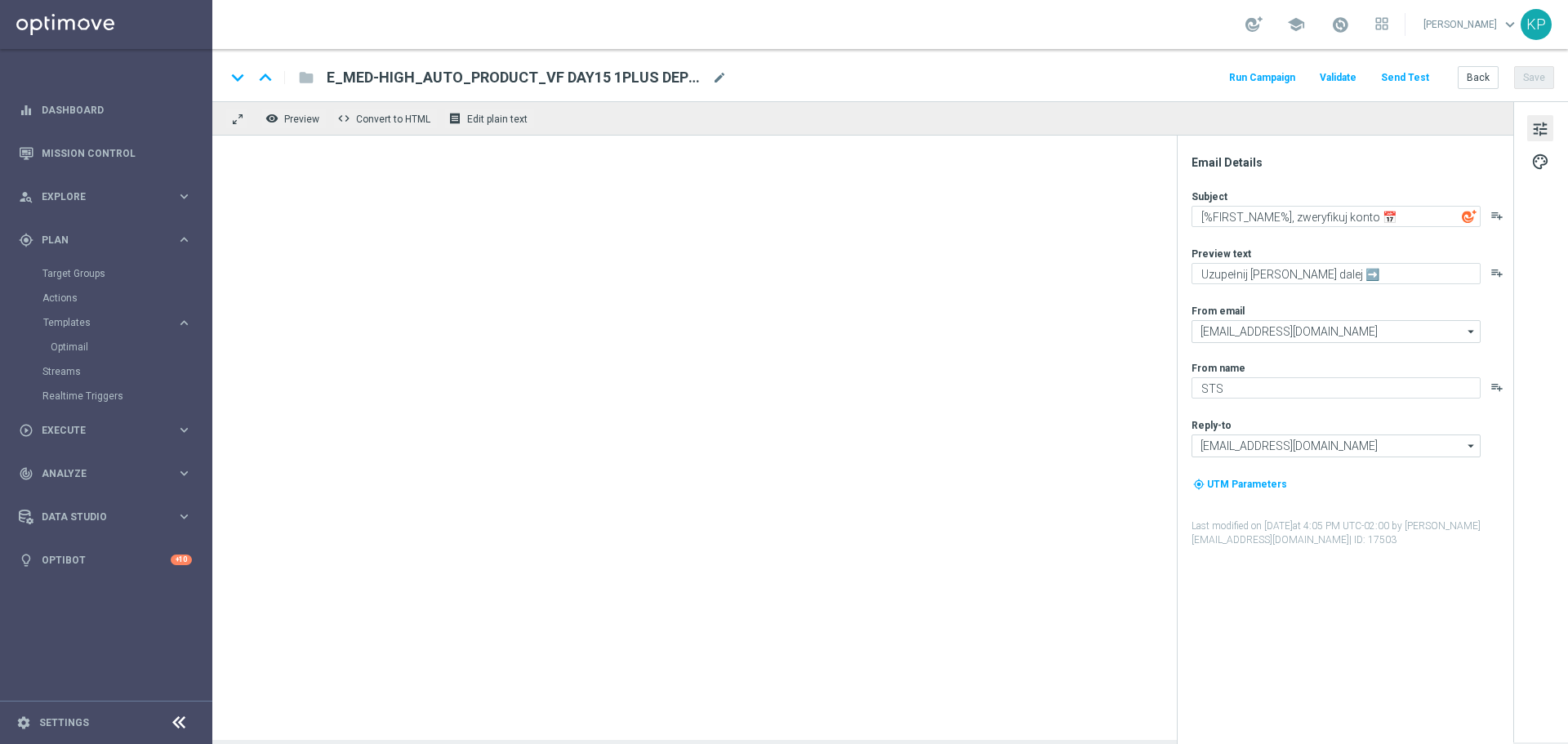
type textarea "Ekstra kasa za weryfikację 📣"
type textarea "Uzupełnij dane i odbierz bonus 💰➡️"
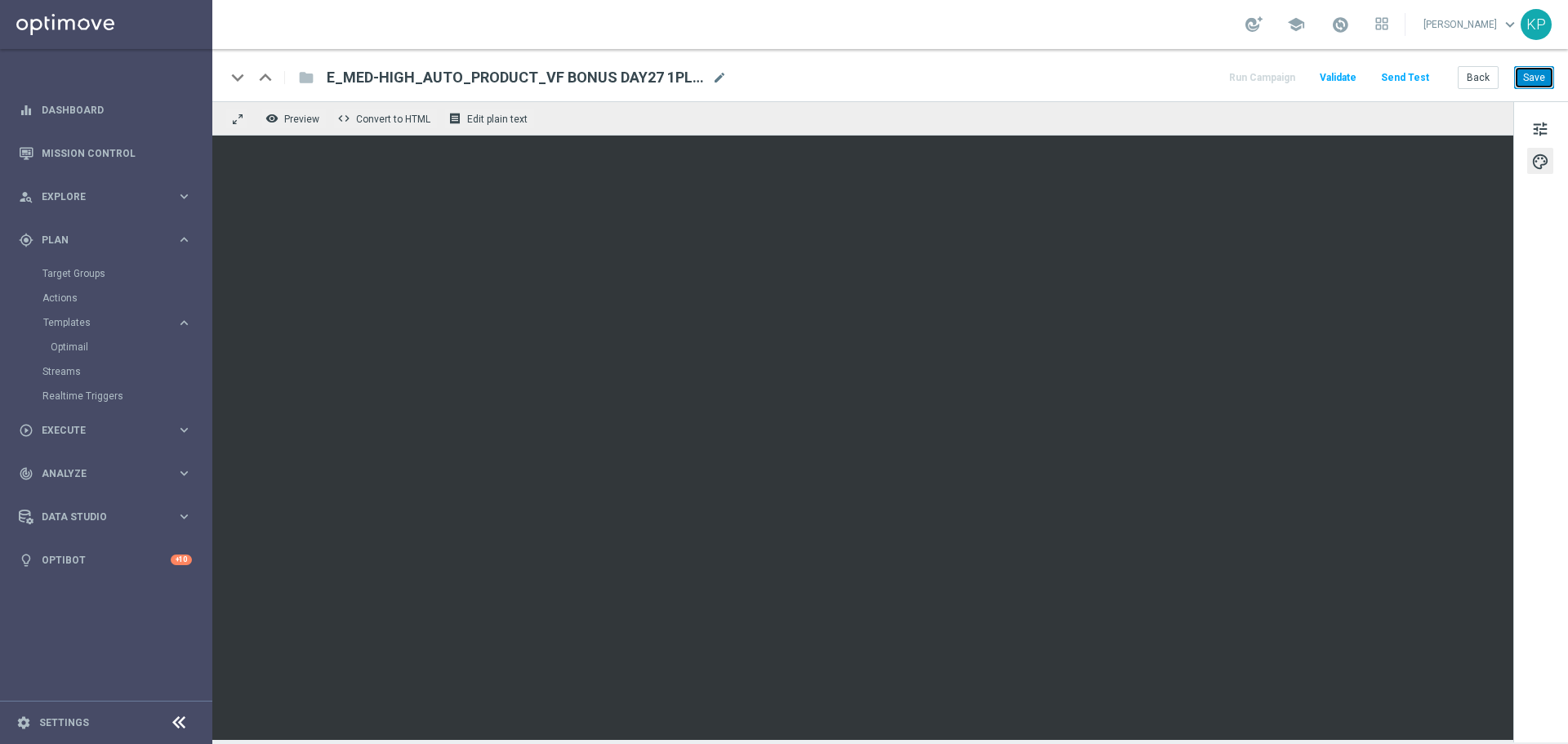
click at [1545, 80] on button "Save" at bounding box center [1534, 78] width 40 height 23
click at [1474, 77] on button "Back" at bounding box center [1479, 78] width 41 height 23
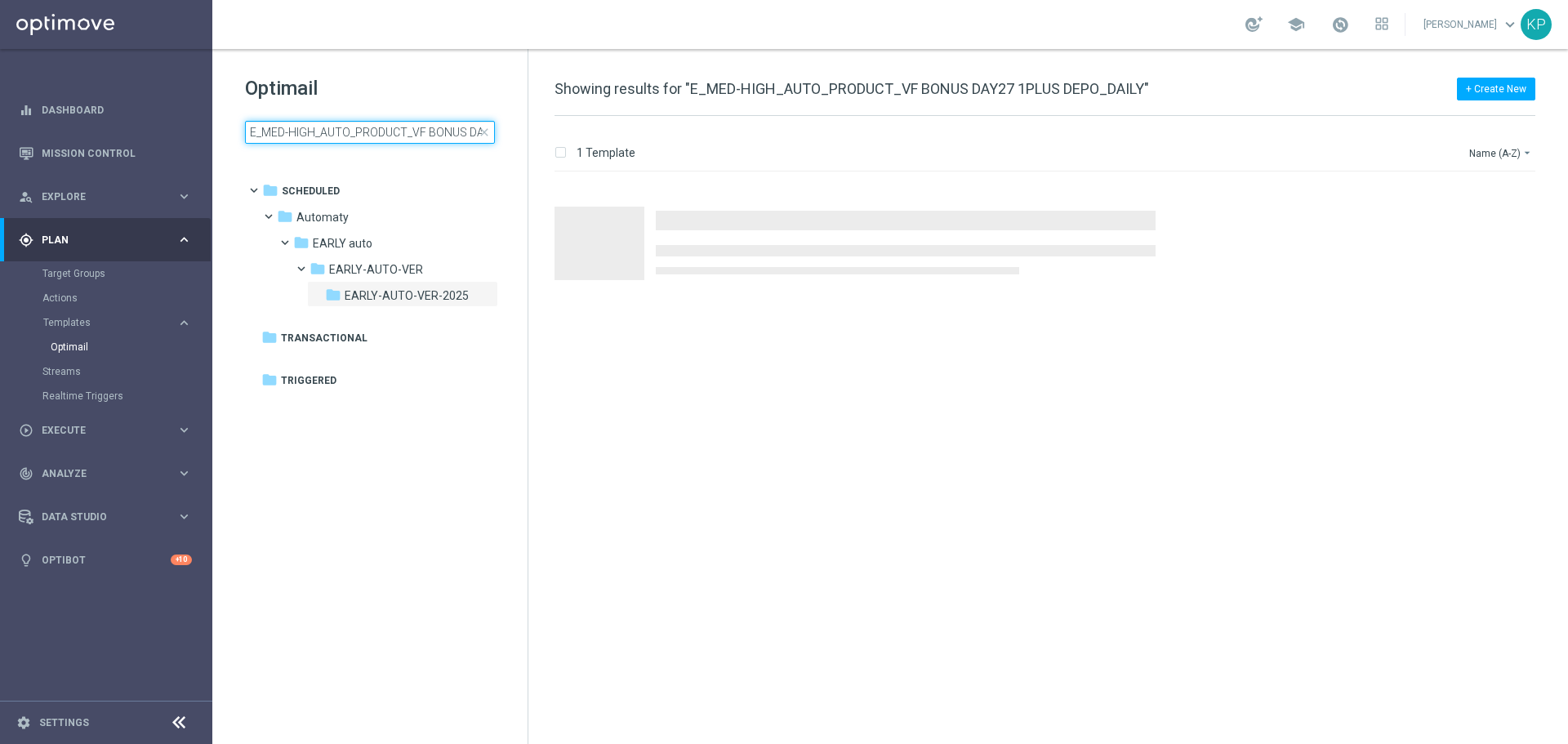
click at [421, 129] on input "E_MED-HIGH_AUTO_PRODUCT_VF BONUS DAY27 1PLUS DEPO_DAILY" at bounding box center [370, 133] width 250 height 23
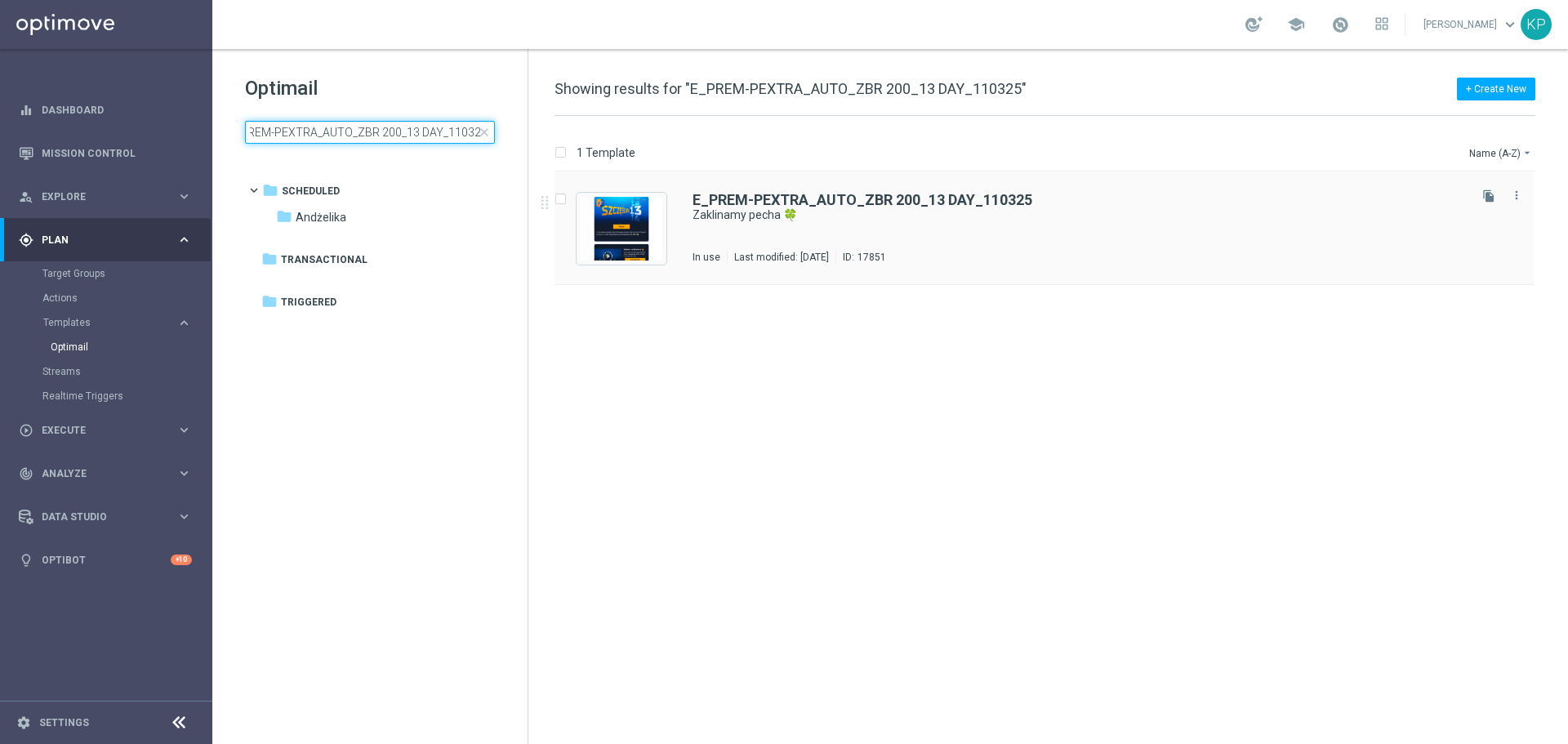
type input "E_PREM-PEXTRA_AUTO_ZBR 200_13 DAY_110325"
click at [794, 239] on div "E_PREM-PEXTRA_AUTO_ZBR 200_13 DAY_110325 Zaklinamy pecha 🍀 In use Last modified…" at bounding box center [1079, 228] width 773 height 71
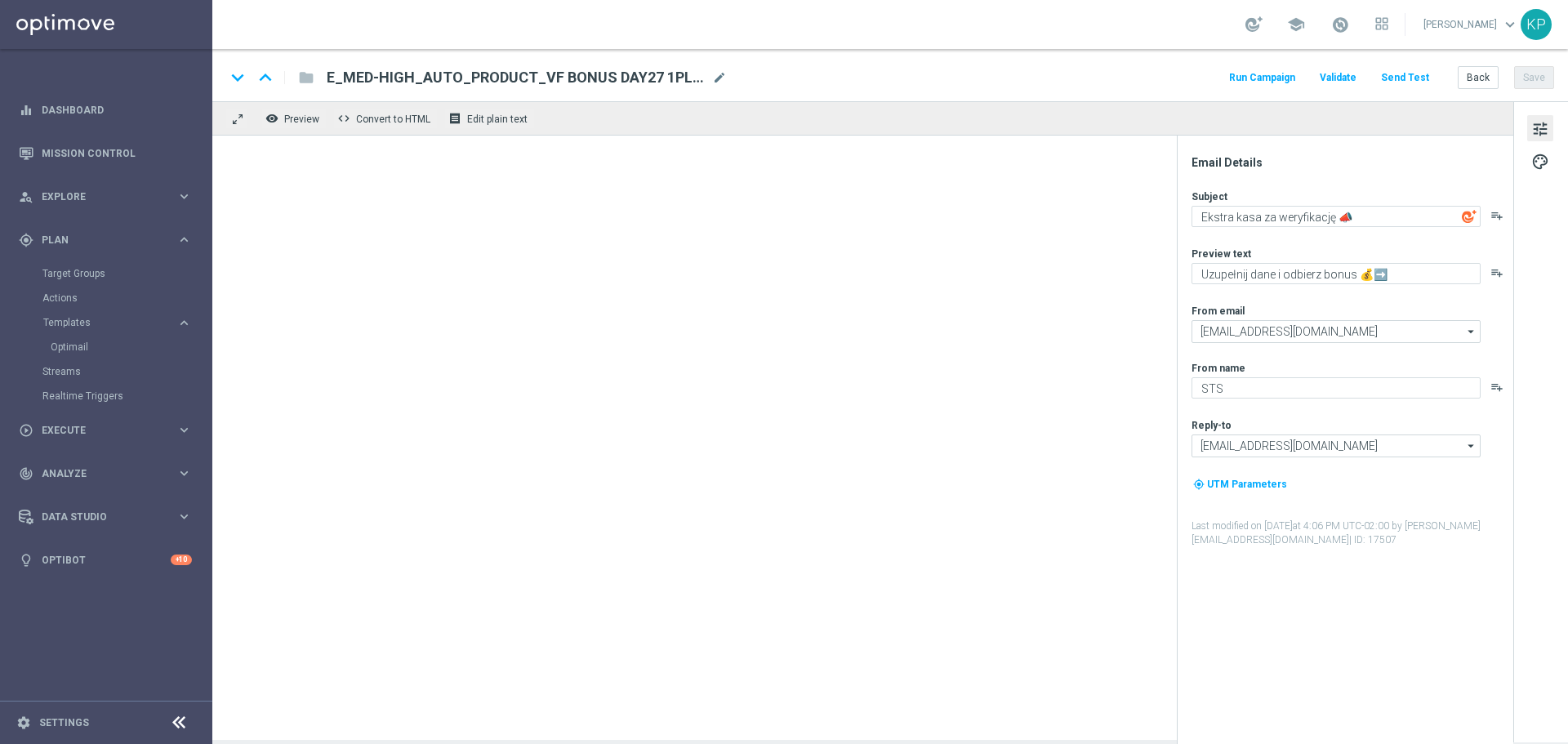
type textarea "Zaklinamy pecha 🍀"
type textarea "Odpalamy zakład bez ryzyka do 200 zł 🔥"
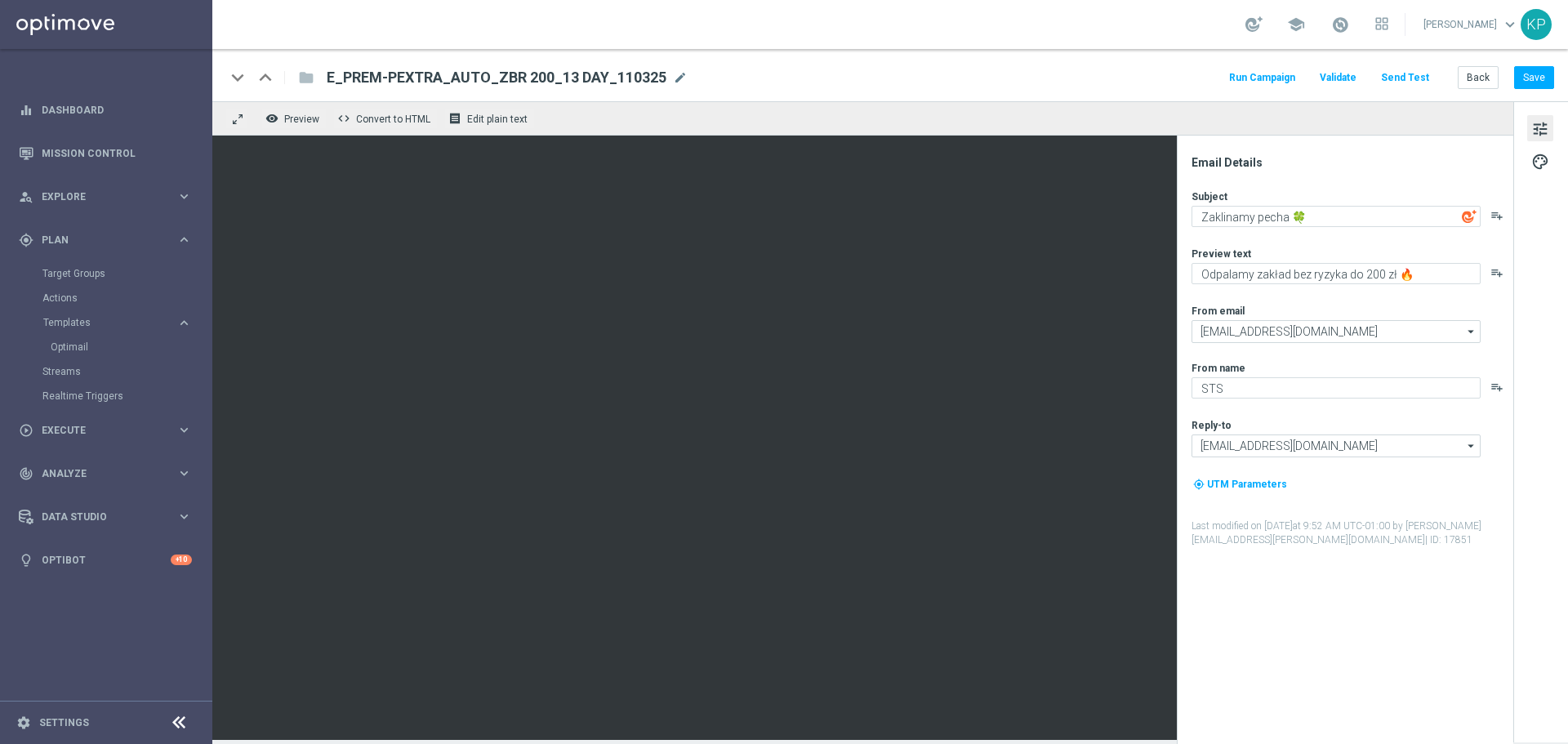
click at [803, 64] on div "keyboard_arrow_down keyboard_arrow_up folder E_PREM-PEXTRA_AUTO_ZBR 200_13 DAY_…" at bounding box center [890, 74] width 1356 height 52
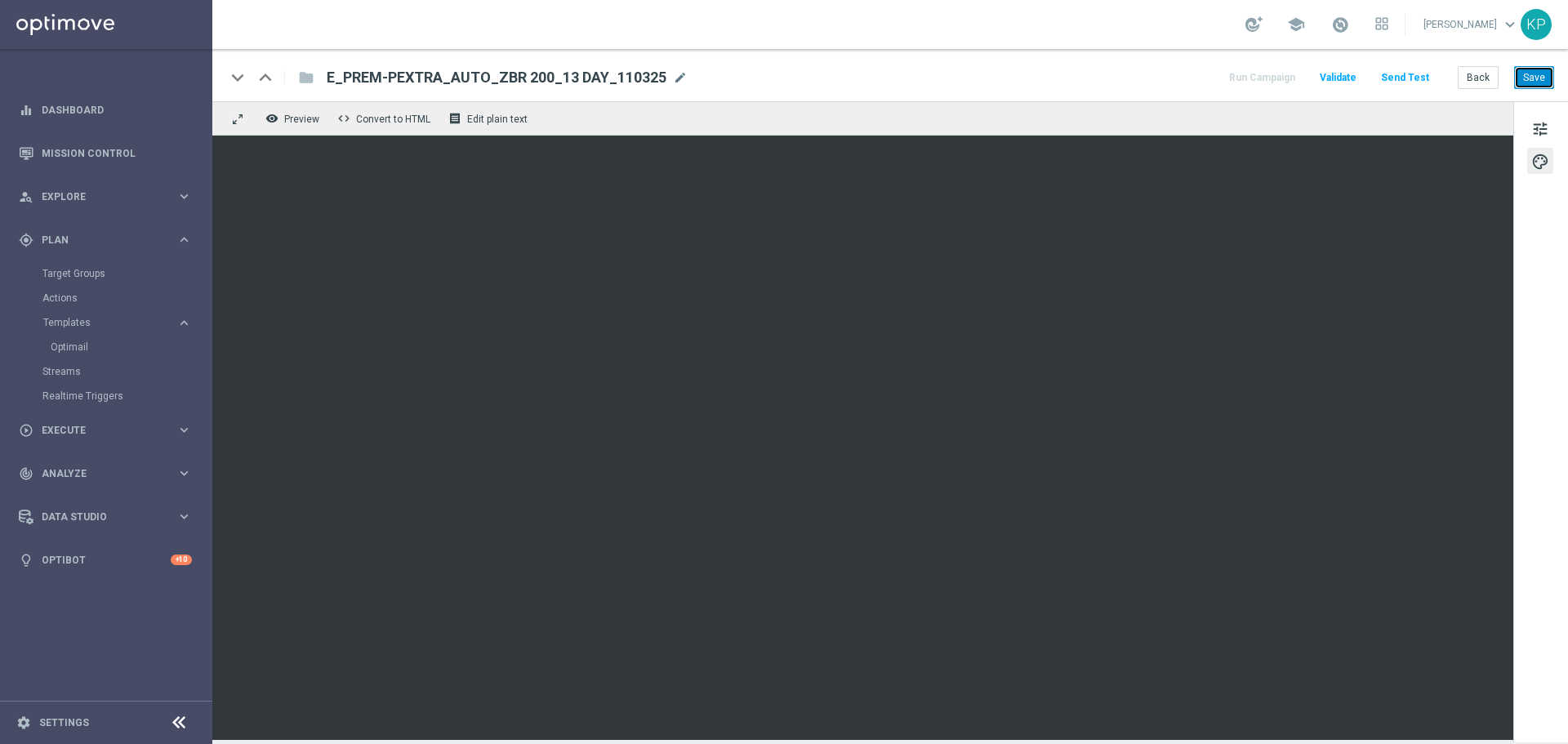
click at [1531, 77] on button "Save" at bounding box center [1534, 78] width 40 height 23
click at [1473, 70] on button "Back" at bounding box center [1479, 78] width 41 height 23
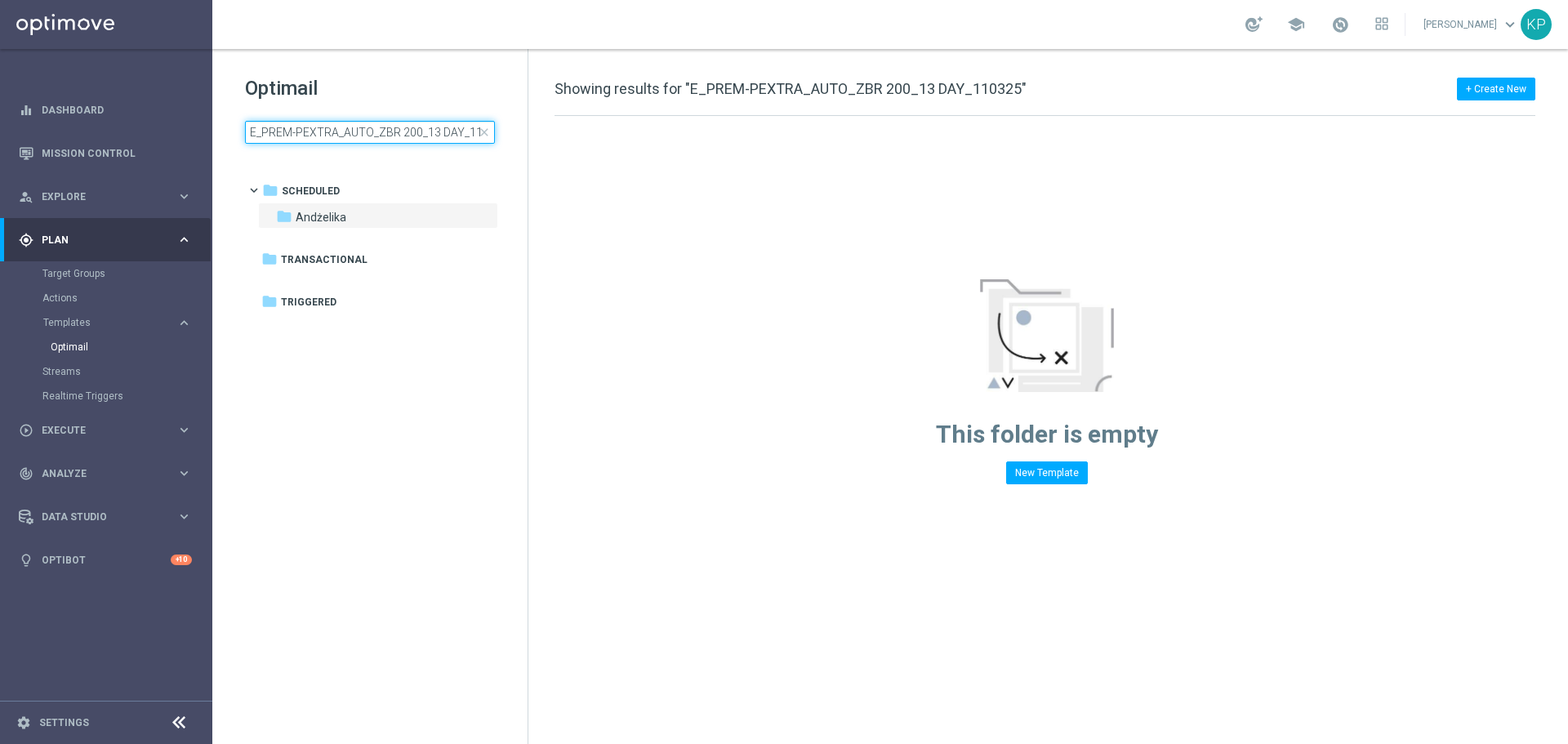
click at [430, 136] on input "E_PREM-PEXTRA_AUTO_ZBR 200_13 DAY_110325" at bounding box center [370, 133] width 250 height 23
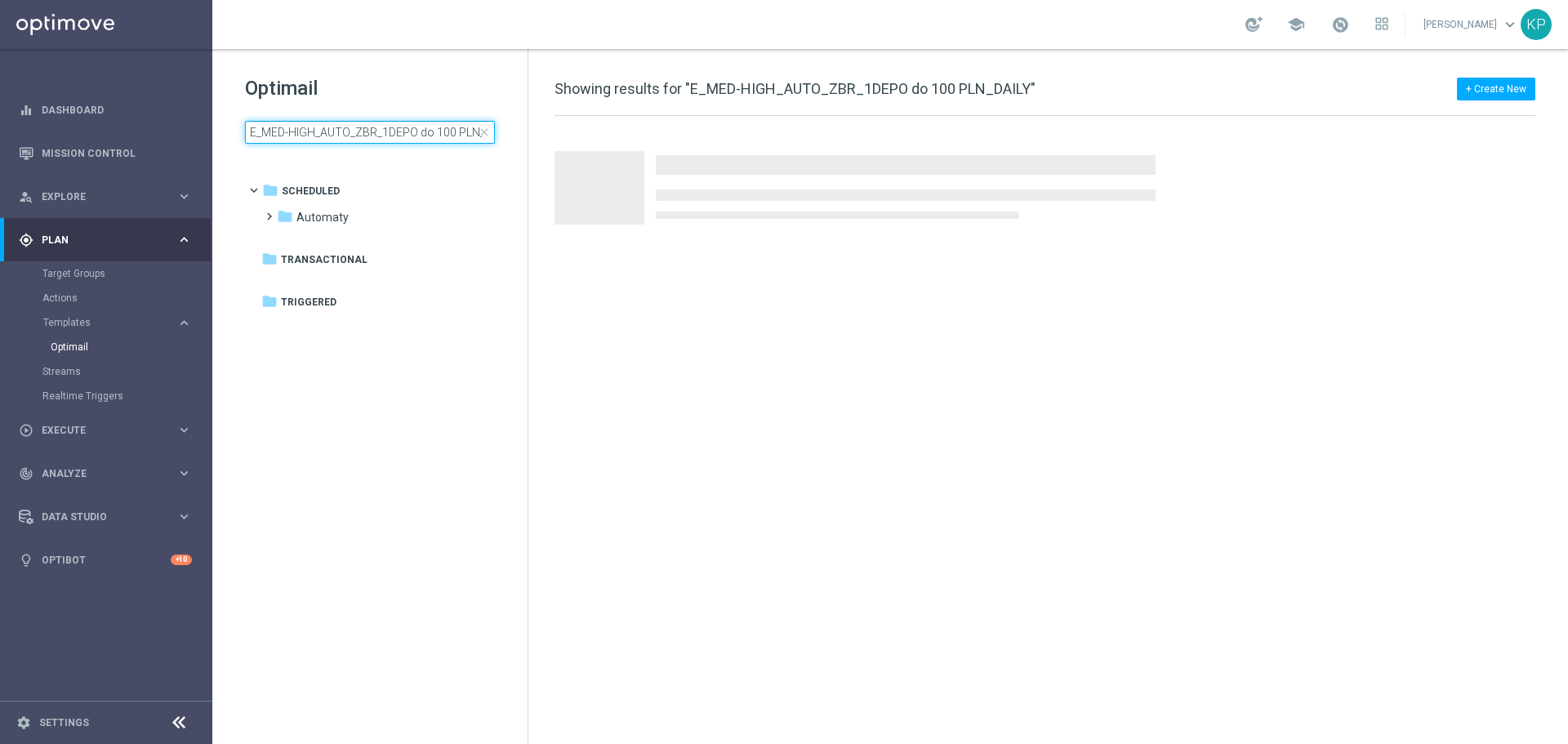
scroll to position [0, 28]
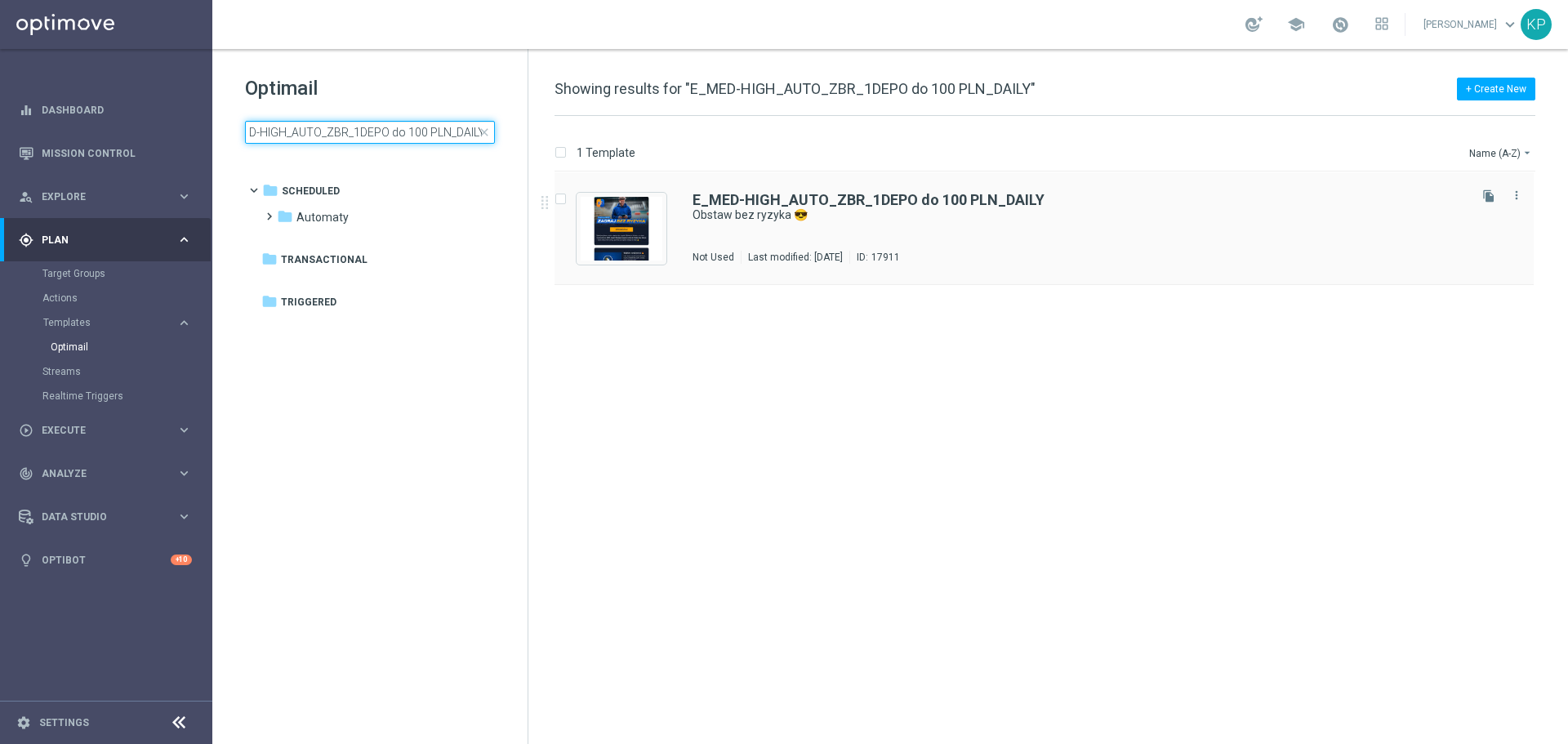
type input "E_MED-HIGH_AUTO_ZBR_1DEPO do 100 PLN_DAILY"
click at [860, 246] on div "E_MED-HIGH_AUTO_ZBR_1DEPO do 100 PLN_DAILY Obstaw bez ryzyka 😎 Not Used Last mo…" at bounding box center [1079, 228] width 773 height 71
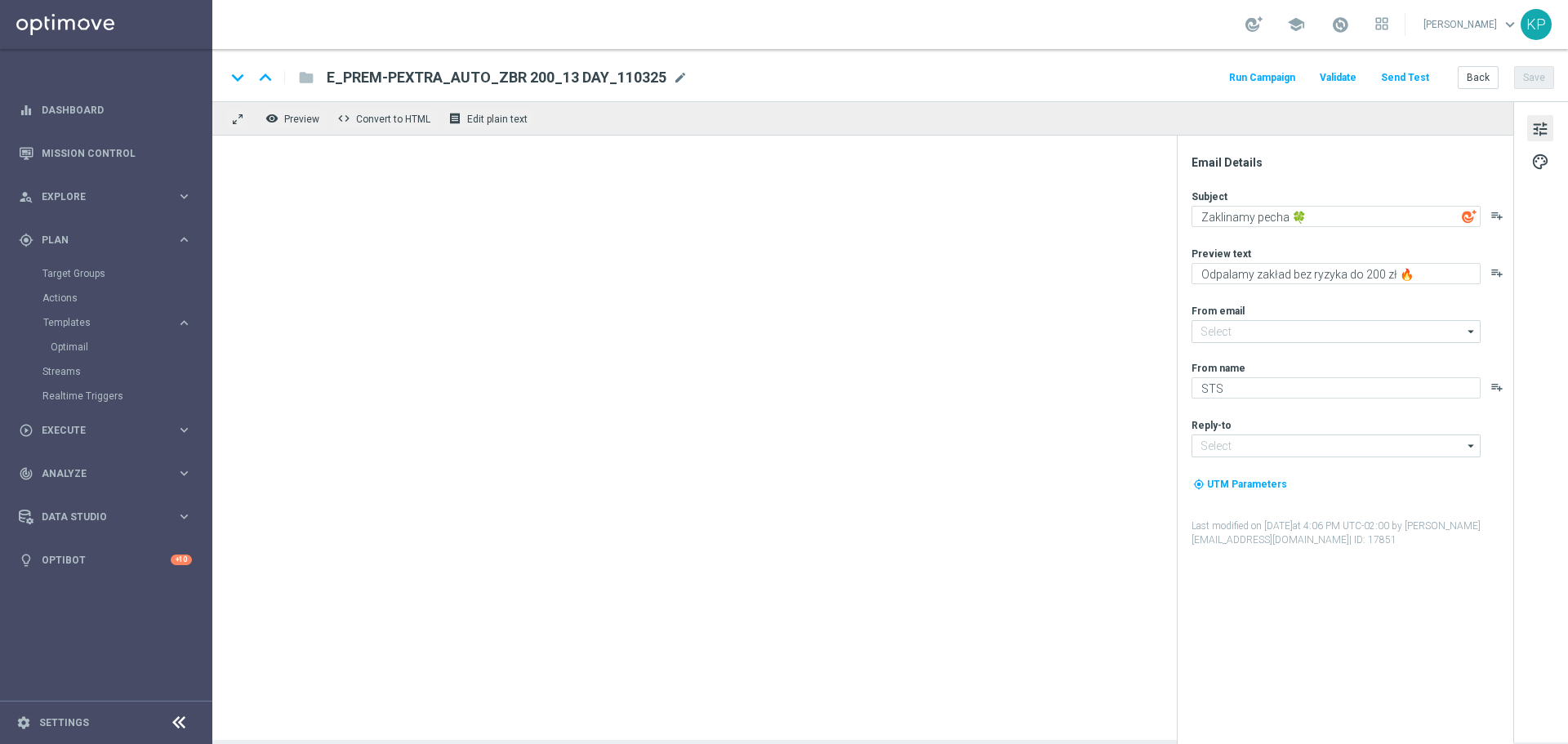
type input "[EMAIL_ADDRESS][DOMAIN_NAME]"
type textarea "Obstaw bez ryzyka 😎"
type textarea "Kasa wraca w razie niepowodzenia 💸"
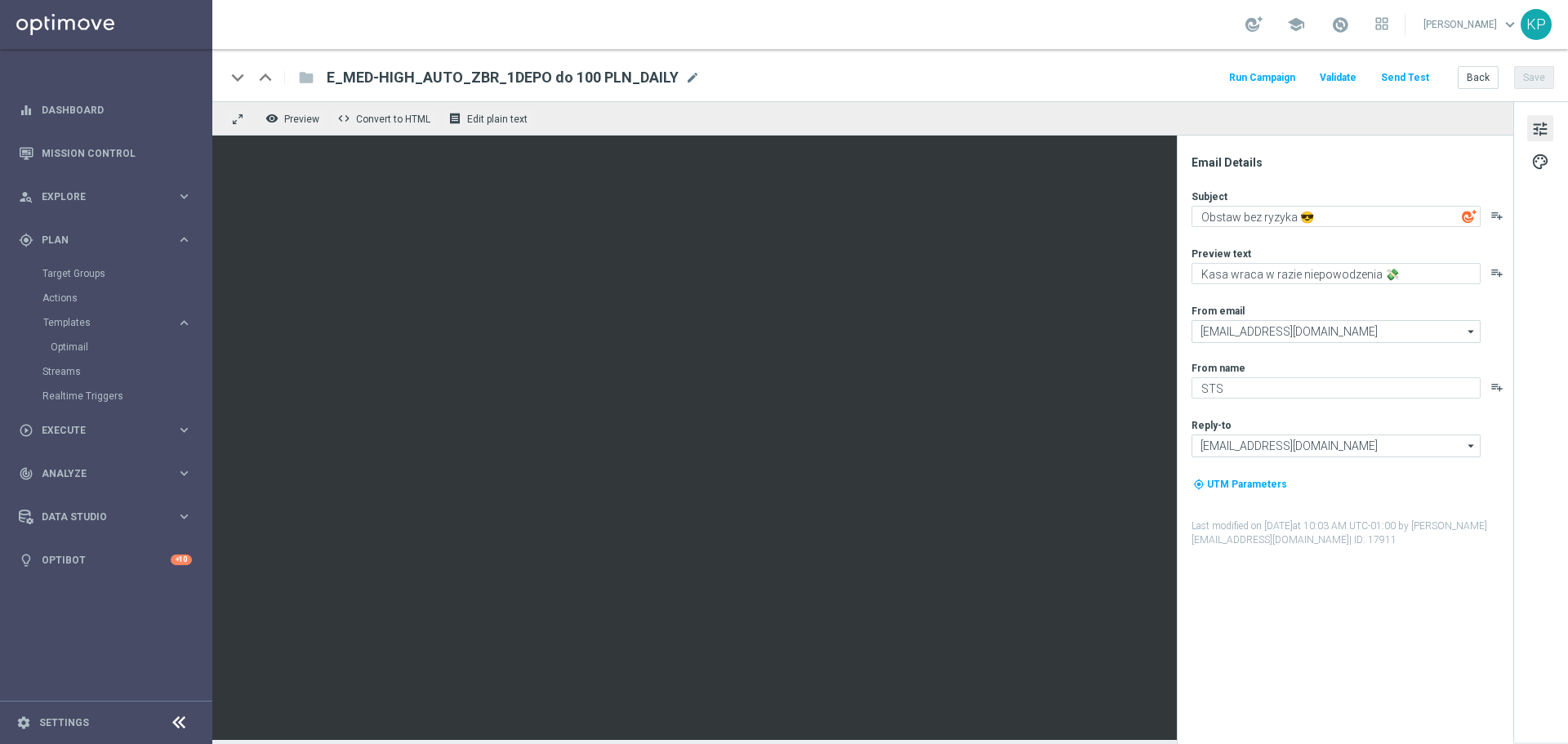
click at [958, 80] on div "keyboard_arrow_down keyboard_arrow_up folder E_MED-HIGH_AUTO_ZBR_1DEPO do 100 P…" at bounding box center [890, 78] width 1329 height 21
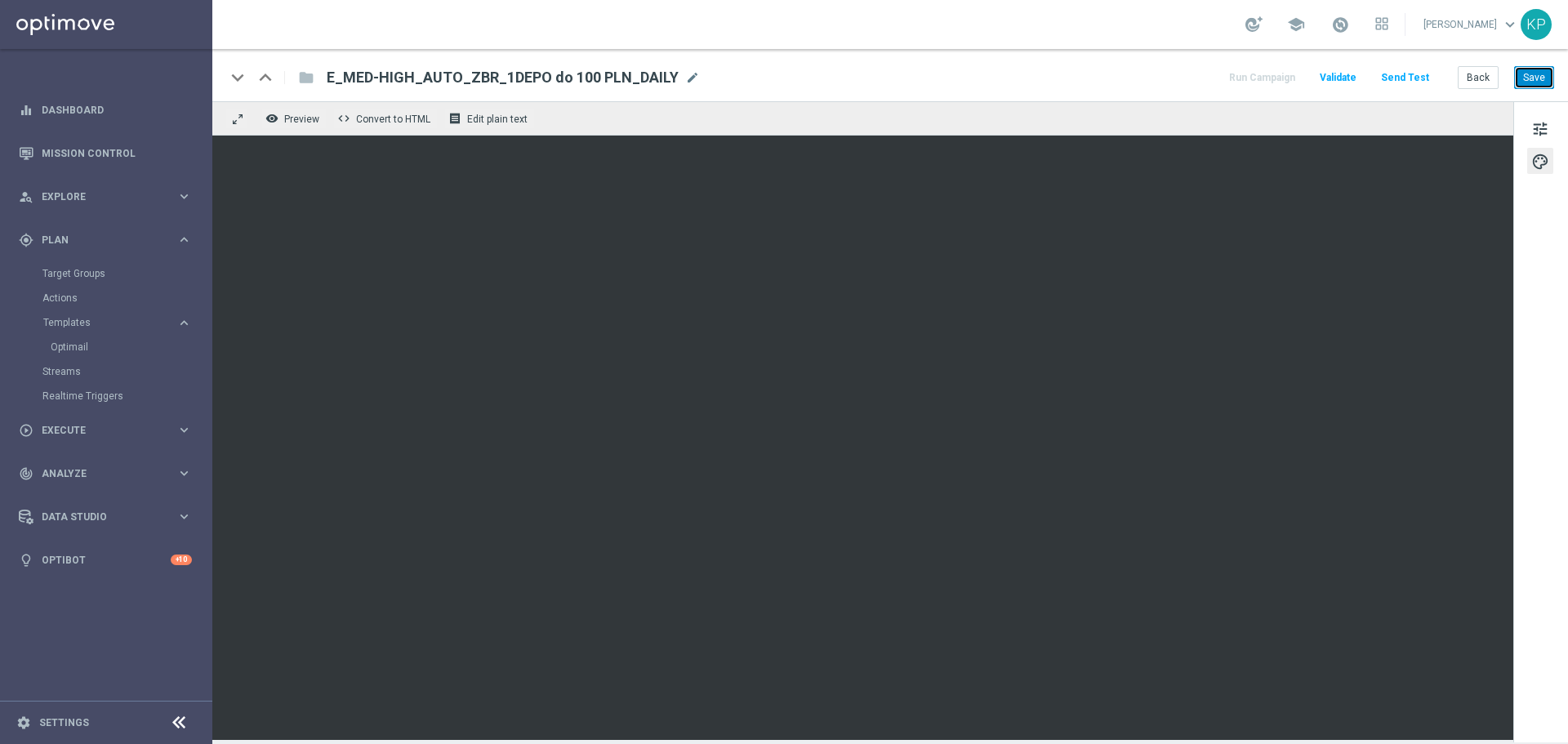
click at [1523, 77] on button "Save" at bounding box center [1534, 78] width 40 height 23
click at [1473, 80] on button "Back" at bounding box center [1479, 78] width 41 height 23
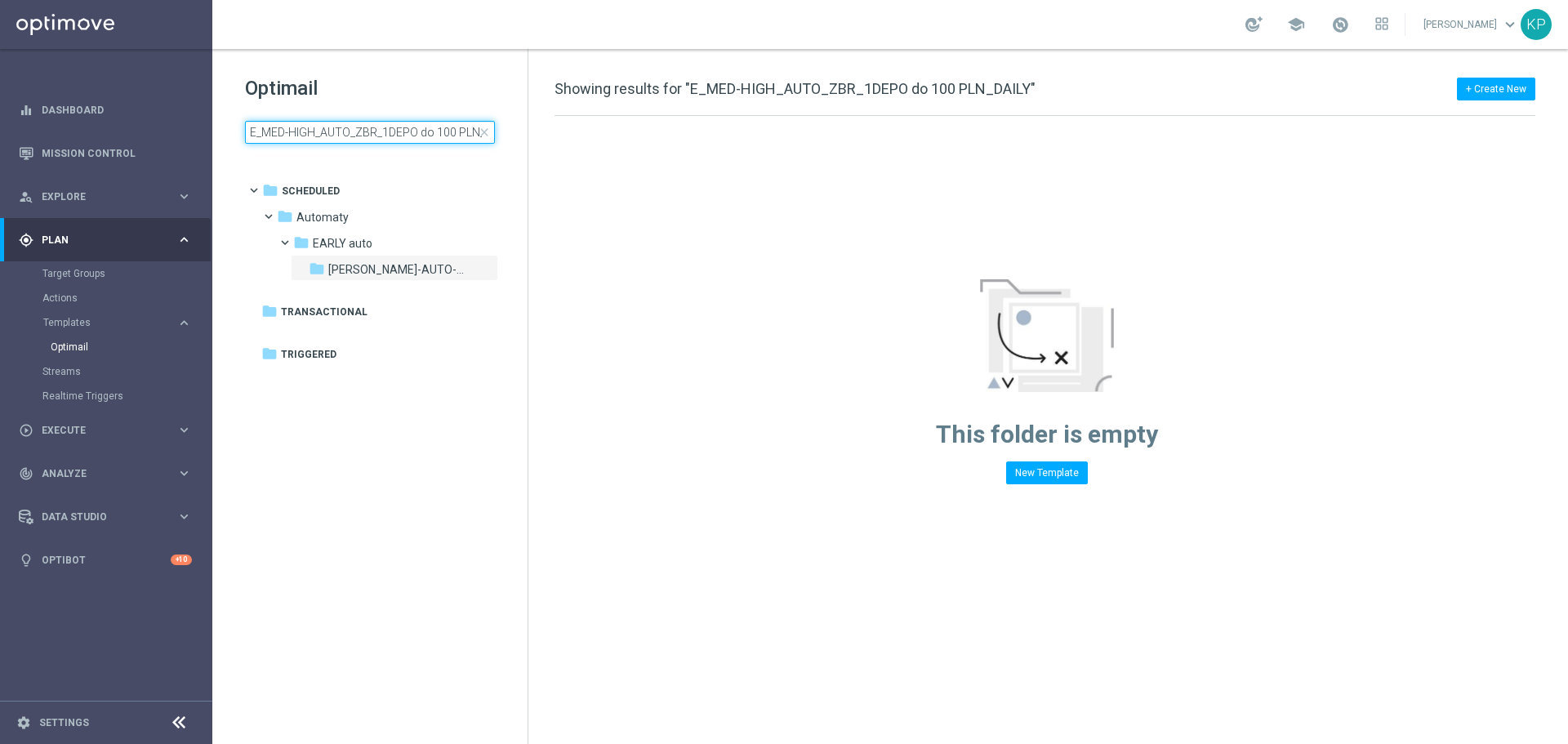
click at [306, 122] on input "E_MED-HIGH_AUTO_ZBR_1DEPO do 100 PLN_DAILY" at bounding box center [370, 133] width 250 height 23
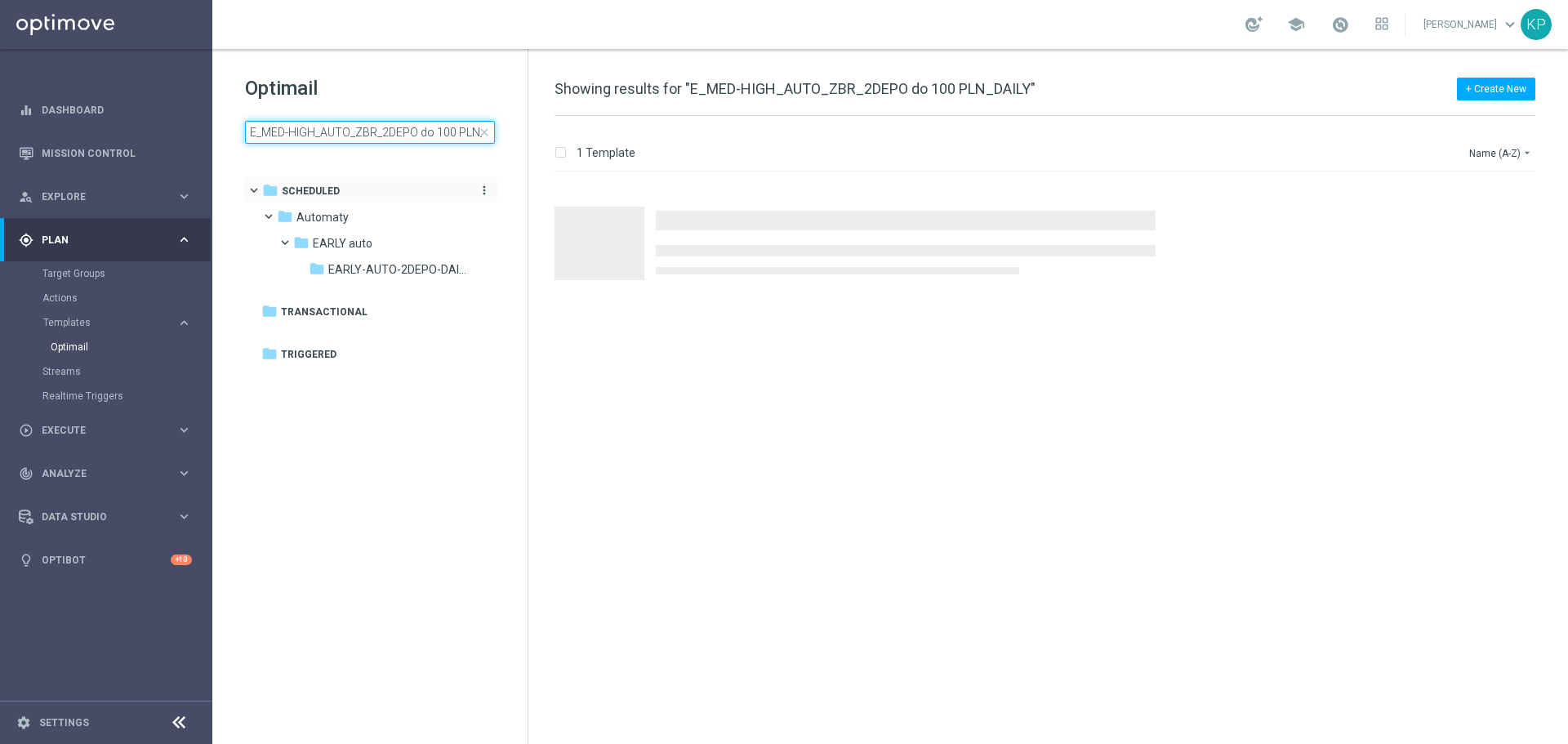
scroll to position [0, 28]
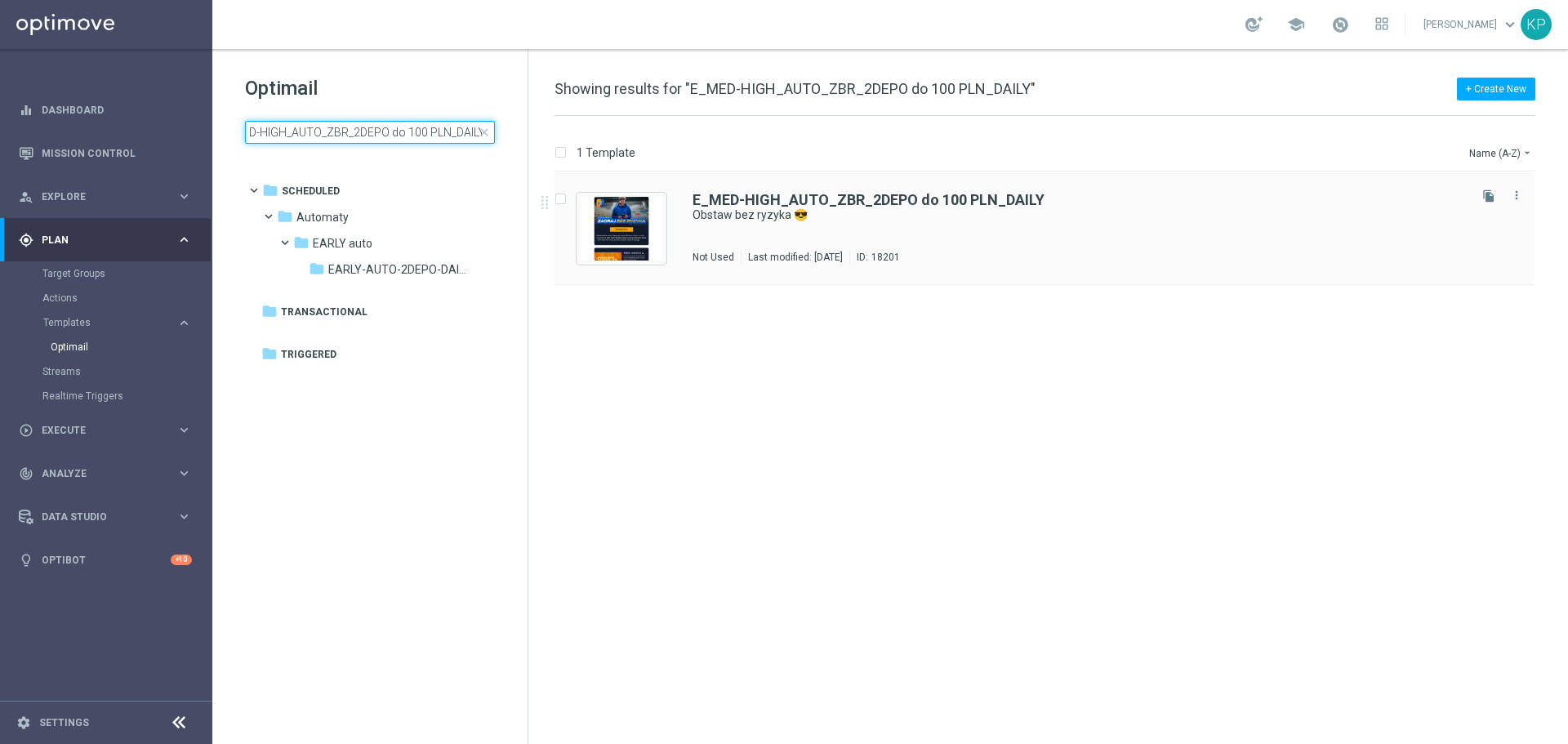
type input "E_MED-HIGH_AUTO_ZBR_2DEPO do 100 PLN_DAILY"
click at [799, 246] on div "E_MED-HIGH_AUTO_ZBR_2DEPO do 100 PLN_DAILY Obstaw bez ryzyka 😎 Not Used Last mo…" at bounding box center [1079, 228] width 773 height 71
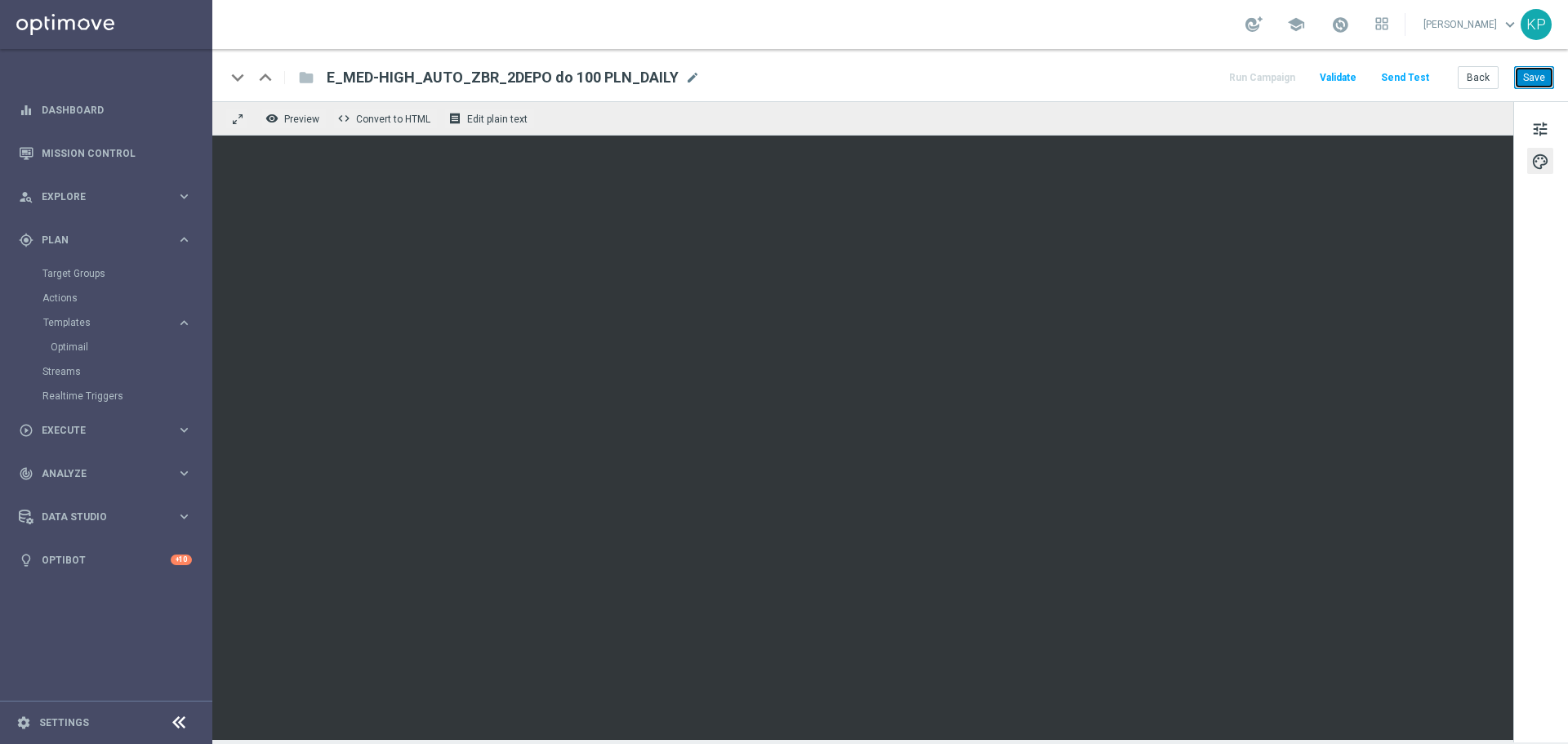
click at [1532, 82] on button "Save" at bounding box center [1534, 78] width 40 height 23
click at [1465, 72] on button "Back" at bounding box center [1479, 78] width 41 height 23
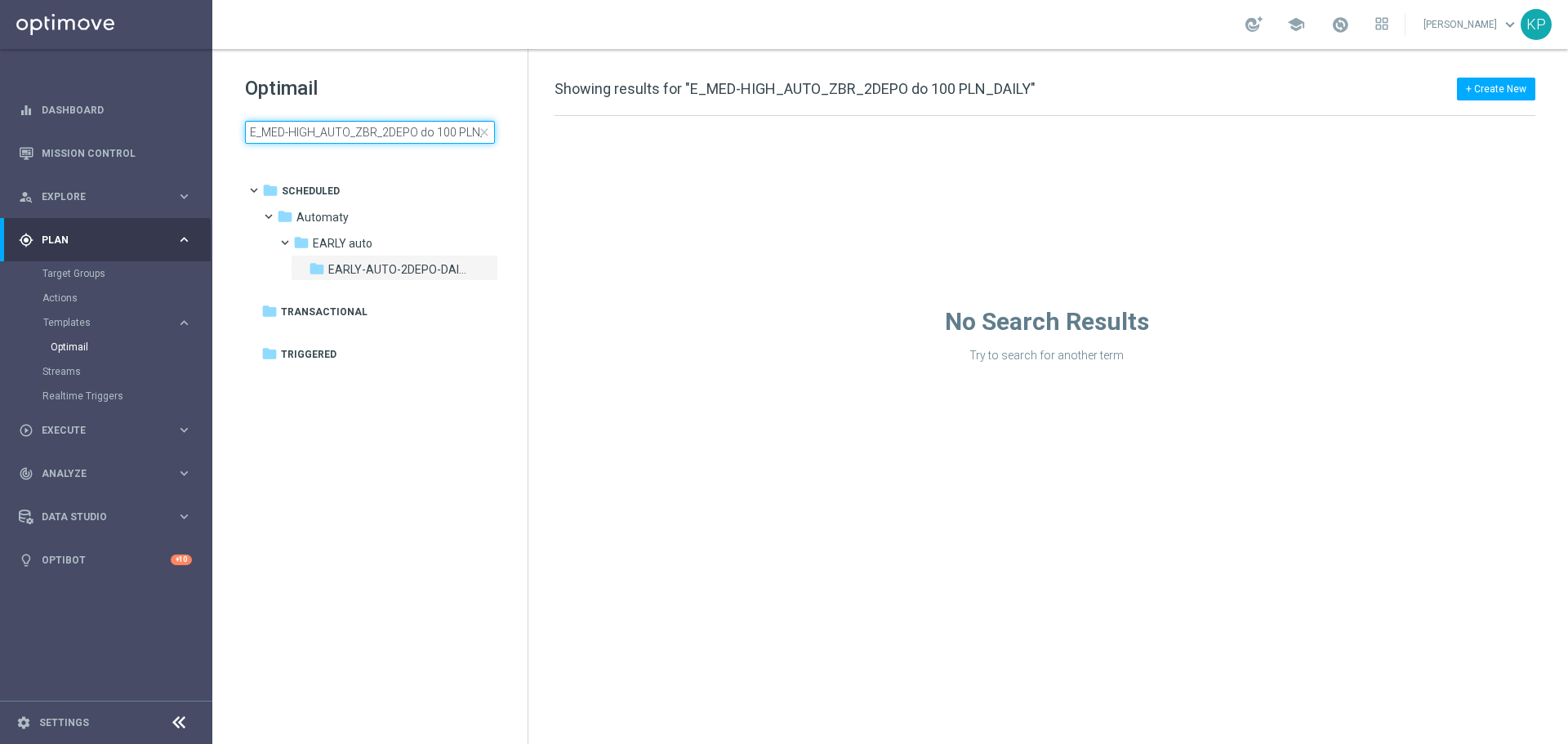
click at [379, 134] on input "E_MED-HIGH_AUTO_ZBR_2DEPO do 100 PLN_DAILY" at bounding box center [370, 133] width 250 height 23
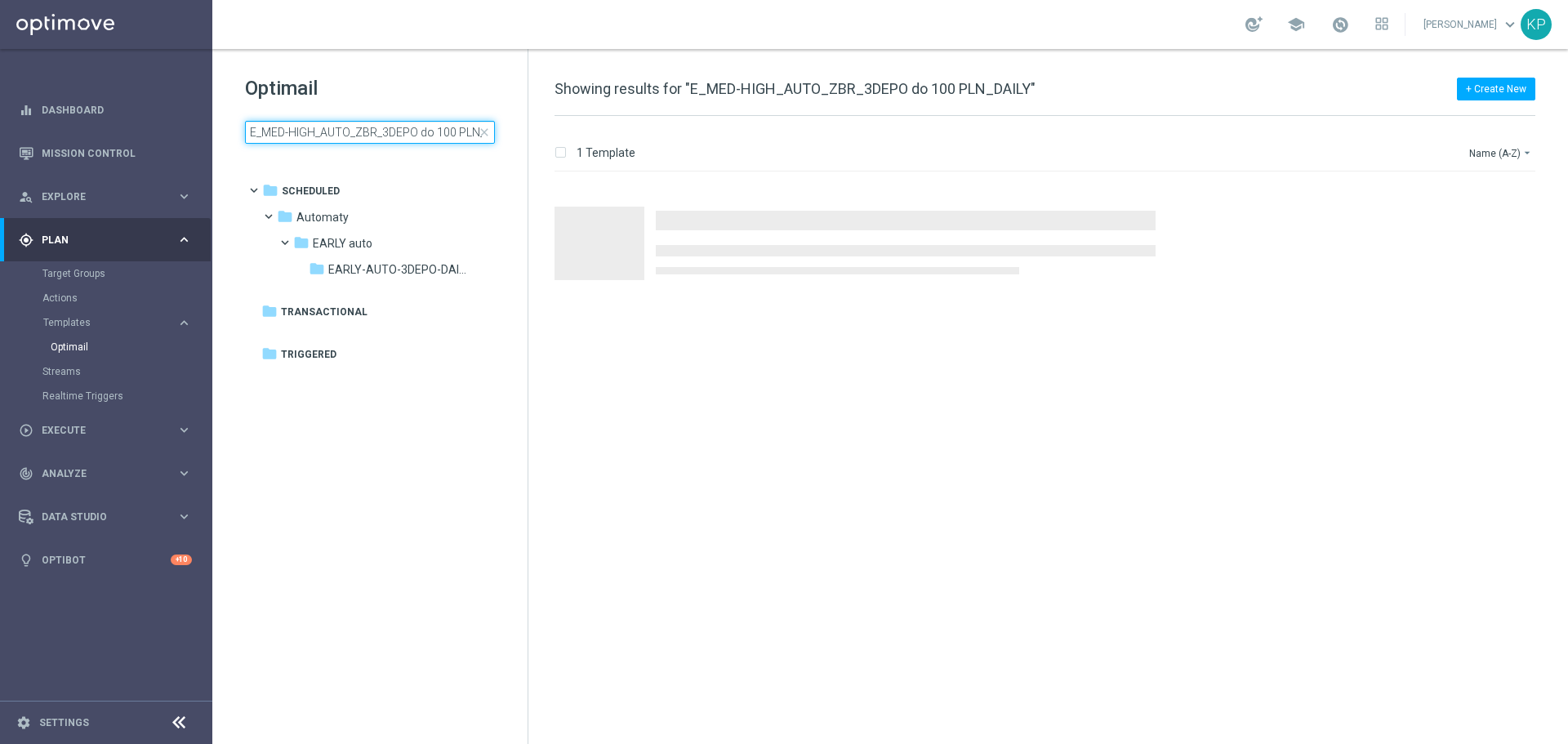
scroll to position [0, 28]
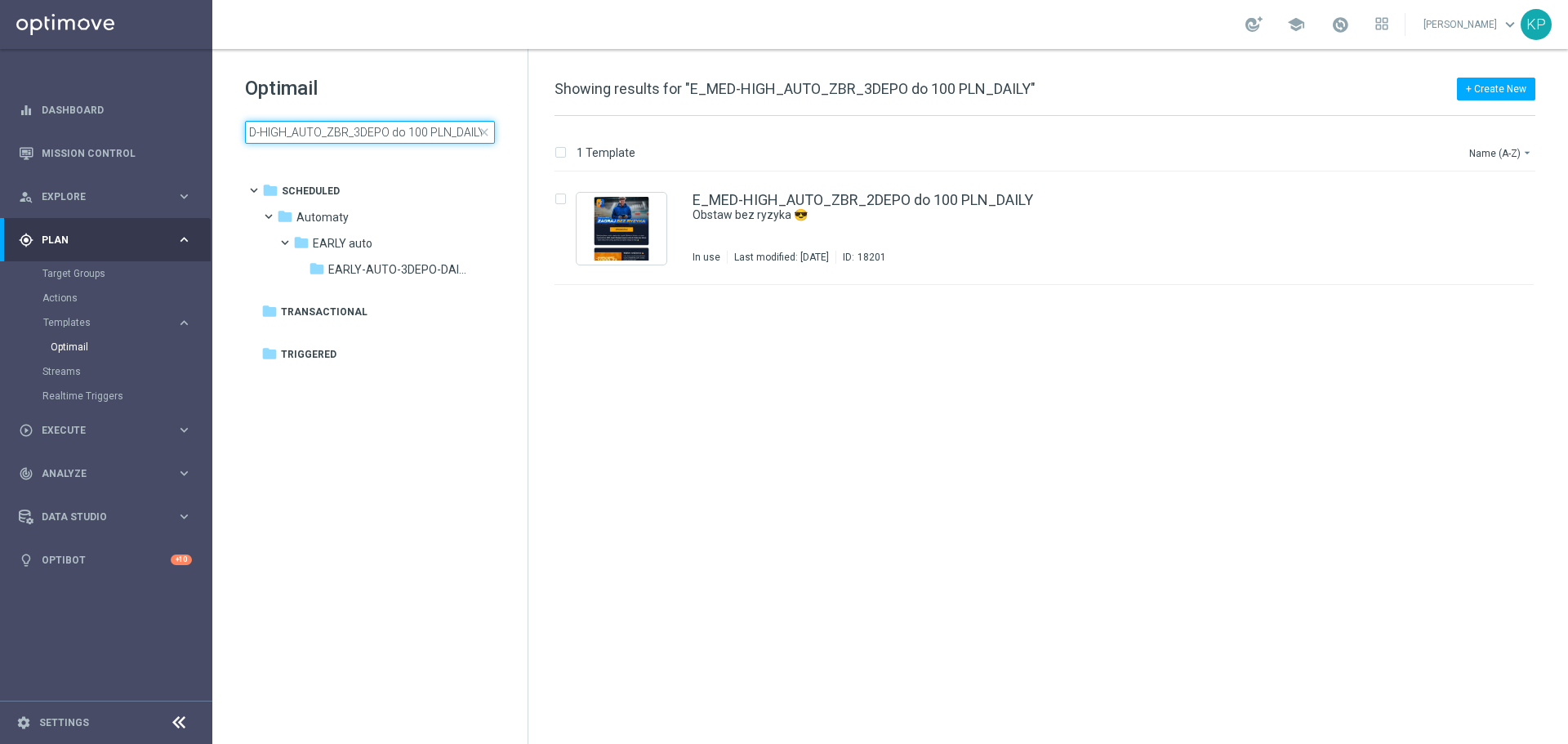
type input "E_MED-HIGH_AUTO_ZBR_3DEPO do 100 PLN_DAILY"
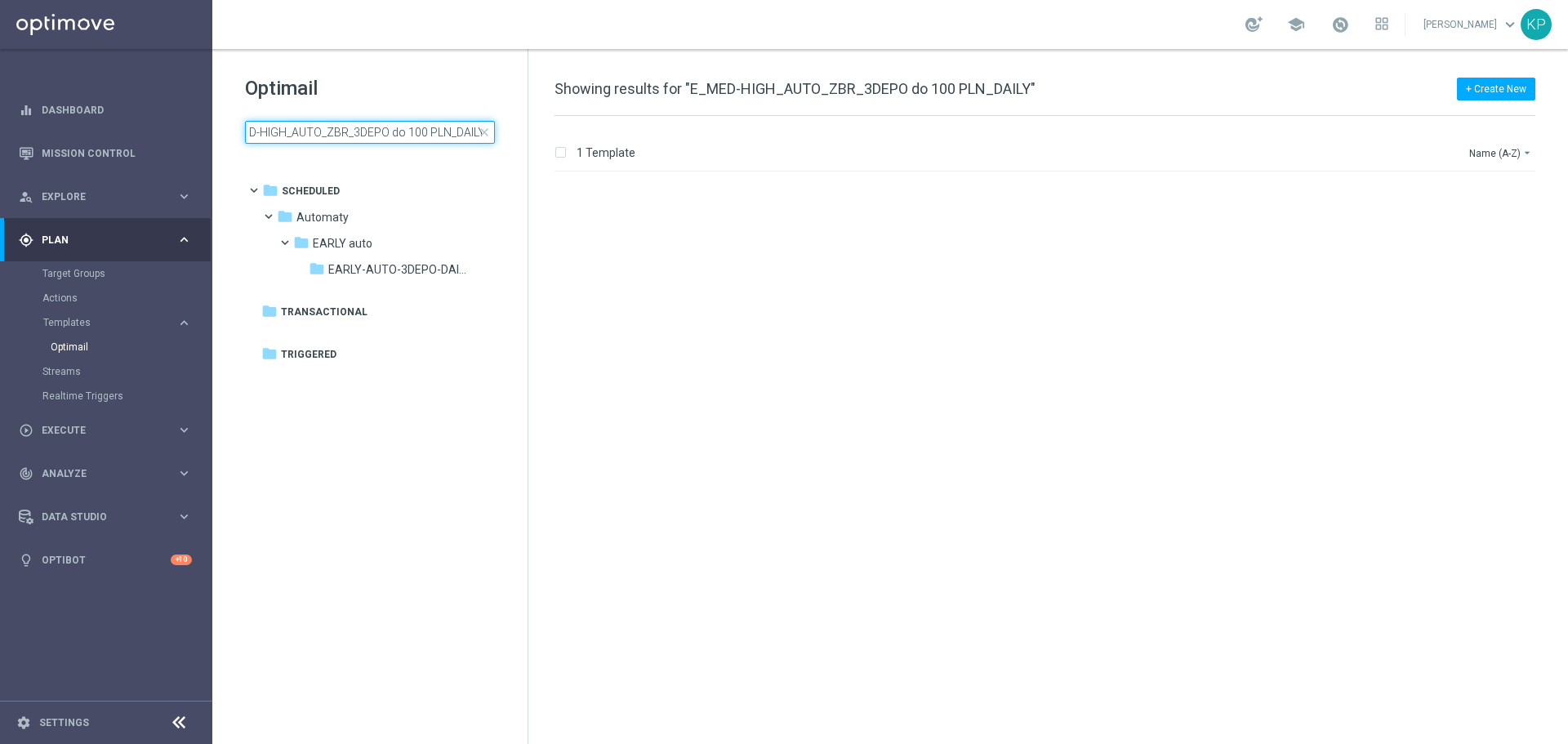
scroll to position [0, 0]
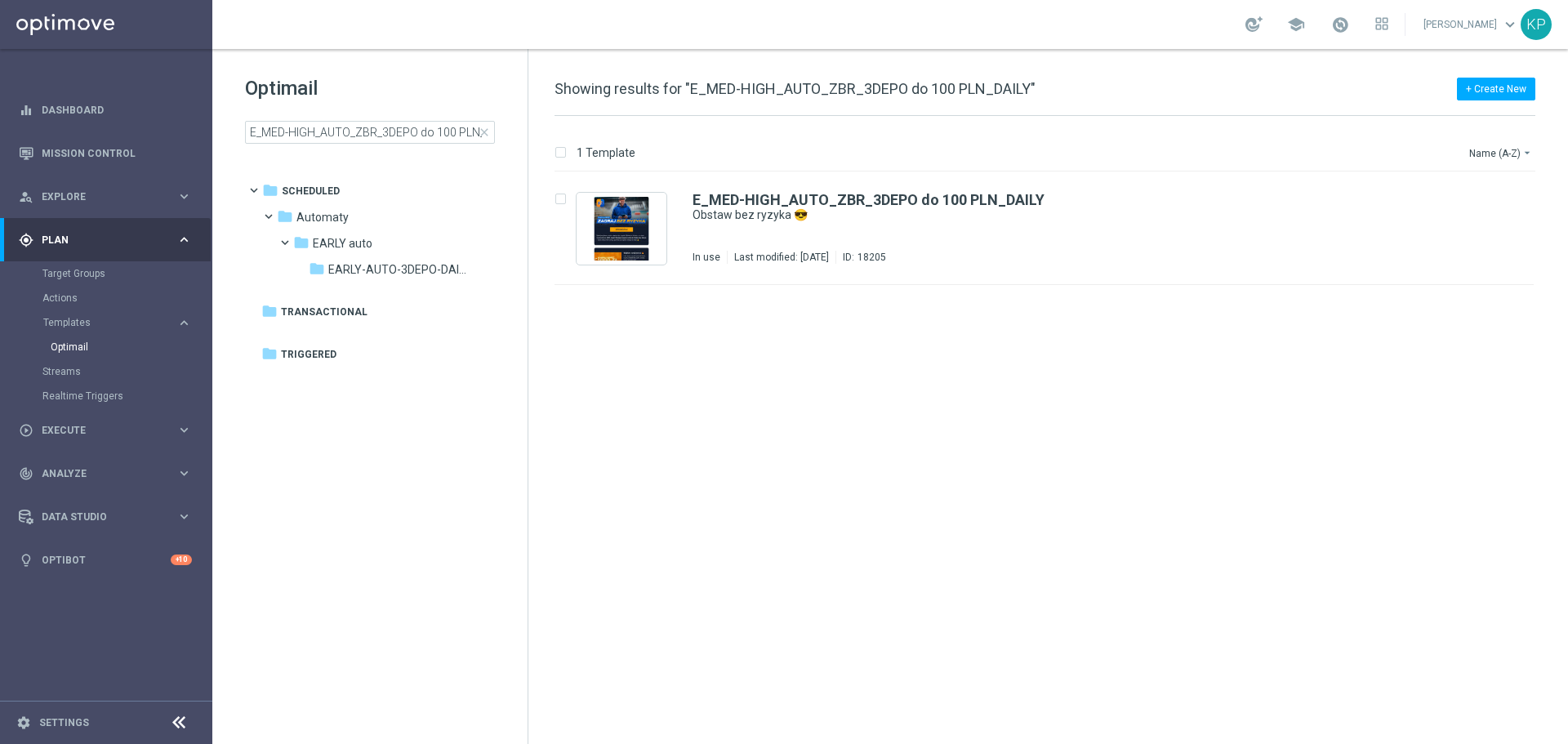
click at [1015, 26] on div "school [PERSON_NAME] keyboard_arrow_down KP" at bounding box center [890, 24] width 1356 height 49
click at [615, 16] on div "school [PERSON_NAME] keyboard_arrow_down KP" at bounding box center [890, 24] width 1356 height 49
click at [1064, 231] on div "Automaty/ EARLY auto/ EARLY-AUTO-3DEPO-DAILY" at bounding box center [1106, 232] width 718 height 13
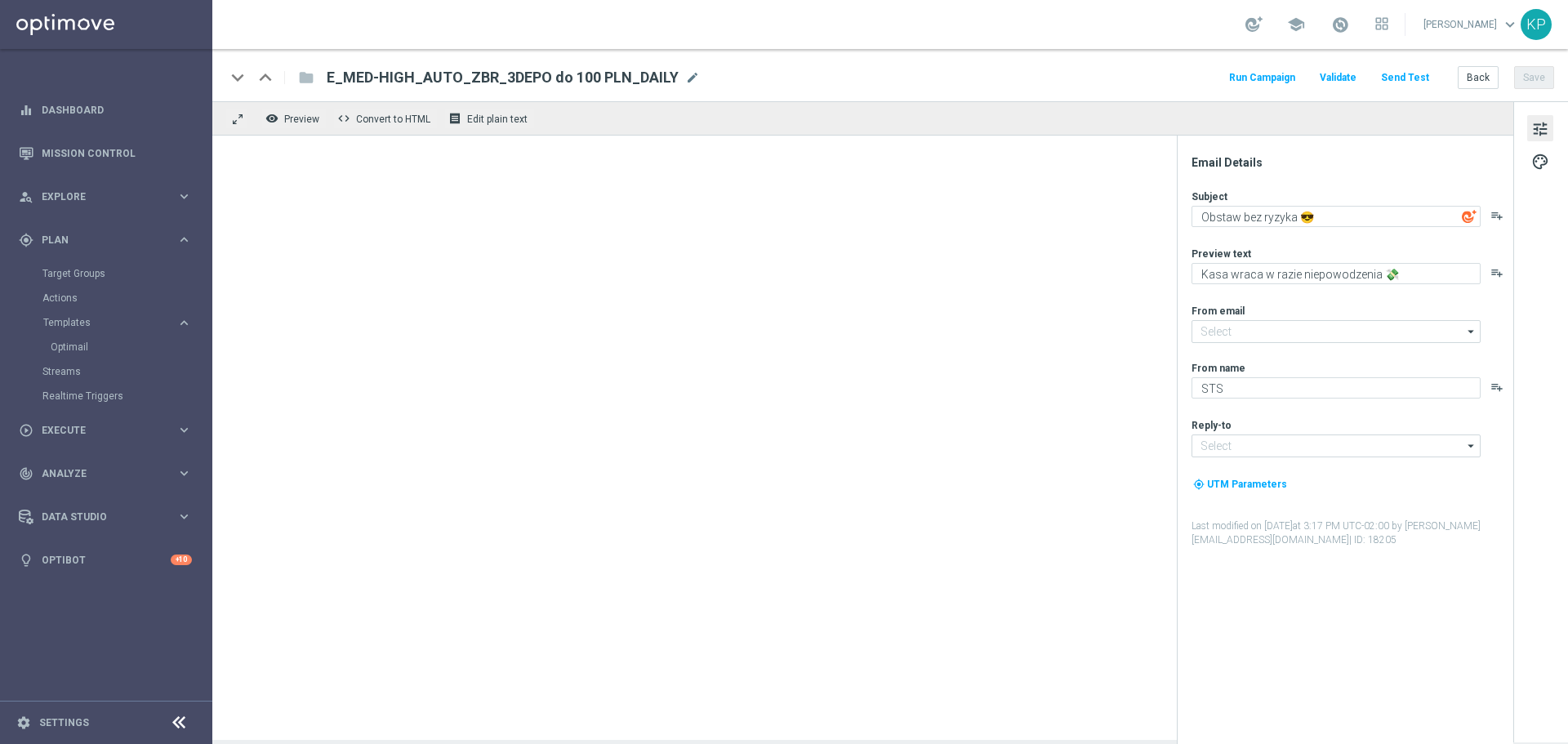
type input "[EMAIL_ADDRESS][DOMAIN_NAME]"
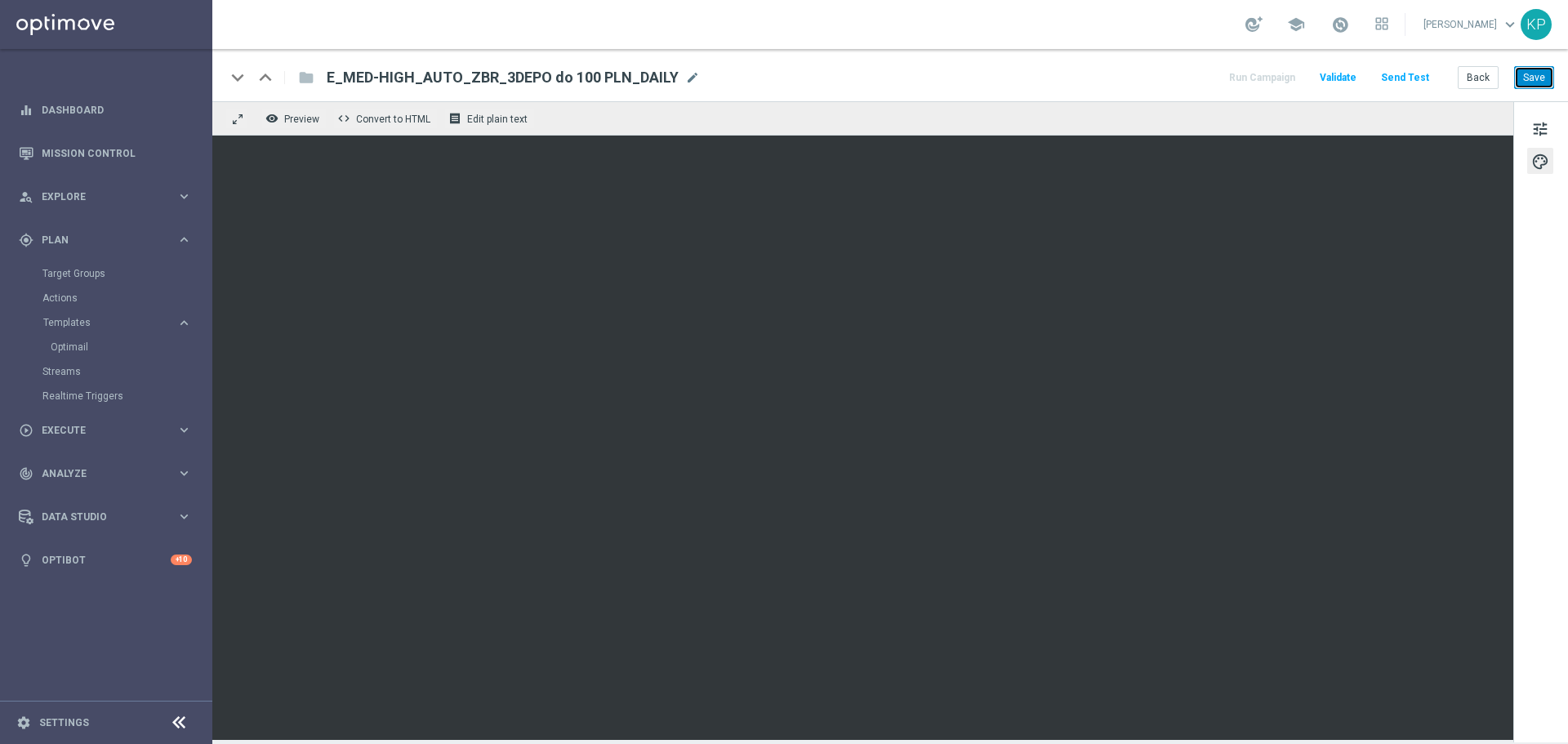
click at [1533, 77] on button "Save" at bounding box center [1534, 78] width 40 height 23
click at [1468, 68] on button "Back" at bounding box center [1479, 78] width 41 height 23
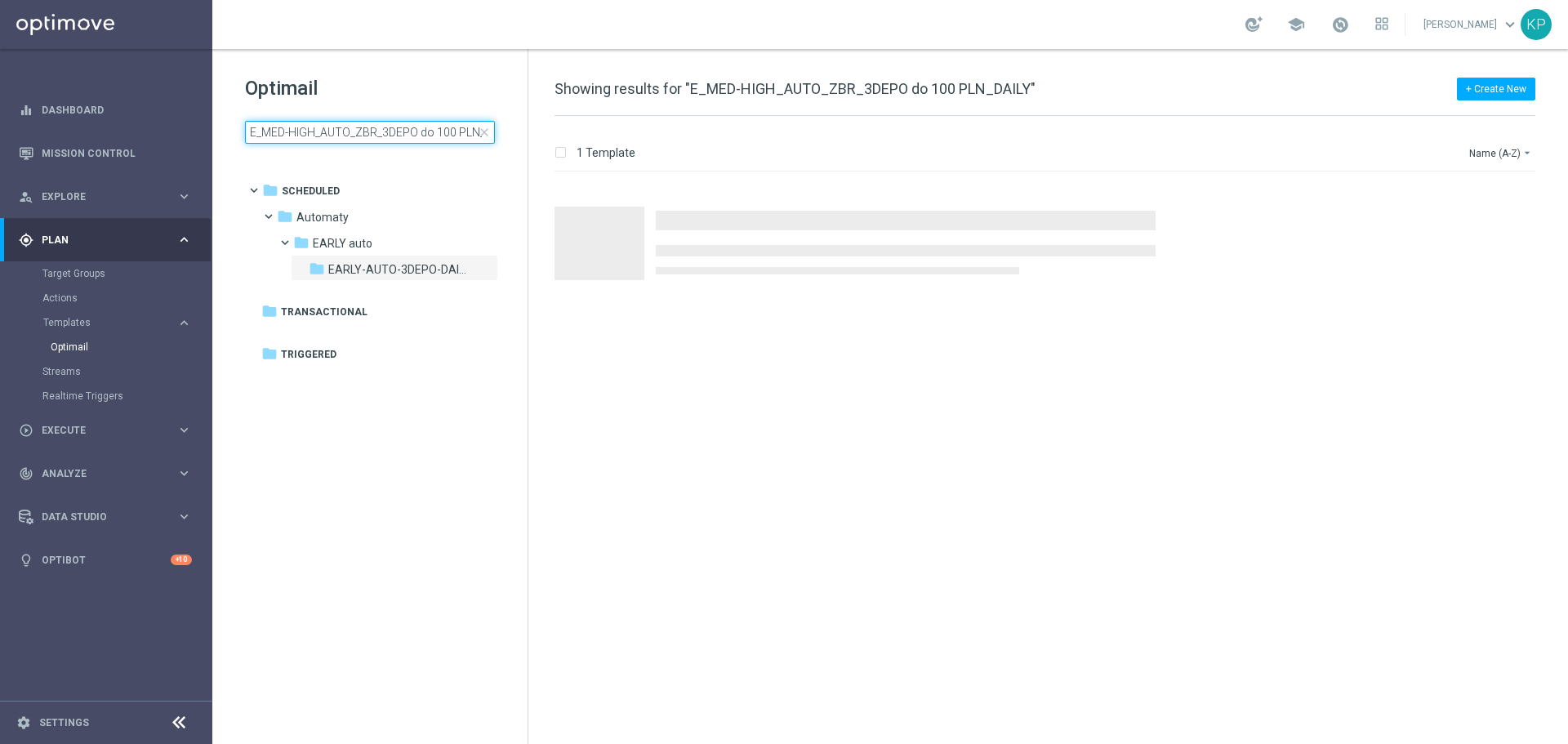
click at [409, 134] on input "E_MED-HIGH_AUTO_ZBR_3DEPO do 100 PLN_DAILY" at bounding box center [370, 133] width 250 height 23
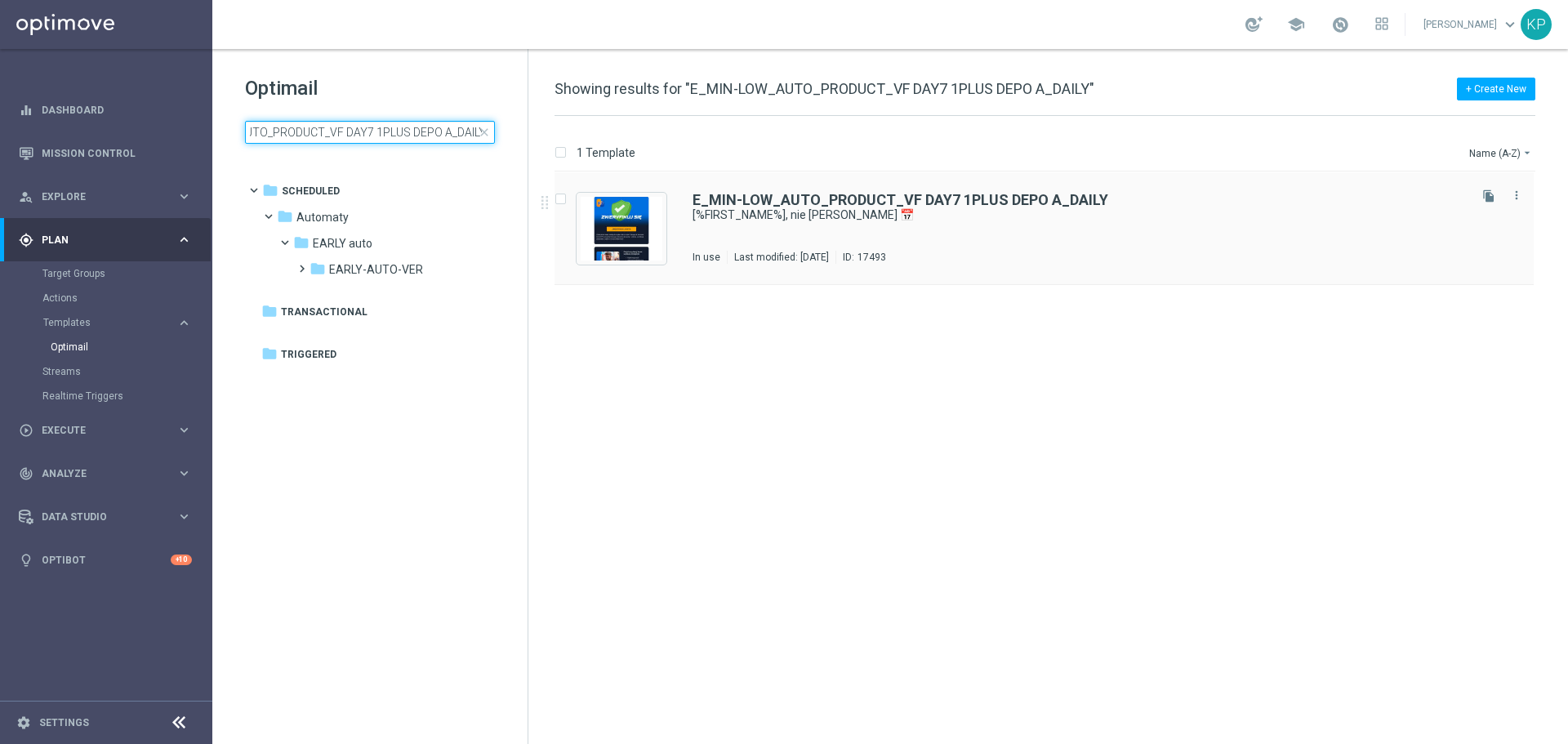
type input "E_MIN-LOW_AUTO_PRODUCT_VF DAY7 1PLUS DEPO A_DAILY"
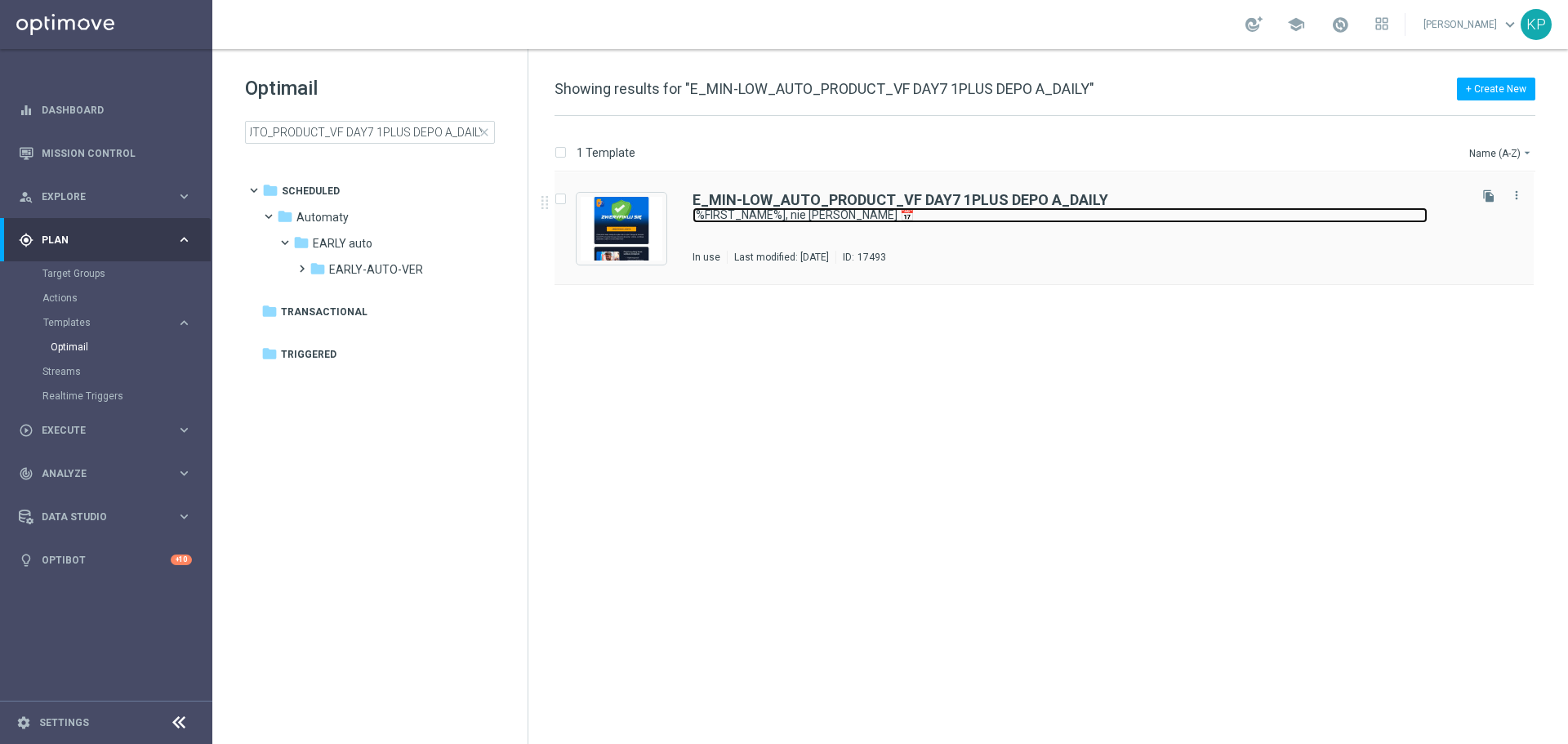
click at [914, 219] on link "[%FIRST_NAME%], nie czekaj 📅" at bounding box center [1059, 216] width 735 height 16
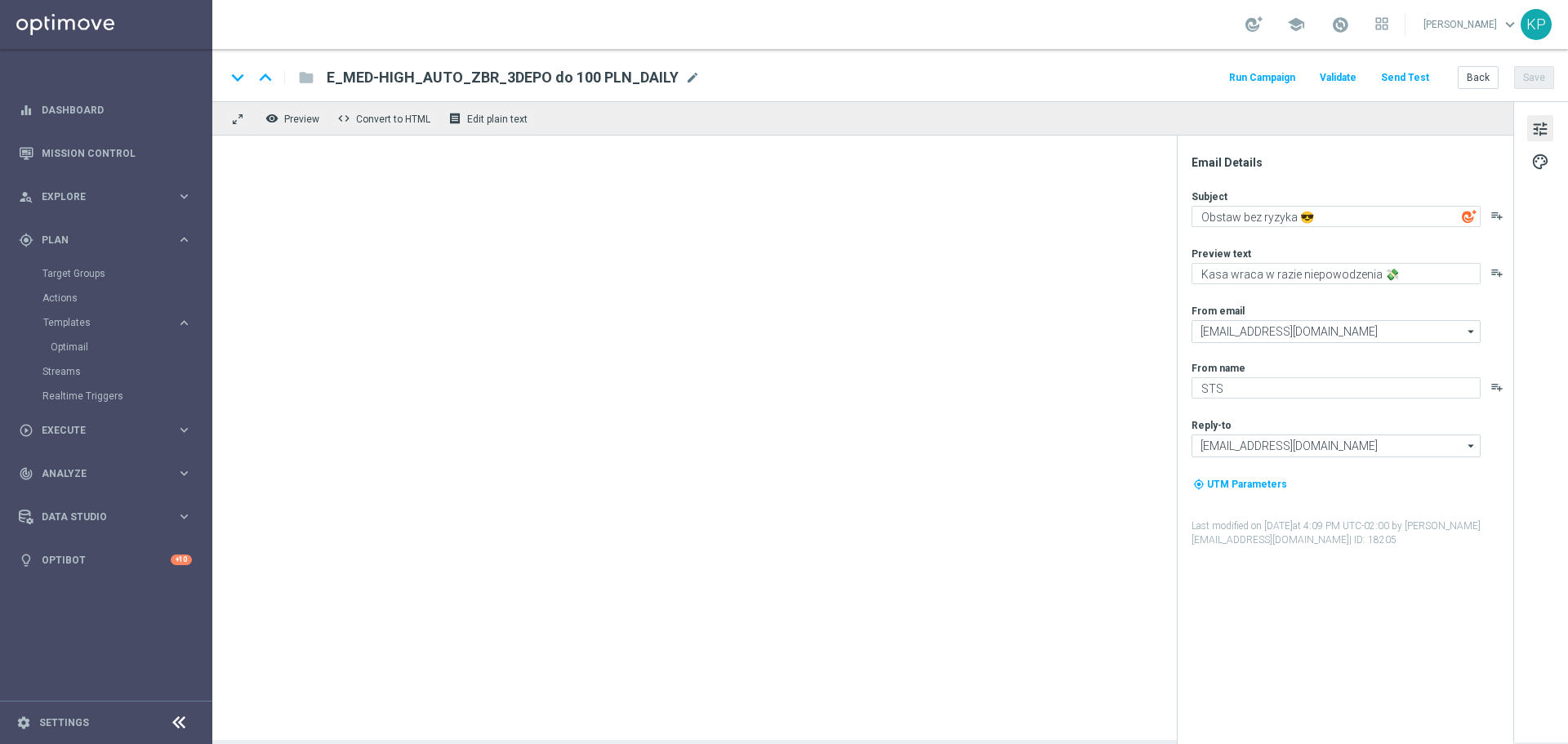
type textarea "[%FIRST_NAME%], nie czekaj 📅"
type textarea "Uzupełnij dane i zyskaj konto stałe ➡️"
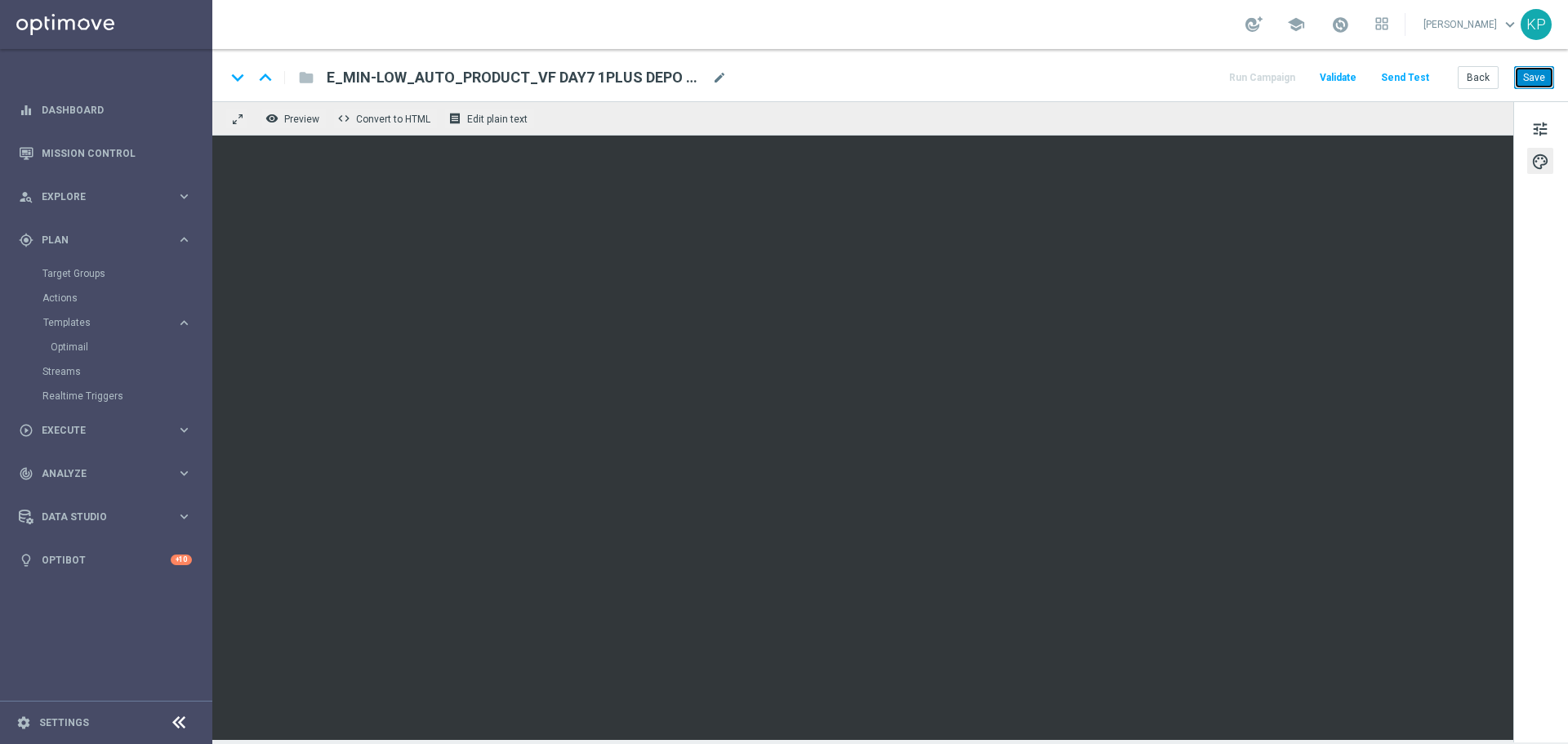
click at [1534, 76] on button "Save" at bounding box center [1534, 78] width 40 height 23
click at [1148, 89] on div "keyboard_arrow_down keyboard_arrow_up folder E_MIN-LOW_AUTO_PRODUCT_VF DAY7 1PL…" at bounding box center [890, 74] width 1356 height 52
click at [1465, 76] on button "Back" at bounding box center [1479, 78] width 41 height 23
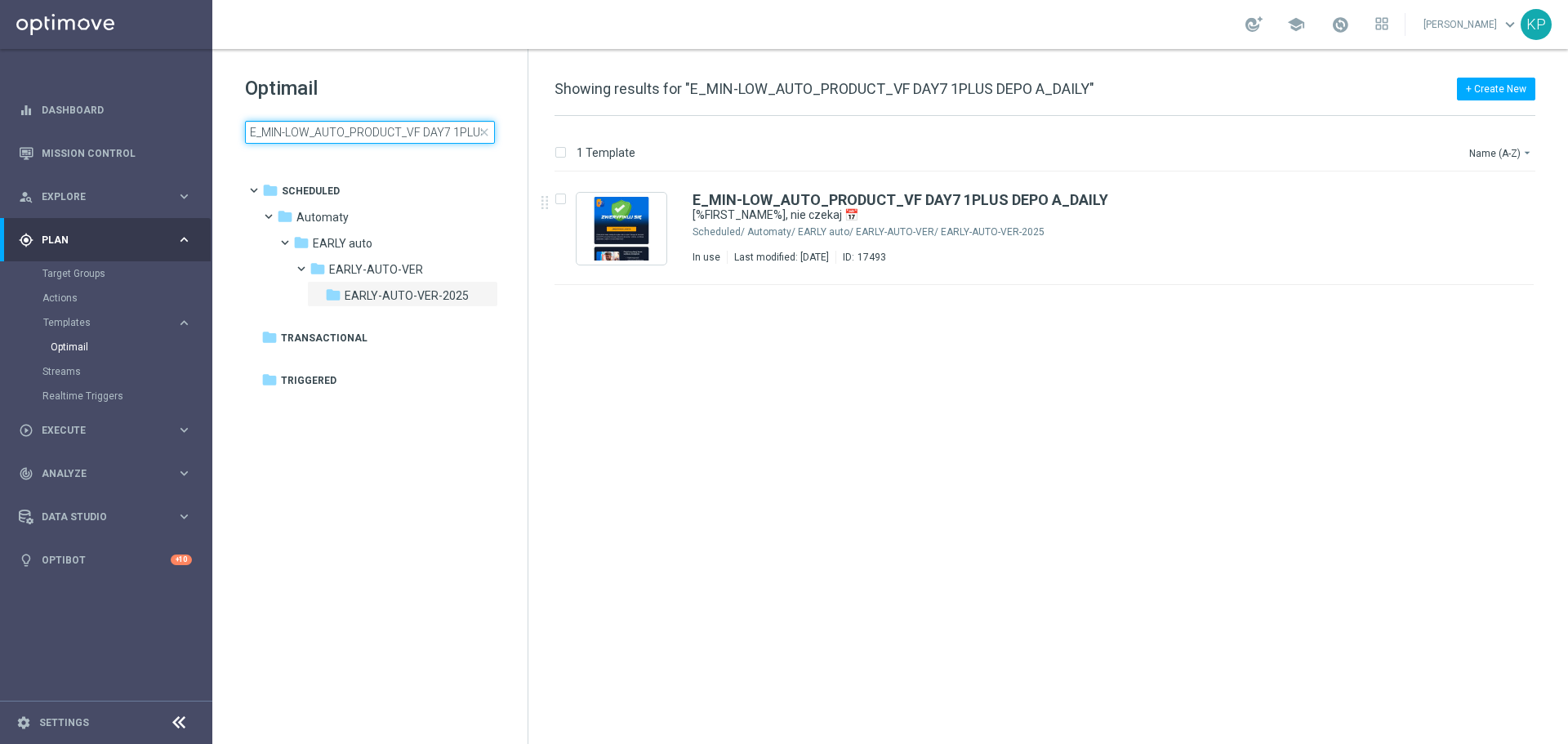
click at [420, 140] on input "E_MIN-LOW_AUTO_PRODUCT_VF DAY7 1PLUS DEPO A_DAILY" at bounding box center [370, 133] width 250 height 23
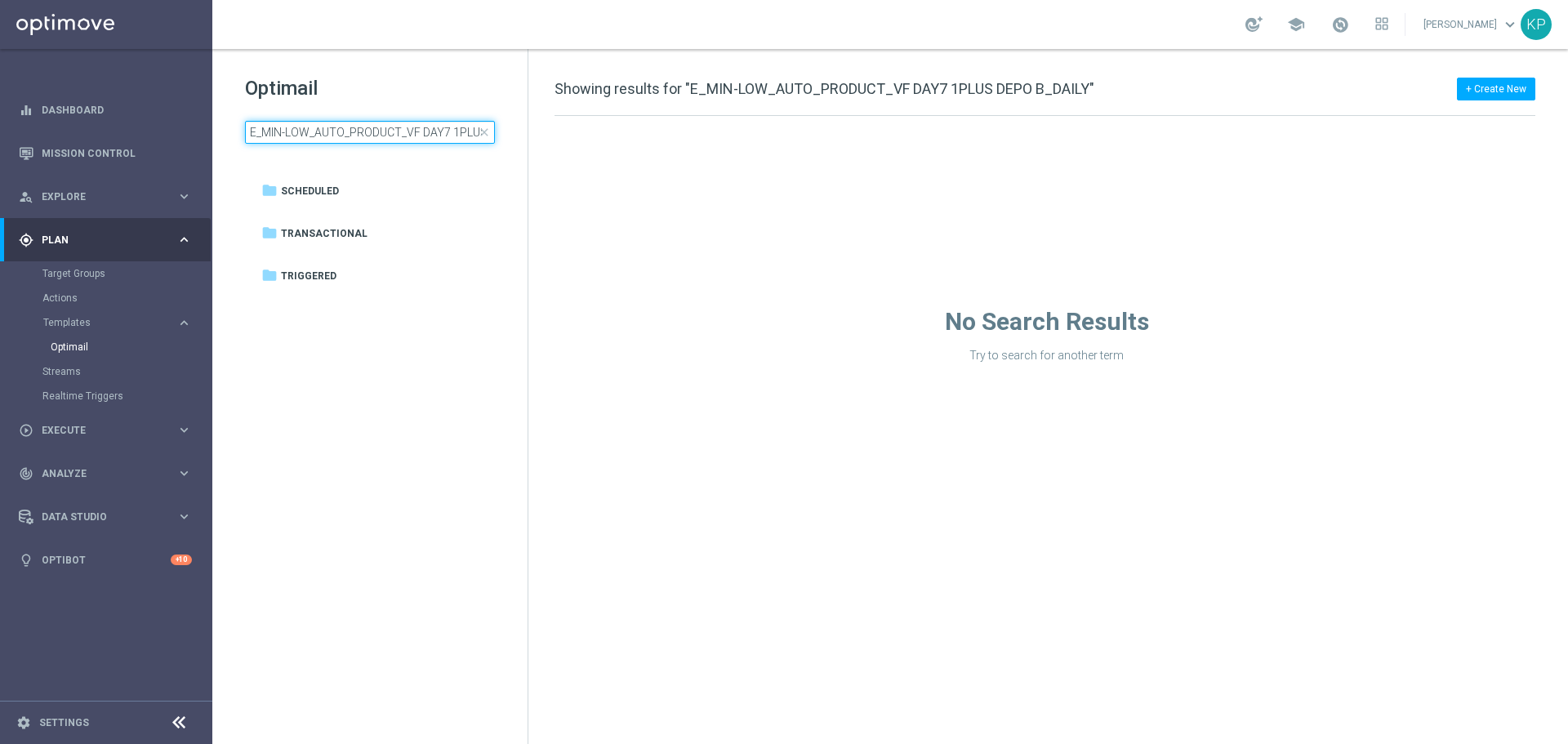
click at [402, 133] on input "E_MIN-LOW_AUTO_PRODUCT_VF DAY7 1PLUS DEPO B_DAILY" at bounding box center [370, 133] width 250 height 23
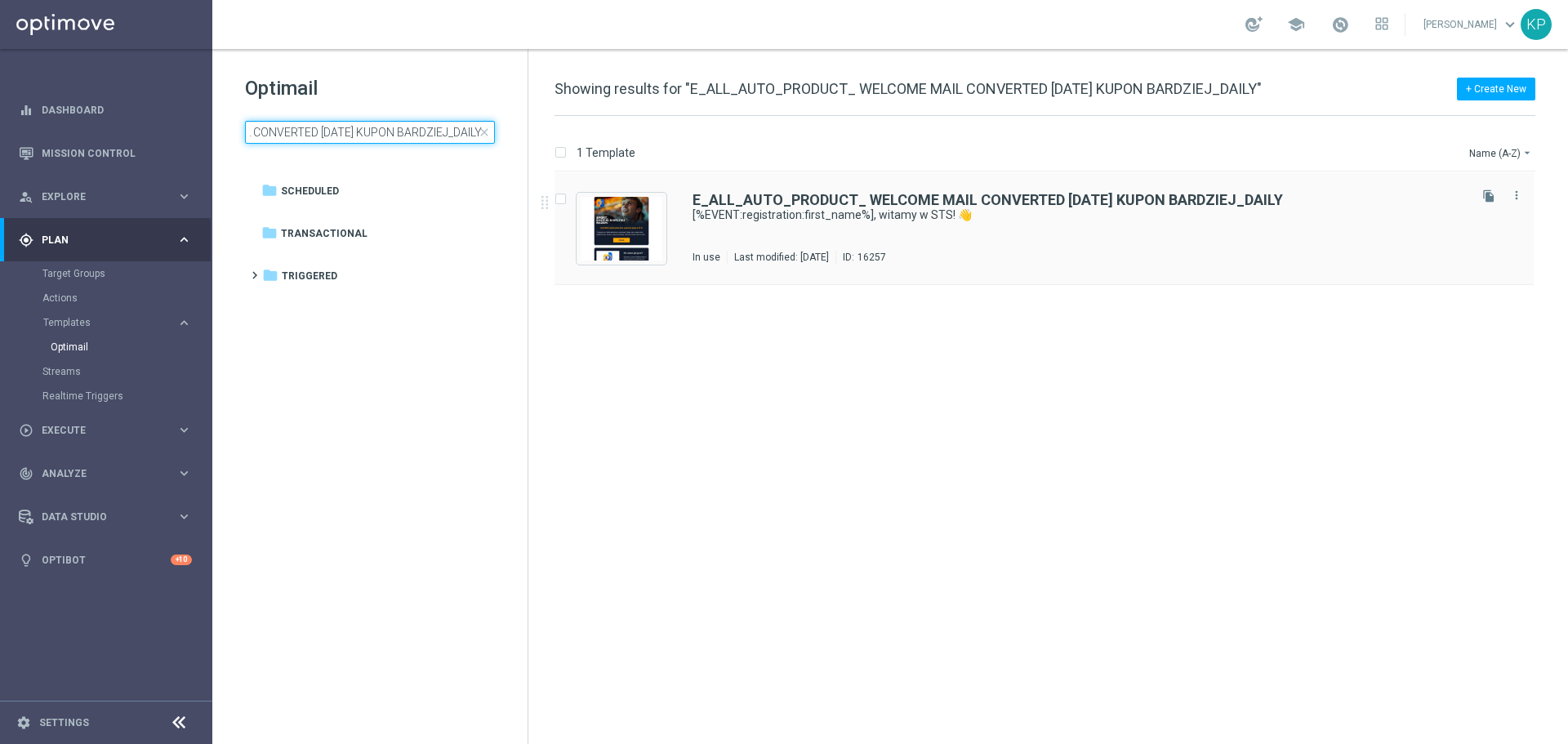
type input "E_ALL_AUTO_PRODUCT_ WELCOME MAIL CONVERTED [DATE] KUPON BARDZIEJ_DAILY"
click at [909, 243] on div "E_ALL_AUTO_PRODUCT_ WELCOME MAIL CONVERTED [DATE] KUPON BARDZIEJ_DAILY [%EVENT:…" at bounding box center [1079, 228] width 773 height 71
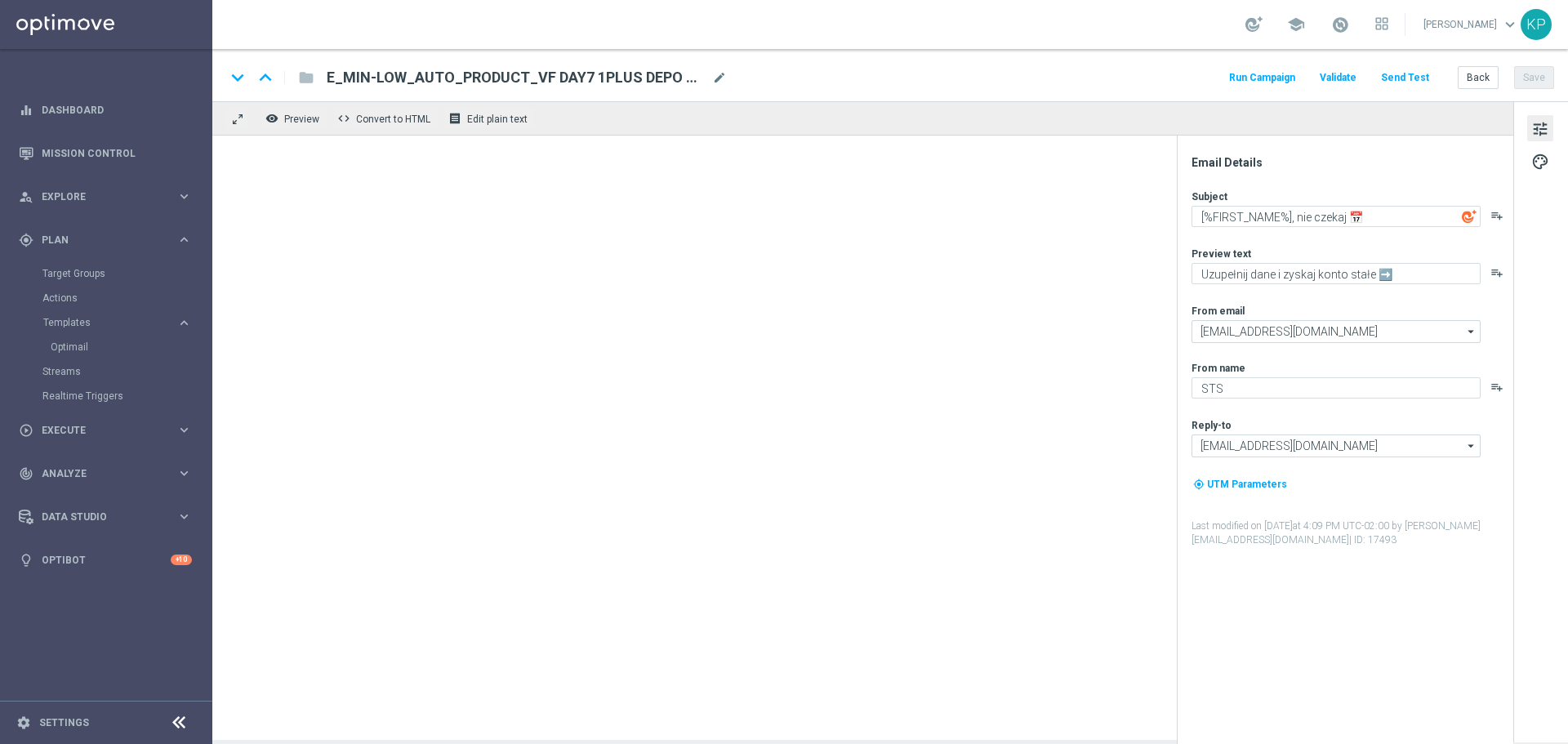
type textarea "[%EVENT:registration:first_name%], witamy w STS! 👋"
type textarea "Dziękujemy, że jesteś z nami!"
type input "[EMAIL_ADDRESS][DOMAIN_NAME]"
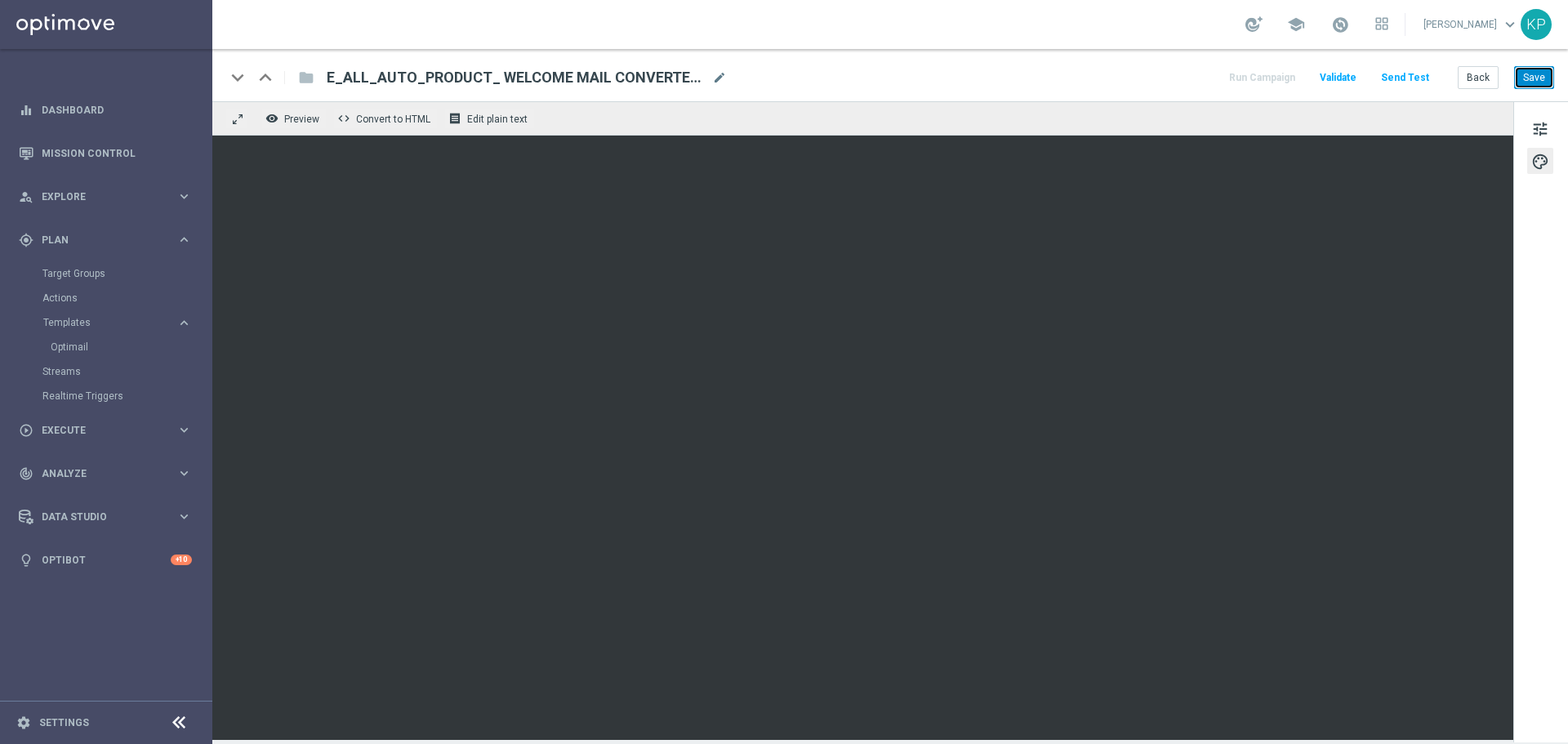
click at [1516, 76] on button "Save" at bounding box center [1534, 78] width 40 height 23
click at [1477, 67] on button "Back" at bounding box center [1479, 78] width 41 height 23
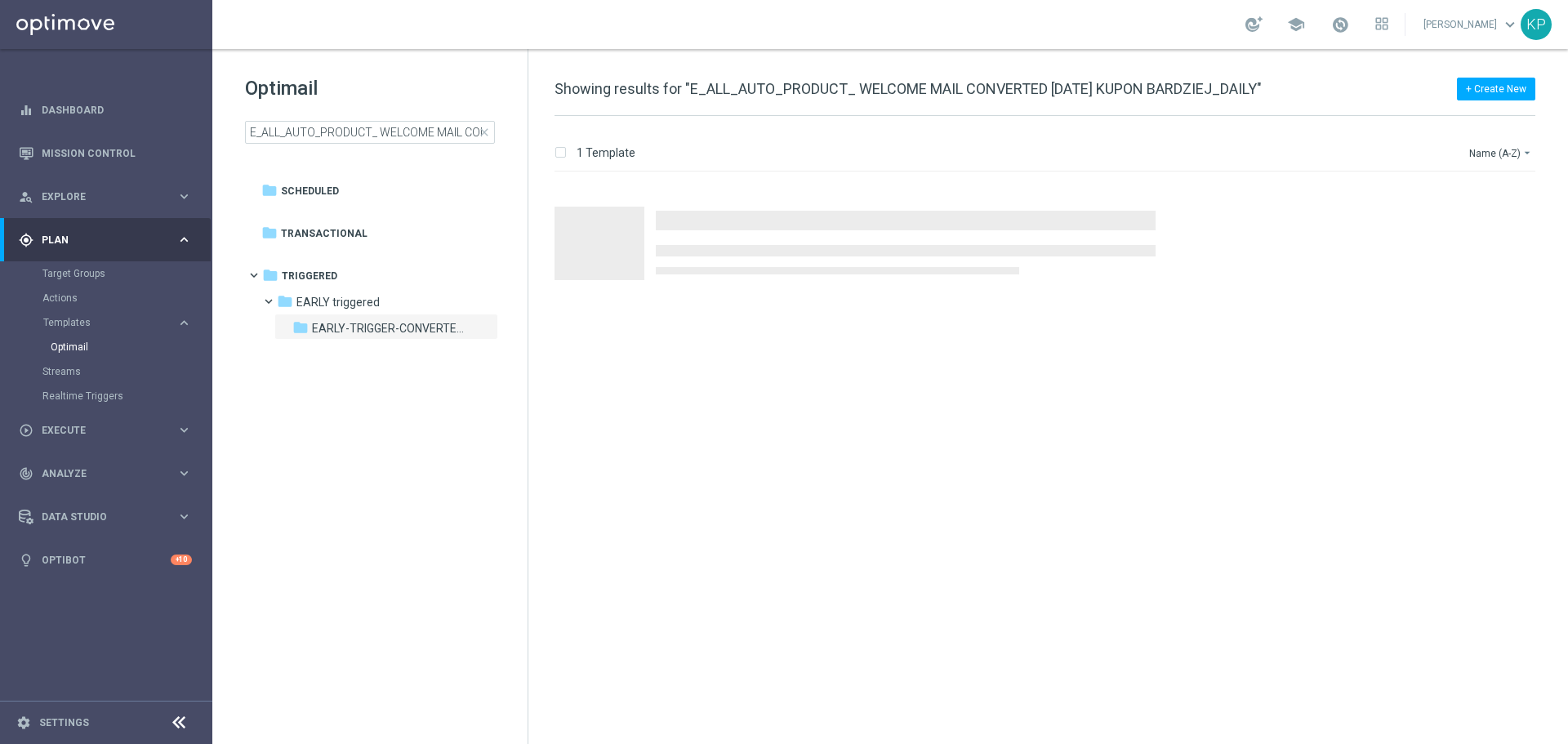
click at [400, 117] on div "Optimail E_ALL_AUTO_PRODUCT_ WELCOME MAIL CONVERTED [DATE] KUPON BARDZIEJ_DAILY…" at bounding box center [386, 110] width 283 height 69
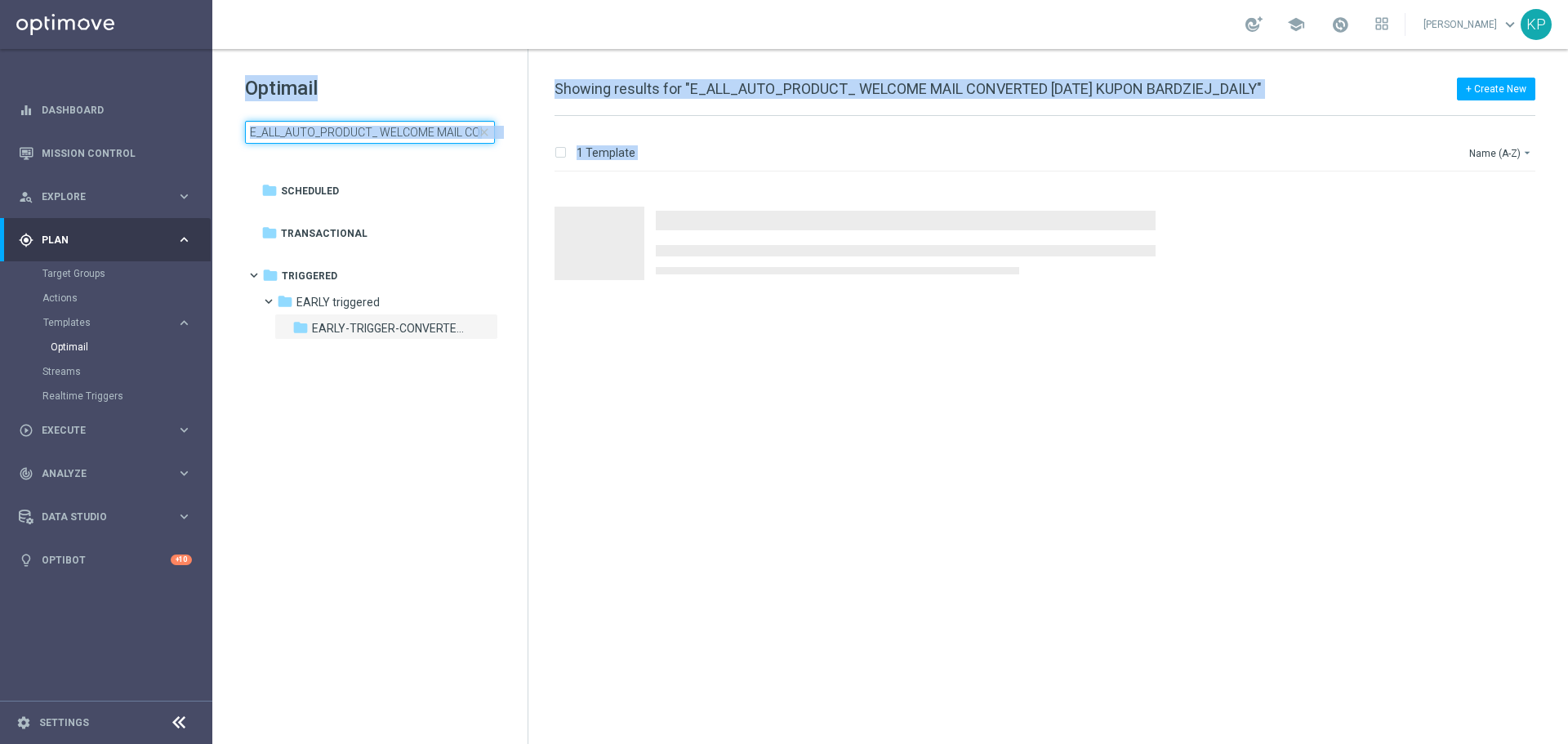
click at [397, 135] on input "E_ALL_AUTO_PRODUCT_ WELCOME MAIL CONVERTED [DATE] KUPON BARDZIEJ_DAILY" at bounding box center [370, 133] width 250 height 23
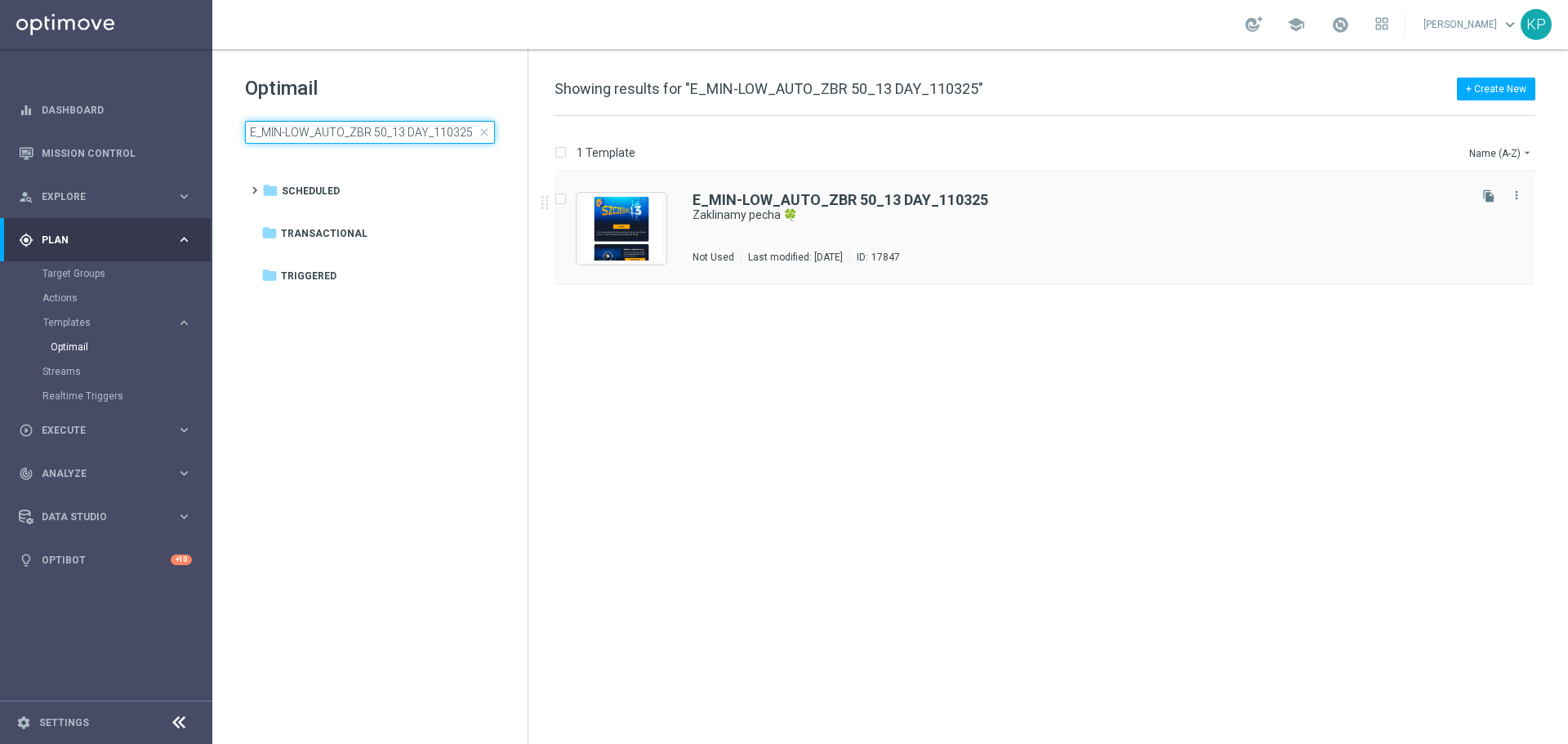
type input "E_MIN-LOW_AUTO_ZBR 50_13 DAY_110325"
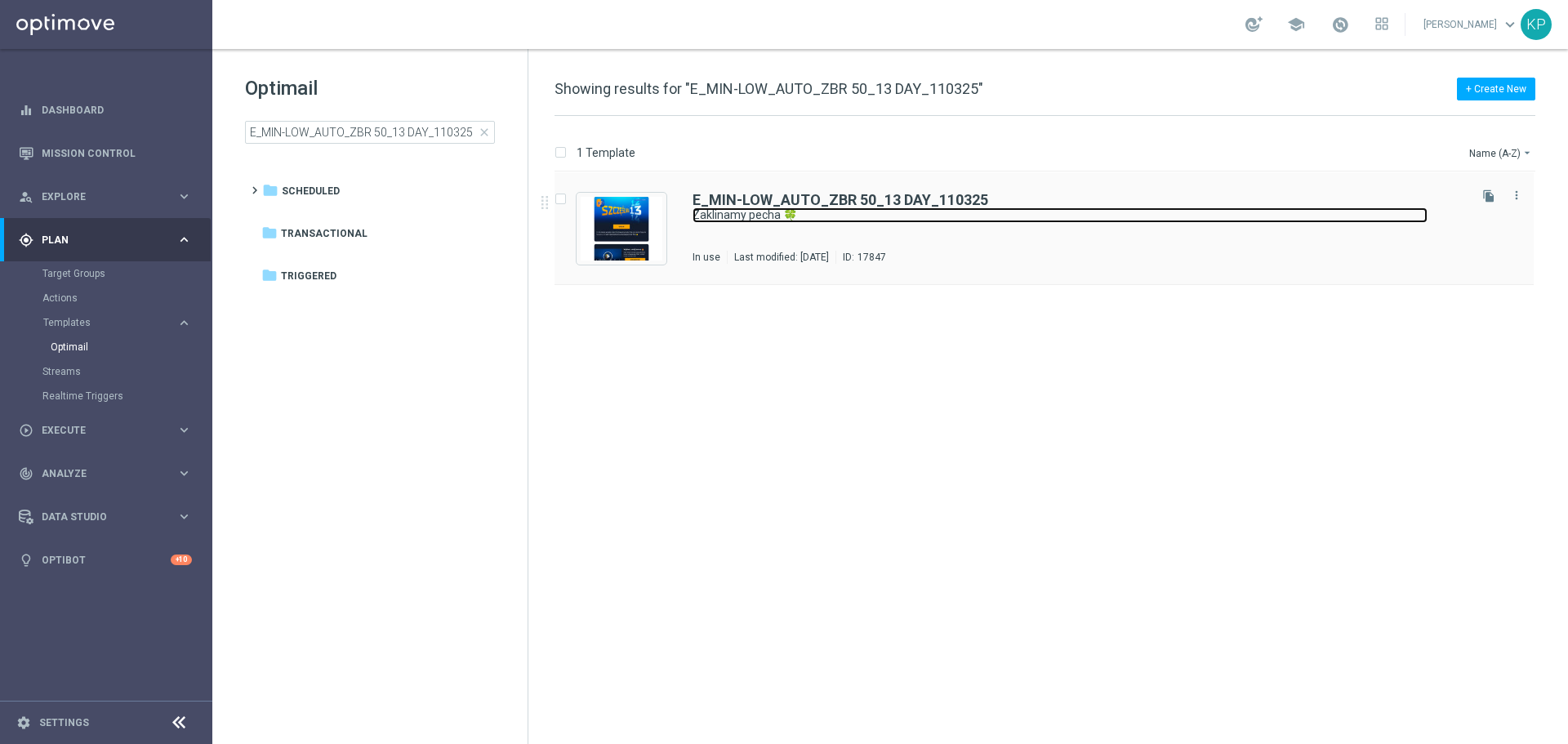
click at [966, 218] on link "Zaklinamy pecha 🍀" at bounding box center [1059, 216] width 735 height 16
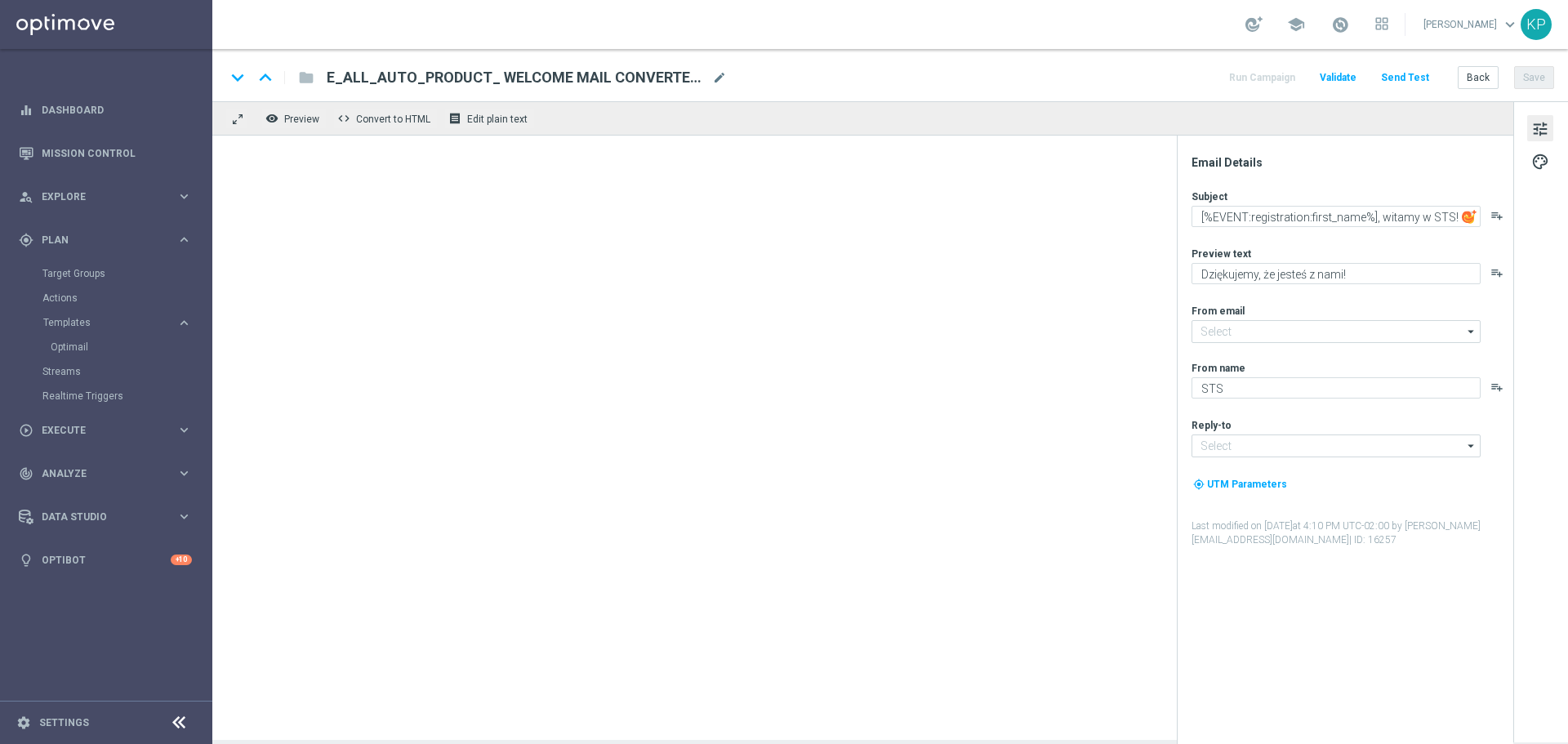
type input "[EMAIL_ADDRESS][DOMAIN_NAME]"
type textarea "Zaklinamy pecha 🍀"
type textarea "Odpalamy zakład bez ryzyka do 50 zł 🔥"
type input "[EMAIL_ADDRESS][DOMAIN_NAME]"
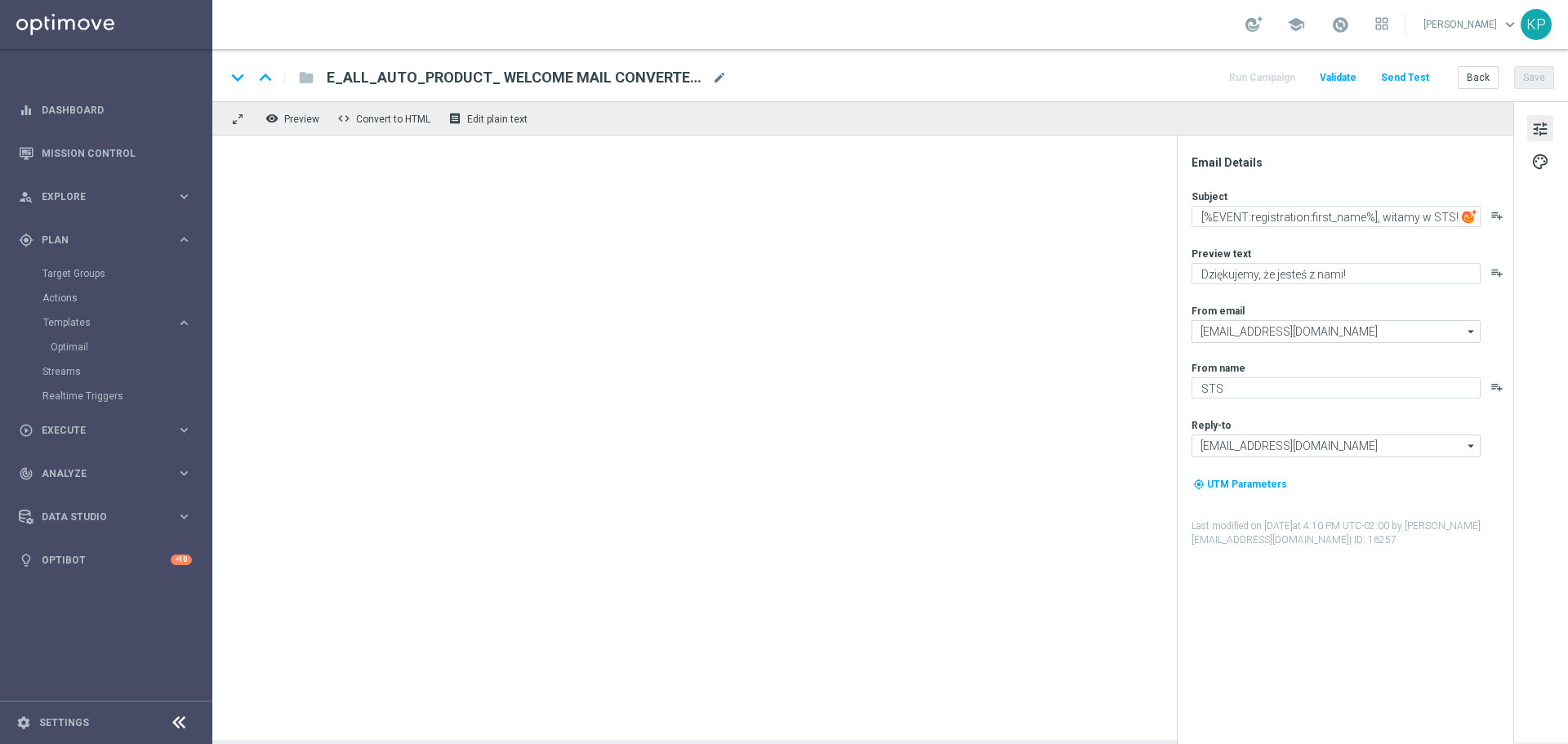
type input "[EMAIL_ADDRESS][DOMAIN_NAME]"
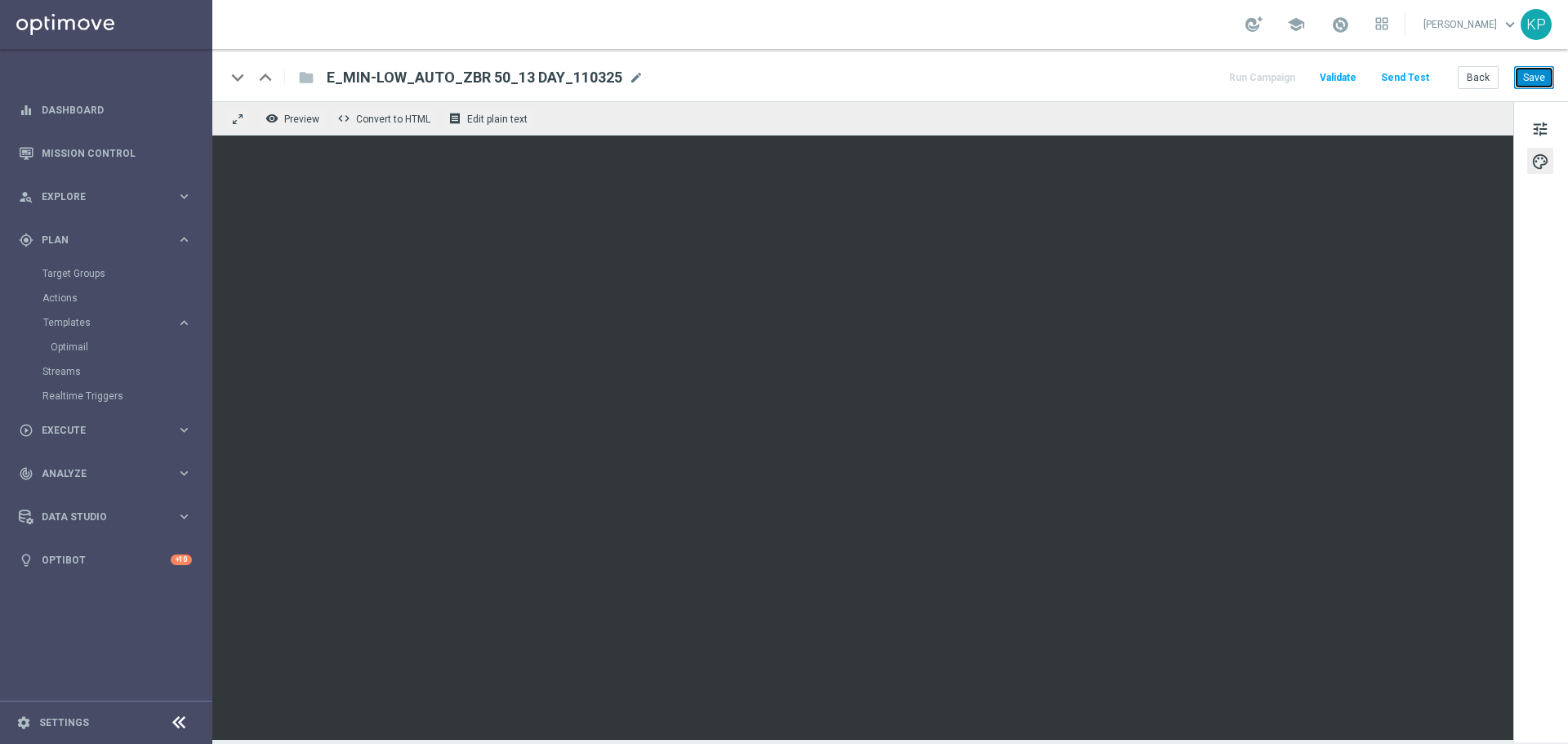
click at [1528, 83] on button "Save" at bounding box center [1534, 78] width 40 height 23
click at [1479, 82] on button "Back" at bounding box center [1479, 78] width 41 height 23
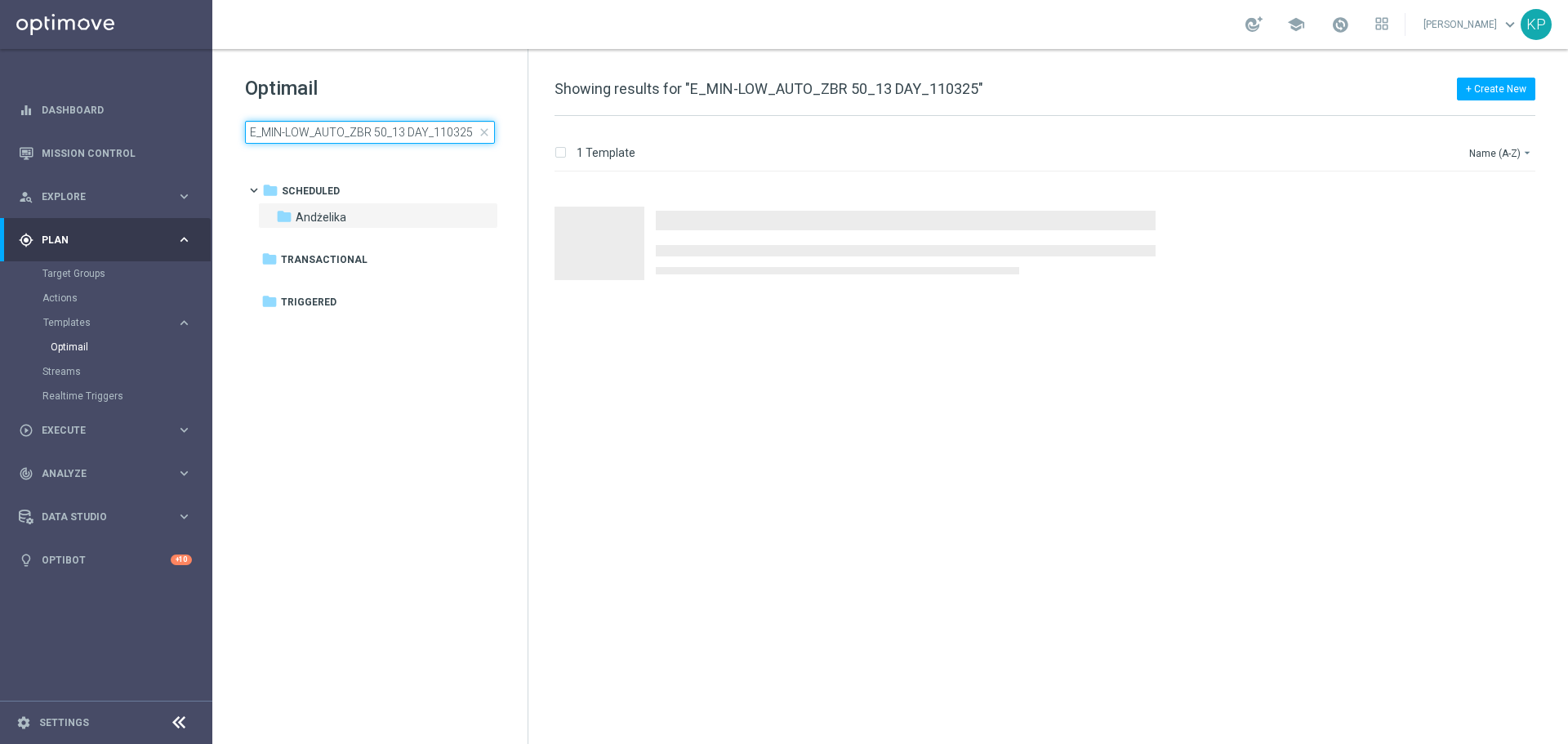
click at [401, 136] on input "E_MIN-LOW_AUTO_ZBR 50_13 DAY_110325" at bounding box center [370, 133] width 250 height 23
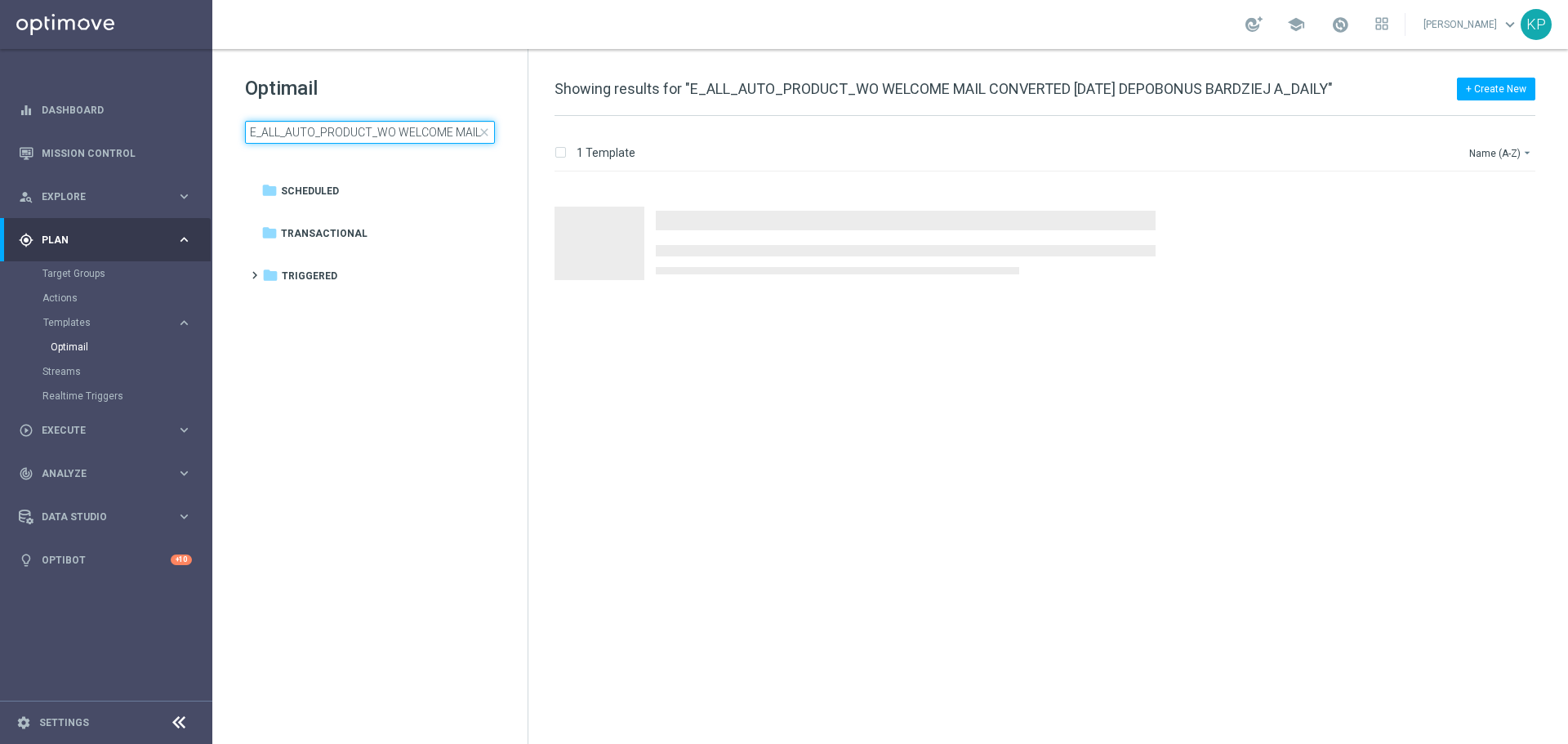
scroll to position [0, 269]
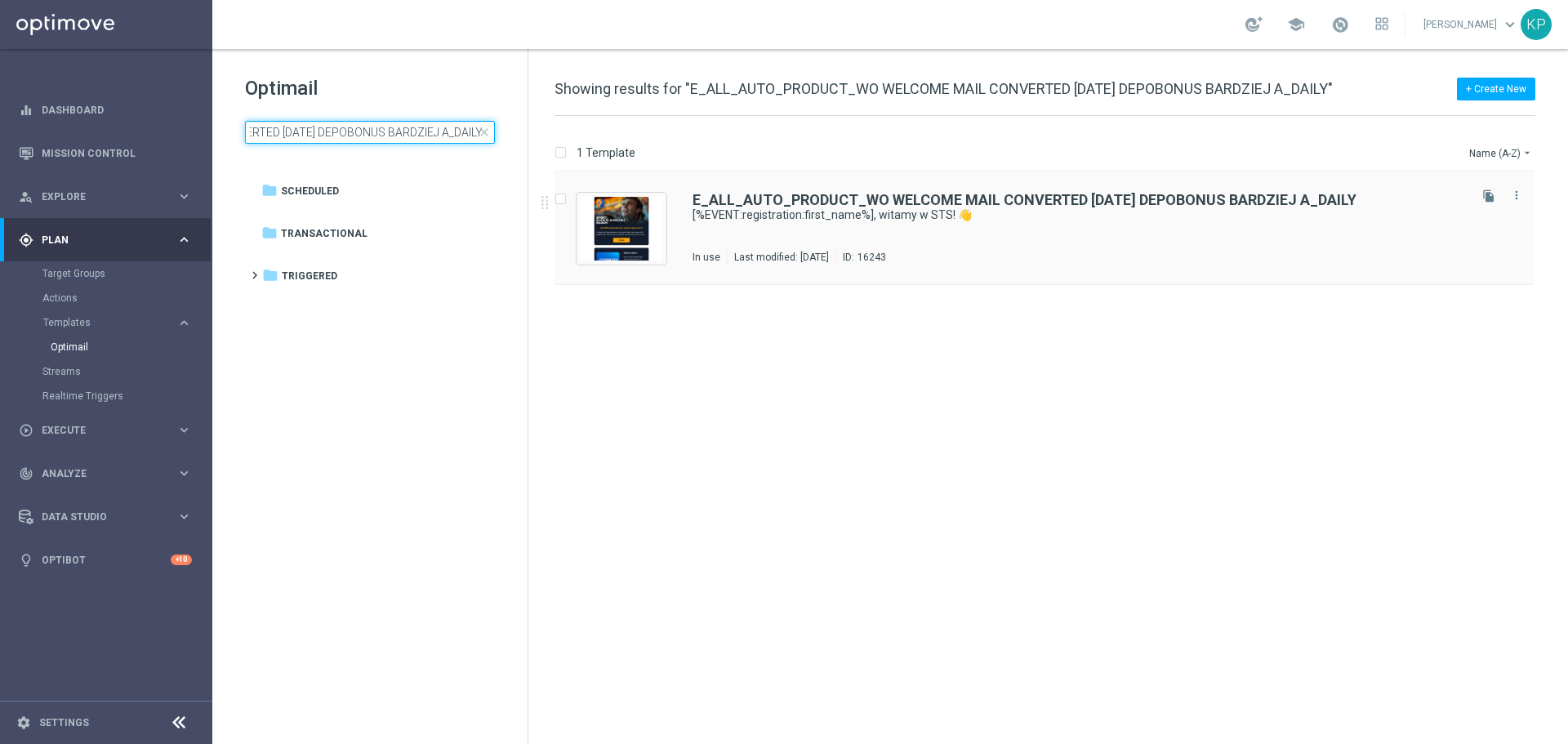
type input "E_ALL_AUTO_PRODUCT_WO WELCOME MAIL CONVERTED [DATE] DEPOBONUS BARDZIEJ A_DAILY"
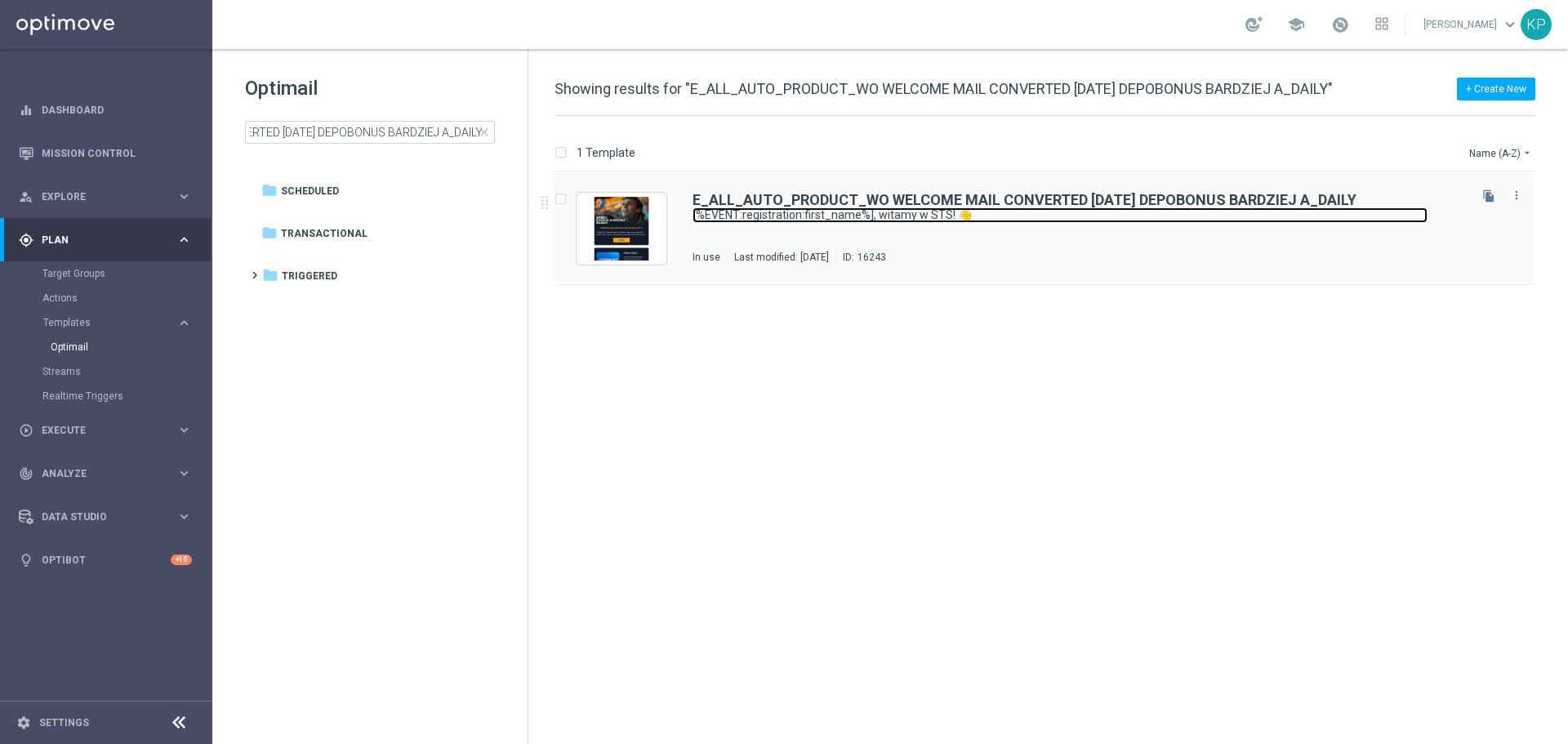
click at [889, 219] on link "[%EVENT:registration:first_name%], witamy w STS! 👋" at bounding box center [1059, 216] width 735 height 16
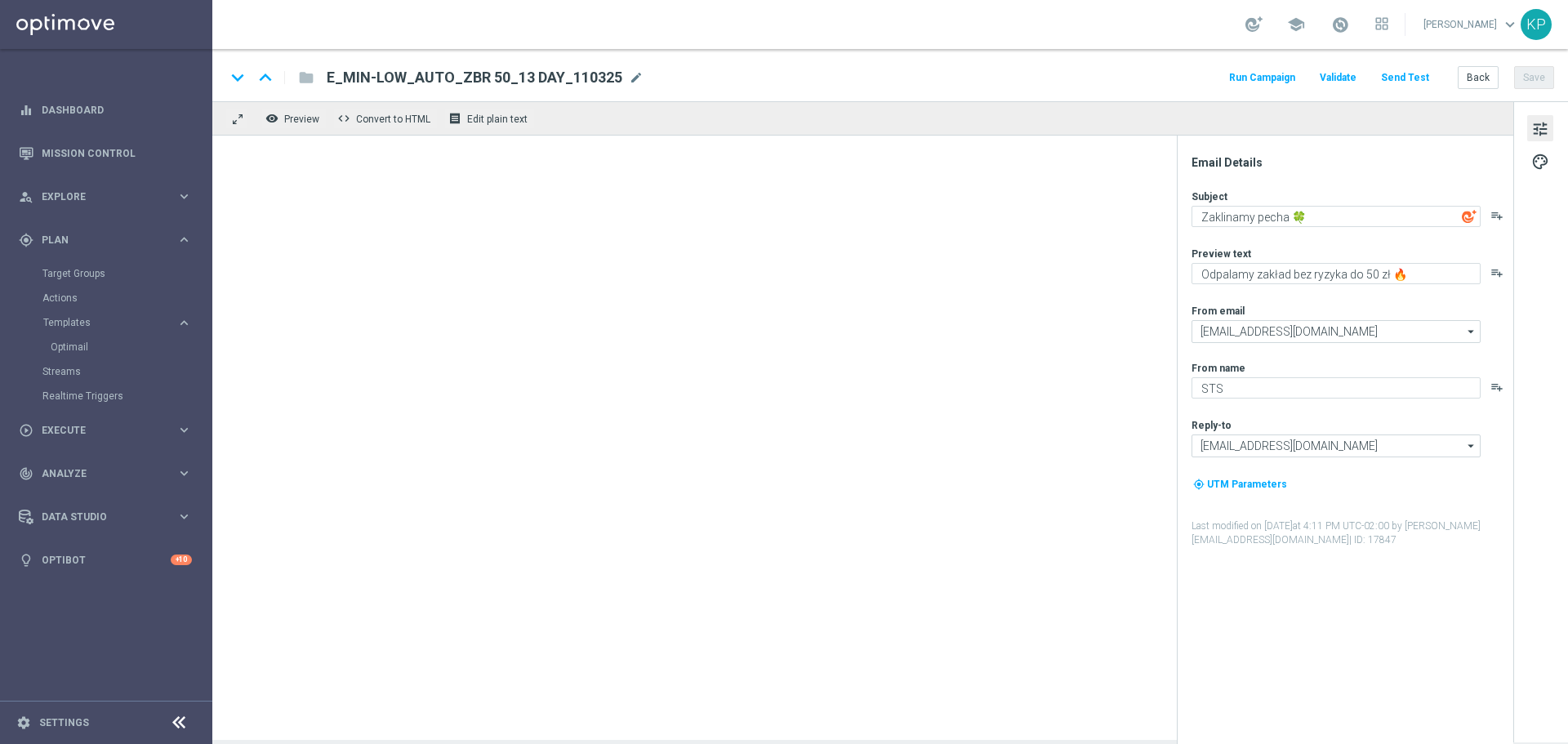
type textarea "[%EVENT:registration:first_name%], witamy w STS! 👋"
type textarea "Dziękujemy, że jesteś z nami!"
type input "[EMAIL_ADDRESS][DOMAIN_NAME]"
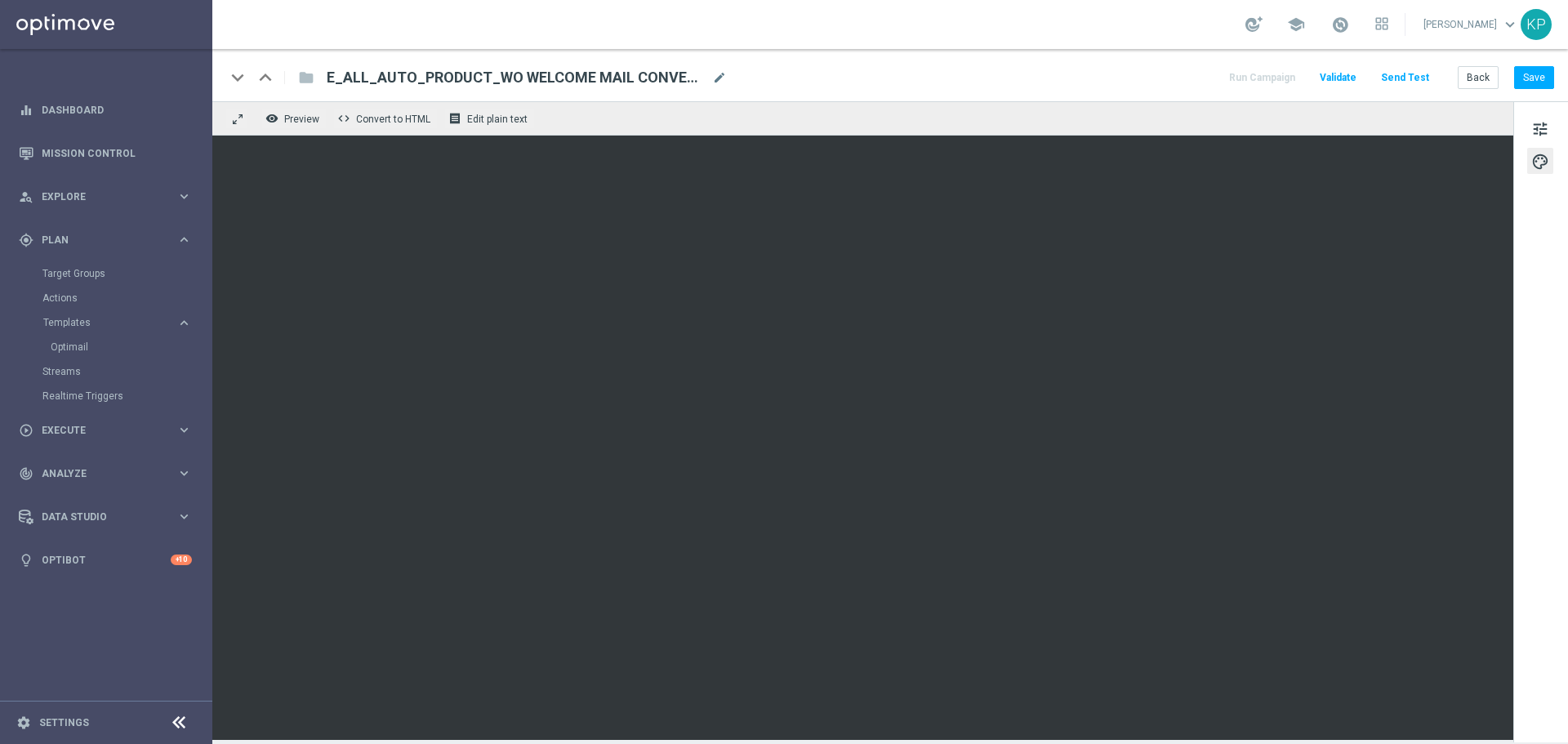
click at [1514, 79] on div "Back Save" at bounding box center [1506, 78] width 96 height 23
click at [1524, 79] on button "Save" at bounding box center [1534, 78] width 40 height 23
click at [1480, 76] on button "Back" at bounding box center [1479, 78] width 41 height 23
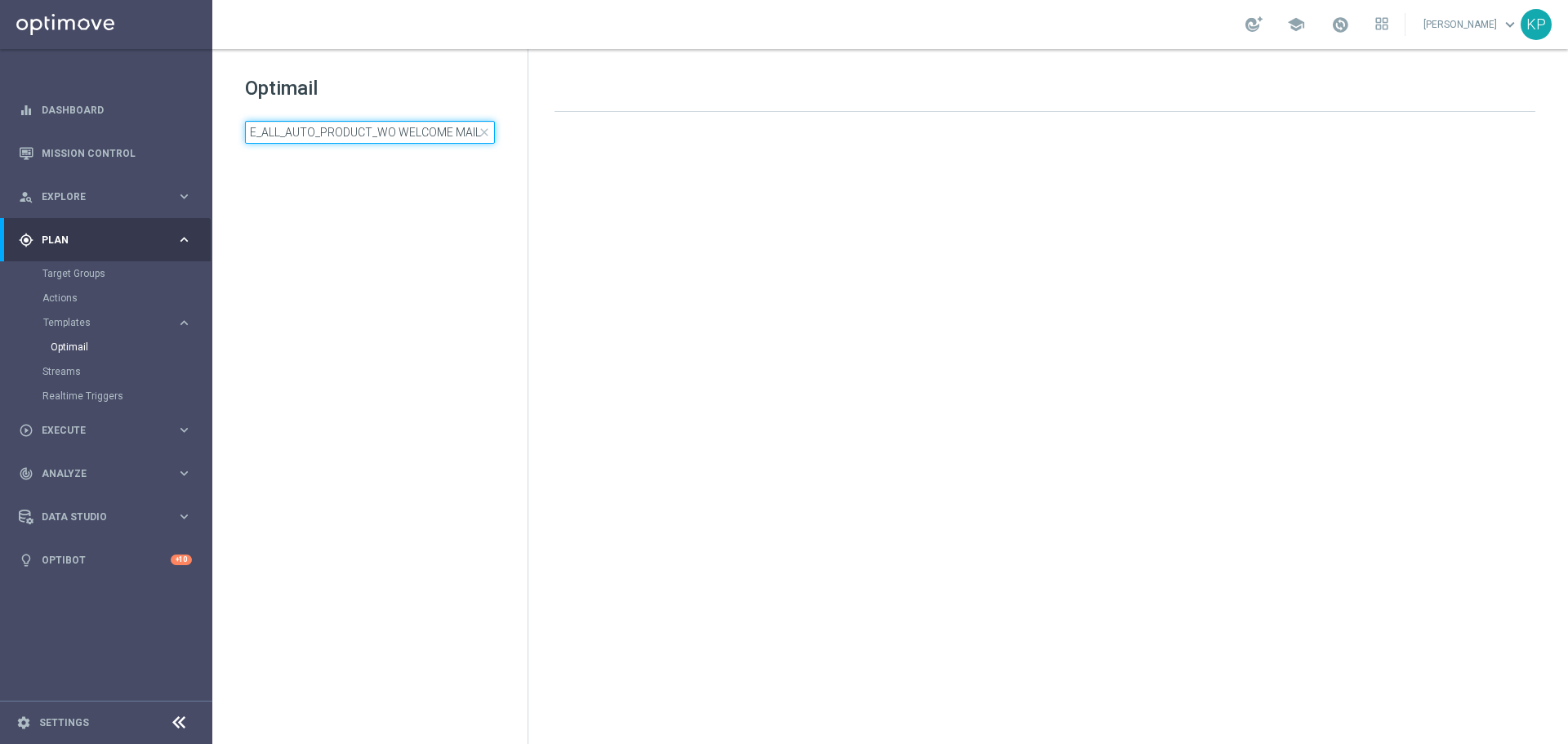
click at [402, 129] on input "E_ALL_AUTO_PRODUCT_WO WELCOME MAIL CONVERTED [DATE] DEPOBONUS BARDZIEJ A_DAILY" at bounding box center [370, 133] width 250 height 23
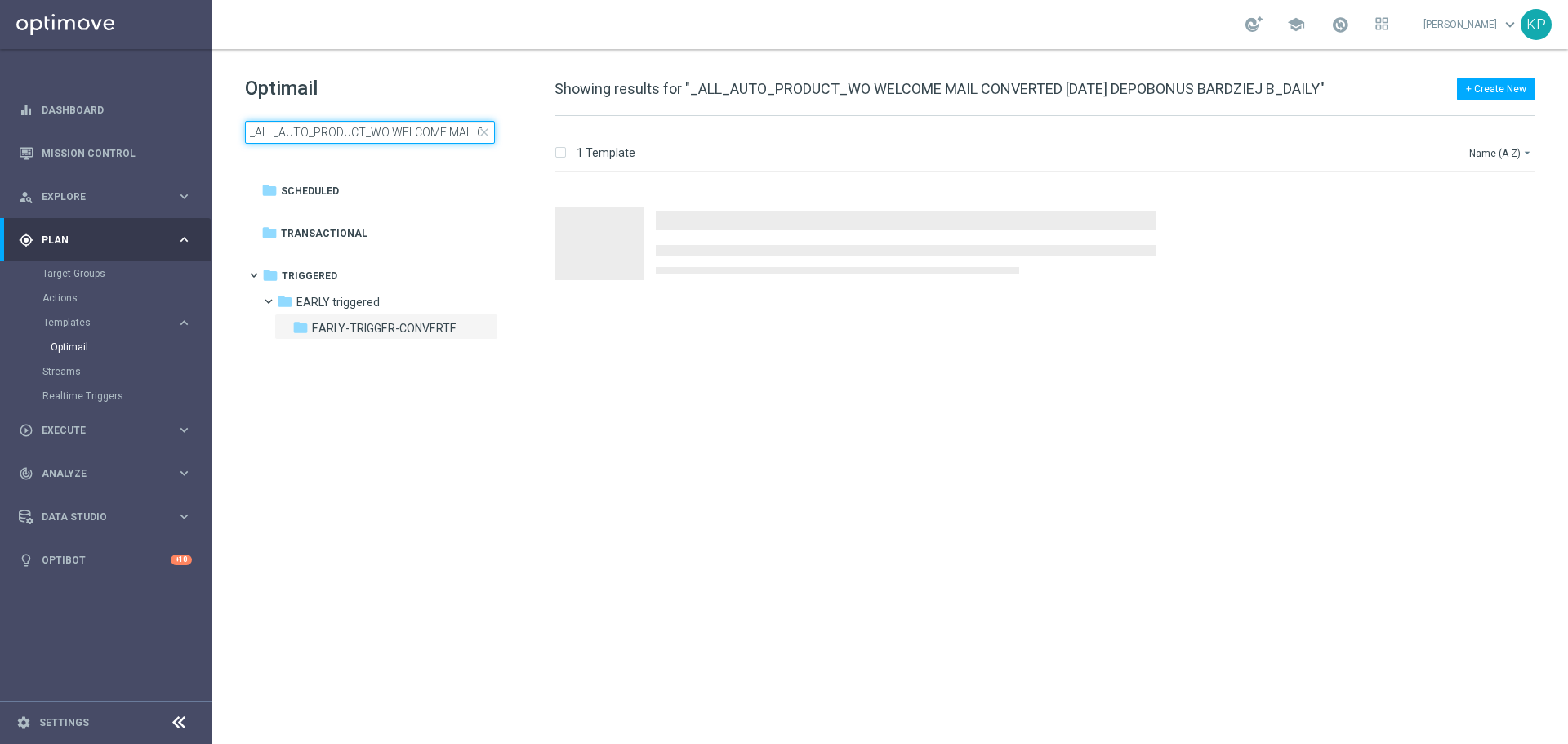
scroll to position [0, 262]
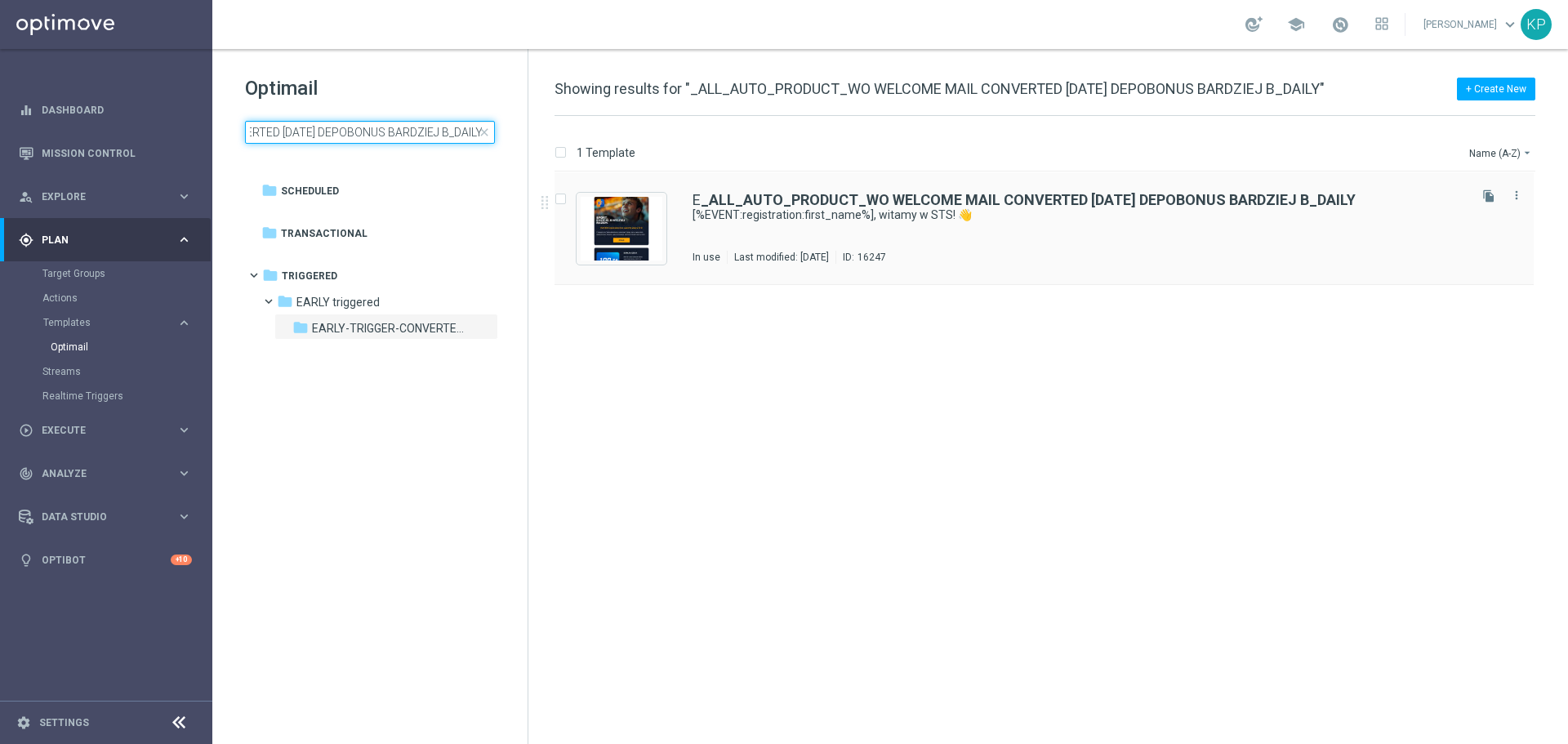
type input "_ALL_AUTO_PRODUCT_WO WELCOME MAIL CONVERTED [DATE] DEPOBONUS BARDZIEJ B_DAILY"
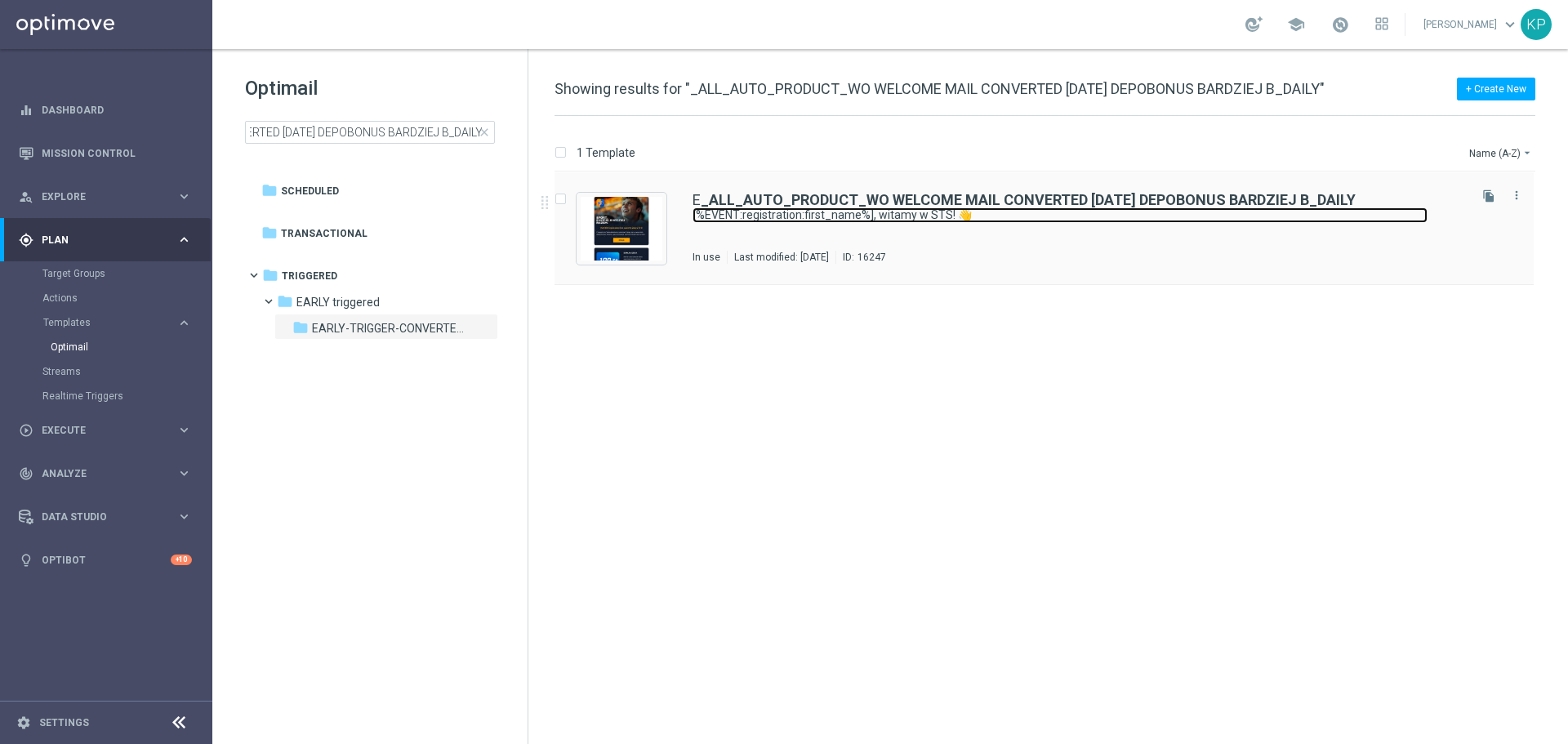
click at [807, 215] on link "[%EVENT:registration:first_name%], witamy w STS! 👋" at bounding box center [1059, 216] width 735 height 16
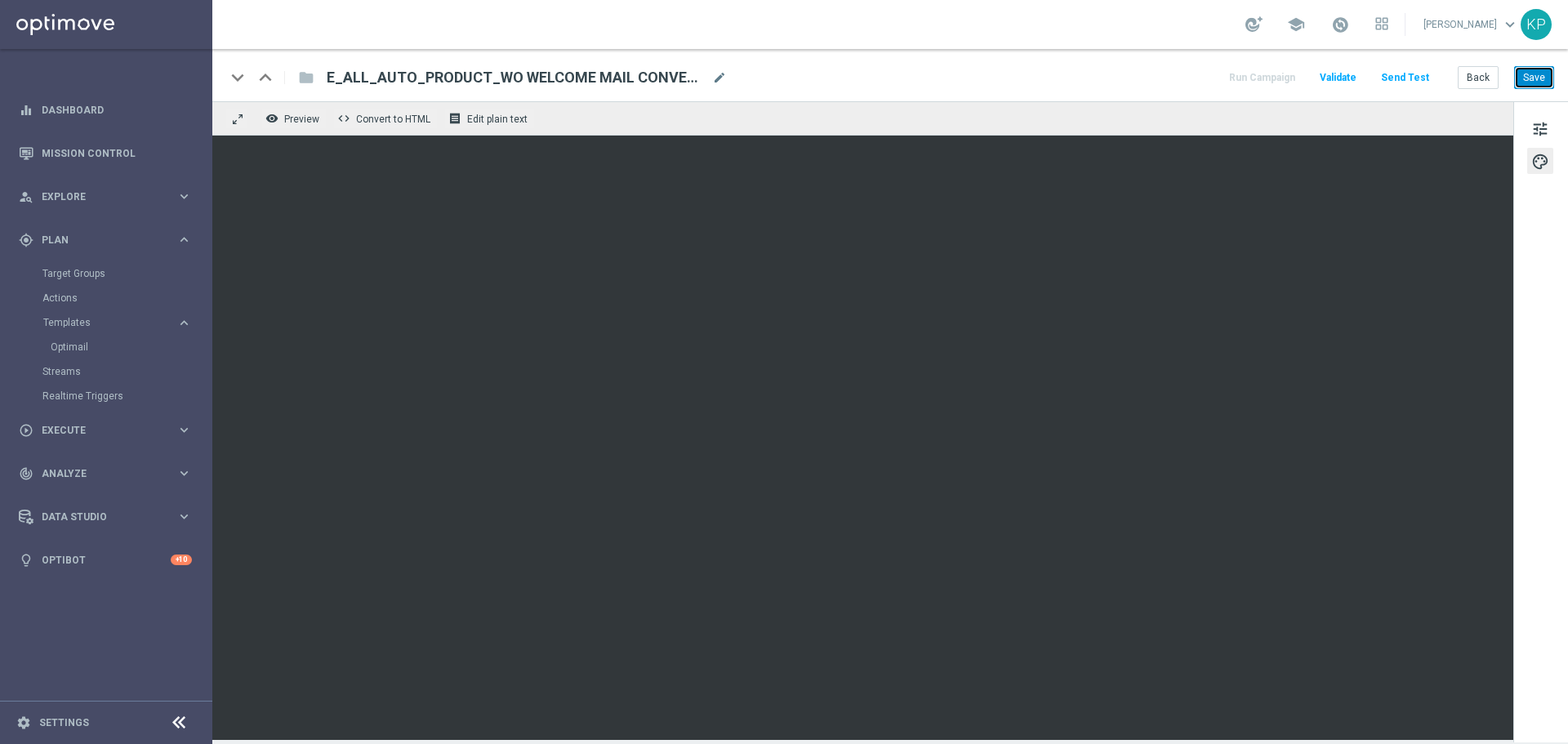
click at [1531, 81] on button "Save" at bounding box center [1534, 78] width 40 height 23
click at [1457, 81] on div "Run Campaign Validate Send Test Back Save" at bounding box center [1390, 78] width 327 height 21
click at [1467, 77] on button "Back" at bounding box center [1479, 78] width 41 height 23
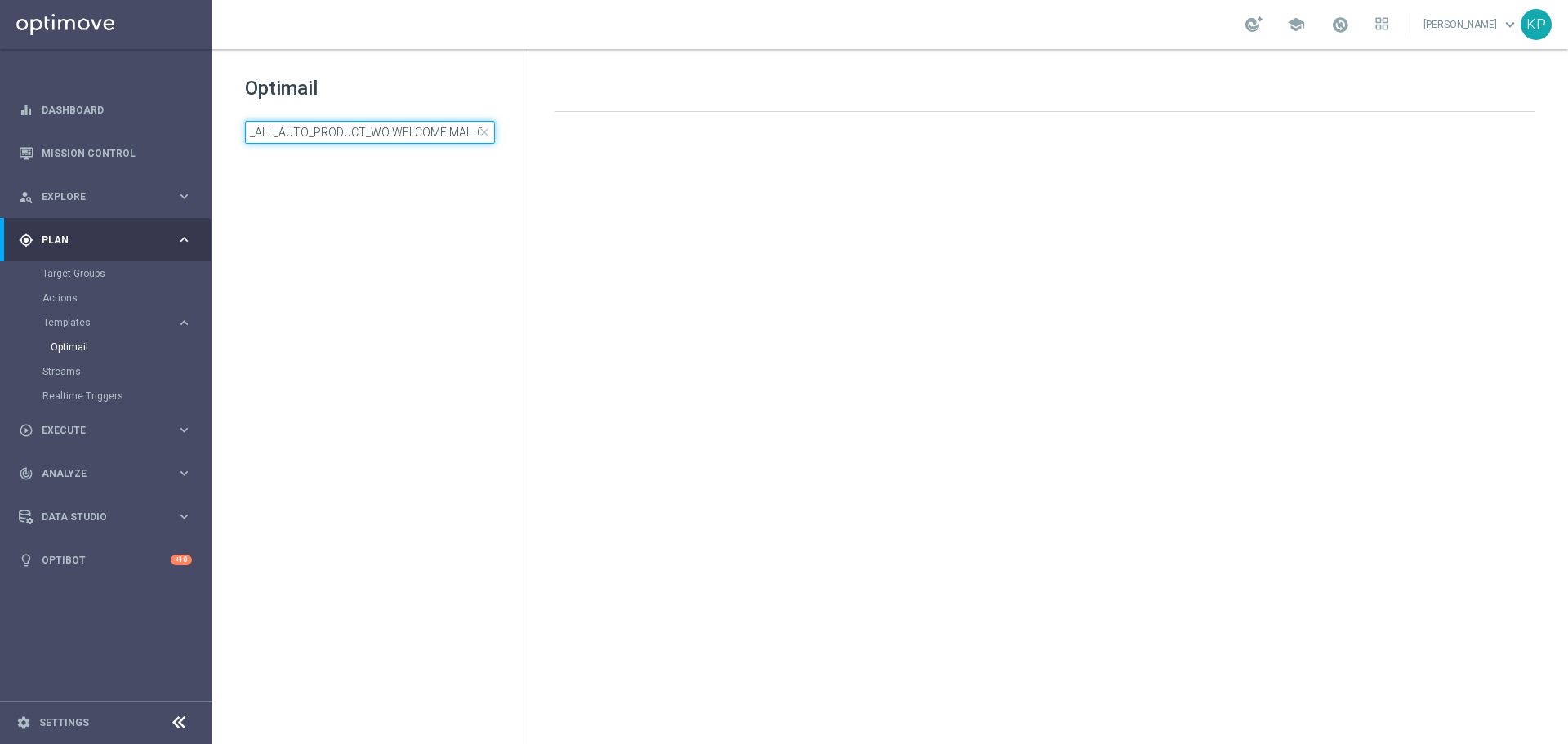
click at [359, 129] on input "_ALL_AUTO_PRODUCT_WO WELCOME MAIL CONVERTED [DATE] DEPOBONUS BARDZIEJ B_DAILY" at bounding box center [370, 133] width 250 height 23
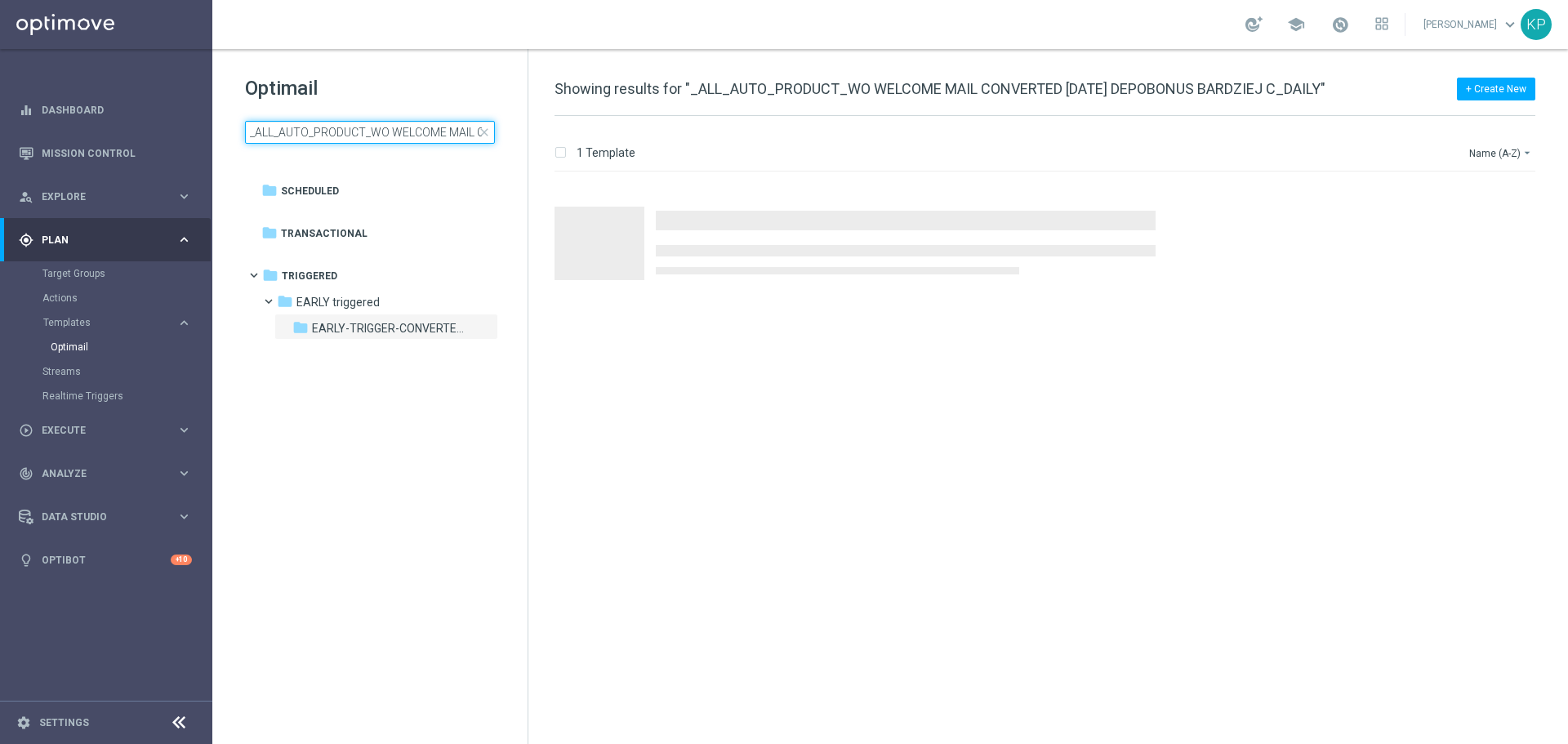
scroll to position [0, 263]
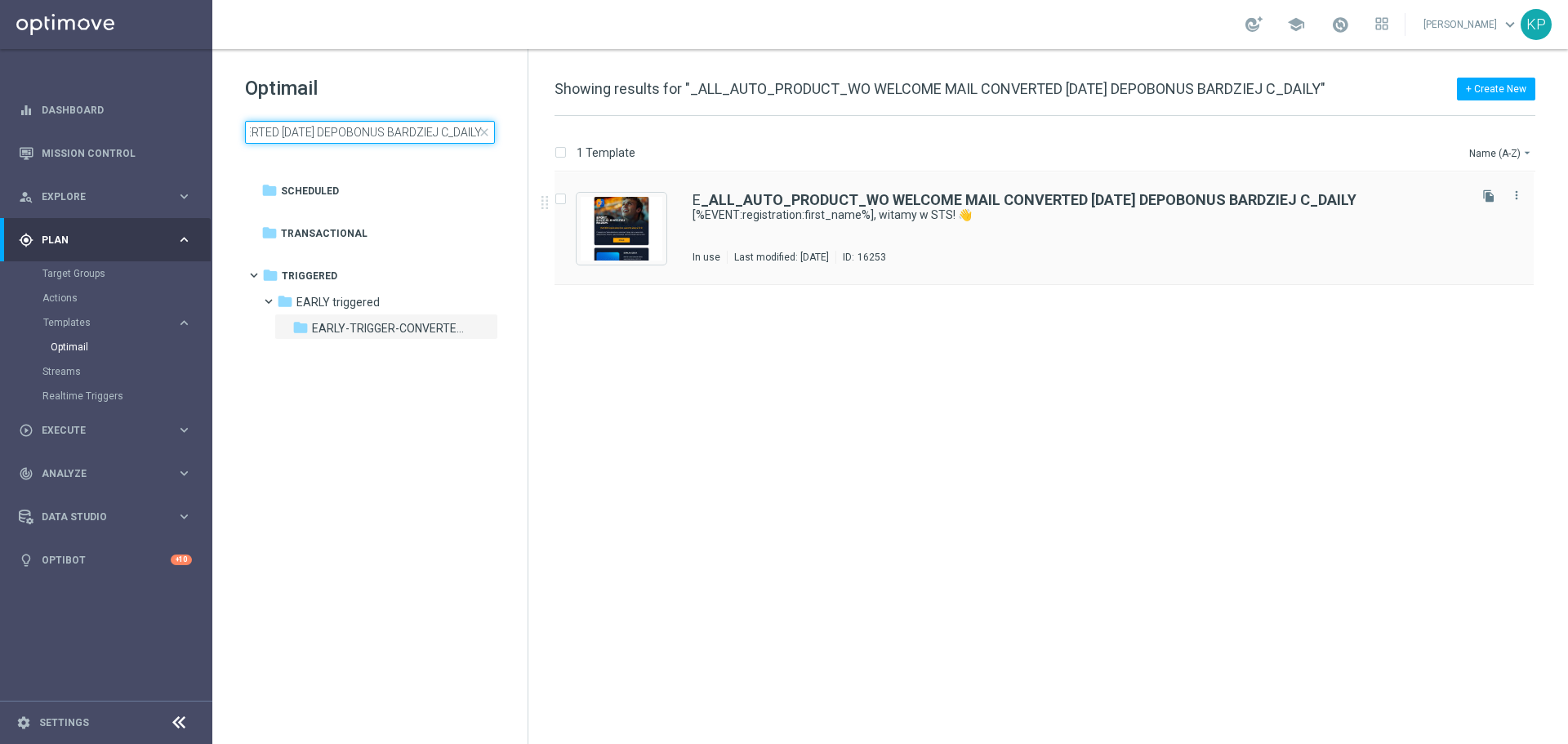
type input "_ALL_AUTO_PRODUCT_WO WELCOME MAIL CONVERTED [DATE] DEPOBONUS BARDZIEJ C_DAILY"
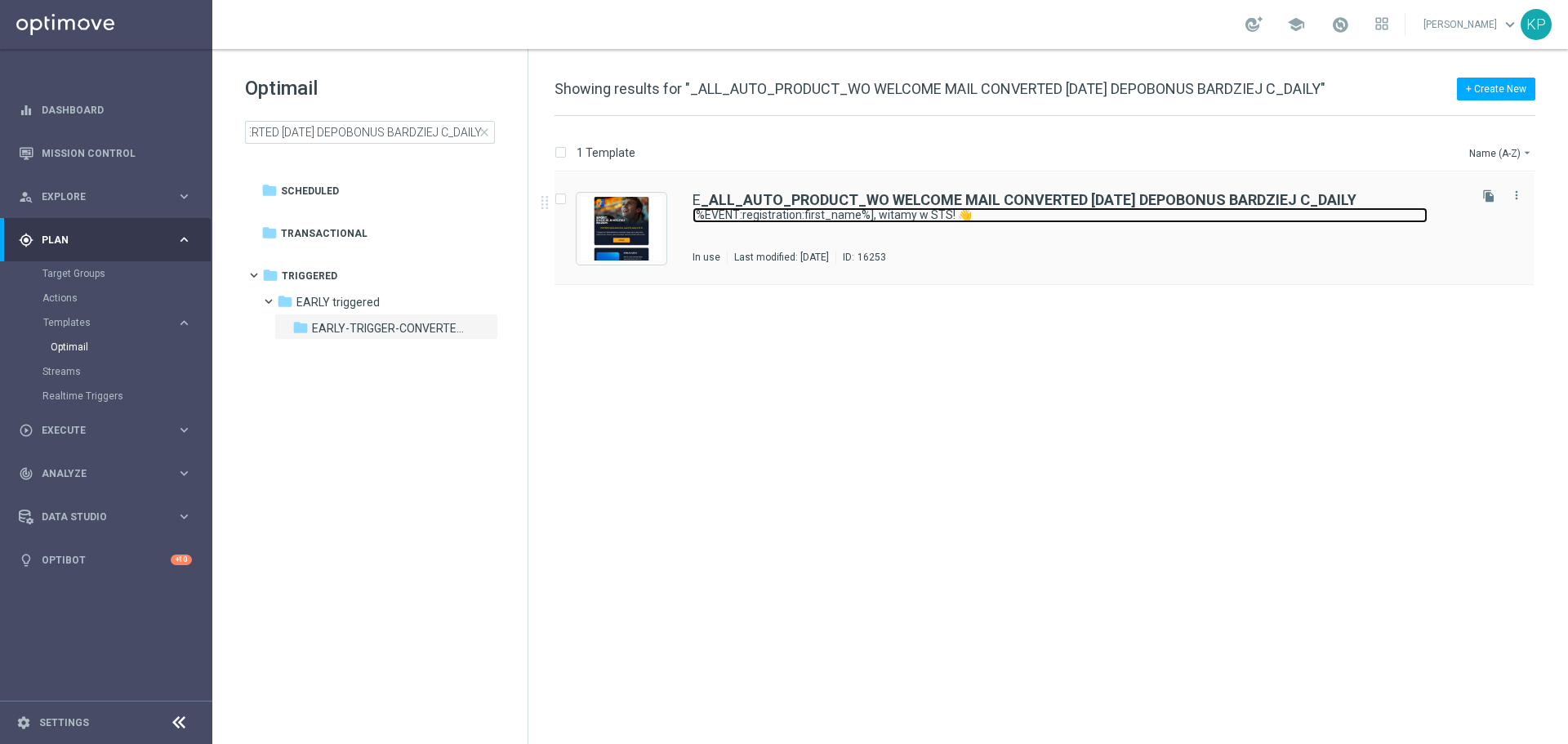
click at [760, 209] on link "[%EVENT:registration:first_name%], witamy w STS! 👋" at bounding box center [1059, 216] width 735 height 16
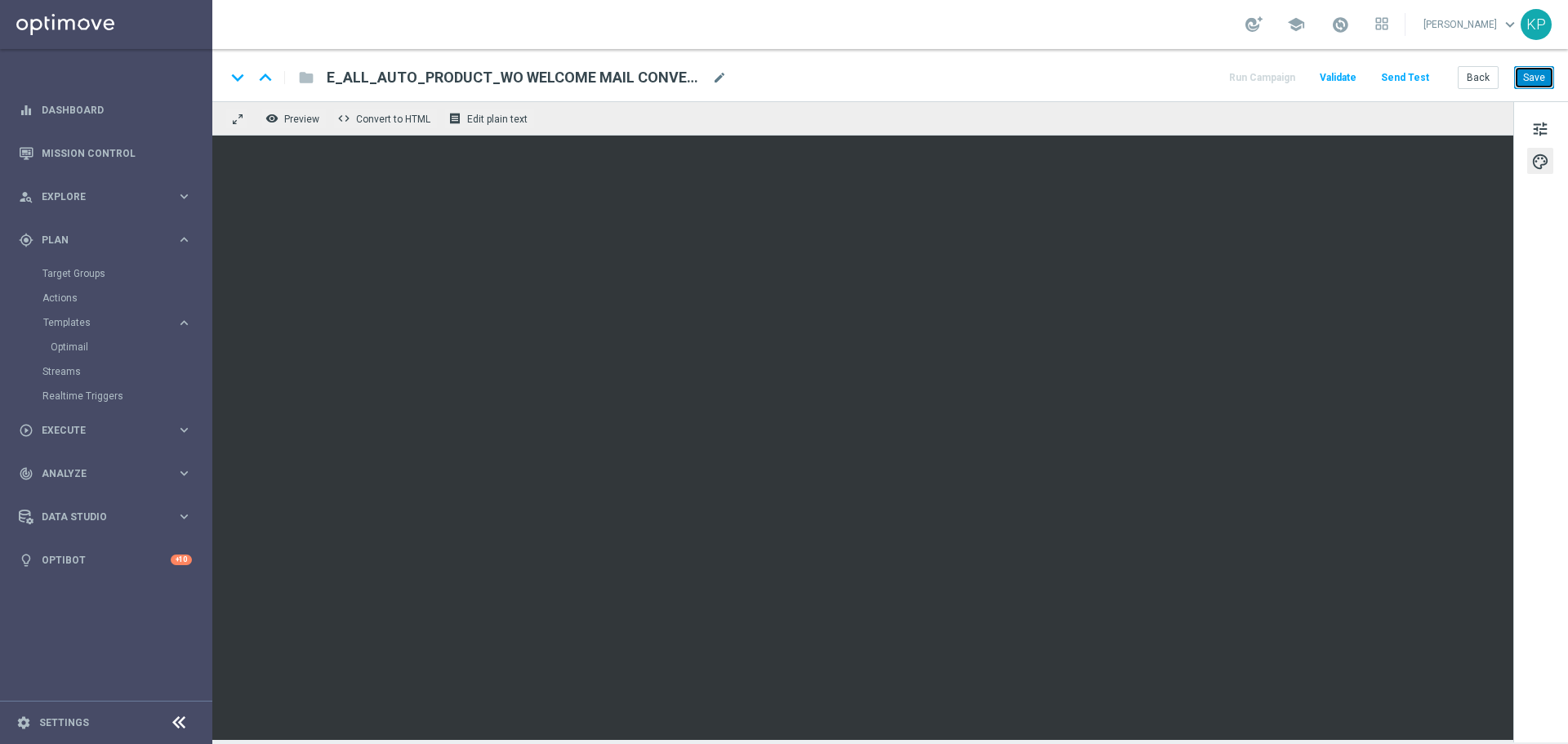
click at [1549, 89] on button "Save" at bounding box center [1534, 78] width 40 height 23
click at [1466, 72] on button "Back" at bounding box center [1479, 78] width 41 height 23
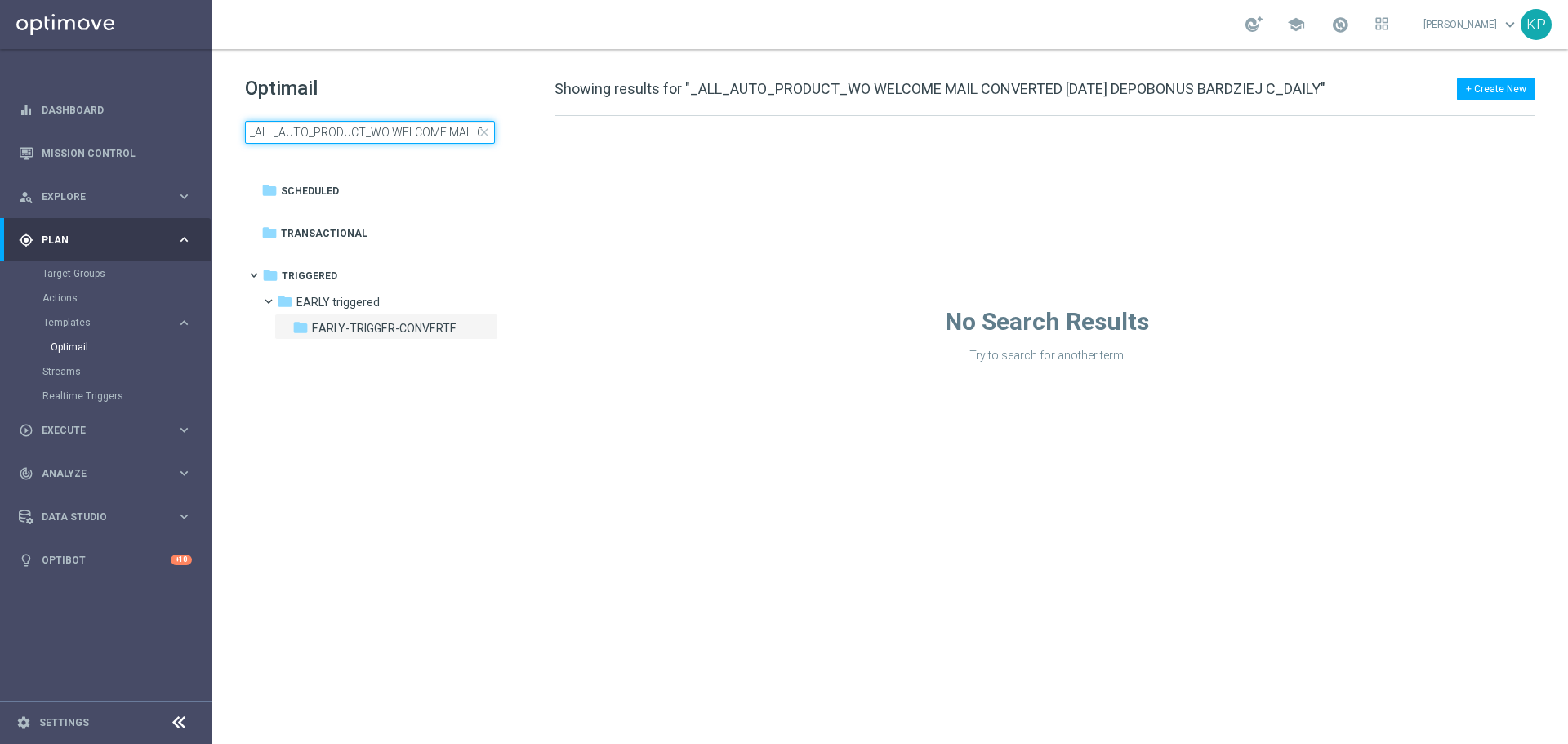
click at [417, 129] on input "_ALL_AUTO_PRODUCT_WO WELCOME MAIL CONVERTED [DATE] DEPOBONUS BARDZIEJ C_DAILY" at bounding box center [370, 133] width 250 height 23
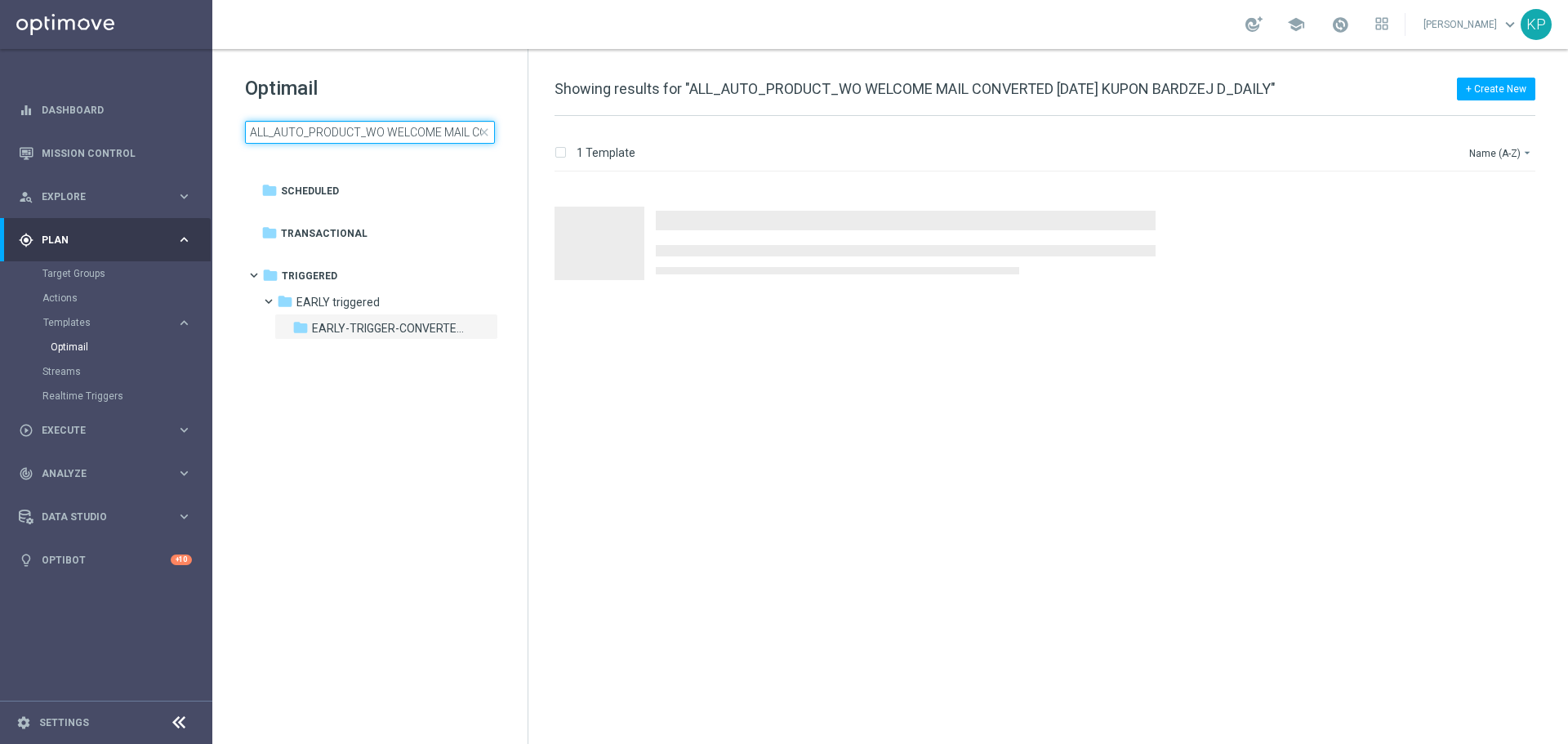
scroll to position [0, 226]
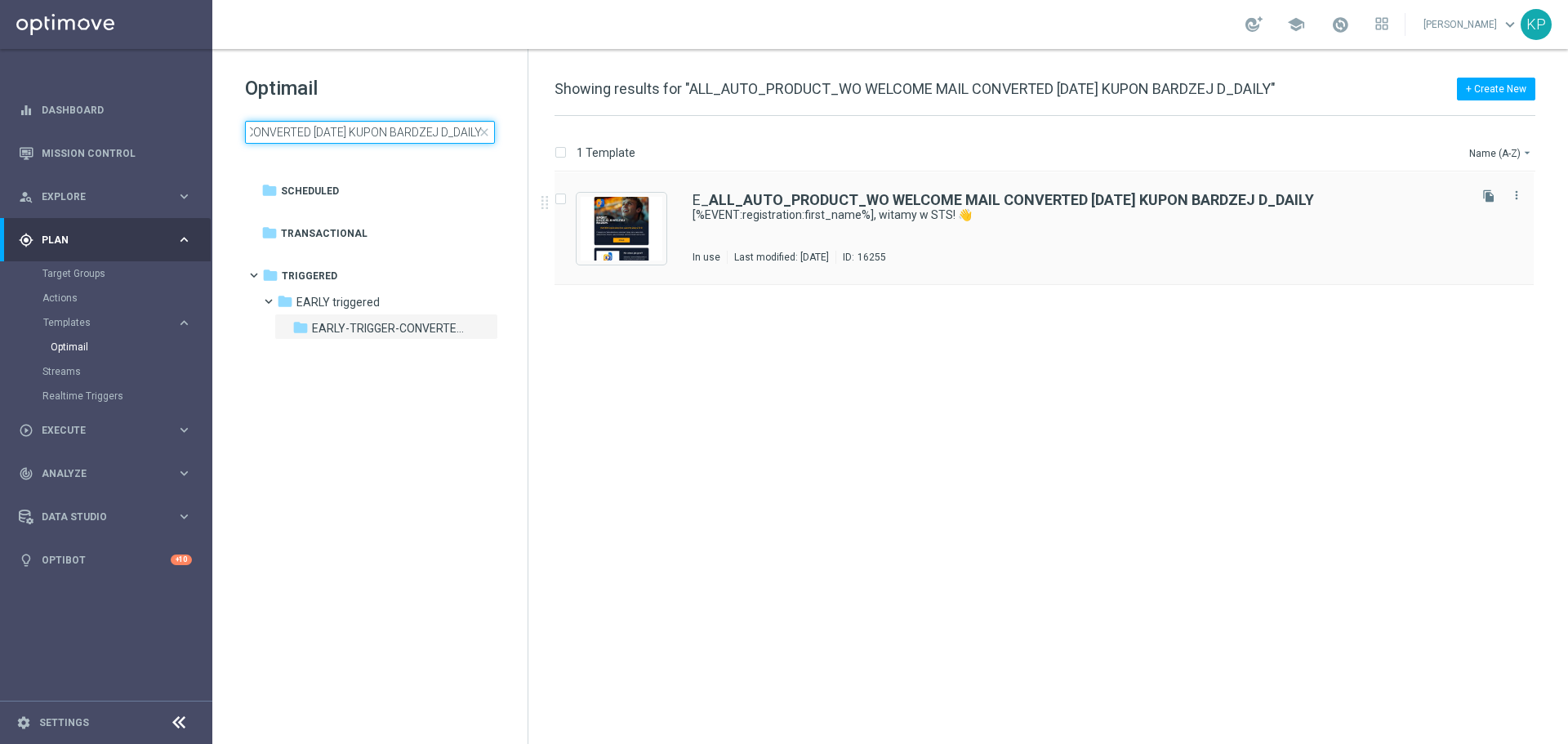
type input "ALL_AUTO_PRODUCT_WO WELCOME MAIL CONVERTED [DATE] KUPON BARDZEJ D_DAILY"
click at [751, 236] on div "E_ ALL_AUTO_PRODUCT_WO WELCOME MAIL CONVERTED [DATE] KUPON BARDZEJ D_DAILY [%EV…" at bounding box center [1079, 228] width 773 height 71
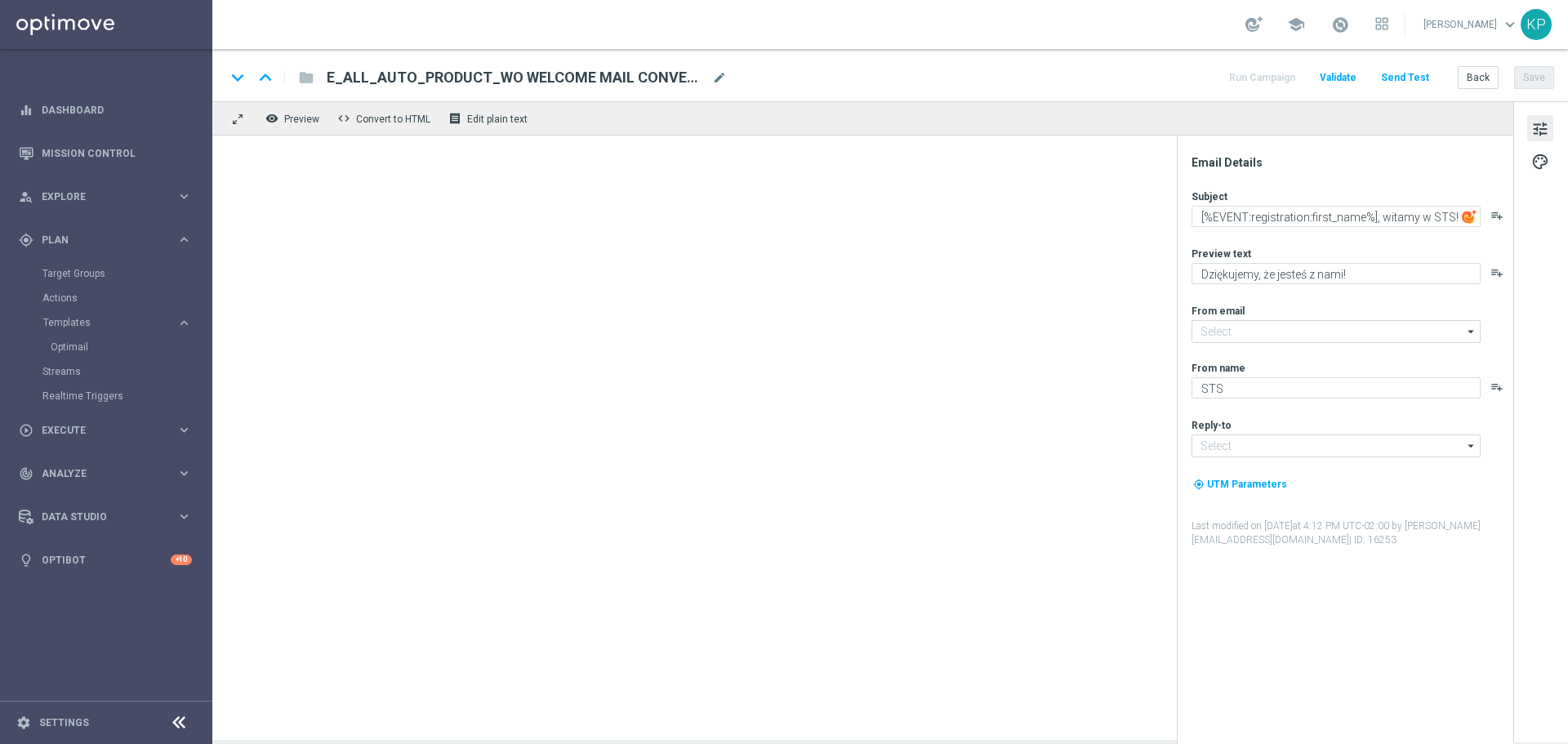
type input "[EMAIL_ADDRESS][DOMAIN_NAME]"
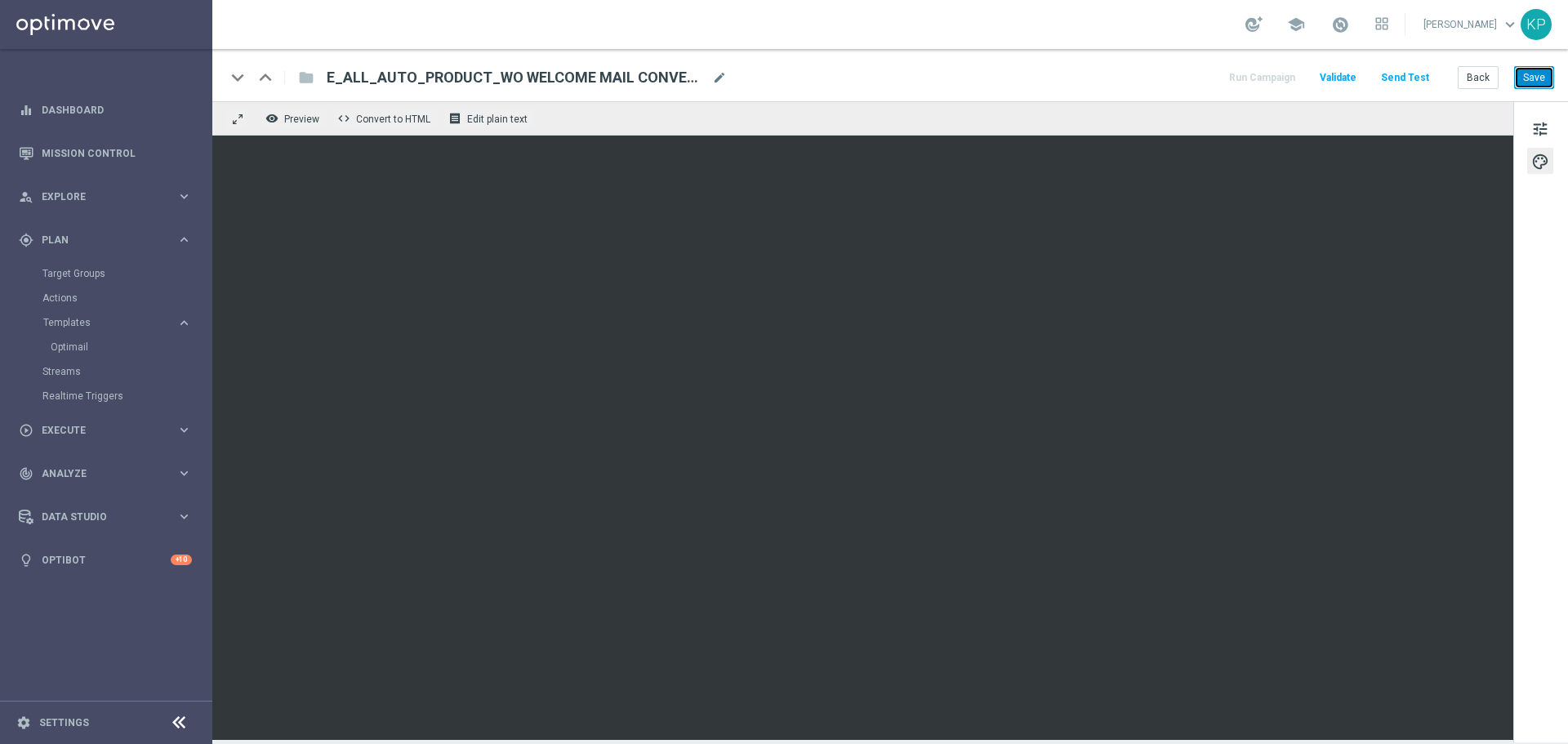
click at [1531, 70] on button "Save" at bounding box center [1534, 78] width 40 height 23
click at [1488, 77] on button "Back" at bounding box center [1479, 78] width 41 height 23
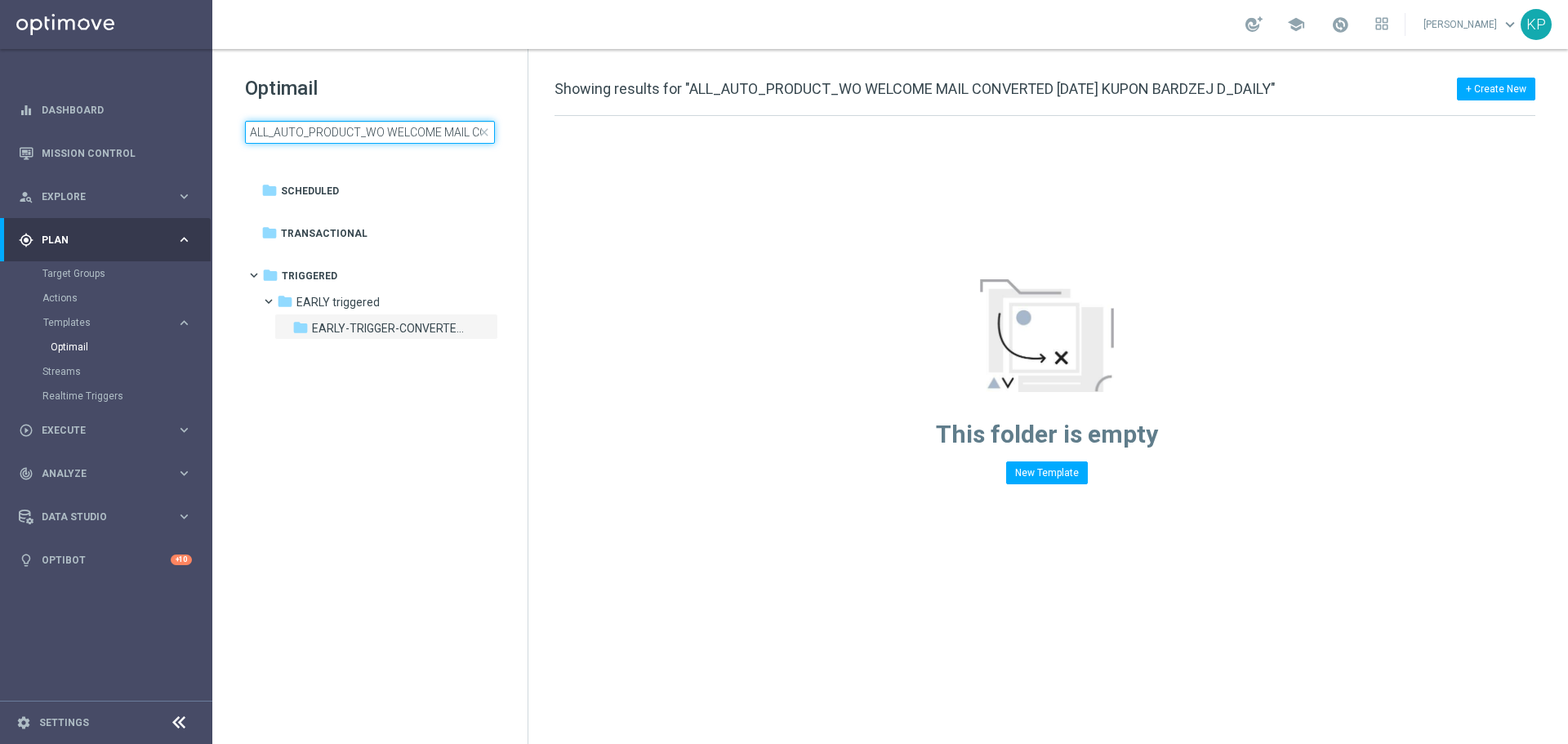
click at [372, 130] on input "ALL_AUTO_PRODUCT_WO WELCOME MAIL CONVERTED [DATE] KUPON BARDZEJ D_DAILY" at bounding box center [370, 133] width 250 height 23
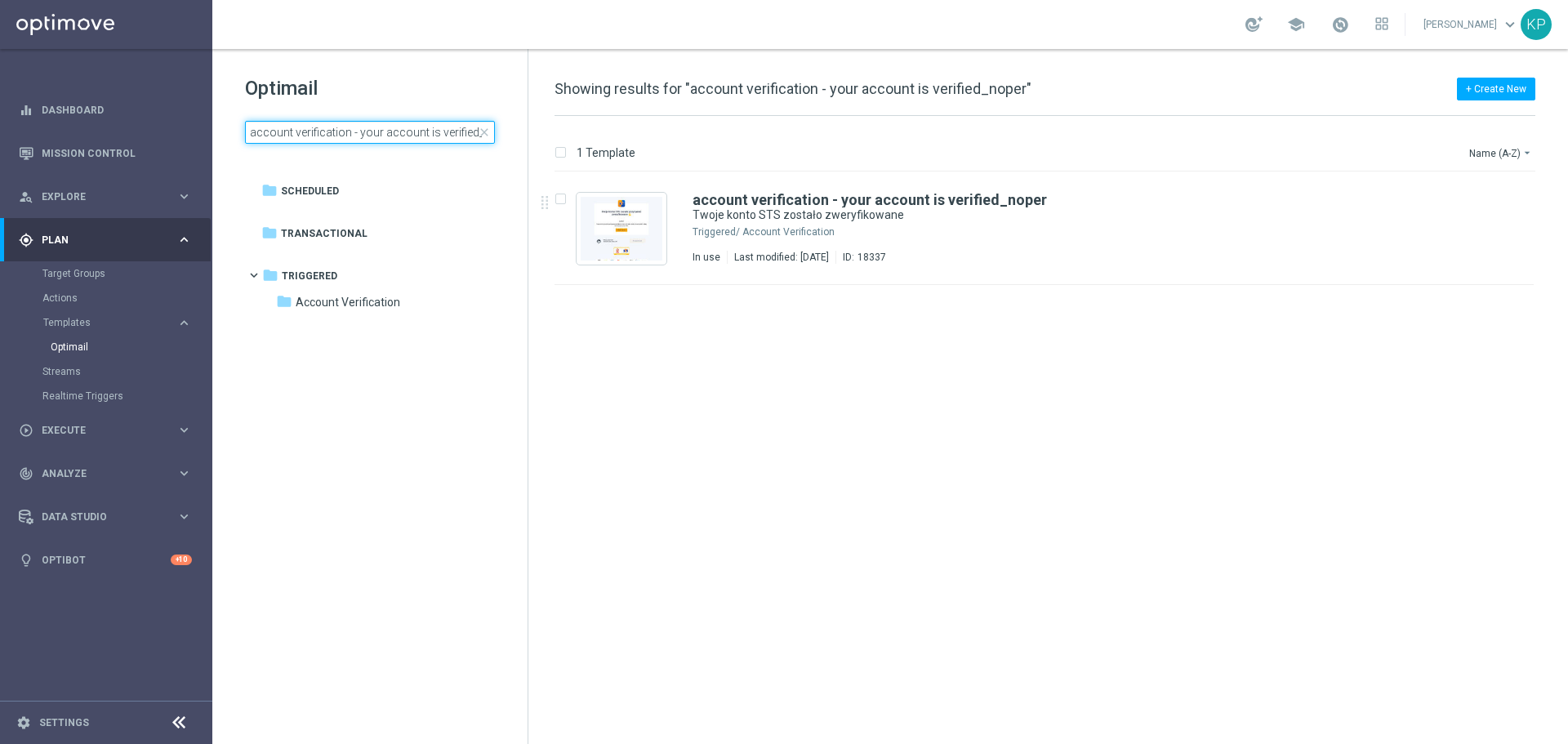
click at [462, 142] on input "account verification - your account is verified_noper" at bounding box center [370, 133] width 250 height 23
click at [412, 141] on input "CRM_PREMIUM_INCO_TEMP_BONUS_REM_AUTO" at bounding box center [370, 133] width 250 height 23
type input "aml_30dni_przed_1124"
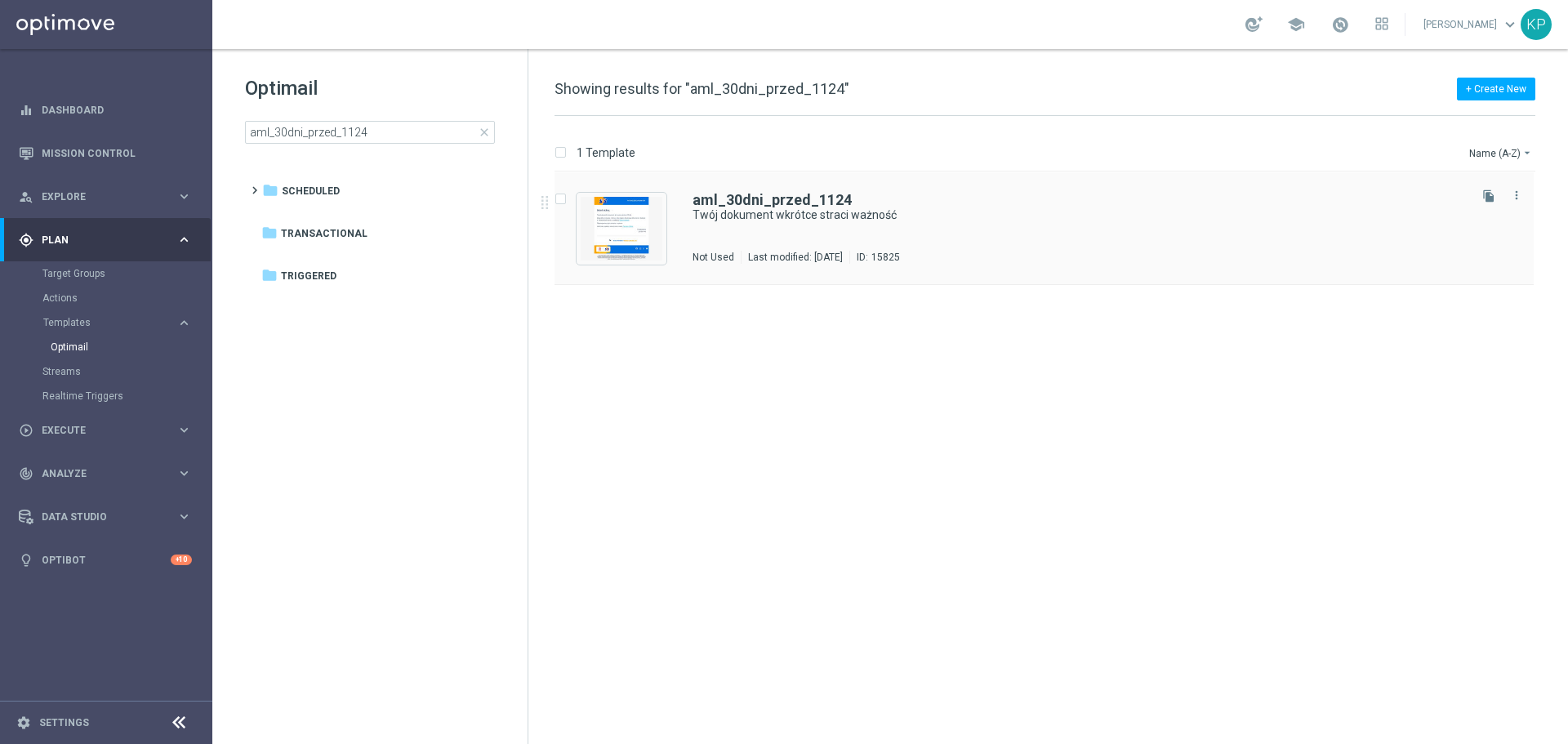
click at [961, 247] on div "aml_30dni_przed_1124 Twój dokument wkrótce straci ważność Not Used Last modifie…" at bounding box center [1079, 228] width 773 height 71
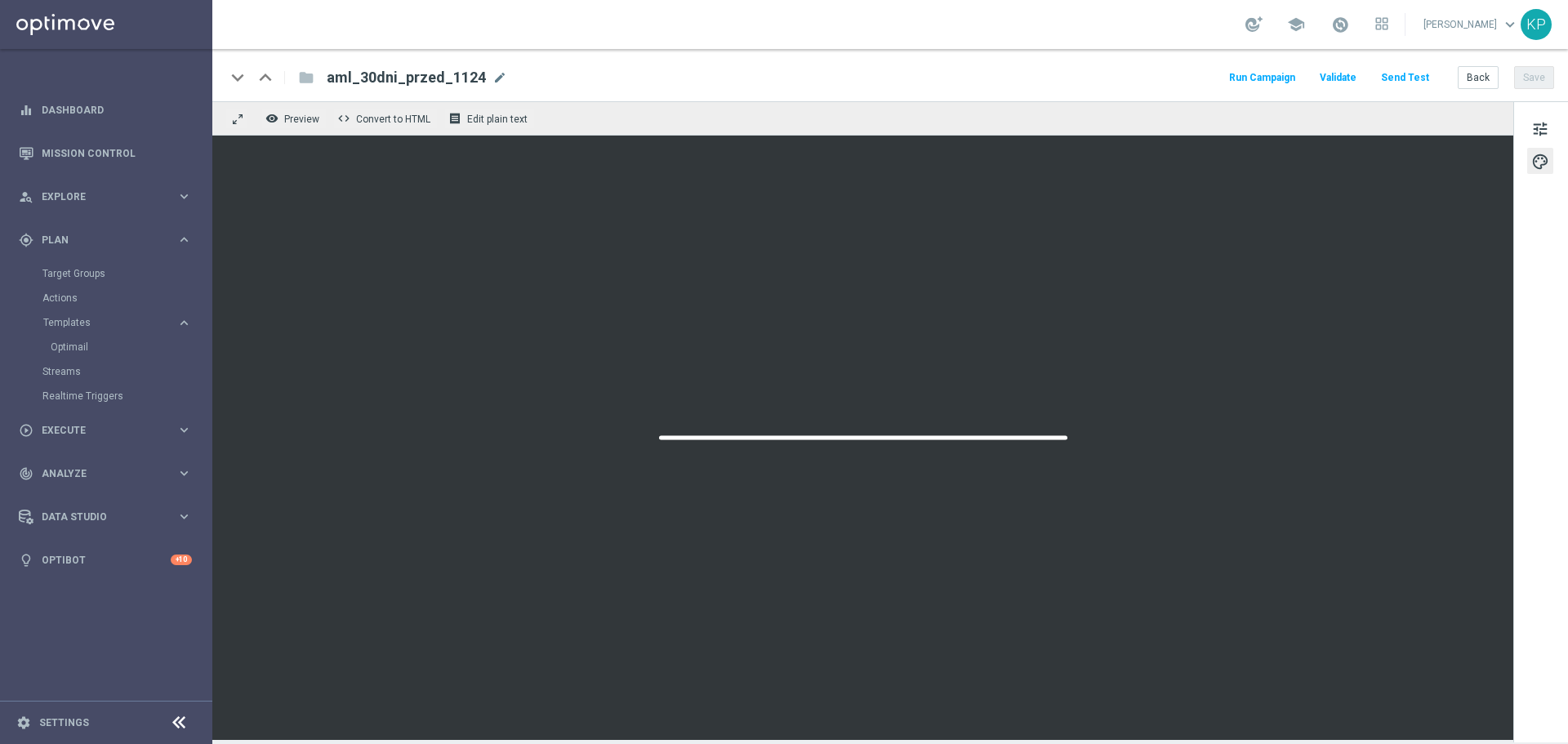
click at [913, 35] on div "school [PERSON_NAME] keyboard_arrow_down KP" at bounding box center [890, 24] width 1356 height 49
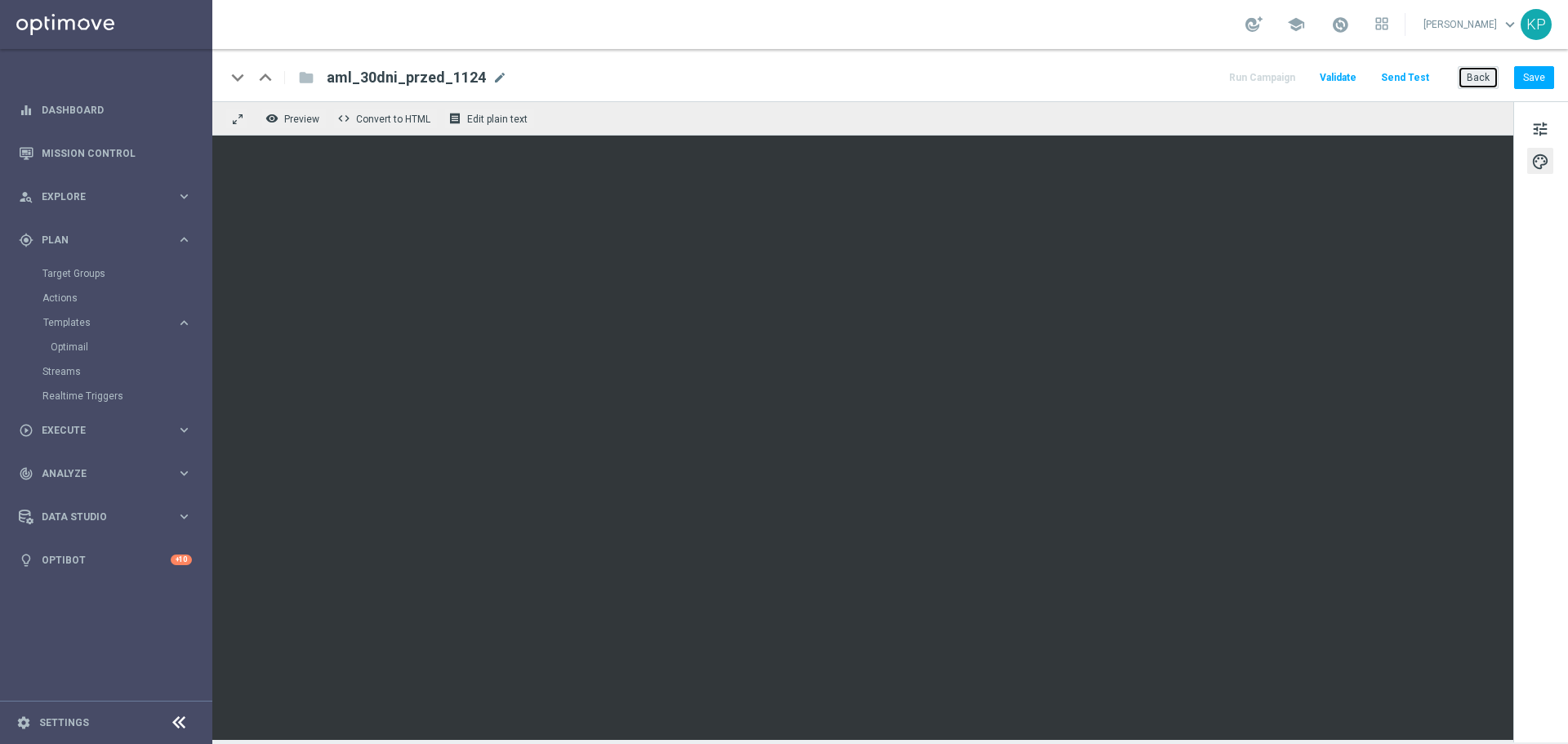
click at [1468, 73] on button "Back" at bounding box center [1479, 78] width 41 height 23
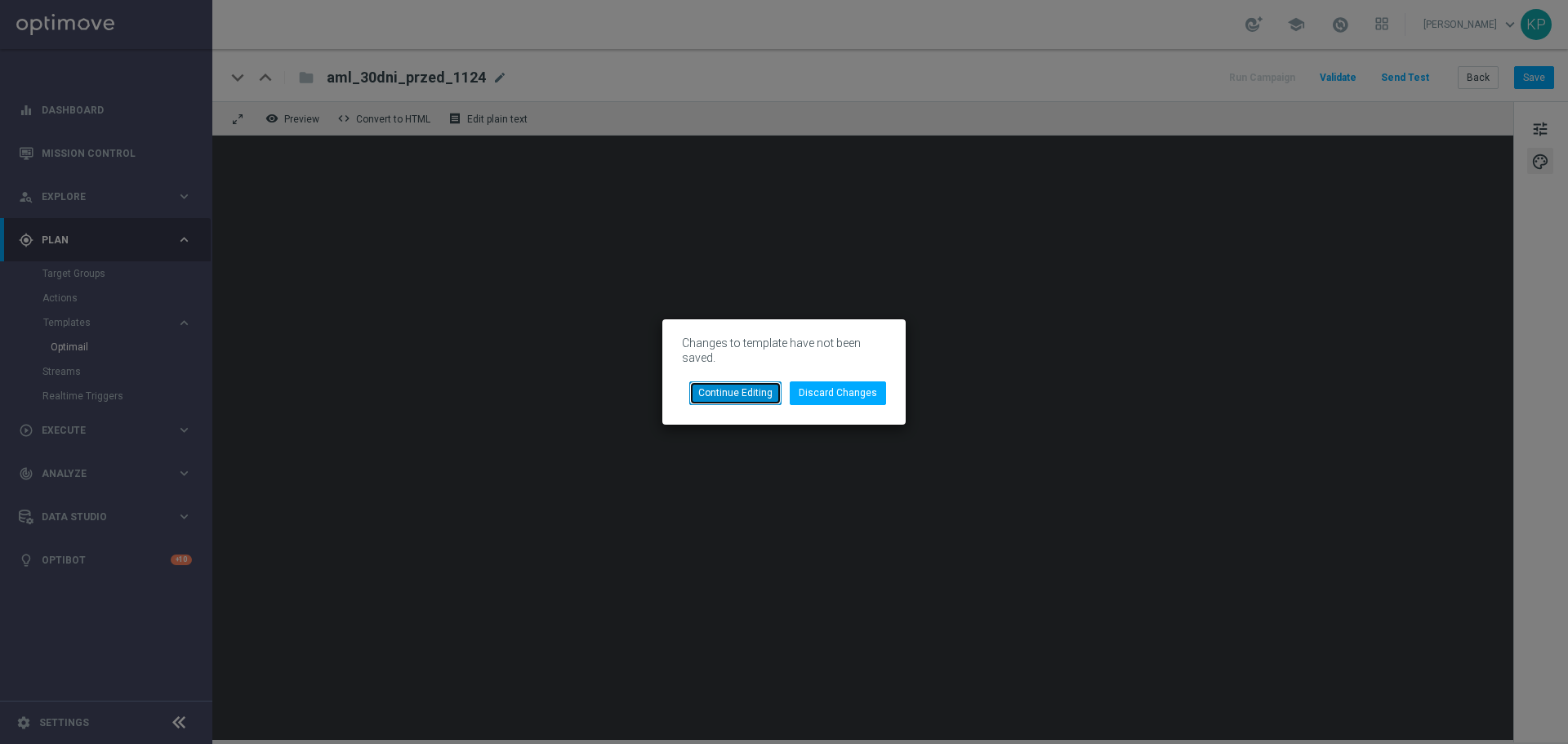
click at [743, 399] on button "Continue Editing" at bounding box center [735, 393] width 92 height 23
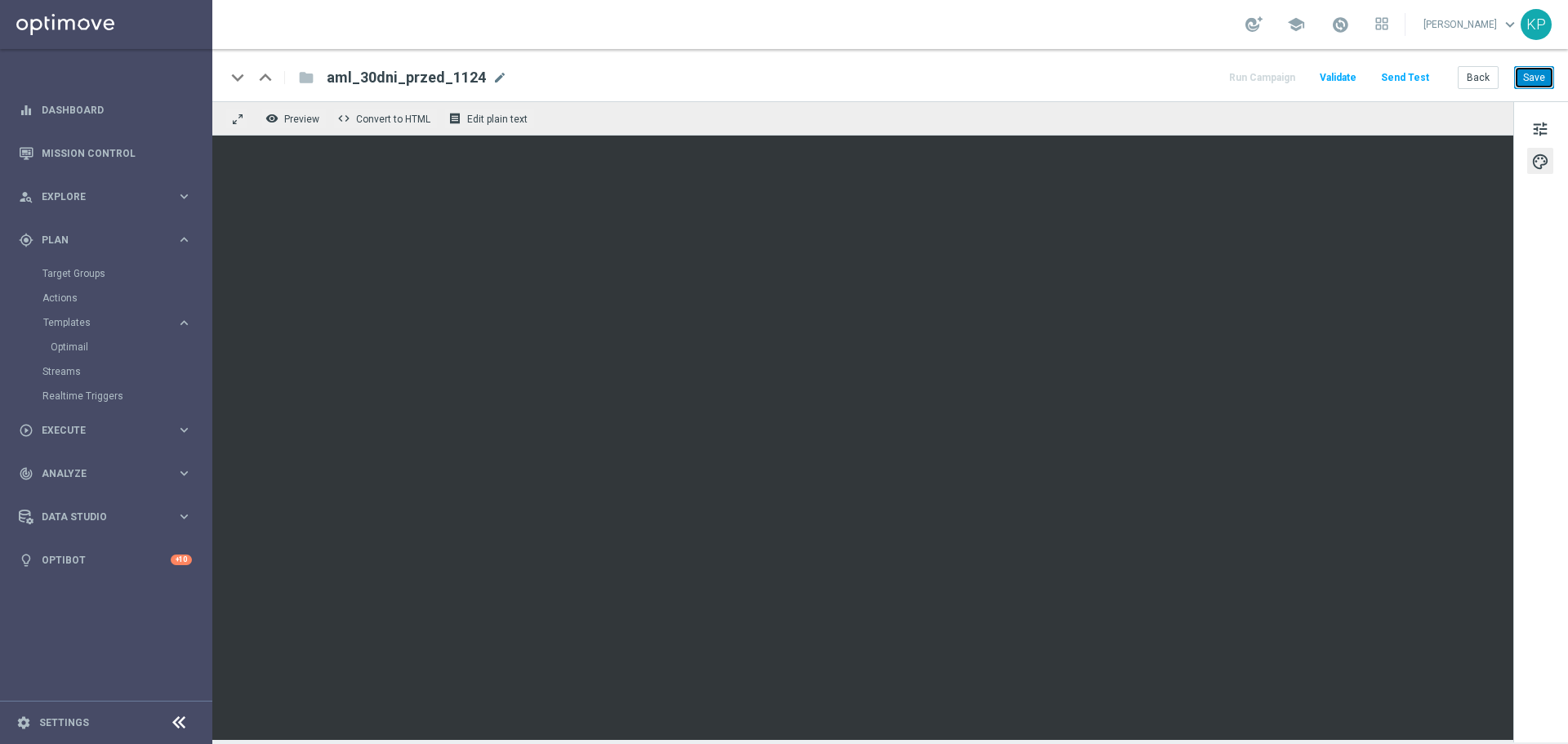
click at [1518, 75] on button "Save" at bounding box center [1534, 78] width 40 height 23
click at [1477, 78] on button "Back" at bounding box center [1479, 78] width 41 height 23
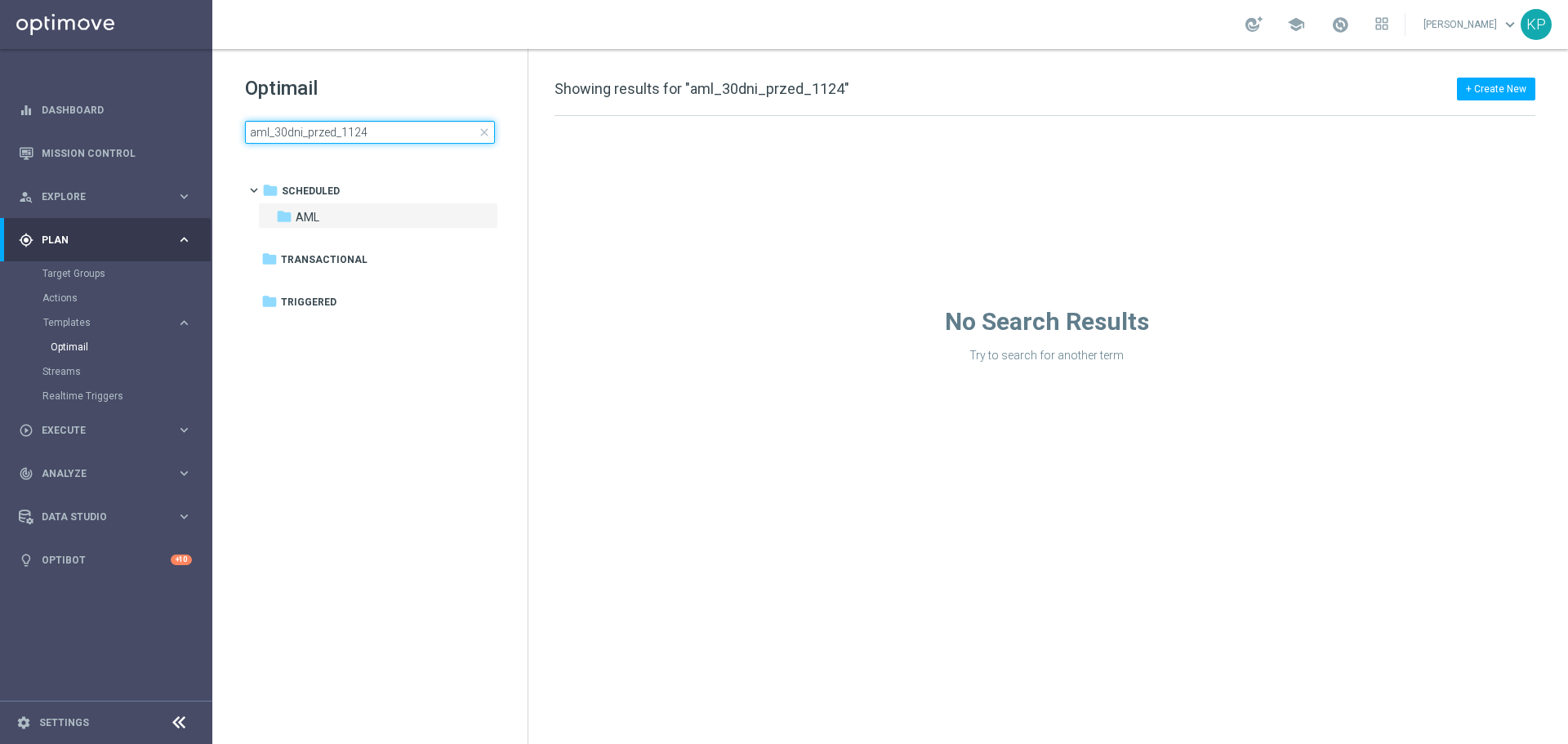
click at [390, 125] on input "aml_30dni_przed_1124" at bounding box center [370, 133] width 250 height 23
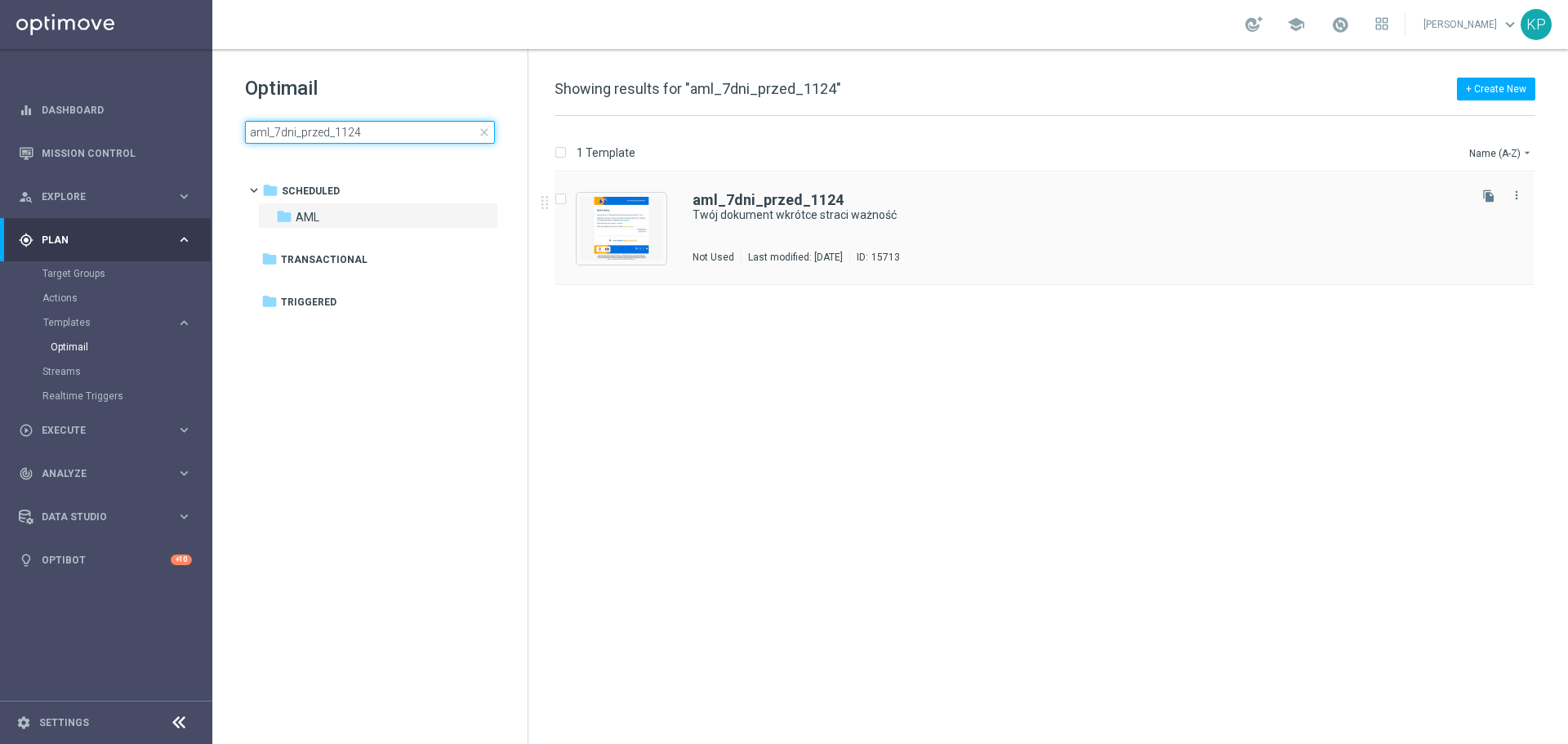
type input "aml_7dni_przed_1124"
click at [864, 241] on div "aml_7dni_przed_1124 Twój dokument wkrótce straci ważność Not Used Last modified…" at bounding box center [1079, 228] width 773 height 71
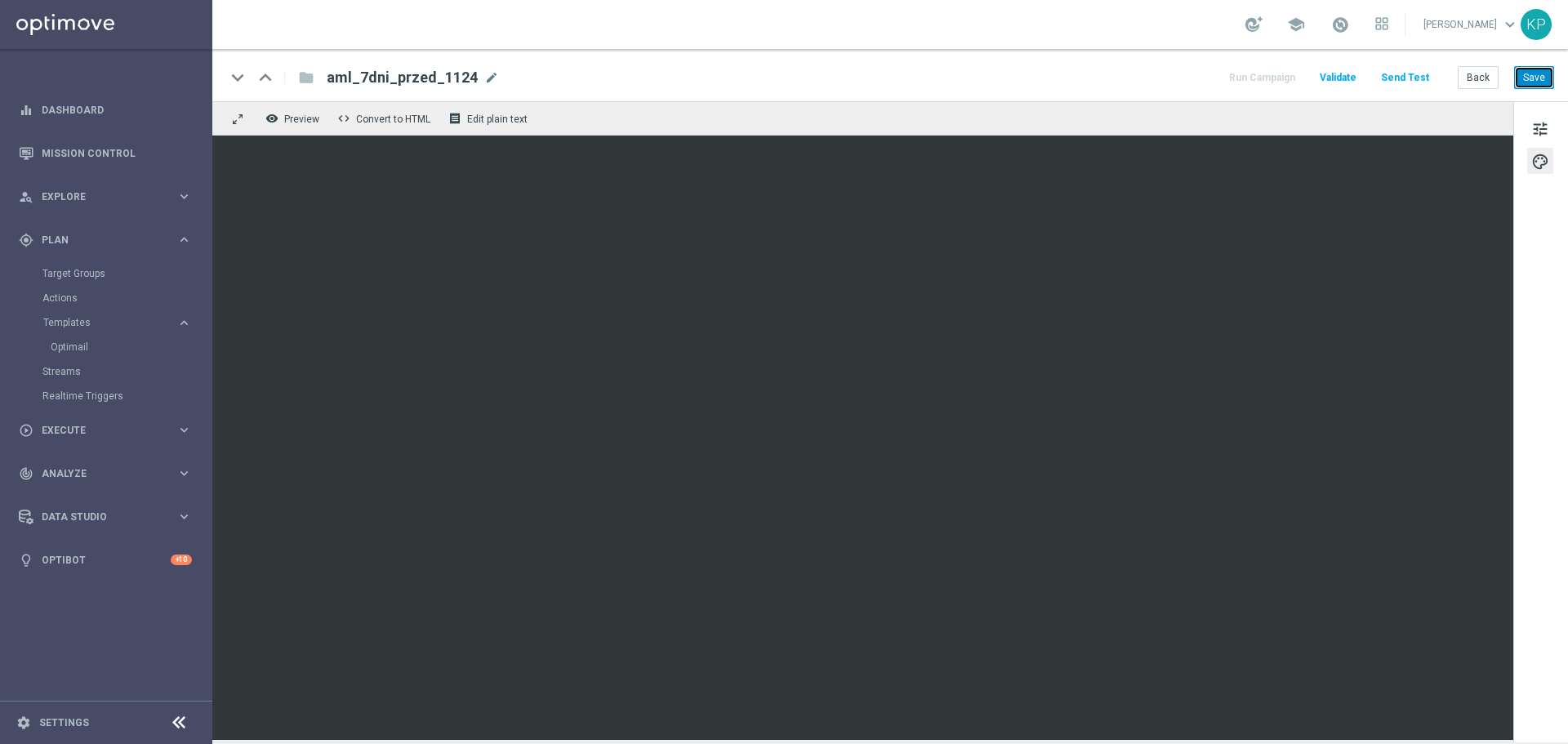
click at [1528, 82] on button "Save" at bounding box center [1534, 78] width 40 height 23
click at [1475, 81] on button "Back" at bounding box center [1479, 78] width 41 height 23
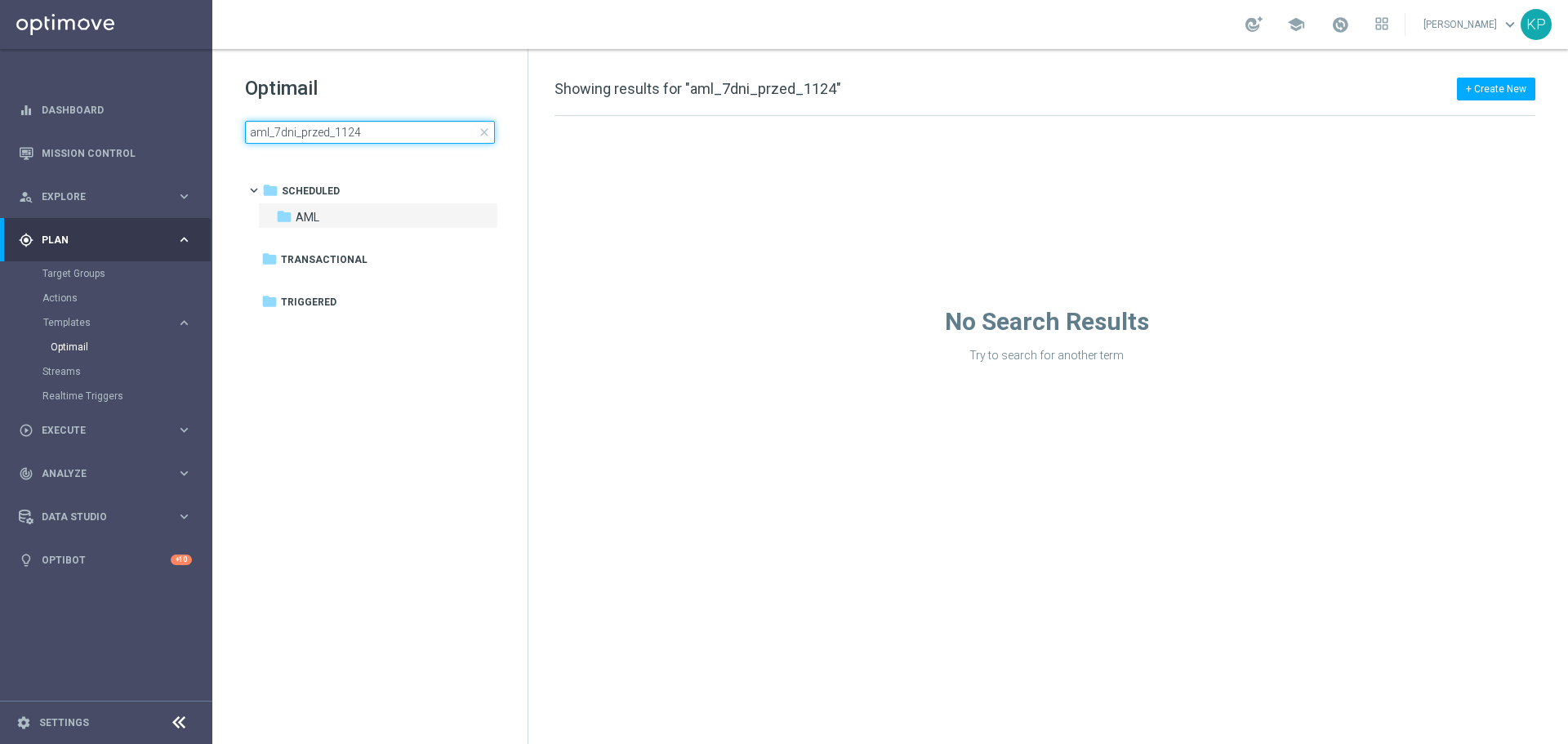
click at [386, 130] on input "aml_7dni_przed_1124" at bounding box center [370, 133] width 250 height 23
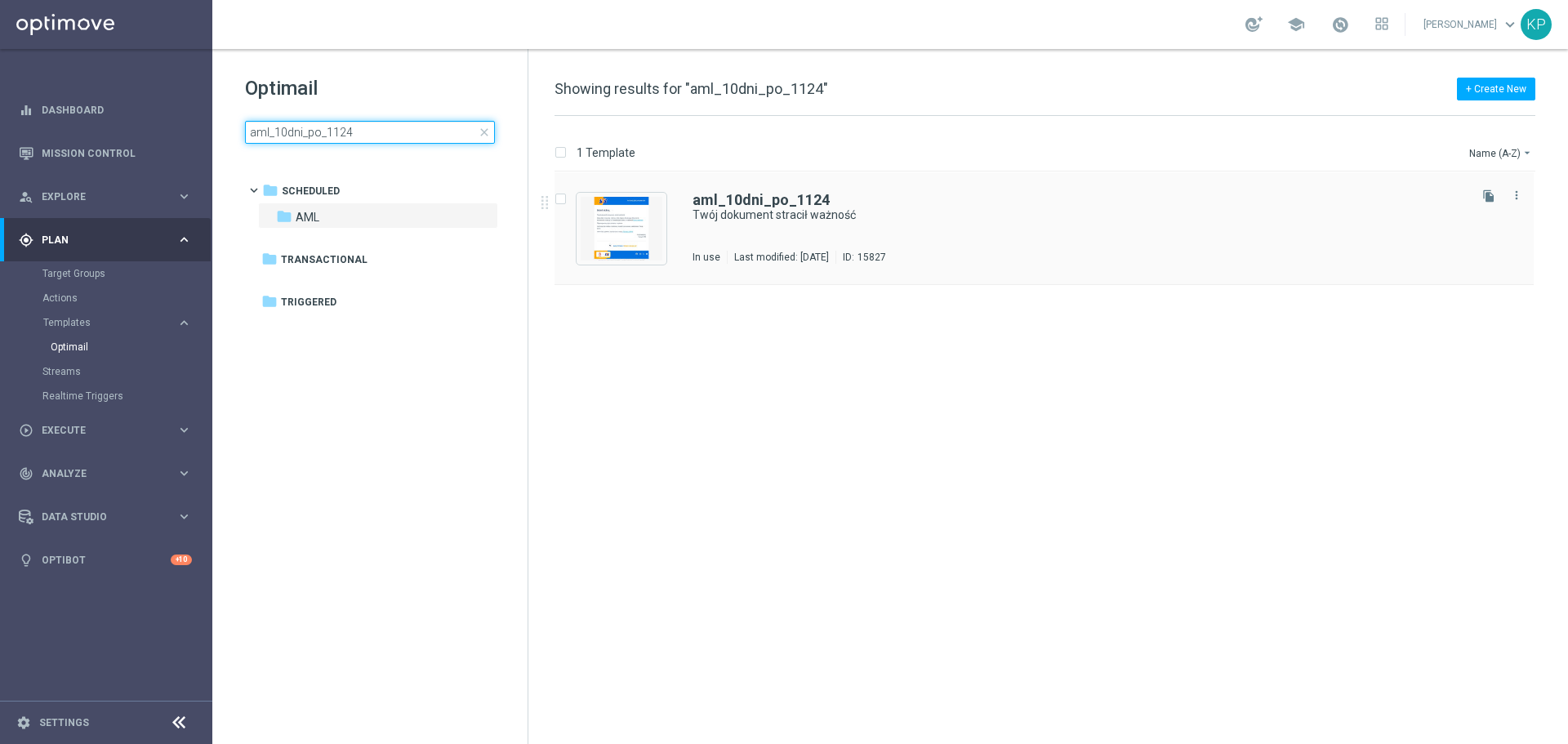
type input "aml_10dni_po_1124"
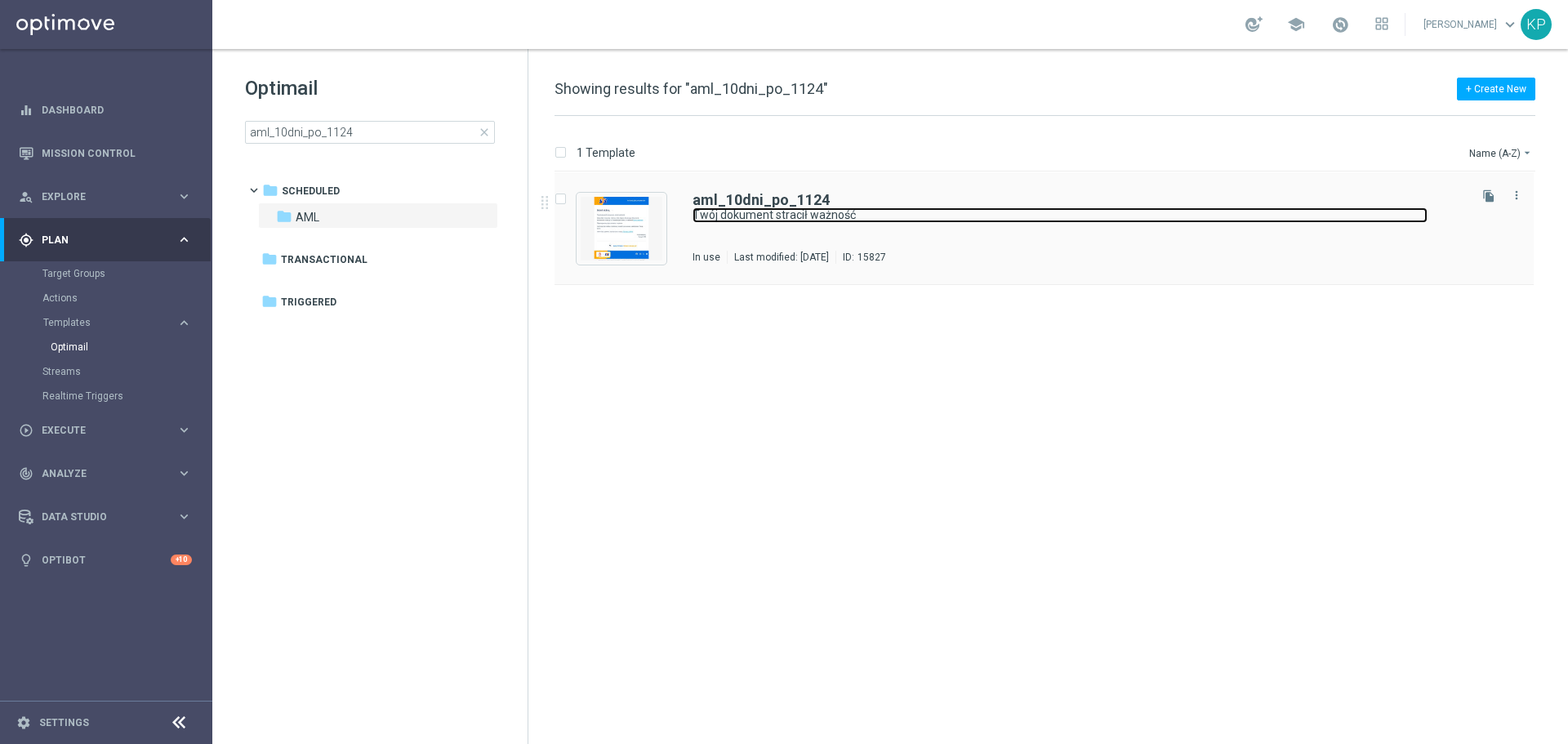
click at [808, 219] on link "Twój dokument stracił ważność" at bounding box center [1059, 216] width 735 height 16
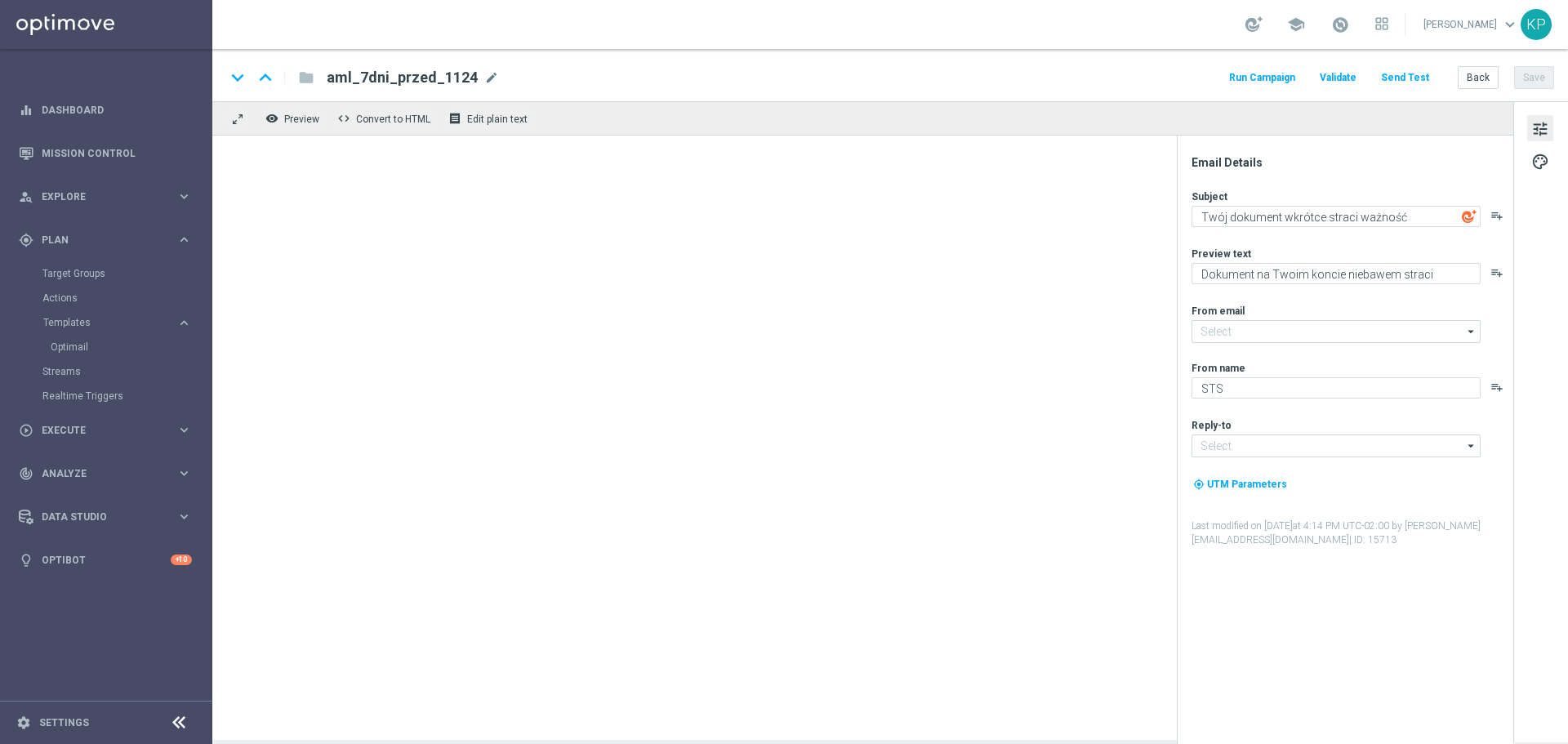
type input "[EMAIL_ADDRESS][DOMAIN_NAME]"
type textarea "Twój dokument stracił ważność"
type textarea "Dokument na Twoim koncie stracił ważność"
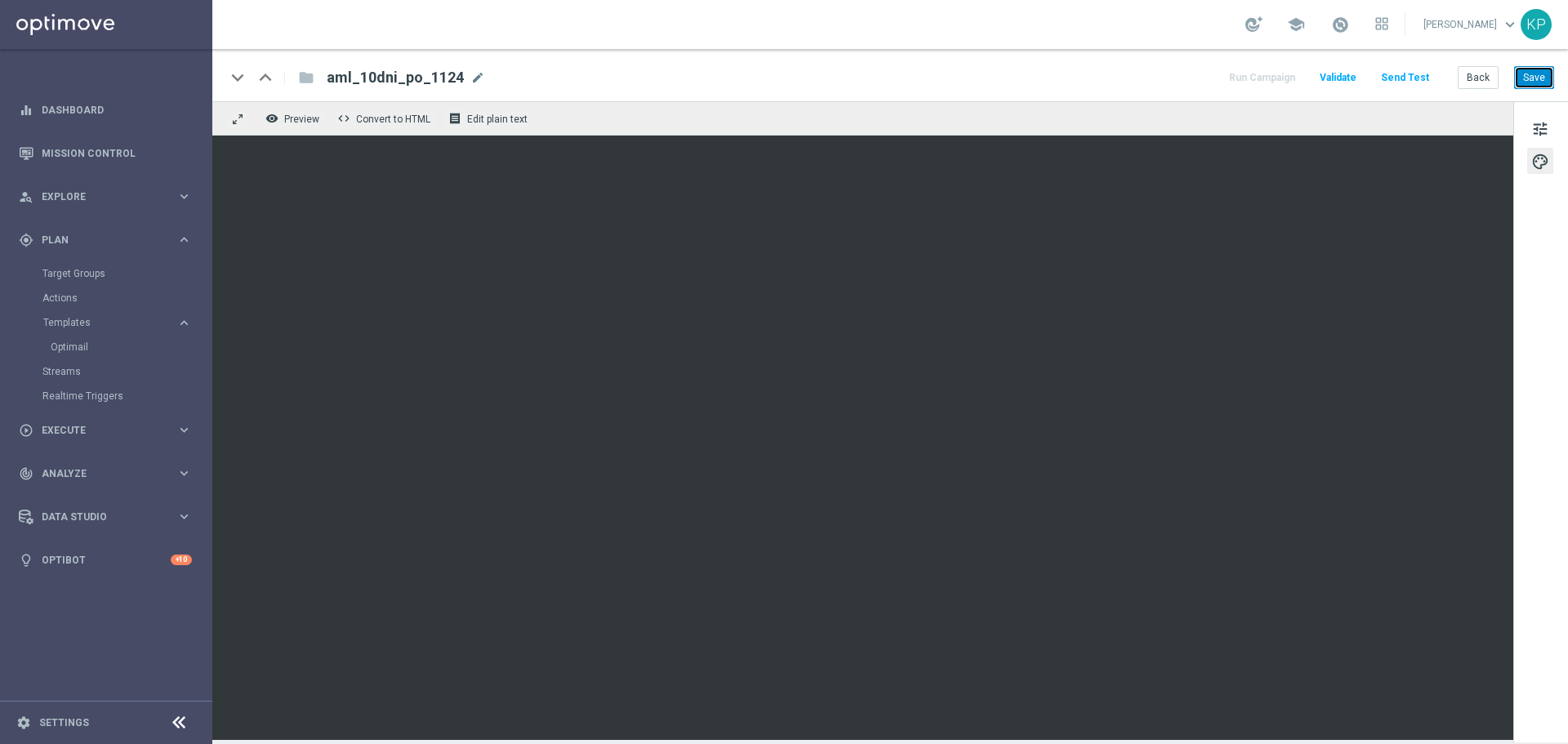
click at [1529, 66] on button "Save" at bounding box center [1534, 78] width 40 height 23
click at [1458, 74] on div "Run Campaign Validate Send Test Back Save" at bounding box center [1390, 78] width 327 height 21
click at [1470, 74] on button "Back" at bounding box center [1479, 78] width 41 height 23
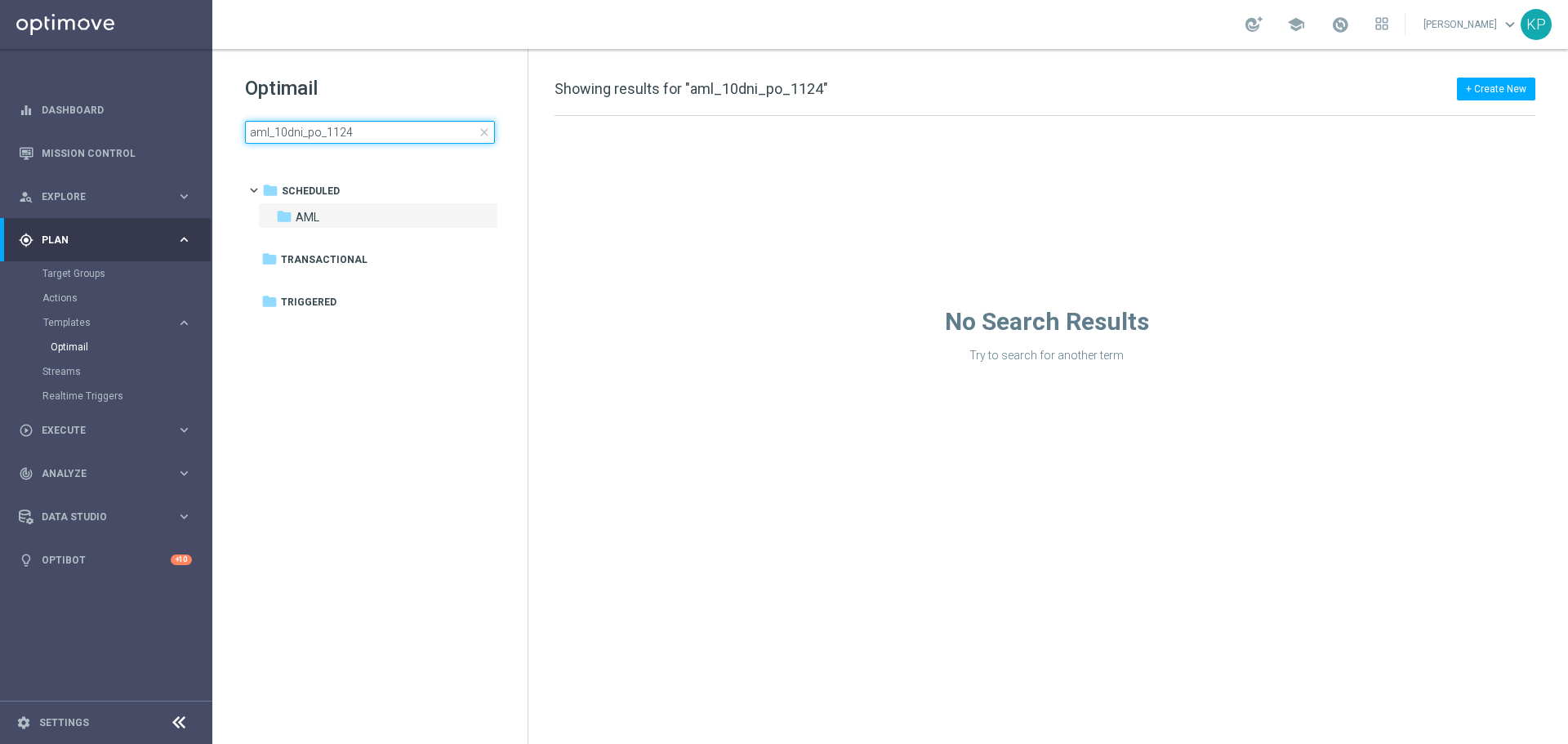
click at [377, 130] on input "aml_10dni_po_1124" at bounding box center [370, 133] width 250 height 23
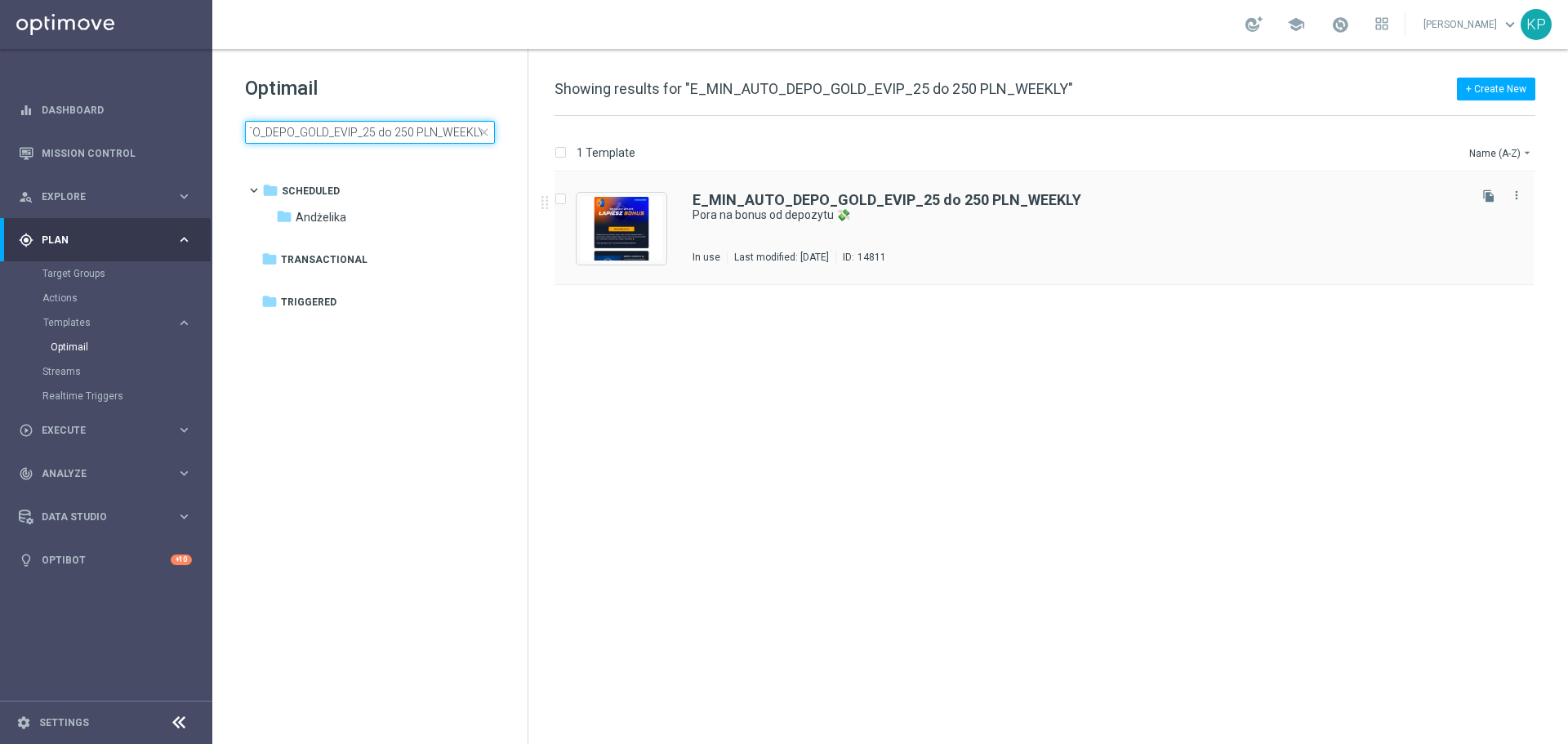
type input "E_MIN_AUTO_DEPO_GOLD_EVIP_25 do 250 PLN_WEEKLY"
click at [838, 241] on div "E_MIN_AUTO_DEPO_GOLD_EVIP_25 do 250 PLN_WEEKLY Pora na bonus od depozytu 💸 In u…" at bounding box center [1079, 228] width 773 height 71
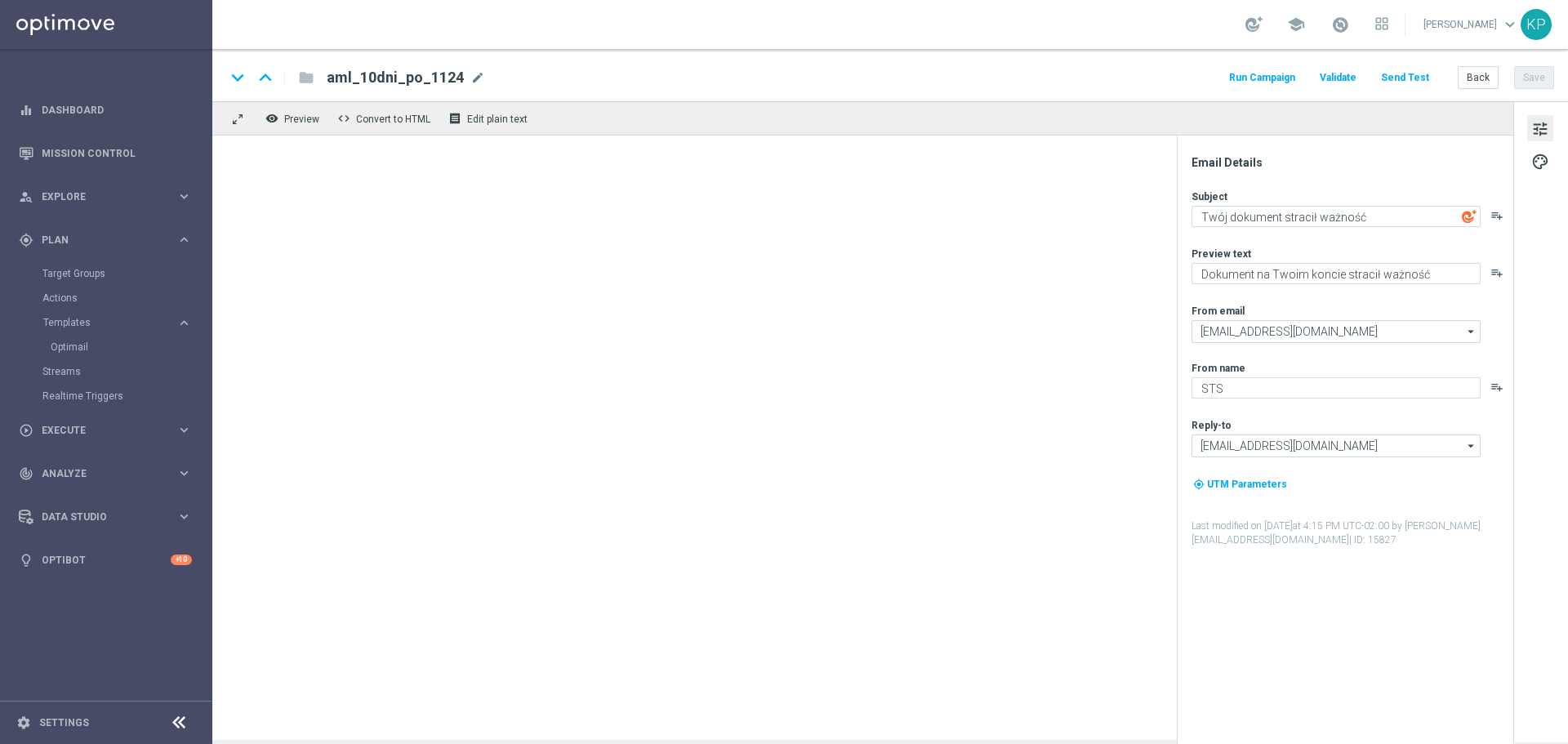
type textarea "Pora na bonus od depozytu 💸"
type textarea "Zgarnij do 250 PLN! Wpłać i otrzymaj ekstra kasę na kolejne zakłady 💪"
type input "[EMAIL_ADDRESS][DOMAIN_NAME]"
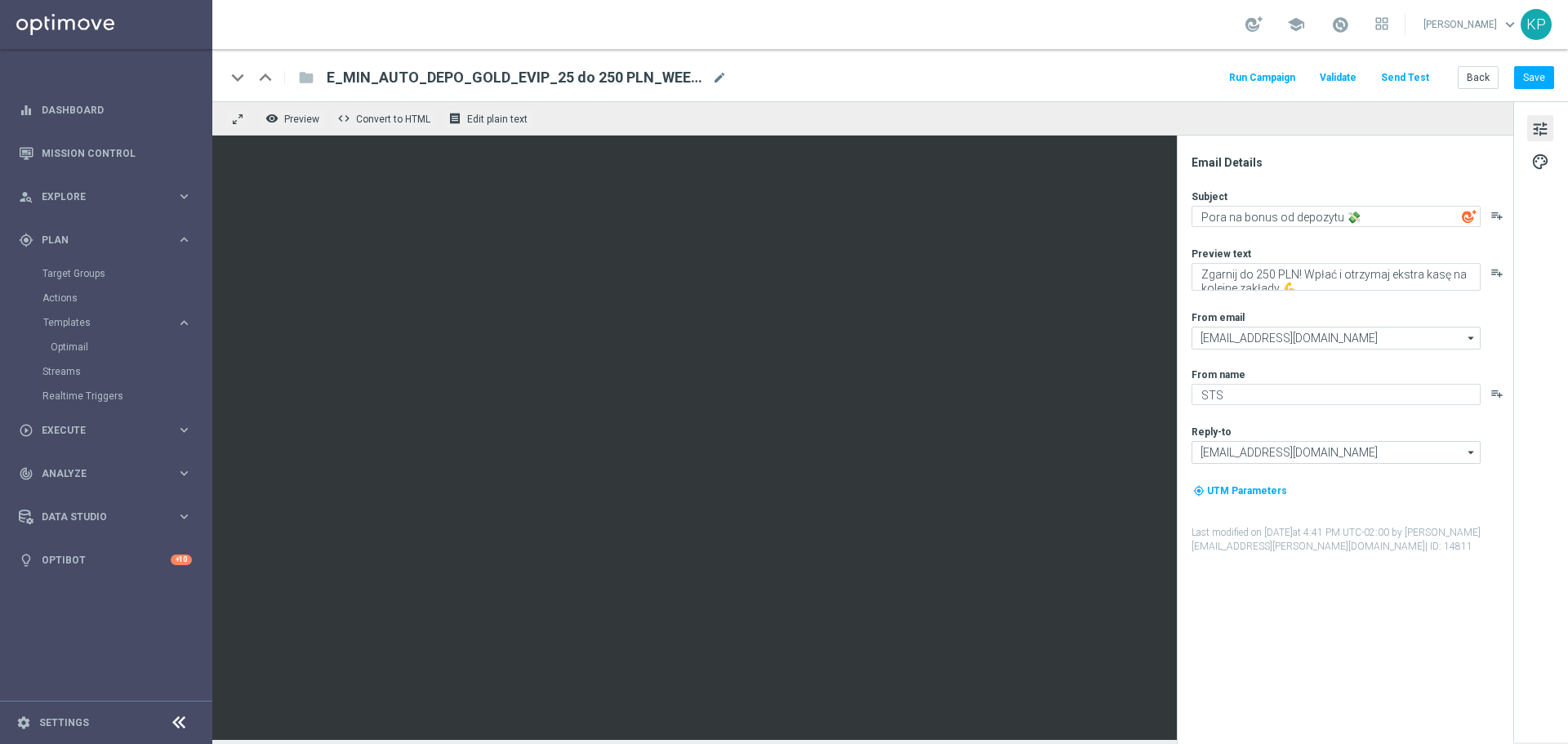
click at [1082, 38] on div "school [PERSON_NAME] keyboard_arrow_down KP" at bounding box center [890, 24] width 1356 height 49
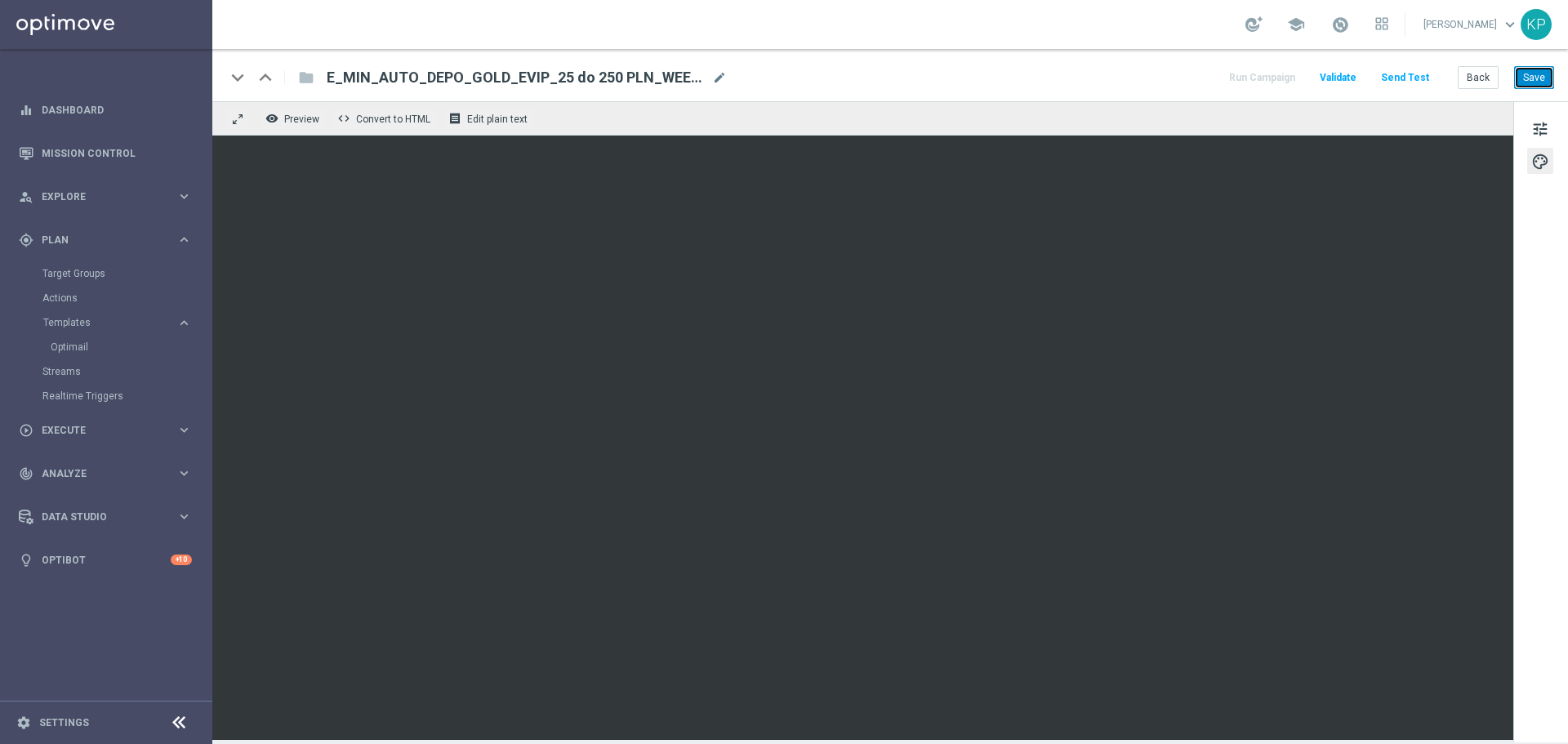
click at [1515, 76] on button "Save" at bounding box center [1534, 78] width 40 height 23
click at [1473, 74] on button "Back" at bounding box center [1479, 78] width 41 height 23
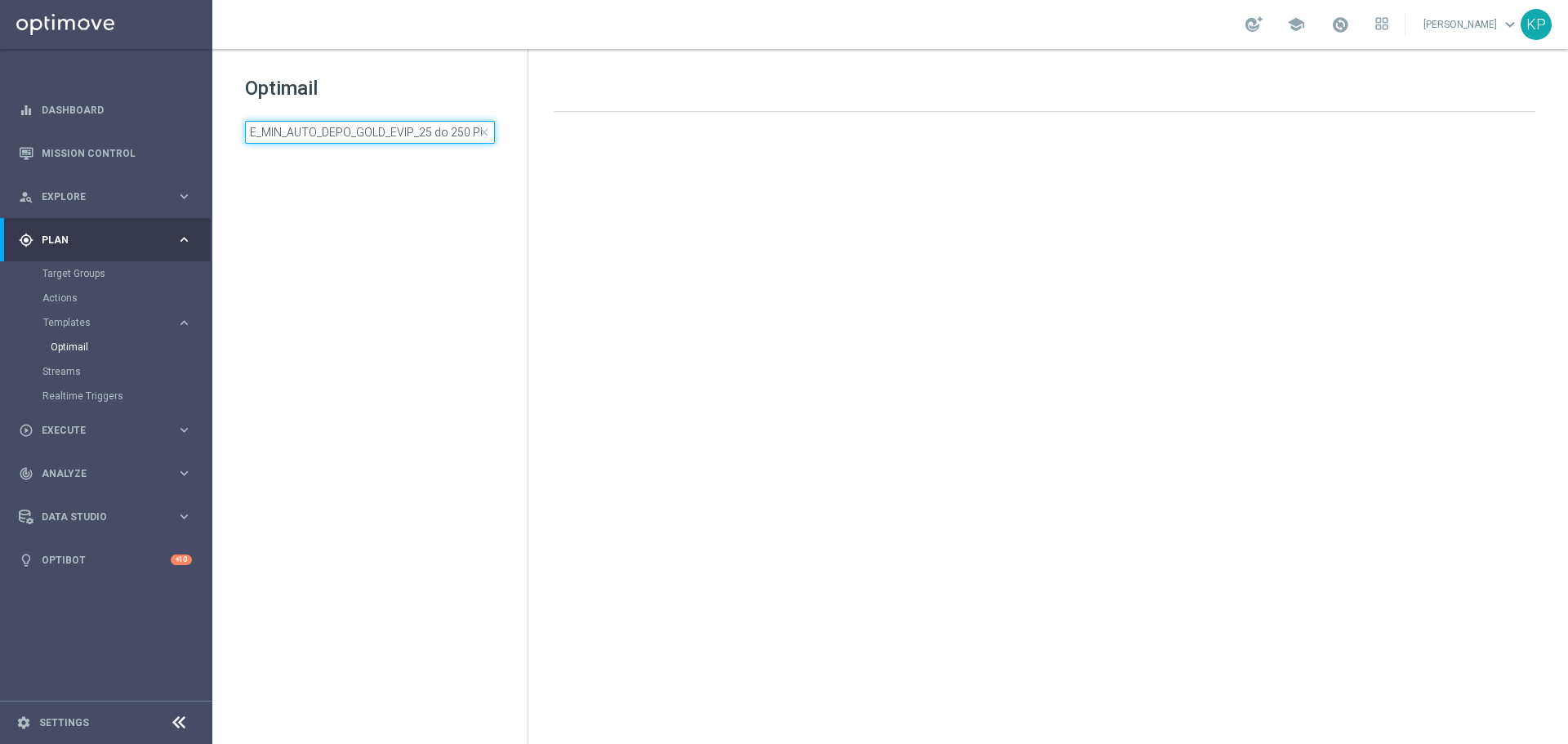
click at [395, 137] on input "E_MIN_AUTO_DEPO_GOLD_EVIP_25 do 250 PLN_WEEKLY" at bounding box center [370, 133] width 250 height 23
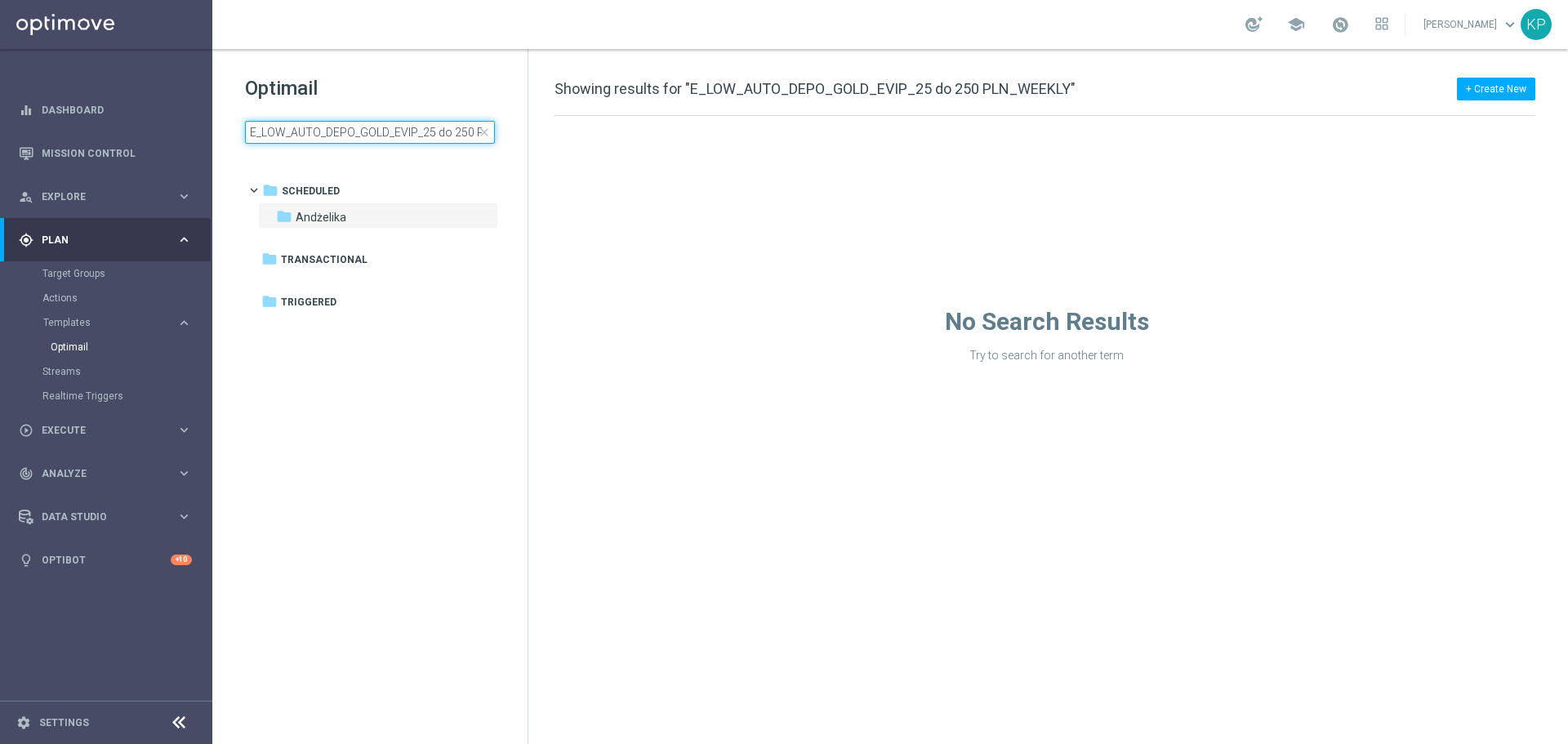
scroll to position [0, 58]
type input "E_LOW_AUTO_DEPO_GOLD_EVIP_25 do 250 PLN_WEEKLY"
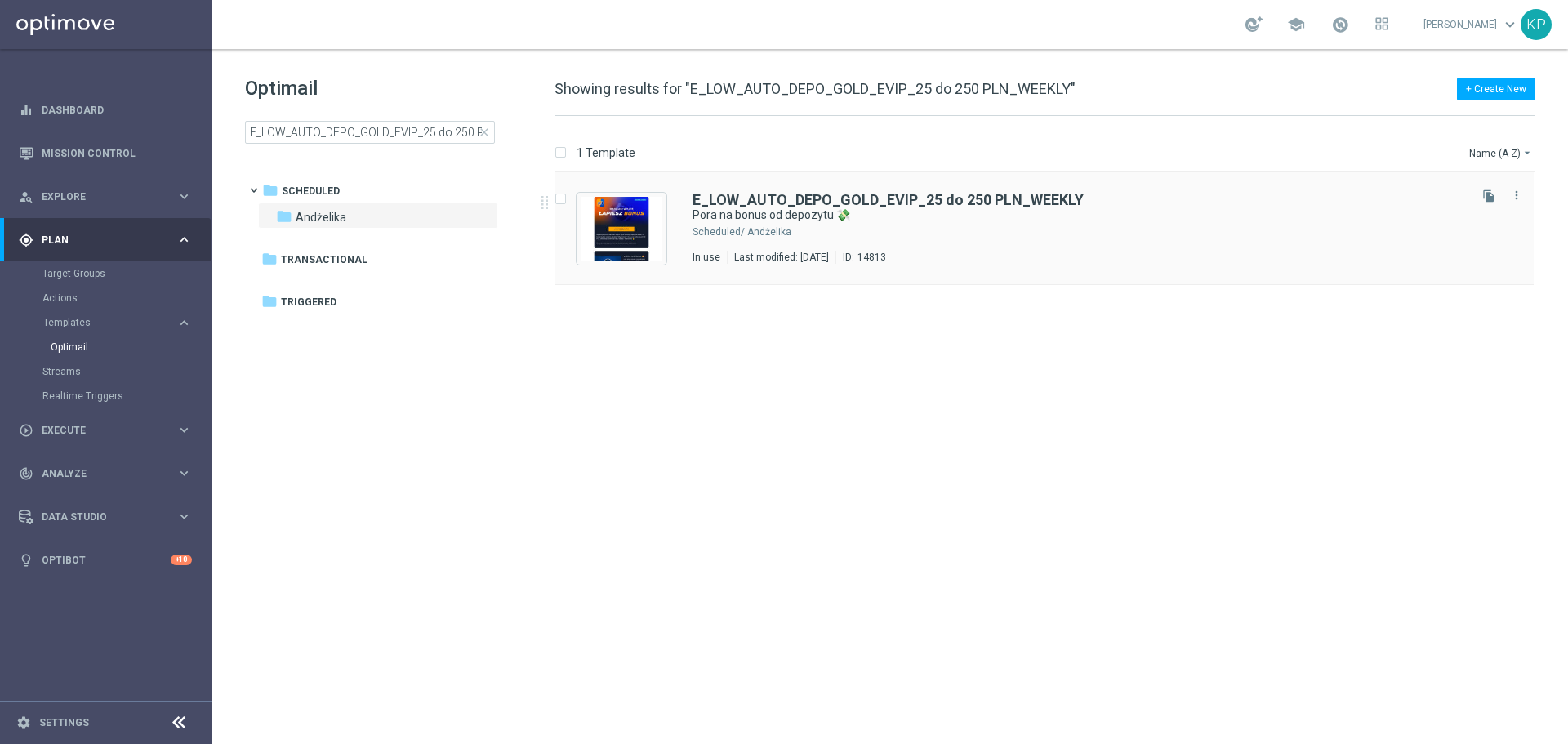
click at [932, 237] on div "Andżelika" at bounding box center [1106, 232] width 718 height 13
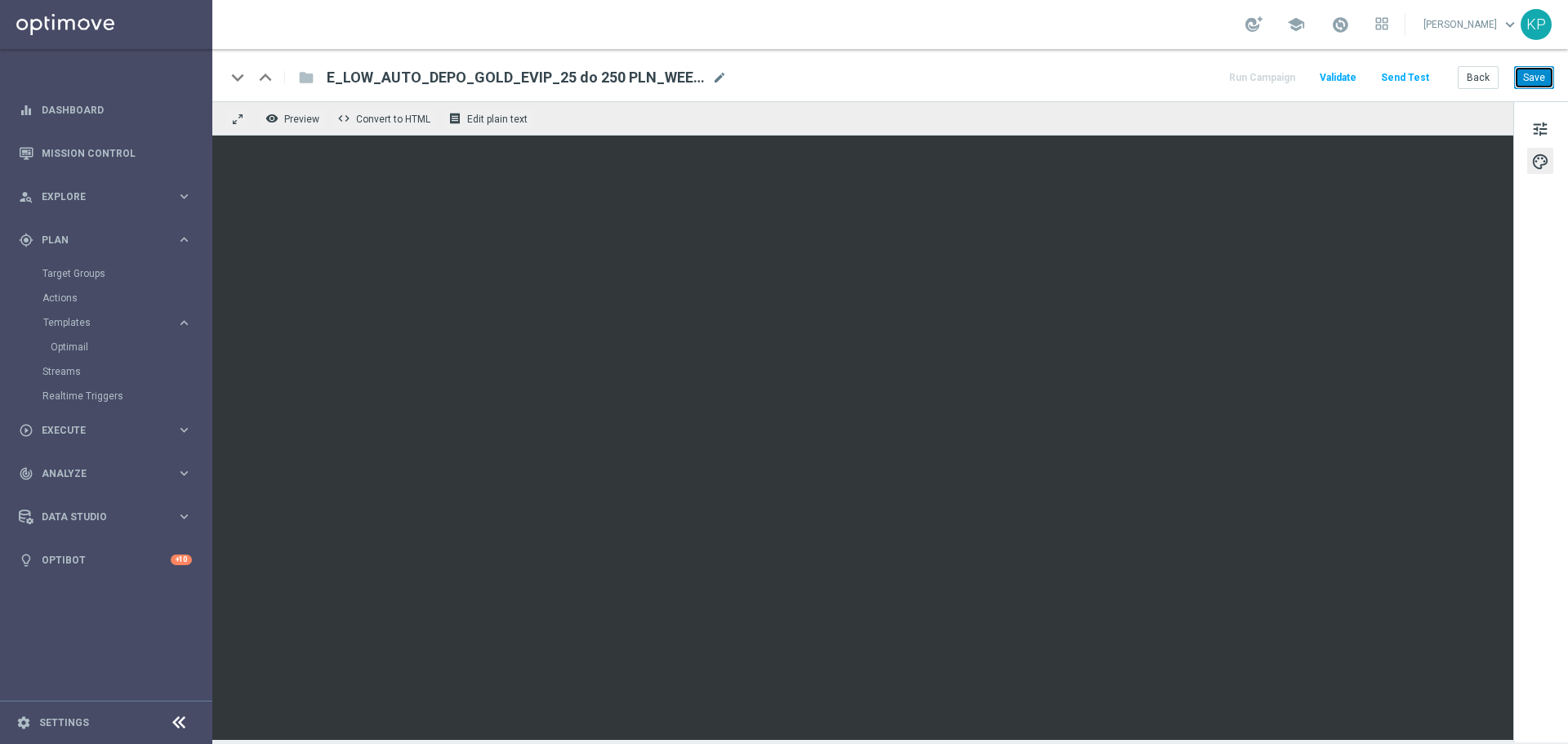
click at [1541, 82] on button "Save" at bounding box center [1534, 78] width 40 height 23
click at [1469, 74] on button "Back" at bounding box center [1479, 78] width 41 height 23
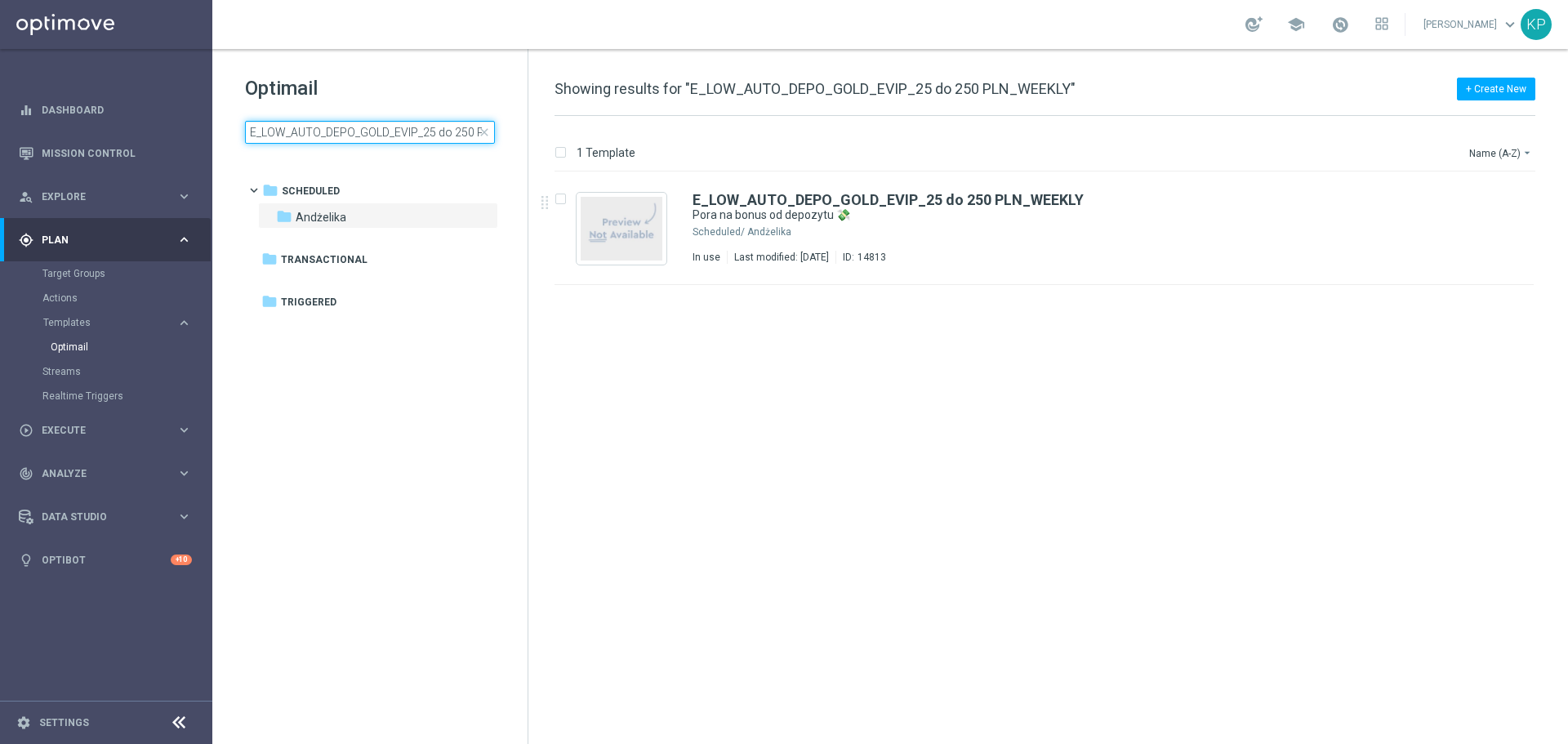
click at [408, 135] on input "E_LOW_AUTO_DEPO_GOLD_EVIP_25 do 250 PLN_WEEKLY" at bounding box center [370, 133] width 250 height 23
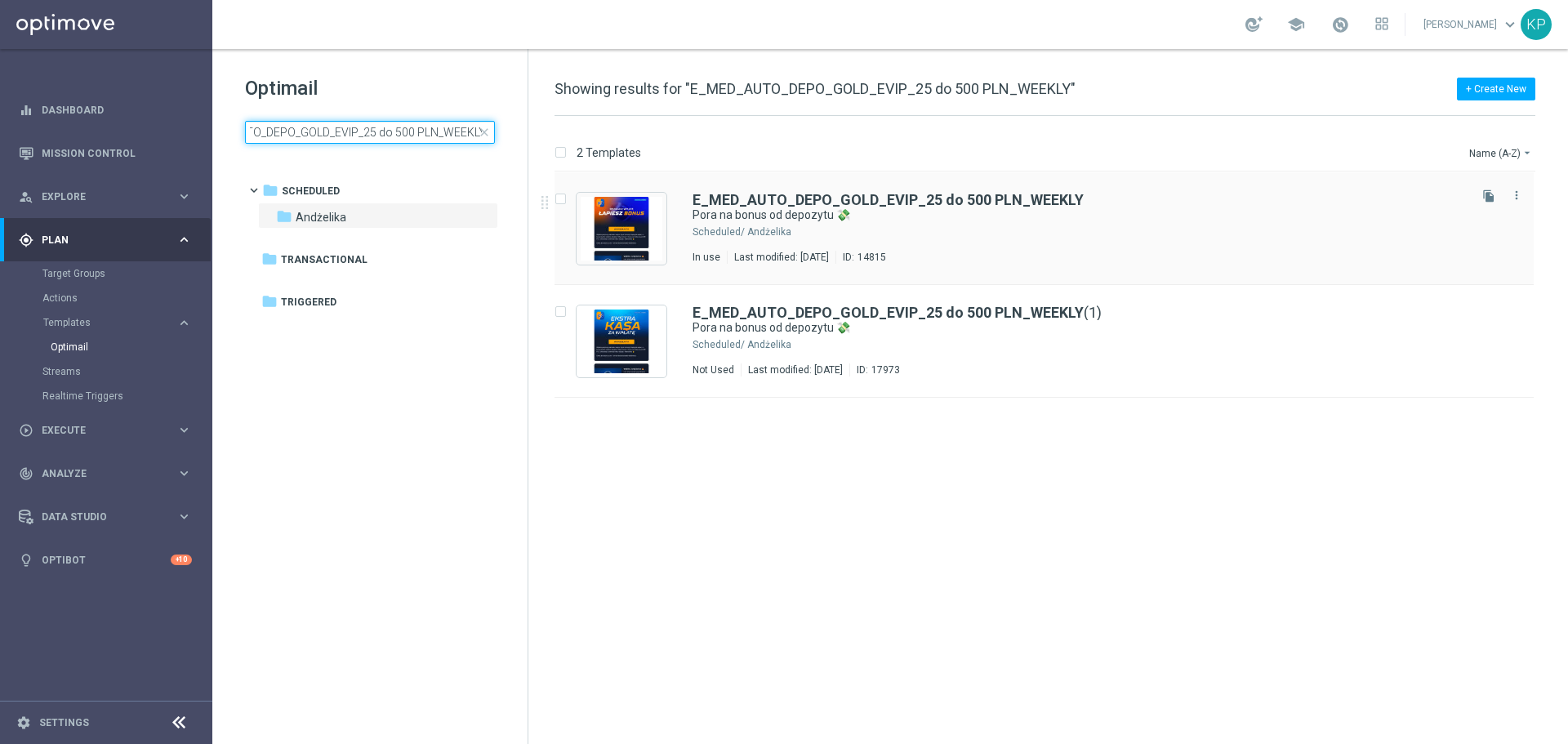
type input "E_MED_AUTO_DEPO_GOLD_EVIP_25 do 500 PLN_WEEKLY"
click at [1021, 232] on div "Andżelika" at bounding box center [1106, 232] width 718 height 13
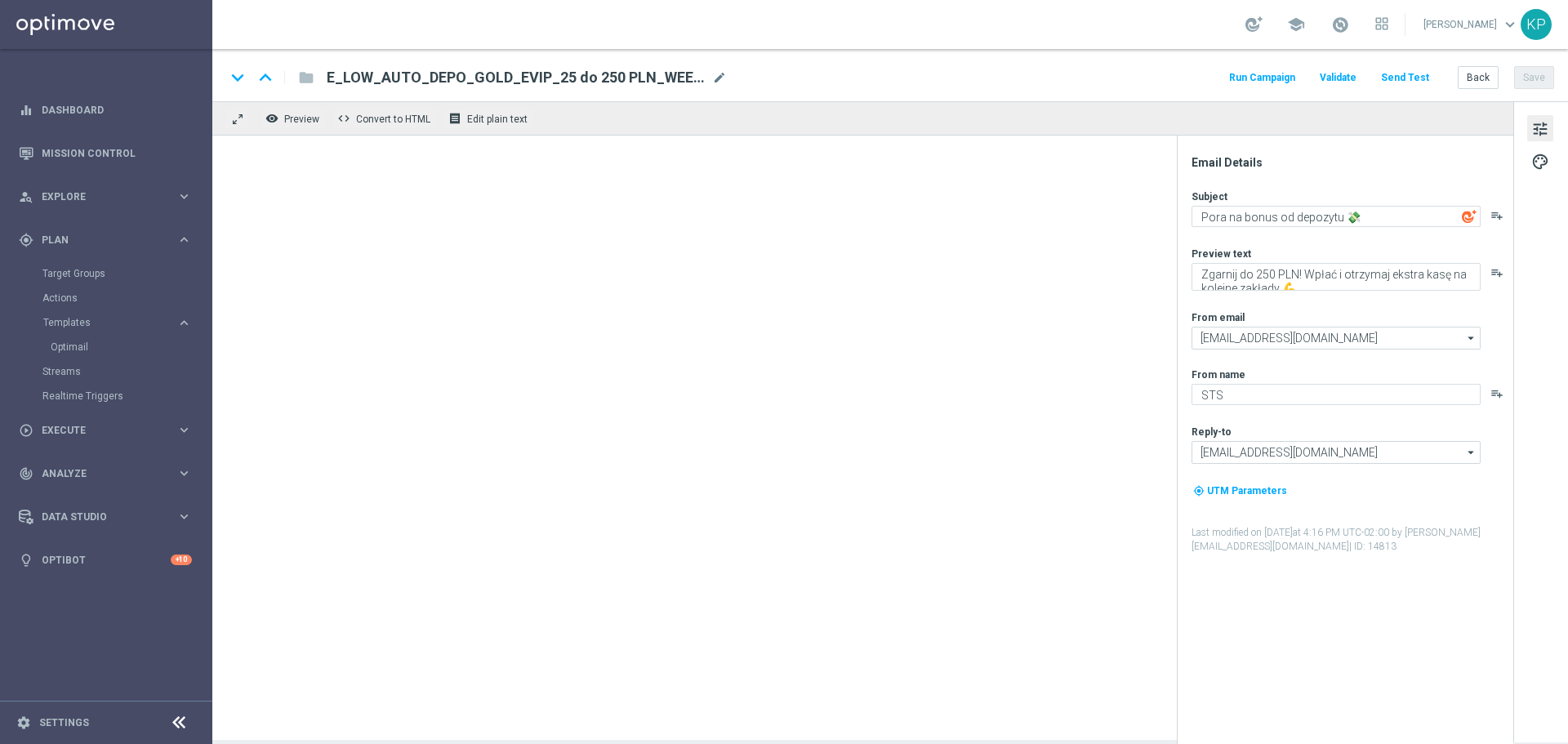
type textarea "Zgarnij do 500 PLN! Wpłać i otrzymaj ekstra kasę na kolejne zakłady 💪"
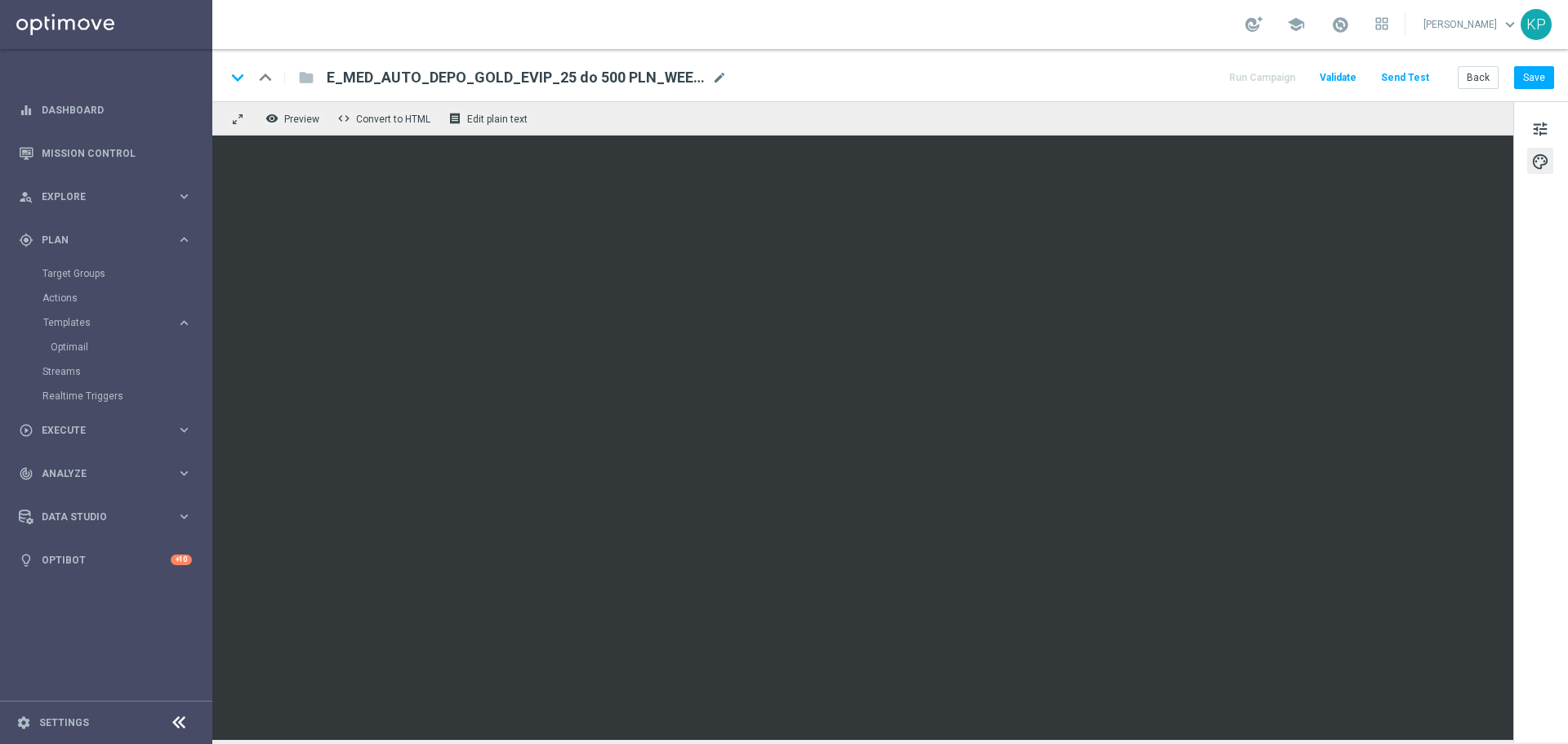
click at [1512, 83] on div "Back Save" at bounding box center [1506, 78] width 96 height 23
click at [1523, 81] on button "Save" at bounding box center [1534, 78] width 40 height 23
click at [1481, 71] on button "Back" at bounding box center [1479, 78] width 41 height 23
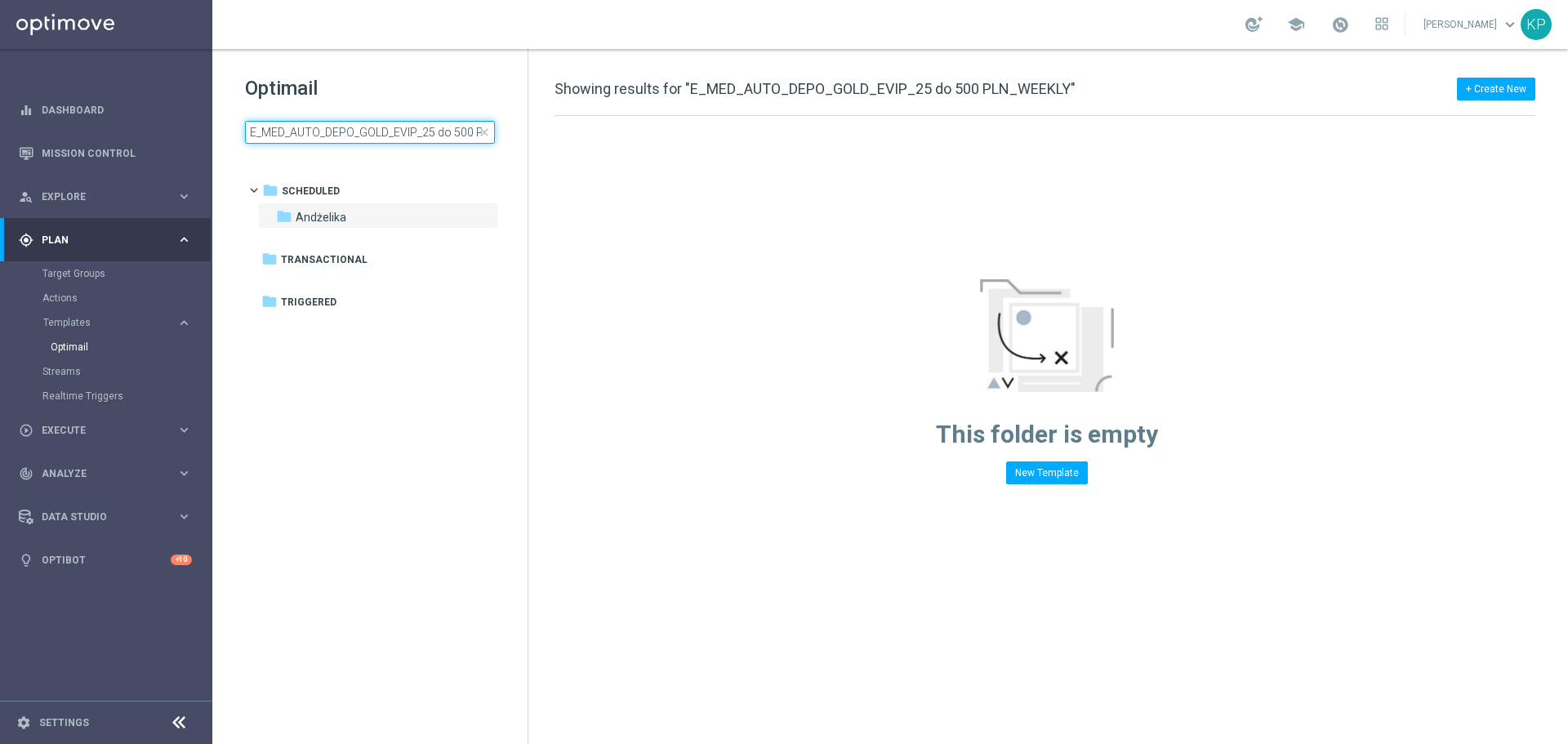
click at [371, 123] on input "E_MED_AUTO_DEPO_GOLD_EVIP_25 do 500 PLN_WEEKLY" at bounding box center [370, 133] width 250 height 23
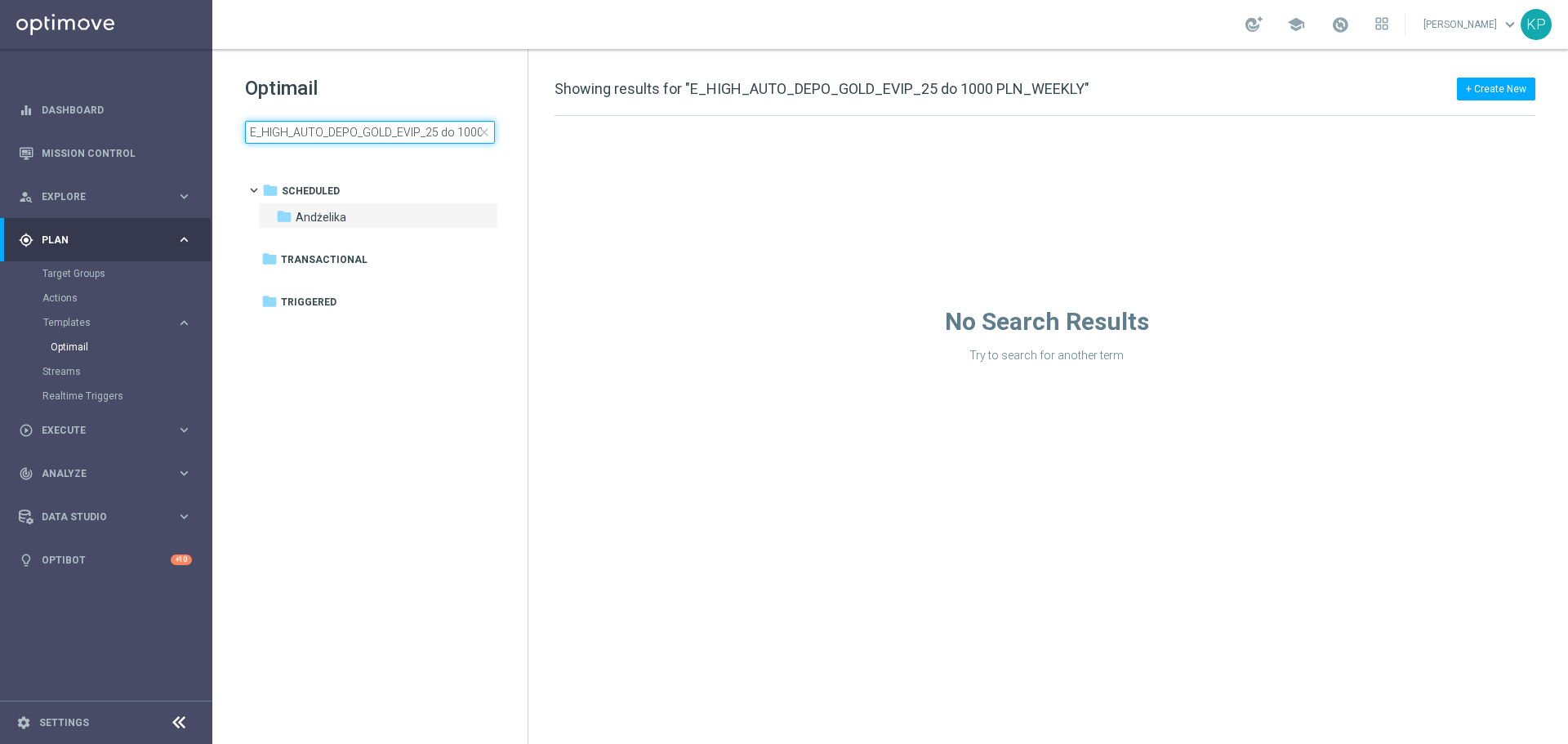
scroll to position [0, 69]
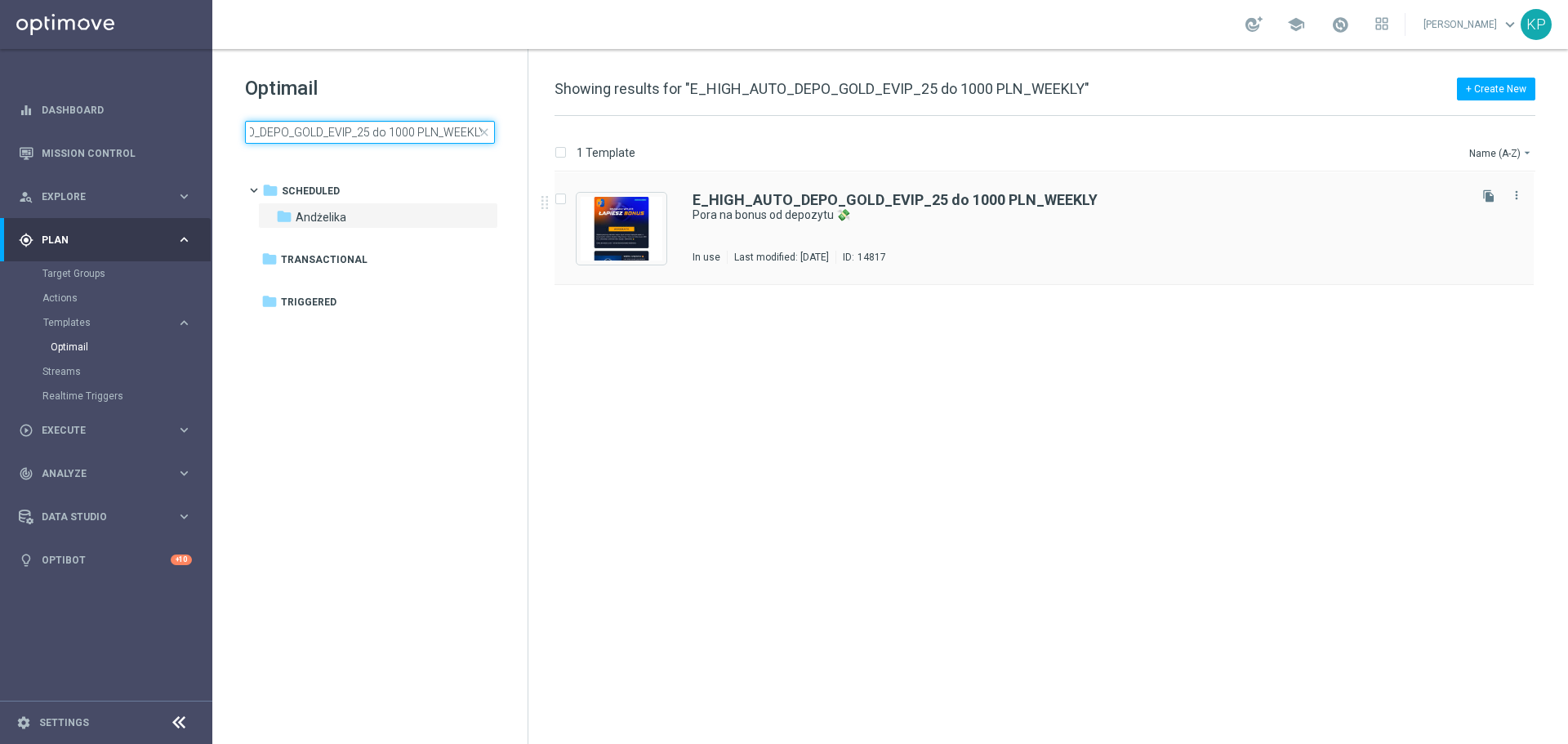
type input "E_HIGH_AUTO_DEPO_GOLD_EVIP_25 do 1000 PLN_WEEKLY"
click at [794, 245] on div "E_HIGH_AUTO_DEPO_GOLD_EVIP_25 do 1000 PLN_WEEKLY Pora na bonus od depozytu 💸 In…" at bounding box center [1079, 228] width 773 height 71
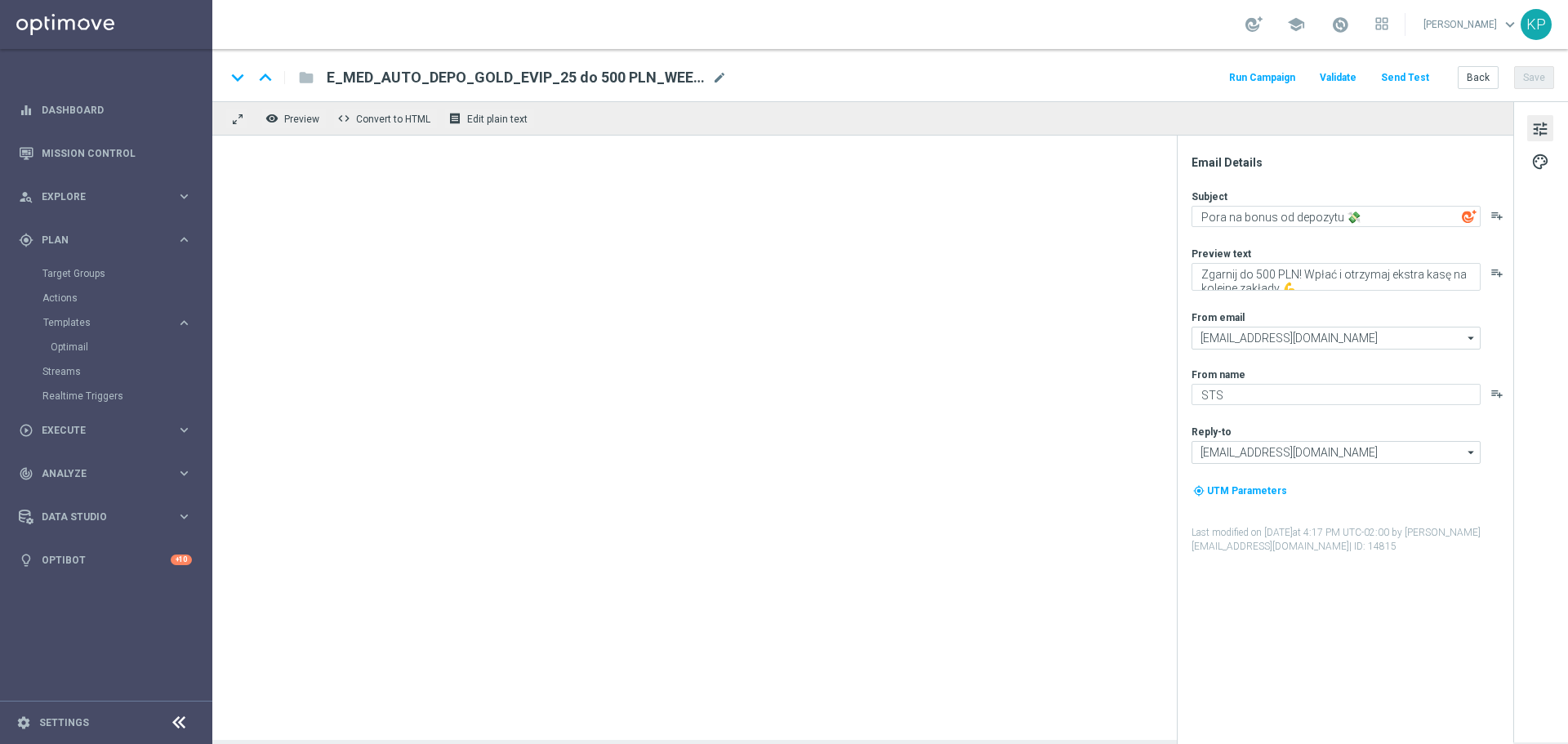
type textarea "Zgarnij do 1000 PLN! Wpłać i otrzymaj ekstra kasę na kolejne zakłady 💪"
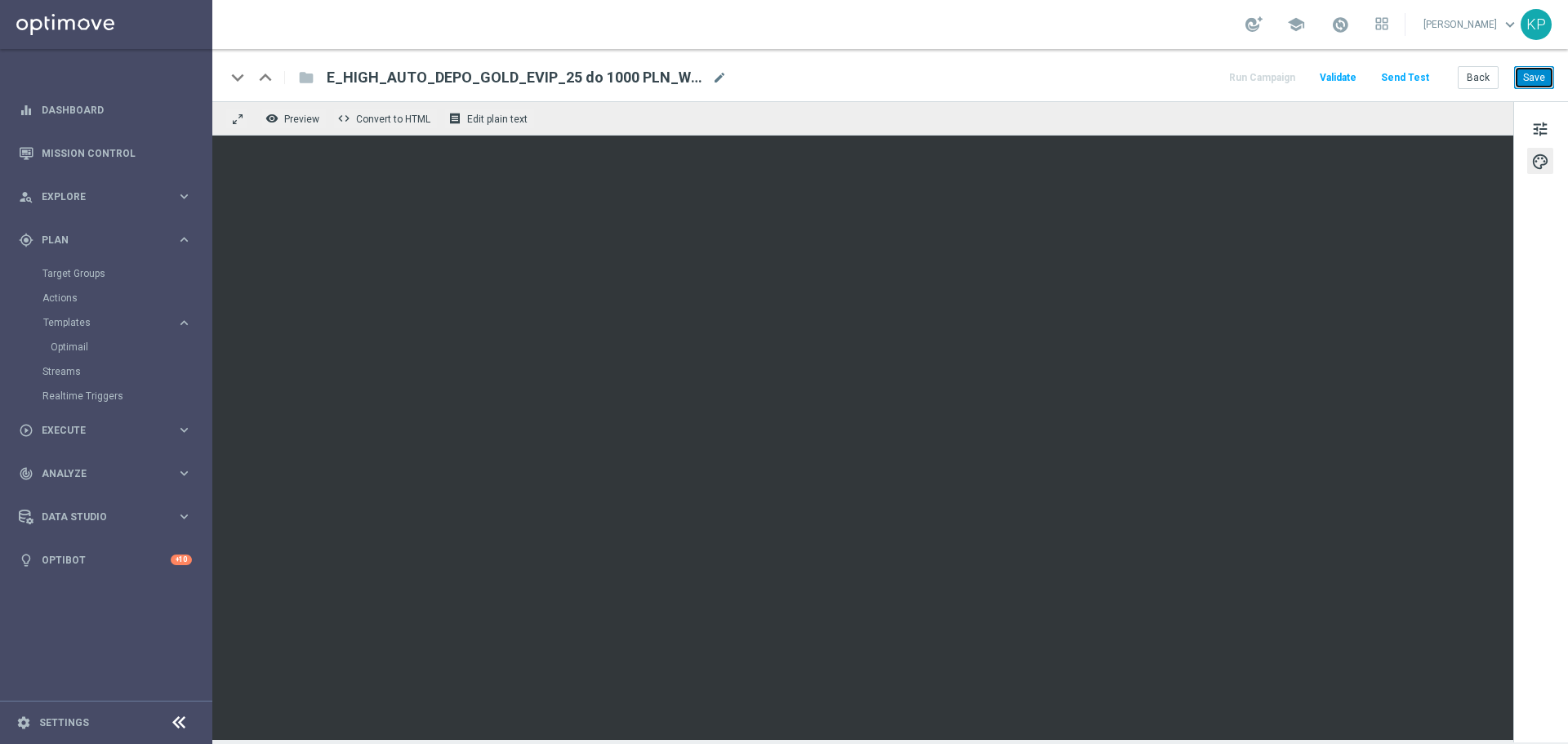
click at [1526, 67] on button "Save" at bounding box center [1534, 78] width 40 height 23
click at [1466, 70] on button "Back" at bounding box center [1479, 78] width 41 height 23
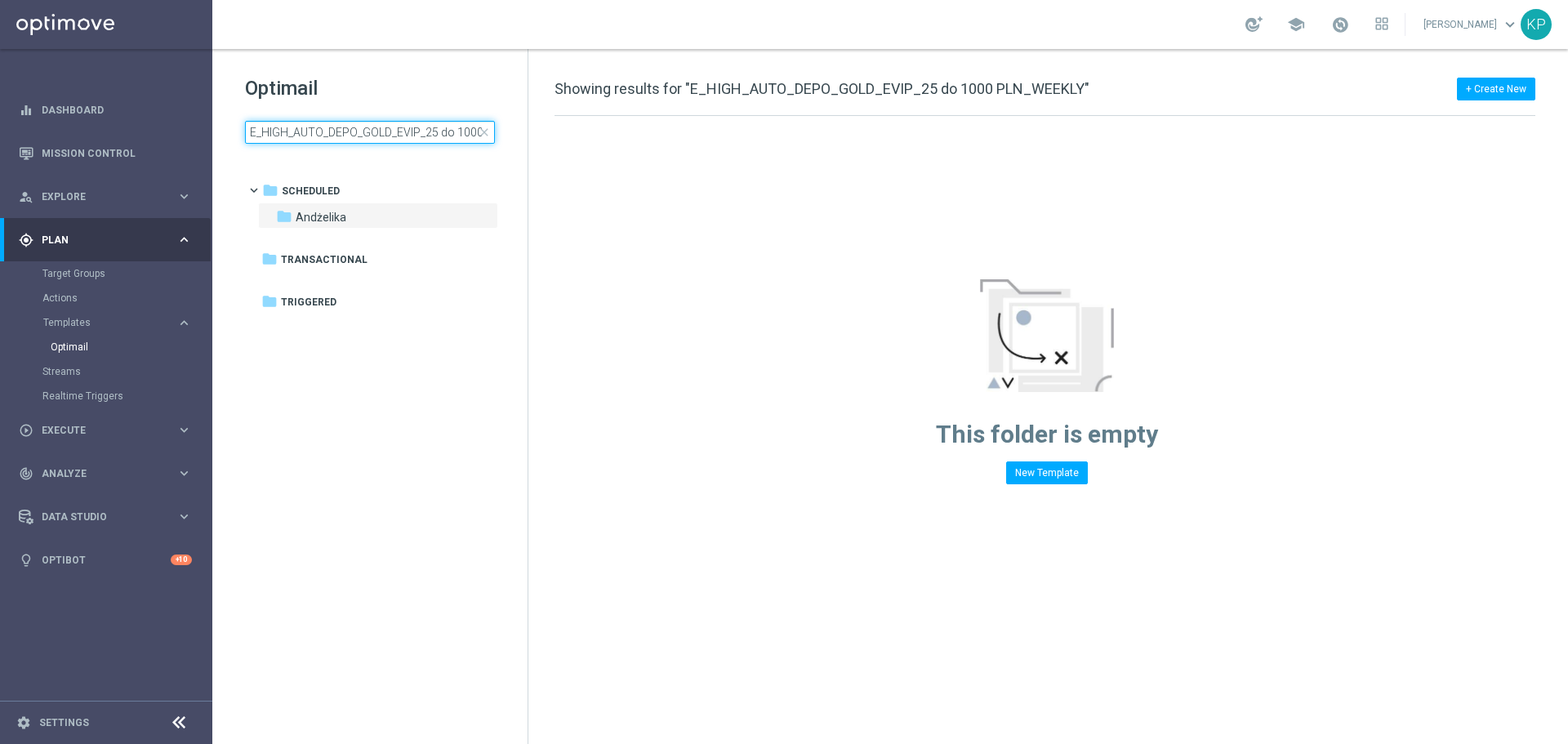
click at [376, 123] on input "E_HIGH_AUTO_DEPO_GOLD_EVIP_25 do 1000 PLN_WEEKLY" at bounding box center [370, 133] width 250 height 23
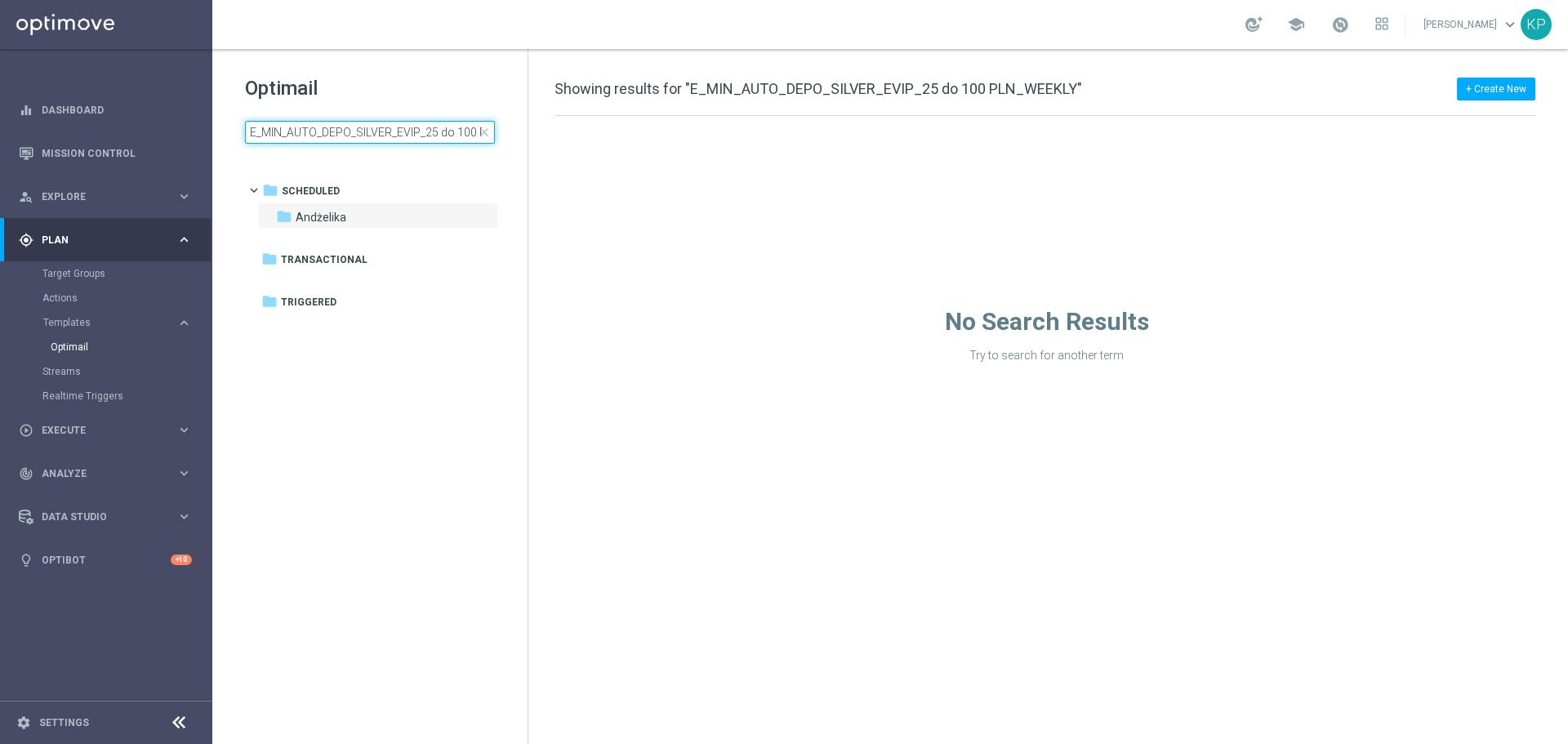
scroll to position [0, 63]
type input "E_MIN_AUTO_DEPO_SILVER_EVIP_25 do 100 PLN_WEEKLY"
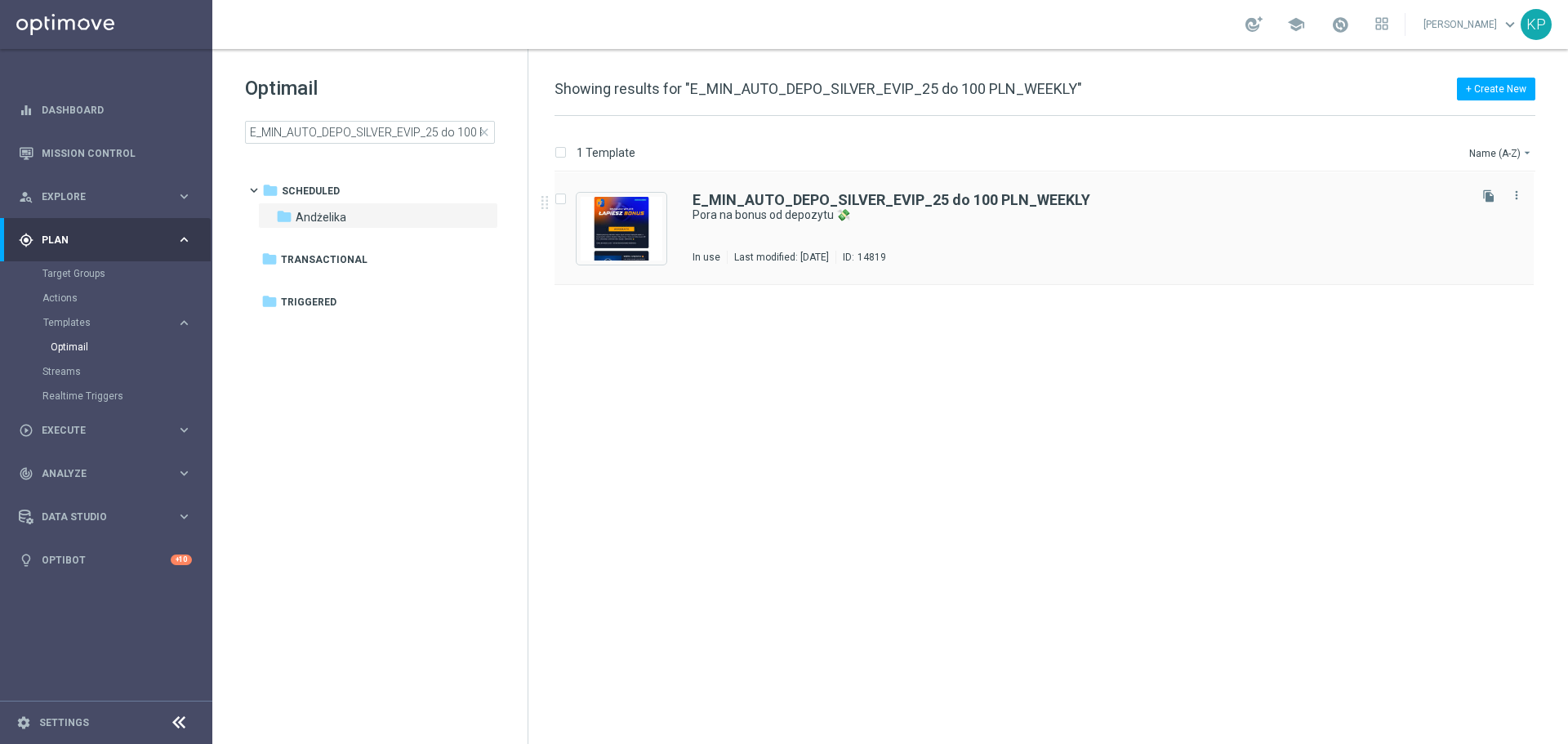
click at [784, 249] on div "E_MIN_AUTO_DEPO_SILVER_EVIP_25 do 100 PLN_WEEKLY Pora na bonus od depozytu 💸 In…" at bounding box center [1079, 228] width 773 height 71
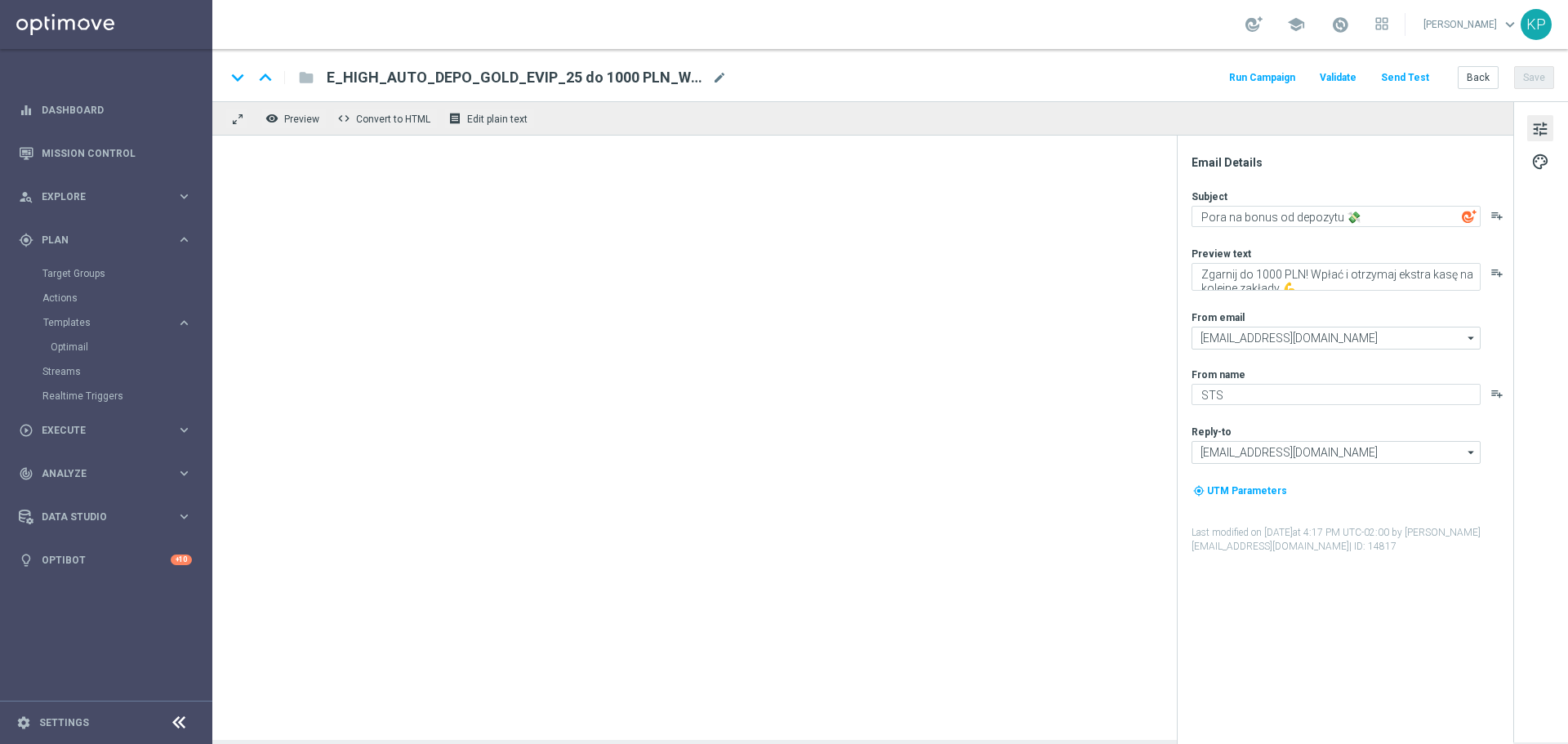
type textarea "Zgarnij do 100 PLN! Wpłać i otrzymaj ekstra kasę na kolejne zakłady 💪"
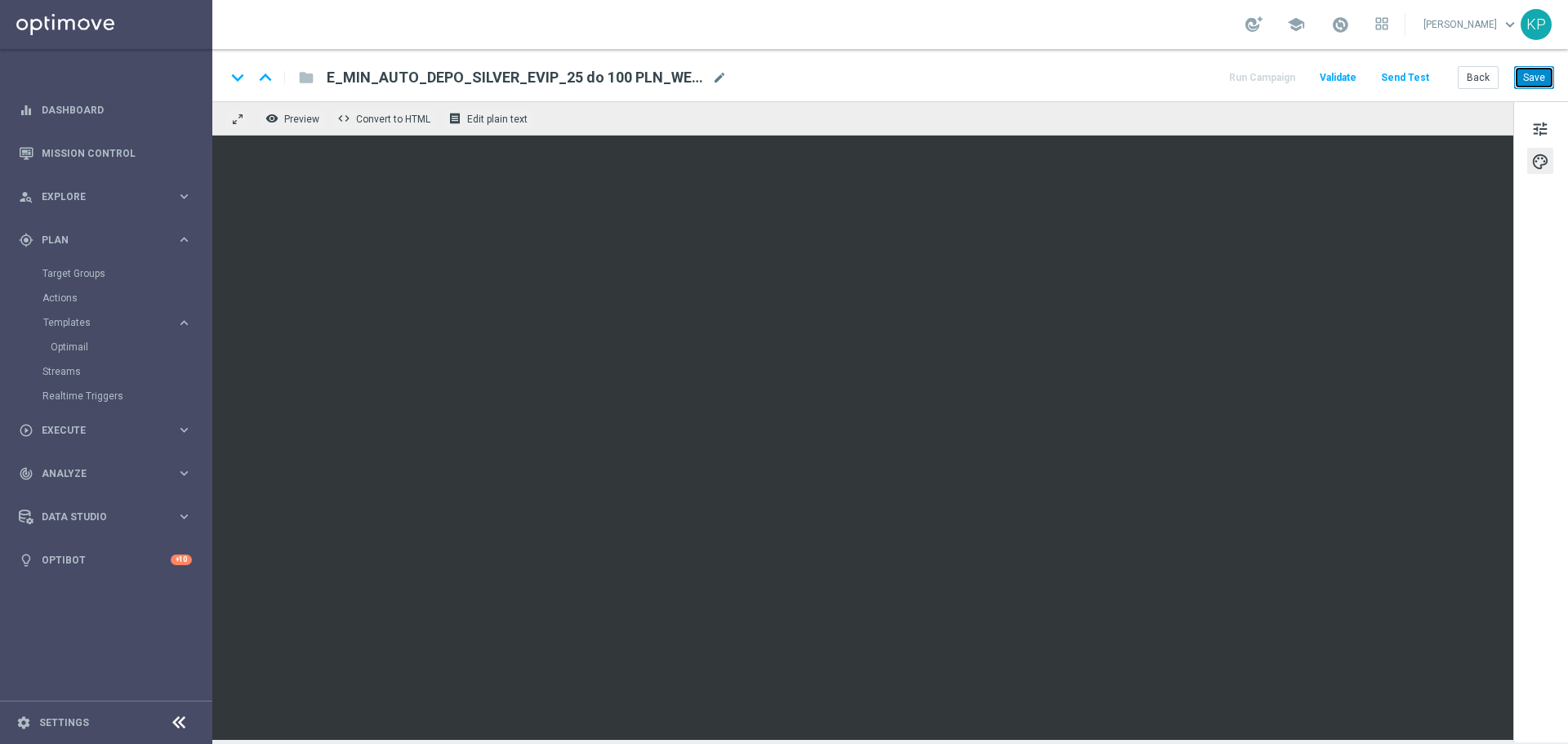
click at [1547, 66] on button "Save" at bounding box center [1534, 78] width 40 height 23
click at [1481, 72] on button "Back" at bounding box center [1479, 78] width 41 height 23
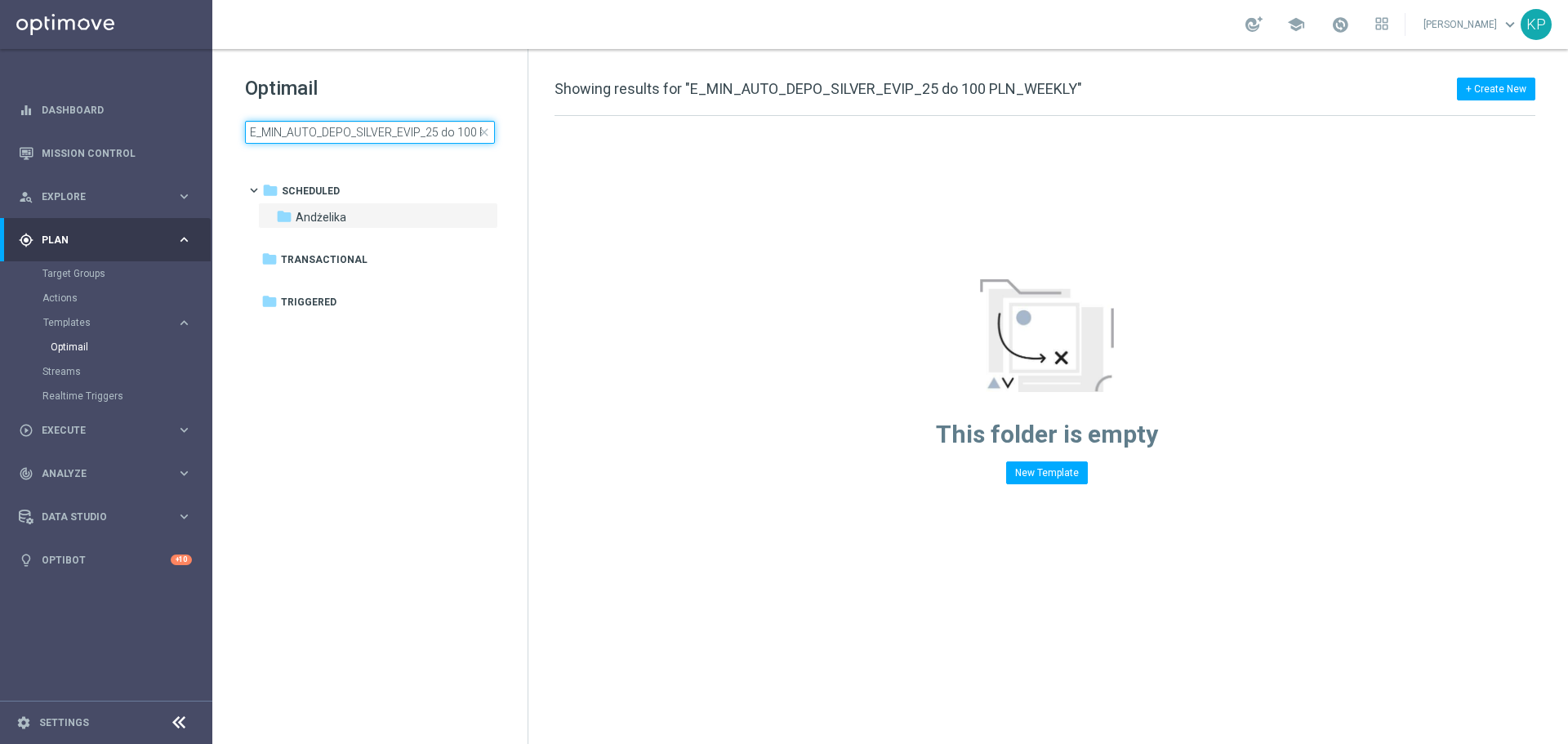
click at [417, 135] on input "E_MIN_AUTO_DEPO_SILVER_EVIP_25 do 100 PLN_WEEKLY" at bounding box center [370, 133] width 250 height 23
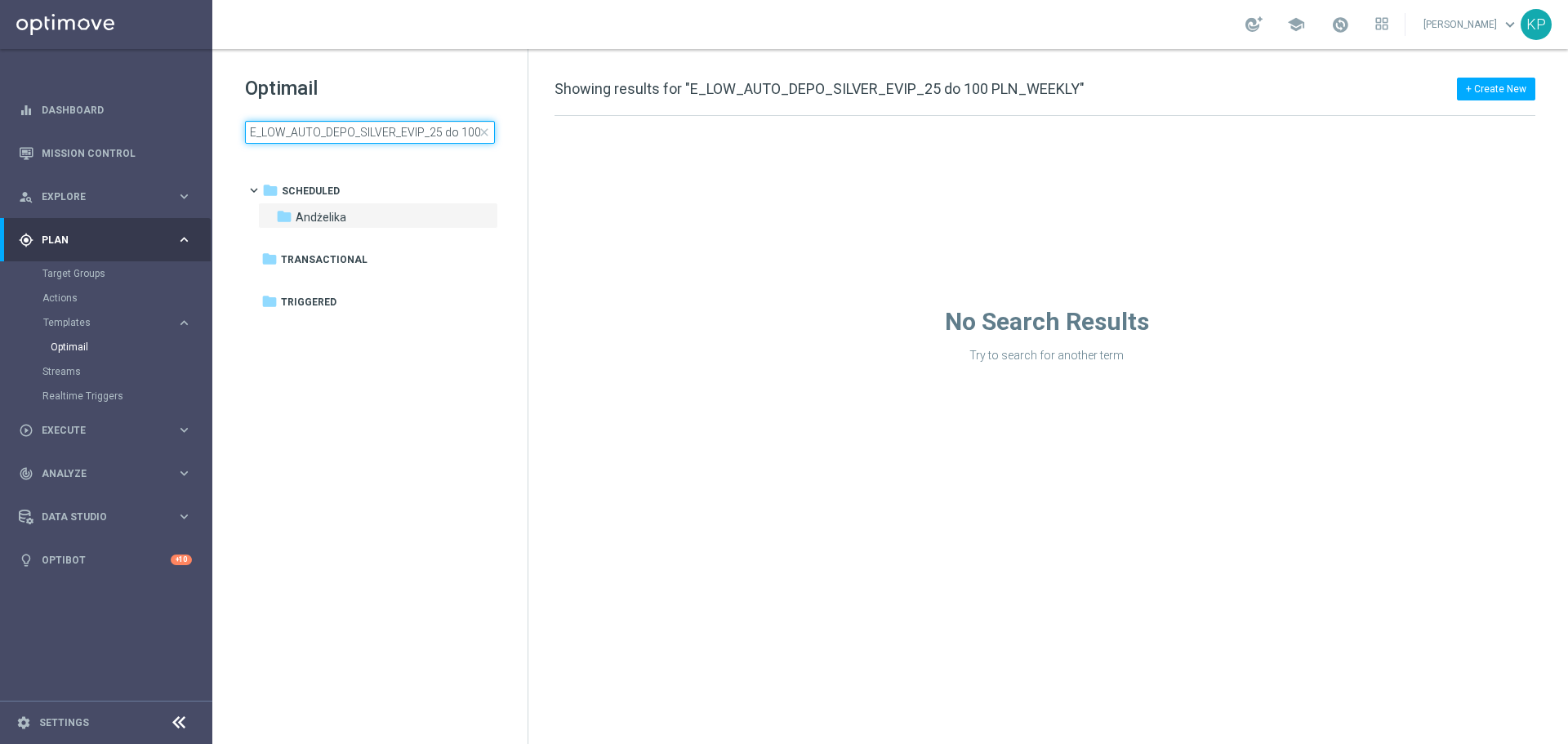
scroll to position [0, 65]
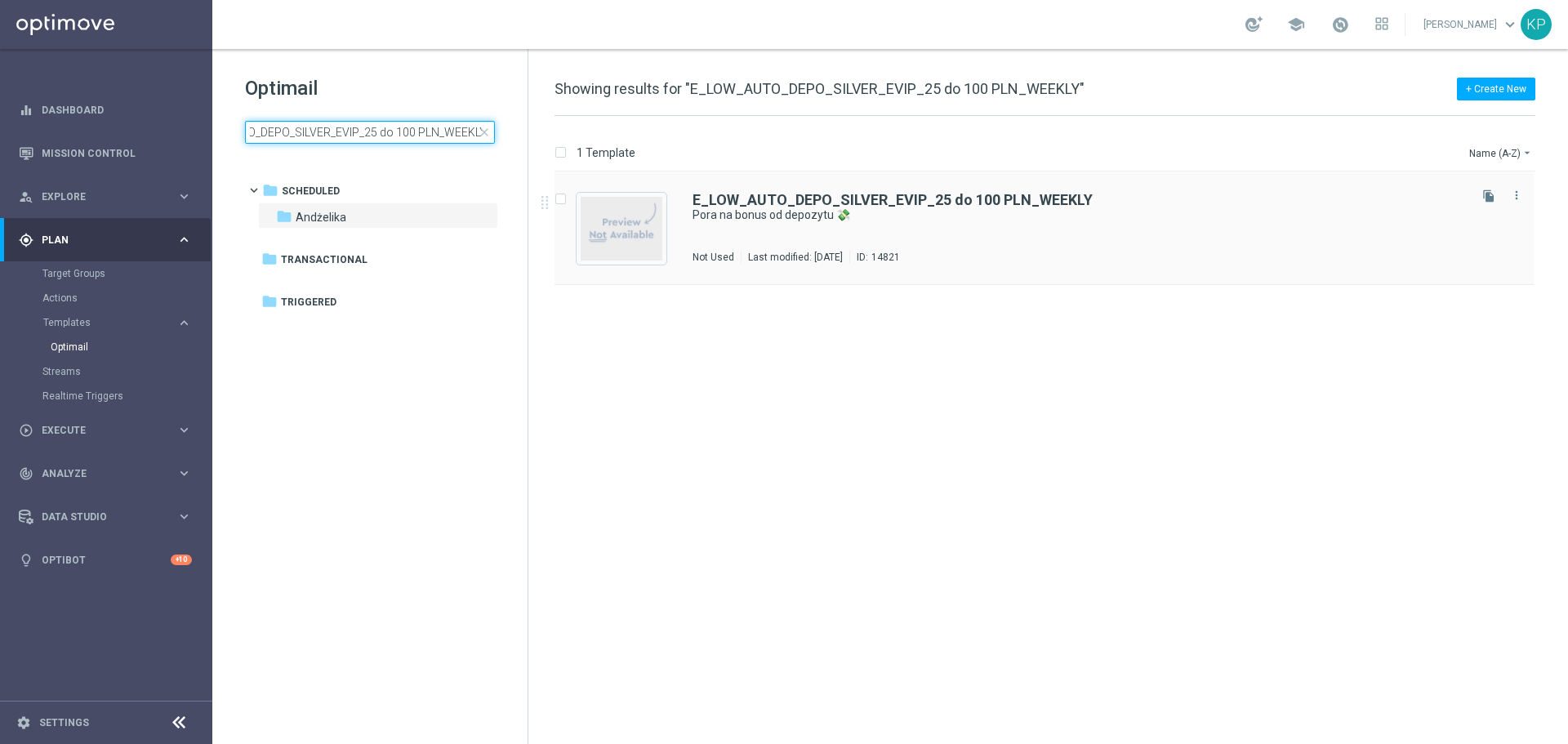
type input "E_LOW_AUTO_DEPO_SILVER_EVIP_25 do 100 PLN_WEEKLY"
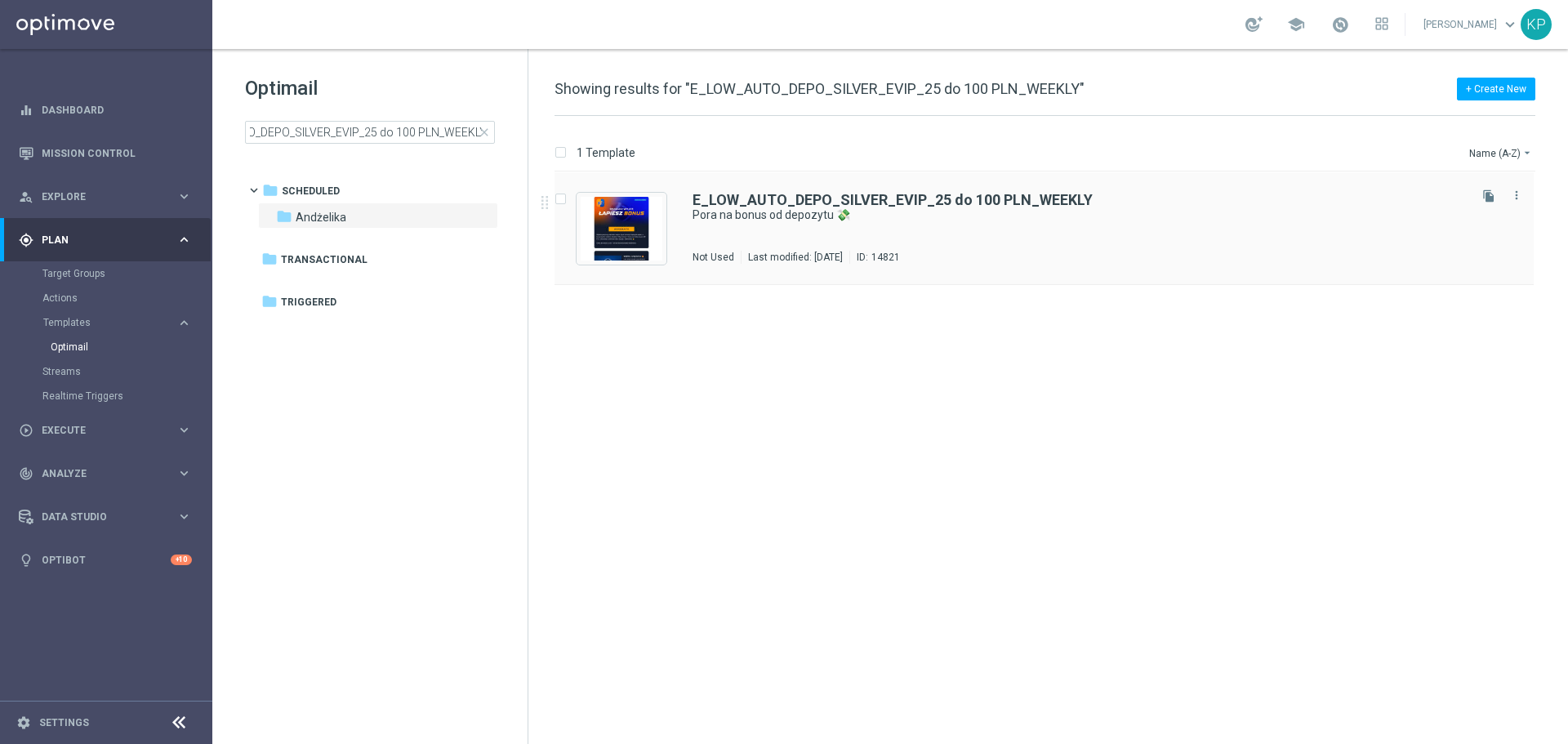
click at [806, 239] on div "E_LOW_AUTO_DEPO_SILVER_EVIP_25 do 100 PLN_WEEKLY Pora na bonus od depozytu 💸 No…" at bounding box center [1079, 228] width 773 height 71
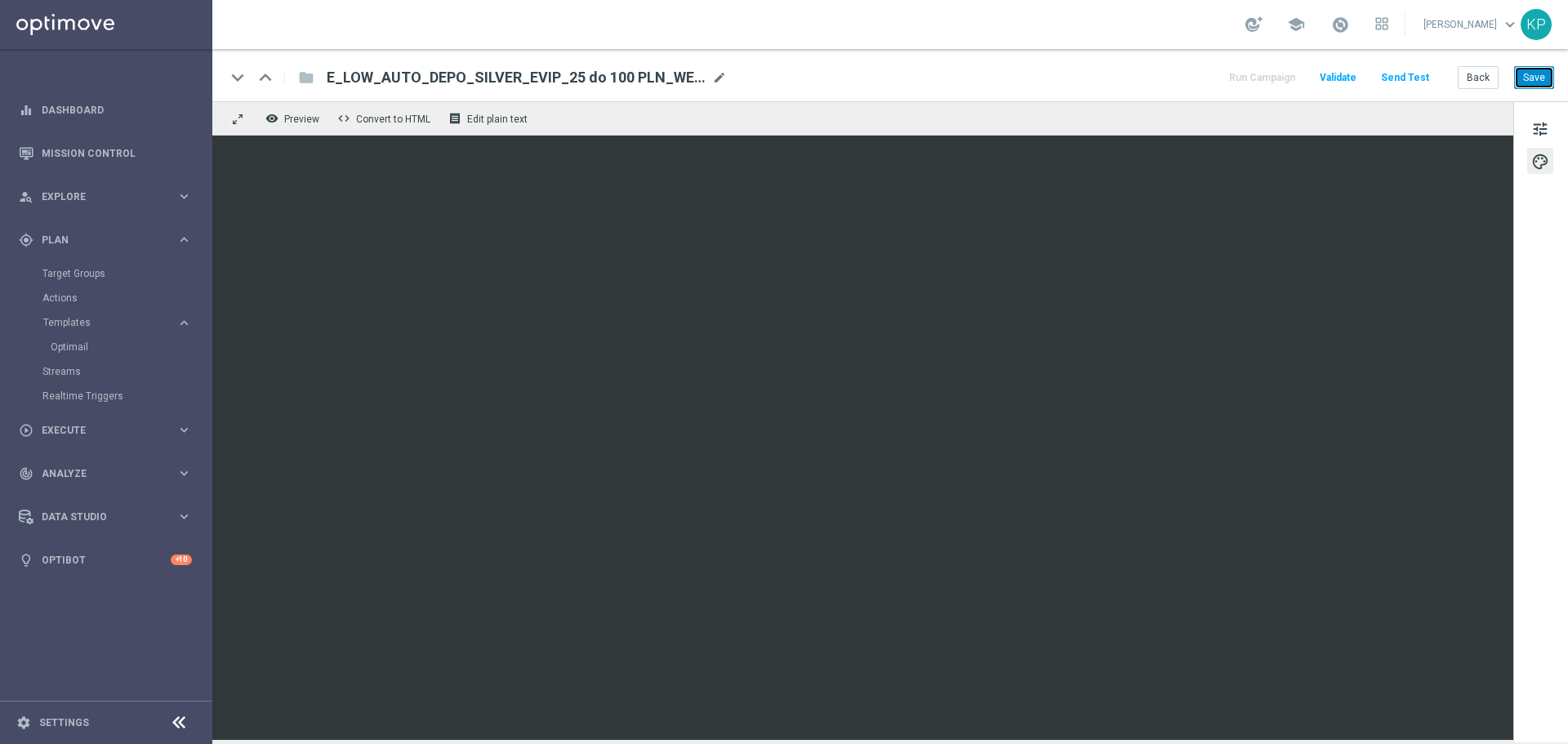
click at [1532, 85] on button "Save" at bounding box center [1534, 78] width 40 height 23
click at [1472, 77] on button "Back" at bounding box center [1479, 78] width 41 height 23
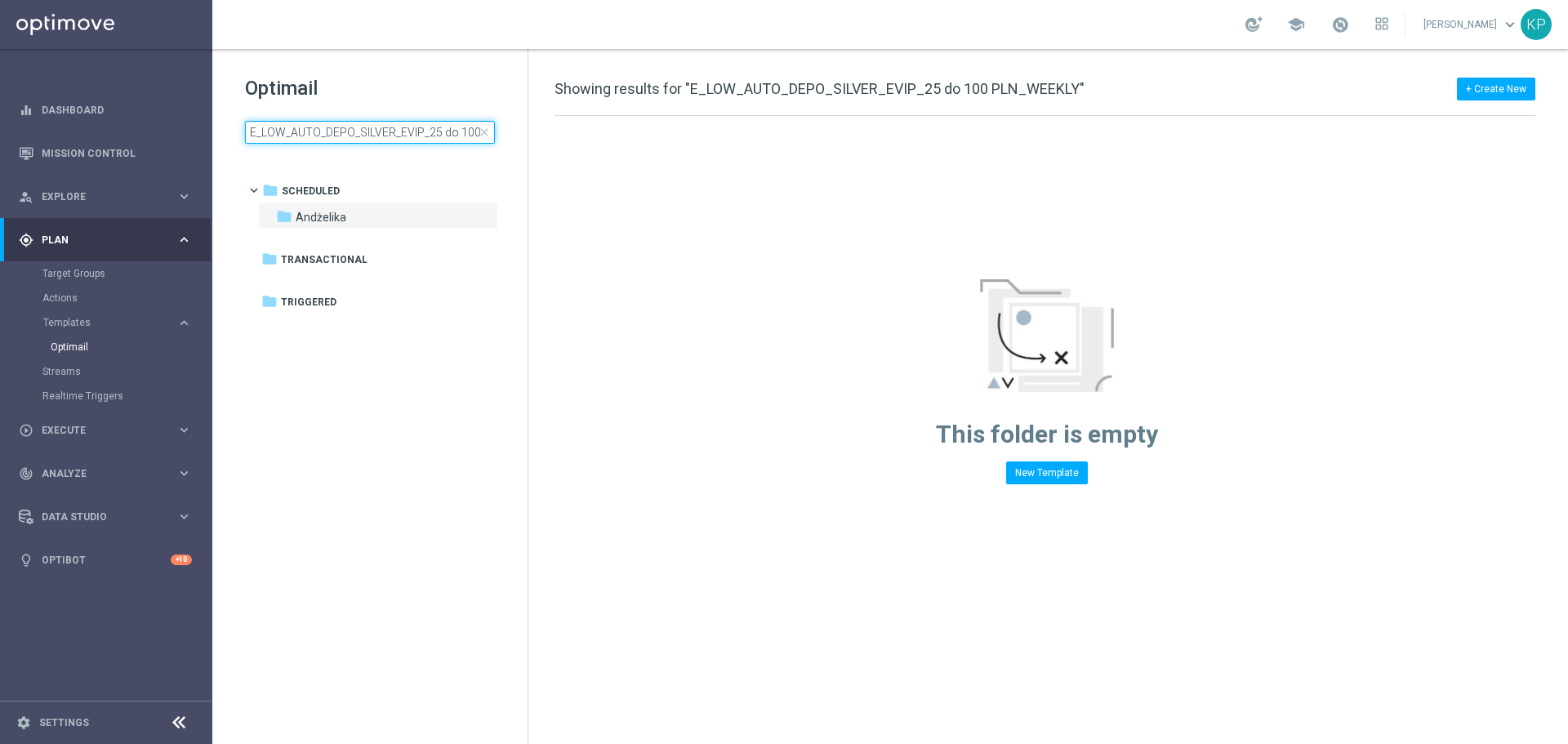
click at [394, 127] on input "E_LOW_AUTO_DEPO_SILVER_EVIP_25 do 100 PLN_WEEKLY" at bounding box center [370, 133] width 250 height 23
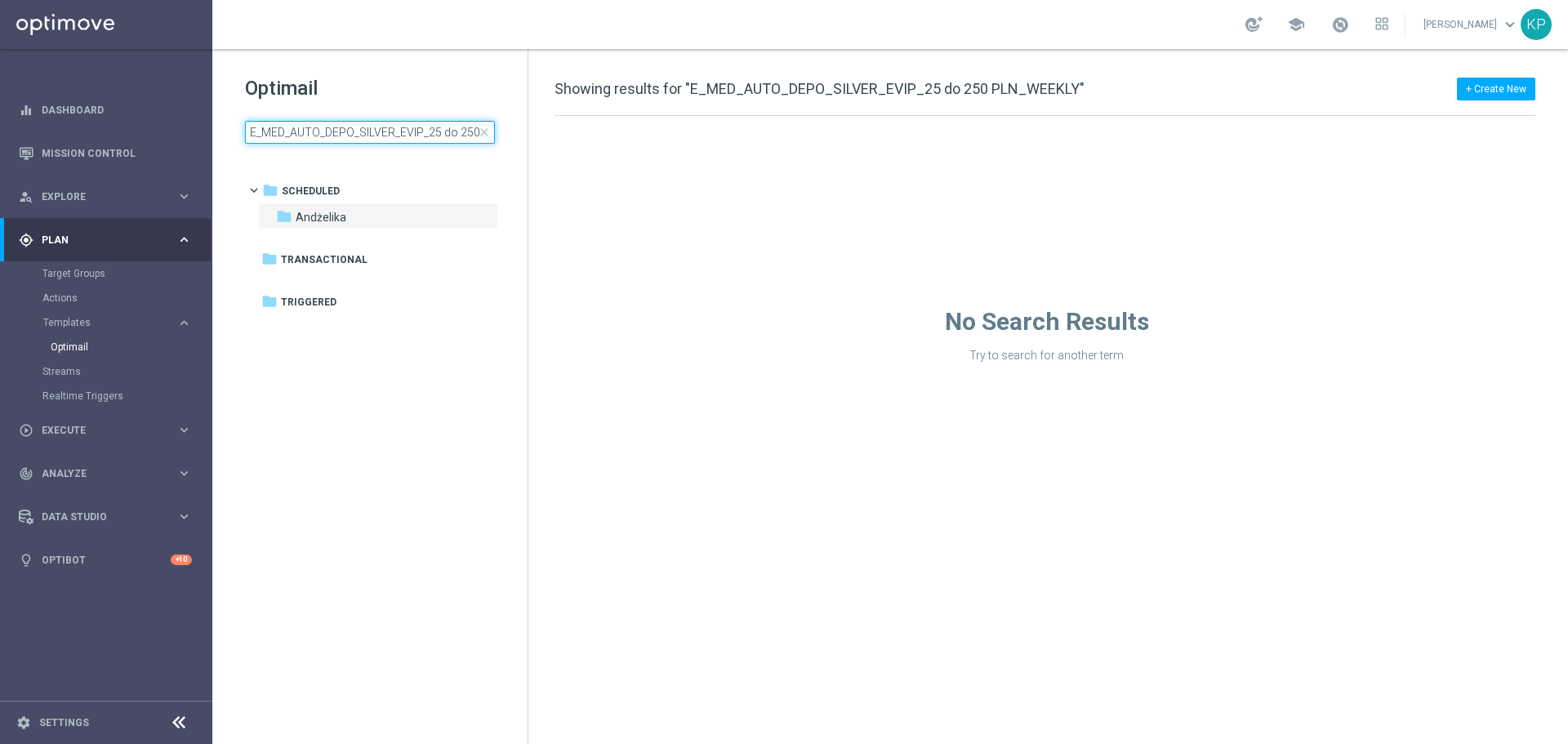
scroll to position [0, 65]
type input "E_MED_AUTO_DEPO_SILVER_EVIP_25 do 250 PLN_WEEKLY"
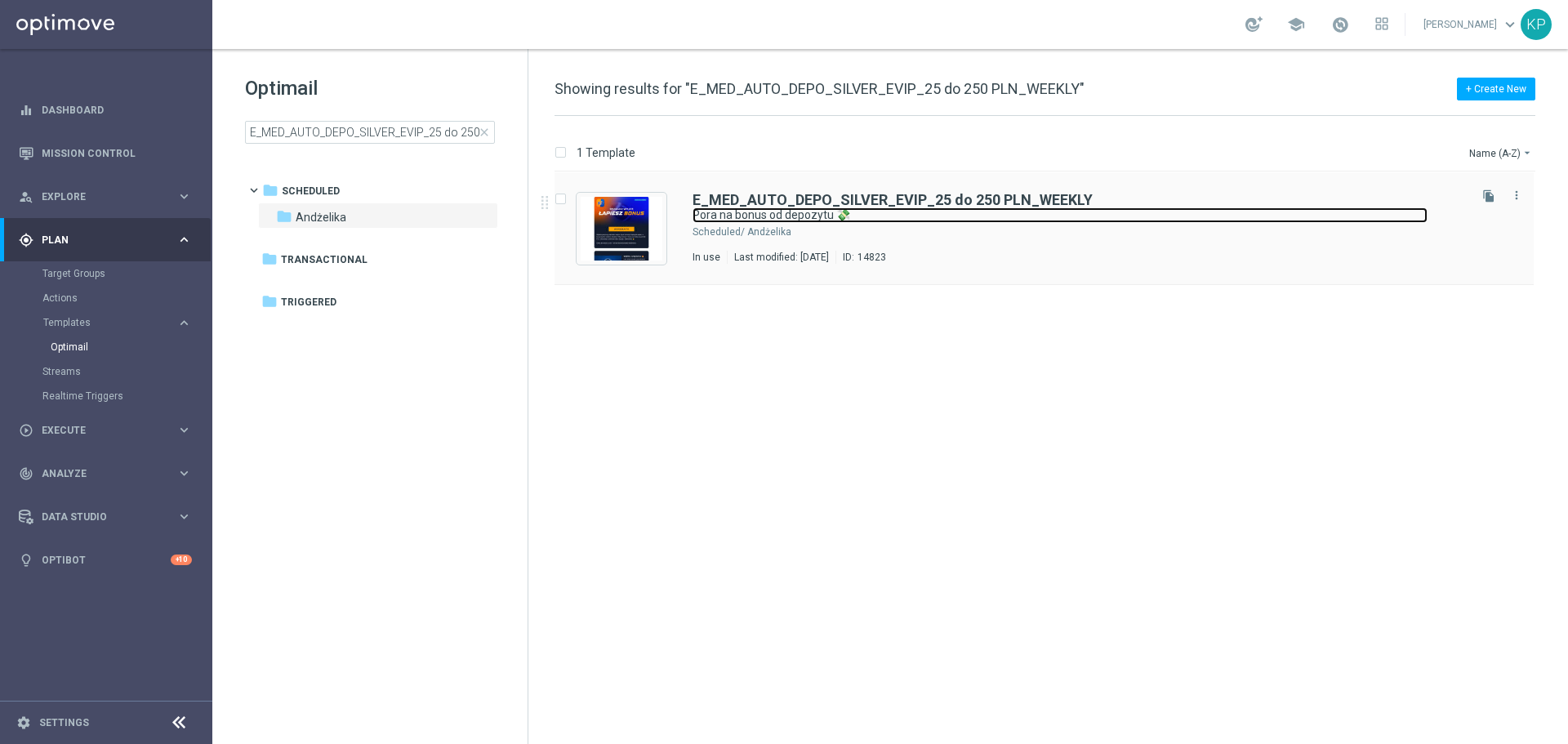
click at [838, 208] on link "Pora na bonus od depozytu 💸" at bounding box center [1059, 216] width 735 height 16
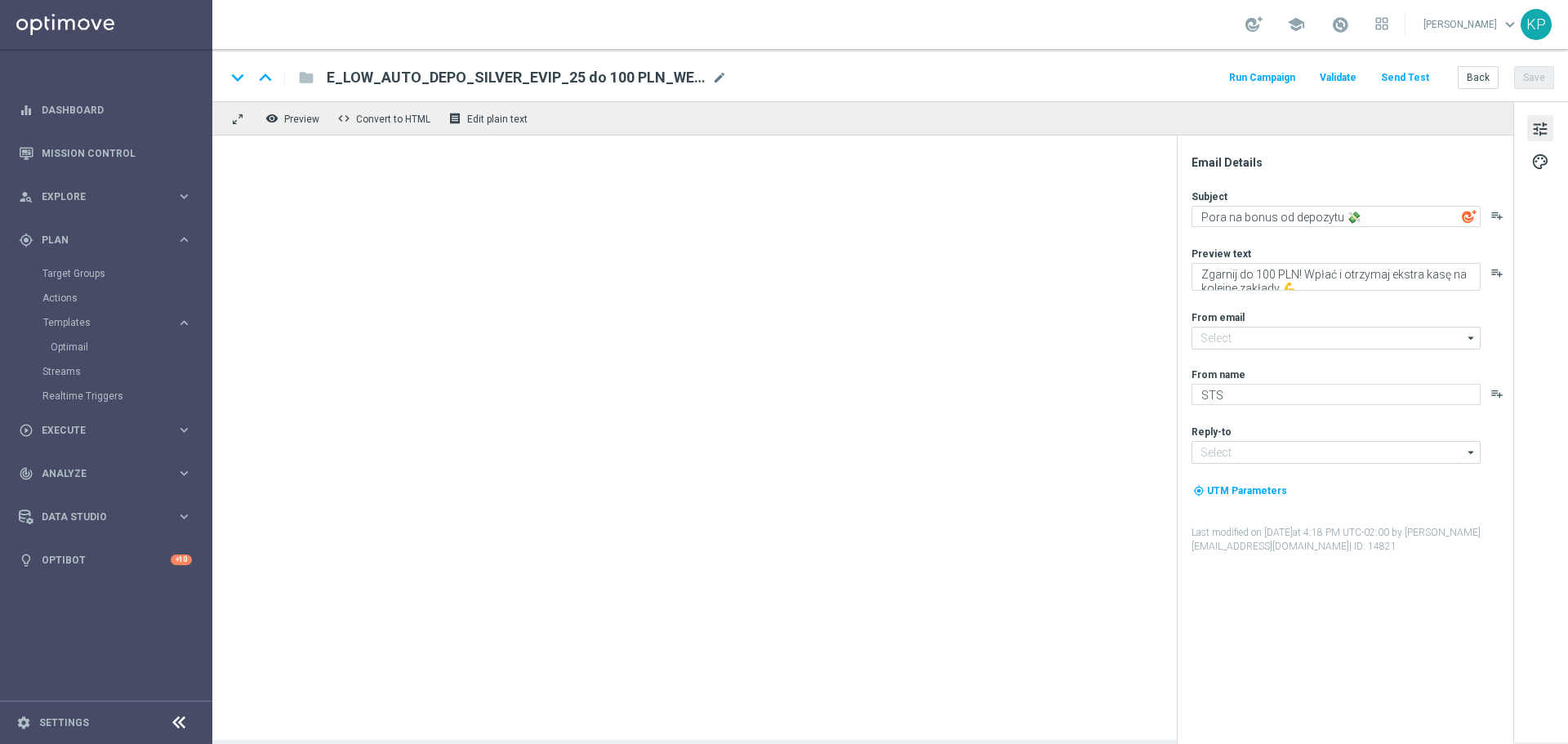
type input "[EMAIL_ADDRESS][DOMAIN_NAME]"
type textarea "Zgarnij do 250 PLN! Wpłać i otrzymaj ekstra kasę na kolejne zakłady 💪"
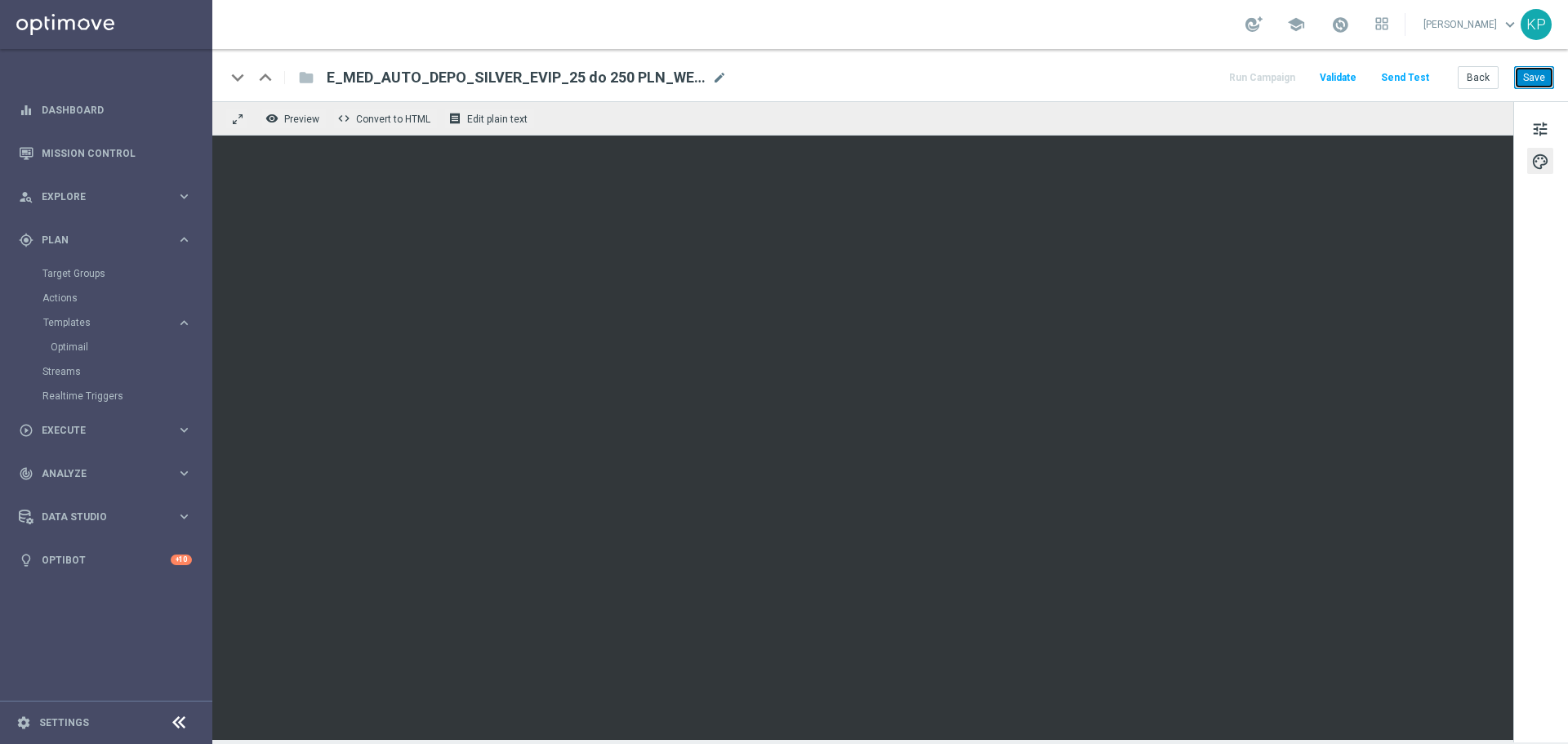
click at [1539, 85] on button "Save" at bounding box center [1534, 78] width 40 height 23
click at [1472, 73] on button "Back" at bounding box center [1479, 78] width 41 height 23
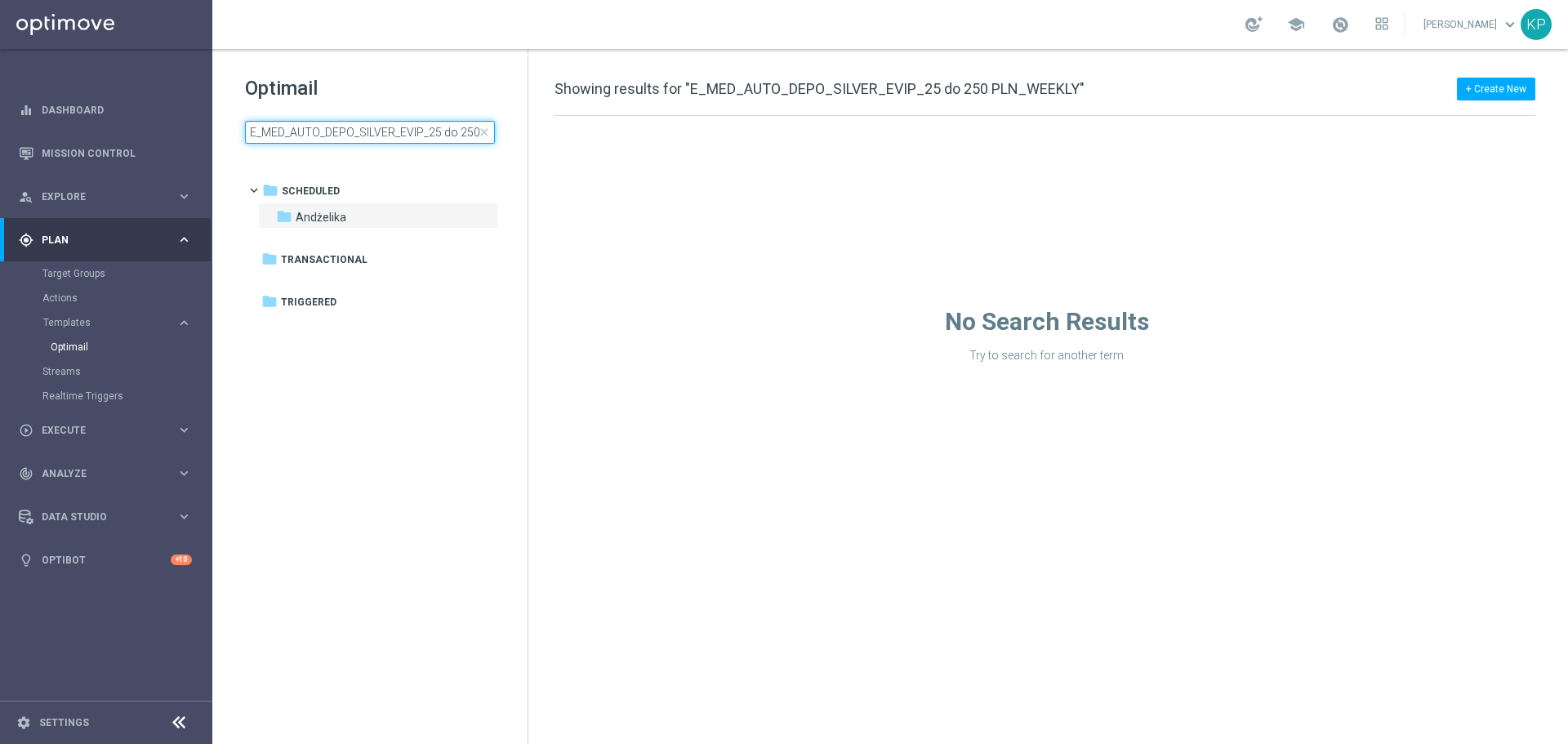
click at [434, 142] on input "E_MED_AUTO_DEPO_SILVER_EVIP_25 do 250 PLN_WEEKLY" at bounding box center [370, 133] width 250 height 23
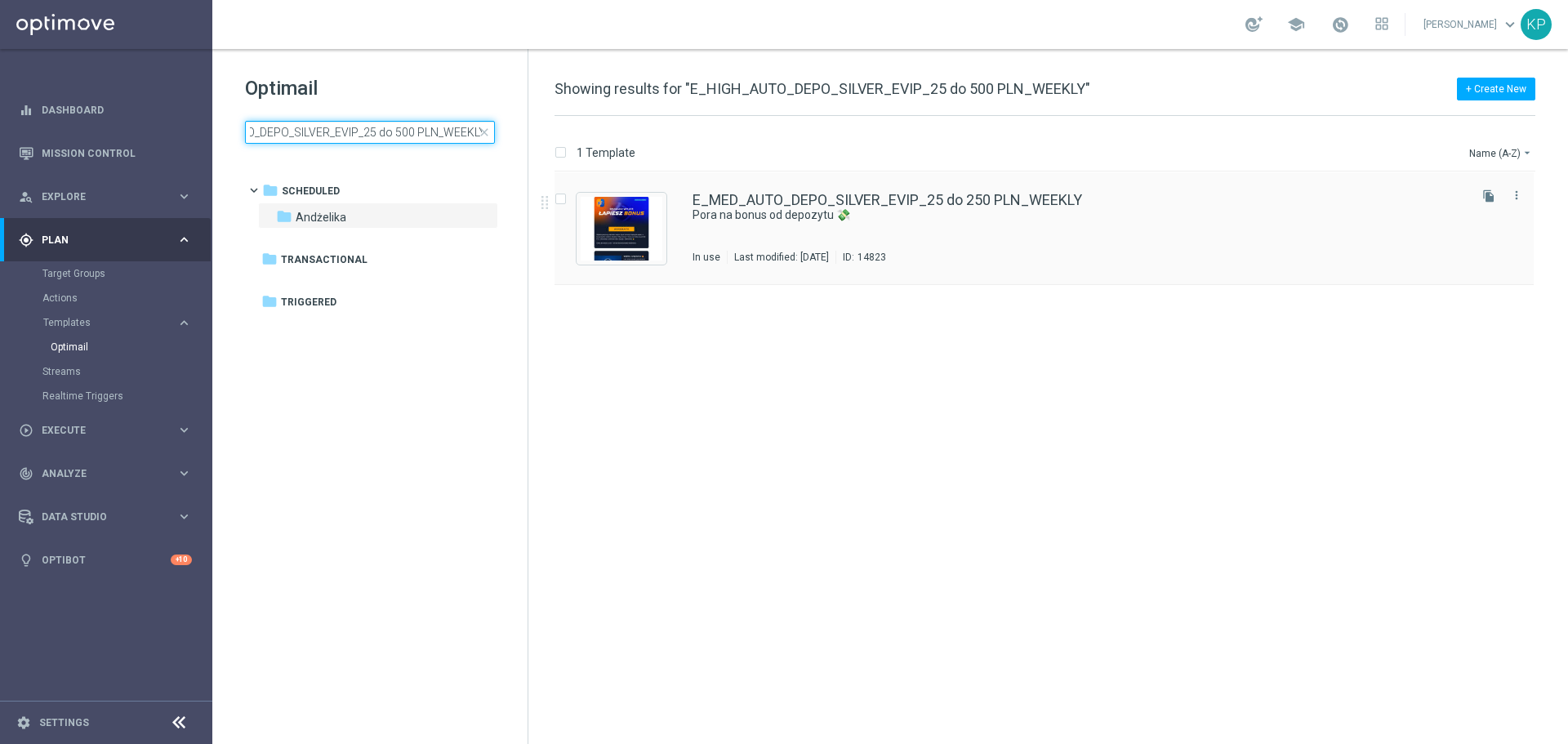
type input "E_HIGH_AUTO_DEPO_SILVER_EVIP_25 do 500 PLN_WEEKLY"
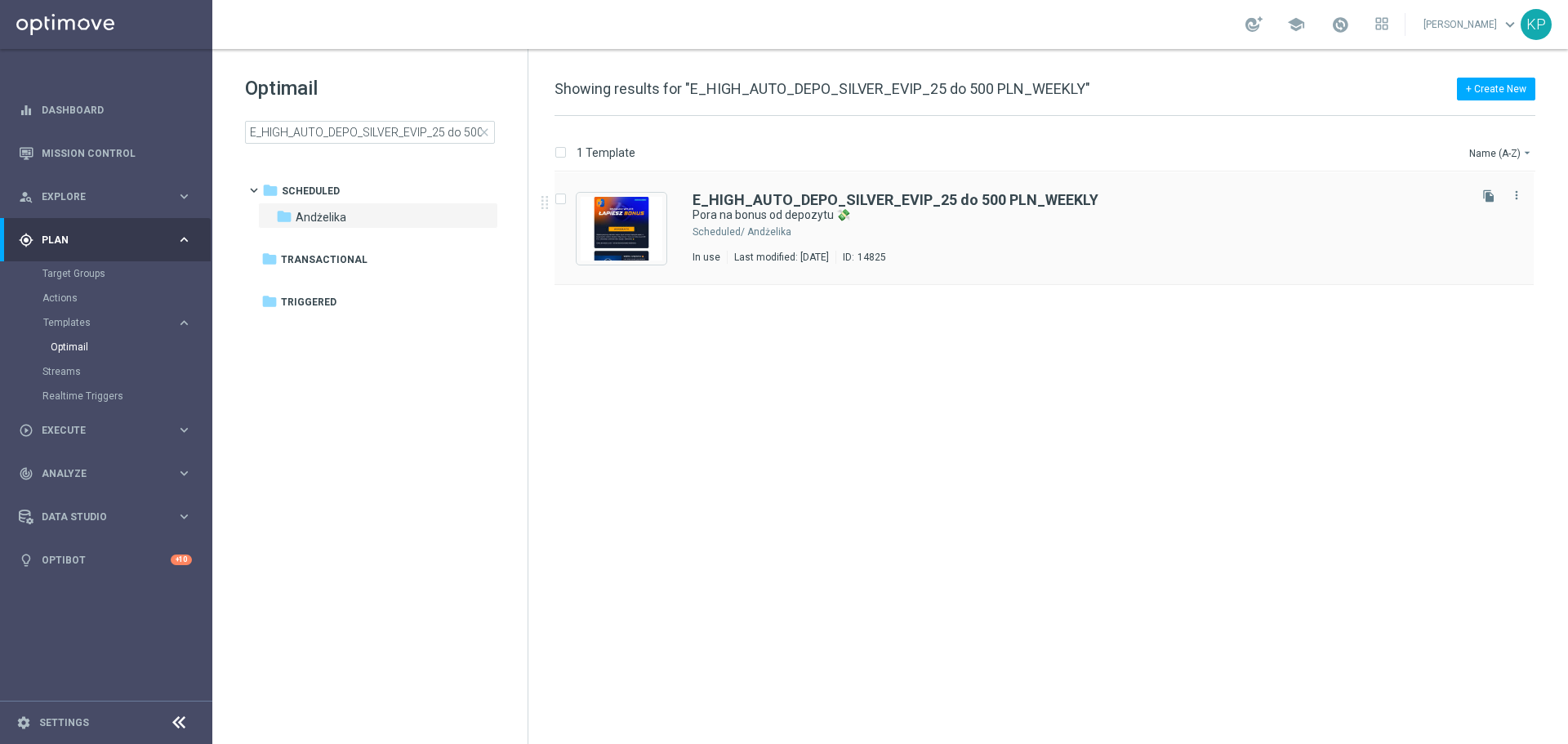
click at [856, 240] on div "E_HIGH_AUTO_DEPO_SILVER_EVIP_25 do 500 PLN_WEEKLY Pora na bonus od depozytu 💸 S…" at bounding box center [1079, 228] width 773 height 71
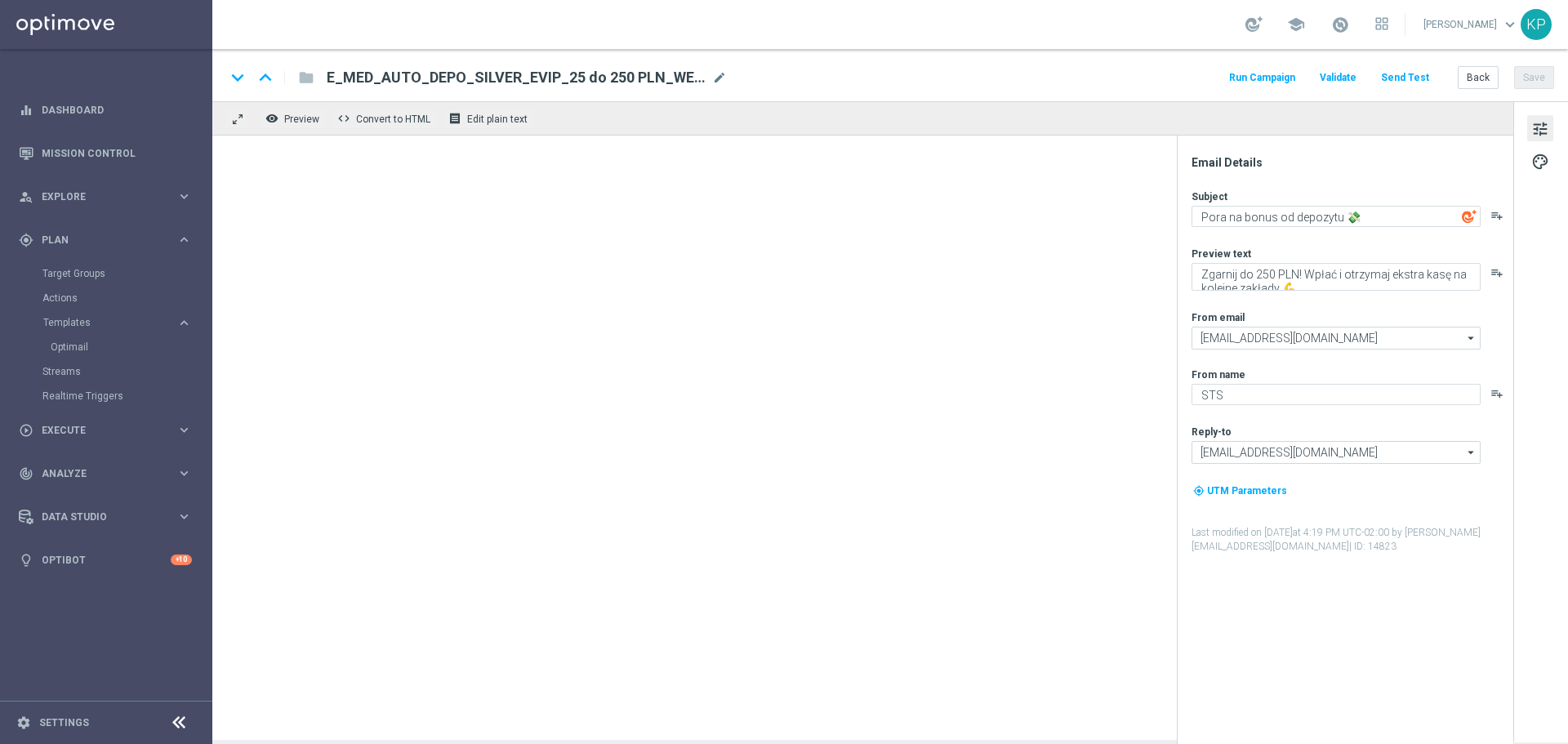
type textarea "Zgarnij do 500 PLN! Wpłać i otrzymaj ekstra kasę na kolejne zakłady 💪"
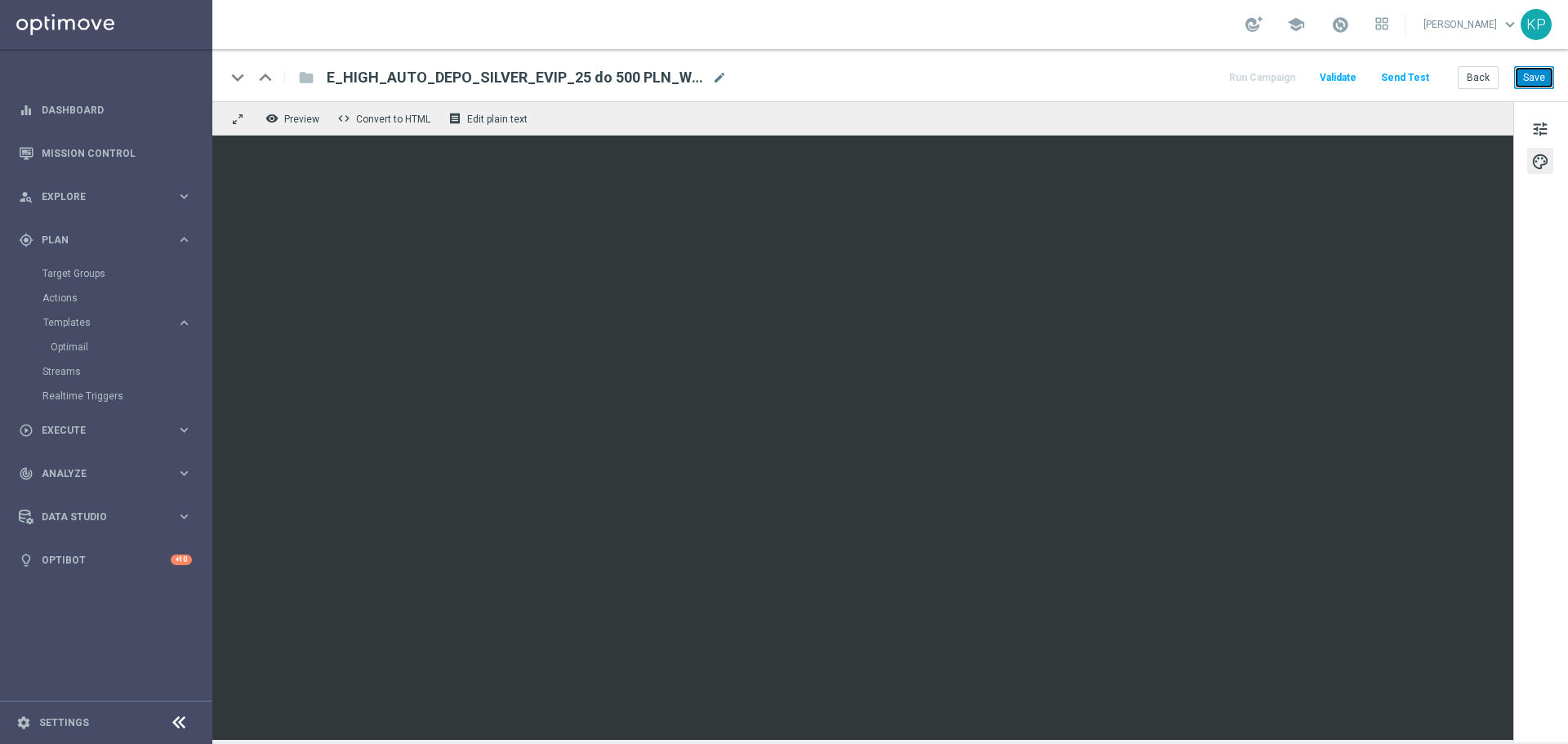
click at [1548, 81] on button "Save" at bounding box center [1534, 78] width 40 height 23
click at [1470, 70] on button "Back" at bounding box center [1479, 78] width 41 height 23
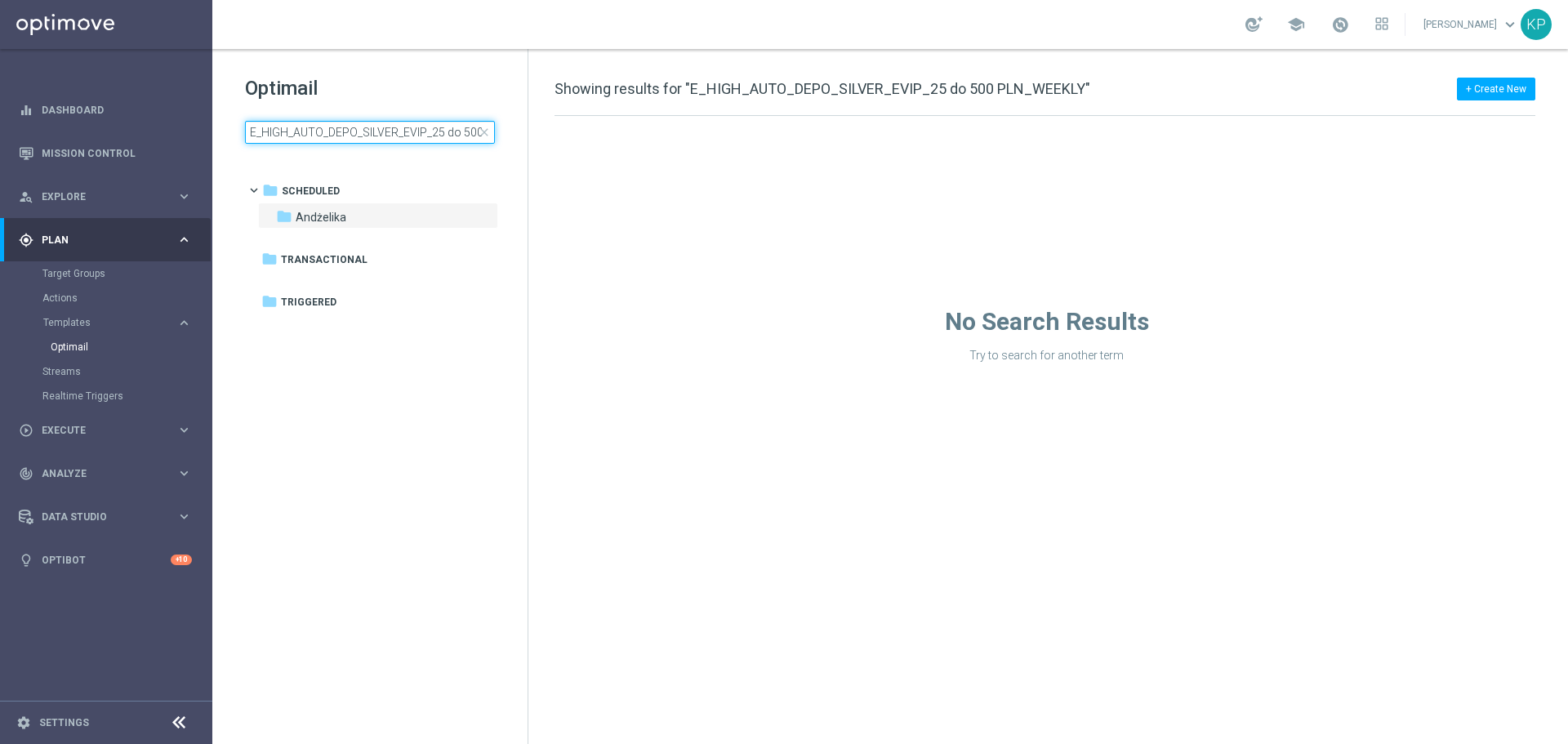
click at [405, 132] on input "E_HIGH_AUTO_DEPO_SILVER_EVIP_25 do 500 PLN_WEEKLY" at bounding box center [370, 133] width 250 height 23
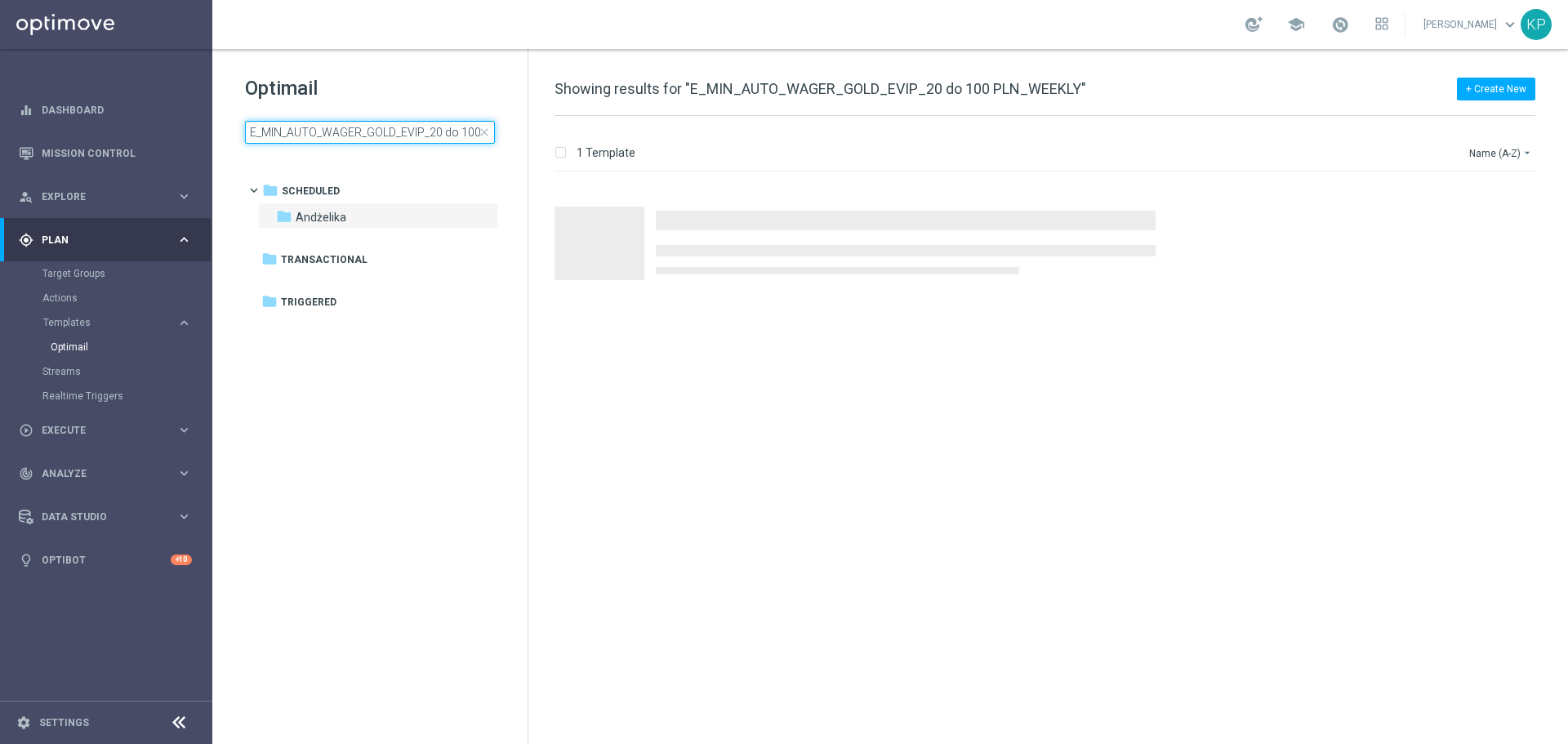
scroll to position [0, 66]
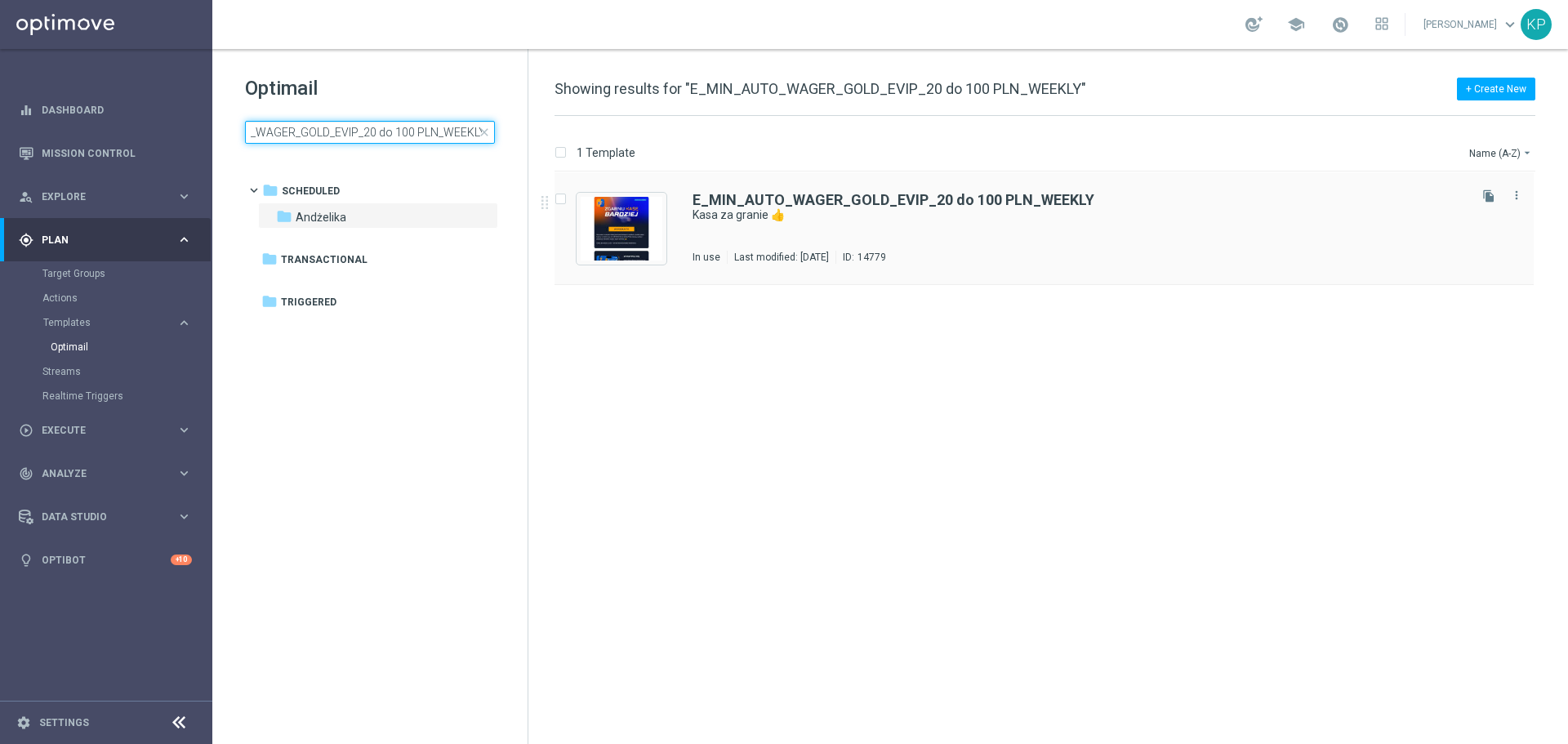
type input "E_MIN_AUTO_WAGER_GOLD_EVIP_20 do 100 PLN_WEEKLY"
click at [821, 244] on div "E_MIN_AUTO_WAGER_GOLD_EVIP_20 do 100 PLN_WEEKLY Kasa za granie 👍 In use Last mo…" at bounding box center [1079, 228] width 773 height 71
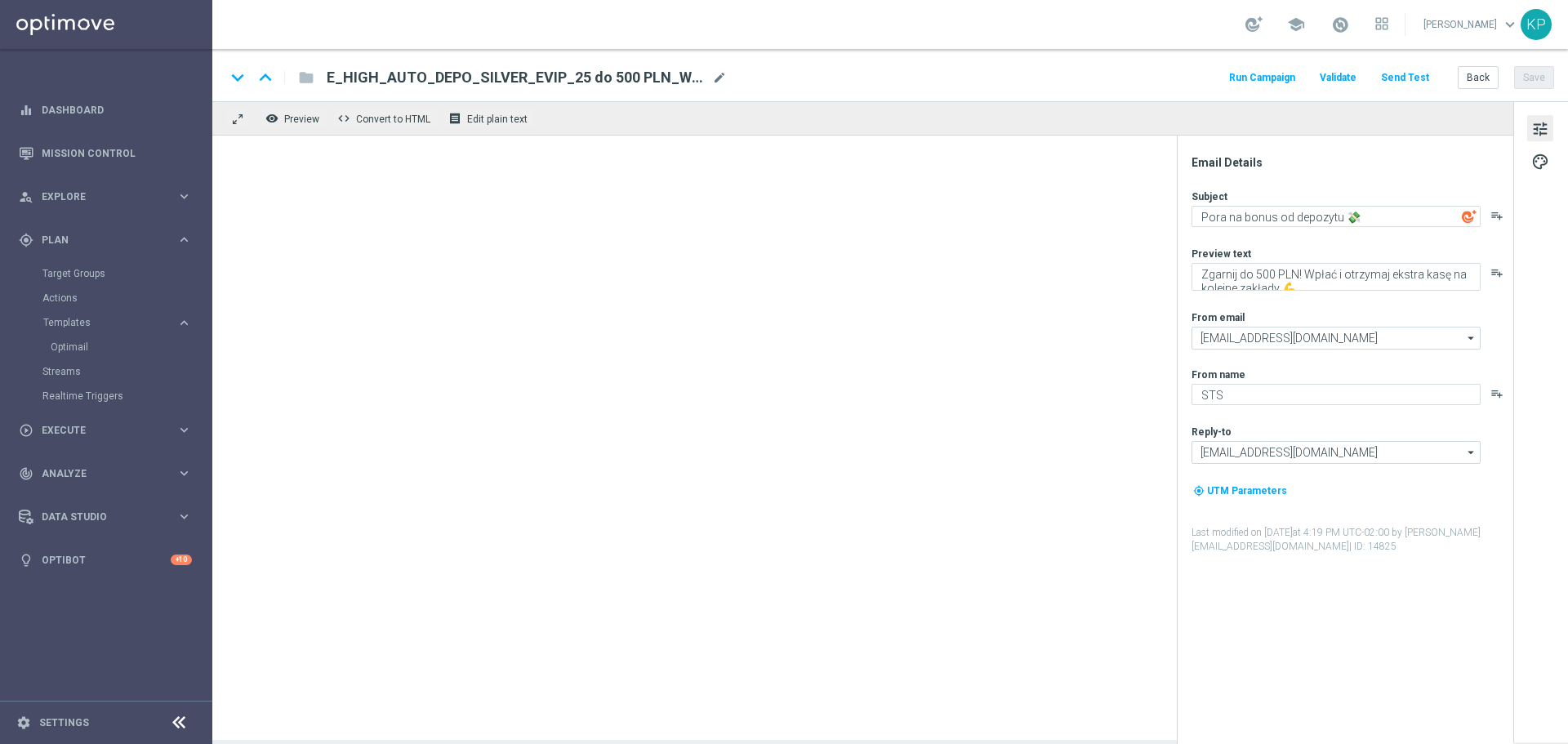
type textarea "Kasa za granie 👍"
type textarea "Obstawiaj swoich faworytów i zgarnij do 100 PLN 💸"
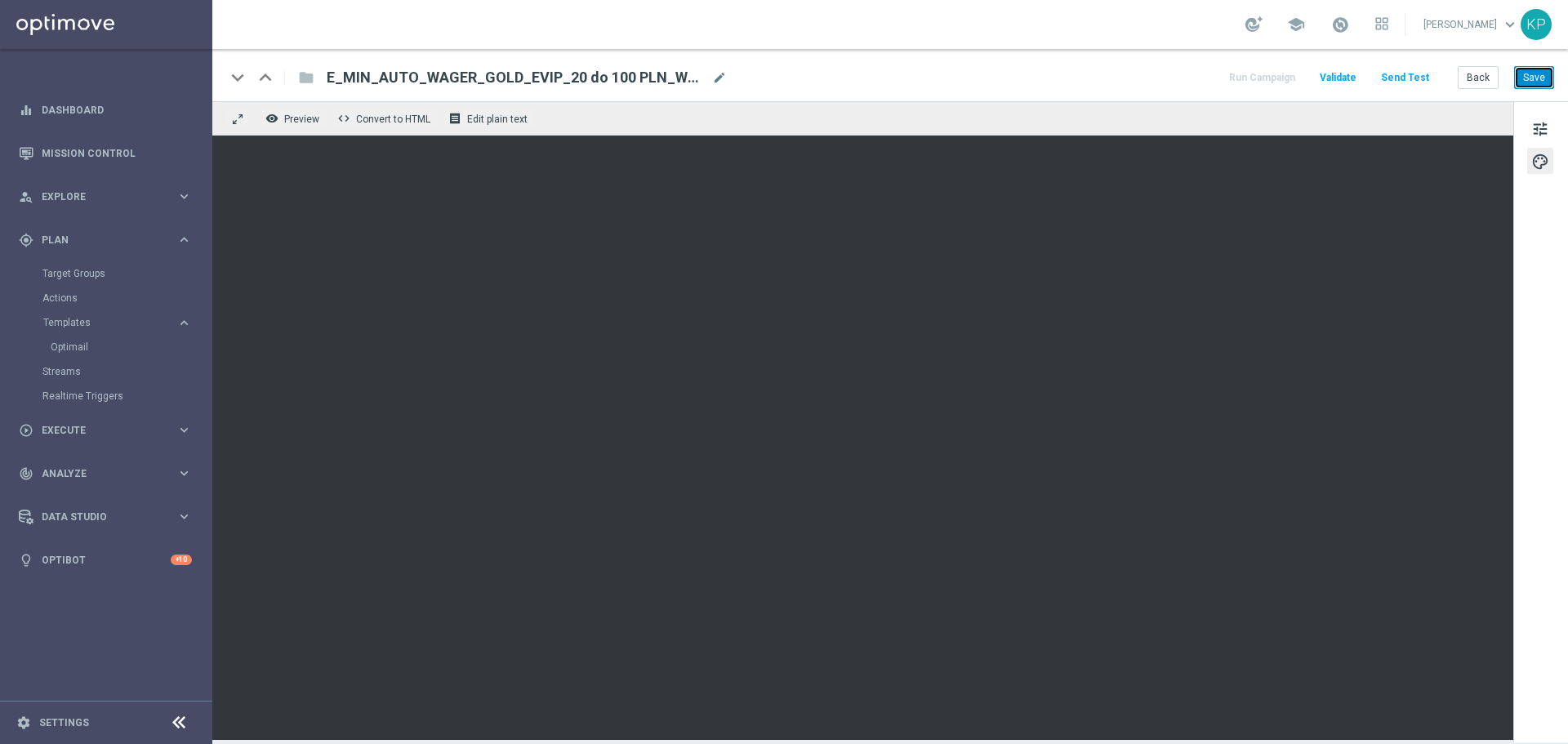
click at [1534, 77] on button "Save" at bounding box center [1534, 78] width 40 height 23
click at [1471, 74] on button "Back" at bounding box center [1479, 78] width 41 height 23
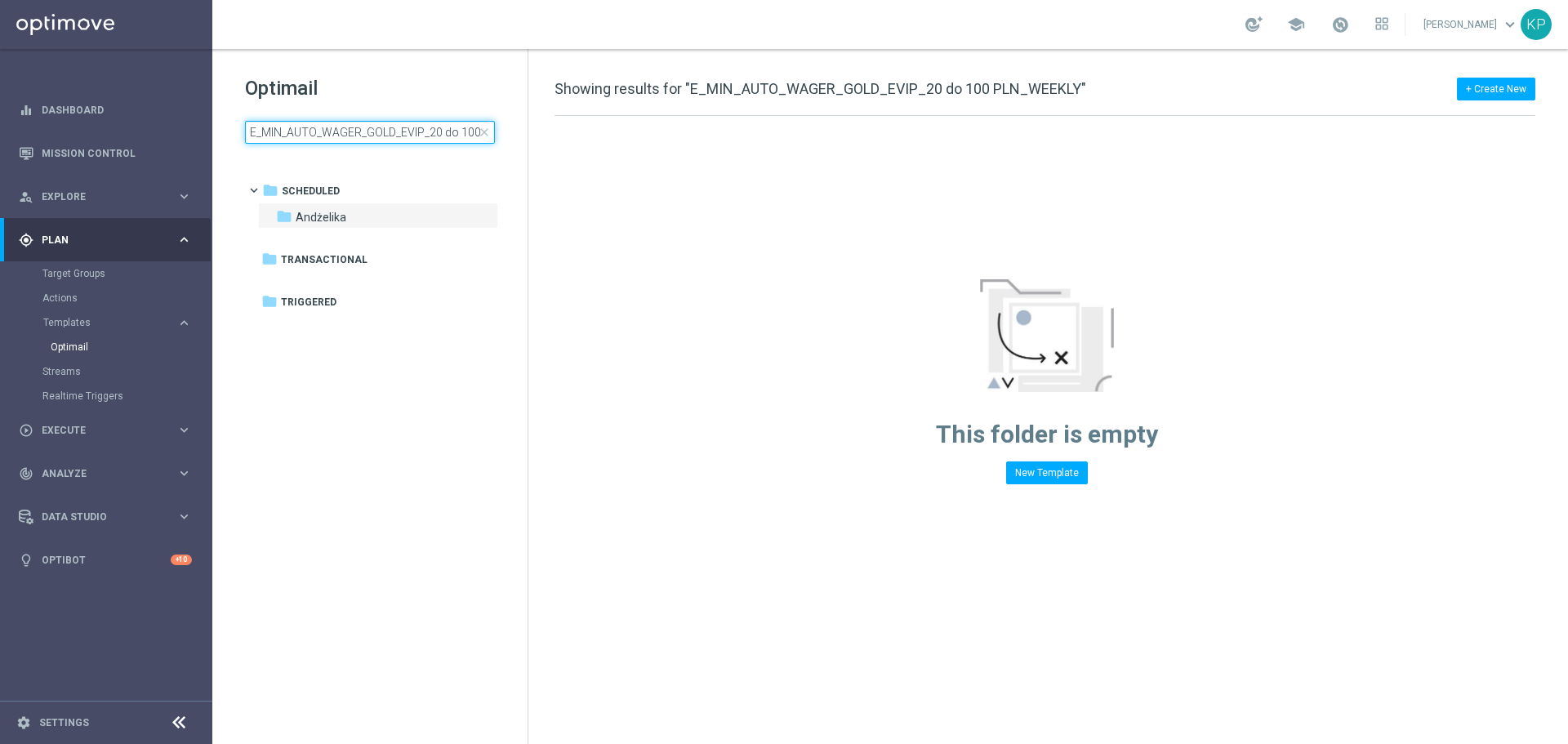
click at [374, 126] on input "E_MIN_AUTO_WAGER_GOLD_EVIP_20 do 100 PLN_WEEKLY" at bounding box center [370, 133] width 250 height 23
type input "E_LOW_AUTO_WAGER_GOLD_EVIP_20 do 200 PLN_WEEKLY"
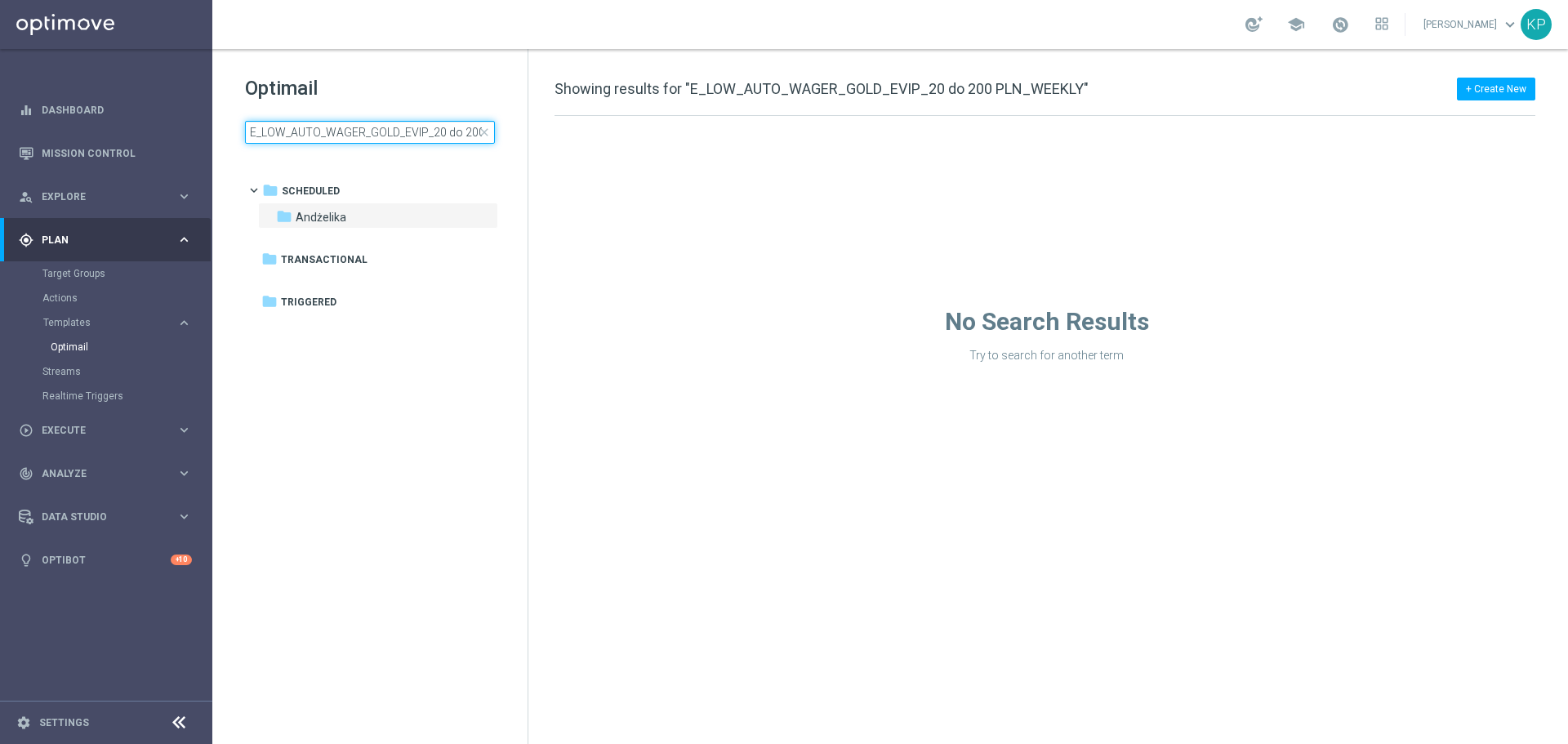
scroll to position [0, 69]
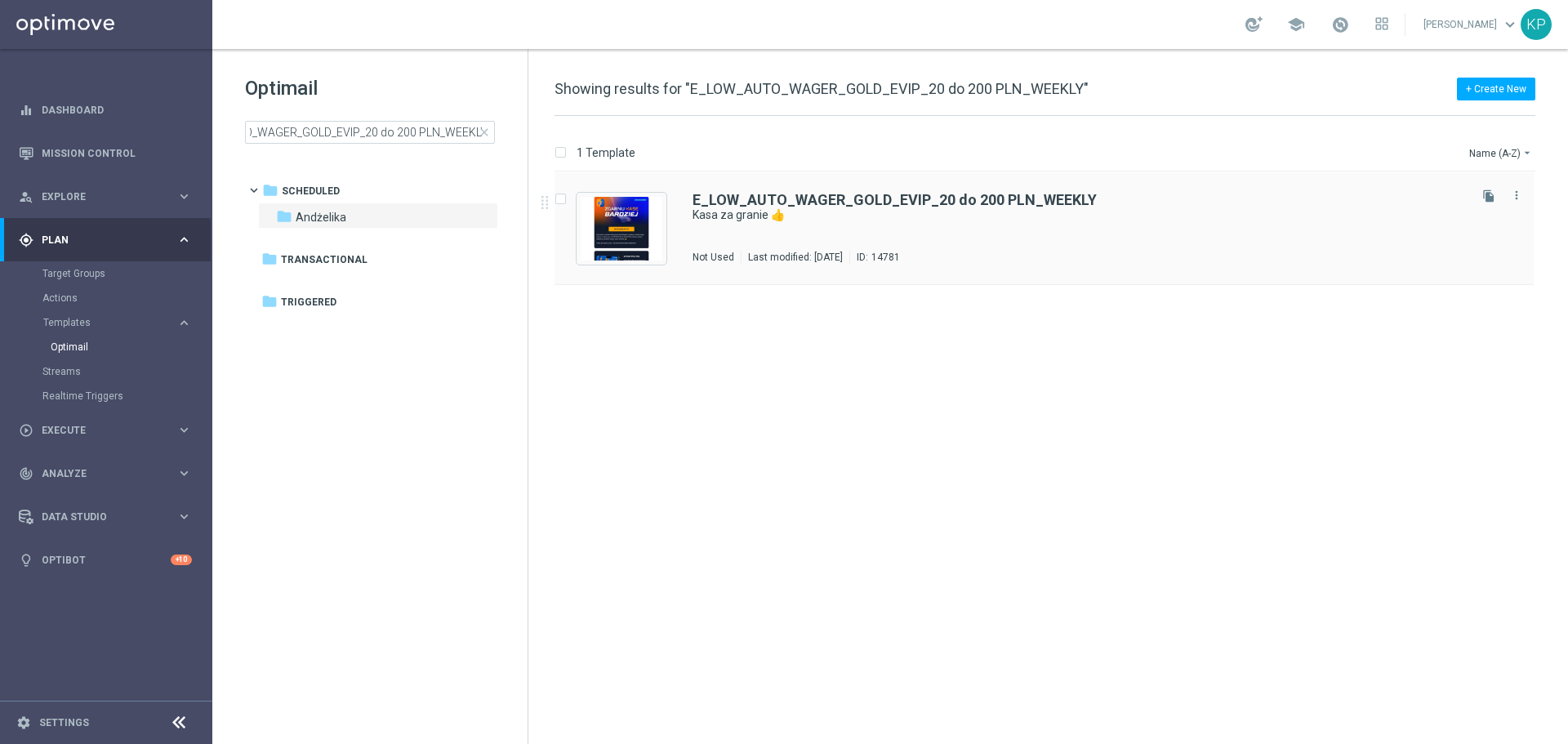
click at [834, 243] on div "E_LOW_AUTO_WAGER_GOLD_EVIP_20 do 200 PLN_WEEKLY Kasa za granie 👍 Not Used Last …" at bounding box center [1079, 228] width 773 height 71
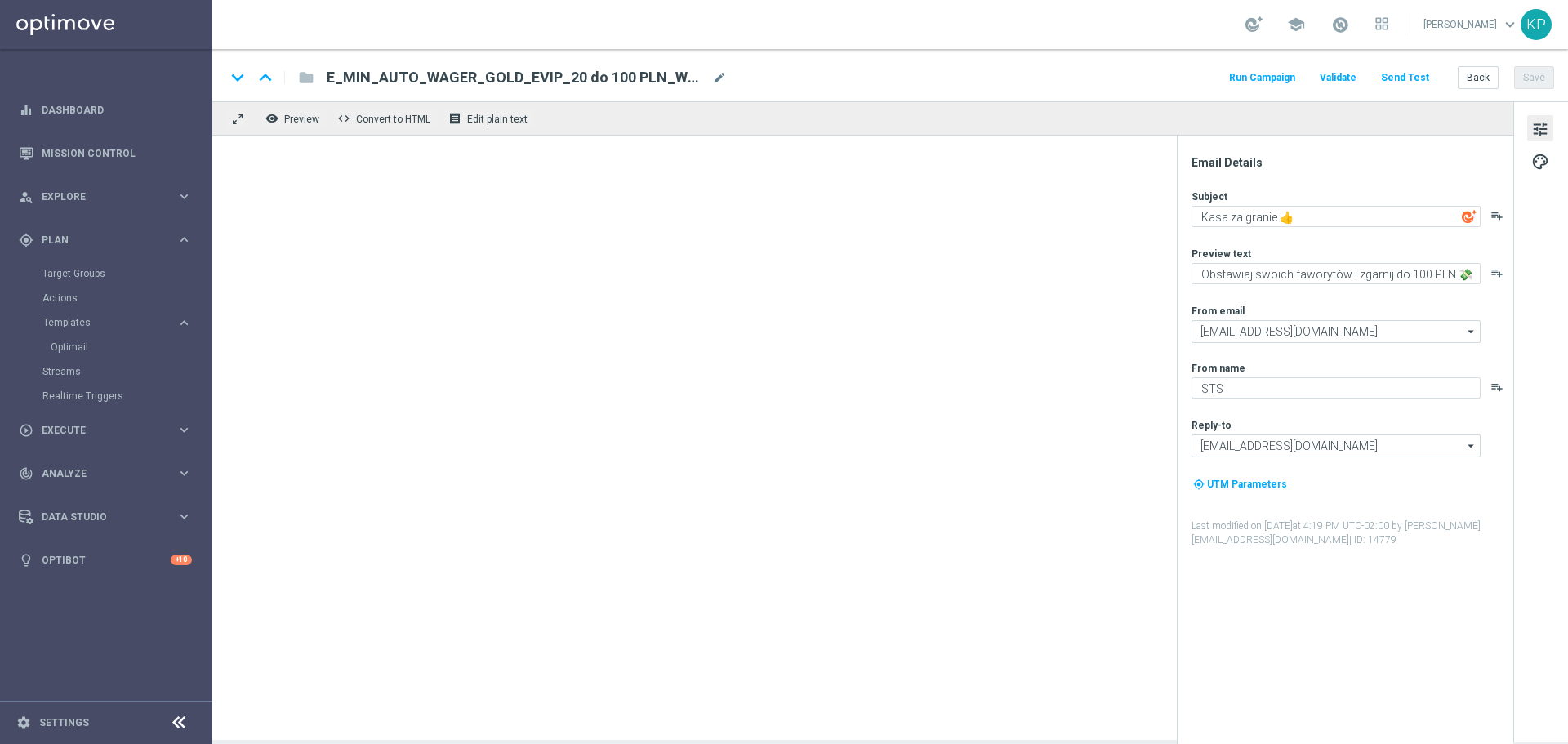
type textarea "Obstawiaj swoich faworytów i zgarnij do 200 PLN 💸"
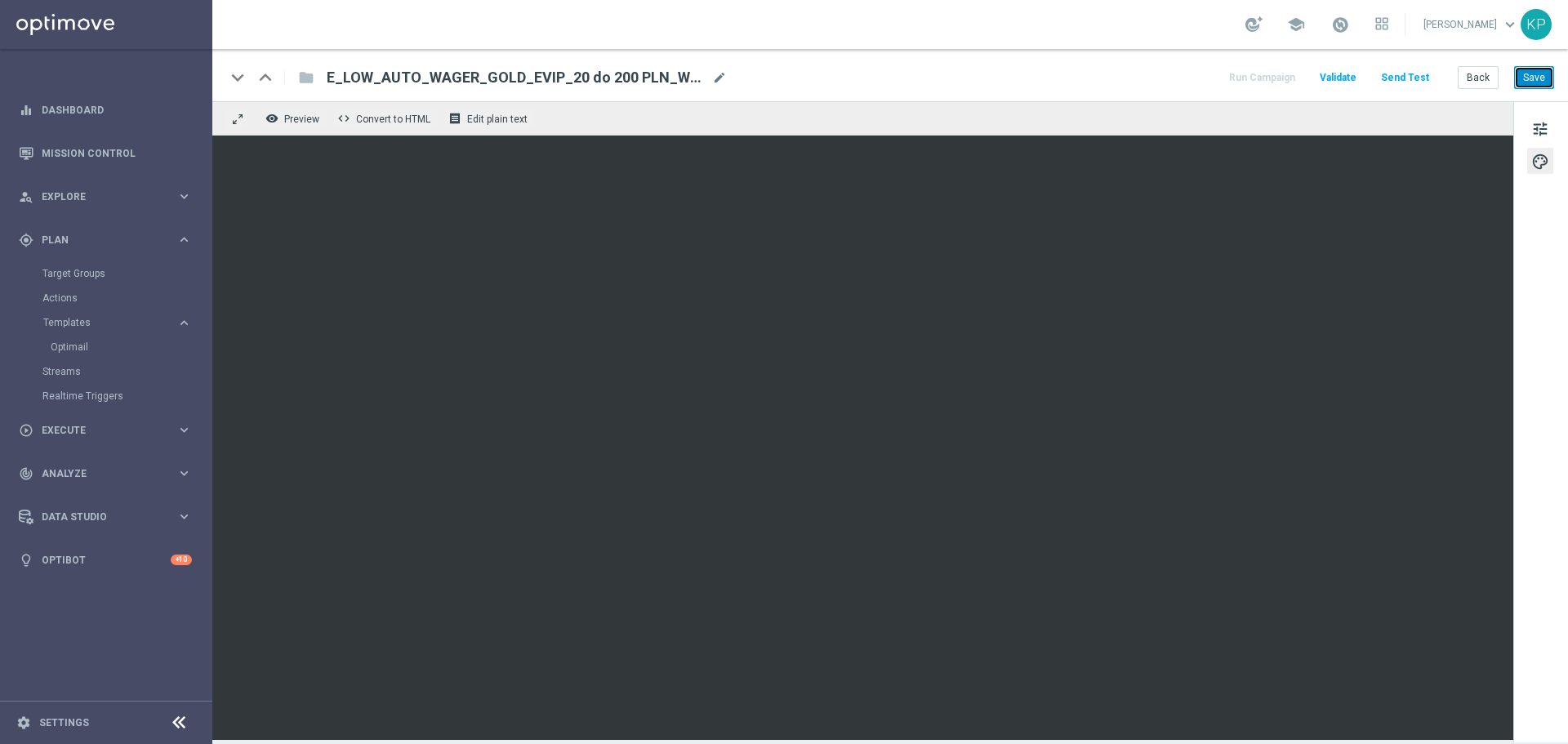
click at [1534, 73] on button "Save" at bounding box center [1534, 78] width 40 height 23
click at [1480, 73] on button "Back" at bounding box center [1479, 78] width 41 height 23
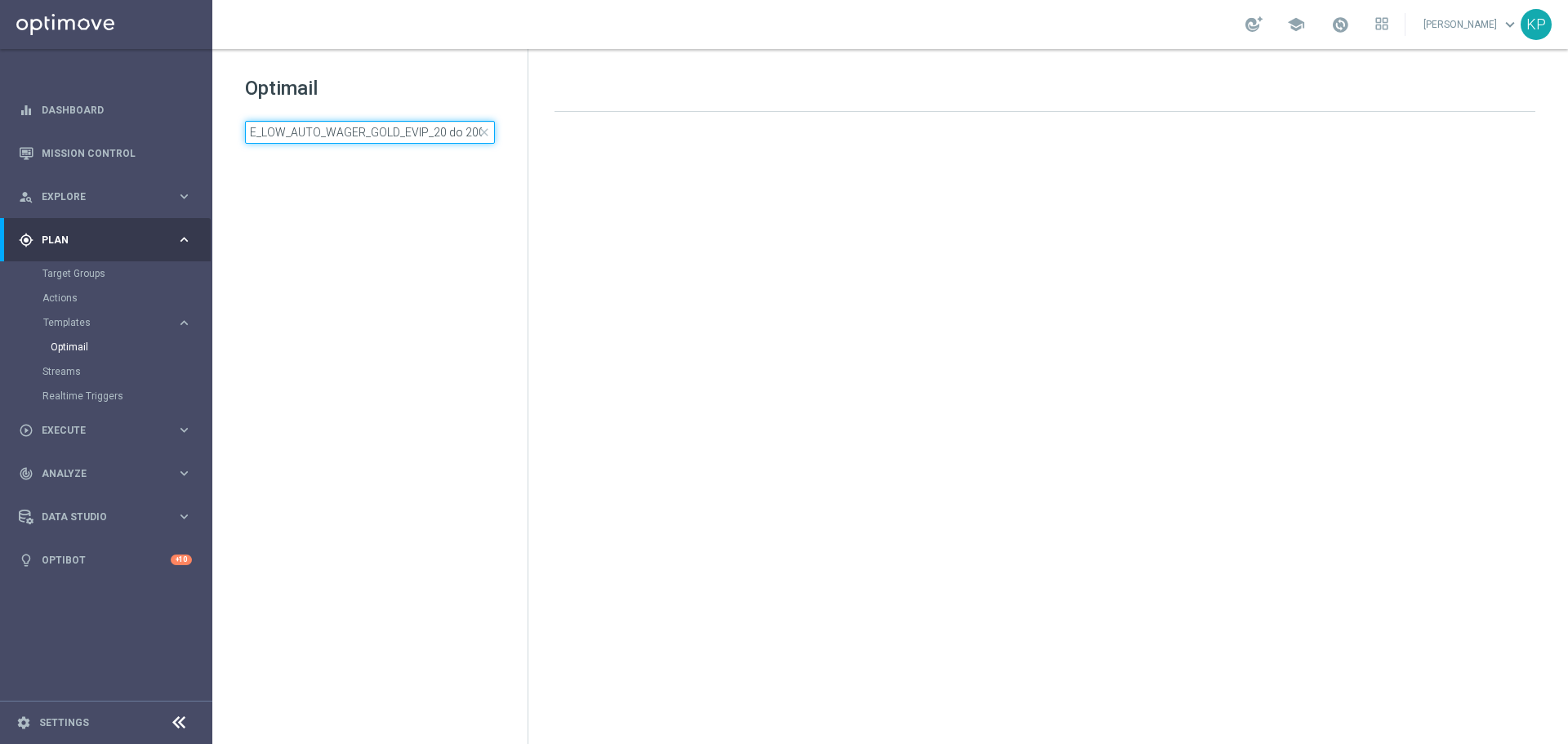
click at [400, 128] on input "E_LOW_AUTO_WAGER_GOLD_EVIP_20 do 200 PLN_WEEKLY" at bounding box center [370, 133] width 250 height 23
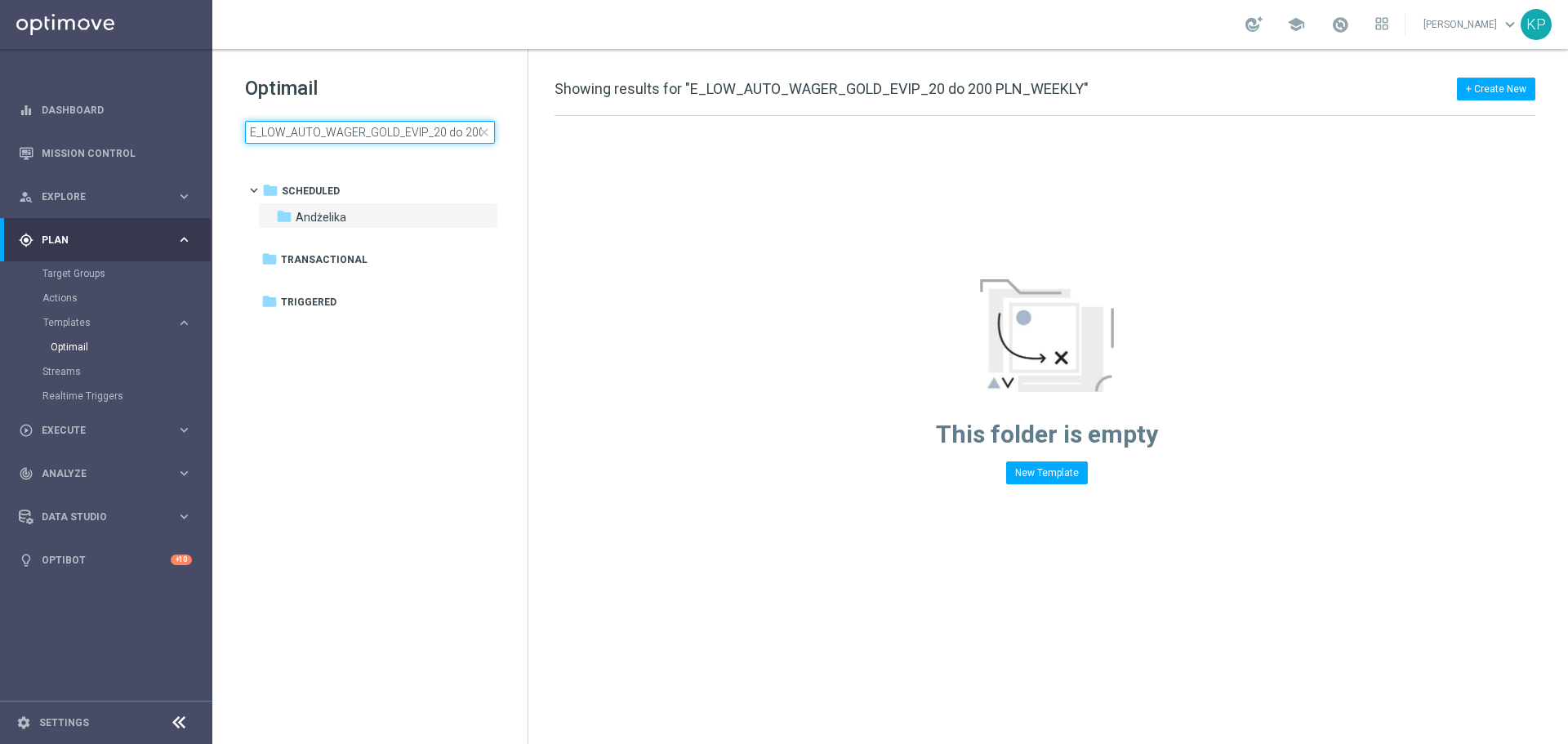
type input "E_MED_AUTO_WAGER_GOLD_EVIP_20 do 300 PLN_WEEKLY"
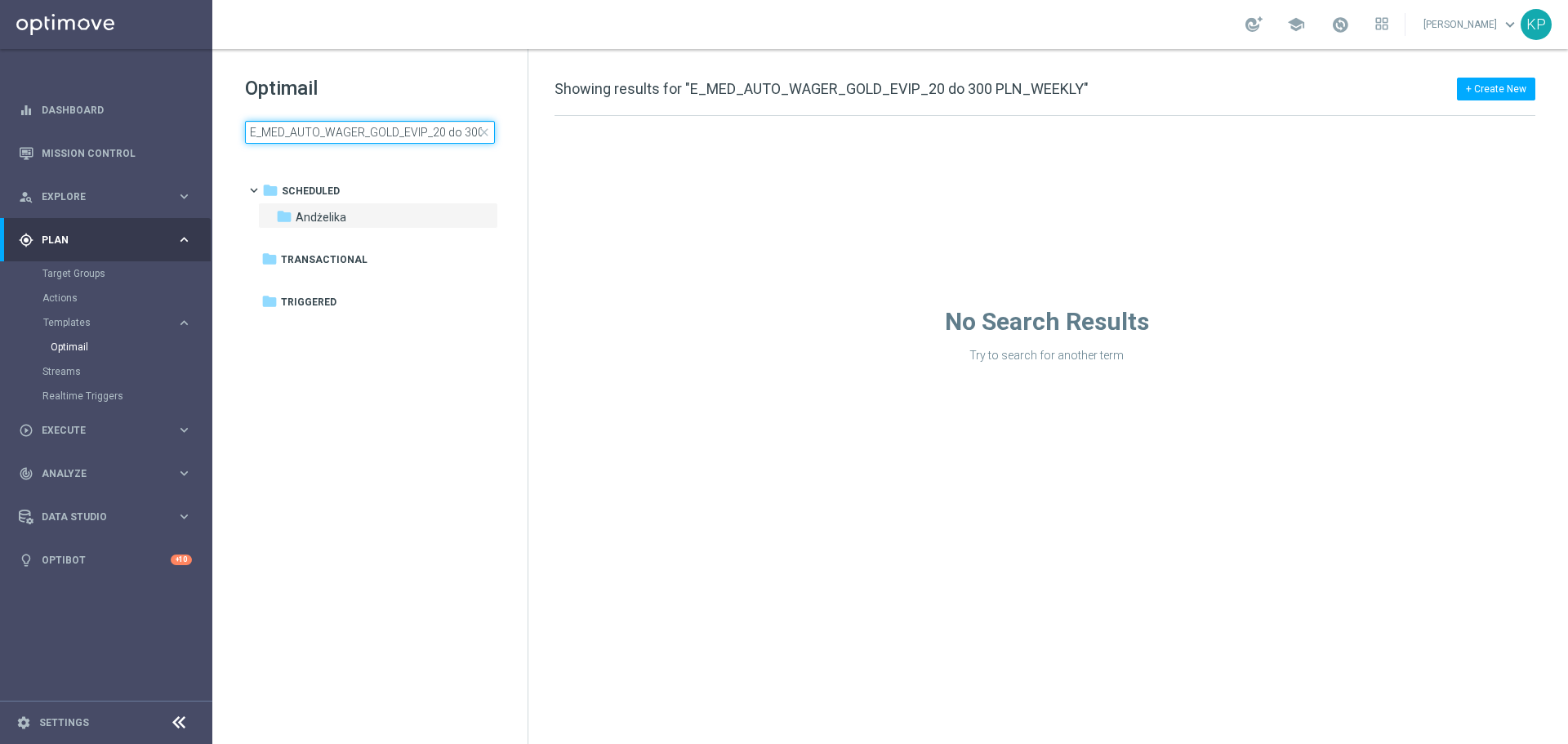
scroll to position [0, 69]
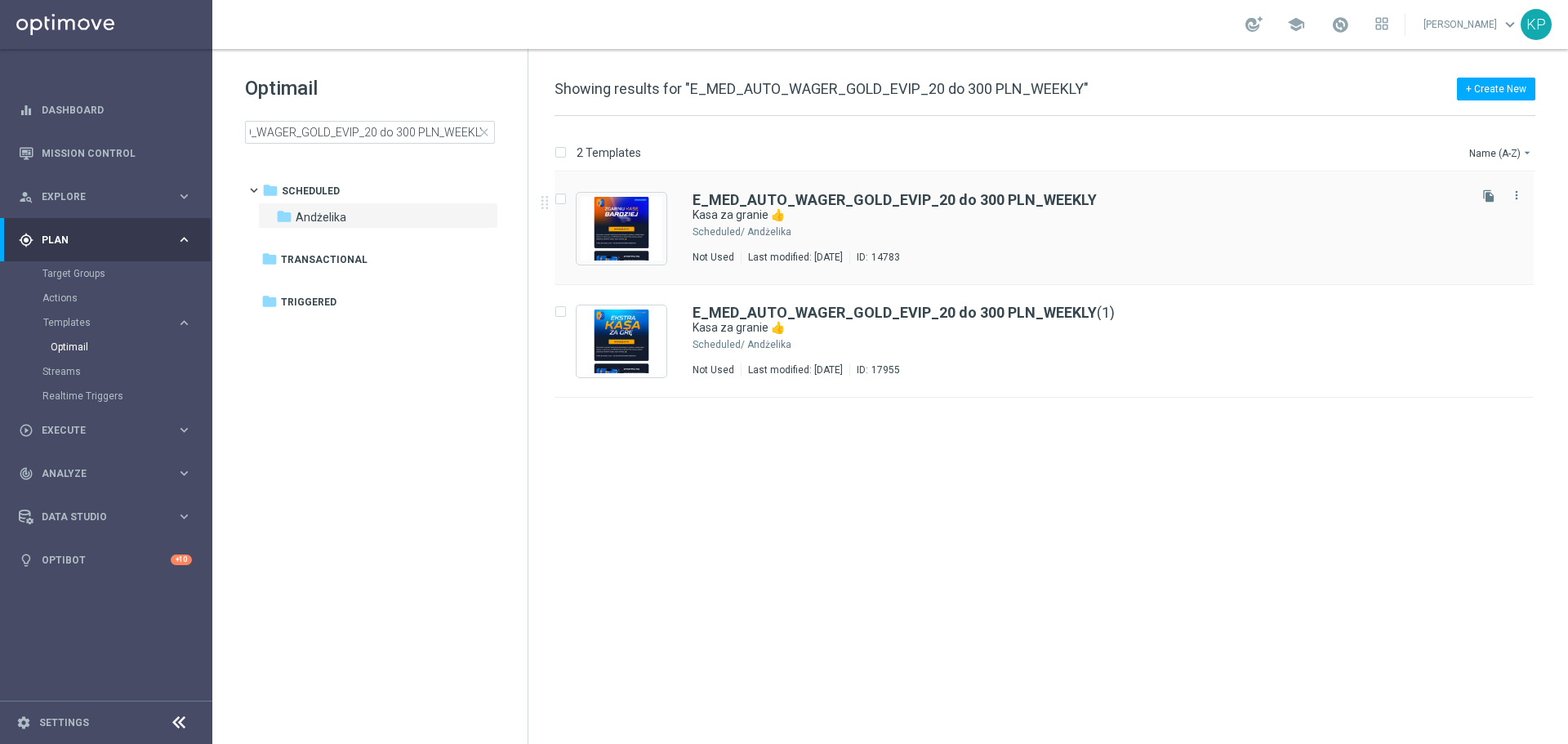
click at [908, 226] on div "Andżelika" at bounding box center [1106, 232] width 718 height 13
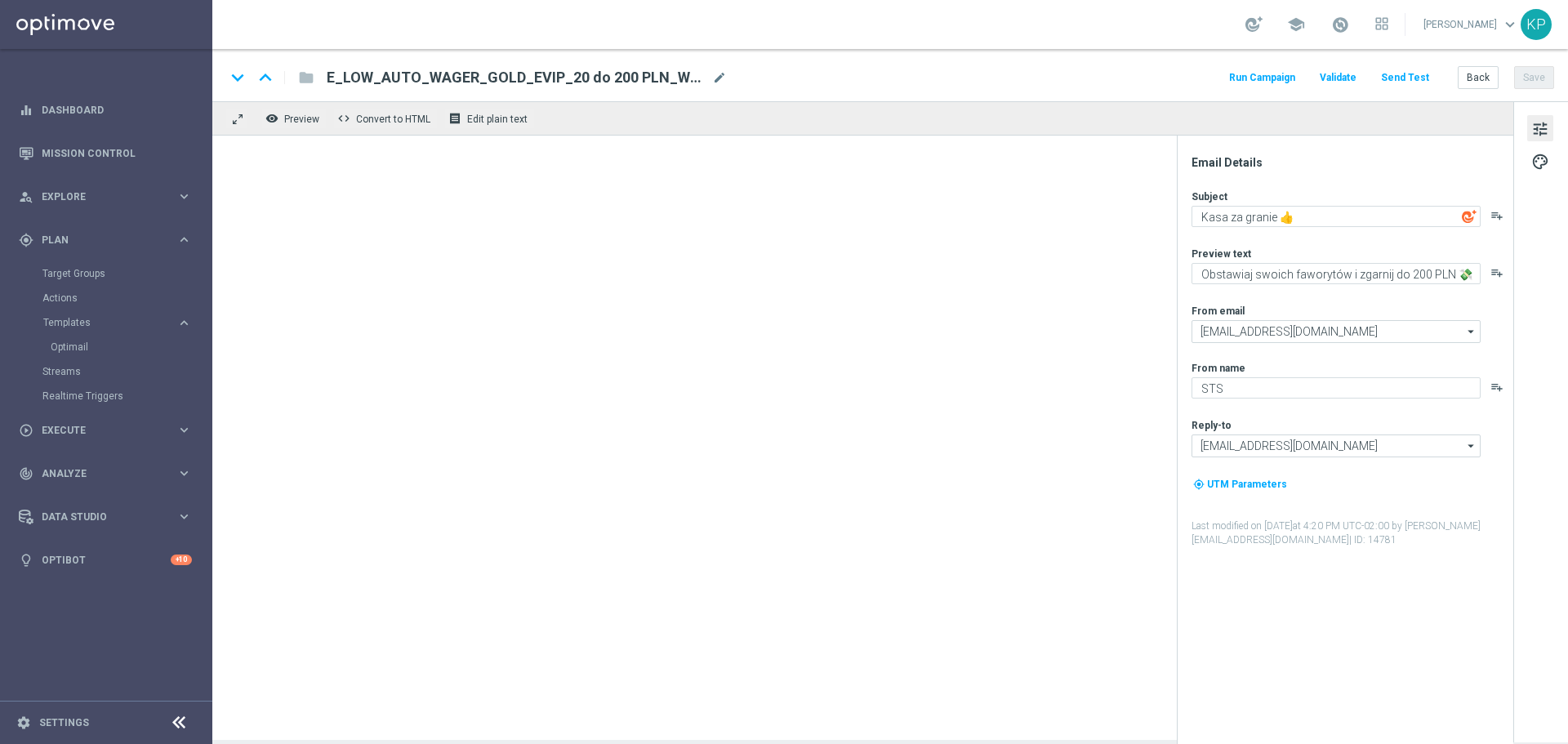
type textarea "Obstawiaj swoich faworytów i zgarnij do 300 PLN 💸"
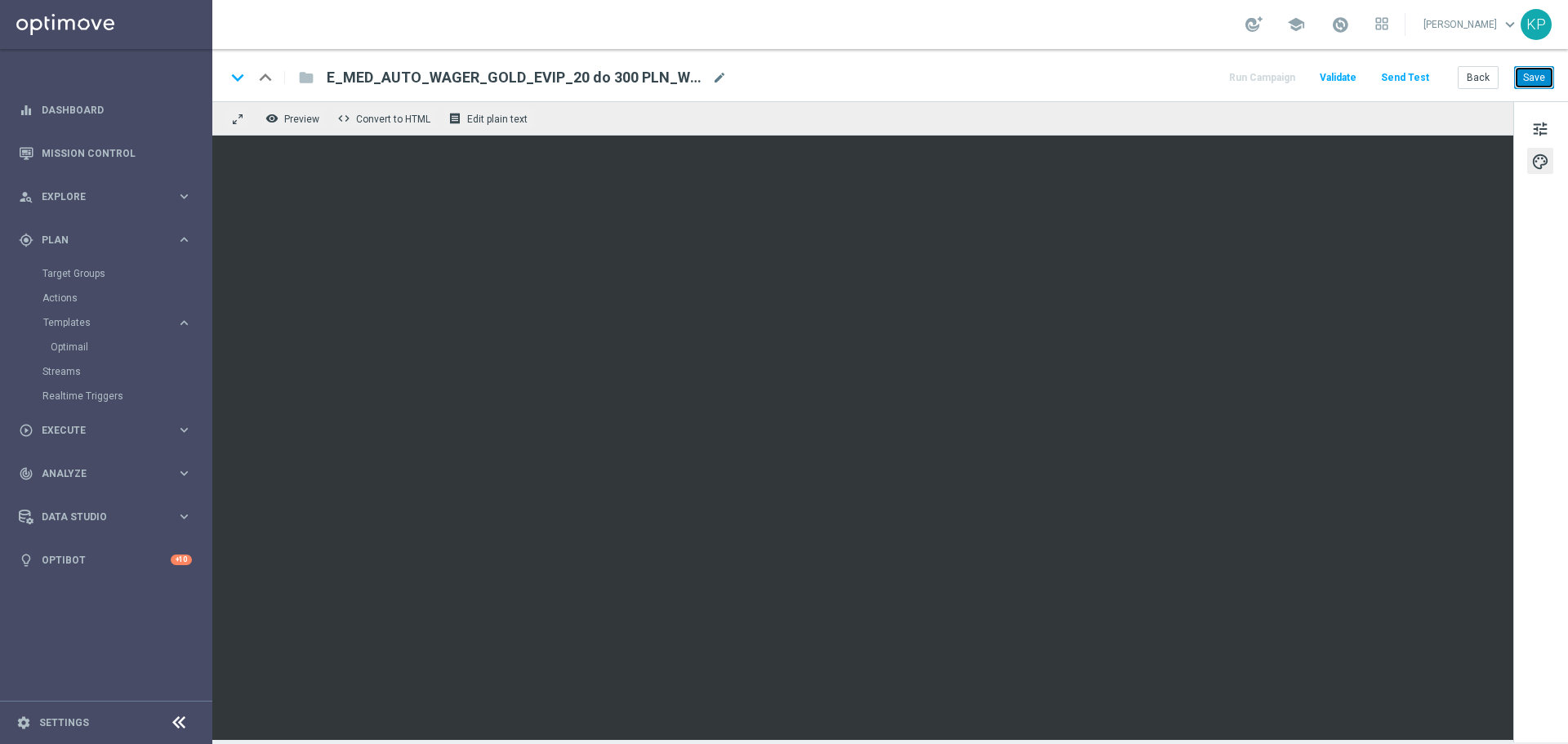
click at [1516, 72] on button "Save" at bounding box center [1534, 78] width 40 height 23
click at [1475, 70] on button "Back" at bounding box center [1479, 78] width 41 height 23
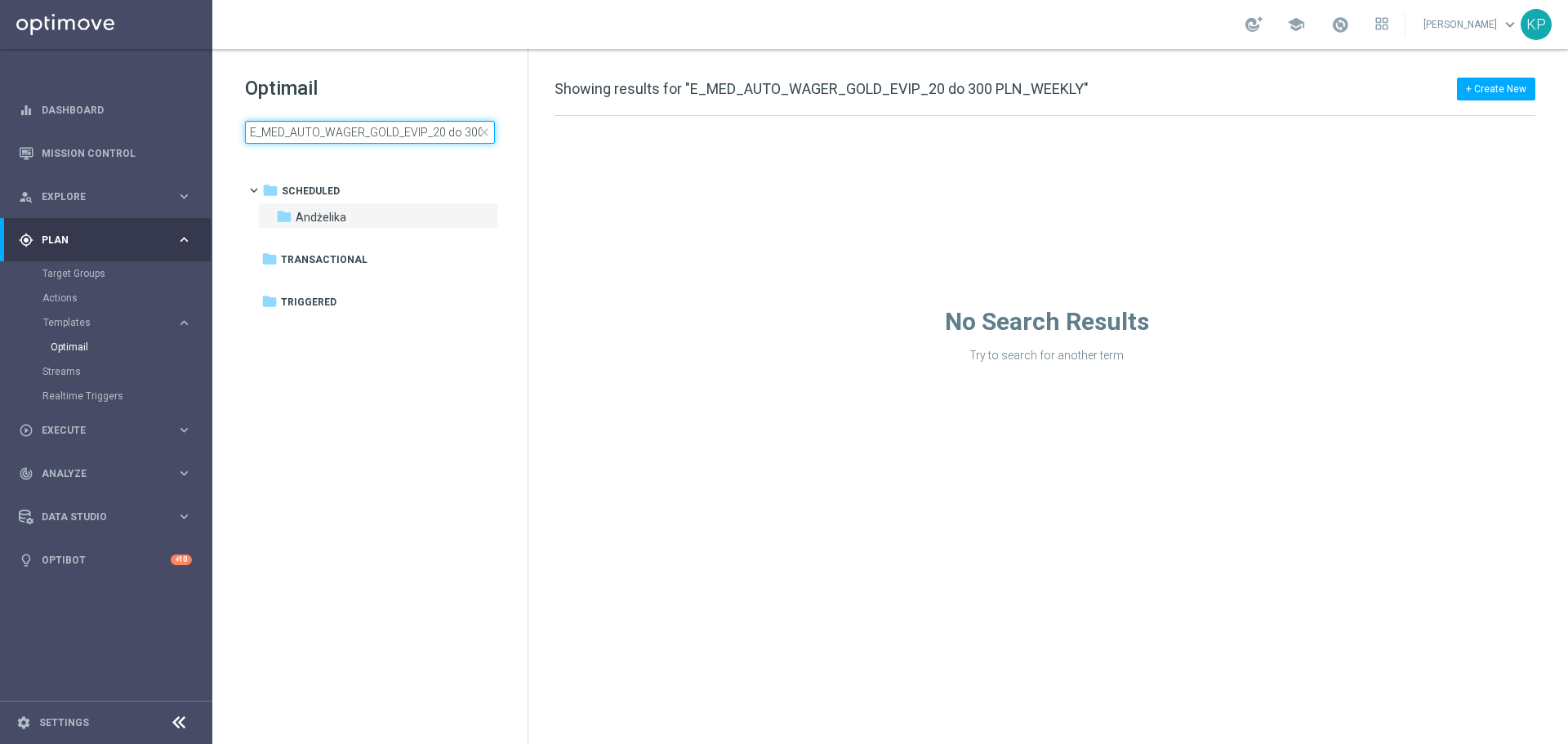
click at [421, 128] on input "E_MED_AUTO_WAGER_GOLD_EVIP_20 do 300 PLN_WEEKLY" at bounding box center [370, 133] width 250 height 23
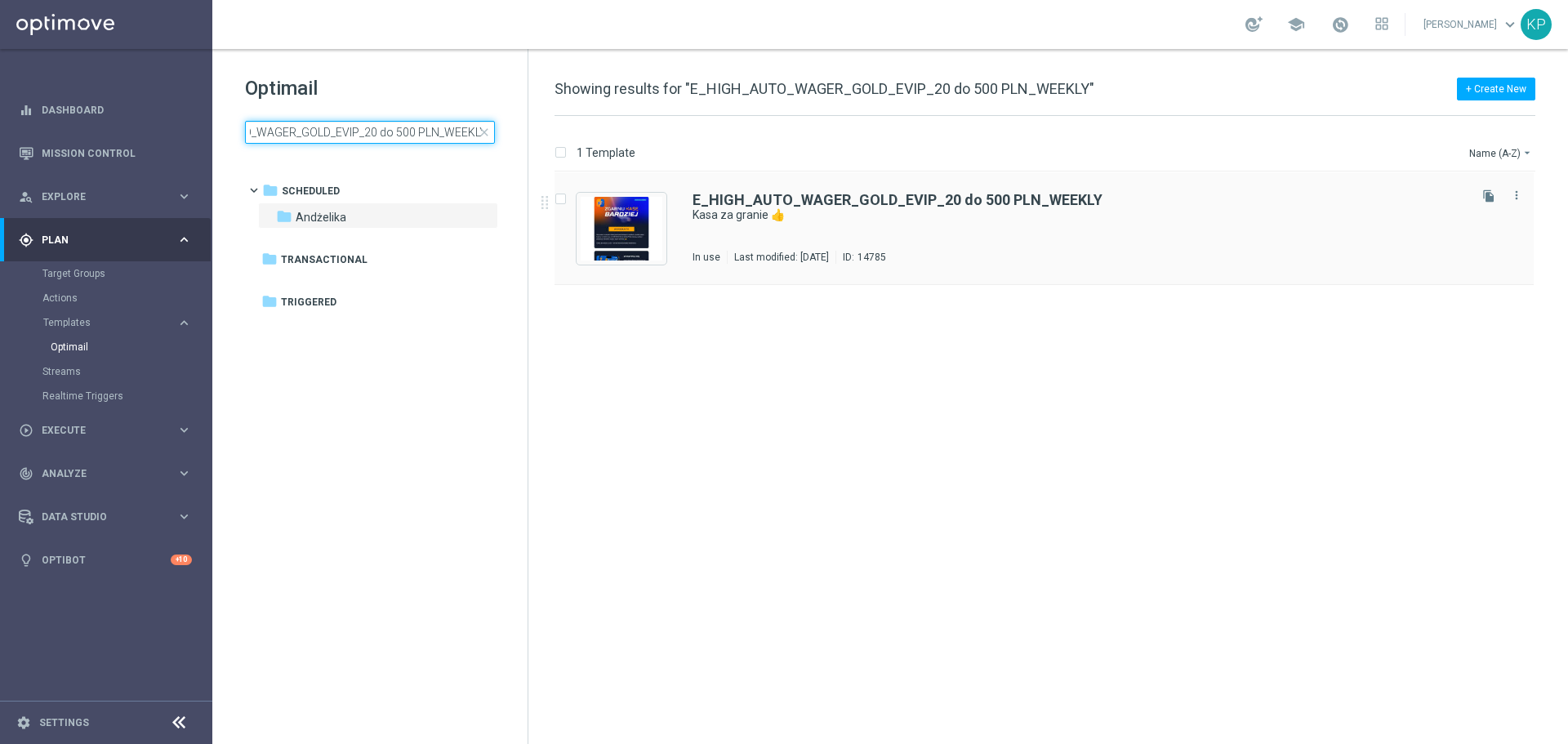
type input "E_HIGH_AUTO_WAGER_GOLD_EVIP_20 do 500 PLN_WEEKLY"
click at [797, 262] on div "Last modified: [DATE]" at bounding box center [782, 257] width 108 height 13
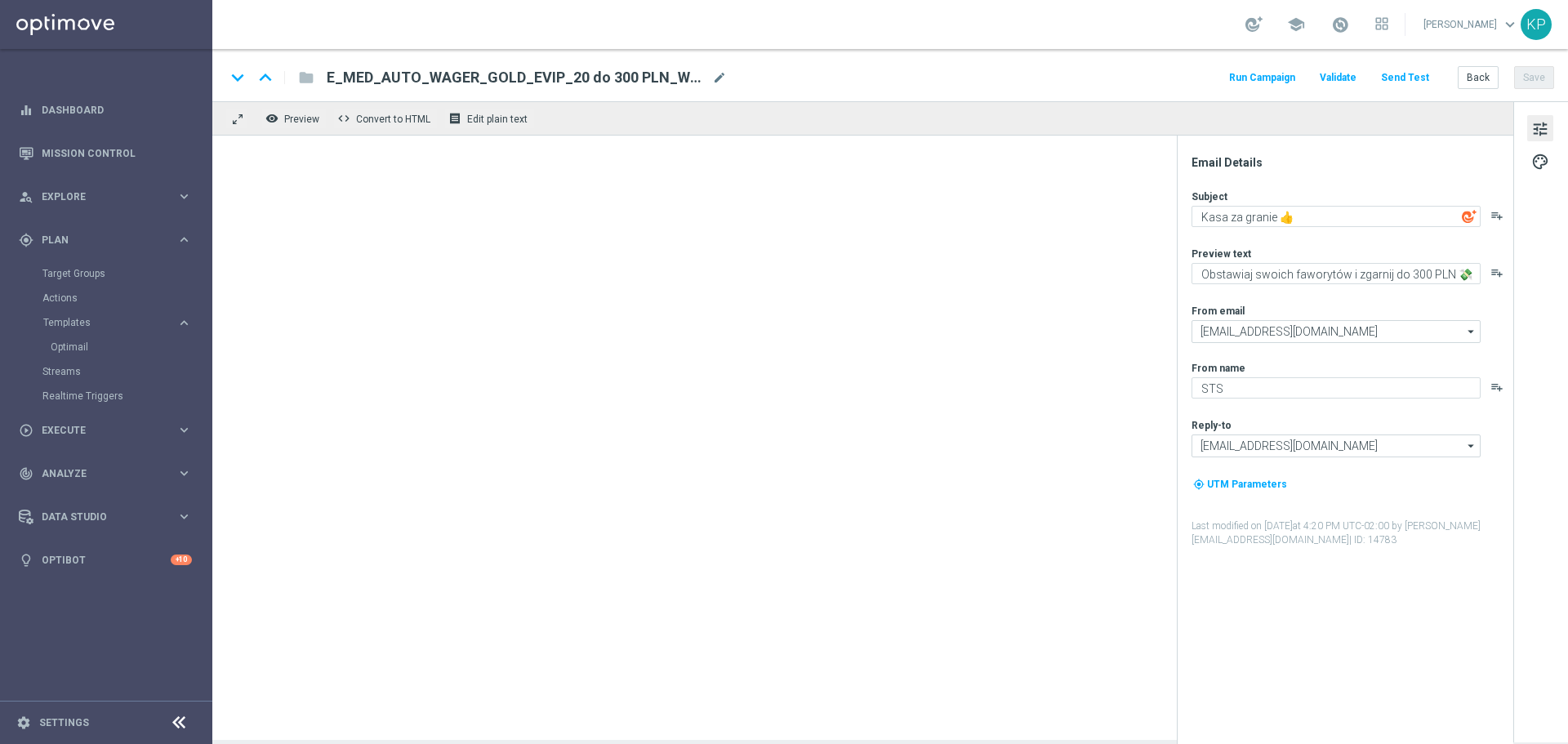
type textarea "Obstawiaj swoich faworytów i zgarnij do 500 PLN 💸"
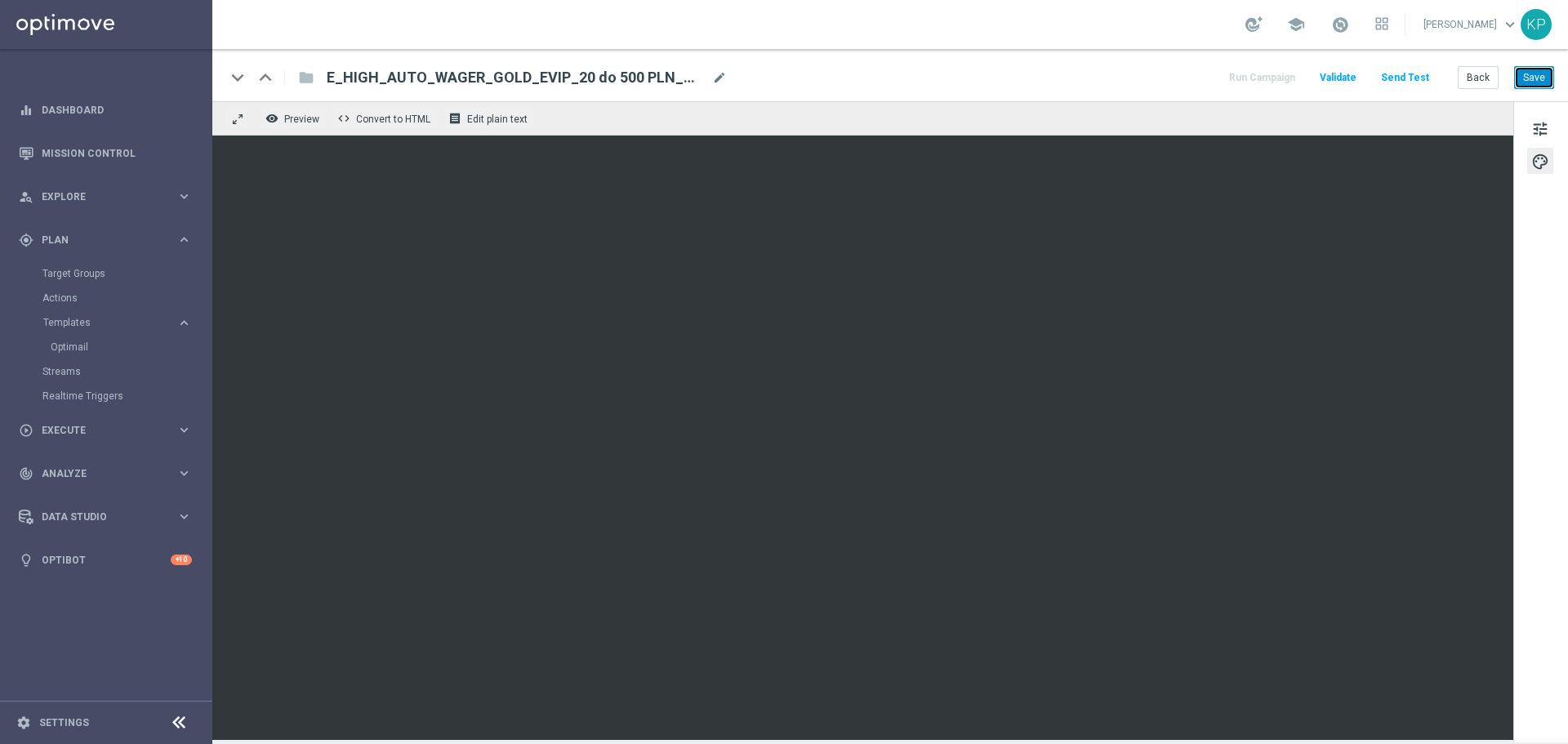
click at [1523, 86] on button "Save" at bounding box center [1534, 78] width 40 height 23
click at [1471, 66] on button "Back" at bounding box center [1479, 78] width 41 height 23
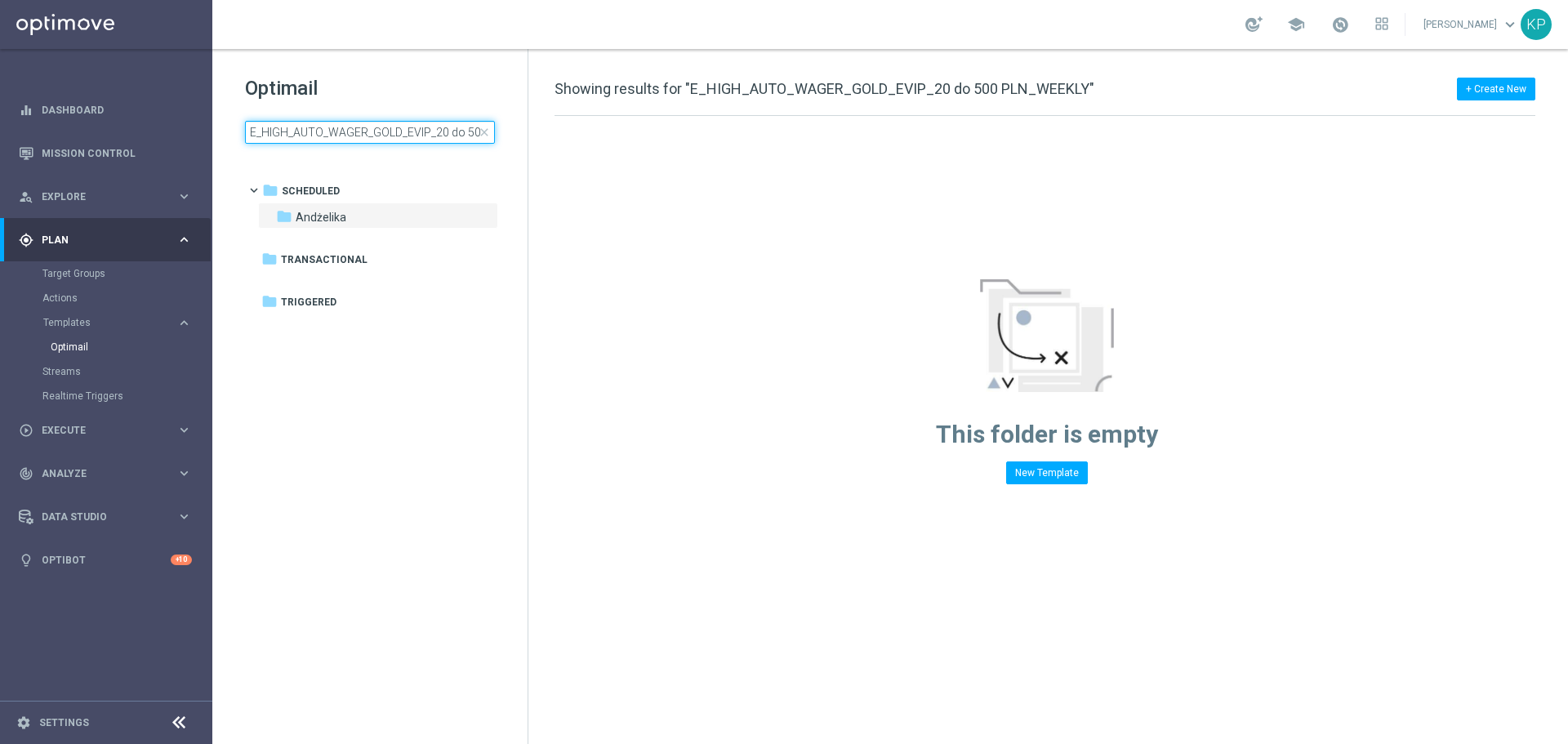
click at [372, 134] on input "E_HIGH_AUTO_WAGER_GOLD_EVIP_20 do 500 PLN_WEEKLY" at bounding box center [370, 133] width 250 height 23
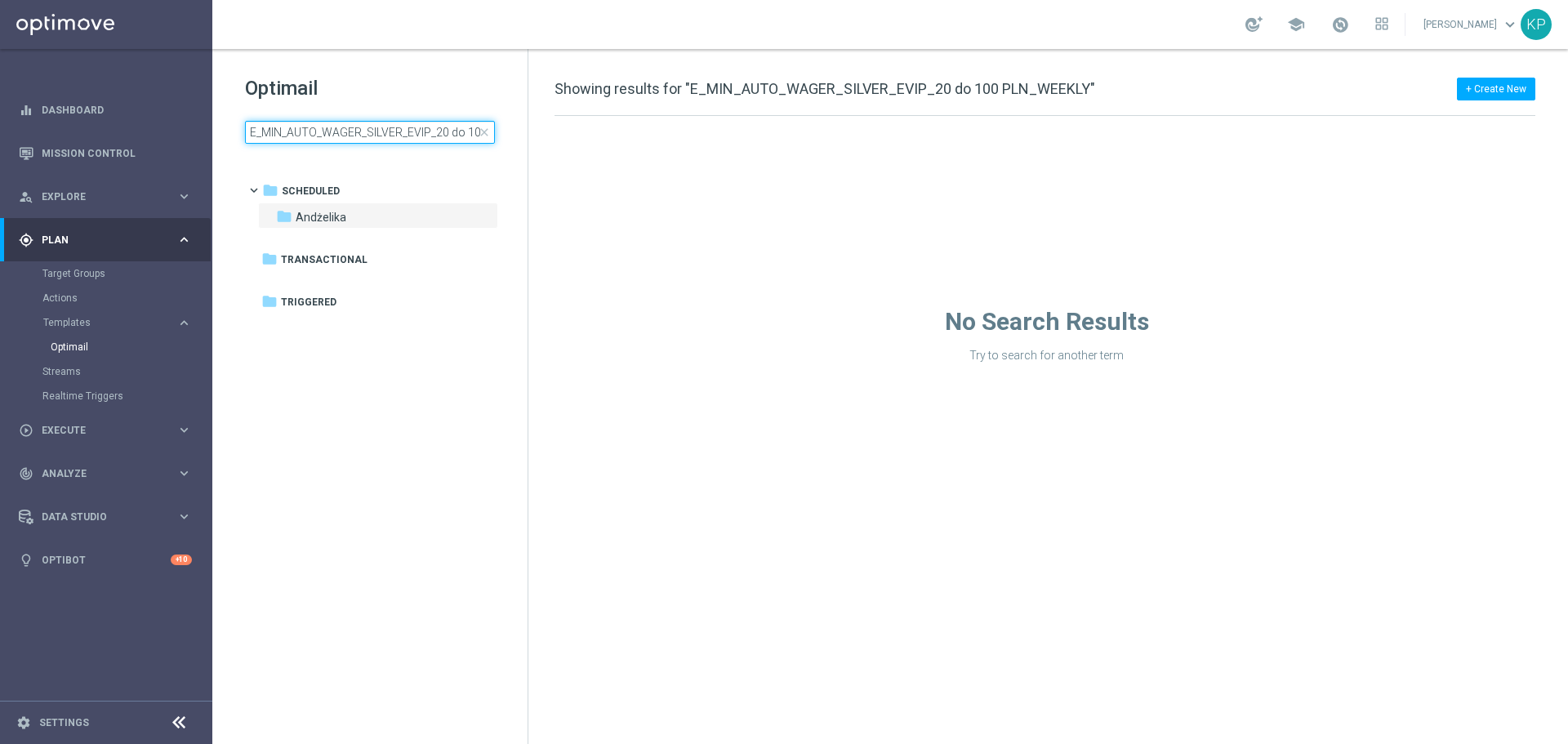
scroll to position [0, 73]
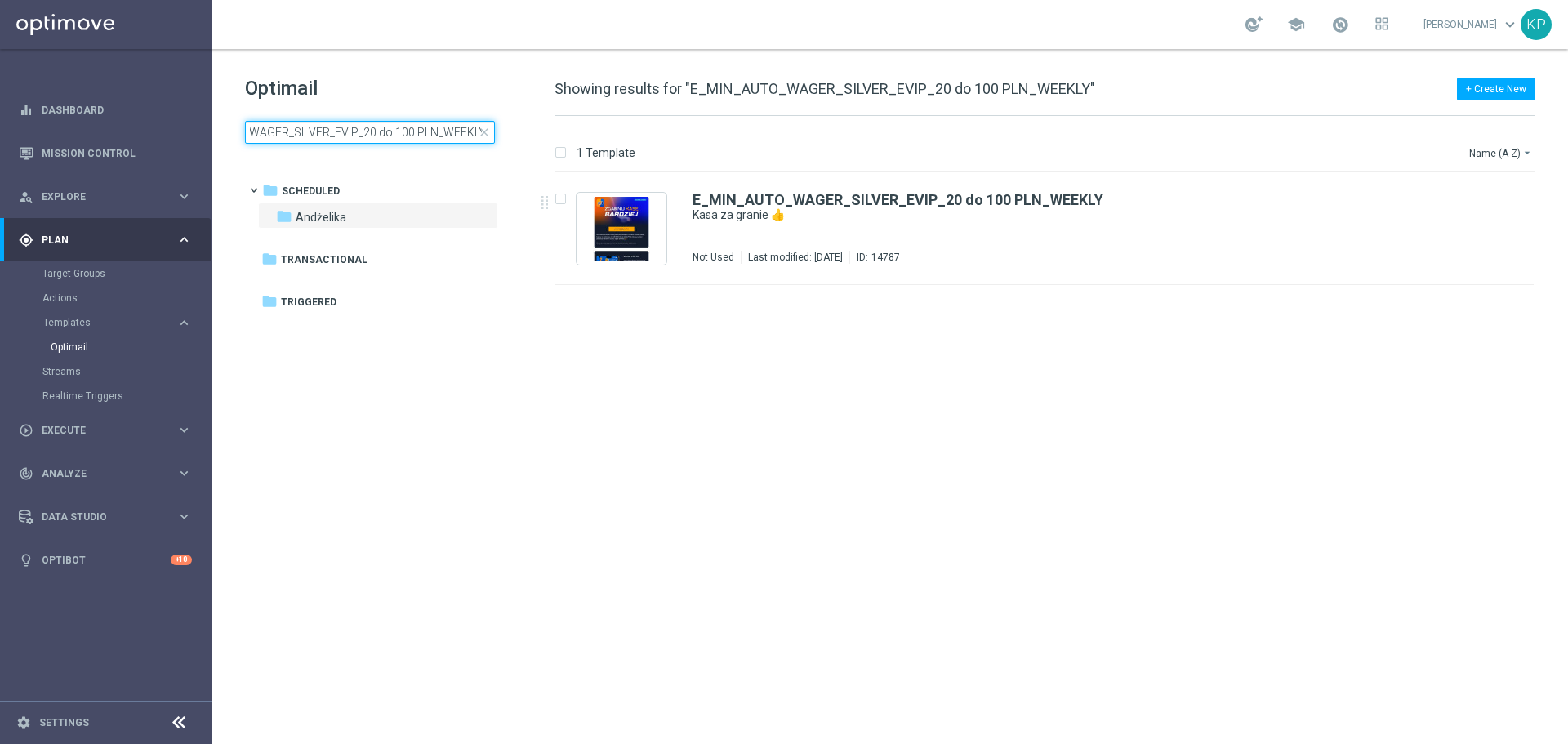
type input "E_MIN_AUTO_WAGER_SILVER_EVIP_20 do 100 PLN_WEEKLY"
click at [808, 230] on div "E_MIN_AUTO_WAGER_SILVER_EVIP_20 do 100 PLN_WEEKLY Kasa za granie 👍 Not Used Las…" at bounding box center [1079, 228] width 773 height 71
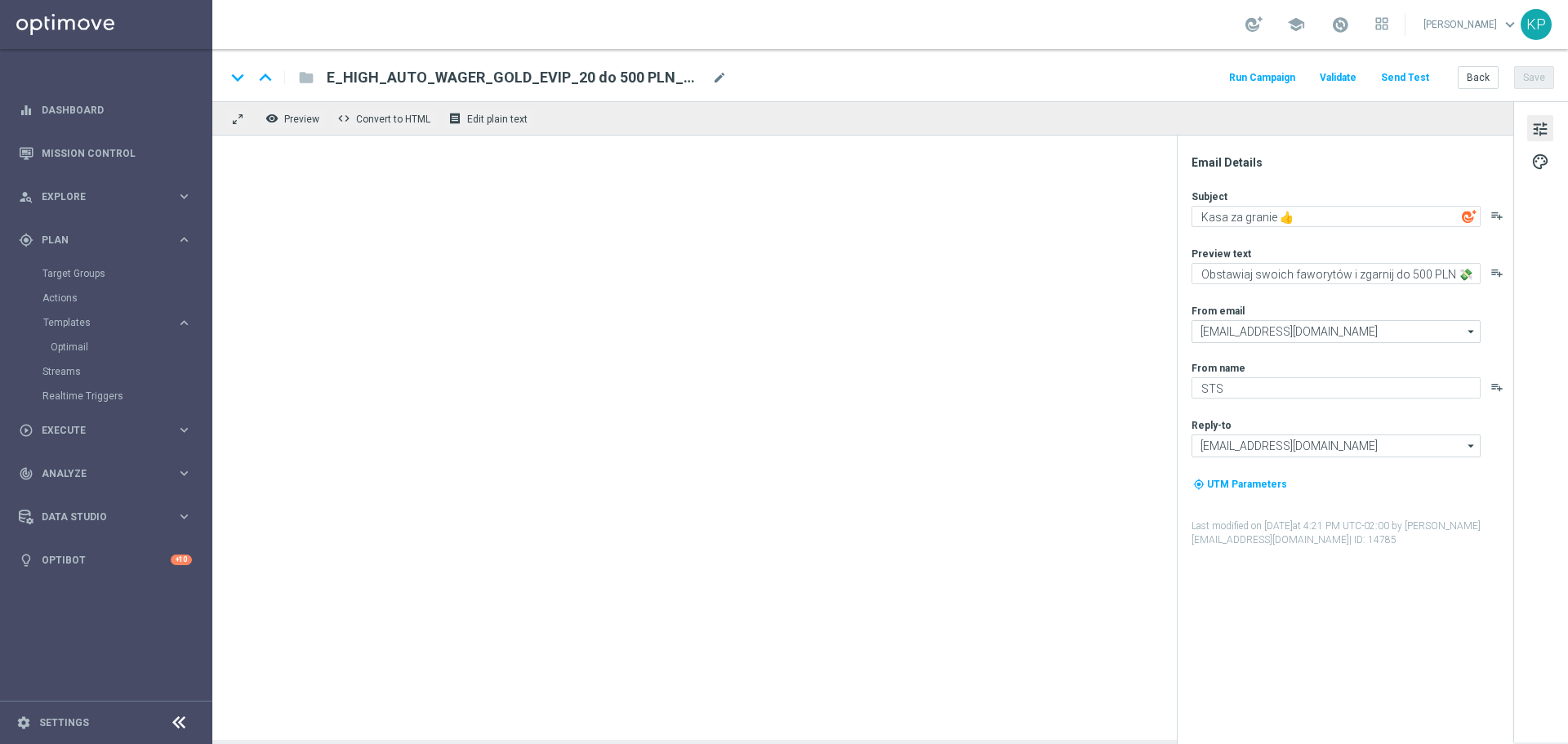
type textarea "Obstawiaj swoich faworytów i zgarnij do 100 PLN 💸"
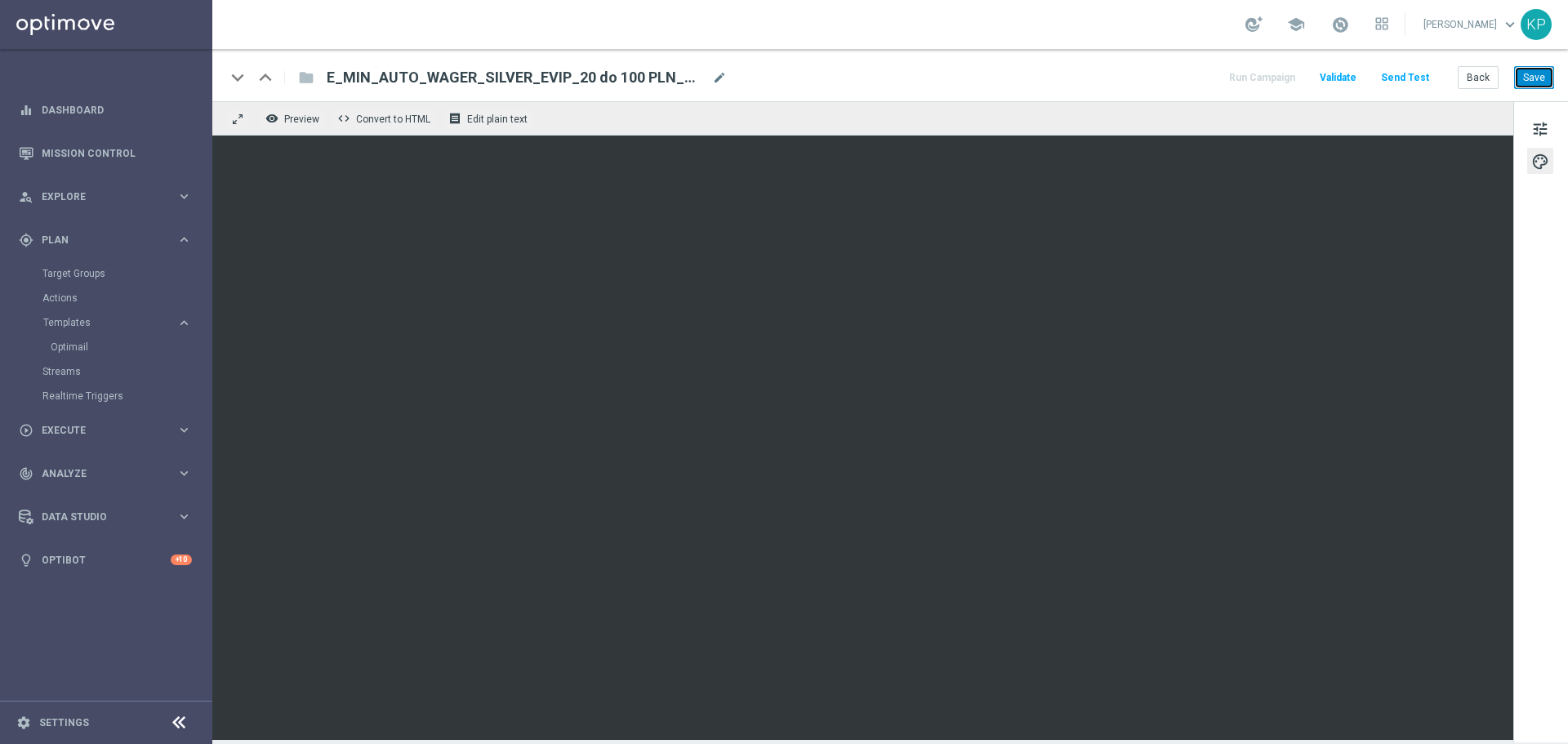
click at [1528, 83] on button "Save" at bounding box center [1534, 78] width 40 height 23
click at [1468, 77] on button "Back" at bounding box center [1479, 78] width 41 height 23
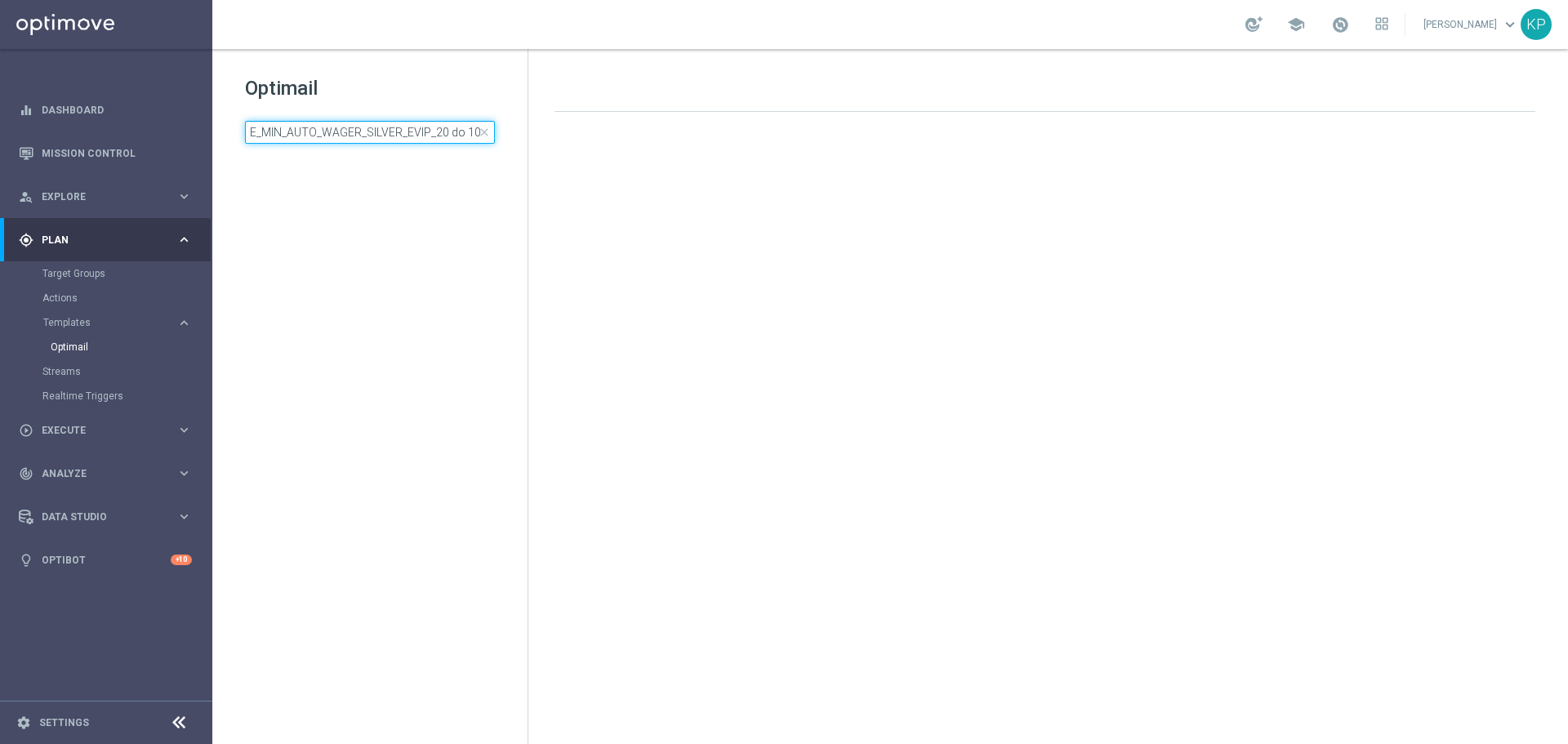
click at [385, 129] on input "E_MIN_AUTO_WAGER_SILVER_EVIP_20 do 100 PLN_WEEKLY" at bounding box center [370, 133] width 250 height 23
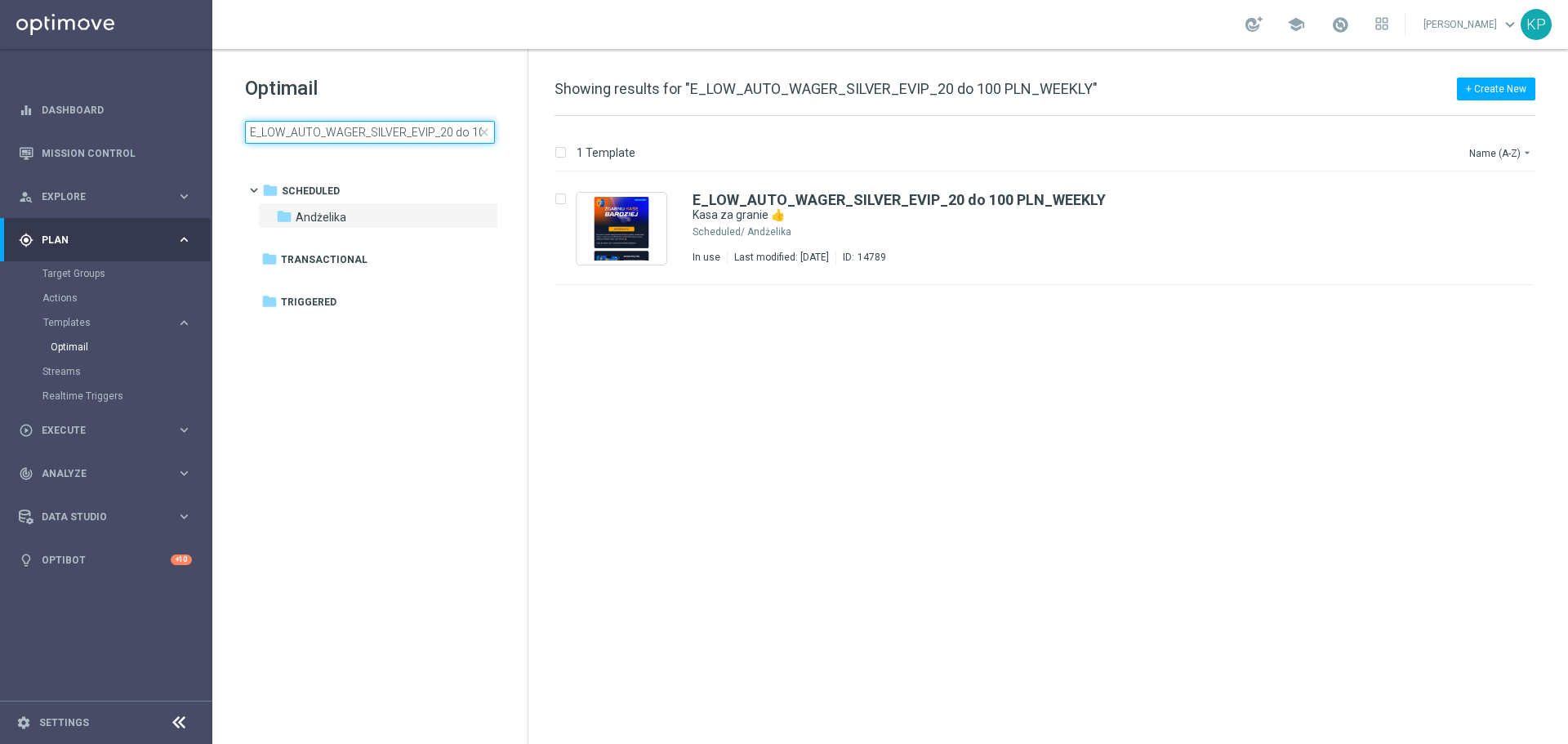
click at [401, 130] on input "E_LOW_AUTO_WAGER_SILVER_EVIP_20 do 100 PLN_WEEKLY" at bounding box center [370, 133] width 250 height 23
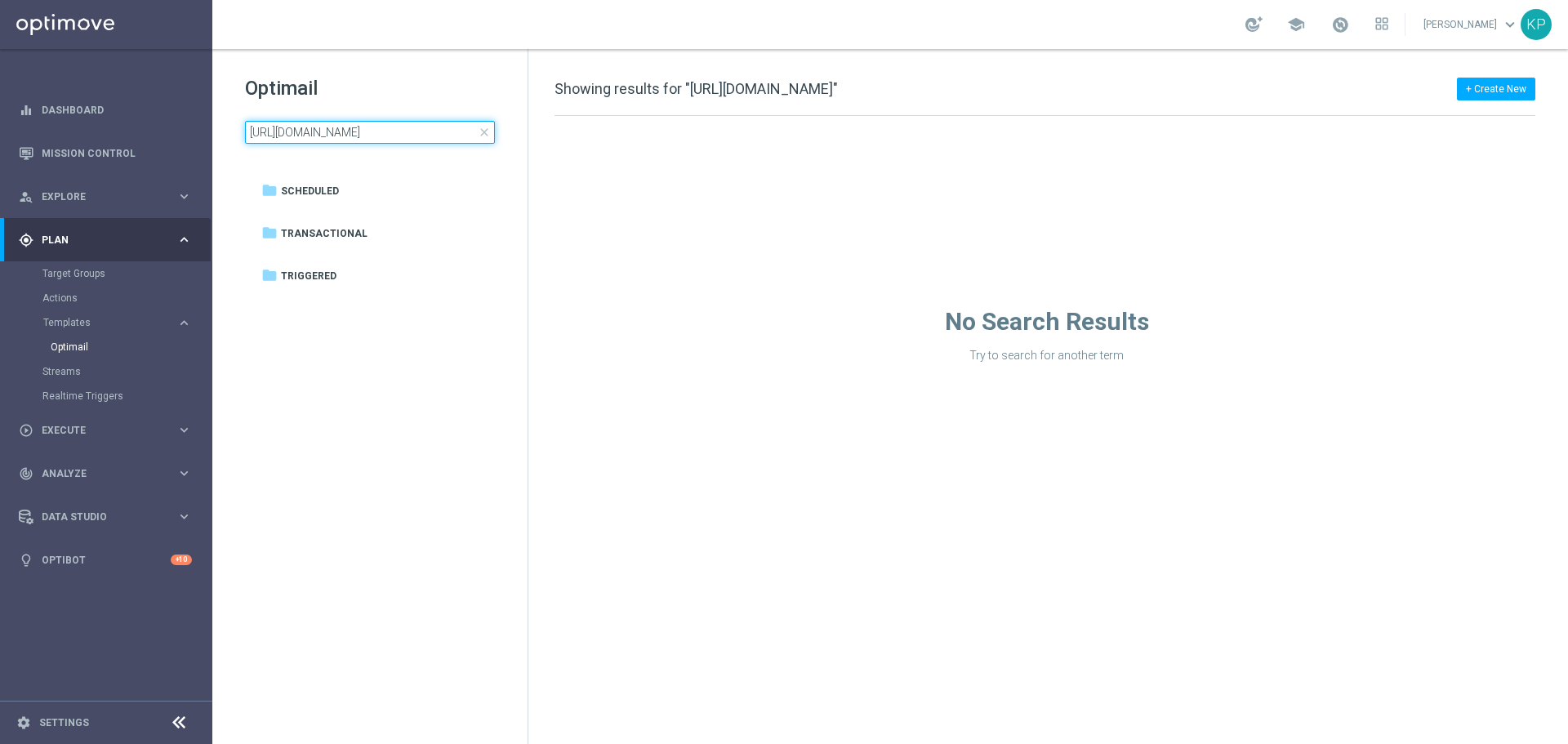
click at [321, 134] on input "[URL][DOMAIN_NAME]" at bounding box center [370, 133] width 250 height 23
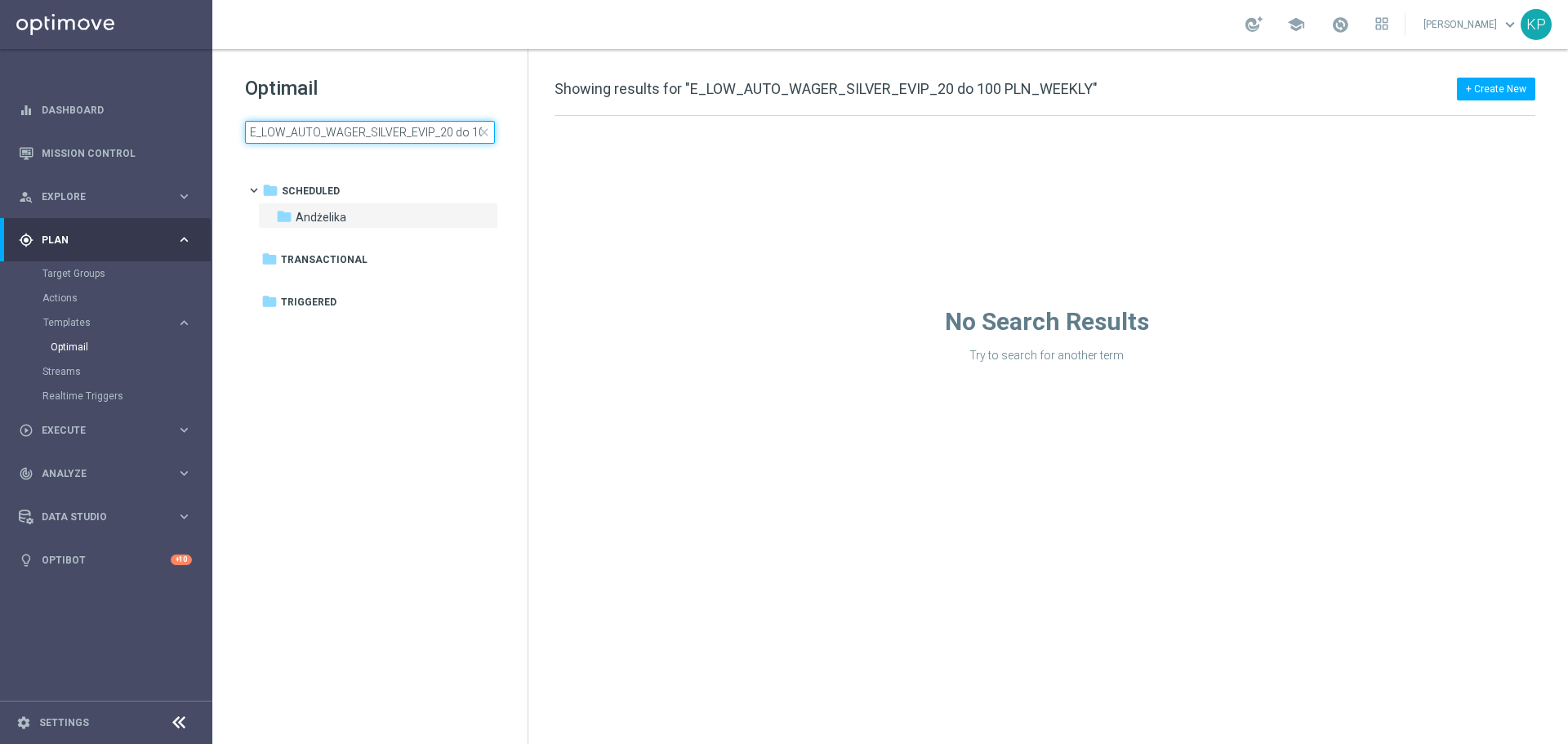
scroll to position [0, 75]
type input "E_LOW_AUTO_WAGER_SILVER_EVIP_20 do 100 PLN_WEEKLY"
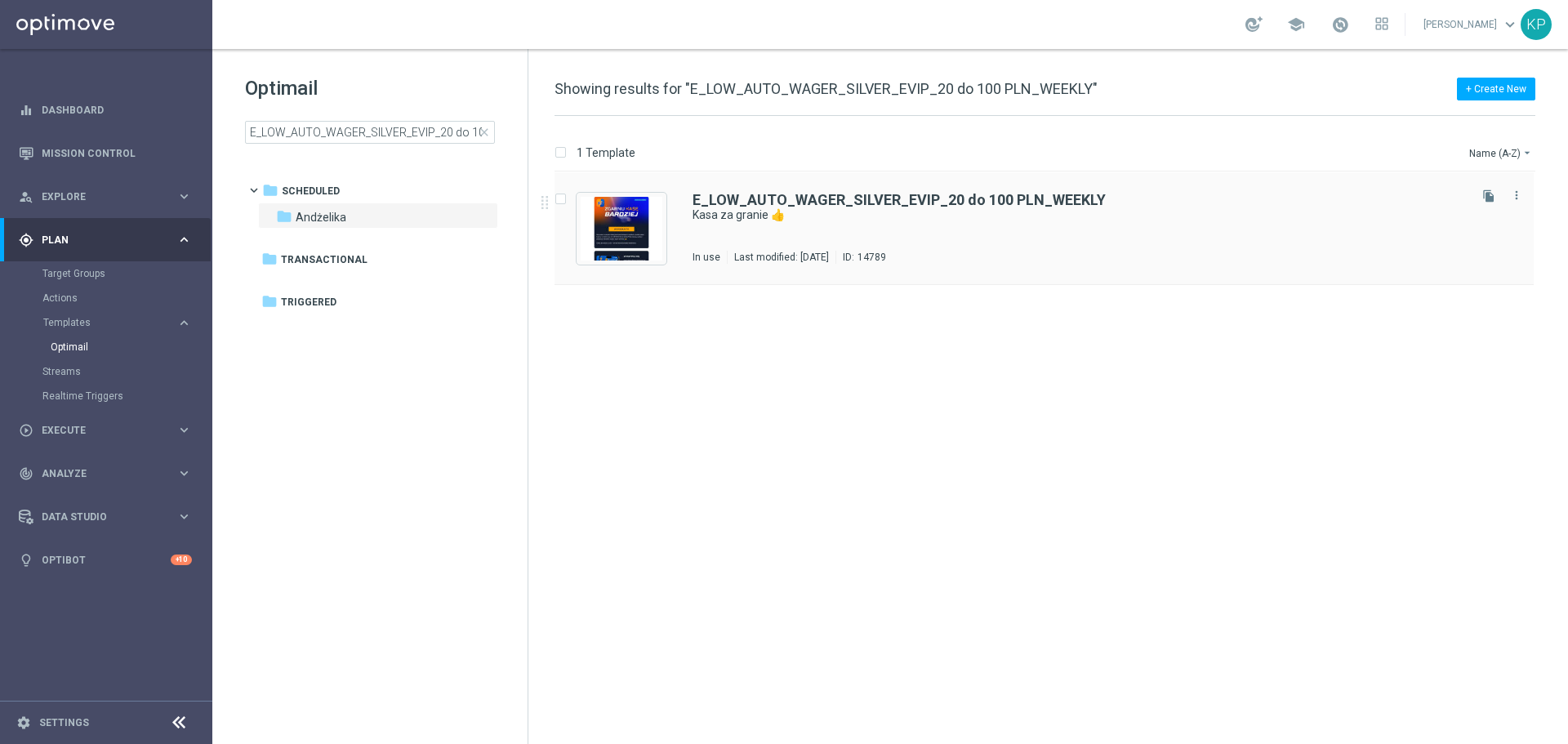
click at [914, 248] on div "E_LOW_AUTO_WAGER_SILVER_EVIP_20 do 100 PLN_WEEKLY Kasa za granie 👍 In use Last …" at bounding box center [1079, 228] width 773 height 71
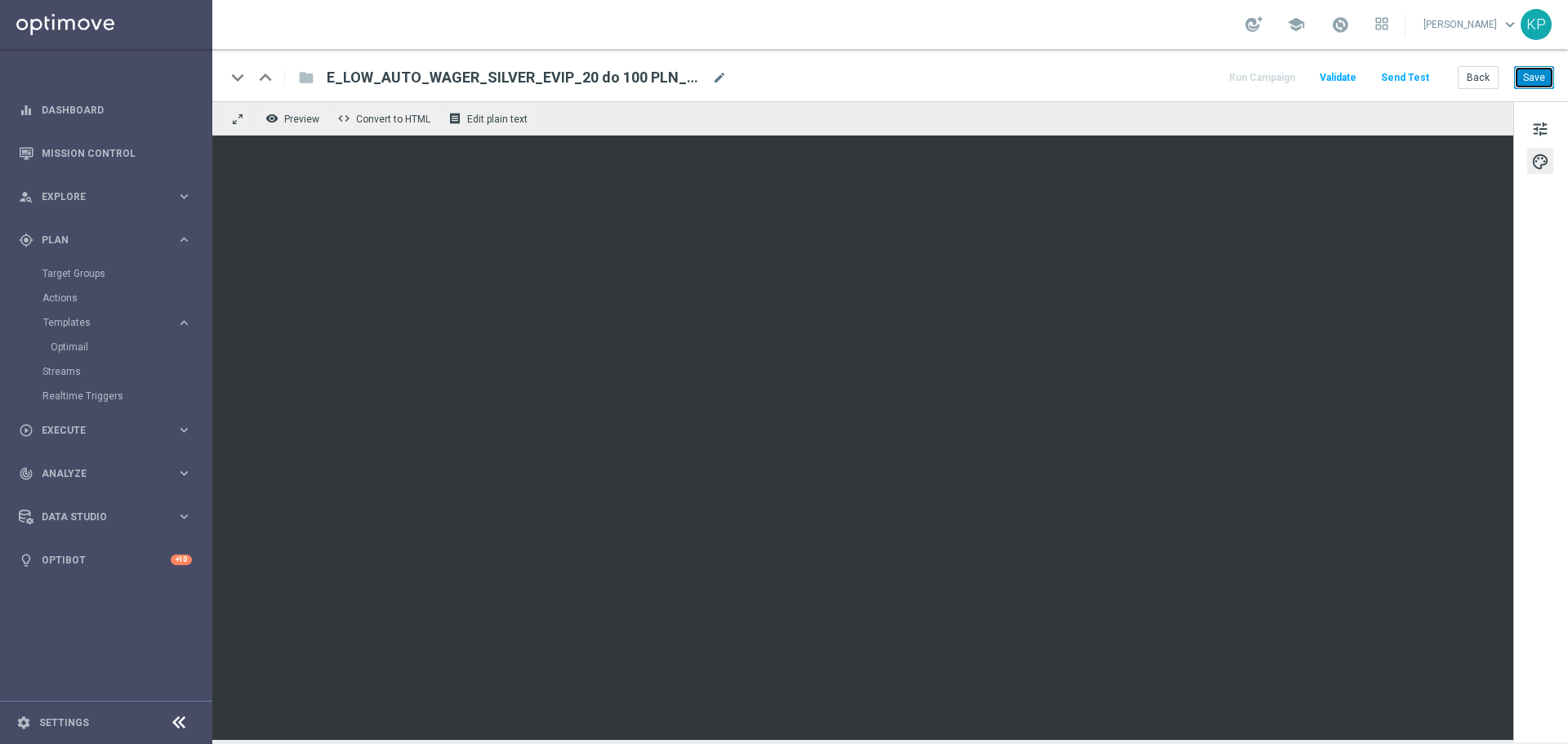
click at [1534, 76] on button "Save" at bounding box center [1534, 78] width 40 height 23
click at [1472, 66] on button "Back" at bounding box center [1479, 78] width 41 height 23
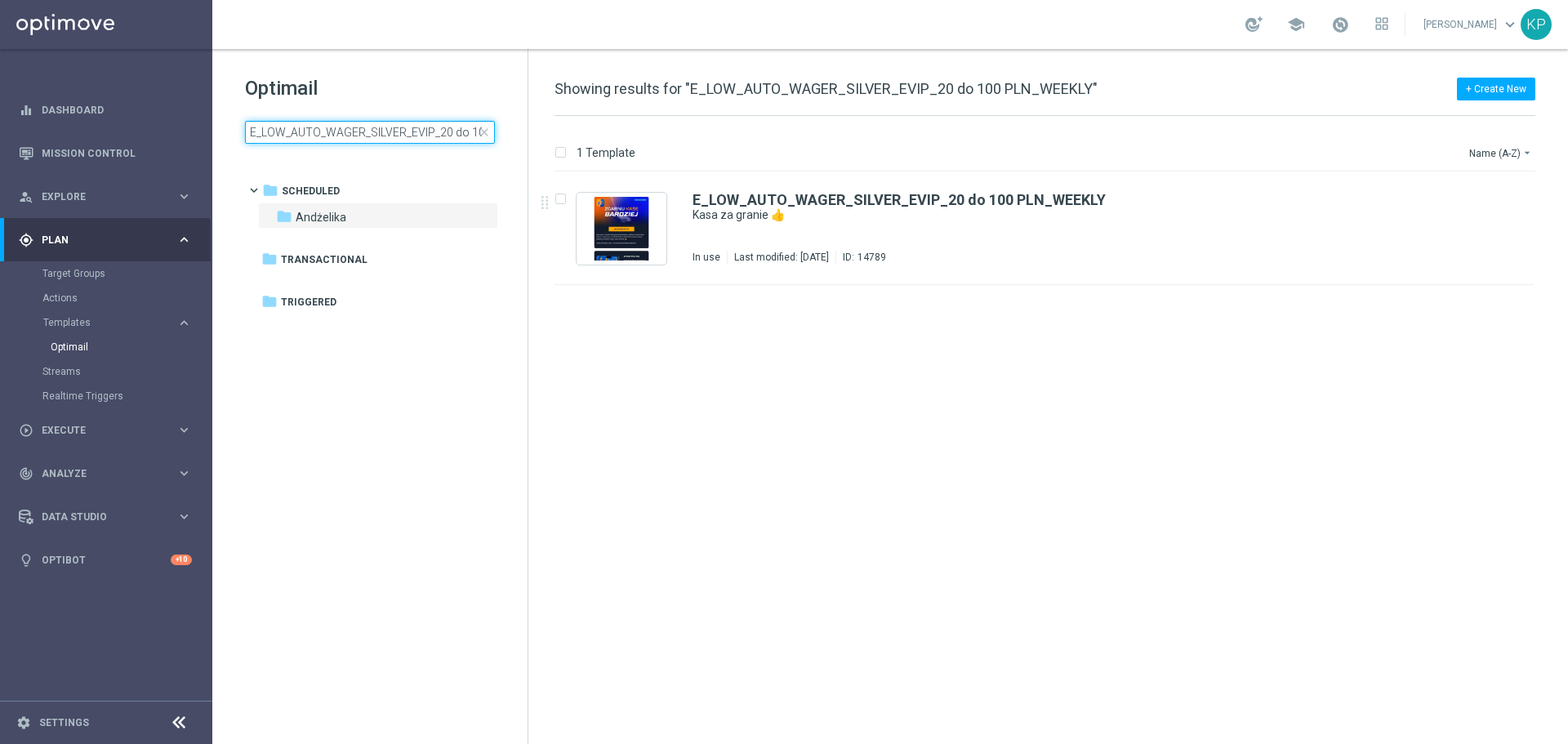
click at [339, 141] on input "E_LOW_AUTO_WAGER_SILVER_EVIP_20 do 100 PLN_WEEKLY" at bounding box center [370, 133] width 250 height 23
type input "E_MED_AUTO_WAGER_SILVER_EVIP_20 do 250 PLN_WEEKLY"
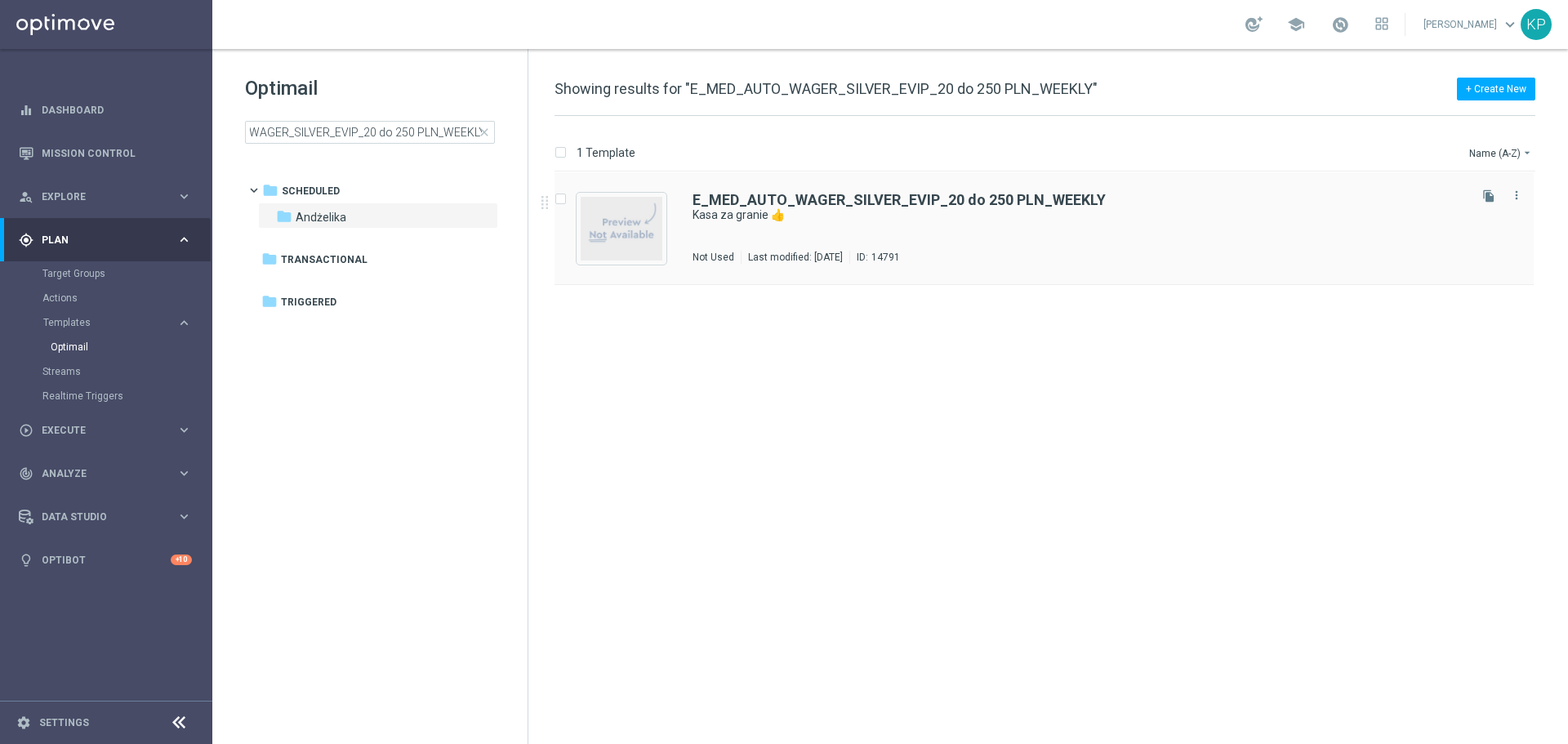
click at [873, 234] on div "E_MED_AUTO_WAGER_SILVER_EVIP_20 do 250 PLN_WEEKLY Kasa za granie 👍 Not Used Las…" at bounding box center [1079, 228] width 773 height 71
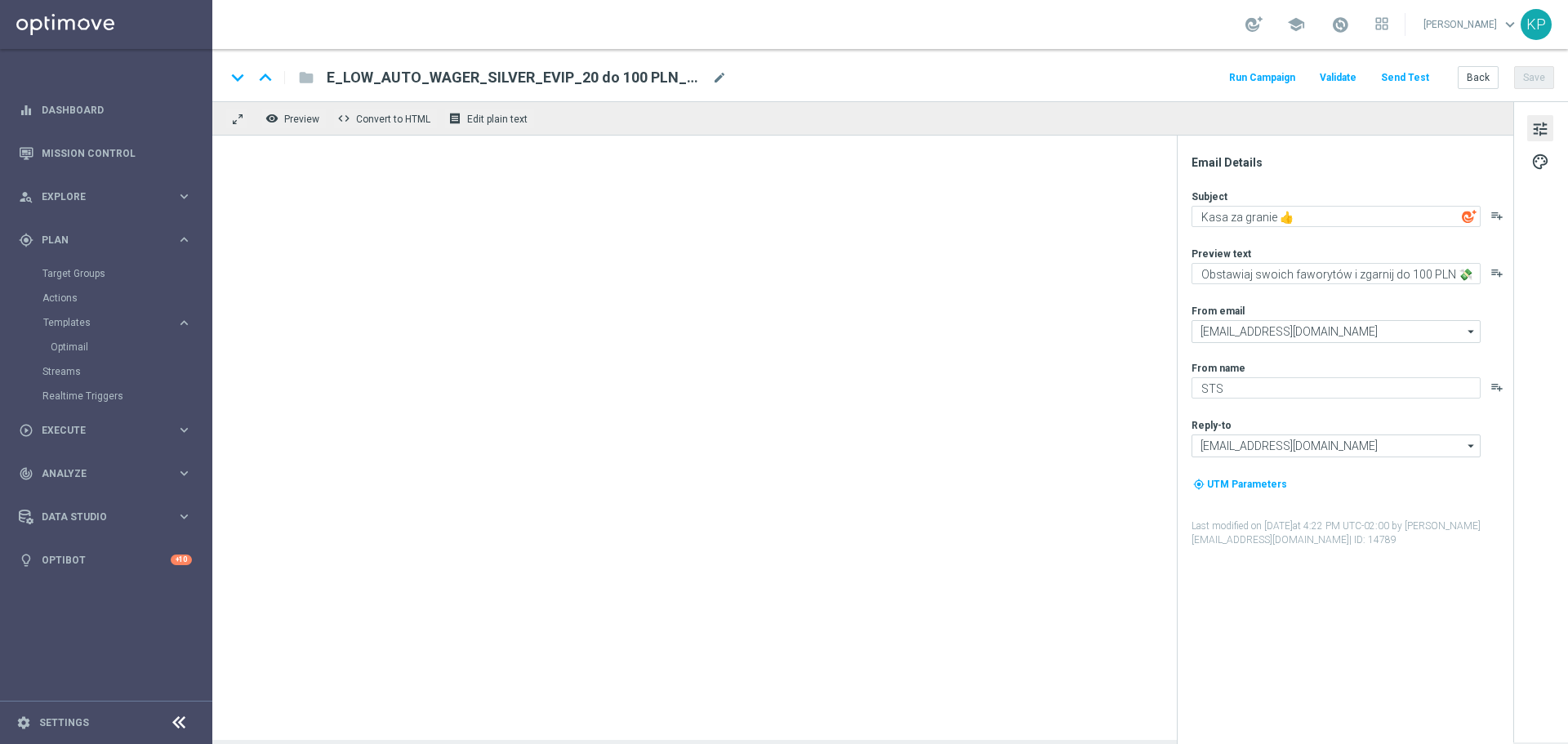
type textarea "Obstawiaj swoich faworytów i zgarnij do 250 PLN 💸"
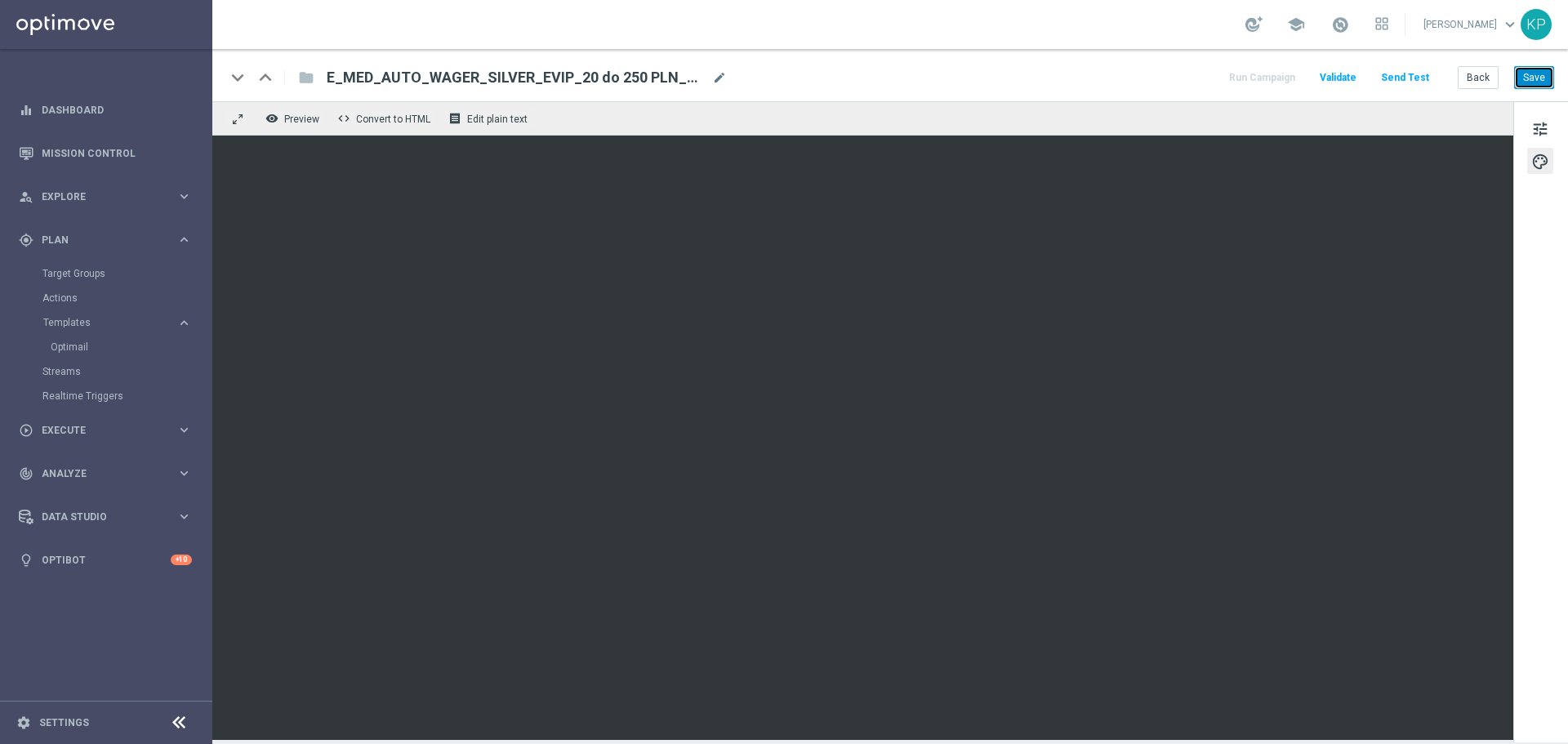
click at [1518, 78] on button "Save" at bounding box center [1534, 78] width 40 height 23
click at [1459, 78] on button "Back" at bounding box center [1479, 78] width 41 height 23
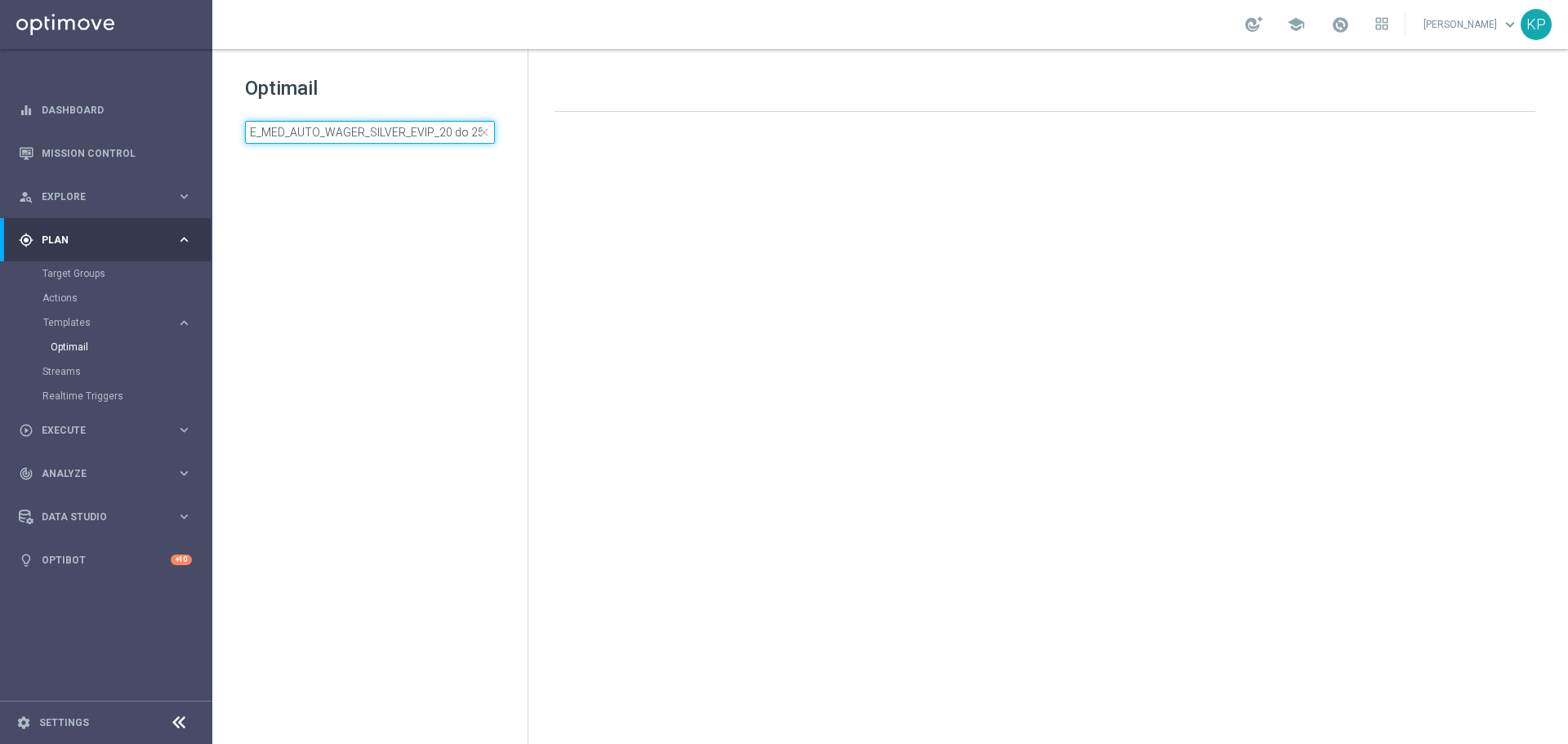
click at [437, 137] on input "E_MED_AUTO_WAGER_SILVER_EVIP_20 do 250 PLN_WEEKLY" at bounding box center [370, 133] width 250 height 23
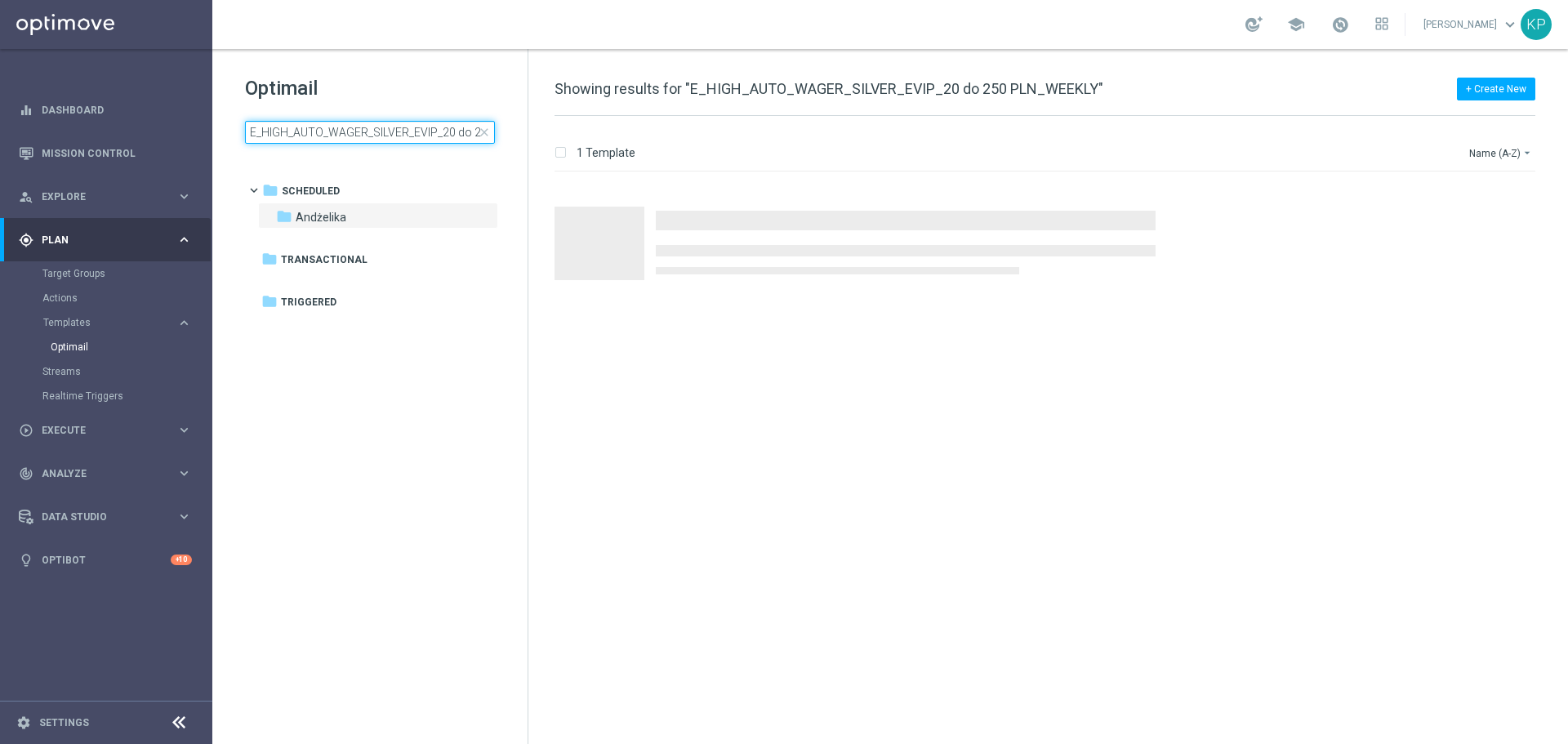
scroll to position [0, 79]
type input "E_HIGH_AUTO_WAGER_SILVER_EVIP_20 do 250 PLN_WEEKLY"
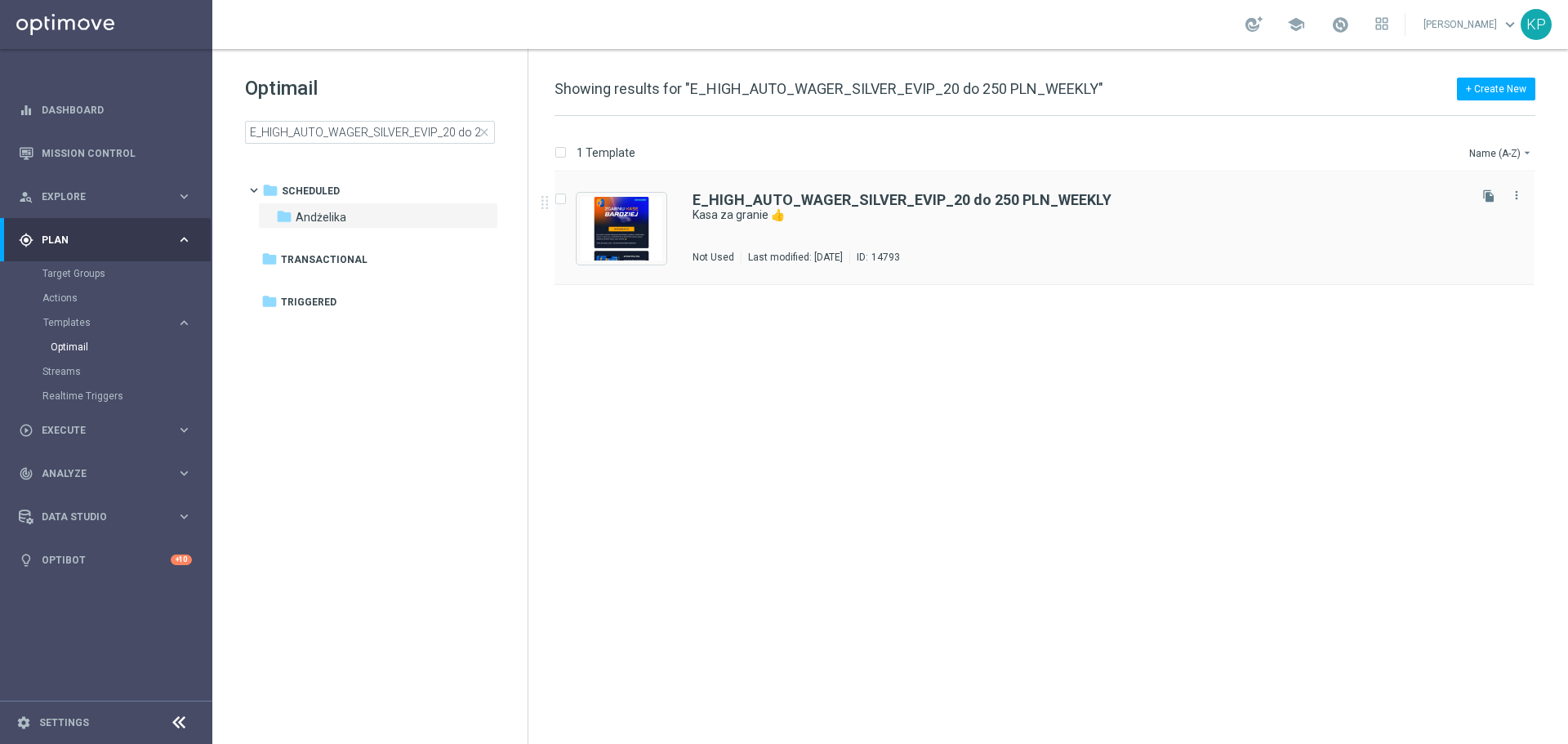
click at [830, 224] on div "E_HIGH_AUTO_WAGER_SILVER_EVIP_20 do 250 PLN_WEEKLY Kasa za granie 👍 Not Used La…" at bounding box center [1079, 228] width 773 height 71
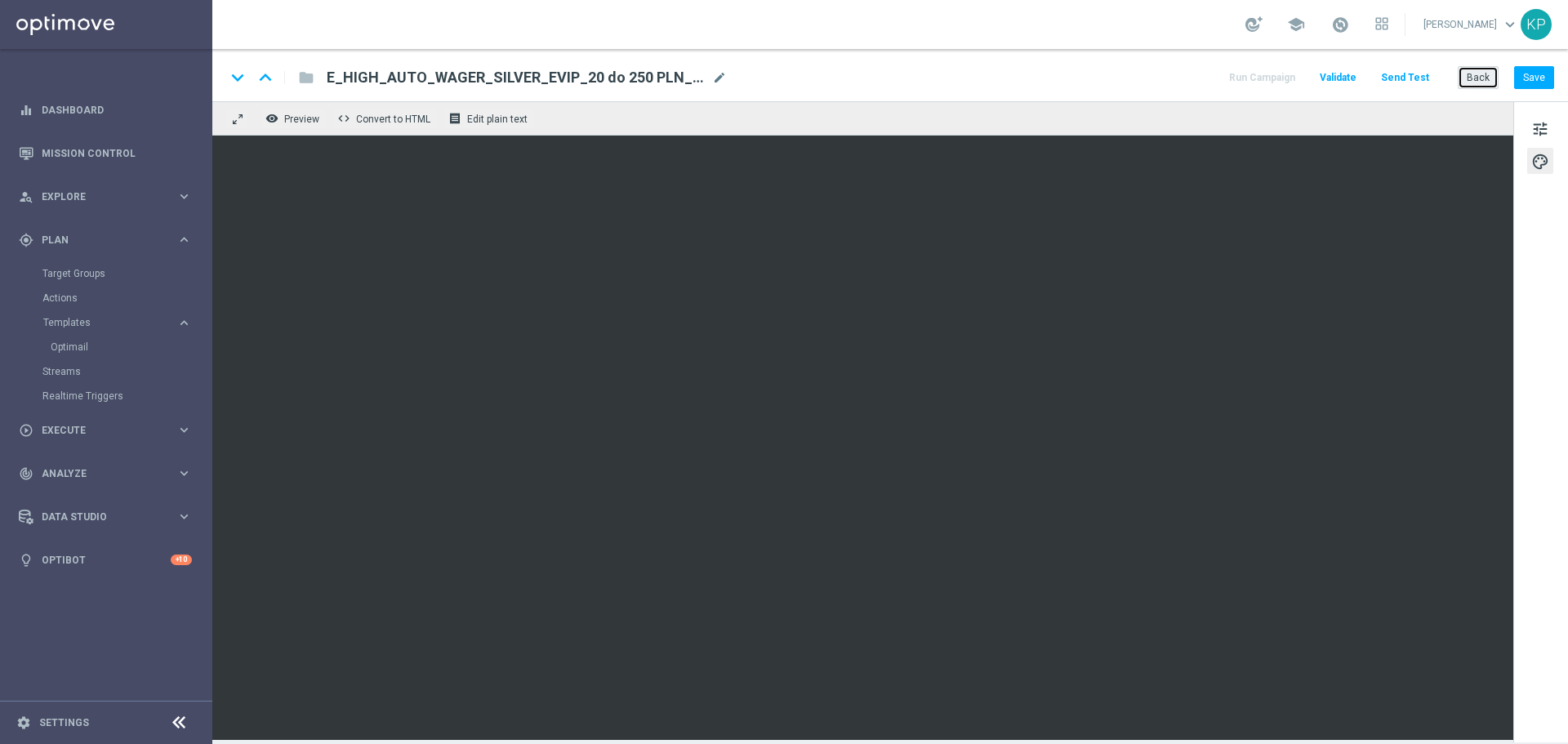
click at [1466, 76] on button "Back" at bounding box center [1479, 78] width 41 height 23
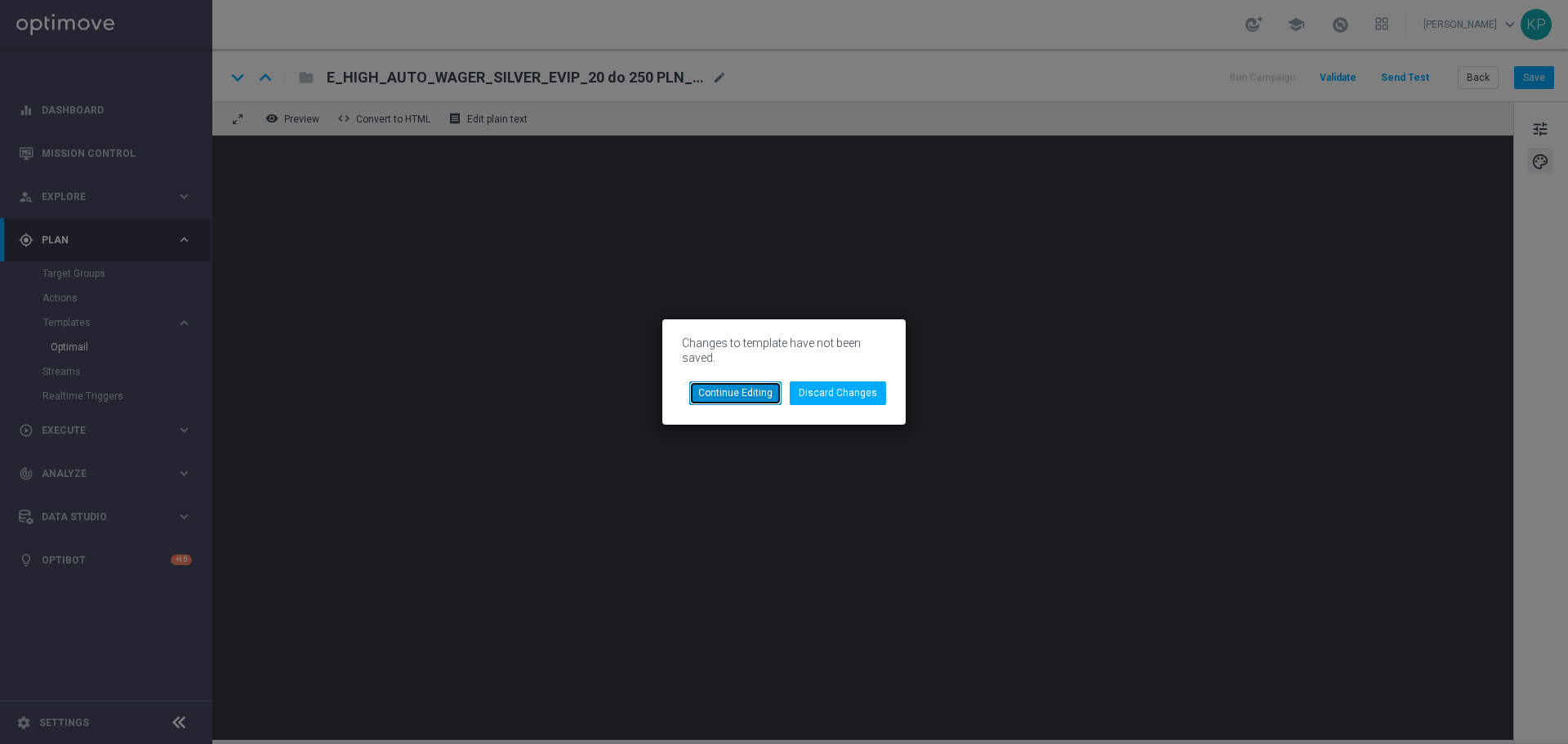
click at [768, 395] on button "Continue Editing" at bounding box center [735, 393] width 92 height 23
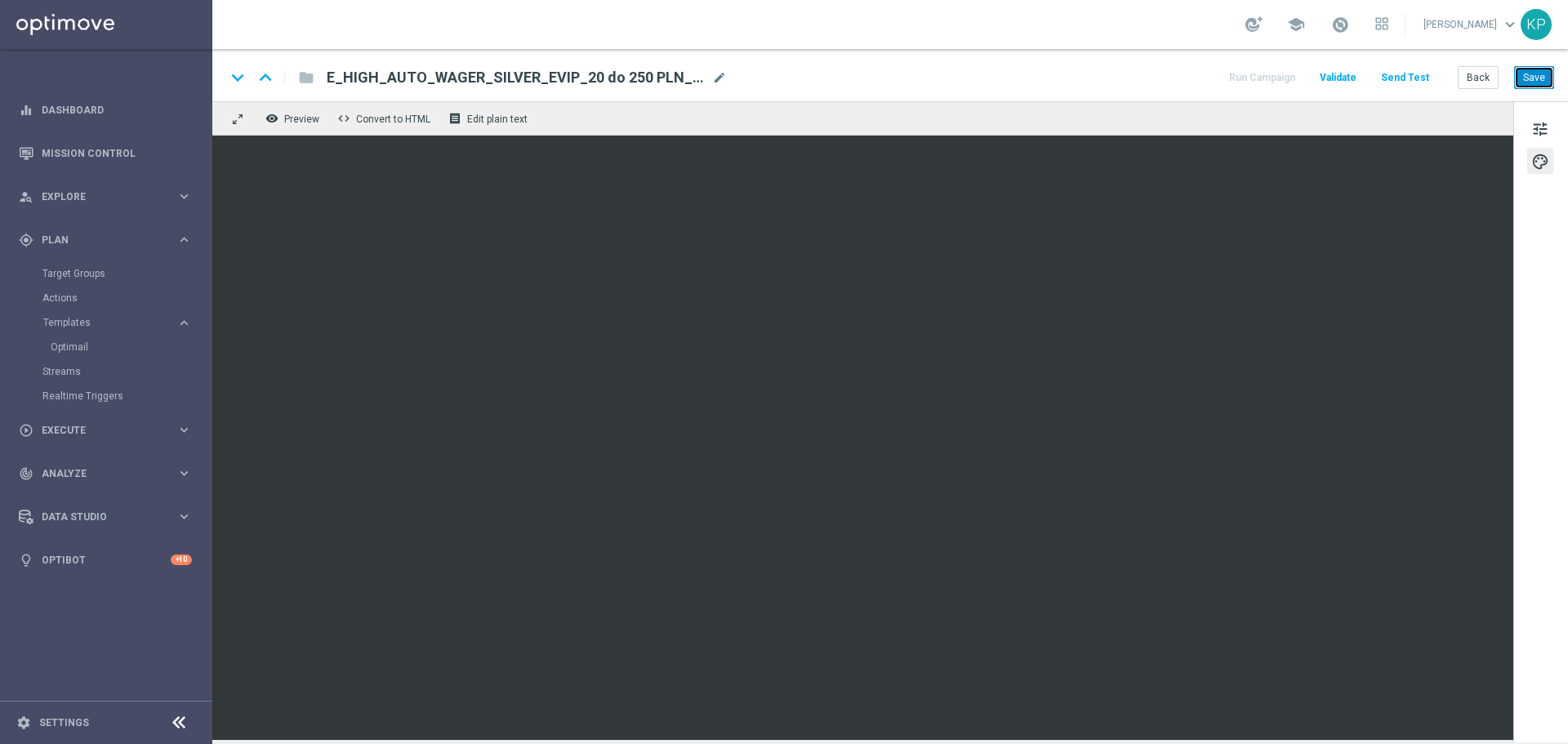
click at [1538, 81] on button "Save" at bounding box center [1534, 78] width 40 height 23
click at [1475, 77] on button "Back" at bounding box center [1479, 78] width 41 height 23
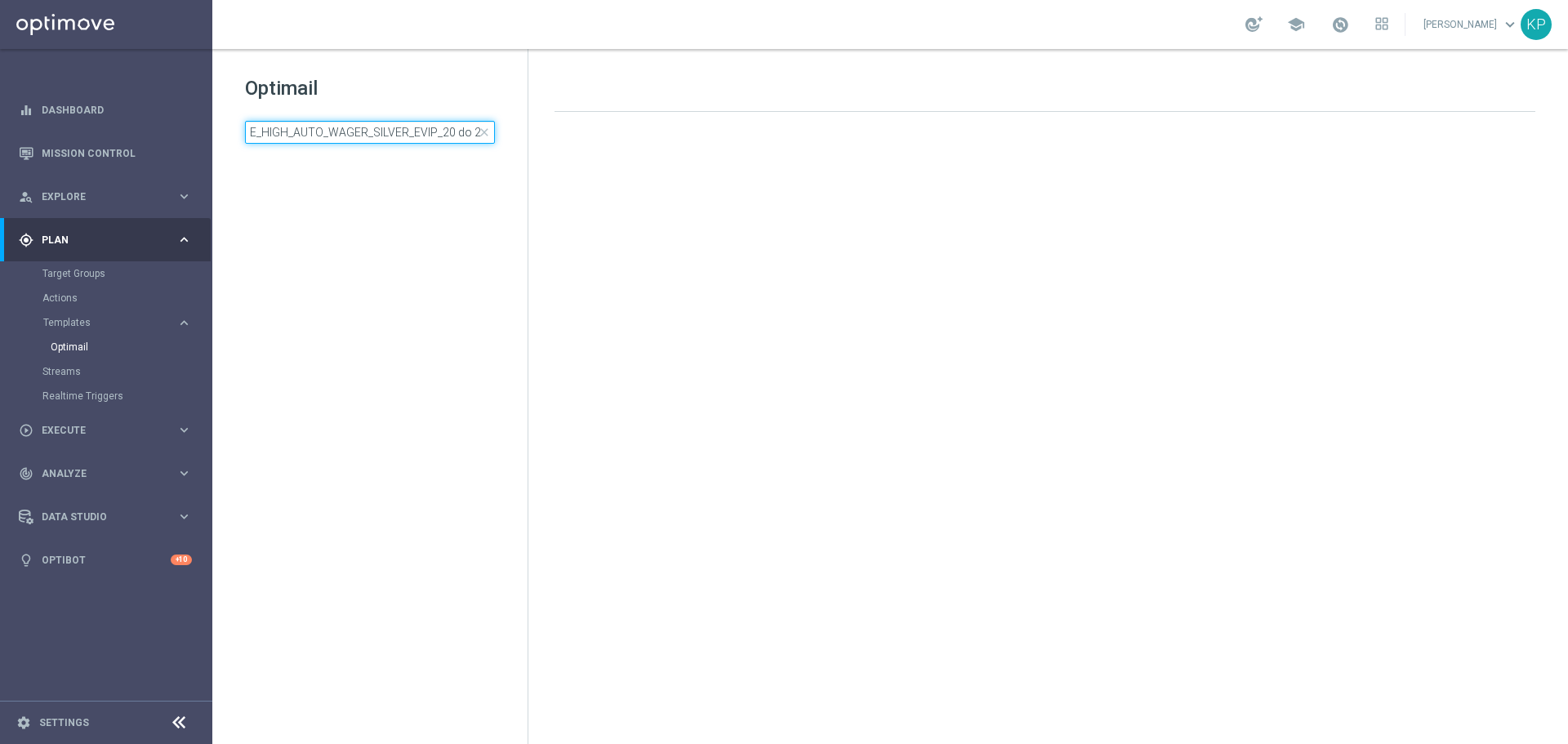
click at [414, 126] on input "E_HIGH_AUTO_WAGER_SILVER_EVIP_20 do 250 PLN_WEEKLY" at bounding box center [370, 133] width 250 height 23
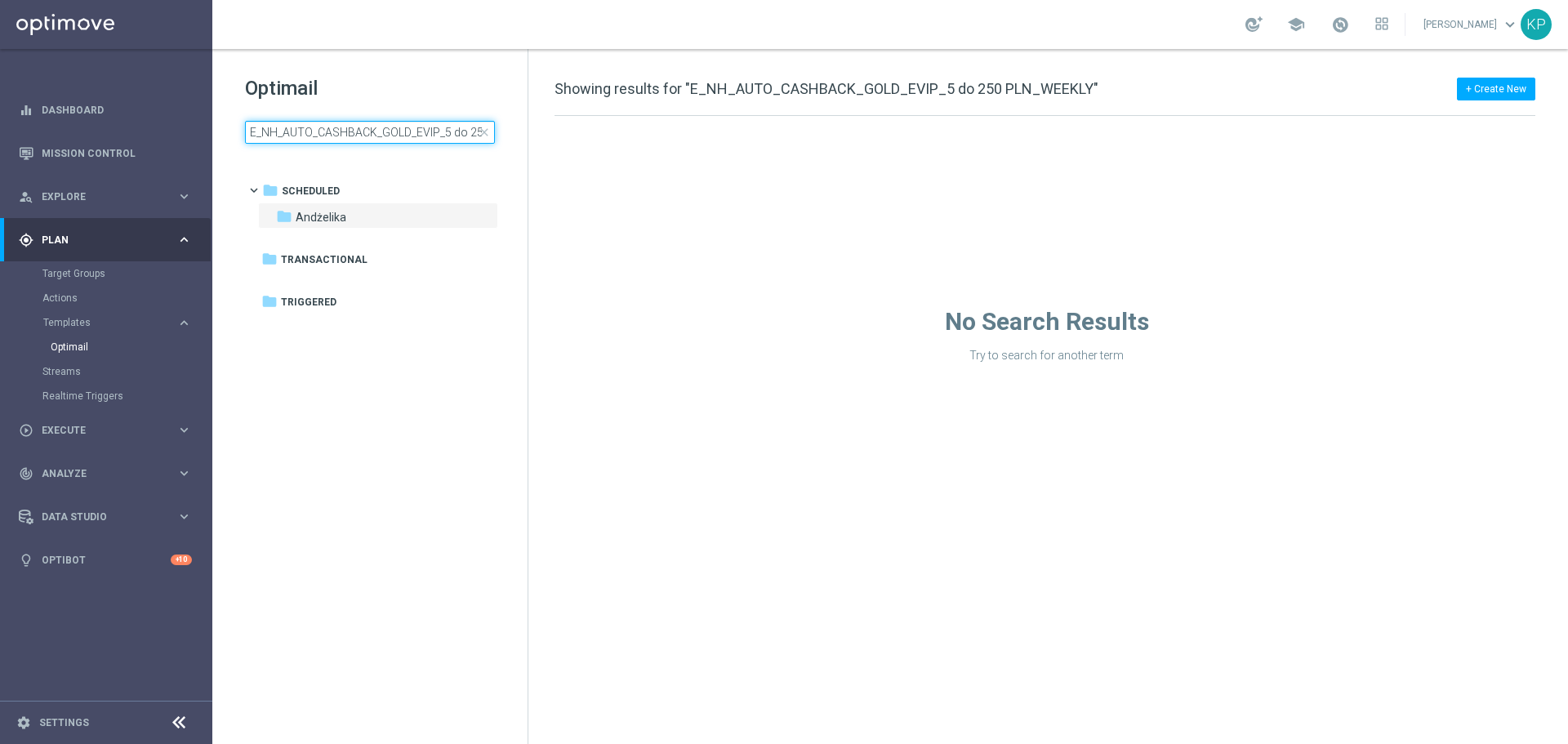
scroll to position [0, 74]
type input "E_NH_AUTO_CASHBACK_GOLD_EVIP_5 do 250 PLN_WEEKLY"
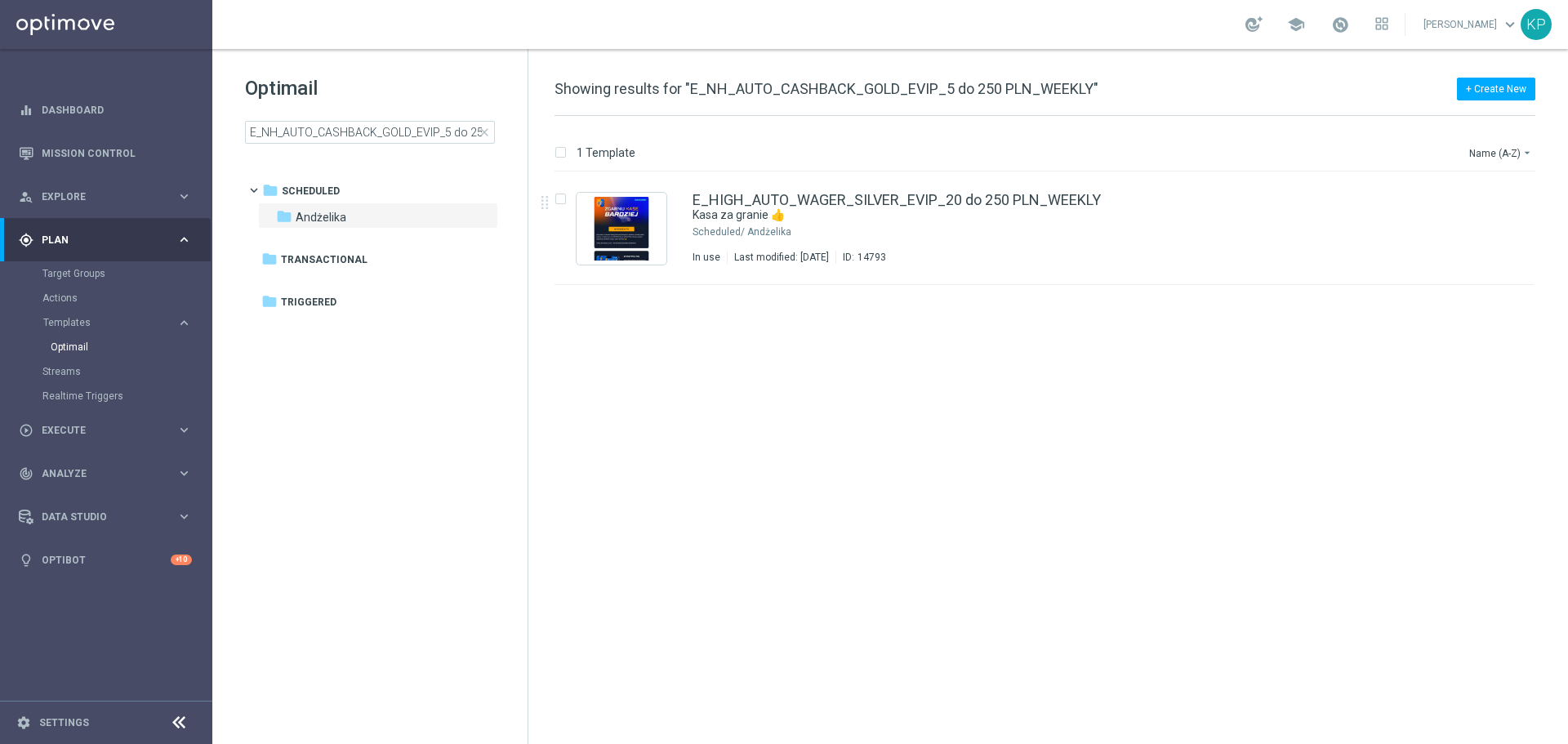
drag, startPoint x: 784, startPoint y: 140, endPoint x: 775, endPoint y: 139, distance: 9.1
click at [784, 140] on div "1 Template Name (A-Z) arrow_drop_down Drag here to set row groups Drag here to …" at bounding box center [1049, 430] width 1040 height 628
click at [414, 128] on input "E_NH_AUTO_CASHBACK_GOLD_EVIP_5 do 250 PLN_WEEKLY" at bounding box center [370, 133] width 250 height 23
click at [424, 127] on input "E_NH_AUTO_CASHBACK_GOLD_EVIP_5 do 250 PLN_WEEKLY" at bounding box center [370, 133] width 250 height 23
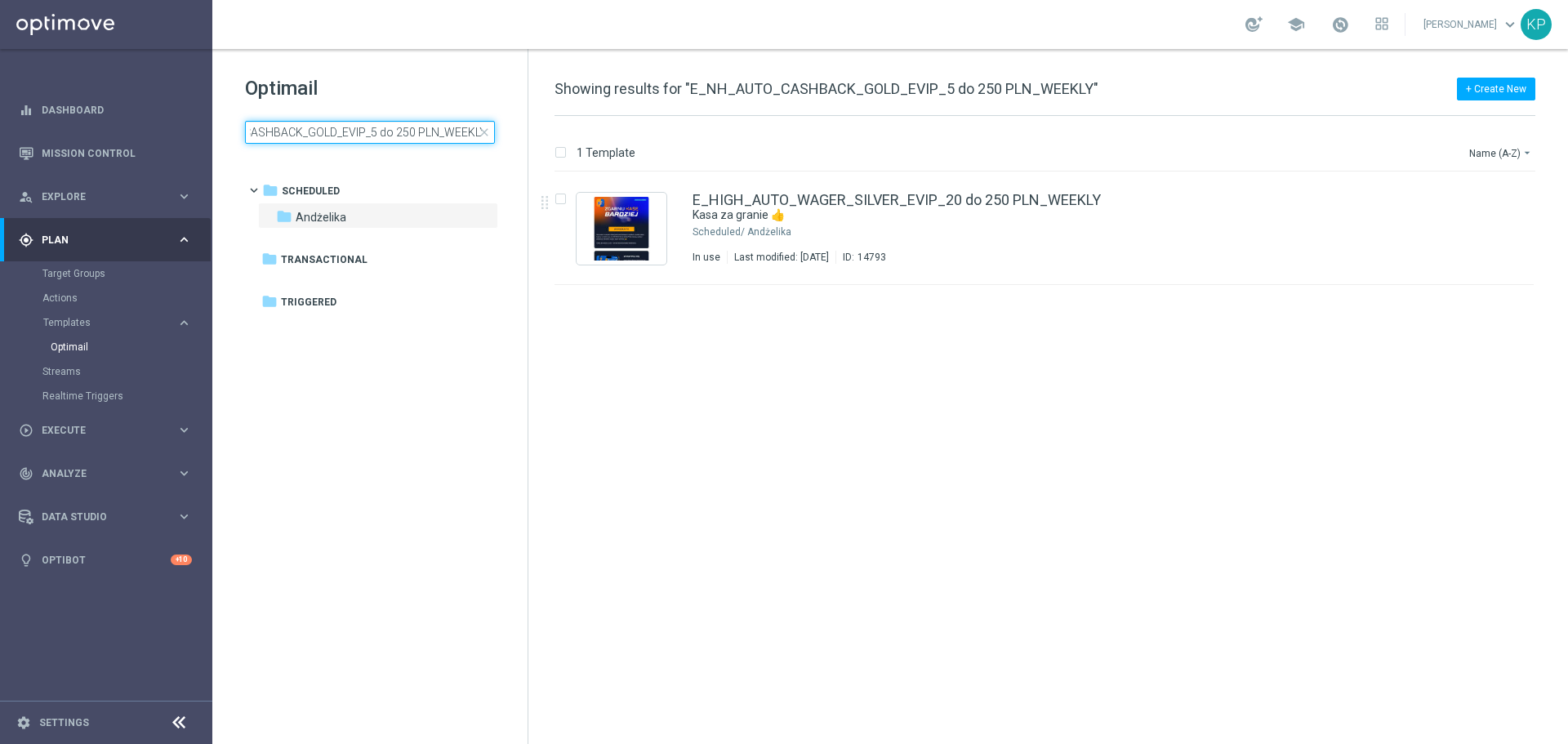
click at [294, 135] on input "E_NH_AUTO_CASHBACK_GOLD_EVIP_5 do 250 PLN_WEEKLY" at bounding box center [370, 133] width 250 height 23
drag, startPoint x: 298, startPoint y: 135, endPoint x: 200, endPoint y: 137, distance: 98.0
click at [200, 137] on main "equalizer Dashboard Mission Control" at bounding box center [784, 372] width 1568 height 744
click at [313, 139] on input "E_NH_AUTO_CASHBACK_GOLD_EVIP_5 do 250 PLN_WEEKLY" at bounding box center [370, 133] width 250 height 23
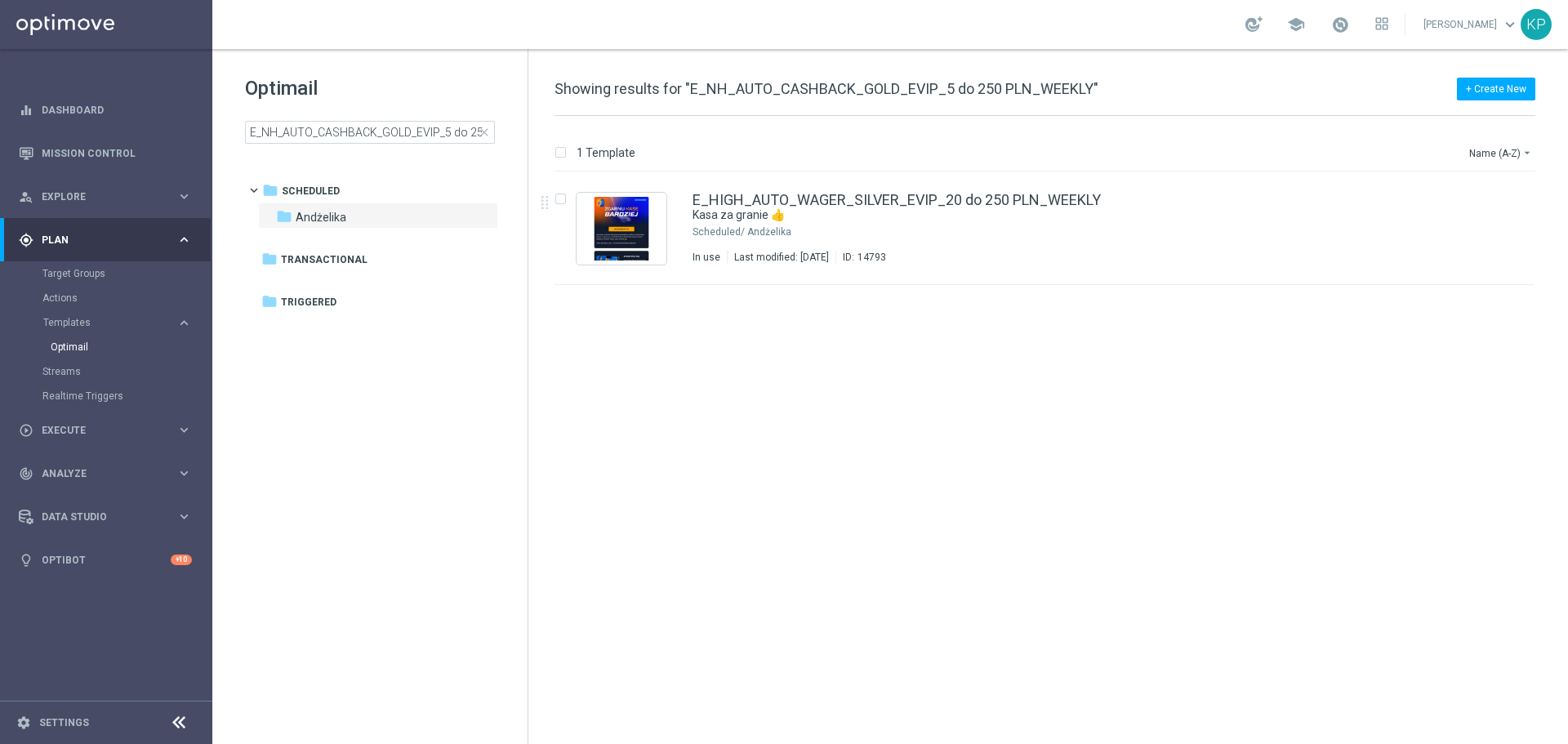
click at [484, 130] on span "close" at bounding box center [484, 132] width 13 height 13
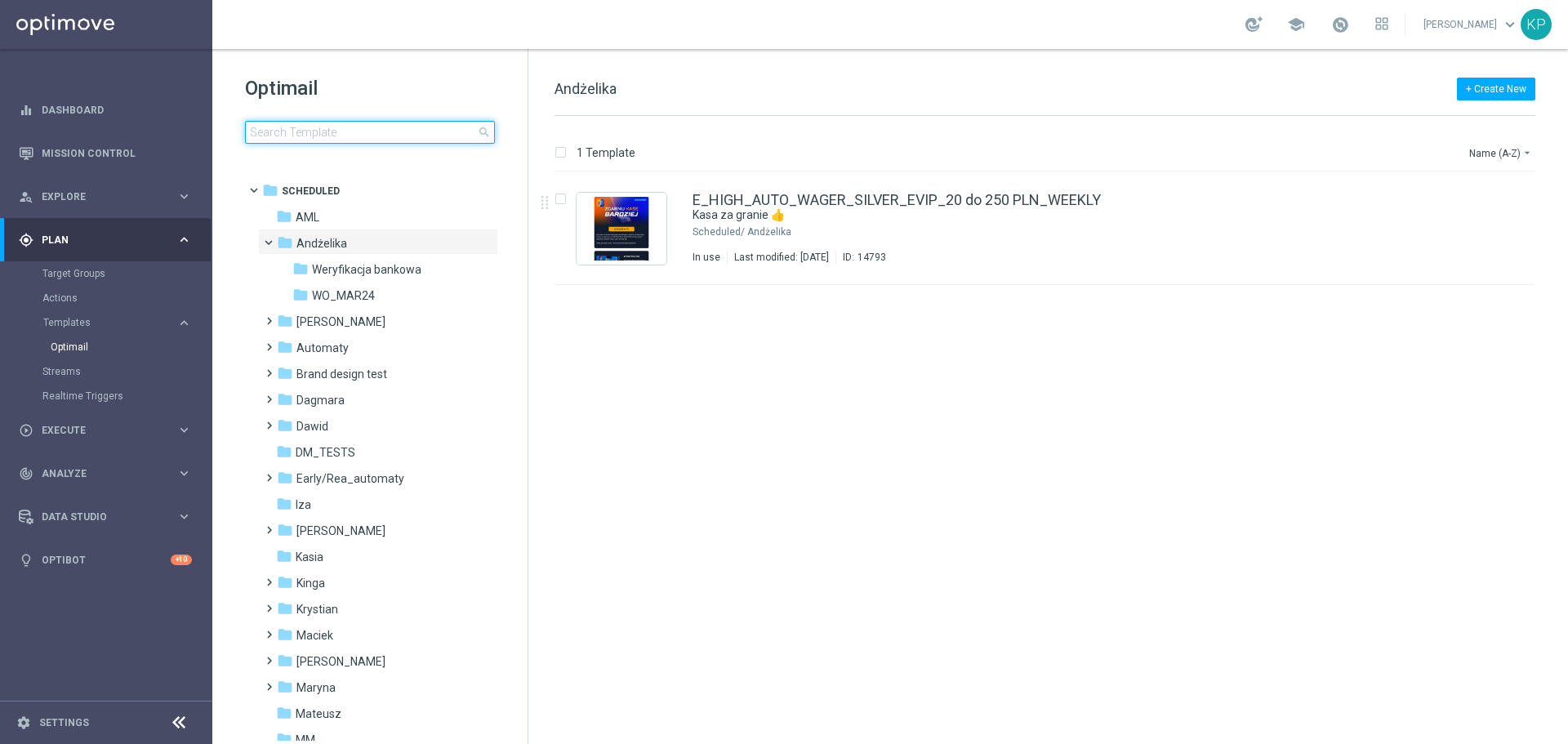
click at [415, 138] on input at bounding box center [370, 133] width 250 height 23
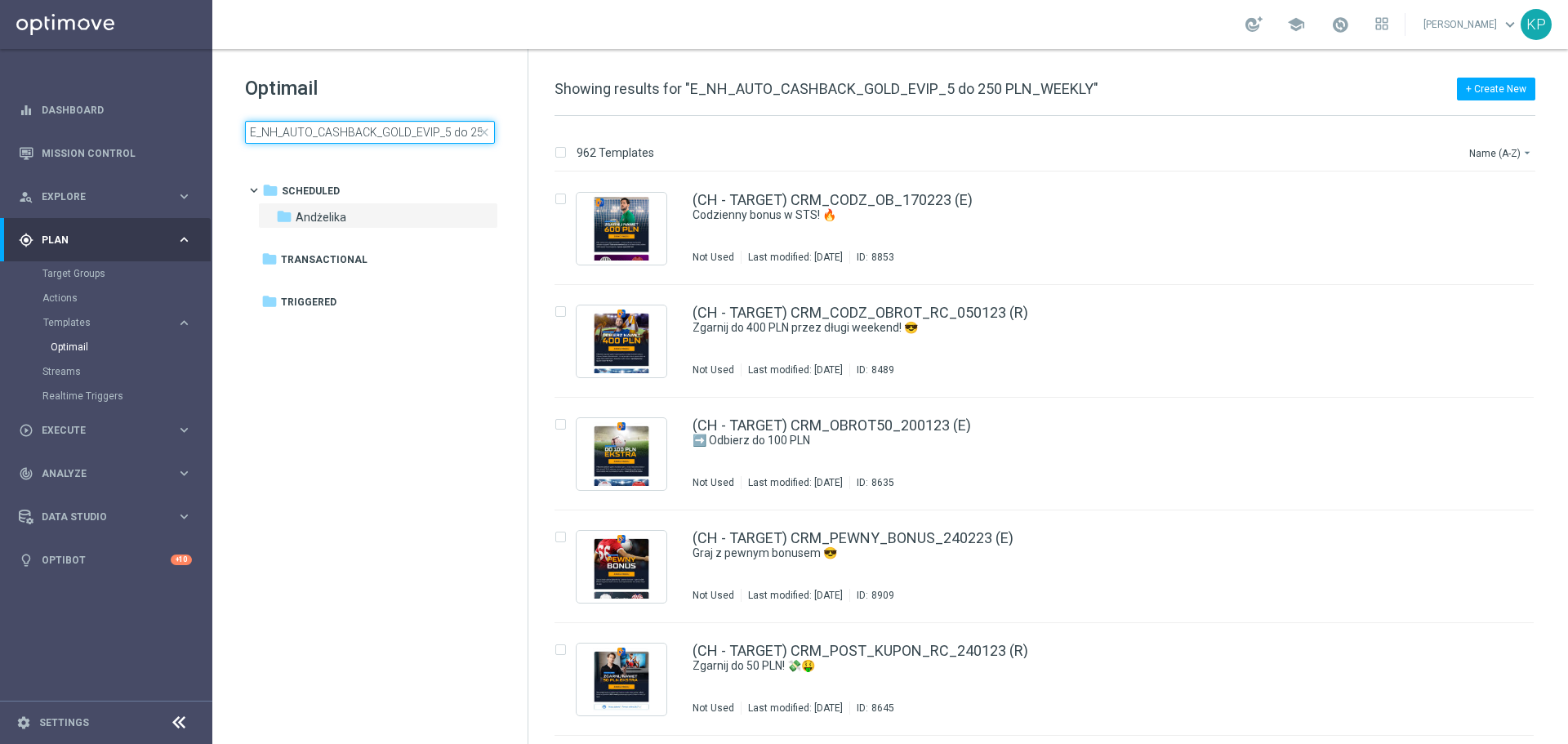
scroll to position [0, 74]
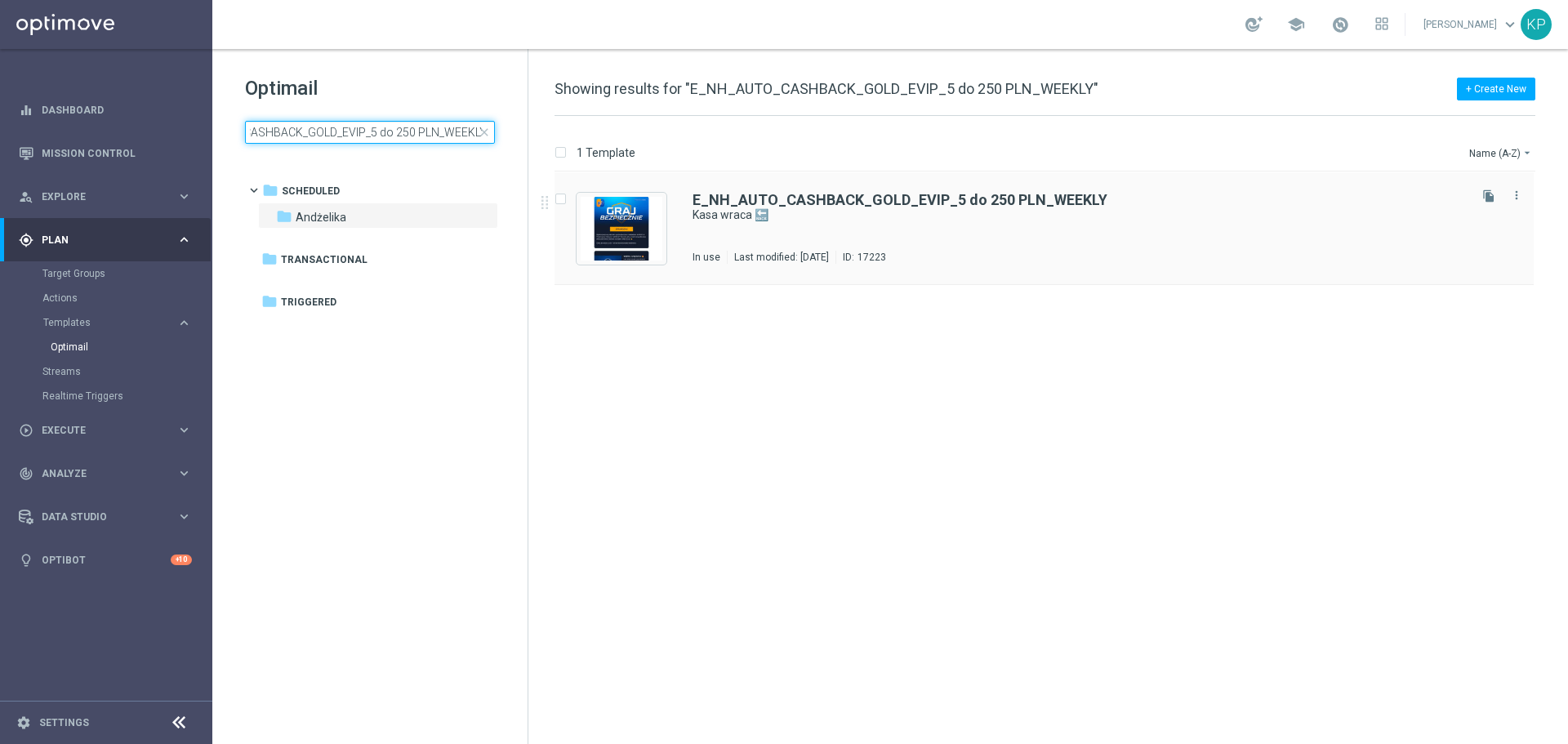
type input "E_NH_AUTO_CASHBACK_GOLD_EVIP_5 do 250 PLN_WEEKLY"
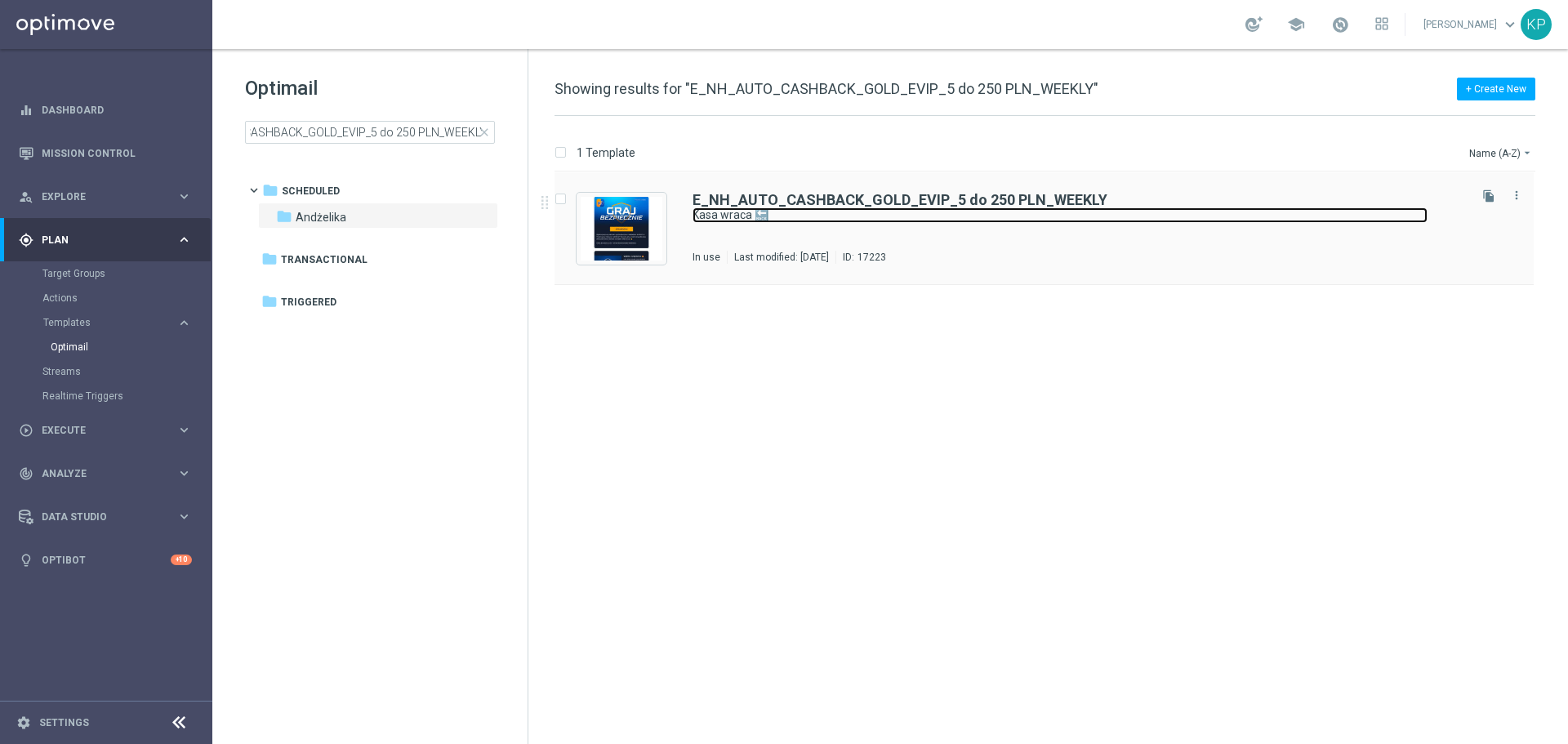
click at [827, 209] on link "Kasa wraca 🔙" at bounding box center [1059, 216] width 735 height 16
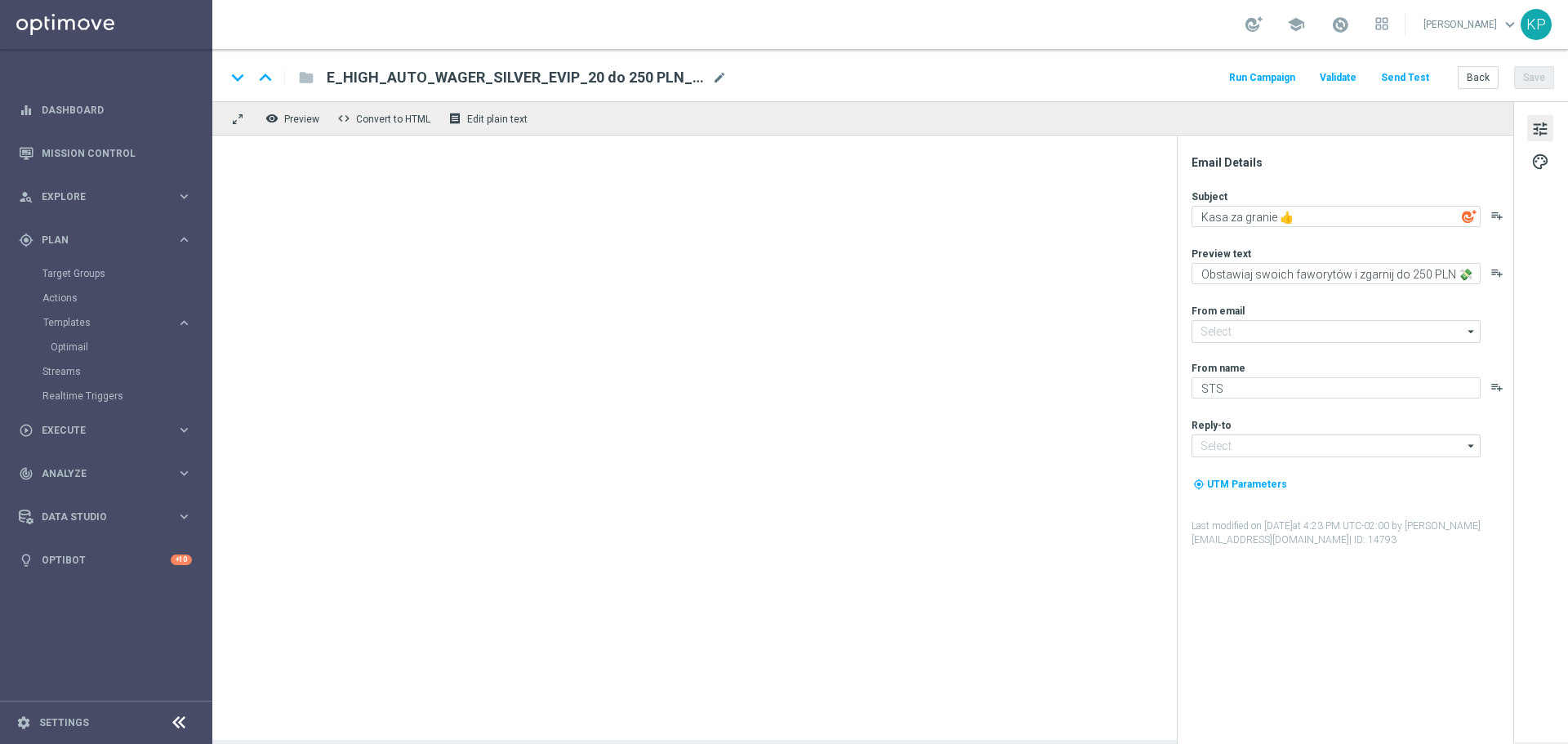
type input "[EMAIL_ADDRESS][DOMAIN_NAME]"
type textarea "Kasa wraca 🔙"
type textarea "Otrzymaj zwrot za nietrafione kupony do 250 PLN 💸"
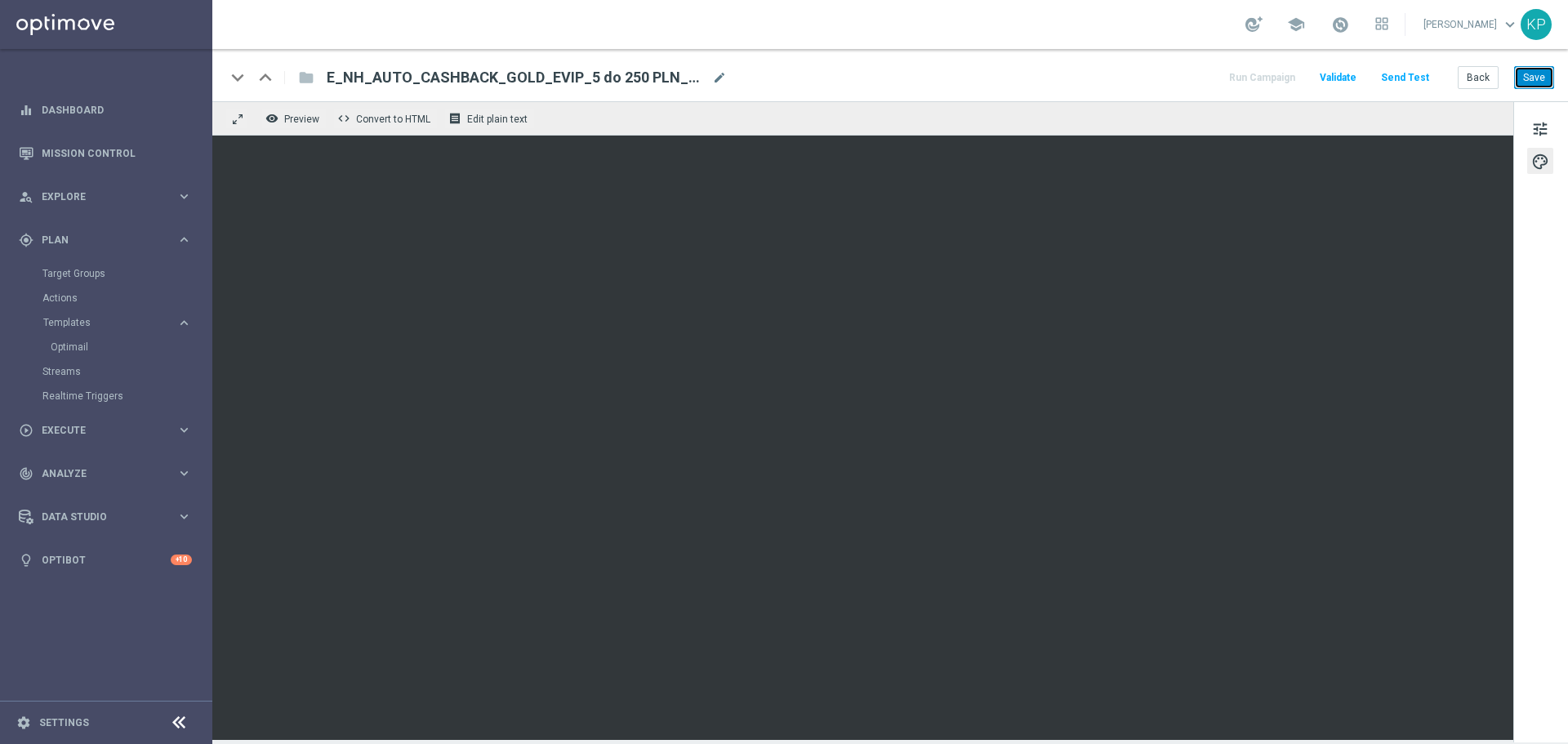
click at [1526, 73] on button "Save" at bounding box center [1534, 78] width 40 height 23
click at [1481, 76] on button "Back" at bounding box center [1479, 78] width 41 height 23
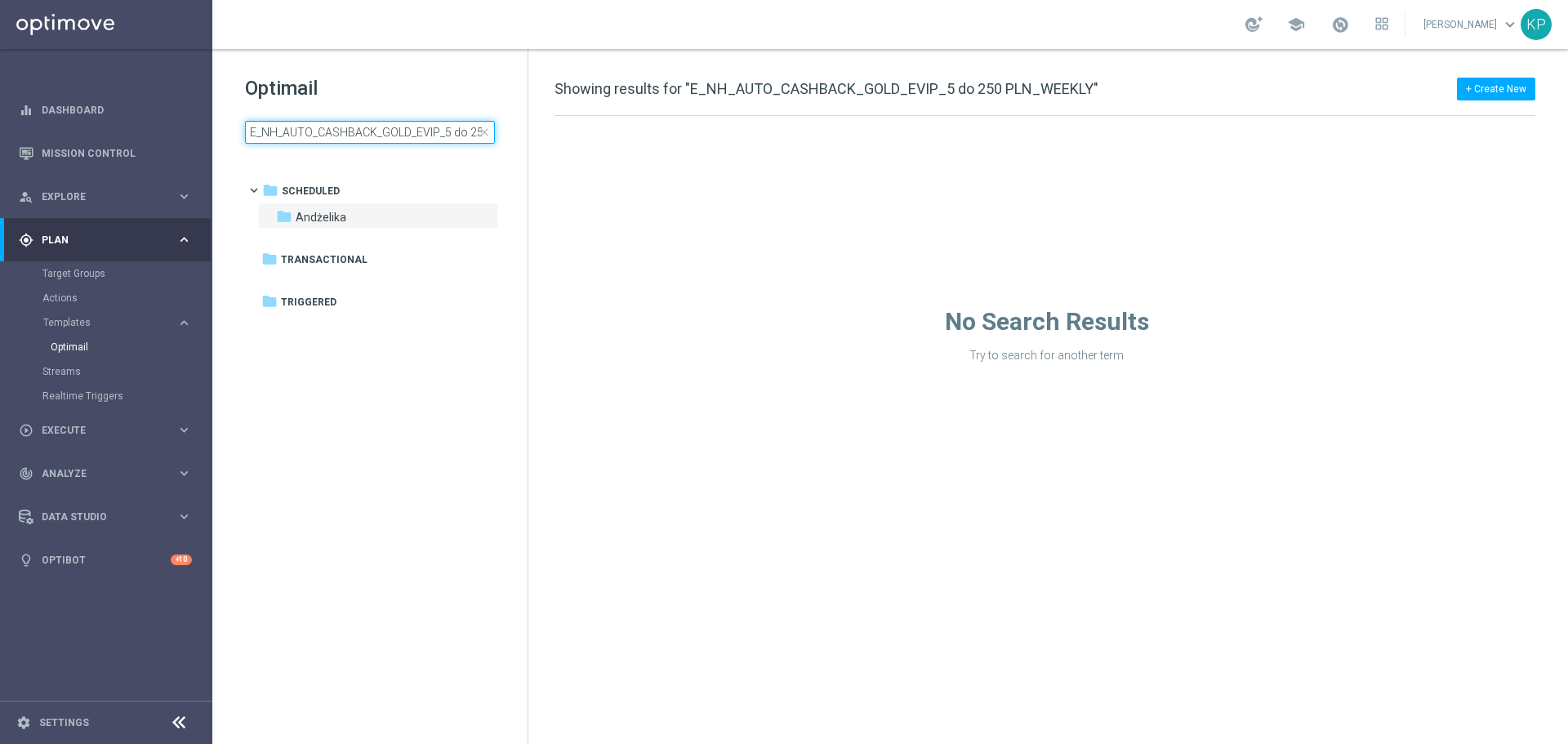
click at [373, 134] on input "E_NH_AUTO_CASHBACK_GOLD_EVIP_5 do 250 PLN_WEEKLY" at bounding box center [370, 133] width 250 height 23
type input "E_NL_AUTO_CASHBACK_GOLD_EVIP_5 do 250 PLN_WEEKLY"
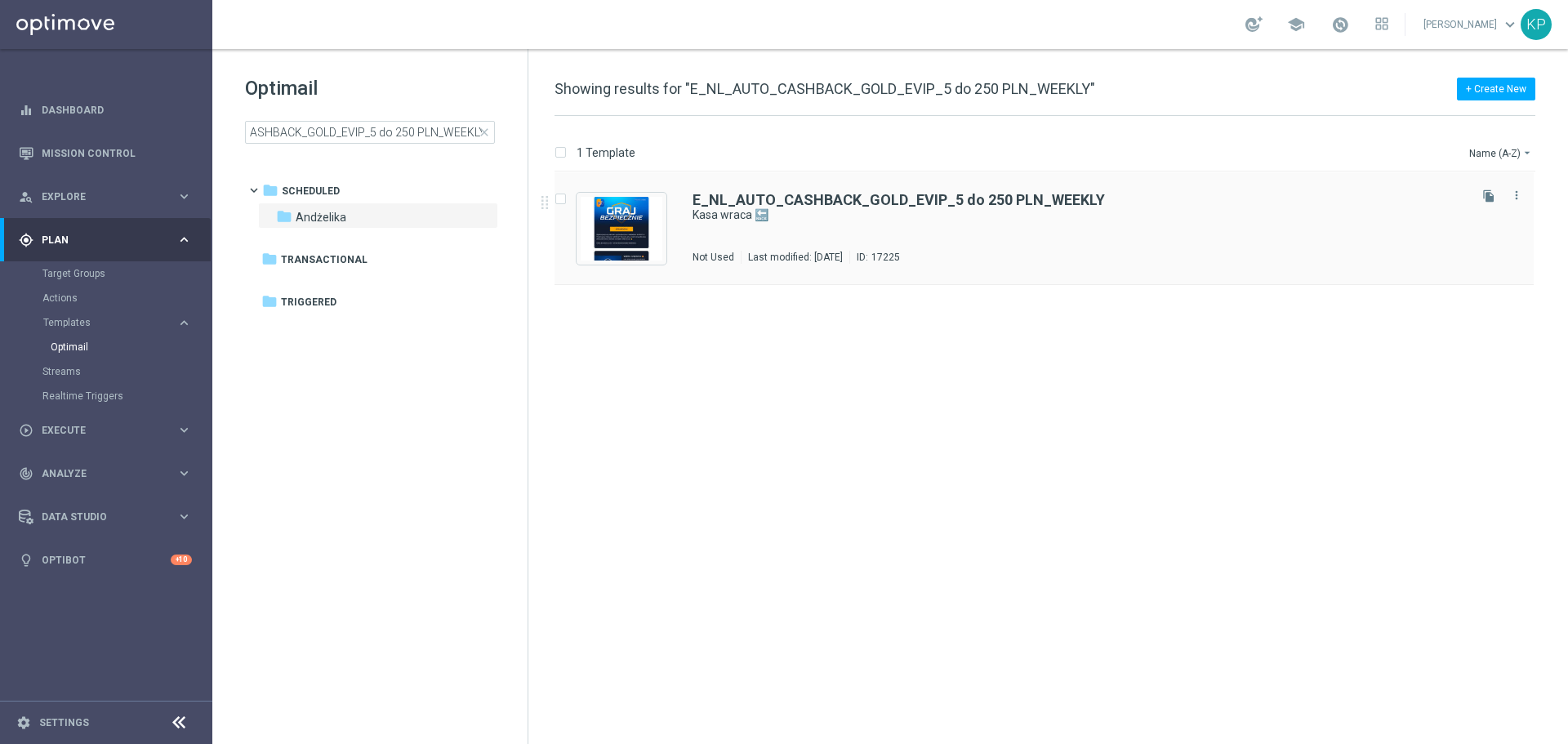
click at [852, 239] on div "E_NL_AUTO_CASHBACK_GOLD_EVIP_5 do 250 PLN_WEEKLY Kasa wraca 🔙 Not Used Last mod…" at bounding box center [1079, 228] width 773 height 71
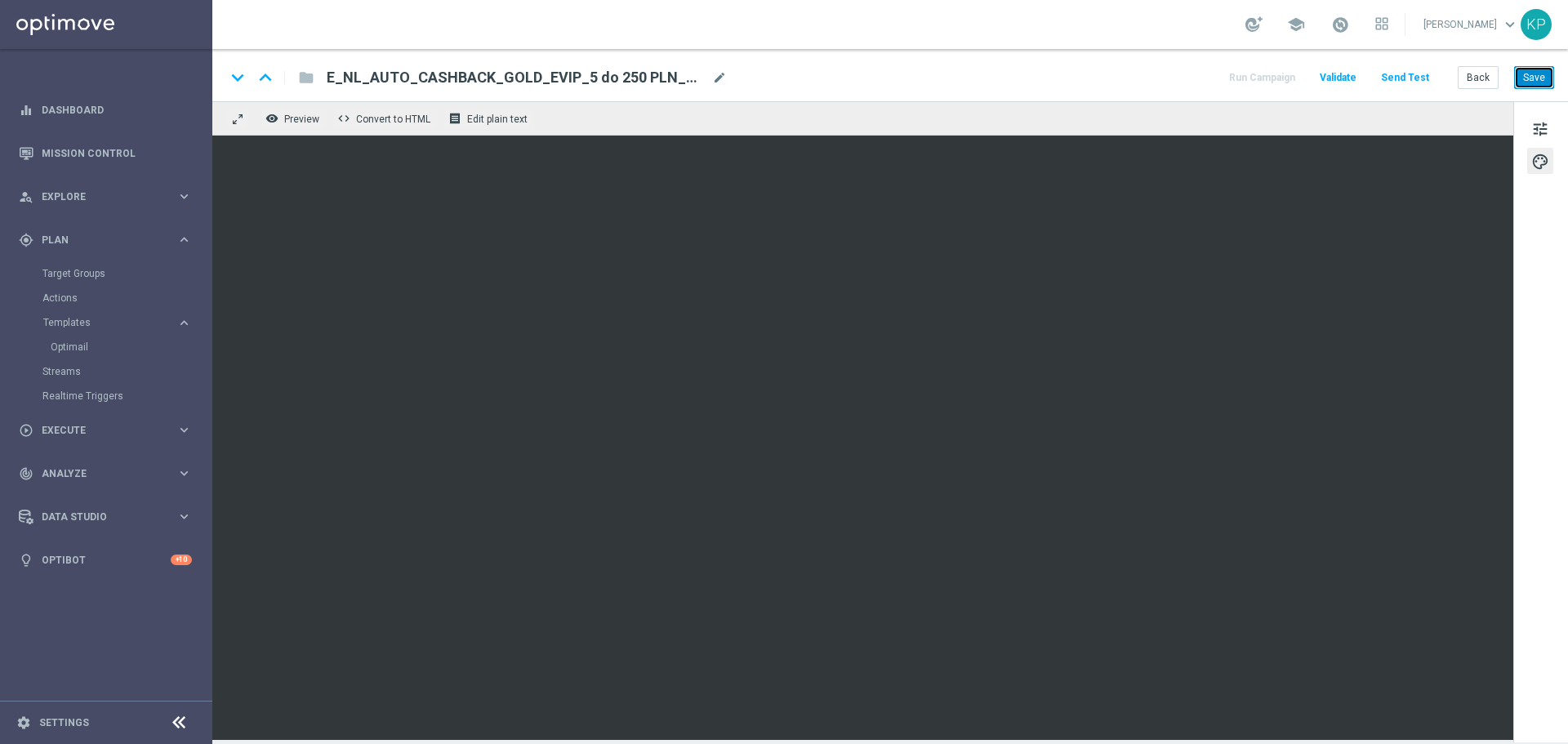
click at [1534, 85] on button "Save" at bounding box center [1534, 78] width 40 height 23
click at [1465, 75] on button "Back" at bounding box center [1479, 78] width 41 height 23
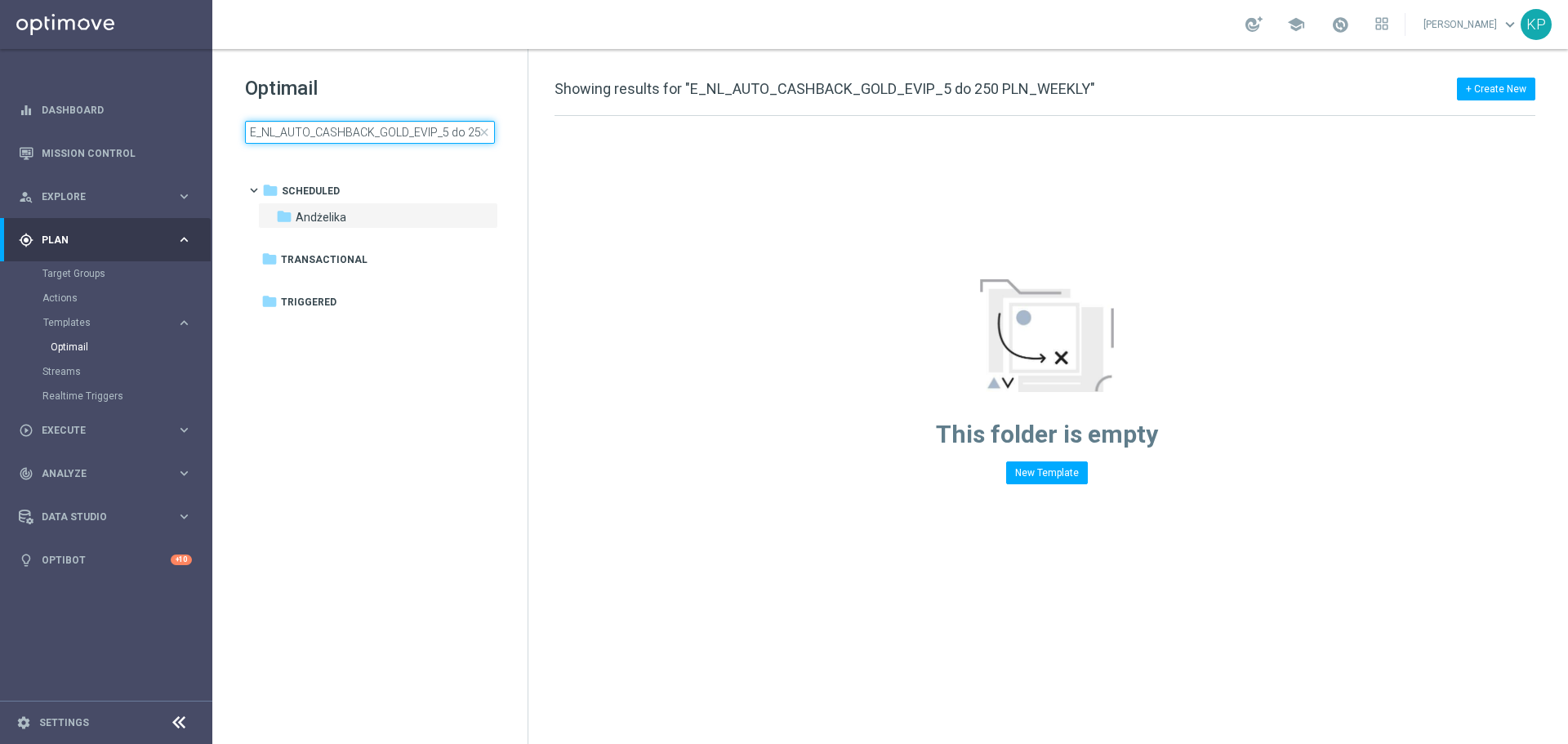
click at [390, 135] on input "E_NL_AUTO_CASHBACK_GOLD_EVIP_5 do 250 PLN_WEEKLY" at bounding box center [370, 133] width 250 height 23
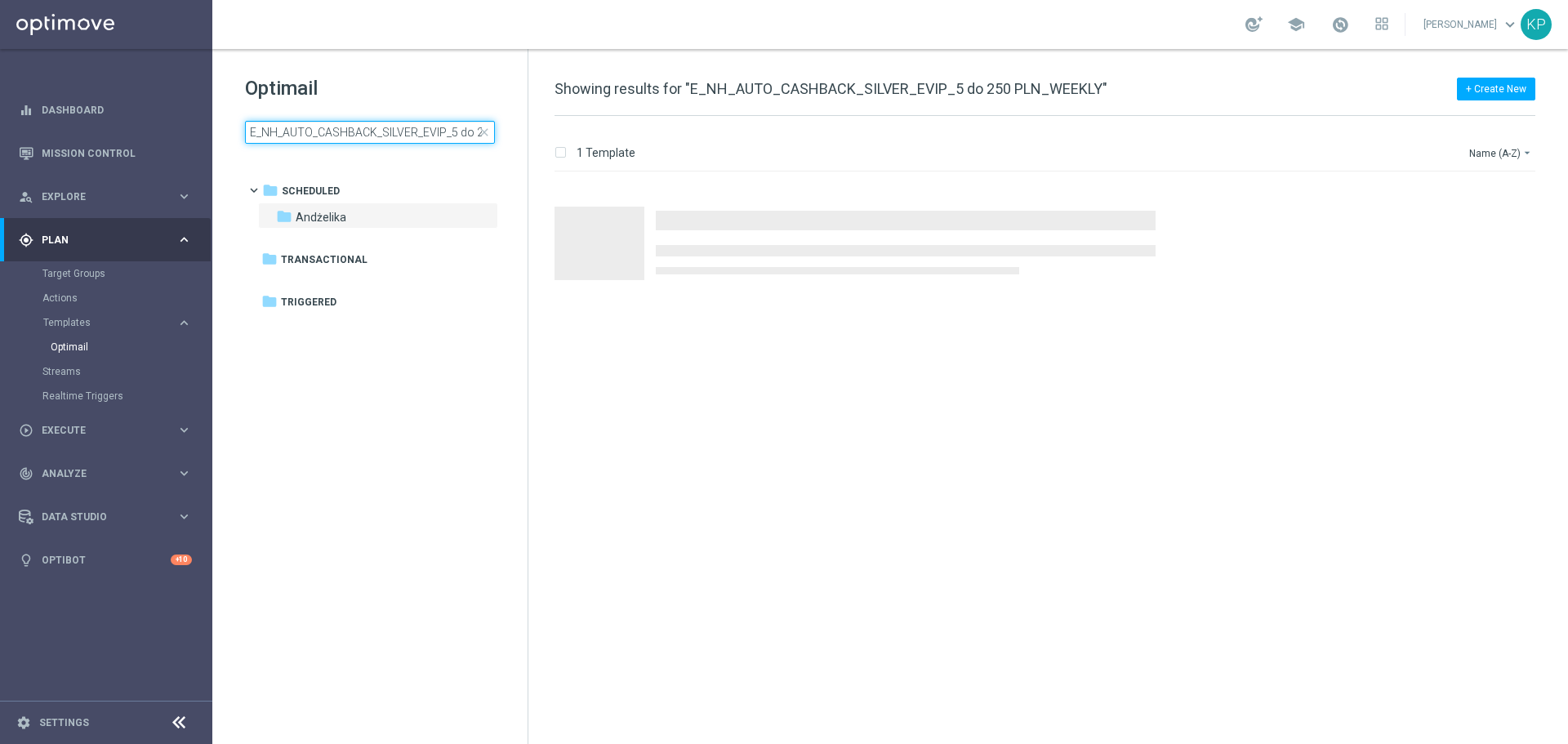
scroll to position [0, 80]
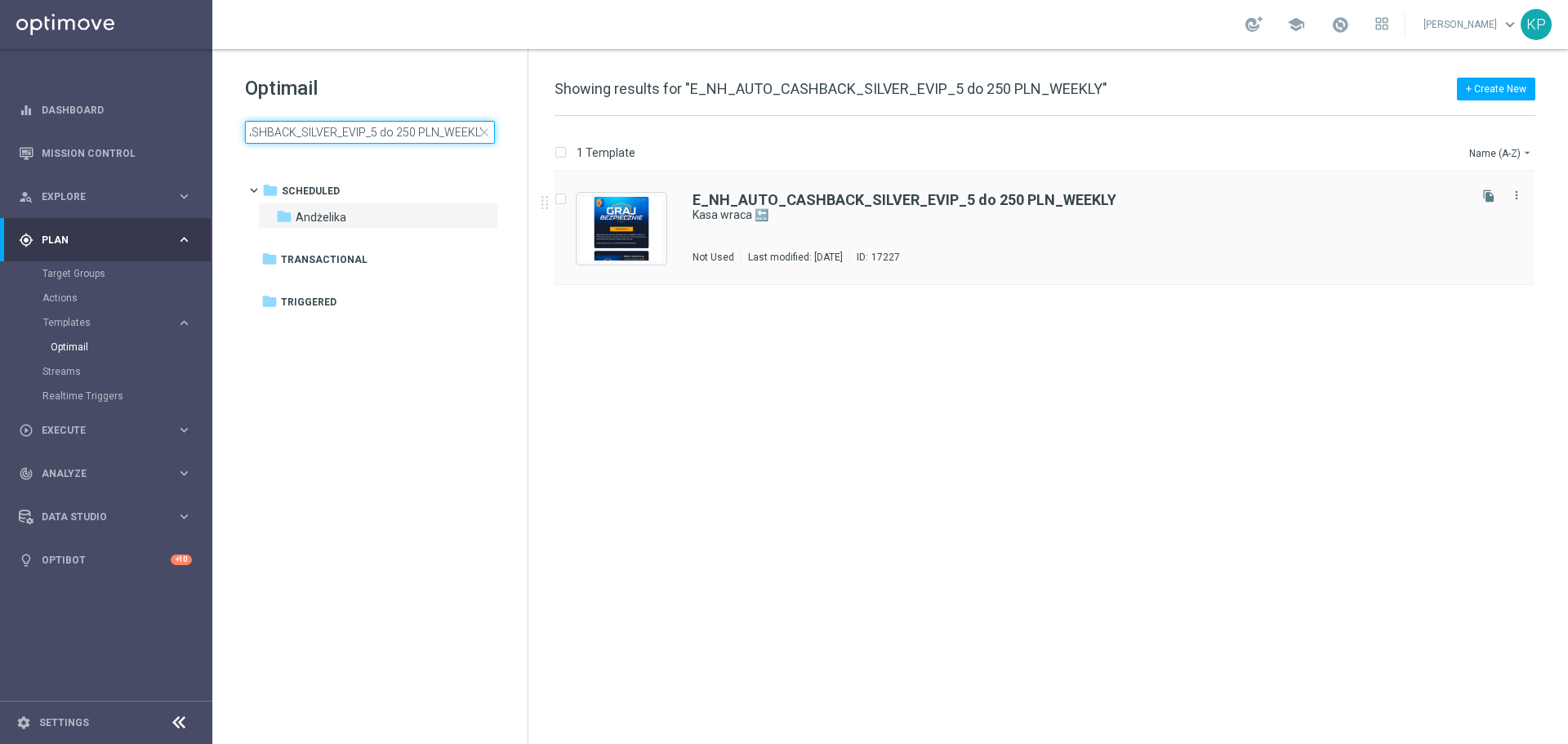
type input "E_NH_AUTO_CASHBACK_SILVER_EVIP_5 do 250 PLN_WEEKLY"
click at [795, 230] on div "E_NH_AUTO_CASHBACK_SILVER_EVIP_5 do 250 PLN_WEEKLY Kasa wraca 🔙 Not Used Last m…" at bounding box center [1079, 228] width 773 height 71
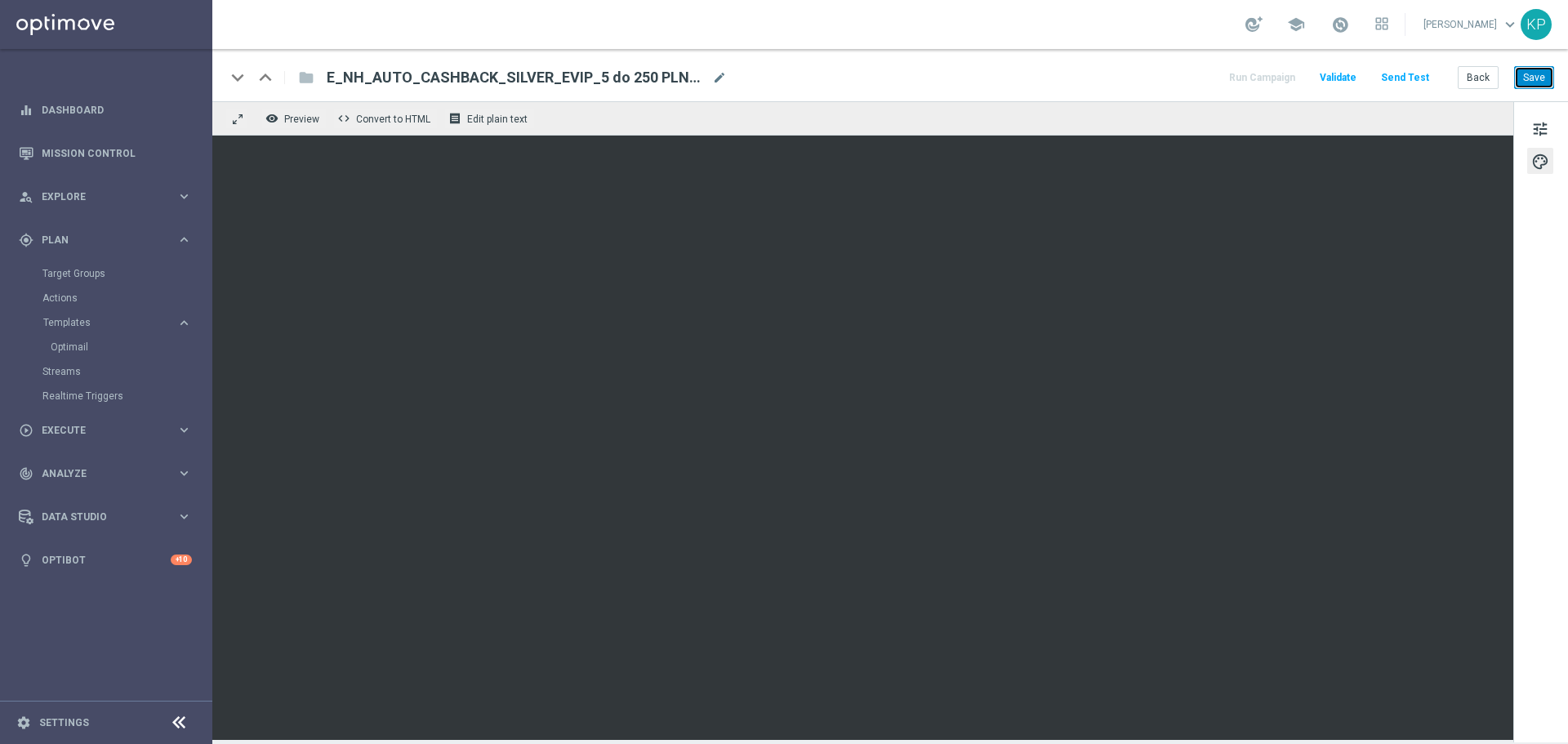
click at [1516, 74] on button "Save" at bounding box center [1534, 78] width 40 height 23
click at [1124, 81] on div "keyboard_arrow_down keyboard_arrow_up folder E_NH_AUTO_CASHBACK_SILVER_EVIP_5 d…" at bounding box center [890, 78] width 1329 height 21
click at [1473, 72] on button "Back" at bounding box center [1479, 78] width 41 height 23
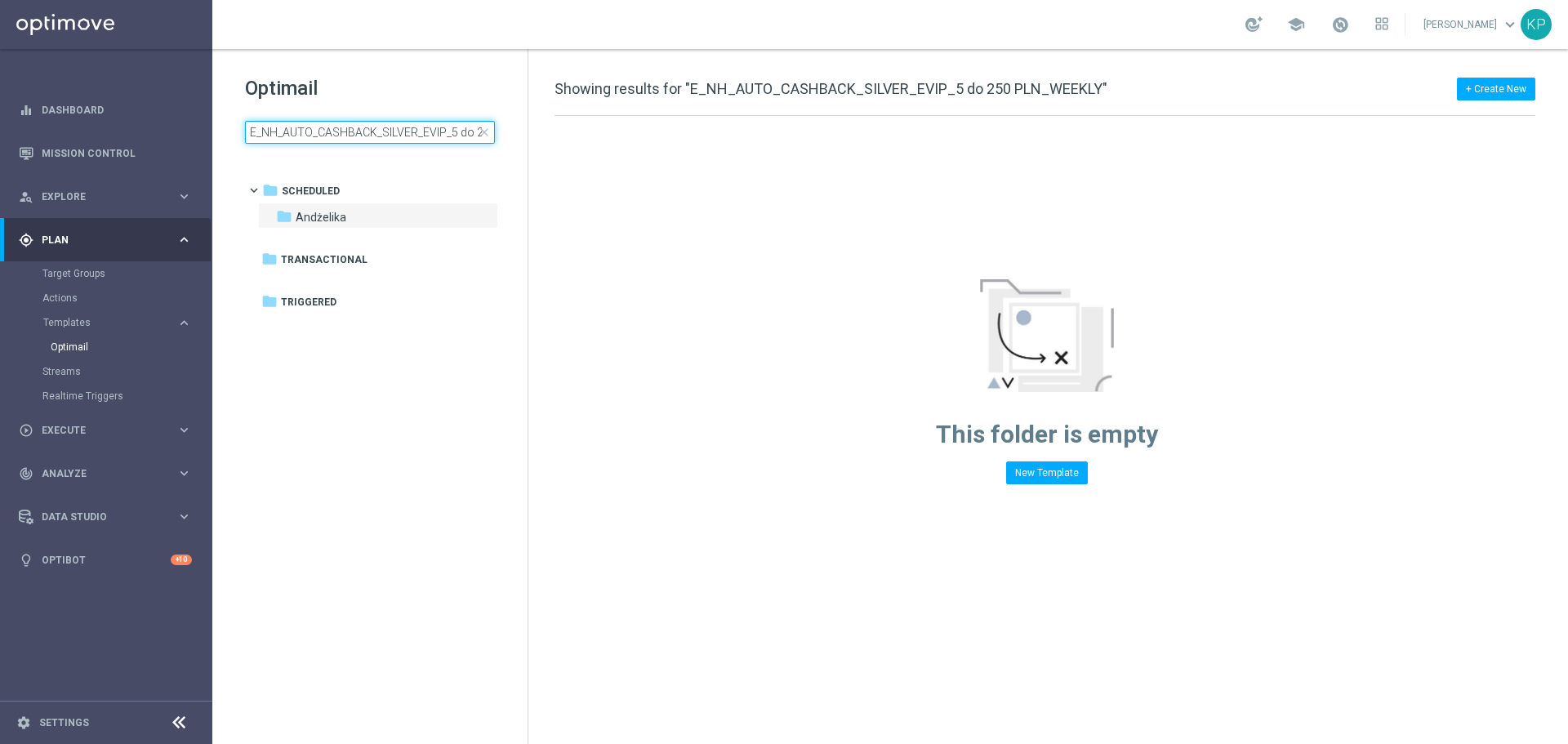
click at [407, 123] on input "E_NH_AUTO_CASHBACK_SILVER_EVIP_5 do 250 PLN_WEEKLY" at bounding box center [370, 133] width 250 height 23
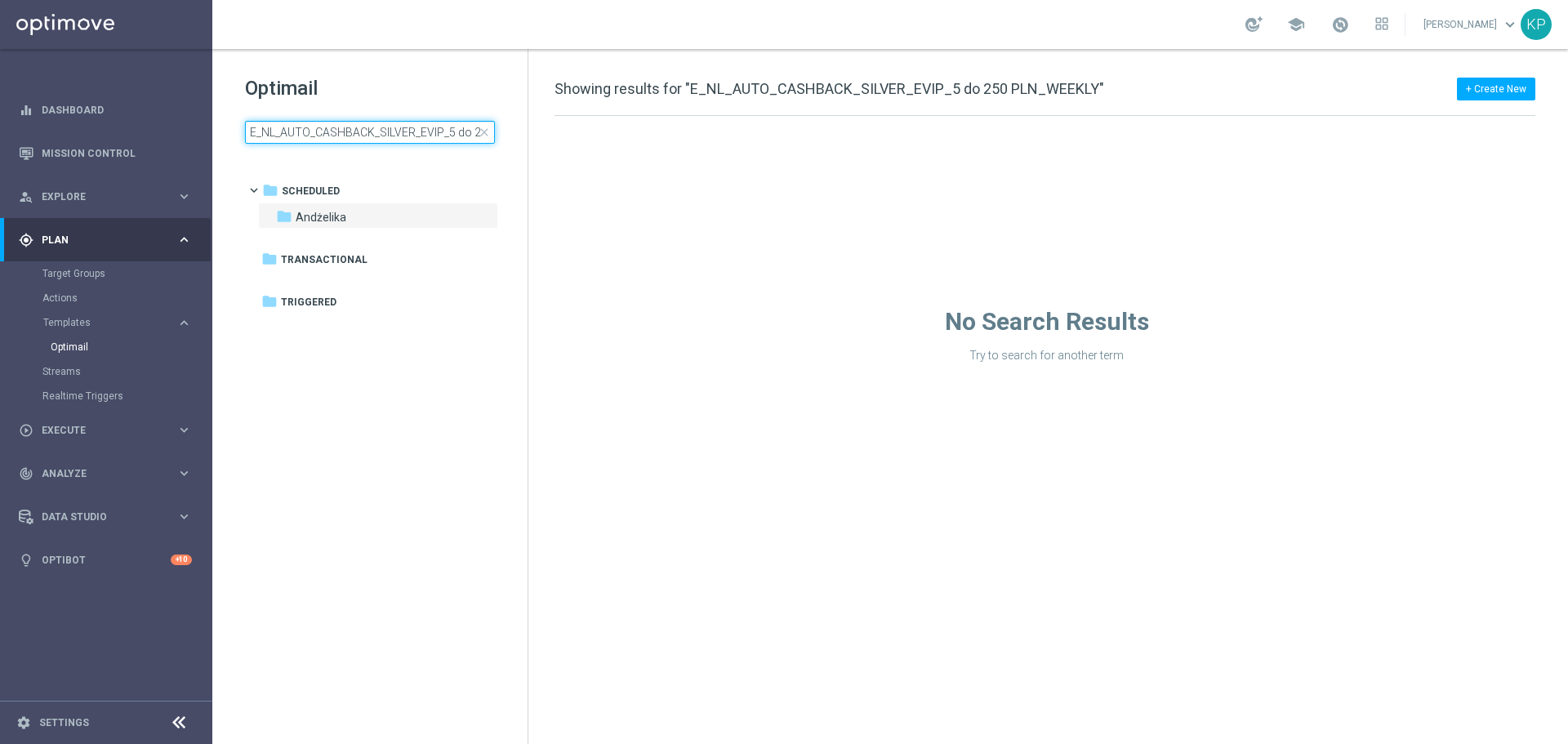
scroll to position [0, 80]
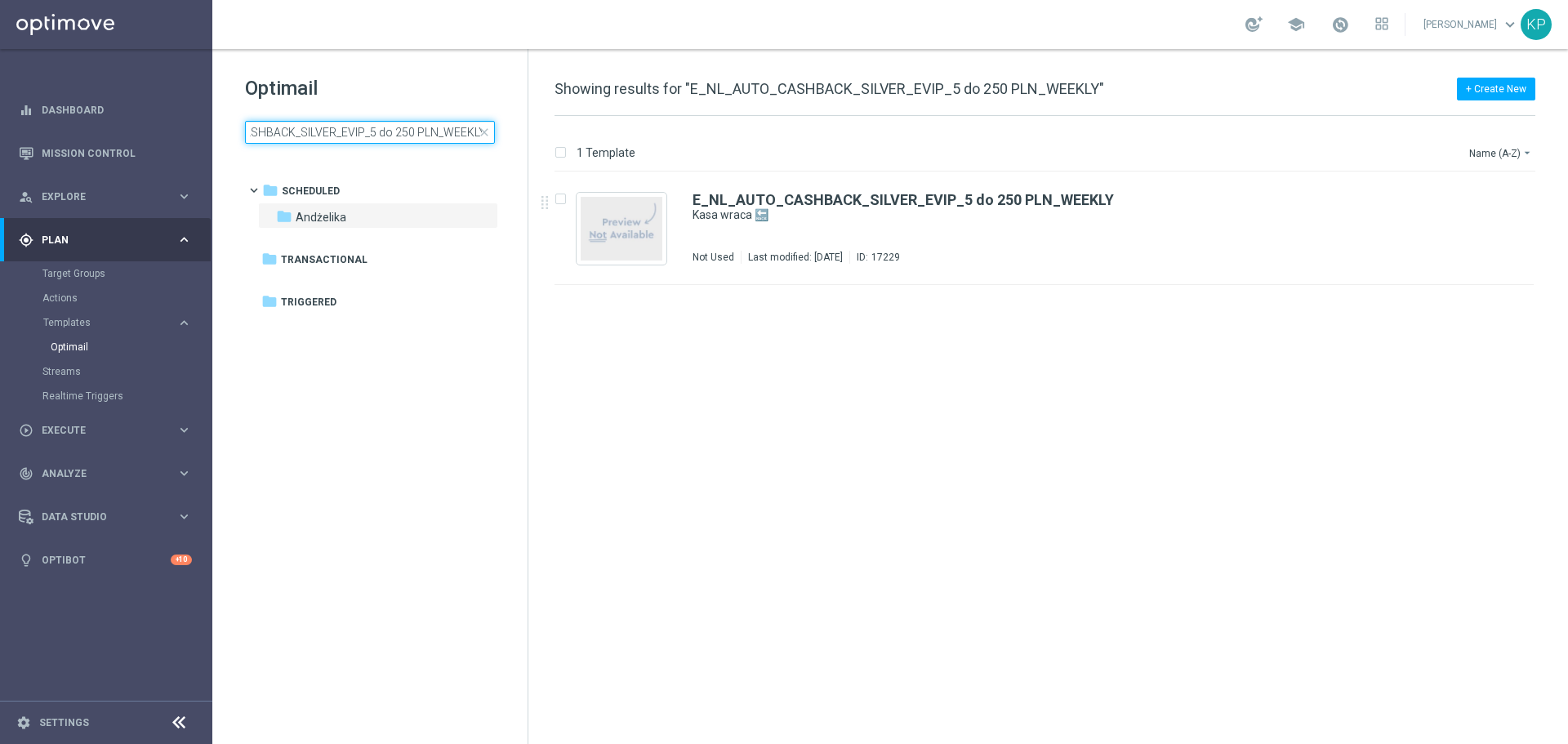
type input "E_NL_AUTO_CASHBACK_SILVER_EVIP_5 do 250 PLN_WEEKLY"
click at [781, 237] on div "E_NL_AUTO_CASHBACK_SILVER_EVIP_5 do 250 PLN_WEEKLY Kasa wraca 🔙 Not Used Last m…" at bounding box center [1079, 228] width 773 height 71
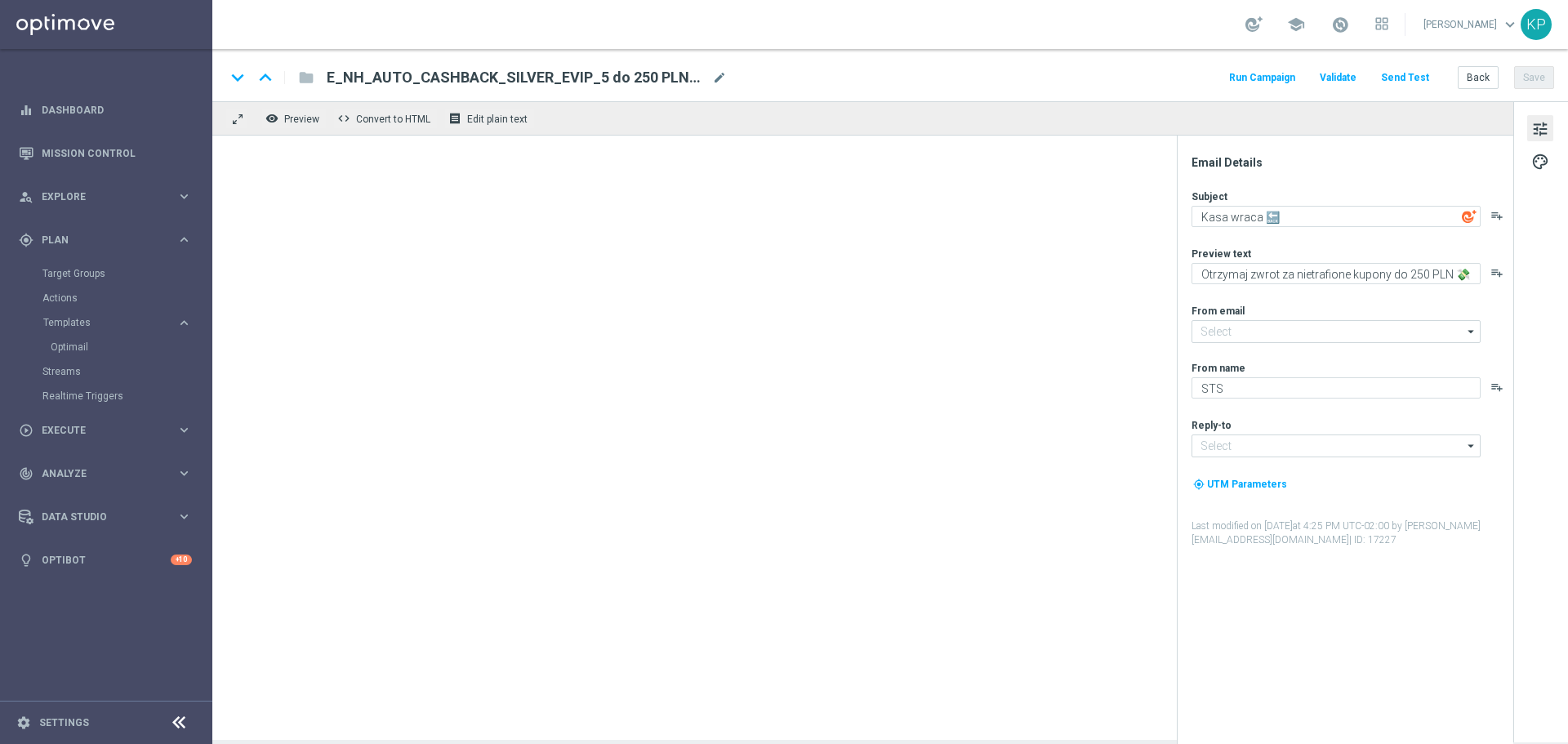
type input "[EMAIL_ADDRESS][DOMAIN_NAME]"
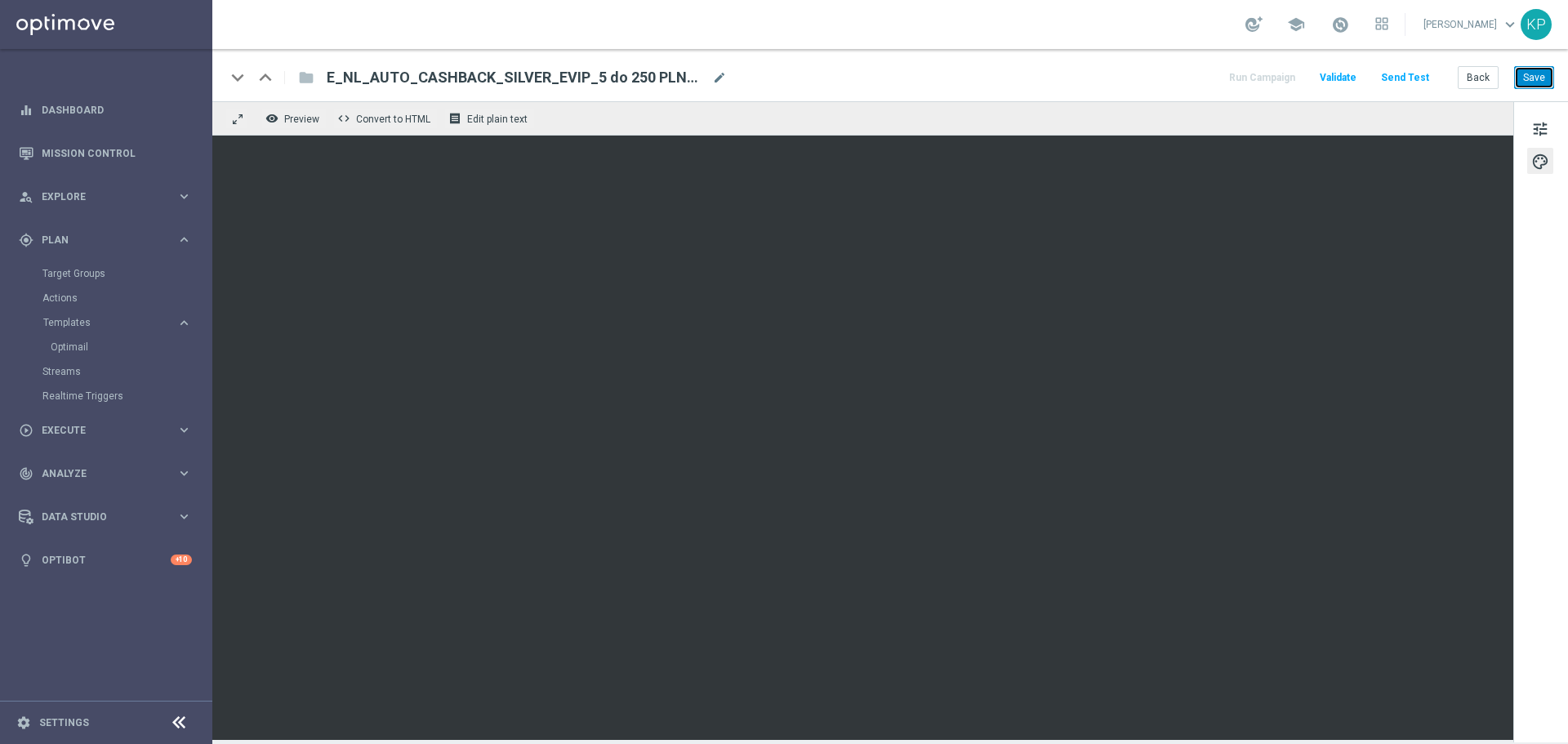
click at [1530, 78] on button "Save" at bounding box center [1534, 78] width 40 height 23
click at [1486, 80] on button "Back" at bounding box center [1479, 78] width 41 height 23
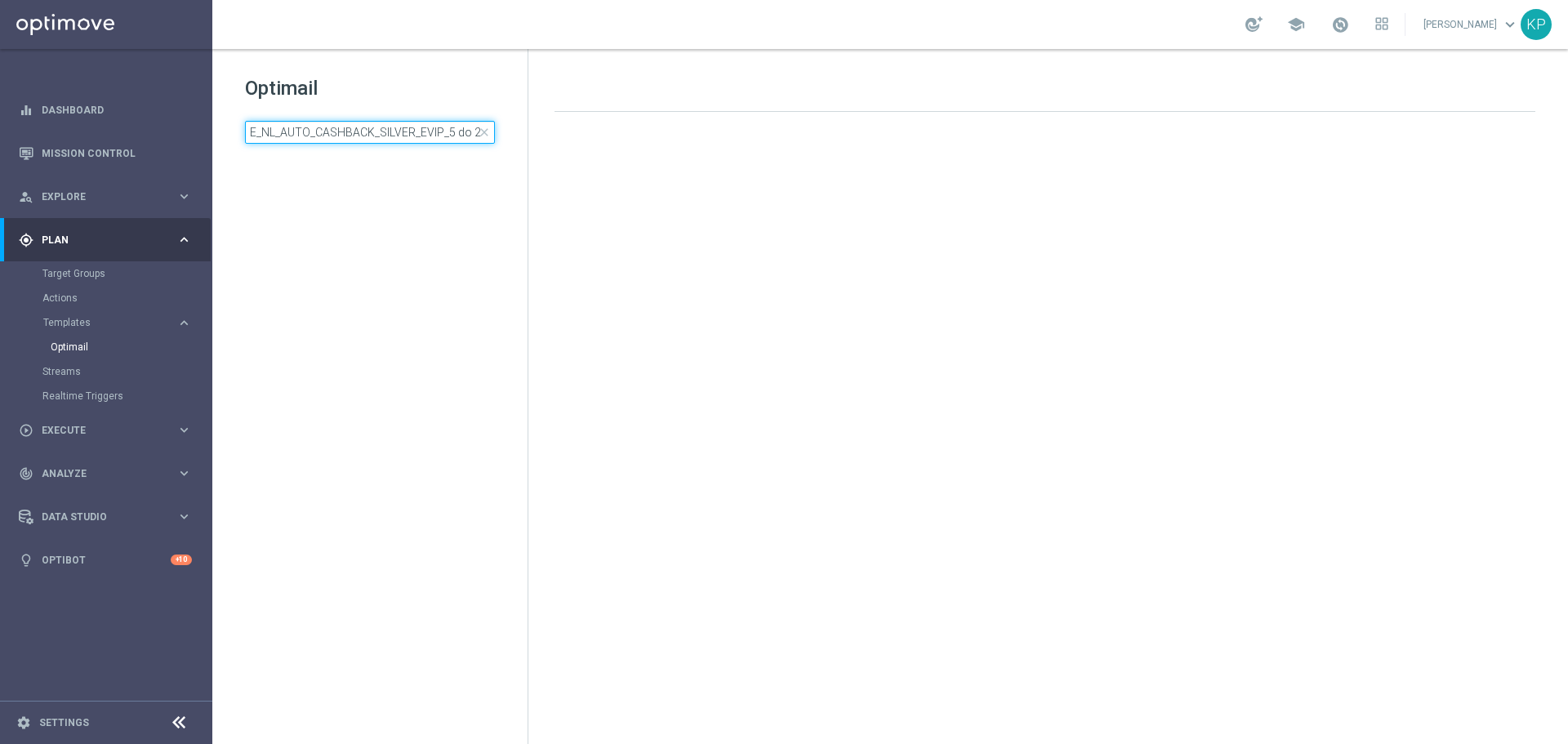
click at [417, 134] on input "E_NL_AUTO_CASHBACK_SILVER_EVIP_5 do 250 PLN_WEEKLY" at bounding box center [370, 133] width 250 height 23
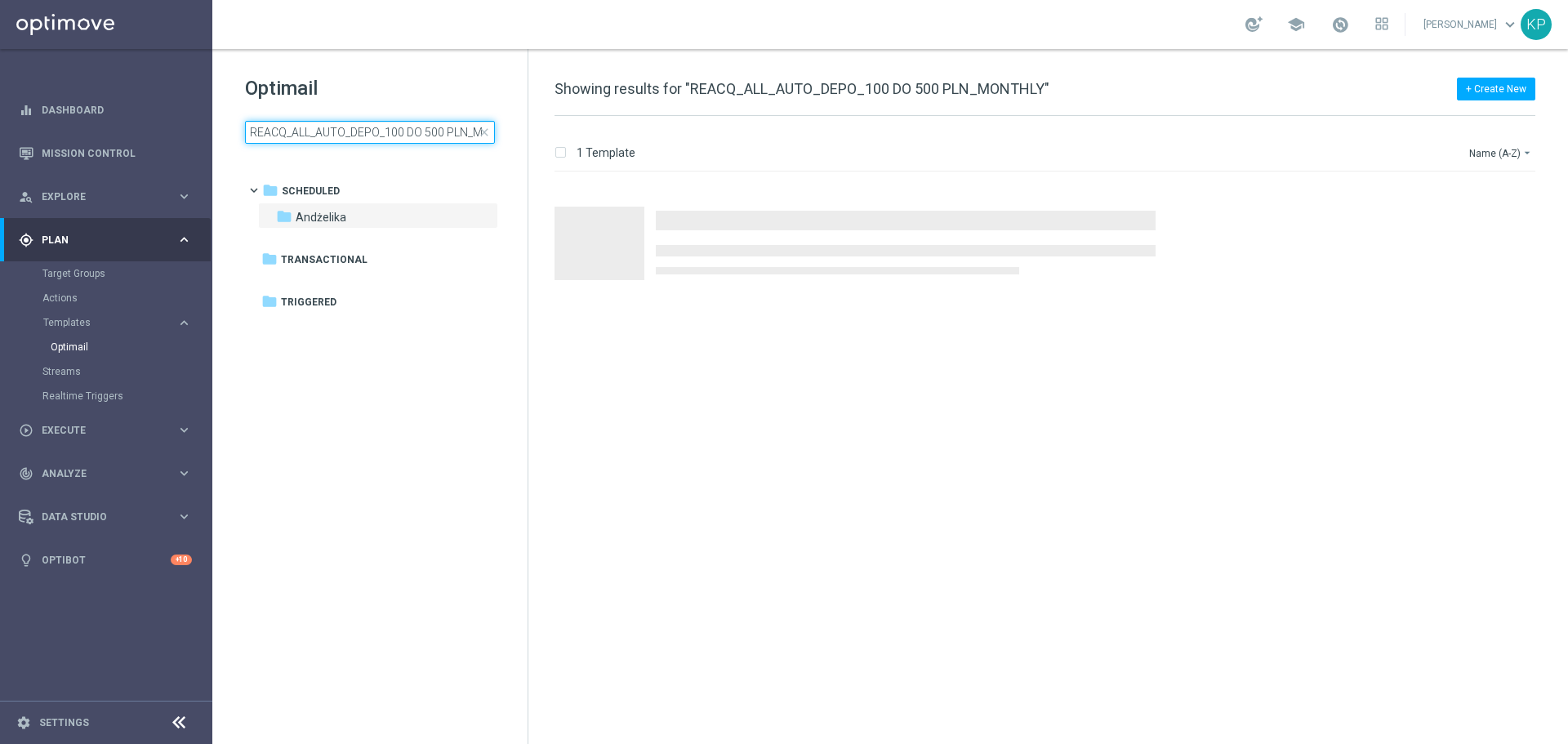
scroll to position [0, 40]
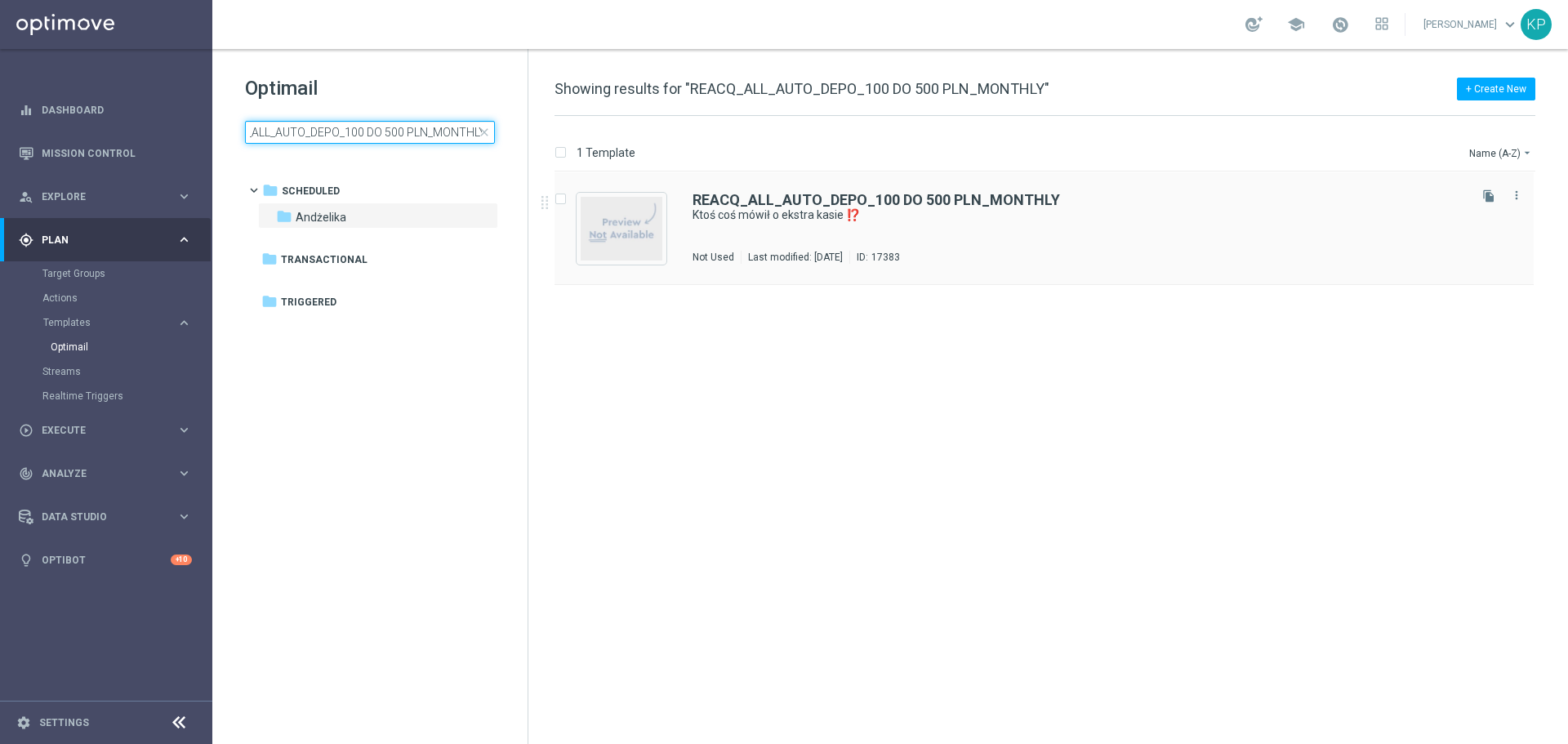
type input "REACQ_ALL_AUTO_DEPO_100 DO 500 PLN_MONTHLY"
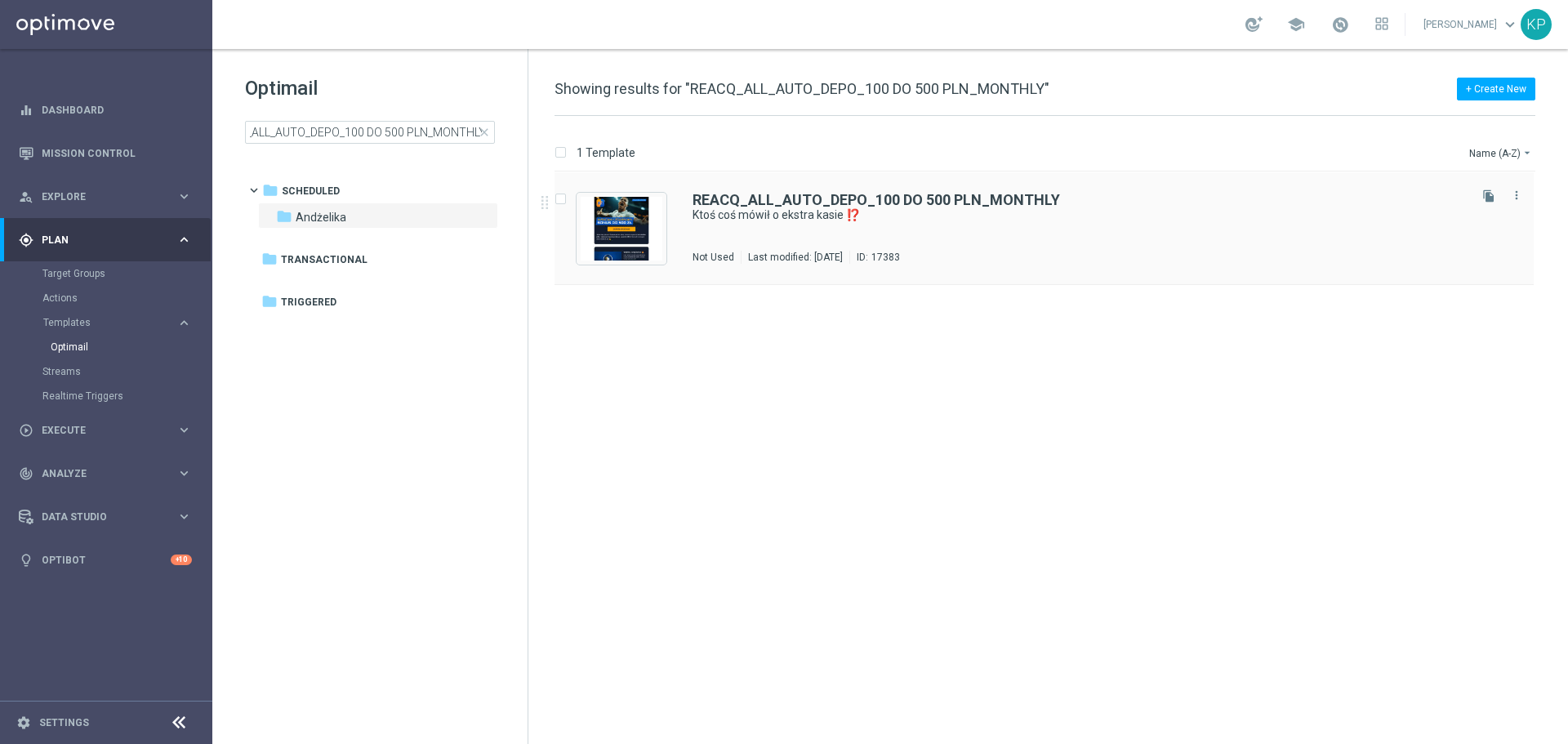
click at [827, 241] on div "REACQ_ALL_AUTO_DEPO_100 DO 500 PLN_MONTHLY Ktoś coś mówił o ekstra kasie ⁉️ Not…" at bounding box center [1079, 228] width 773 height 71
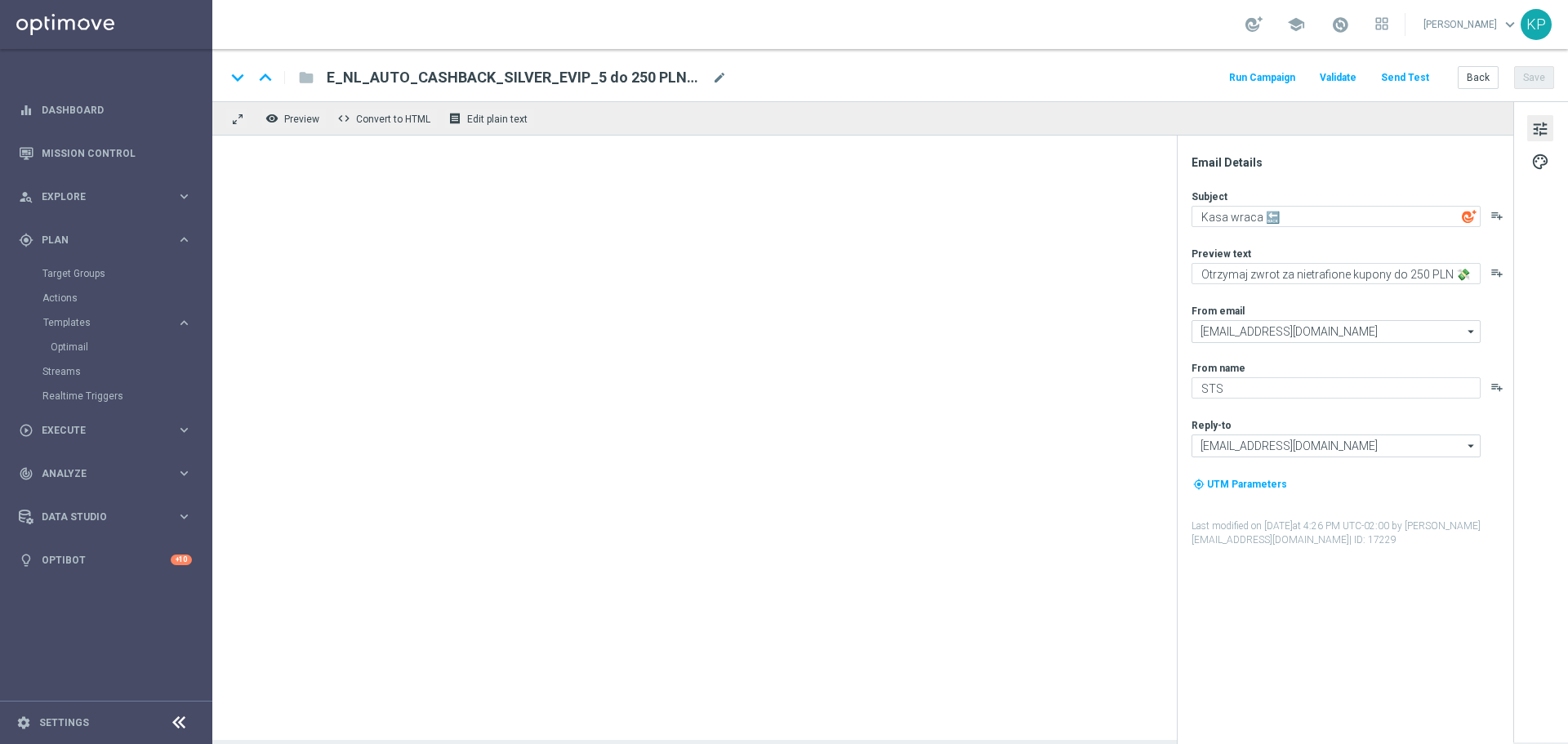
type textarea "Ktoś coś mówił o ekstra kasie ⁉️"
type textarea "Bonus od wpłaty został aktywowany ☑️ Czeka nawet 500 zł"
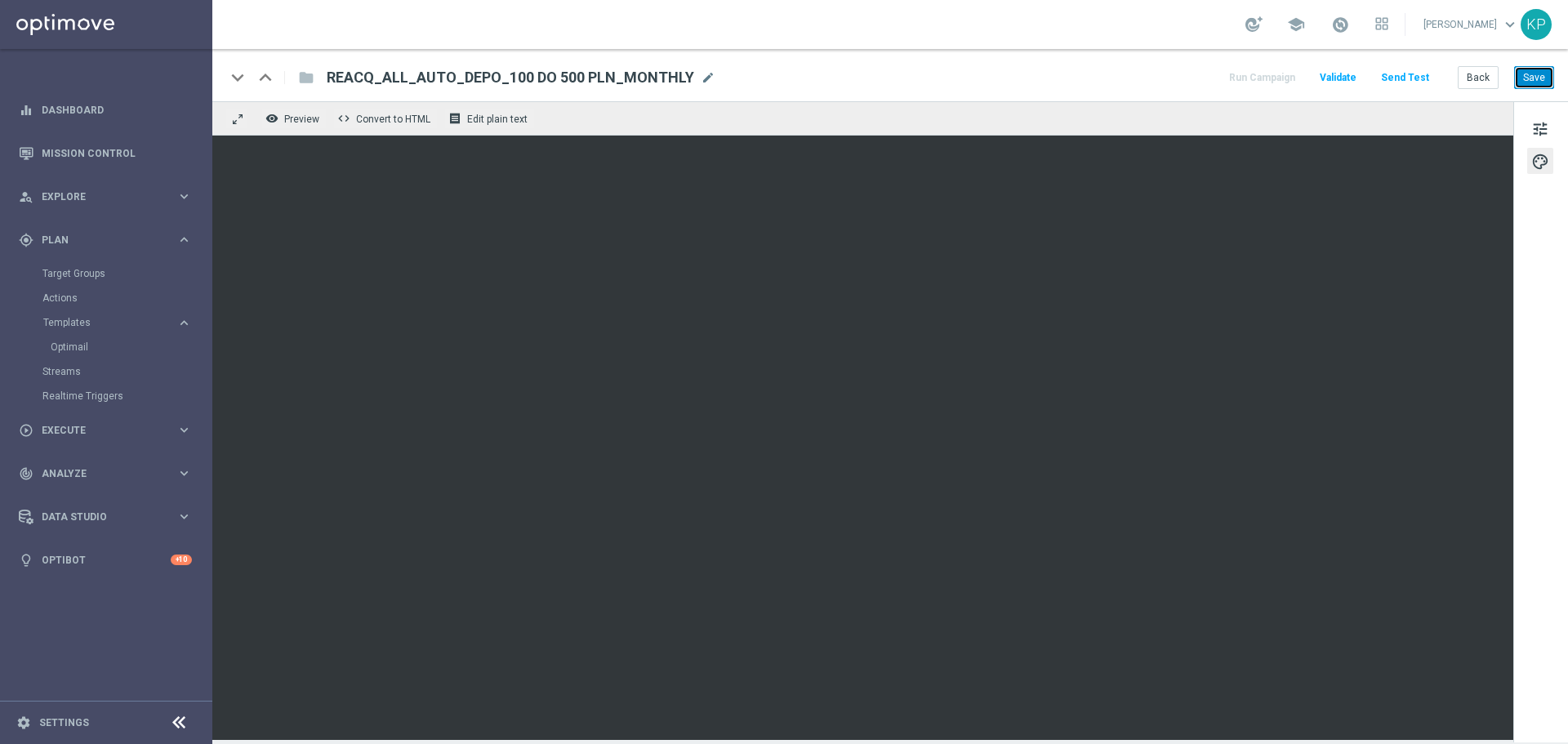
click at [1527, 82] on button "Save" at bounding box center [1534, 78] width 40 height 23
click at [1476, 70] on button "Back" at bounding box center [1479, 78] width 41 height 23
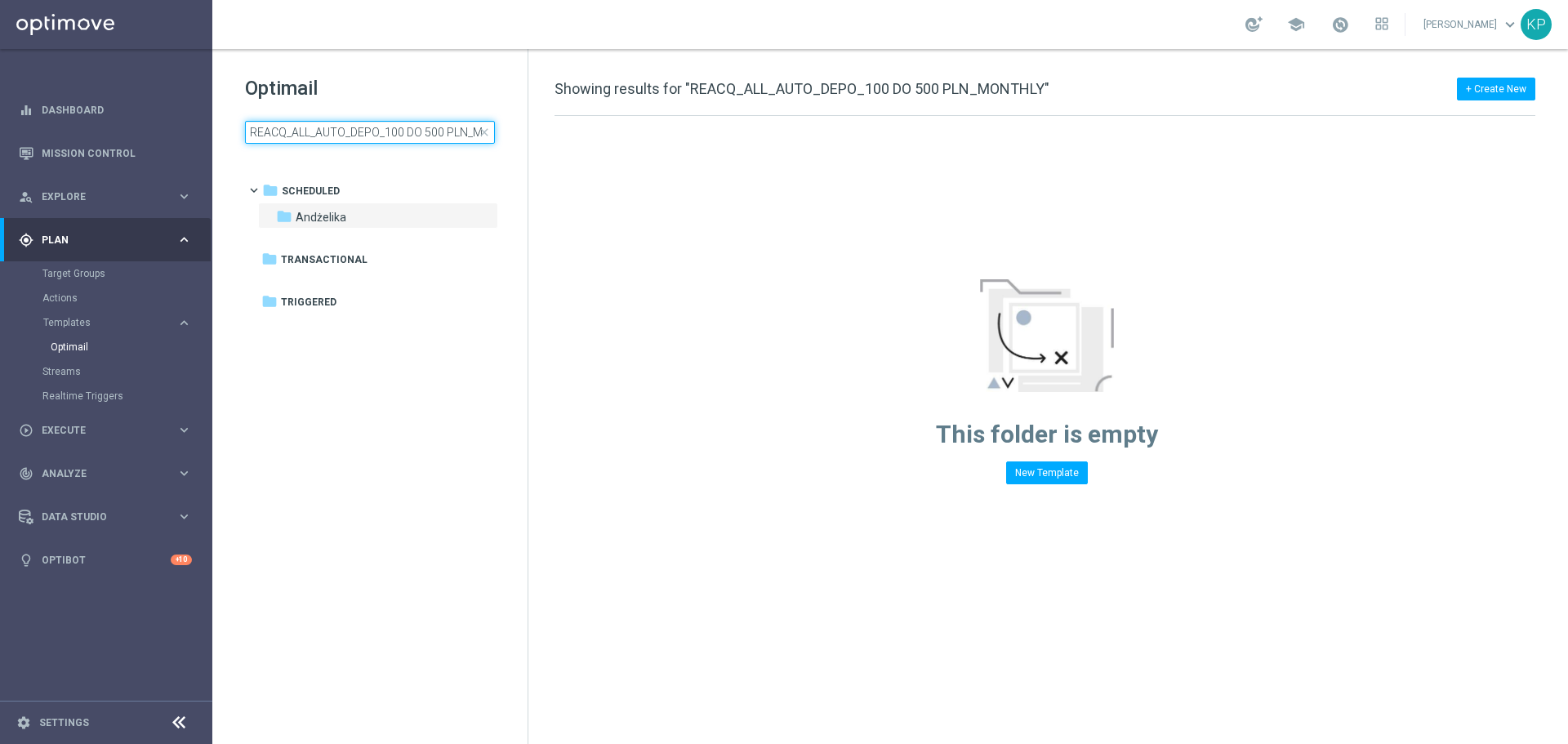
click at [384, 123] on input "REACQ_ALL_AUTO_DEPO_100 DO 500 PLN_MONTHLY" at bounding box center [370, 133] width 250 height 23
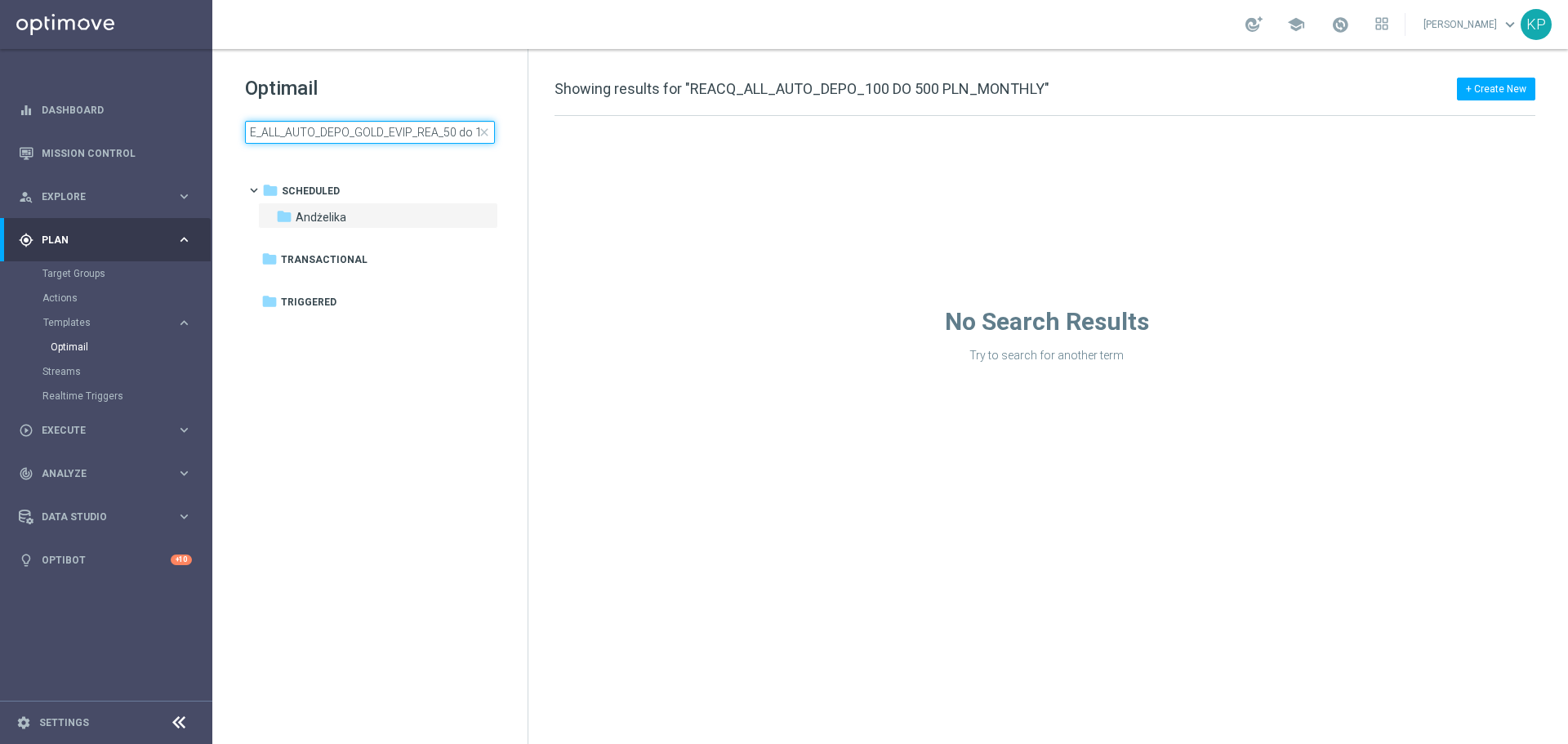
scroll to position [0, 87]
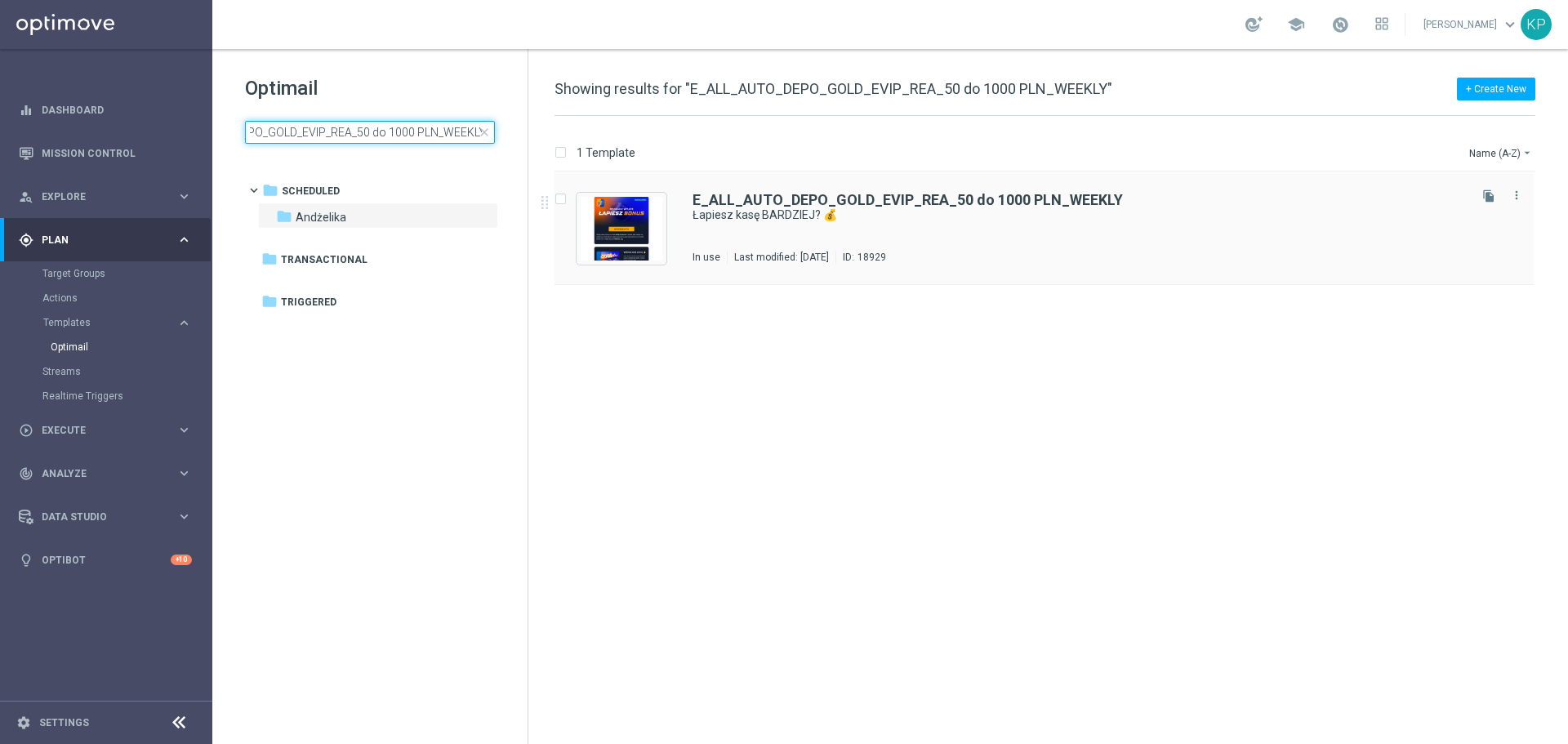
type input "E_ALL_AUTO_DEPO_GOLD_EVIP_REA_50 do 1000 PLN_WEEKLY"
click at [840, 234] on div "E_ALL_AUTO_DEPO_GOLD_EVIP_REA_50 do 1000 PLN_WEEKLY Łapiesz kasę BARDZIEJ? 💰 In…" at bounding box center [1079, 228] width 773 height 71
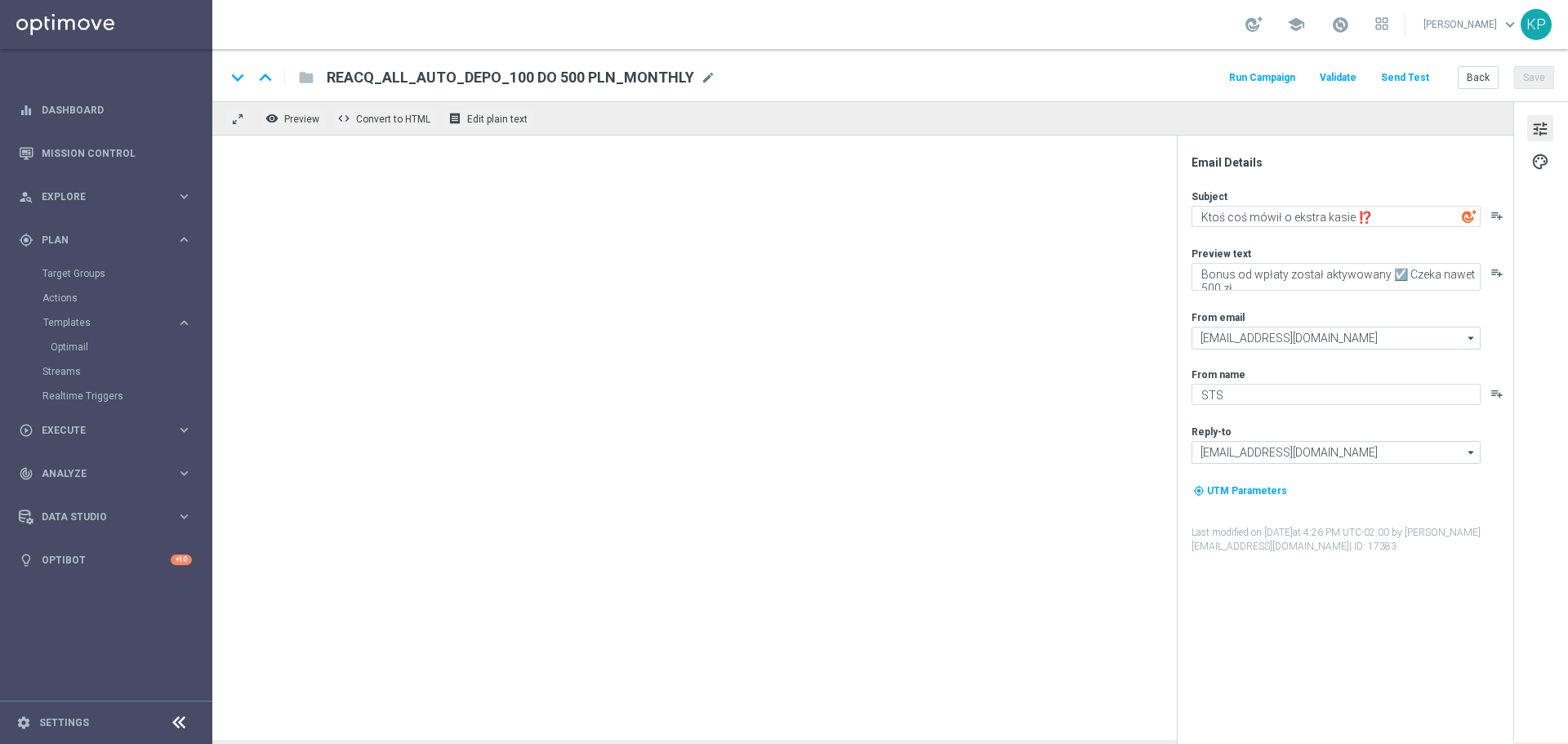
type textarea "Łapiesz kasę BARDZIEJ? 💰"
type textarea "Bonus od wpłaty do 1000 zł już na Ciebie czeka ⏳"
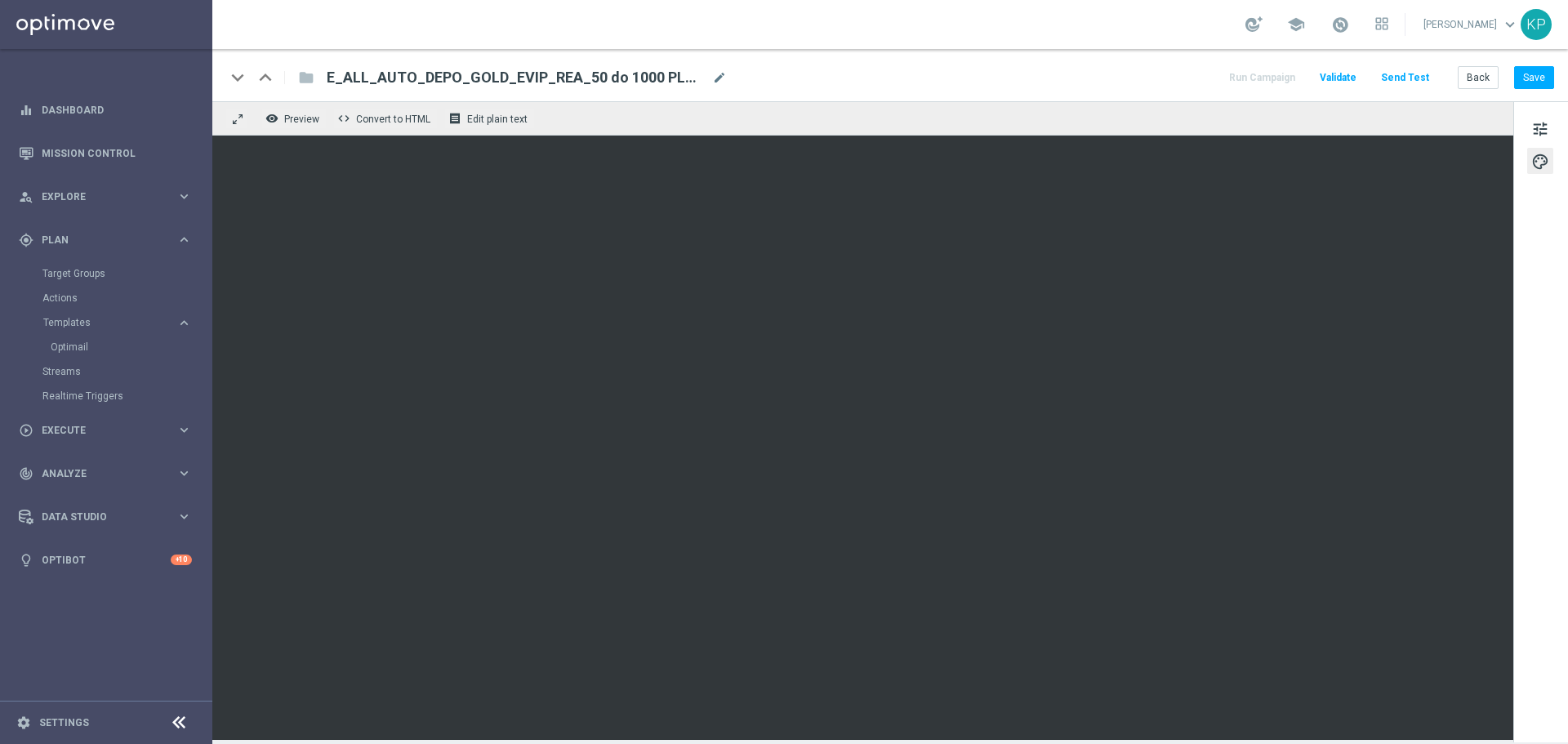
click at [1511, 76] on div "Back Save" at bounding box center [1506, 78] width 96 height 23
click at [1518, 76] on button "Save" at bounding box center [1534, 78] width 40 height 23
click at [1474, 80] on button "Back" at bounding box center [1479, 78] width 41 height 23
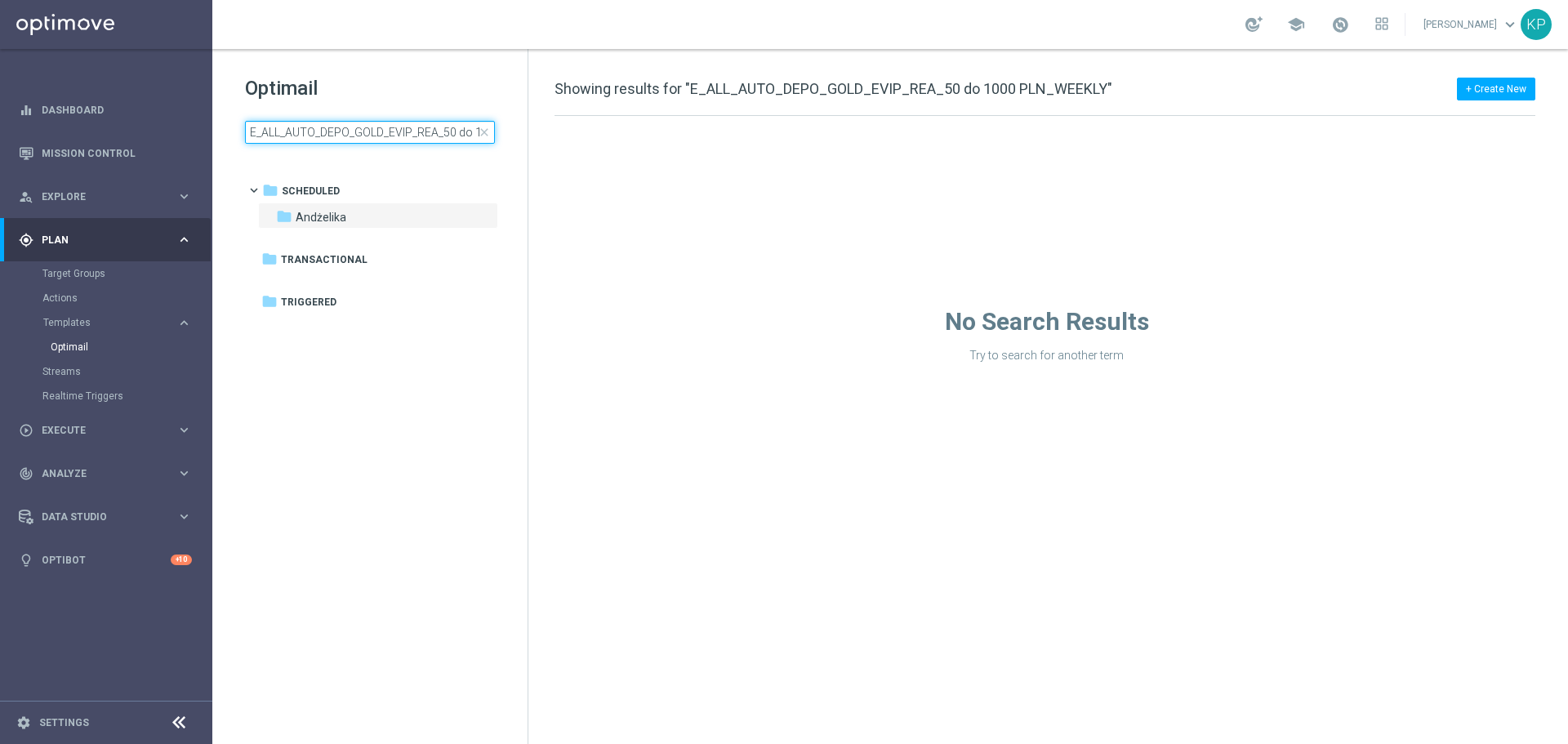
click at [402, 127] on input "E_ALL_AUTO_DEPO_GOLD_EVIP_REA_50 do 1000 PLN_WEEKLY" at bounding box center [370, 133] width 250 height 23
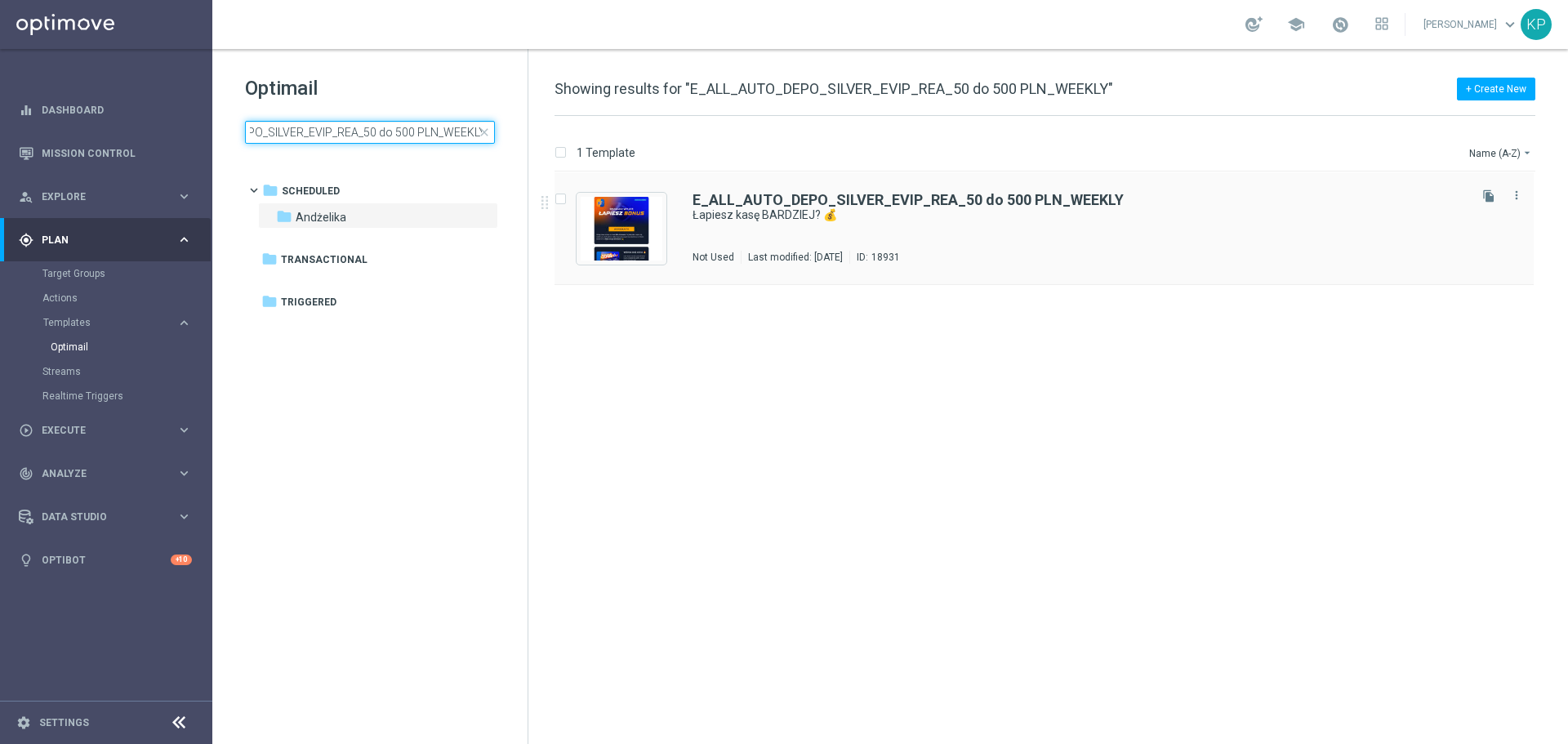
type input "E_ALL_AUTO_DEPO_SILVER_EVIP_REA_50 do 500 PLN_WEEKLY"
click at [785, 245] on div "E_ALL_AUTO_DEPO_SILVER_EVIP_REA_50 do 500 PLN_WEEKLY Łapiesz kasę BARDZIEJ? 💰 N…" at bounding box center [1079, 228] width 773 height 71
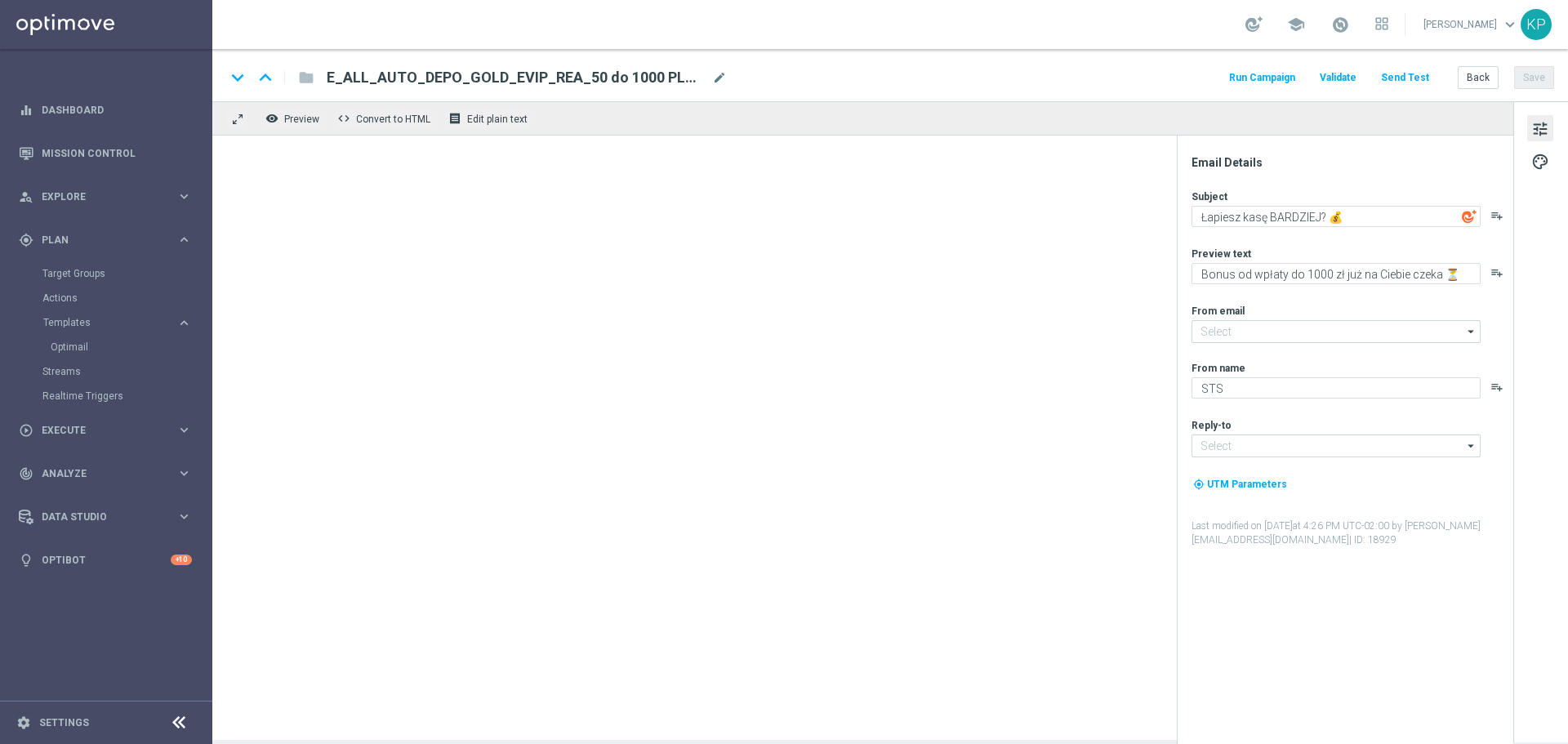
type input "[EMAIL_ADDRESS][DOMAIN_NAME]"
type textarea "Bonus od wpłaty do 500 zł już na Ciebie czeka ⏳"
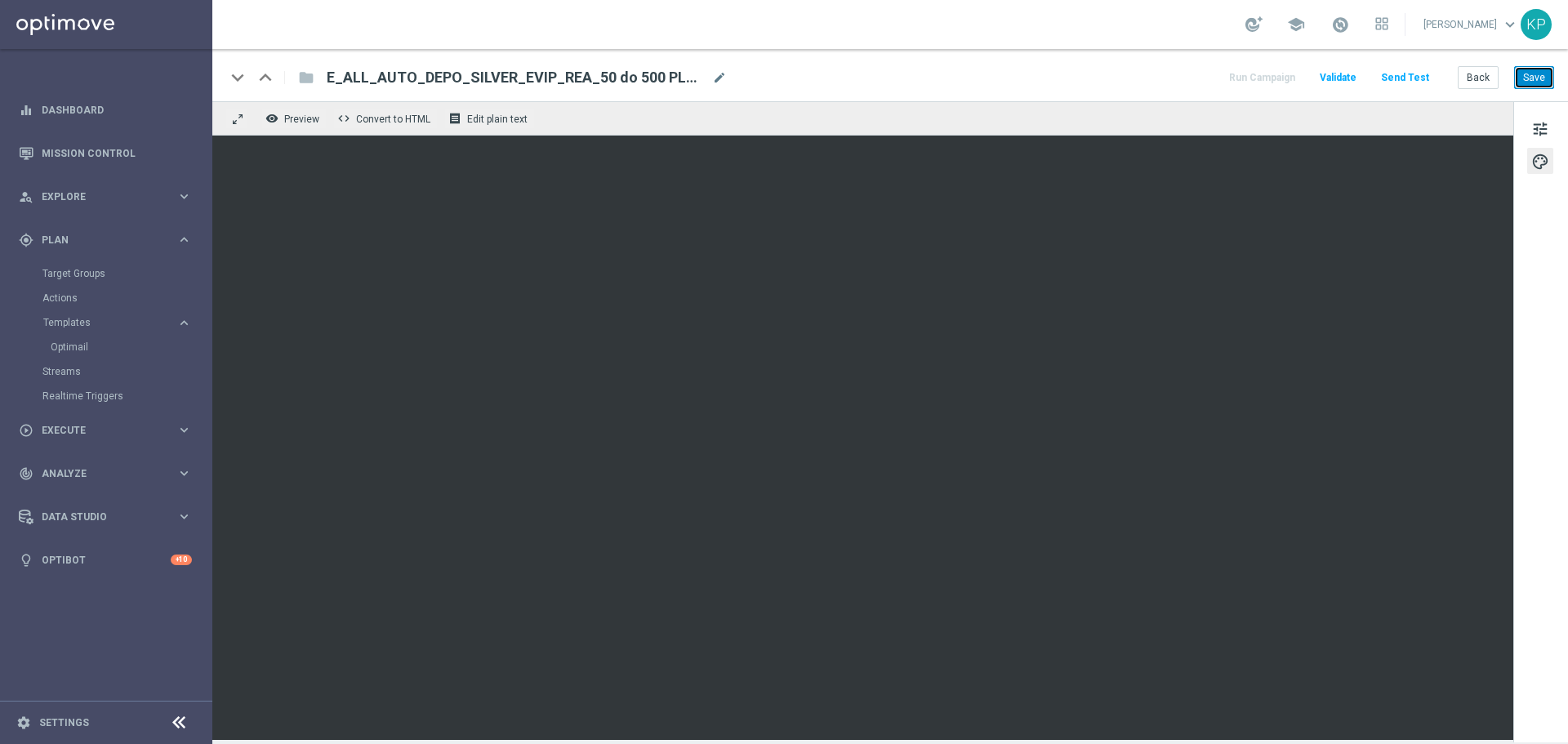
click at [1540, 80] on button "Save" at bounding box center [1534, 78] width 40 height 23
click at [1480, 84] on button "Back" at bounding box center [1479, 78] width 41 height 23
